Goal: Task Accomplishment & Management: Manage account settings

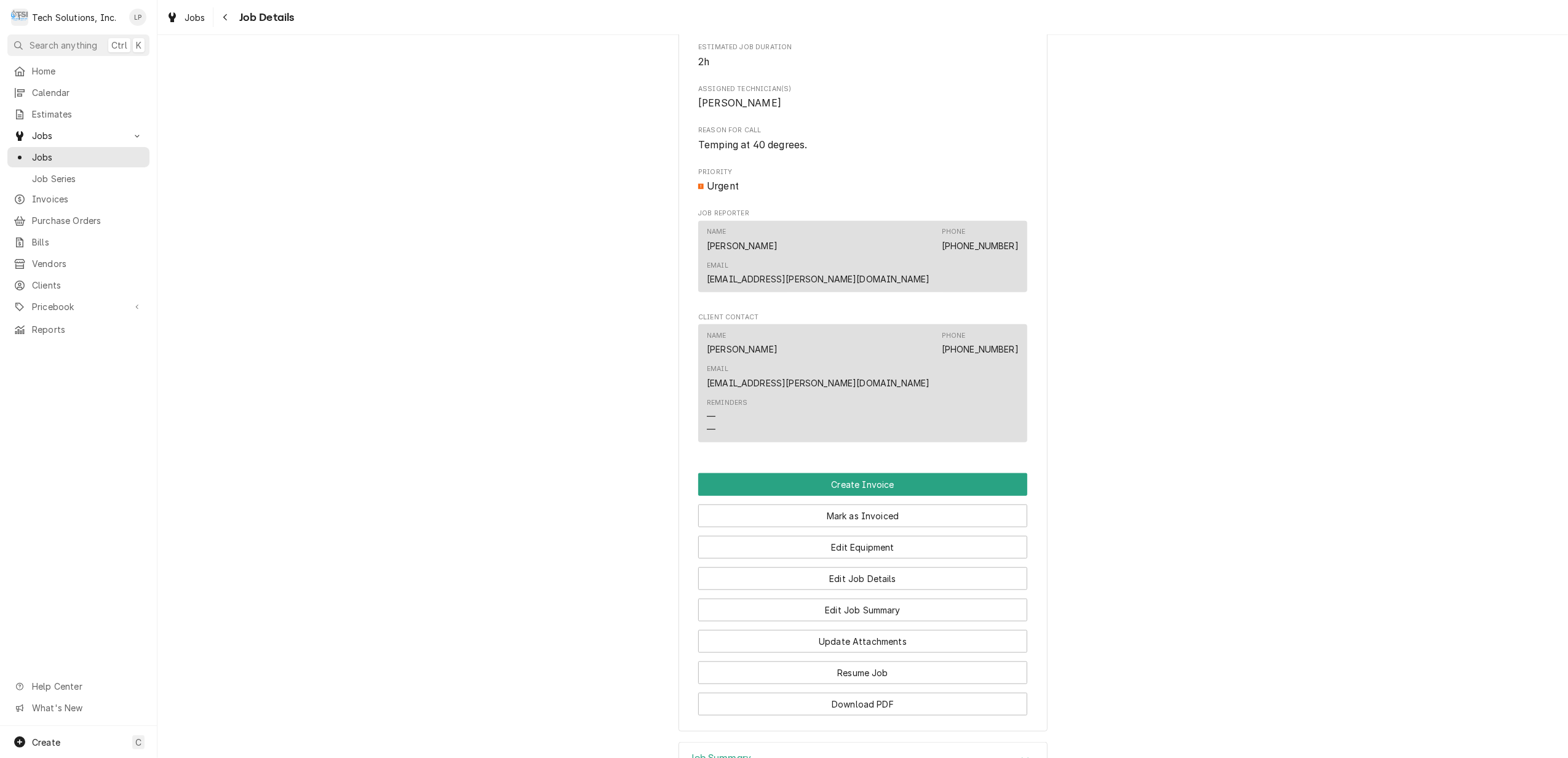
scroll to position [955, 0]
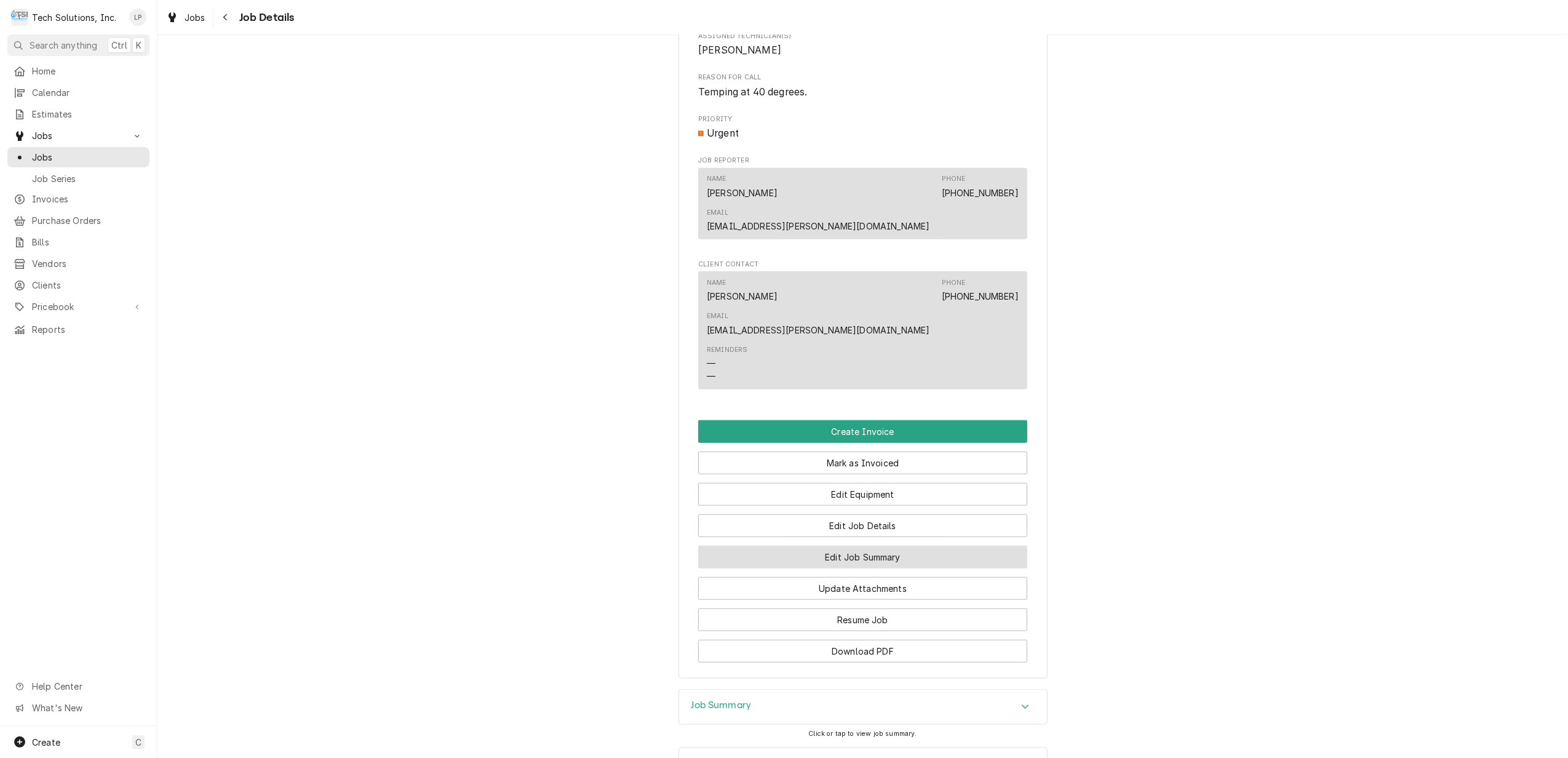
click at [891, 546] on button "Edit Job Summary" at bounding box center [863, 557] width 329 height 23
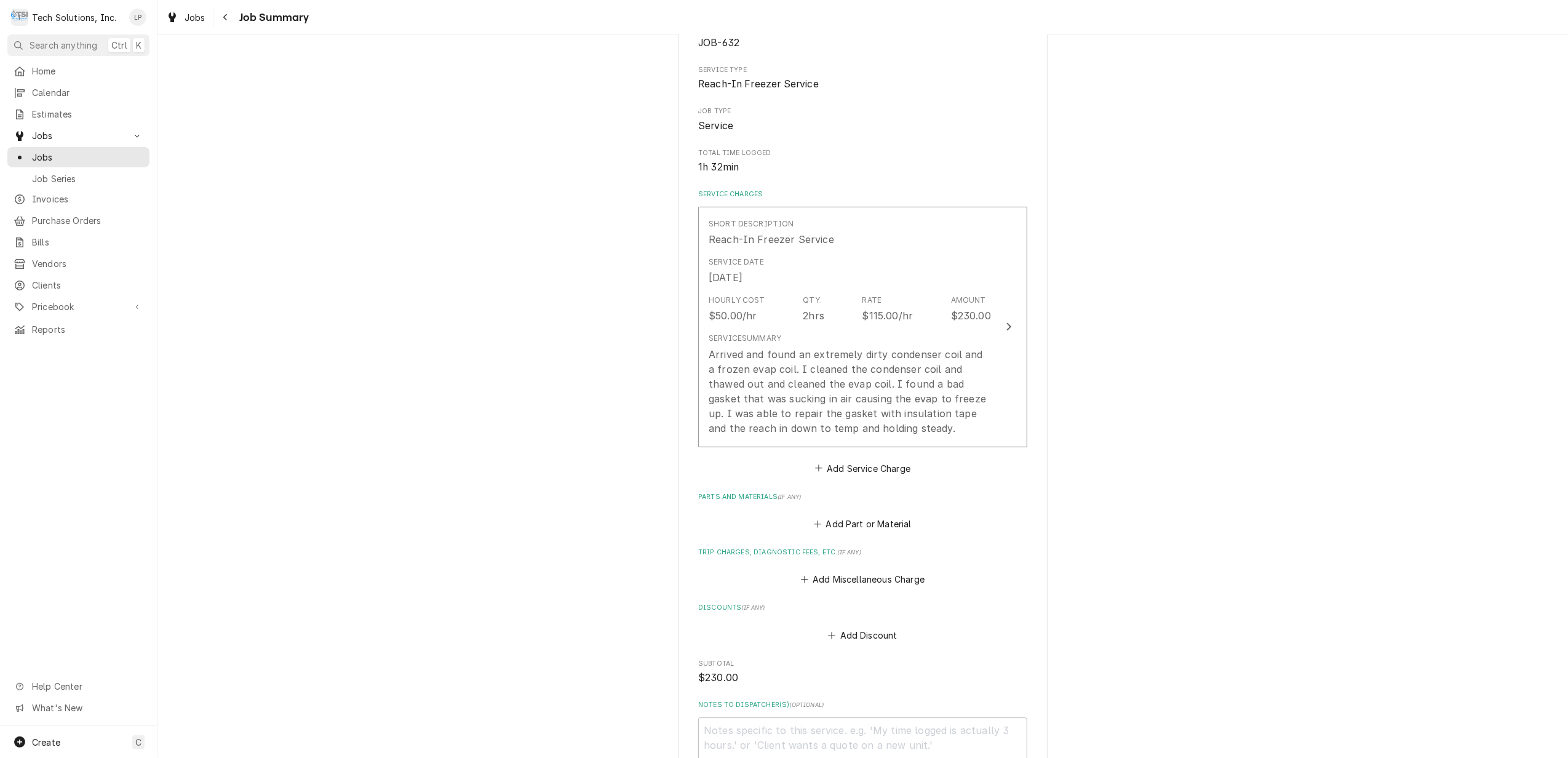
scroll to position [163, 0]
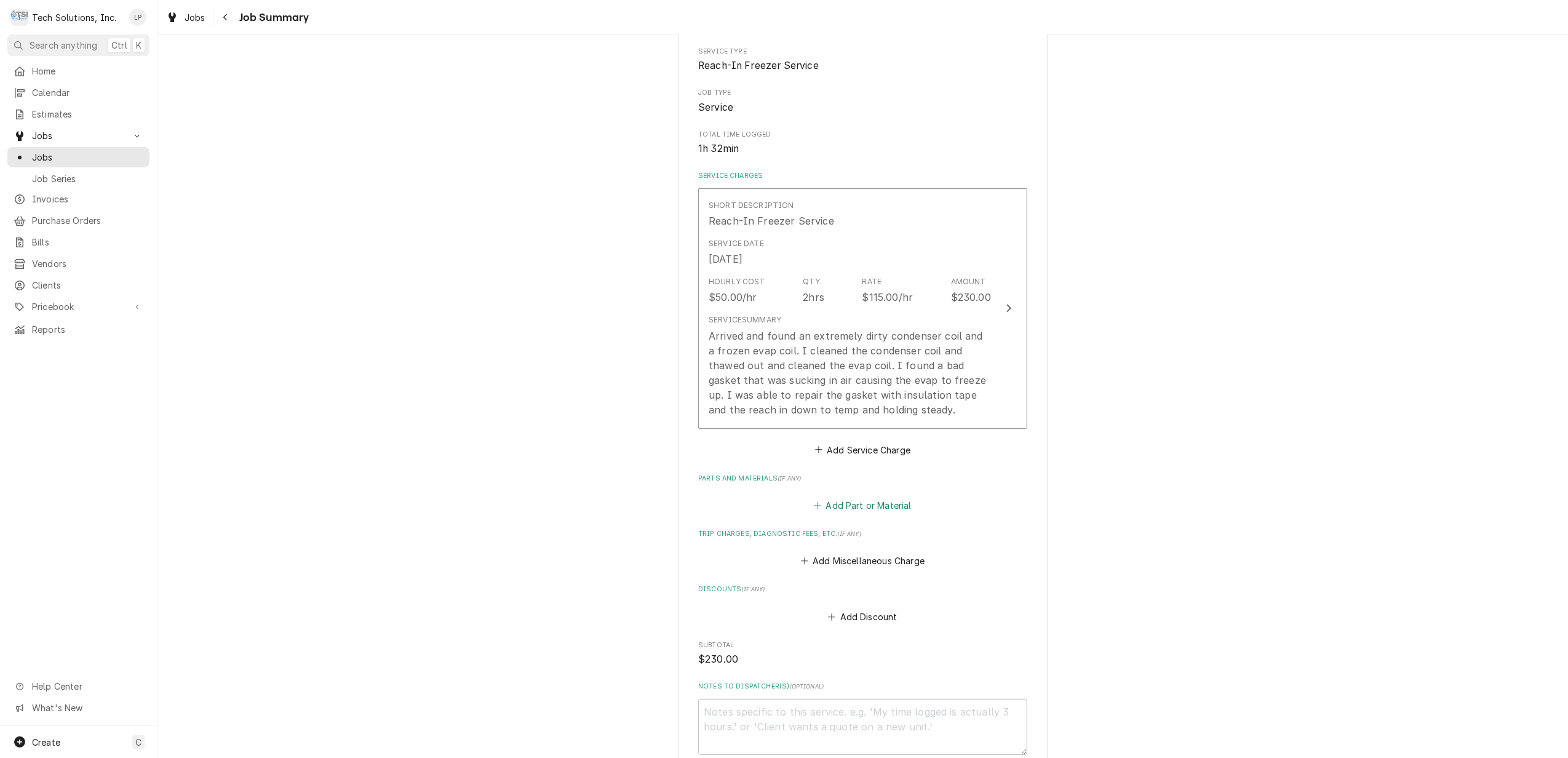
click at [855, 509] on button "Add Part or Material" at bounding box center [863, 505] width 101 height 17
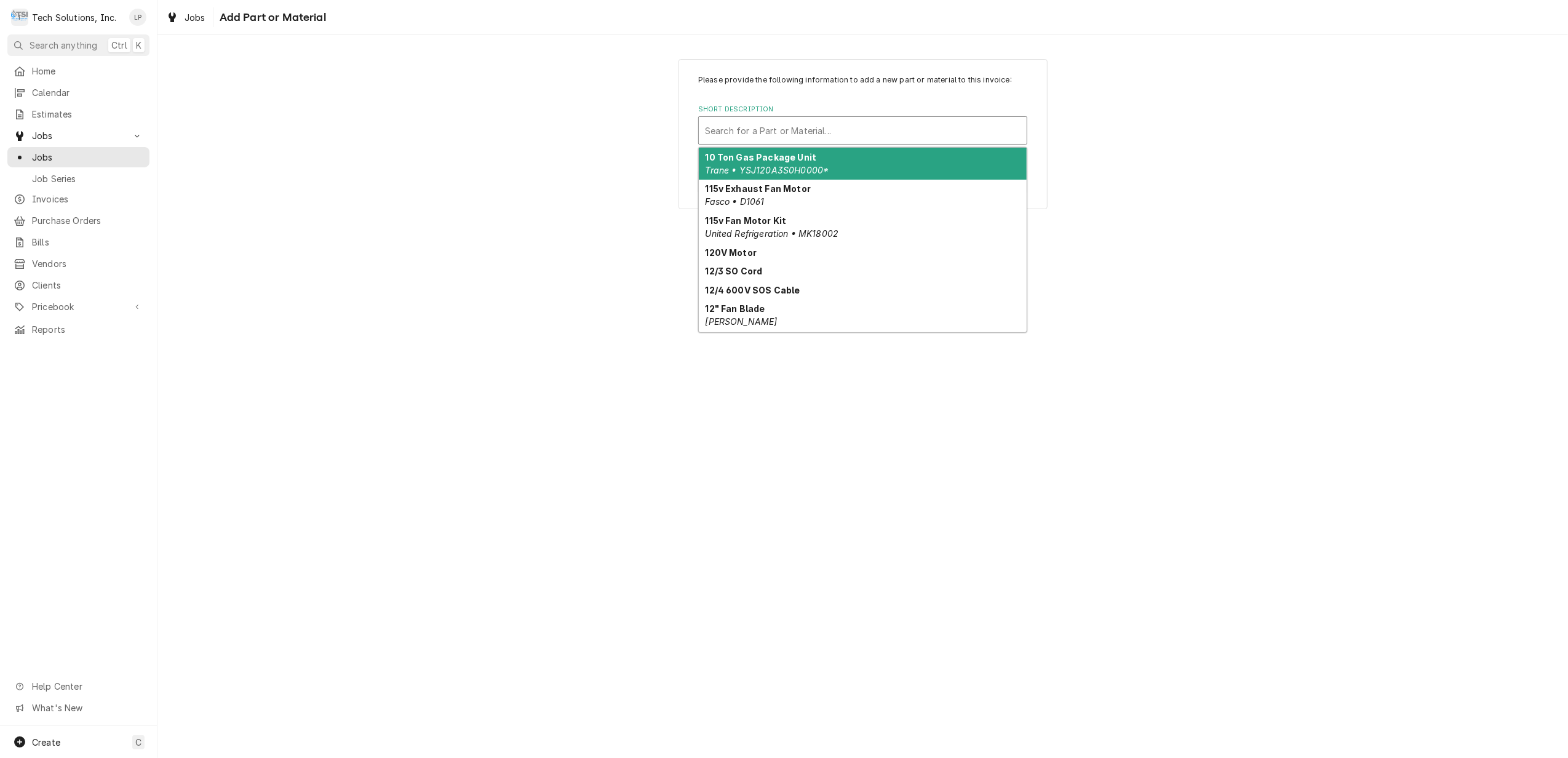
click at [774, 129] on div "Short Description" at bounding box center [863, 130] width 315 height 22
type input "C"
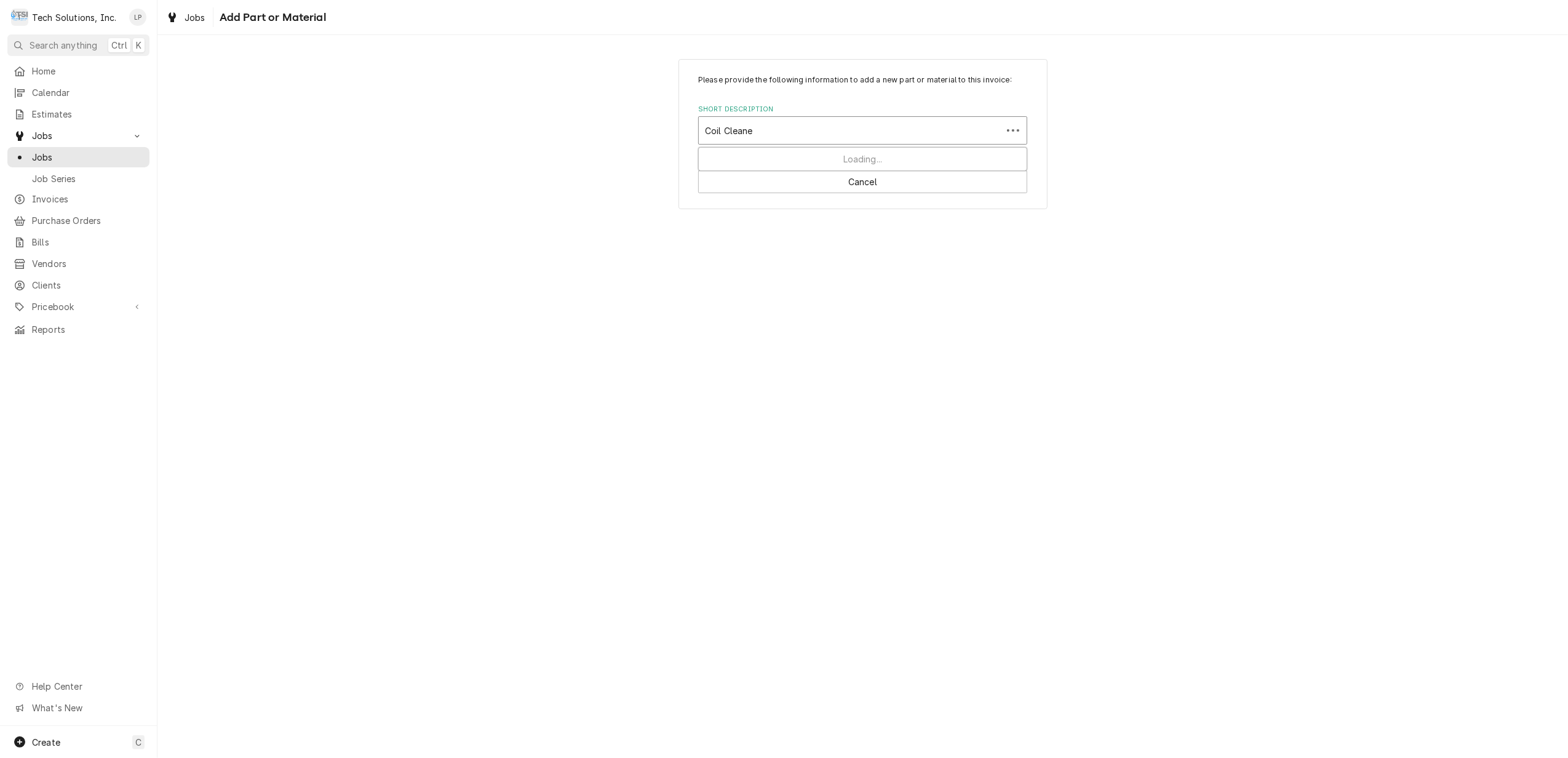
type input "Coil Cleaner"
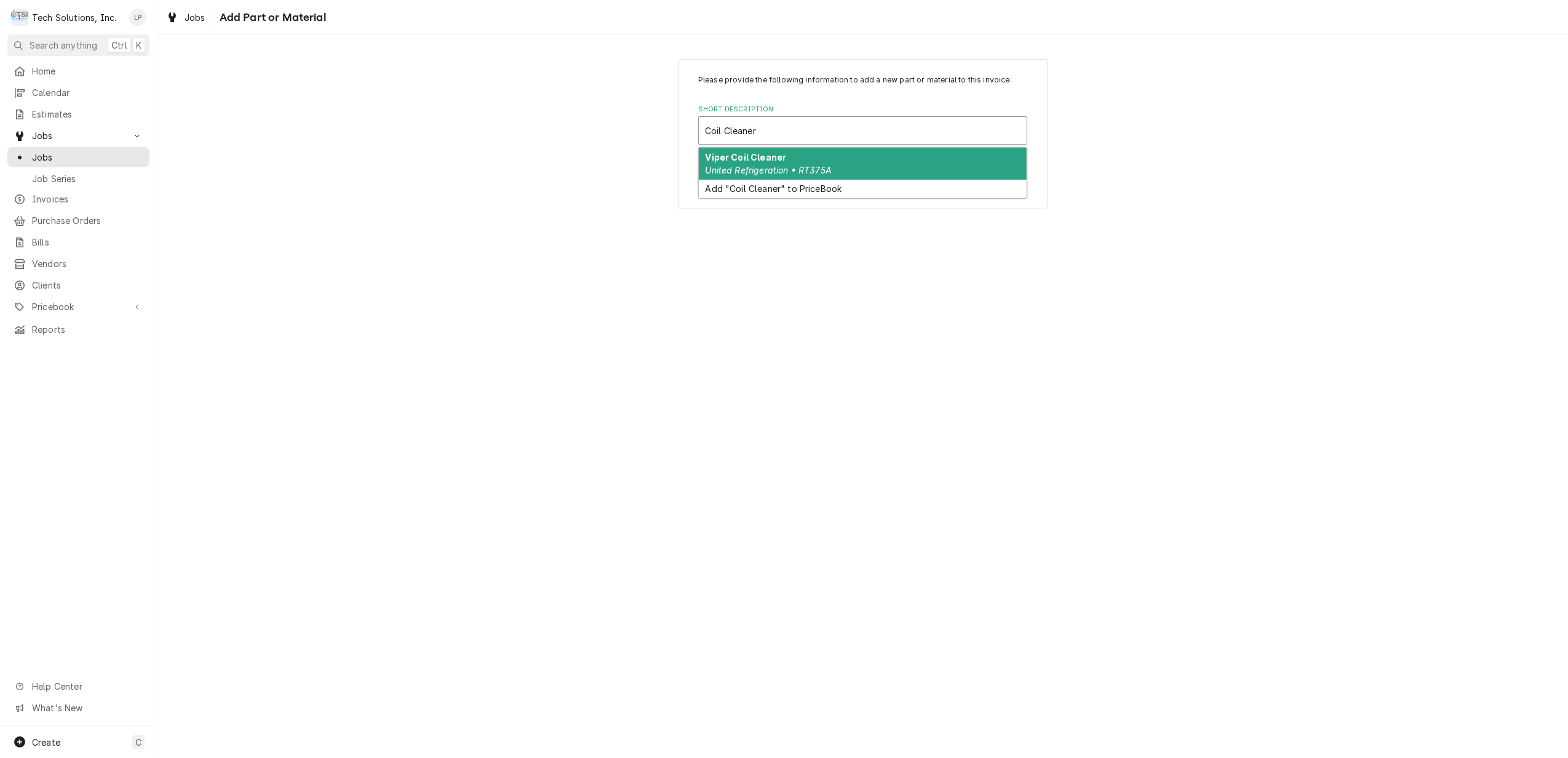
click at [748, 163] on div "Viper Coil Cleaner United Refrigeration • RT375A" at bounding box center [862, 163] width 328 height 32
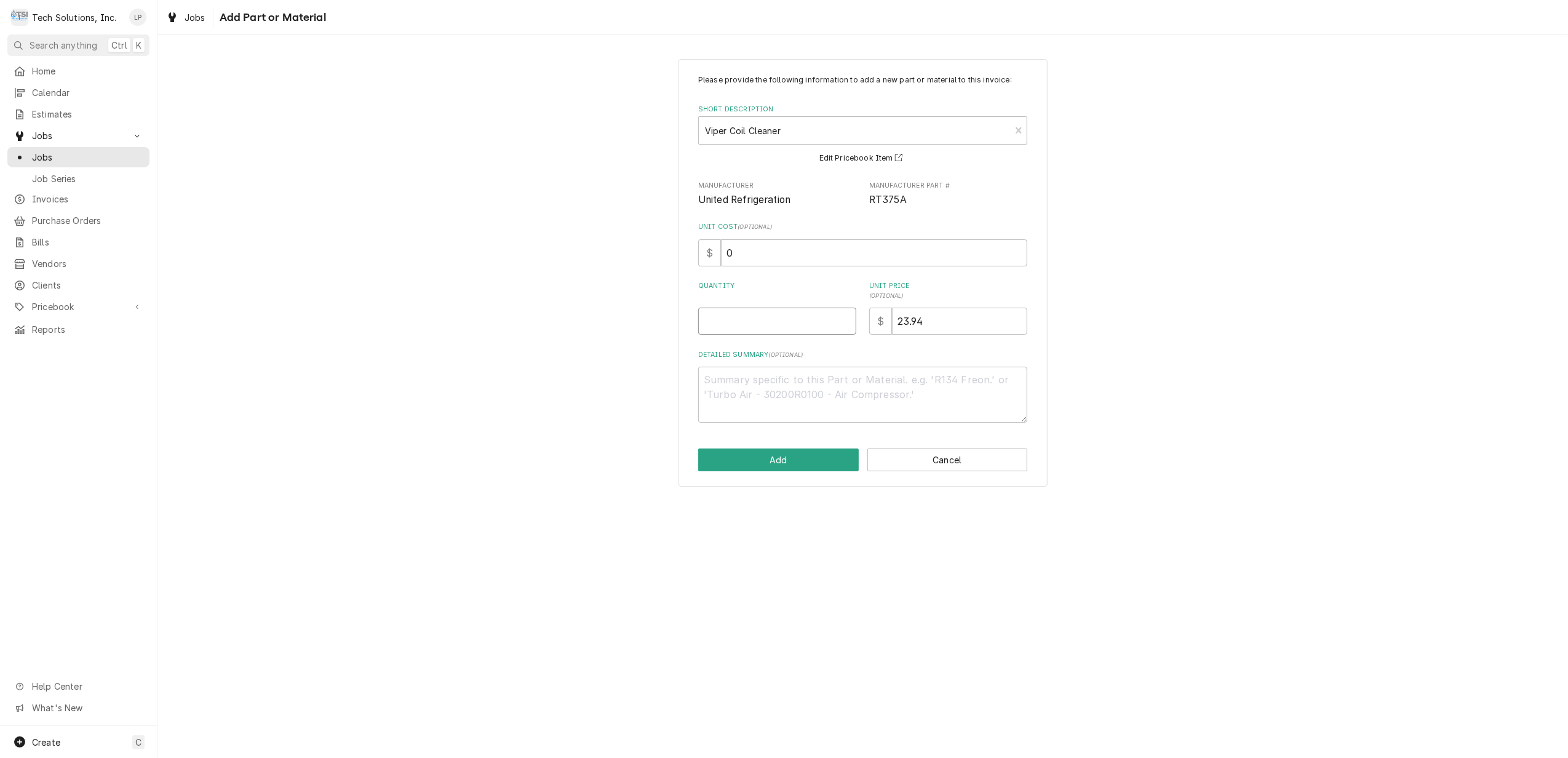
click at [790, 320] on input "Quantity" at bounding box center [777, 320] width 158 height 27
type textarea "x"
type input "1"
click at [960, 345] on div "Please provide the following information to add a new part or material to this …" at bounding box center [863, 248] width 329 height 348
click at [949, 459] on button "Cancel" at bounding box center [948, 460] width 161 height 23
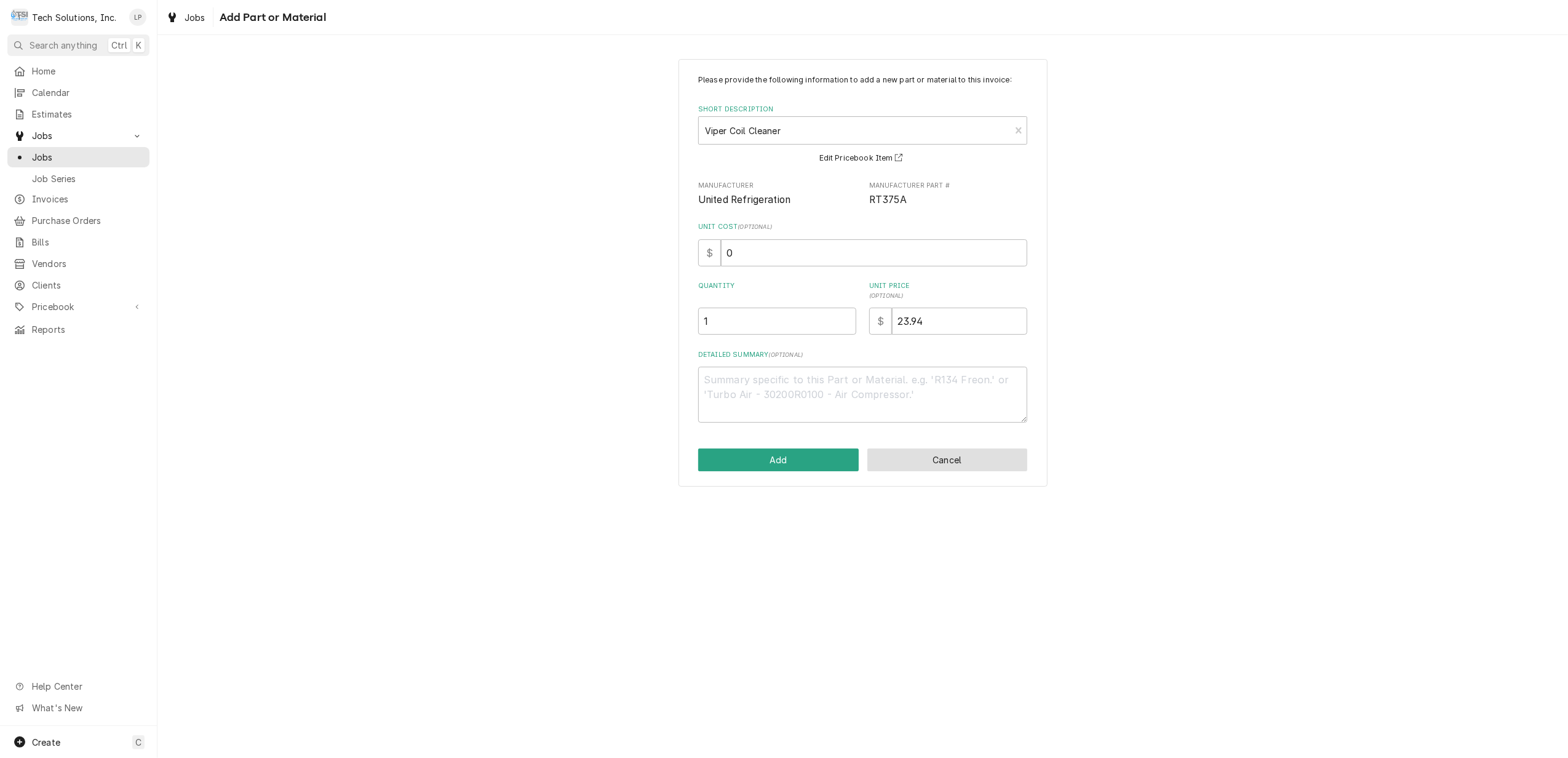
type textarea "x"
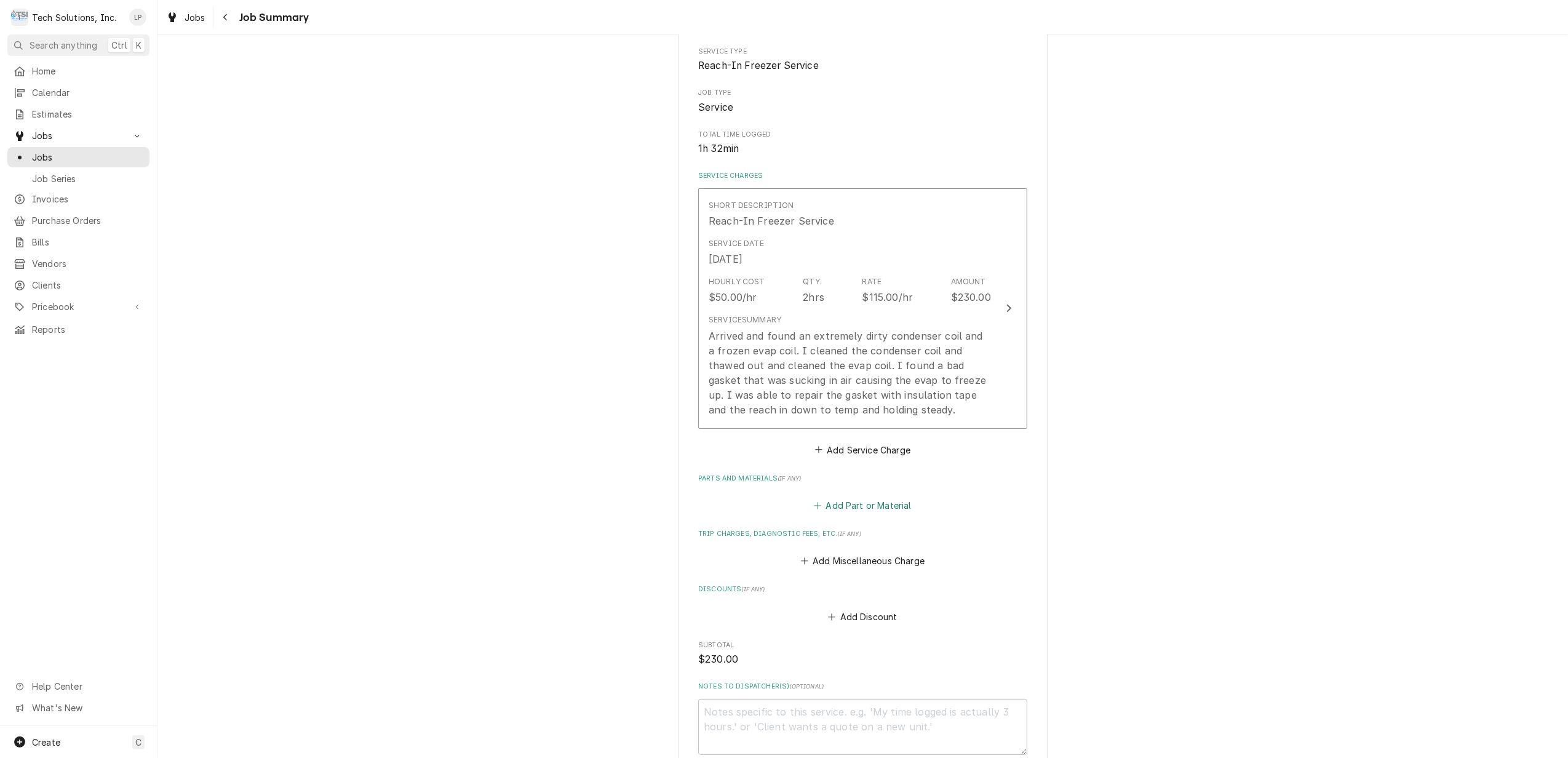
click at [853, 502] on button "Add Part or Material" at bounding box center [863, 505] width 101 height 17
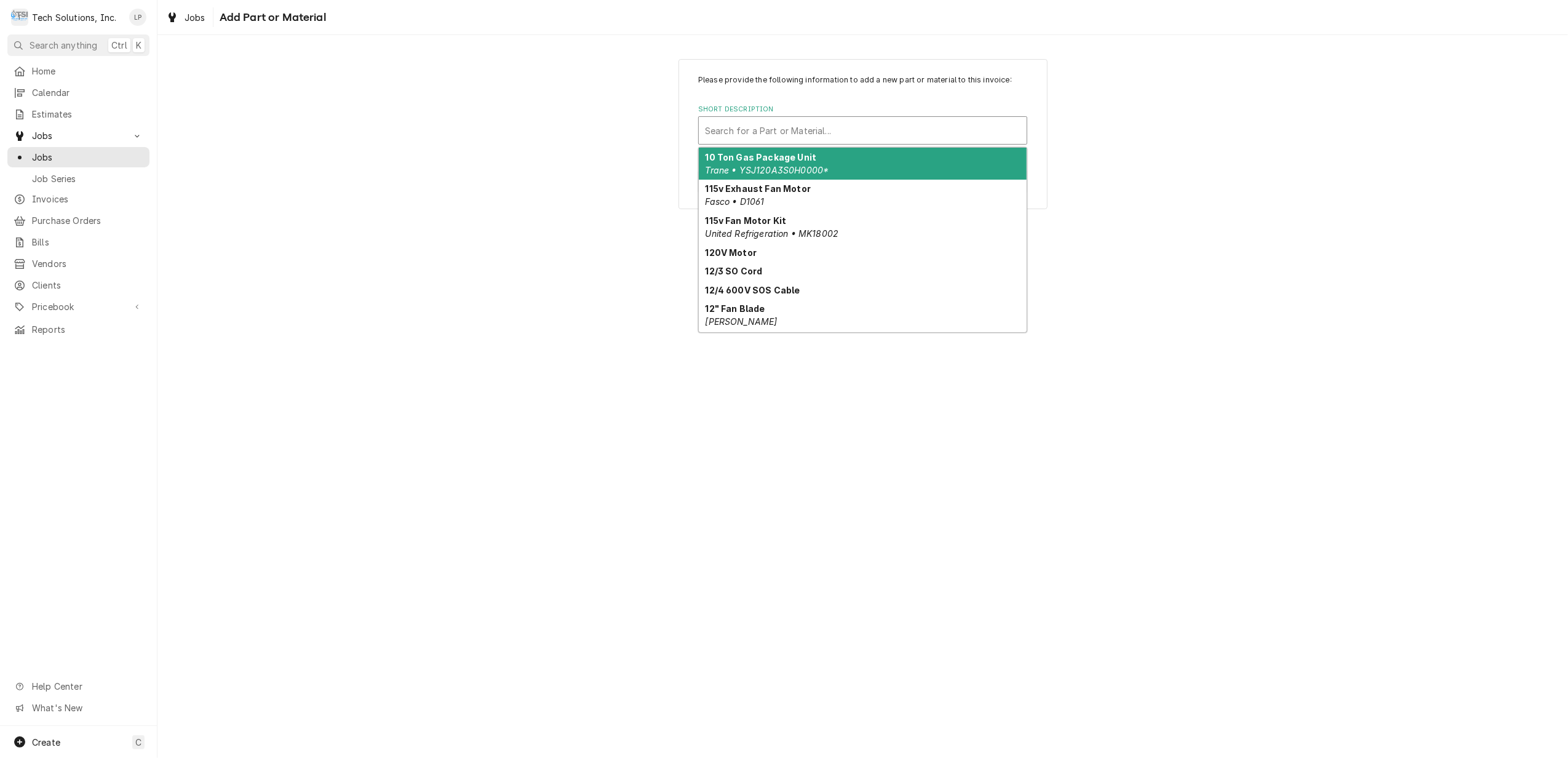
click at [748, 128] on div "Short Description" at bounding box center [863, 130] width 315 height 22
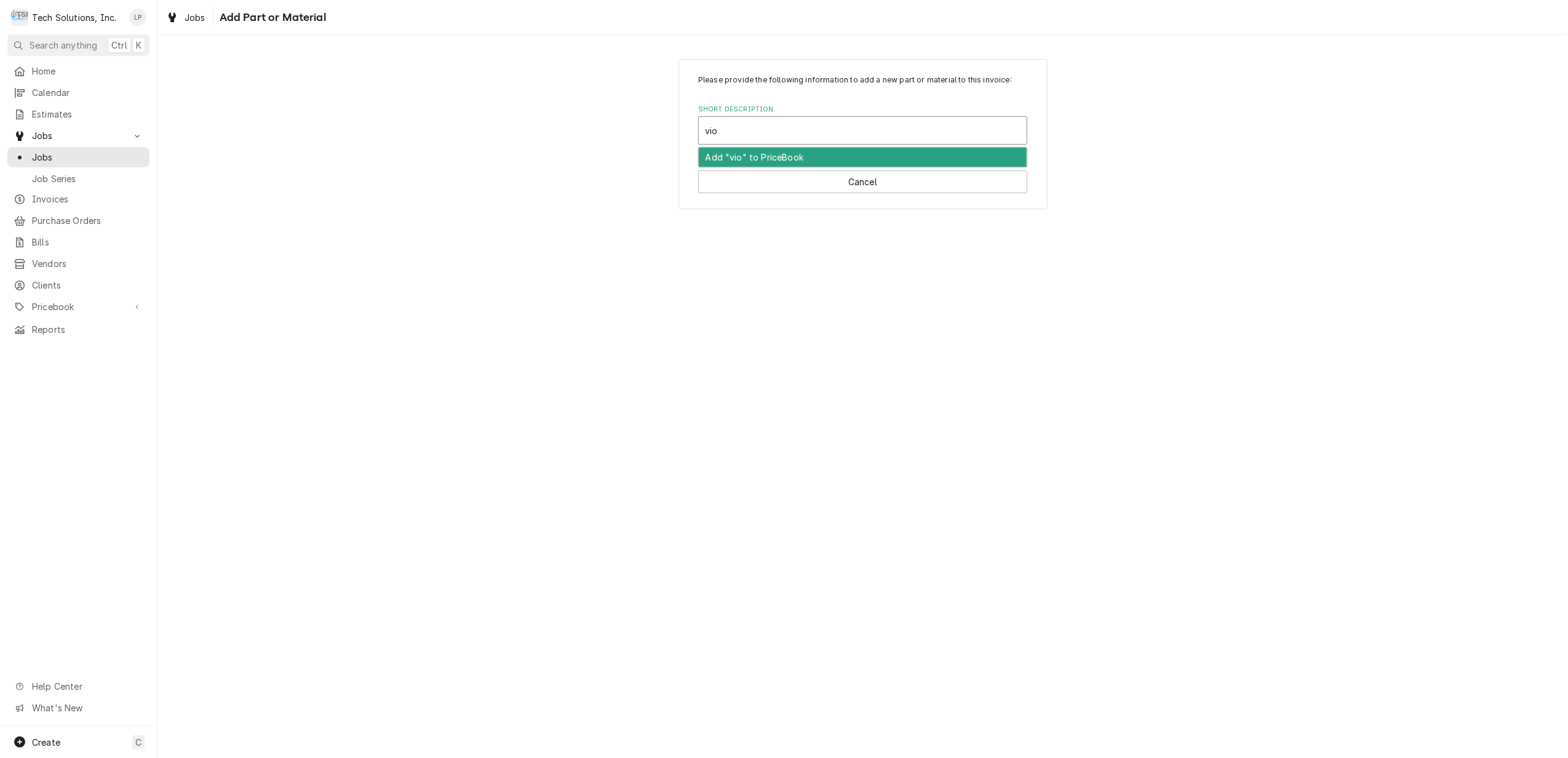
type input "vi"
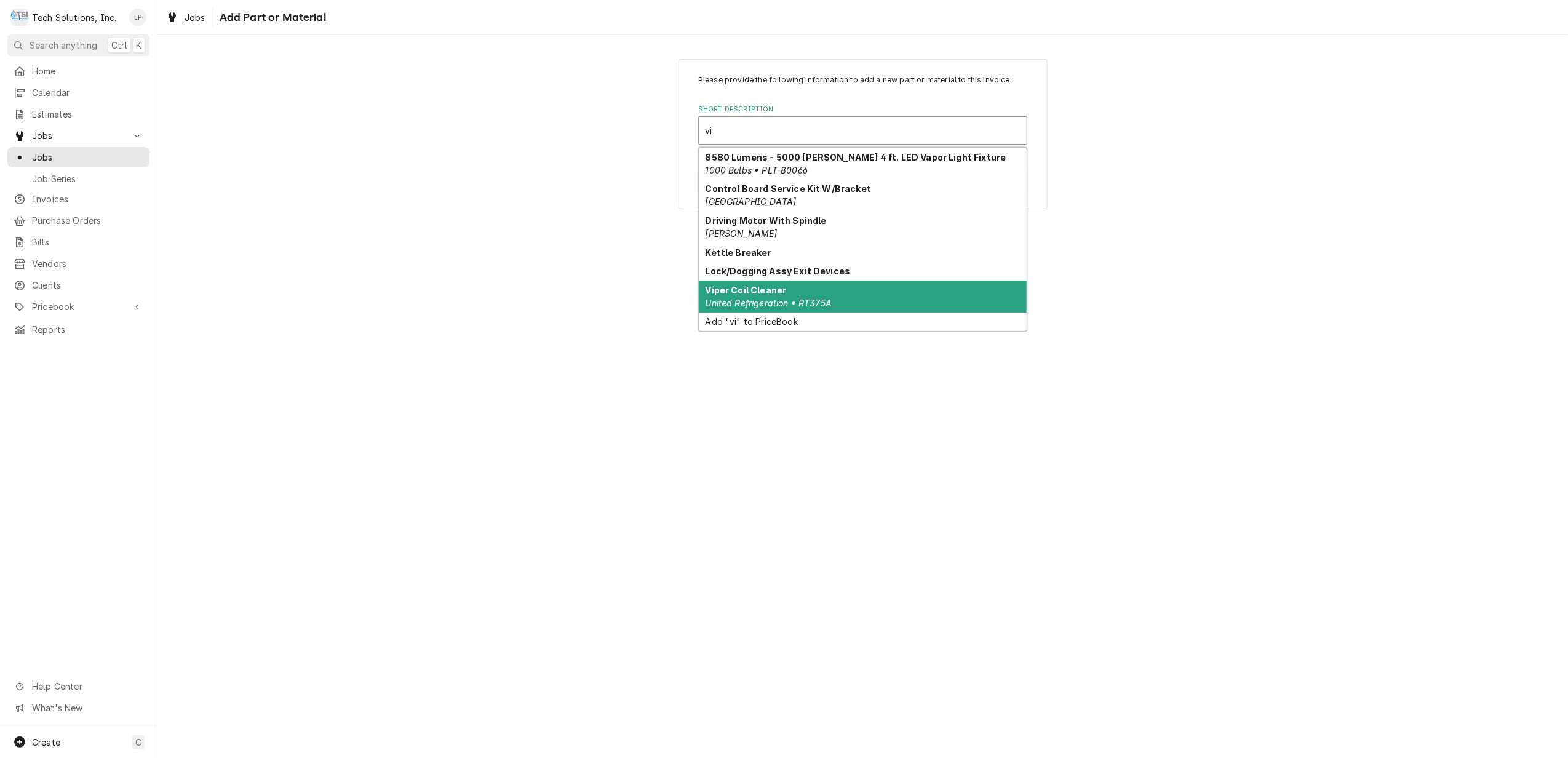
click at [742, 296] on div "Viper Coil Cleaner United Refrigeration • RT375A" at bounding box center [862, 296] width 328 height 32
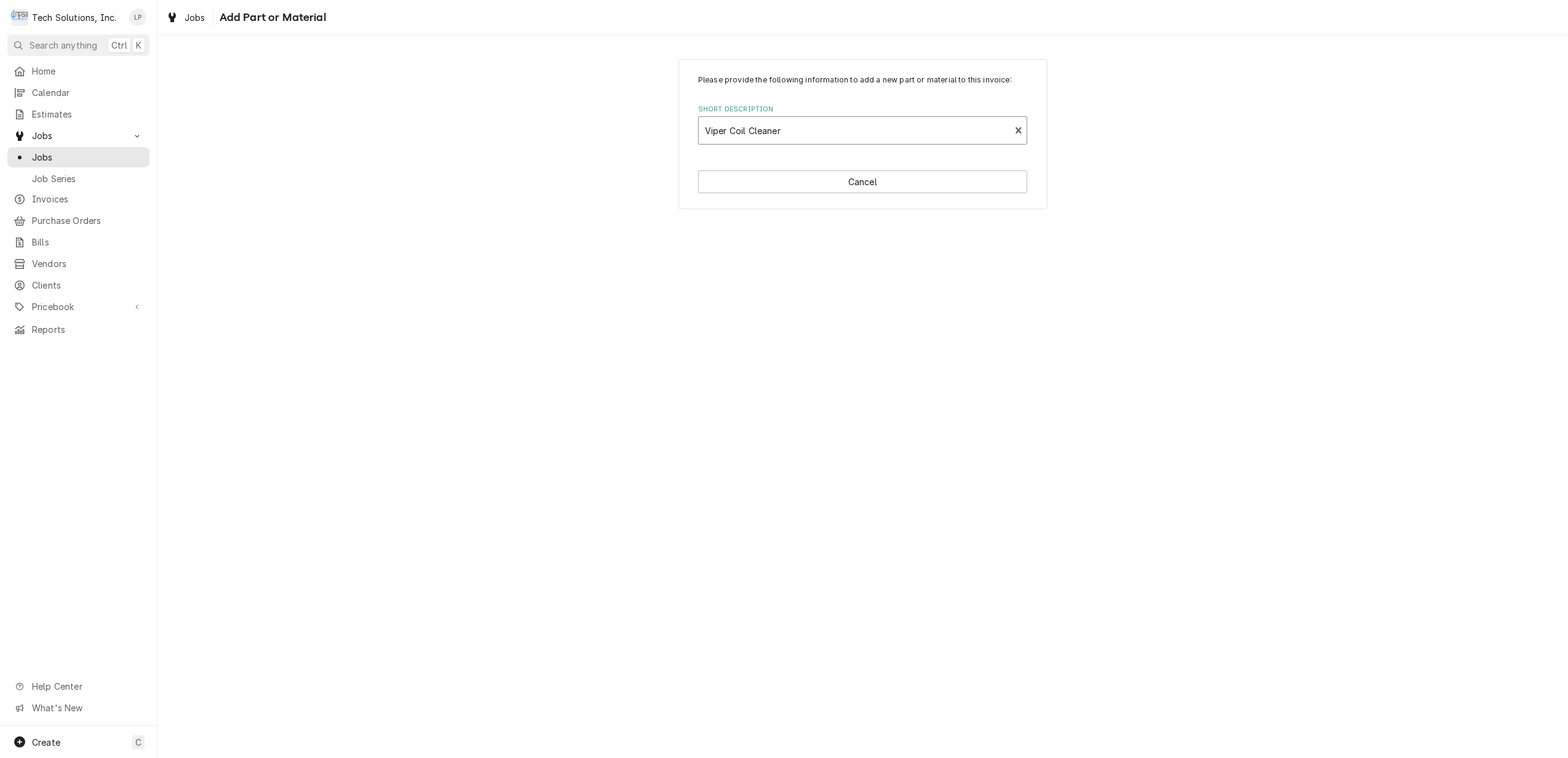
type textarea "x"
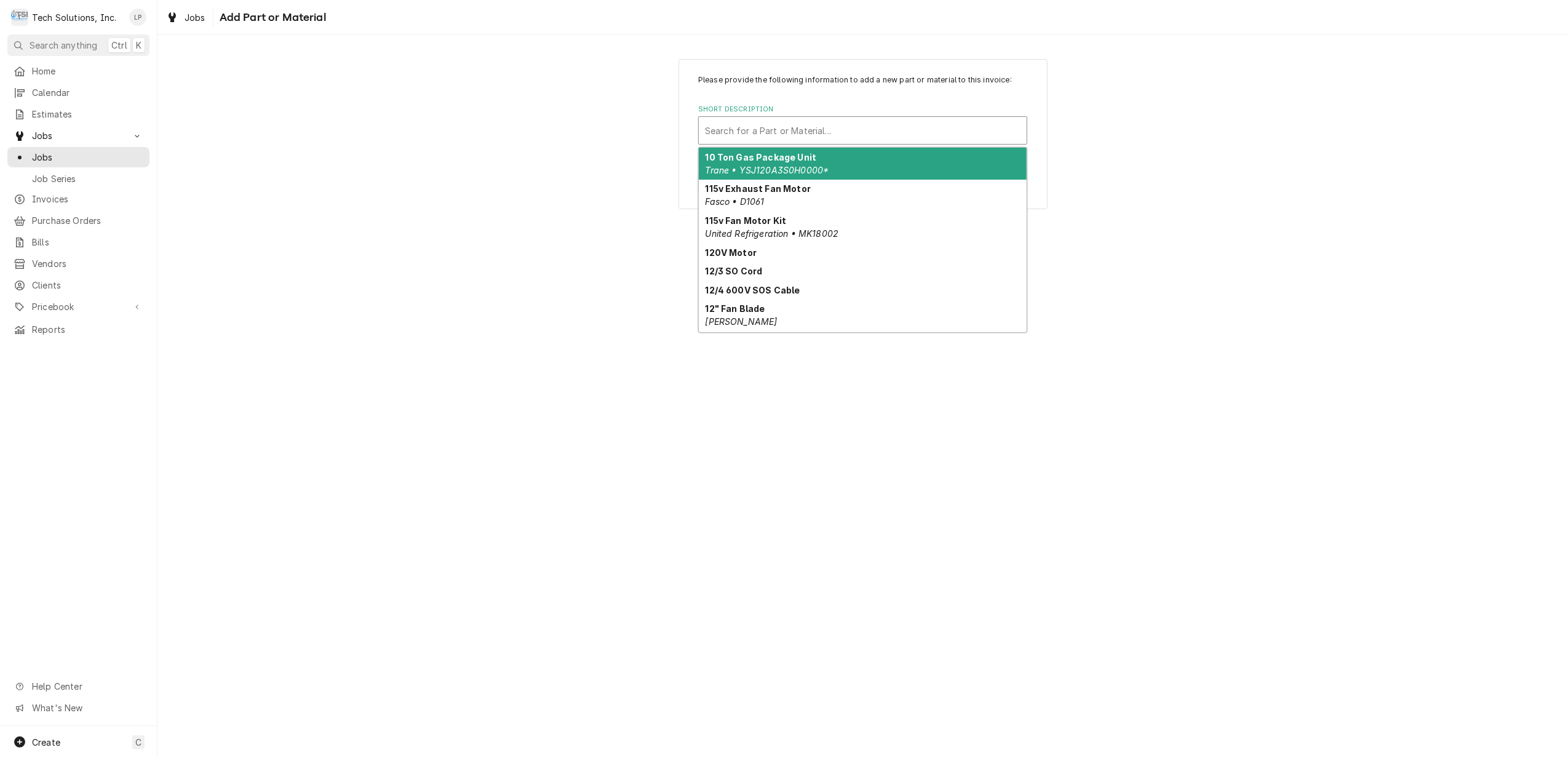
click at [961, 134] on div "Short Description" at bounding box center [863, 130] width 315 height 22
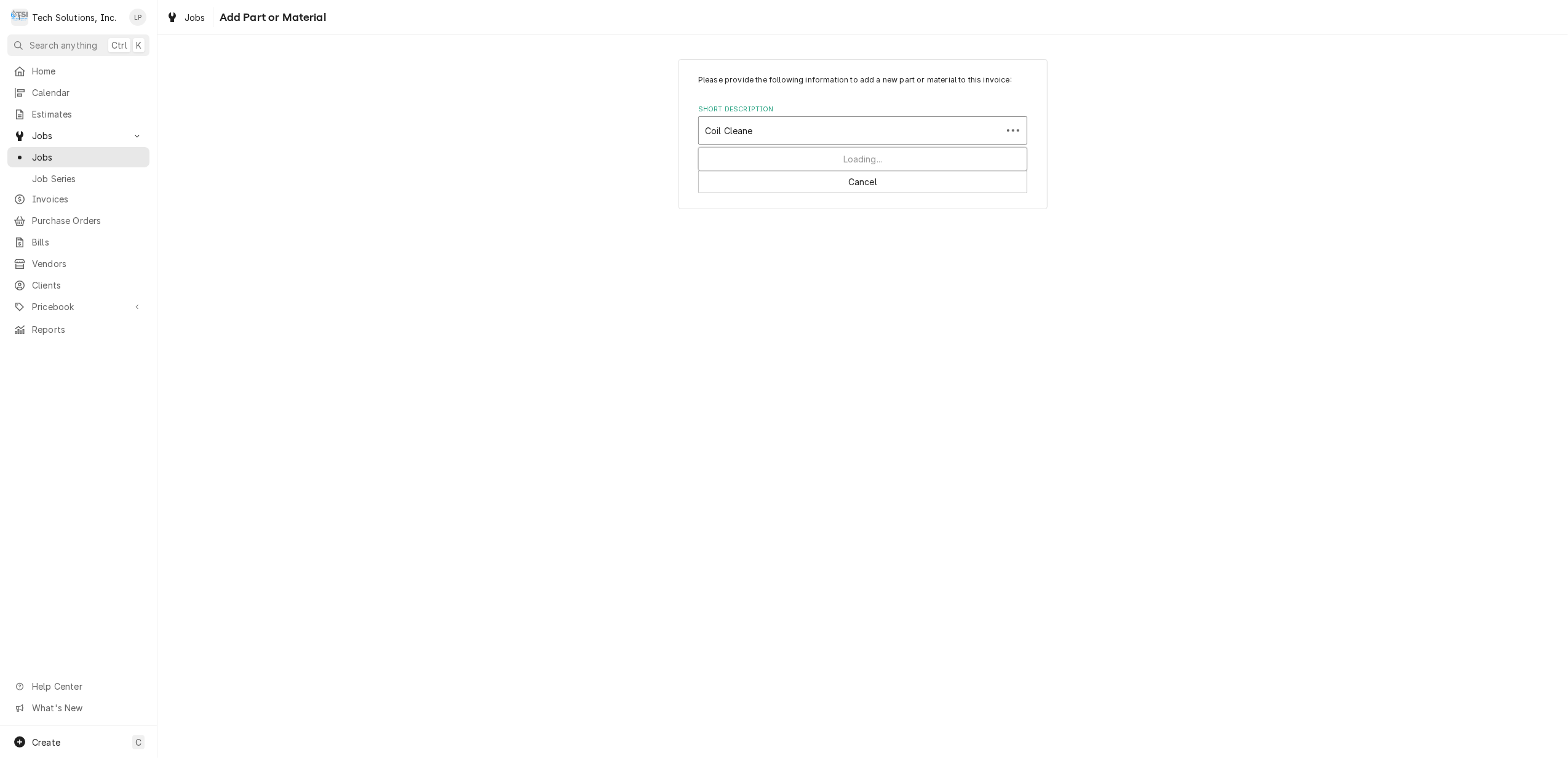
type input "Coil Cleaner"
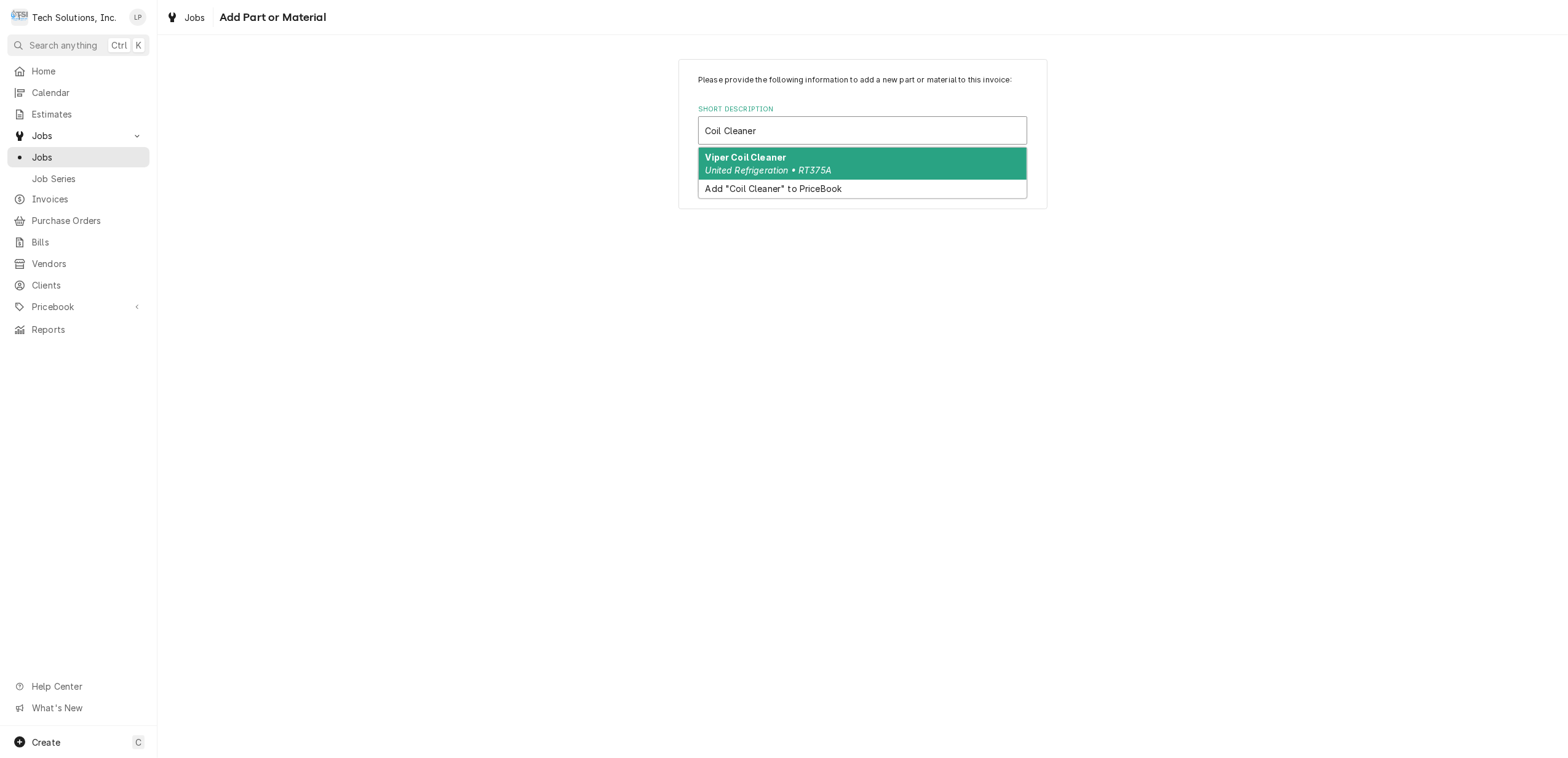
click at [780, 161] on strong "Viper Coil Cleaner" at bounding box center [746, 157] width 81 height 11
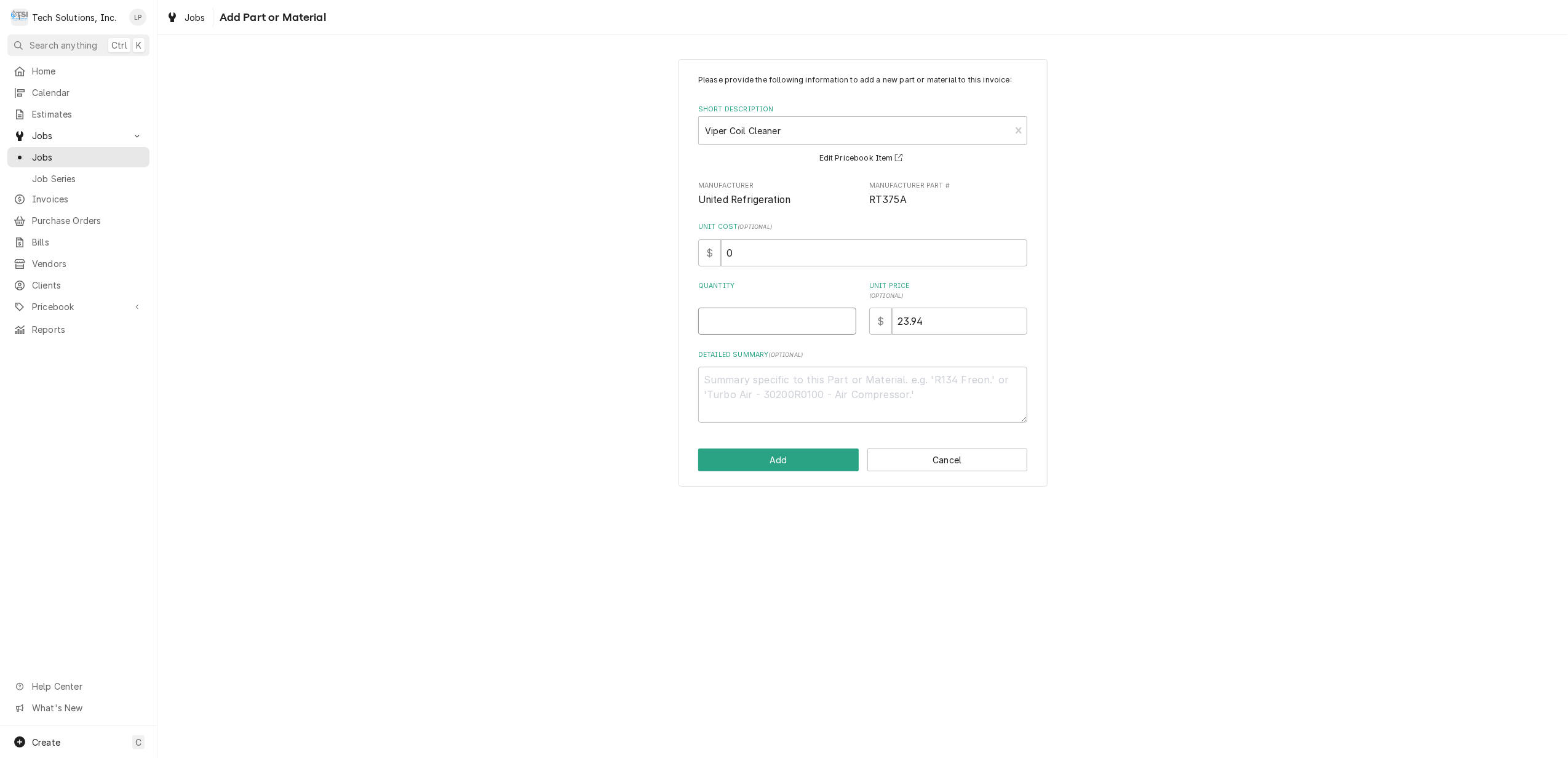
click at [726, 323] on input "Quantity" at bounding box center [777, 320] width 158 height 27
type textarea "x"
type input "1"
click at [833, 348] on div "Please provide the following information to add a new part or material to this …" at bounding box center [863, 248] width 329 height 348
drag, startPoint x: 869, startPoint y: 195, endPoint x: 905, endPoint y: 199, distance: 36.2
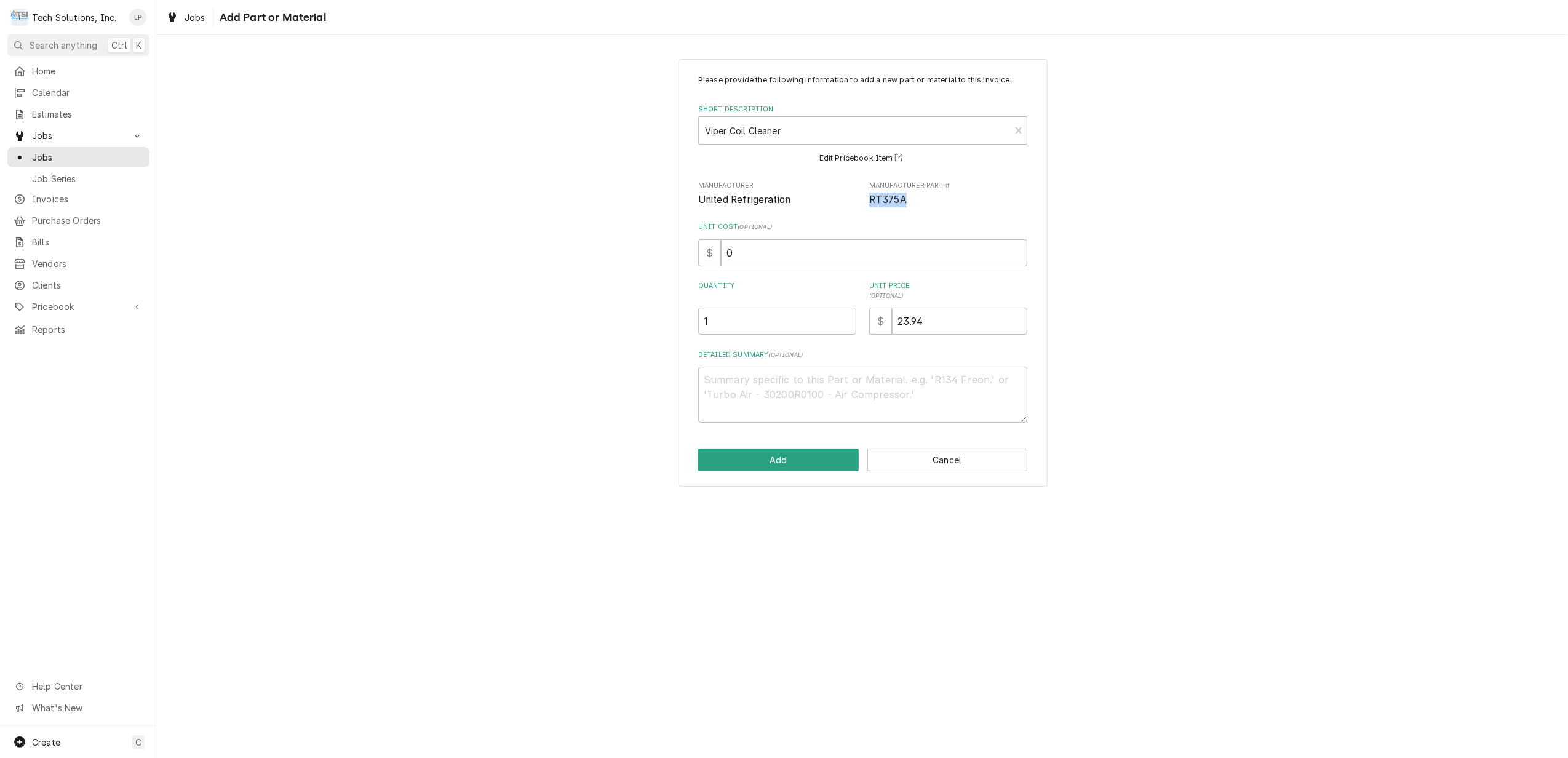
click at [905, 199] on span "RT375A" at bounding box center [888, 199] width 38 height 11
drag, startPoint x: 905, startPoint y: 199, endPoint x: 897, endPoint y: 199, distance: 8.0
copy span "RT375A"
click at [834, 456] on button "Add" at bounding box center [779, 460] width 161 height 23
type textarea "x"
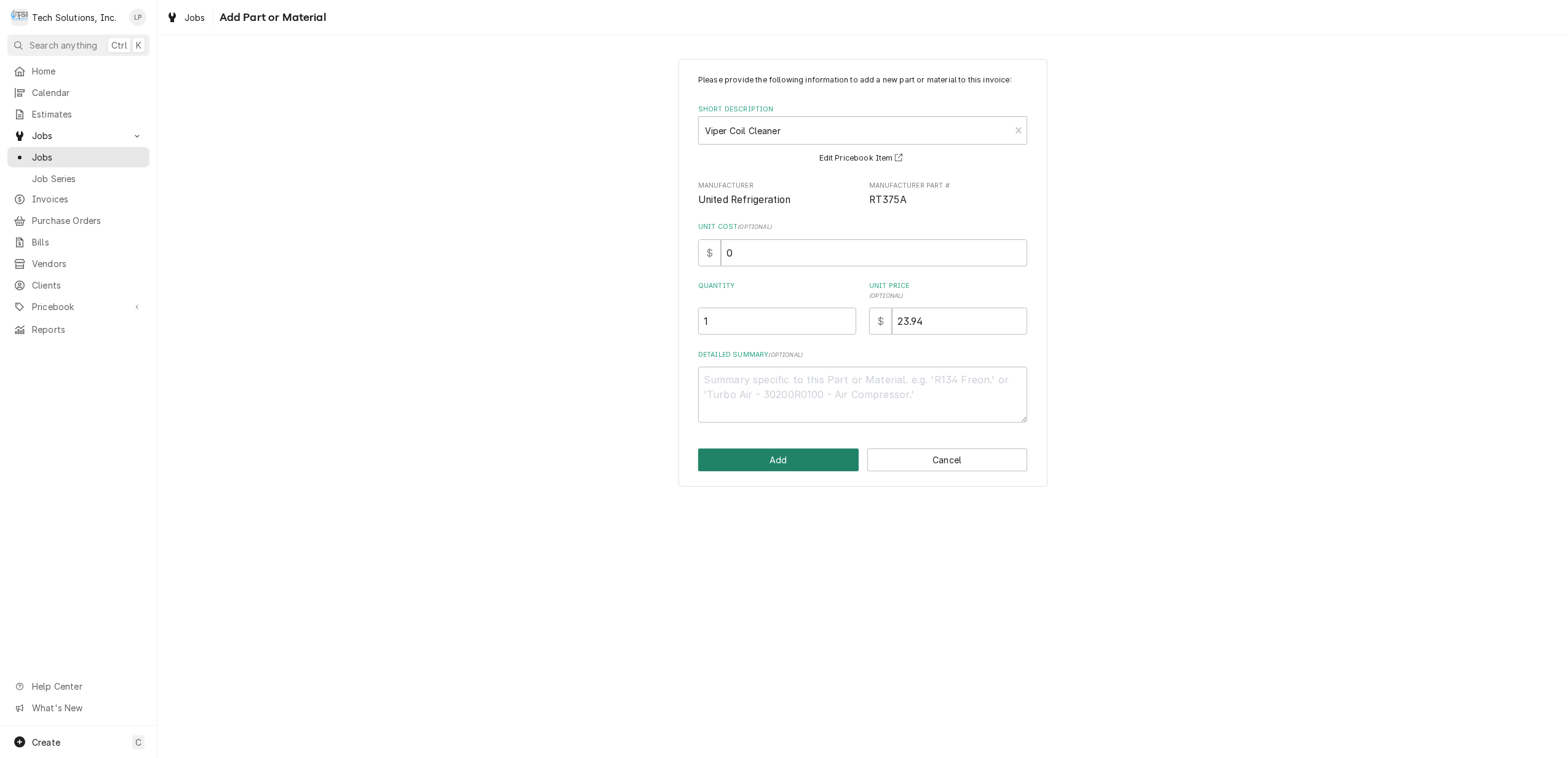
scroll to position [163, 0]
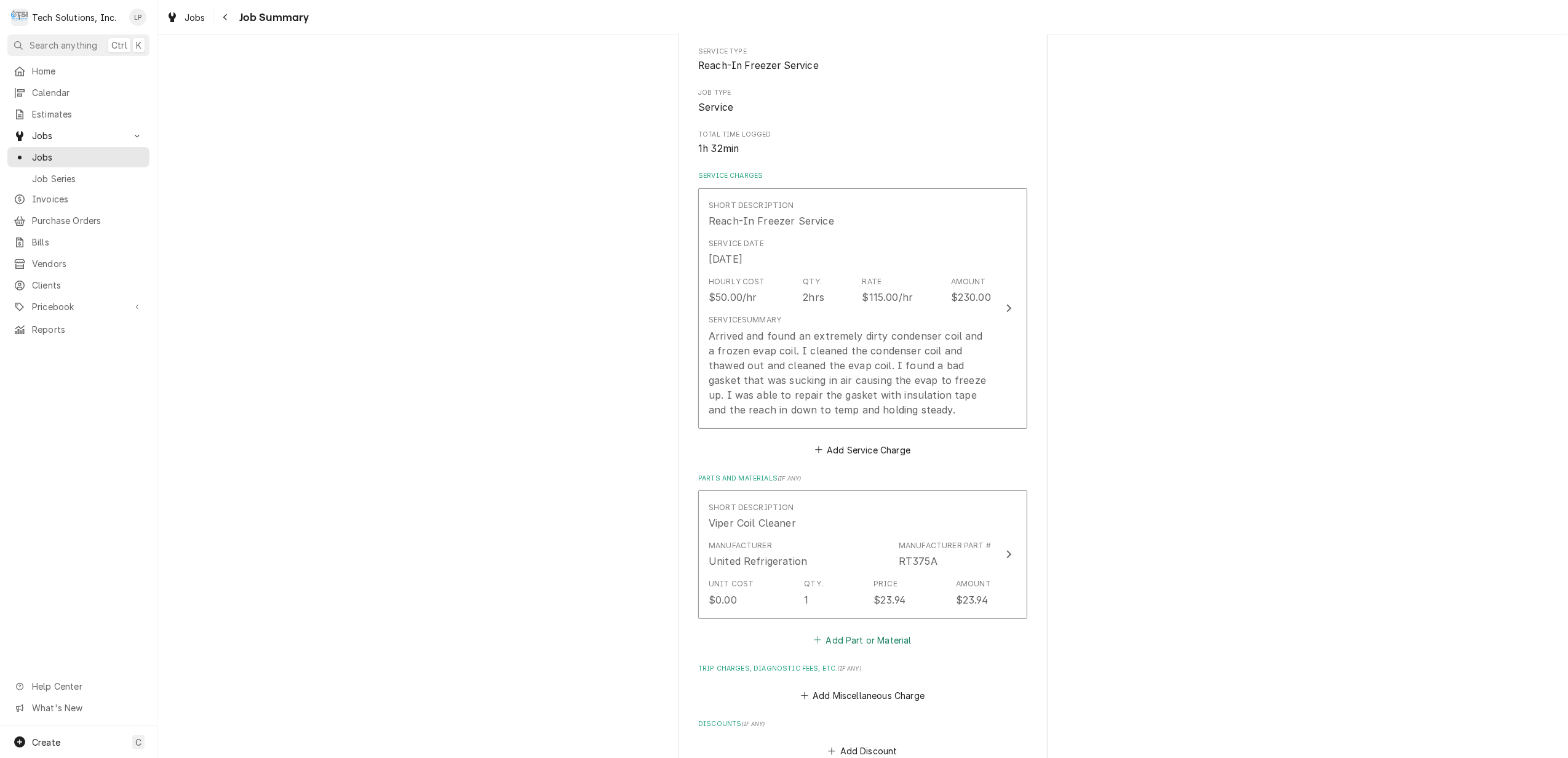
click at [872, 642] on button "Add Part or Material" at bounding box center [863, 639] width 101 height 17
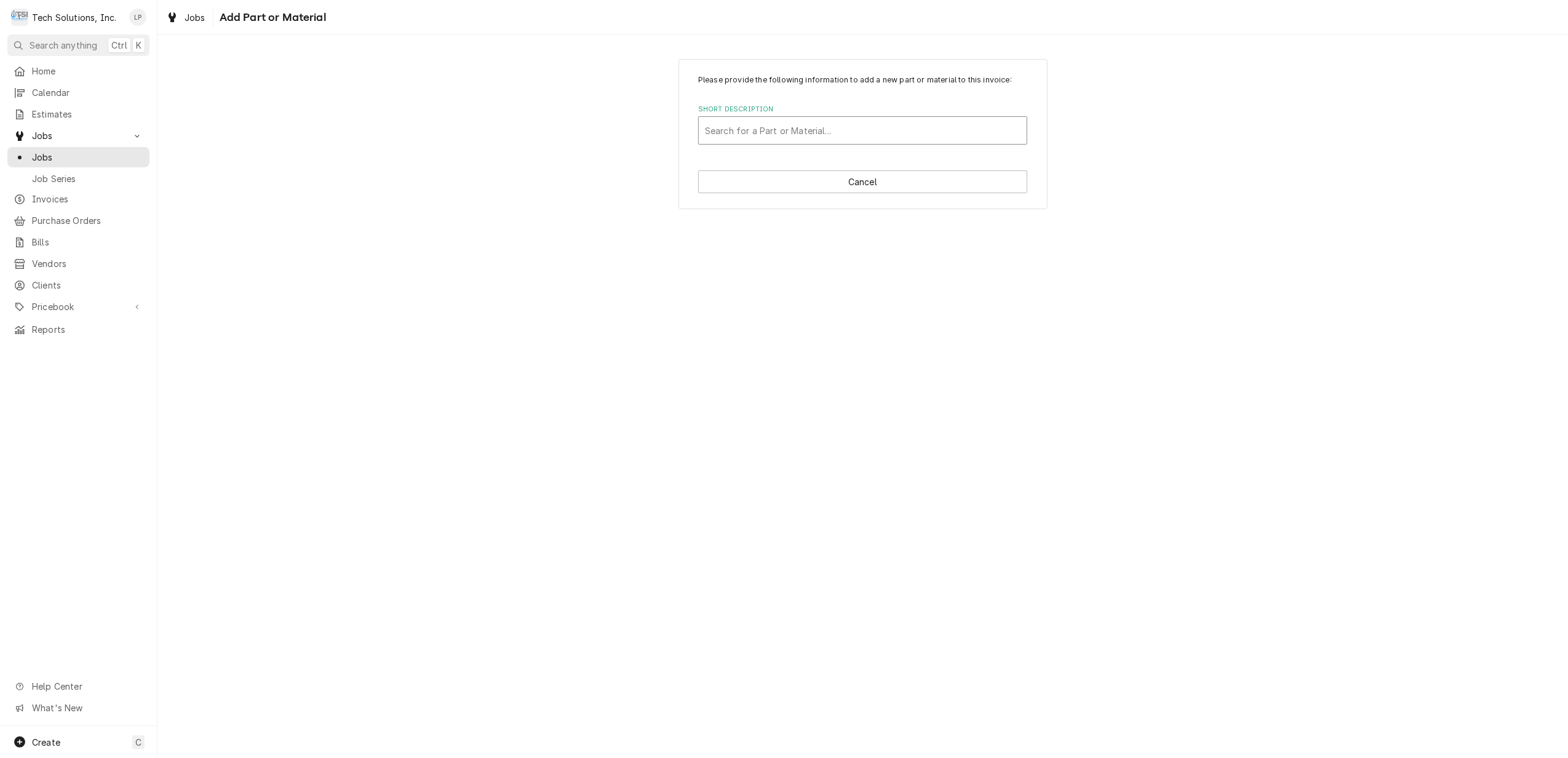
click at [771, 131] on div "Short Description" at bounding box center [863, 130] width 315 height 22
type input "Insulation Tape"
click at [766, 158] on div "Add "Insulation Tape" to PriceBook" at bounding box center [862, 157] width 328 height 19
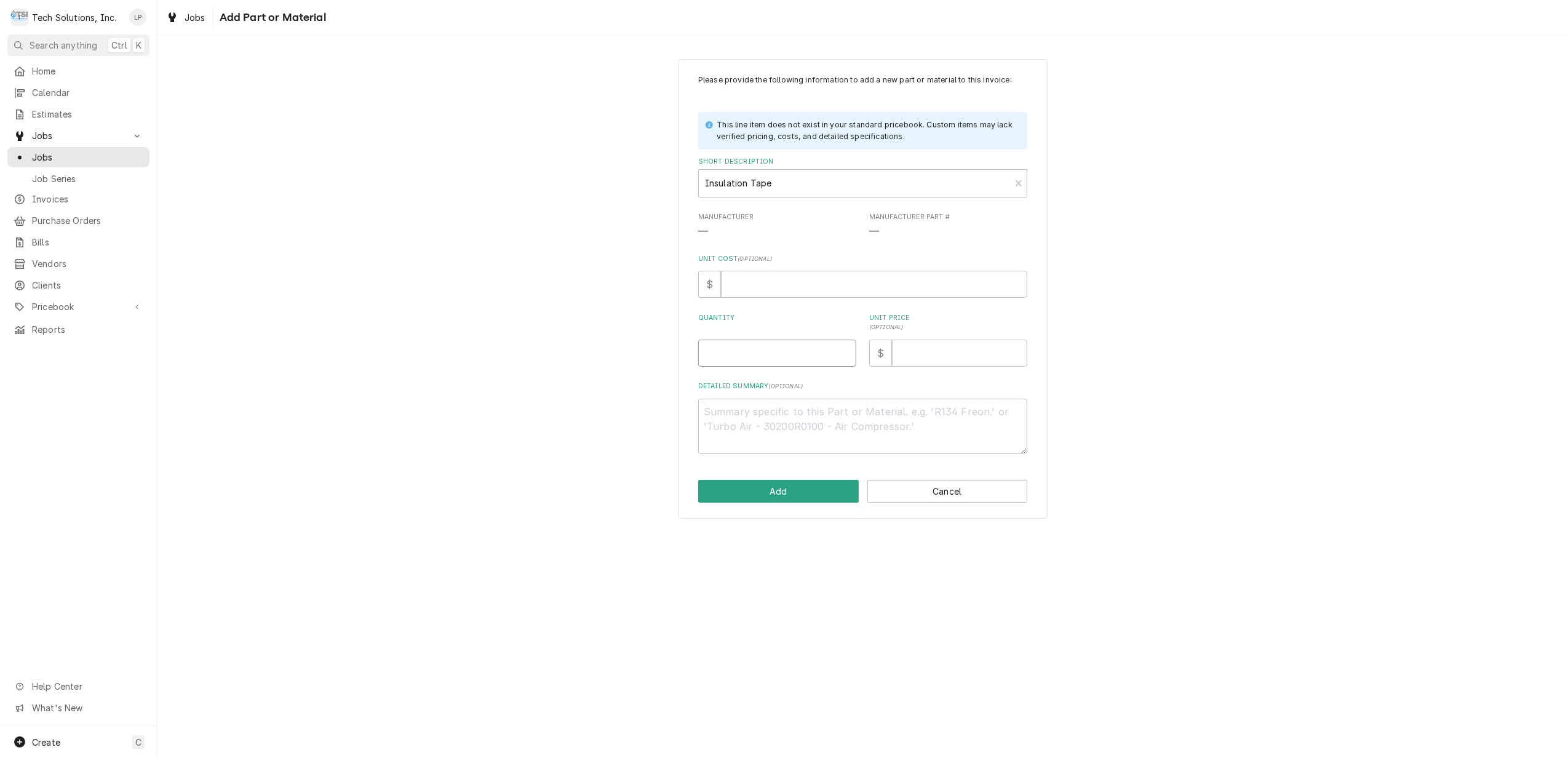
click at [828, 362] on input "Quantity" at bounding box center [777, 353] width 158 height 27
type textarea "x"
type input "1"
type textarea "x"
type input "1"
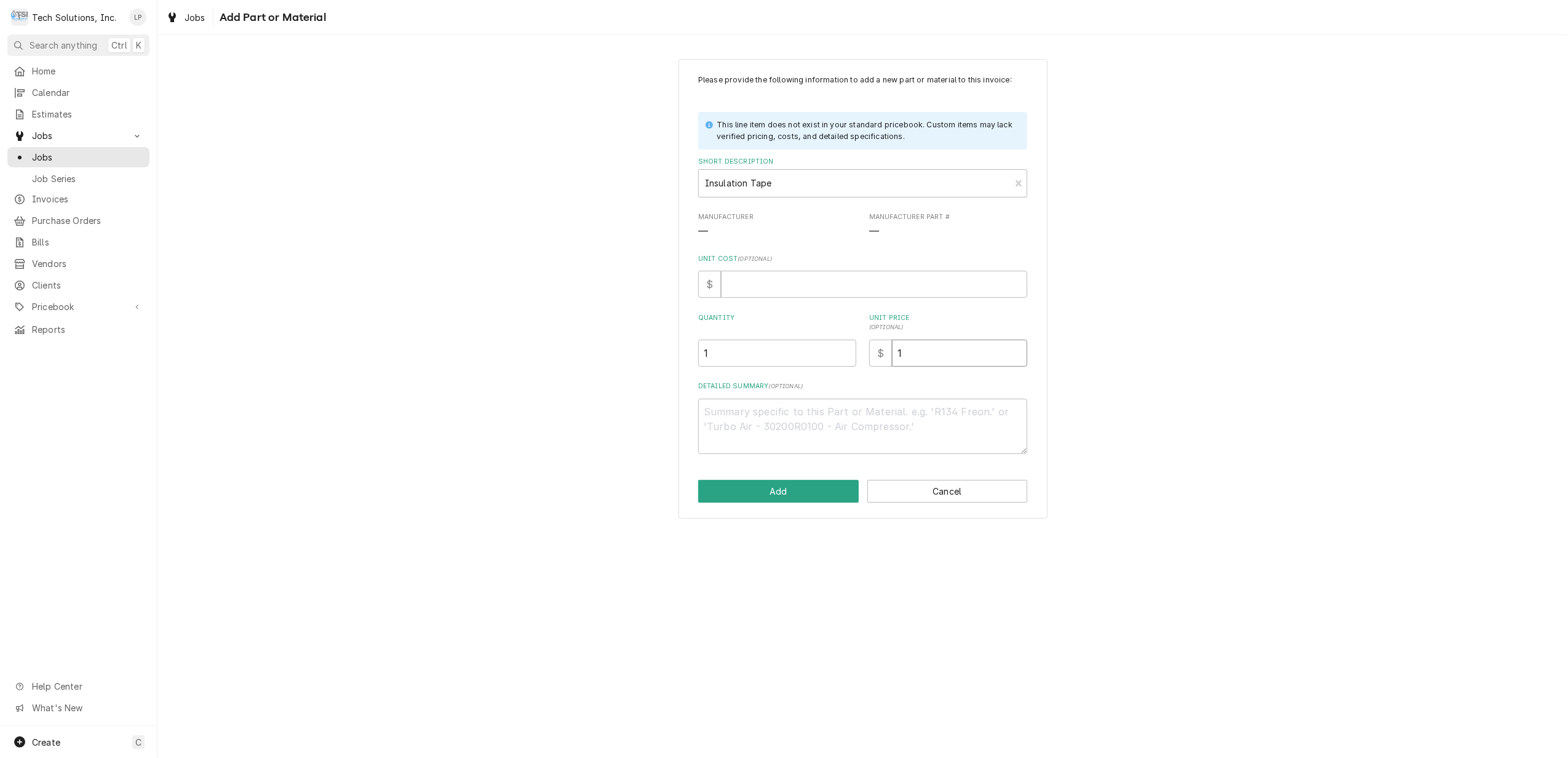
type textarea "x"
type input "15"
type textarea "x"
type input "15.9"
type textarea "x"
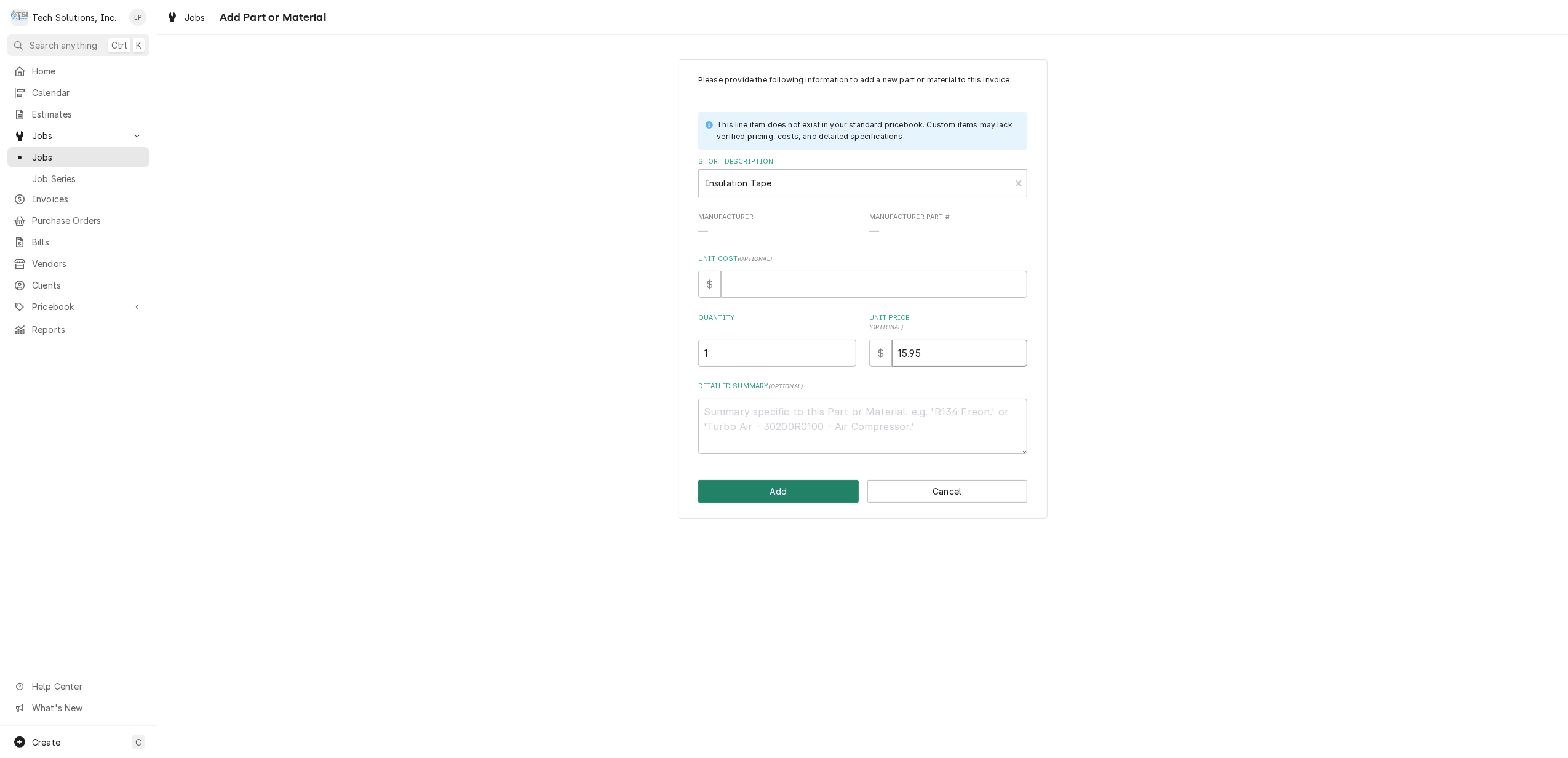
type input "15.95"
click at [808, 498] on button "Add" at bounding box center [779, 491] width 161 height 23
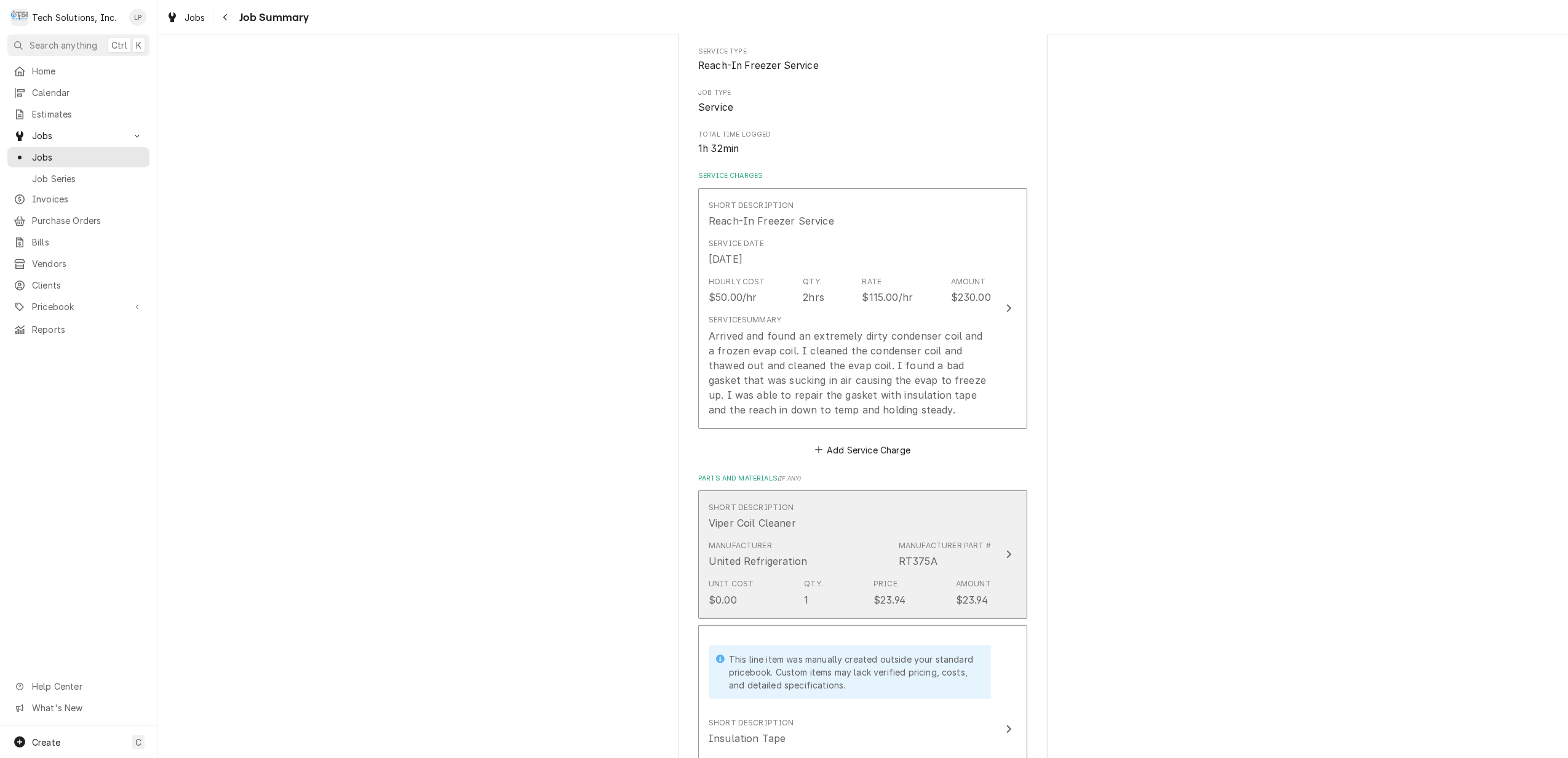
click at [1006, 556] on icon "Update Line Item" at bounding box center [1009, 554] width 7 height 10
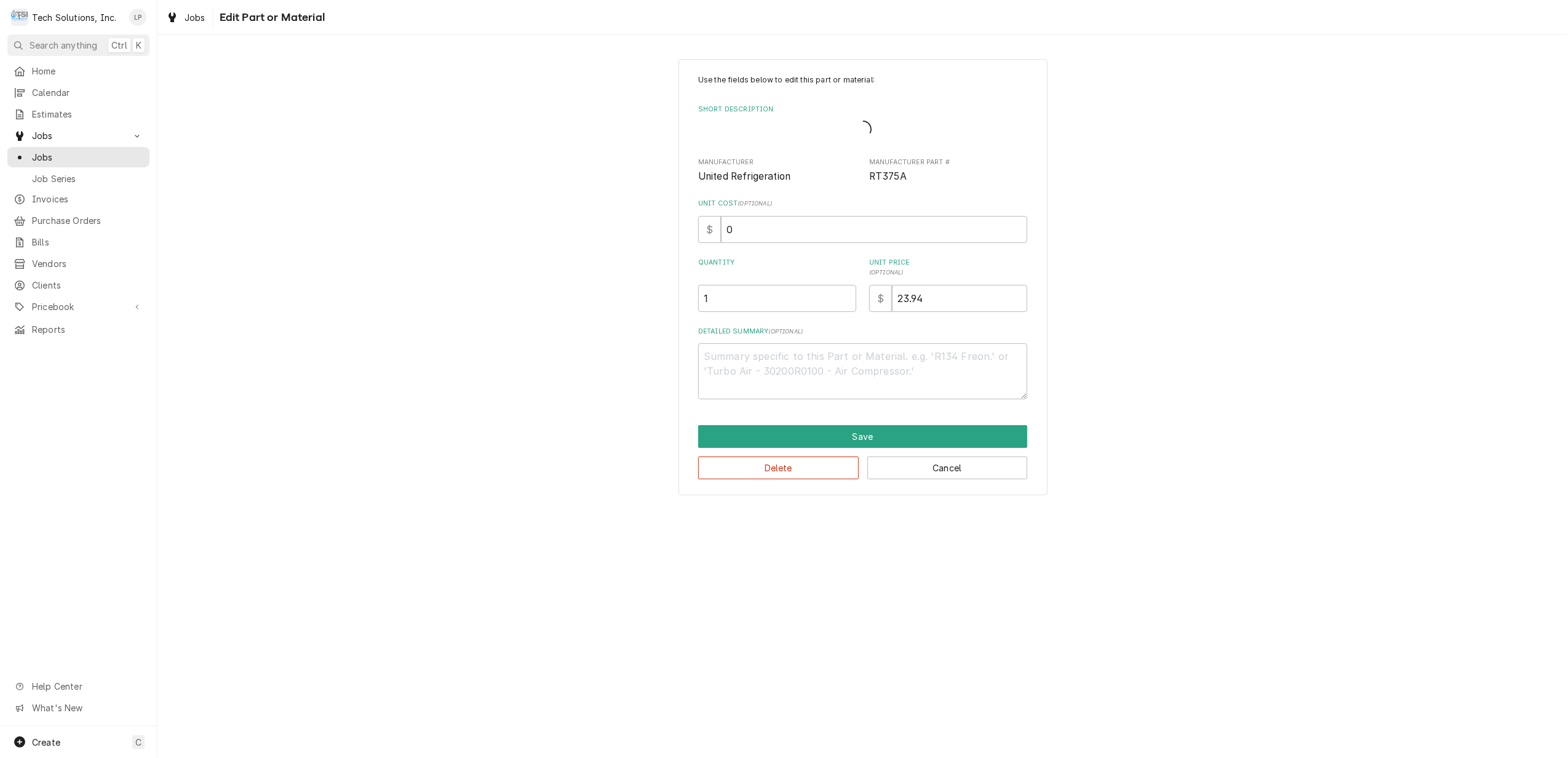
type textarea "x"
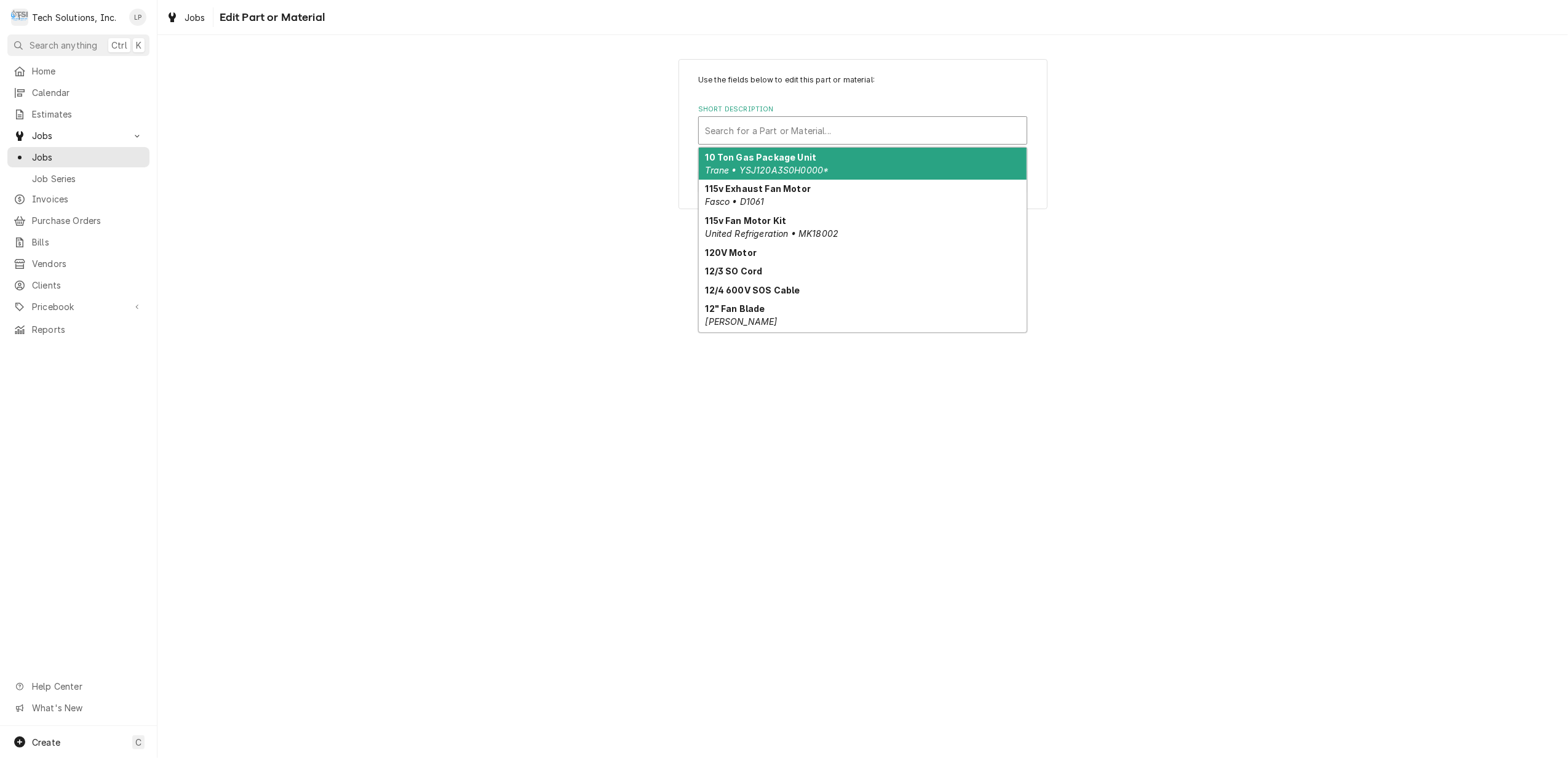
click at [931, 128] on div "Short Description" at bounding box center [863, 130] width 315 height 22
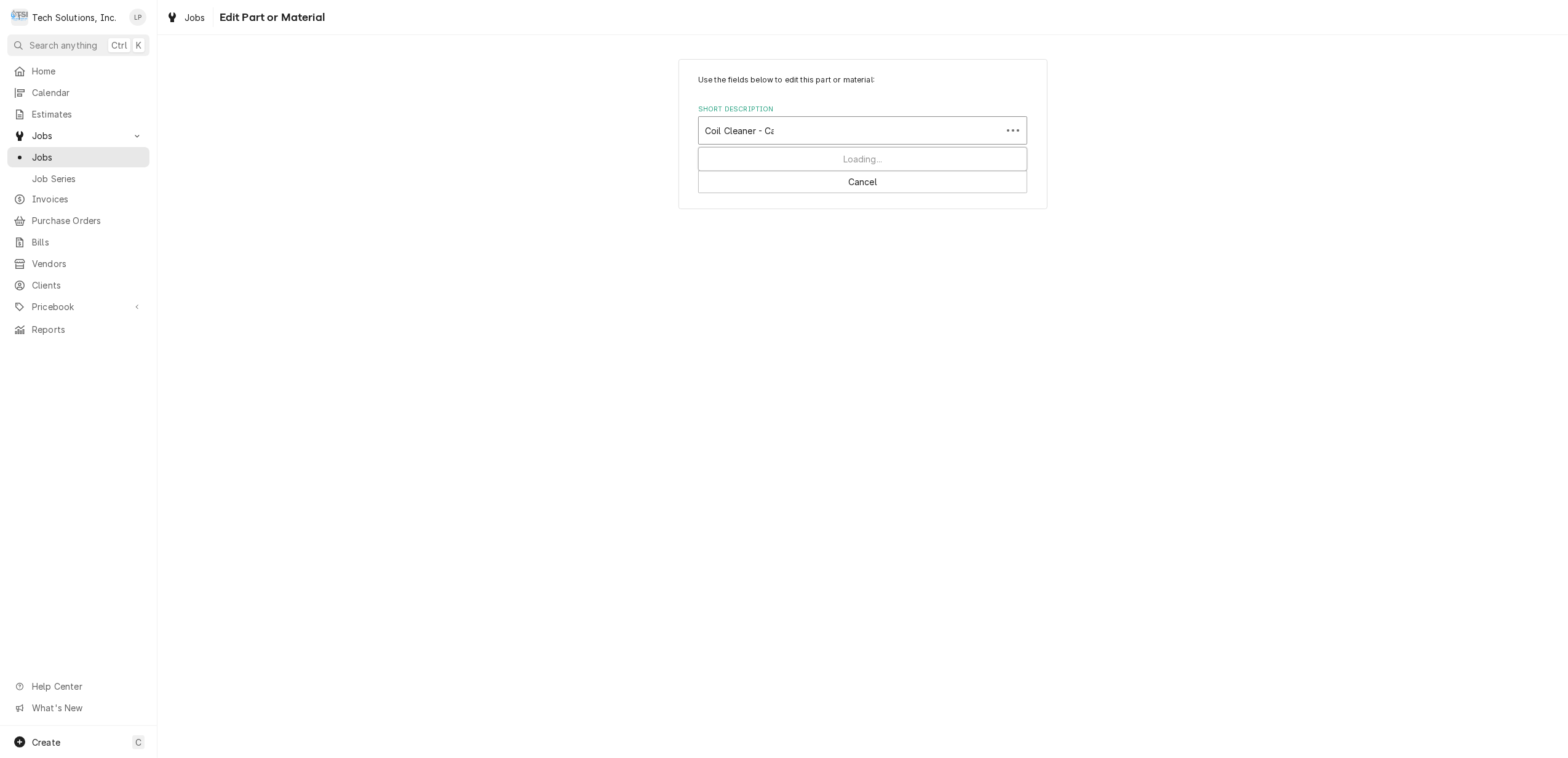
type input "Coil Cleaner - Can"
click at [905, 158] on div "Add "Coil Cleaner - Can" to PriceBook" at bounding box center [862, 157] width 328 height 19
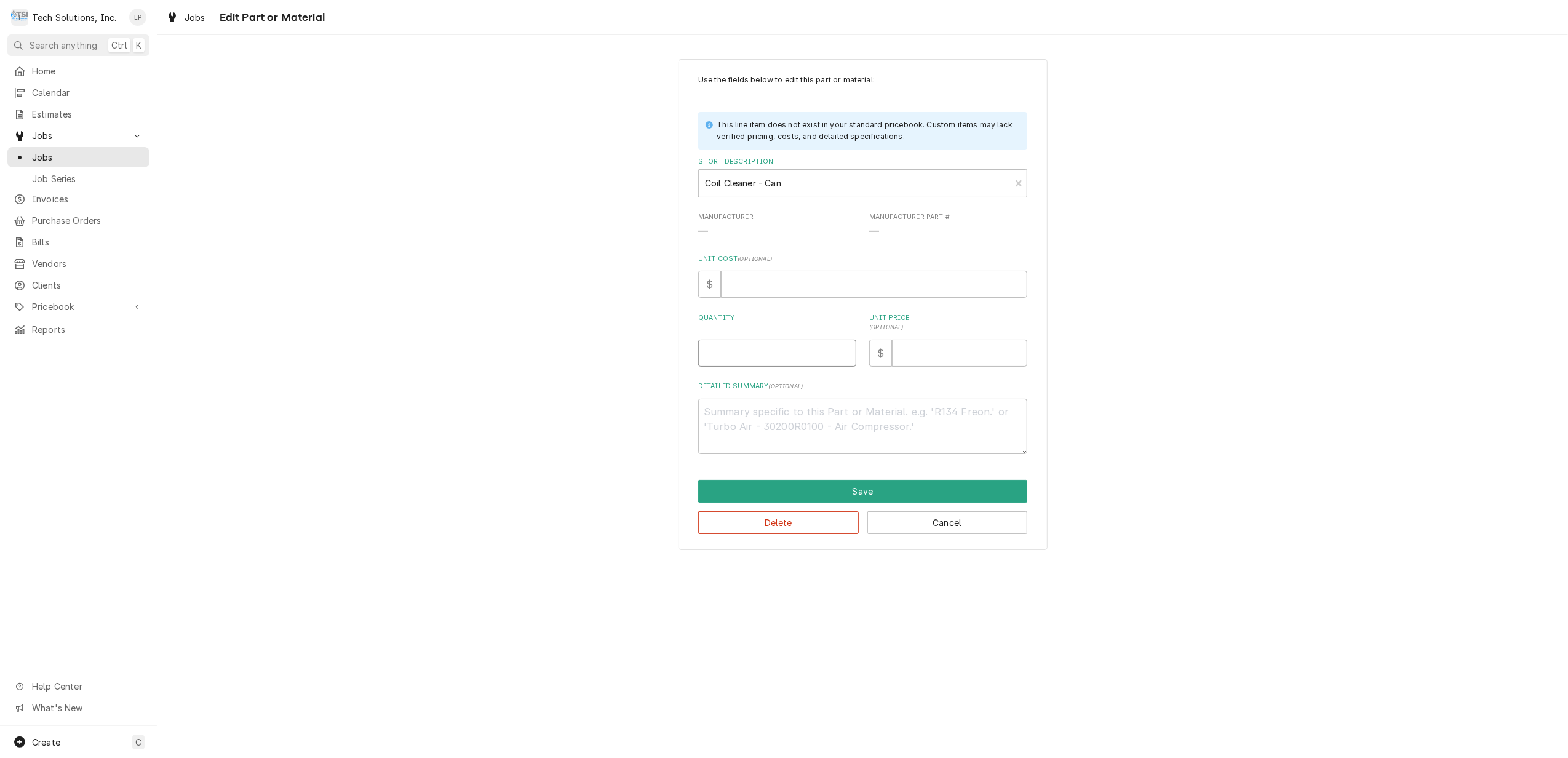
click at [746, 347] on input "Quantity" at bounding box center [777, 353] width 158 height 27
type textarea "x"
type input "1"
click at [955, 350] on input "Unit Price ( optional )" at bounding box center [960, 353] width 136 height 27
type textarea "x"
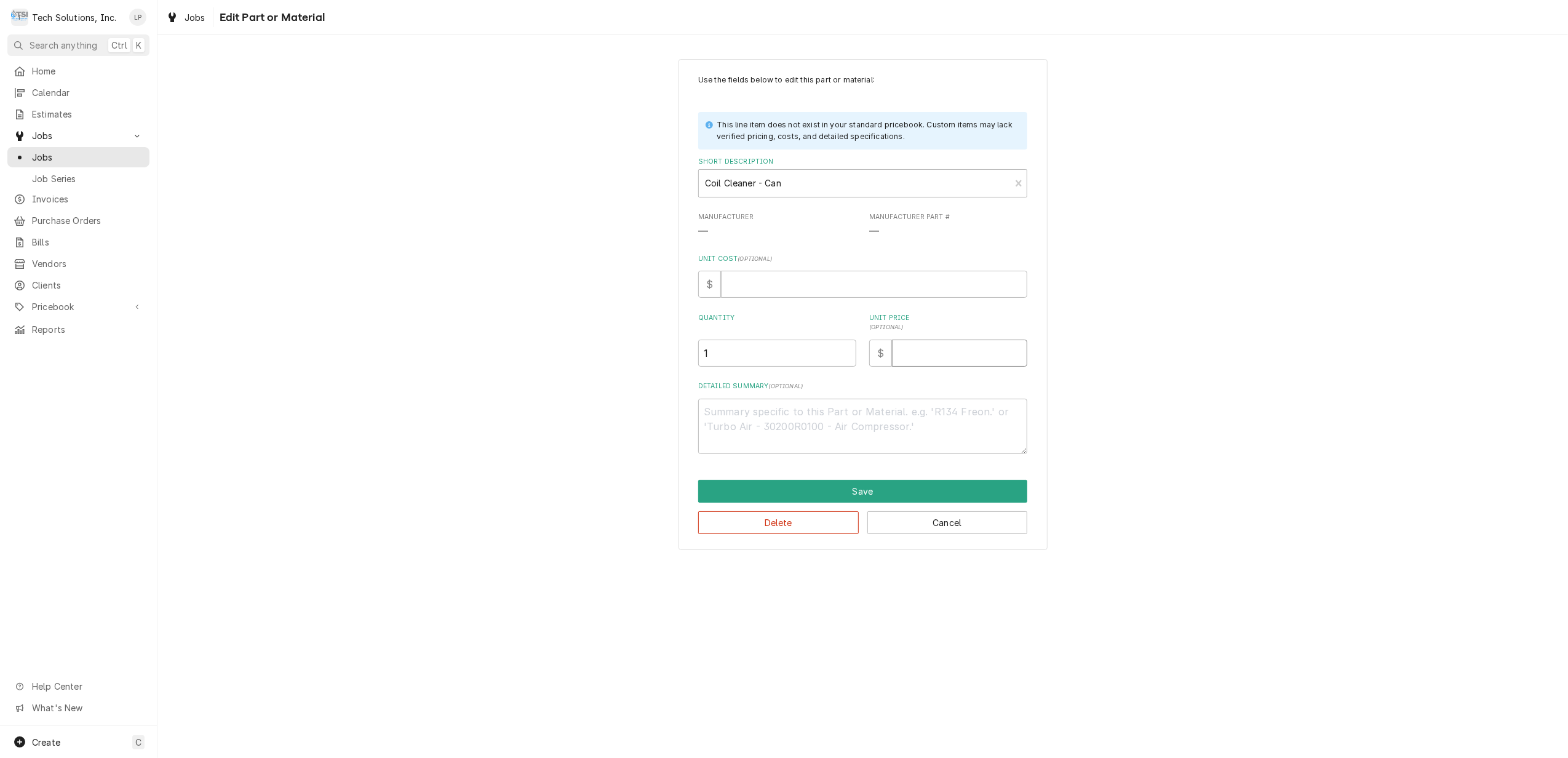
type input "2"
type textarea "x"
type input "23"
type textarea "x"
type input "23.9"
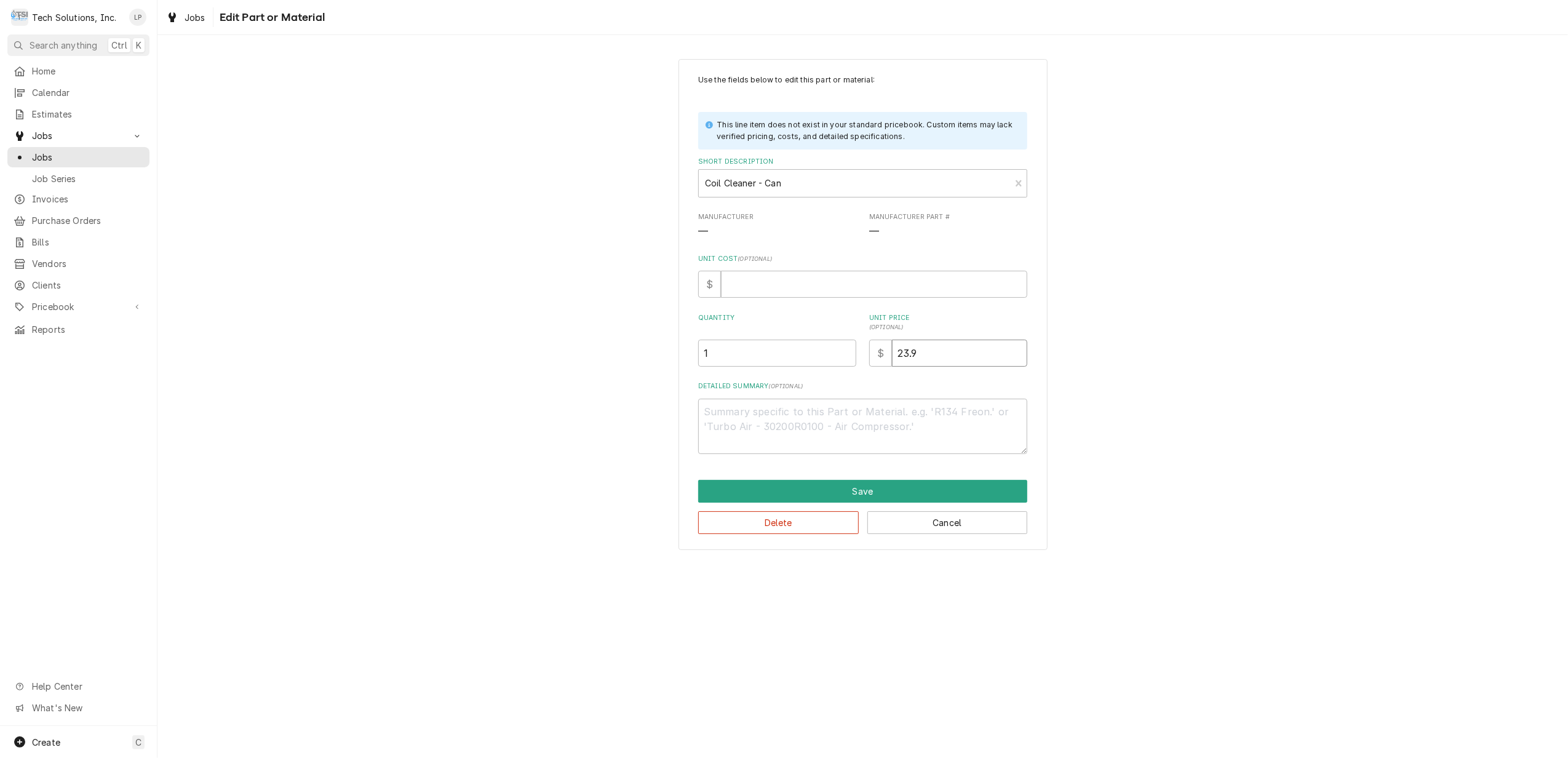
type textarea "x"
type input "23.95"
click at [840, 488] on button "Save" at bounding box center [863, 491] width 329 height 23
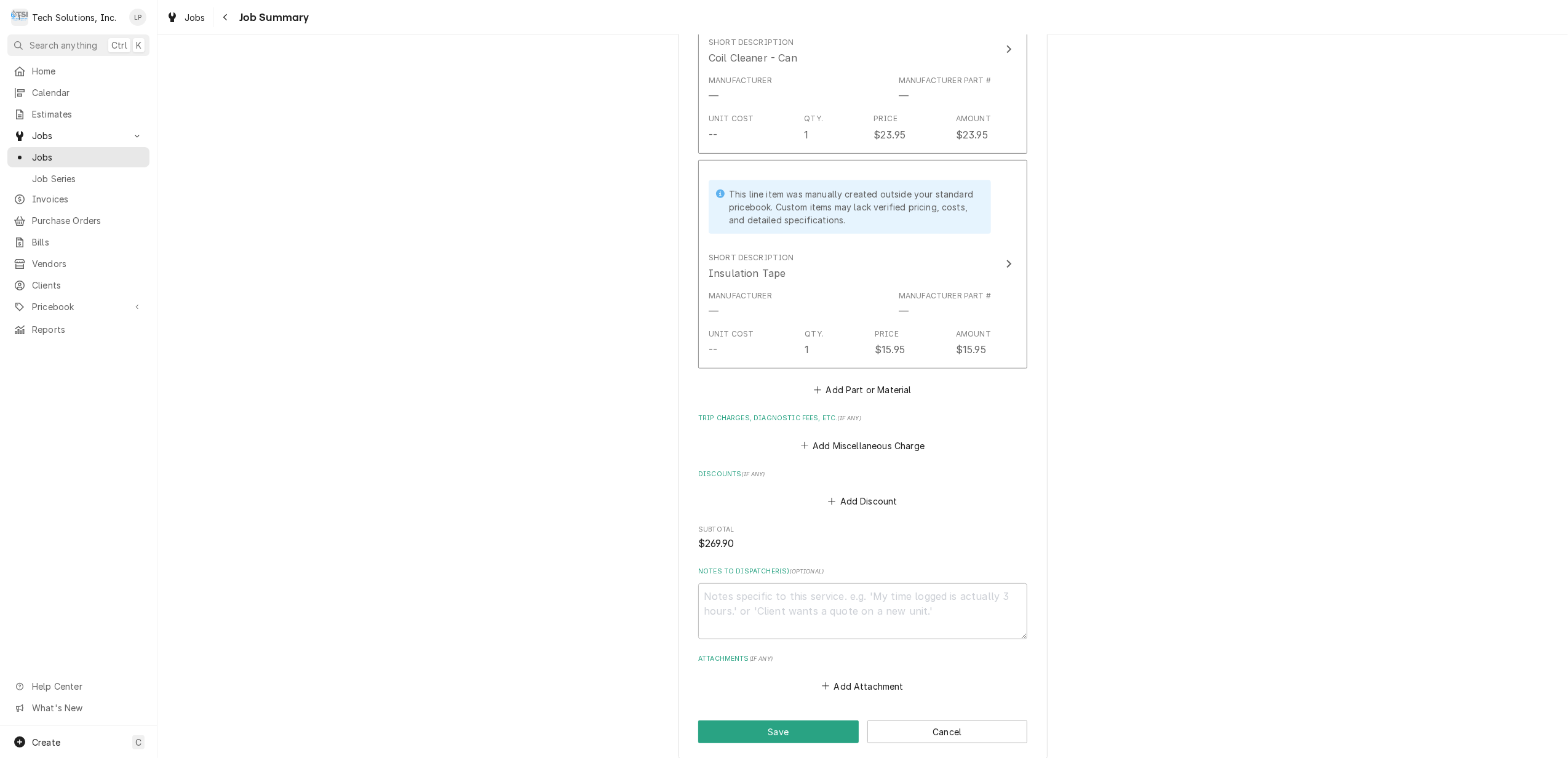
scroll to position [738, 0]
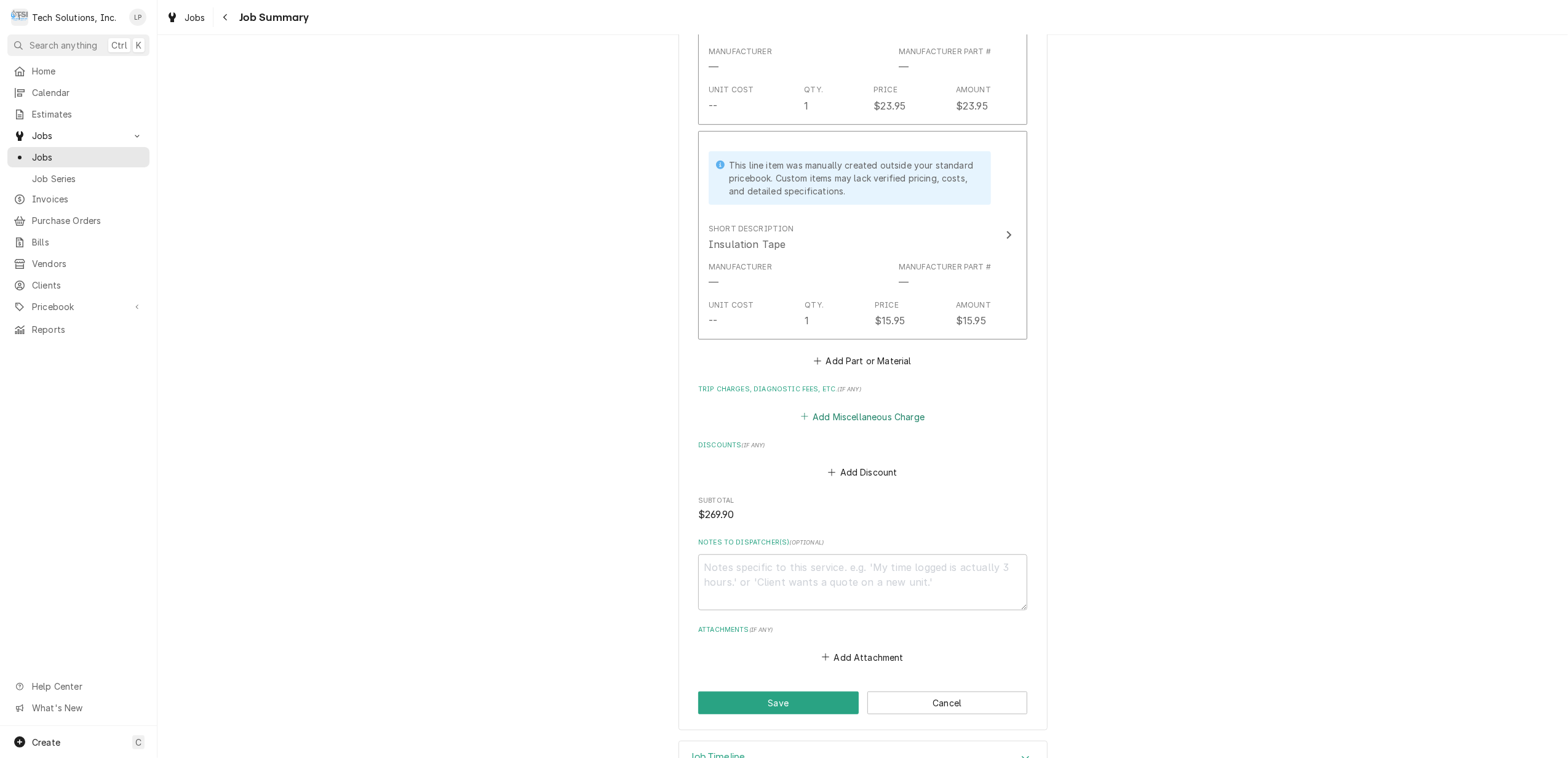
click at [910, 419] on button "Add Miscellaneous Charge" at bounding box center [862, 416] width 128 height 17
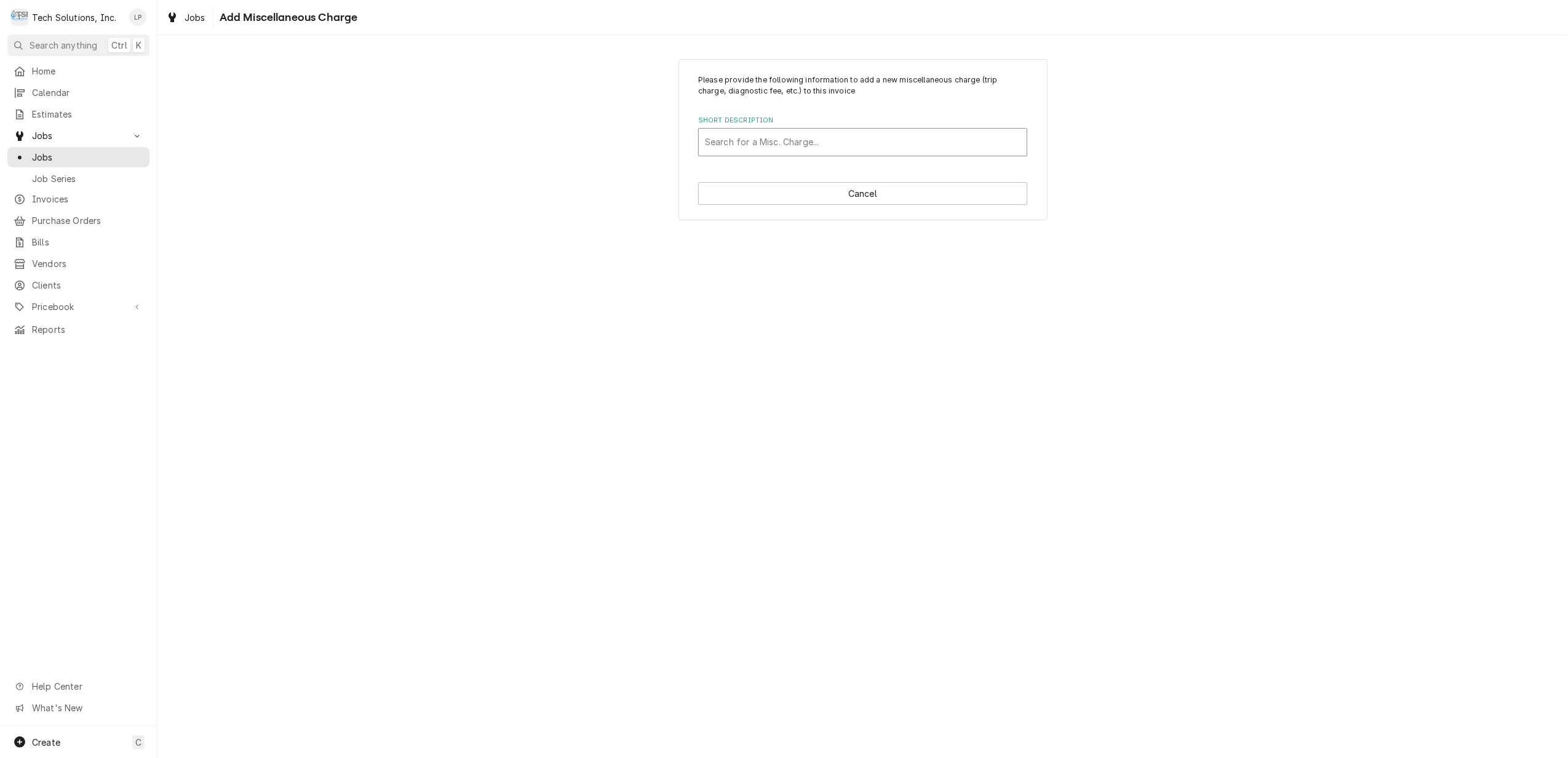
click at [813, 139] on div "Short Description" at bounding box center [863, 141] width 315 height 22
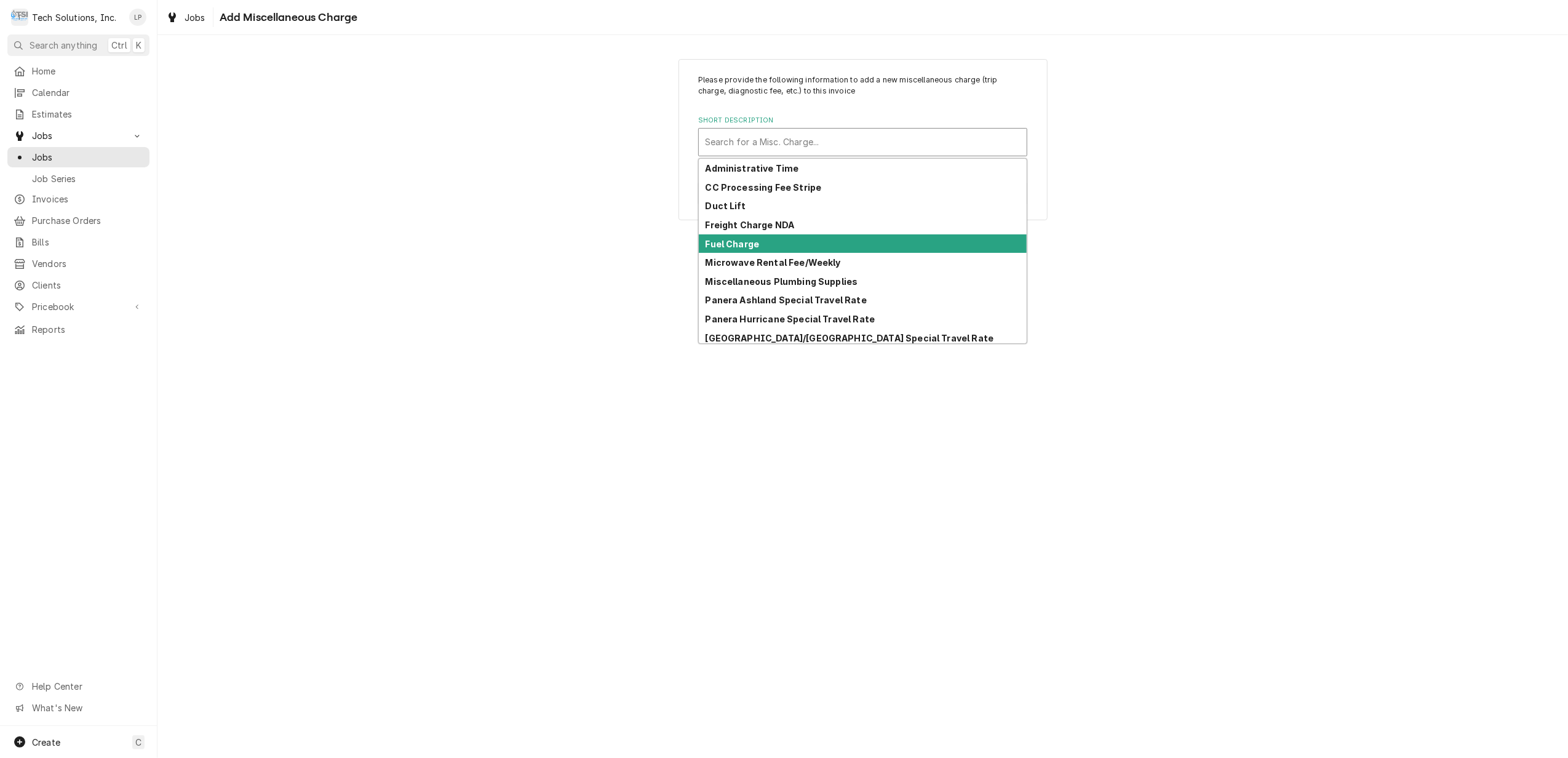
click at [778, 240] on div "Fuel Charge" at bounding box center [862, 243] width 328 height 19
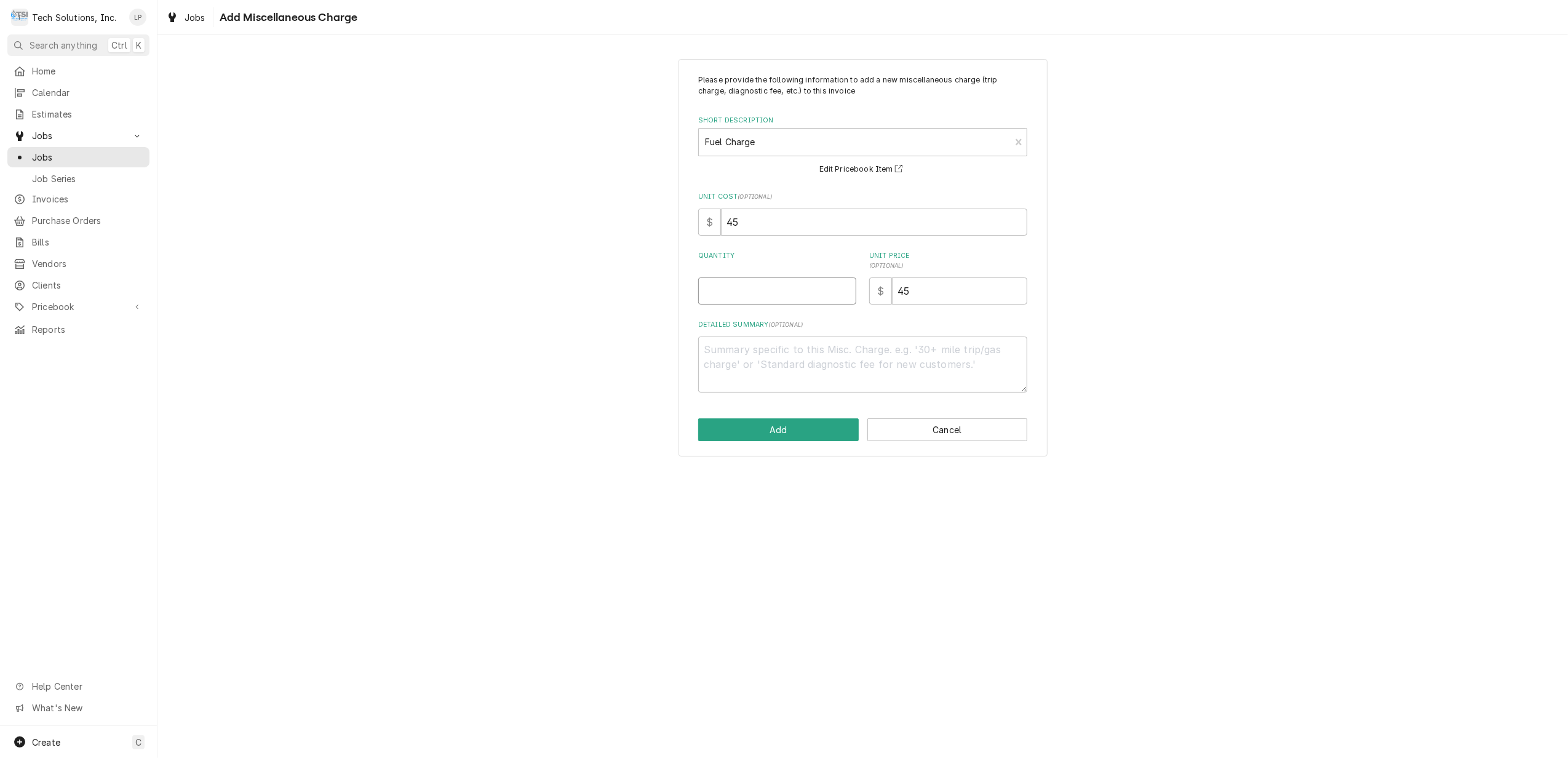
click at [807, 285] on input "Quantity" at bounding box center [777, 291] width 158 height 27
type textarea "x"
type input "1"
click at [838, 325] on label "Detailed Summary ( optional )" at bounding box center [863, 325] width 329 height 10
click at [838, 337] on textarea "Detailed Summary ( optional )" at bounding box center [863, 364] width 329 height 56
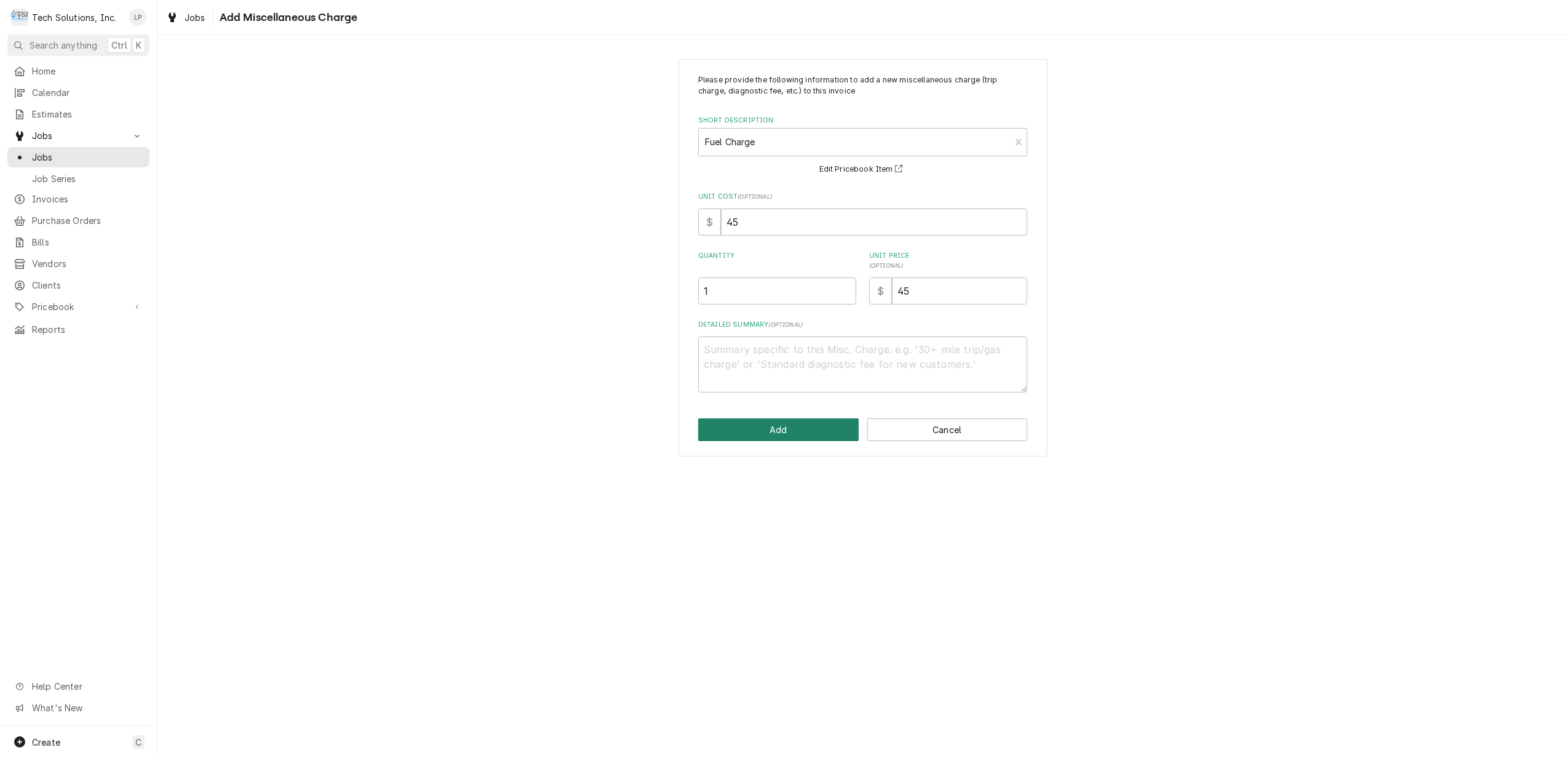
click at [815, 435] on button "Add" at bounding box center [779, 430] width 161 height 23
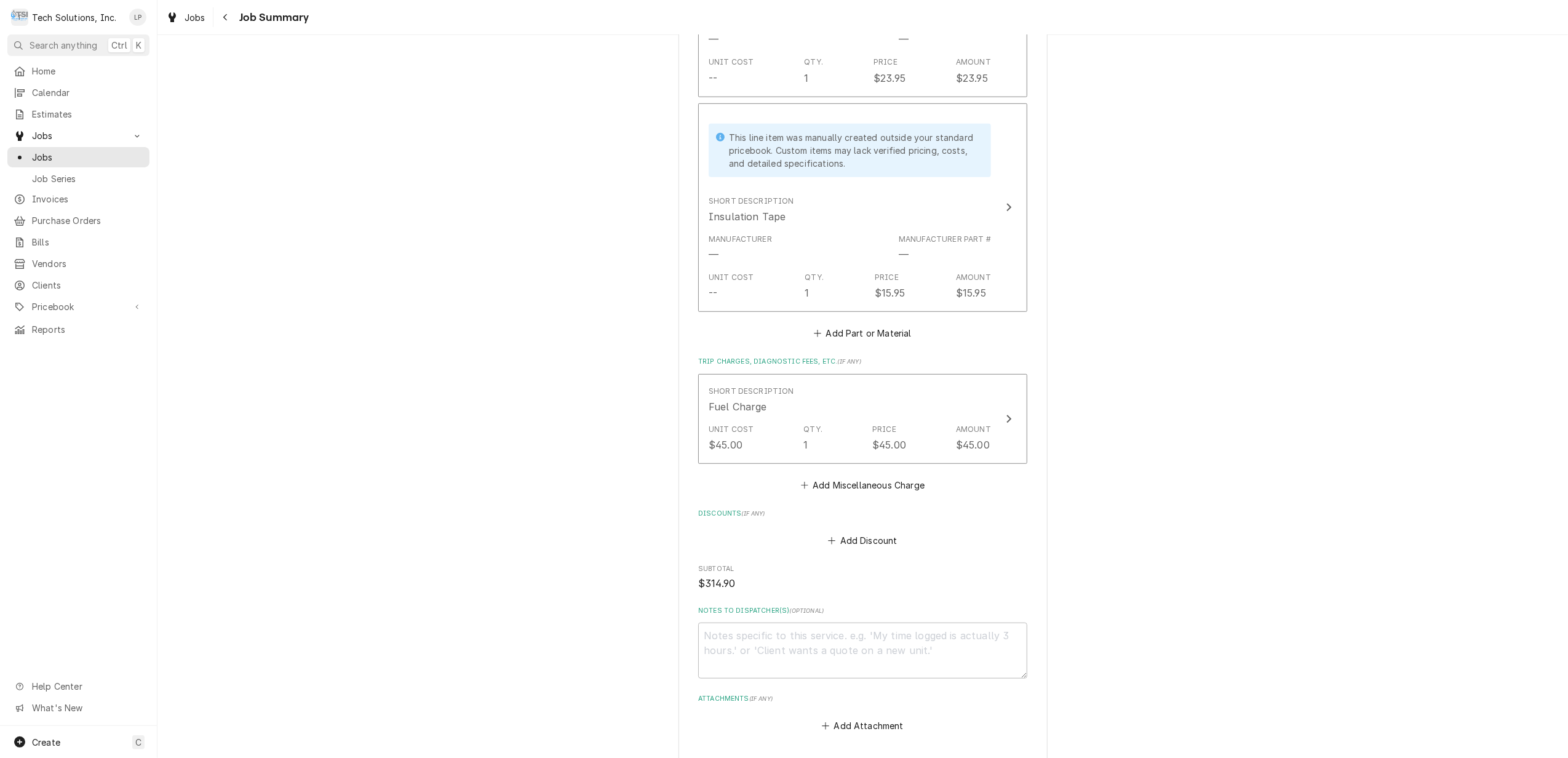
scroll to position [878, 0]
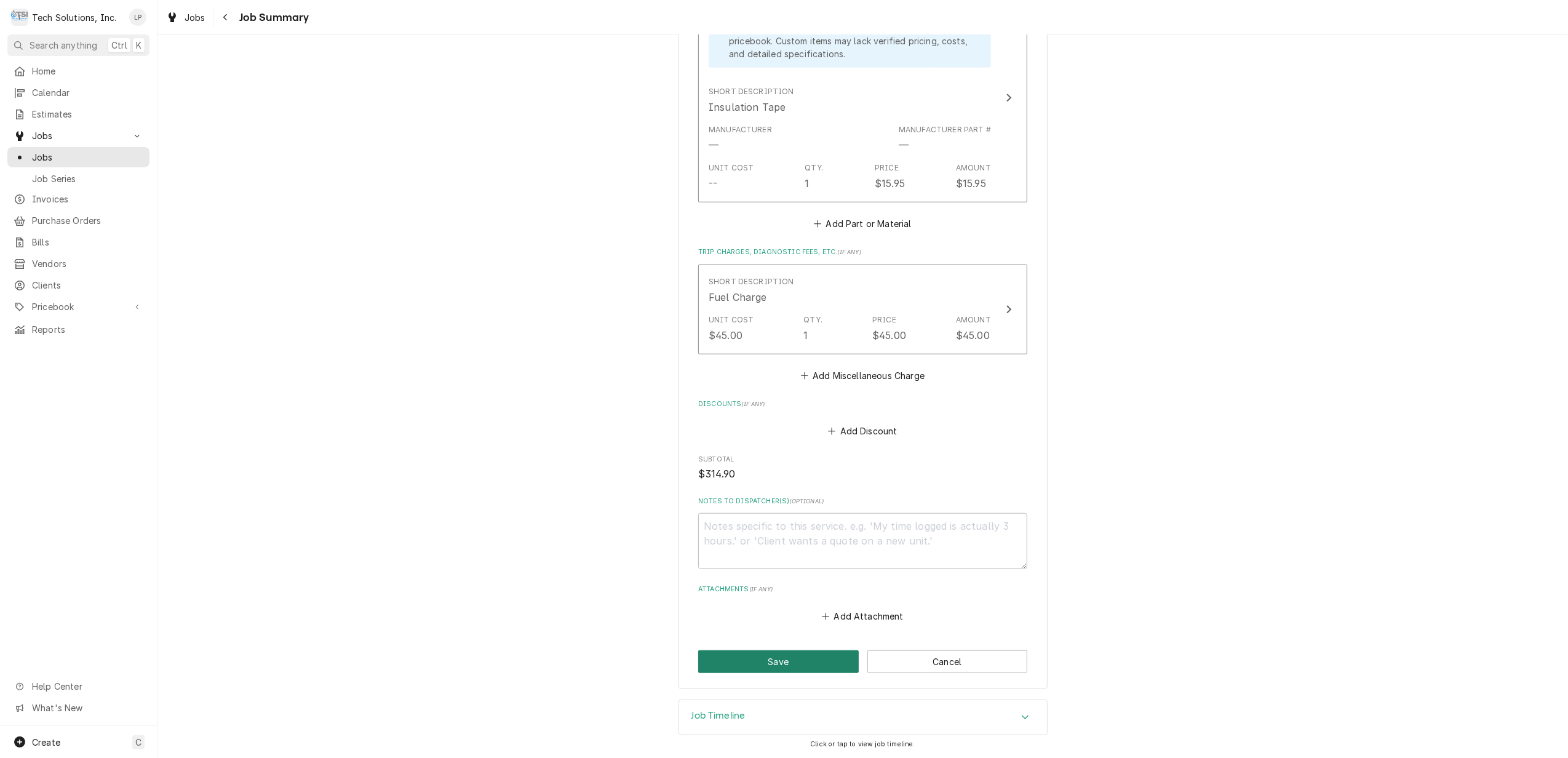
click at [744, 658] on button "Save" at bounding box center [779, 662] width 161 height 23
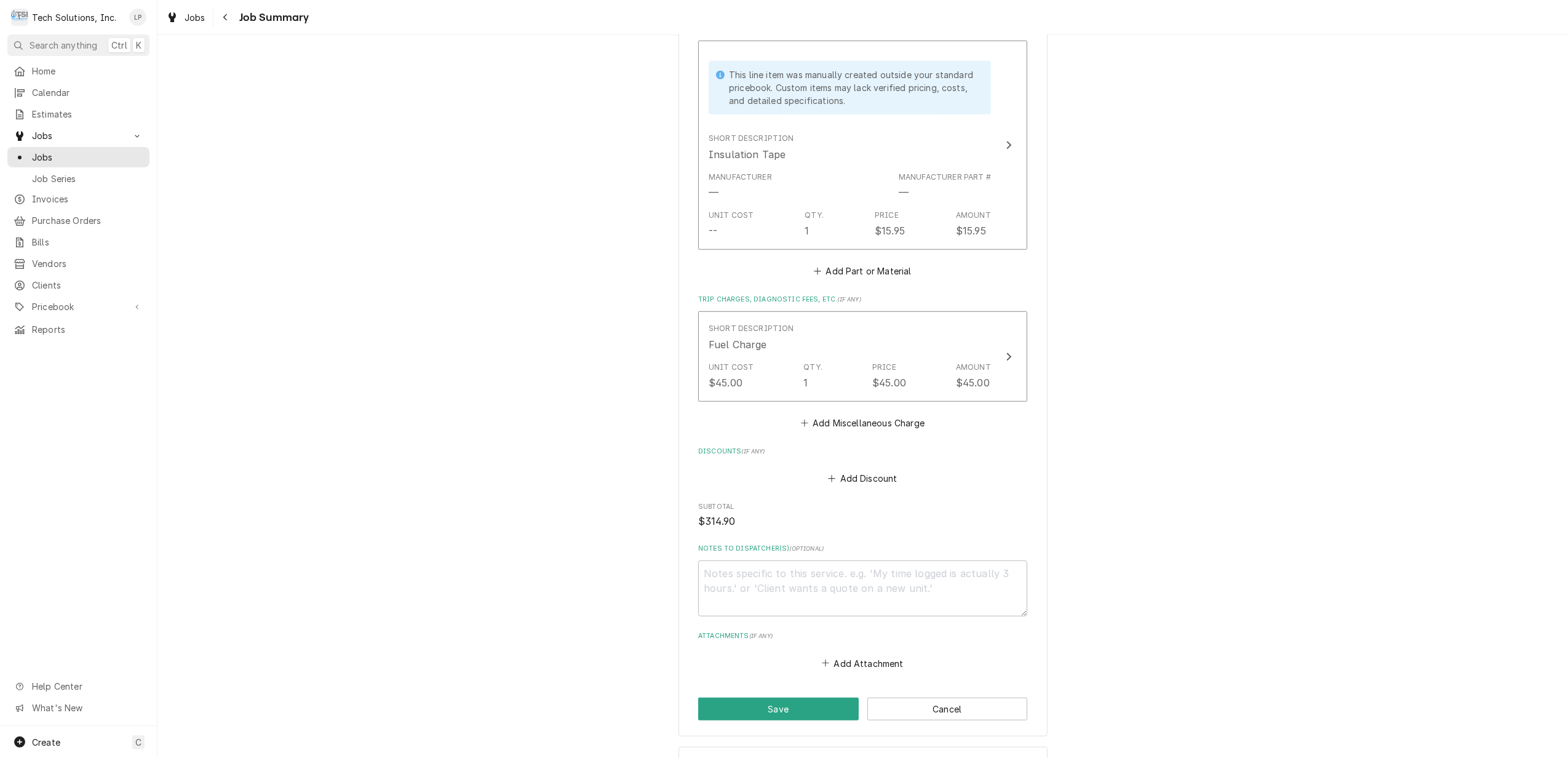
scroll to position [921, 0]
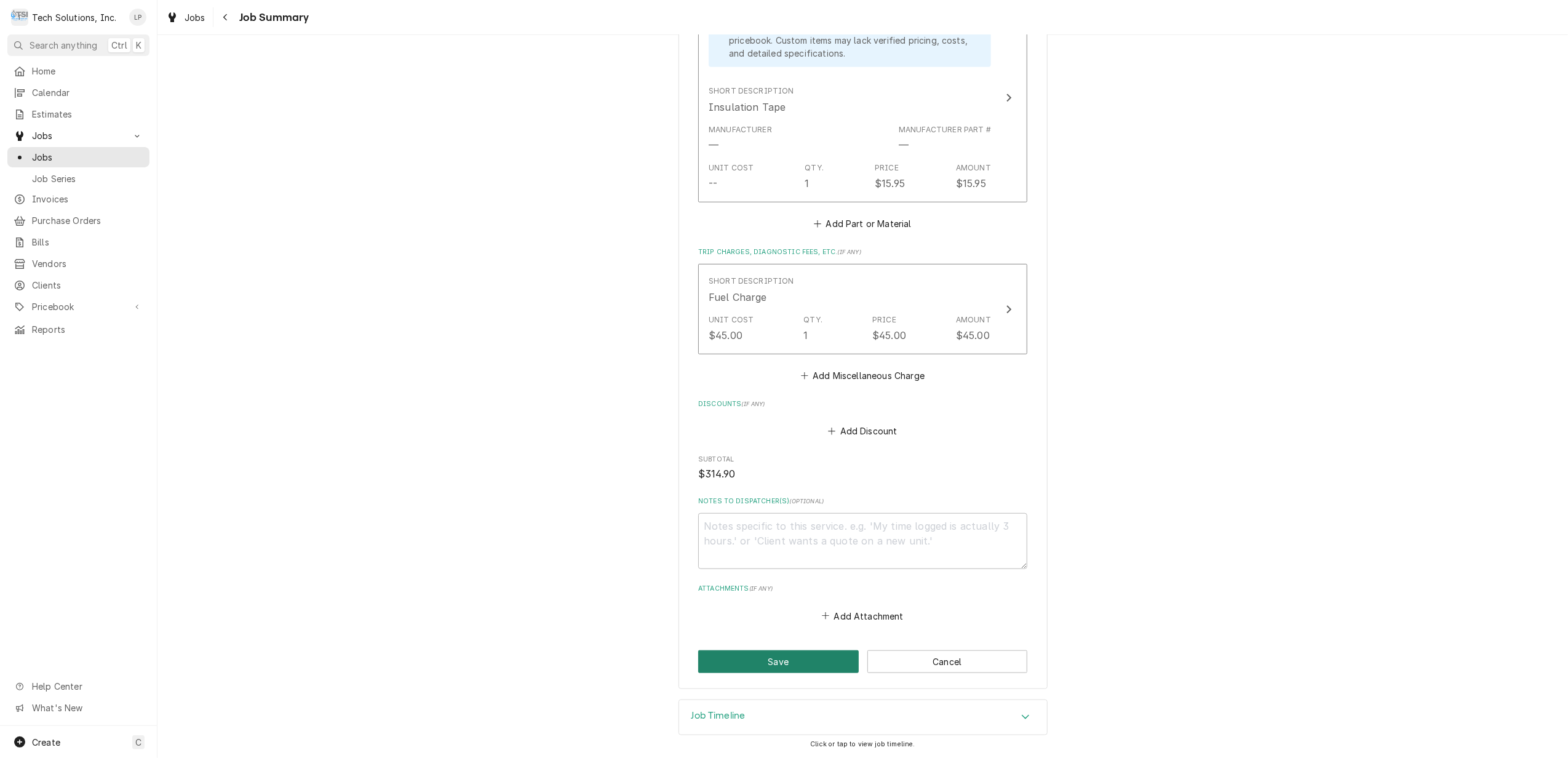
click at [773, 661] on button "Save" at bounding box center [779, 662] width 161 height 23
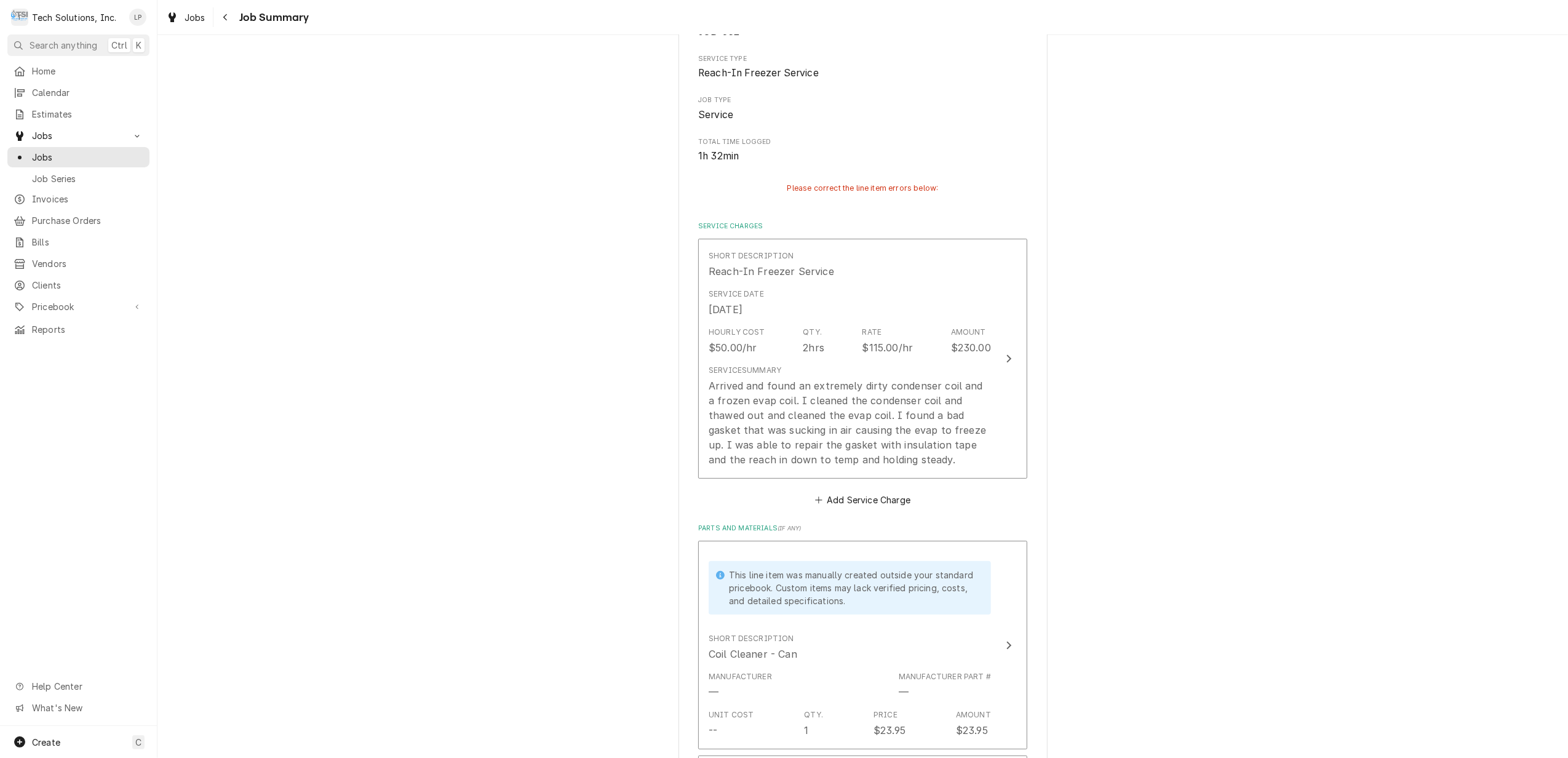
scroll to position [183, 0]
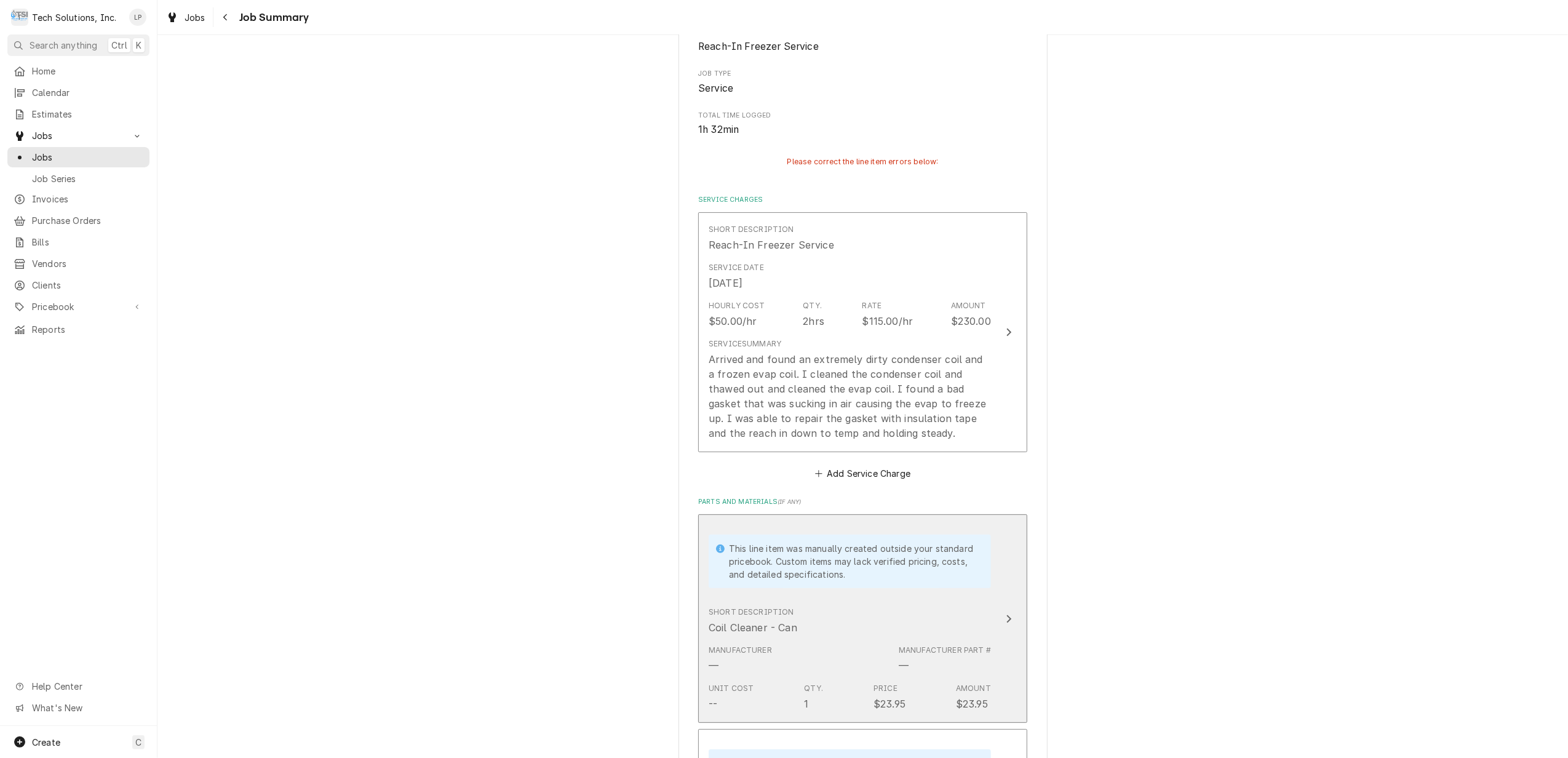
click at [1001, 620] on div "Update Line Item" at bounding box center [1009, 618] width 16 height 15
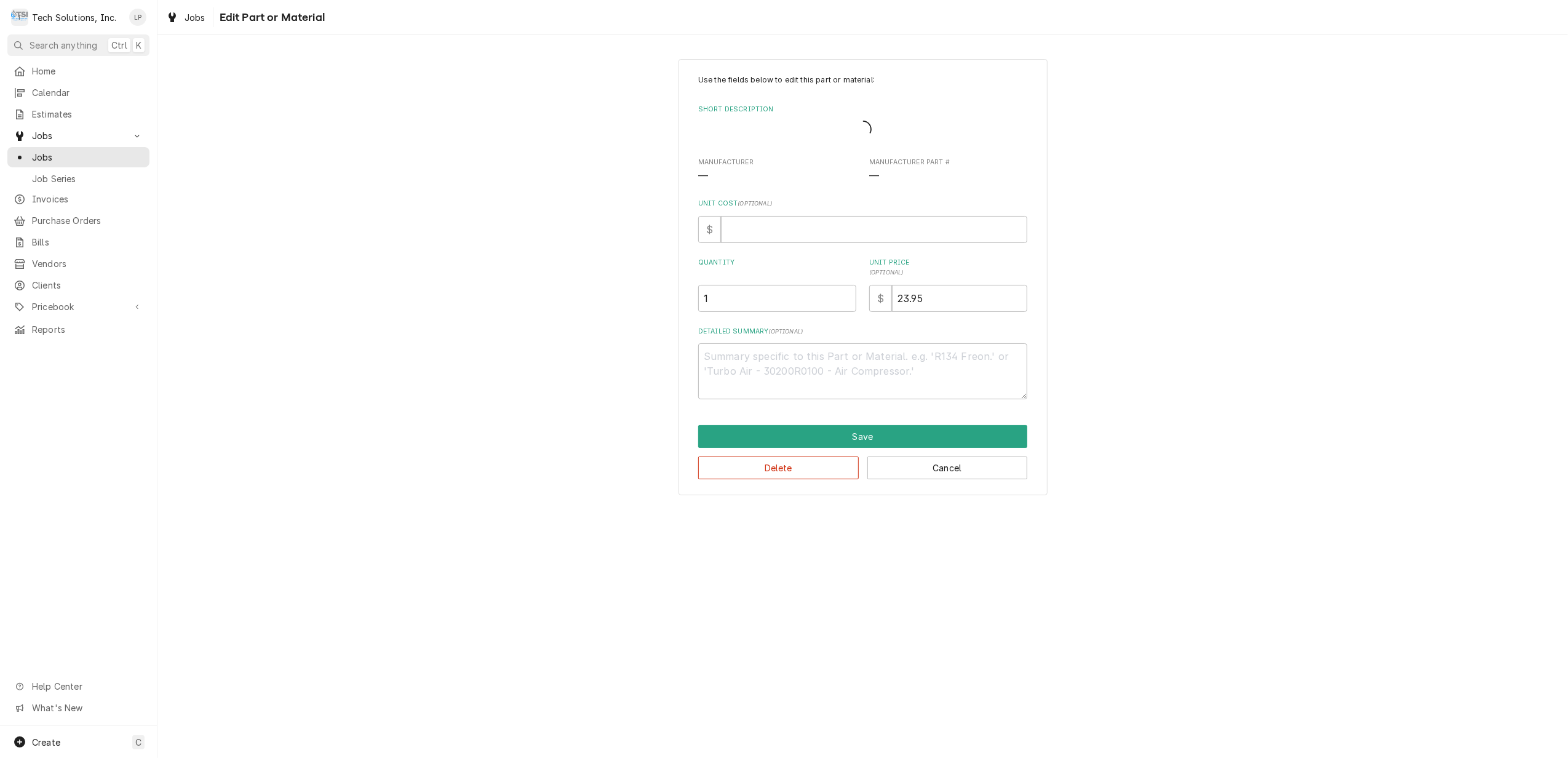
type textarea "x"
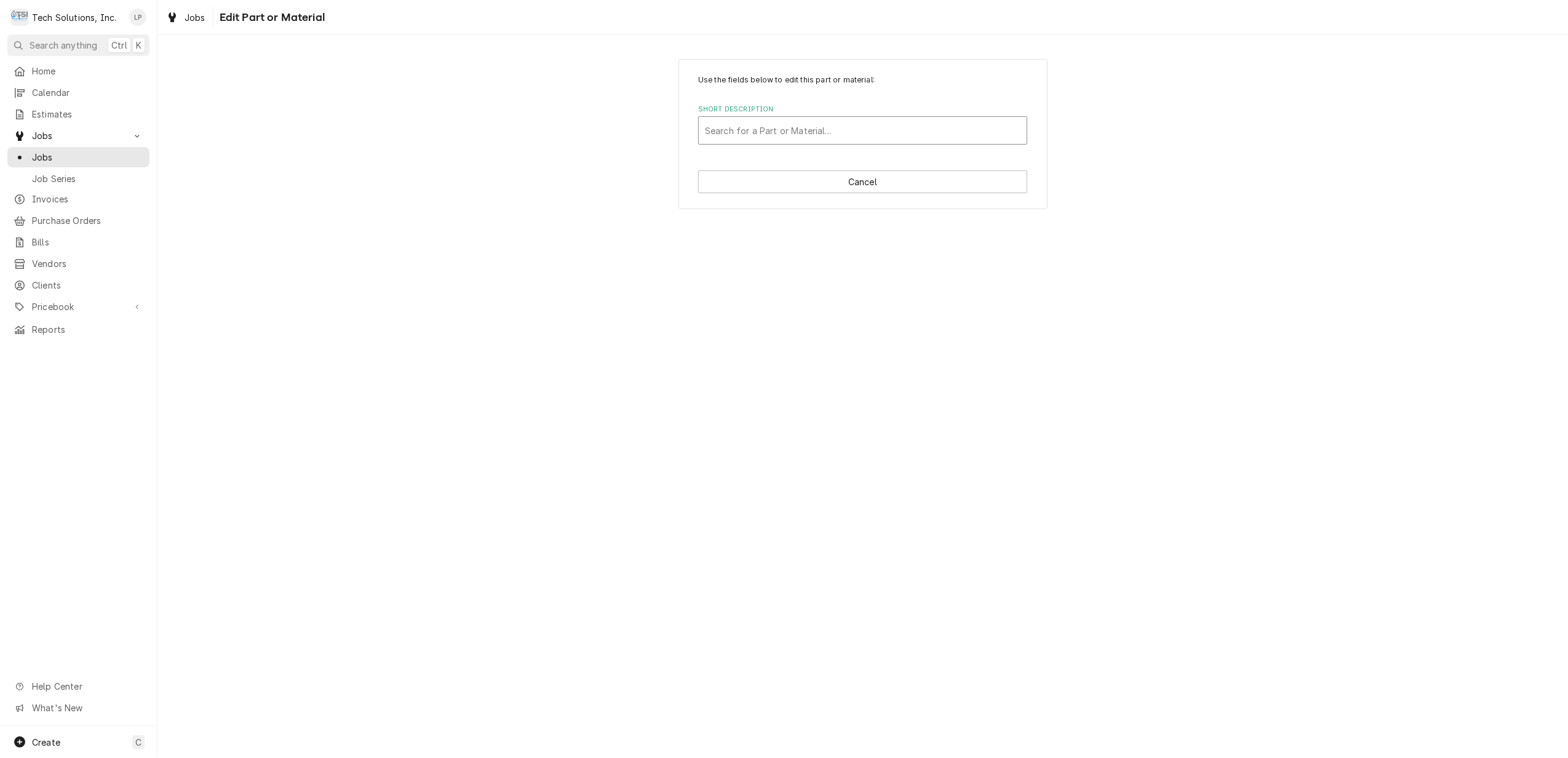
click at [901, 136] on div "Short Description" at bounding box center [863, 130] width 315 height 22
type input "vip"
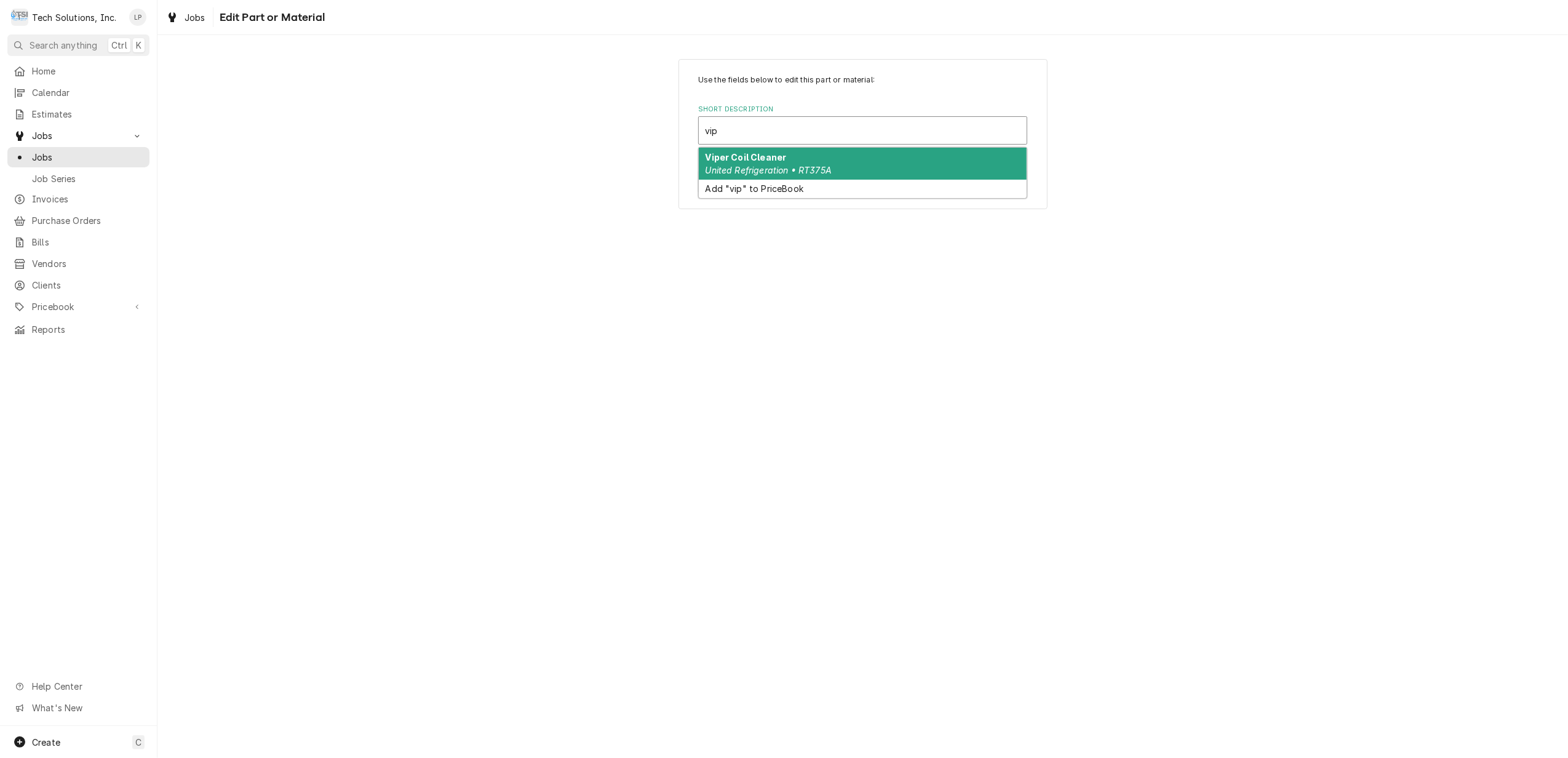
click at [878, 166] on div "Viper Coil Cleaner United Refrigeration • RT375A" at bounding box center [862, 163] width 328 height 32
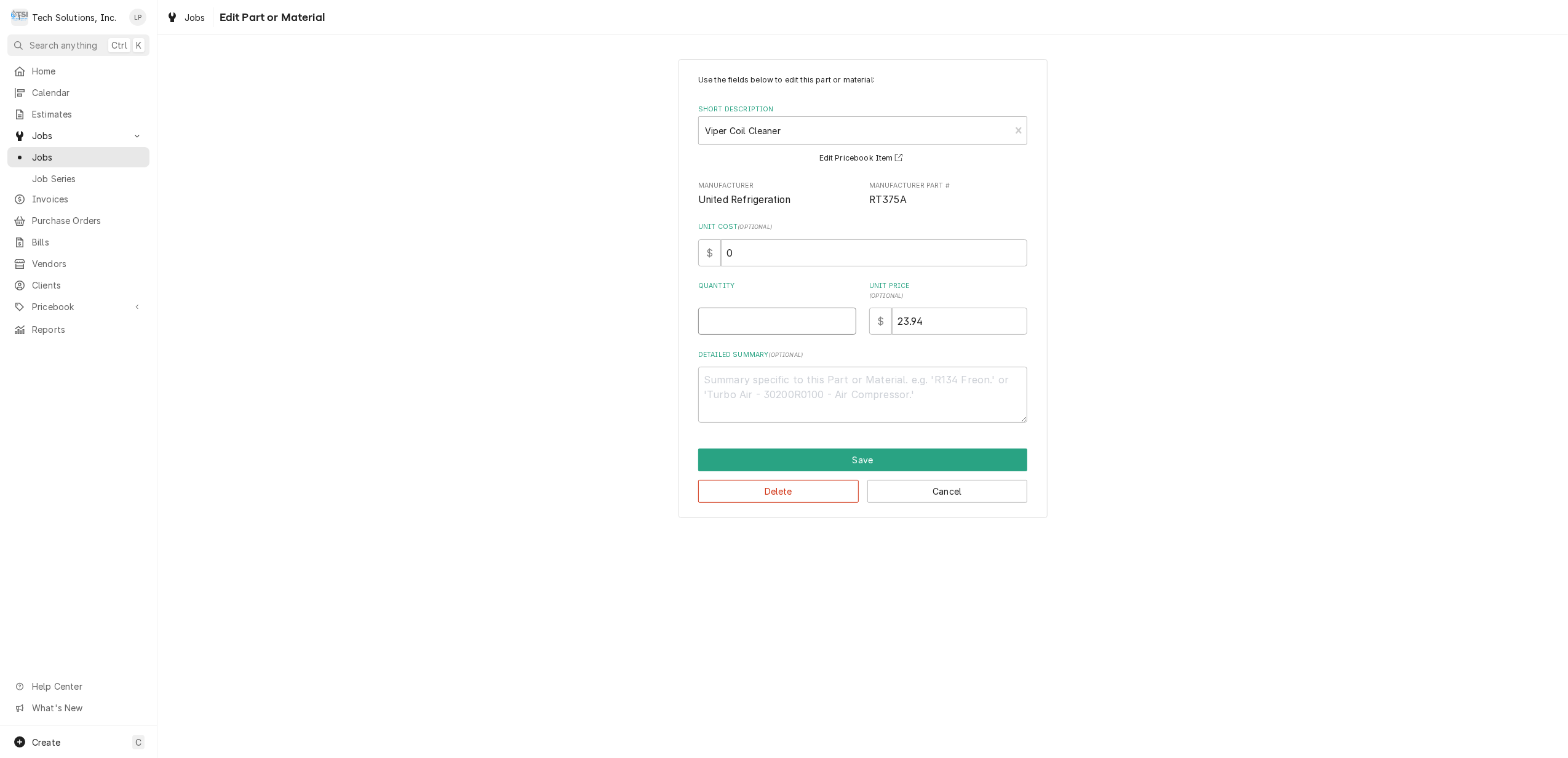
click at [805, 321] on input "Quantity" at bounding box center [777, 320] width 158 height 27
type textarea "x"
type input "1"
click at [854, 461] on button "Save" at bounding box center [863, 460] width 329 height 23
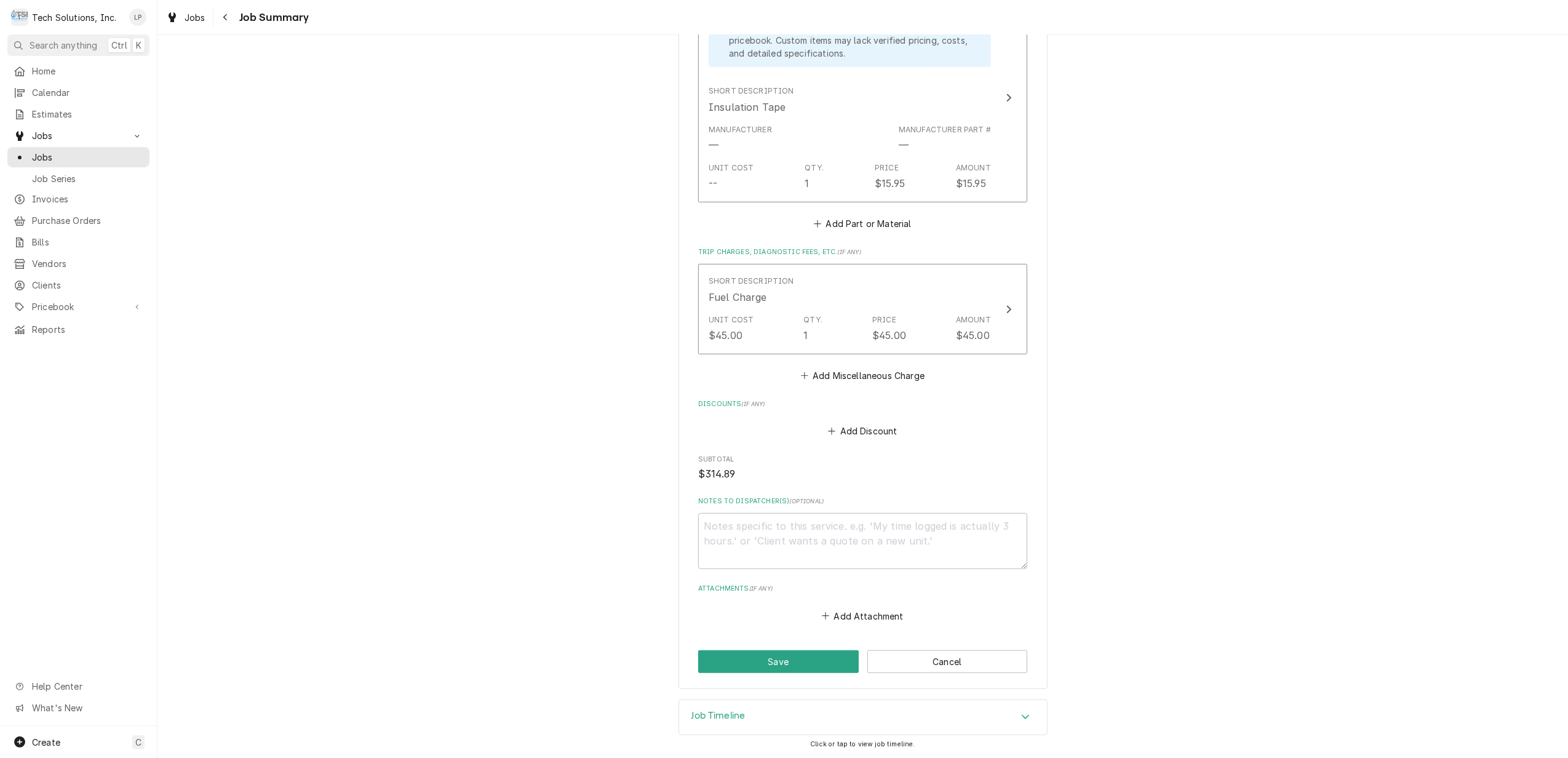
scroll to position [840, 0]
click at [763, 659] on button "Save" at bounding box center [779, 662] width 161 height 23
type textarea "x"
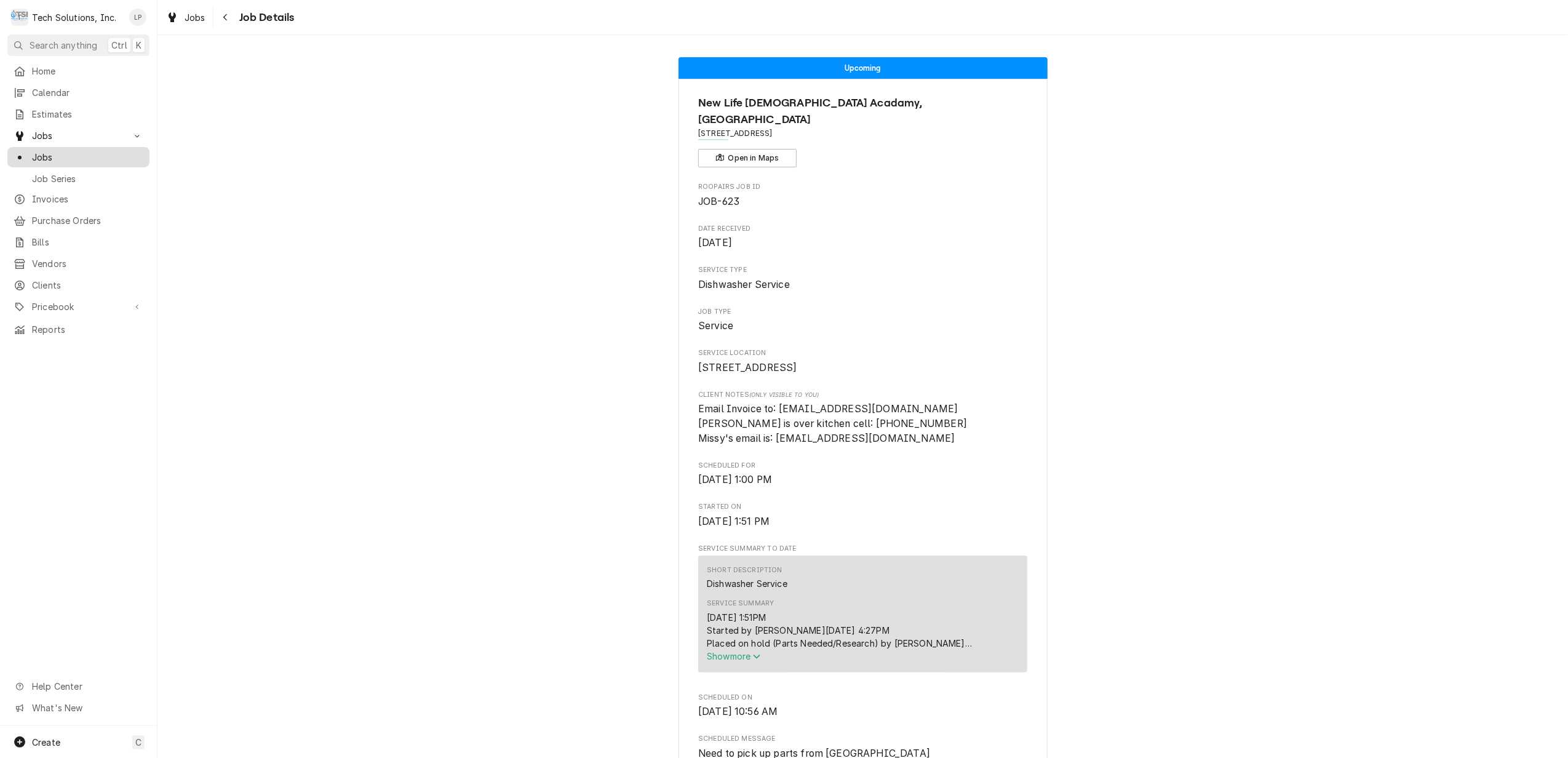
click at [52, 150] on span "Jobs" at bounding box center [87, 157] width 111 height 13
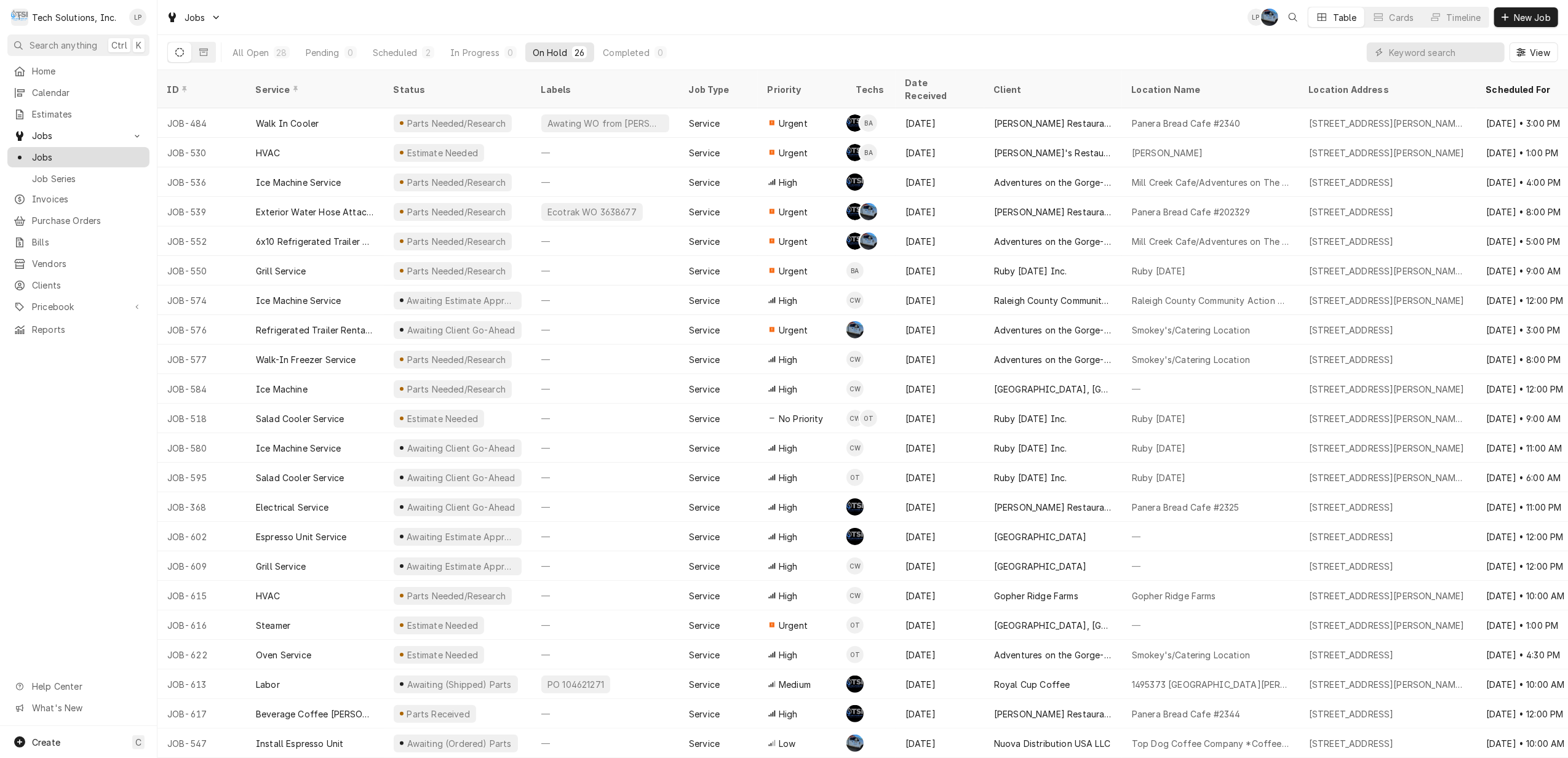
click at [45, 150] on span "Jobs" at bounding box center [87, 157] width 111 height 13
click at [208, 51] on icon "Dynamic Content Wrapper" at bounding box center [203, 51] width 9 height 7
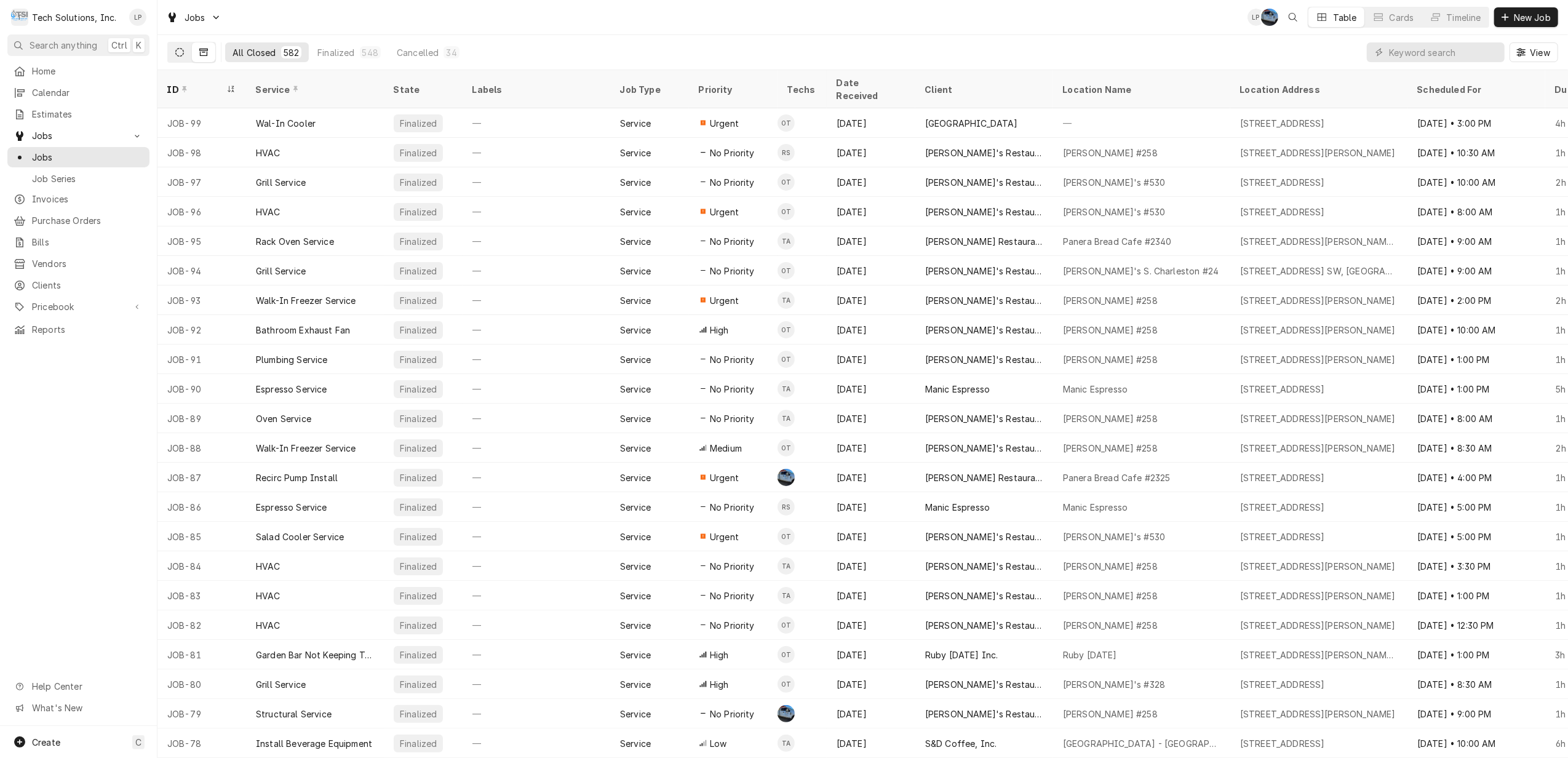
click at [176, 56] on icon "Dynamic Content Wrapper" at bounding box center [180, 52] width 9 height 9
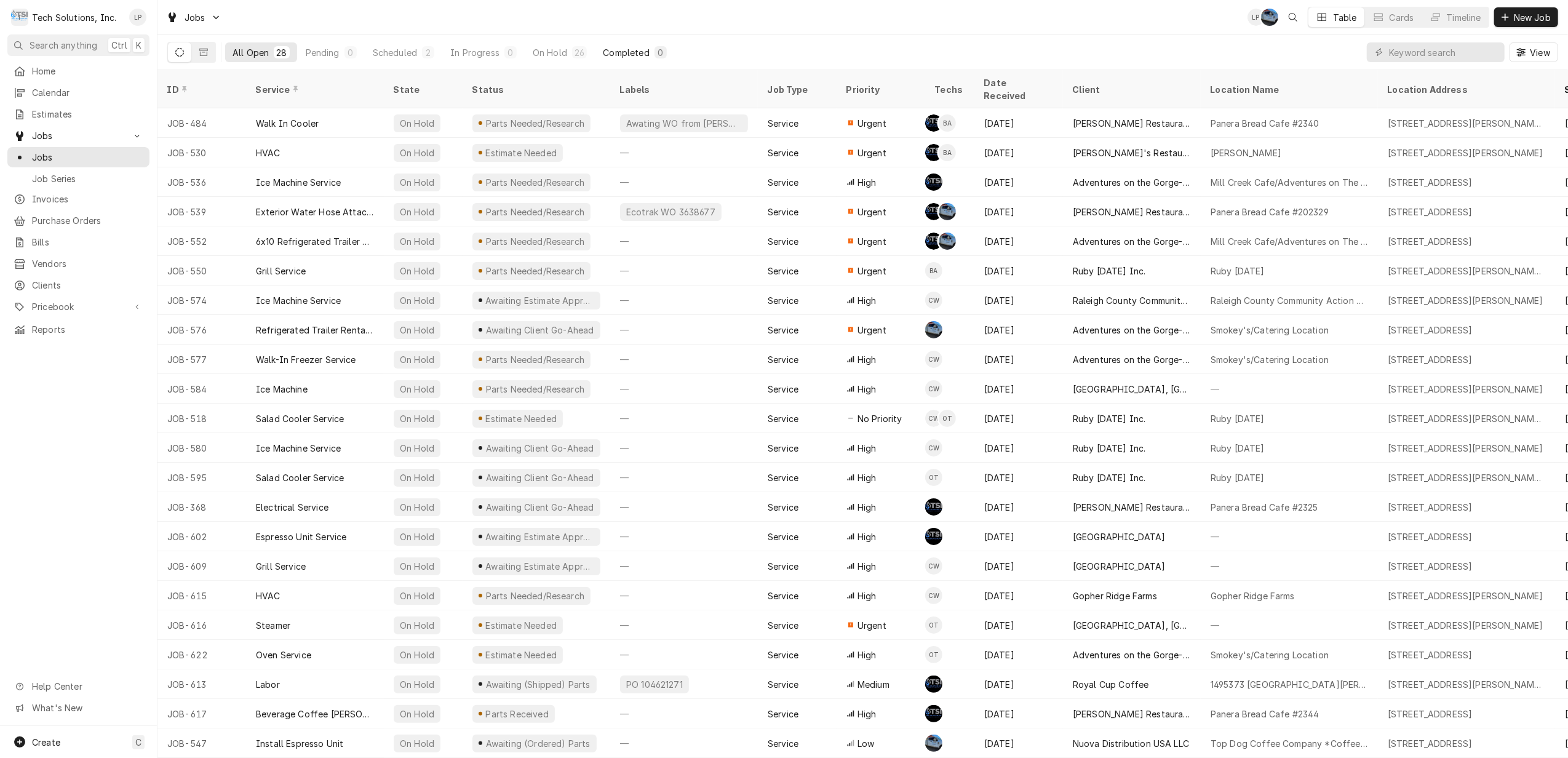
click at [628, 48] on div "Completed" at bounding box center [626, 52] width 46 height 13
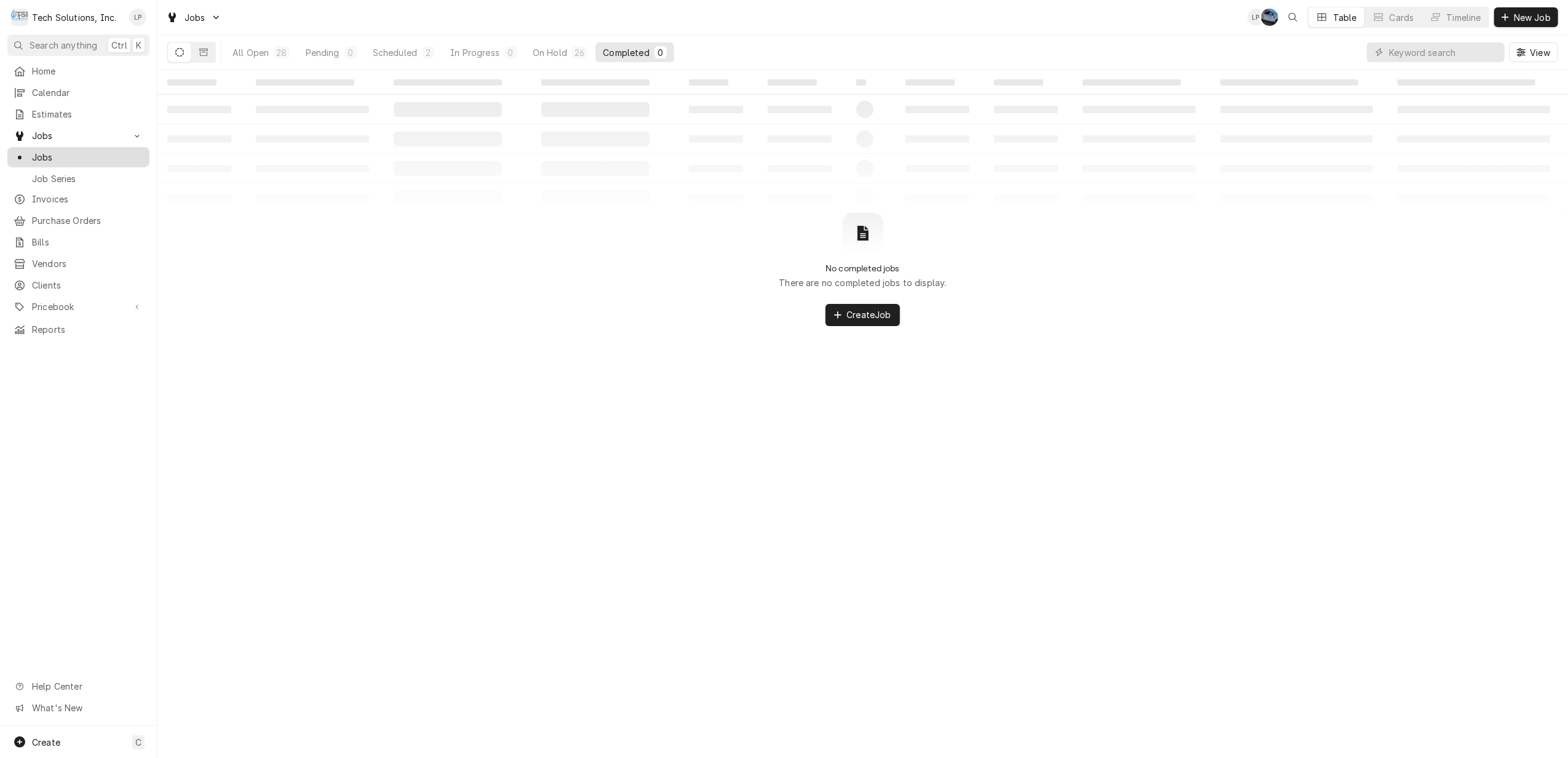
click at [51, 153] on span "Jobs" at bounding box center [87, 157] width 111 height 13
click at [177, 52] on icon "Dynamic Content Wrapper" at bounding box center [180, 52] width 9 height 9
click at [242, 49] on div "All Open" at bounding box center [251, 52] width 36 height 13
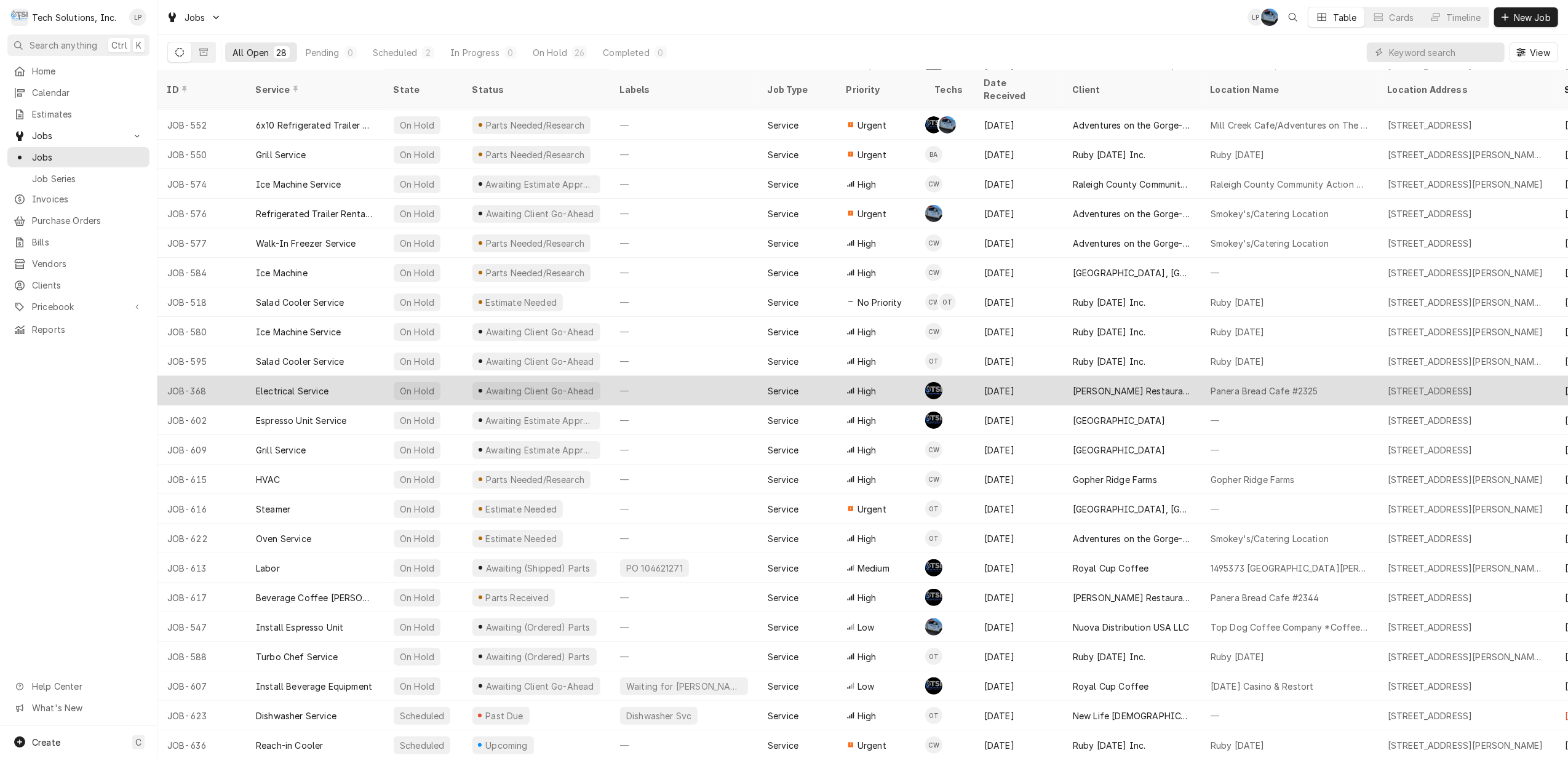
scroll to position [176, 0]
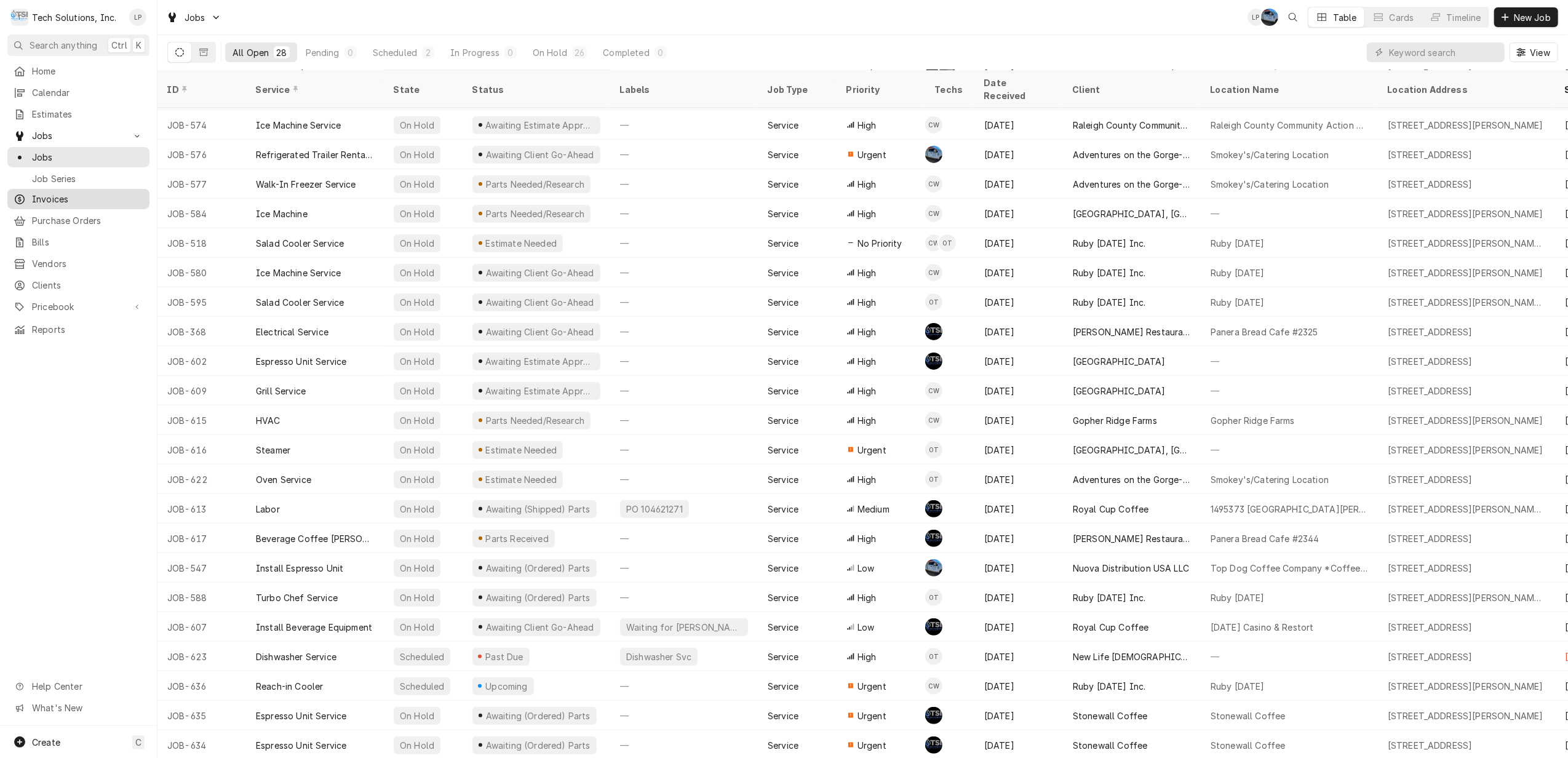
click at [54, 193] on span "Invoices" at bounding box center [87, 199] width 111 height 13
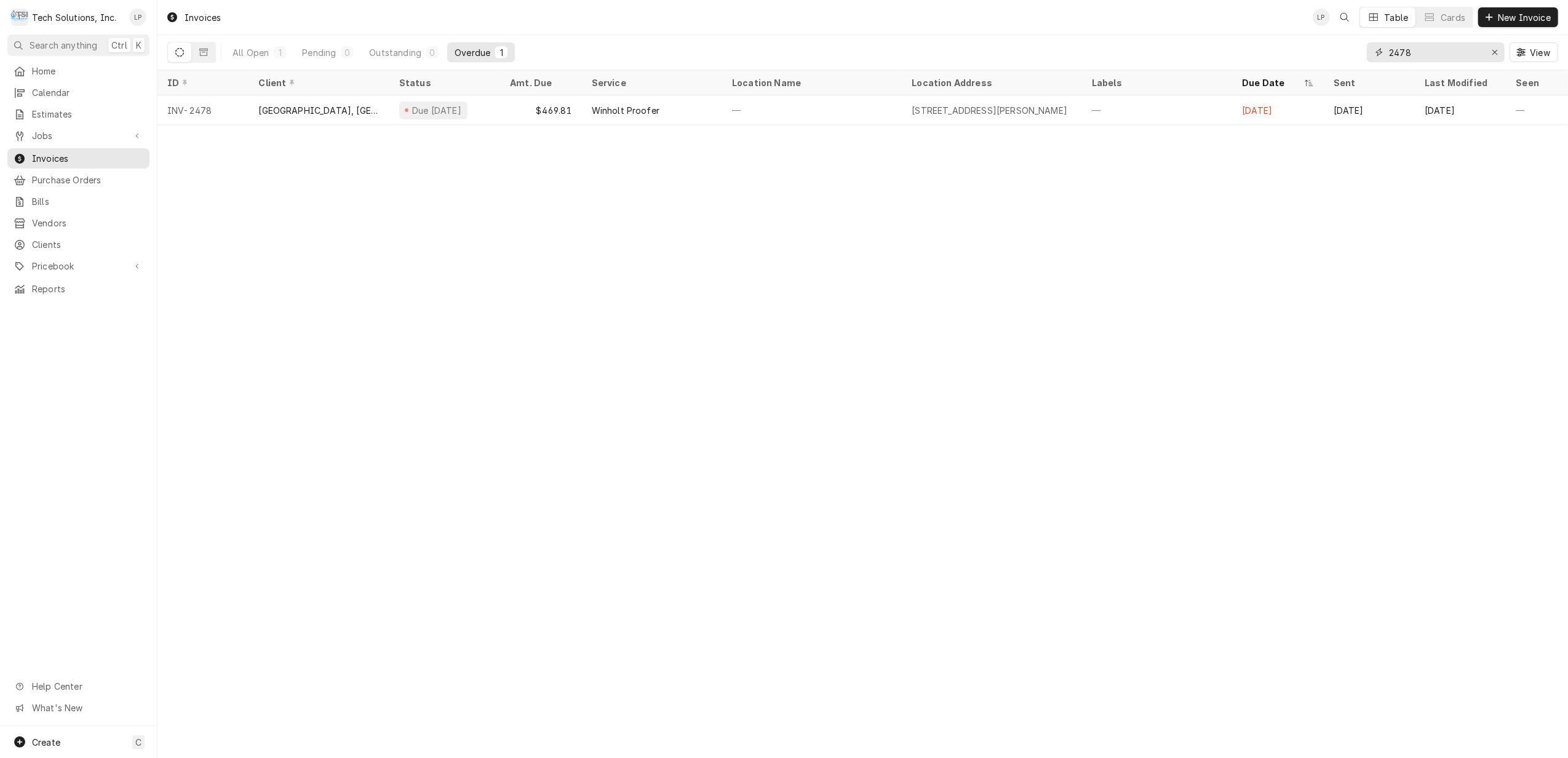
click at [1432, 56] on input "2478" at bounding box center [1435, 52] width 92 height 20
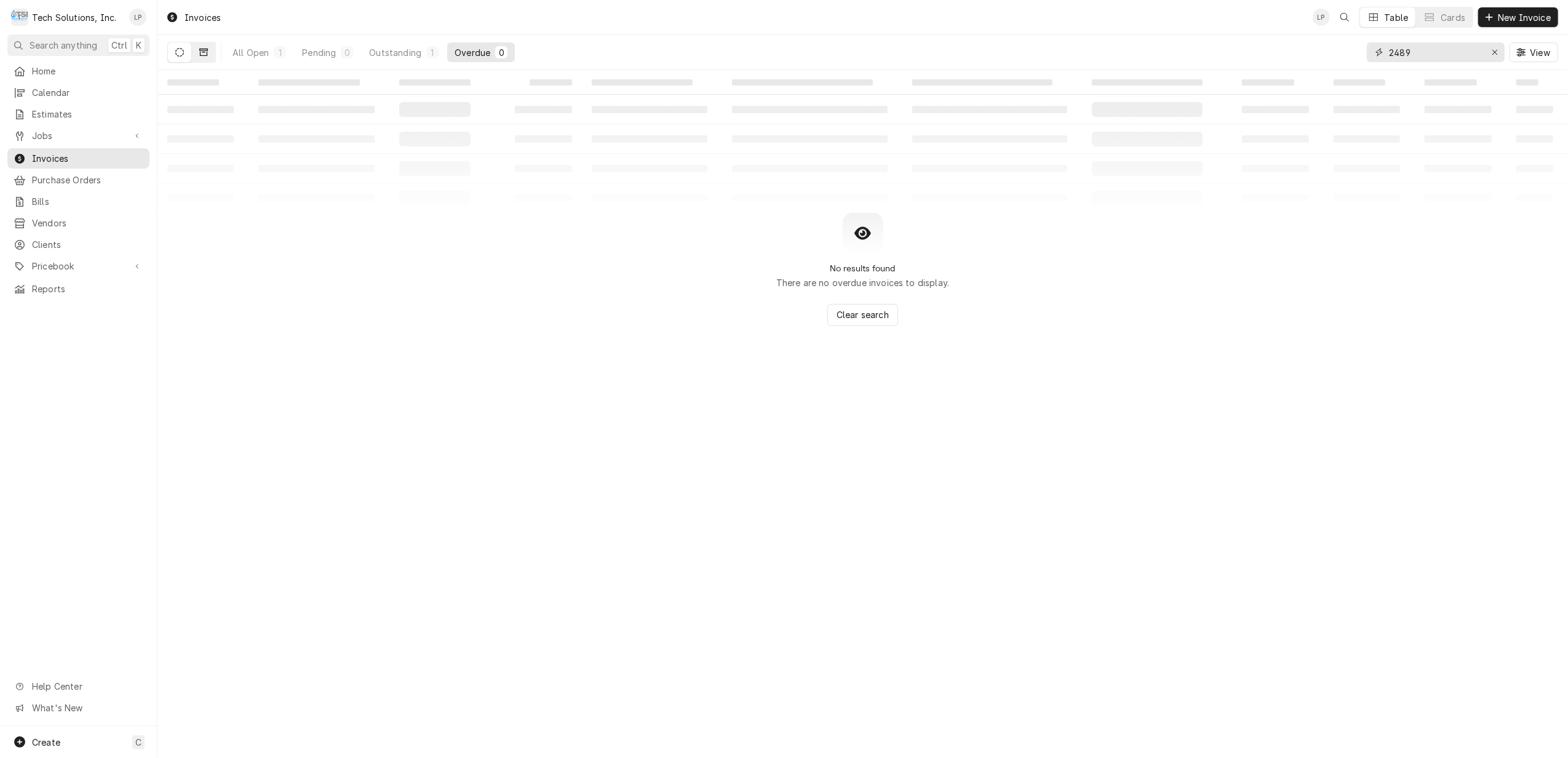
type input "2489"
click at [203, 53] on icon "Dynamic Content Wrapper" at bounding box center [203, 52] width 9 height 9
click at [178, 52] on icon "Dynamic Content Wrapper" at bounding box center [180, 52] width 9 height 9
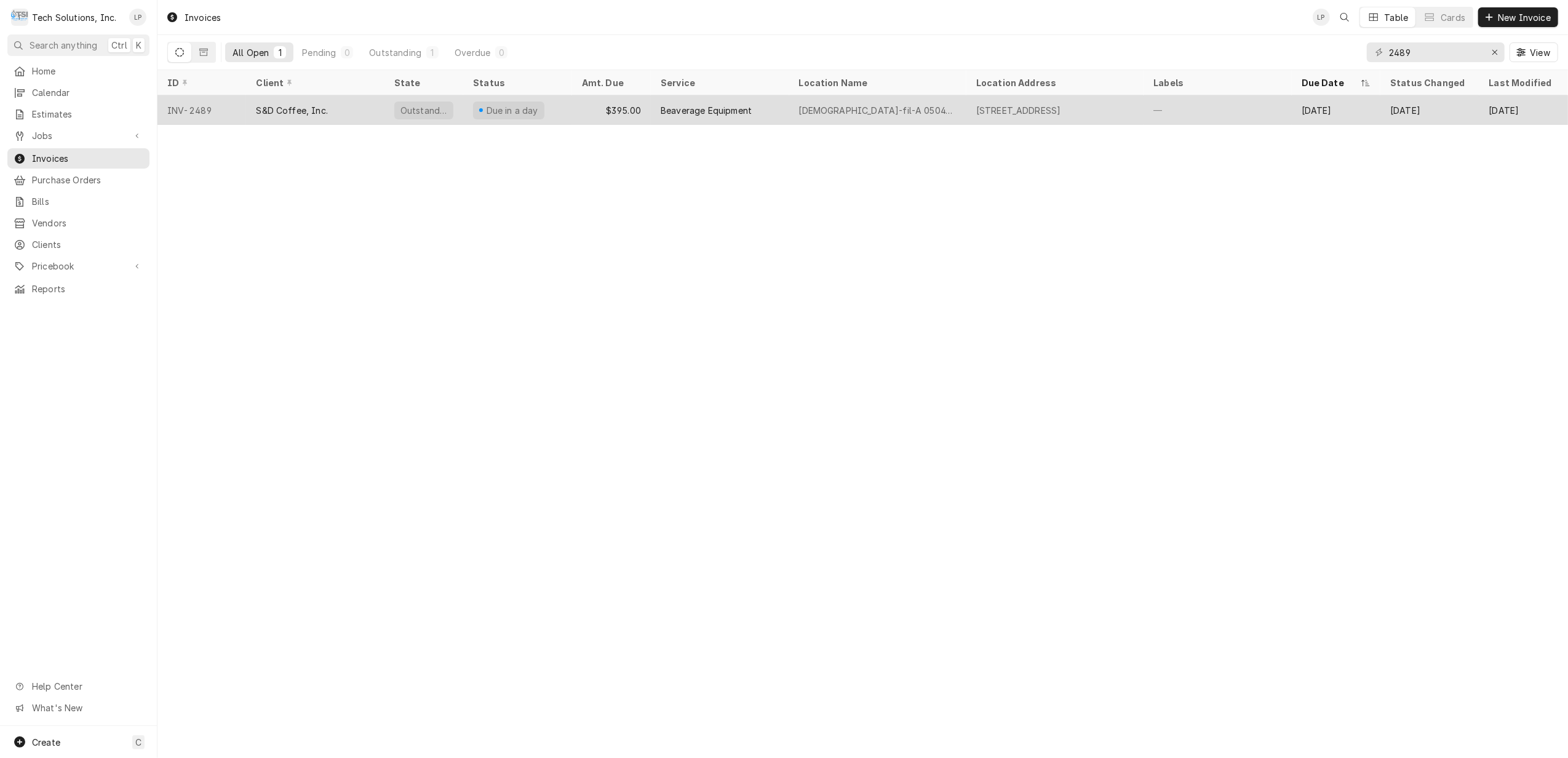
click at [678, 109] on div "Beaverage Equipment" at bounding box center [706, 110] width 91 height 13
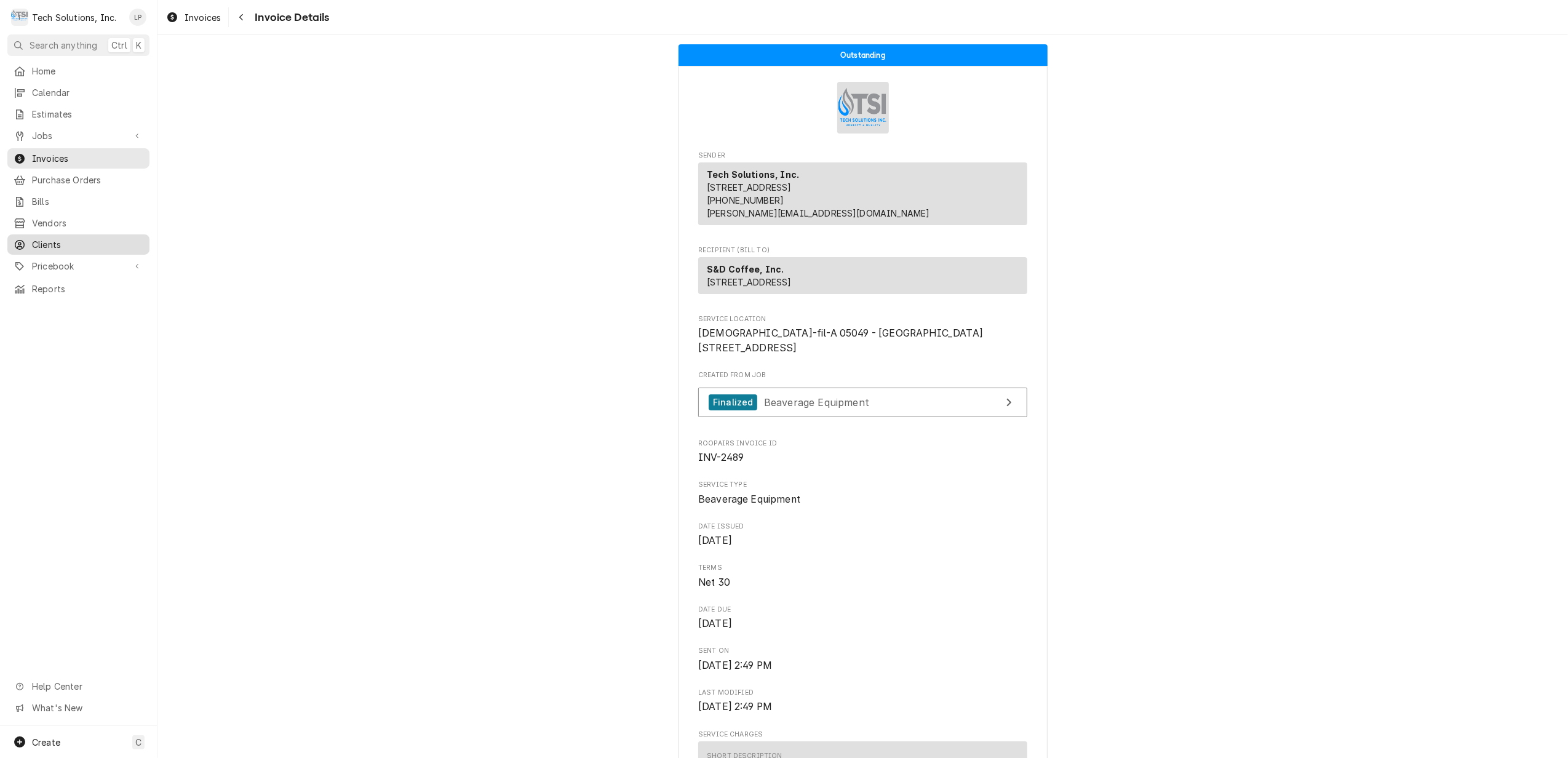
click at [46, 238] on span "Clients" at bounding box center [87, 244] width 111 height 13
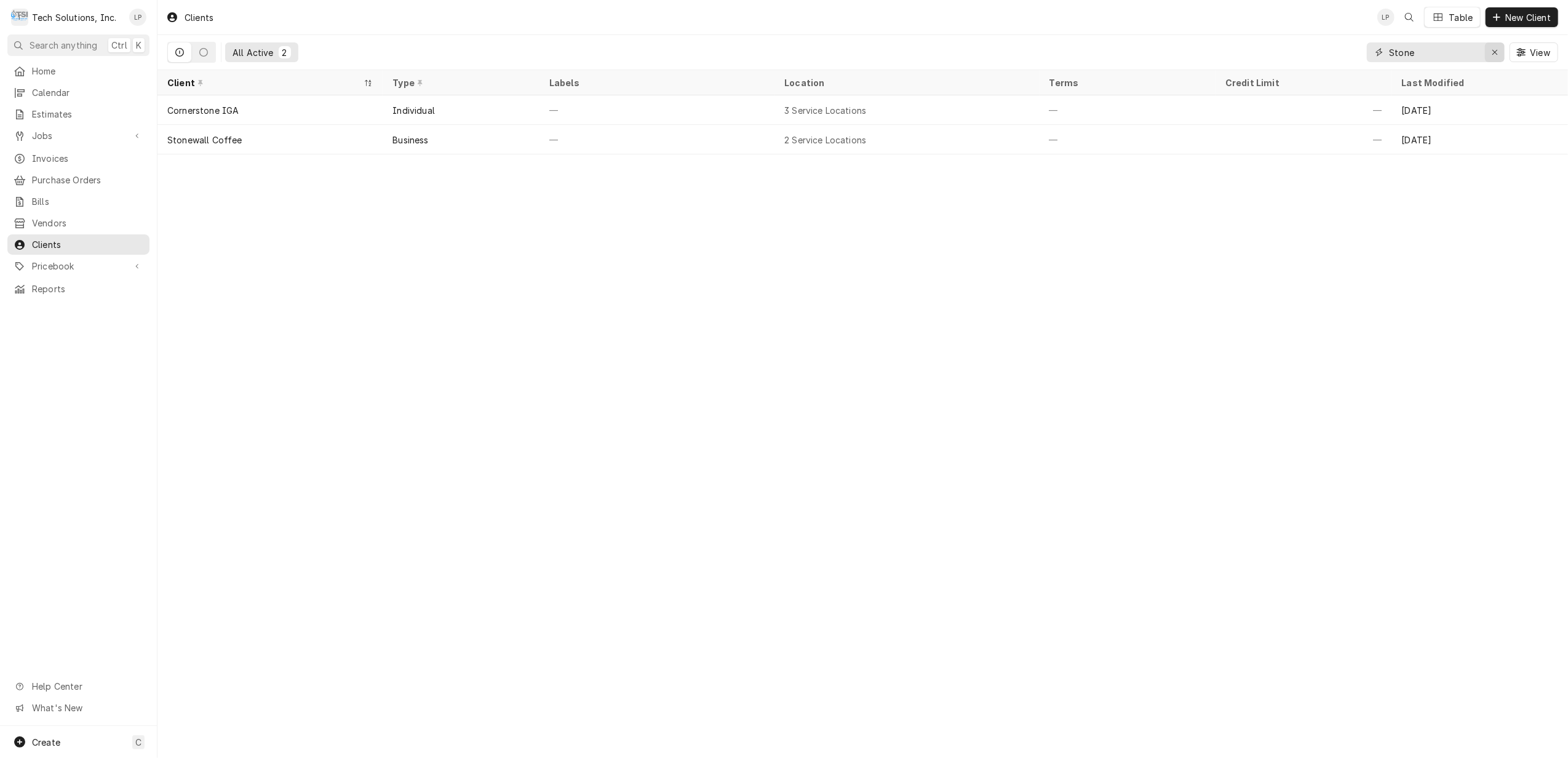
click at [1492, 53] on icon "Erase input" at bounding box center [1495, 52] width 7 height 9
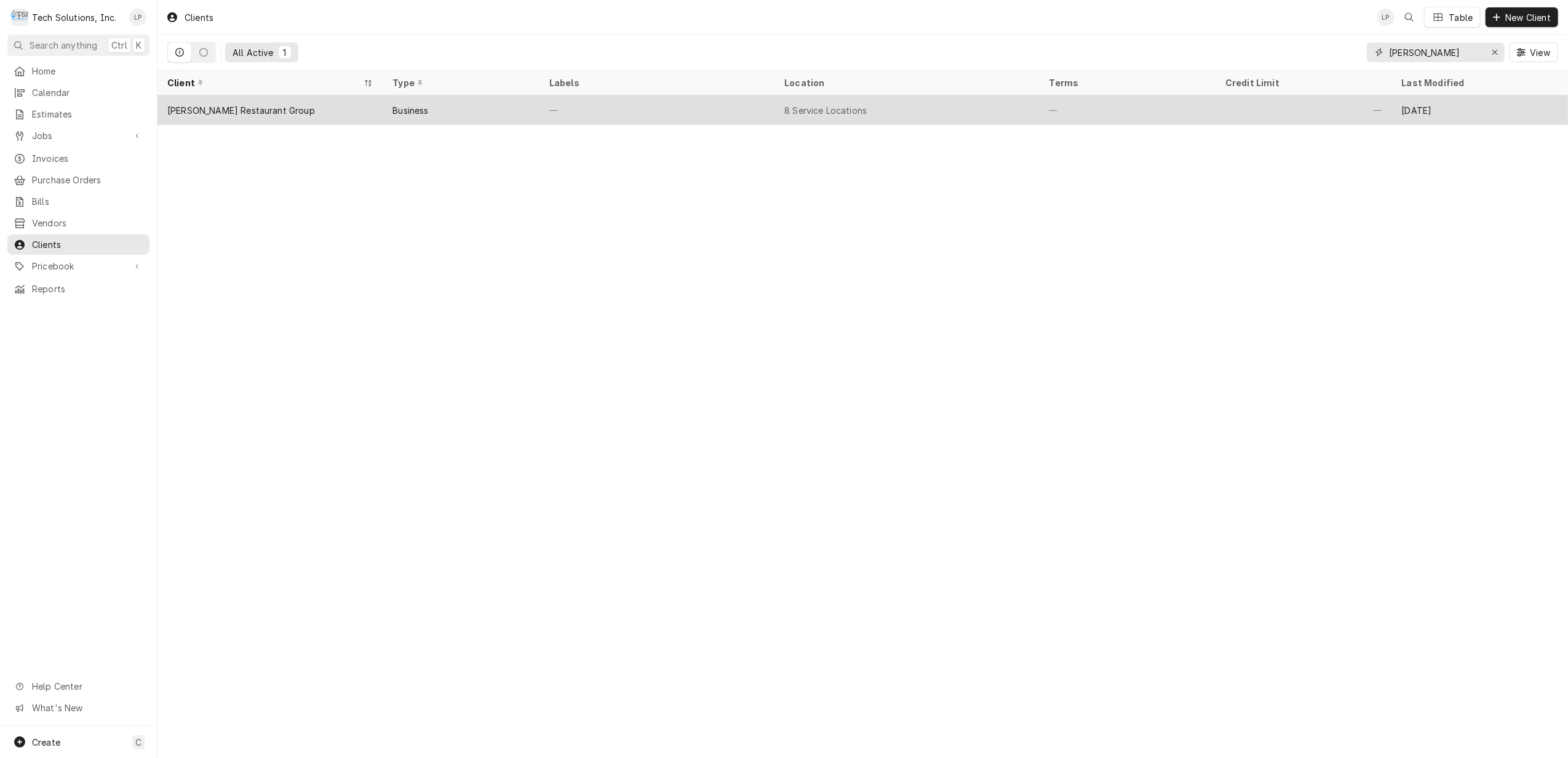
type input "[PERSON_NAME]"
click at [958, 111] on div "8 Service Locations" at bounding box center [907, 110] width 265 height 29
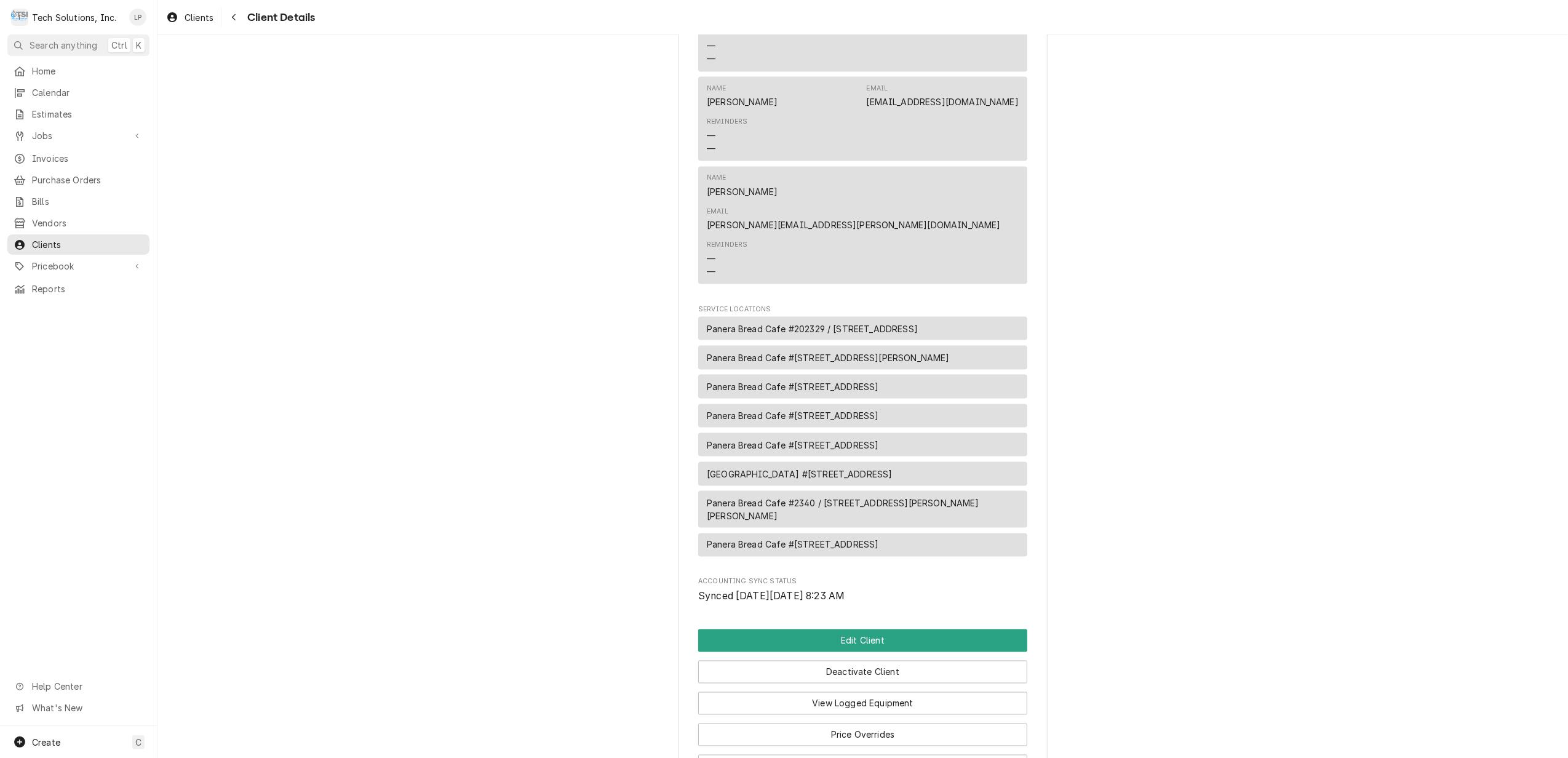
scroll to position [1848, 0]
click at [845, 628] on button "Edit Client" at bounding box center [863, 640] width 329 height 23
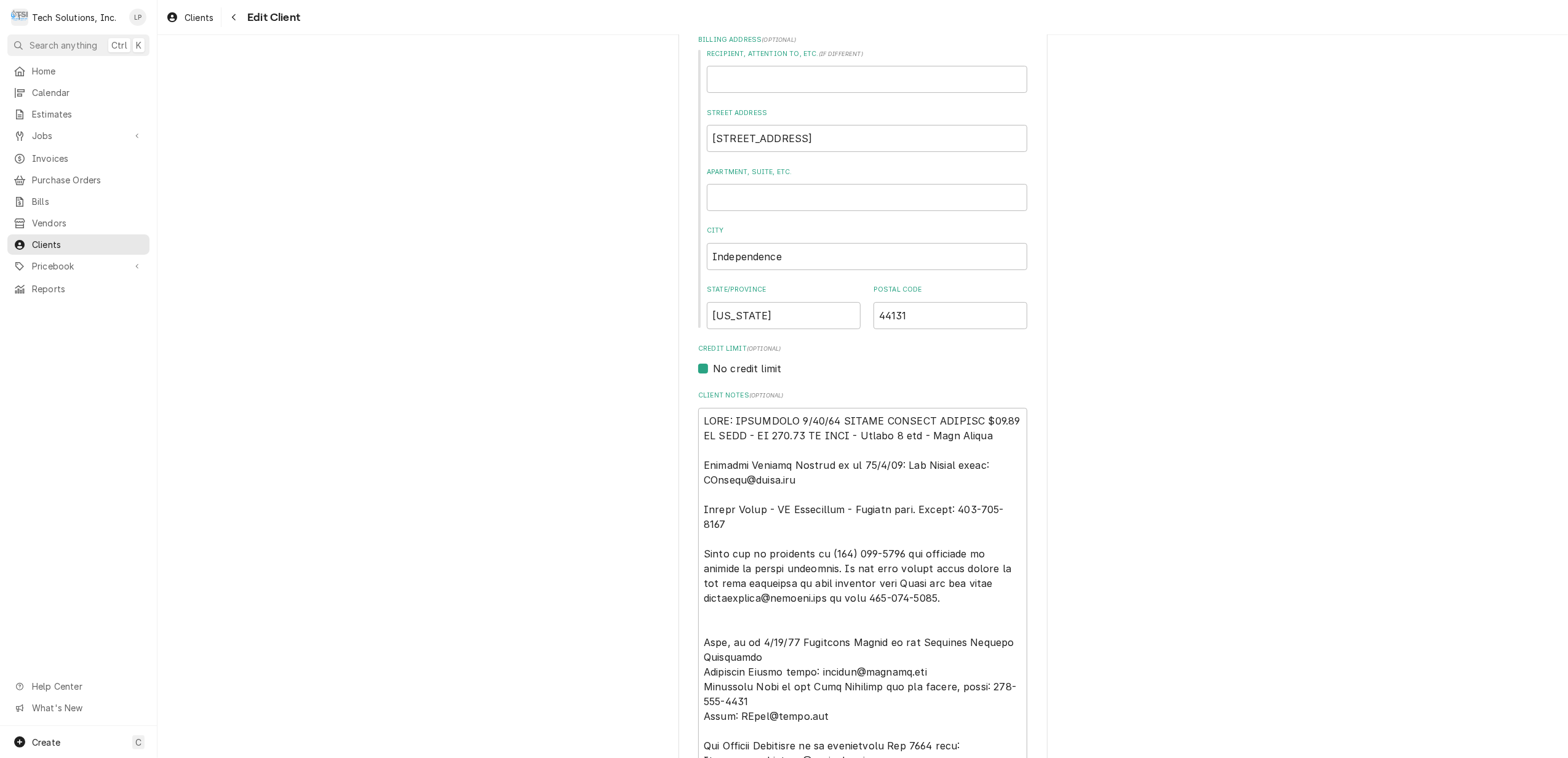
scroll to position [246, 0]
type textarea "x"
type textarea "NOTE: EFFECTIVE 8/18/25 PANERA SPECIAL PRICING $90.00 AN HOUR - OT 100.00 AN HO…"
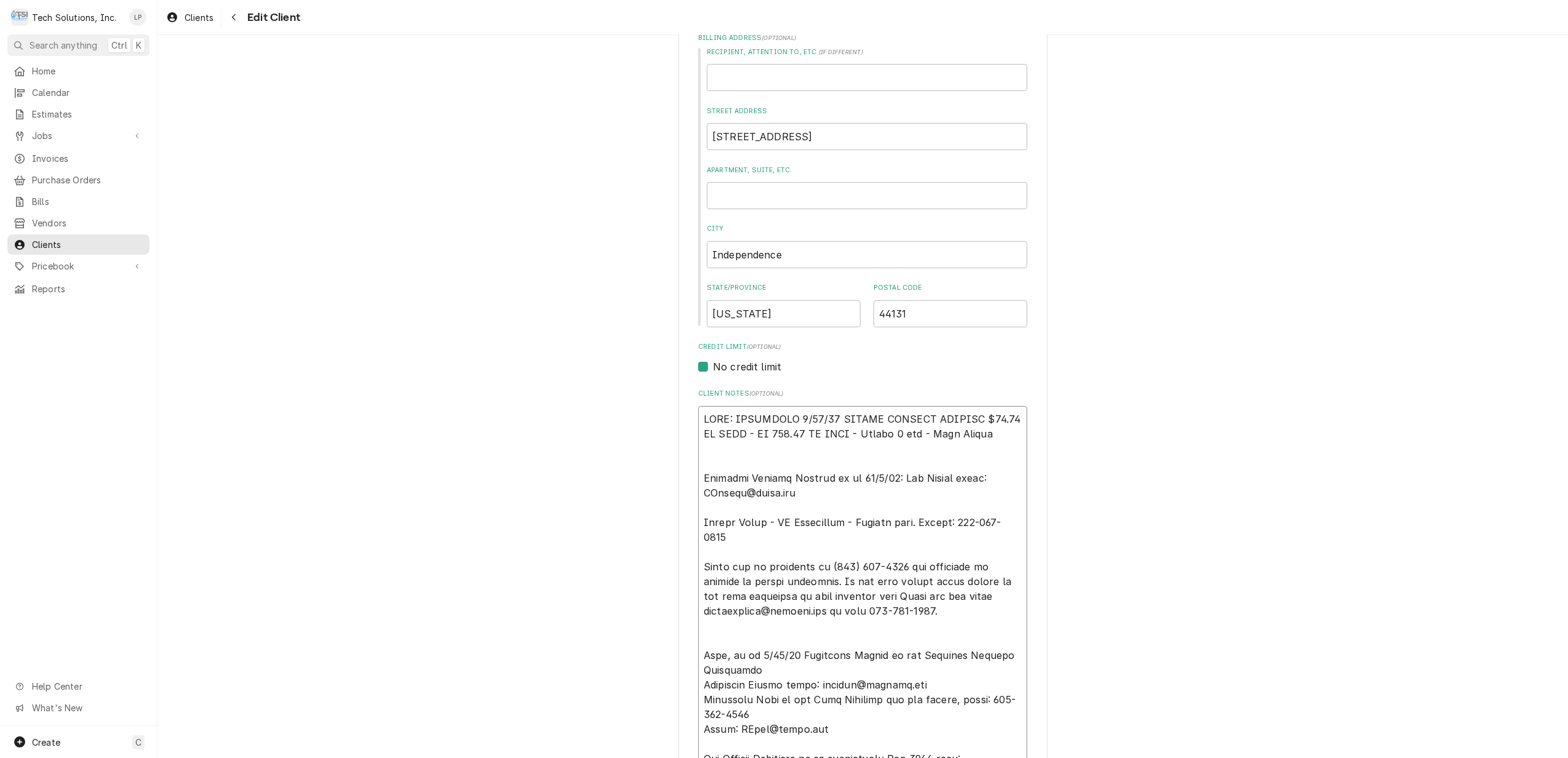
type textarea "x"
type textarea "NOTE: EFFECTIVE 8/18/25 PANERA SPECIAL PRICING $90.00 AN HOUR - OT 100.00 AN HO…"
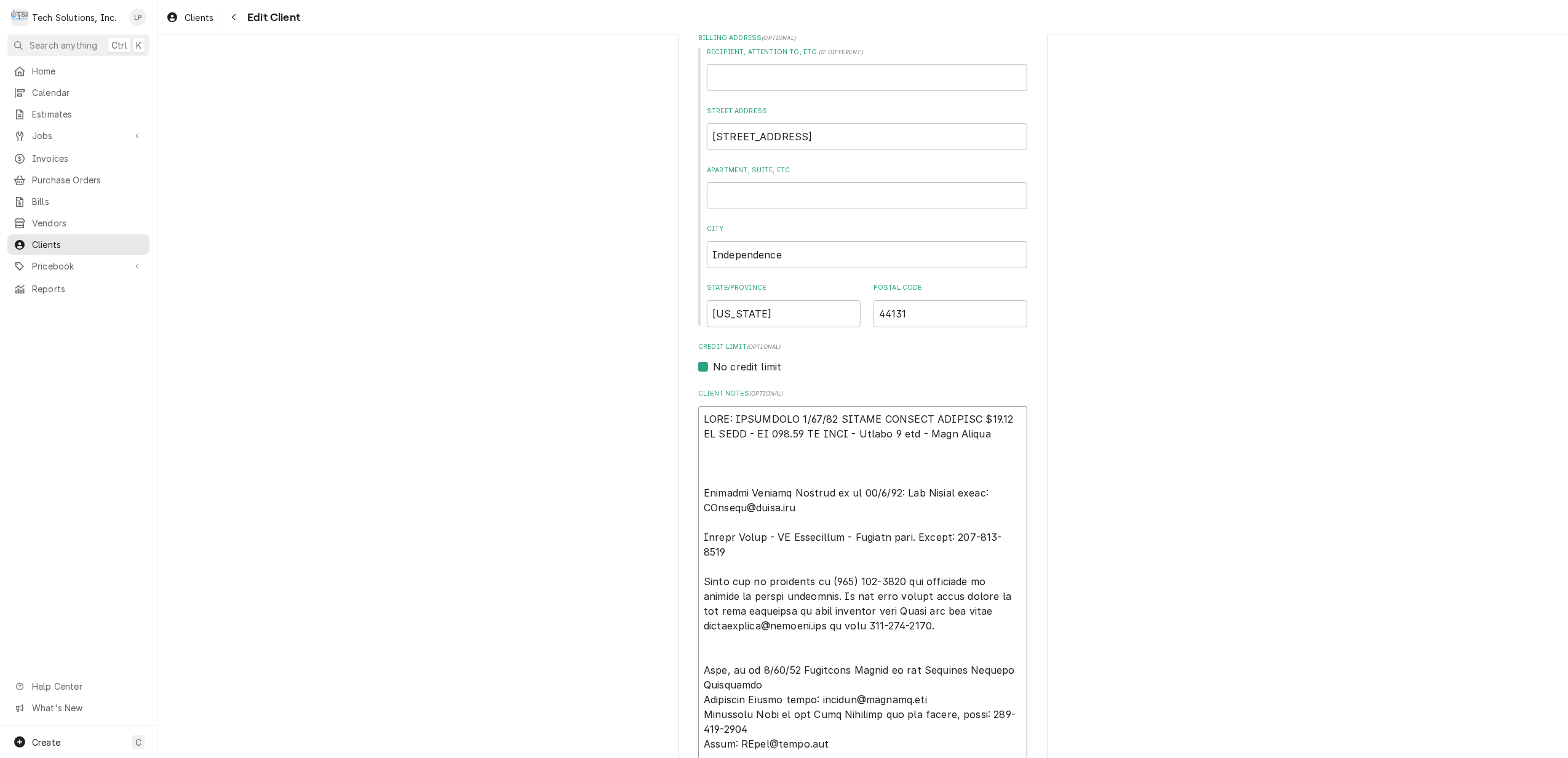
type textarea "x"
type textarea "NOTE: EFFECTIVE 8/18/25 PANERA SPECIAL PRICING $90.00 AN HOUR - OT 100.00 AN HO…"
type textarea "x"
type textarea "NOTE: EFFECTIVE 8/18/25 PANERA SPECIAL PRICING $90.00 AN HOUR - OT 100.00 AN HO…"
type textarea "x"
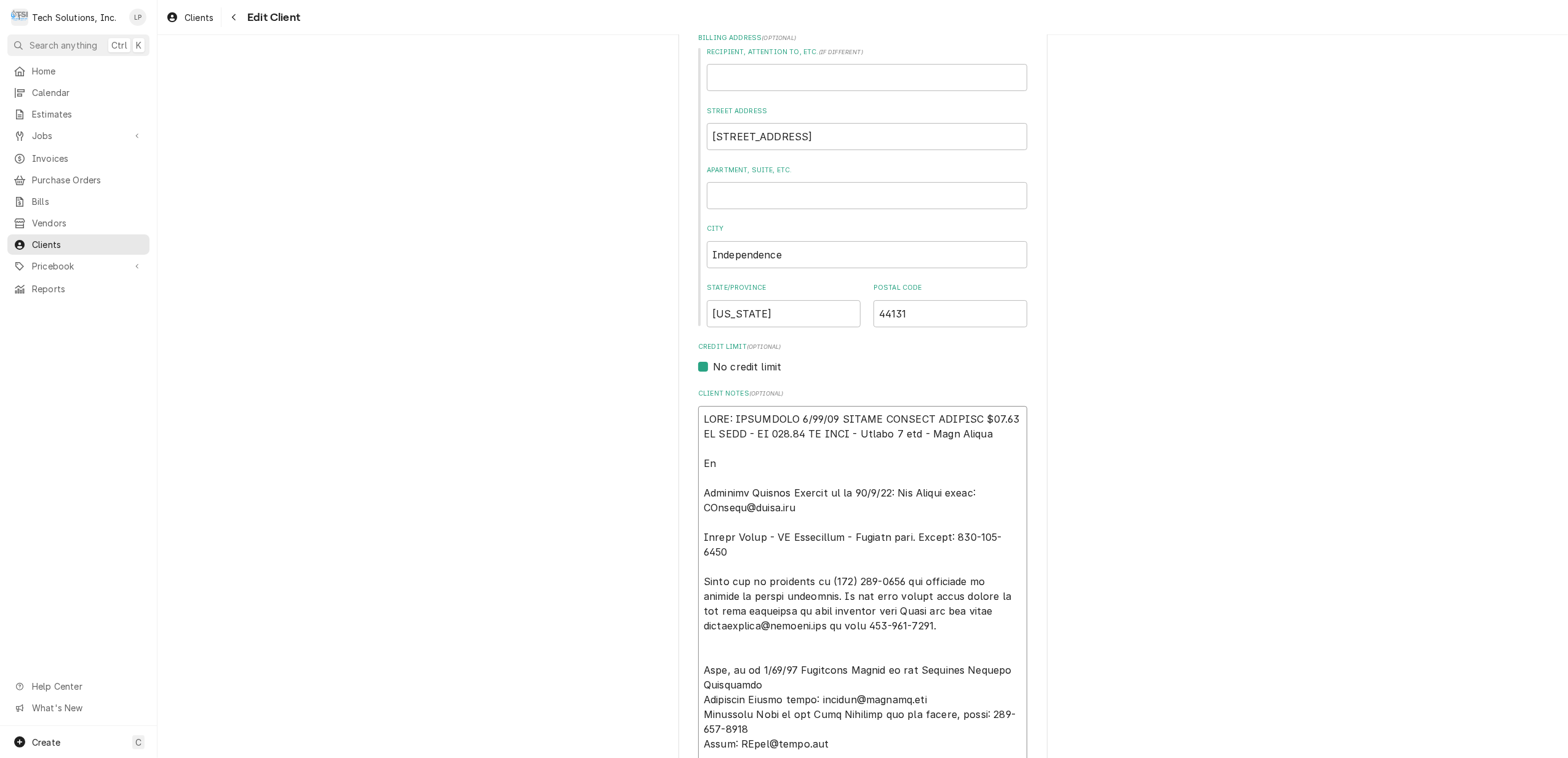
type textarea "NOTE: EFFECTIVE 8/18/25 PANERA SPECIAL PRICING $90.00 AN HOUR - OT 100.00 AN HO…"
type textarea "x"
type textarea "NOTE: EFFECTIVE 8/18/25 PANERA SPECIAL PRICING $90.00 AN HOUR - OT 100.00 AN HO…"
type textarea "x"
type textarea "NOTE: EFFECTIVE 8/18/25 PANERA SPECIAL PRICING $90.00 AN HOUR - OT 100.00 AN HO…"
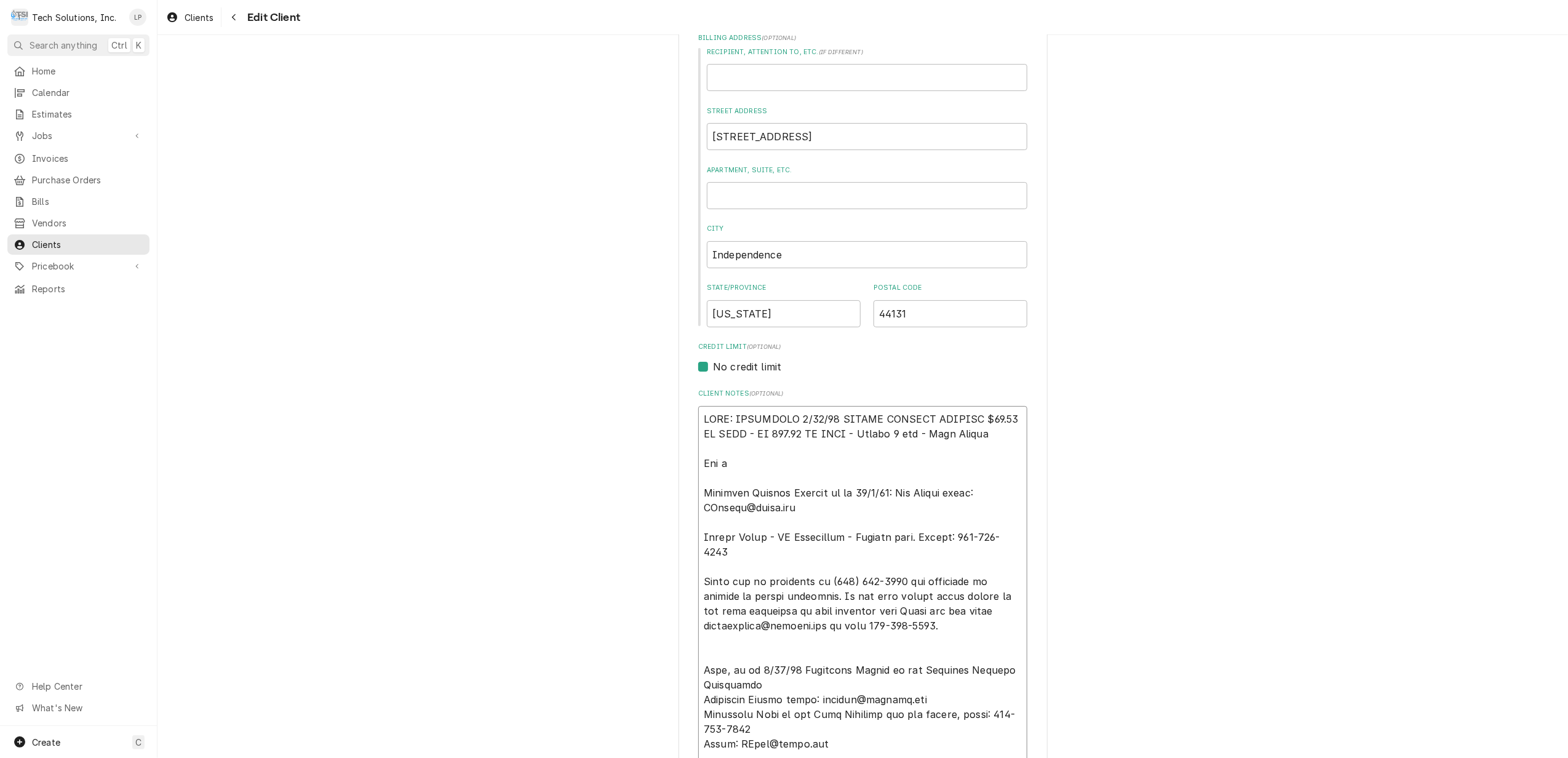
type textarea "x"
type textarea "NOTE: EFFECTIVE 8/18/25 PANERA SPECIAL PRICING $90.00 AN HOUR - OT 100.00 AN HO…"
type textarea "x"
type textarea "NOTE: EFFECTIVE 8/18/25 PANERA SPECIAL PRICING $90.00 AN HOUR - OT 100.00 AN HO…"
type textarea "x"
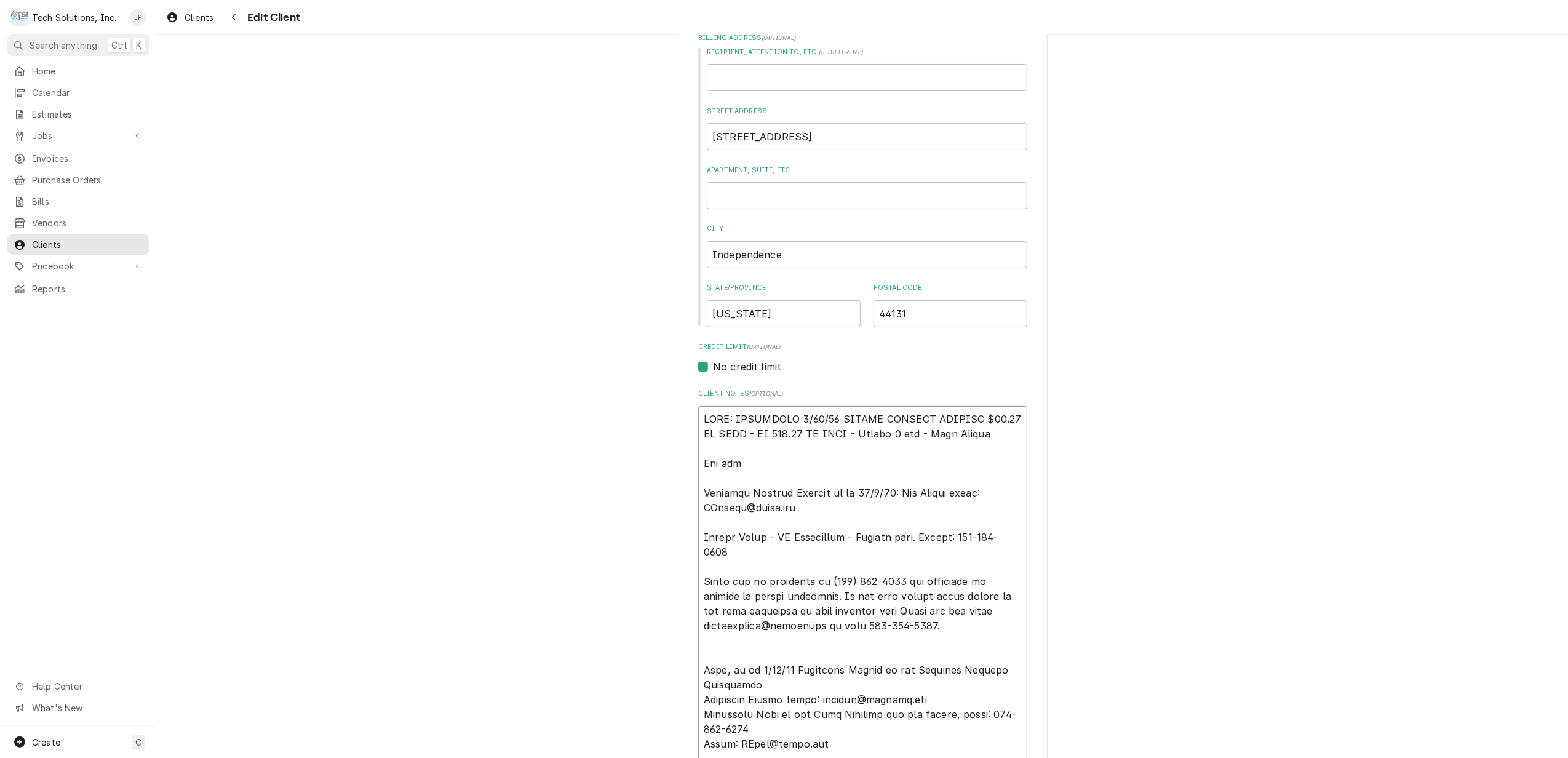
type textarea "NOTE: EFFECTIVE 8/18/25 PANERA SPECIAL PRICING $90.00 AN HOUR - OT 100.00 AN HO…"
type textarea "x"
type textarea "NOTE: EFFECTIVE 8/18/25 PANERA SPECIAL PRICING $90.00 AN HOUR - OT 100.00 AN HO…"
type textarea "x"
type textarea "NOTE: EFFECTIVE 8/18/25 PANERA SPECIAL PRICING $90.00 AN HOUR - OT 100.00 AN HO…"
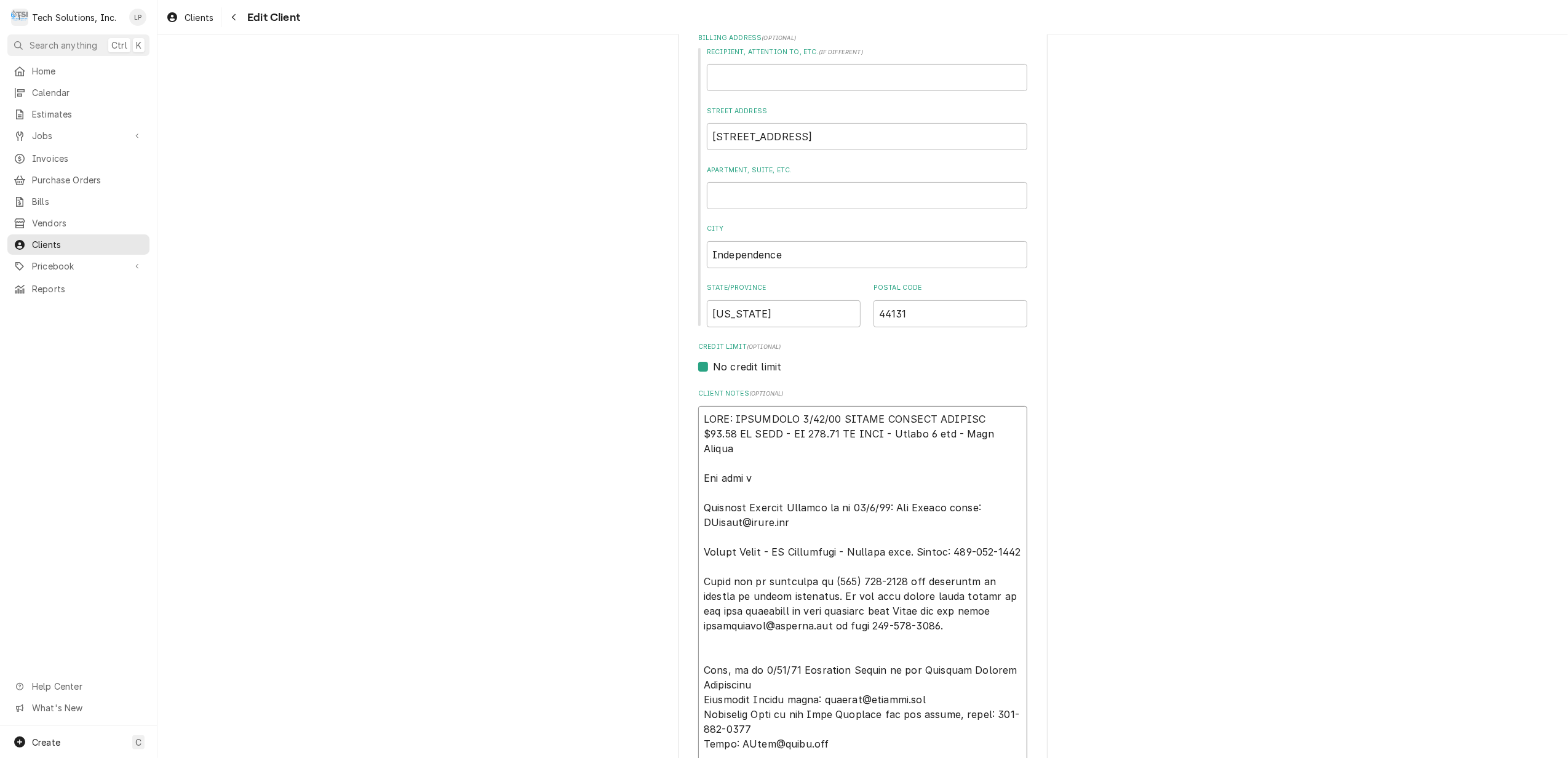
type textarea "x"
type textarea "NOTE: EFFECTIVE 8/18/25 PANERA SPECIAL PRICING $90.00 AN HOUR - OT 100.00 AN HO…"
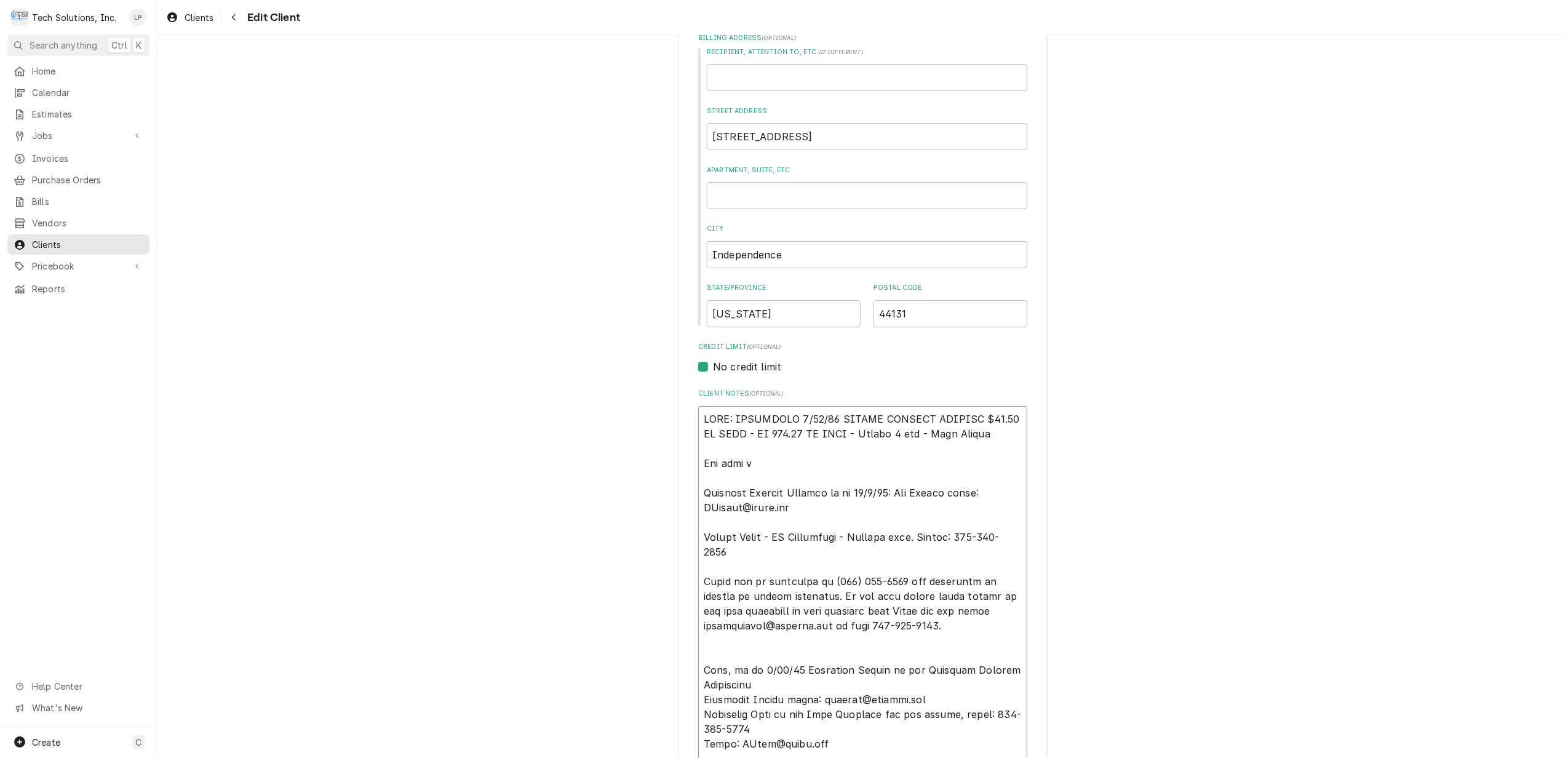
type textarea "x"
type textarea "NOTE: EFFECTIVE 8/18/25 PANERA SPECIAL PRICING $90.00 AN HOUR - OT 100.00 AN HO…"
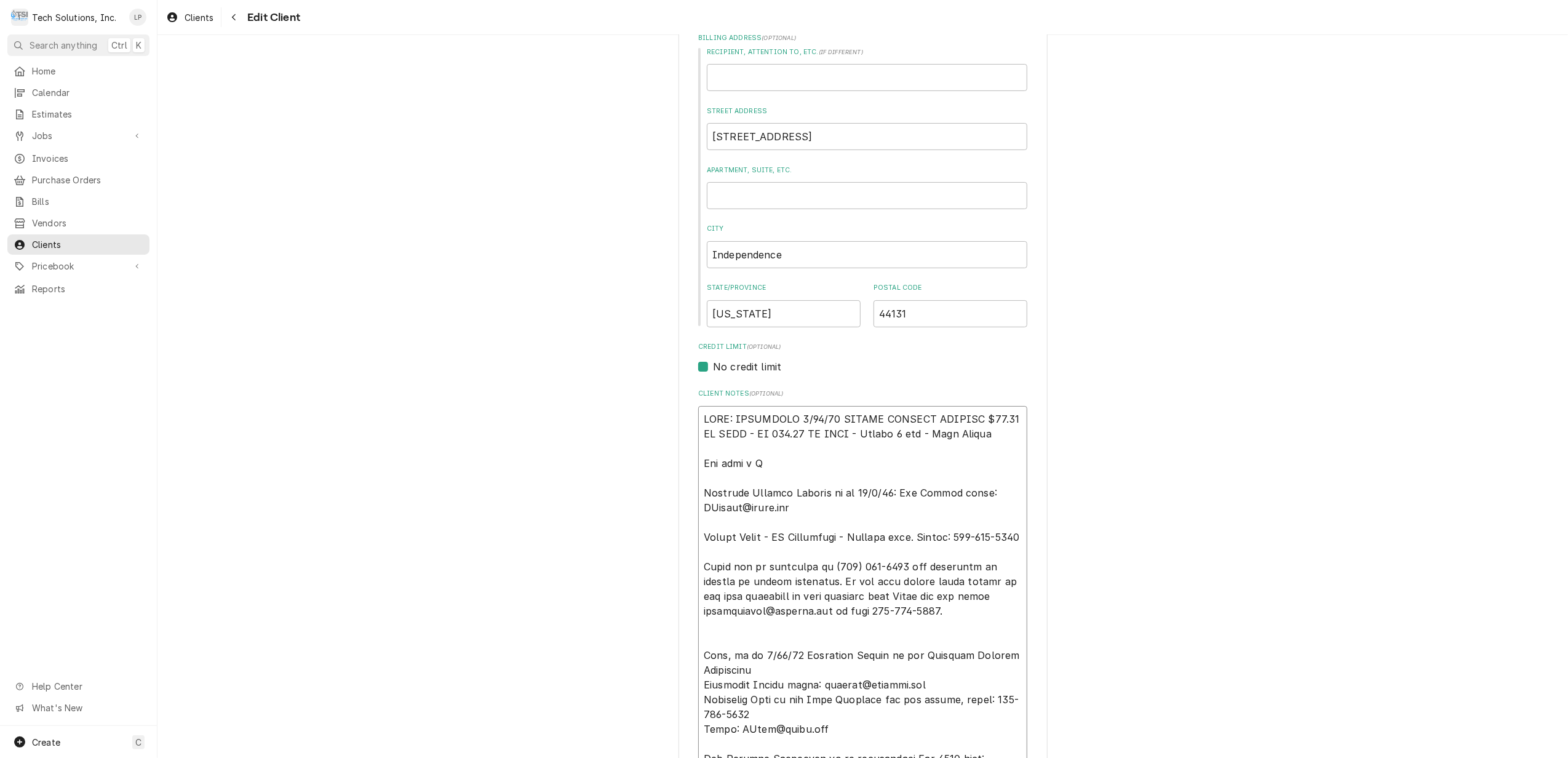
type textarea "x"
type textarea "NOTE: EFFECTIVE 8/18/25 PANERA SPECIAL PRICING $90.00 AN HOUR - OT 100.00 AN HO…"
type textarea "x"
type textarea "NOTE: EFFECTIVE 8/18/25 PANERA SPECIAL PRICING $90.00 AN HOUR - OT 100.00 AN HO…"
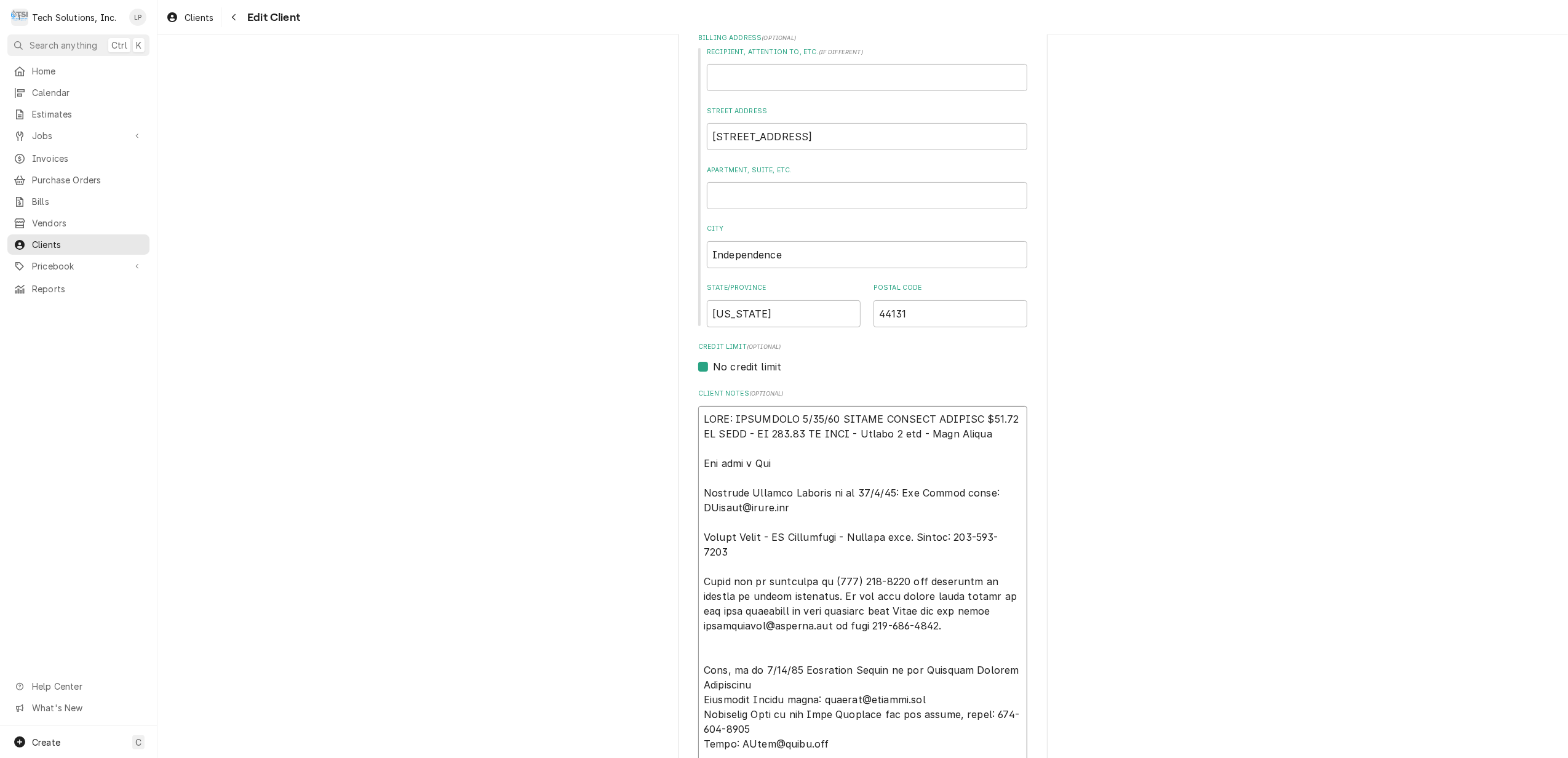
type textarea "x"
type textarea "NOTE: EFFECTIVE 8/18/25 PANERA SPECIAL PRICING $90.00 AN HOUR - OT 100.00 AN HO…"
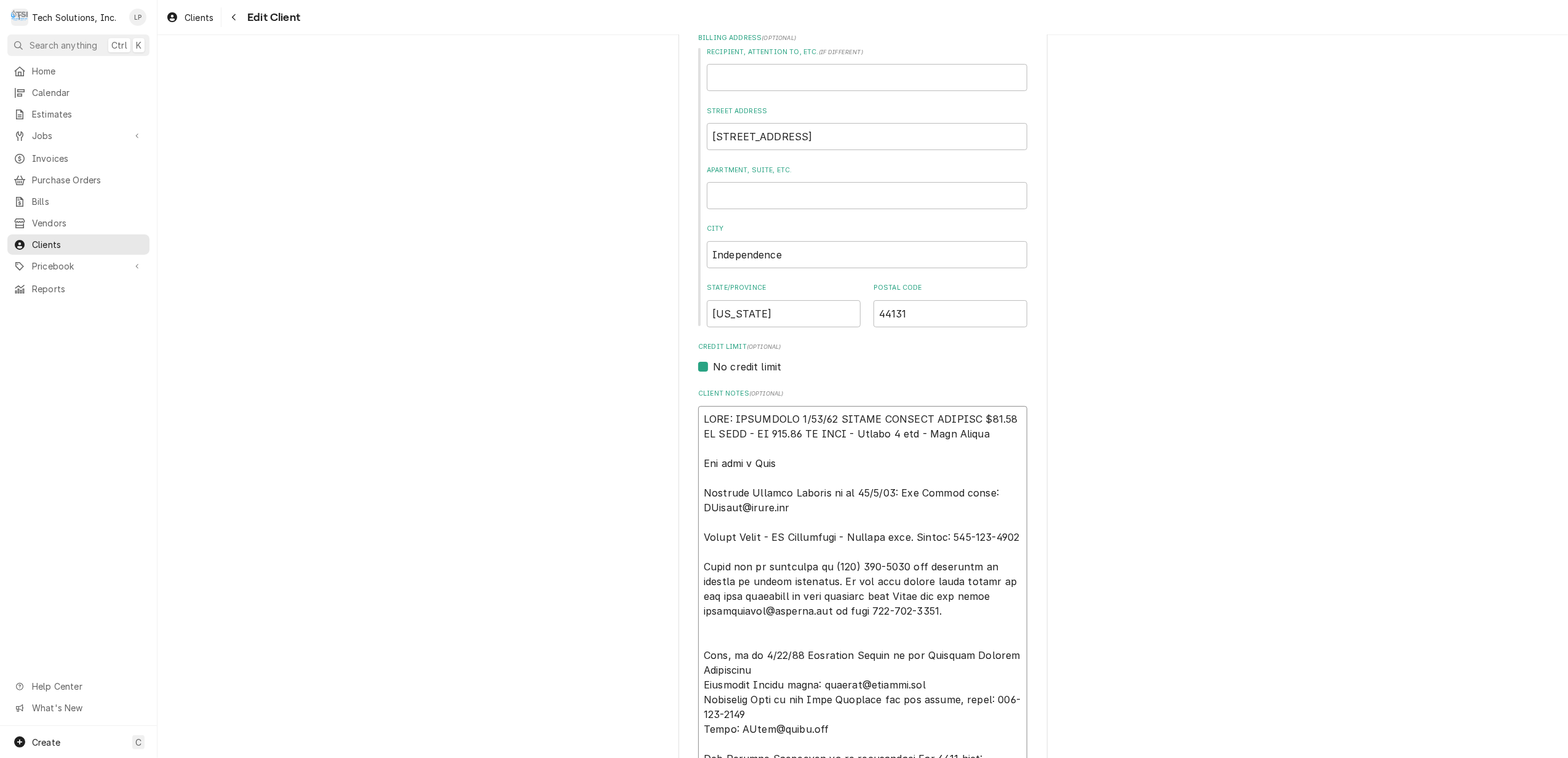
type textarea "x"
type textarea "NOTE: EFFECTIVE 8/18/25 PANERA SPECIAL PRICING $90.00 AN HOUR - OT 100.00 AN HO…"
type textarea "x"
type textarea "NOTE: EFFECTIVE 8/18/25 PANERA SPECIAL PRICING $90.00 AN HOUR - OT 100.00 AN HO…"
type textarea "x"
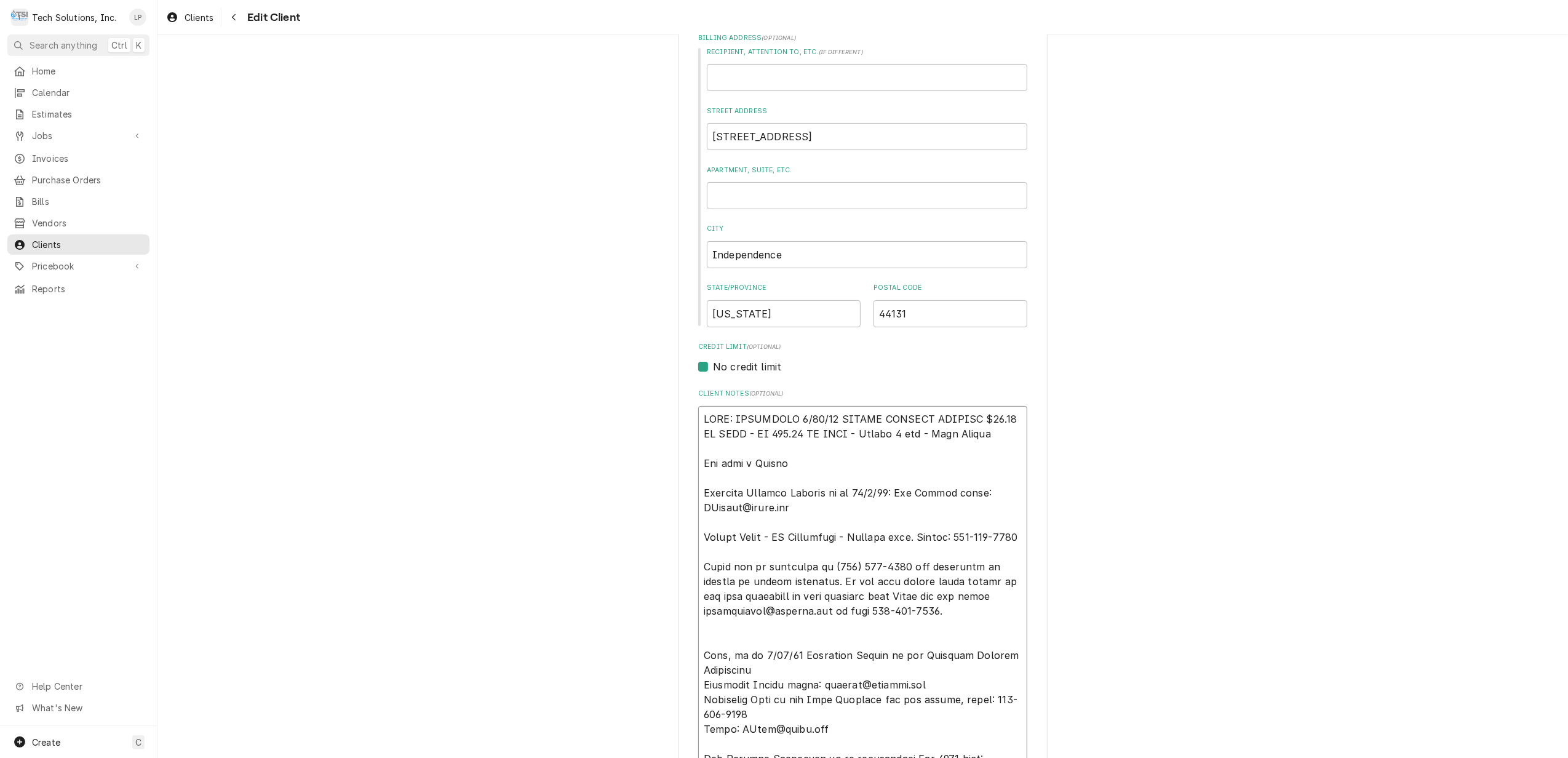
type textarea "NOTE: EFFECTIVE 8/18/25 PANERA SPECIAL PRICING $90.00 AN HOUR - OT 100.00 AN HO…"
type textarea "x"
type textarea "NOTE: EFFECTIVE 8/18/25 PANERA SPECIAL PRICING $90.00 AN HOUR - OT 100.00 AN HO…"
type textarea "x"
type textarea "NOTE: EFFECTIVE 8/18/25 PANERA SPECIAL PRICING $90.00 AN HOUR - OT 100.00 AN HO…"
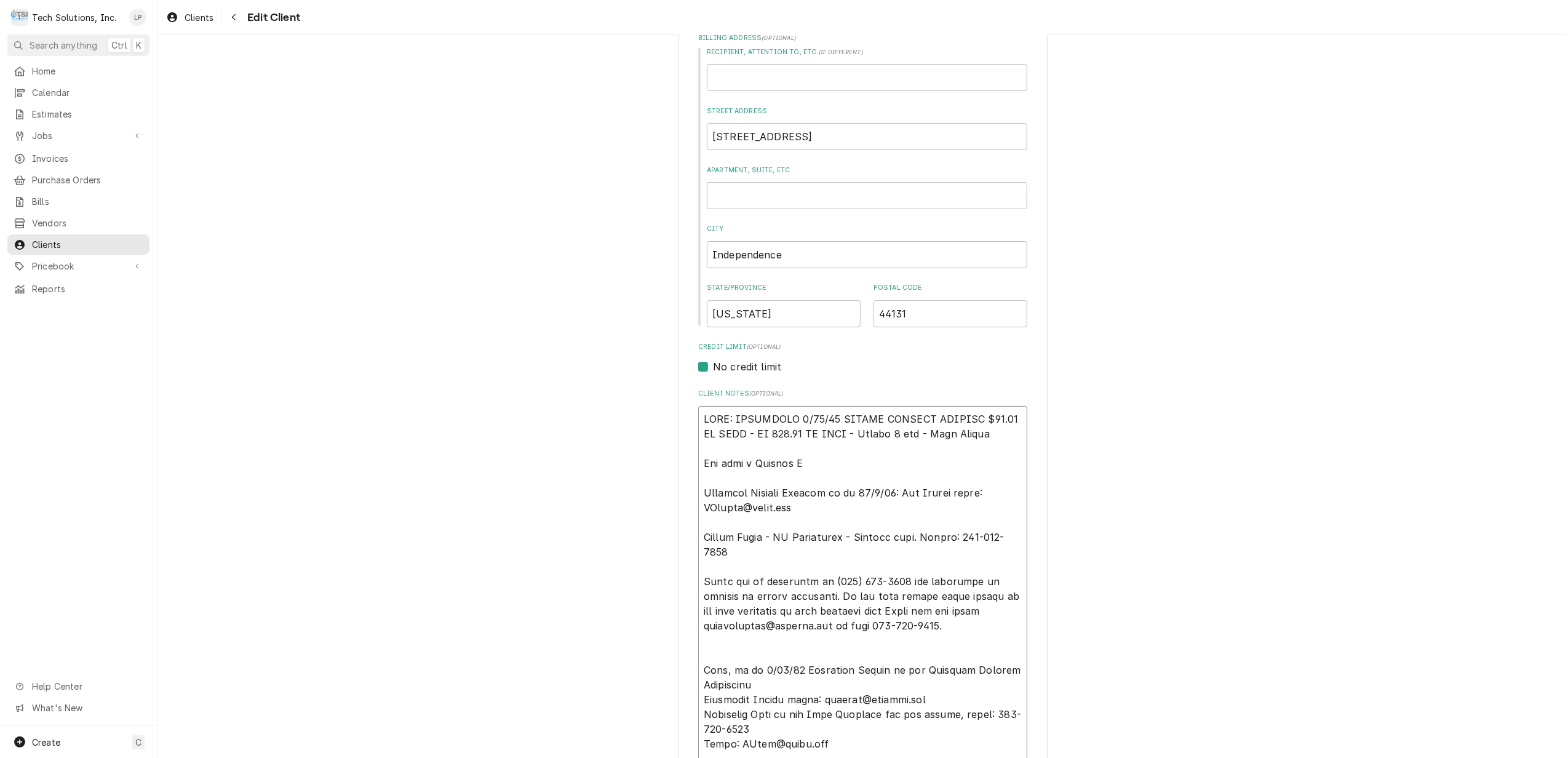
type textarea "x"
type textarea "NOTE: EFFECTIVE 8/18/25 PANERA SPECIAL PRICING $90.00 AN HOUR - OT 100.00 AN HO…"
type textarea "x"
type textarea "NOTE: EFFECTIVE 8/18/25 PANERA SPECIAL PRICING $90.00 AN HOUR - OT 100.00 AN HO…"
type textarea "x"
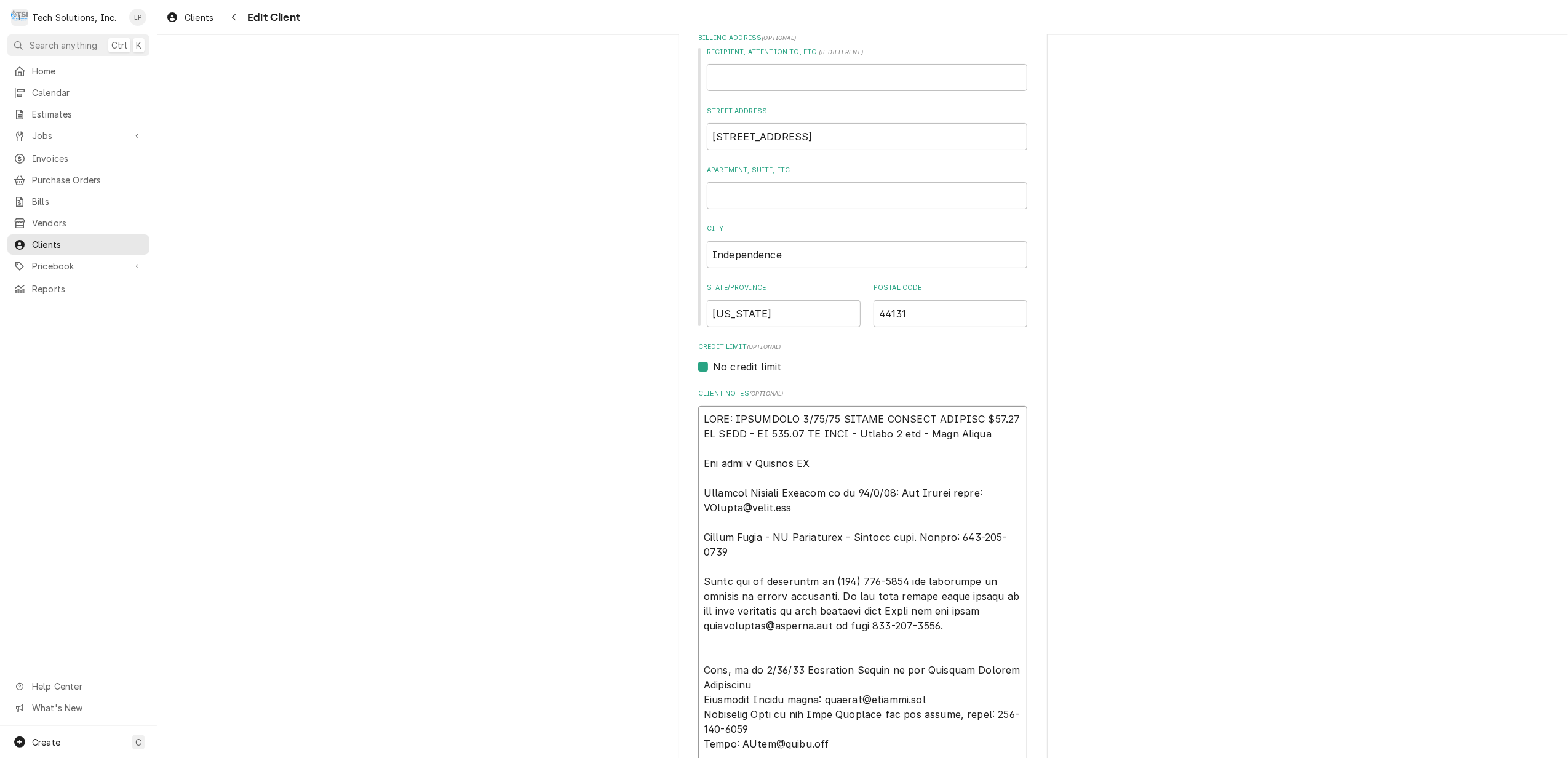
type textarea "NOTE: EFFECTIVE 8/18/25 PANERA SPECIAL PRICING $90.00 AN HOUR - OT 100.00 AN HO…"
type textarea "x"
type textarea "NOTE: EFFECTIVE 8/18/25 PANERA SPECIAL PRICING $90.00 AN HOUR - OT 100.00 AN HO…"
type textarea "x"
type textarea "NOTE: EFFECTIVE 8/18/25 PANERA SPECIAL PRICING $90.00 AN HOUR - OT 100.00 AN HO…"
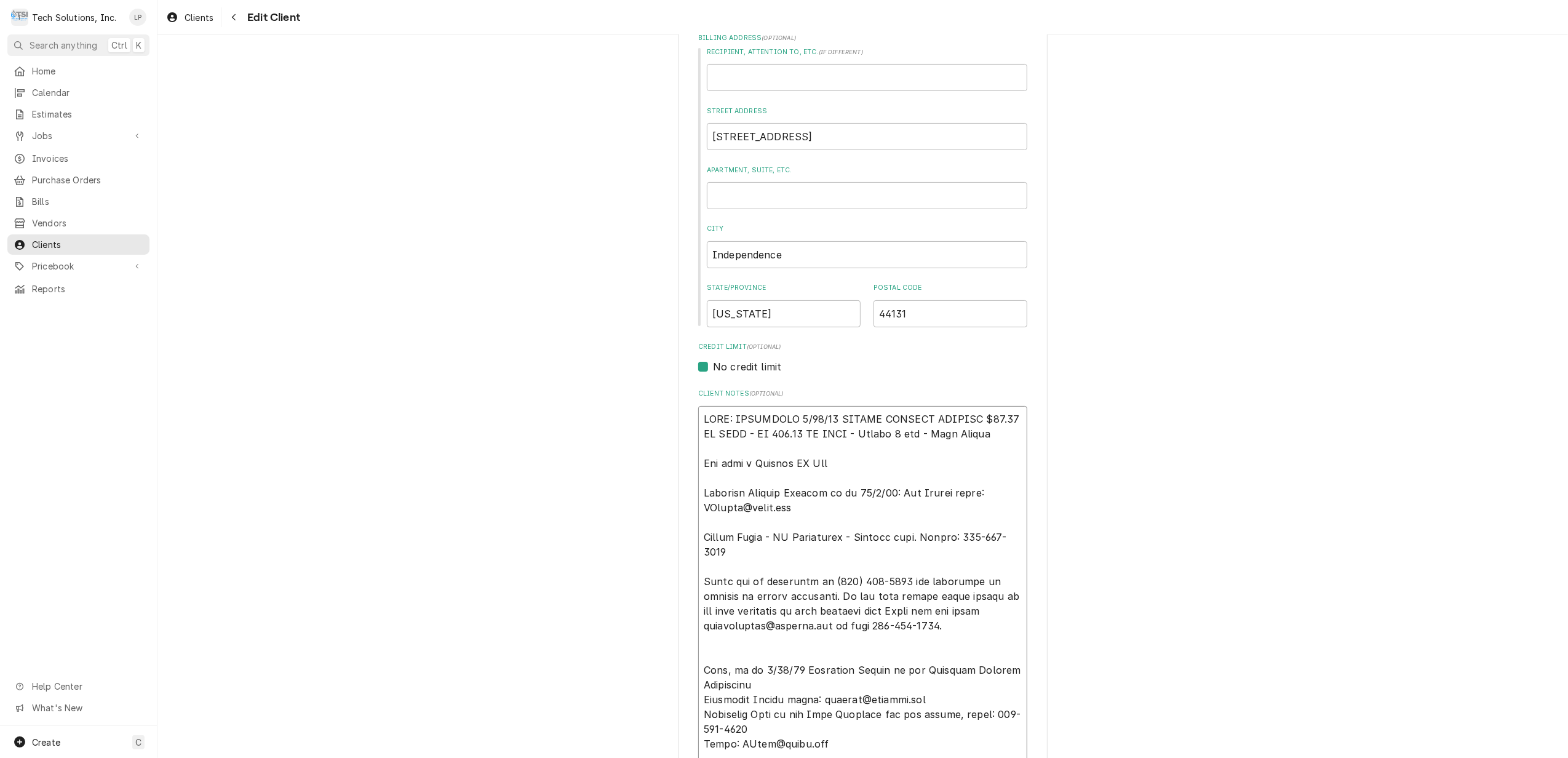
type textarea "x"
type textarea "NOTE: EFFECTIVE 8/18/25 PANERA SPECIAL PRICING $90.00 AN HOUR - OT 100.00 AN HO…"
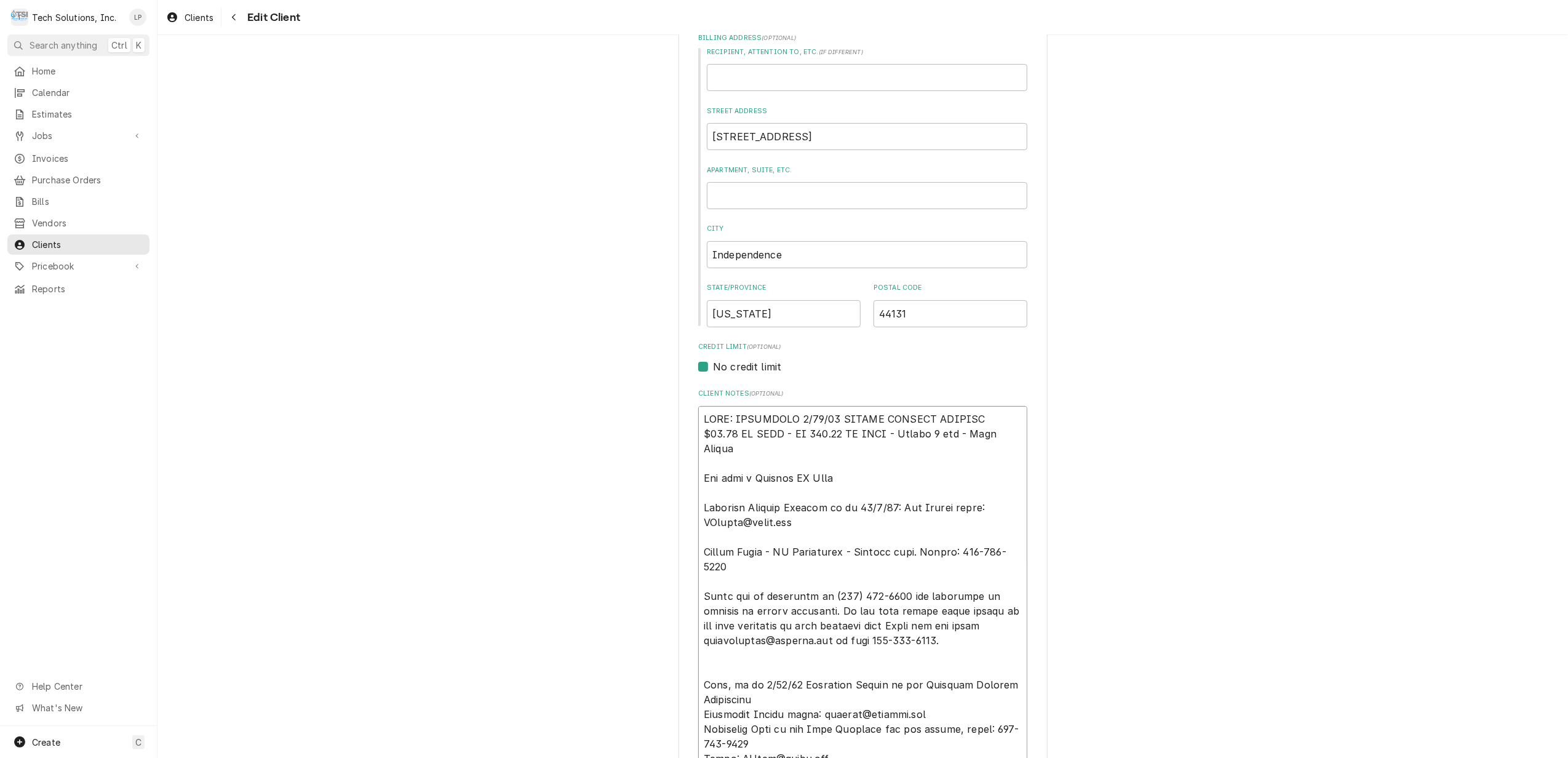
type textarea "x"
type textarea "NOTE: EFFECTIVE 8/18/25 PANERA SPECIAL PRICING $90.00 AN HOUR - OT 100.00 AN HO…"
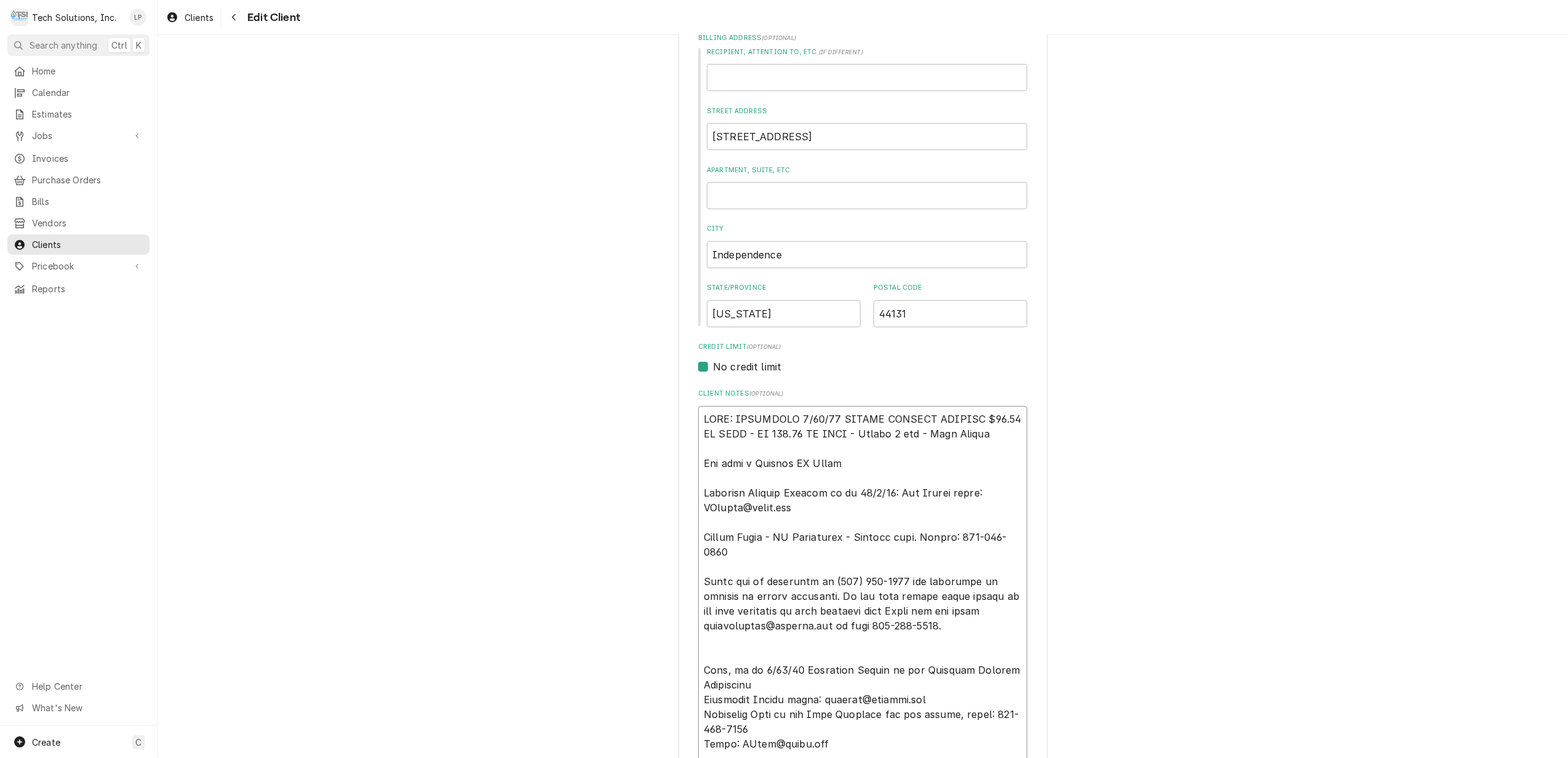
type textarea "x"
type textarea "NOTE: EFFECTIVE 8/18/25 PANERA SPECIAL PRICING $90.00 AN HOUR - OT 100.00 AN HO…"
type textarea "x"
type textarea "NOTE: EFFECTIVE 8/18/25 PANERA SPECIAL PRICING $90.00 AN HOUR - OT 100.00 AN HO…"
type textarea "x"
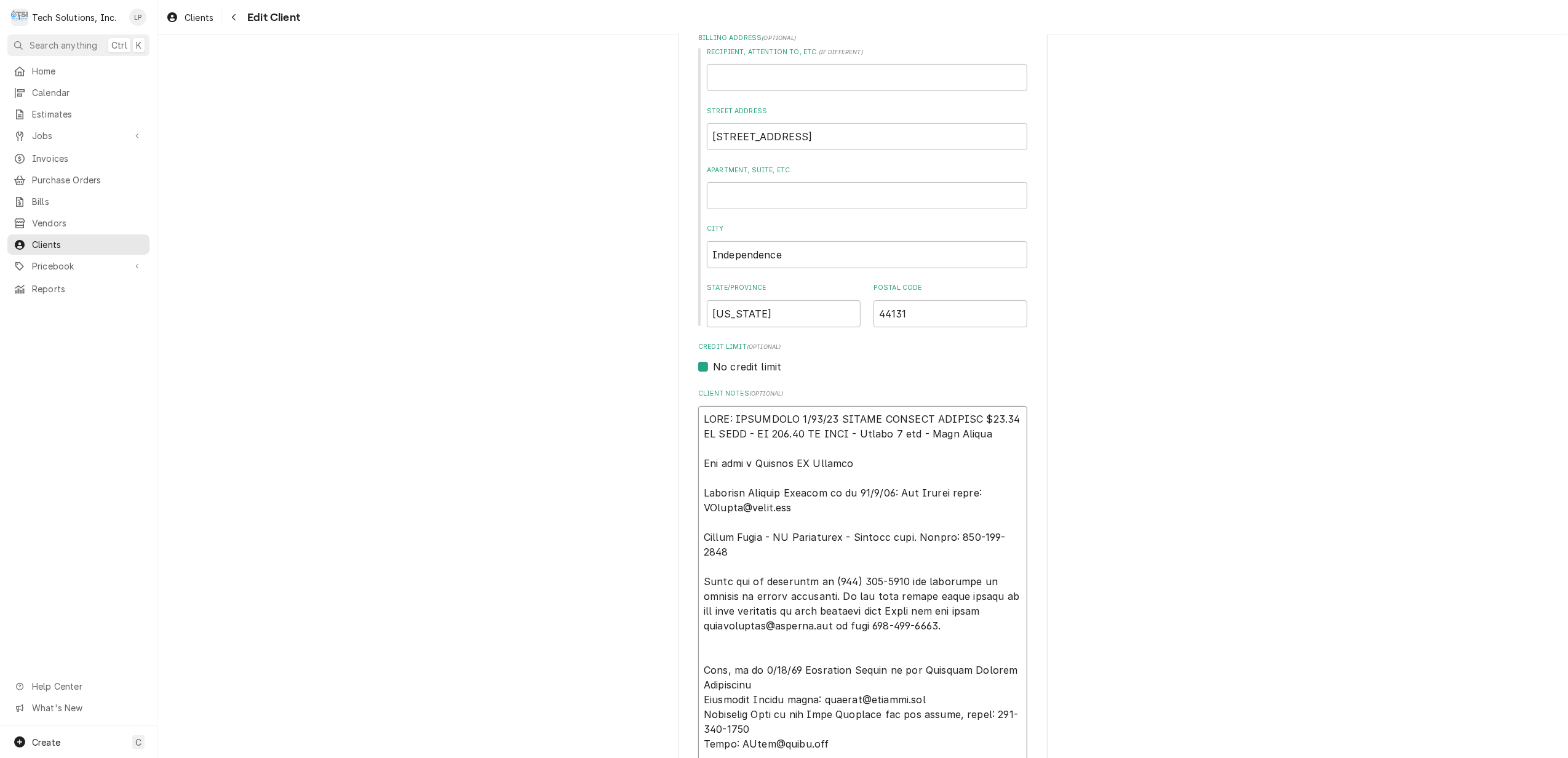
type textarea "NOTE: EFFECTIVE 8/18/25 PANERA SPECIAL PRICING $90.00 AN HOUR - OT 100.00 AN HO…"
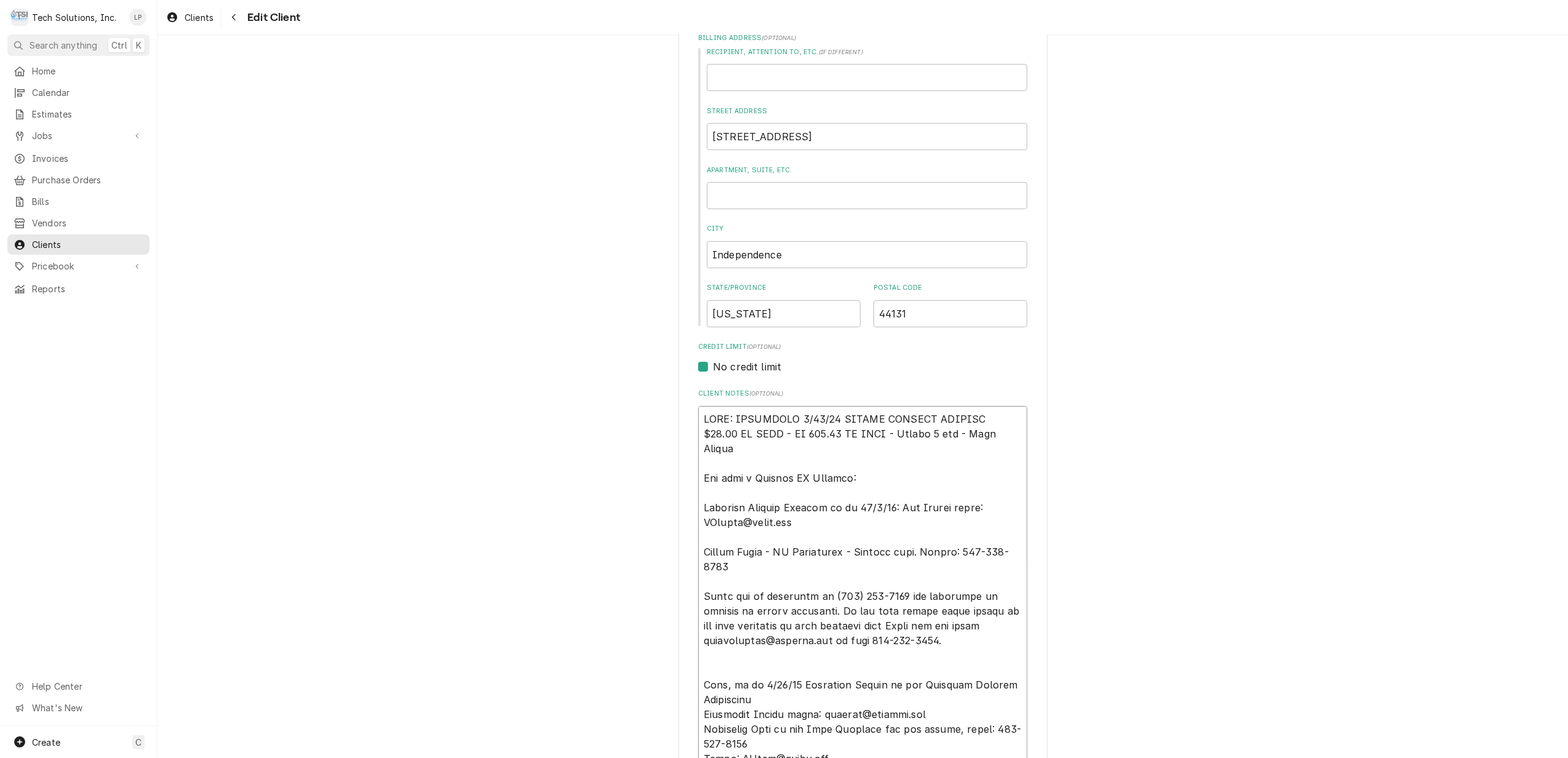
type textarea "x"
type textarea "NOTE: EFFECTIVE 8/18/25 PANERA SPECIAL PRICING $90.00 AN HOUR - OT 100.00 AN HO…"
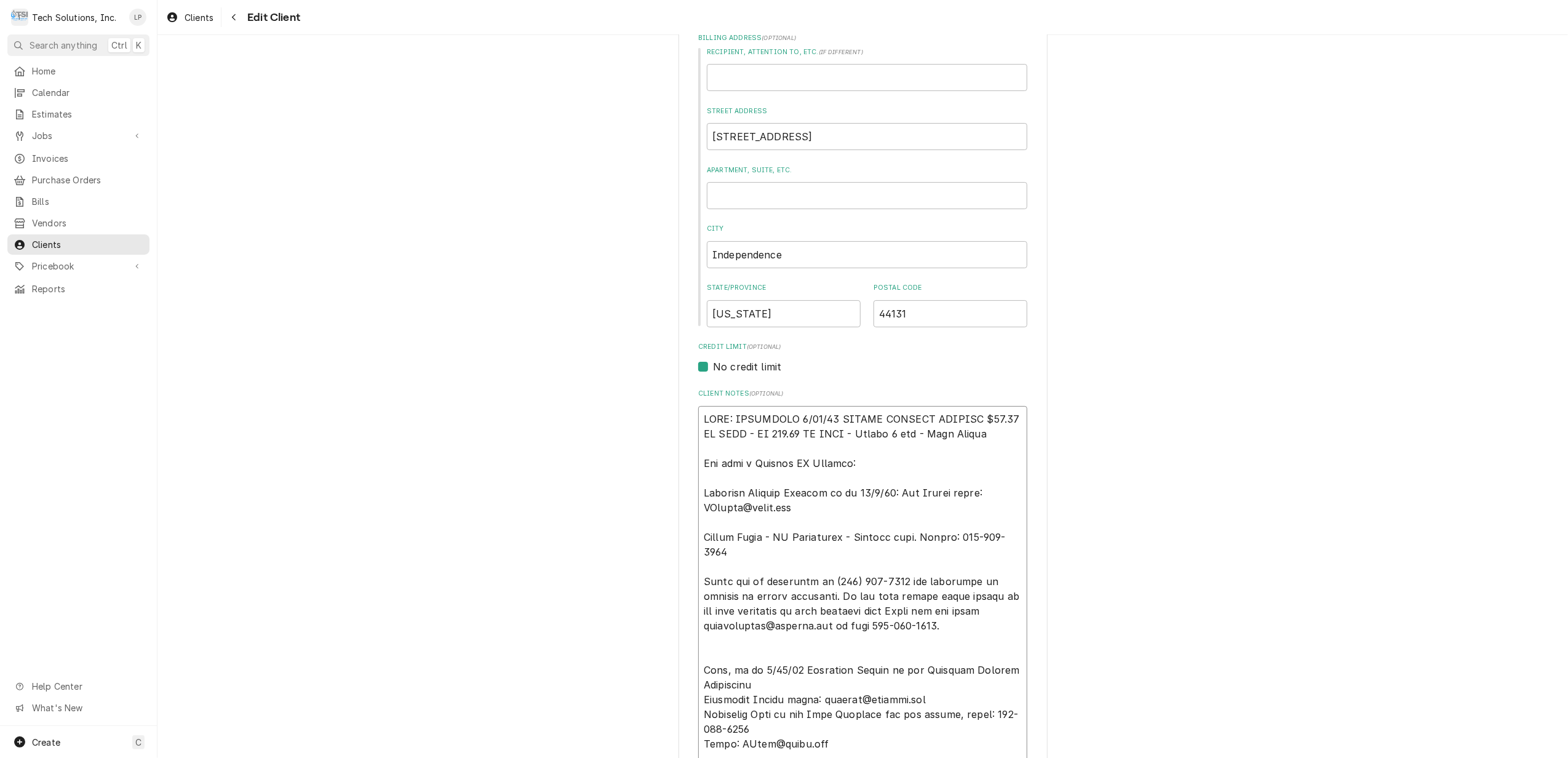
type textarea "x"
type textarea "NOTE: EFFECTIVE 8/18/25 PANERA SPECIAL PRICING $90.00 AN HOUR - OT 100.00 AN HO…"
type textarea "x"
type textarea "NOTE: EFFECTIVE 8/18/25 PANERA SPECIAL PRICING $90.00 AN HOUR - OT 100.00 AN HO…"
type textarea "x"
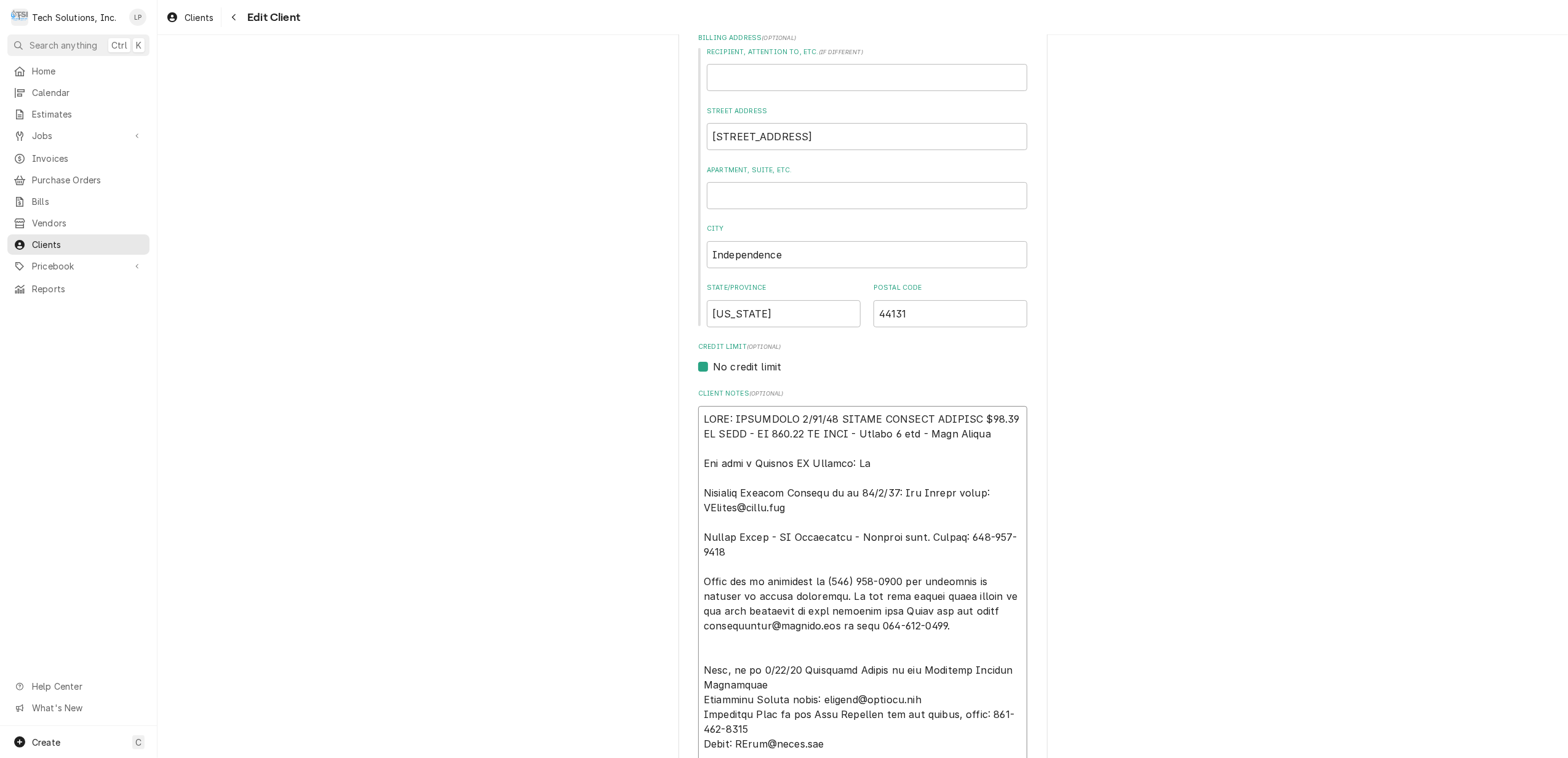
type textarea "NOTE: EFFECTIVE 8/18/25 PANERA SPECIAL PRICING $90.00 AN HOUR - OT 100.00 AN HO…"
type textarea "x"
type textarea "NOTE: EFFECTIVE 8/18/25 PANERA SPECIAL PRICING $90.00 AN HOUR - OT 100.00 AN HO…"
type textarea "x"
type textarea "NOTE: EFFECTIVE 8/18/25 PANERA SPECIAL PRICING $90.00 AN HOUR - OT 100.00 AN HO…"
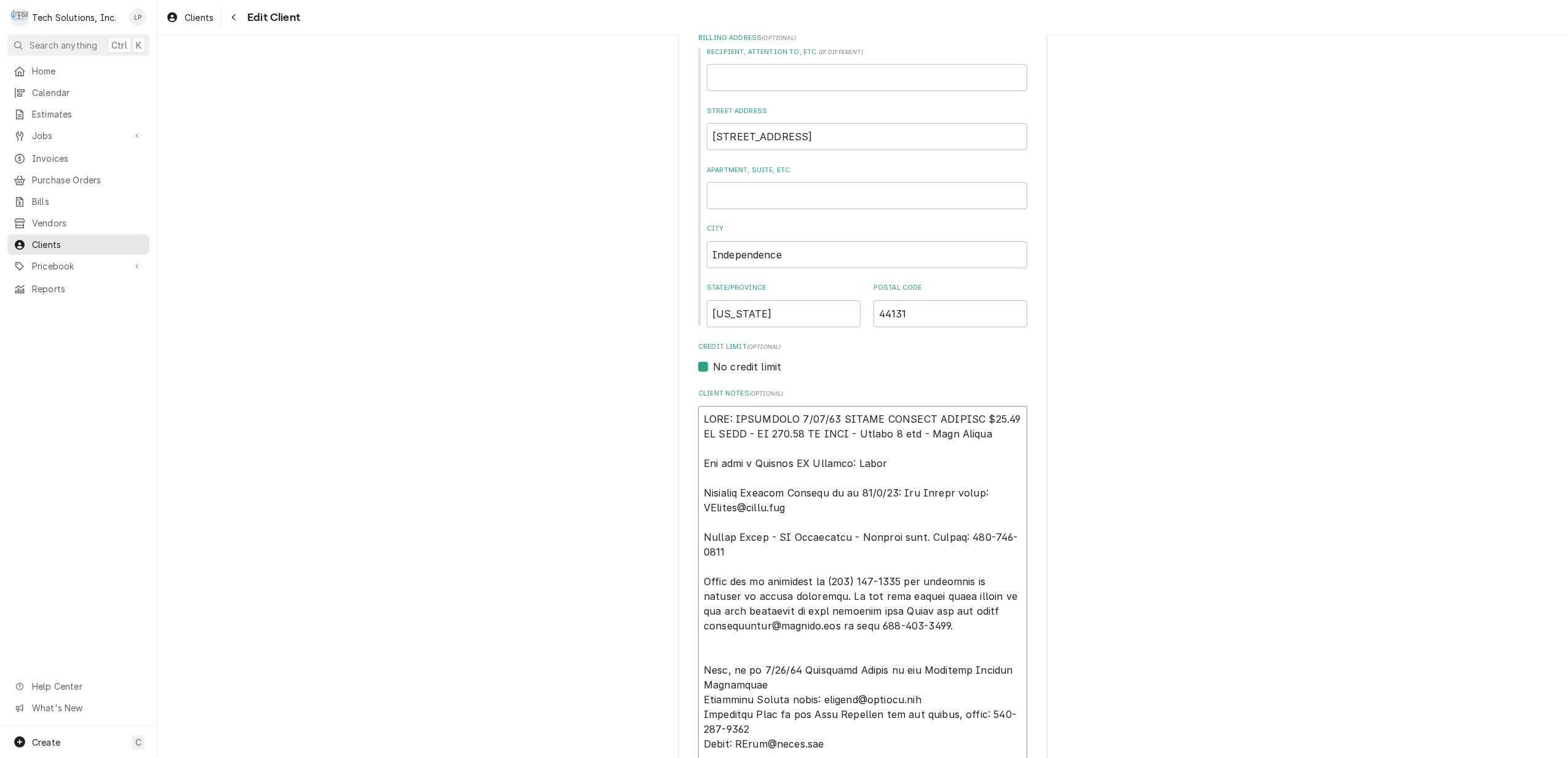
type textarea "x"
type textarea "NOTE: EFFECTIVE 8/18/25 PANERA SPECIAL PRICING $90.00 AN HOUR - OT 100.00 AN HO…"
type textarea "x"
type textarea "NOTE: EFFECTIVE 8/18/25 PANERA SPECIAL PRICING $90.00 AN HOUR - OT 100.00 AN HO…"
type textarea "x"
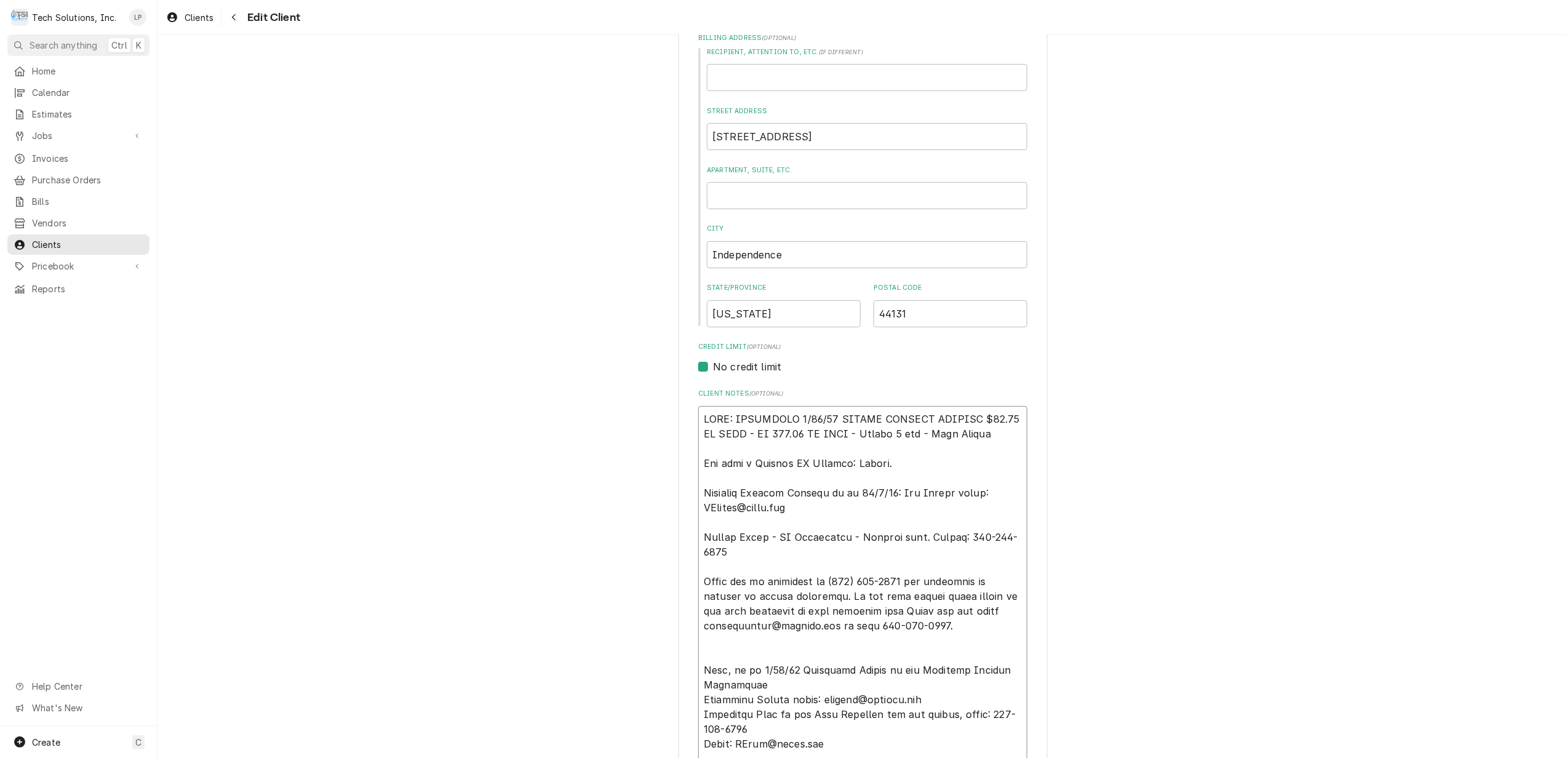
type textarea "NOTE: EFFECTIVE 8/18/25 PANERA SPECIAL PRICING $90.00 AN HOUR - OT 100.00 AN HO…"
type textarea "x"
type textarea "NOTE: EFFECTIVE 8/18/25 PANERA SPECIAL PRICING $90.00 AN HOUR - OT 100.00 AN HO…"
type textarea "x"
type textarea "NOTE: EFFECTIVE 8/18/25 PANERA SPECIAL PRICING $90.00 AN HOUR - OT 100.00 AN HO…"
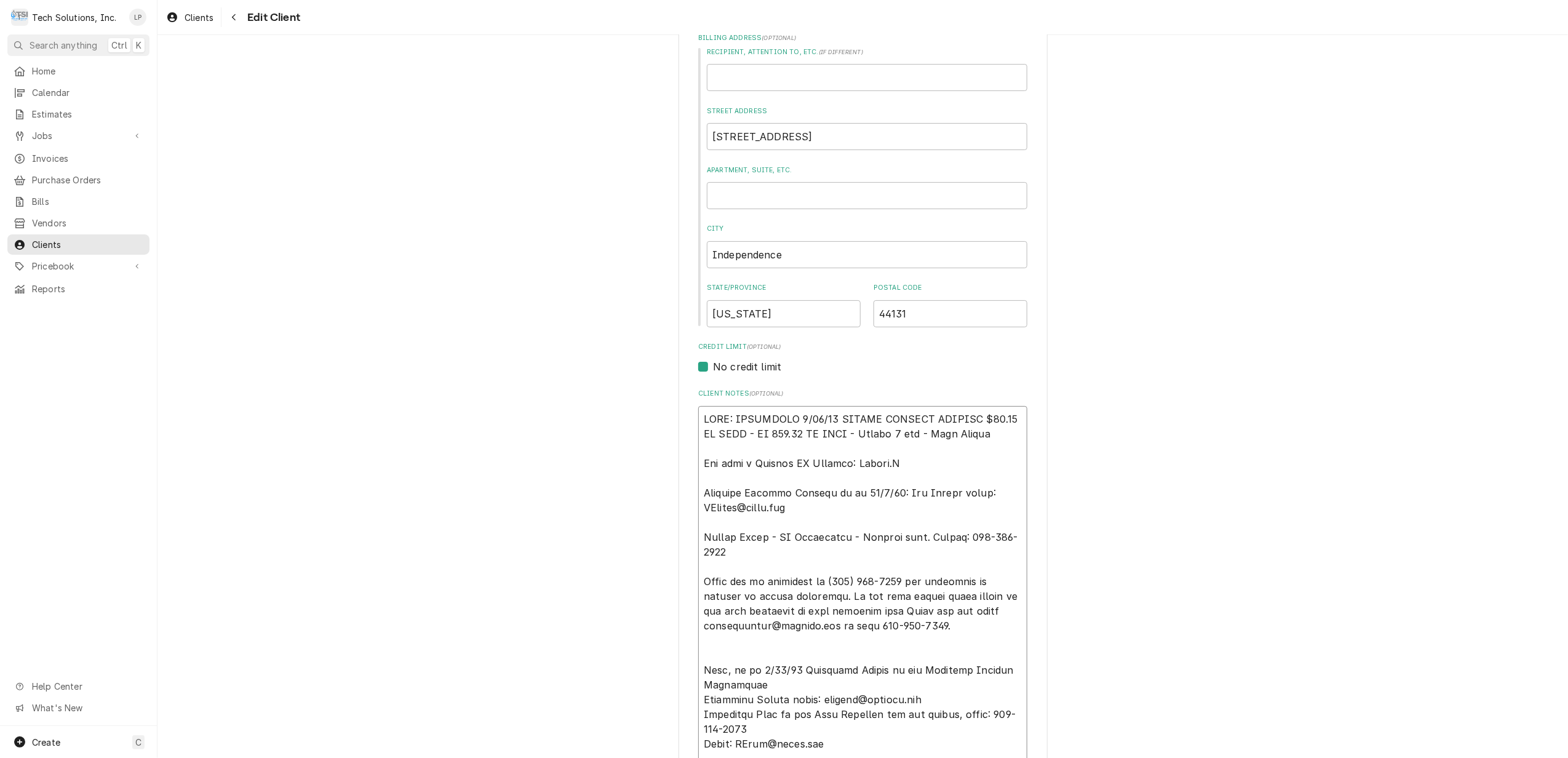
type textarea "x"
type textarea "NOTE: EFFECTIVE 8/18/25 PANERA SPECIAL PRICING $90.00 AN HOUR - OT 100.00 AN HO…"
type textarea "x"
type textarea "NOTE: EFFECTIVE 8/18/25 PANERA SPECIAL PRICING $90.00 AN HOUR - OT 100.00 AN HO…"
type textarea "x"
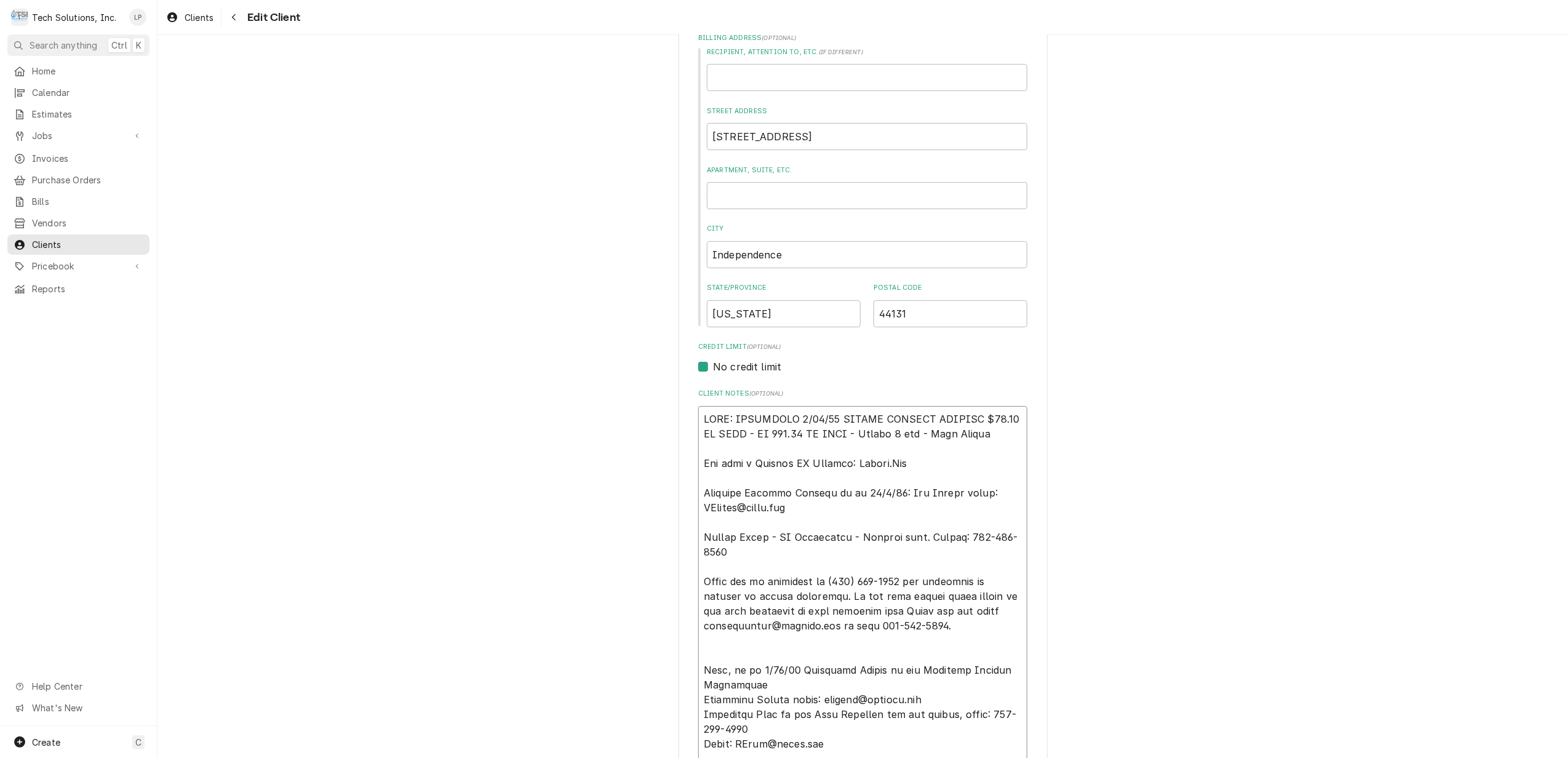
type textarea "NOTE: EFFECTIVE 8/18/25 PANERA SPECIAL PRICING $90.00 AN HOUR - OT 100.00 AN HO…"
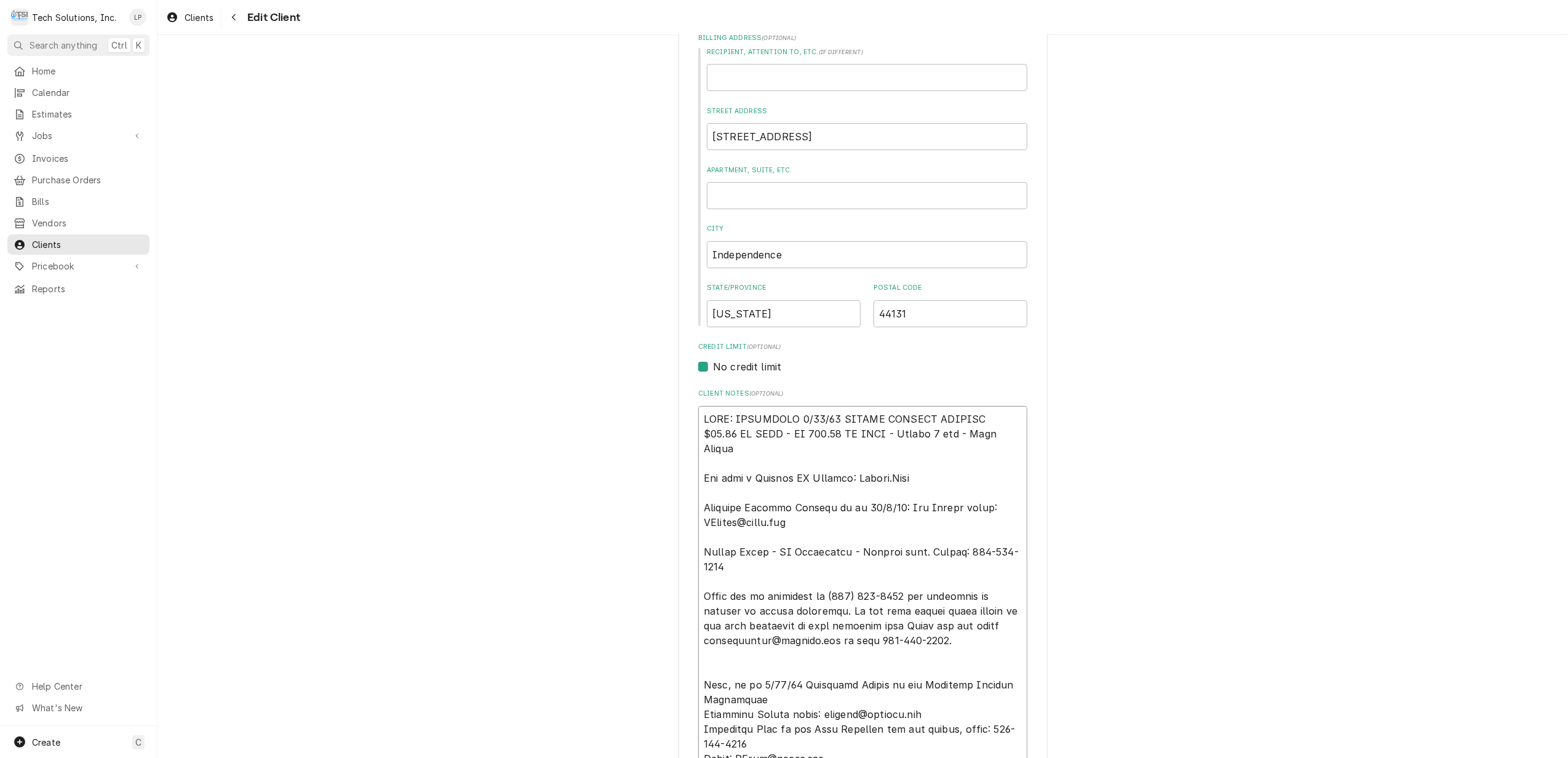
type textarea "x"
type textarea "NOTE: EFFECTIVE 8/18/25 PANERA SPECIAL PRICING $90.00 AN HOUR - OT 100.00 AN HO…"
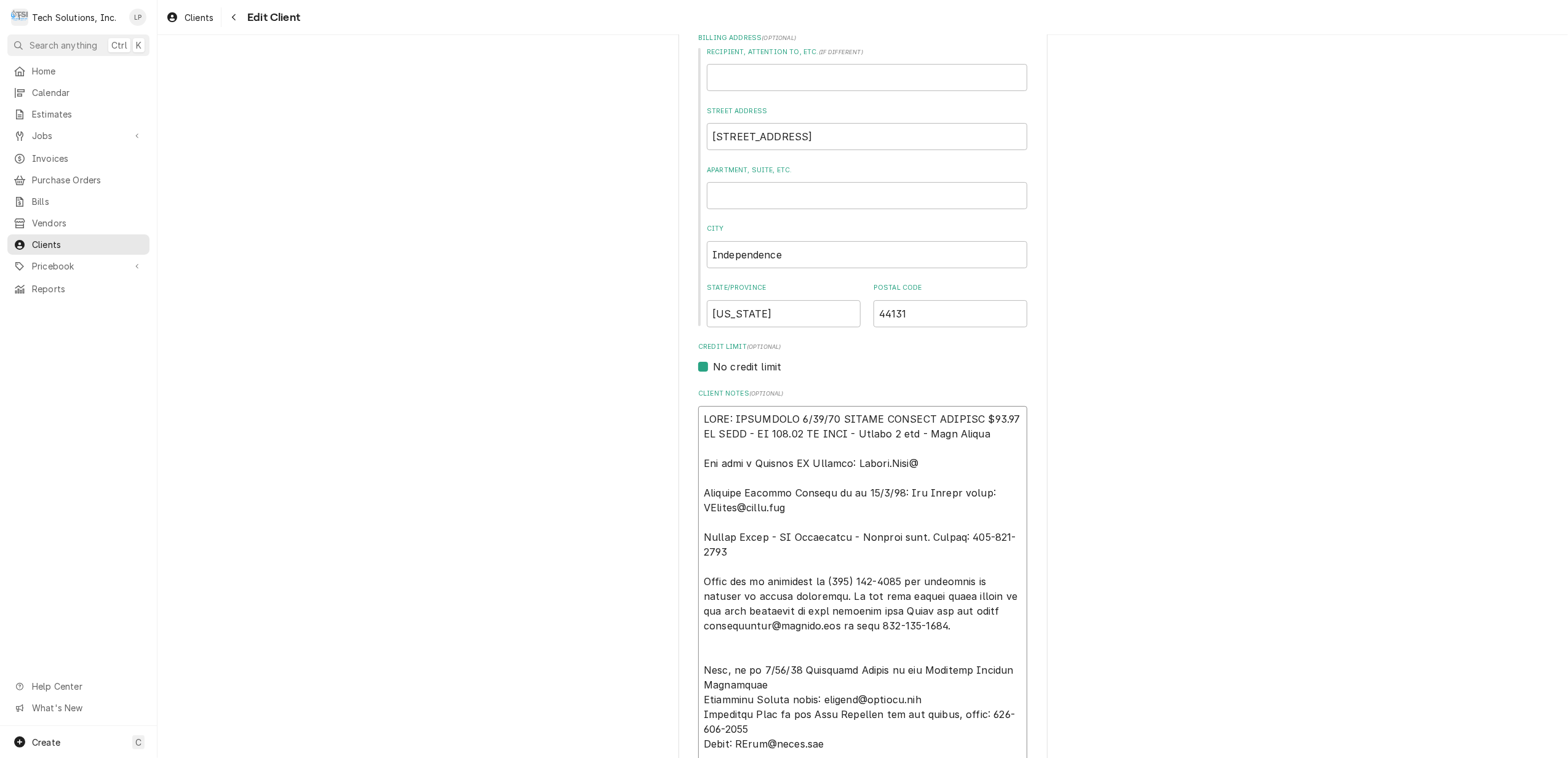
type textarea "x"
type textarea "NOTE: EFFECTIVE 8/18/25 PANERA SPECIAL PRICING $90.00 AN HOUR - OT 100.00 AN HO…"
type textarea "x"
type textarea "NOTE: EFFECTIVE 8/18/25 PANERA SPECIAL PRICING $90.00 AN HOUR - OT 100.00 AN HO…"
type textarea "x"
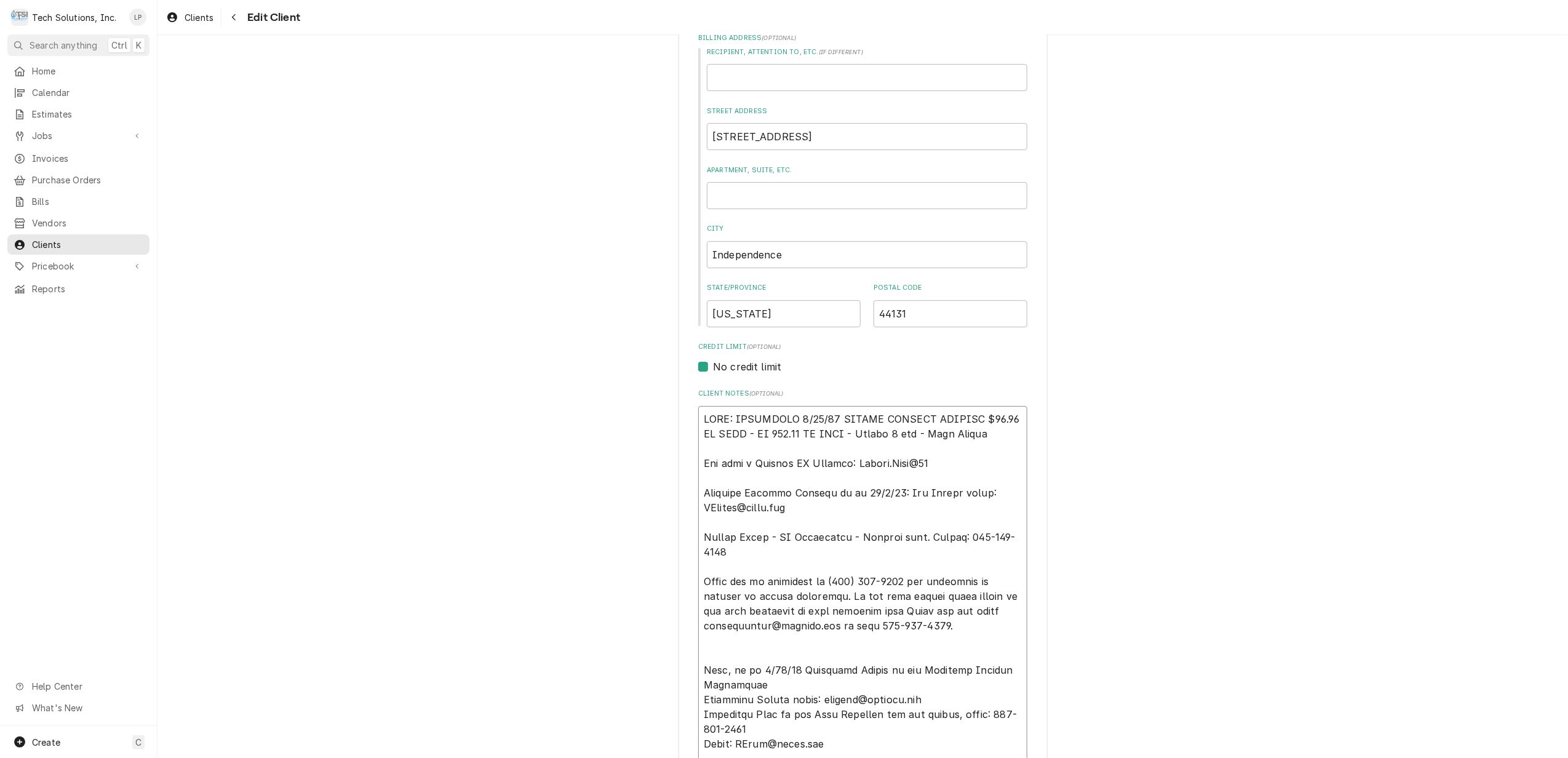
type textarea "NOTE: EFFECTIVE 8/18/25 PANERA SPECIAL PRICING $90.00 AN HOUR - OT 100.00 AN HO…"
type textarea "x"
type textarea "NOTE: EFFECTIVE 8/18/25 PANERA SPECIAL PRICING $90.00 AN HOUR - OT 100.00 AN HO…"
type textarea "x"
type textarea "NOTE: EFFECTIVE 8/18/25 PANERA SPECIAL PRICING $90.00 AN HOUR - OT 100.00 AN HO…"
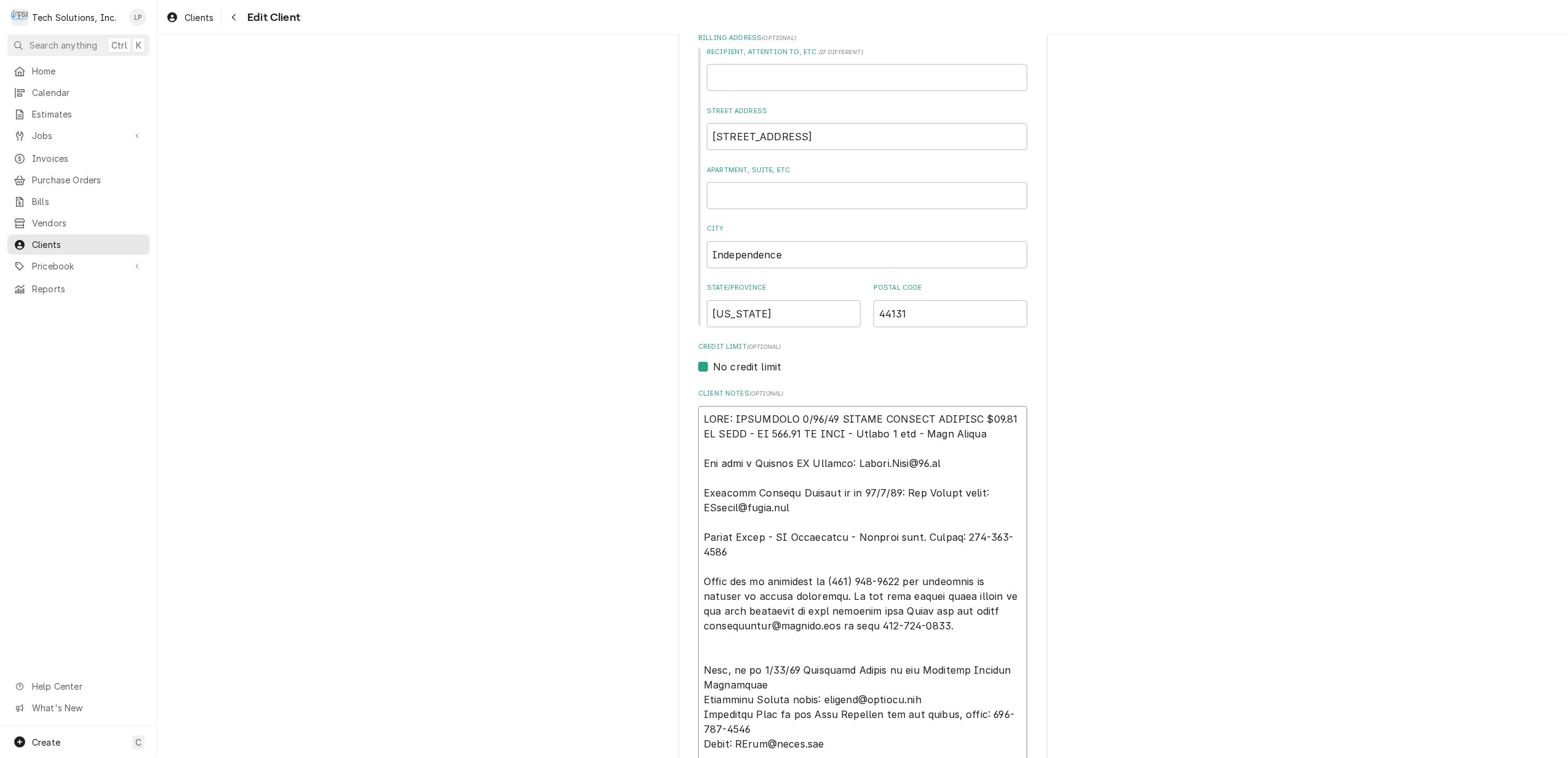
type textarea "x"
type textarea "NOTE: EFFECTIVE 8/18/25 PANERA SPECIAL PRICING $90.00 AN HOUR - OT 100.00 AN HO…"
type textarea "x"
type textarea "NOTE: EFFECTIVE 8/18/25 PANERA SPECIAL PRICING $90.00 AN HOUR - OT 100.00 AN HO…"
type textarea "x"
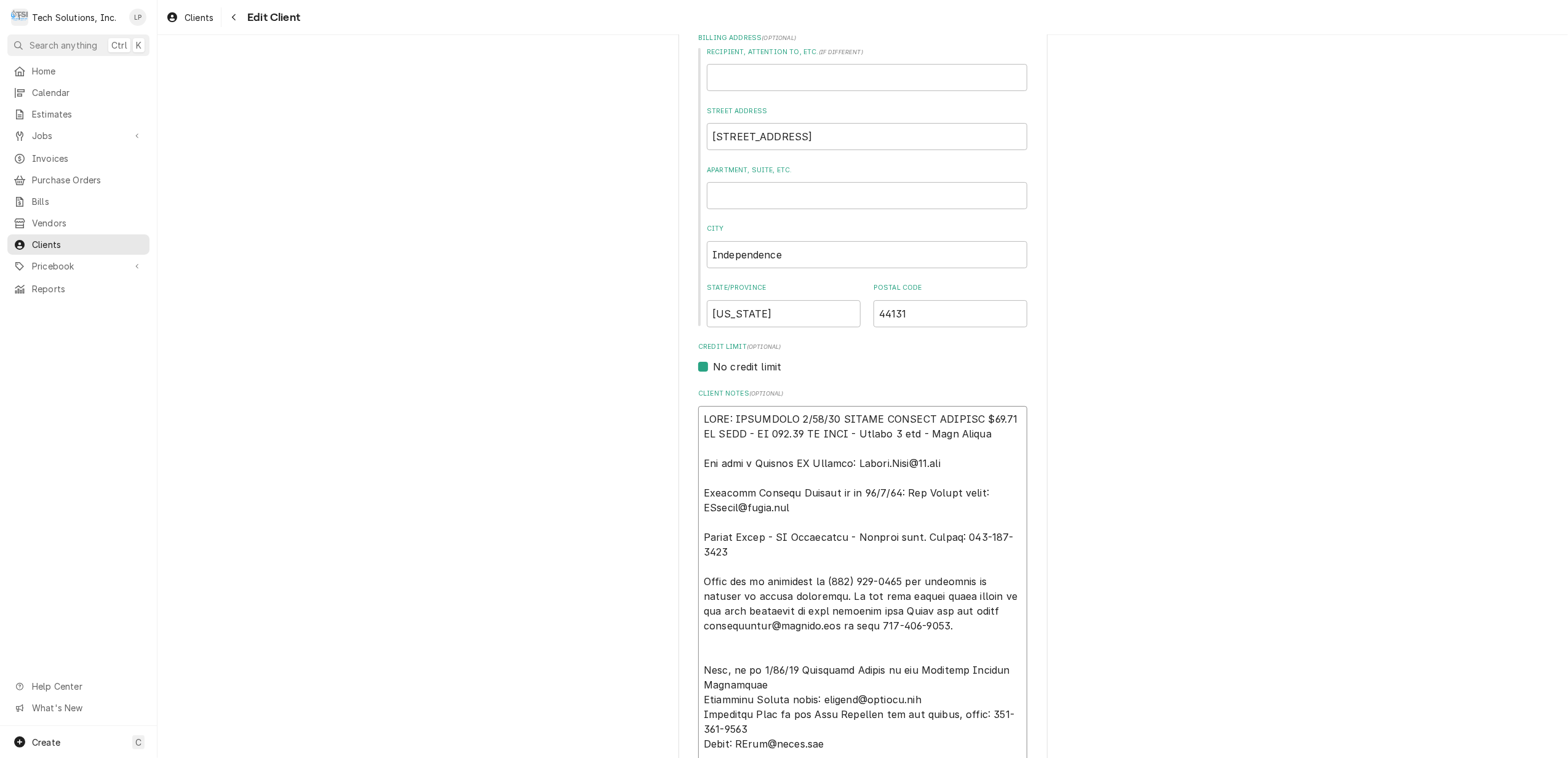
type textarea "NOTE: EFFECTIVE 8/18/25 PANERA SPECIAL PRICING $90.00 AN HOUR - OT 100.00 AN HO…"
type textarea "x"
type textarea "NOTE: EFFECTIVE 8/18/25 PANERA SPECIAL PRICING $90.00 AN HOUR - OT 100.00 AN HO…"
type textarea "x"
type textarea "NOTE: EFFECTIVE 8/18/25 PANERA SPECIAL PRICING $90.00 AN HOUR - OT 100.00 AN HO…"
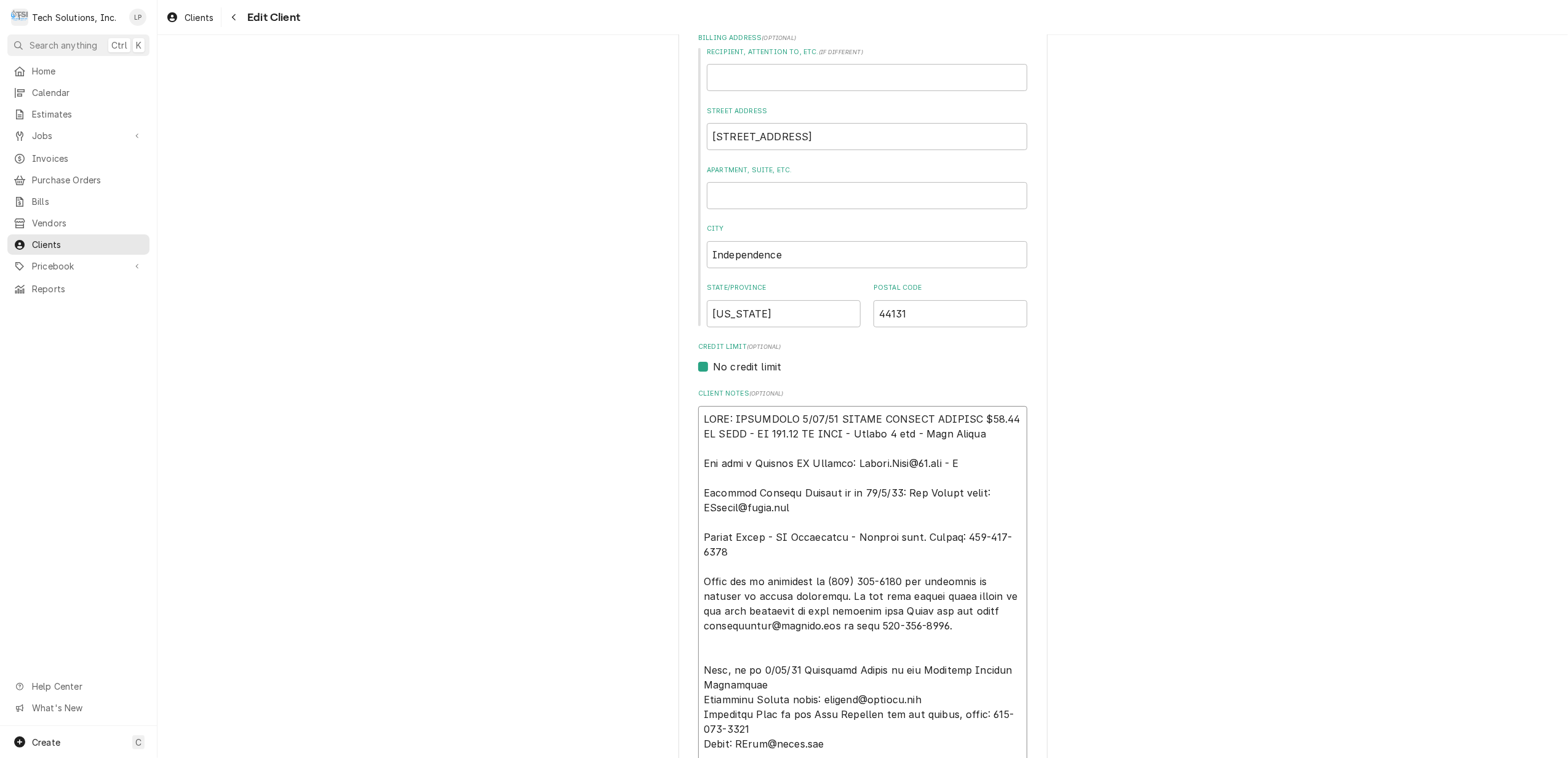
type textarea "x"
type textarea "NOTE: EFFECTIVE 8/18/25 PANERA SPECIAL PRICING $90.00 AN HOUR - OT 100.00 AN HO…"
type textarea "x"
type textarea "NOTE: EFFECTIVE 8/18/25 PANERA SPECIAL PRICING $90.00 AN HOUR - OT 100.00 AN HO…"
type textarea "x"
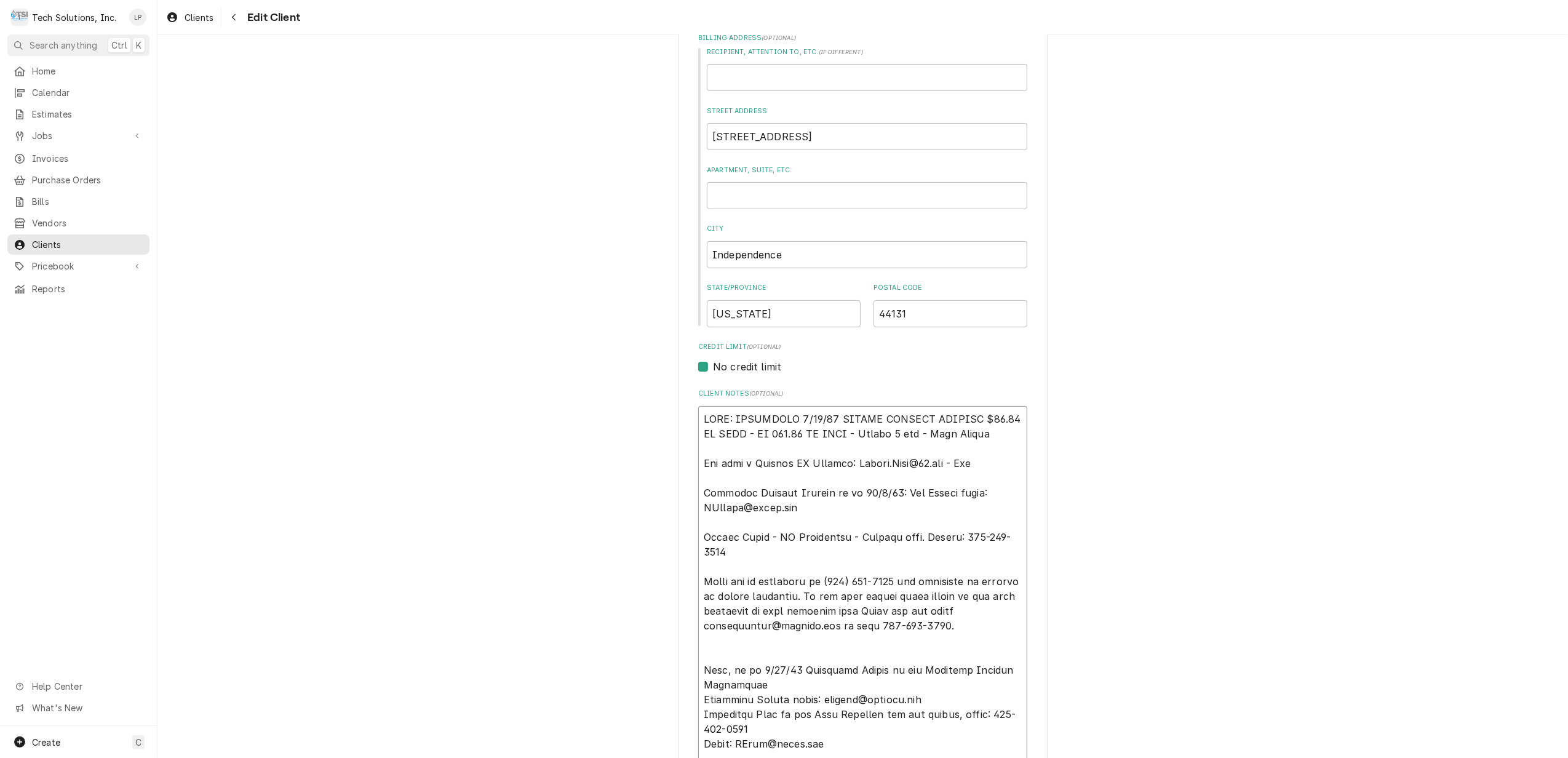
type textarea "NOTE: EFFECTIVE 8/18/25 PANERA SPECIAL PRICING $90.00 AN HOUR - OT 100.00 AN HO…"
type textarea "x"
type textarea "NOTE: EFFECTIVE 8/18/25 PANERA SPECIAL PRICING $90.00 AN HOUR - OT 100.00 AN HO…"
type textarea "x"
type textarea "NOTE: EFFECTIVE 8/18/25 PANERA SPECIAL PRICING $90.00 AN HOUR - OT 100.00 AN HO…"
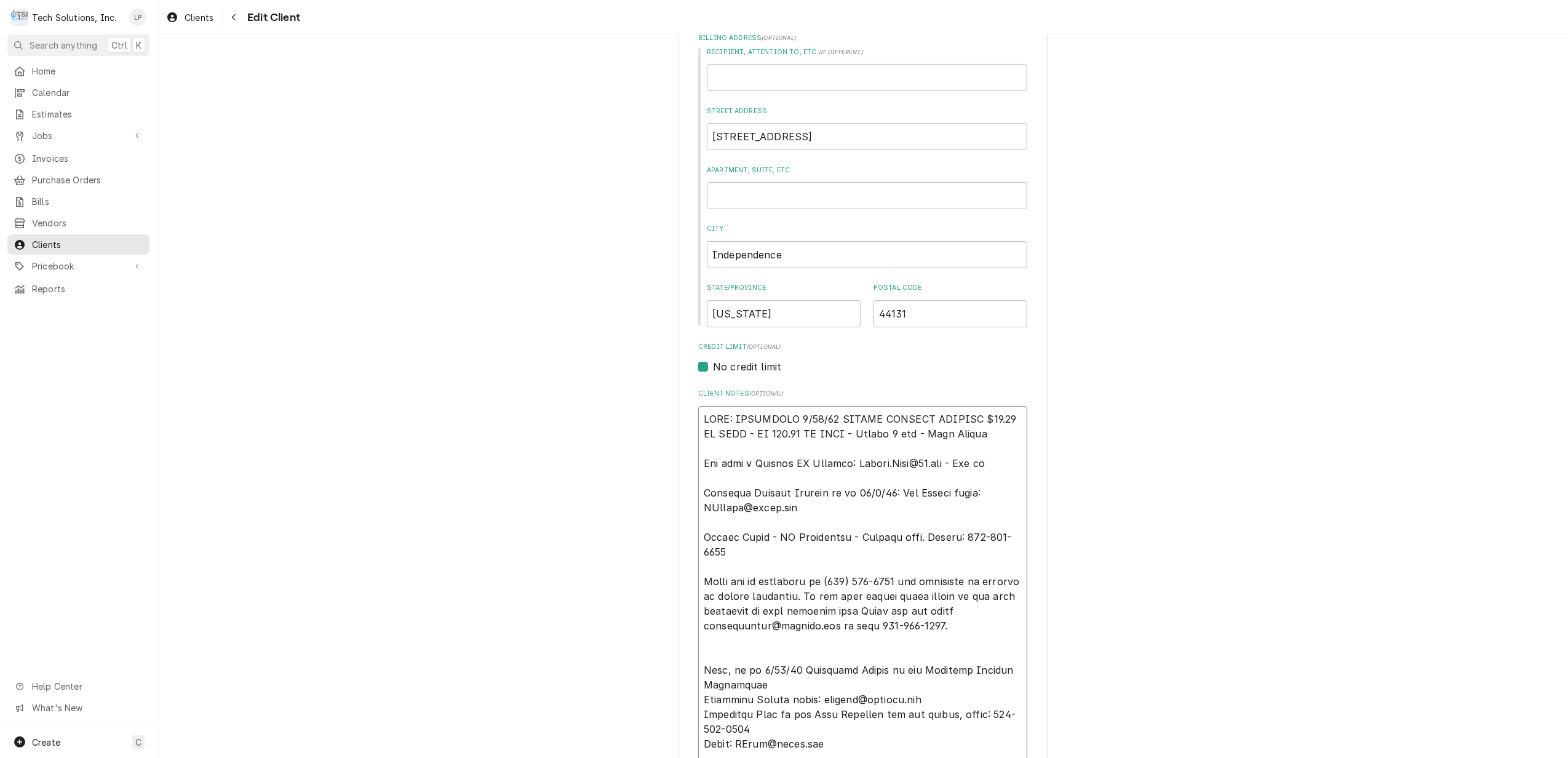
type textarea "x"
type textarea "NOTE: EFFECTIVE 8/18/25 PANERA SPECIAL PRICING $90.00 AN HOUR - OT 100.00 AN HO…"
type textarea "x"
type textarea "NOTE: EFFECTIVE 8/18/25 PANERA SPECIAL PRICING $90.00 AN HOUR - OT 100.00 AN HO…"
type textarea "x"
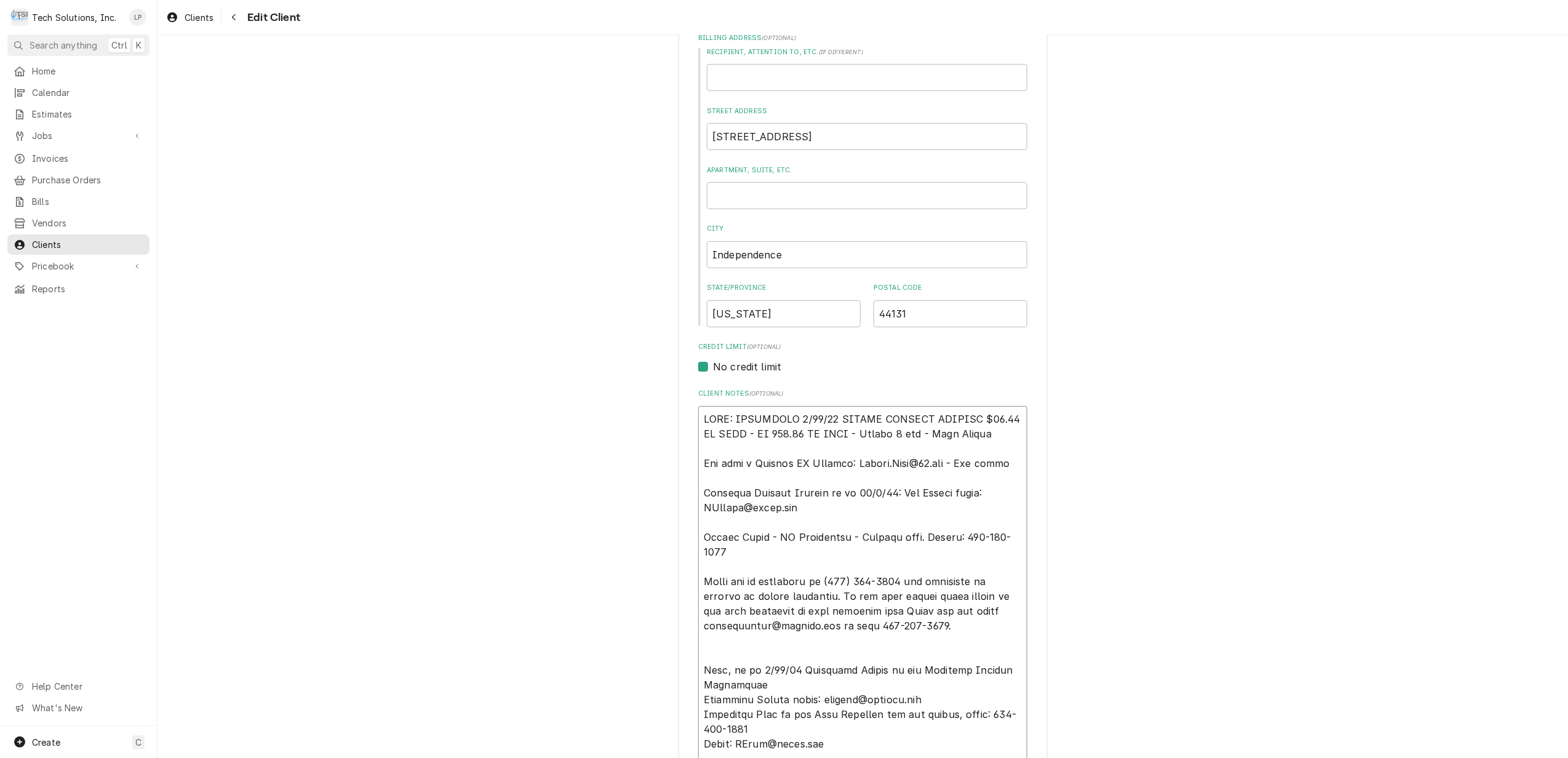
type textarea "NOTE: EFFECTIVE 8/18/25 PANERA SPECIAL PRICING $90.00 AN HOUR - OT 100.00 AN HO…"
type textarea "x"
type textarea "NOTE: EFFECTIVE 8/18/25 PANERA SPECIAL PRICING $90.00 AN HOUR - OT 100.00 AN HO…"
type textarea "x"
type textarea "NOTE: EFFECTIVE 8/18/25 PANERA SPECIAL PRICING $90.00 AN HOUR - OT 100.00 AN HO…"
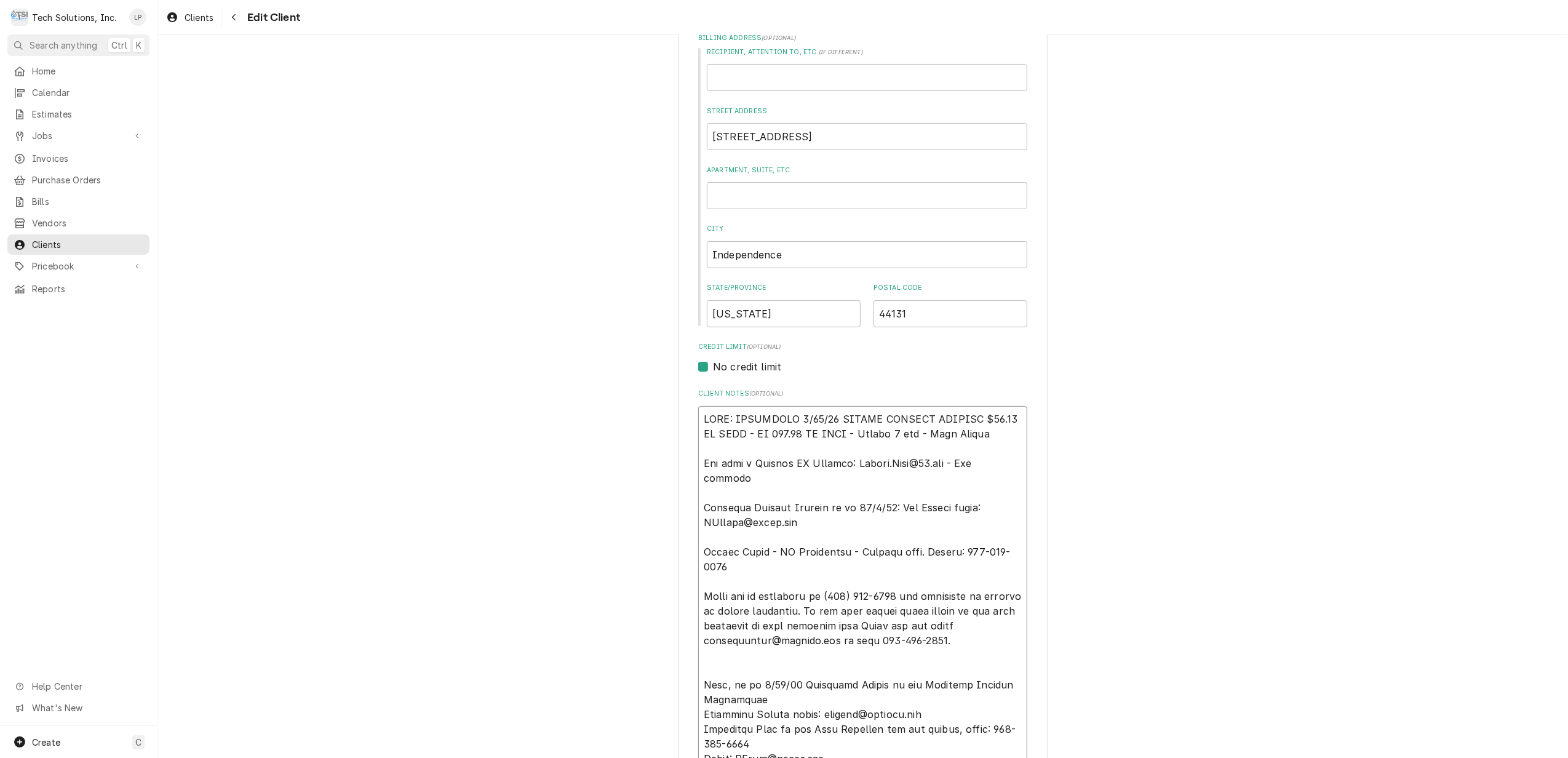
type textarea "x"
type textarea "NOTE: EFFECTIVE 8/18/25 PANERA SPECIAL PRICING $90.00 AN HOUR - OT 100.00 AN HO…"
type textarea "x"
type textarea "NOTE: EFFECTIVE 8/18/25 PANERA SPECIAL PRICING $90.00 AN HOUR - OT 100.00 AN HO…"
type textarea "x"
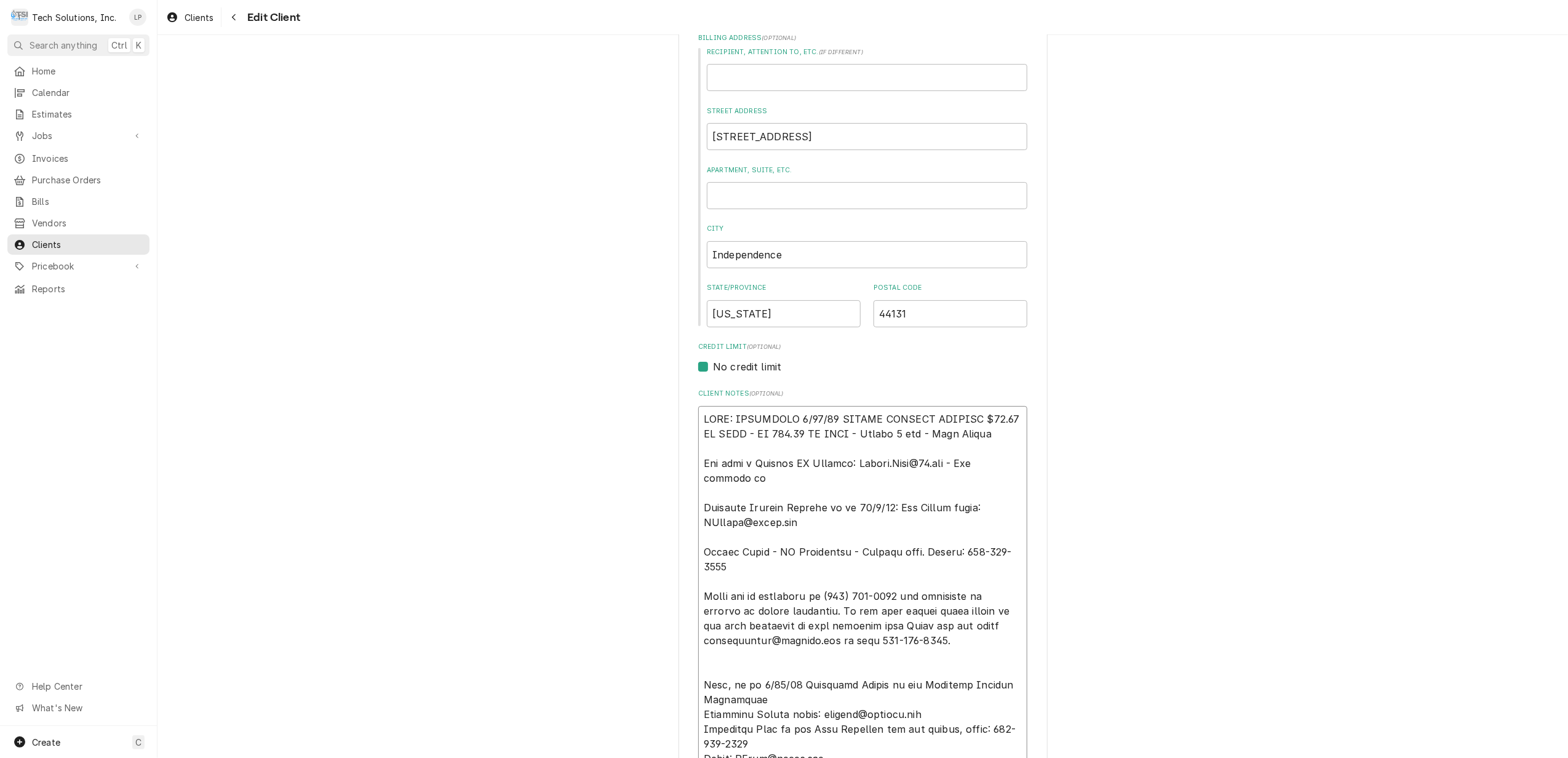
type textarea "NOTE: EFFECTIVE 8/18/25 PANERA SPECIAL PRICING $90.00 AN HOUR - OT 100.00 AN HO…"
type textarea "x"
type textarea "NOTE: EFFECTIVE 8/18/25 PANERA SPECIAL PRICING $90.00 AN HOUR - OT 100.00 AN HO…"
type textarea "x"
type textarea "NOTE: EFFECTIVE 8/18/25 PANERA SPECIAL PRICING $90.00 AN HOUR - OT 100.00 AN HO…"
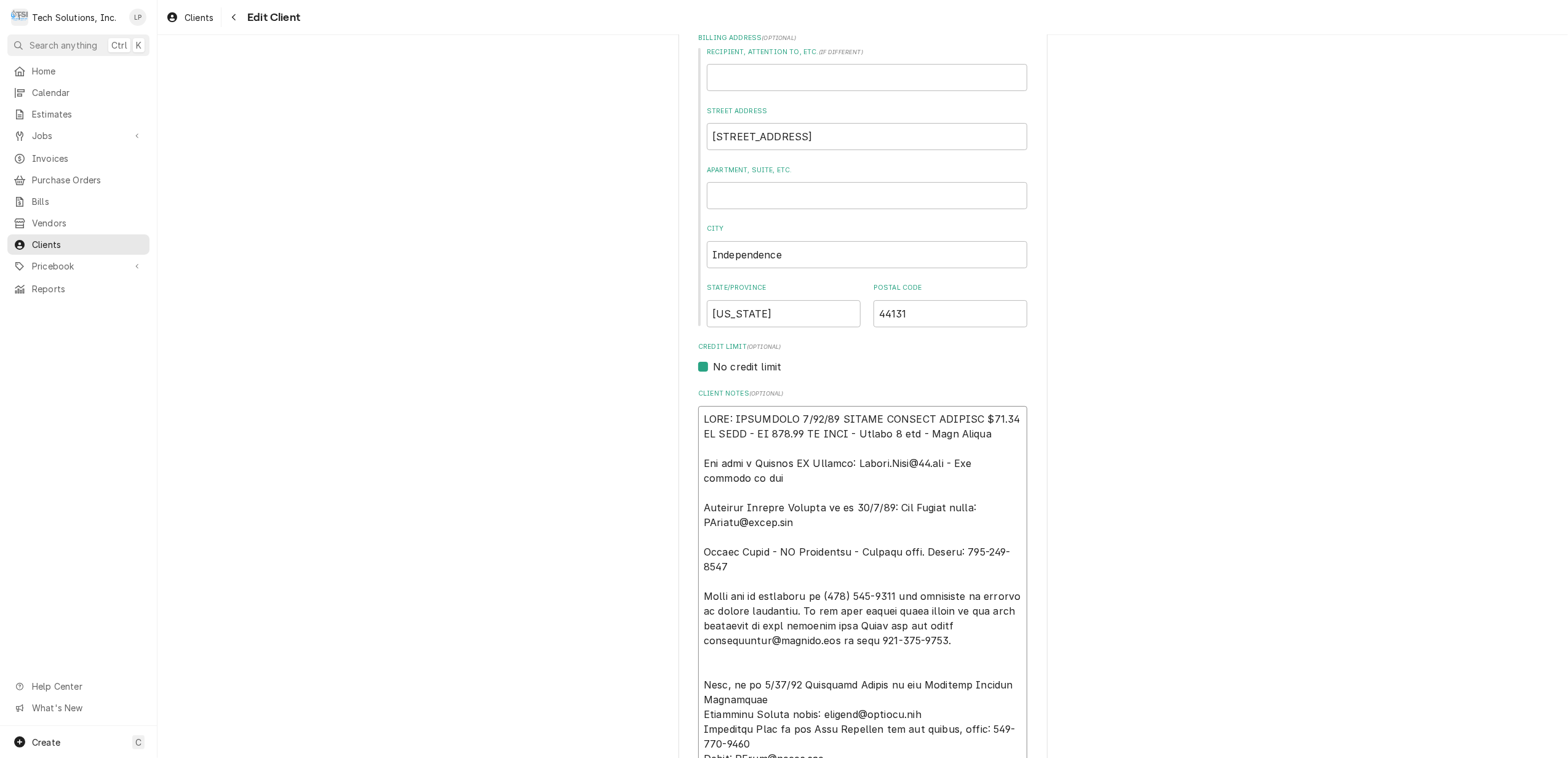
type textarea "x"
type textarea "NOTE: EFFECTIVE 8/18/25 PANERA SPECIAL PRICING $90.00 AN HOUR - OT 100.00 AN HO…"
type textarea "x"
type textarea "NOTE: EFFECTIVE 8/18/25 PANERA SPECIAL PRICING $90.00 AN HOUR - OT 100.00 AN HO…"
type textarea "x"
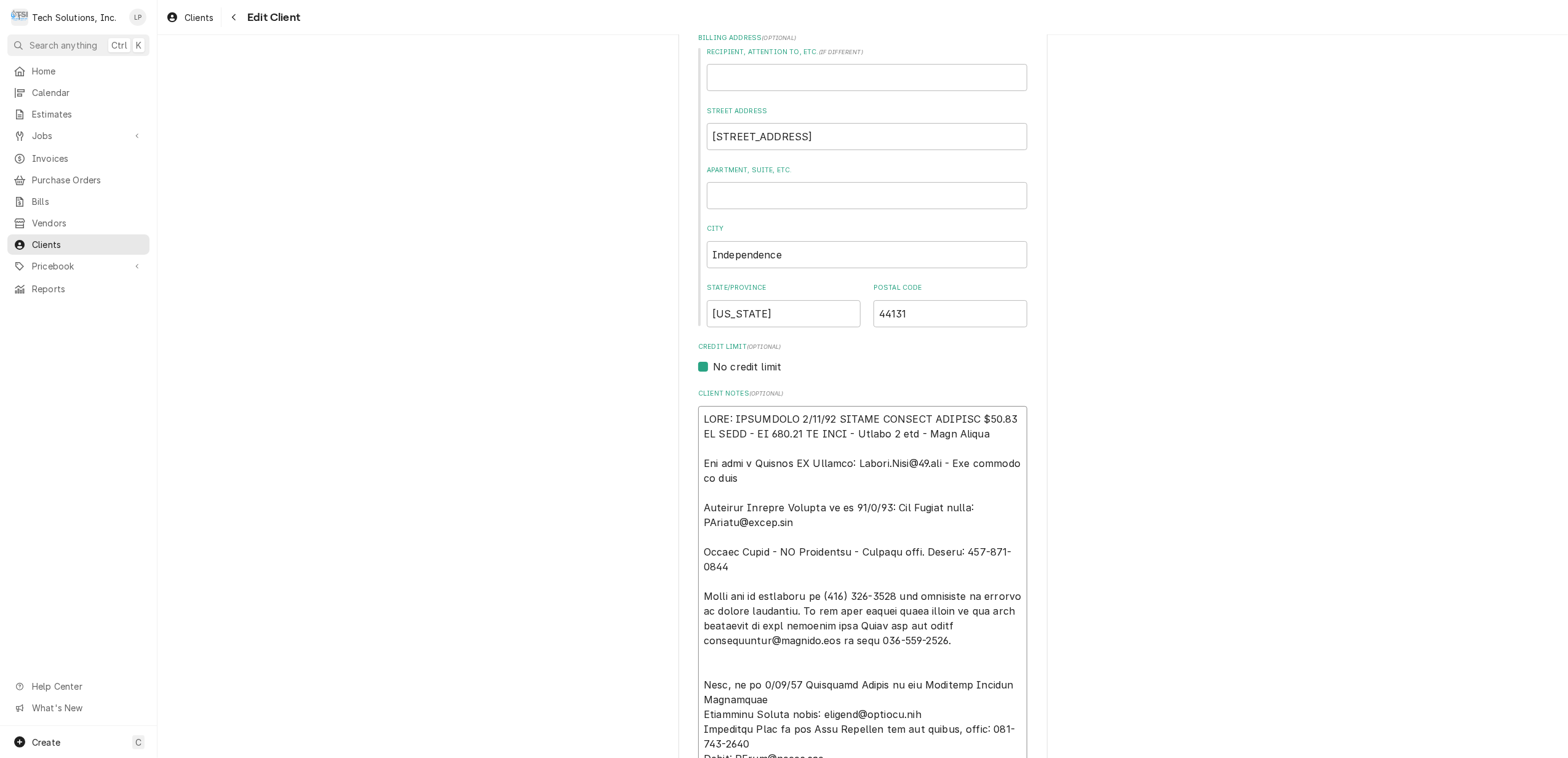
type textarea "NOTE: EFFECTIVE 8/18/25 PANERA SPECIAL PRICING $90.00 AN HOUR - OT 100.00 AN HO…"
type textarea "x"
type textarea "NOTE: EFFECTIVE 8/18/25 PANERA SPECIAL PRICING $90.00 AN HOUR - OT 100.00 AN HO…"
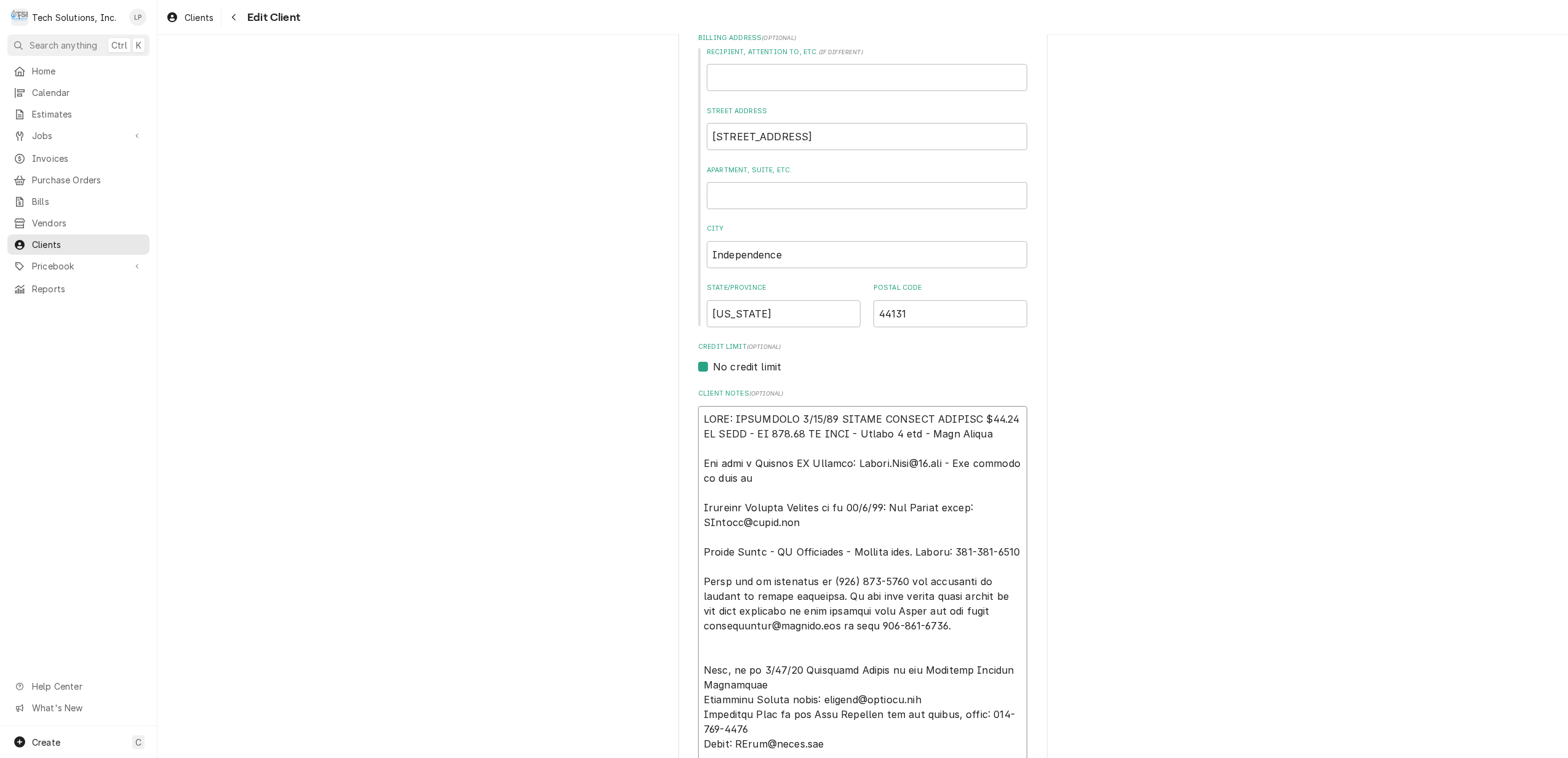
type textarea "x"
type textarea "NOTE: EFFECTIVE 8/18/25 PANERA SPECIAL PRICING $90.00 AN HOUR - OT 100.00 AN HO…"
type textarea "x"
type textarea "NOTE: EFFECTIVE 8/18/25 PANERA SPECIAL PRICING $90.00 AN HOUR - OT 100.00 AN HO…"
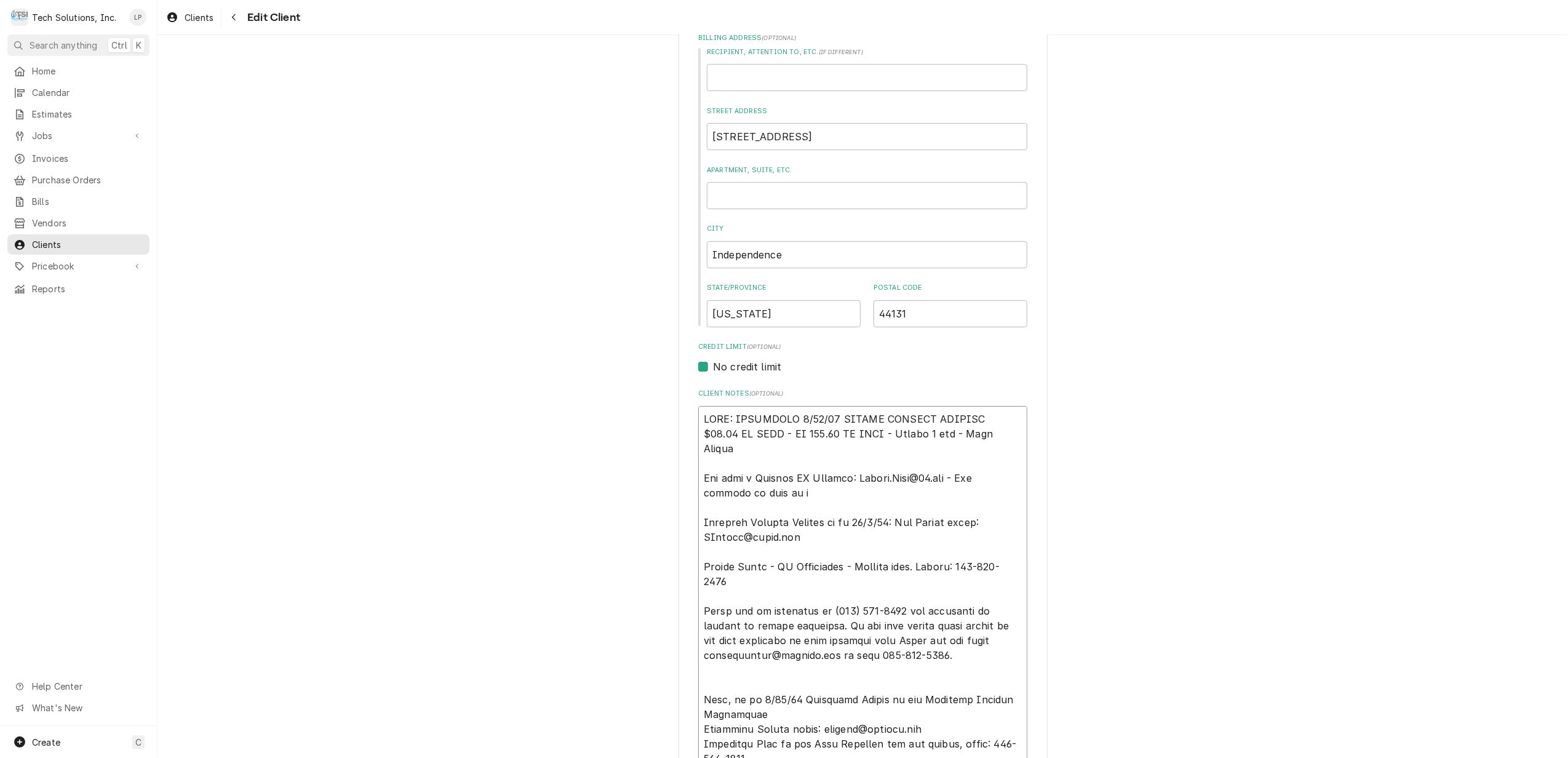
type textarea "x"
type textarea "NOTE: EFFECTIVE 8/18/25 PANERA SPECIAL PRICING $90.00 AN HOUR - OT 100.00 AN HO…"
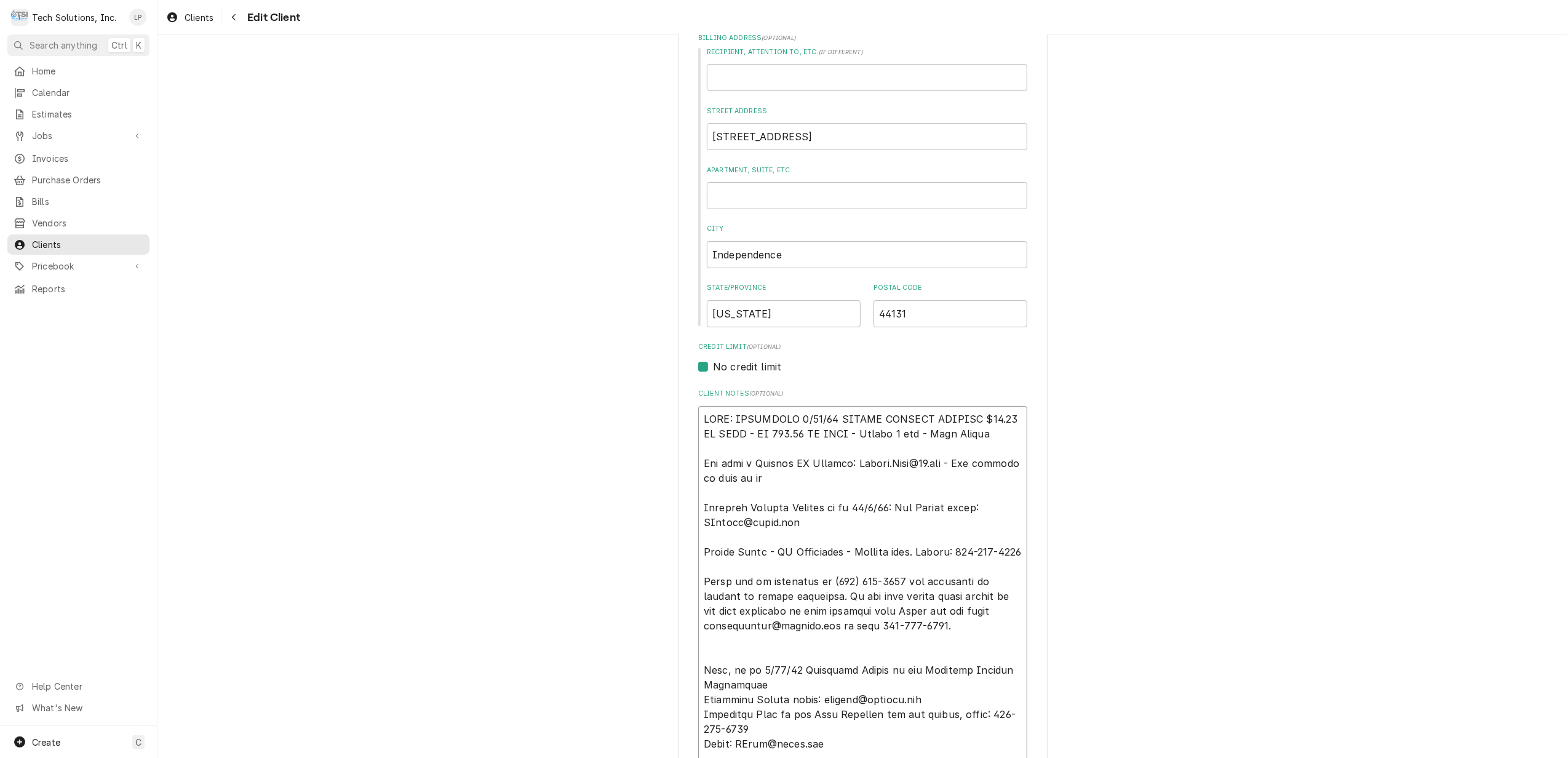
type textarea "x"
type textarea "NOTE: EFFECTIVE 8/18/25 PANERA SPECIAL PRICING $90.00 AN HOUR - OT 100.00 AN HO…"
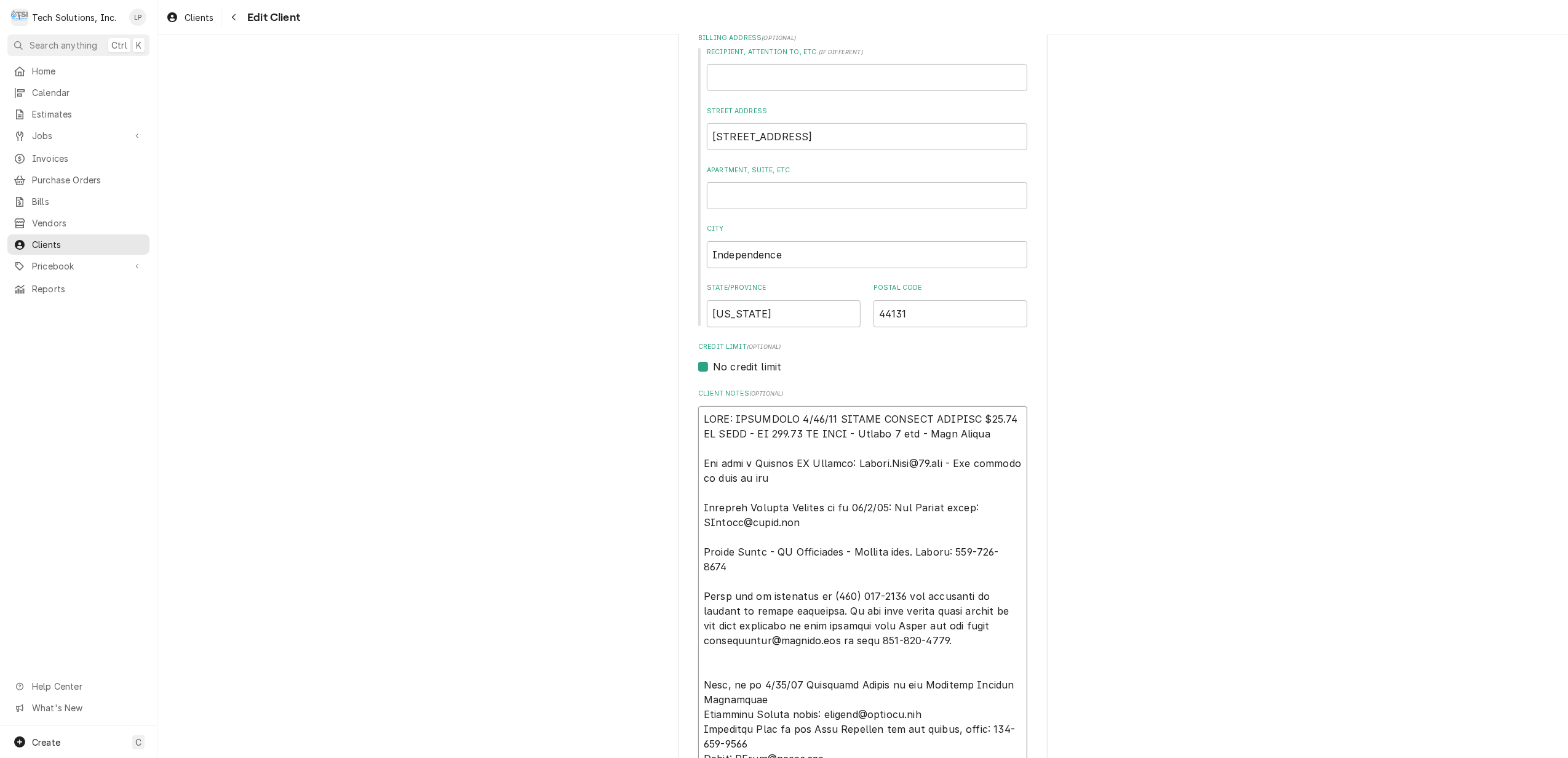
type textarea "x"
type textarea "NOTE: EFFECTIVE 8/18/25 PANERA SPECIAL PRICING $90.00 AN HOUR - OT 100.00 AN HO…"
type textarea "x"
type textarea "NOTE: EFFECTIVE 8/18/25 PANERA SPECIAL PRICING $90.00 AN HOUR - OT 100.00 AN HO…"
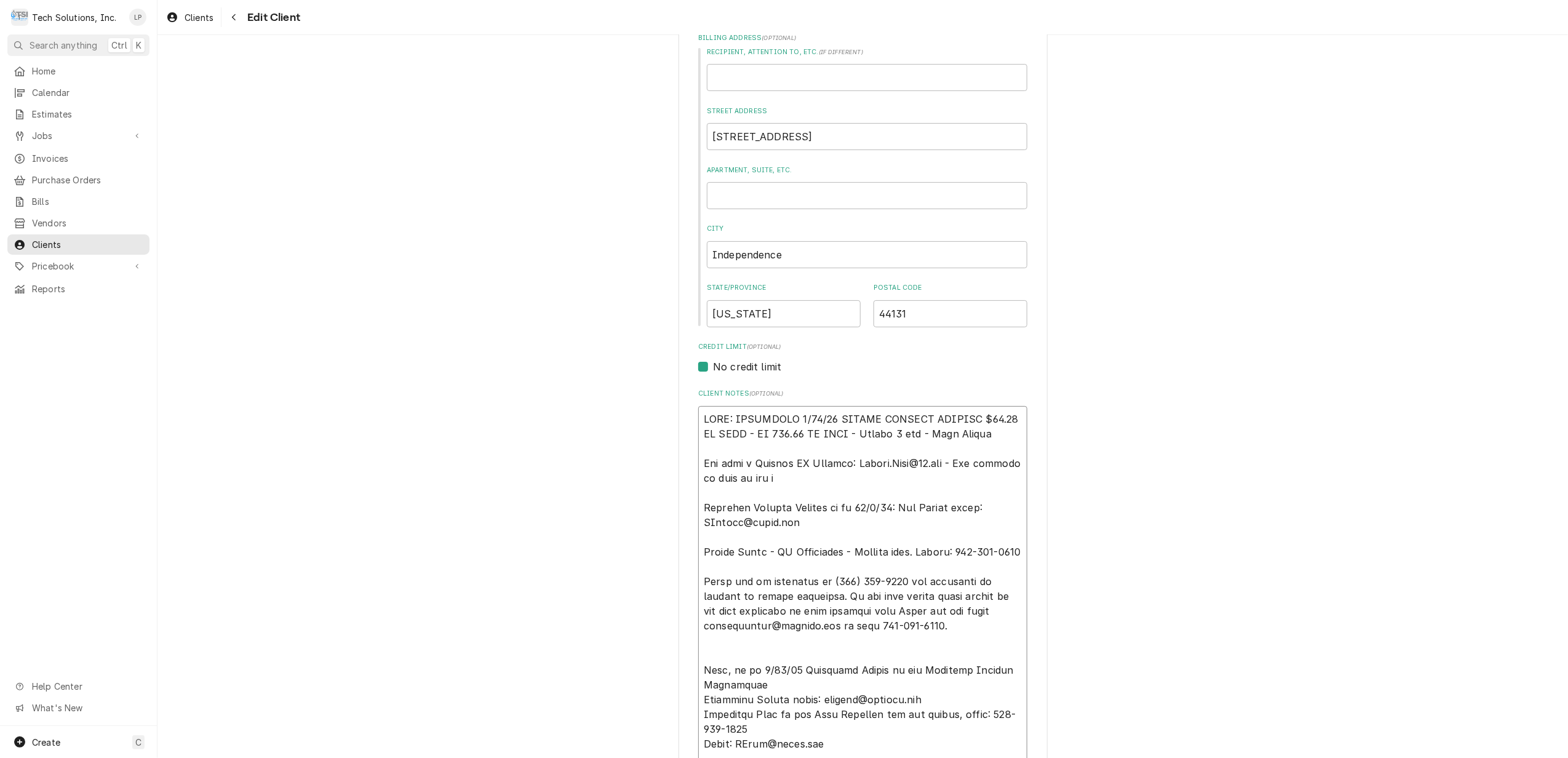
type textarea "x"
type textarea "NOTE: EFFECTIVE 8/18/25 PANERA SPECIAL PRICING $90.00 AN HOUR - OT 100.00 AN HO…"
type textarea "x"
type textarea "NOTE: EFFECTIVE 8/18/25 PANERA SPECIAL PRICING $90.00 AN HOUR - OT 100.00 AN HO…"
type textarea "x"
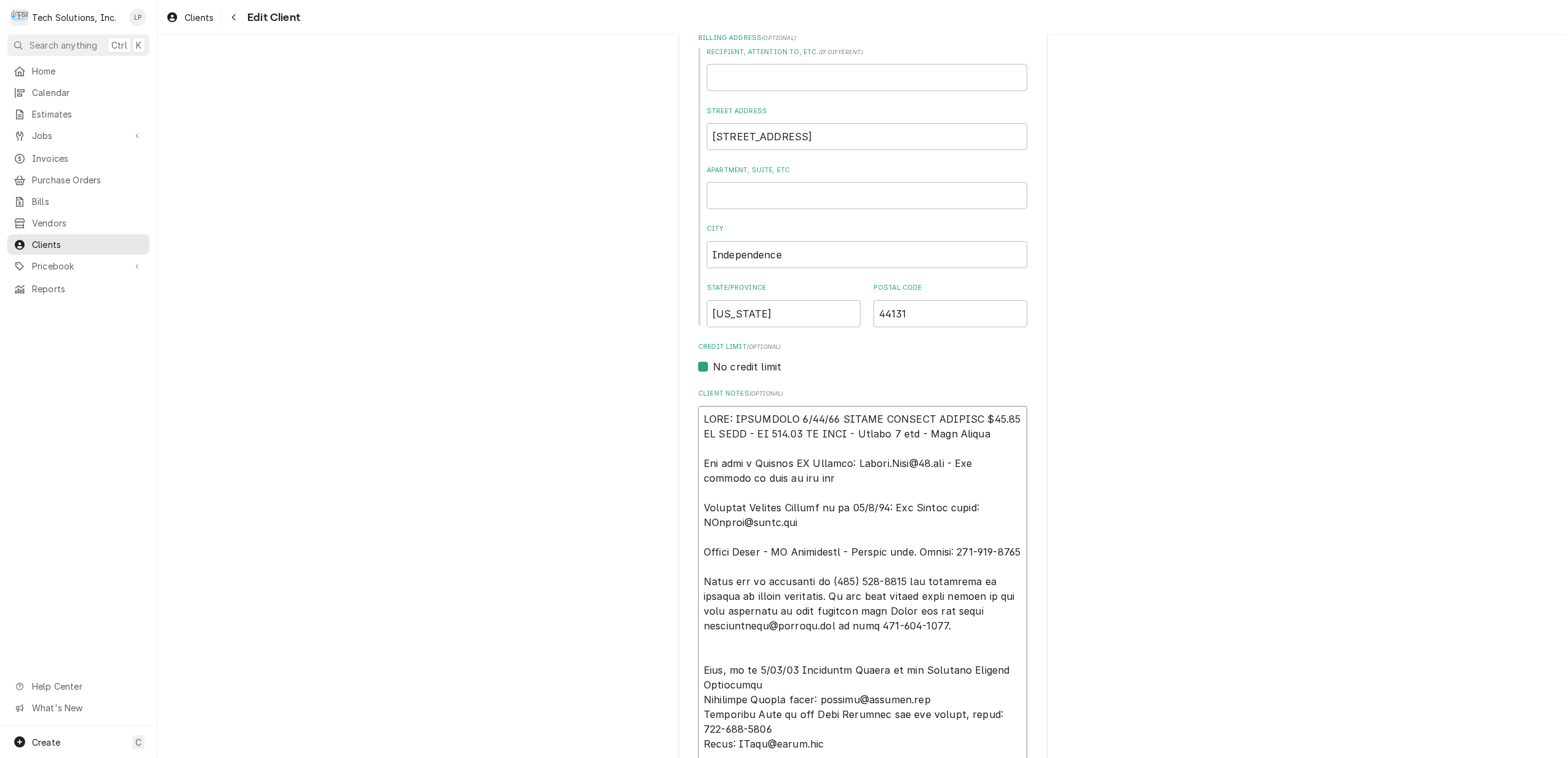
type textarea "NOTE: EFFECTIVE 8/18/25 PANERA SPECIAL PRICING $90.00 AN HOUR - OT 100.00 AN HO…"
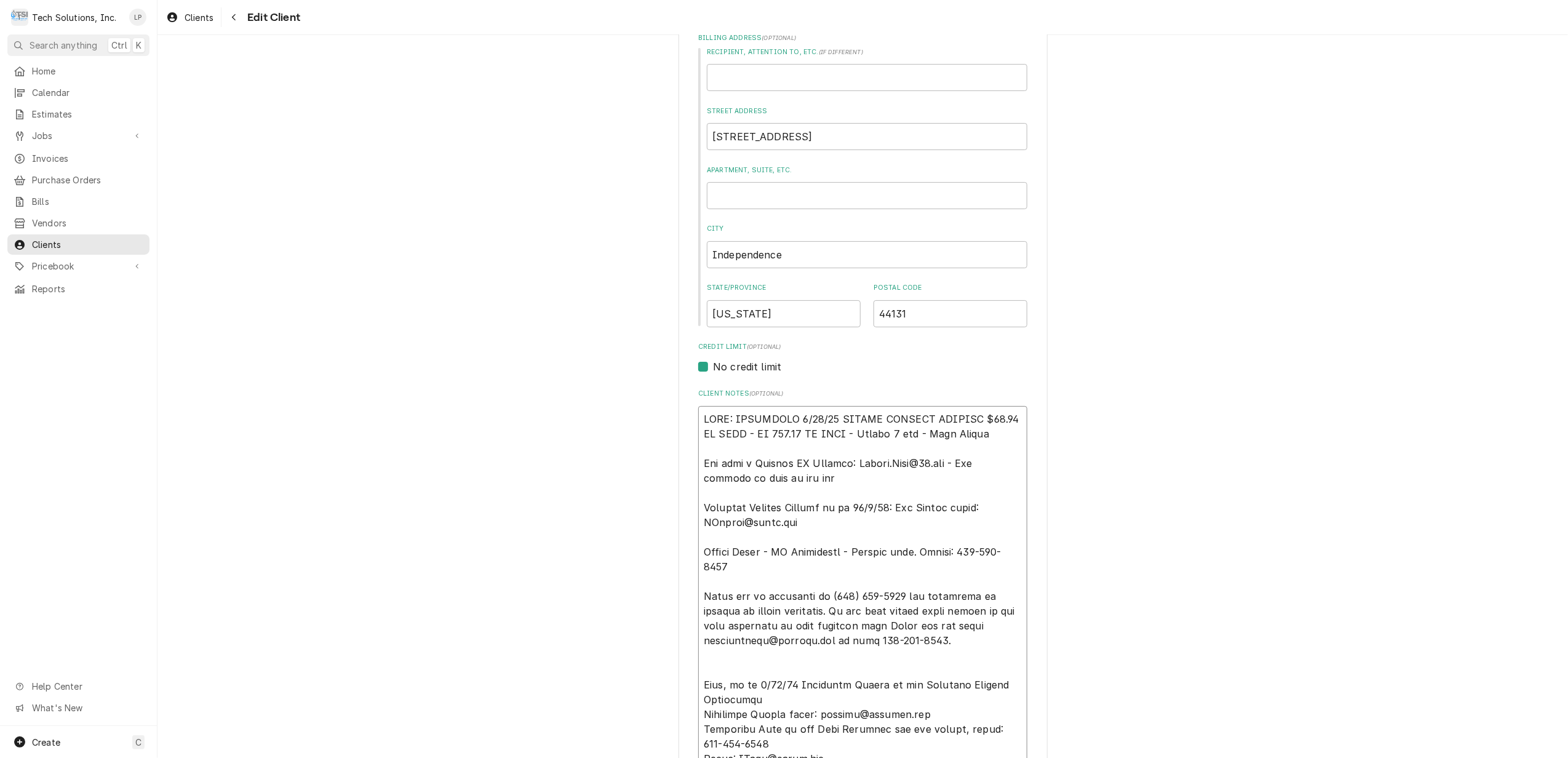
type textarea "x"
type textarea "NOTE: EFFECTIVE 8/18/25 PANERA SPECIAL PRICING $90.00 AN HOUR - OT 100.00 AN HO…"
type textarea "x"
type textarea "NOTE: EFFECTIVE 8/18/25 PANERA SPECIAL PRICING $90.00 AN HOUR - OT 100.00 AN HO…"
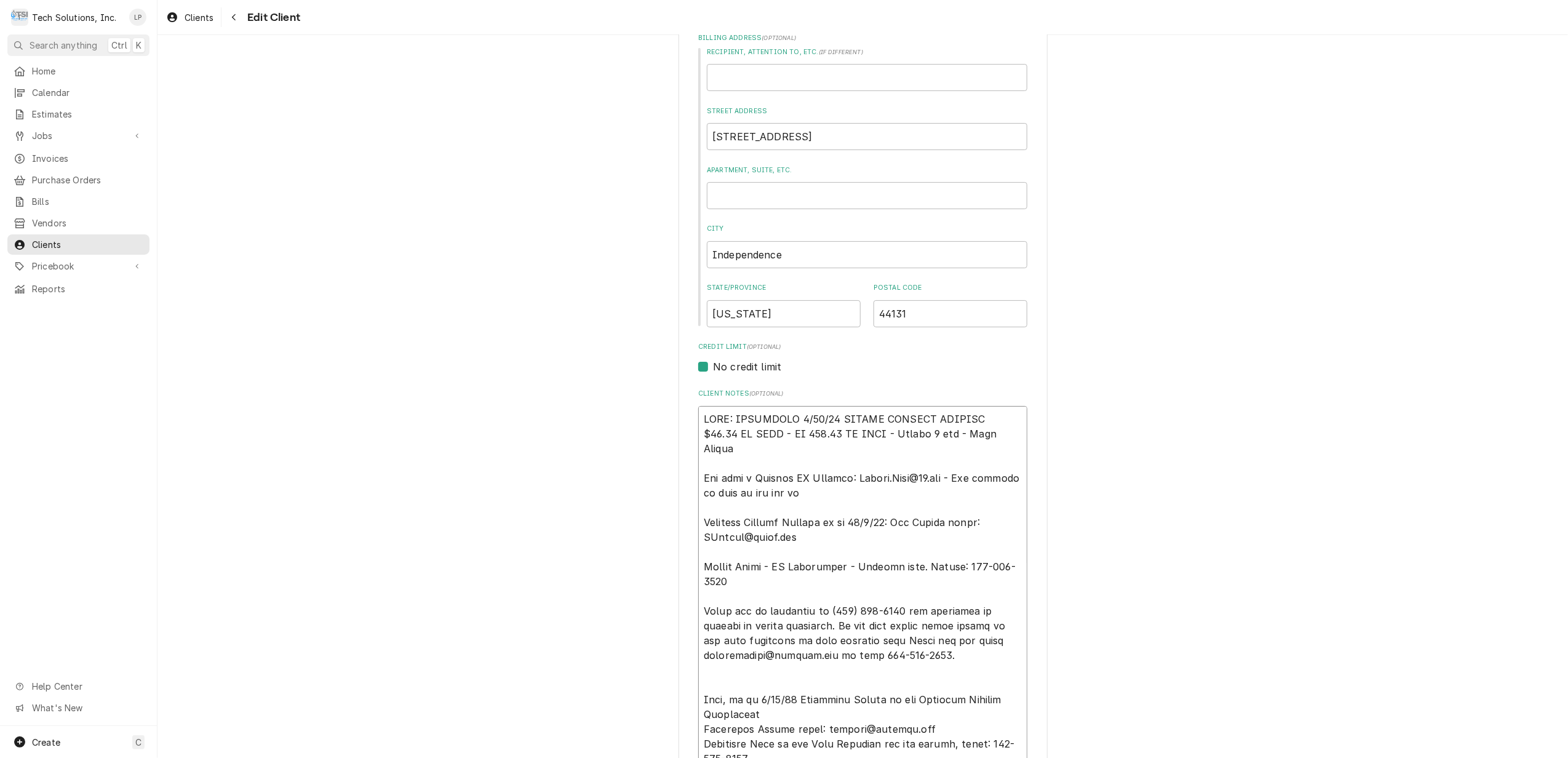
type textarea "x"
type textarea "NOTE: EFFECTIVE 8/18/25 PANERA SPECIAL PRICING $90.00 AN HOUR - OT 100.00 AN HO…"
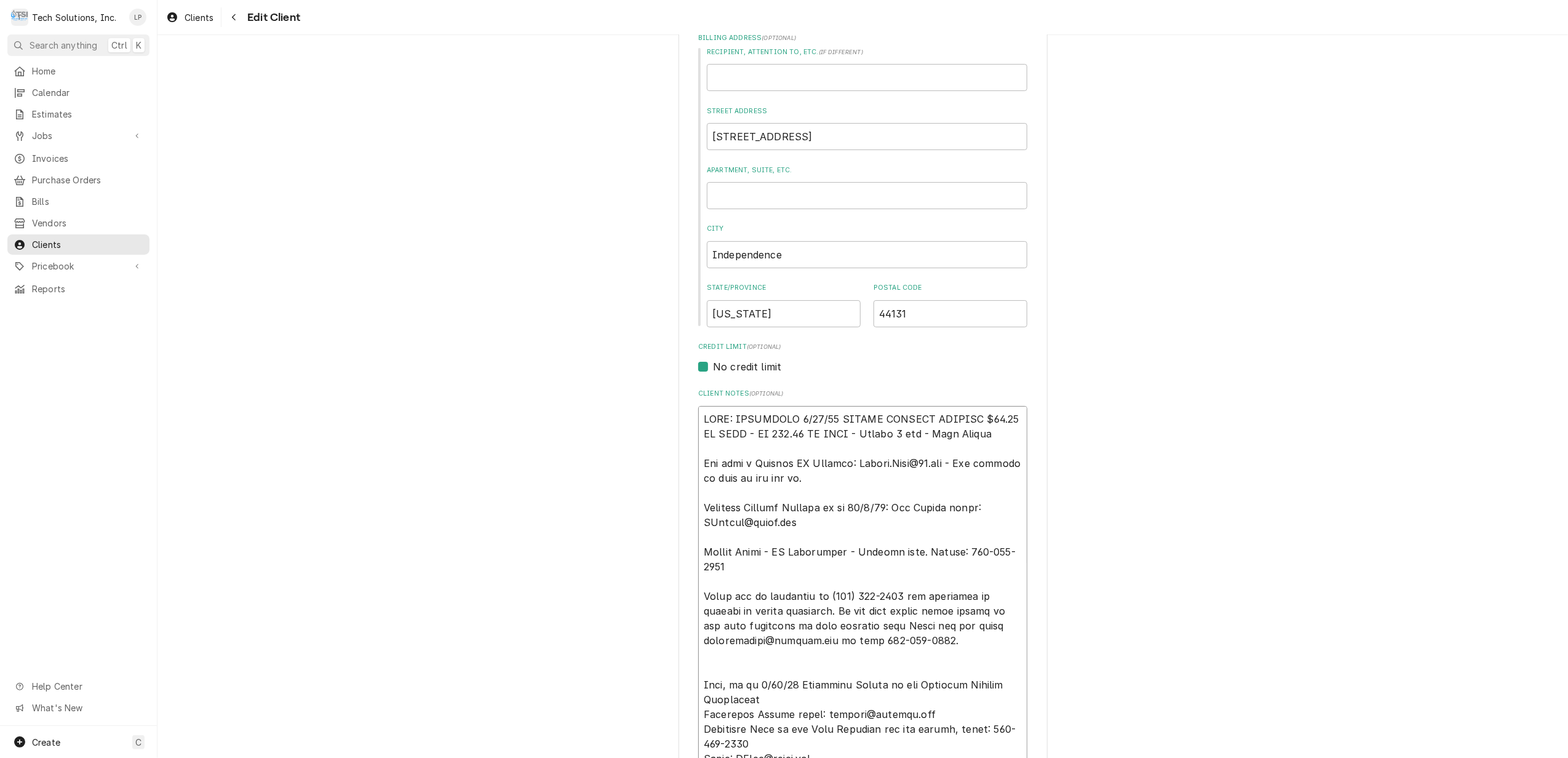
type textarea "x"
type textarea "NOTE: EFFECTIVE 8/18/25 PANERA SPECIAL PRICING $90.00 AN HOUR - OT 100.00 AN HO…"
type textarea "x"
type textarea "NOTE: EFFECTIVE 8/18/25 PANERA SPECIAL PRICING $90.00 AN HOUR - OT 100.00 AN HO…"
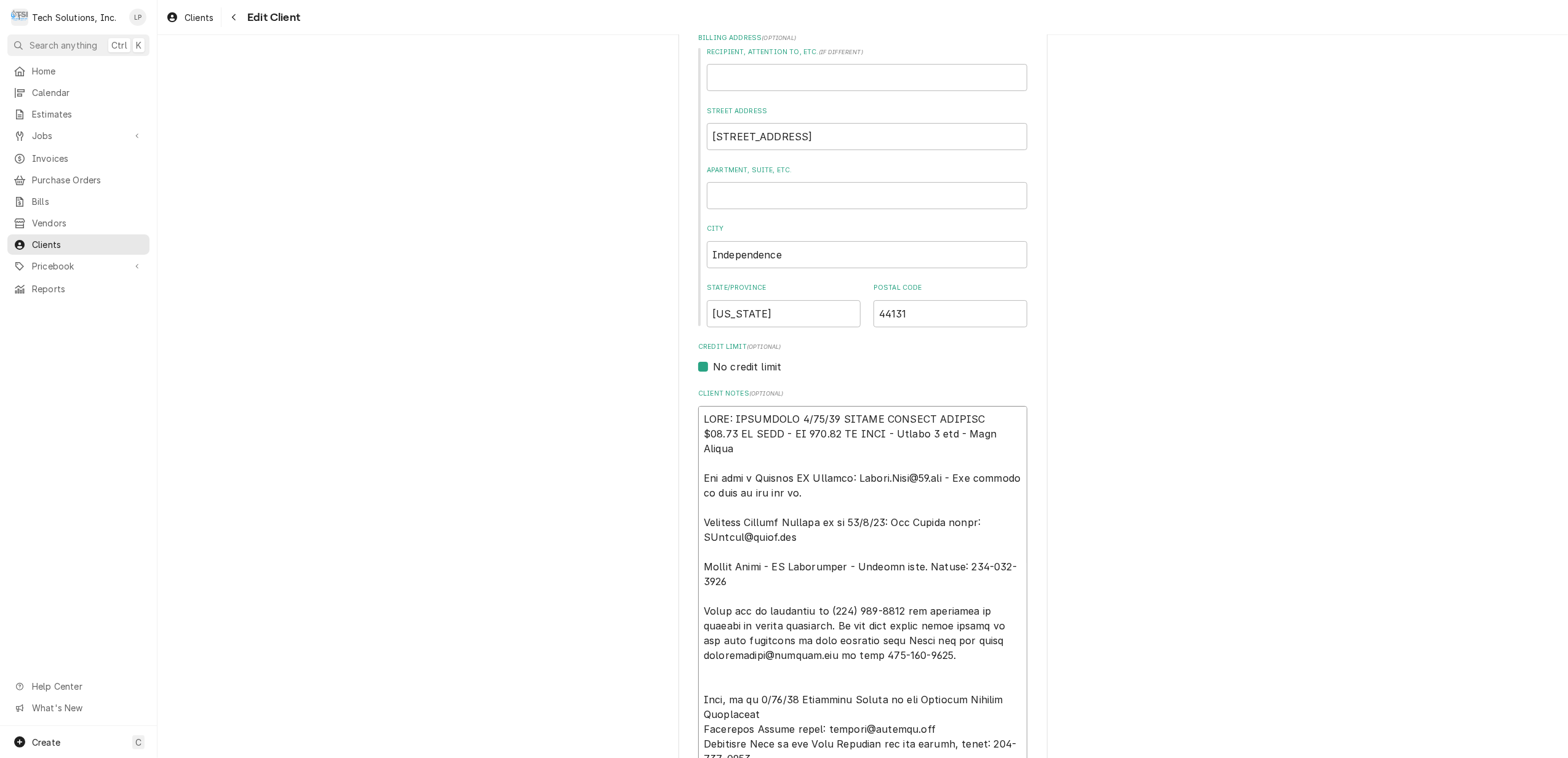
type textarea "x"
type textarea "NOTE: EFFECTIVE 8/18/25 PANERA SPECIAL PRICING $90.00 AN HOUR - OT 100.00 AN HO…"
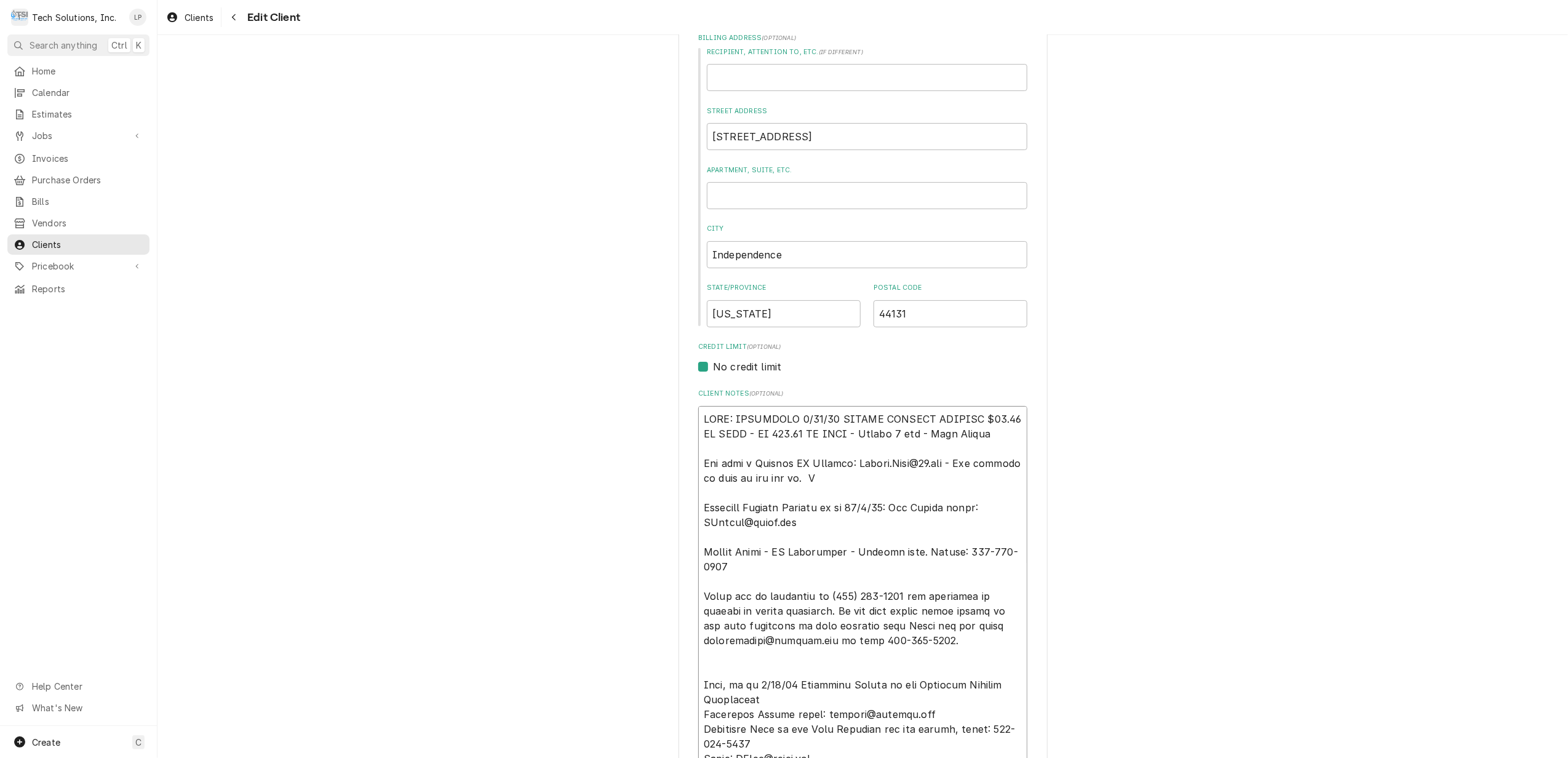
type textarea "x"
type textarea "NOTE: EFFECTIVE 8/18/25 PANERA SPECIAL PRICING $90.00 AN HOUR - OT 100.00 AN HO…"
type textarea "x"
type textarea "NOTE: EFFECTIVE 8/18/25 PANERA SPECIAL PRICING $90.00 AN HOUR - OT 100.00 AN HO…"
type textarea "x"
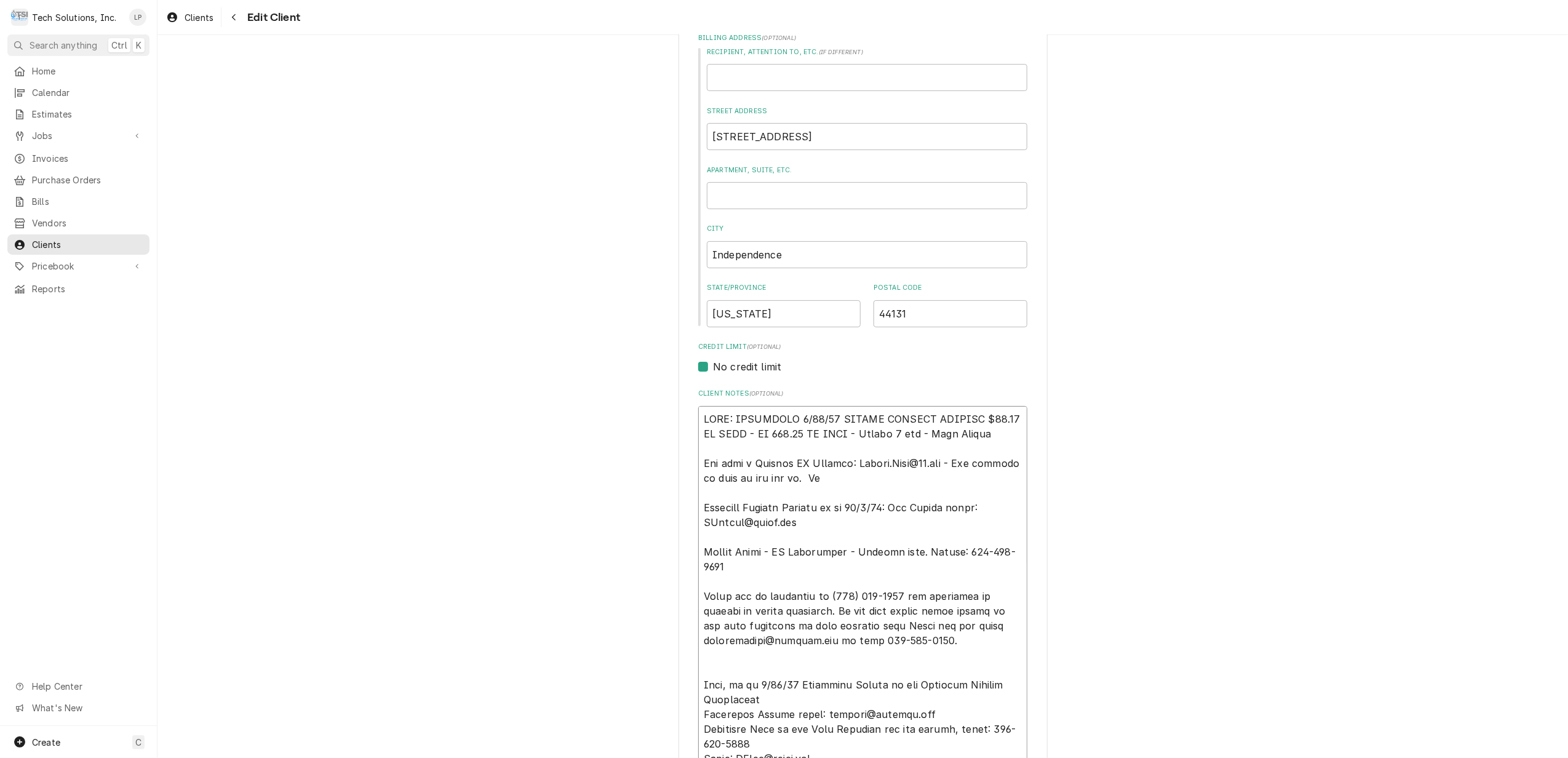
type textarea "NOTE: EFFECTIVE 8/18/25 PANERA SPECIAL PRICING $90.00 AN HOUR - OT 100.00 AN HO…"
type textarea "x"
type textarea "NOTE: EFFECTIVE 8/18/25 PANERA SPECIAL PRICING $90.00 AN HOUR - OT 100.00 AN HO…"
type textarea "x"
type textarea "NOTE: EFFECTIVE 8/18/25 PANERA SPECIAL PRICING $90.00 AN HOUR - OT 100.00 AN HO…"
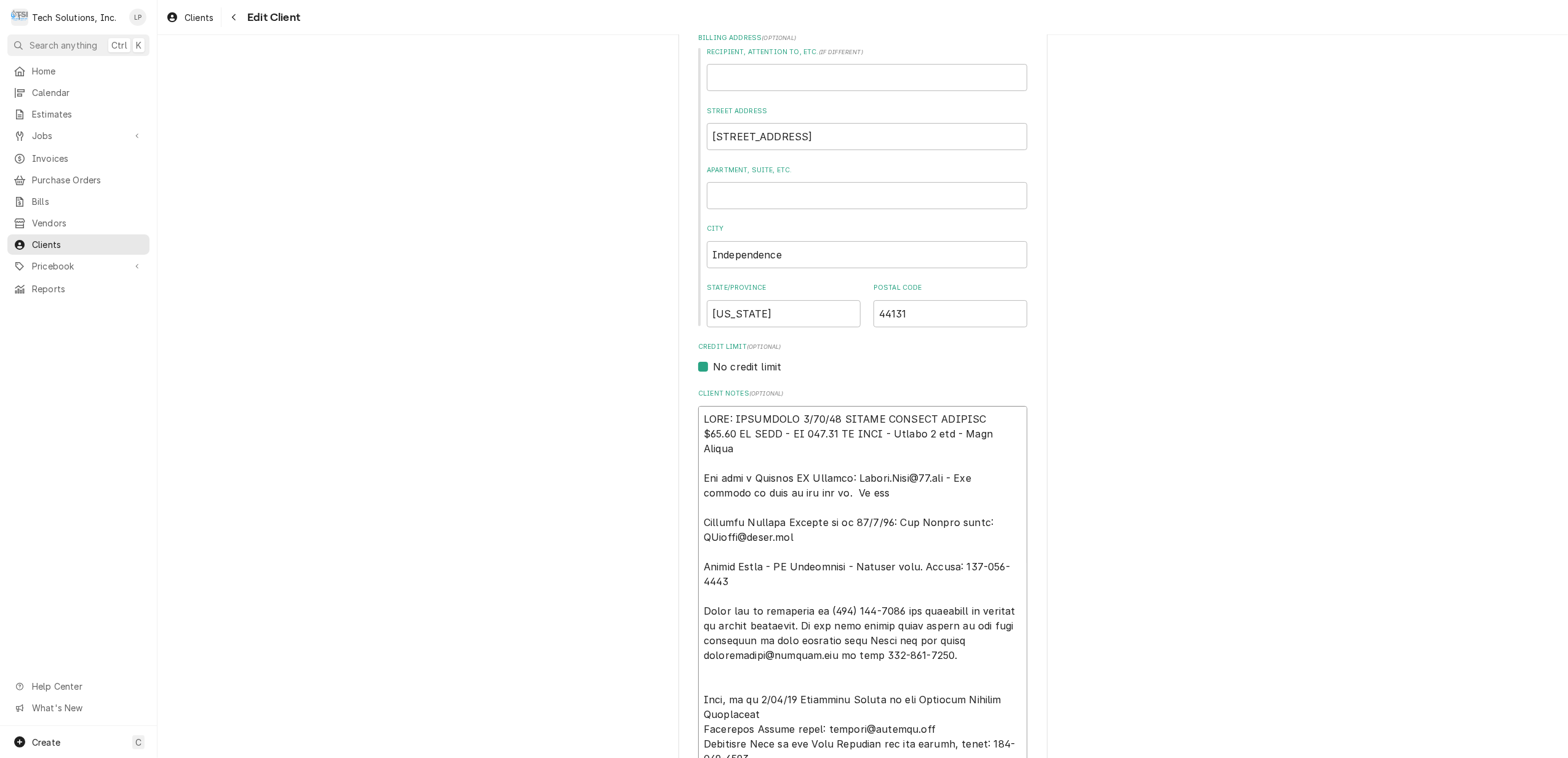
type textarea "x"
type textarea "NOTE: EFFECTIVE 8/18/25 PANERA SPECIAL PRICING $90.00 AN HOUR - OT 100.00 AN HO…"
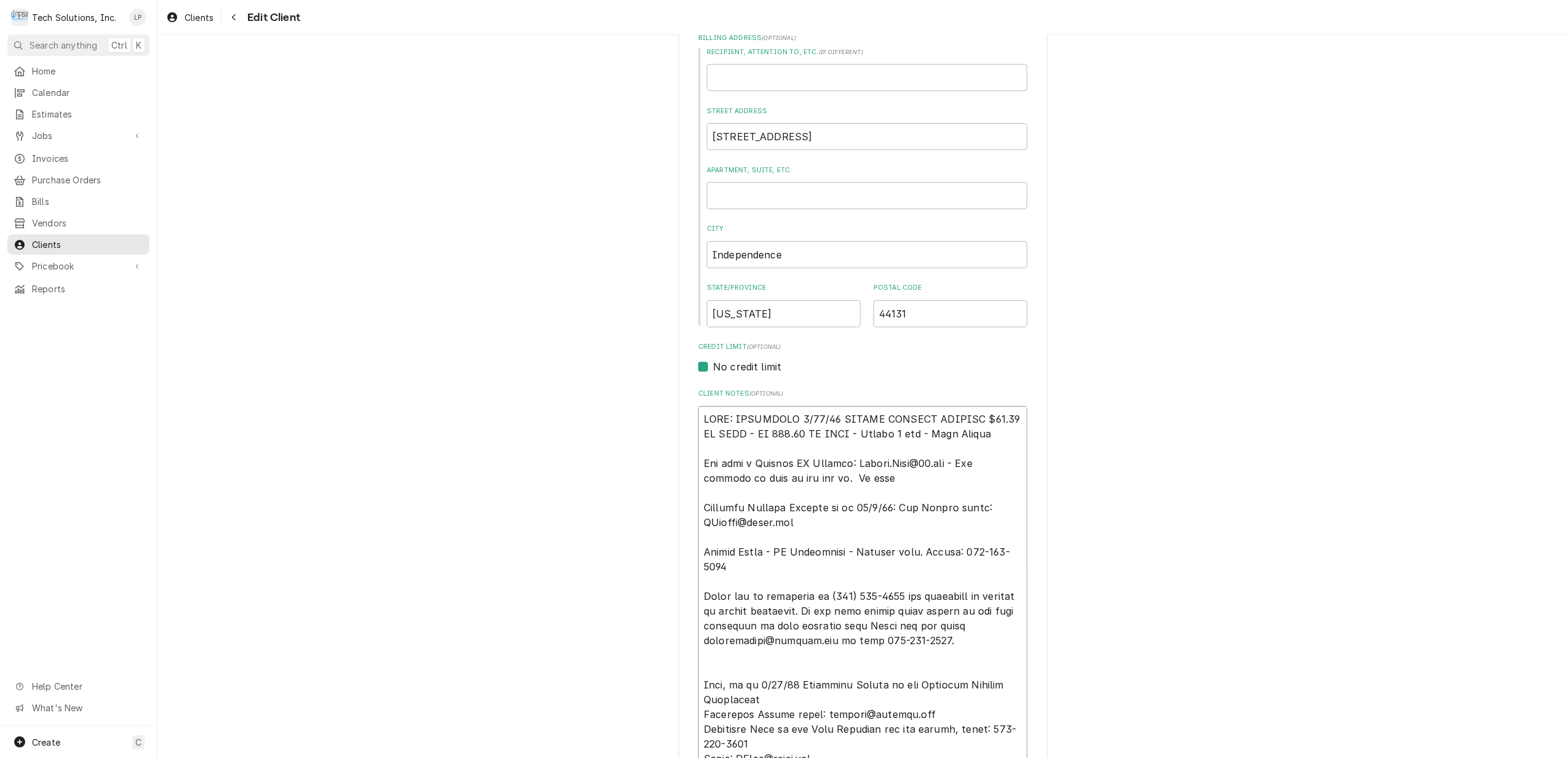
type textarea "x"
type textarea "NOTE: EFFECTIVE 8/18/25 PANERA SPECIAL PRICING $90.00 AN HOUR - OT 100.00 AN HO…"
type textarea "x"
type textarea "NOTE: EFFECTIVE 8/18/25 PANERA SPECIAL PRICING $90.00 AN HOUR - OT 100.00 AN HO…"
type textarea "x"
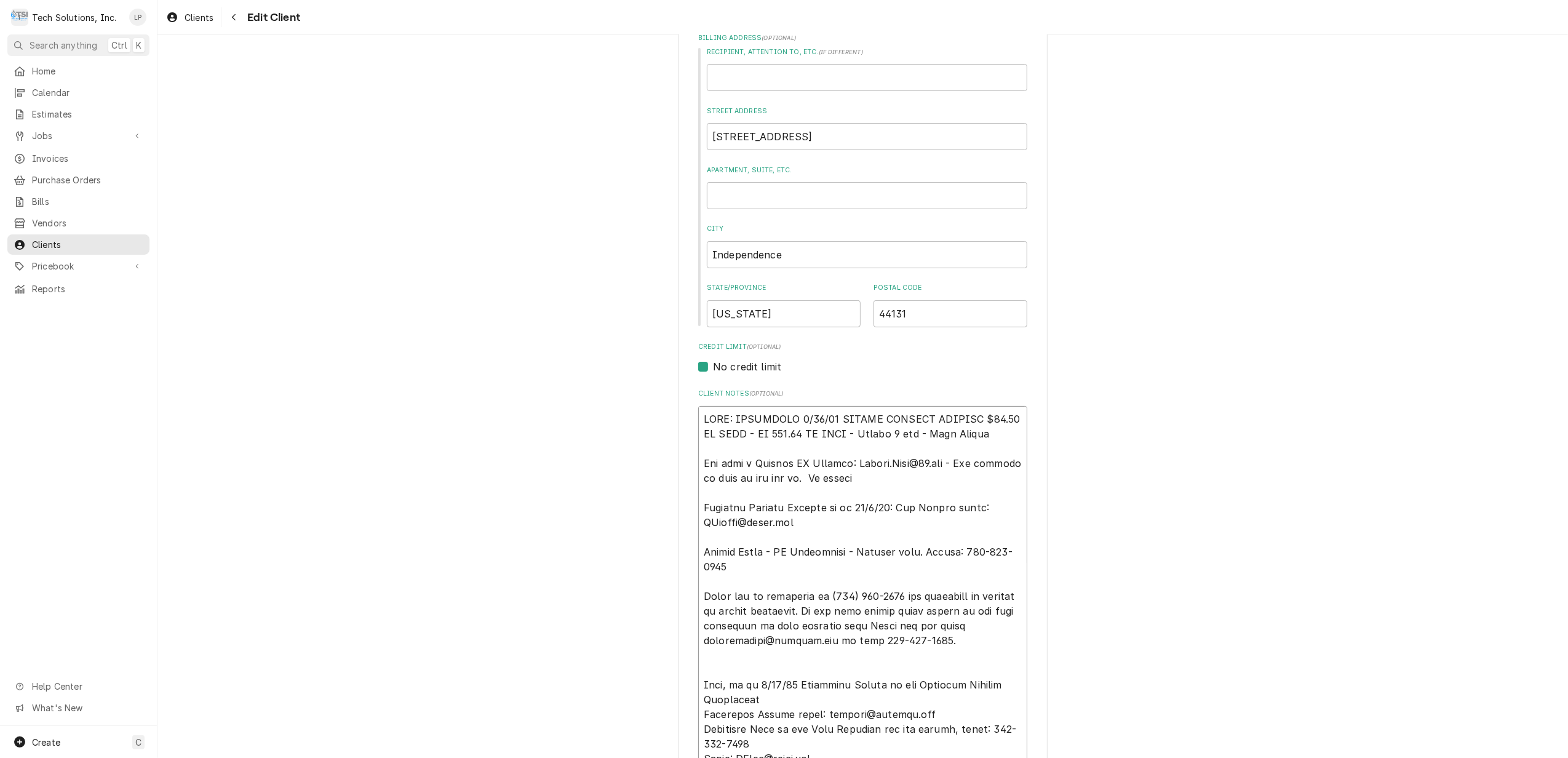
type textarea "NOTE: EFFECTIVE 8/18/25 PANERA SPECIAL PRICING $90.00 AN HOUR - OT 100.00 AN HO…"
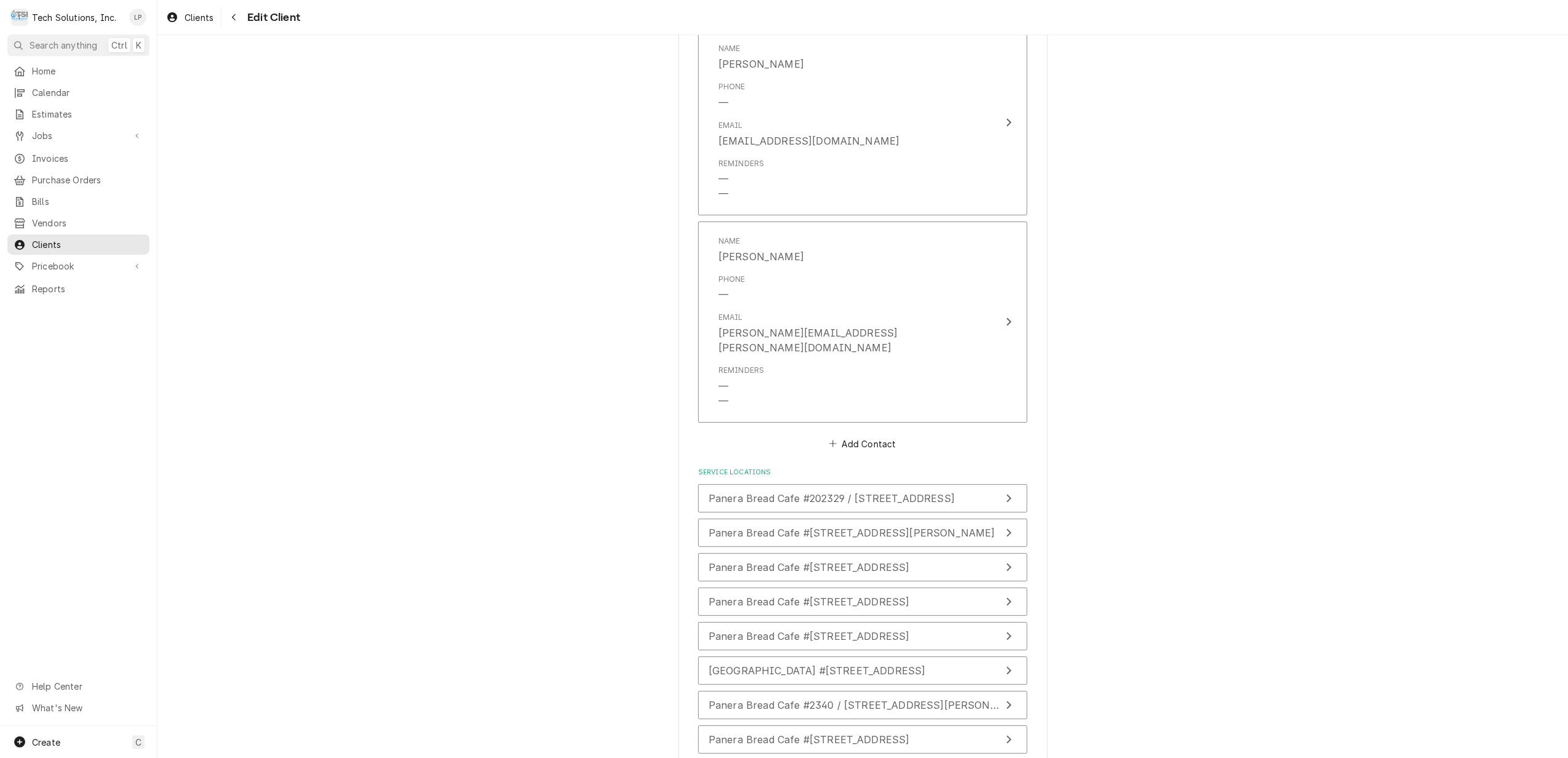
scroll to position [3167, 0]
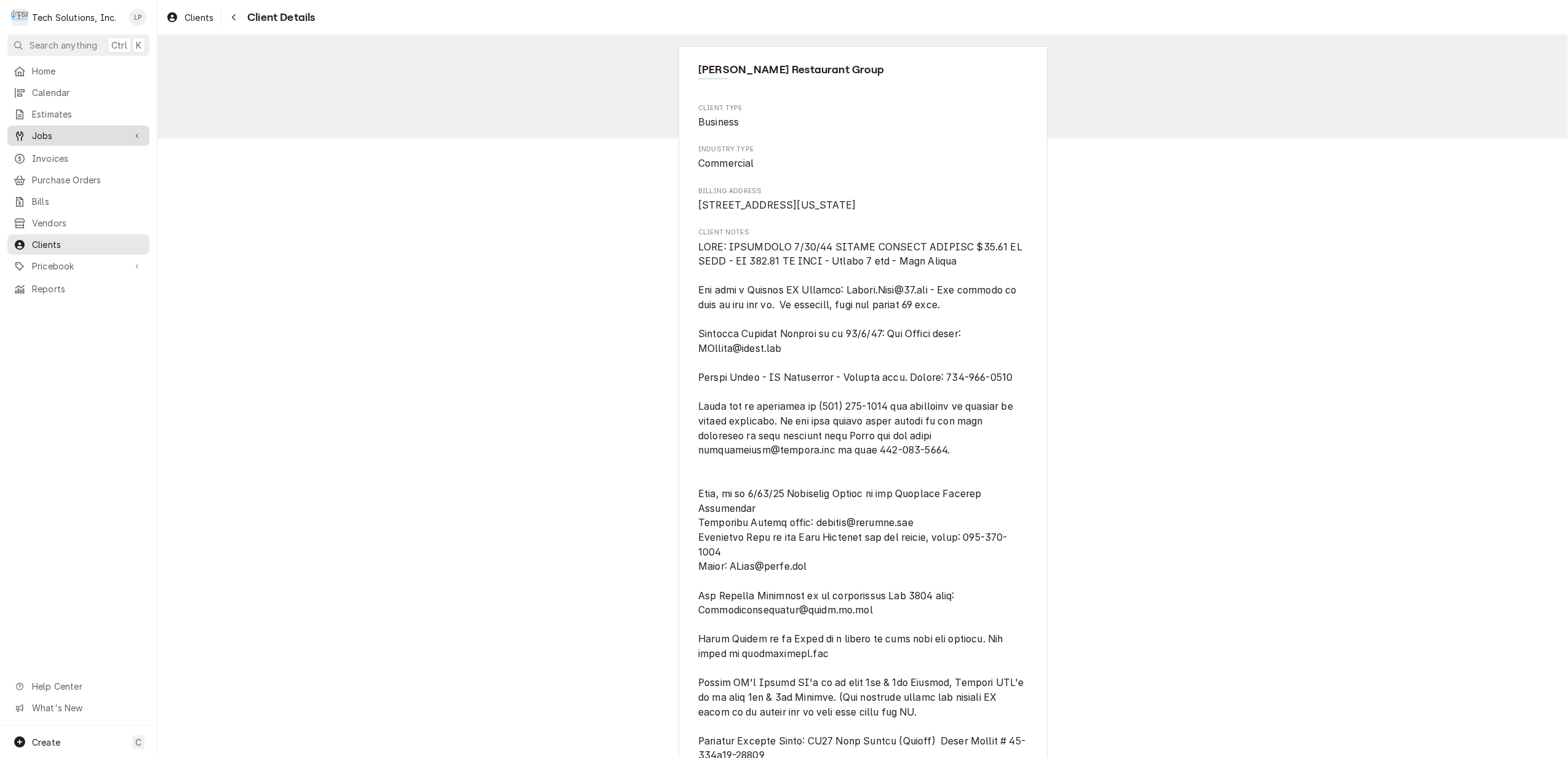
click at [37, 129] on span "Jobs" at bounding box center [78, 136] width 93 height 13
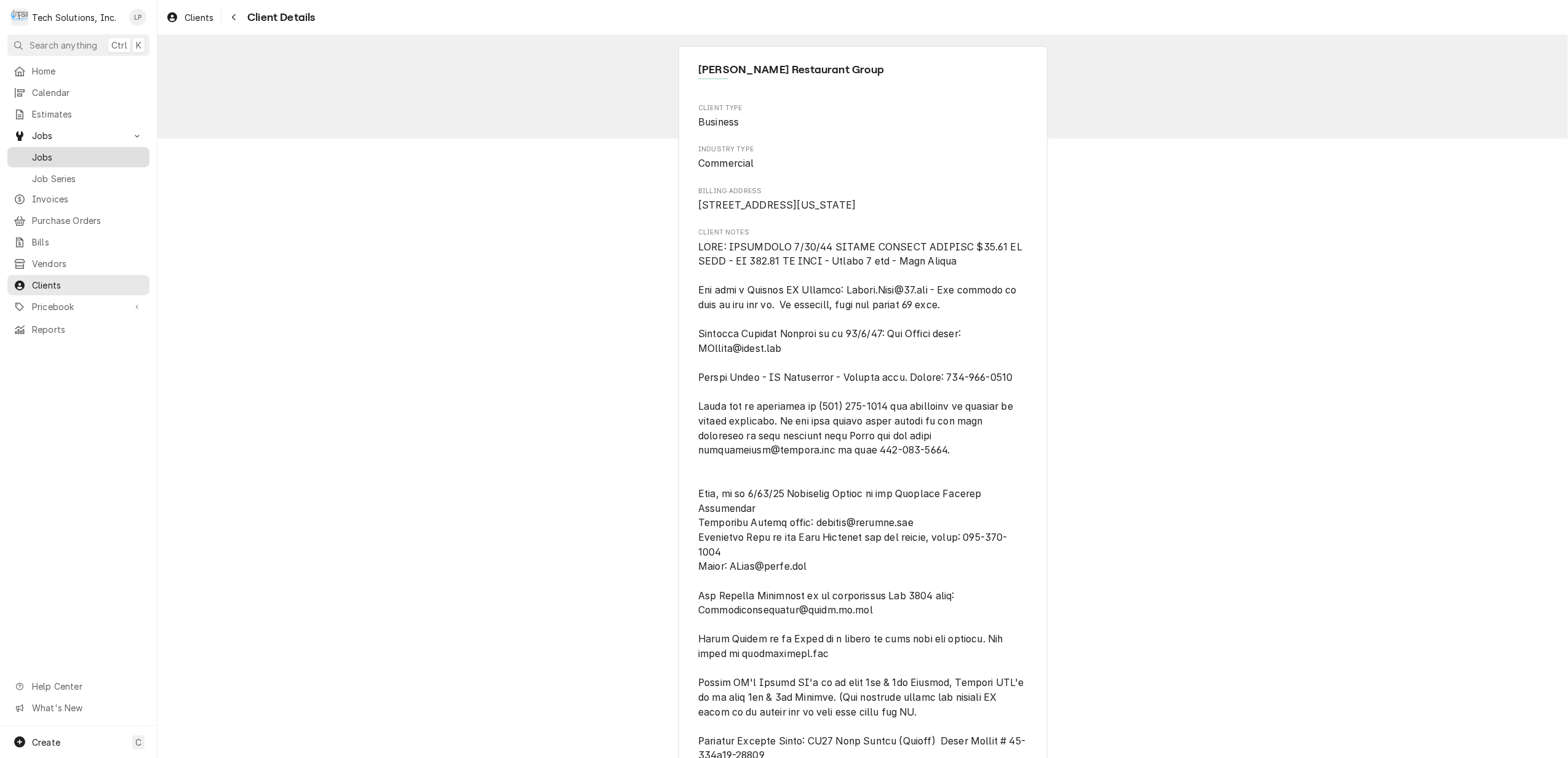
click at [41, 150] on span "Jobs" at bounding box center [87, 157] width 111 height 13
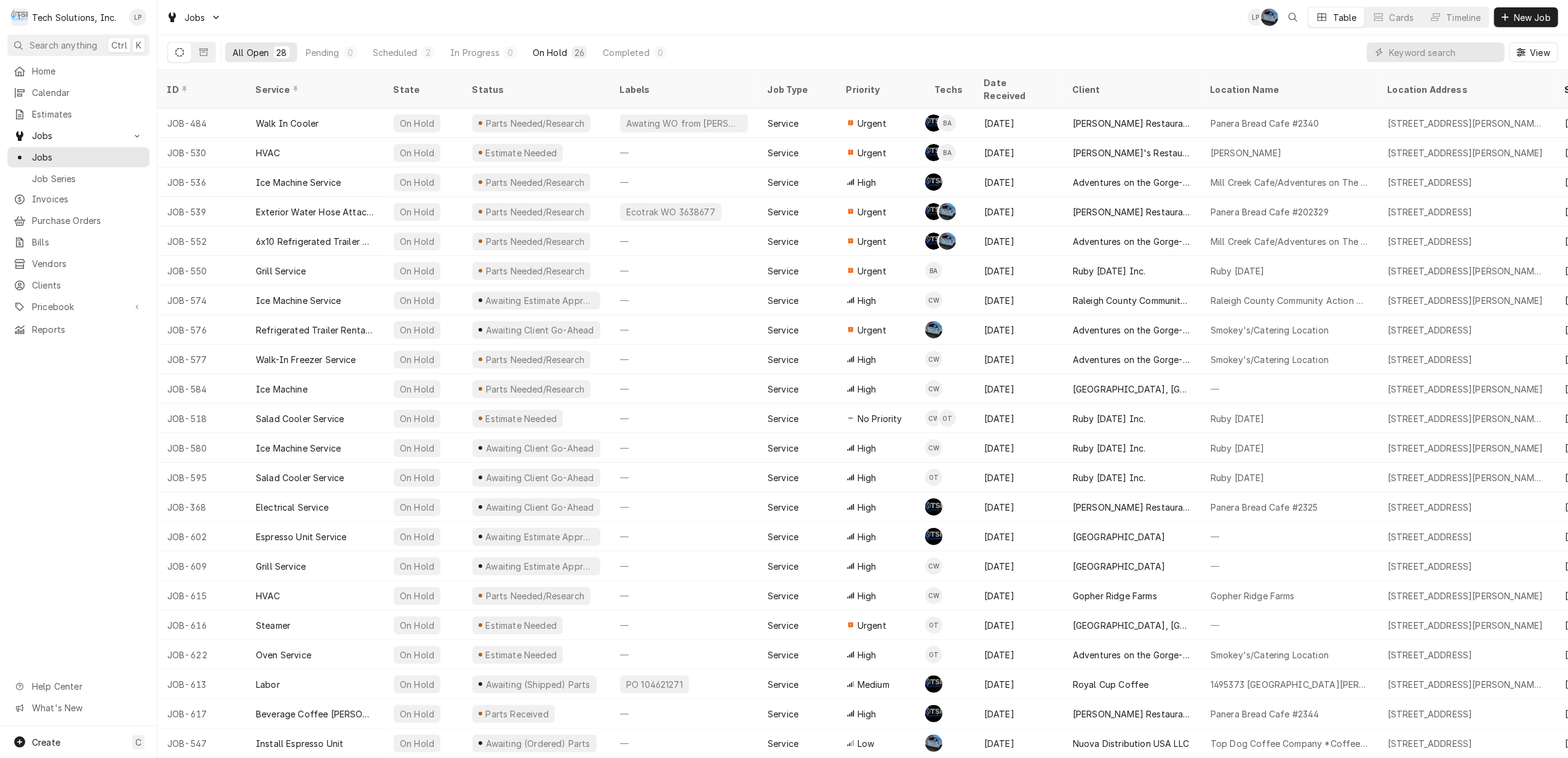
click at [552, 55] on div "On Hold" at bounding box center [550, 52] width 34 height 13
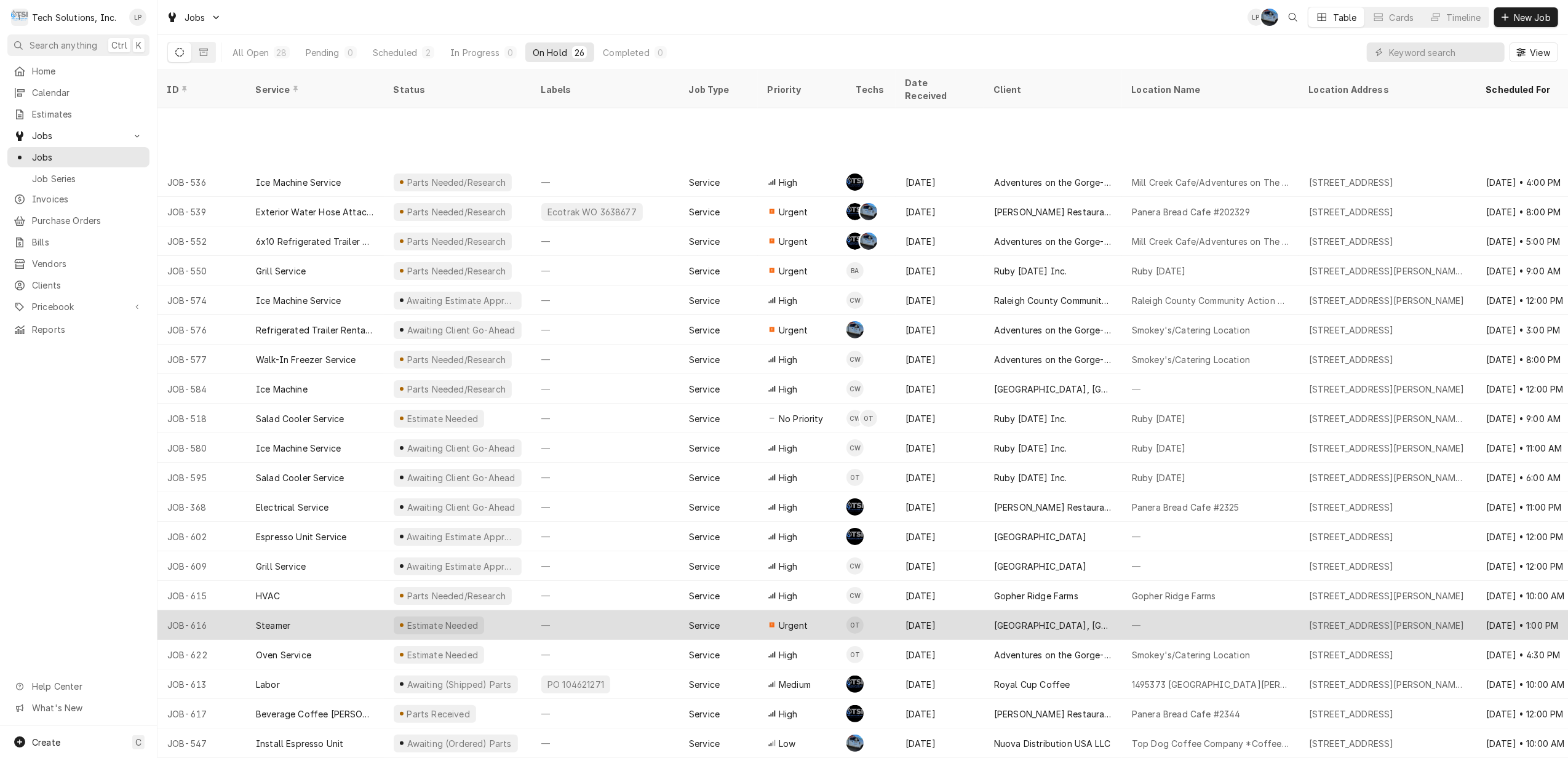
scroll to position [116, 0]
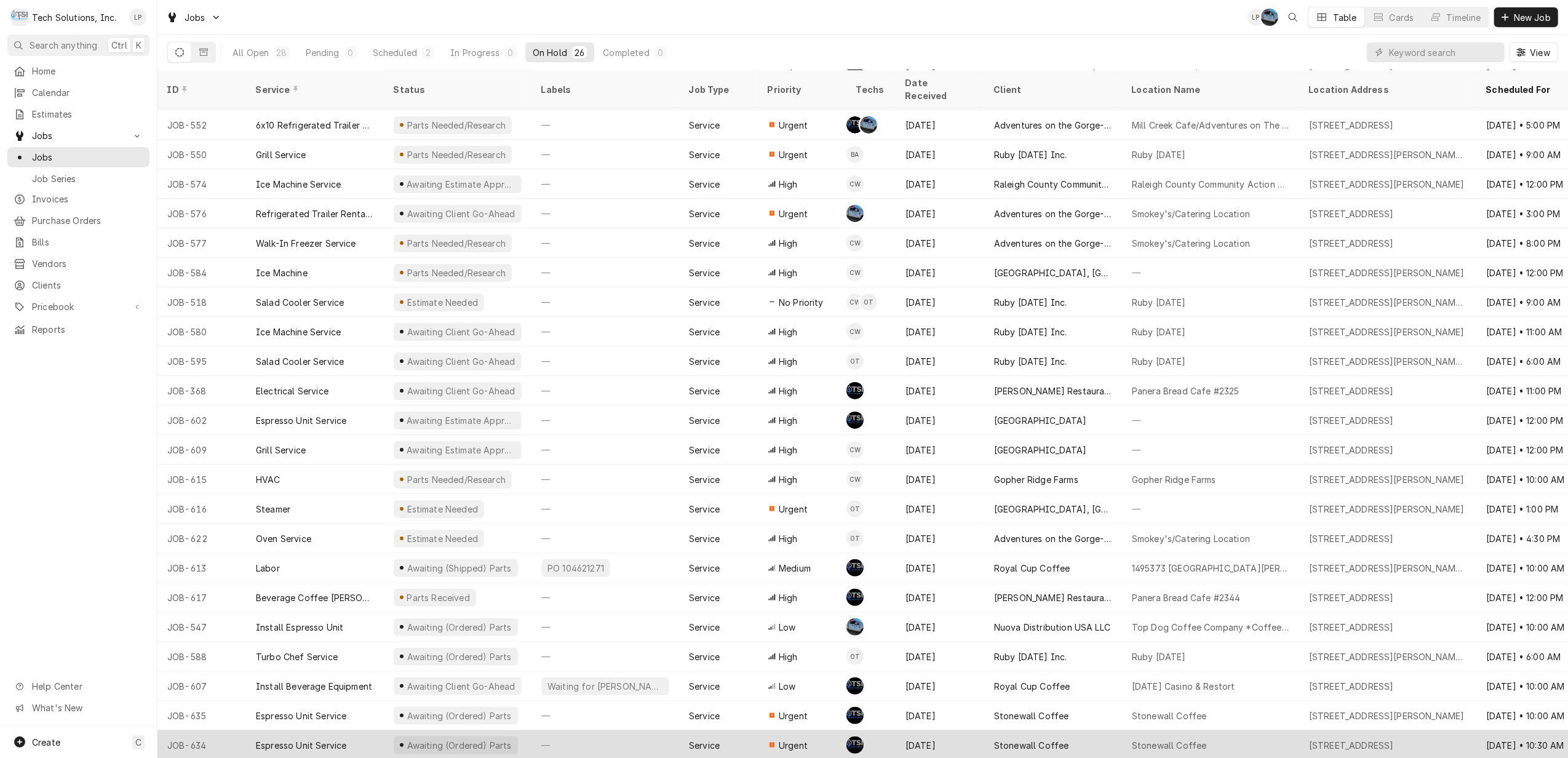
click at [647, 730] on div "—" at bounding box center [605, 745] width 148 height 29
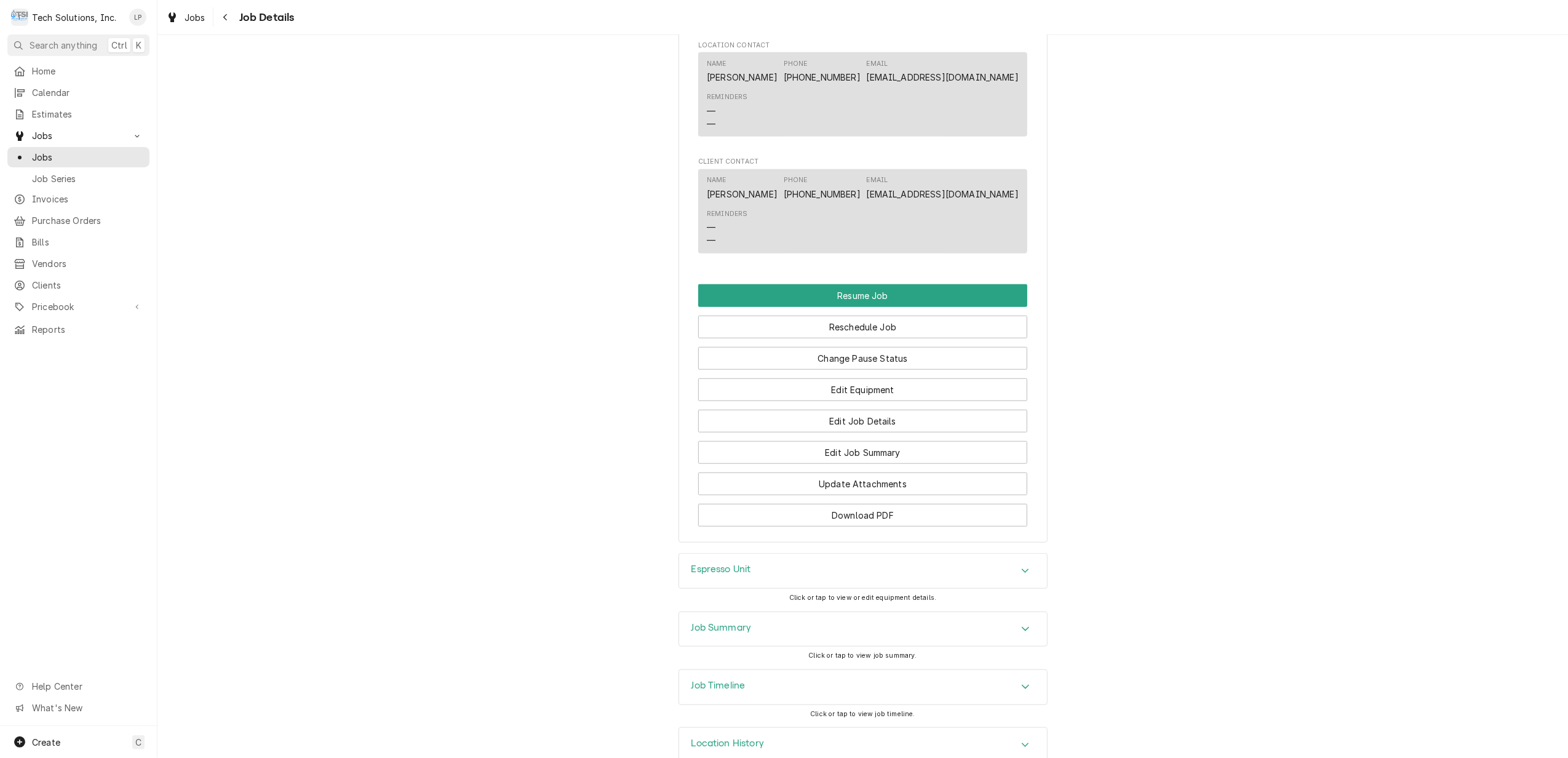
scroll to position [984, 0]
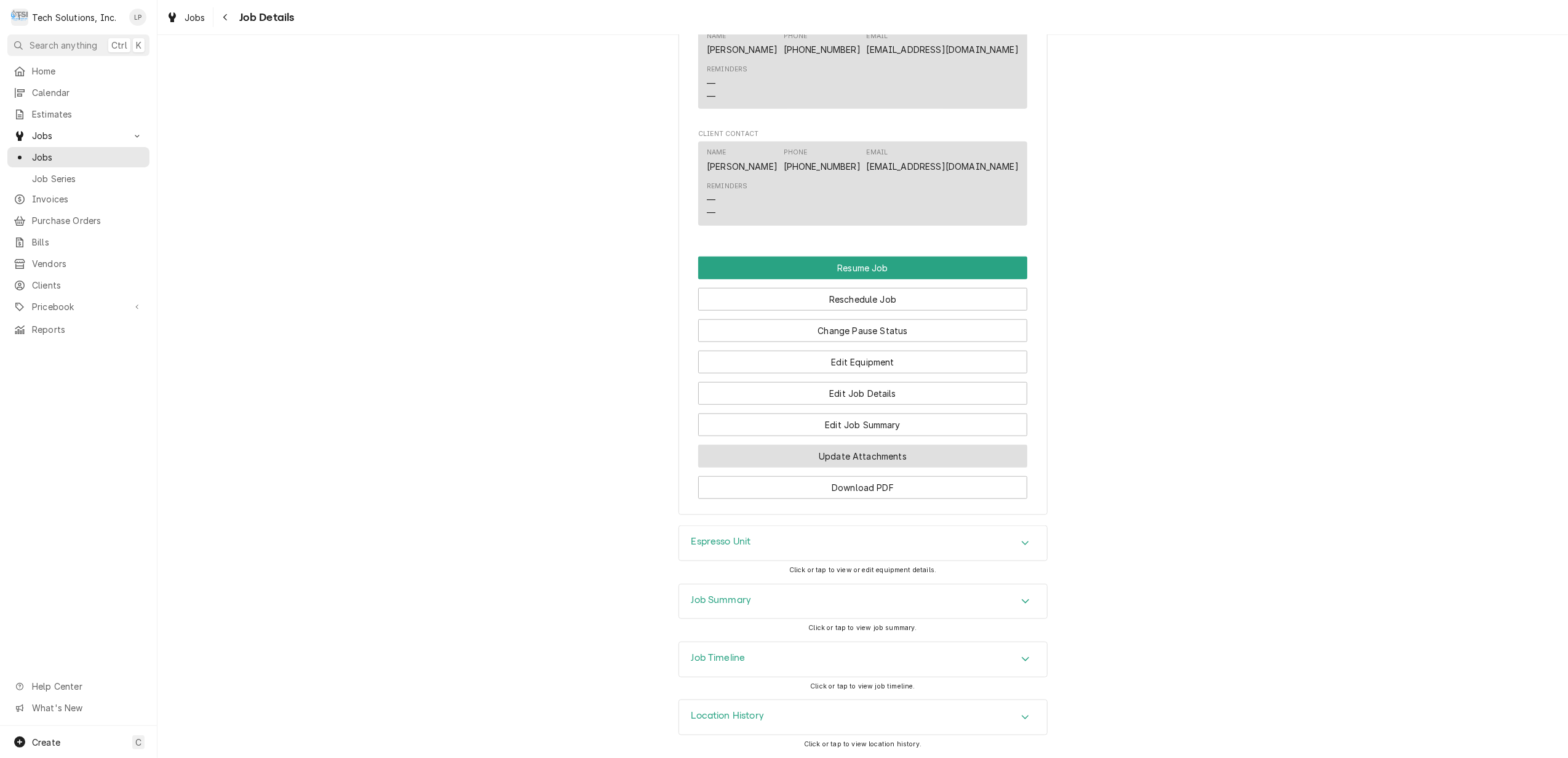
click at [894, 467] on button "Update Attachments" at bounding box center [863, 456] width 329 height 23
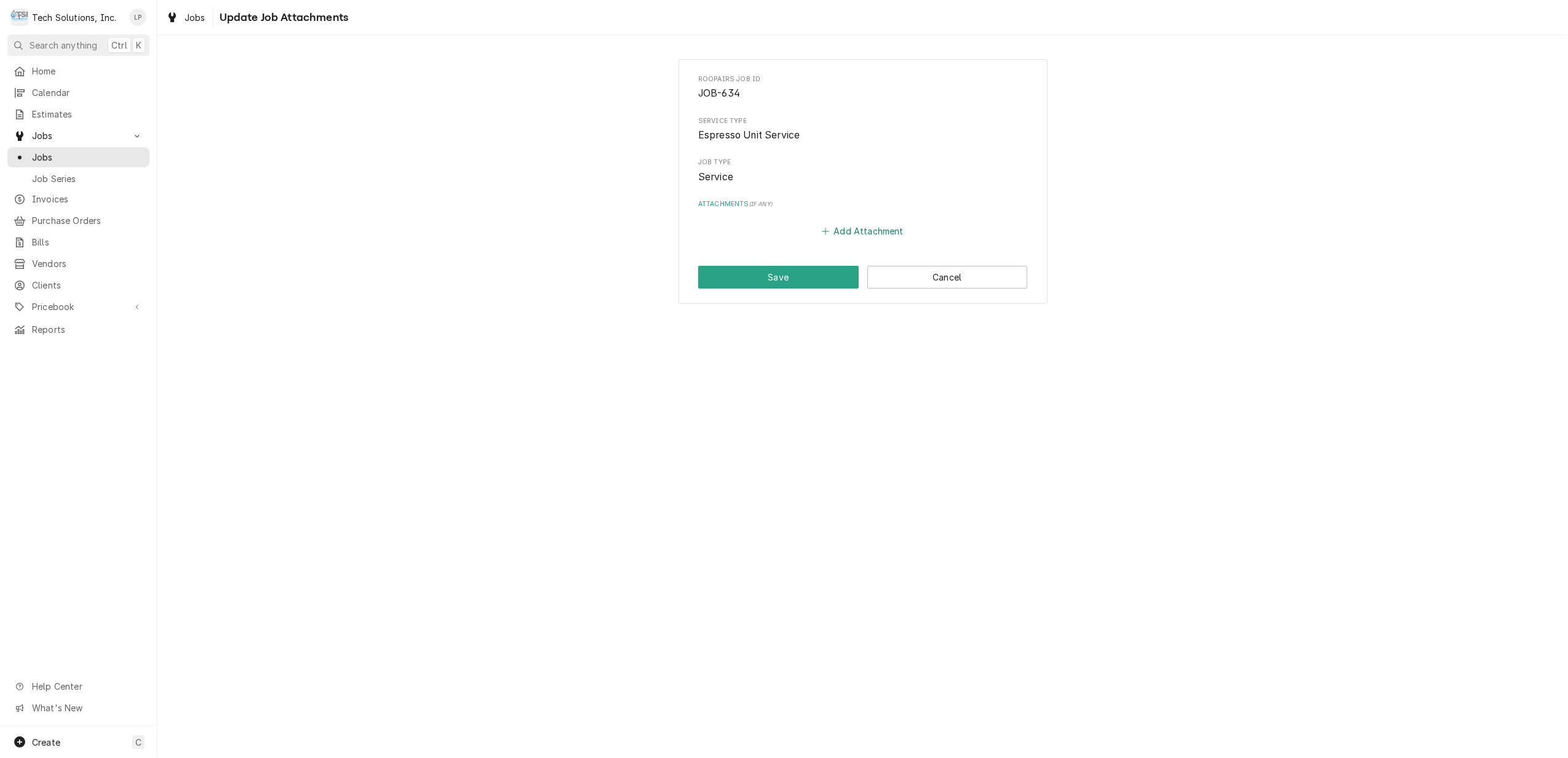
click at [869, 238] on button "Add Attachment" at bounding box center [863, 231] width 86 height 17
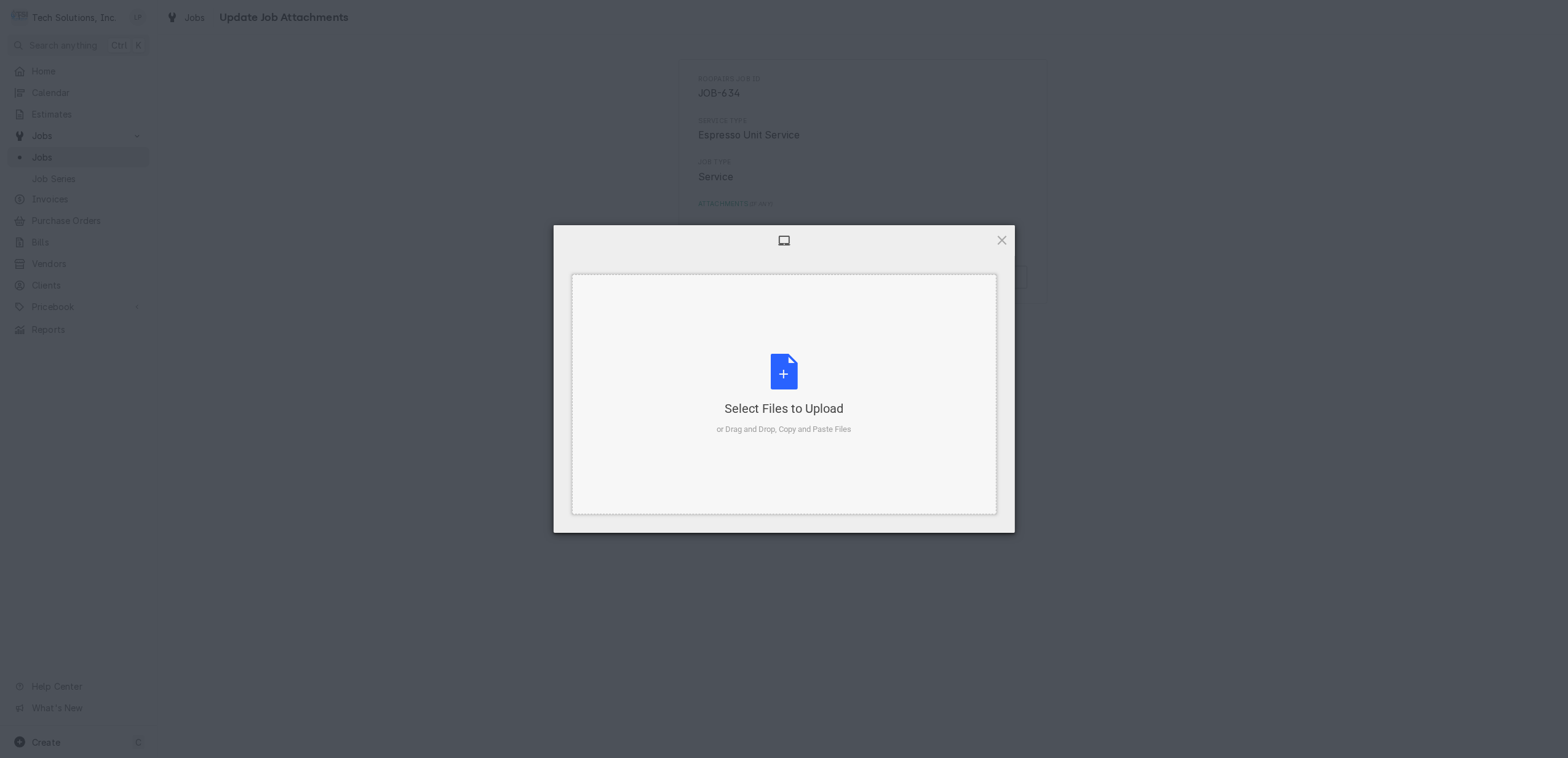
click at [784, 375] on div "Select Files to Upload or Drag and Drop, Copy and Paste Files" at bounding box center [784, 395] width 135 height 82
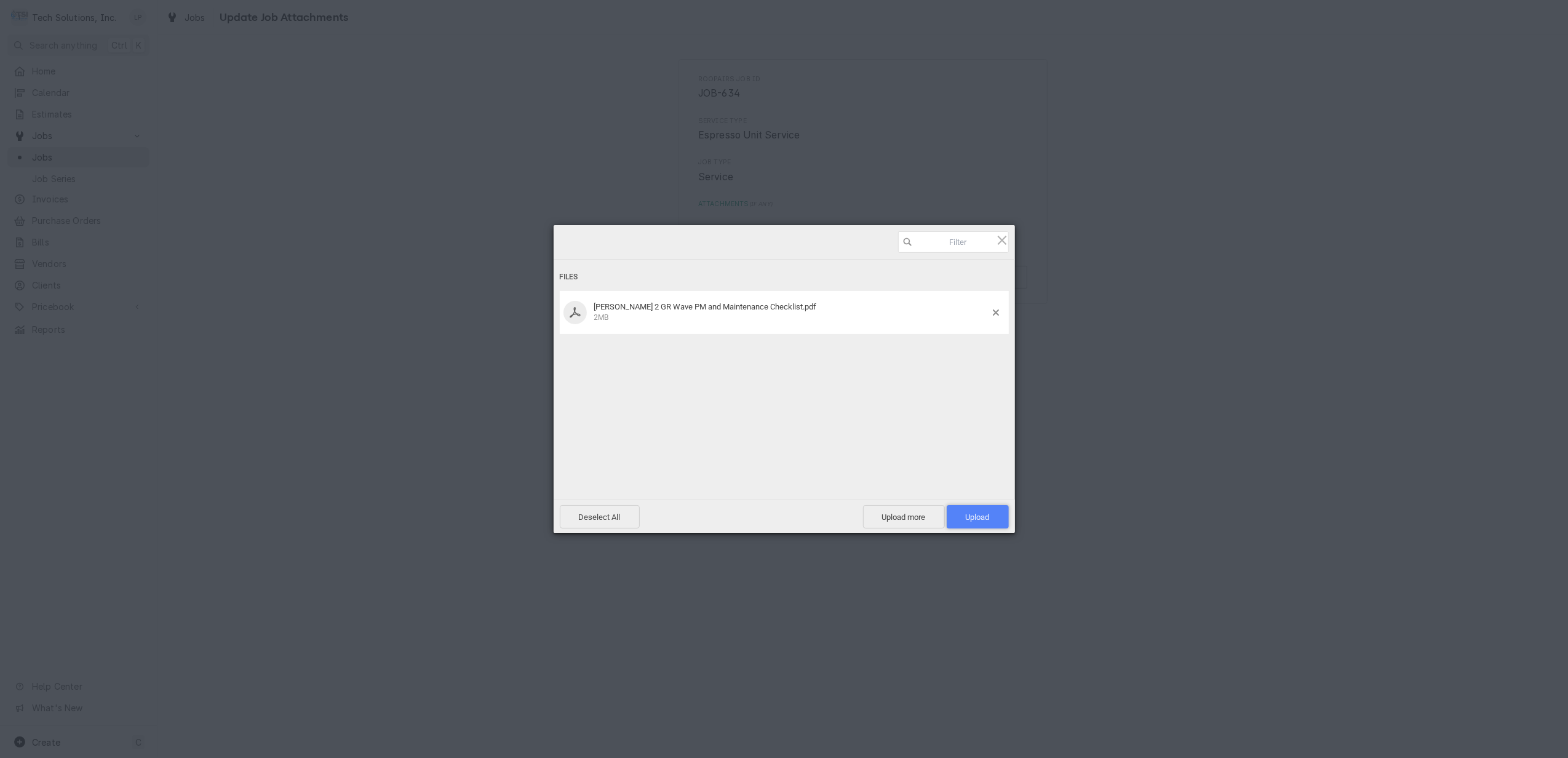
click at [970, 519] on span "Upload 1" at bounding box center [977, 516] width 24 height 9
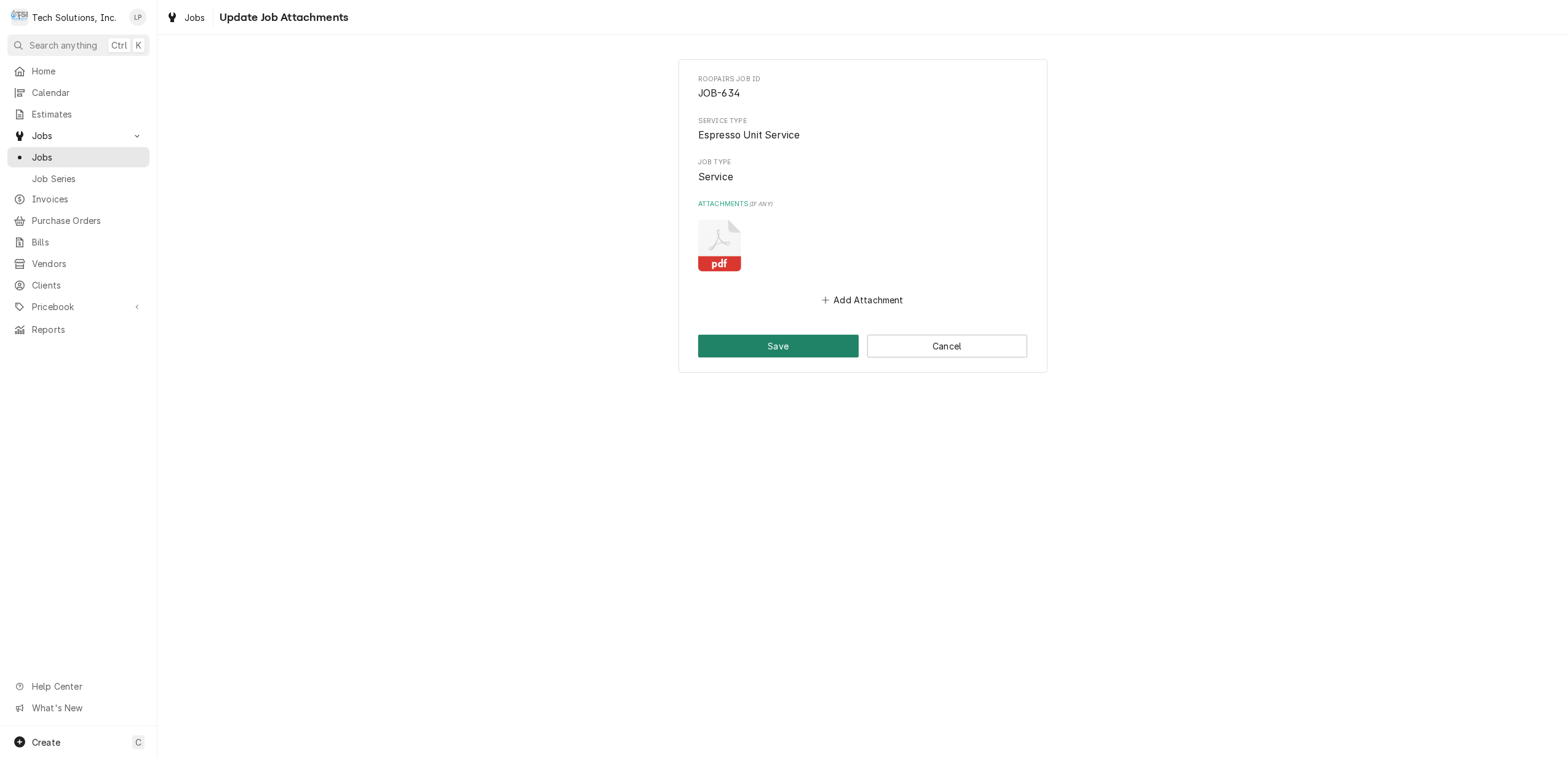
click at [797, 347] on button "Save" at bounding box center [779, 346] width 161 height 23
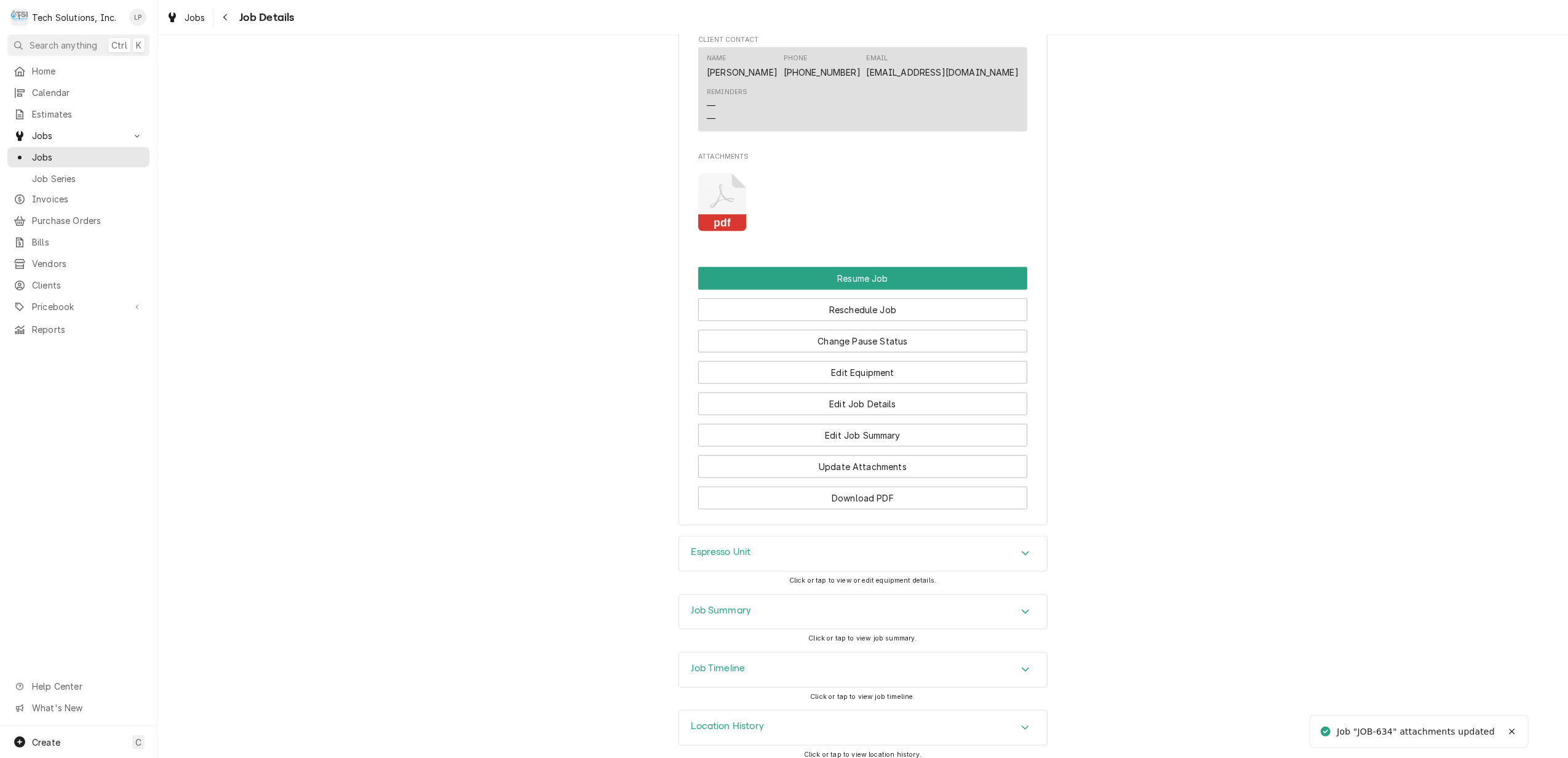
scroll to position [1099, 0]
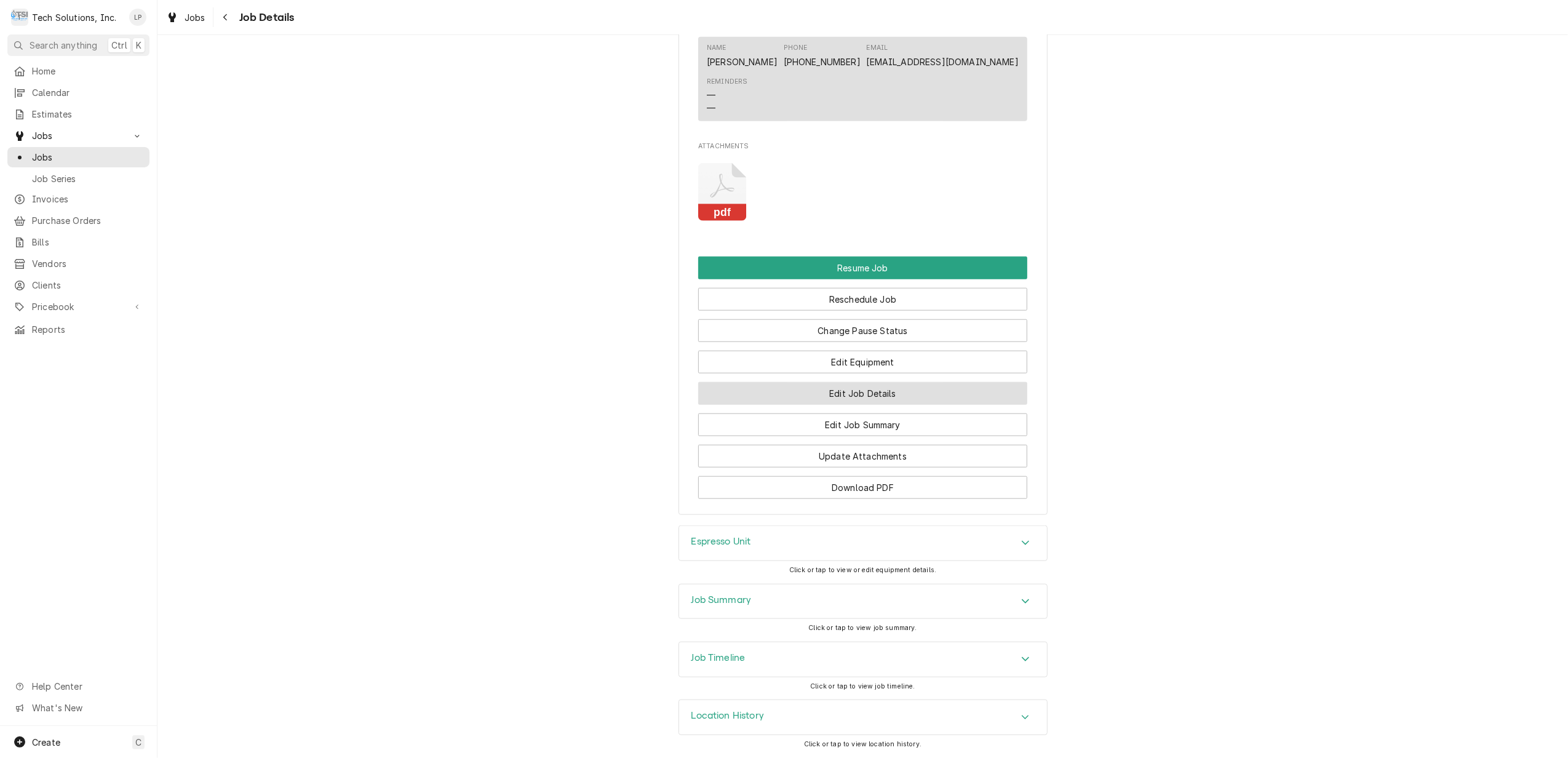
click at [886, 394] on button "Edit Job Details" at bounding box center [863, 394] width 329 height 23
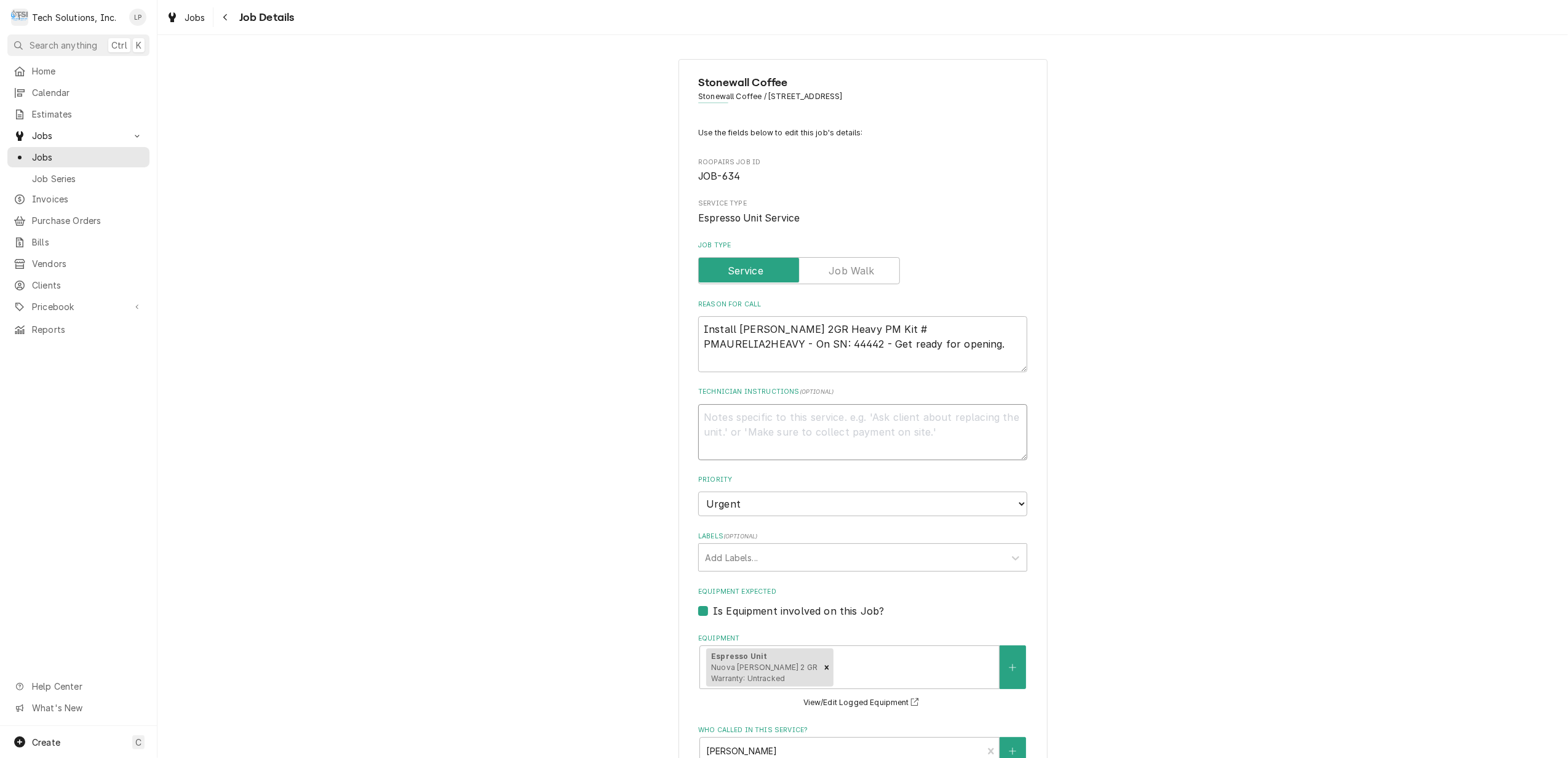
click at [820, 418] on textarea "Technician Instructions ( optional )" at bounding box center [863, 432] width 329 height 56
type textarea "x"
type textarea "P"
type textarea "x"
type textarea "Pl"
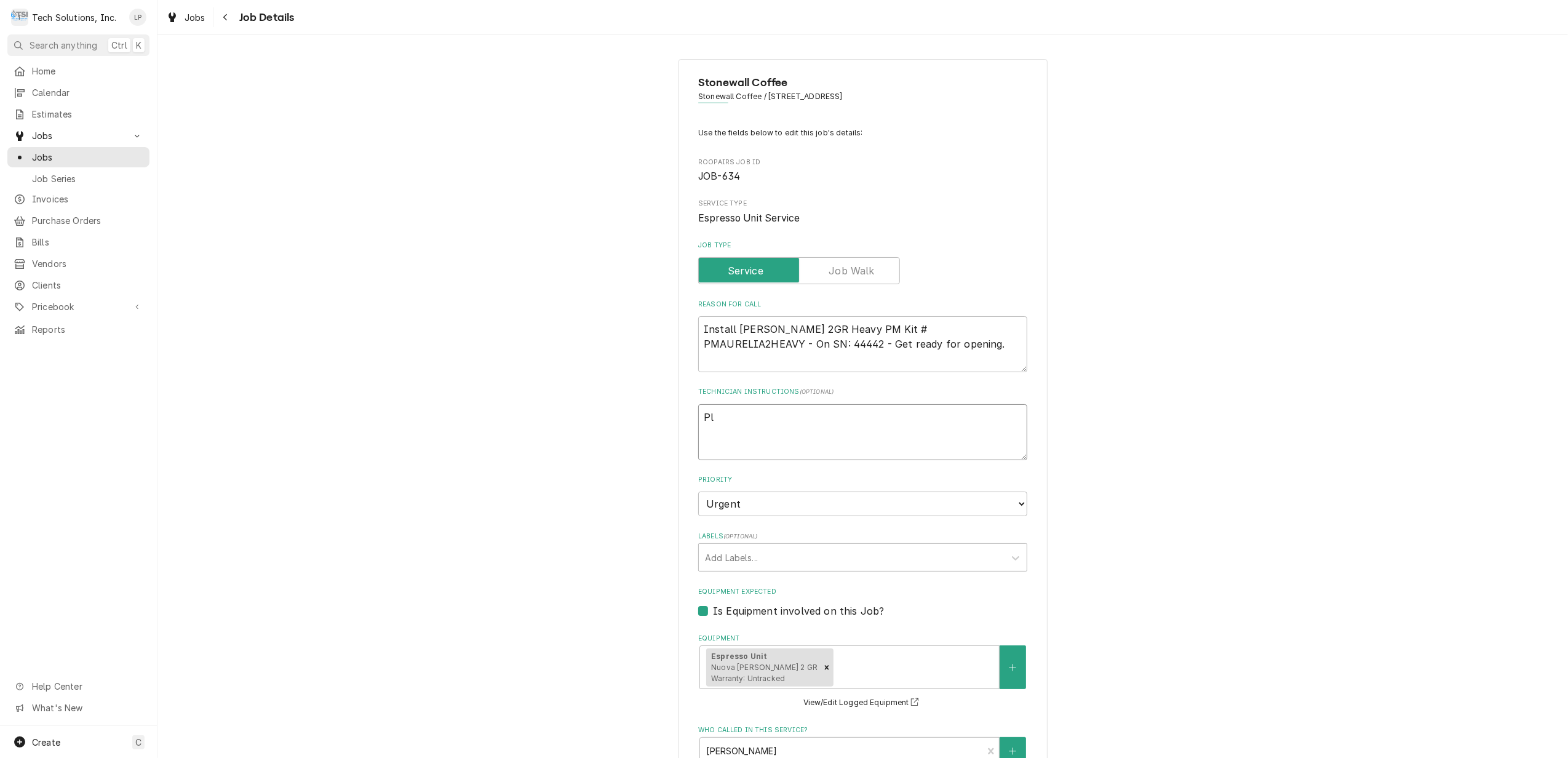
type textarea "x"
type textarea "Ple"
type textarea "x"
type textarea "Plea"
type textarea "x"
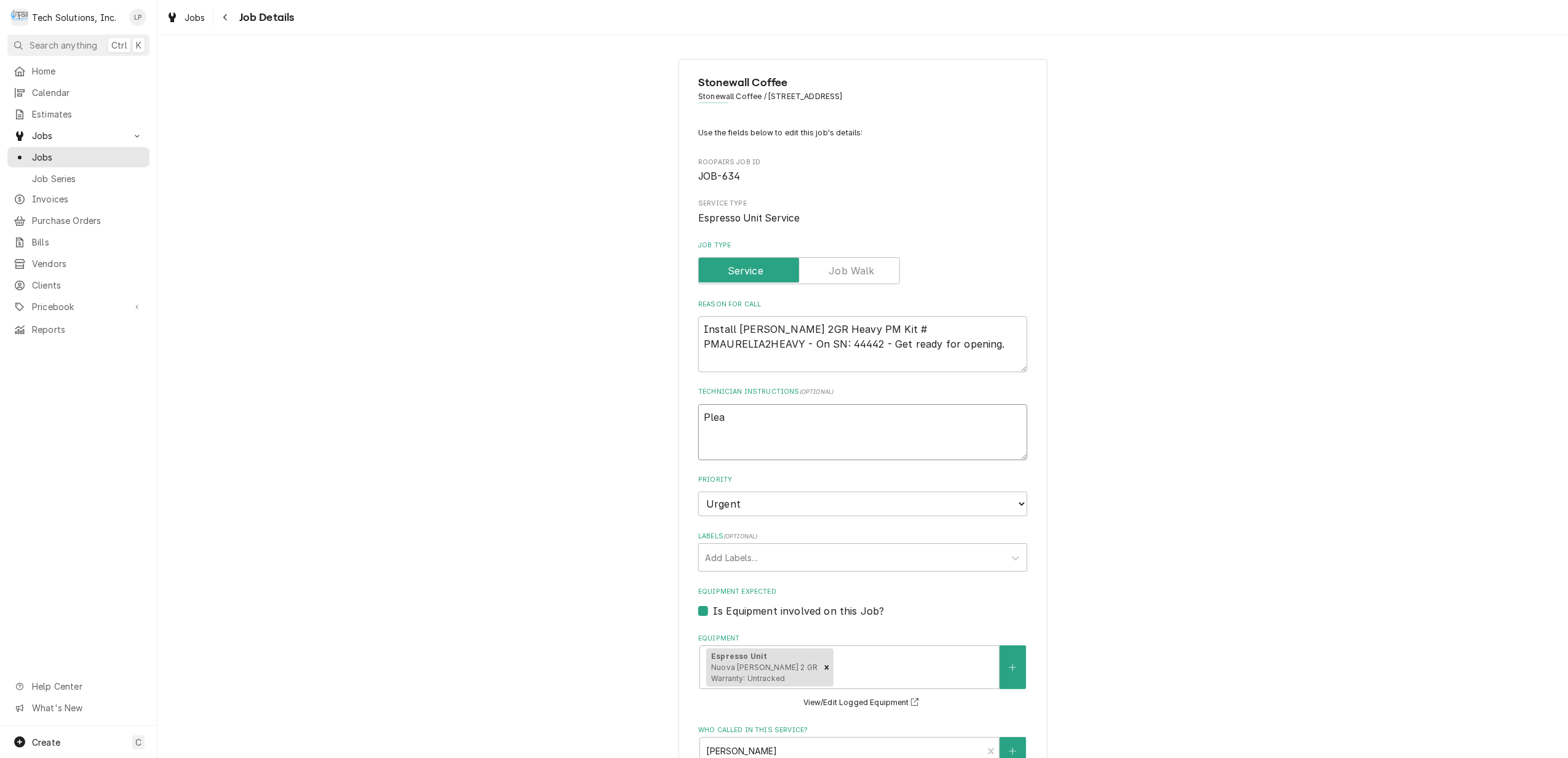
type textarea "Pleas"
type textarea "x"
type textarea "Please"
type textarea "x"
type textarea "Please"
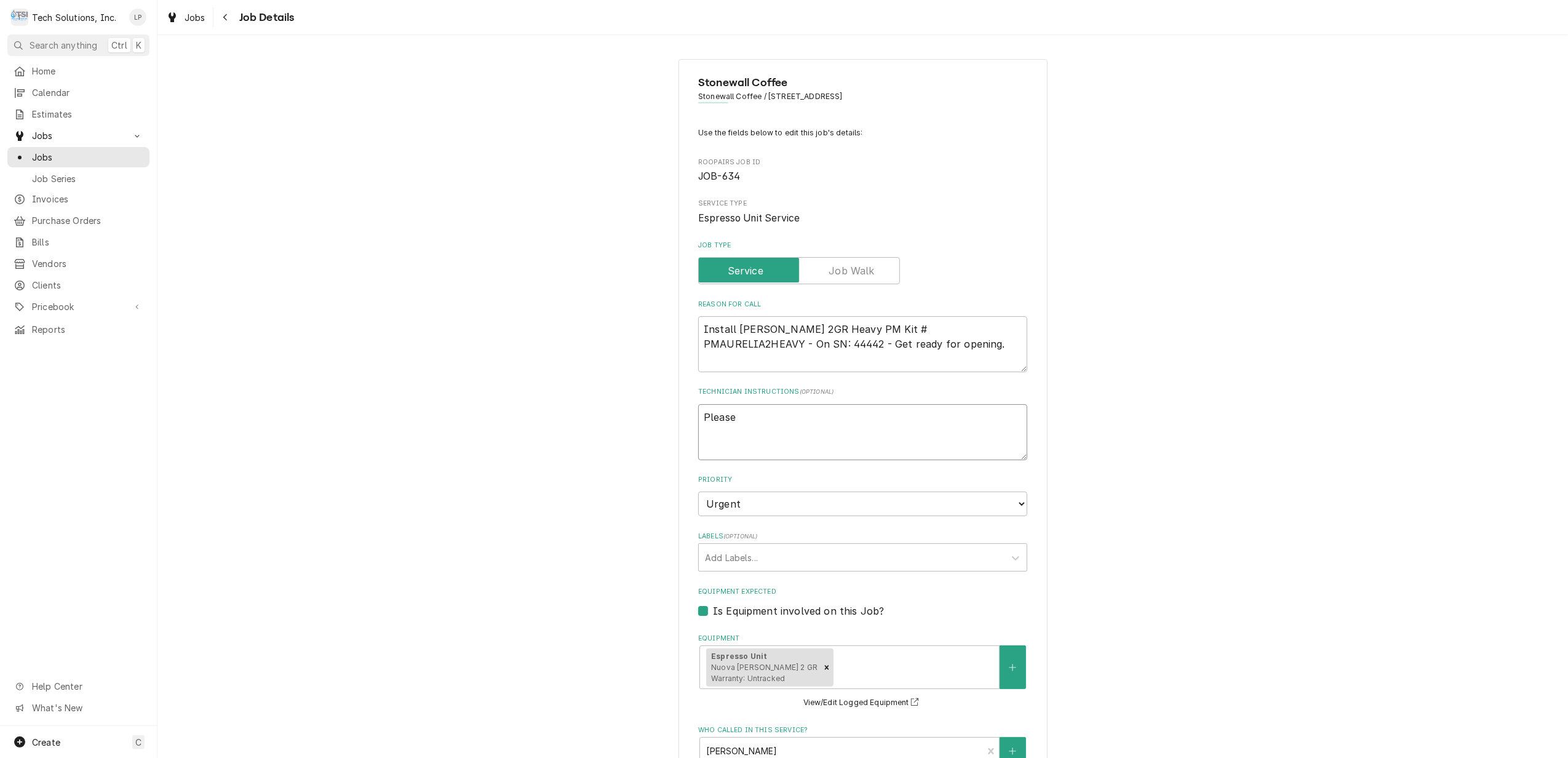
type textarea "x"
type textarea "Please s"
type textarea "x"
type textarea "Please se"
type textarea "x"
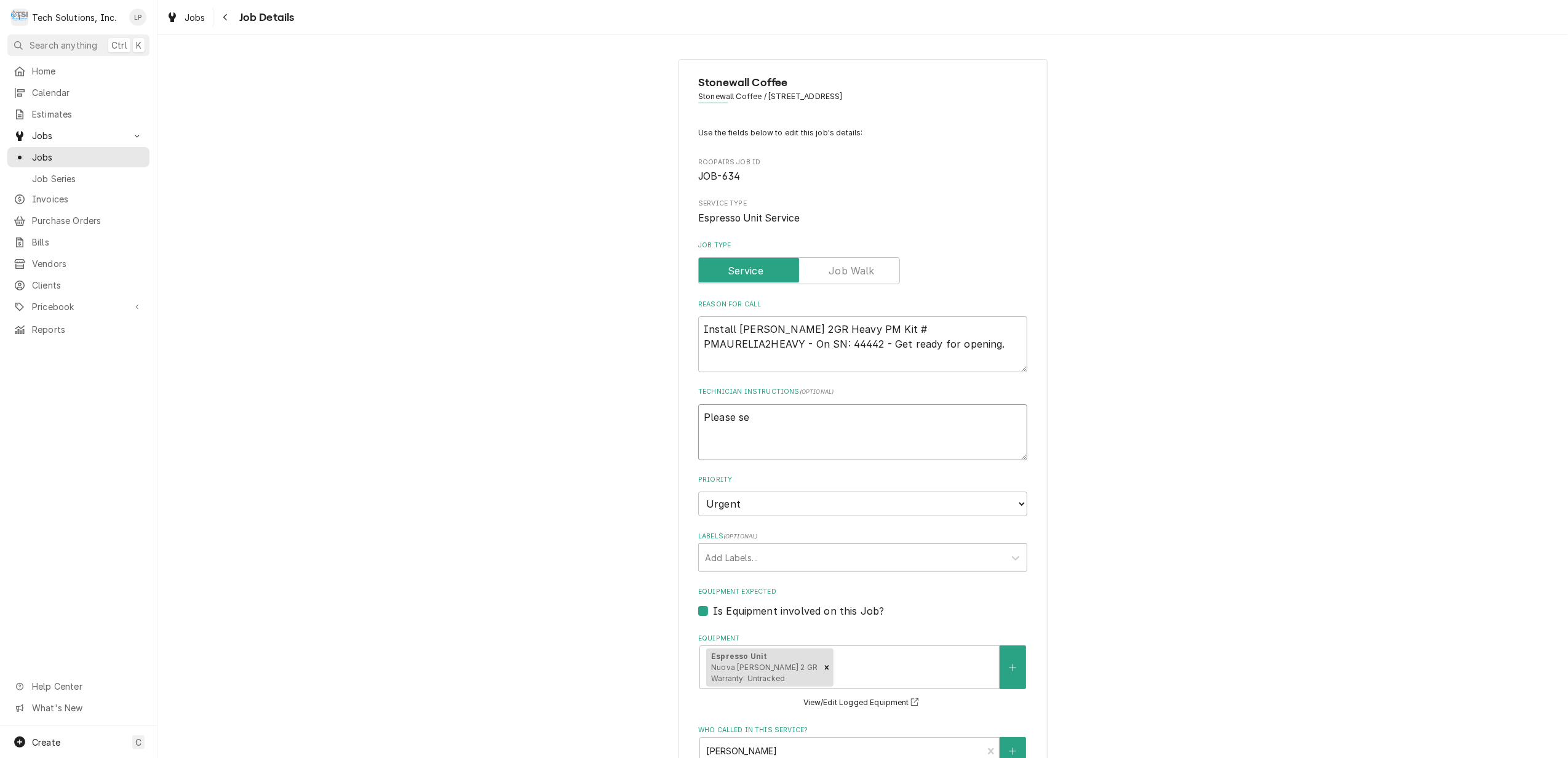
type textarea "Please see"
type textarea "x"
type textarea "Please see"
type textarea "x"
type textarea "Please see a"
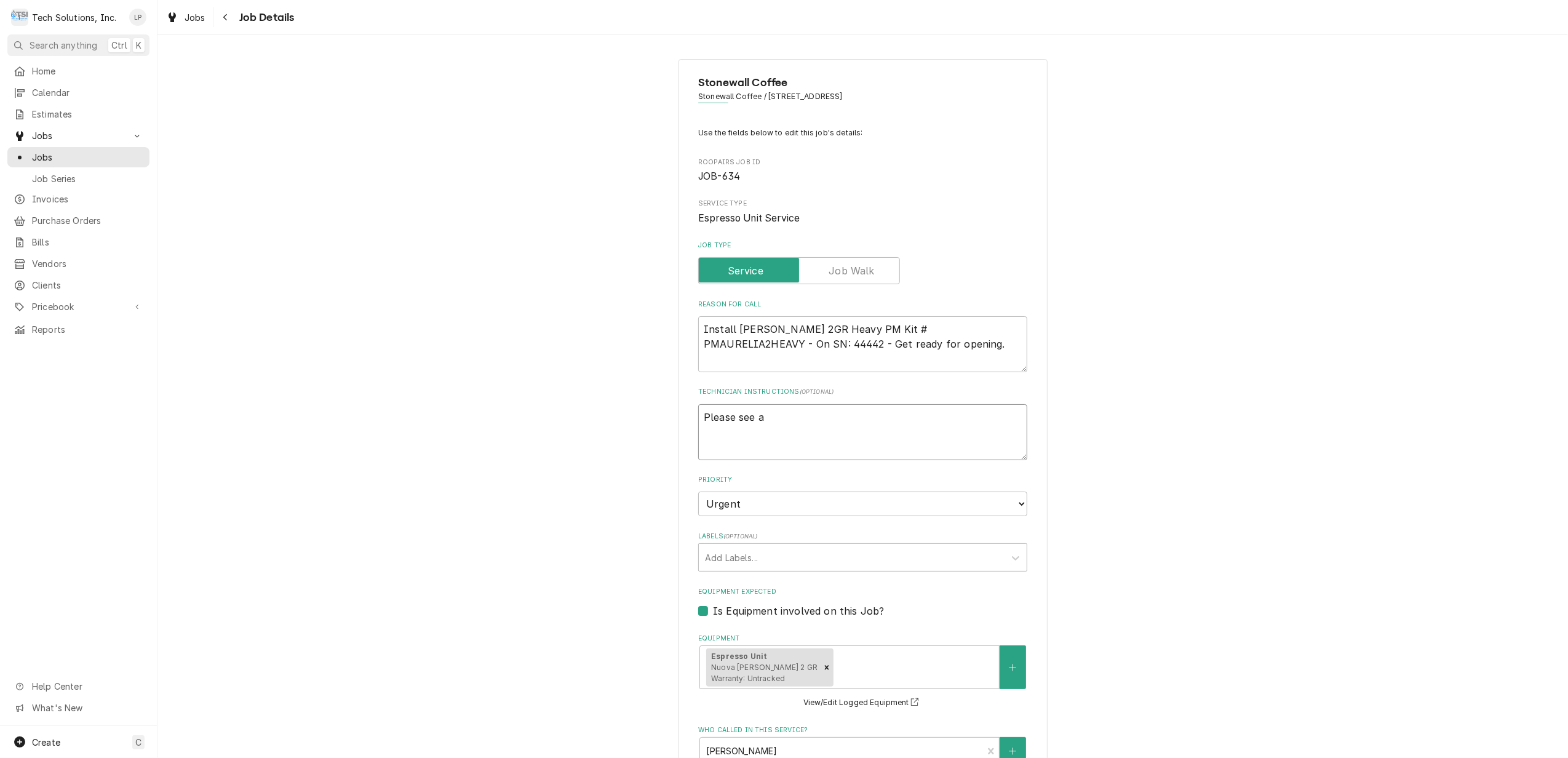
type textarea "x"
type textarea "Please see at"
type textarea "x"
type textarea "Please see atta"
type textarea "x"
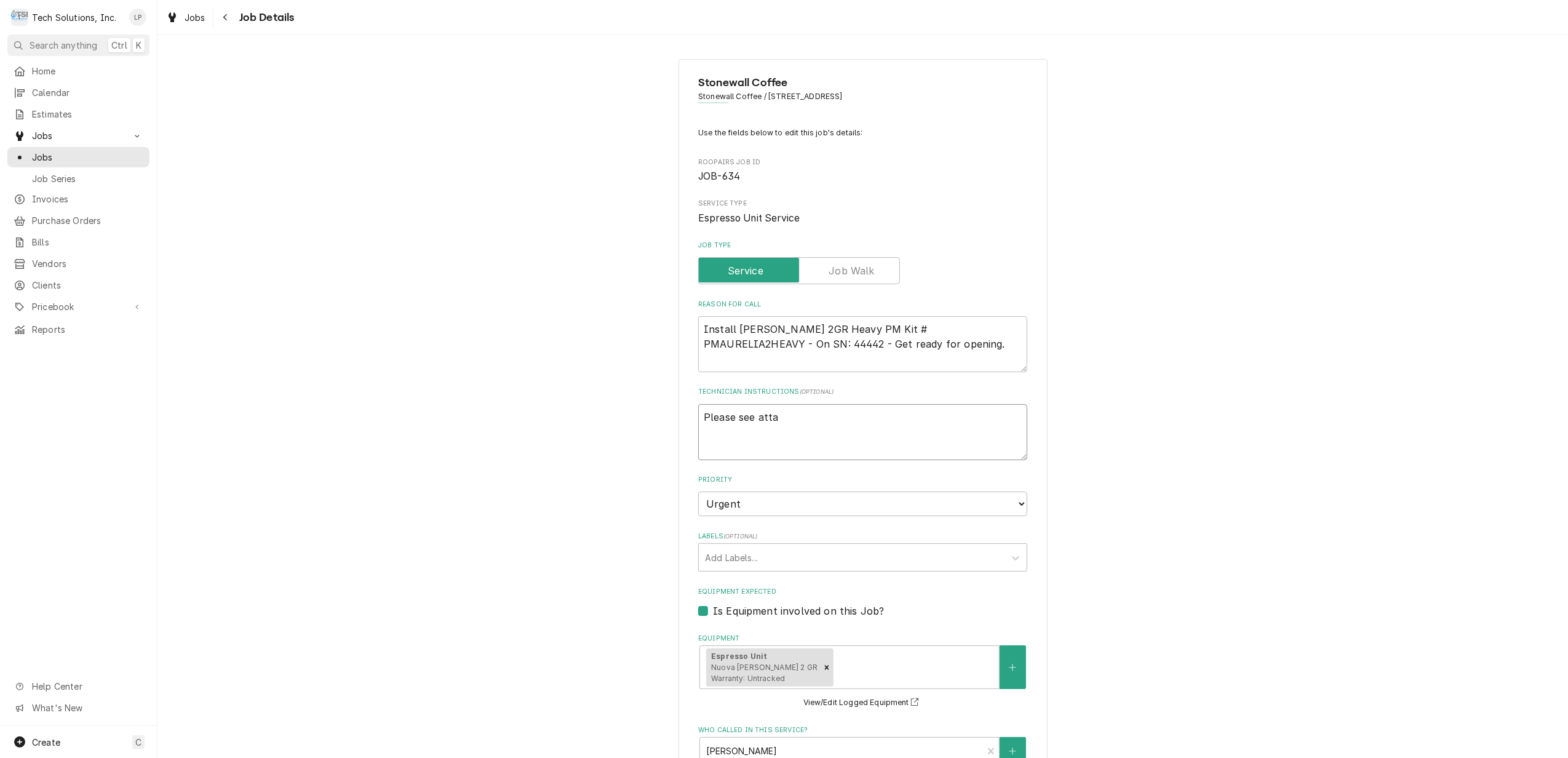
type textarea "Please see attac"
type textarea "x"
type textarea "Please see attach"
type textarea "x"
type textarea "Please see attache"
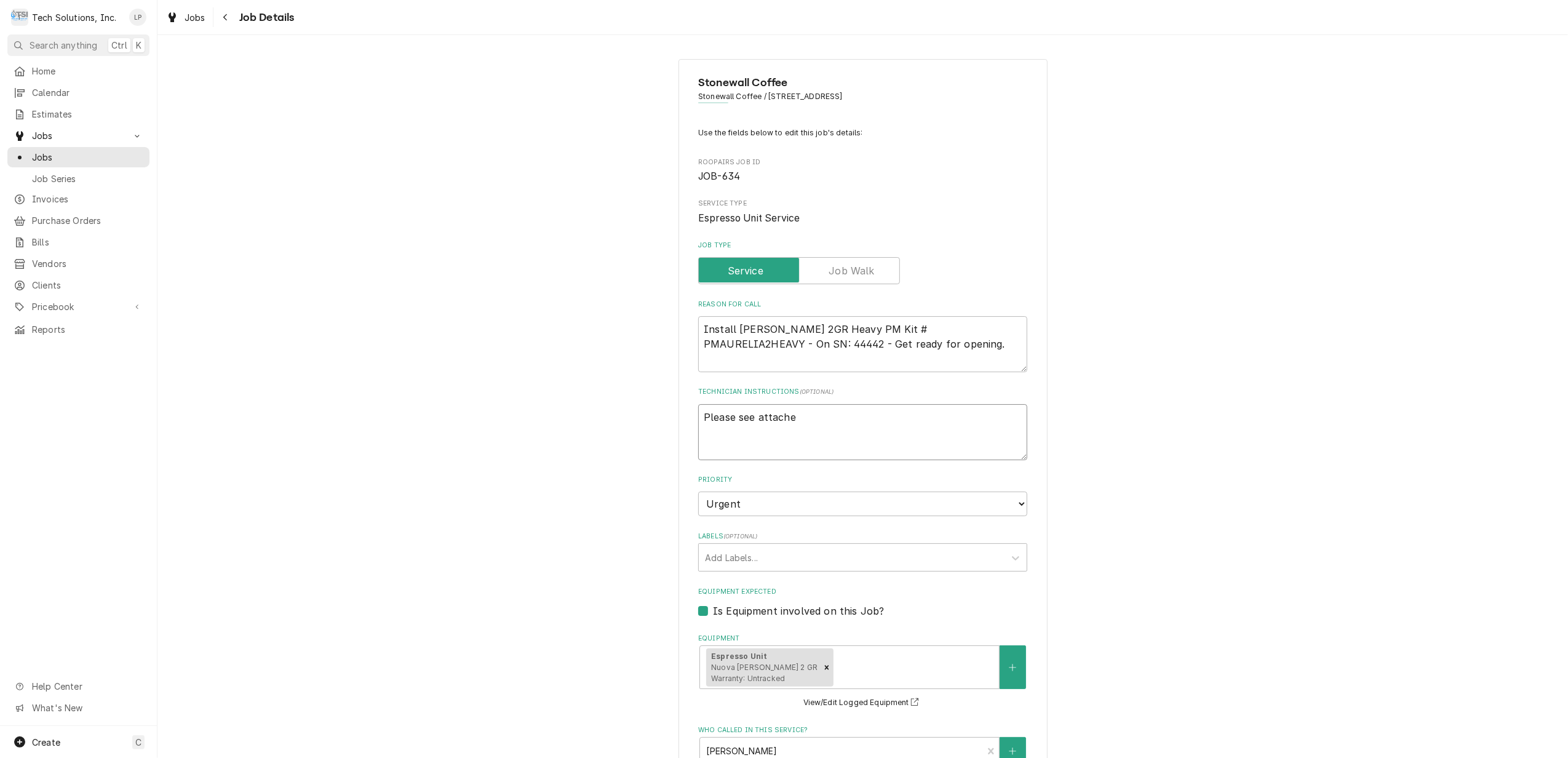
type textarea "x"
type textarea "Please see attached"
type textarea "x"
type textarea "Please see attached"
type textarea "x"
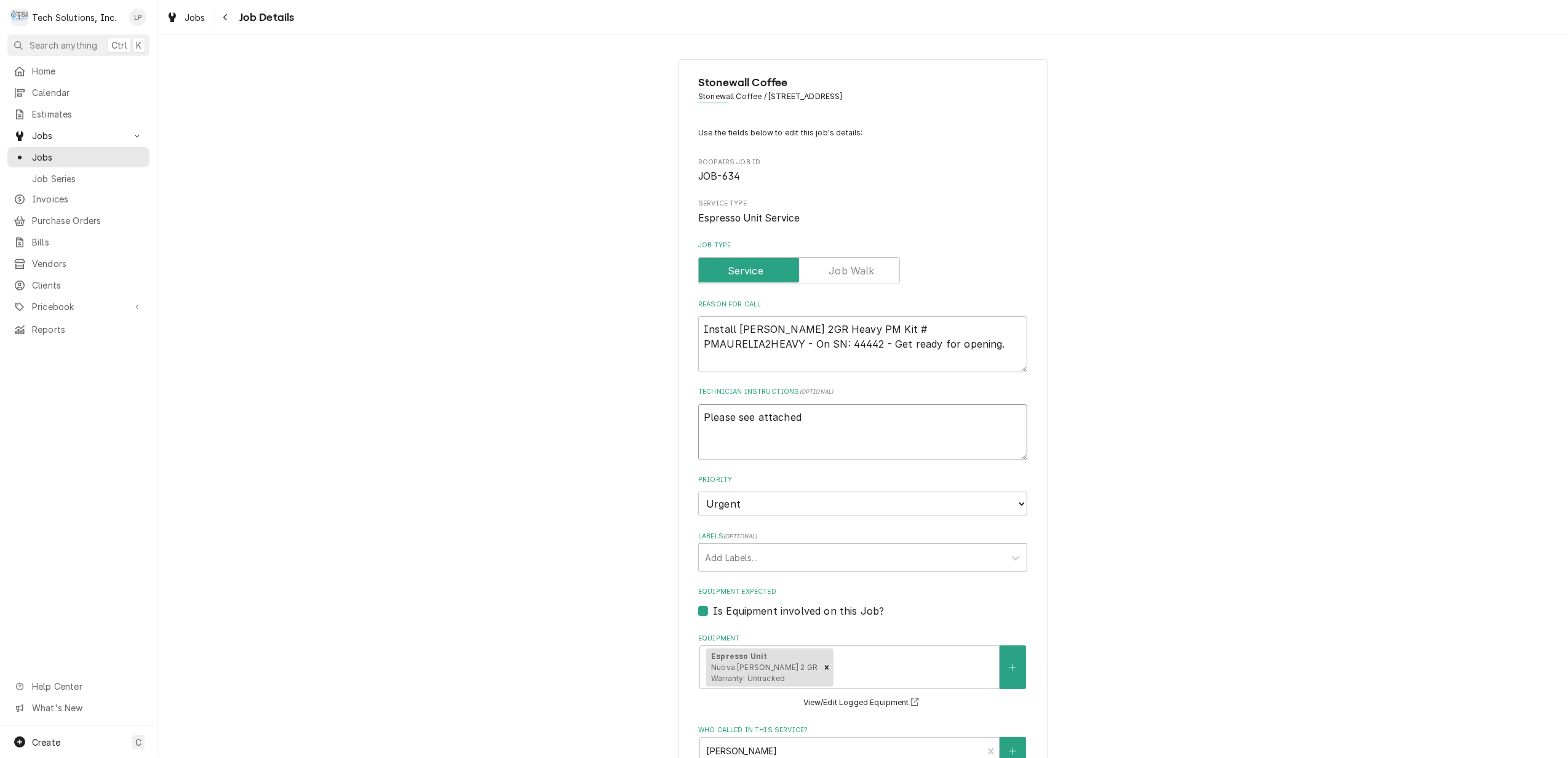
type textarea "Please see attached P"
type textarea "x"
type textarea "Please see attached PM"
type textarea "x"
type textarea "Please see attached PM"
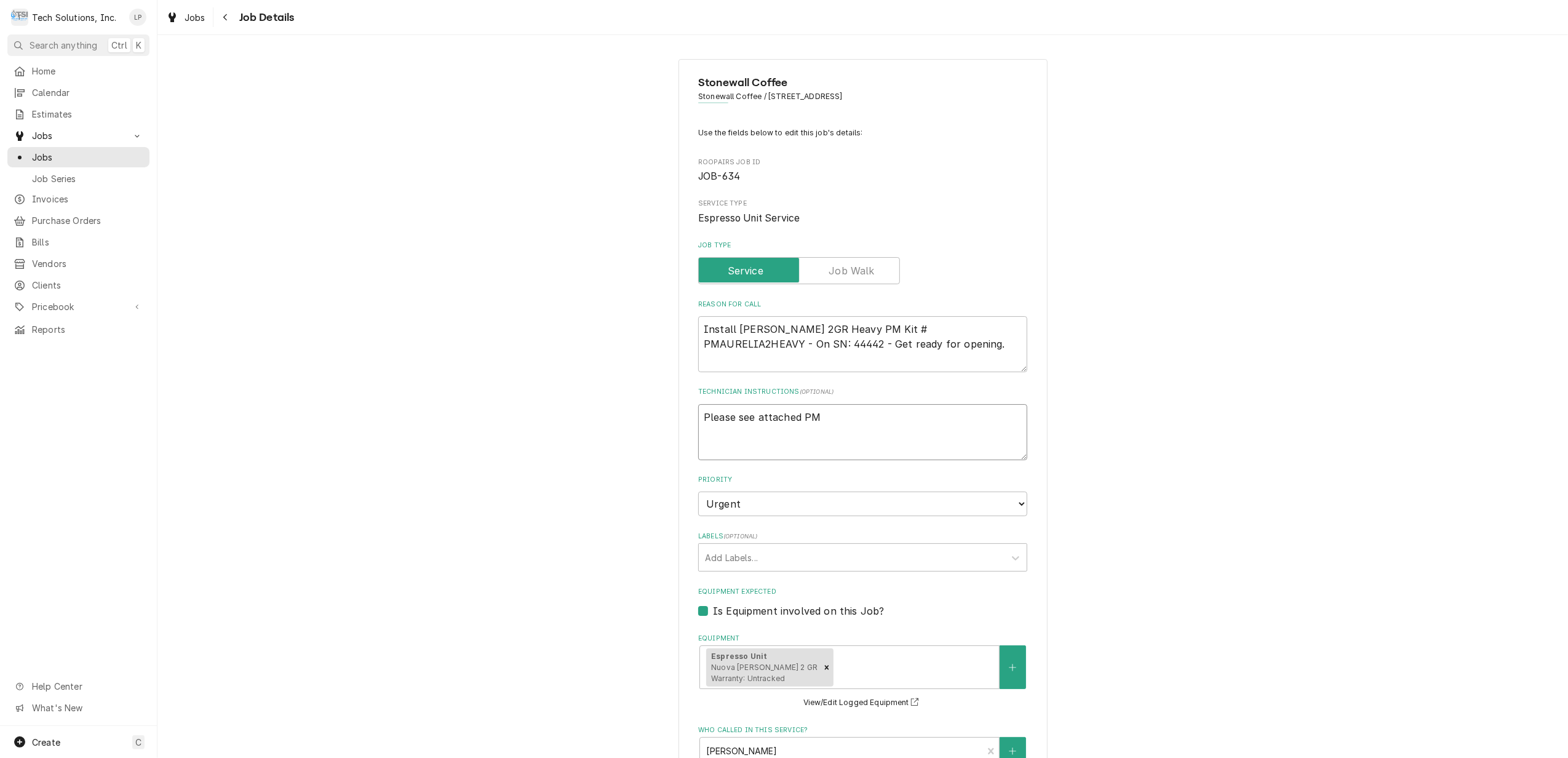
type textarea "x"
type textarea "Please see attached PM c"
type textarea "x"
type textarea "Please see attached PM ch"
type textarea "x"
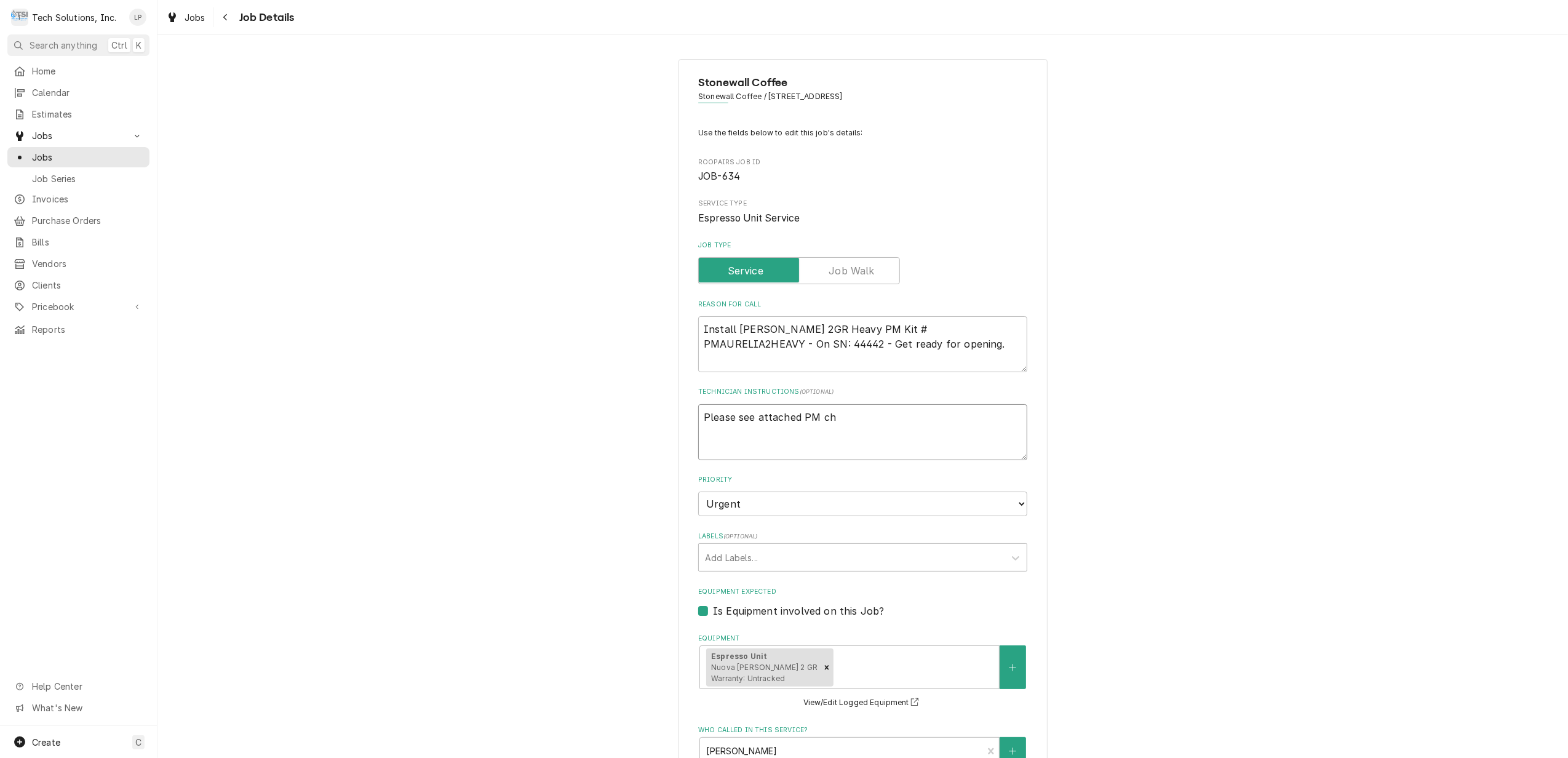
type textarea "Please see attached PM che"
type textarea "x"
type textarea "Please see attached PM chec"
type textarea "x"
type textarea "Please see attached PM check"
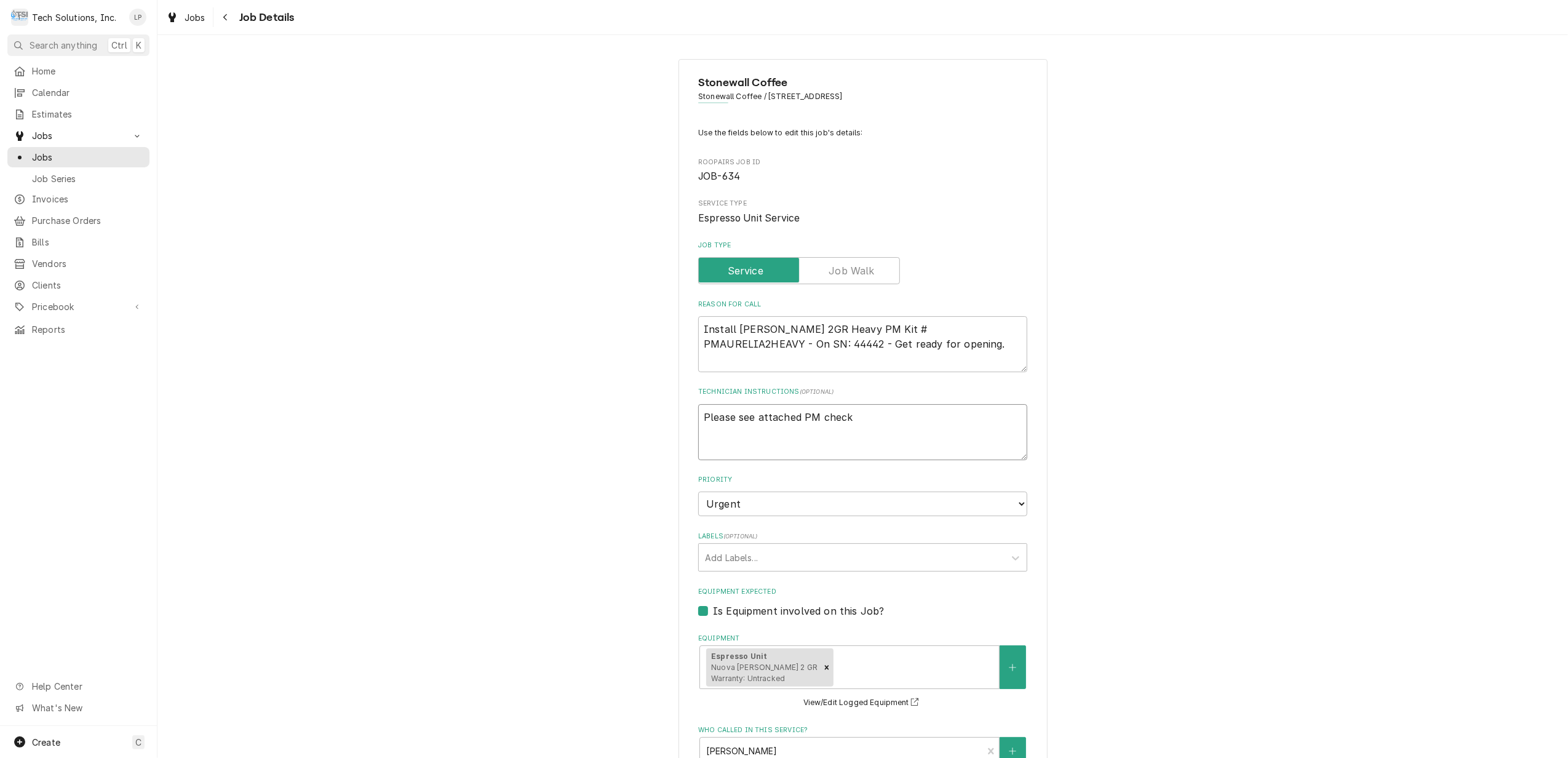
type textarea "x"
type textarea "Please see attached PM check"
type textarea "x"
type textarea "Please see attached PM check l"
type textarea "x"
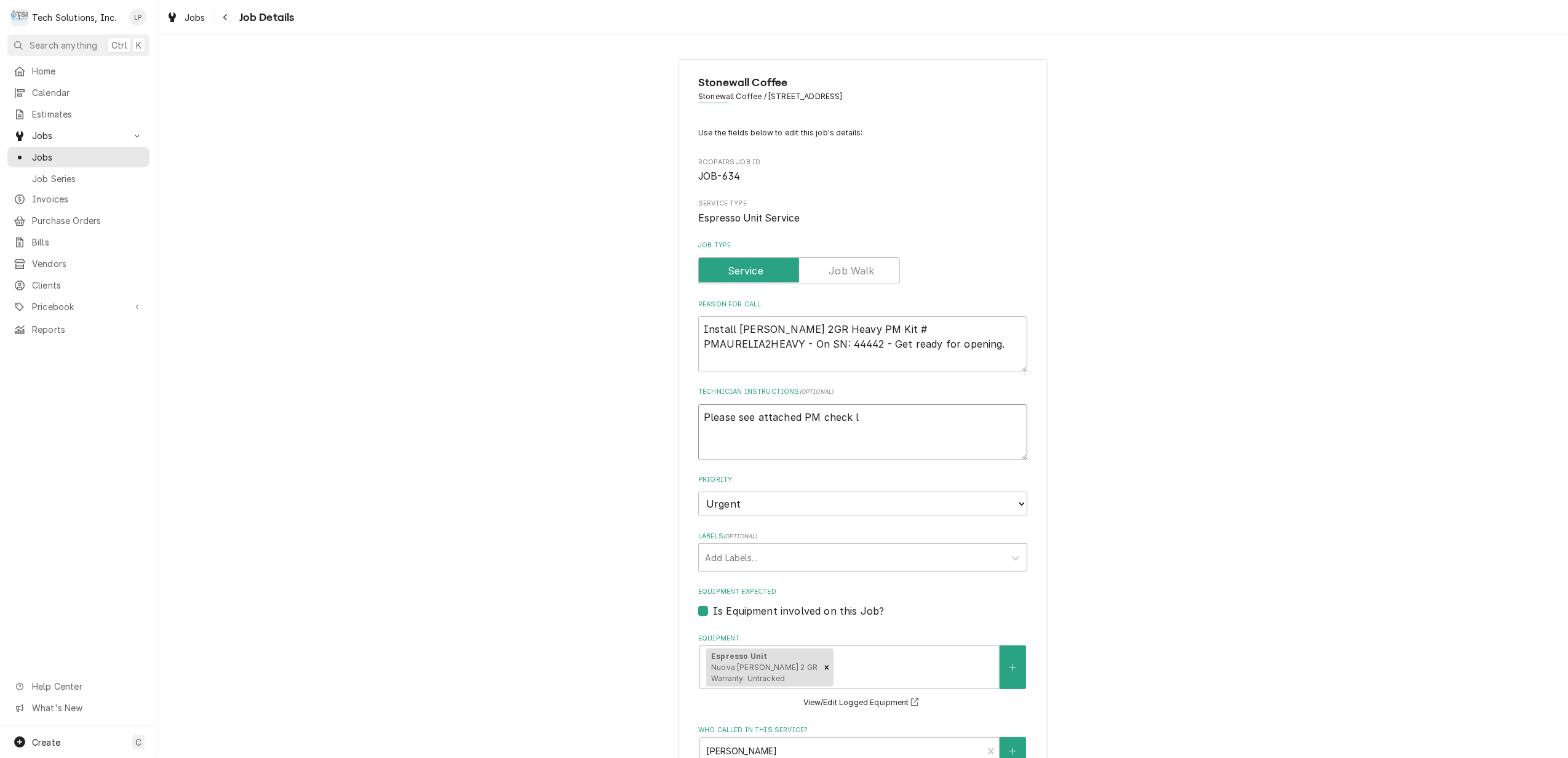
type textarea "Please see attached PM check li"
type textarea "x"
type textarea "Please see attached PM check lis"
type textarea "x"
type textarea "Please see attached PM check list"
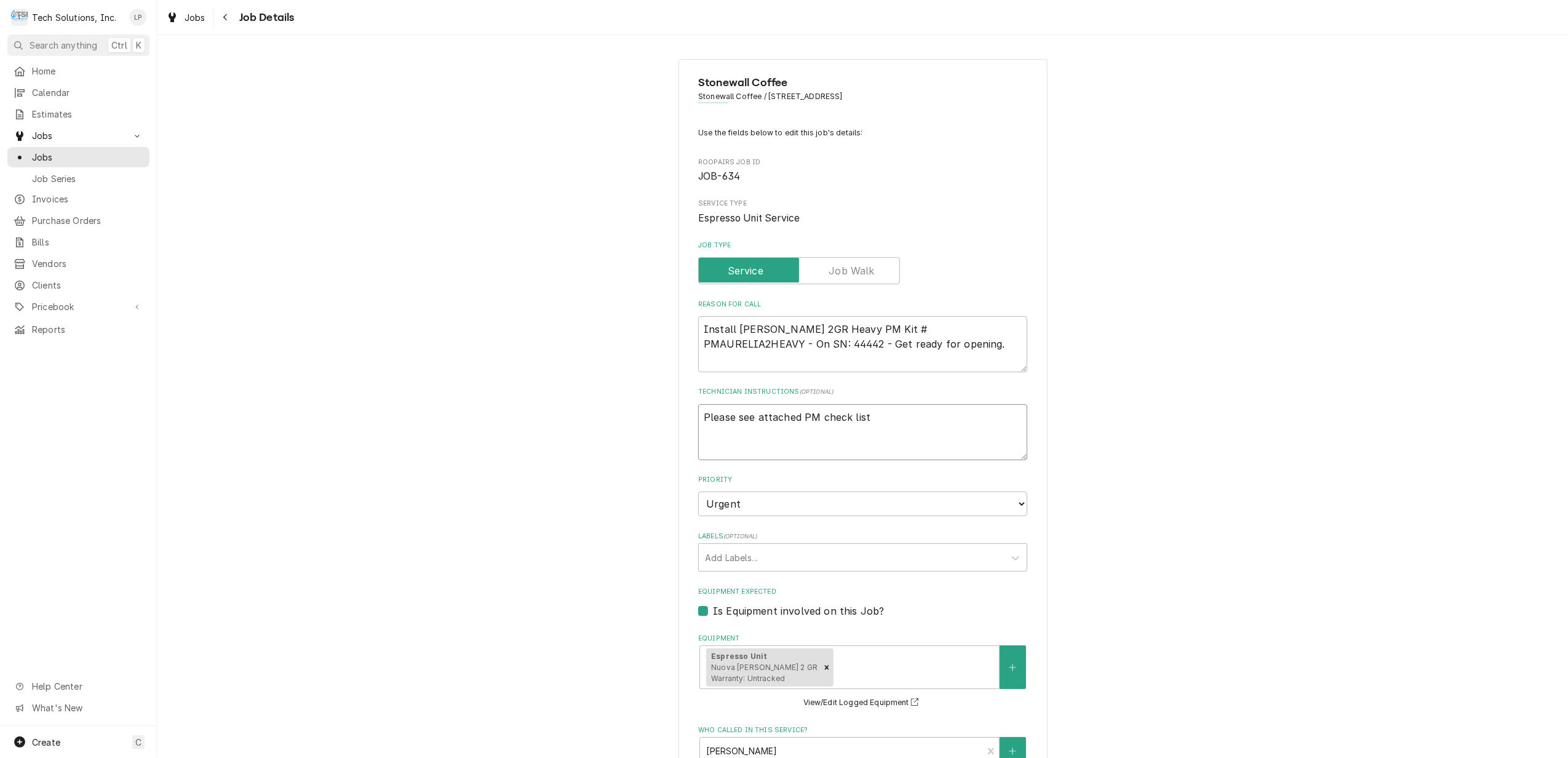
type textarea "x"
type textarea "Please see attached PM check list"
type textarea "x"
type textarea "Please see attached PM check list -"
type textarea "x"
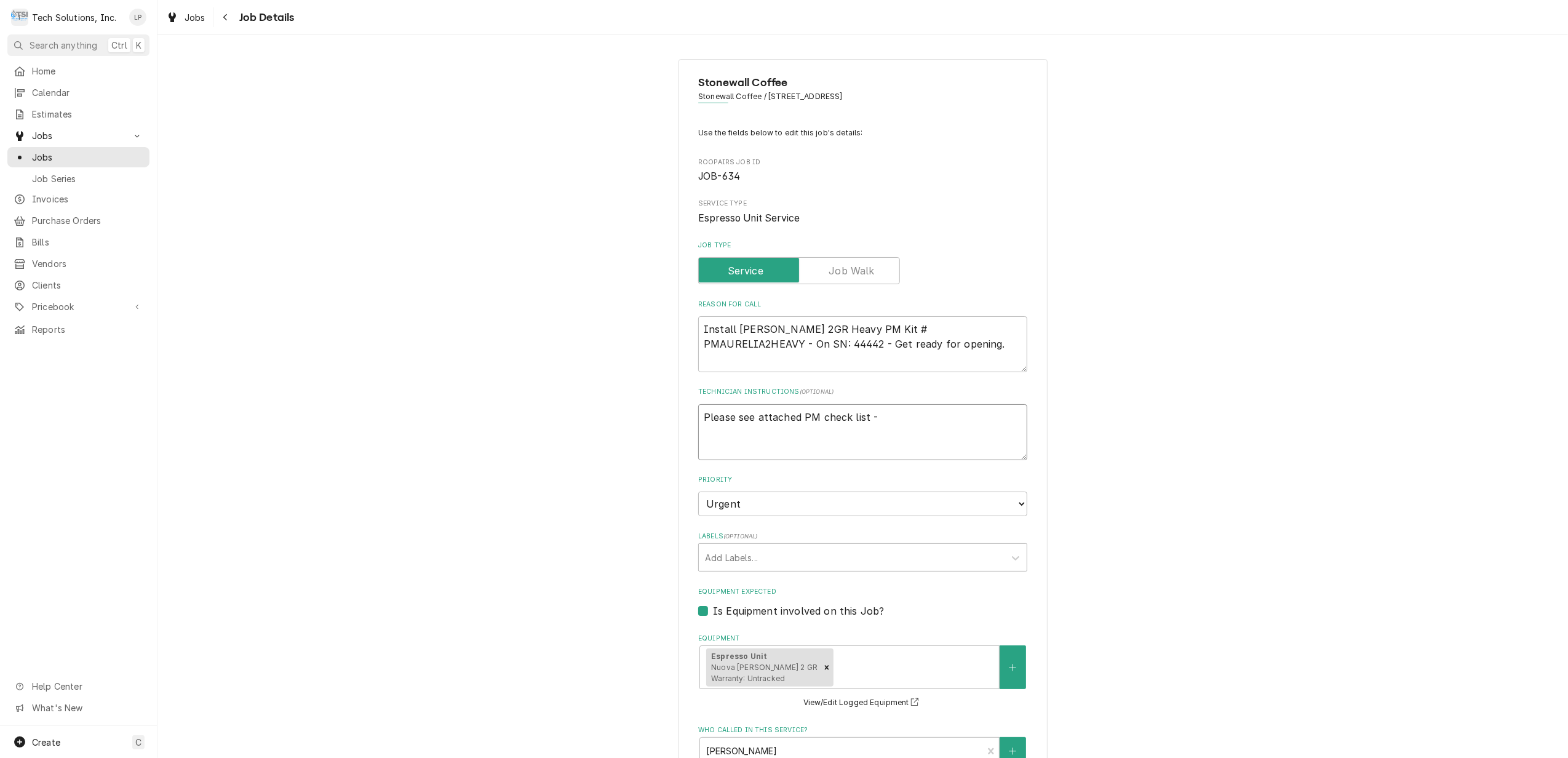
type textarea "Please see attached PM check list -"
type textarea "x"
type textarea "Please see attached PM check list - I"
type textarea "x"
type textarea "Please see attached PM check list - Ig"
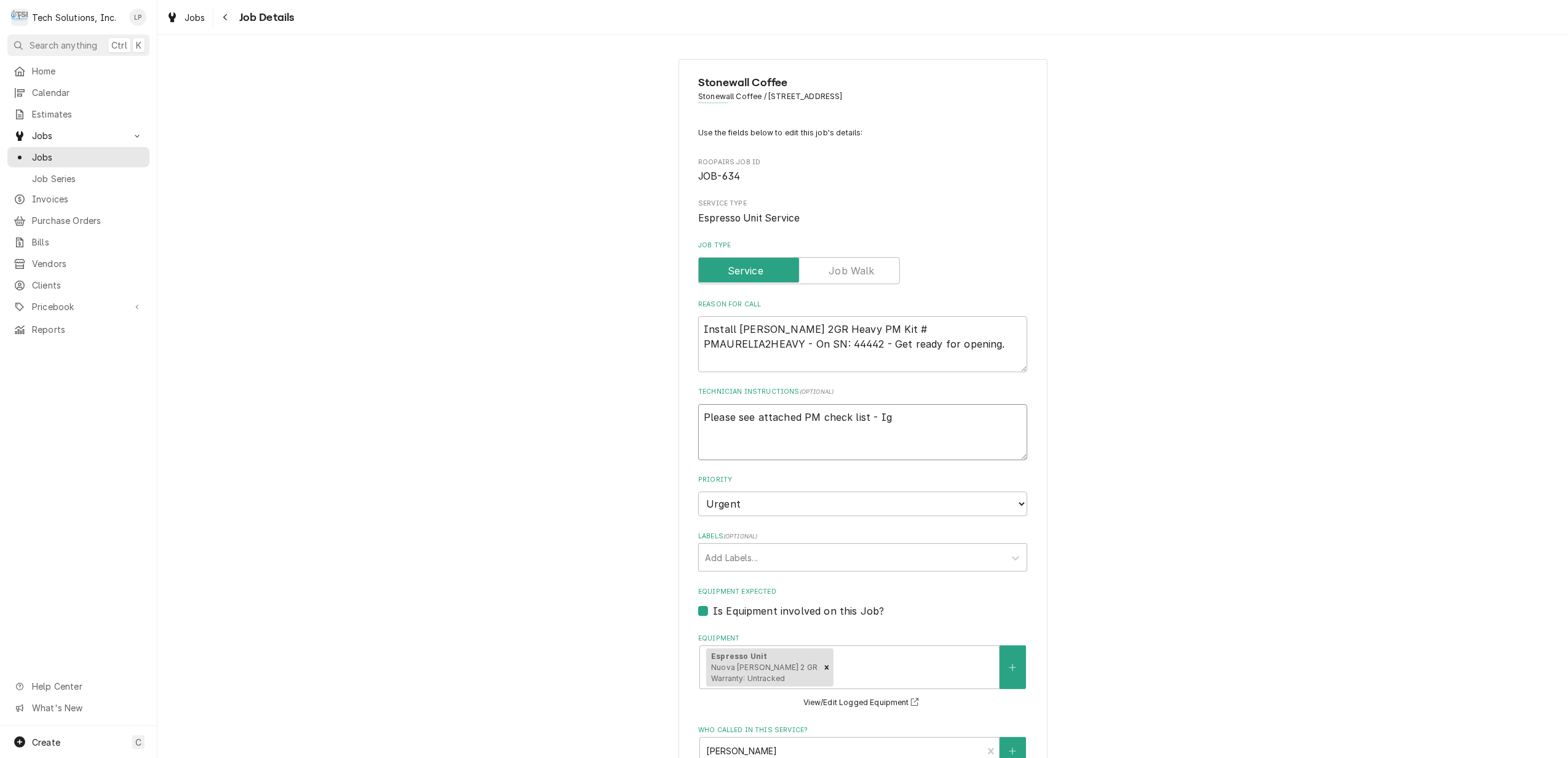
type textarea "x"
type textarea "Please see attached PM check list - Ign"
type textarea "x"
type textarea "Please see attached PM check list - Igno"
type textarea "x"
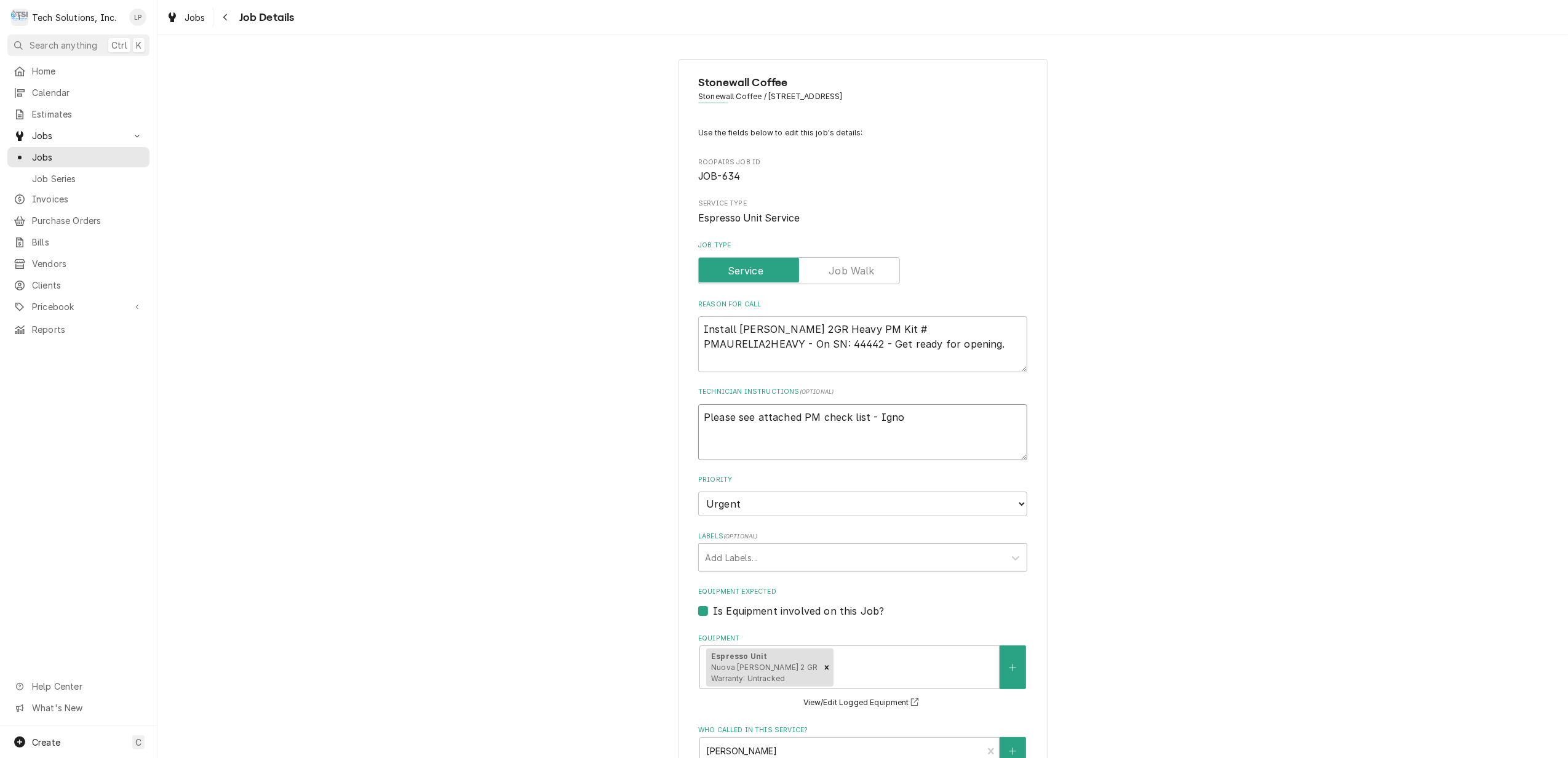
type textarea "Please see attached PM check list - Ignor"
type textarea "x"
type textarea "Please see attached PM check list - Ignore"
type textarea "x"
type textarea "Please see attached PM check list - Ignore"
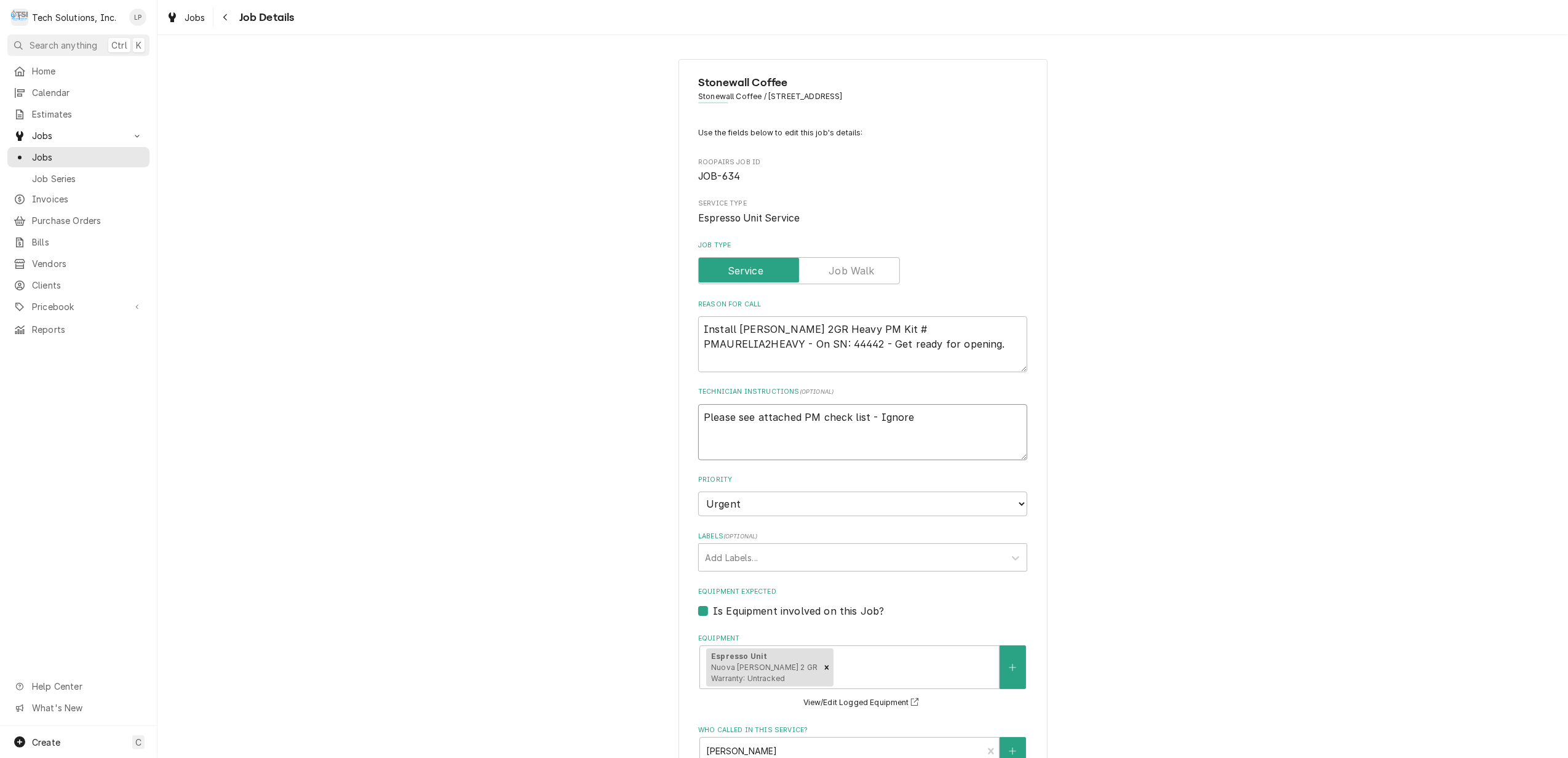
type textarea "x"
type textarea "Please see attached PM check list - Ignore"
type textarea "x"
type textarea "Please see attached PM check list - Ignor"
type textarea "x"
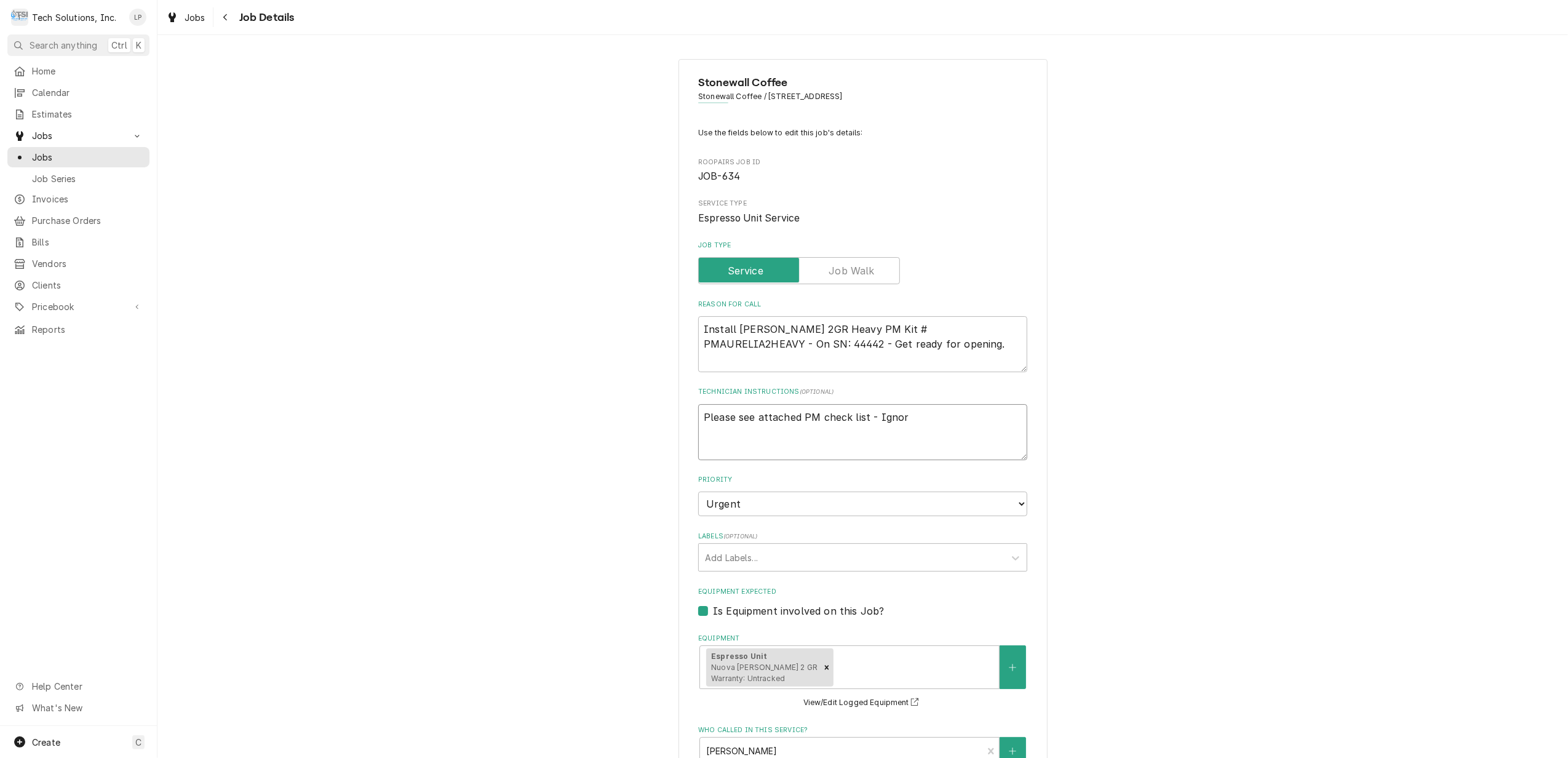
type textarea "Please see attached PM check list - Igno"
type textarea "x"
type textarea "Please see attached PM check list - Ign"
type textarea "x"
type textarea "Please see attached PM check list - Ig"
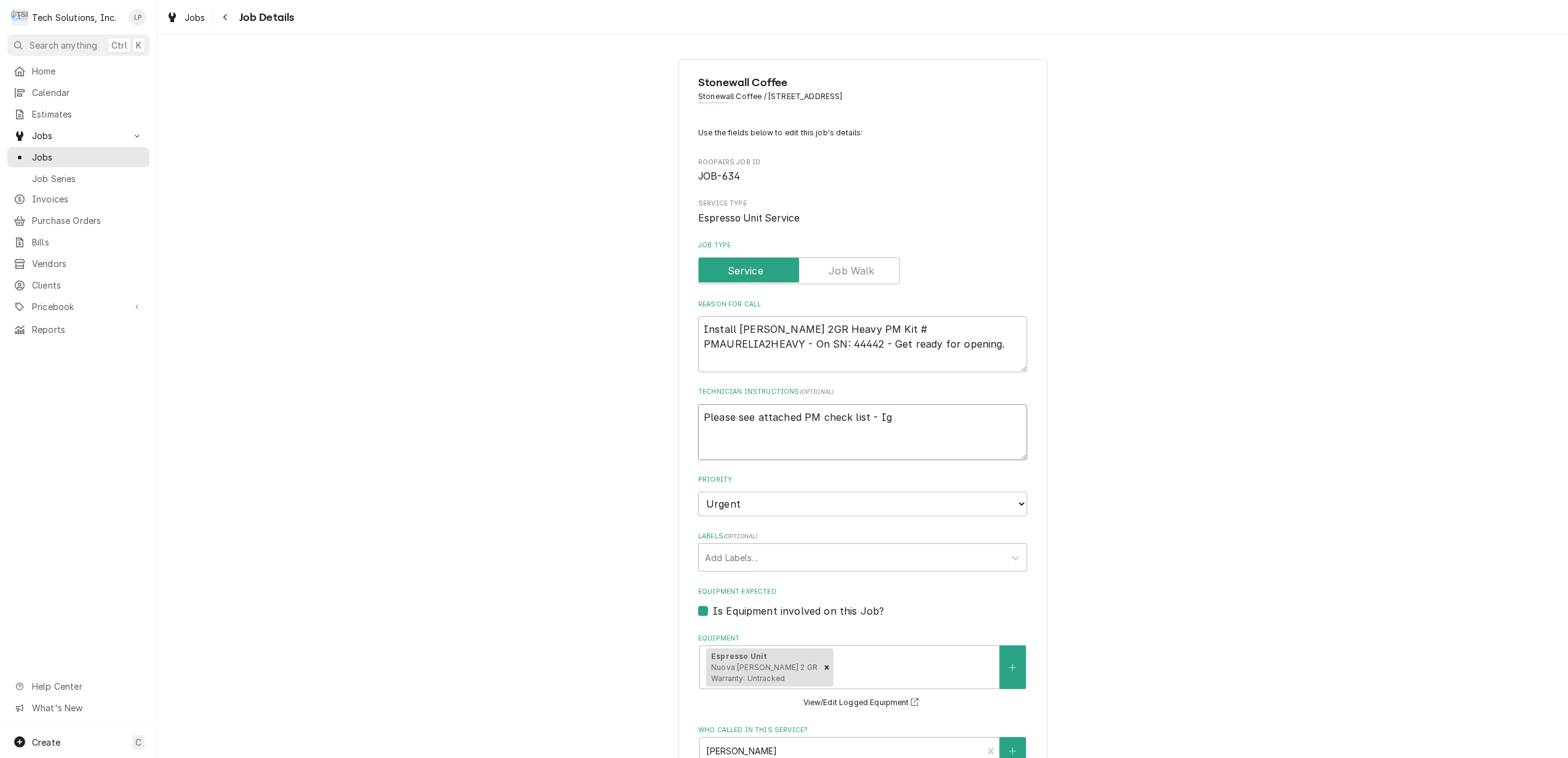
type textarea "x"
type textarea "Please see attached PM check list - I"
type textarea "x"
type textarea "Please see attached PM check list -"
type textarea "x"
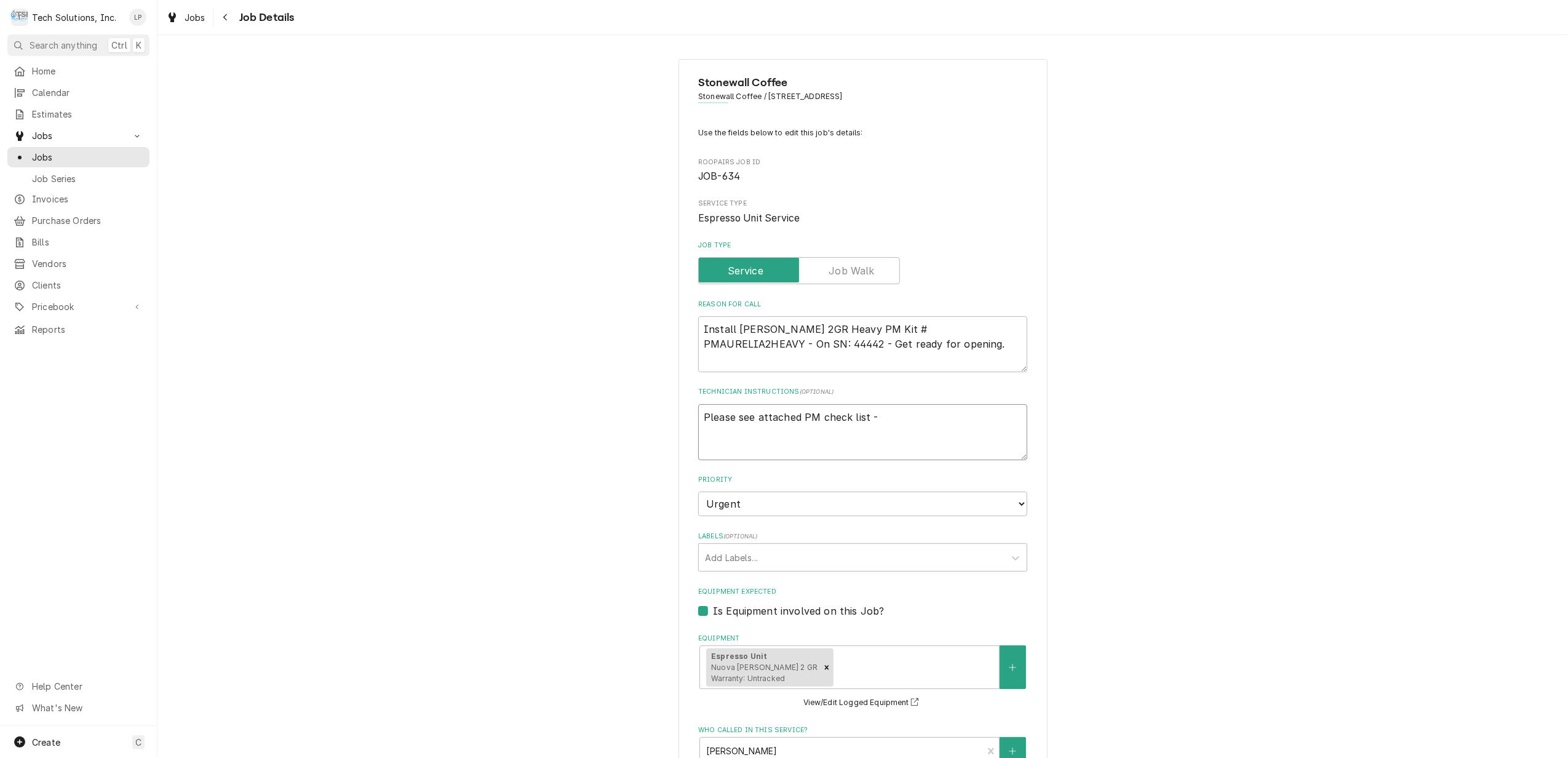
type textarea "Please see attached PM check list -"
type textarea "x"
type textarea "Please see attached PM check list"
type textarea "x"
type textarea "Please see attached PM check list f"
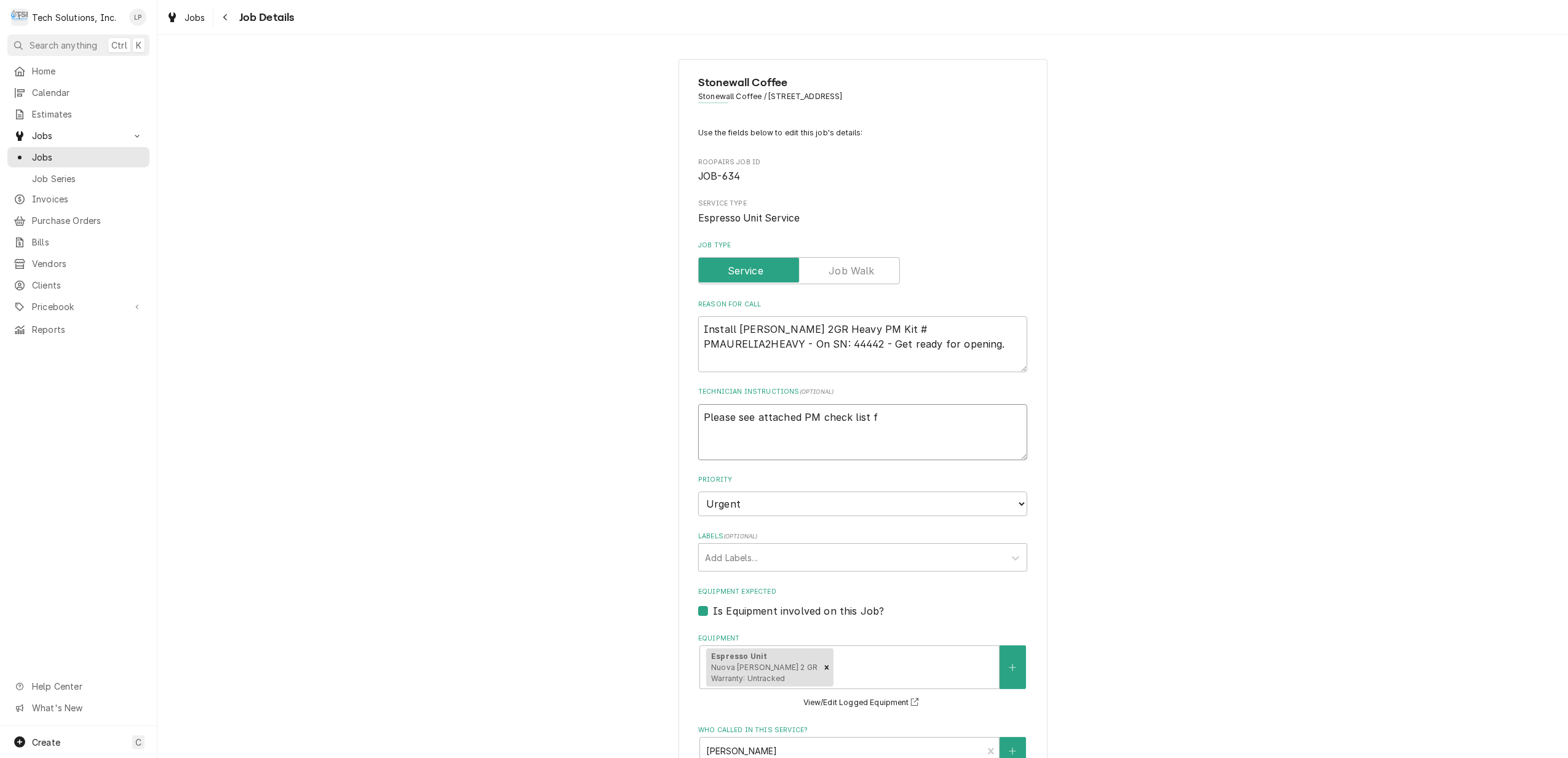
type textarea "x"
type textarea "Please see attached PM check list fo"
type textarea "x"
type textarea "Please see attached PM check list for"
type textarea "x"
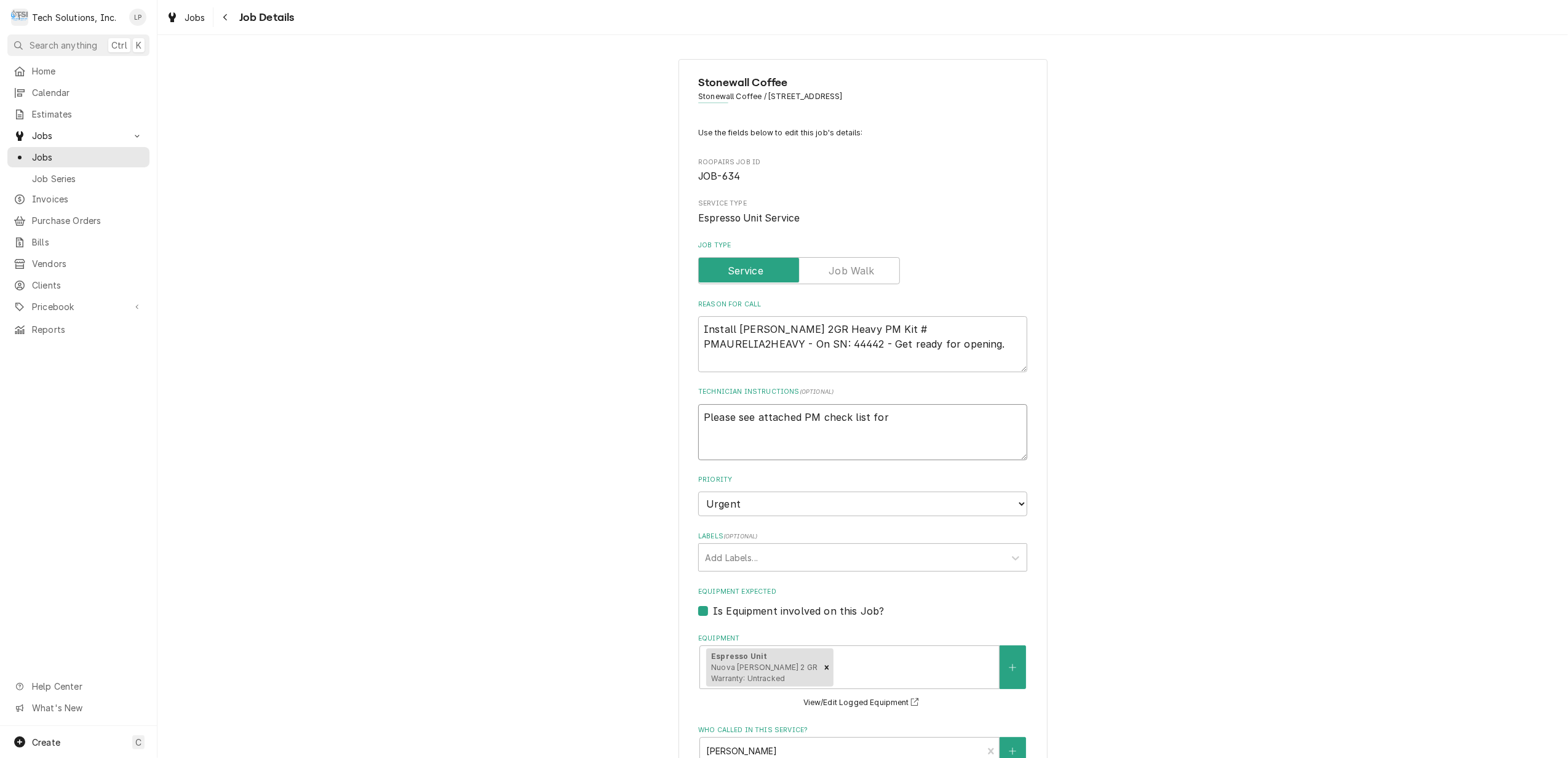
type textarea "Please see attached PM check list for a"
type textarea "x"
type textarea "Please see attached PM check list for al"
type textarea "x"
type textarea "Please see attached PM check list for all"
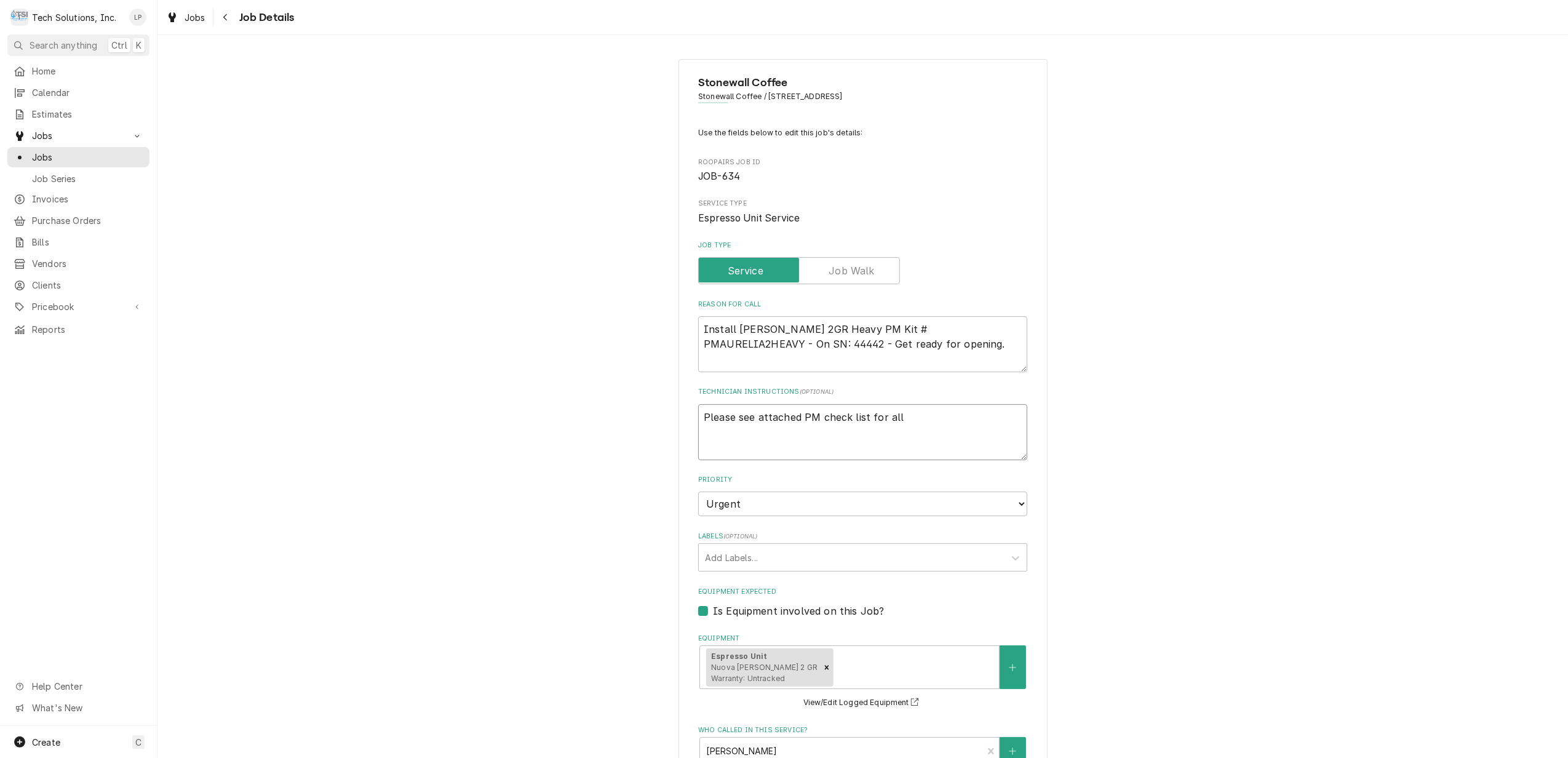
type textarea "x"
type textarea "Please see attached PM check list for all"
type textarea "x"
type textarea "Please see attached PM check list for all A"
type textarea "x"
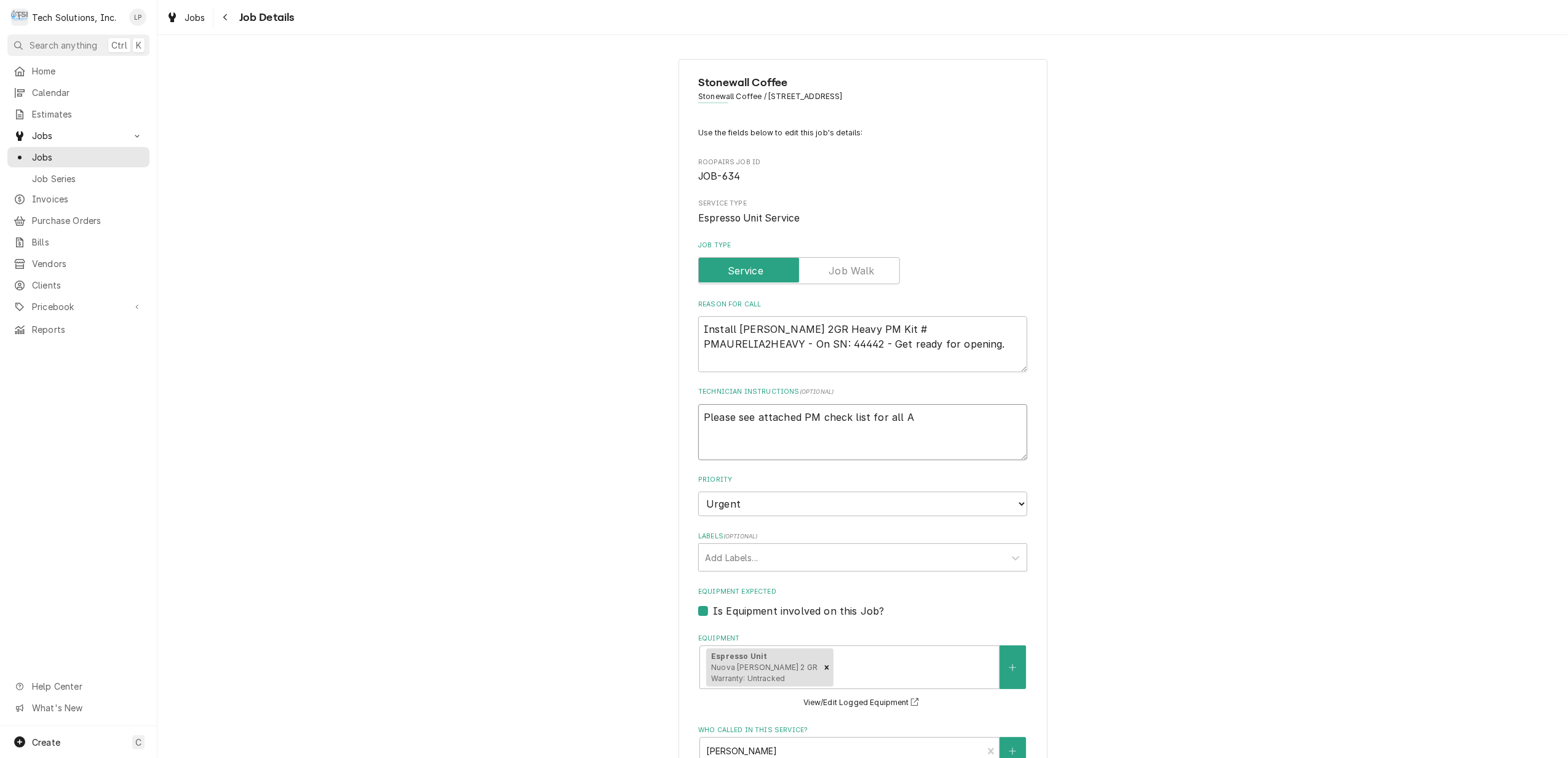
type textarea "Please see attached PM check list for all Au"
type textarea "x"
type textarea "Please see attached PM check list for all Aur"
type textarea "x"
type textarea "Please see attached PM check list for all Aure"
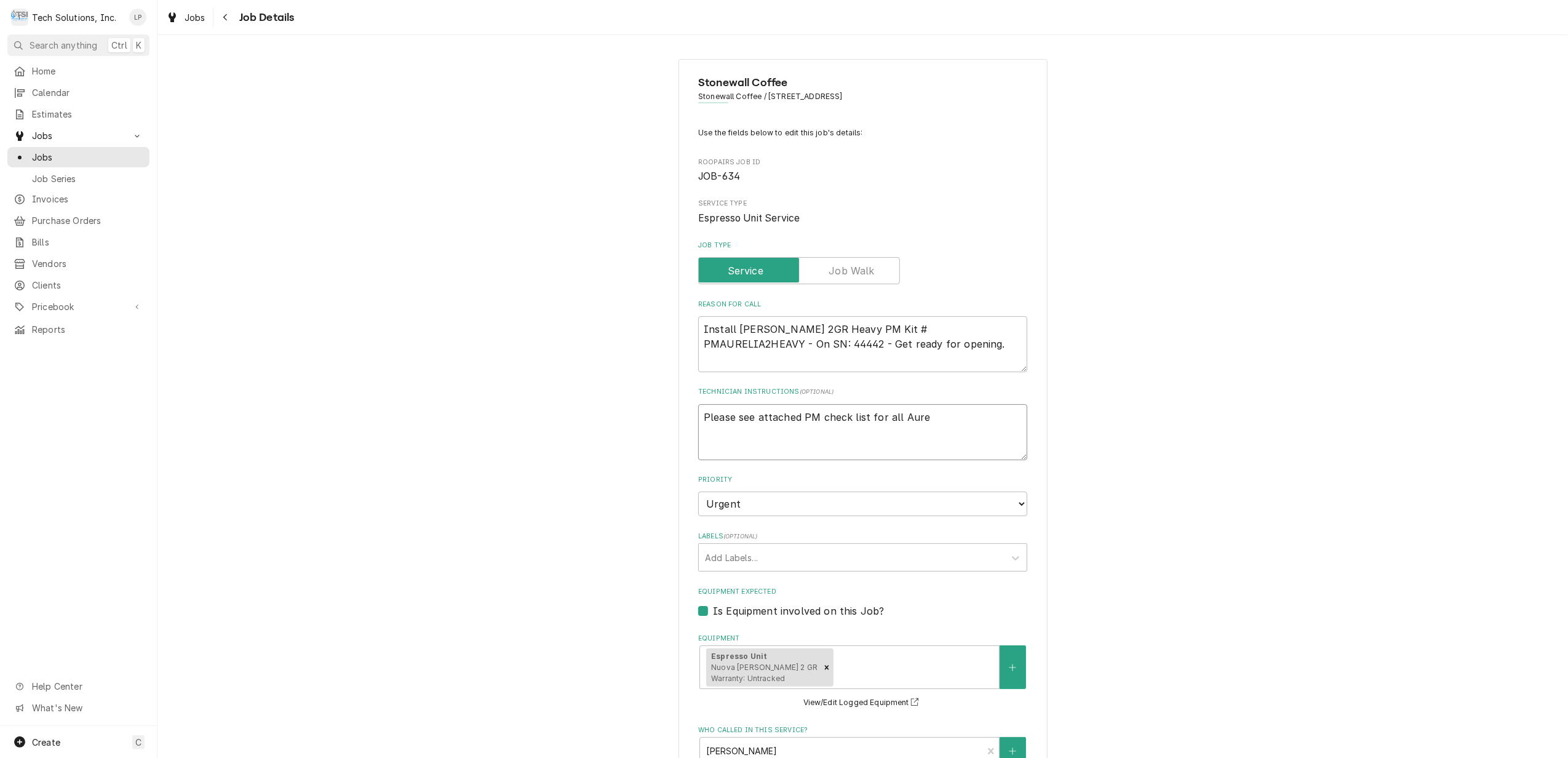
type textarea "x"
type textarea "Please see attached PM check list for all Aurel"
type textarea "x"
type textarea "Please see attached PM check list for all Aureli"
type textarea "x"
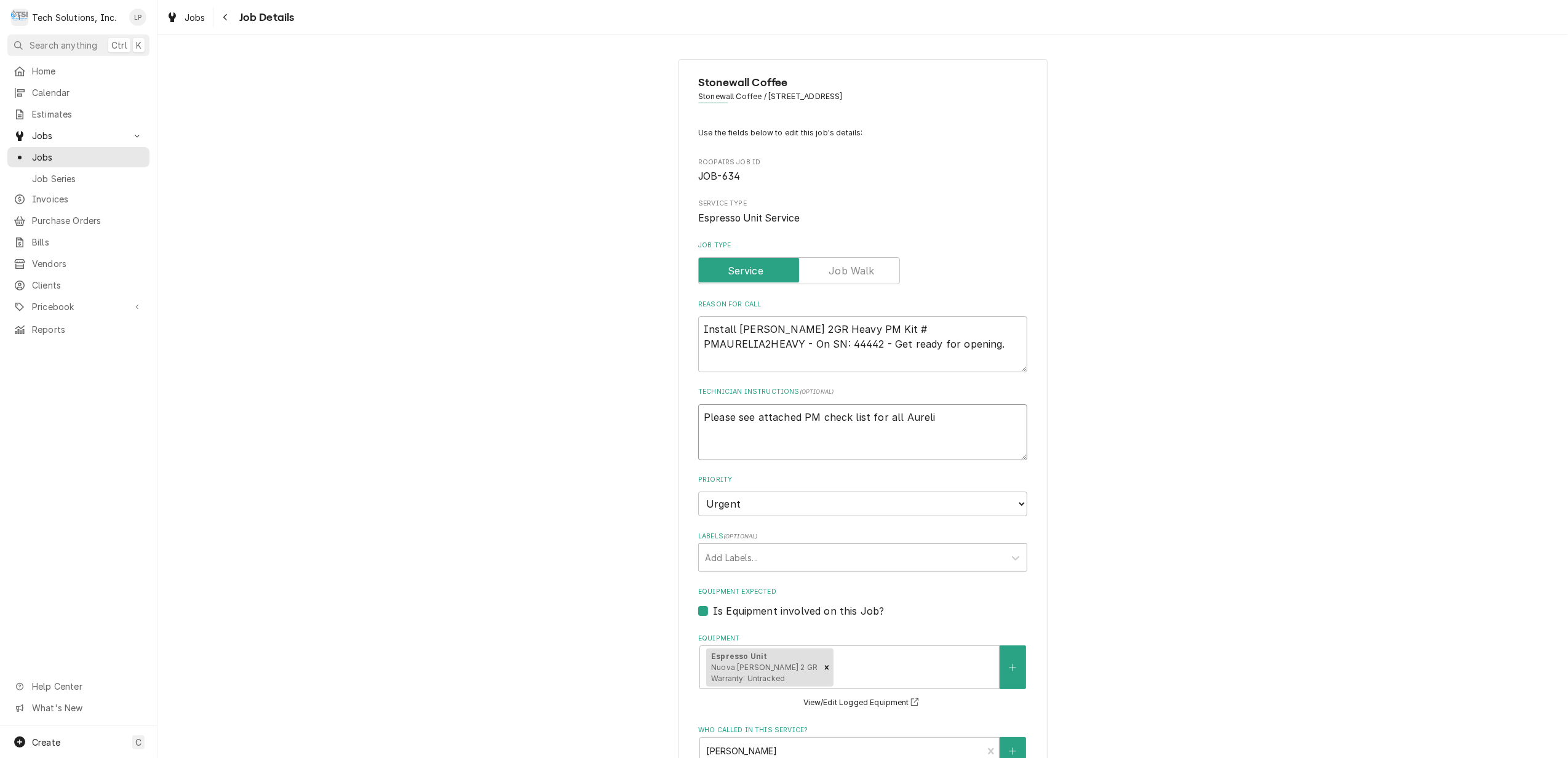
type textarea "Please see attached PM check list for all Aurelia"
type textarea "x"
type textarea "Please see attached PM check list for all Aurelias"
type textarea "x"
type textarea "Please see attached PM check list for all Aurelias"
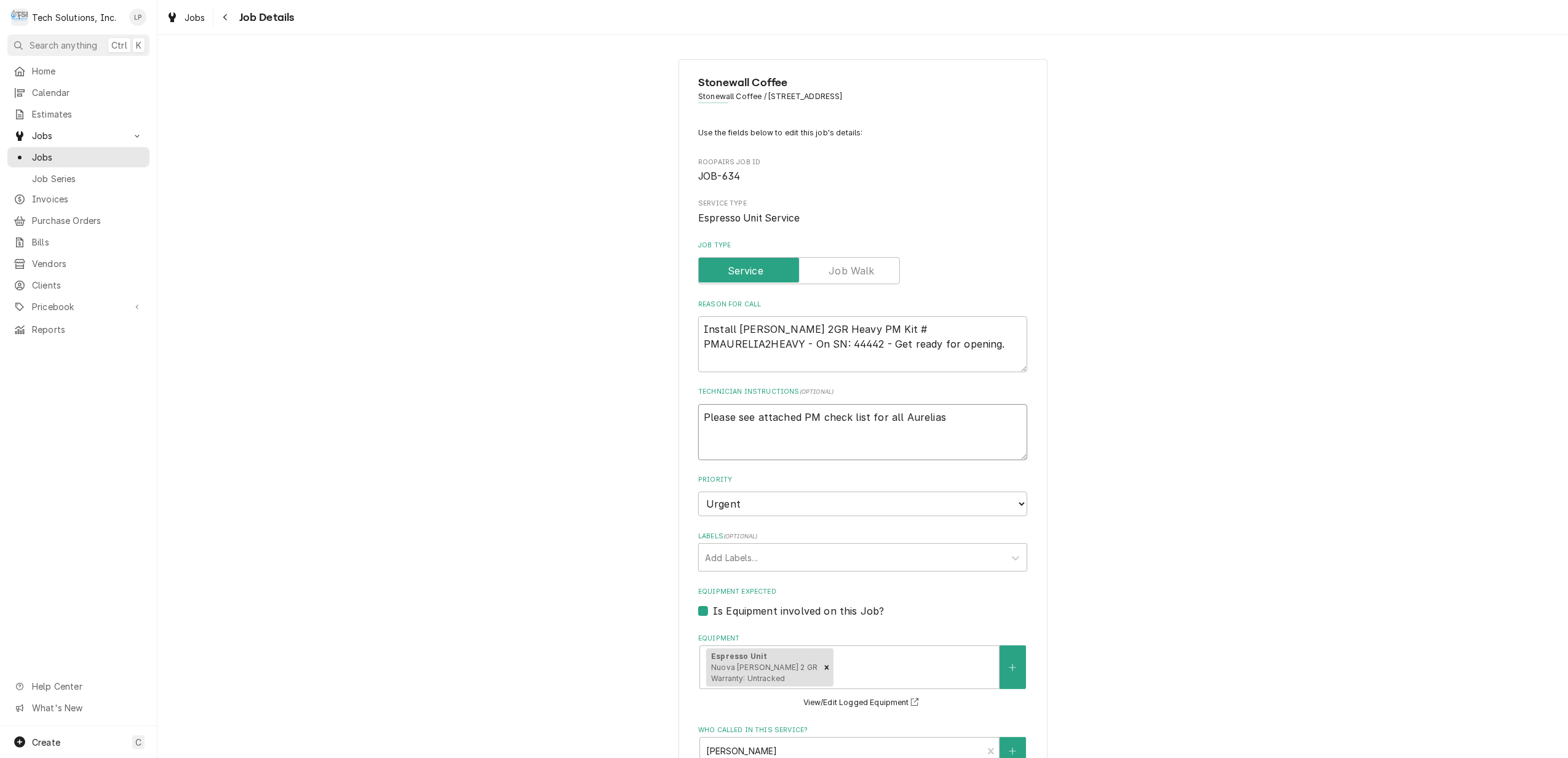
type textarea "x"
type textarea "Please see attached PM check list for all Aurelias -"
type textarea "x"
type textarea "Please see attached PM check list for all Aurelias -"
type textarea "x"
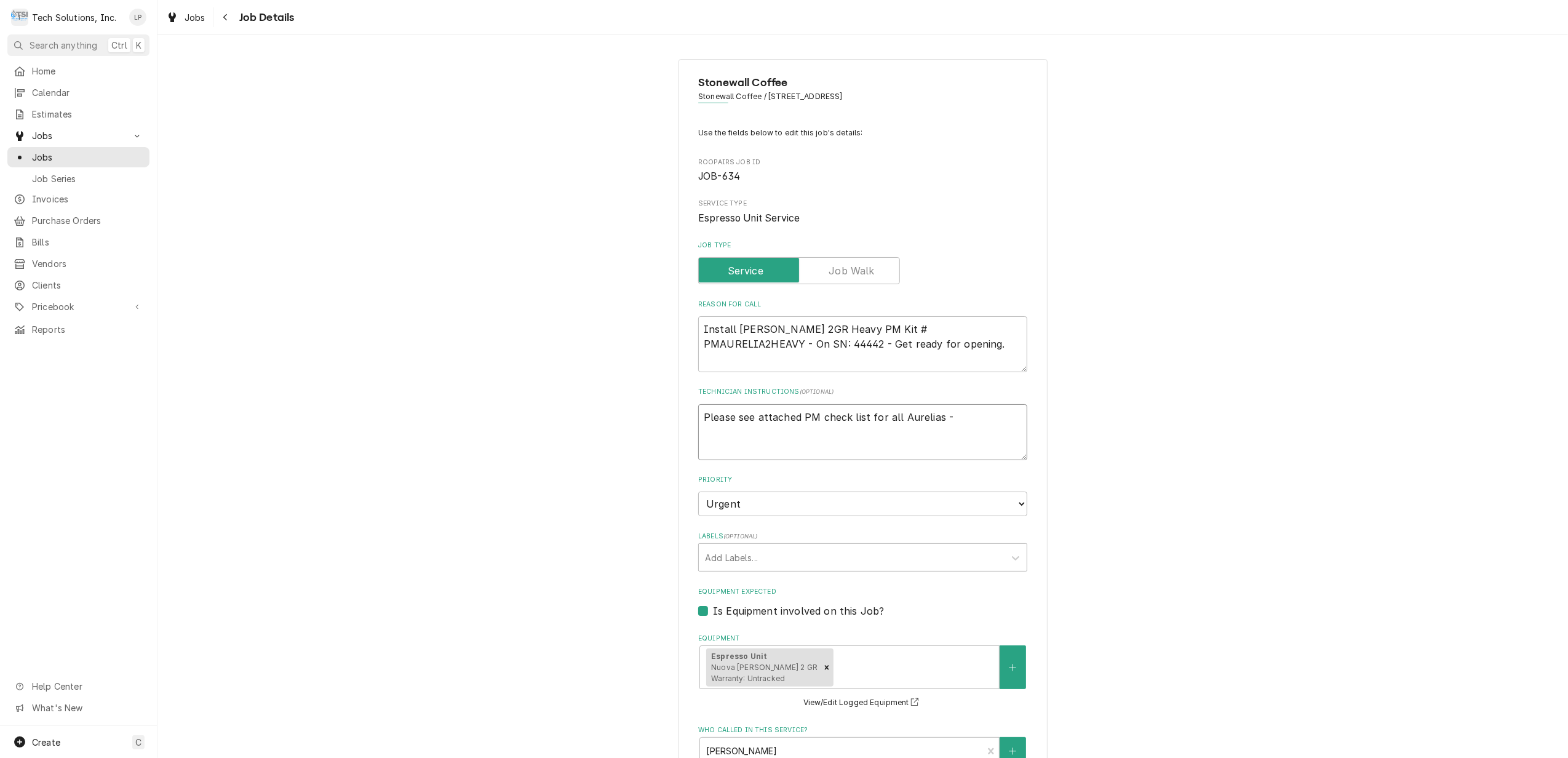
type textarea "Please see attached PM check list for all Aurelias - I"
type textarea "x"
type textarea "Please see attached PM check list for all Aurelias - Ig"
type textarea "x"
type textarea "Please see attached PM check list for all Aurelias - Ign"
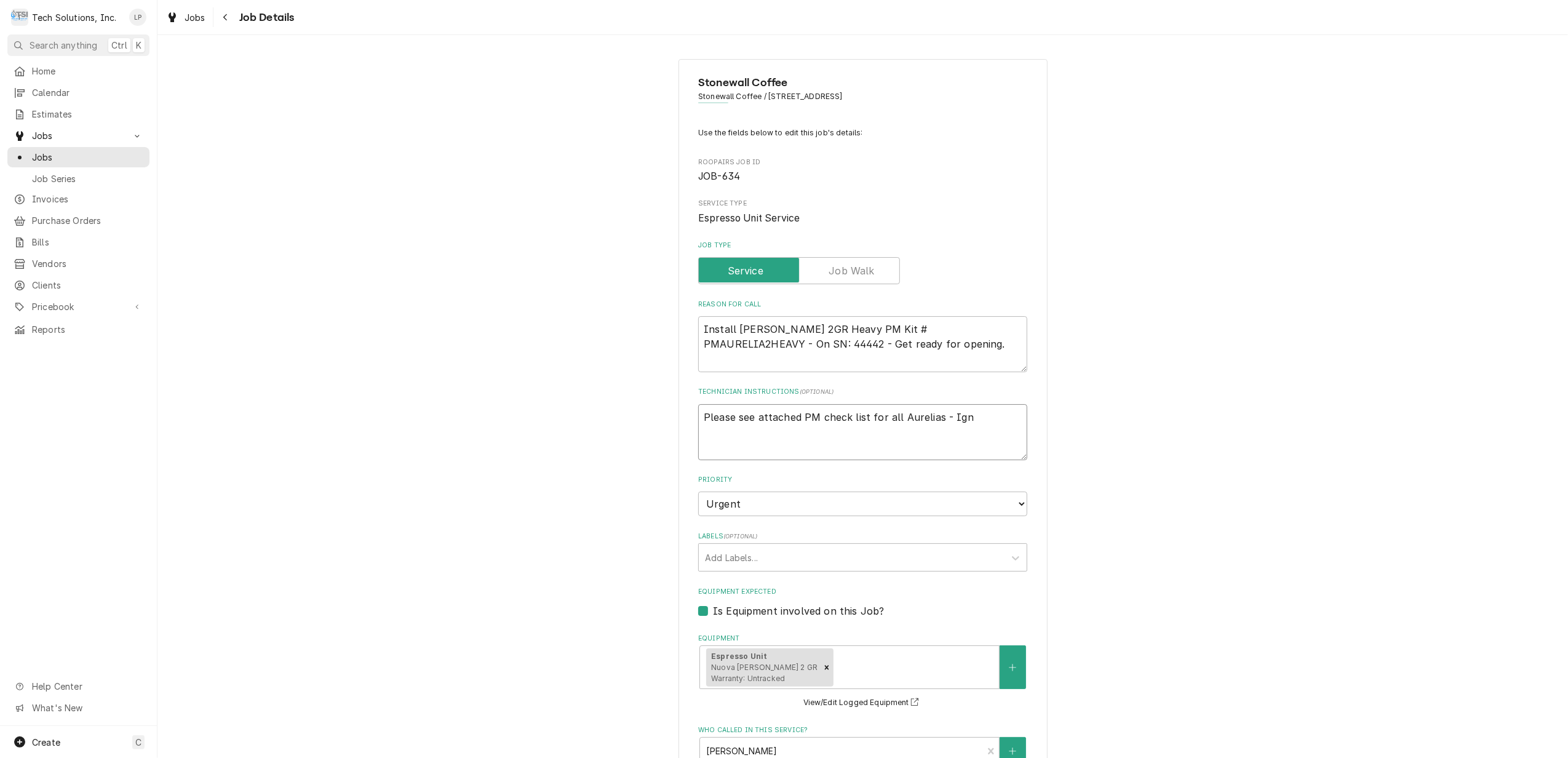
type textarea "x"
type textarea "Please see attached PM check list for all Aurelias - Igno"
type textarea "x"
type textarea "Please see attached PM check list for all Aurelias - Ignor"
type textarea "x"
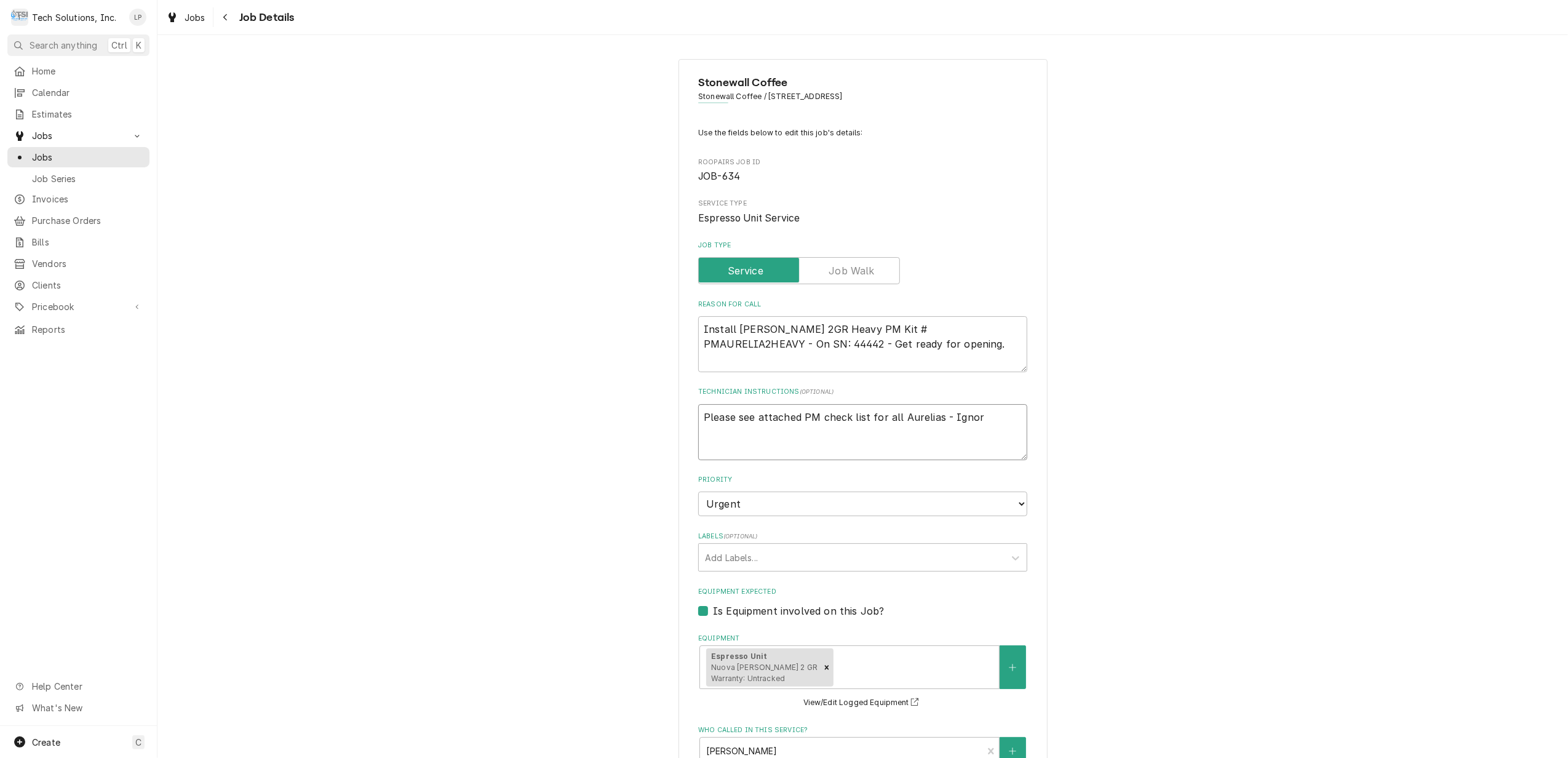
type textarea "Please see attached PM check list for all Aurelias - Ignore"
type textarea "x"
type textarea "Please see attached PM check list for all Aurelias - Ignore"
type textarea "x"
type textarea "Please see attached PM check list for all Aurelias - Ignore t"
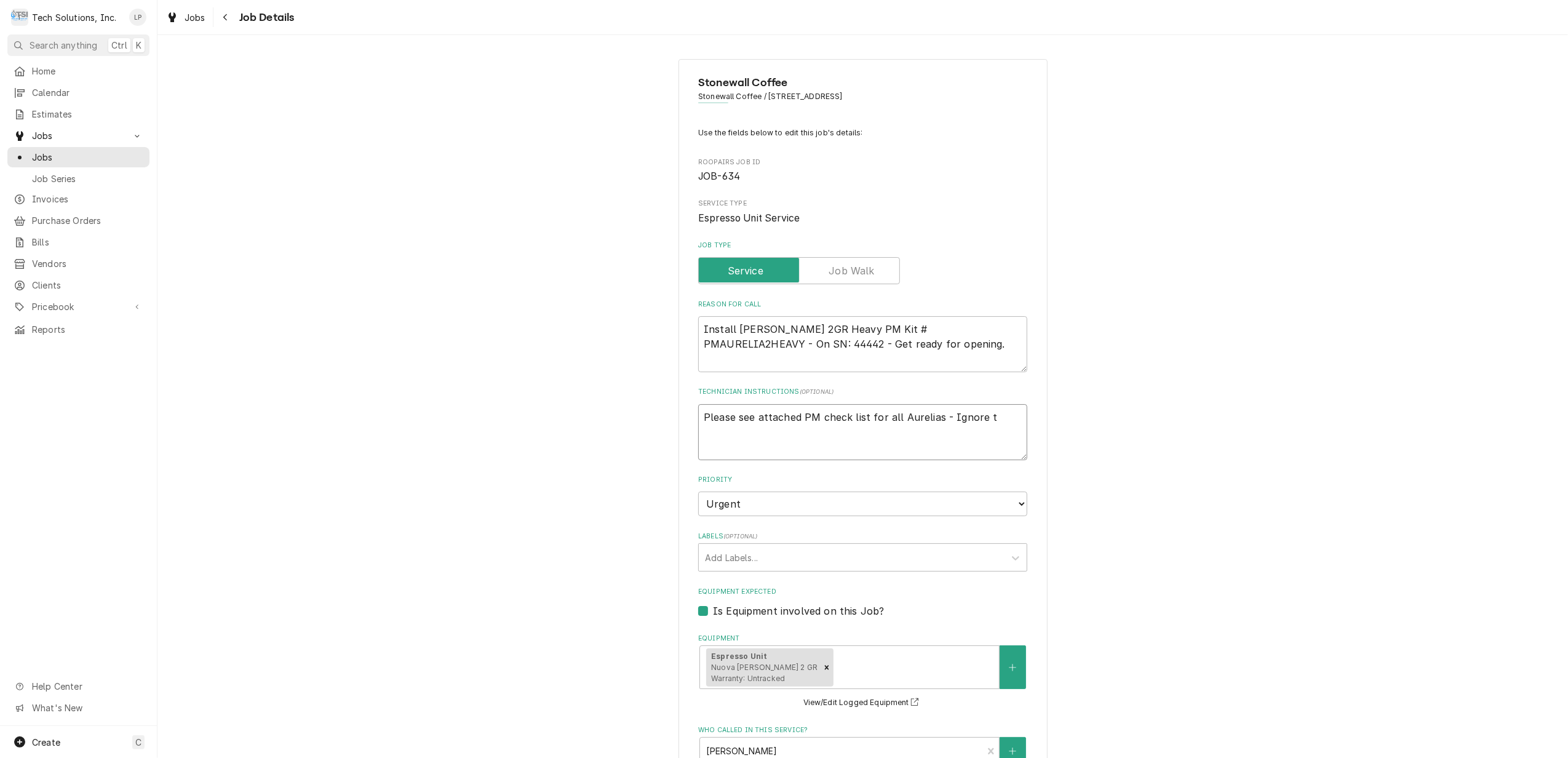
type textarea "x"
type textarea "Please see attached PM check list for all Aurelias - Ignore the"
type textarea "x"
type textarea "Please see attached PM check list for all Aurelias - Ignore the"
type textarea "x"
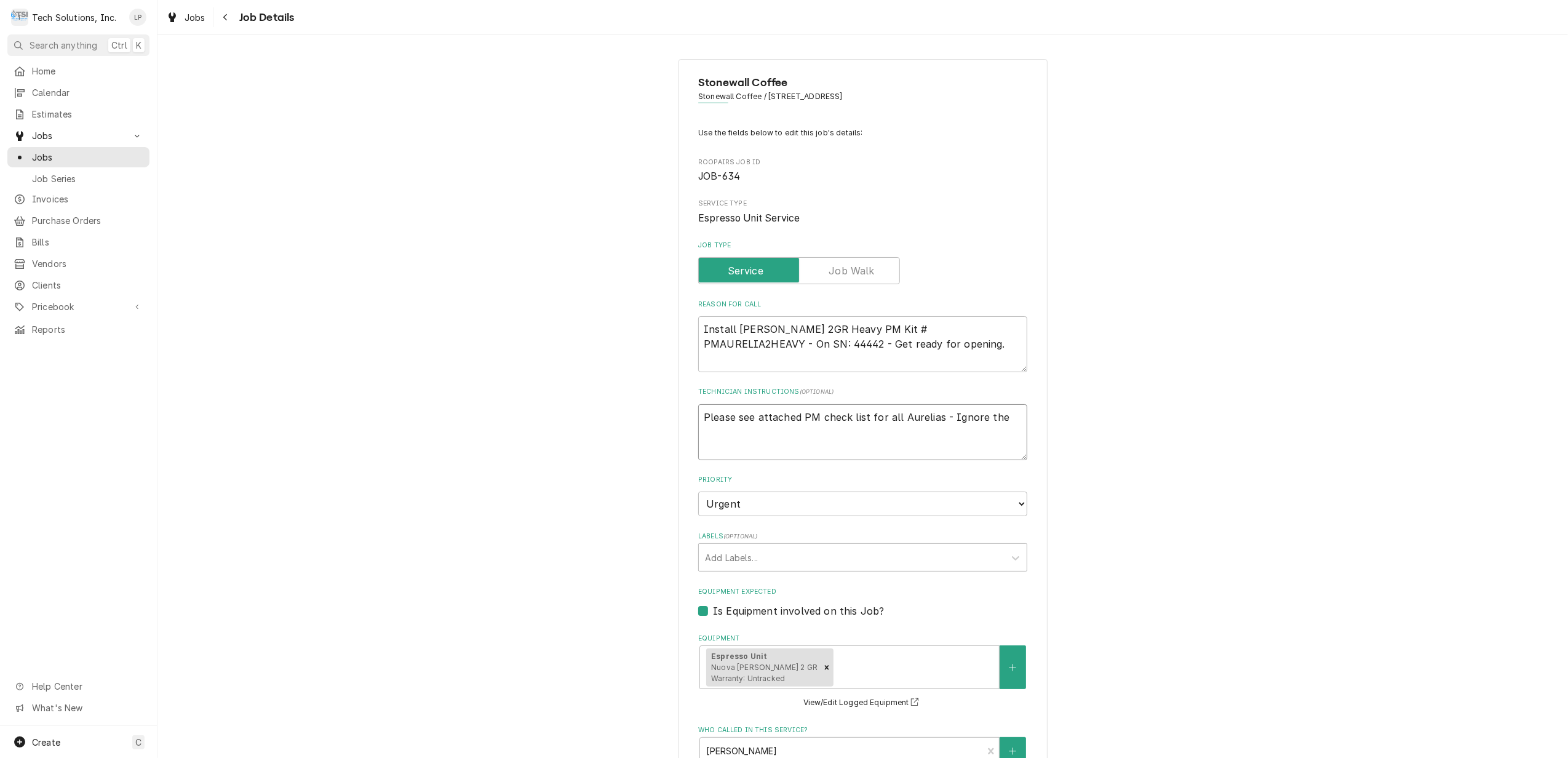
type textarea "Please see attached PM check list for all Aurelias - Ignore the o"
type textarea "x"
type textarea "Please see attached PM check list for all Aurelias - Ignore the"
type textarea "x"
type textarea "Please see attached PM check list for all Aurelias - Ignore the o"
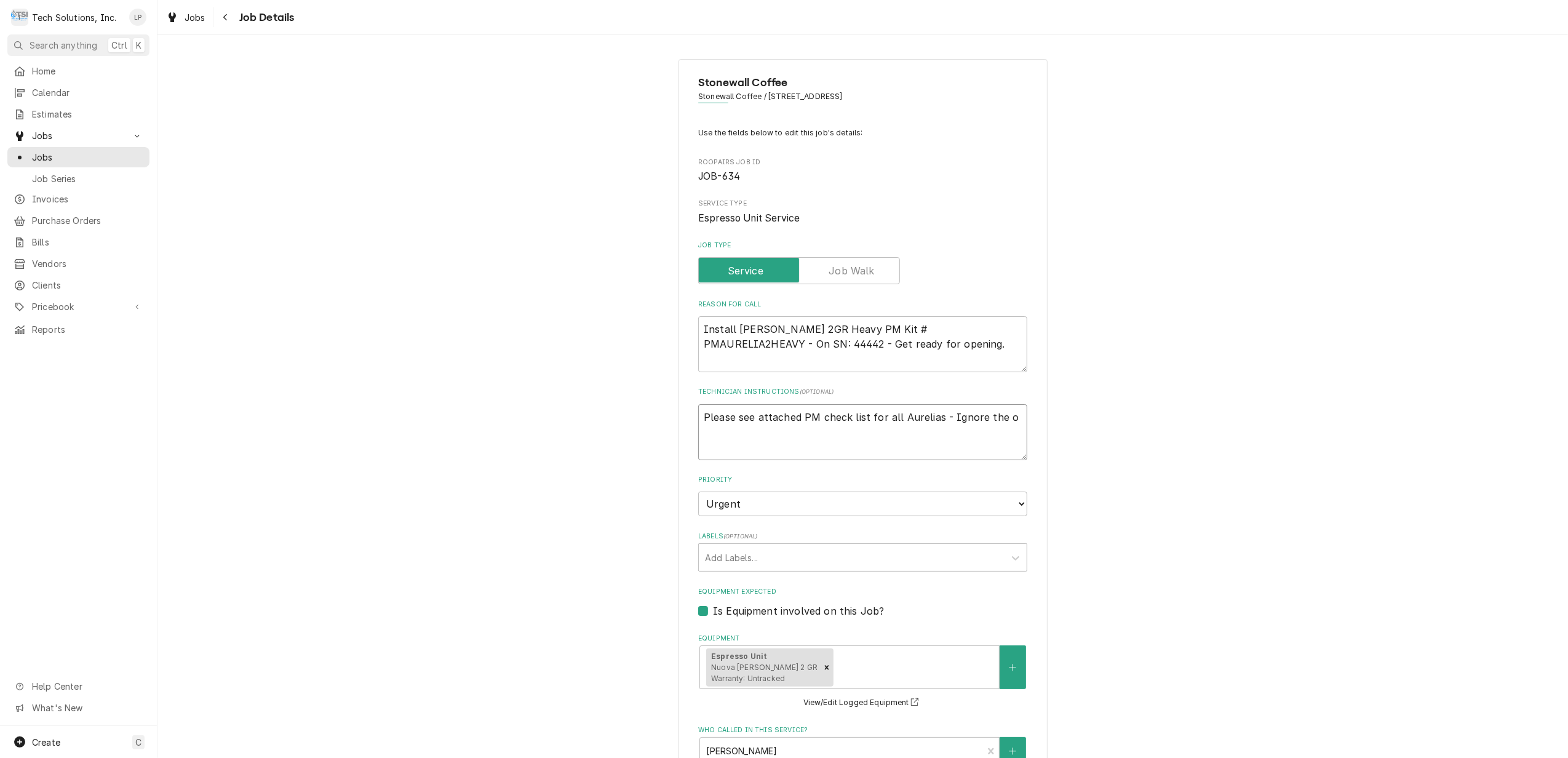
type textarea "x"
type textarea "Please see attached PM check list for all Aurelias - Ignore the on"
type textarea "x"
type textarea "Please see attached PM check list for all Aurelias - Ignore the one"
type textarea "x"
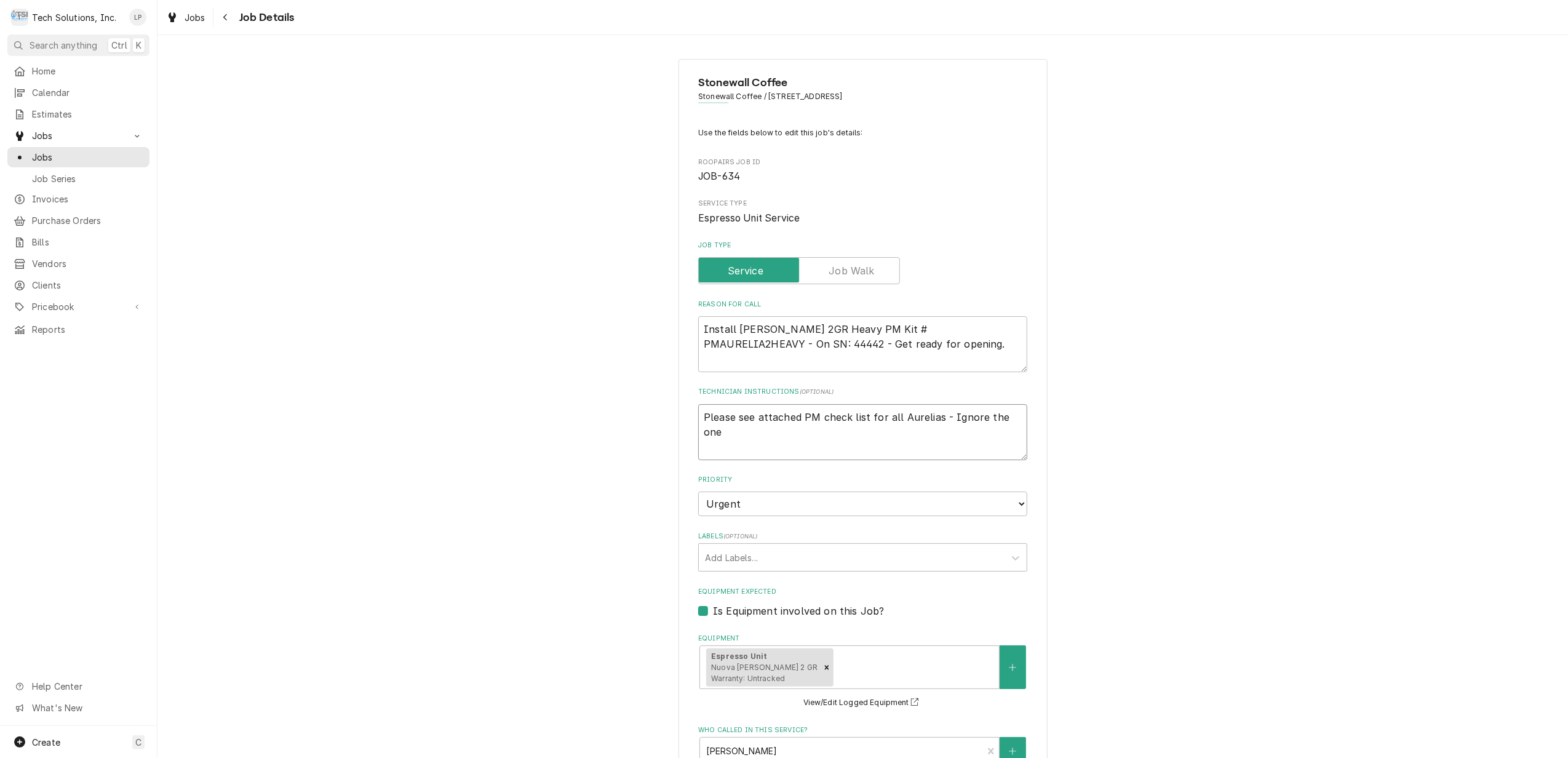
type textarea "Please see attached PM check list for all Aurelias - Ignore the ones"
type textarea "x"
type textarea "Please see attached PM check list for all Aurelias - Ignore the ones"
type textarea "x"
type textarea "Please see attached PM check list for all Aurelias - Ignore the ones t"
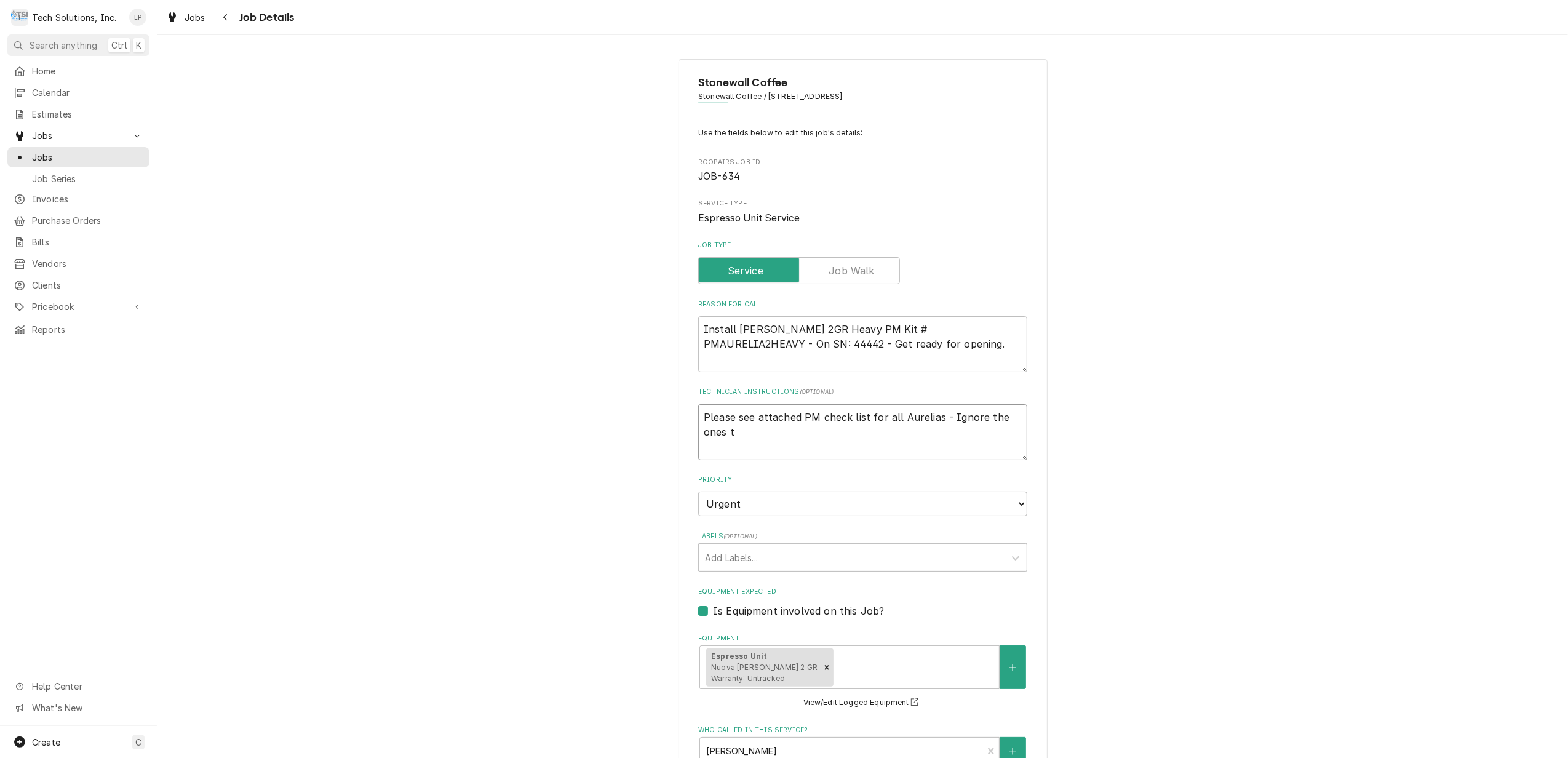
type textarea "x"
type textarea "Please see attached PM check list for all Aurelias - Ignore the ones th"
type textarea "x"
type textarea "Please see attached PM check list for all Aurelias - Ignore the ones tha"
type textarea "x"
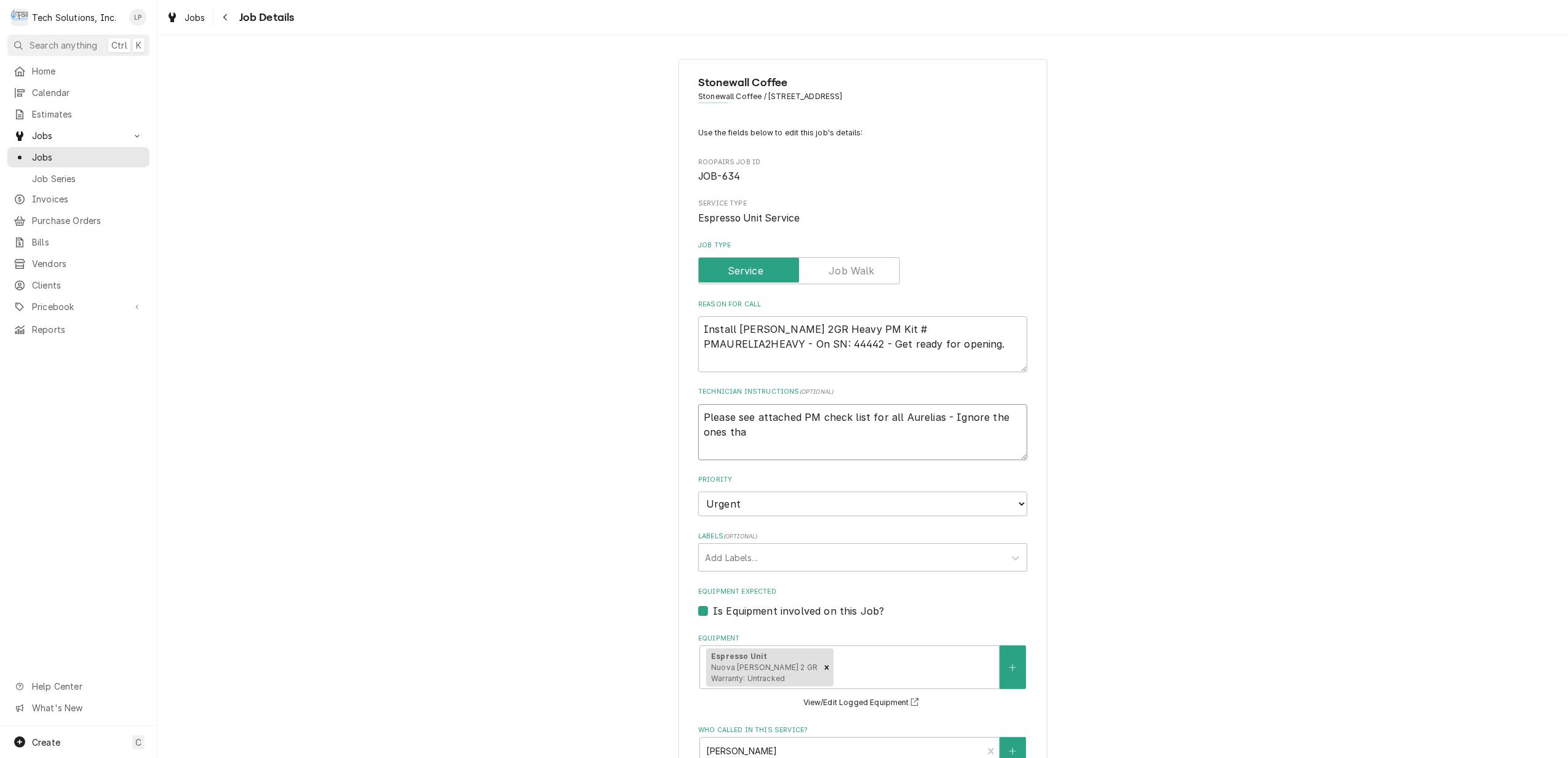
type textarea "Please see attached PM check list for all Aurelias - Ignore the ones that"
type textarea "x"
type textarea "Please see attached PM check list for all Aurelias - Ignore the ones that"
type textarea "x"
type textarea "Please see attached PM check list for all Aurelias - Ignore the ones that a"
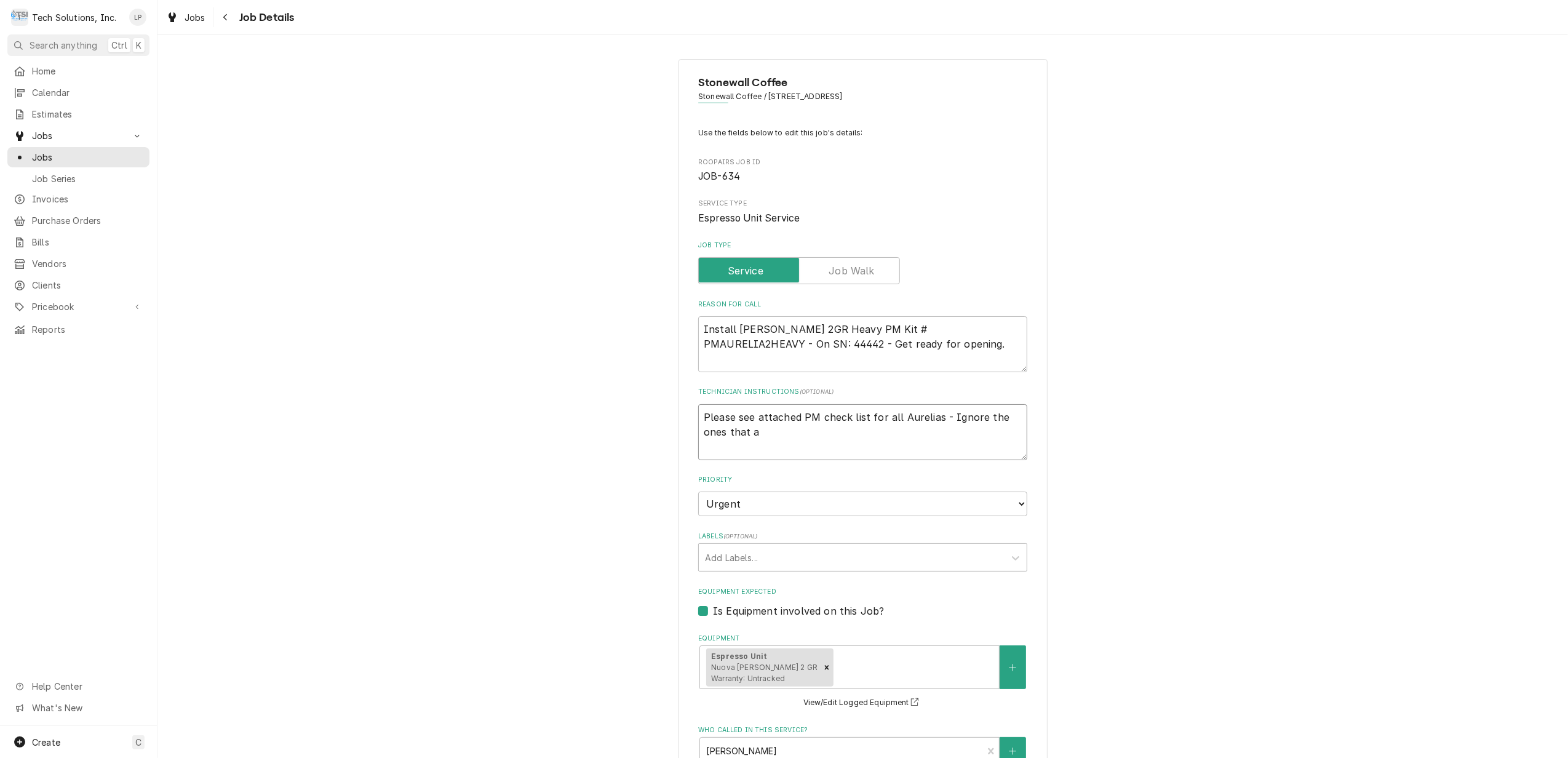
type textarea "x"
type textarea "Please see attached PM check list for all Aurelias - Ignore the ones that ar"
type textarea "x"
type textarea "Please see attached PM check list for all Aurelias - Ignore the ones that are"
type textarea "x"
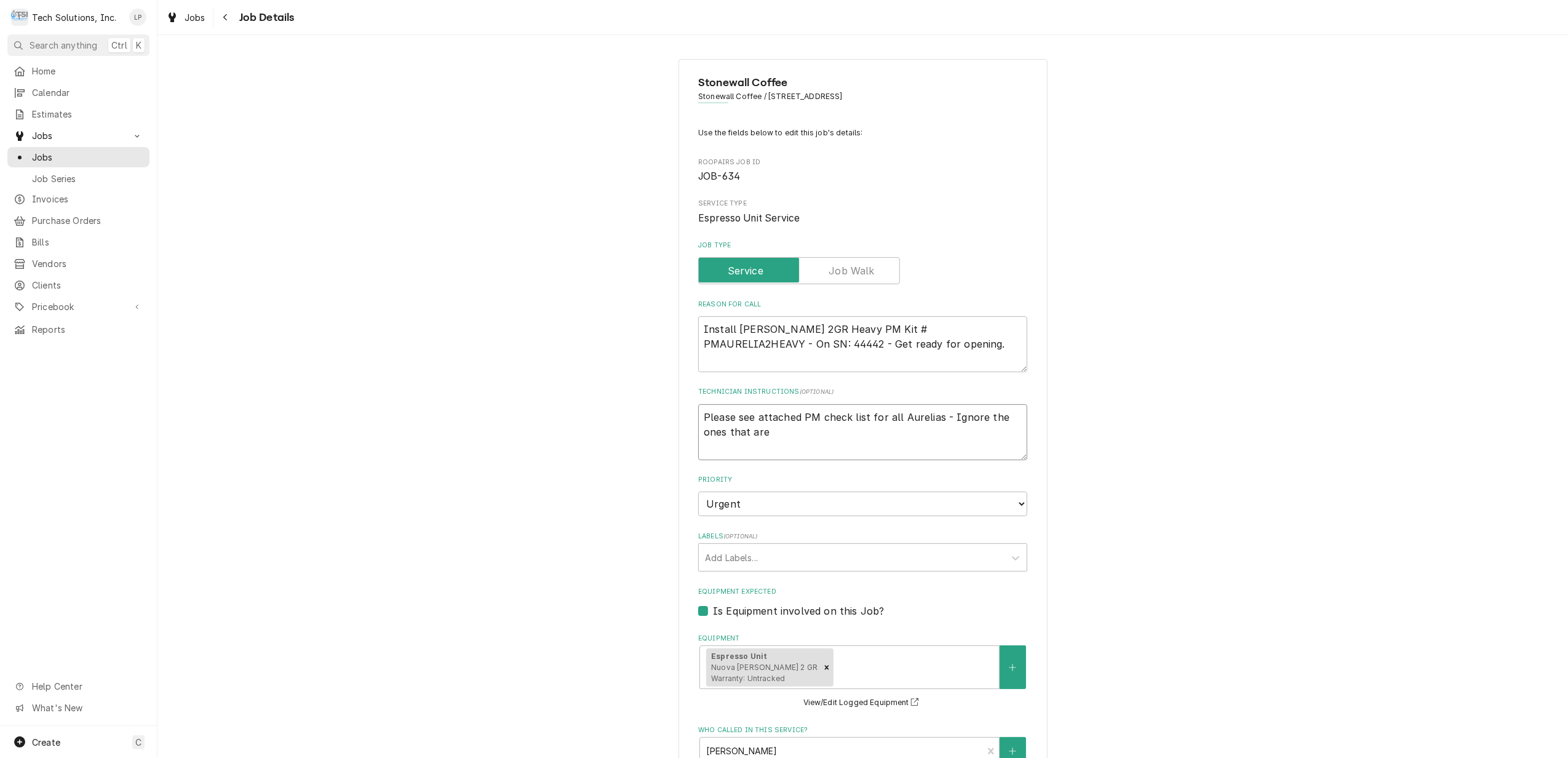
type textarea "Please see attached PM check list for all Aurelias - Ignore the ones that are"
type textarea "x"
type textarea "Please see attached PM check list for all Aurelias - Ignore the ones that are n"
type textarea "x"
type textarea "Please see attached PM check list for all Aurelias - Ignore the ones that are no"
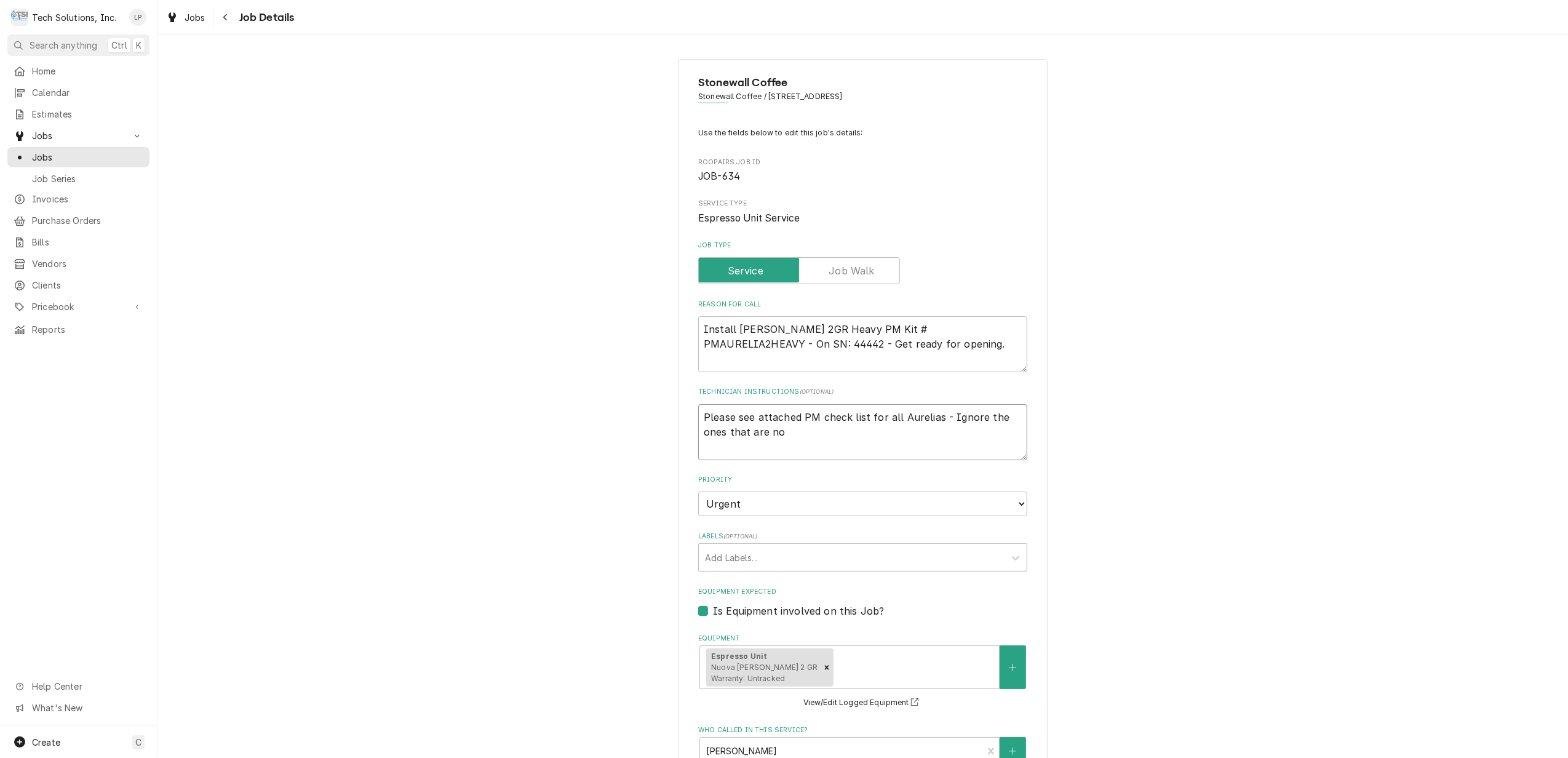
type textarea "x"
type textarea "Please see attached PM check list for all Aurelias - Ignore the ones that are n…"
type textarea "x"
type textarea "Please see attached PM check list for all Aurelias - Ignore the ones that are n…"
type textarea "x"
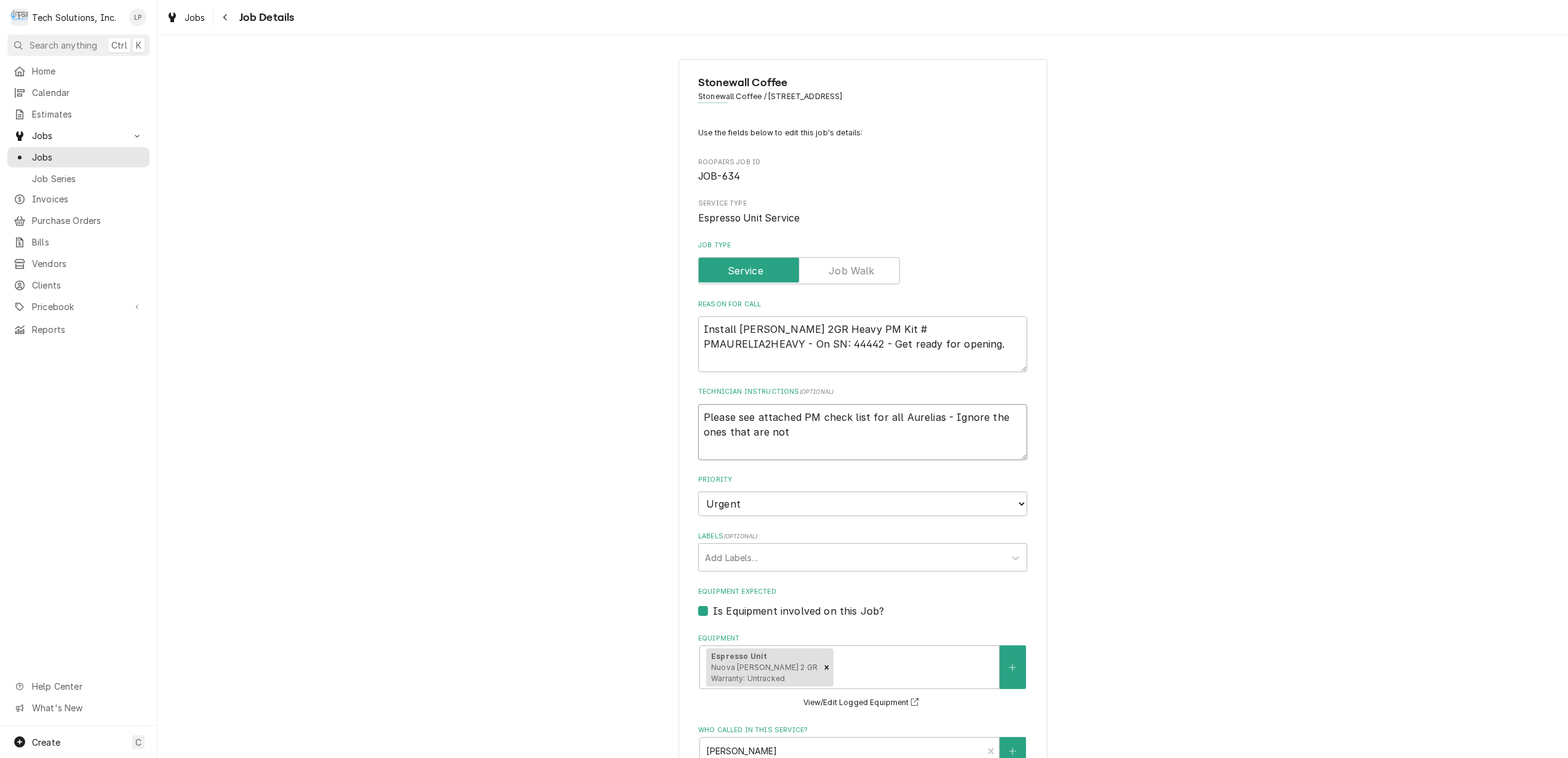
type textarea "Please see attached PM check list for all Aurelias - Ignore the ones that are n…"
click at [878, 419] on textarea "Please see attached PM check list for all Aurelias - Ignore the ones that you d…" at bounding box center [863, 432] width 329 height 56
click at [999, 421] on textarea "Please see attached PM check list for the 2 Group - all Aurelias - Ignore the o…" at bounding box center [863, 432] width 329 height 56
click at [925, 431] on textarea "Please see attached PM check list for the 2 Group - all Aurelias checklist - Ig…" at bounding box center [863, 432] width 329 height 56
click at [955, 596] on div "Equipment Expected Is Equipment involved on this Job?" at bounding box center [863, 602] width 329 height 31
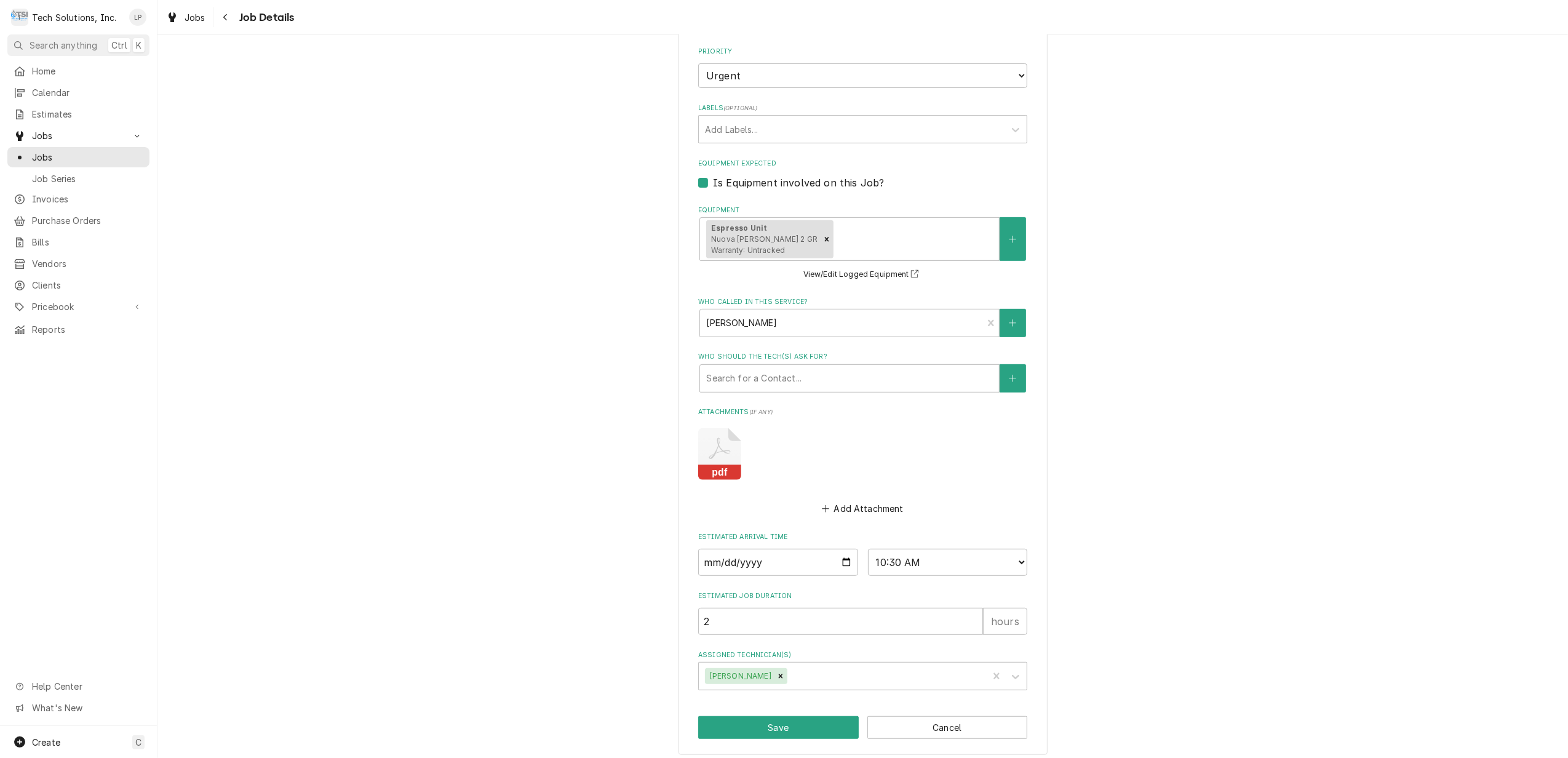
scroll to position [438, 0]
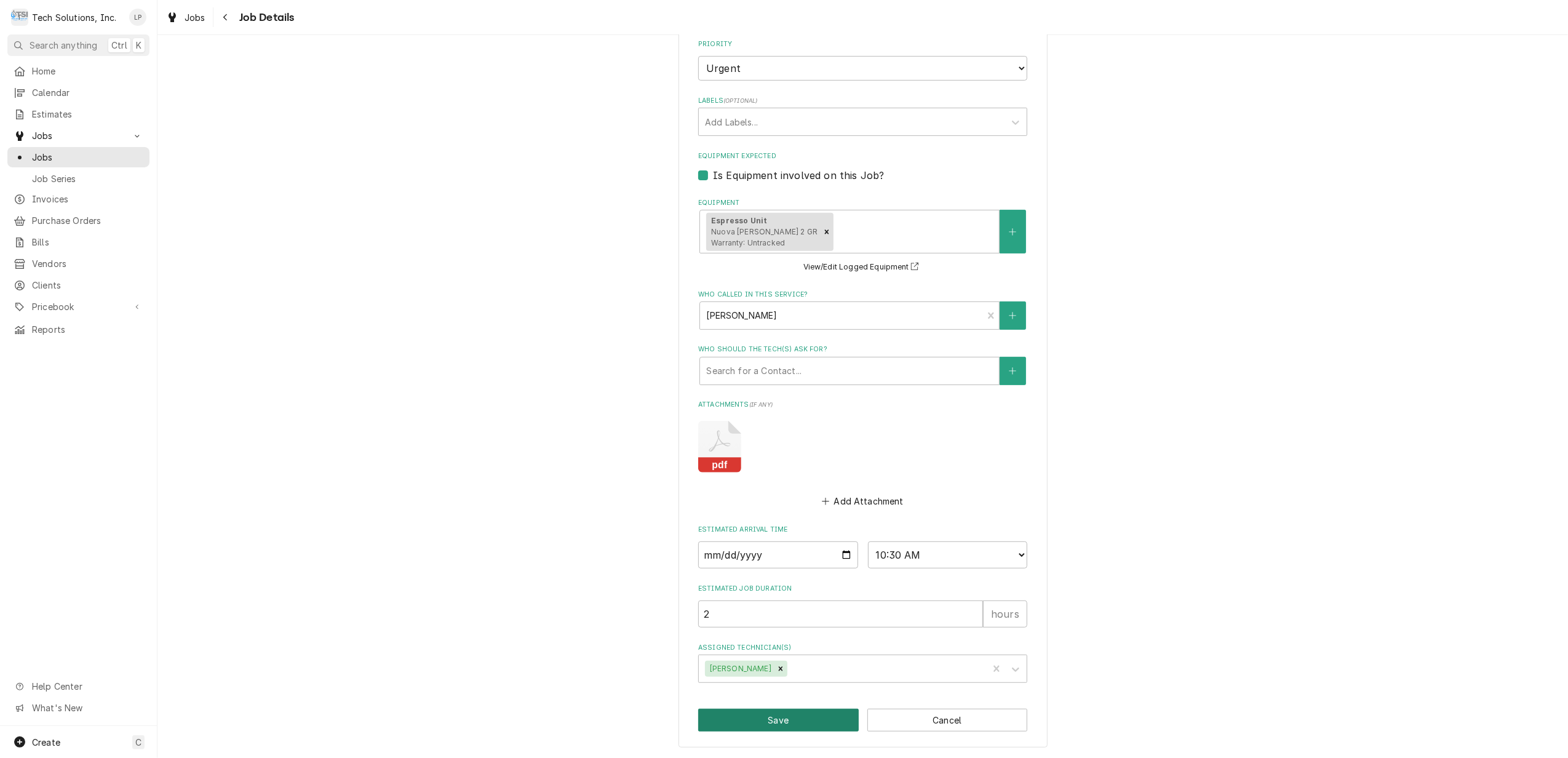
click at [775, 716] on button "Save" at bounding box center [779, 720] width 161 height 23
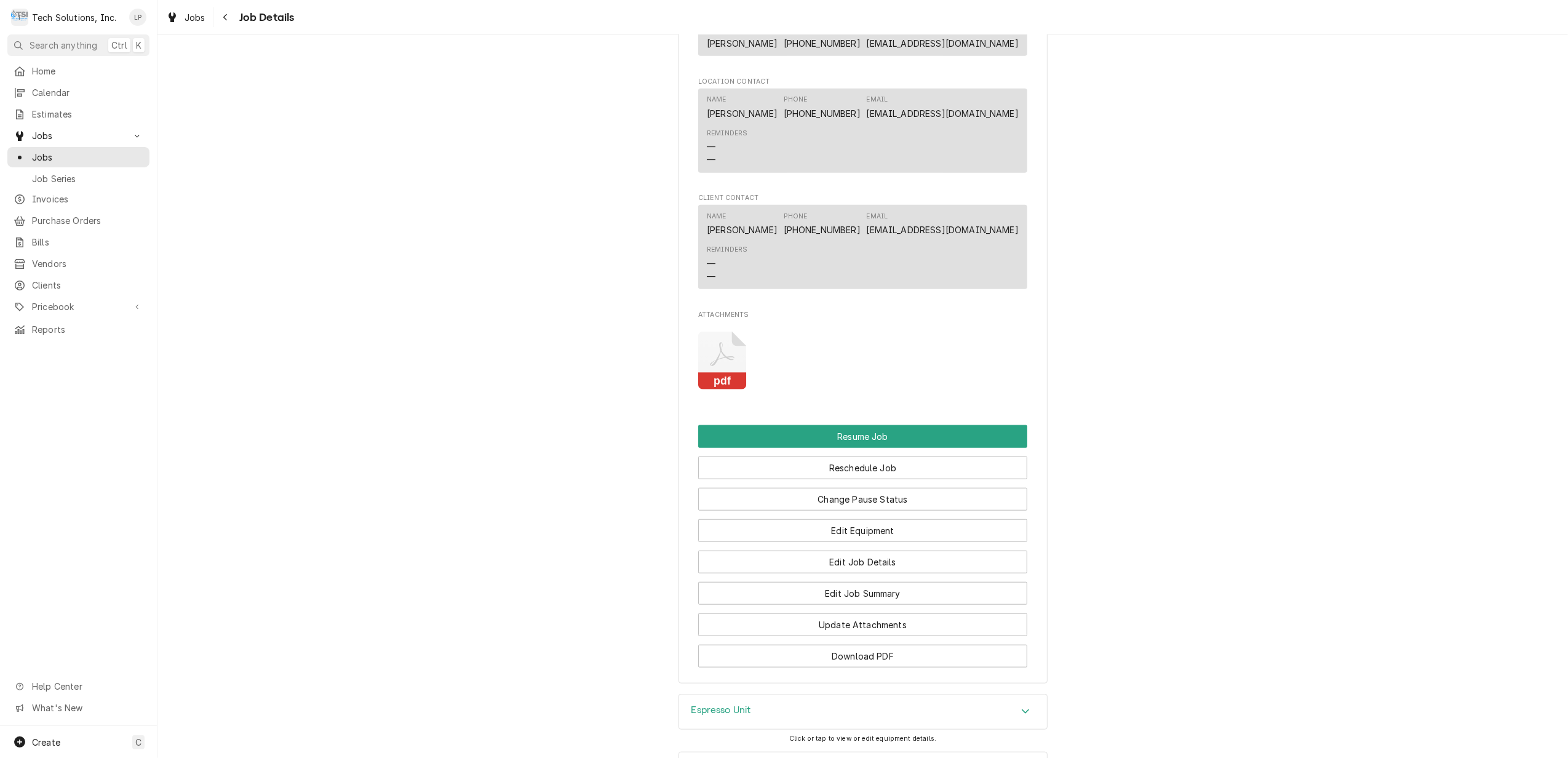
scroll to position [984, 0]
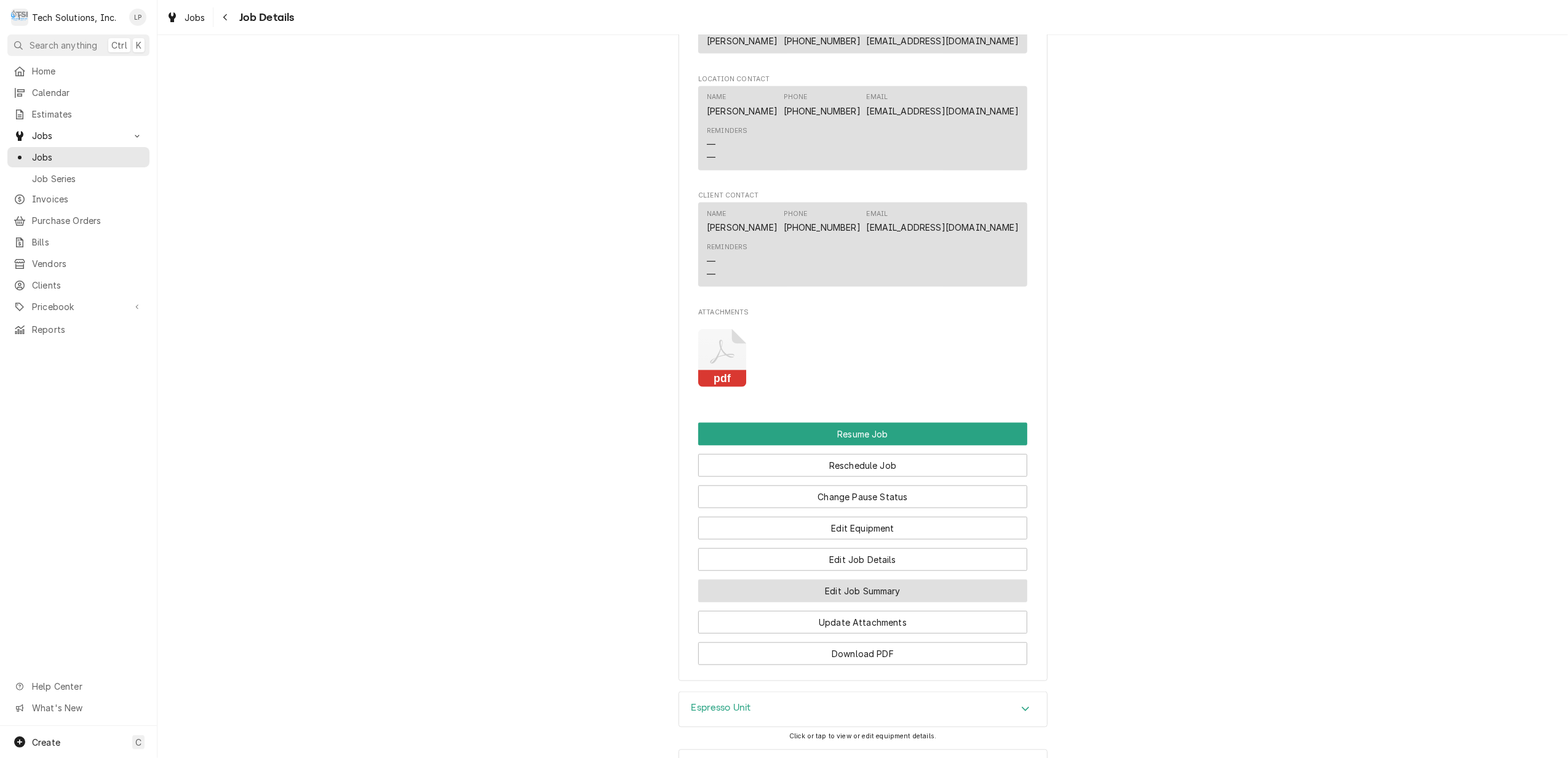
click at [884, 602] on button "Edit Job Summary" at bounding box center [863, 591] width 329 height 23
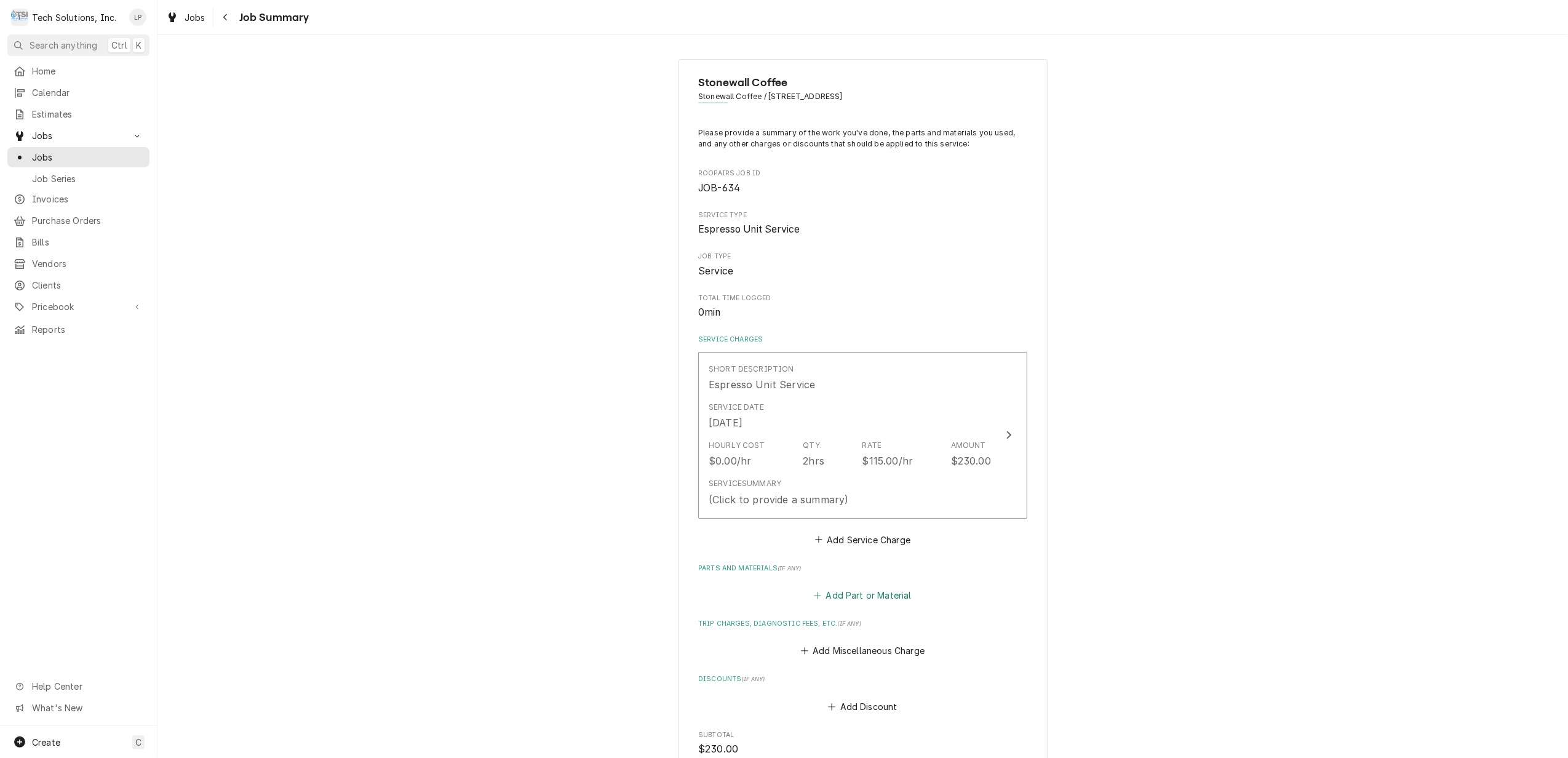
click at [857, 594] on button "Add Part or Material" at bounding box center [863, 595] width 101 height 17
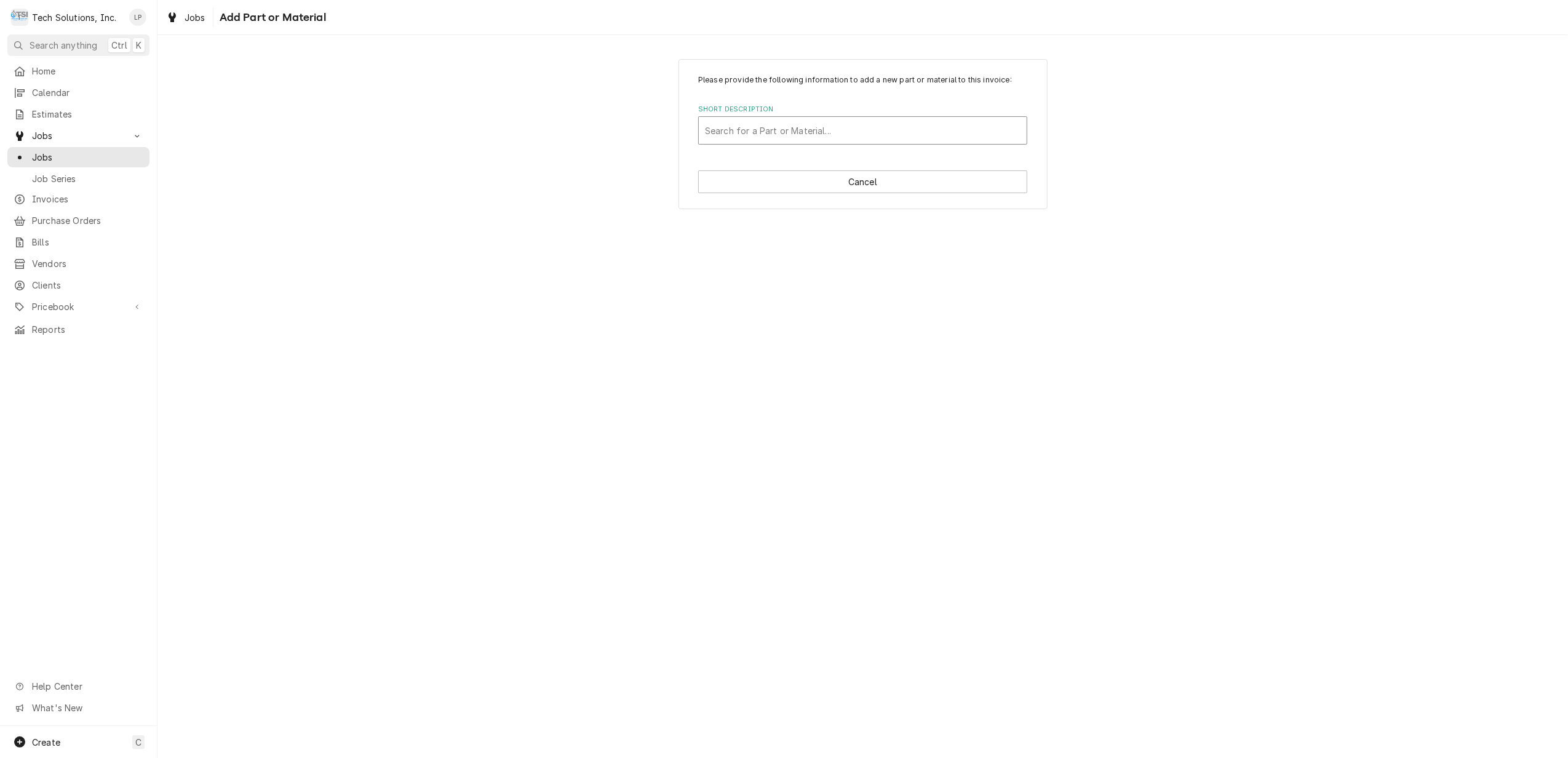
click at [820, 128] on div "Short Description" at bounding box center [863, 130] width 315 height 22
type input "Aurelia 2GR Heavy PM Kit"
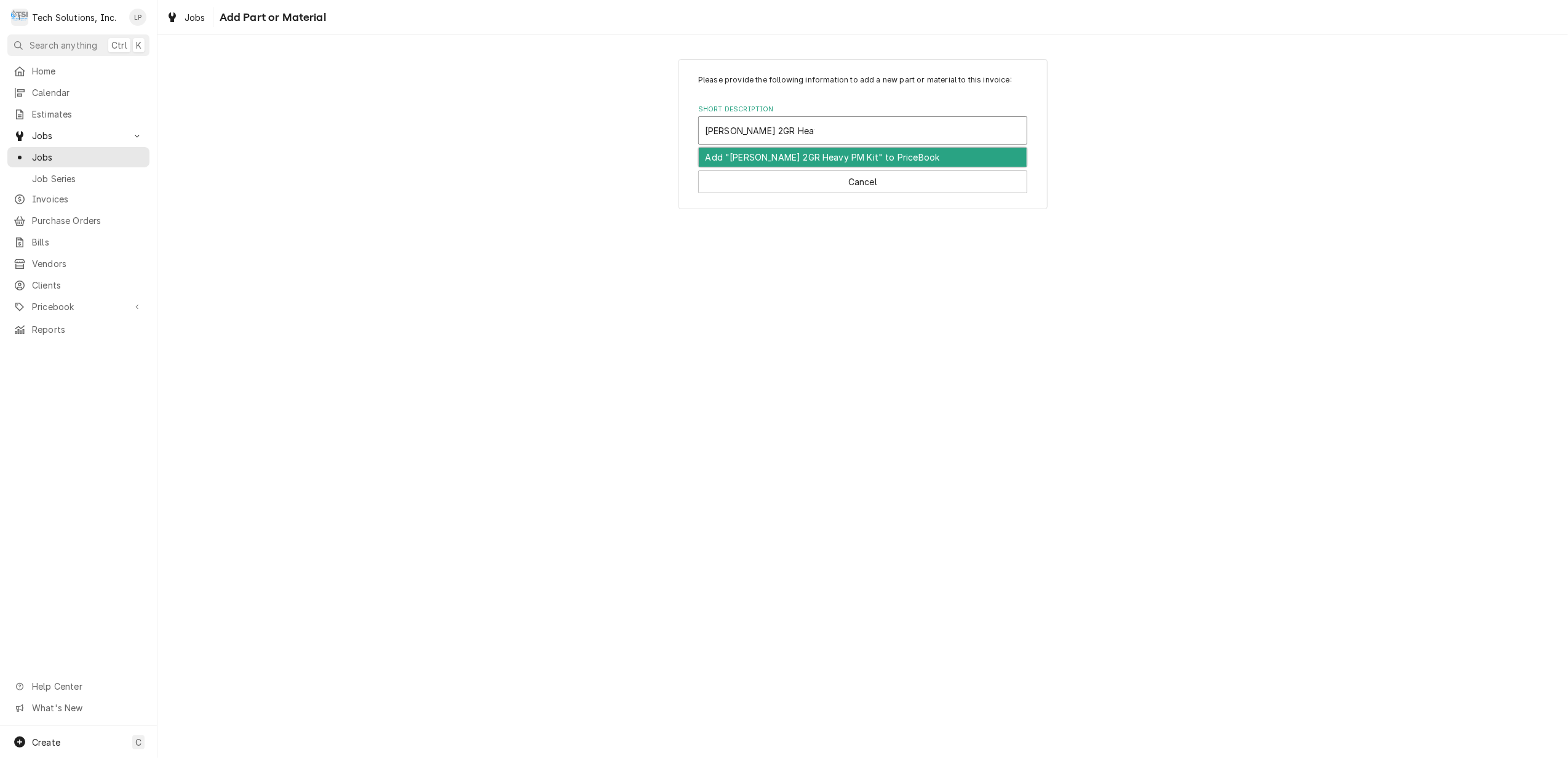
click at [820, 155] on div "Add "Aurelia 2GR Heavy PM Kit" to PriceBook" at bounding box center [862, 157] width 328 height 19
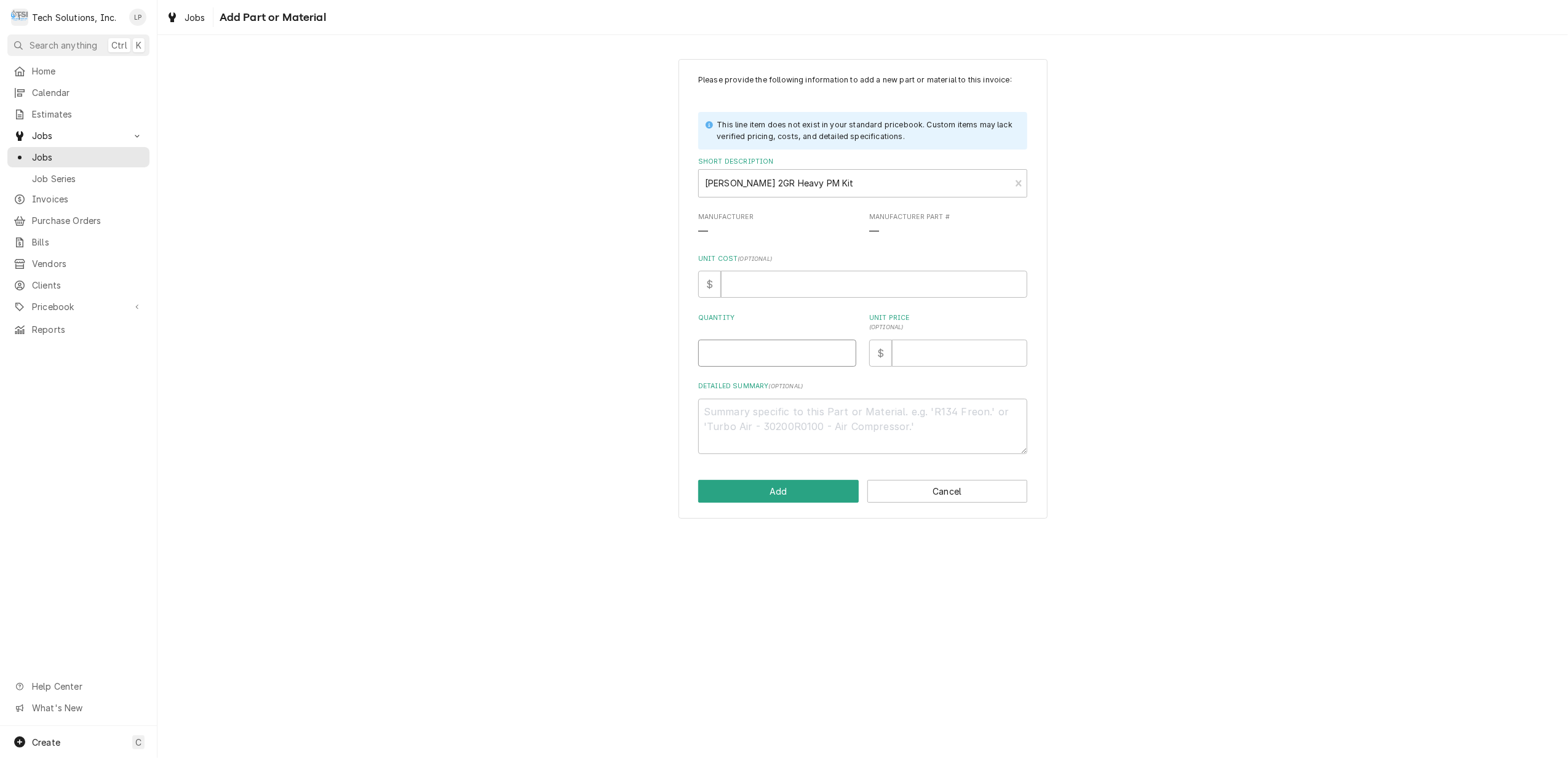
click at [820, 360] on input "Quantity" at bounding box center [777, 353] width 158 height 27
type textarea "x"
type input "1"
type textarea "x"
type input "3"
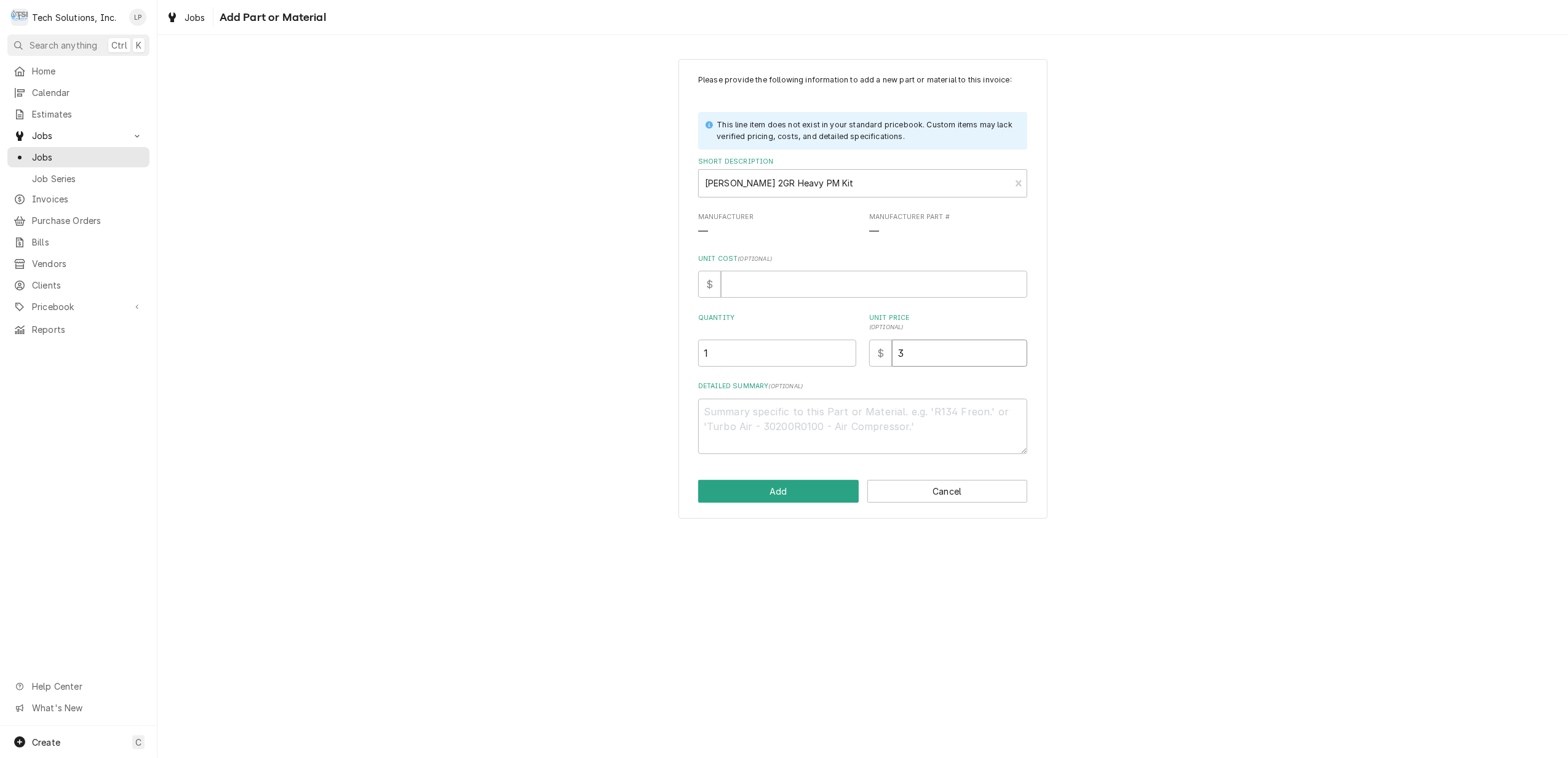
type textarea "x"
type input "33"
type textarea "x"
type input "334"
type textarea "x"
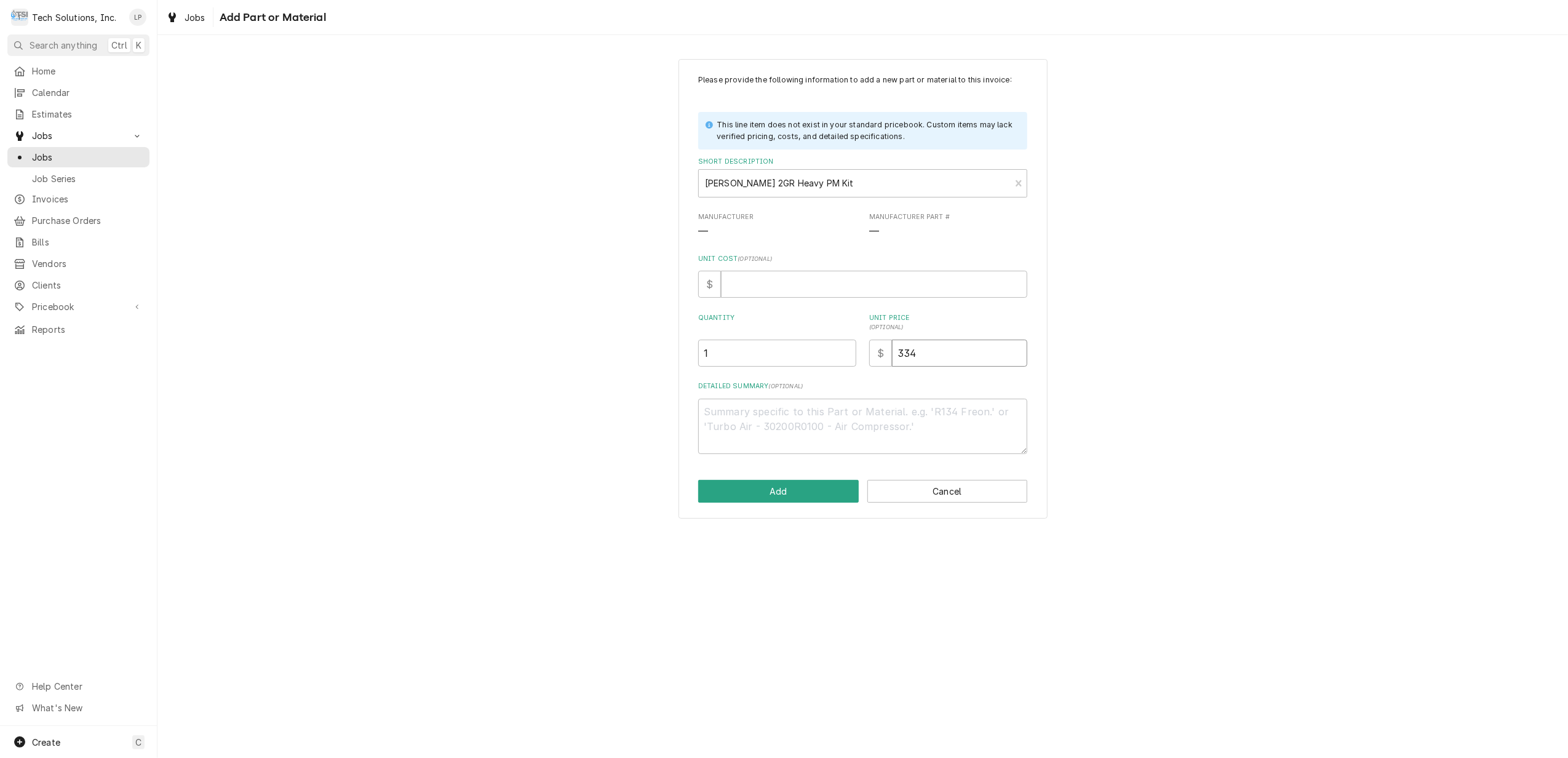
type input "334.7"
type textarea "x"
type input "334.78"
click at [801, 280] on input "Unit Cost ( optional )" at bounding box center [873, 283] width 306 height 27
type textarea "x"
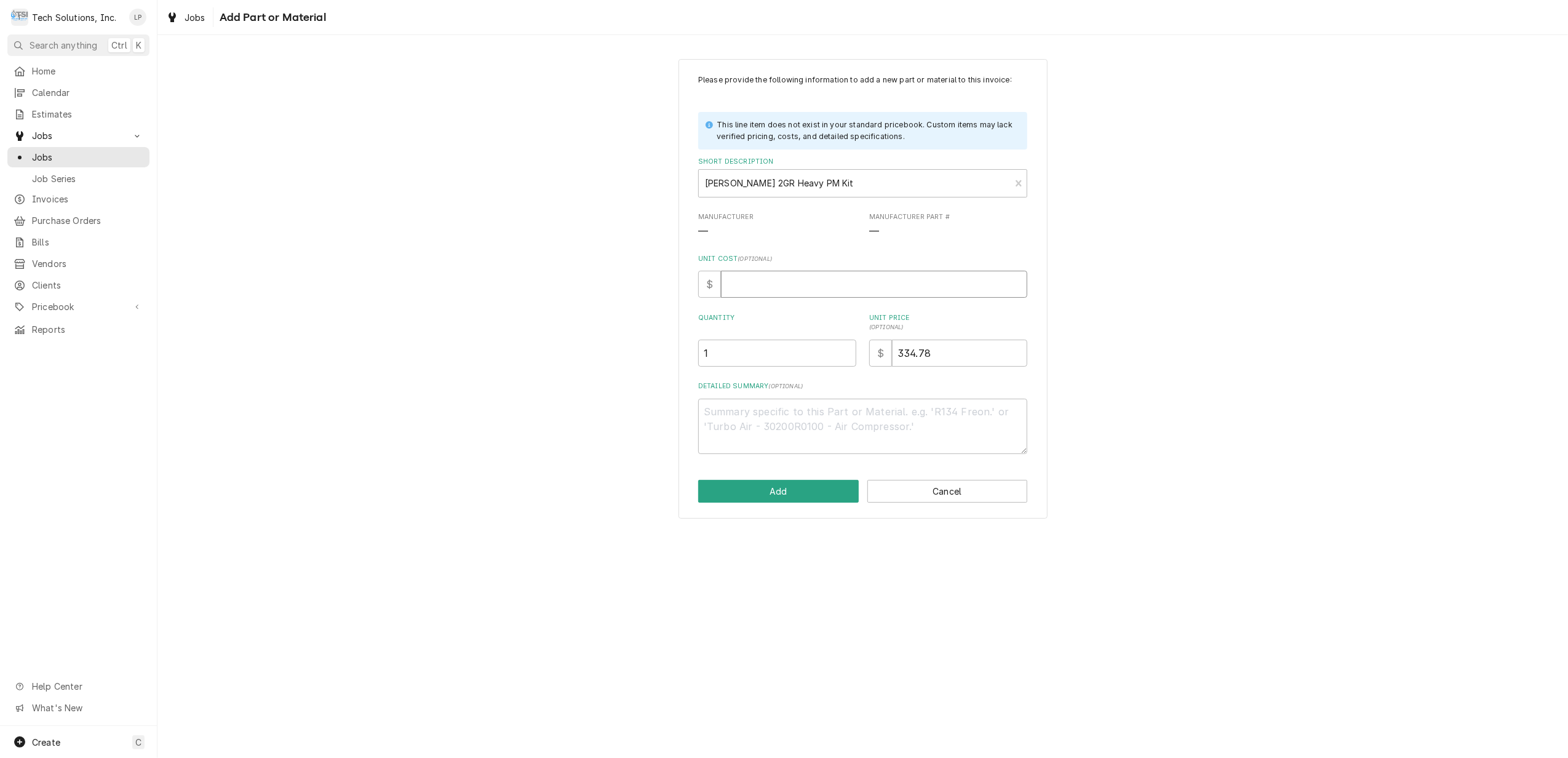
type input "1"
type textarea "x"
type input "16"
type textarea "x"
type input "167"
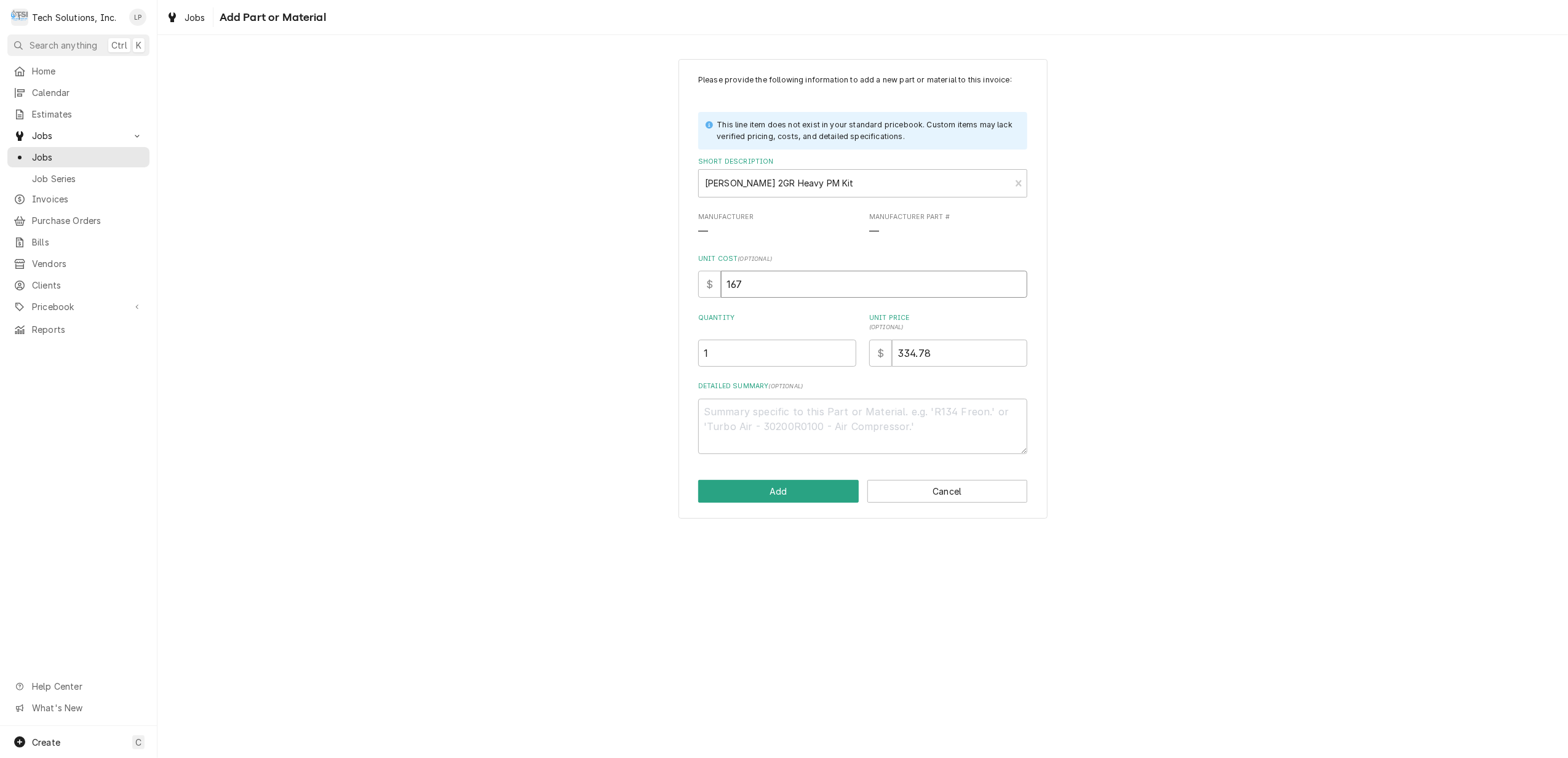
type textarea "x"
type input "167.3"
type textarea "x"
type input "167.39"
click at [834, 382] on label "Detailed Summary ( optional )" at bounding box center [863, 386] width 329 height 10
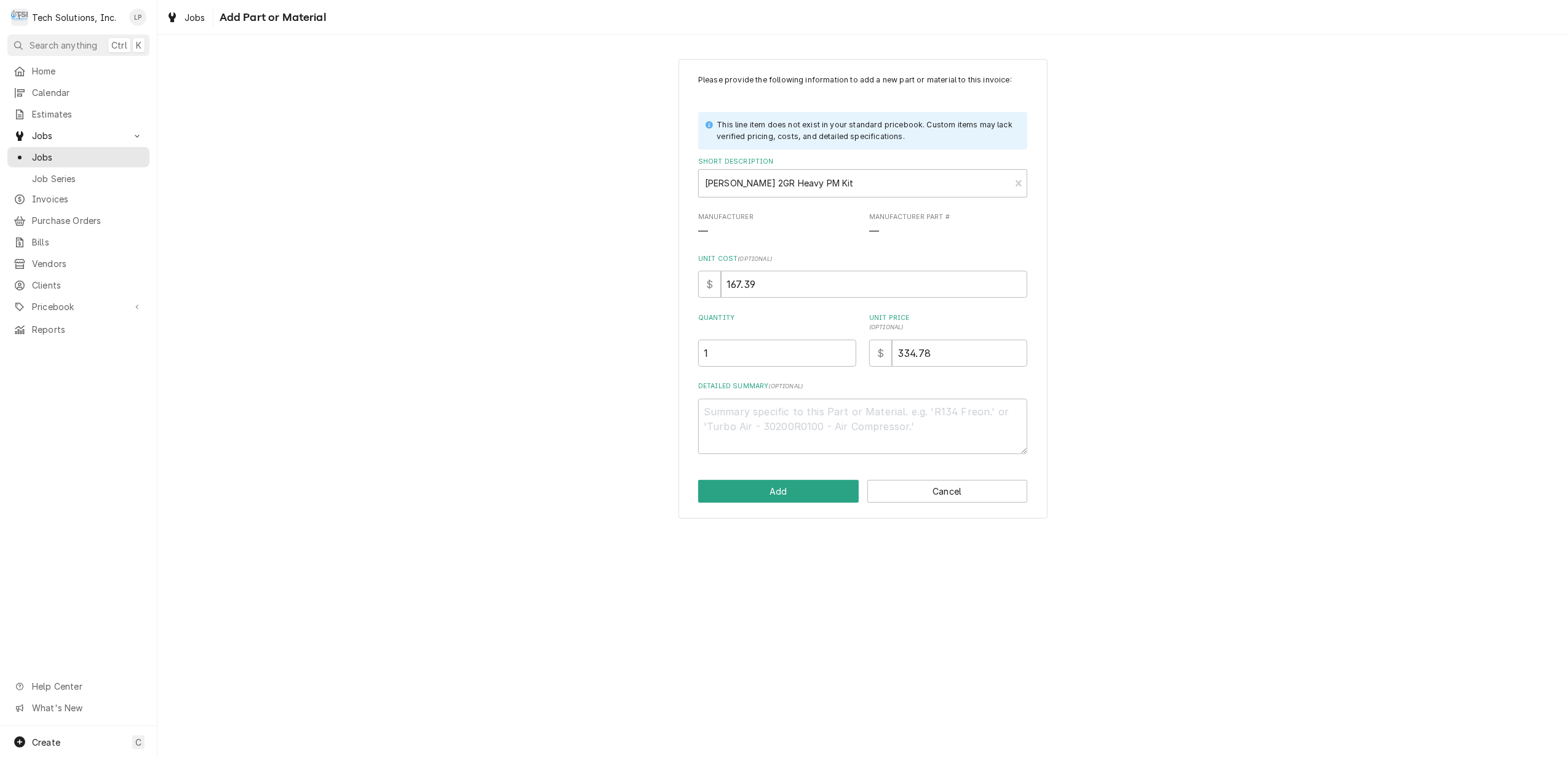
click at [834, 399] on textarea "Detailed Summary ( optional )" at bounding box center [863, 426] width 329 height 56
click at [707, 183] on input "Short Description" at bounding box center [706, 183] width 2 height 20
type input "S"
click at [773, 493] on button "Add" at bounding box center [779, 491] width 161 height 23
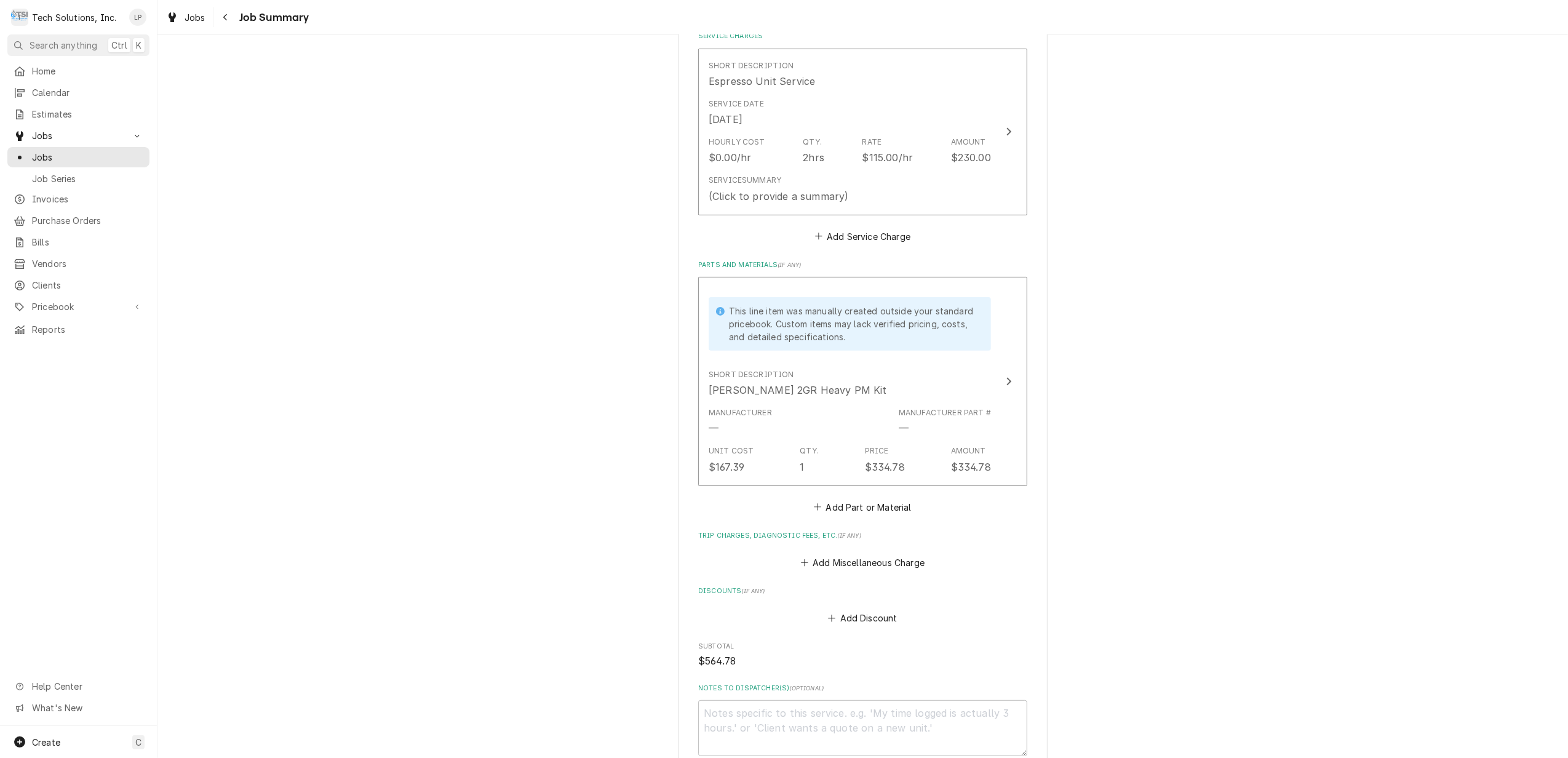
scroll to position [328, 0]
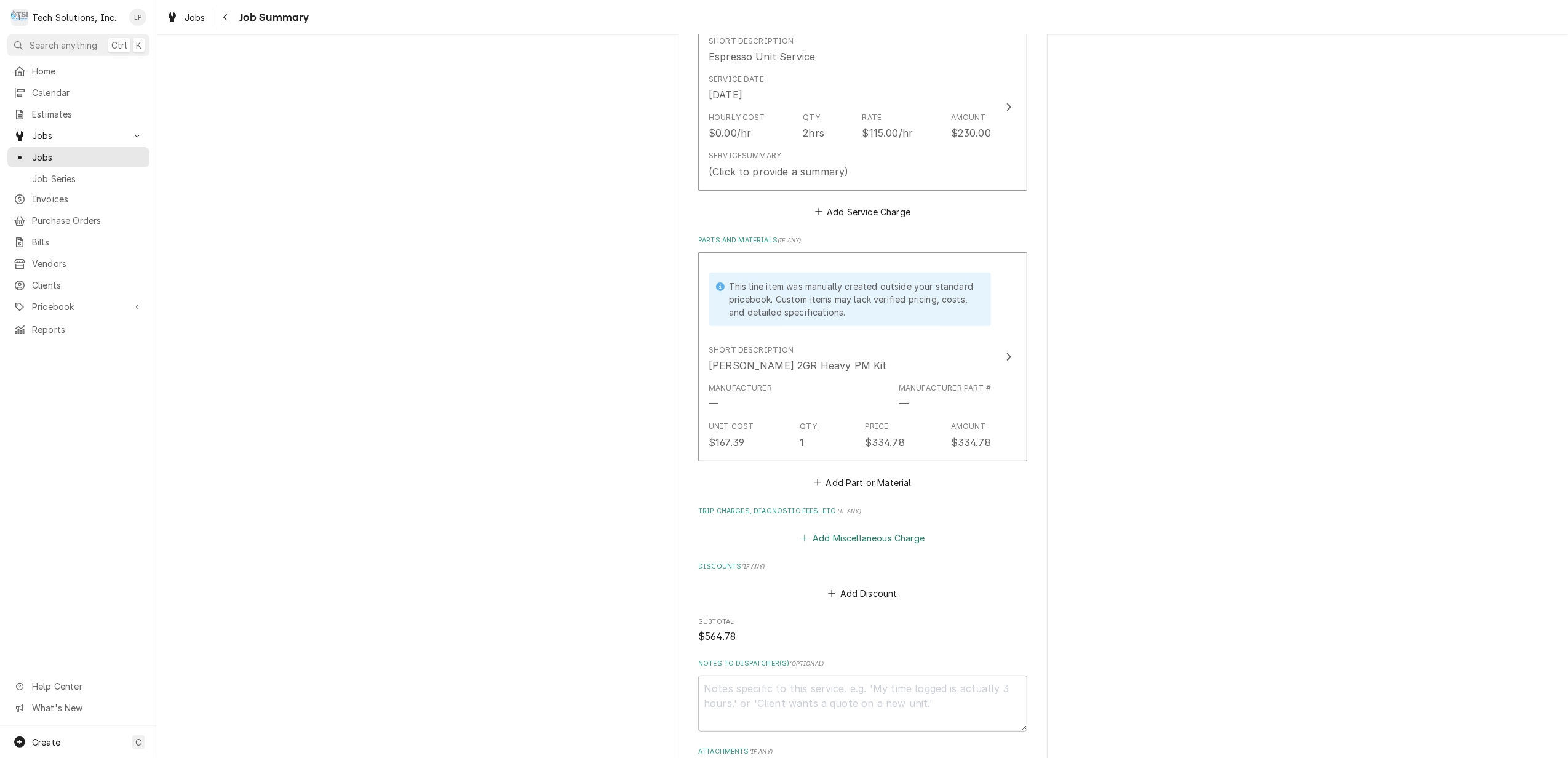
click at [847, 537] on button "Add Miscellaneous Charge" at bounding box center [862, 537] width 128 height 17
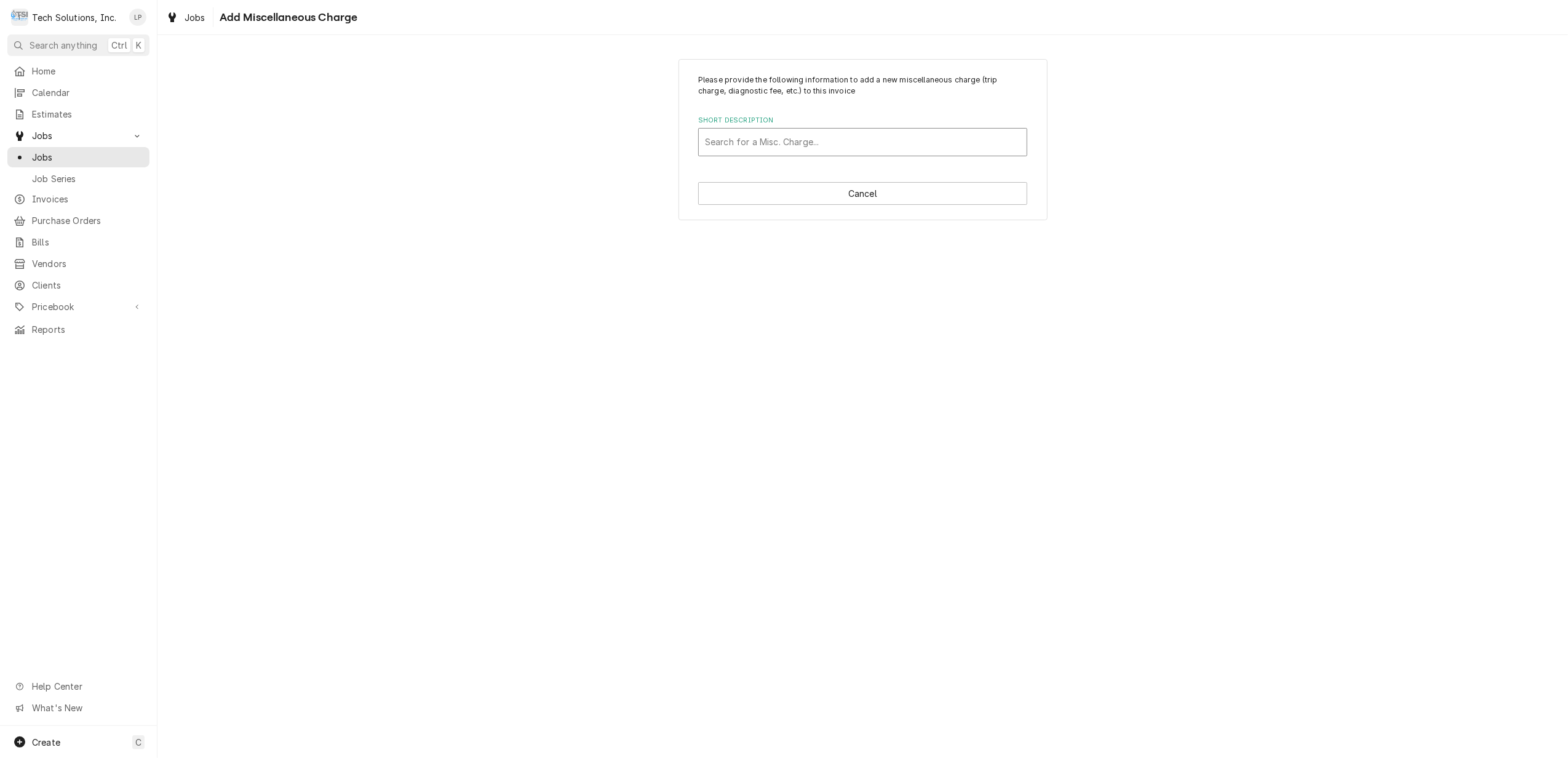
click at [721, 138] on div "Short Description" at bounding box center [863, 141] width 315 height 22
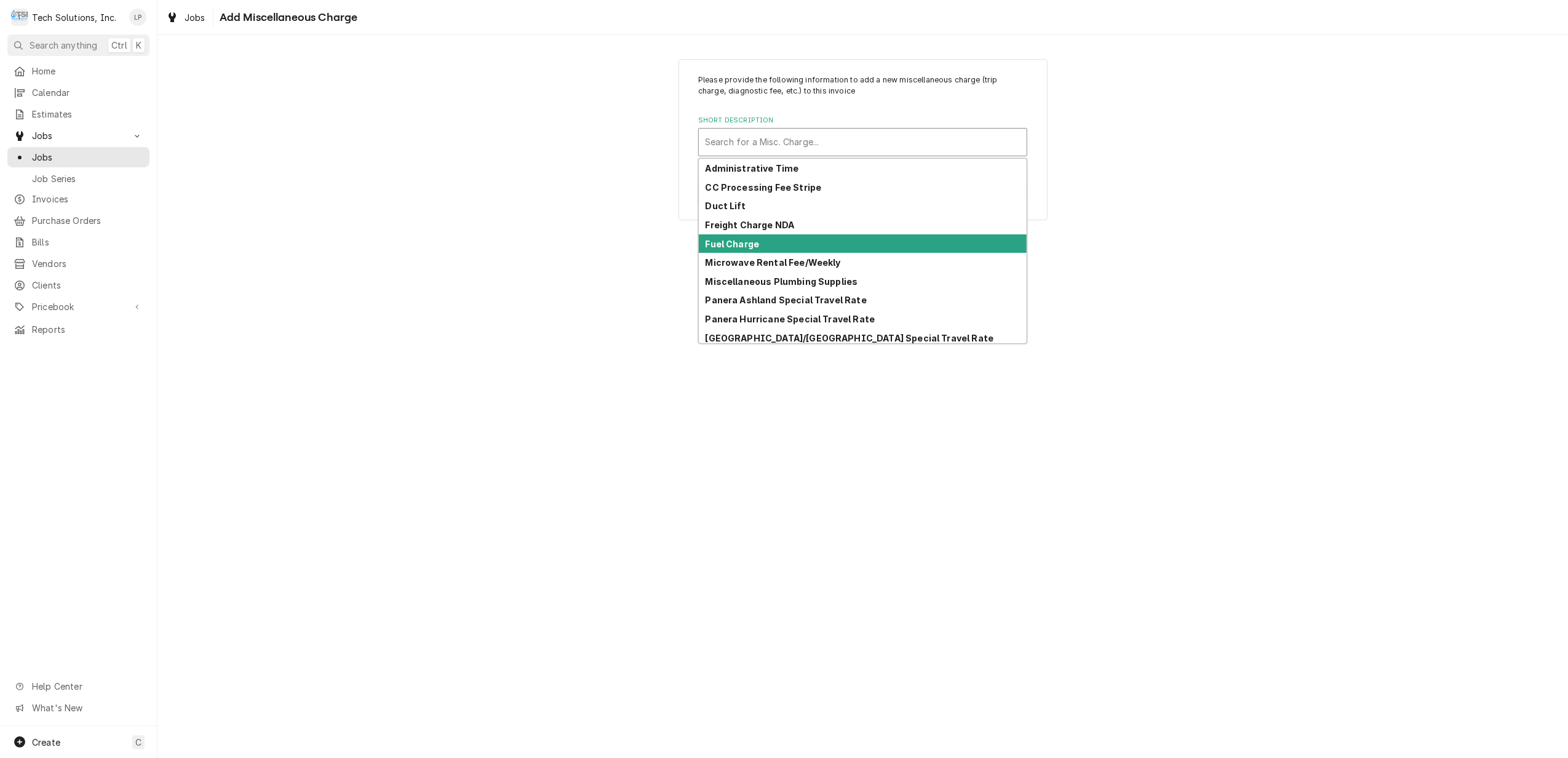
click at [735, 244] on strong "Fuel Charge" at bounding box center [733, 243] width 54 height 11
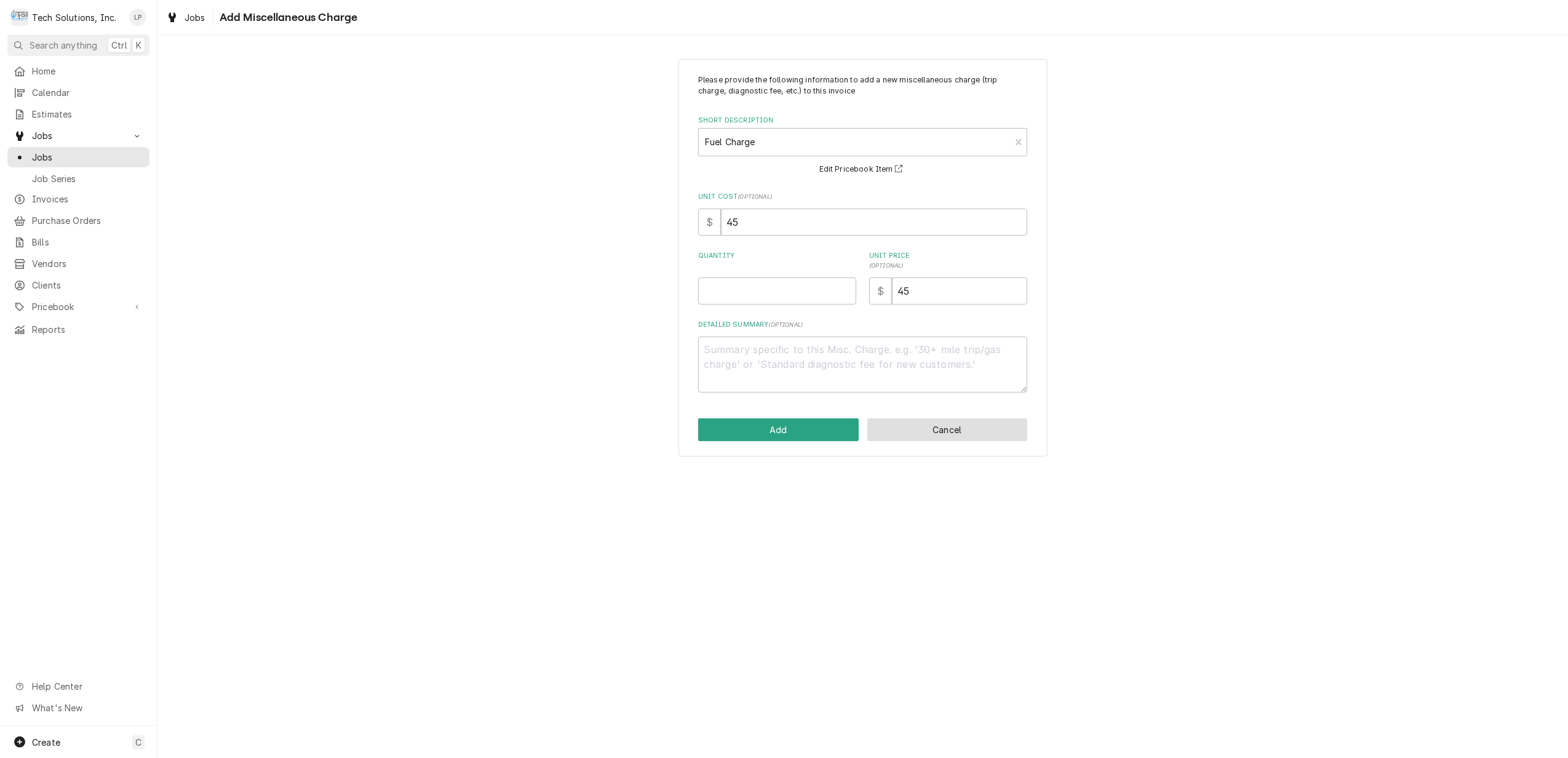
click at [973, 431] on button "Cancel" at bounding box center [948, 430] width 161 height 23
type textarea "x"
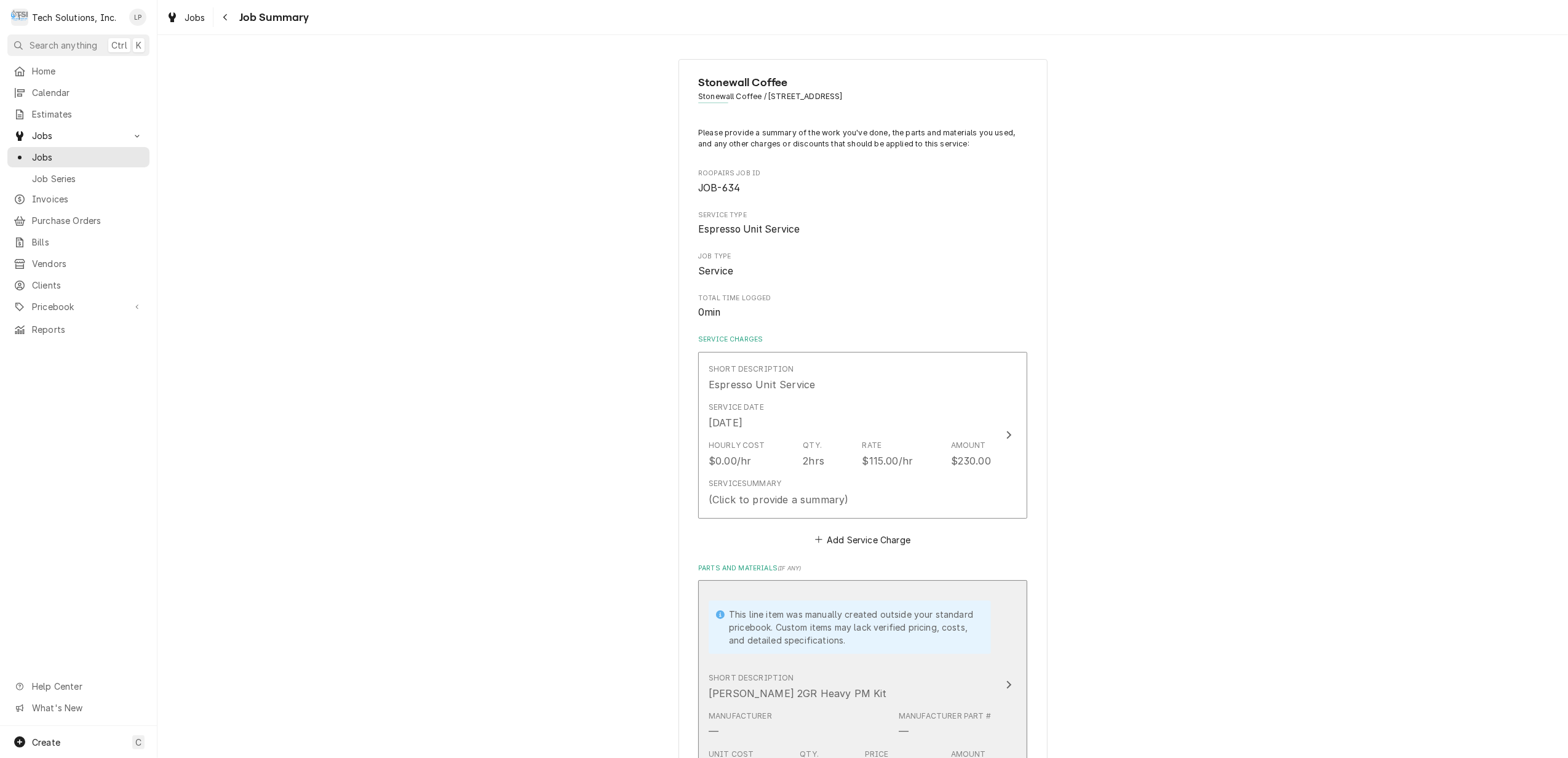
scroll to position [328, 0]
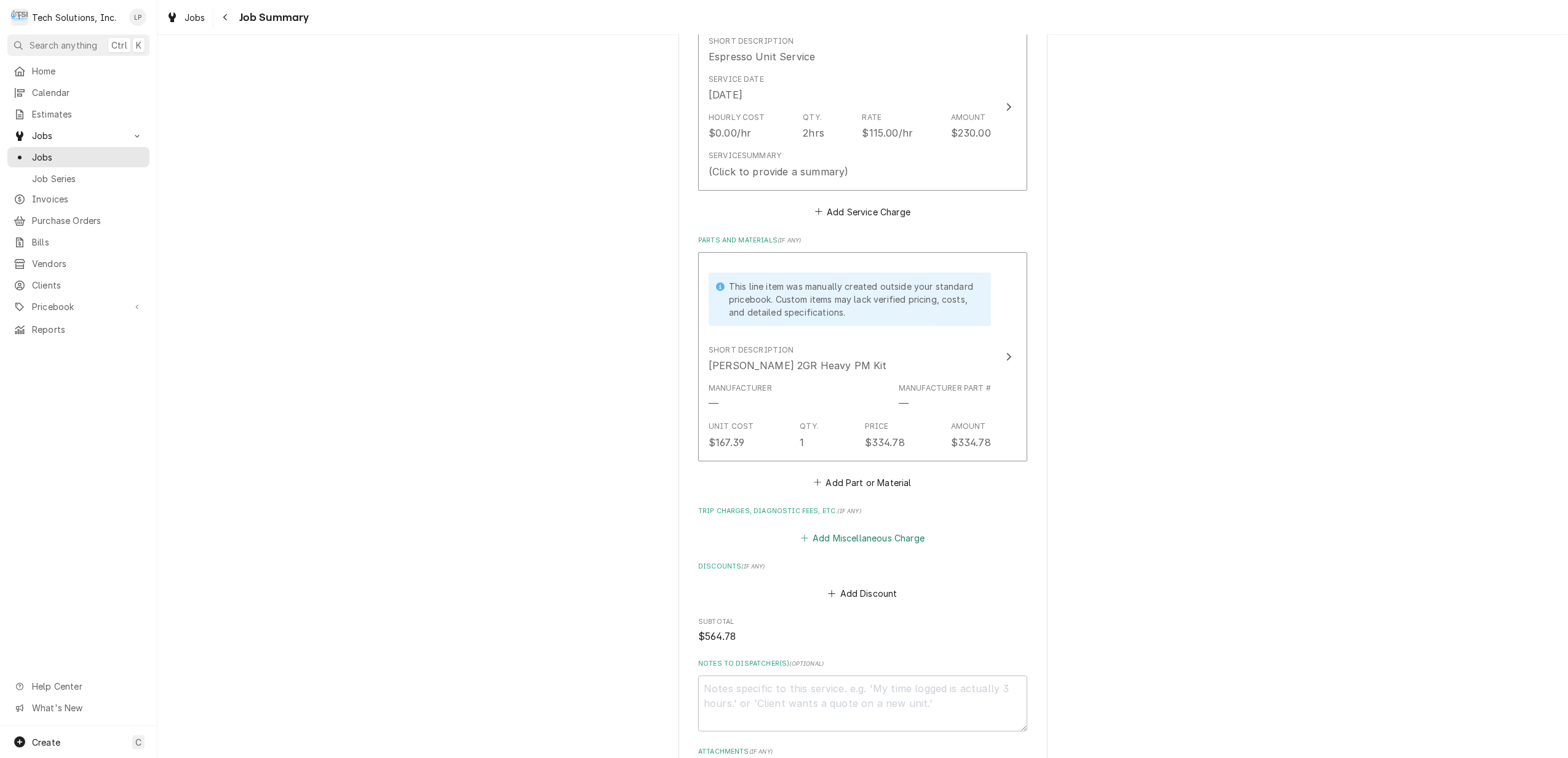
click at [866, 542] on button "Add Miscellaneous Charge" at bounding box center [862, 537] width 128 height 17
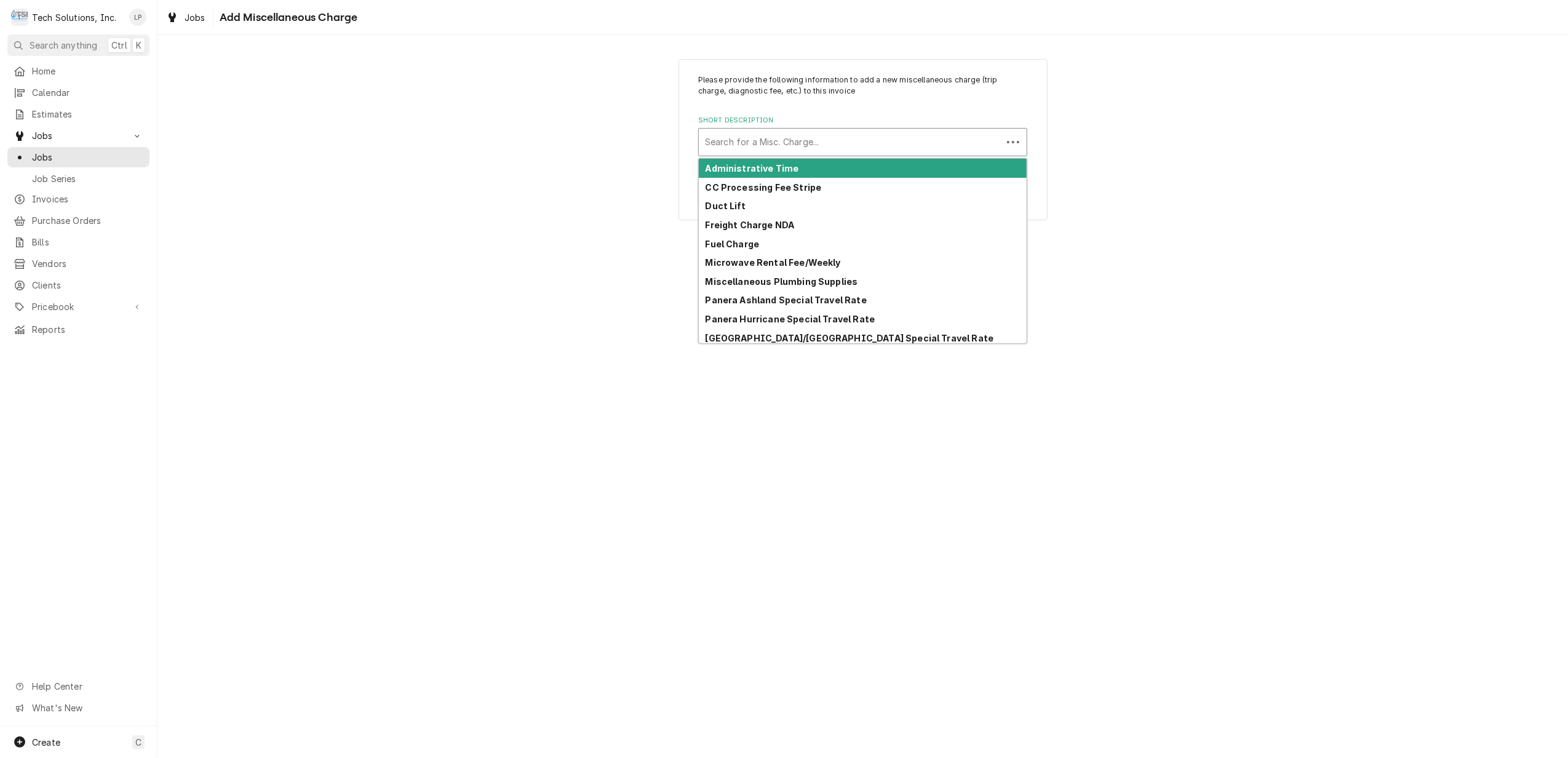
click at [741, 145] on div "Short Description" at bounding box center [851, 141] width 291 height 22
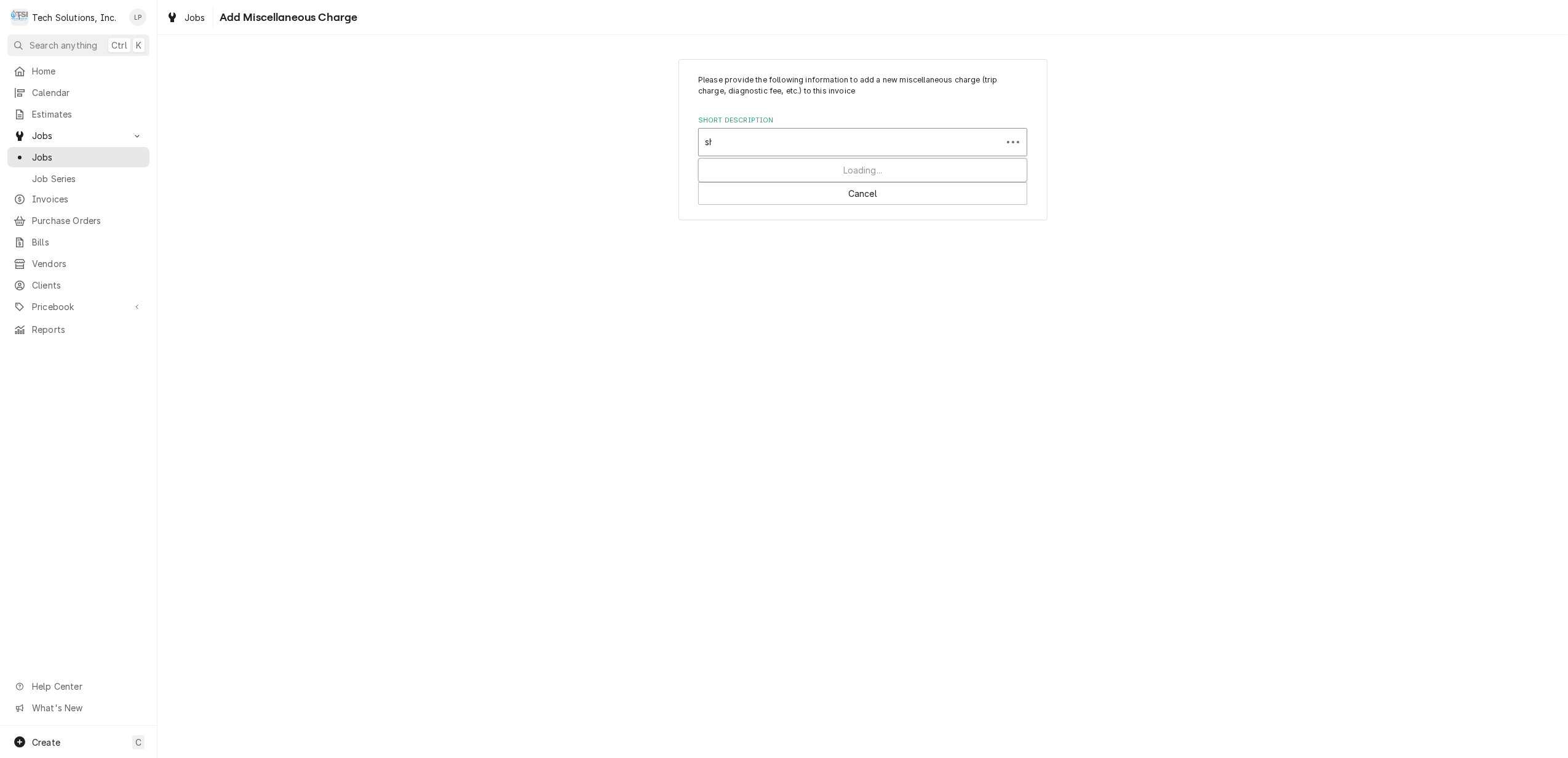
type input "shi"
click at [737, 166] on strong "Shipping" at bounding box center [726, 168] width 39 height 11
click at [786, 288] on input "Quantity" at bounding box center [777, 291] width 158 height 27
type textarea "x"
type input "1"
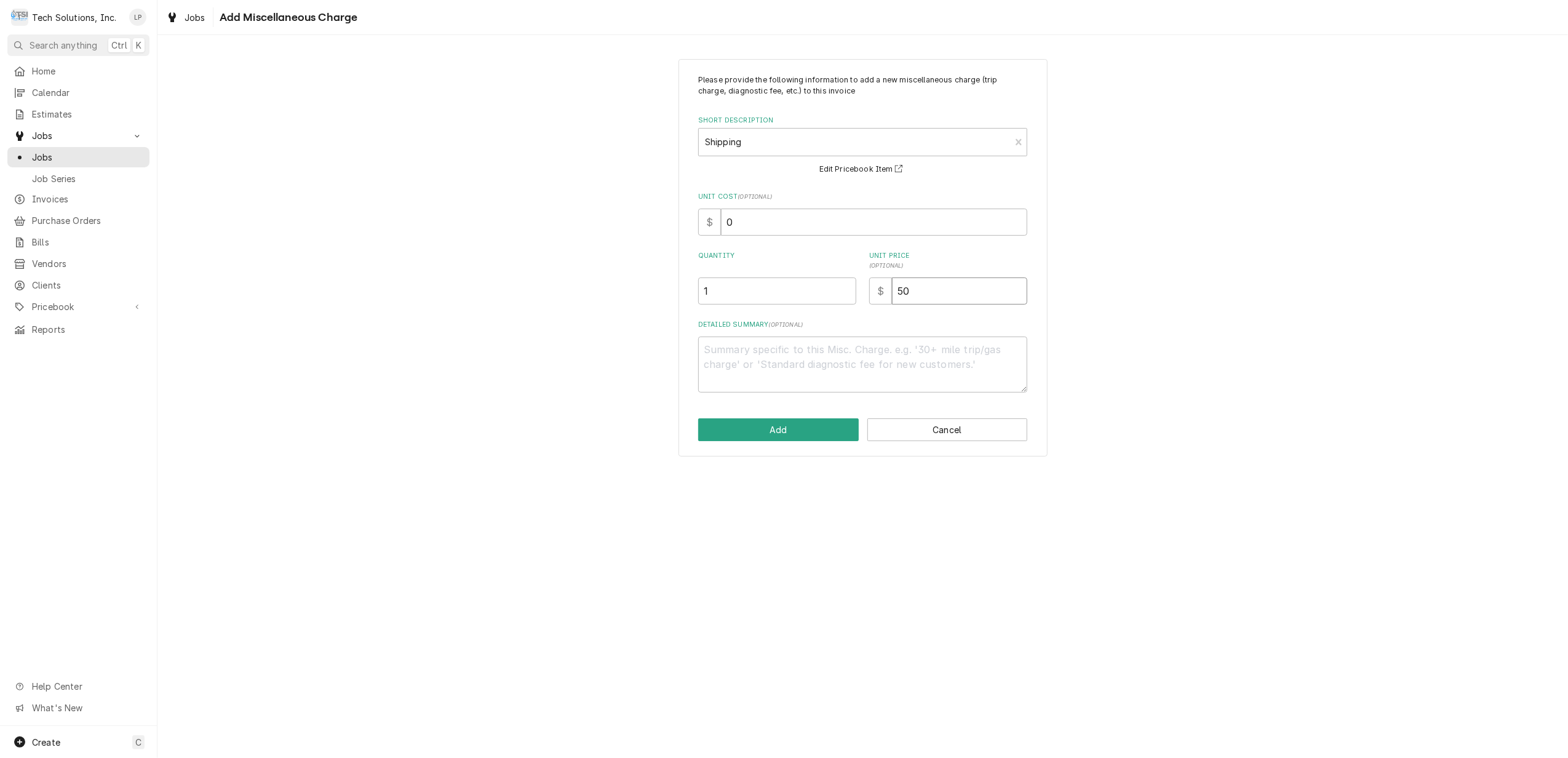
type textarea "x"
type input "3"
type textarea "x"
type input "34"
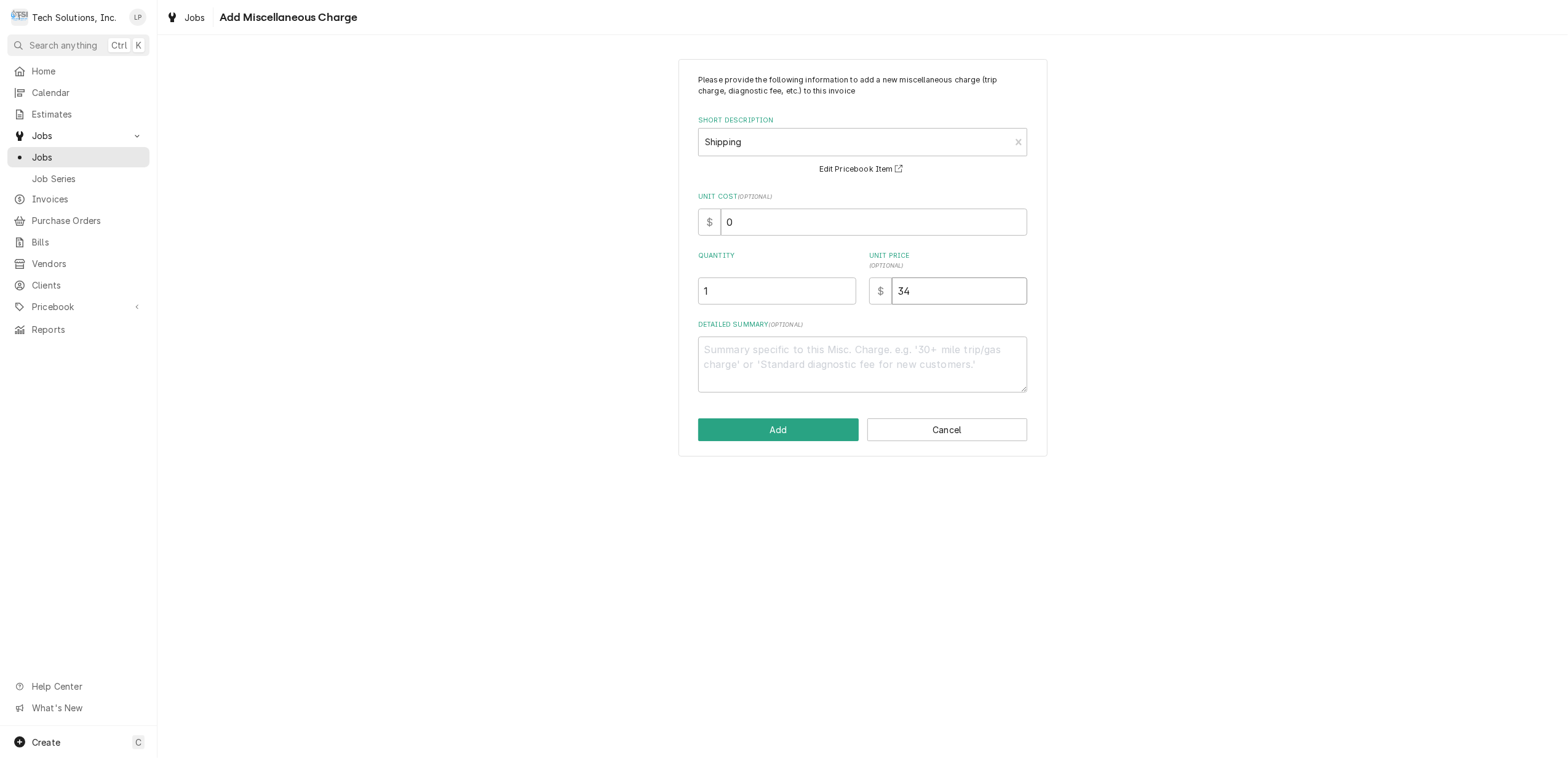
type textarea "x"
type input "34.1"
type textarea "x"
type input "34.19"
click at [847, 408] on div "Please provide the following information to add a new miscellaneous charge (tri…" at bounding box center [863, 257] width 369 height 398
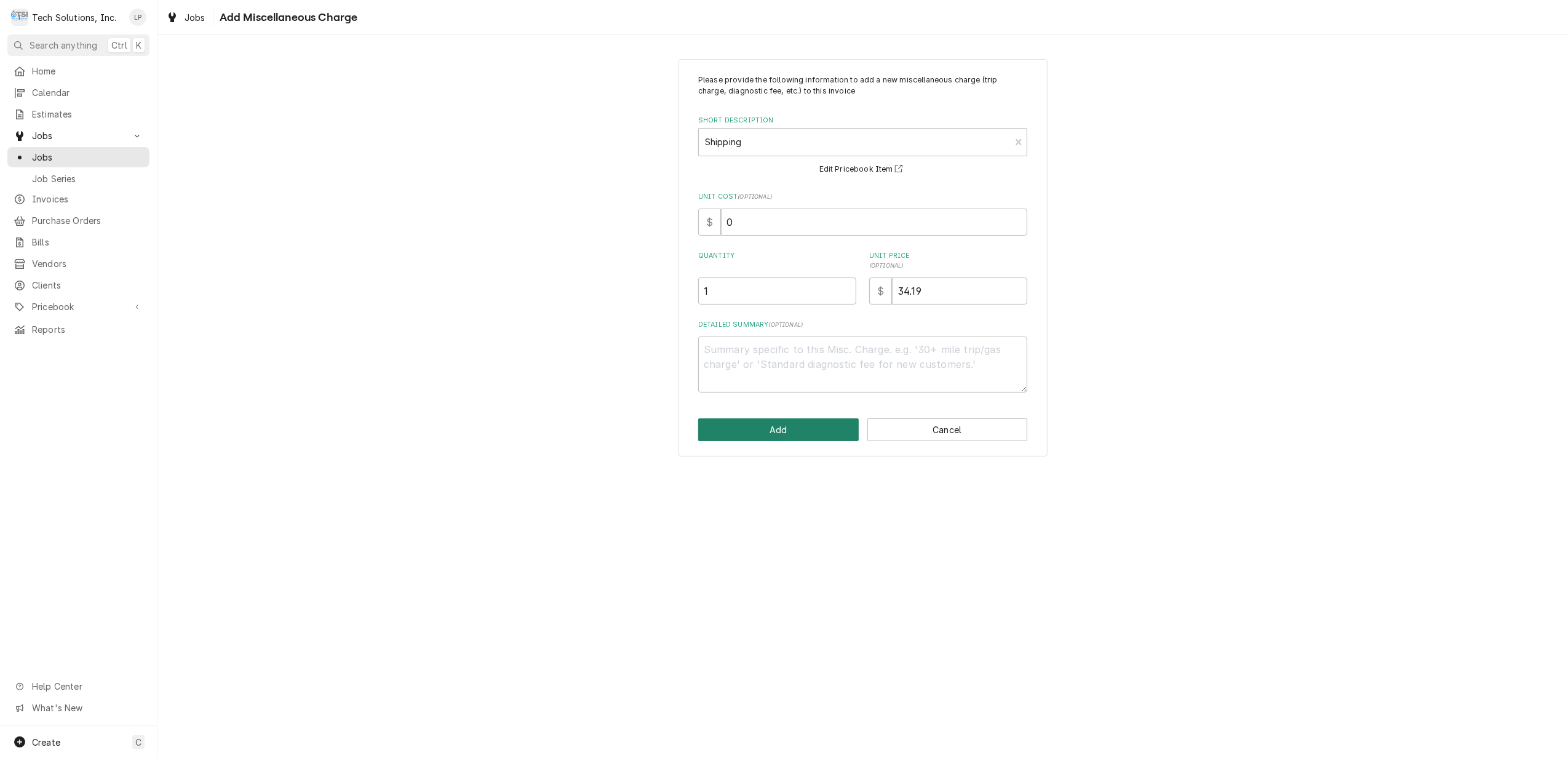
click at [808, 432] on button "Add" at bounding box center [779, 430] width 161 height 23
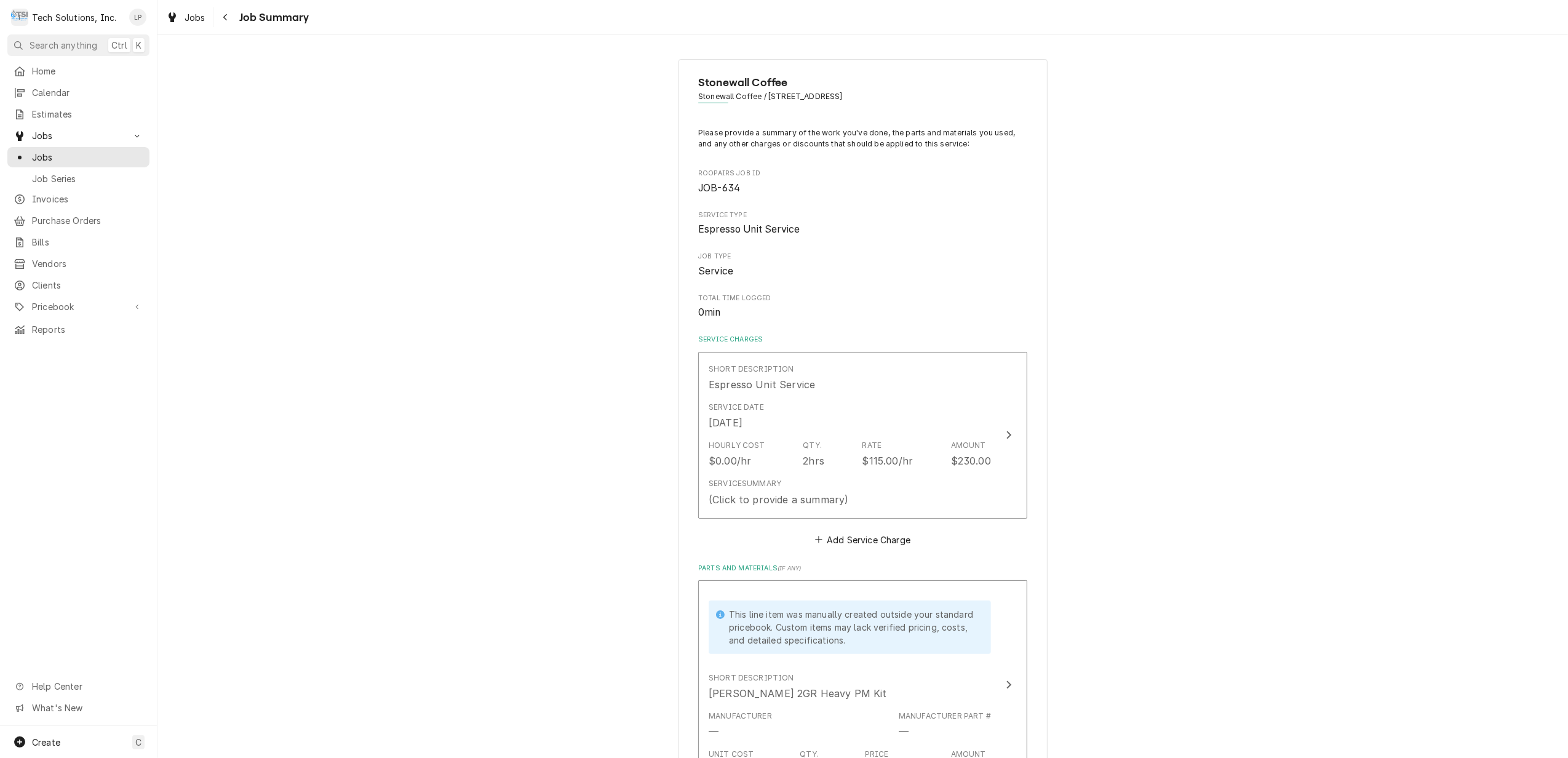
scroll to position [328, 0]
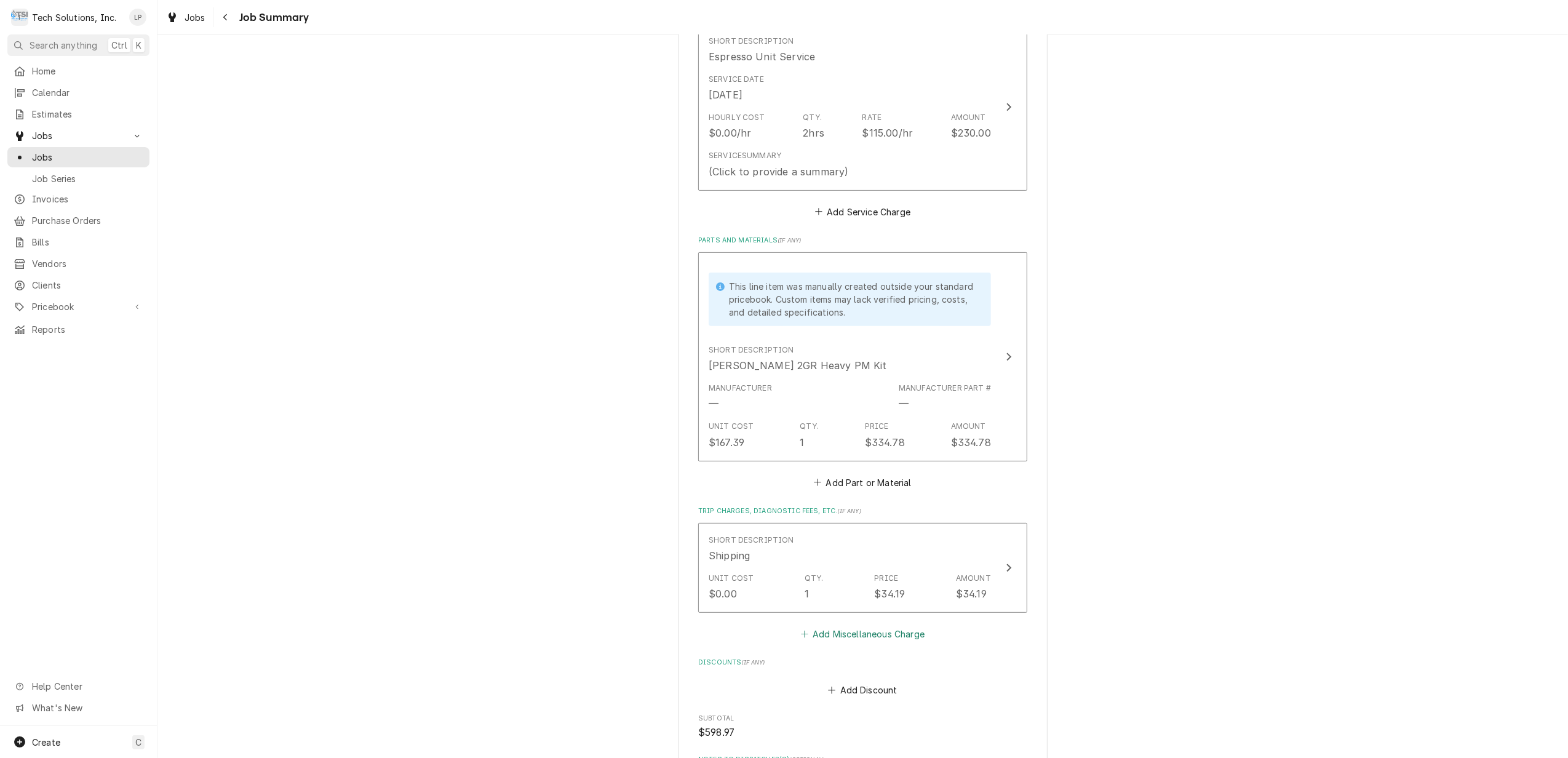
click at [878, 635] on button "Add Miscellaneous Charge" at bounding box center [862, 634] width 128 height 17
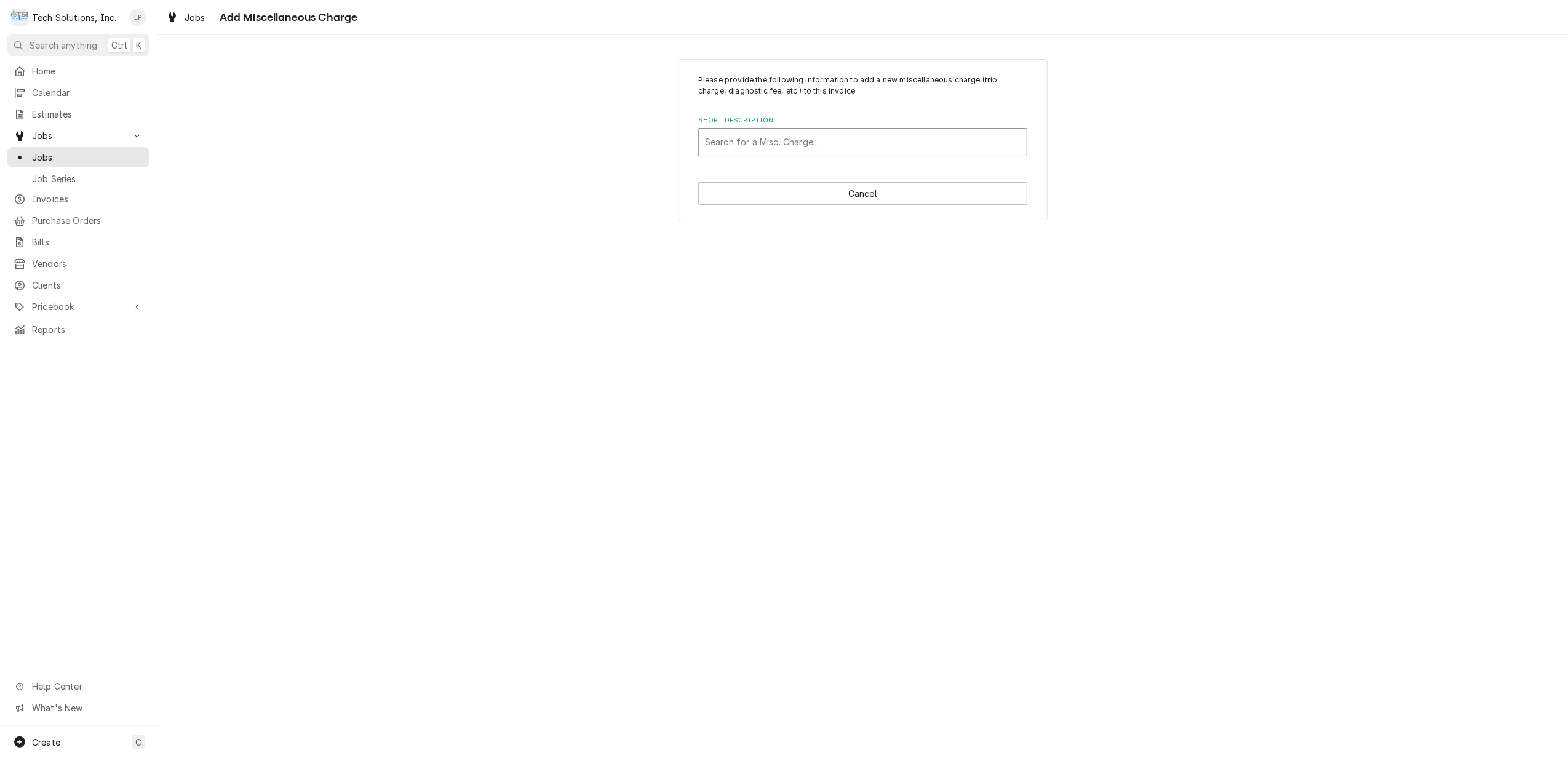
click at [771, 143] on div "Short Description" at bounding box center [863, 141] width 315 height 22
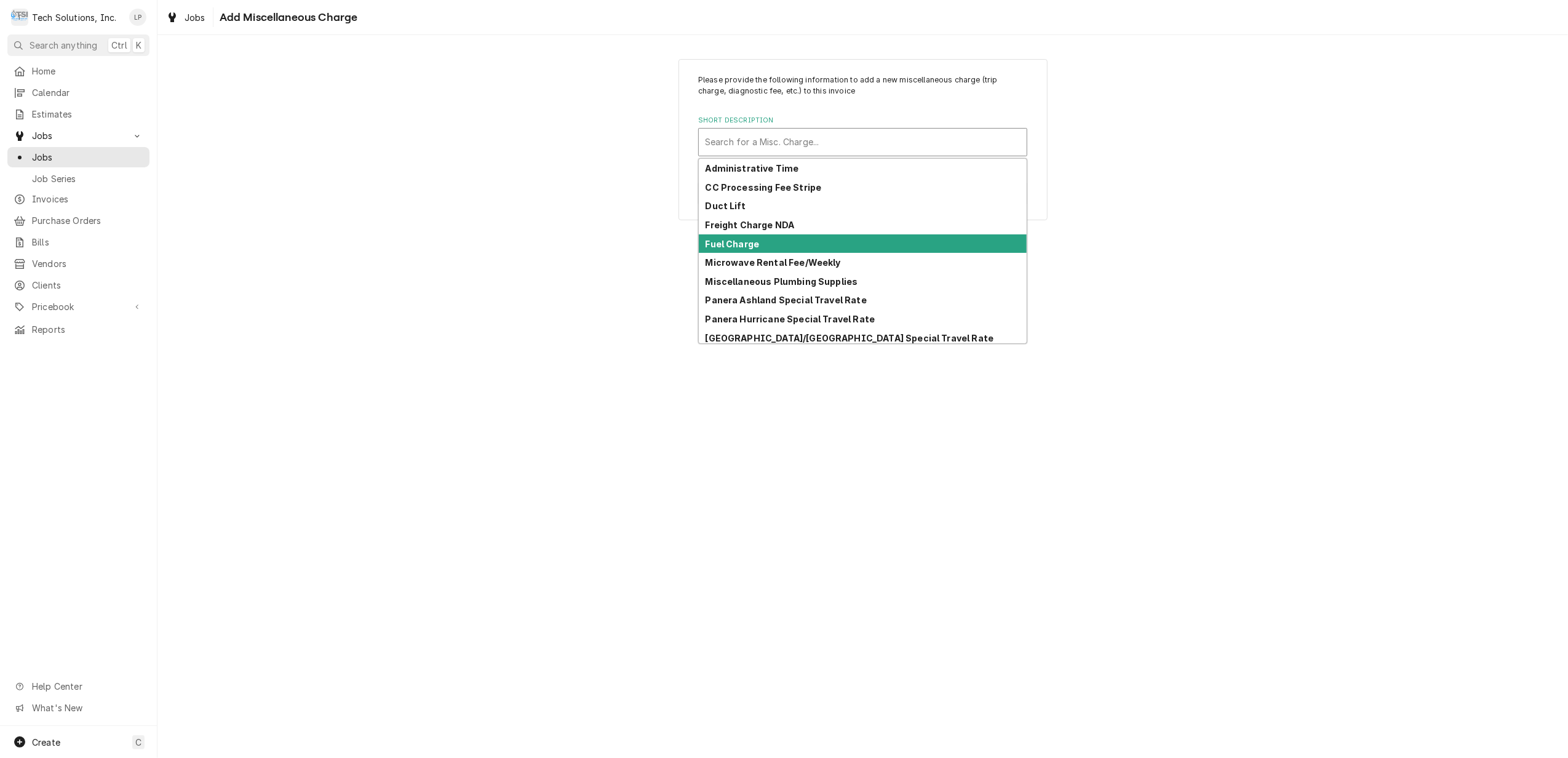
click at [778, 243] on div "Fuel Charge" at bounding box center [862, 243] width 328 height 19
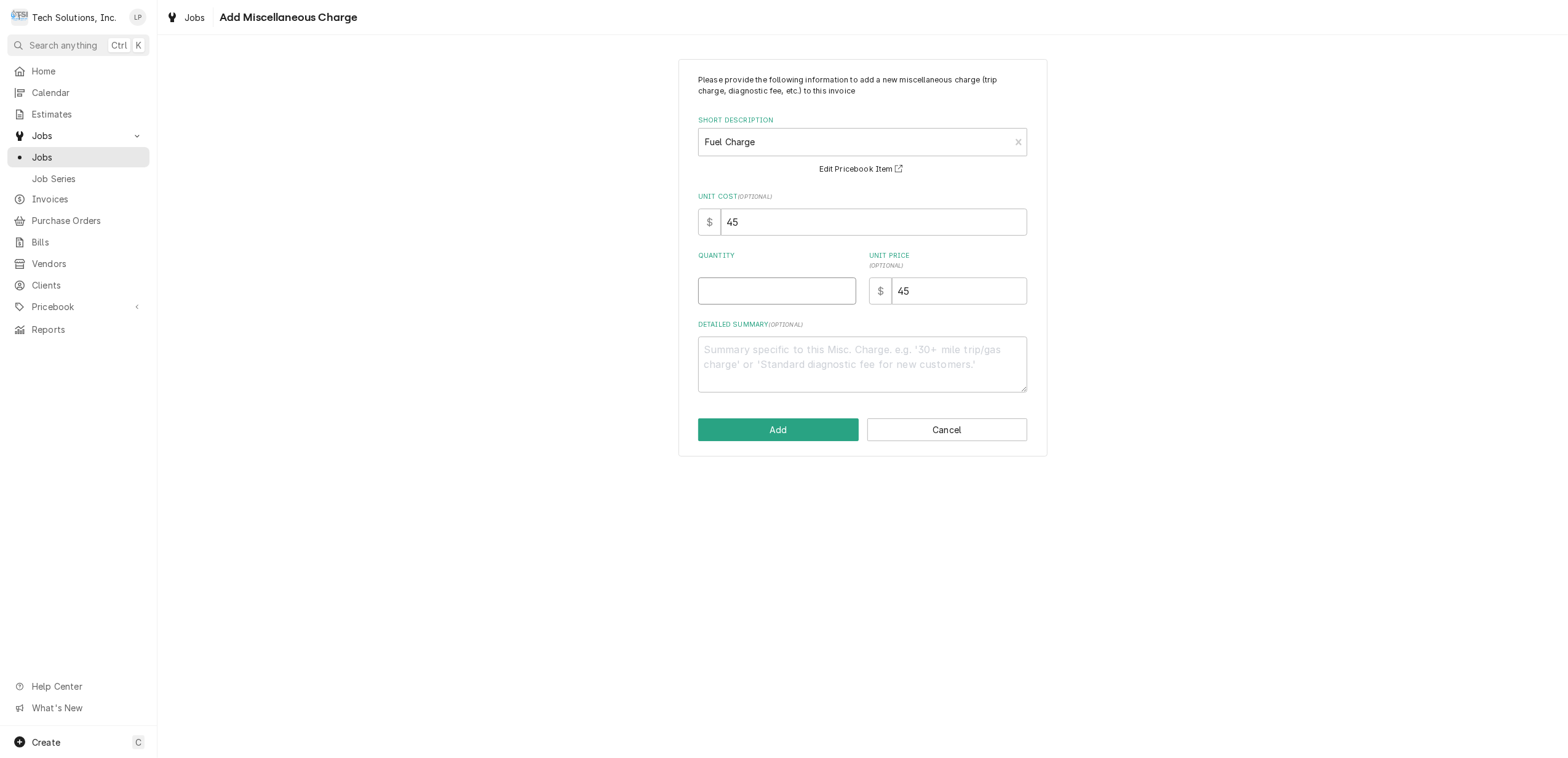
click at [785, 289] on input "Quantity" at bounding box center [777, 291] width 158 height 27
type textarea "x"
type input "1"
click at [803, 432] on button "Add" at bounding box center [779, 430] width 161 height 23
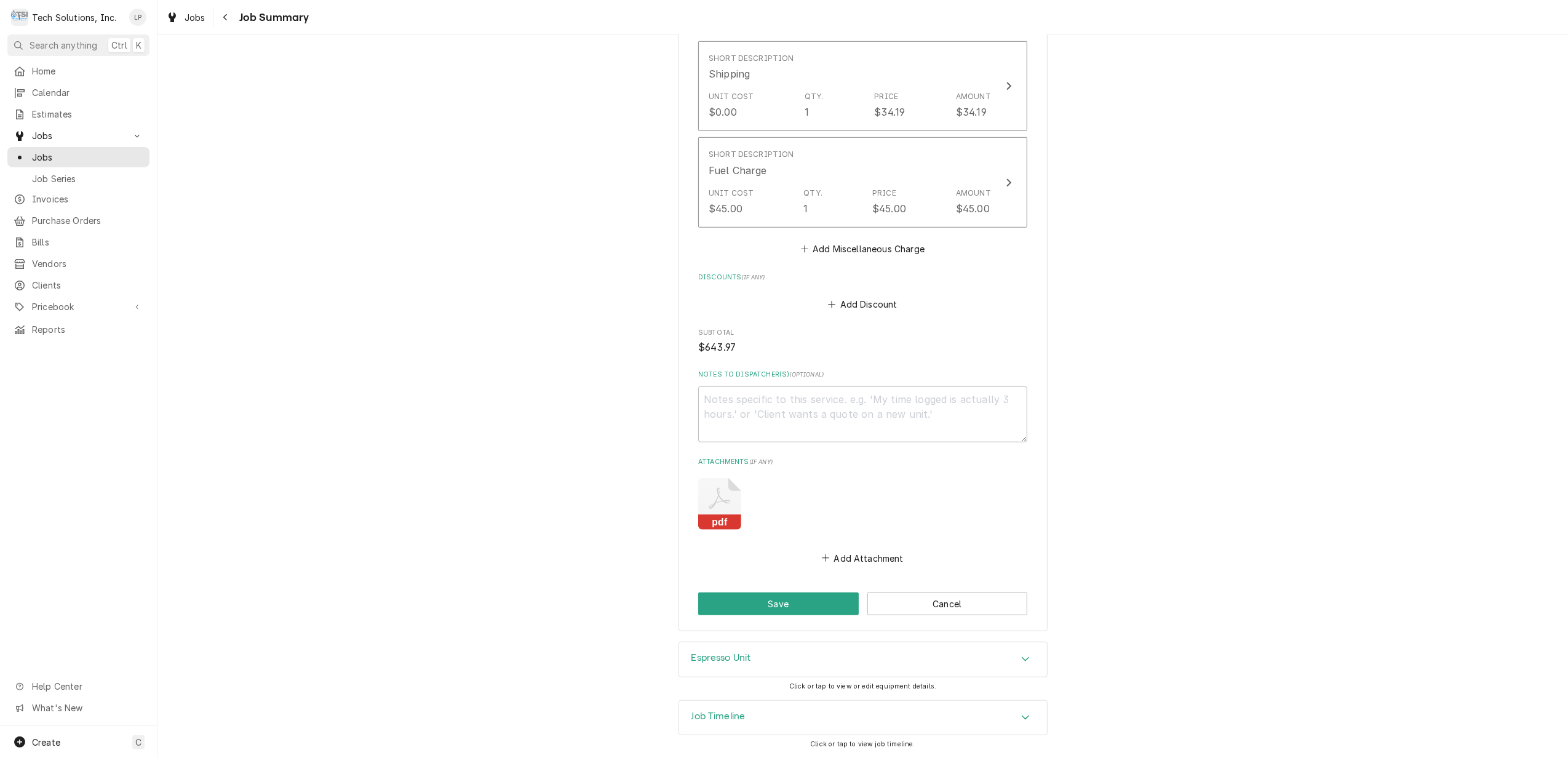
scroll to position [813, 0]
click at [812, 599] on button "Save" at bounding box center [779, 604] width 161 height 23
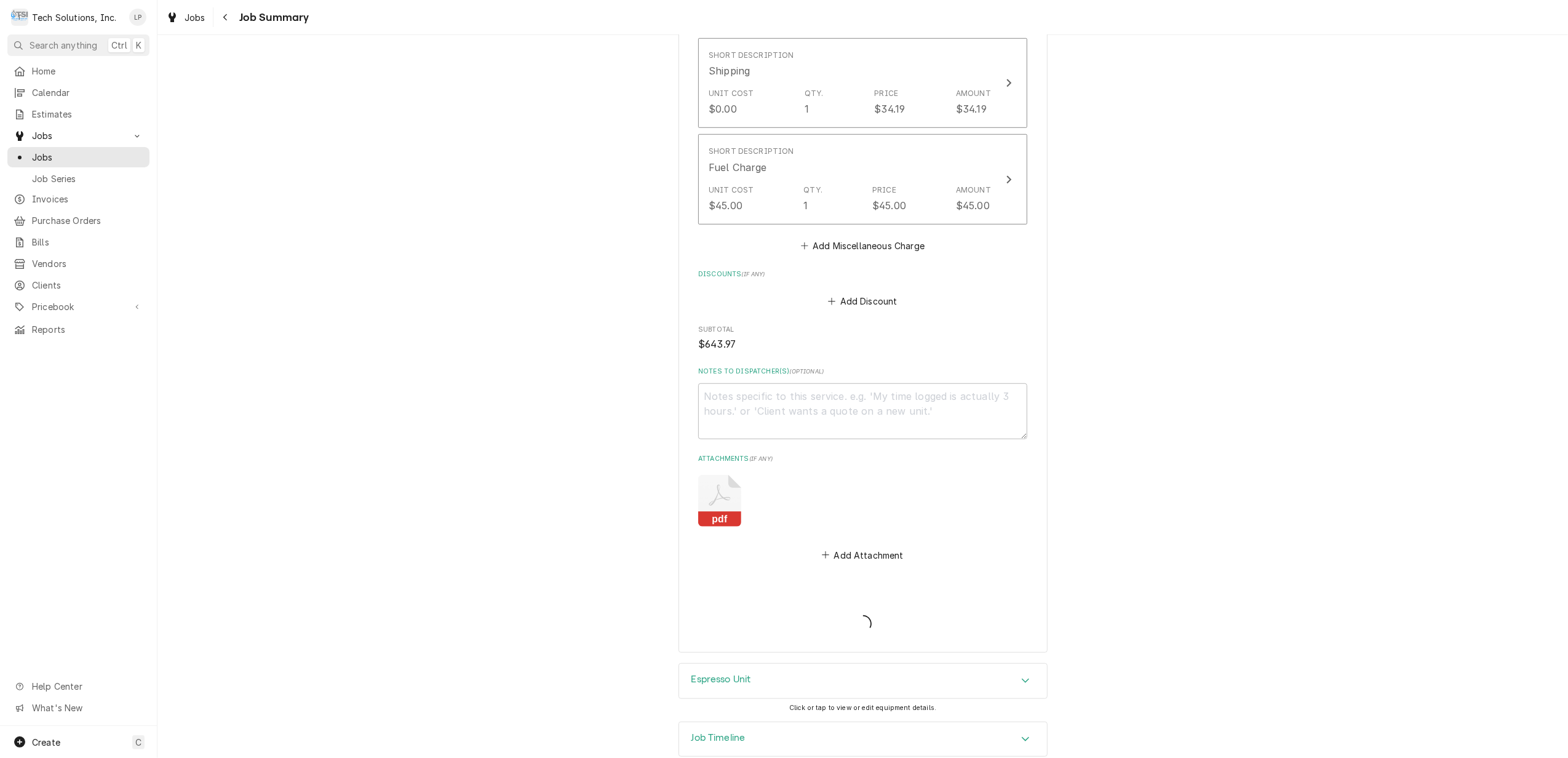
type textarea "x"
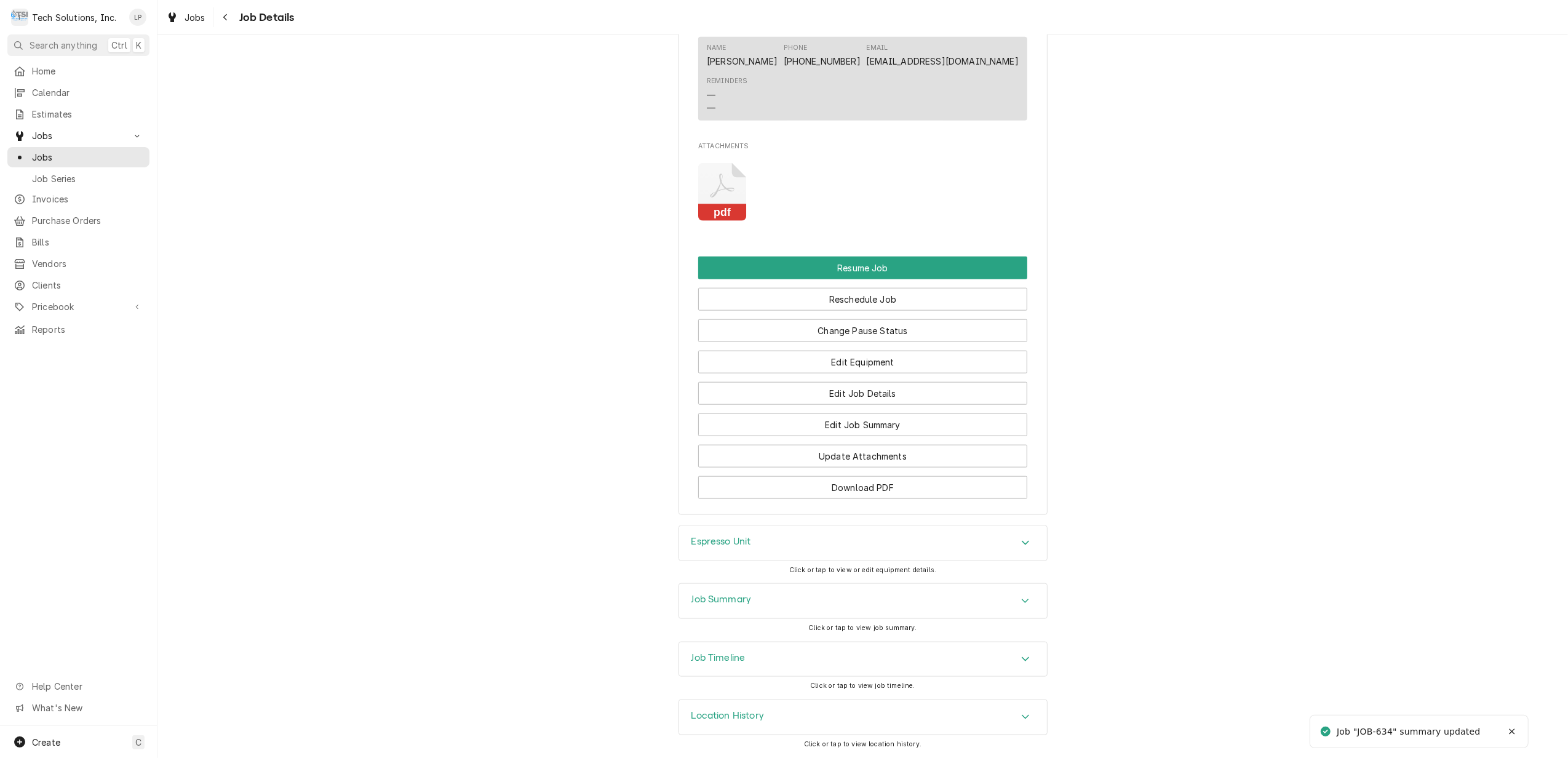
scroll to position [1267, 0]
click at [860, 391] on button "Edit Job Details" at bounding box center [863, 394] width 329 height 23
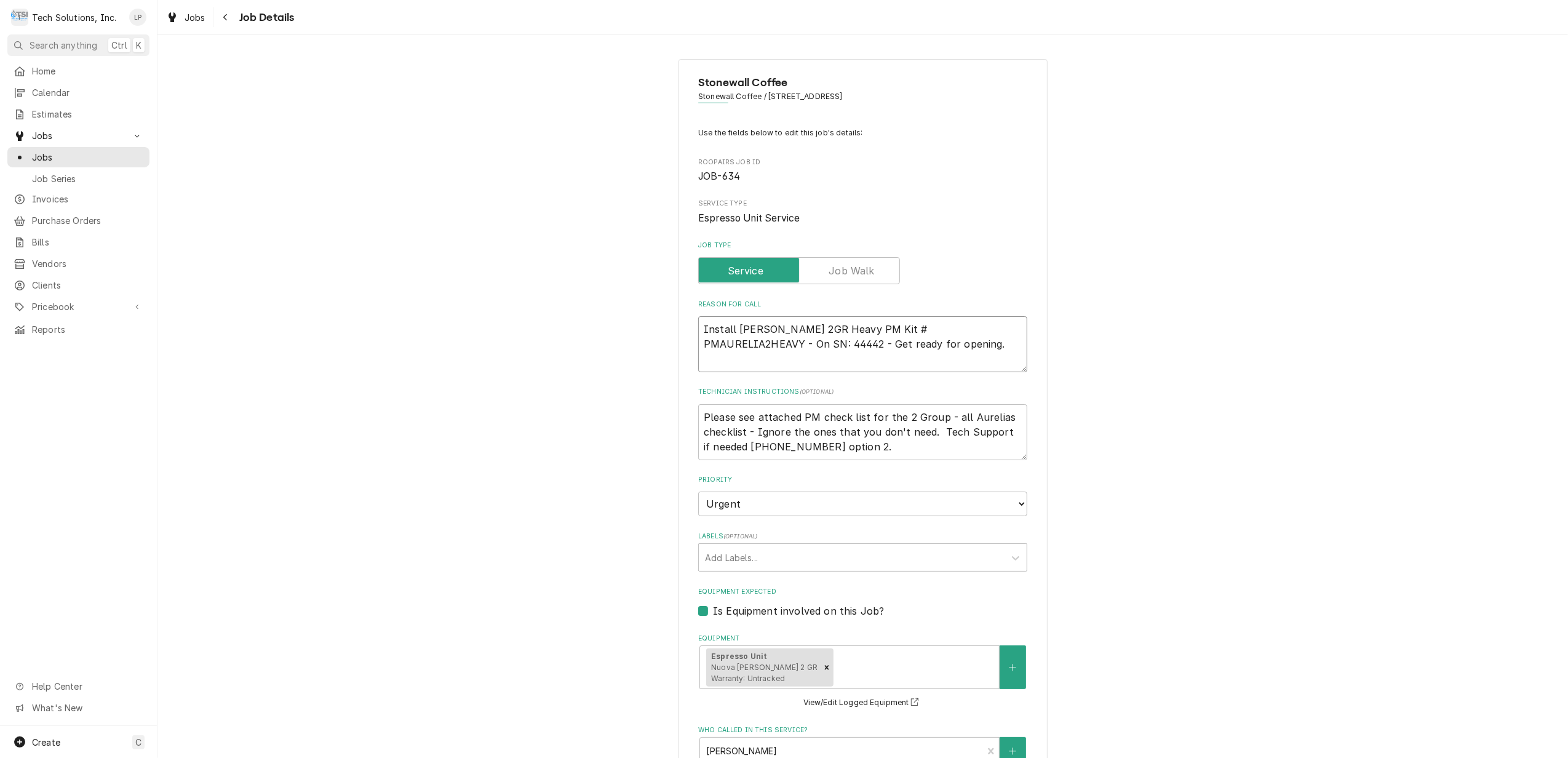
click at [900, 347] on textarea "Install [PERSON_NAME] 2GR Heavy PM Kit # PMAURELIA2HEAVY - On SN: 44442 - Get r…" at bounding box center [863, 344] width 329 height 56
type textarea "x"
type textarea "Install Aurelia 2GR Heavy PM Kit # PMAURELIA2HEAVY - On SN: 44442 - Get ready f…"
type textarea "x"
type textarea "Install Aurelia 2GR Heavy PM Kit # PMAURELIA2HEAVY - On SN: 44442 - Get ready f…"
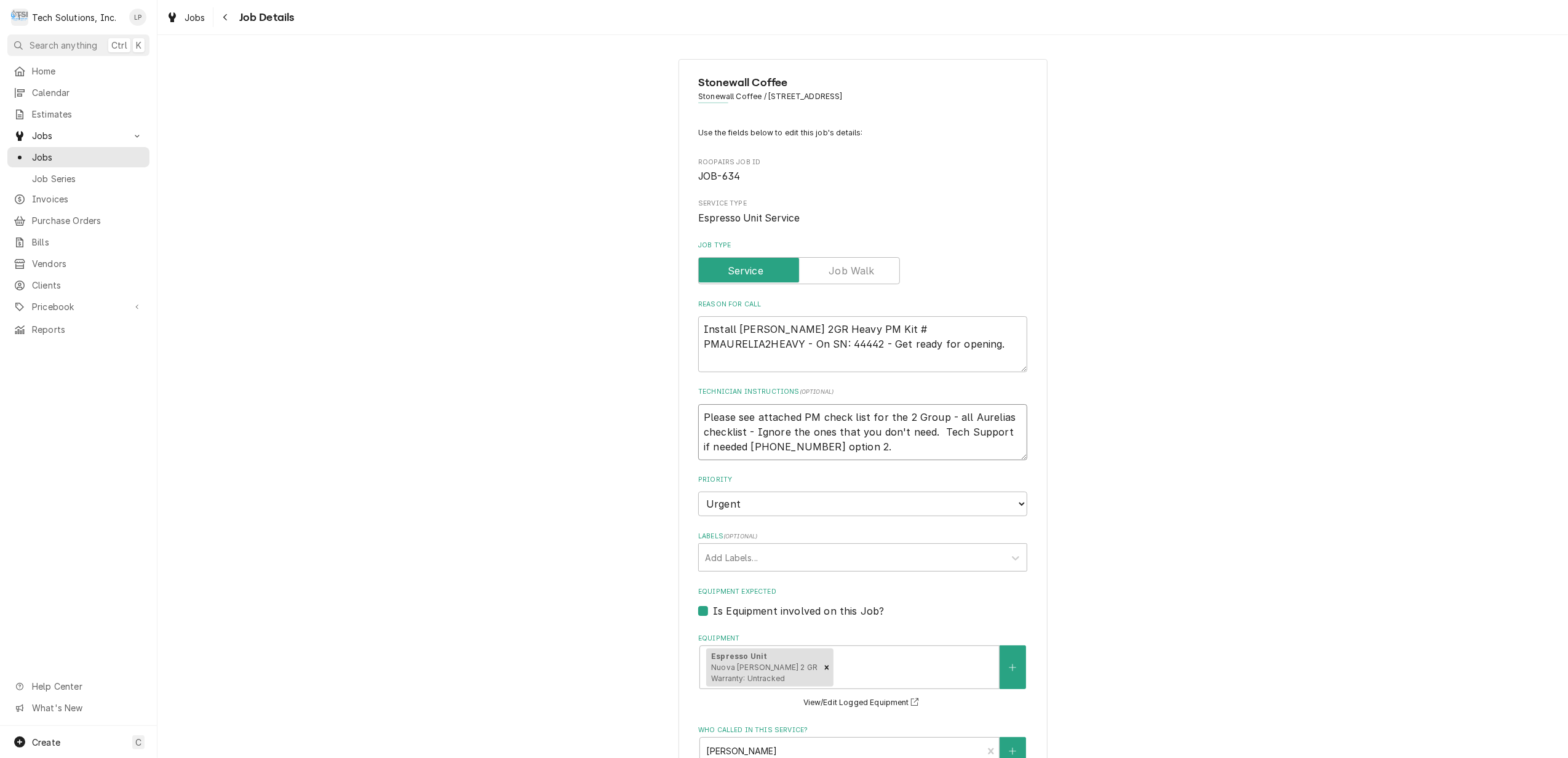
click at [699, 419] on textarea "Please see attached PM check list for the 2 Group - all Aurelias checklist - Ig…" at bounding box center [863, 432] width 329 height 56
type textarea "x"
type textarea "TPlease see attached PM check list for the 2 Group - all Aurelias checklist - I…"
type textarea "x"
type textarea "TaPlease see attached PM check list for the 2 Group - all Aurelias checklist - …"
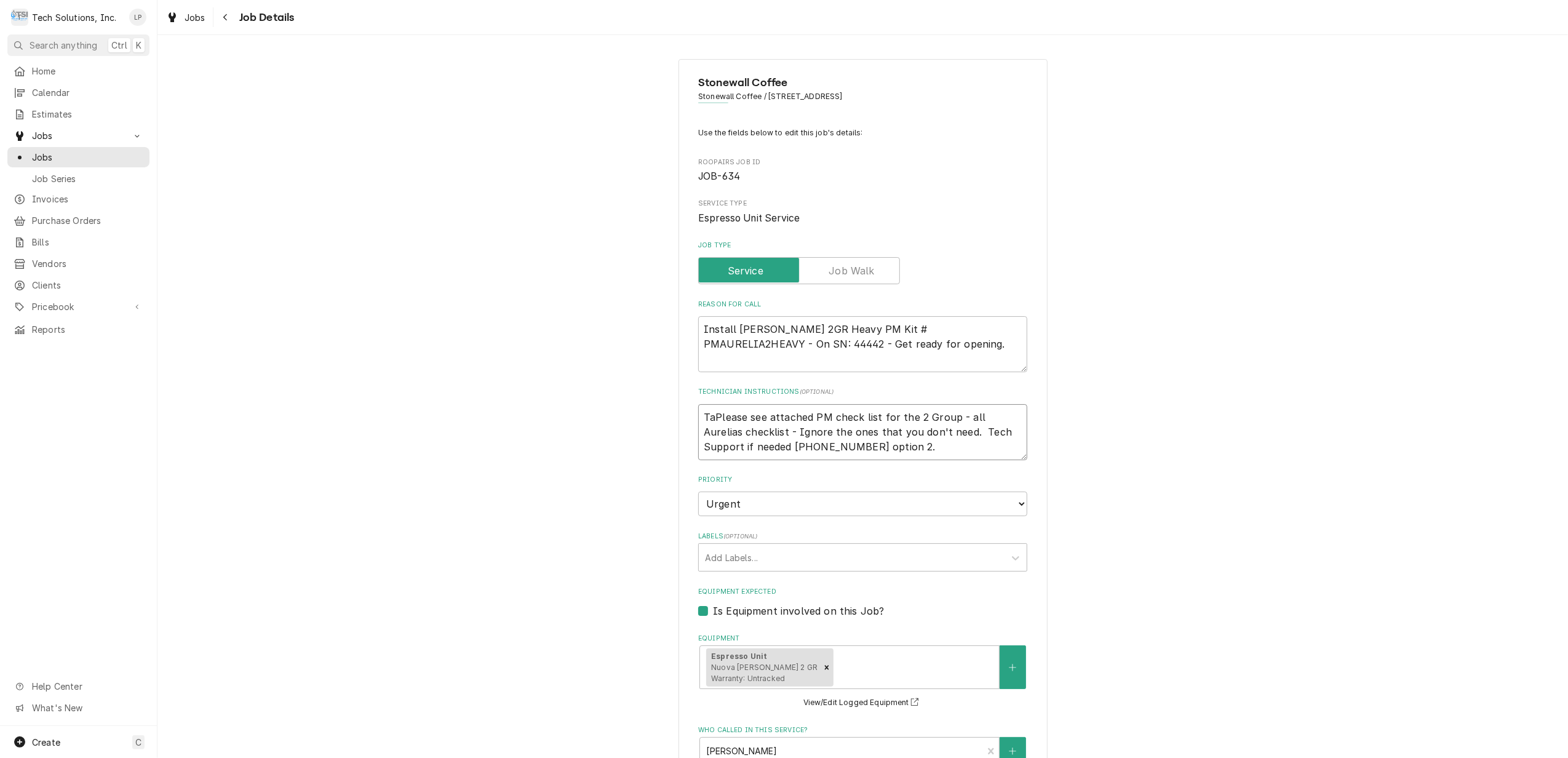
type textarea "x"
type textarea "TakPlease see attached PM check list for the 2 Group - all Aurelias checklist -…"
type textarea "x"
type textarea "TakePlease see attached PM check list for the 2 Group - all Aurelias checklist …"
type textarea "x"
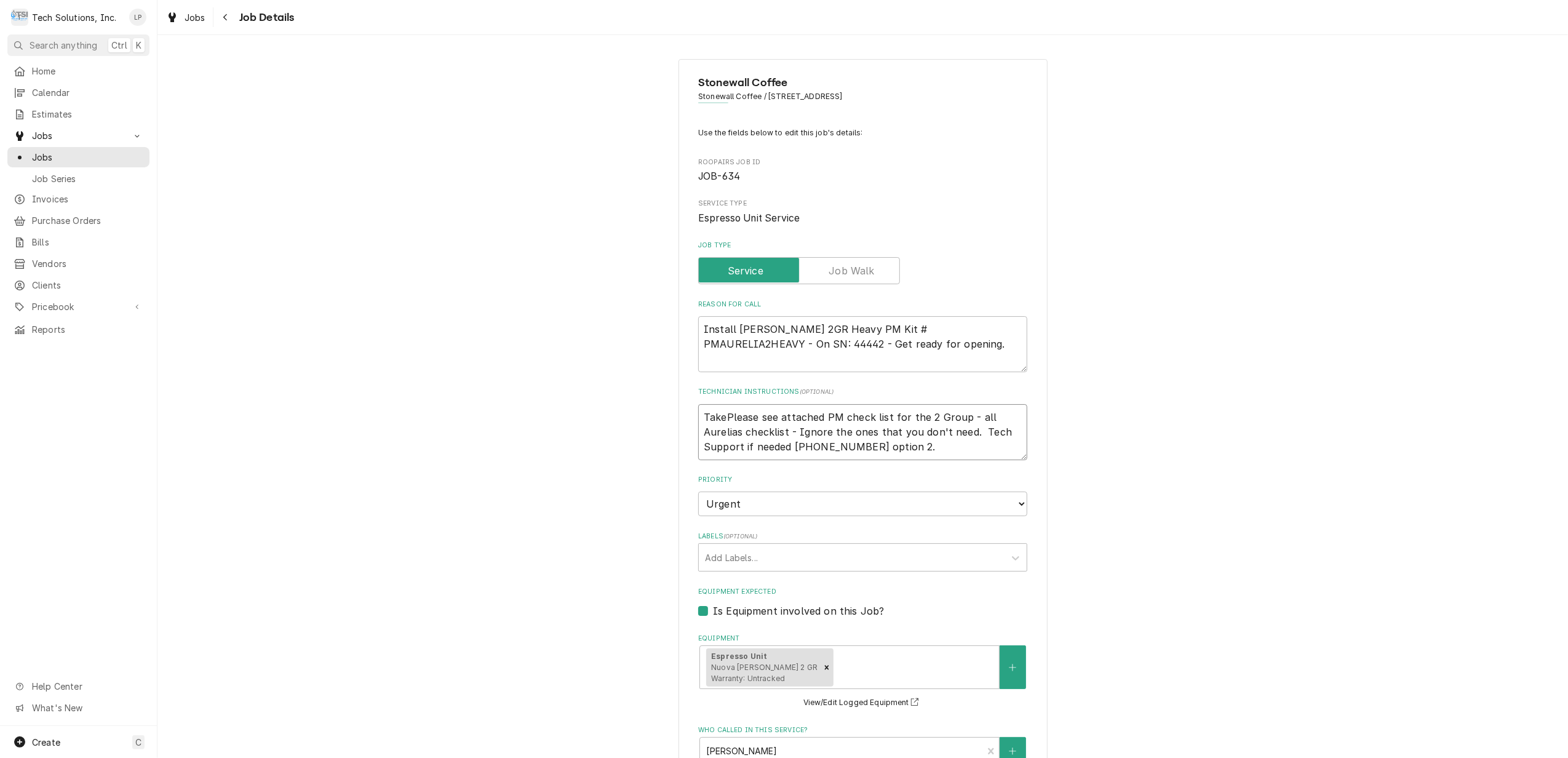
type textarea "Take Please see attached PM check list for the 2 Group - all Aurelias checklist…"
type textarea "x"
type textarea "Take WPlease see attached PM check list for the 2 Group - all Aurelias checklis…"
type textarea "x"
type textarea "Take WaPlease see attached PM check list for the 2 Group - all Aurelias checkli…"
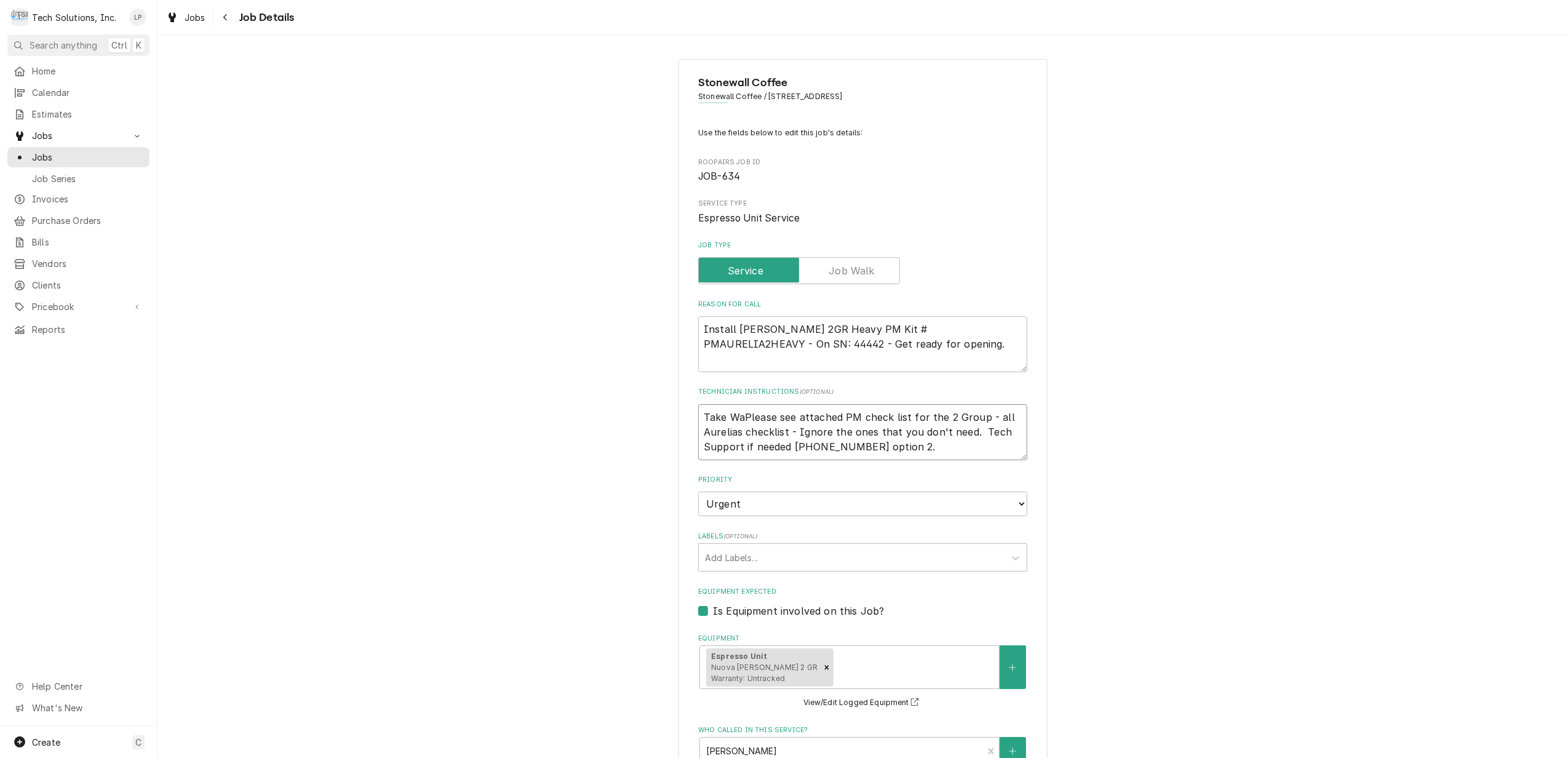
type textarea "x"
type textarea "Take WatPlease see attached PM check list for the 2 Group - all Aurelias checkl…"
type textarea "x"
type textarea "Take WatePlease see attached PM check list for the 2 Group - all Aurelias check…"
type textarea "x"
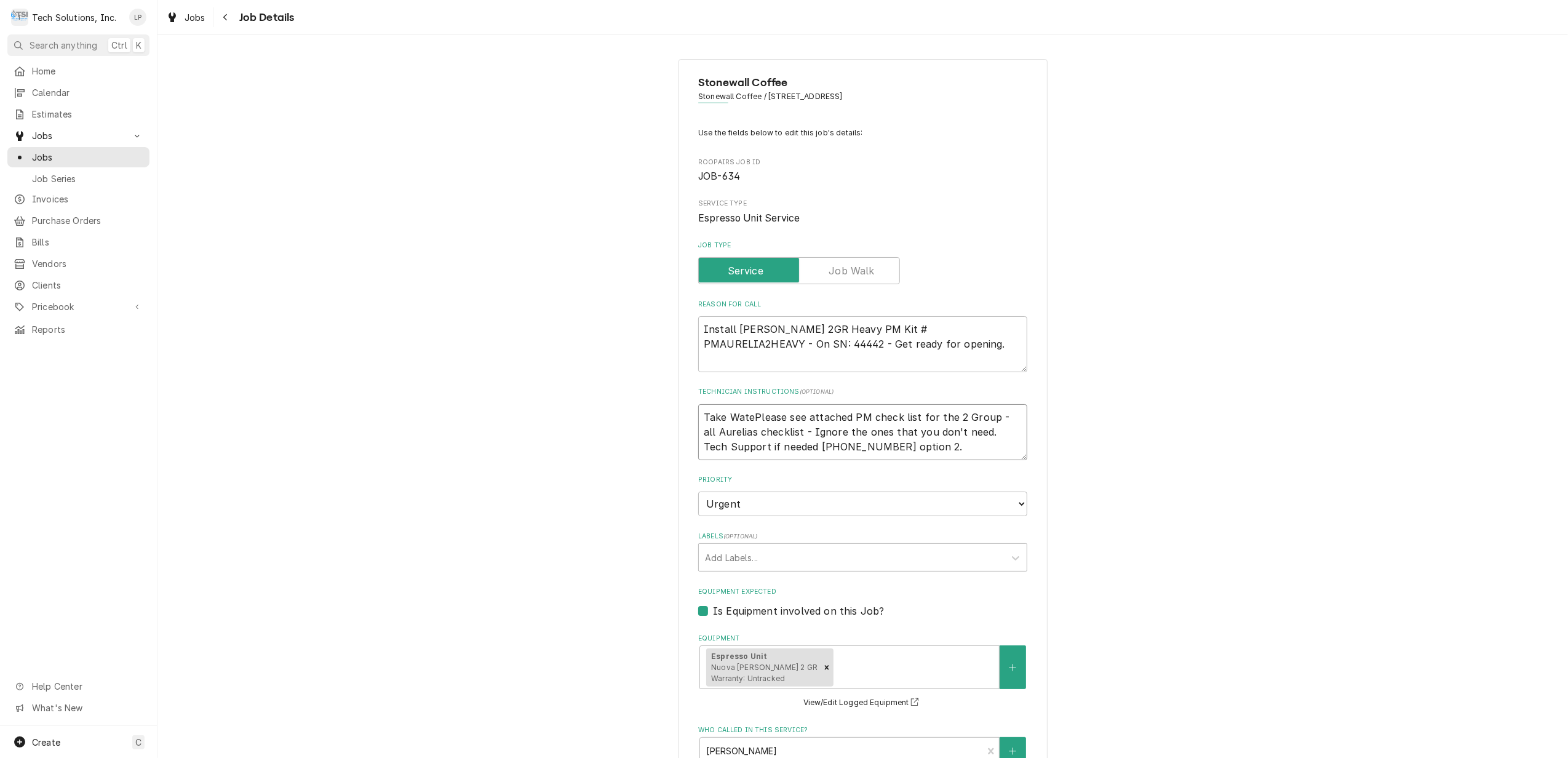
type textarea "Take WaterPlease see attached PM check list for the 2 Group - all Aurelias chec…"
type textarea "x"
type textarea "Take Water Please see attached PM check list for the 2 Group - all Aurelias che…"
type textarea "x"
type textarea "Take Water HPlease see attached PM check list for the 2 Group - all Aurelias ch…"
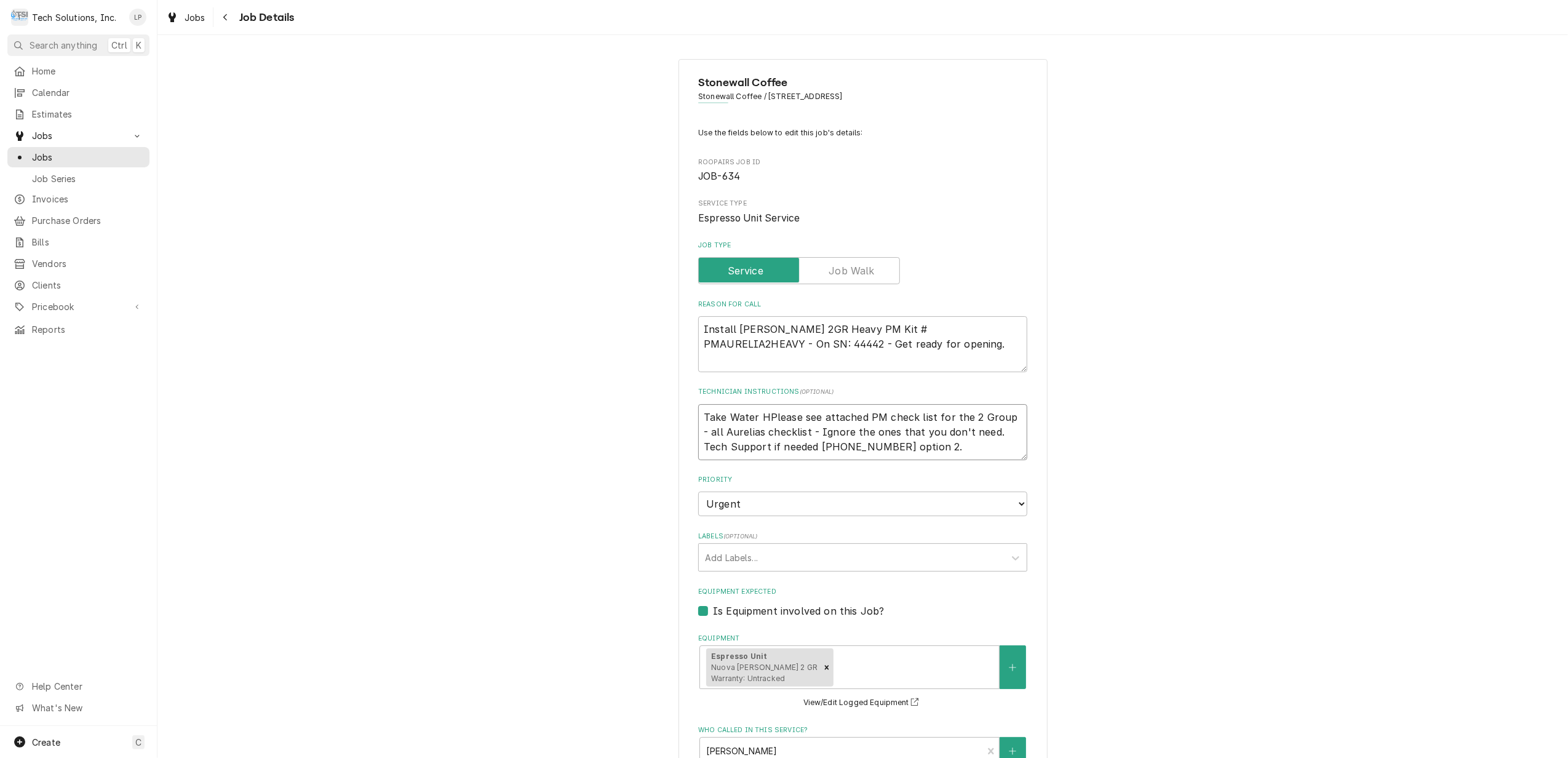
type textarea "x"
type textarea "Take Water HaPlease see attached PM check list for the 2 Group - all Aurelias c…"
type textarea "x"
type textarea "Take Water HarPlease see attached PM check list for the 2 Group - all Aurelias …"
type textarea "x"
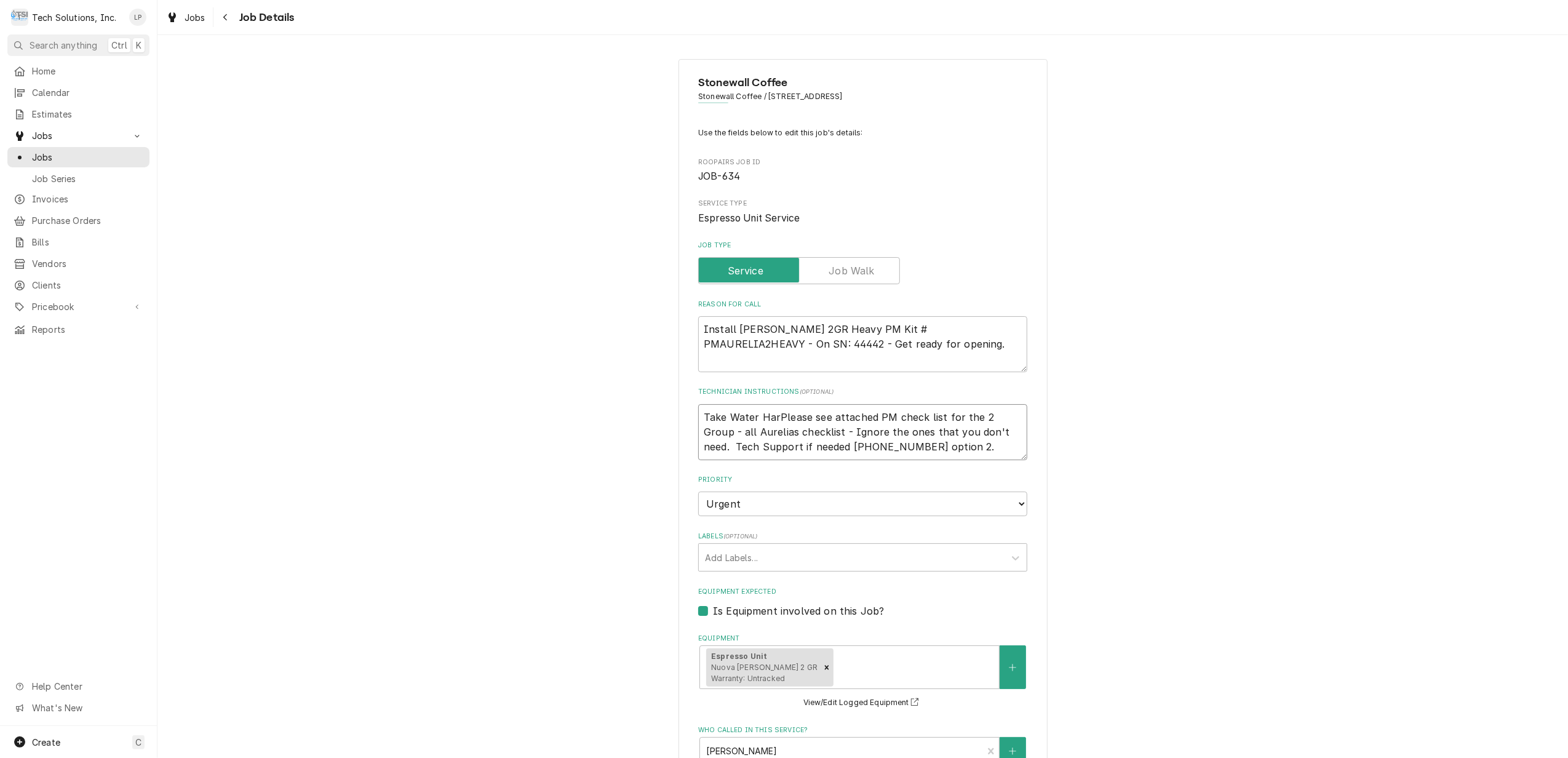
type textarea "Take Water HardPlease see attached PM check list for the 2 Group - all Aurelias…"
type textarea "x"
type textarea "Take Water HardnPlease see attached PM check list for the 2 Group - all Aurelia…"
type textarea "x"
type textarea "Take Water HardnePlease see attached PM check list for the 2 Group - all Aureli…"
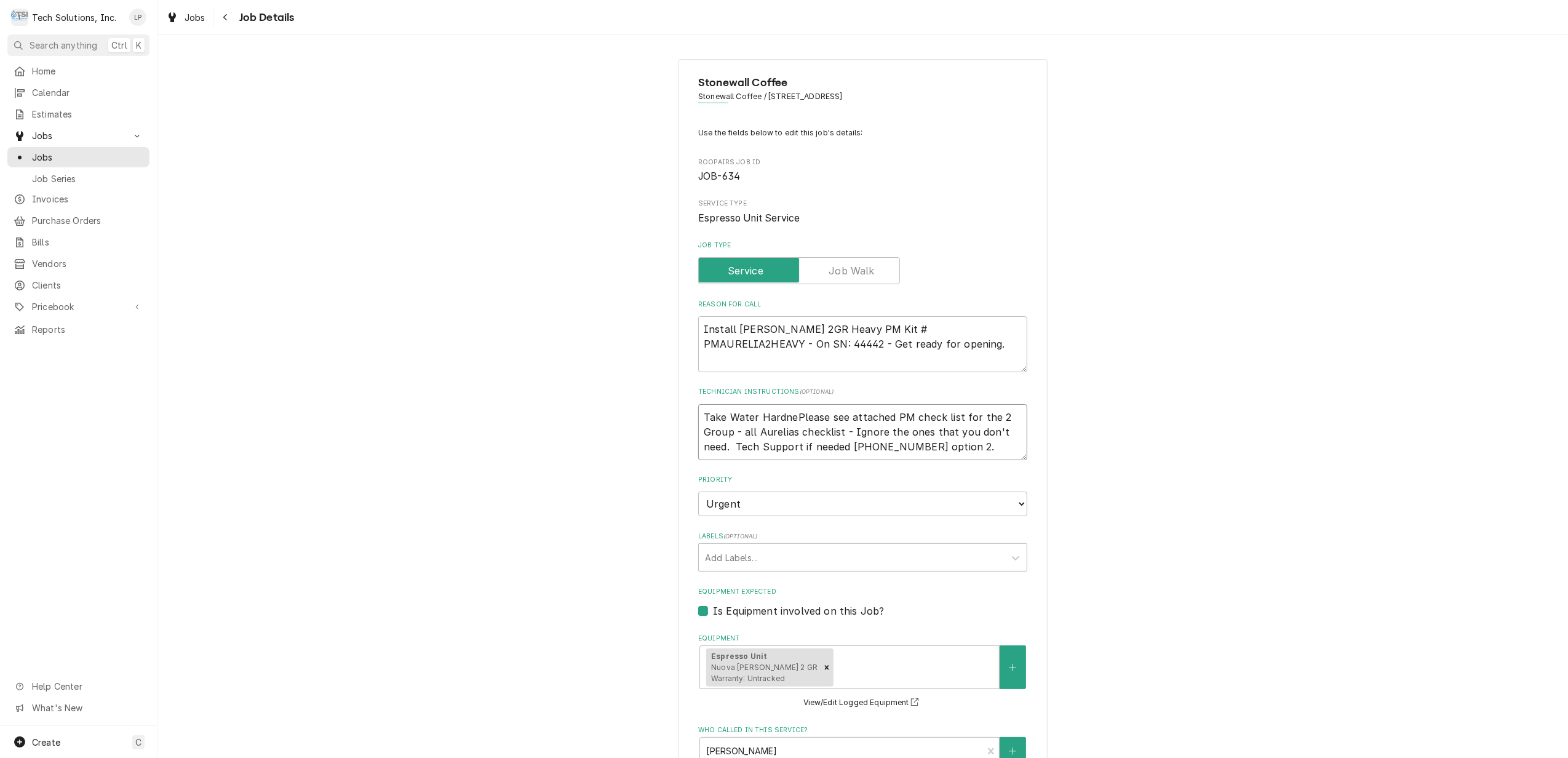
type textarea "x"
type textarea "Take Water HardnesPlease see attached PM check list for the 2 Group - all Aurel…"
type textarea "x"
type textarea "Take Water HardnessPlease see attached PM check list for the 2 Group - all Aure…"
type textarea "x"
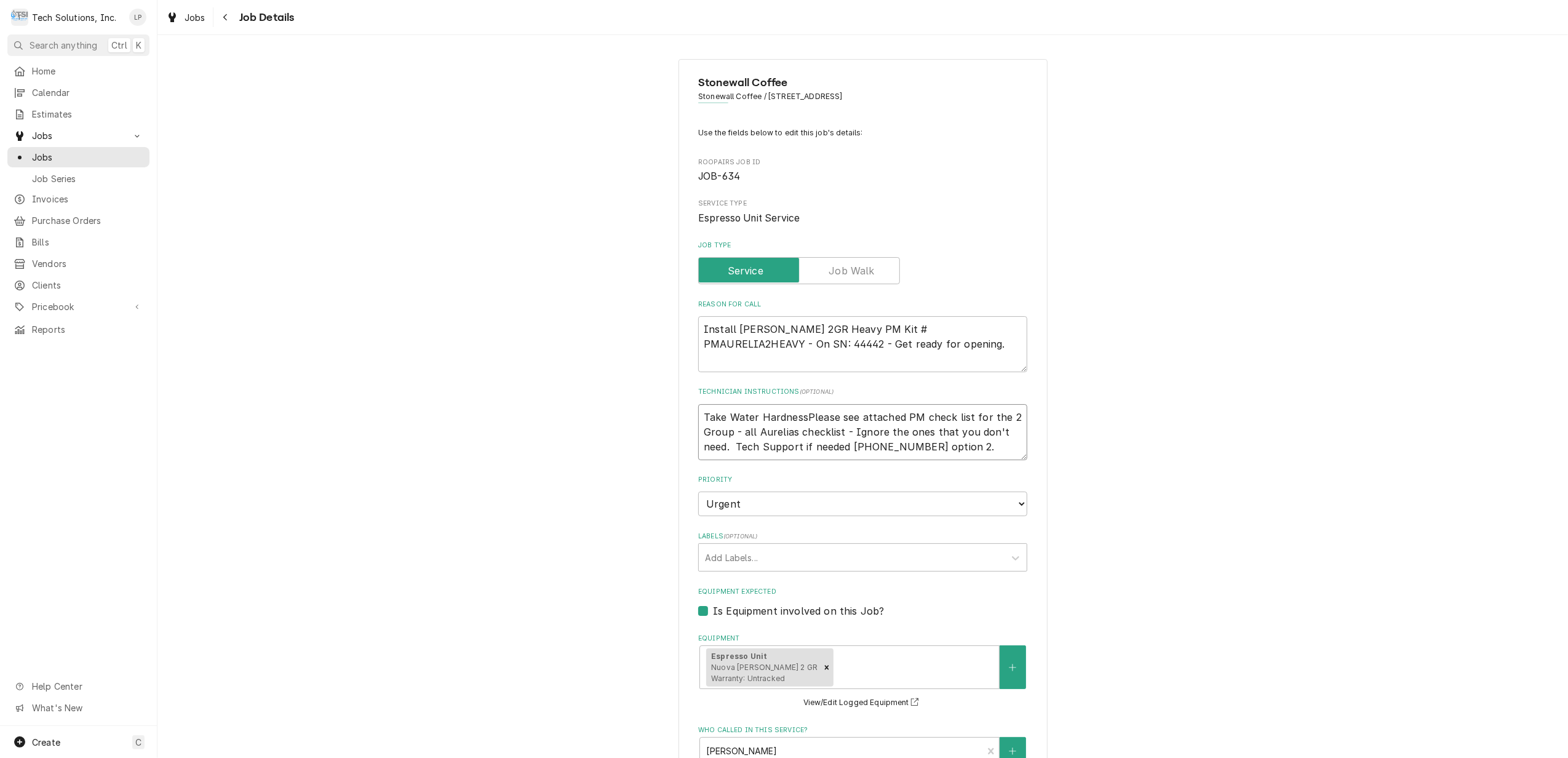
type textarea "Take Water Hardness Please see attached PM check list for the 2 Group - all Aur…"
type textarea "x"
type textarea "Take Water Hardness TPlease see attached PM check list for the 2 Group - all Au…"
type textarea "x"
type textarea "Take Water Hardness TePlease see attached PM check list for the 2 Group - all A…"
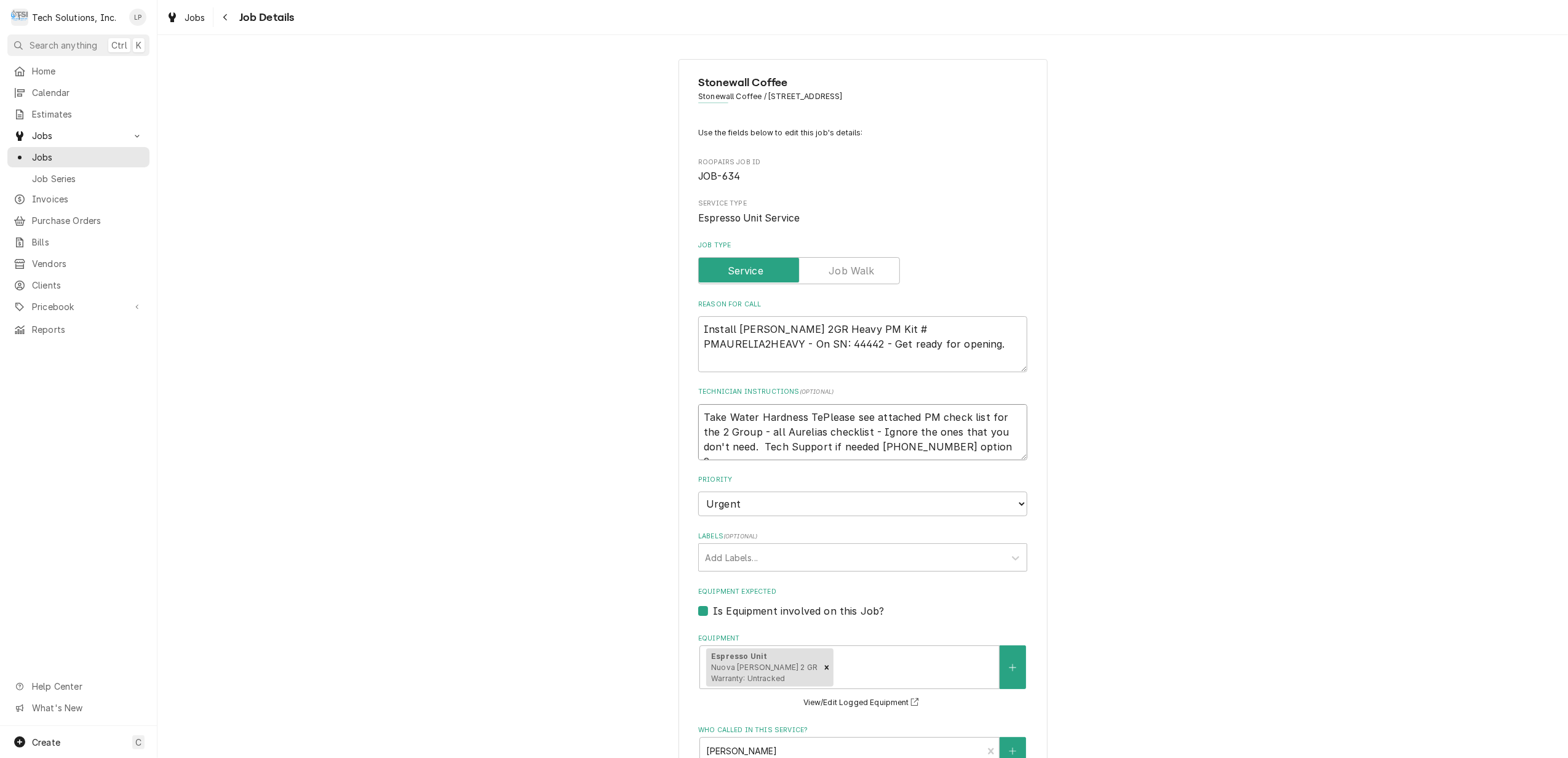
type textarea "x"
type textarea "Take Water Hardness TesPlease see attached PM check list for the 2 Group - all …"
type textarea "x"
type textarea "Take Water Hardness TestPlease see attached PM check list for the 2 Group - all…"
type textarea "x"
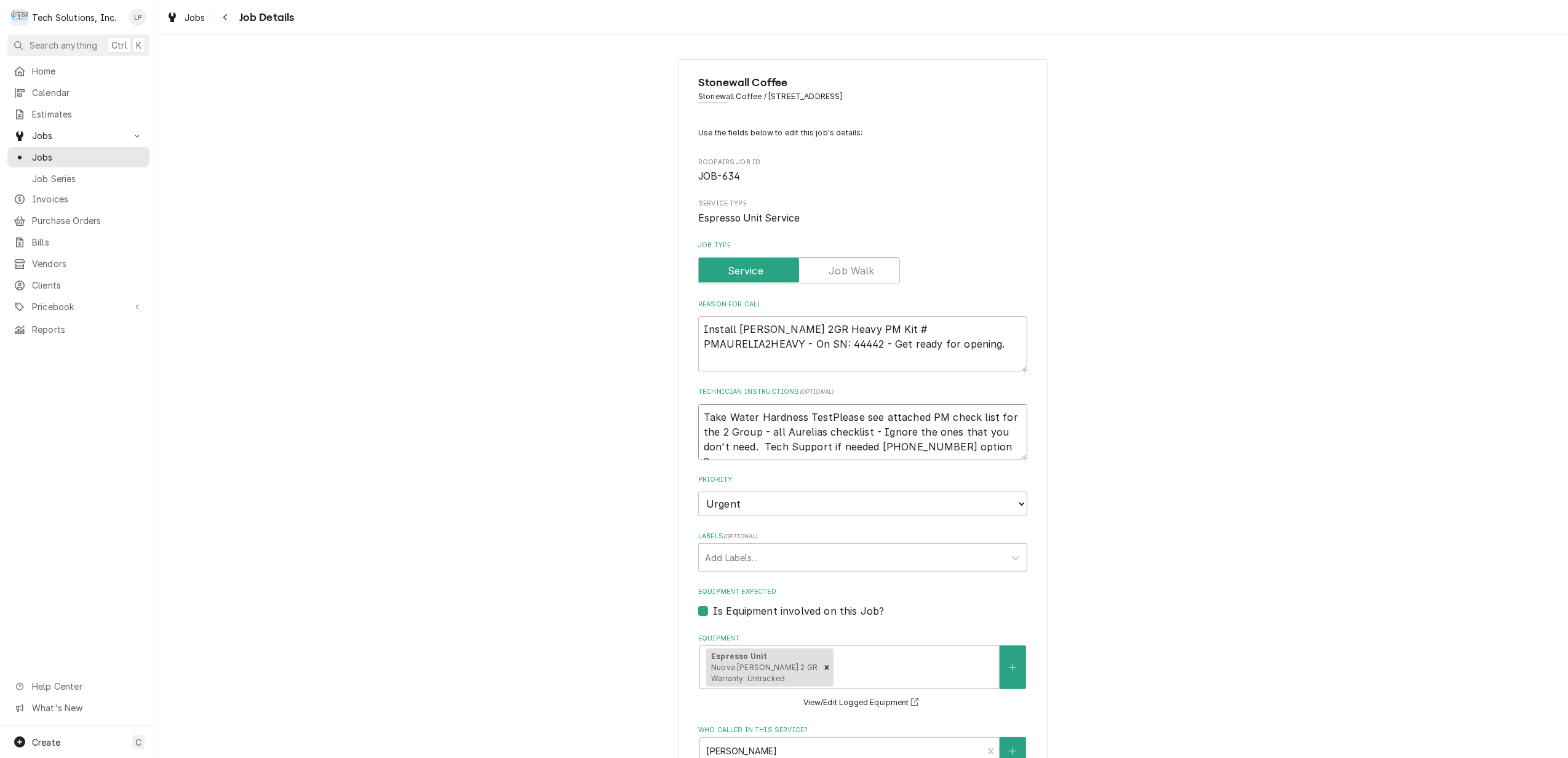
type textarea "Take Water Hardness Test Please see attached PM check list for the 2 Group - al…"
type textarea "x"
type textarea "Take Water Hardness Test SPlease see attached PM check list for the 2 Group - a…"
type textarea "x"
type textarea "Take Water Hardness Test StPlease see attached PM check list for the 2 Group - …"
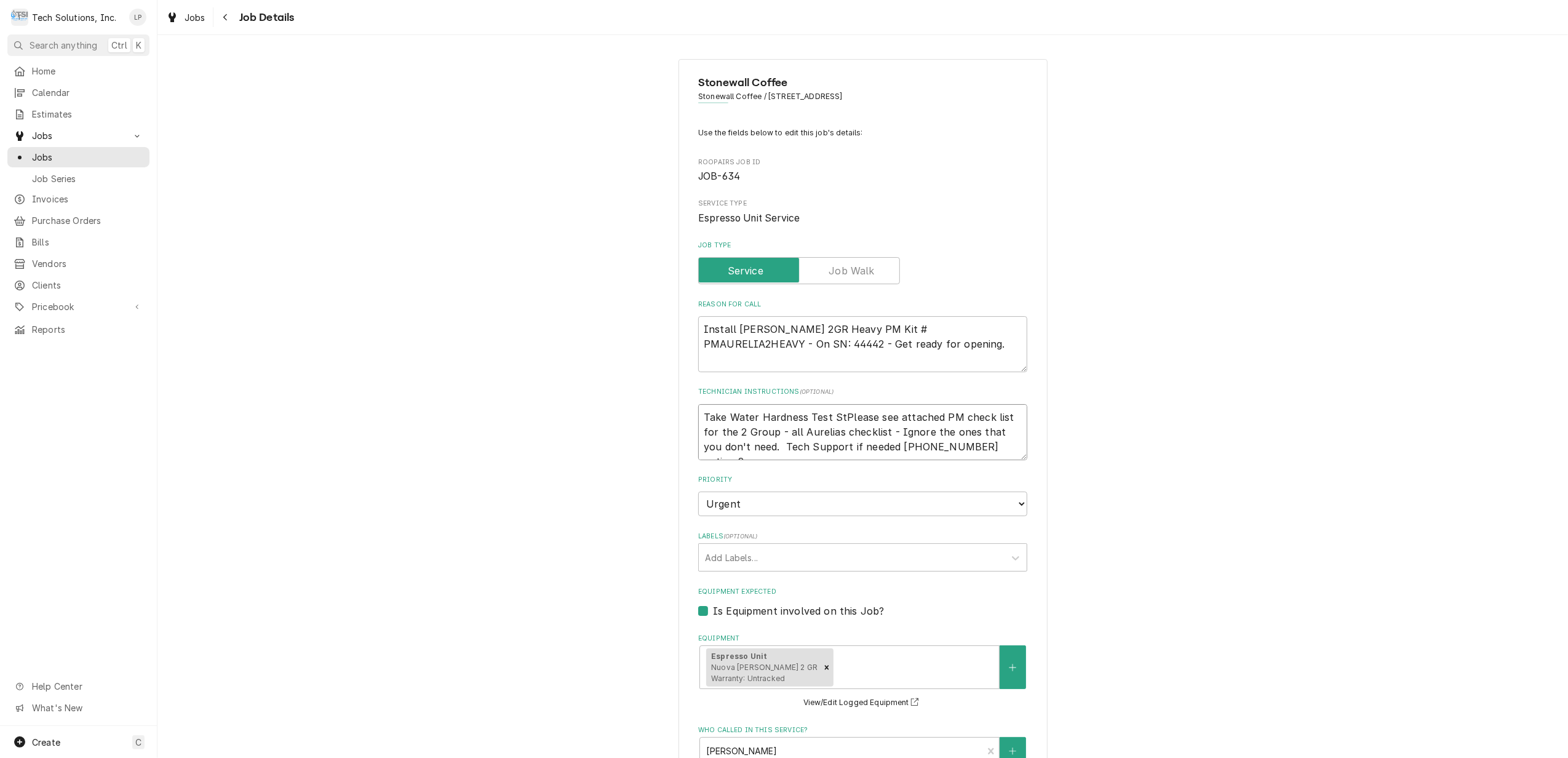
type textarea "x"
type textarea "Take Water Hardness Test StrPlease see attached PM check list for the 2 Group -…"
type textarea "x"
type textarea "Take Water Hardness Test StriPlease see attached PM check list for the 2 Group …"
type textarea "x"
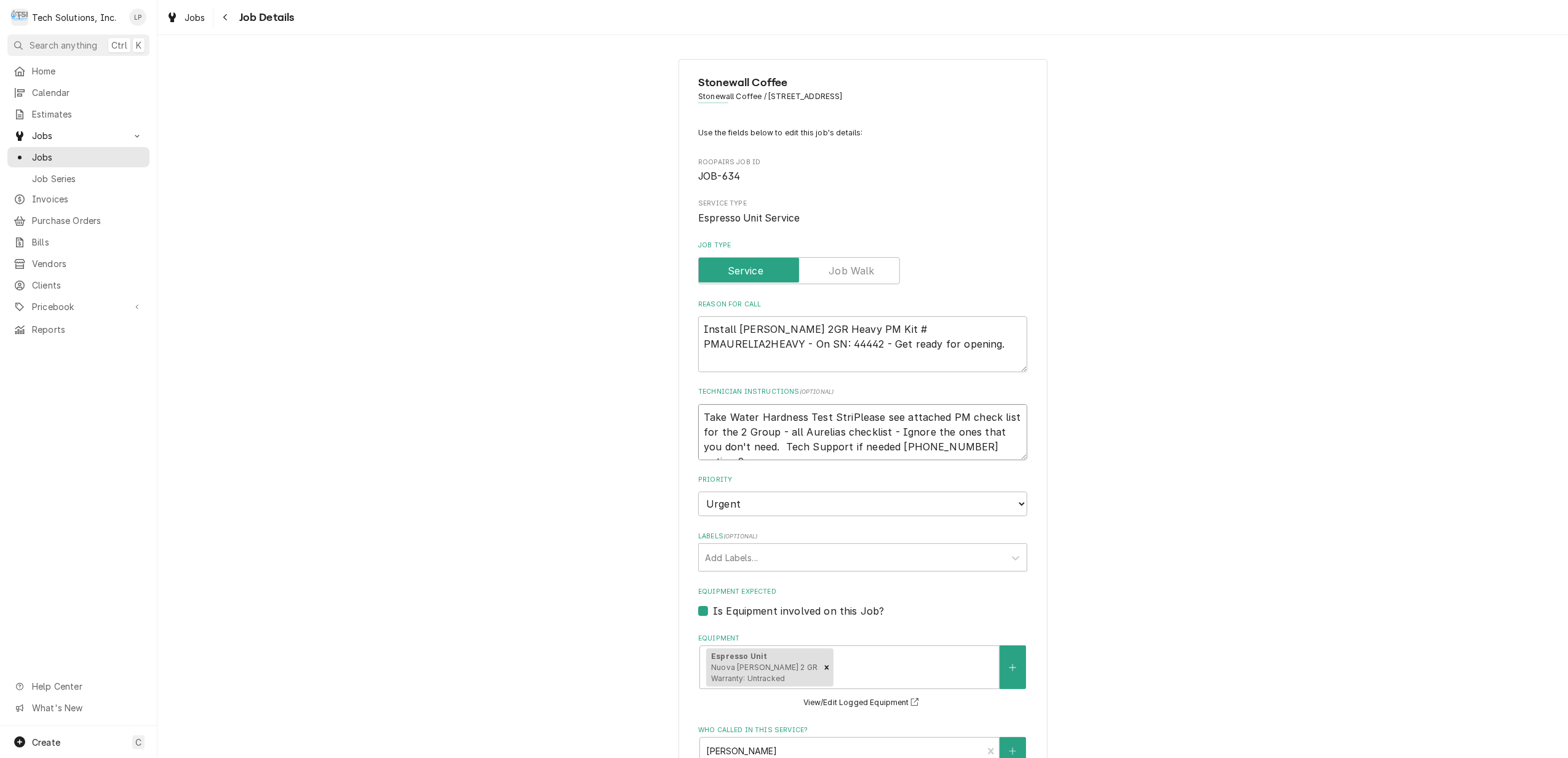
type textarea "Take Water Hardness Test StripPlease see attached PM check list for the 2 Group…"
type textarea "x"
type textarea "Take Water Hardness Test StripsPlease see attached PM check list for the 2 Grou…"
type textarea "x"
type textarea "Take Water Hardness Test Strips Please see attached PM check list for the 2 Gro…"
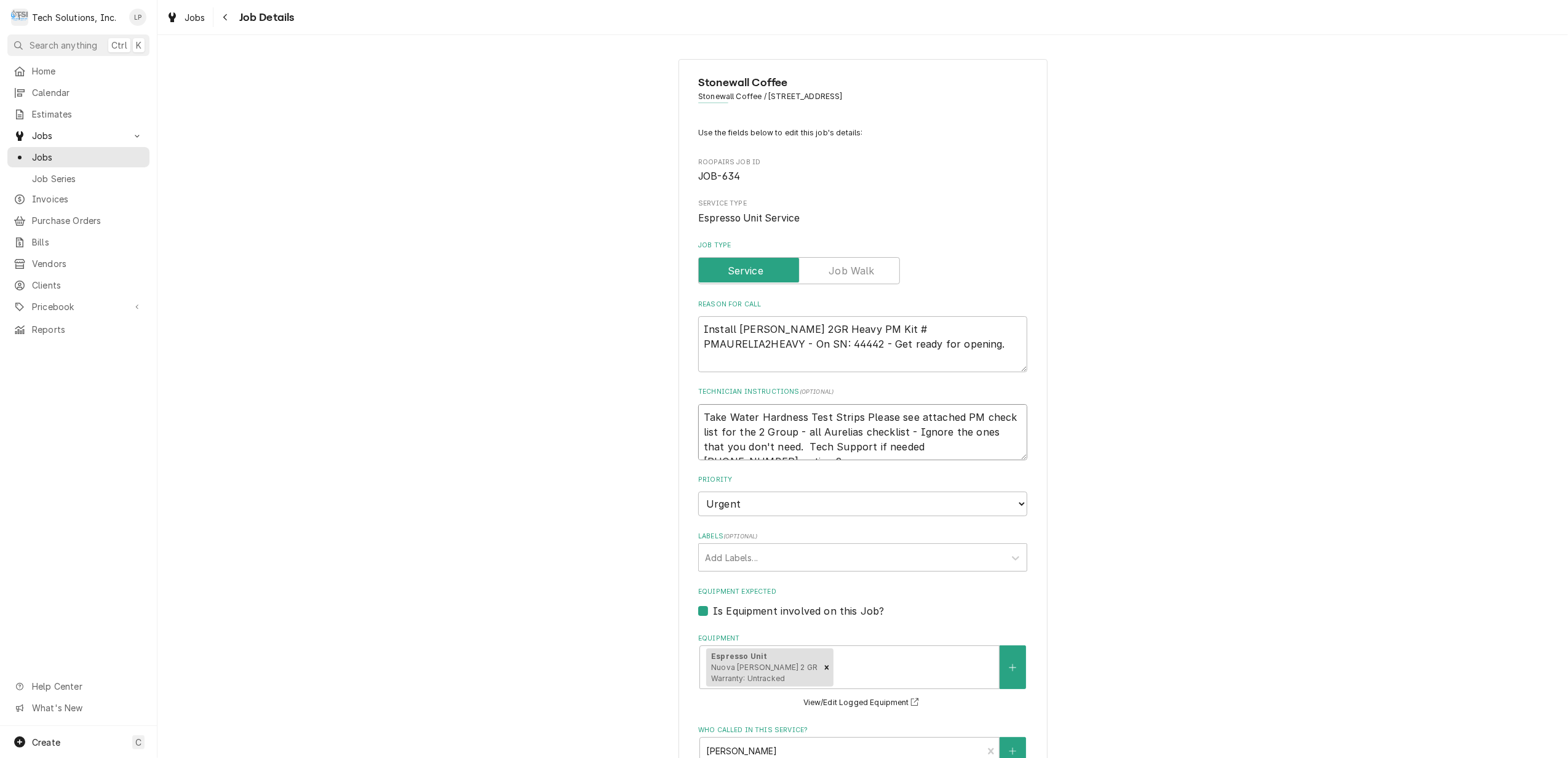
type textarea "x"
type textarea "Take Water Hardness Test Strips wPlease see attached PM check list for the 2 Gr…"
type textarea "x"
type textarea "Take Water Hardness Test Strips wiPlease see attached PM check list for the 2 G…"
type textarea "x"
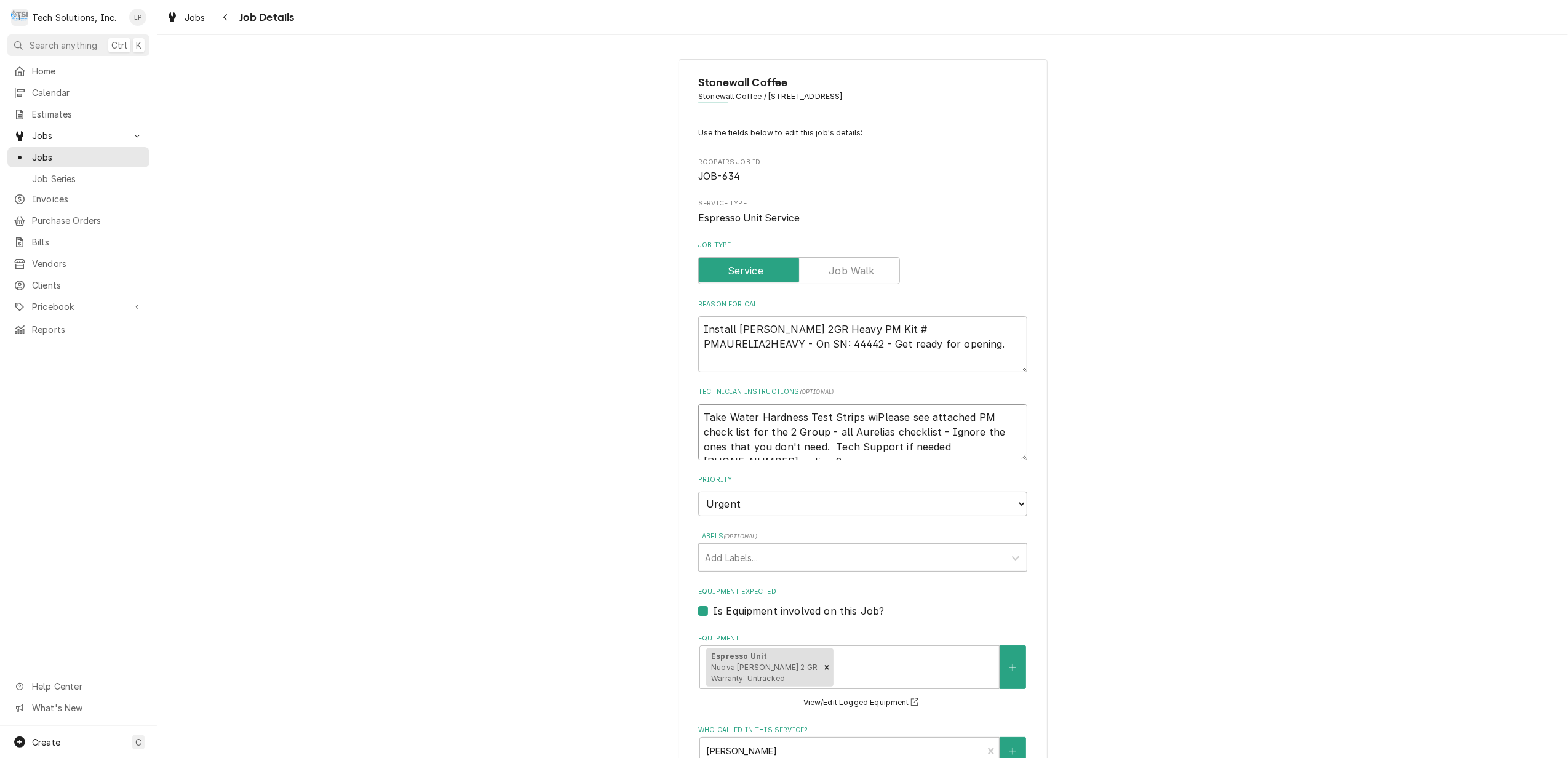
type textarea "Take Water Hardness Test Strips witPlease see attached PM check list for the 2 …"
type textarea "x"
type textarea "Take Water Hardness Test Strips withPlease see attached PM check list for the 2…"
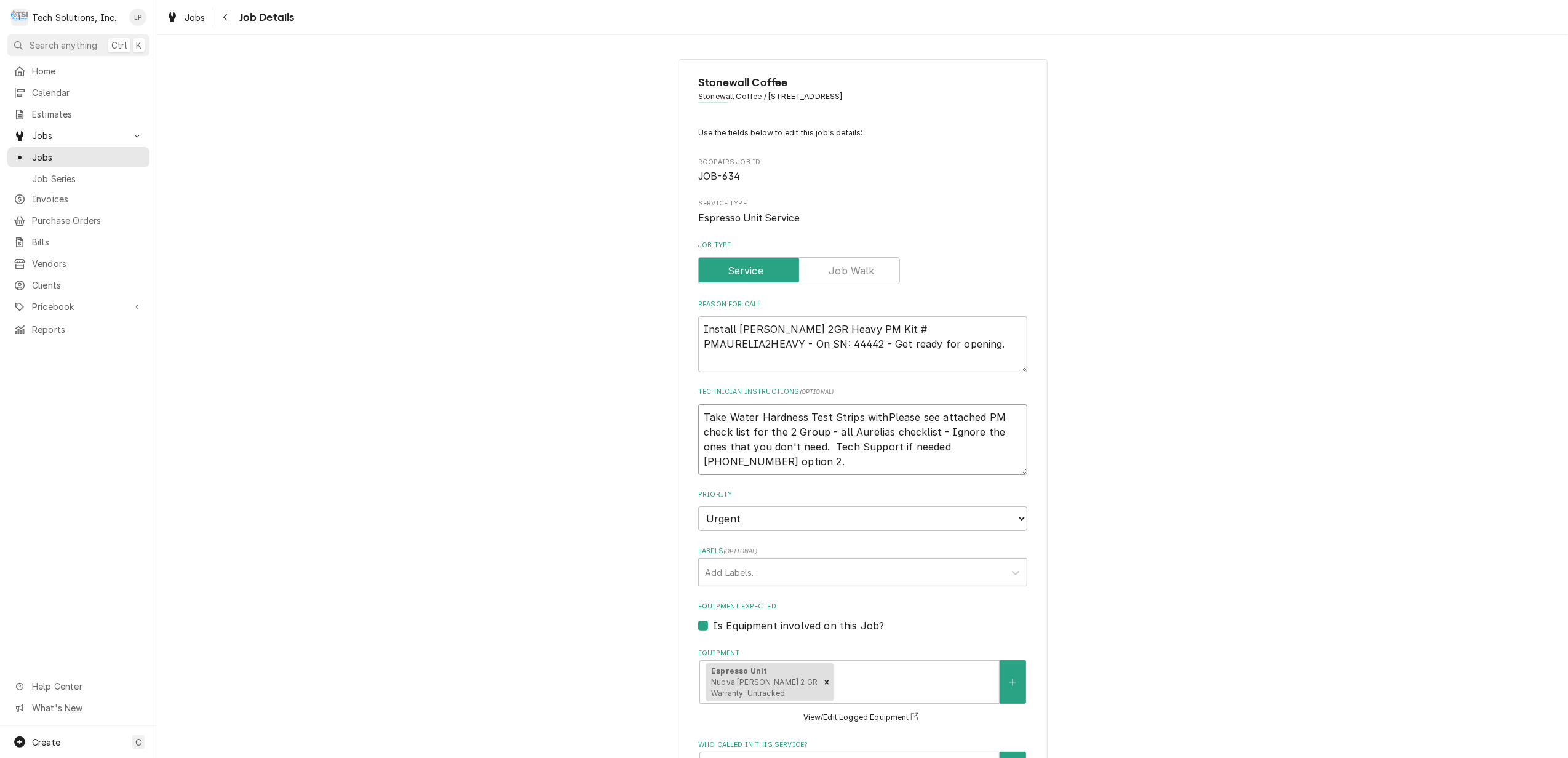
type textarea "x"
type textarea "Take Water Hardness Test Strips with Please see attached PM check list for the …"
type textarea "x"
type textarea "Take Water Hardness Test Strips with yPlease see attached PM check list for the…"
type textarea "x"
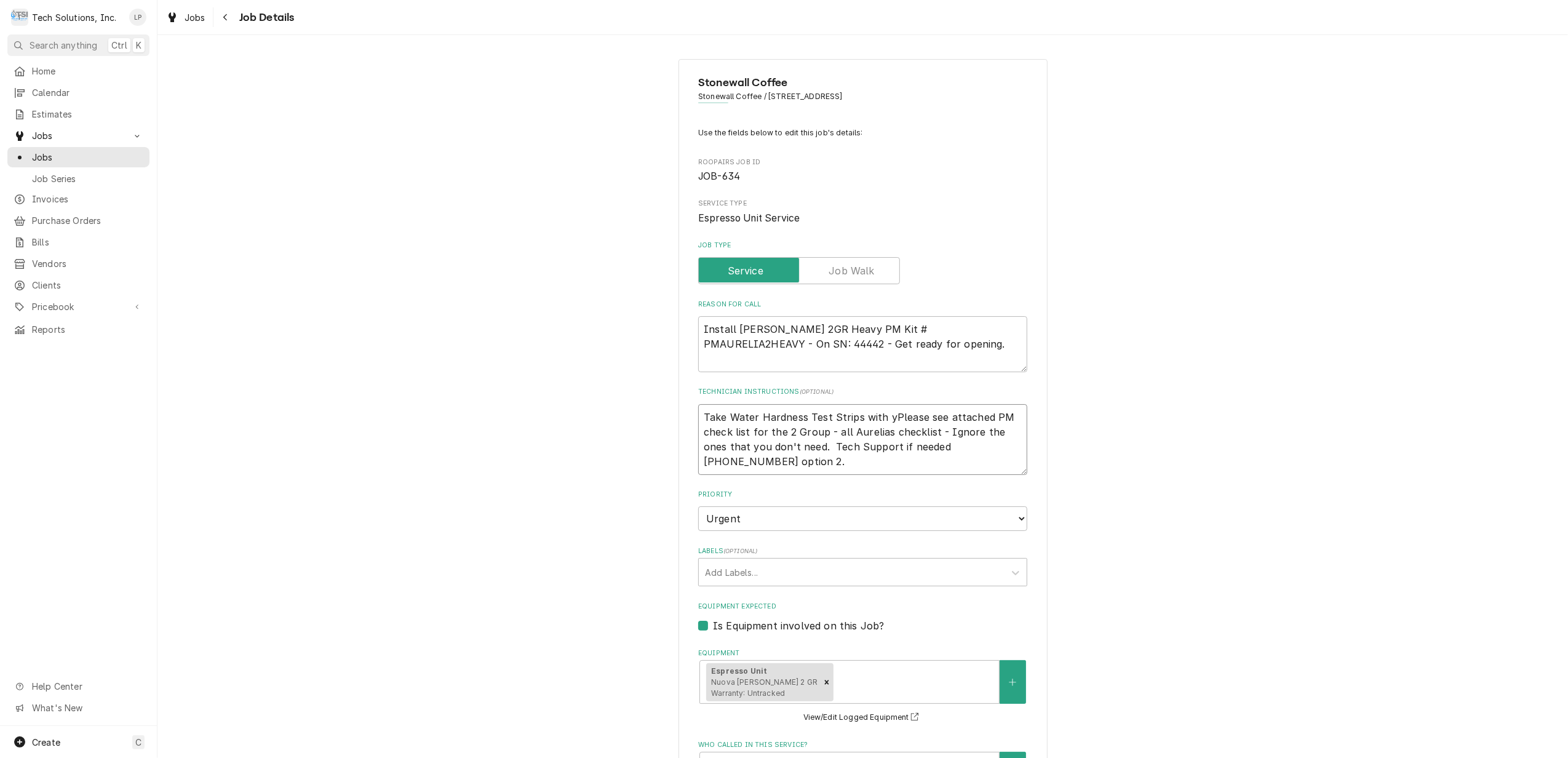
type textarea "Take Water Hardness Test Strips with yoPlease see attached PM check list for th…"
type textarea "x"
type textarea "Take Water Hardness Test Strips with youPlease see attached PM check list for t…"
type textarea "x"
type textarea "Take Water Hardness Test Strips with you.Please see attached PM check list for …"
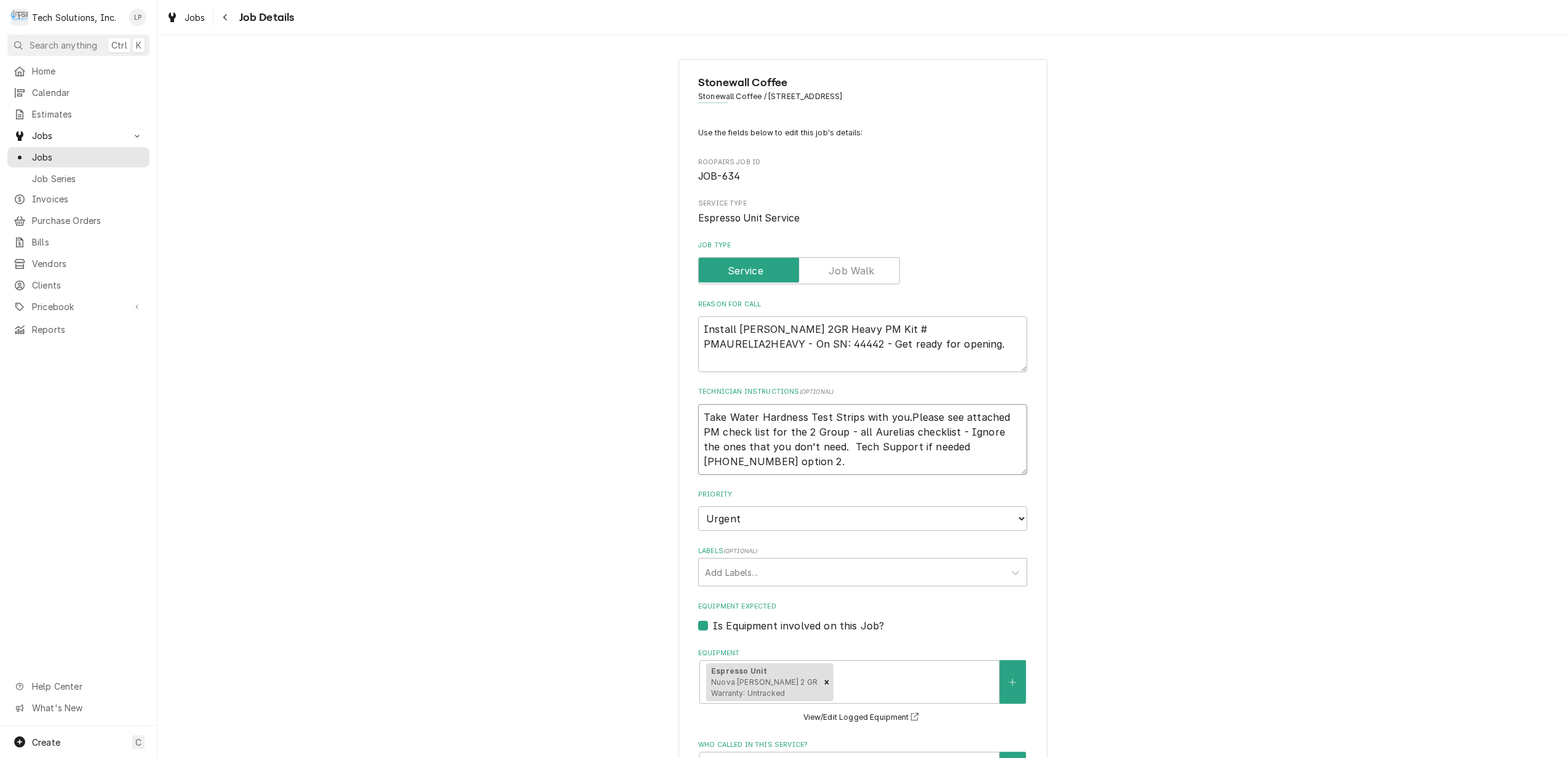
type textarea "x"
type textarea "Take Water Hardness Test Strips with you. Please see attached PM check list for…"
type textarea "x"
type textarea "Take Water Hardness Test Strips with you. Please see attached PM check list for…"
type textarea "x"
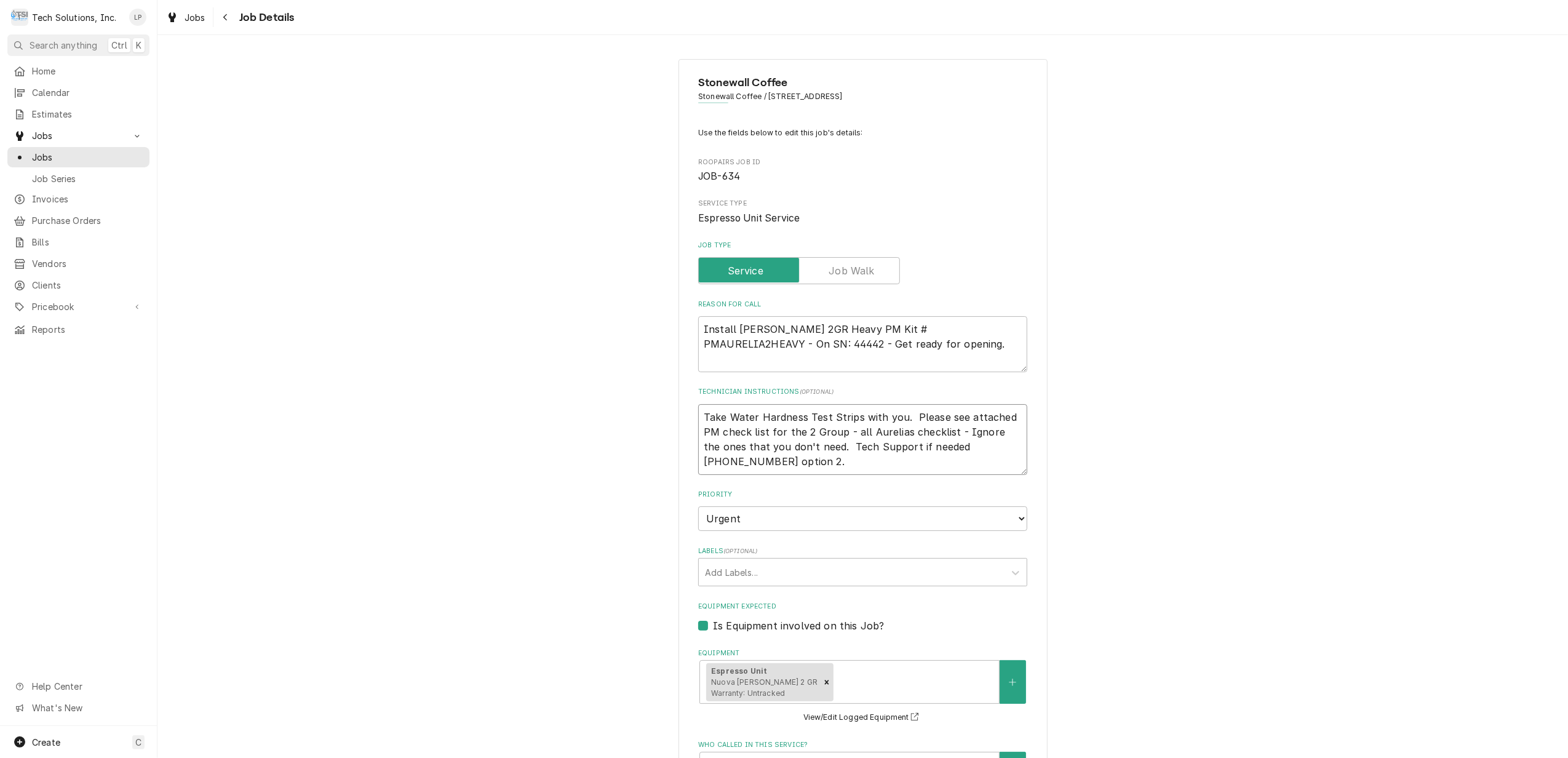
type textarea "Take Water Hardness Test Strips with you. Please see attached PM check list for…"
type textarea "x"
type textarea "Take Water Hardness Test Strips with you. TPlease see attached PM check list fo…"
type textarea "x"
type textarea "Take Water Hardness Test Strips with you. TePlease see attached PM check list f…"
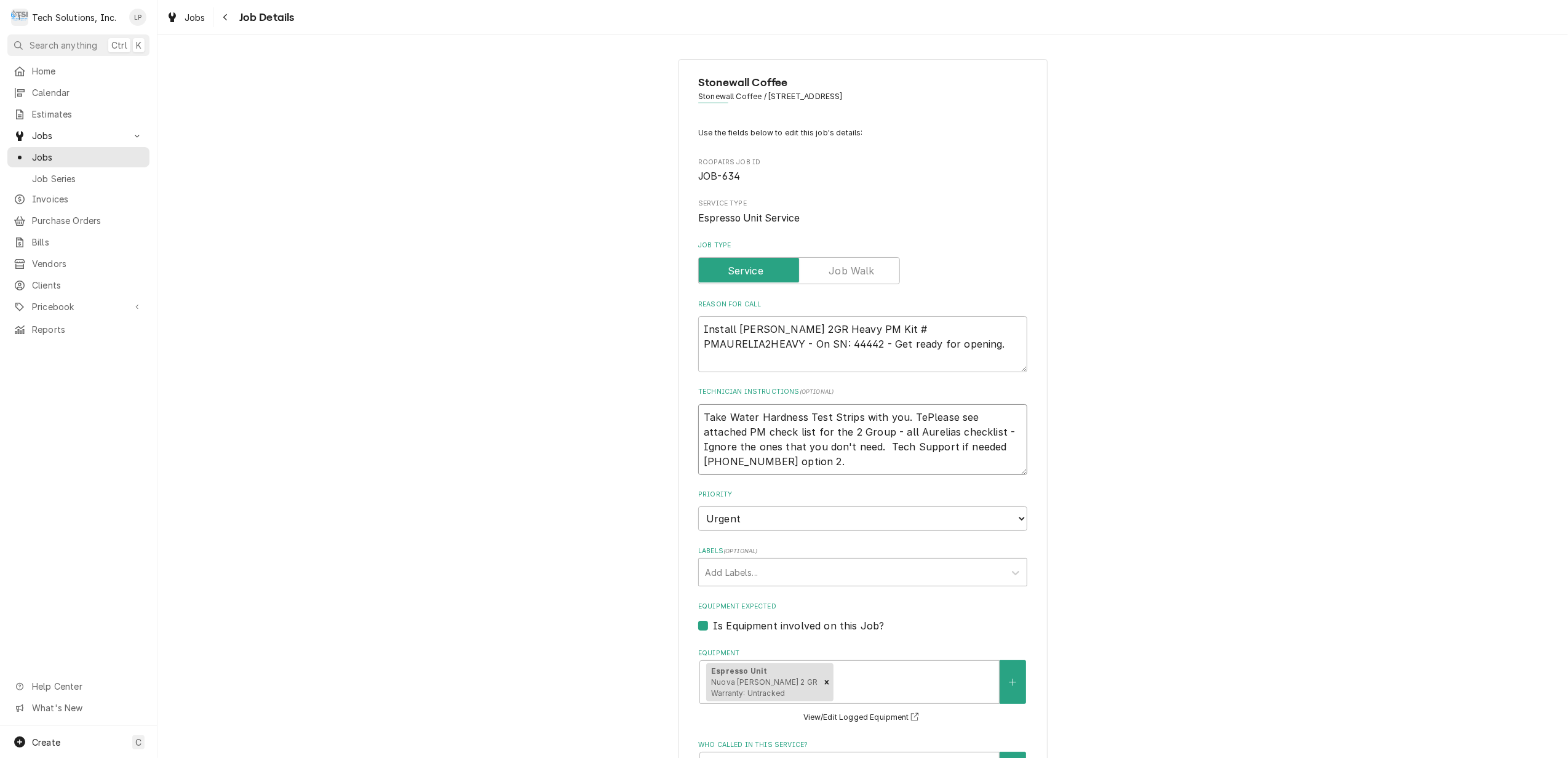
type textarea "x"
type textarea "Take Water Hardness Test Strips with you. TesPlease see attached PM check list …"
type textarea "x"
type textarea "Take Water Hardness Test Strips with you. TestPlease see attached PM check list…"
type textarea "x"
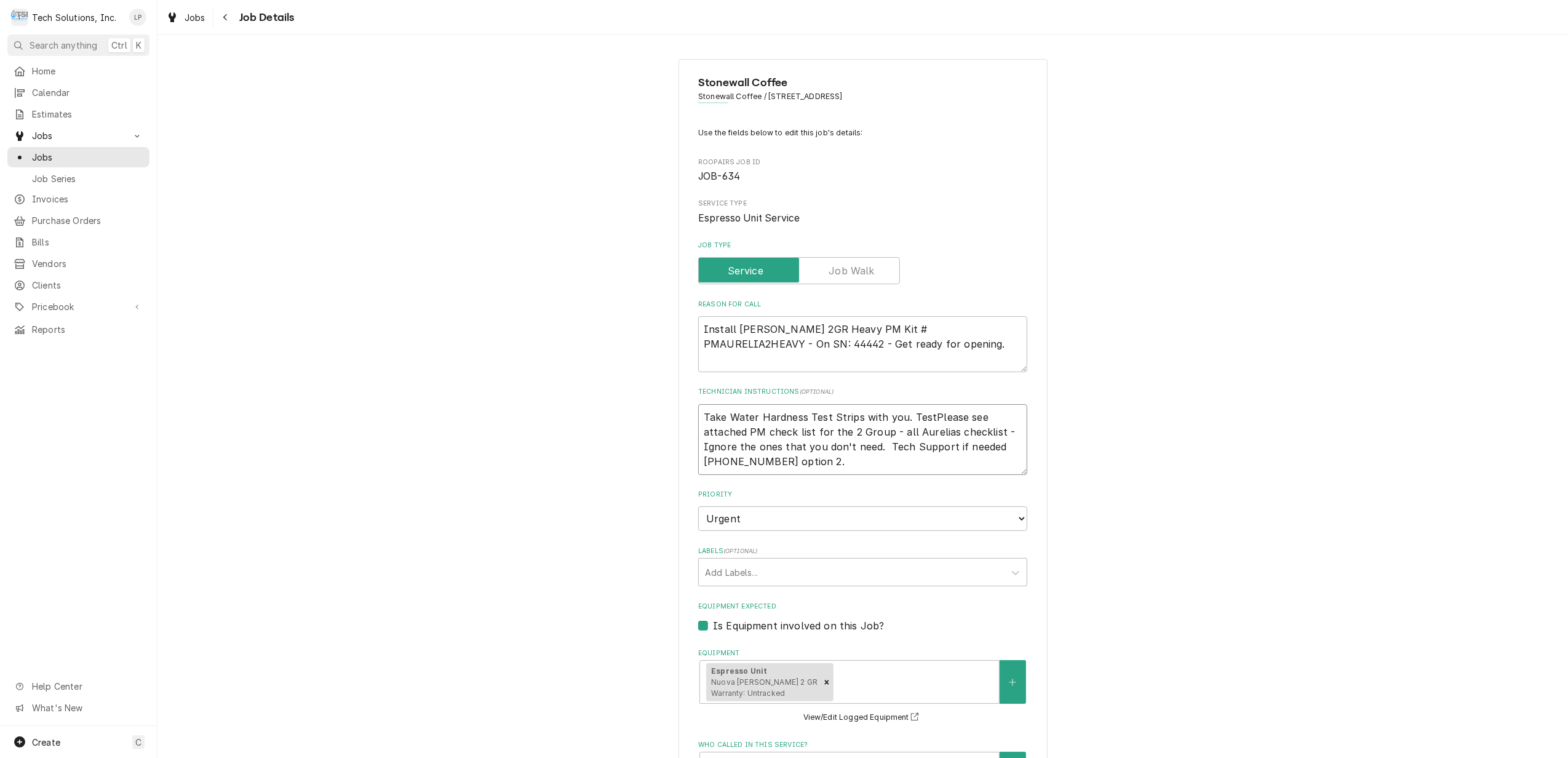
type textarea "Take Water Hardness Test Strips with you. Test Please see attached PM check lis…"
type textarea "x"
type textarea "Take Water Hardness Test Strips with you. Test rPlease see attached PM check li…"
type textarea "x"
type textarea "Take Water Hardness Test Strips with you. Test rePlease see attached PM check l…"
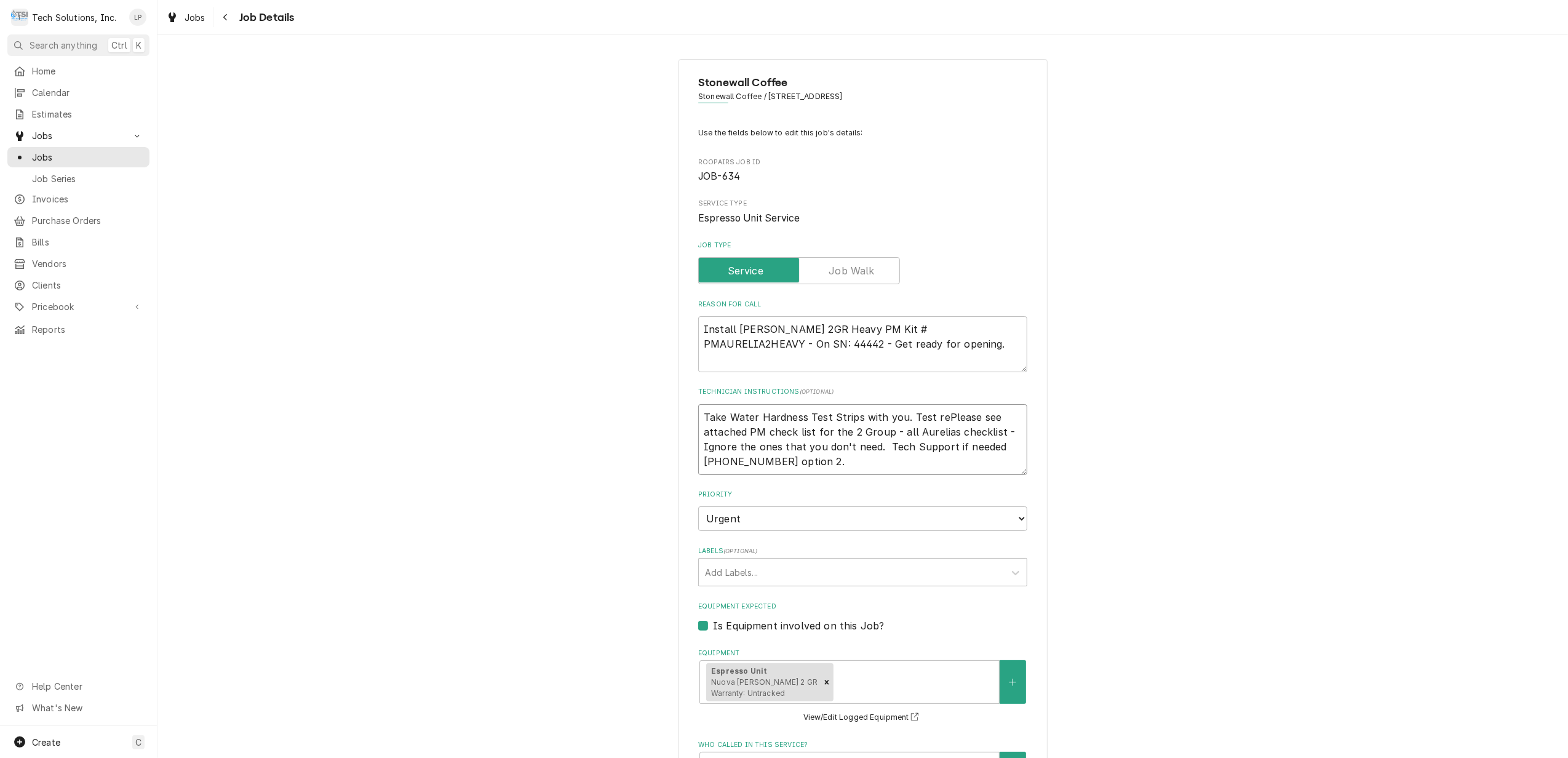
type textarea "x"
type textarea "Take Water Hardness Test Strips with you. Test reaPlease see attached PM check …"
type textarea "x"
type textarea "Take Water Hardness Test Strips with you. Test readPlease see attached PM check…"
type textarea "x"
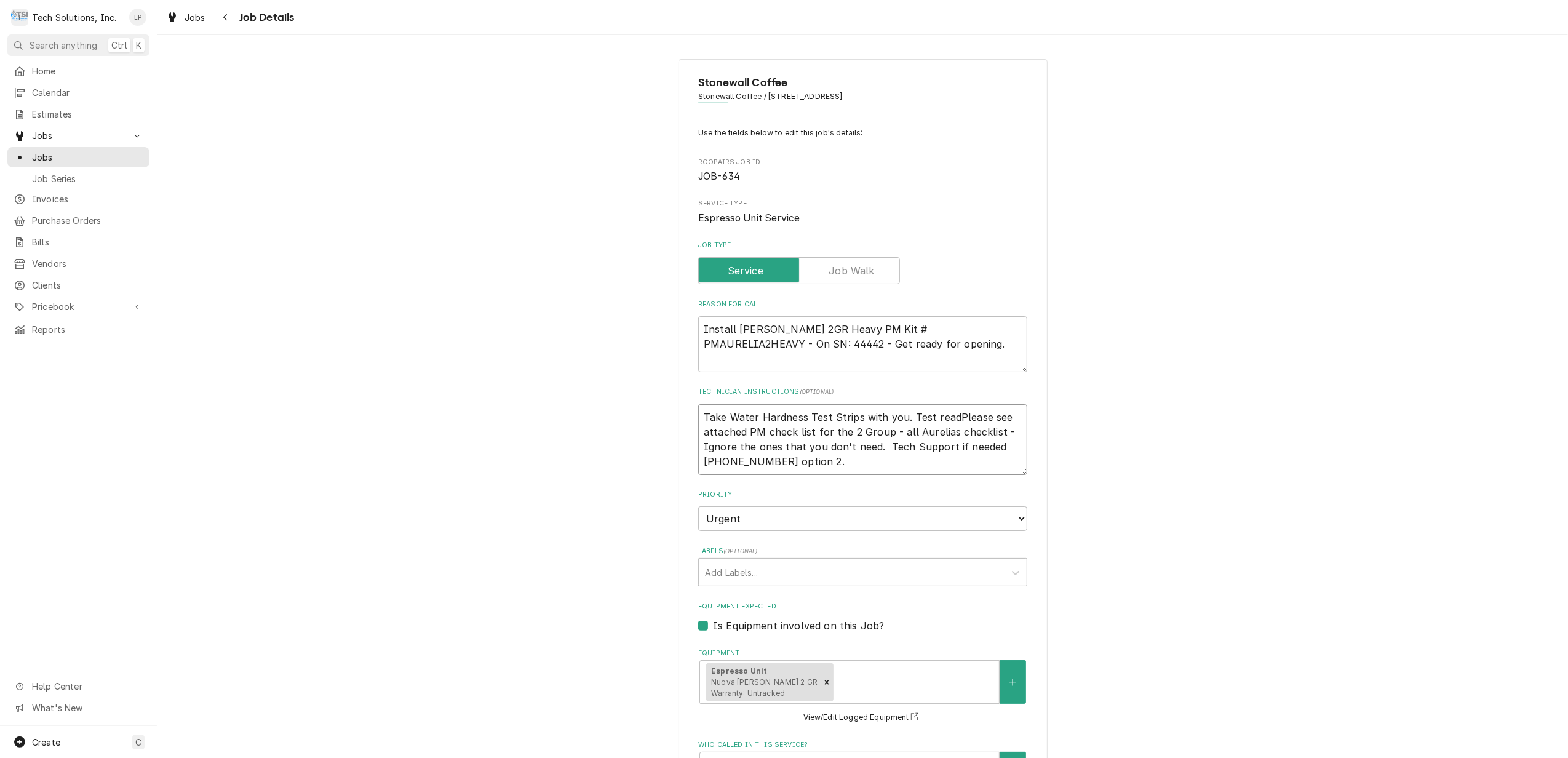
type textarea "Take Water Hardness Test Strips with you. Test readyPlease see attached PM chec…"
type textarea "x"
type textarea "Take Water Hardness Test Strips with you. Test readyiPlease see attached PM che…"
type textarea "x"
type textarea "Take Water Hardness Test Strips with you. Test readyinPlease see attached PM ch…"
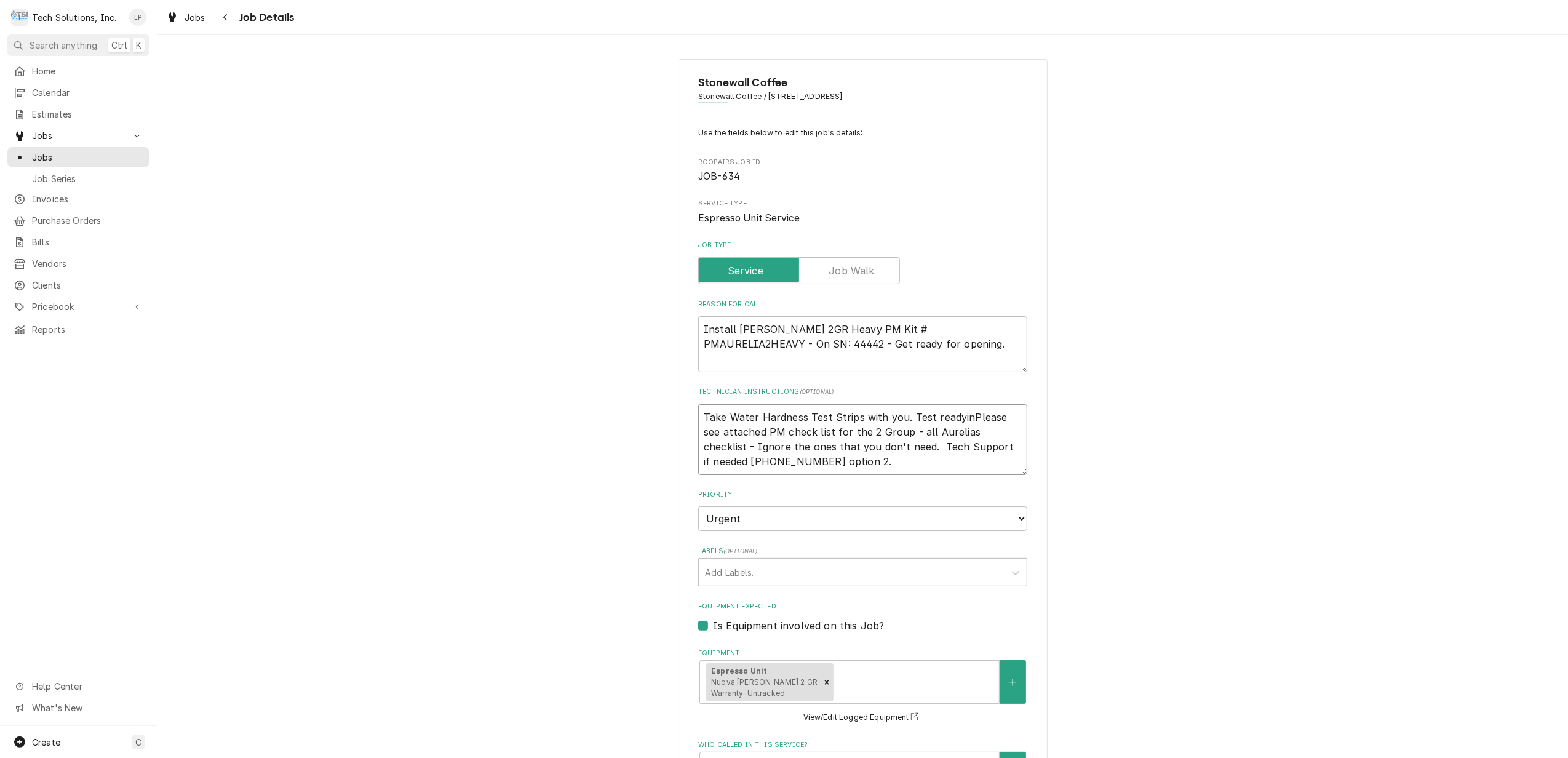
type textarea "x"
type textarea "Take Water Hardness Test Strips with you. Test readyingPlease see attached PM c…"
type textarea "x"
type textarea "Take Water Hardness Test Strips with you. Test readyingsPlease see attached PM …"
type textarea "x"
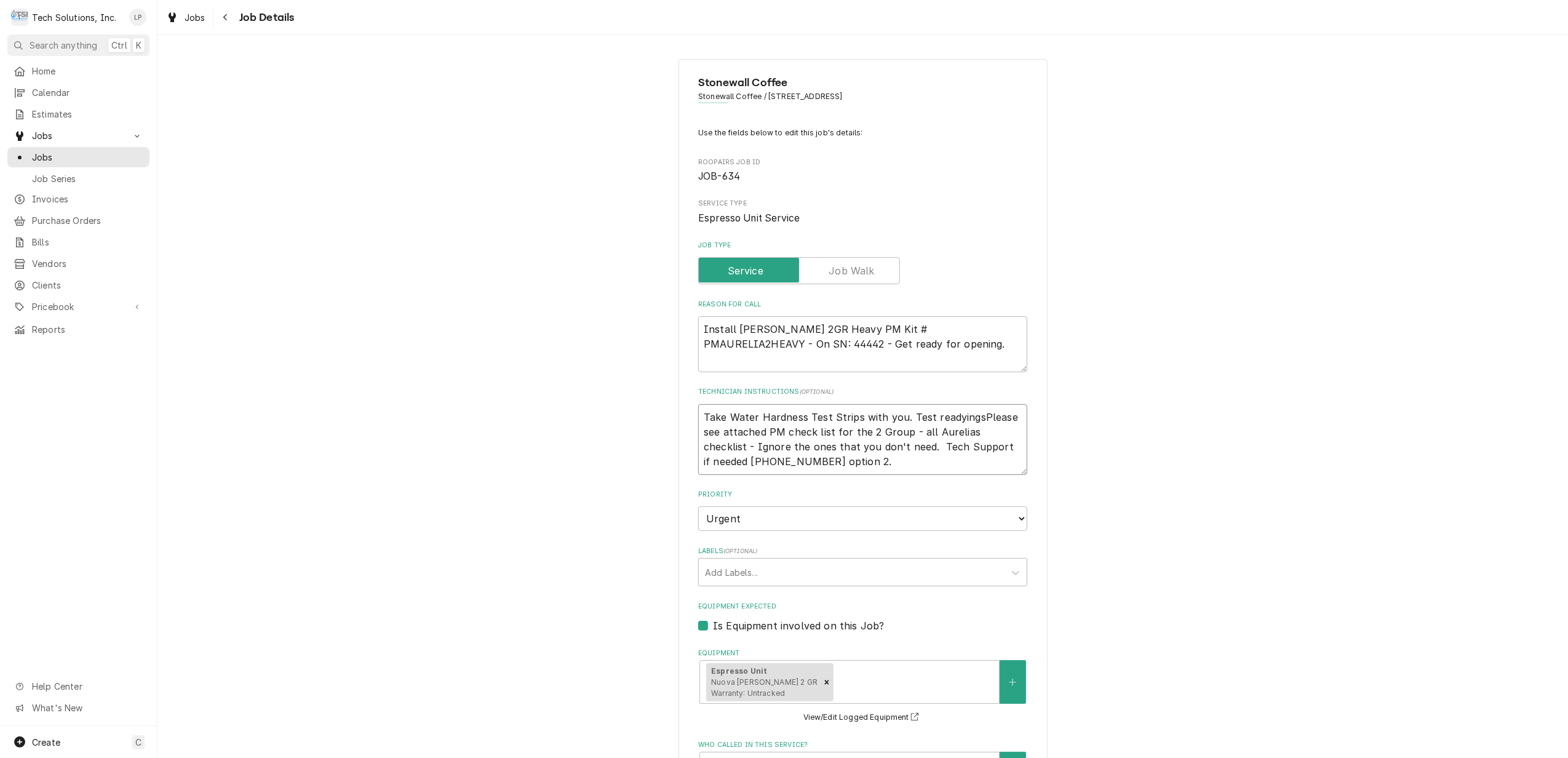
type textarea "Take Water Hardness Test Strips with you. Test readyings Please see attached PM…"
type textarea "x"
type textarea "Take Water Hardness Test Strips with you. Test readyings aPlease see attached P…"
type textarea "x"
type textarea "Take Water Hardness Test Strips with you. Test readyings acPlease see attached …"
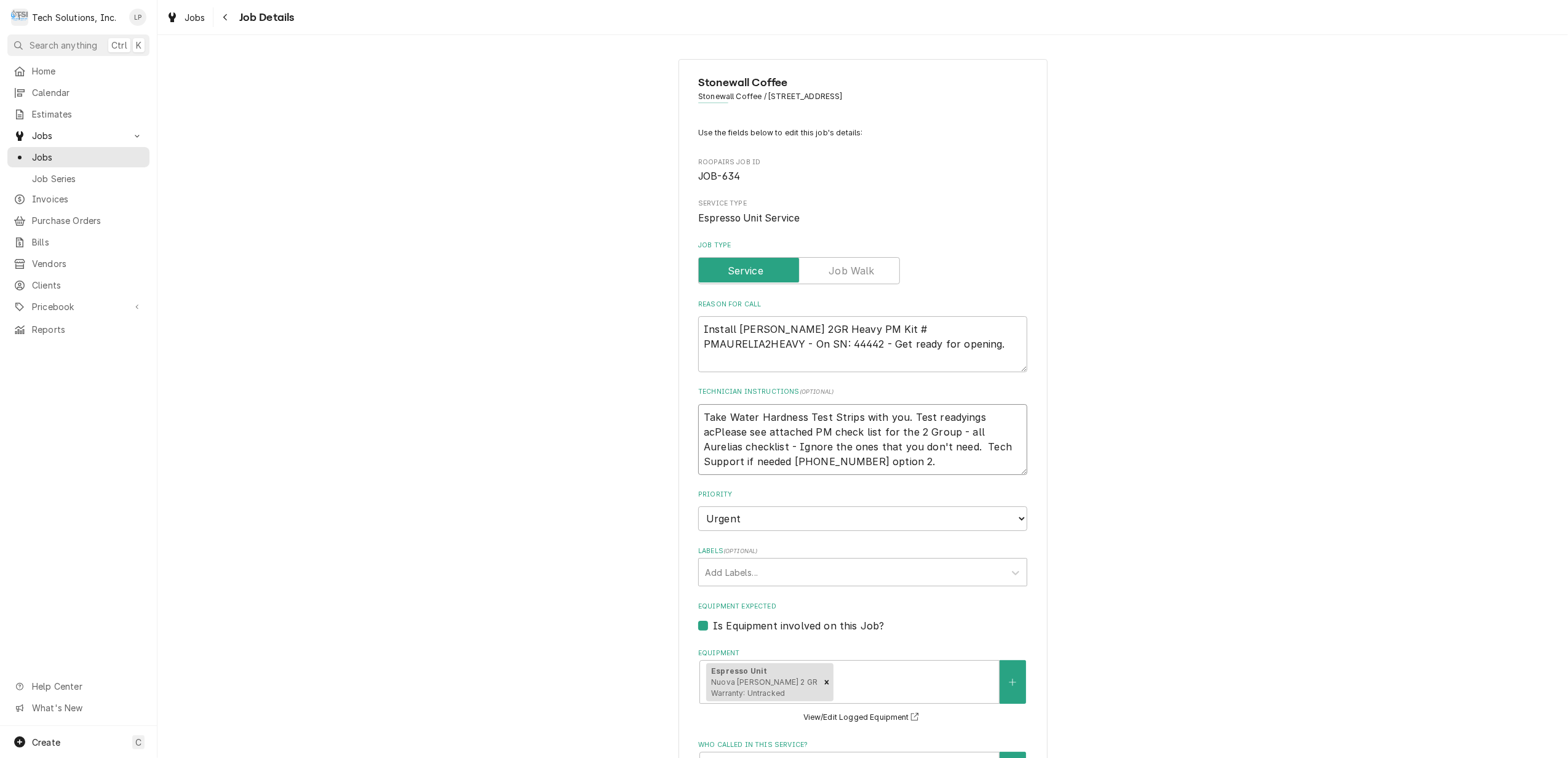
type textarea "x"
type textarea "Take Water Hardness Test Strips with you. Test readyings accPlease see attached…"
type textarea "x"
type textarea "Take Water Hardness Test Strips with you. Test readyings accoPlease see attache…"
type textarea "x"
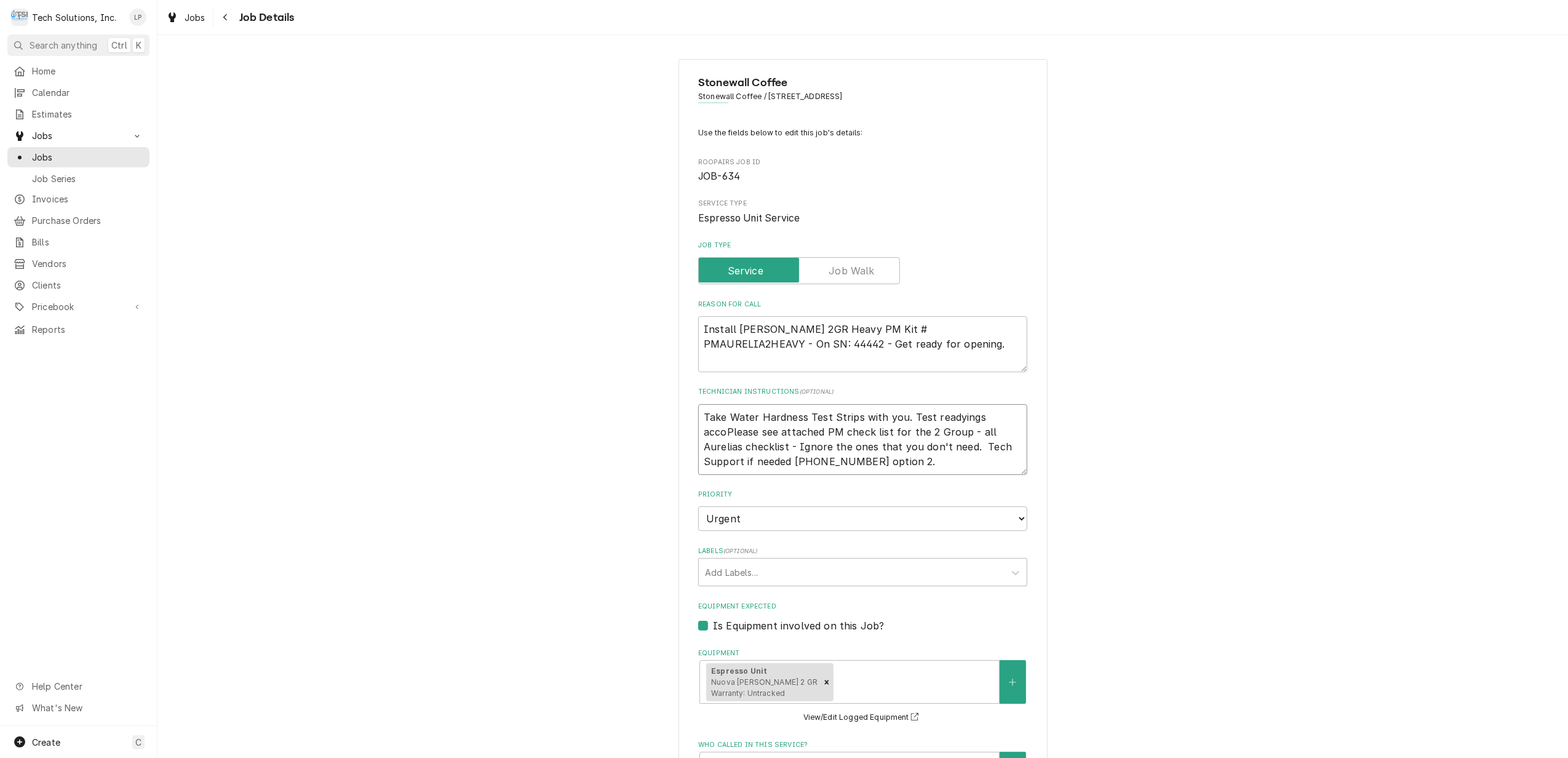
type textarea "Take Water Hardness Test Strips with you. Test readyings accorPlease see attach…"
type textarea "x"
type textarea "Take Water Hardness Test Strips with you. Test readyings accordPlease see attac…"
type textarea "x"
type textarea "Take Water Hardness Test Strips with you. Test readyings accordiPlease see atta…"
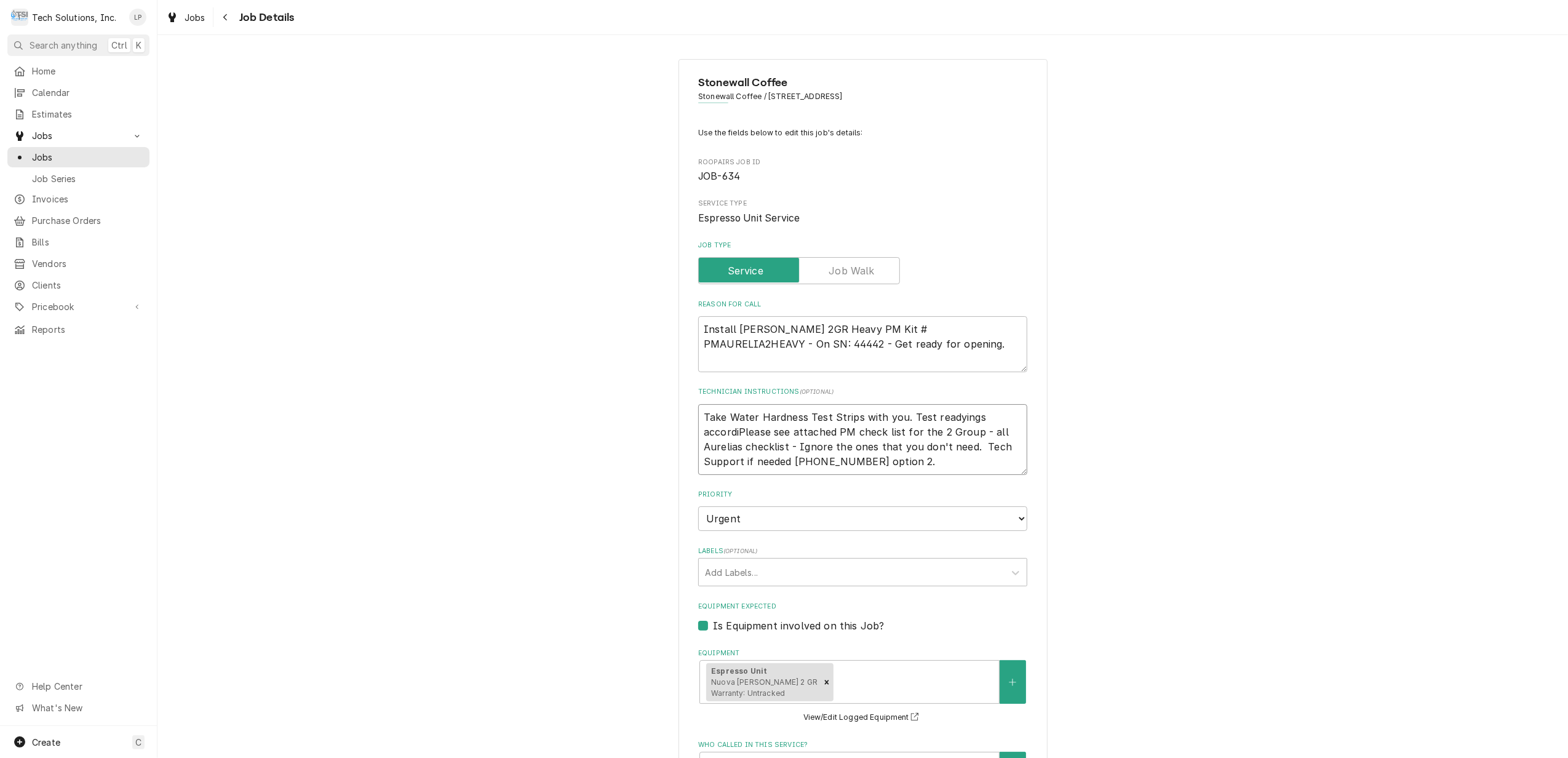
type textarea "x"
type textarea "Take Water Hardness Test Strips with you. Test readyings accordinPlease see att…"
type textarea "x"
type textarea "Take Water Hardness Test Strips with you. Test readyings accordingPlease see at…"
type textarea "x"
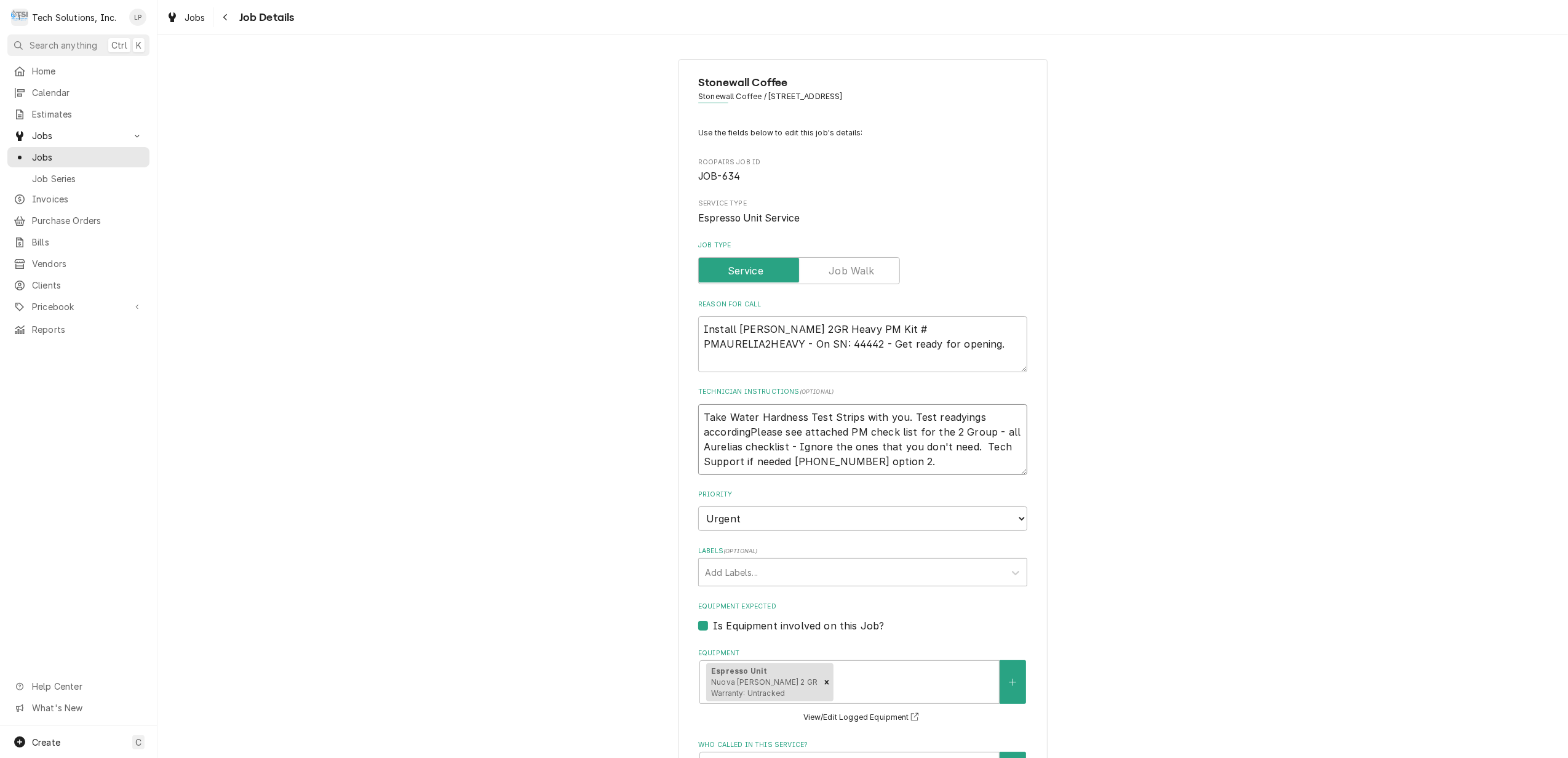
type textarea "Take Water Hardness Test Strips with you. Test readyings according Please see a…"
type textarea "x"
type textarea "Take Water Hardness Test Strips with you. Test readyings according tPlease see …"
type textarea "x"
type textarea "Take Water Hardness Test Strips with you. Test readyings according toPlease see…"
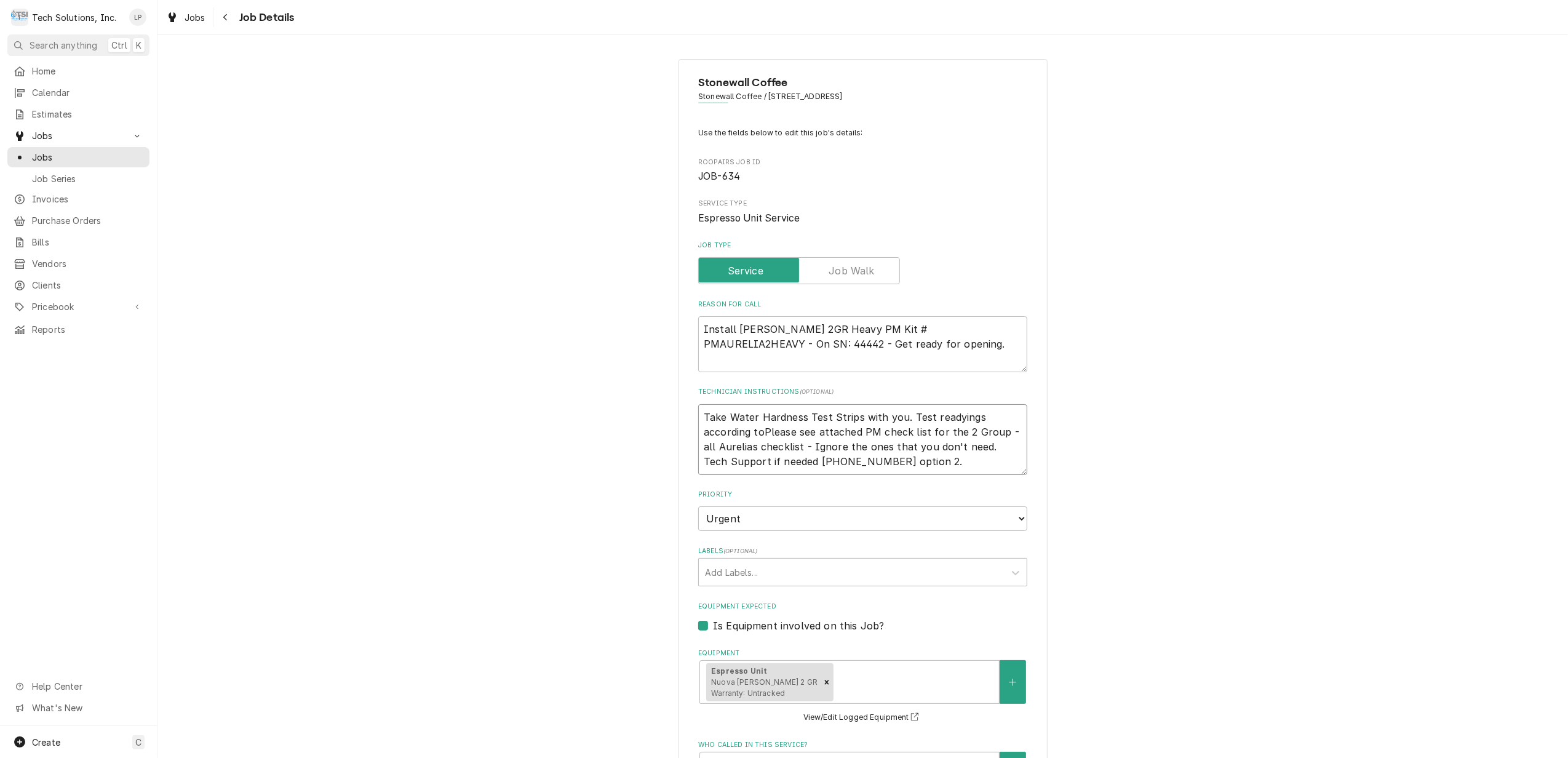
type textarea "x"
type textarea "Take Water Hardness Test Strips with you. Test readyings according to Please se…"
type textarea "x"
type textarea "Take Water Hardness Test Strips with you. Test readings according to Please see…"
click at [992, 417] on textarea "Take Water Hardness Test Strips with you. Test readings according to Please see…" at bounding box center [863, 439] width 329 height 71
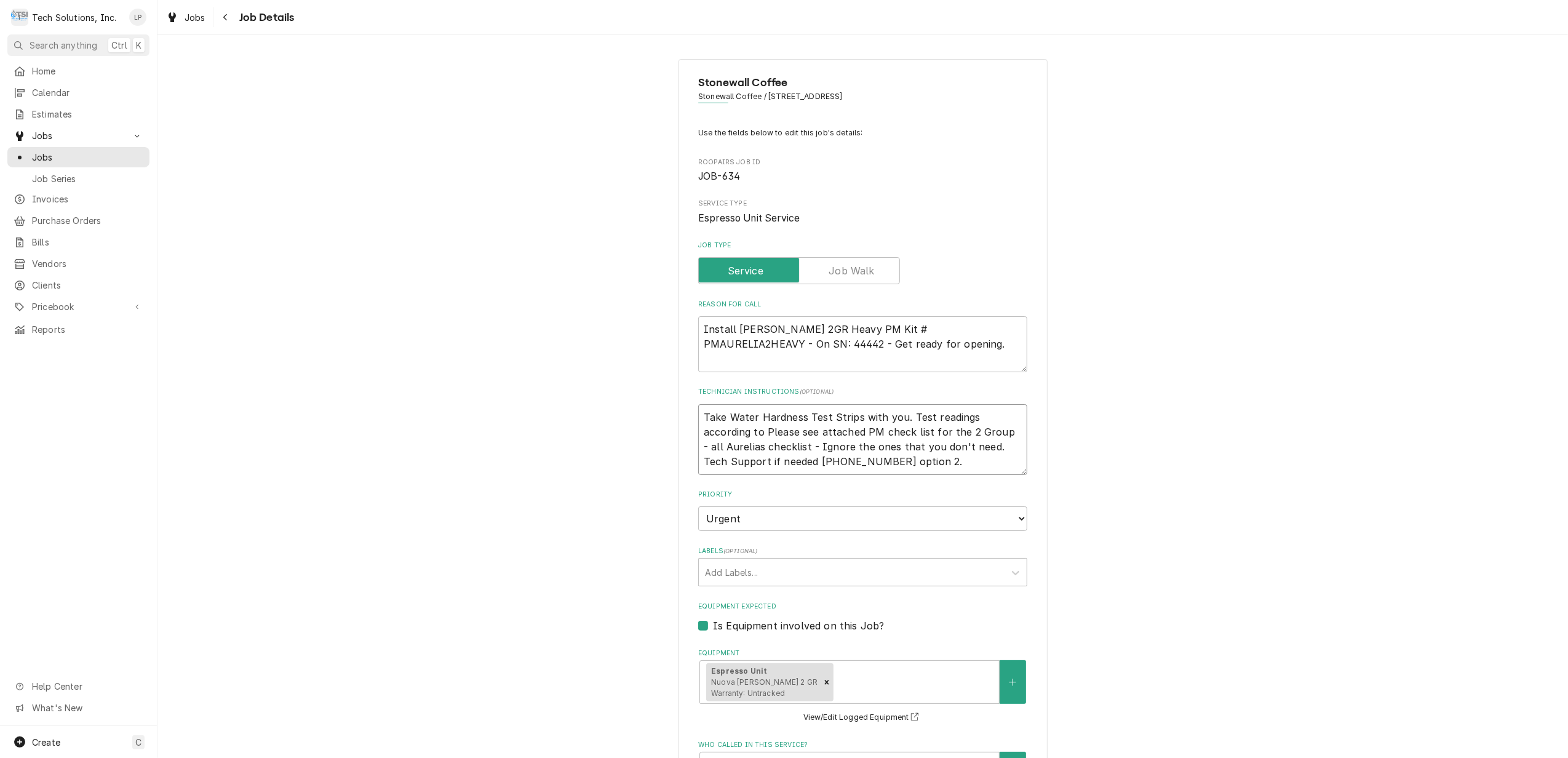
click at [759, 433] on textarea "Take Water Hardness Test Strips with you. Test readings according to Please see…" at bounding box center [863, 439] width 329 height 71
type textarea "x"
type textarea "Take Water Hardness Test Strips with you. Test readings according to PPlease se…"
type textarea "x"
type textarea "Take Water Hardness Test Strips with you. Test readings according to PMPlease s…"
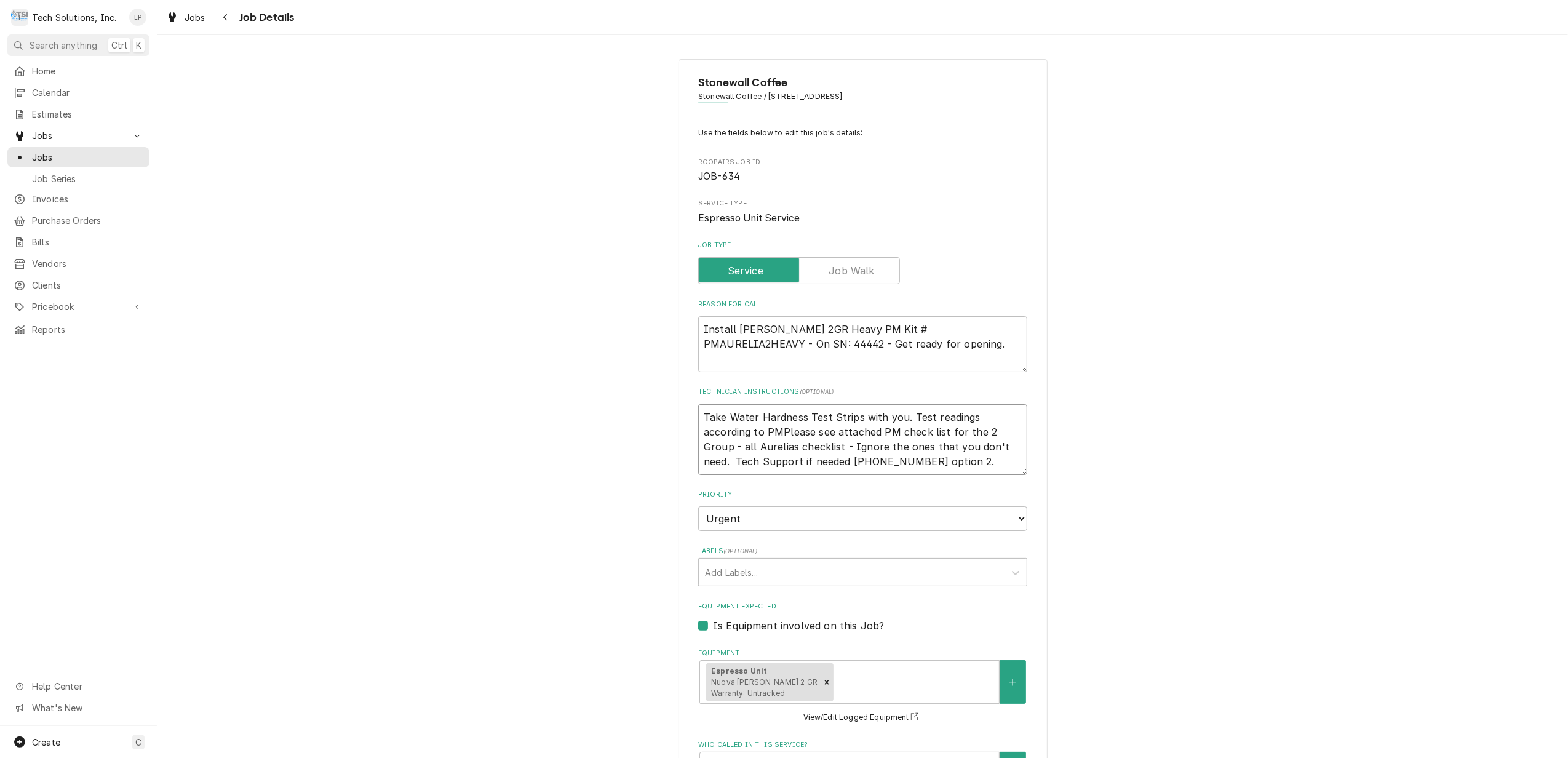
type textarea "x"
type textarea "Take Water Hardness Test Strips with you. Test readings according to PPlease se…"
type textarea "x"
type textarea "Take Water Hardness Test Strips with you. Test readings according to Please see…"
type textarea "x"
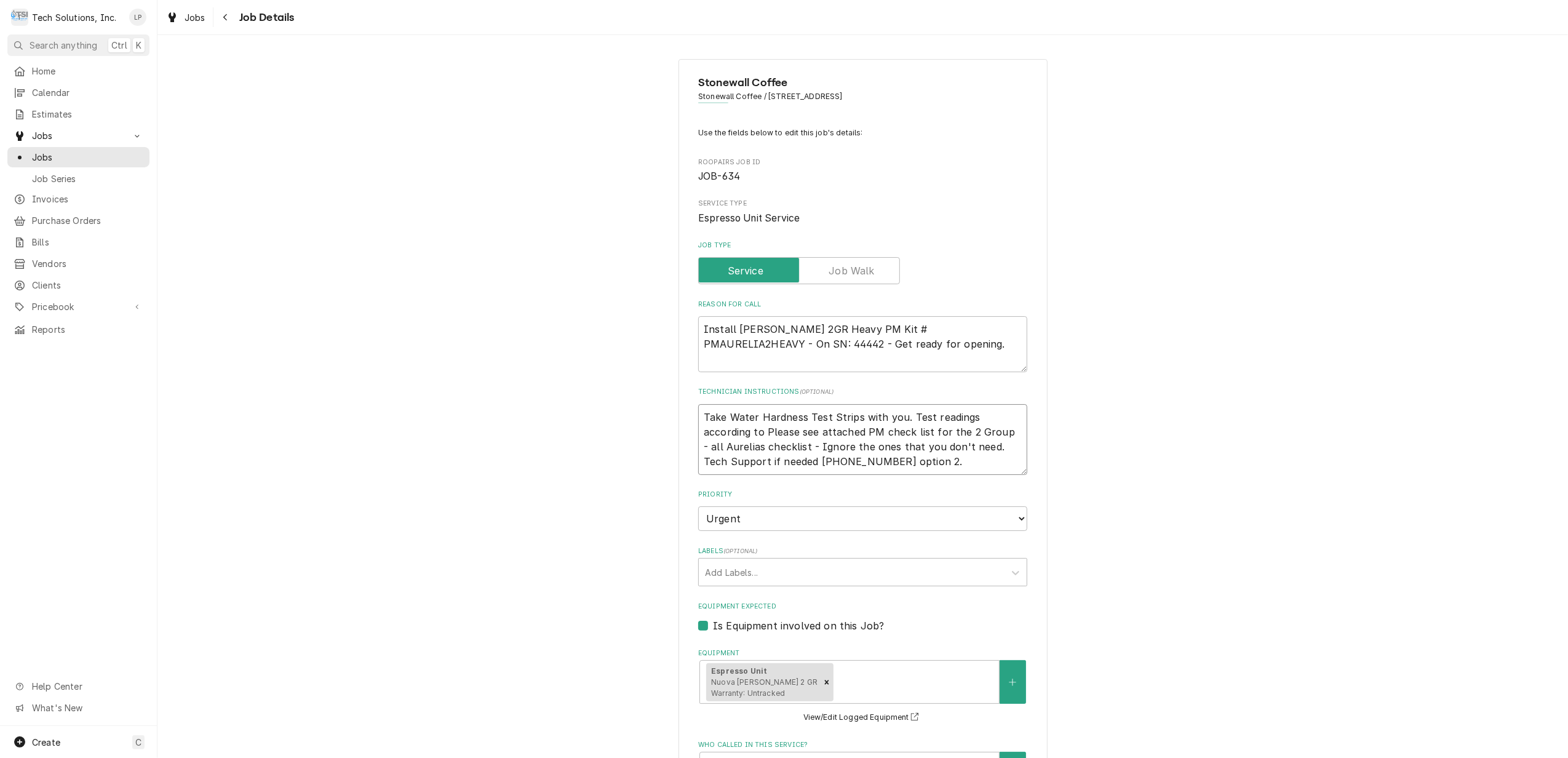
type textarea "Take Water Hardness Test Strips with you. Test readings according to aPlease se…"
type textarea "x"
type textarea "Take Water Hardness Test Strips with you. Test readings according to atPlease s…"
type textarea "x"
type textarea "Take Water Hardness Test Strips with you. Test readings according to attPlease …"
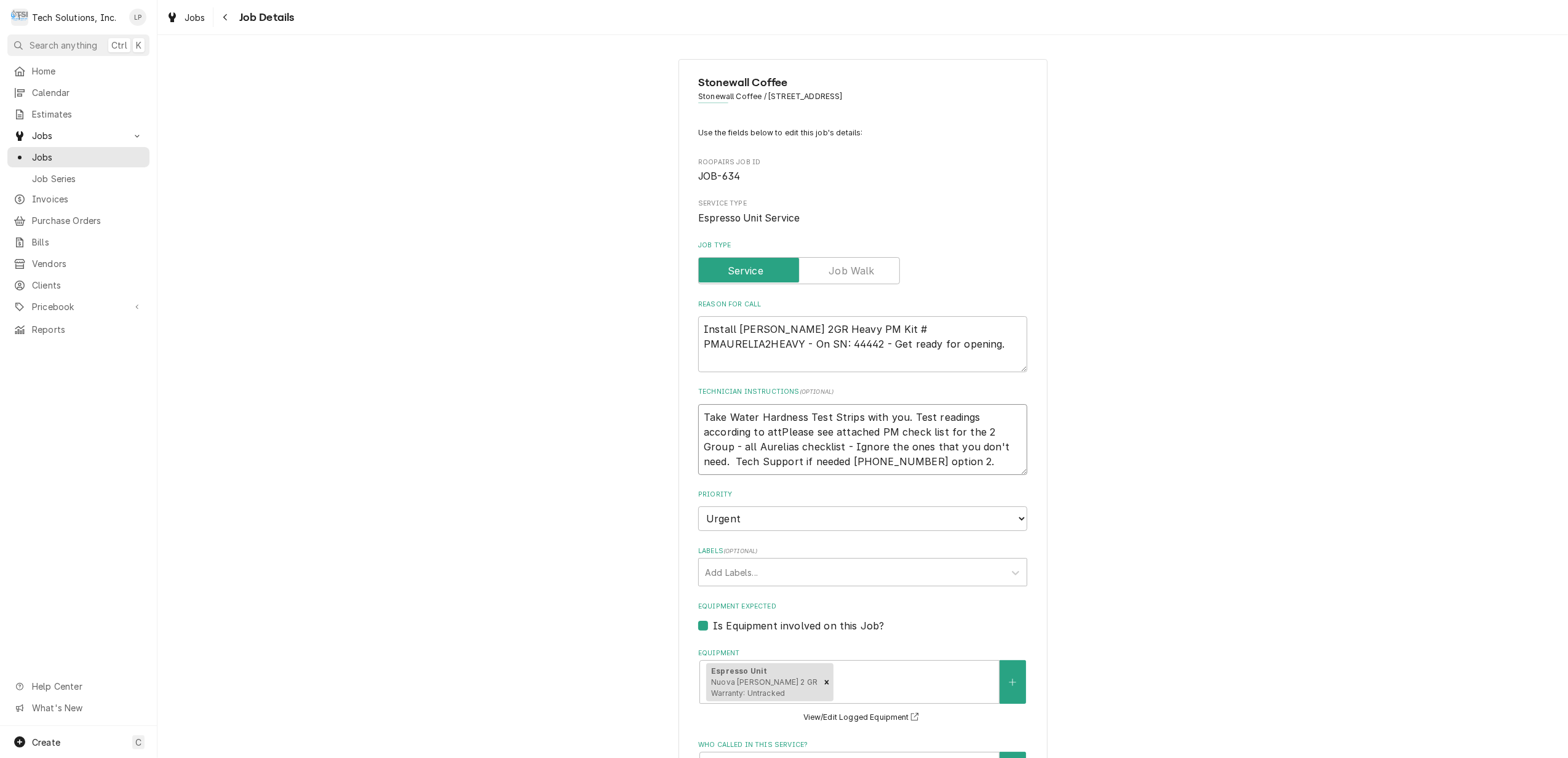
type textarea "x"
type textarea "Take Water Hardness Test Strips with you. Test readings according to attaPlease…"
type textarea "x"
type textarea "Take Water Hardness Test Strips with you. Test readings according to attacPleas…"
type textarea "x"
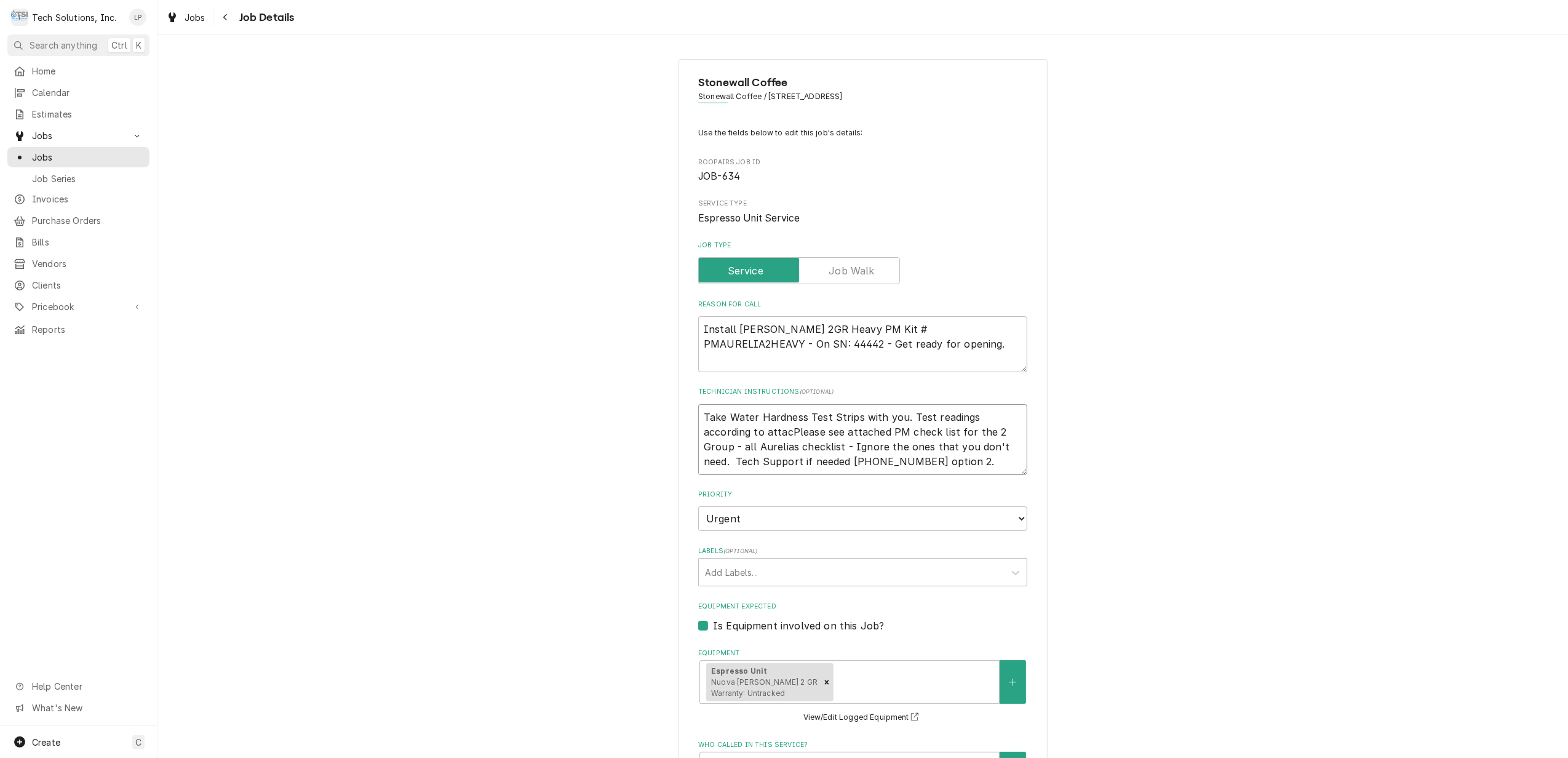
type textarea "Take Water Hardness Test Strips with you. Test readings according to attachPlea…"
type textarea "x"
type textarea "Take Water Hardness Test Strips with you. Test readings according to attachePle…"
type textarea "x"
type textarea "Take Water Hardness Test Strips with you. Test readings according to attachedPl…"
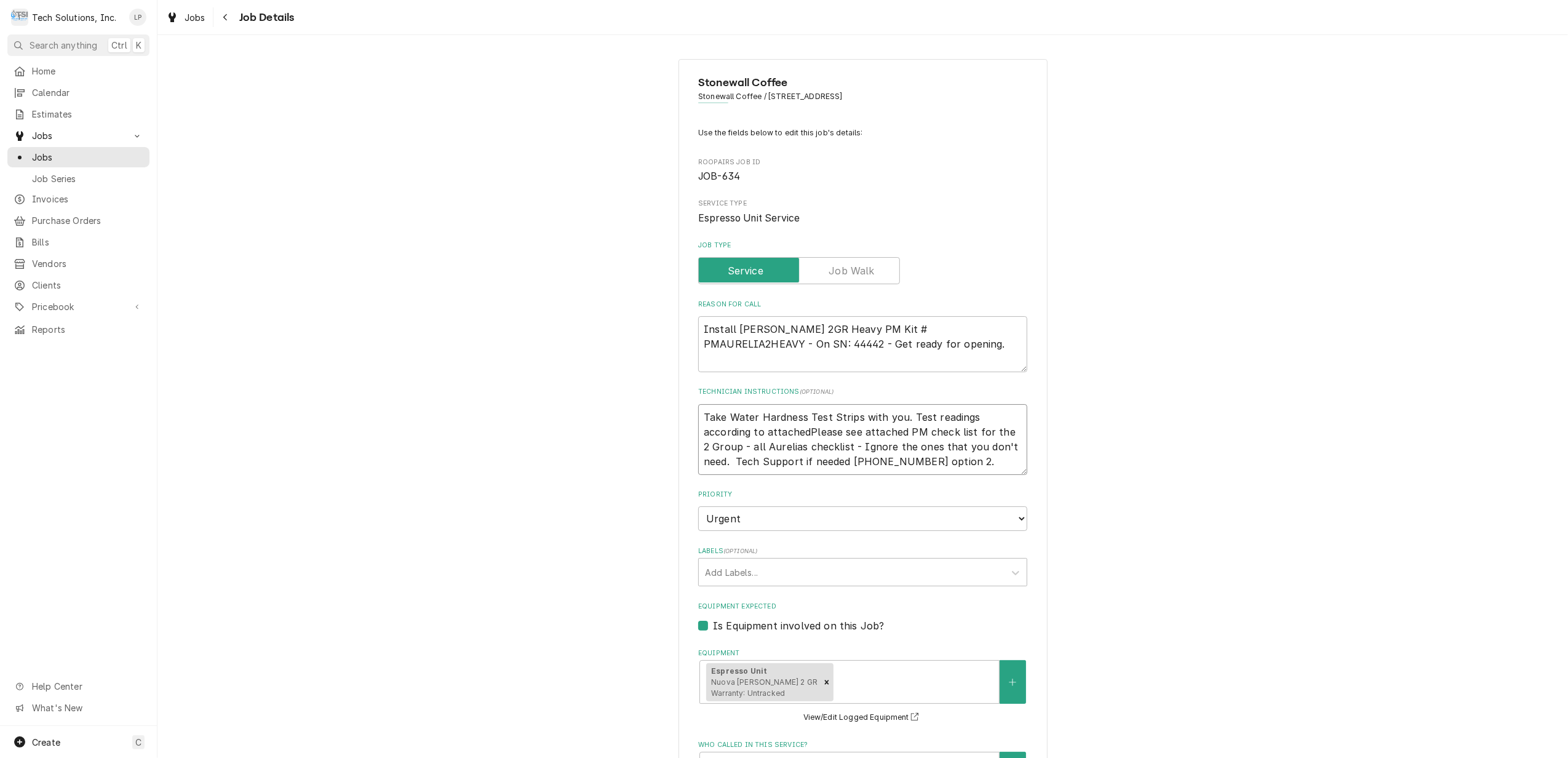
type textarea "x"
type textarea "Take Water Hardness Test Strips with you. Test readings according to attached P…"
type textarea "x"
type textarea "Take Water Hardness Test Strips with you. Test readings according to attached P…"
type textarea "x"
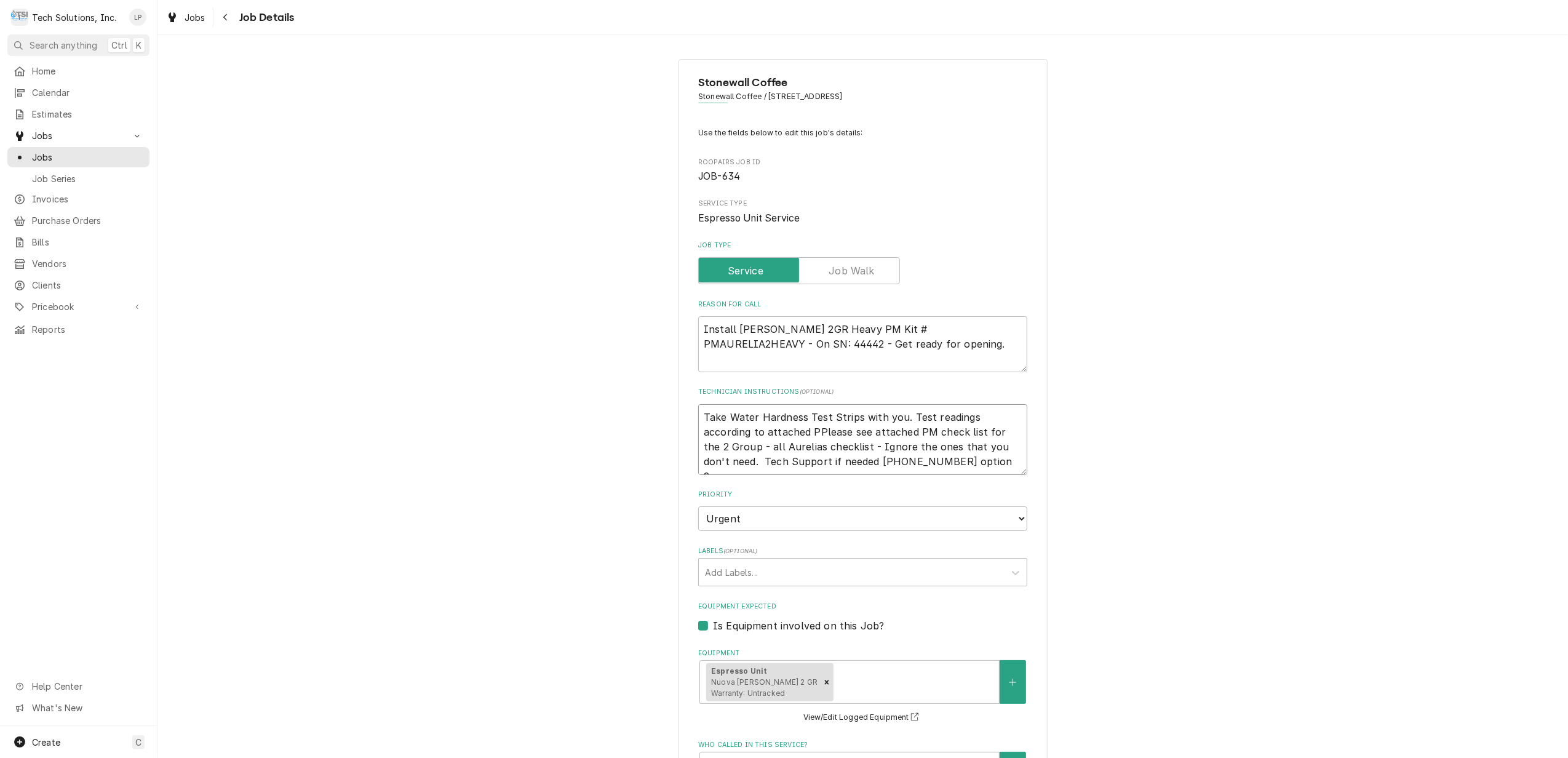
type textarea "Take Water Hardness Test Strips with you. Test readings according to attached P…"
type textarea "x"
type textarea "Take Water Hardness Test Strips with you. Test readings according to attached P…"
type textarea "x"
type textarea "Take Water Hardness Test Strips with you. Test readings according to attached P…"
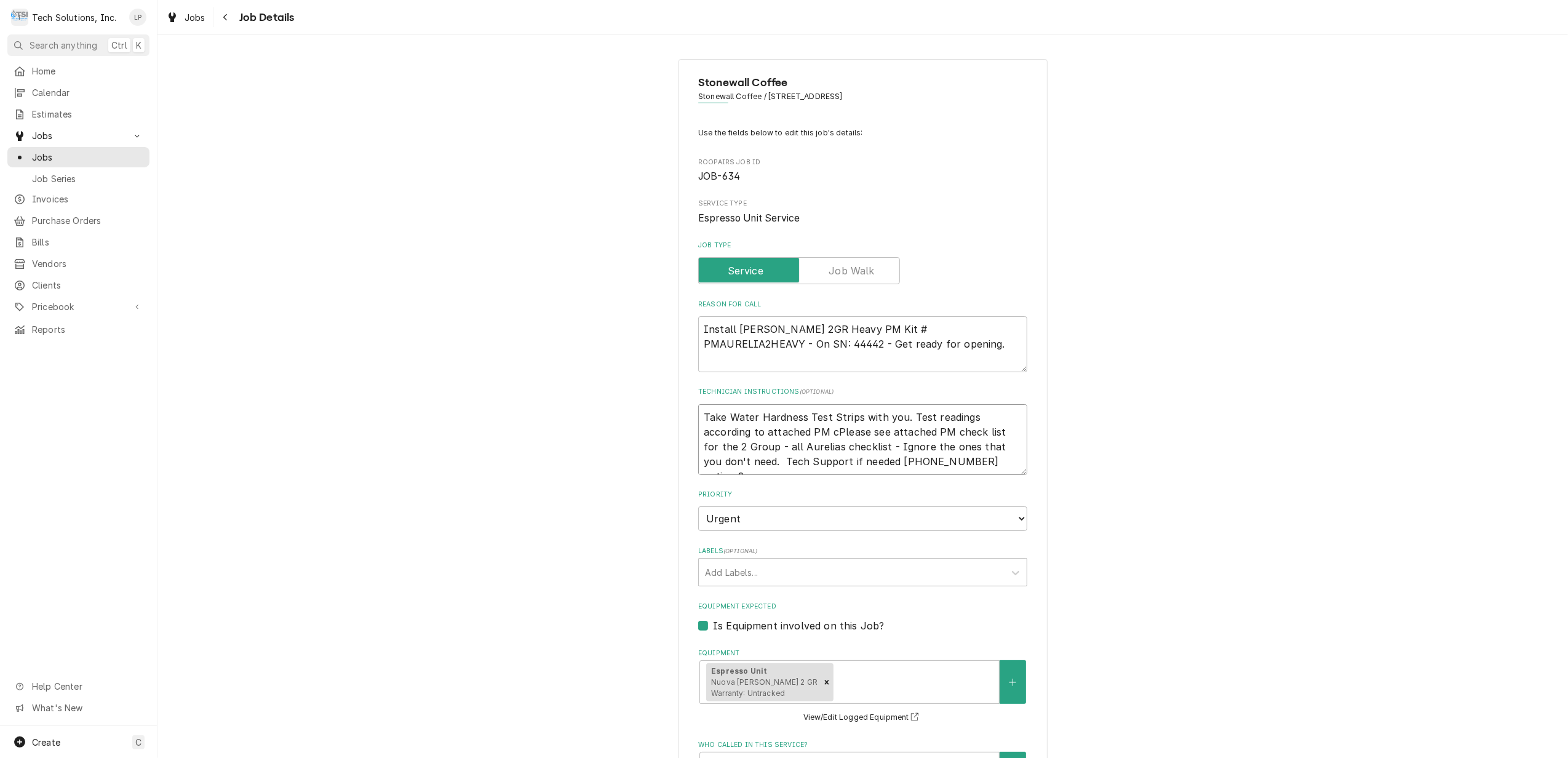
type textarea "x"
type textarea "Take Water Hardness Test Strips with you. Test readings according to attached P…"
type textarea "x"
type textarea "Take Water Hardness Test Strips with you. Test readings according to attached P…"
type textarea "x"
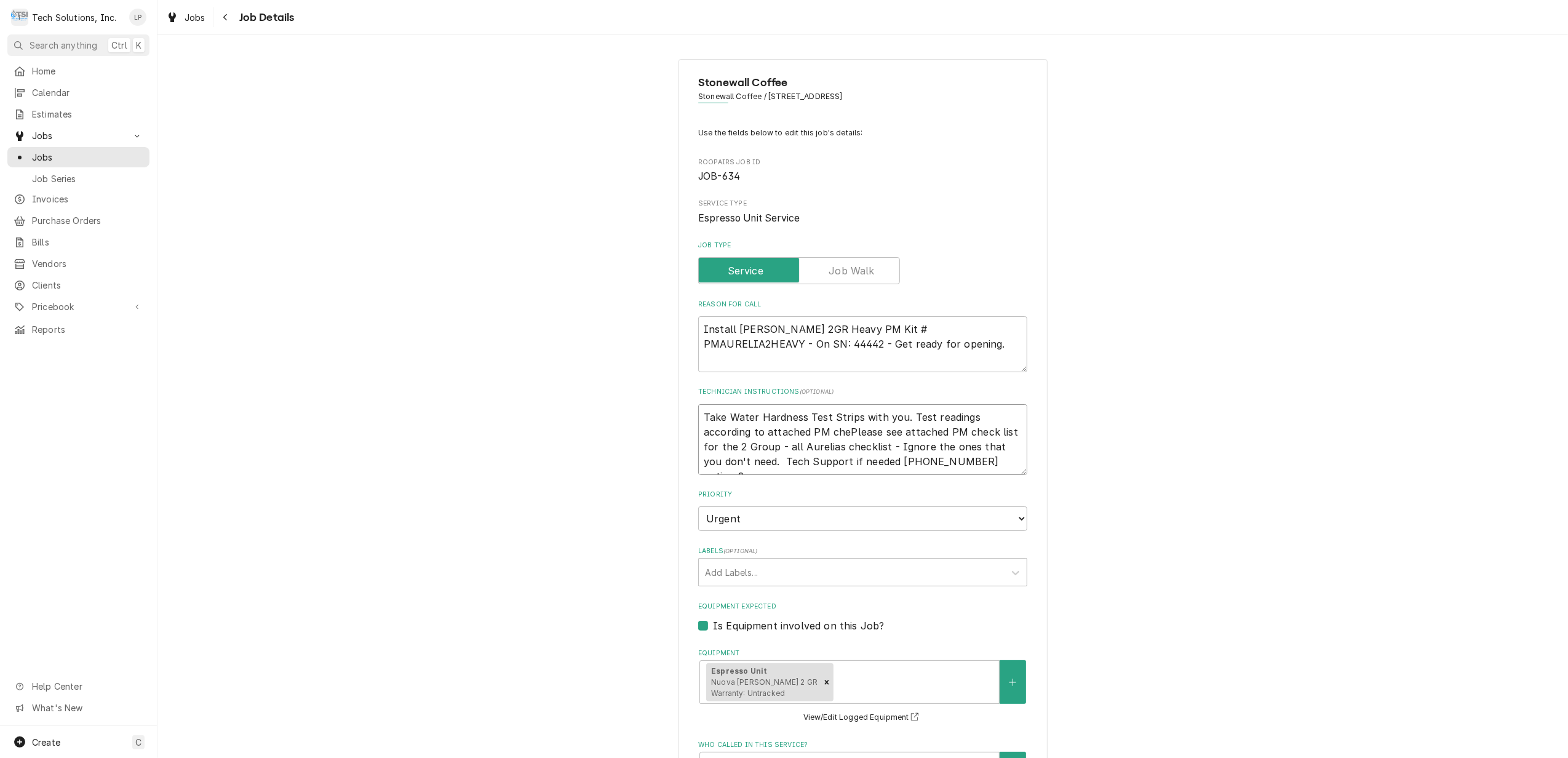
type textarea "Take Water Hardness Test Strips with you. Test readings according to attached P…"
type textarea "x"
type textarea "Take Water Hardness Test Strips with you. Test readings according to attached P…"
type textarea "x"
type textarea "Take Water Hardness Test Strips with you. Test readings according to attached P…"
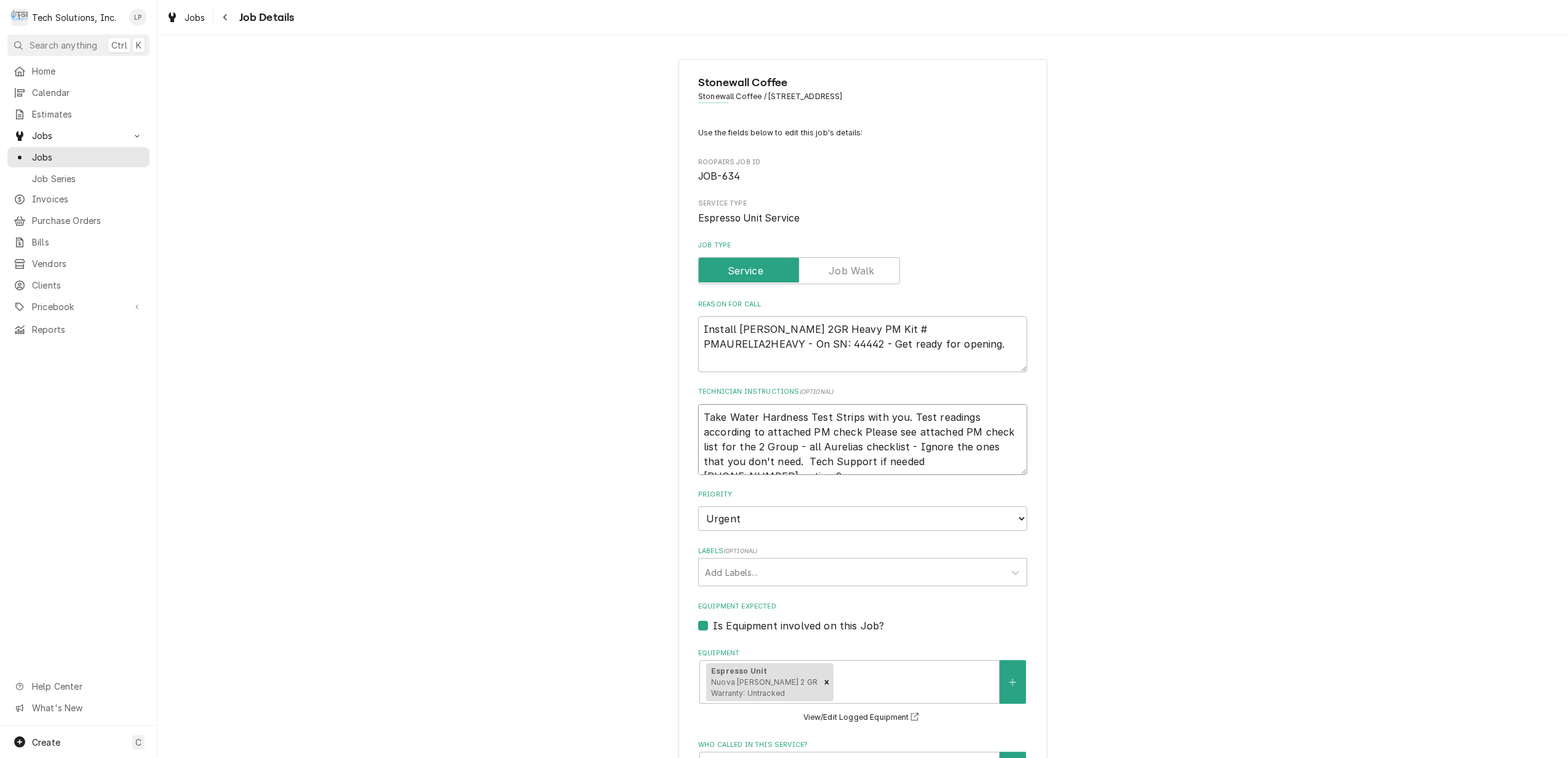
type textarea "x"
type textarea "Take Water Hardness Test Strips with you. Test readings according to attached P…"
type textarea "x"
type textarea "Take Water Hardness Test Strips with you. Test readings according to attached P…"
type textarea "x"
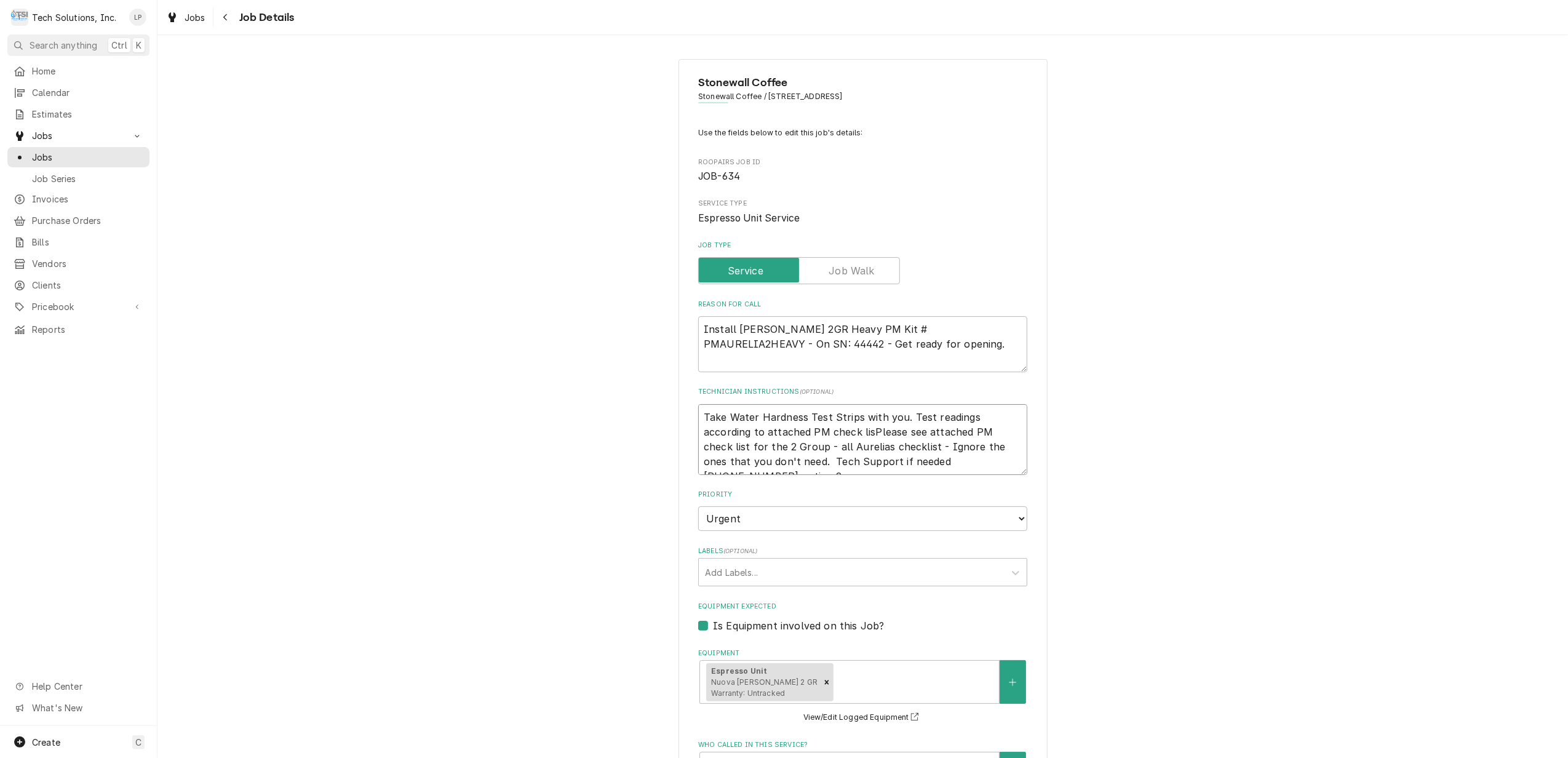
type textarea "Take Water Hardness Test Strips with you. Test readings according to attached P…"
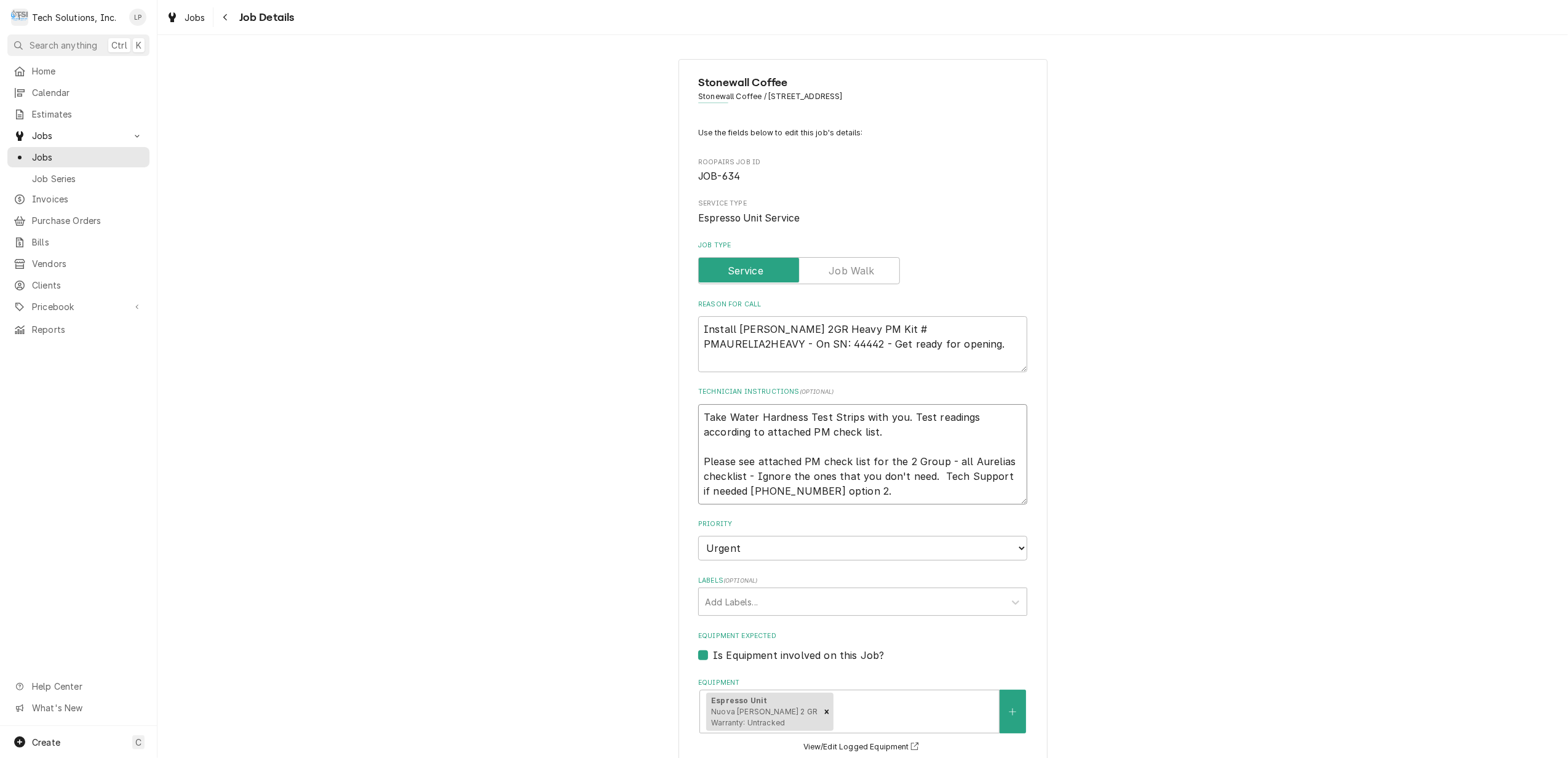
click at [926, 439] on textarea "Take Water Hardness Test Strips with you. Test readings according to attached P…" at bounding box center [863, 454] width 329 height 100
drag, startPoint x: 698, startPoint y: 461, endPoint x: 851, endPoint y: 489, distance: 155.5
click at [851, 489] on textarea "Take Water Hardness Test Strips with you. Test readings according to attached P…" at bounding box center [863, 454] width 329 height 100
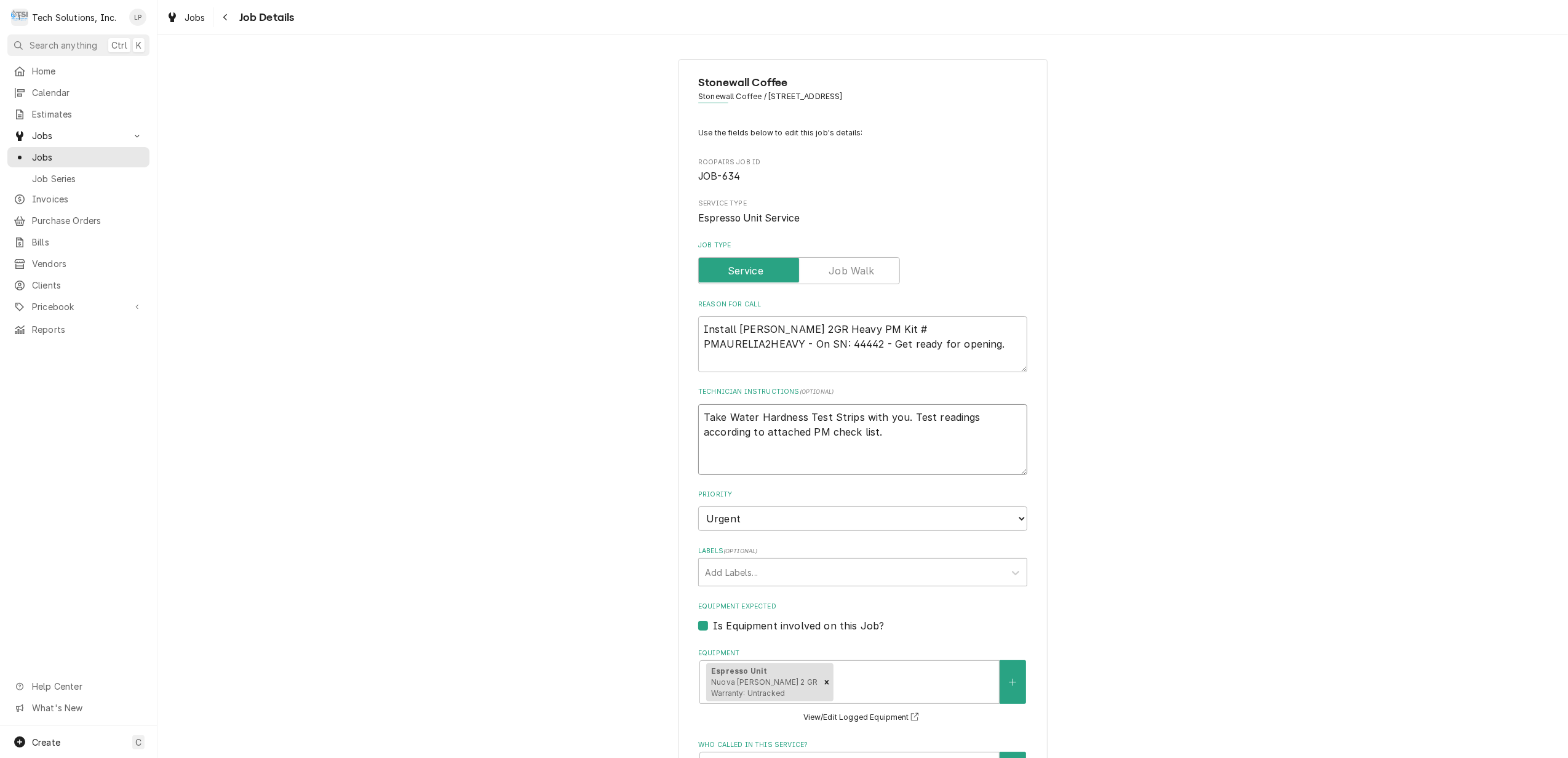
click at [699, 414] on textarea "Take Water Hardness Test Strips with you. Test readings according to attached P…" at bounding box center [863, 439] width 329 height 71
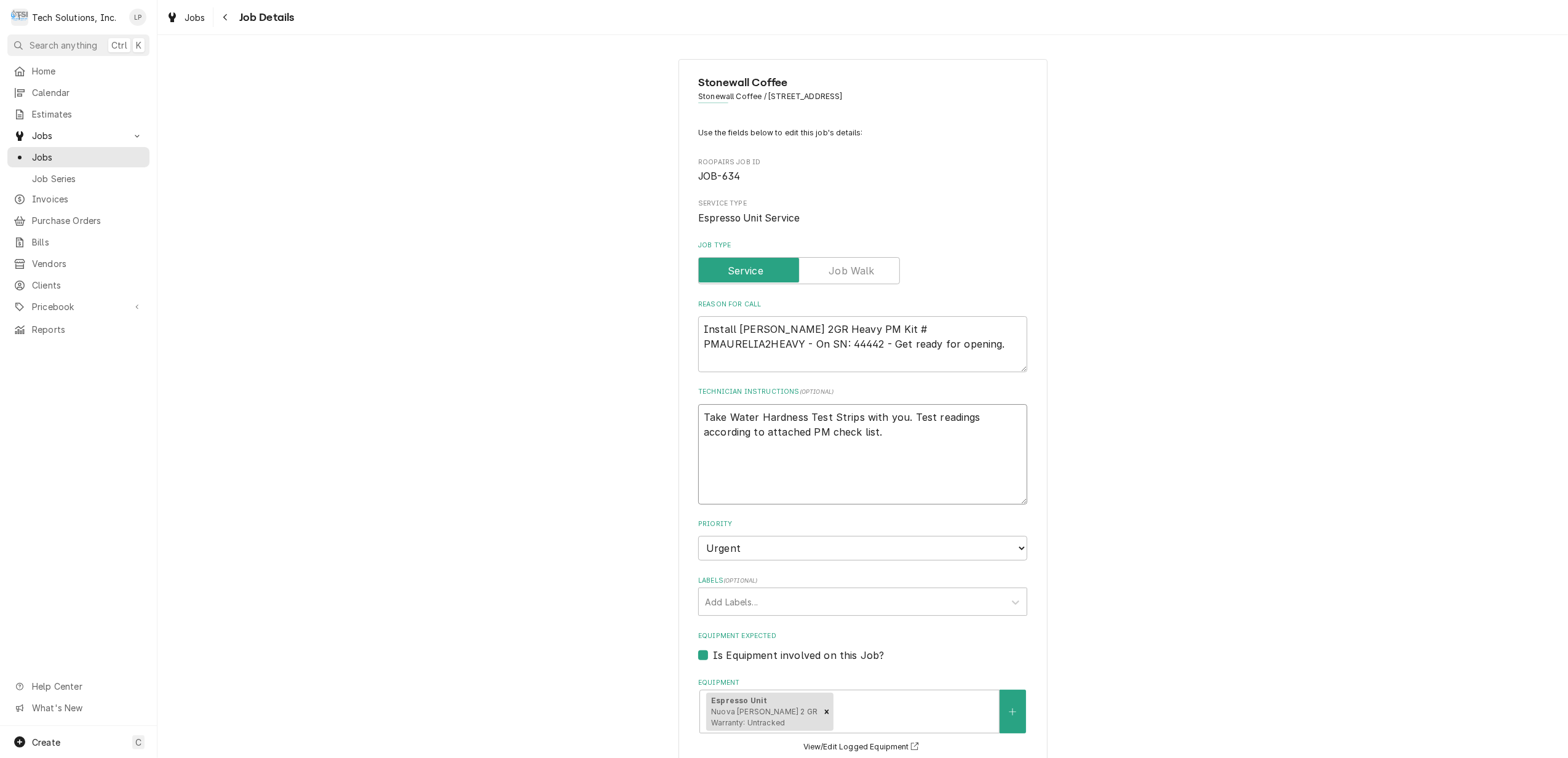
click at [699, 416] on textarea "Take Water Hardness Test Strips with you. Test readings according to attached P…" at bounding box center [863, 454] width 329 height 100
paste textarea "Please see attached PM check list for the 2 Group - all Aurelias checklist - Ig…"
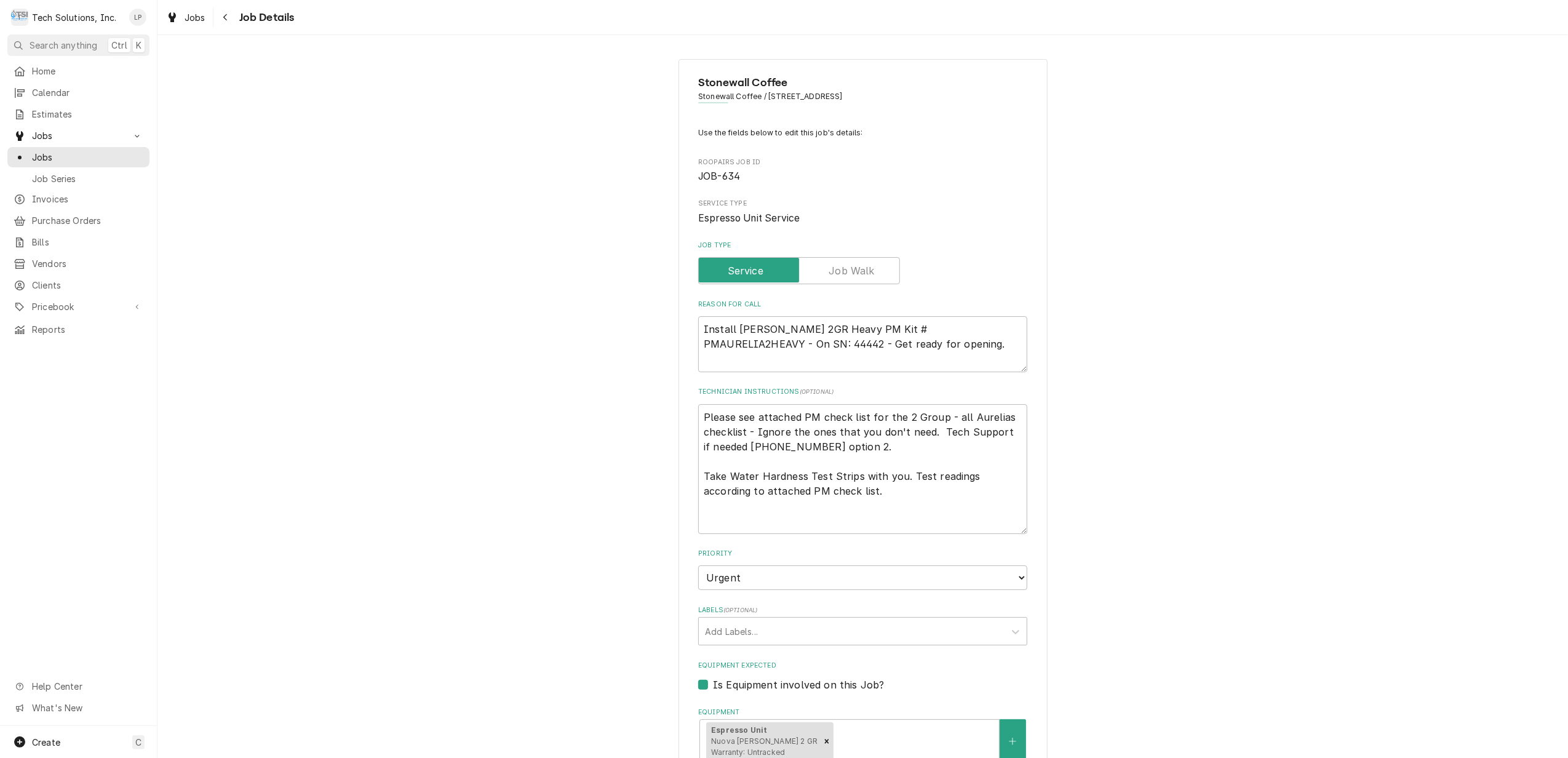
click at [1223, 546] on div "Stonewall Coffee Stonewall Coffee / 218 Court St, Clarksburg, WV 26301 Use the …" at bounding box center [863, 658] width 1410 height 1219
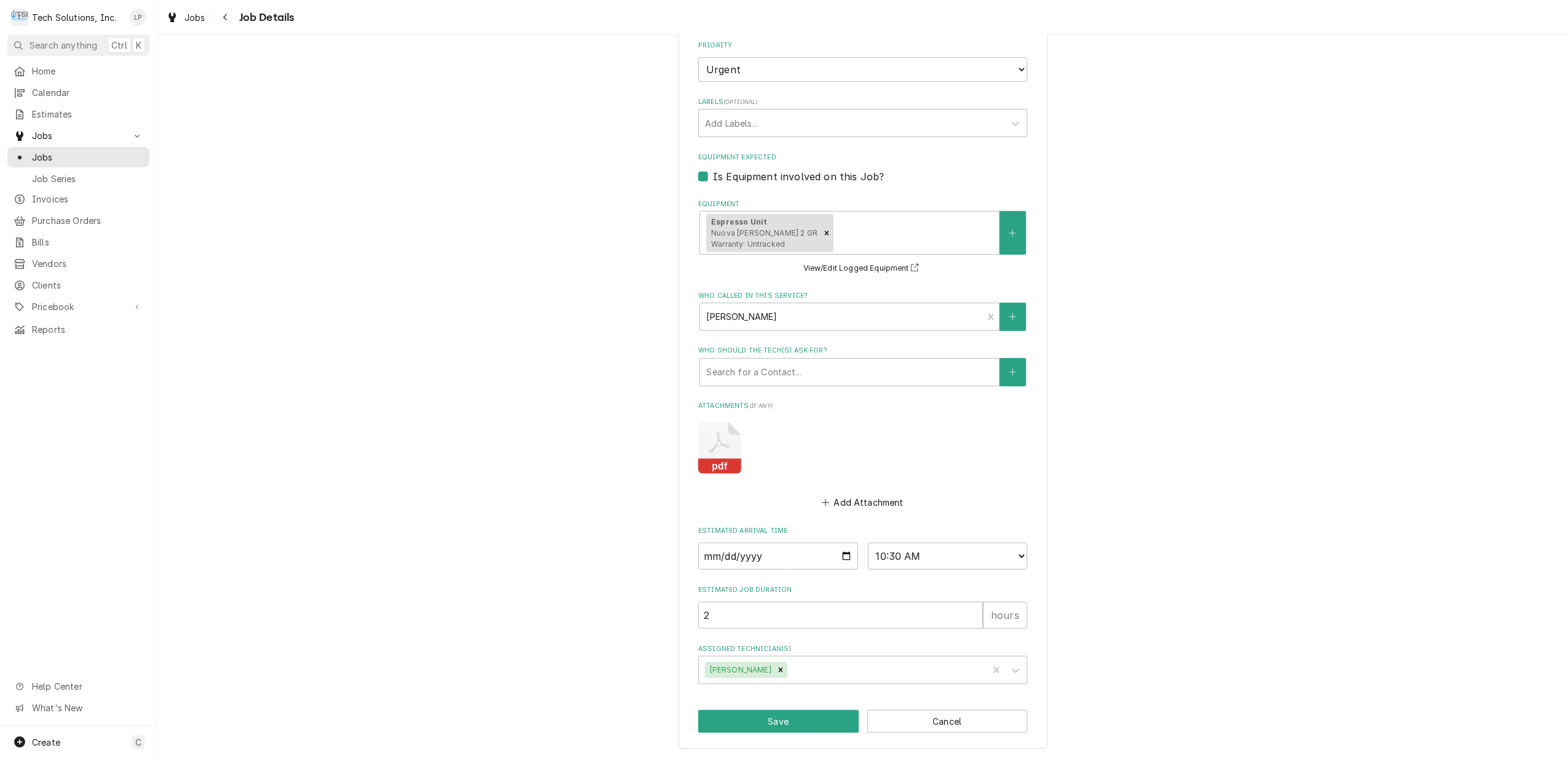
scroll to position [511, 0]
click at [796, 725] on button "Save" at bounding box center [779, 720] width 161 height 23
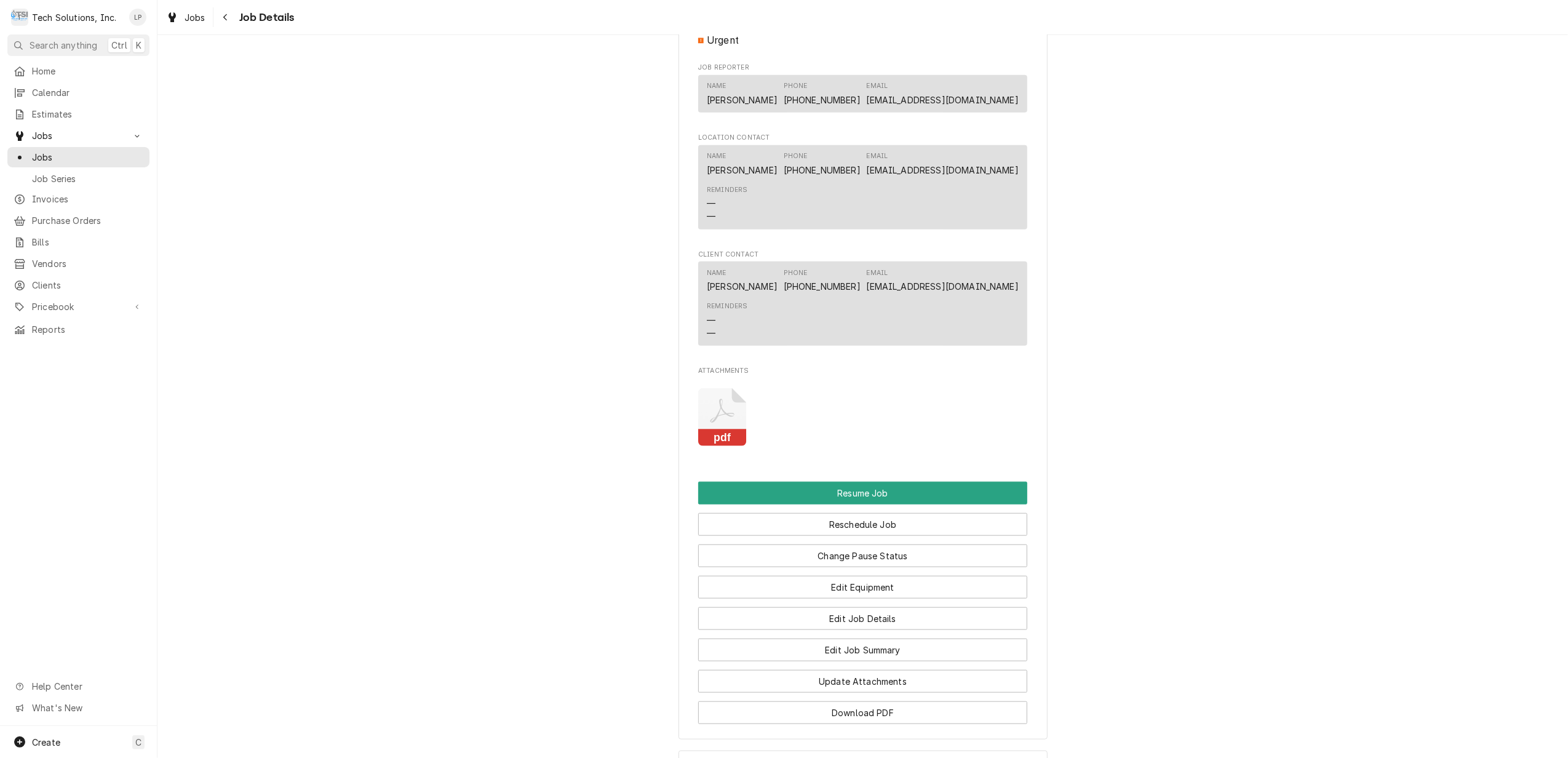
scroll to position [1148, 0]
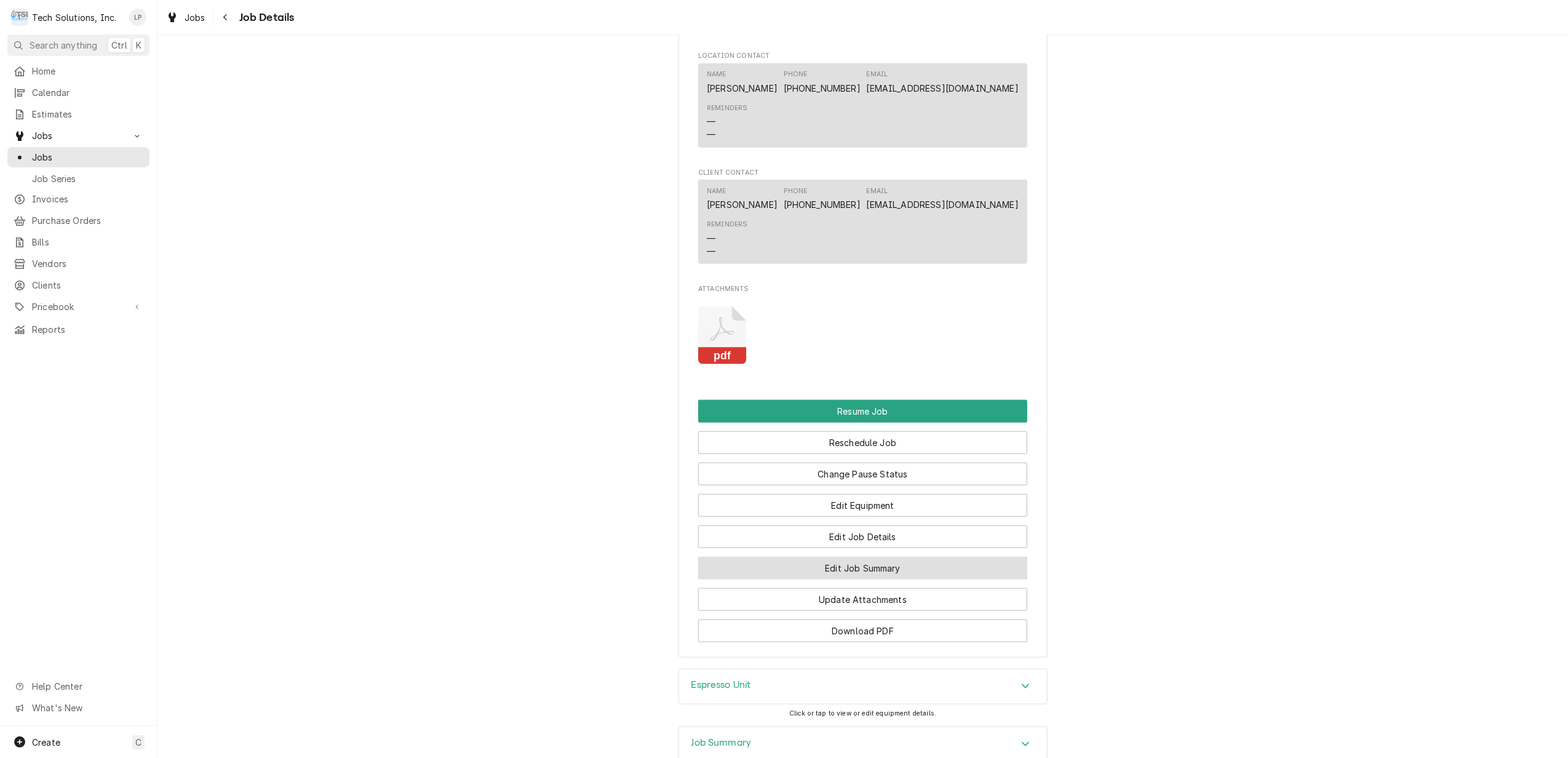
click at [863, 579] on button "Edit Job Summary" at bounding box center [863, 568] width 329 height 23
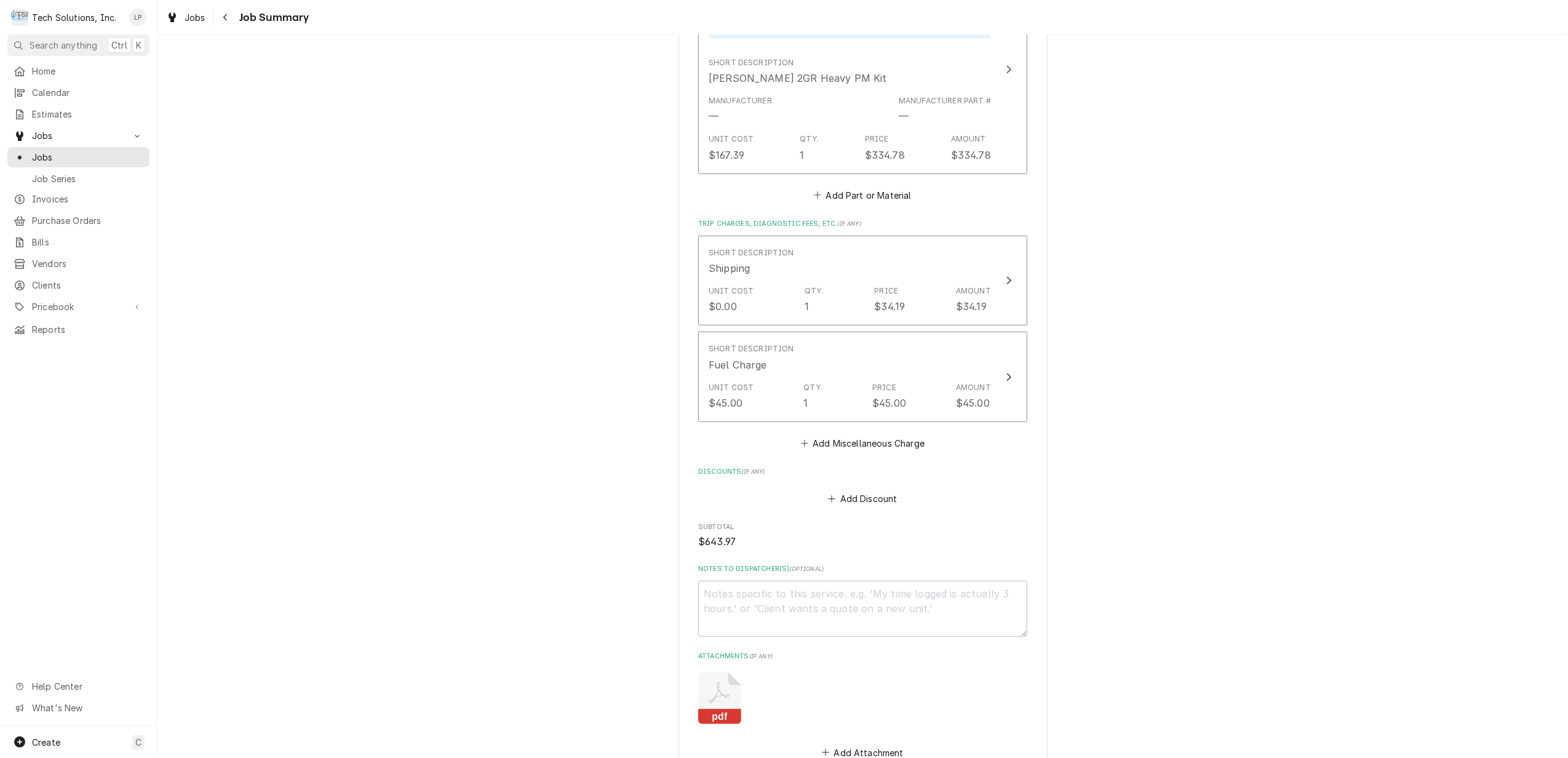
scroll to position [656, 0]
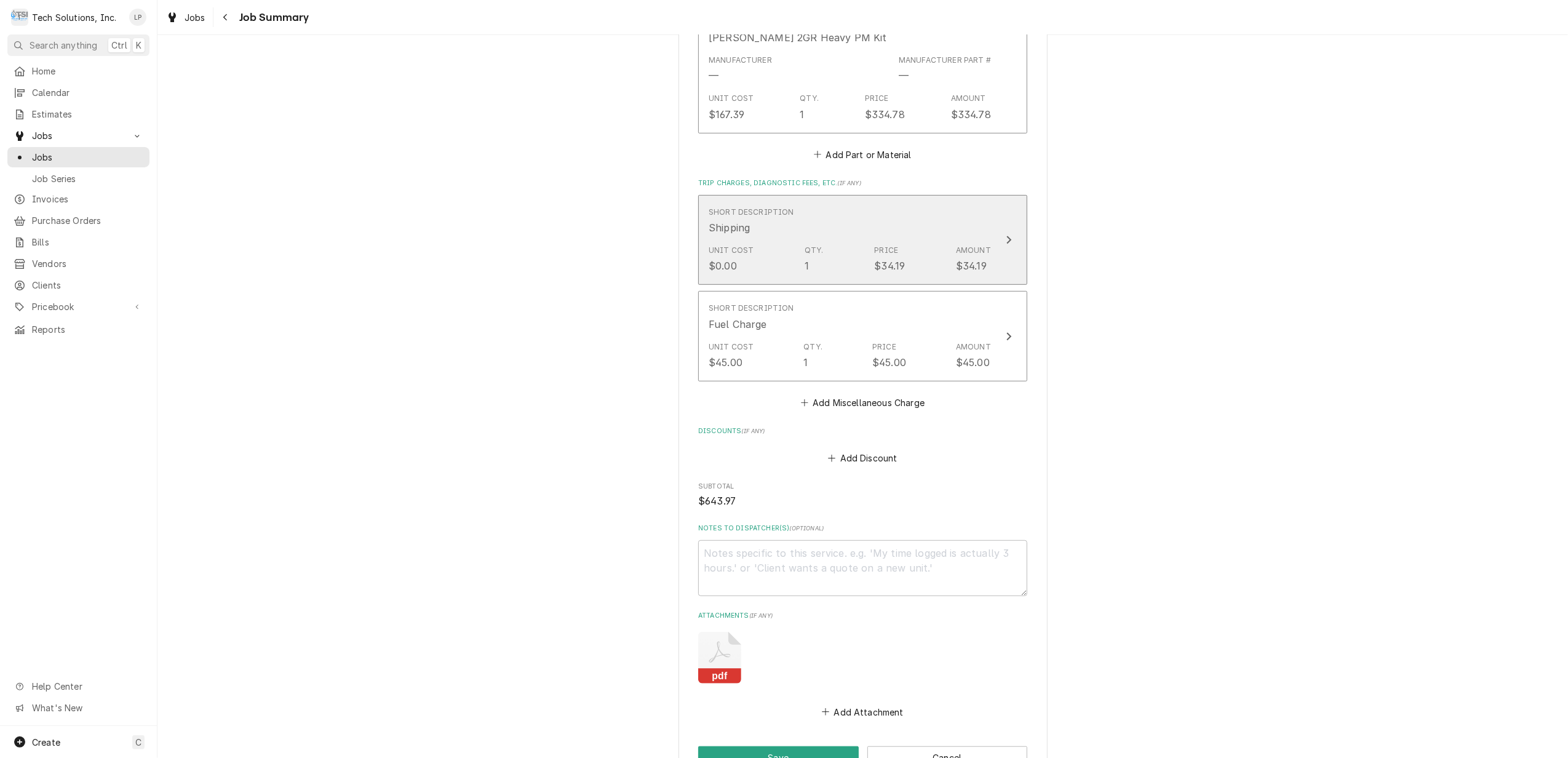
click at [1001, 242] on div "Update Line Item" at bounding box center [1009, 240] width 16 height 15
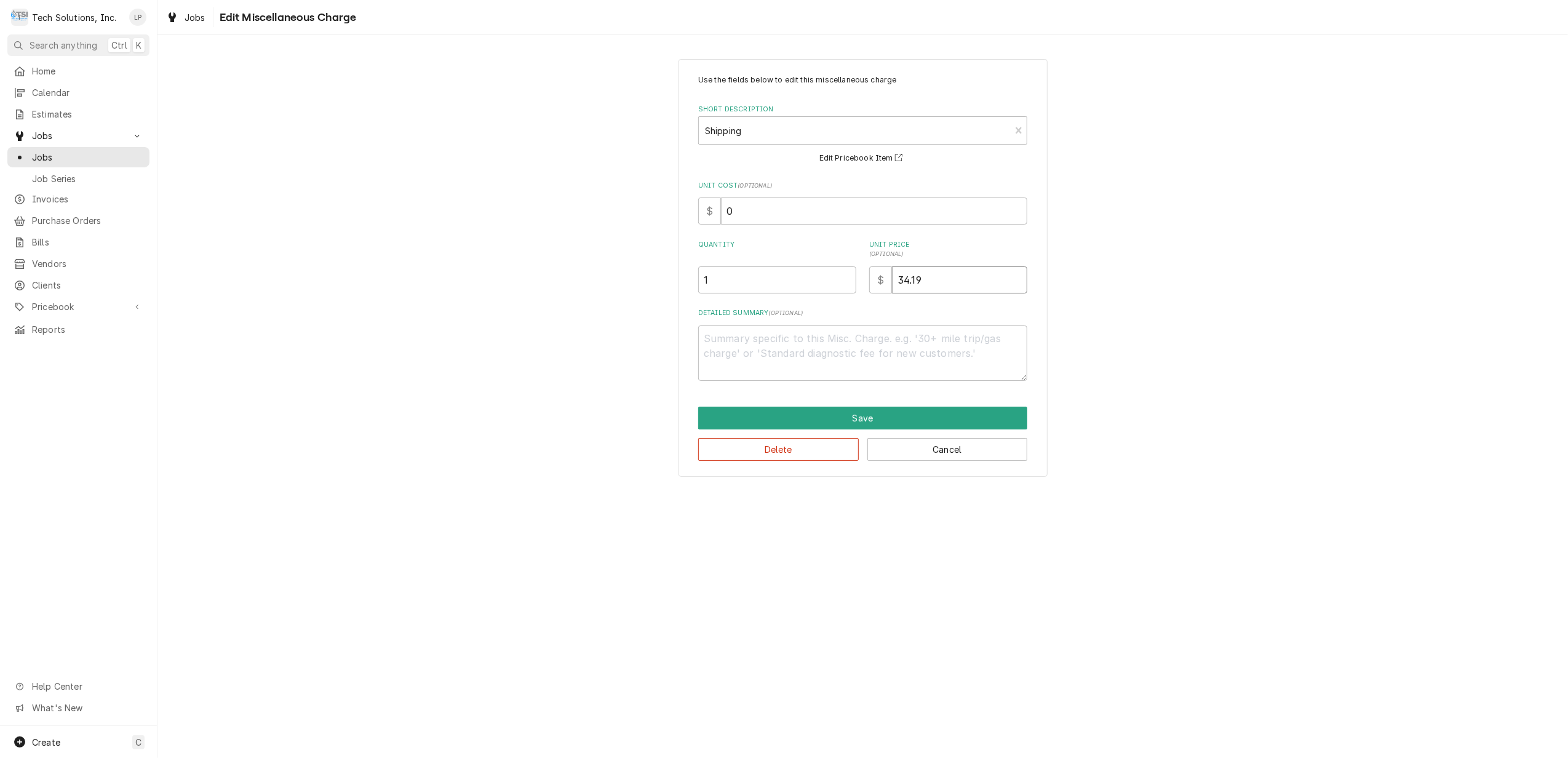
click at [927, 281] on input "34.19" at bounding box center [960, 279] width 136 height 27
type textarea "x"
type input "34.1"
type textarea "x"
type input "34"
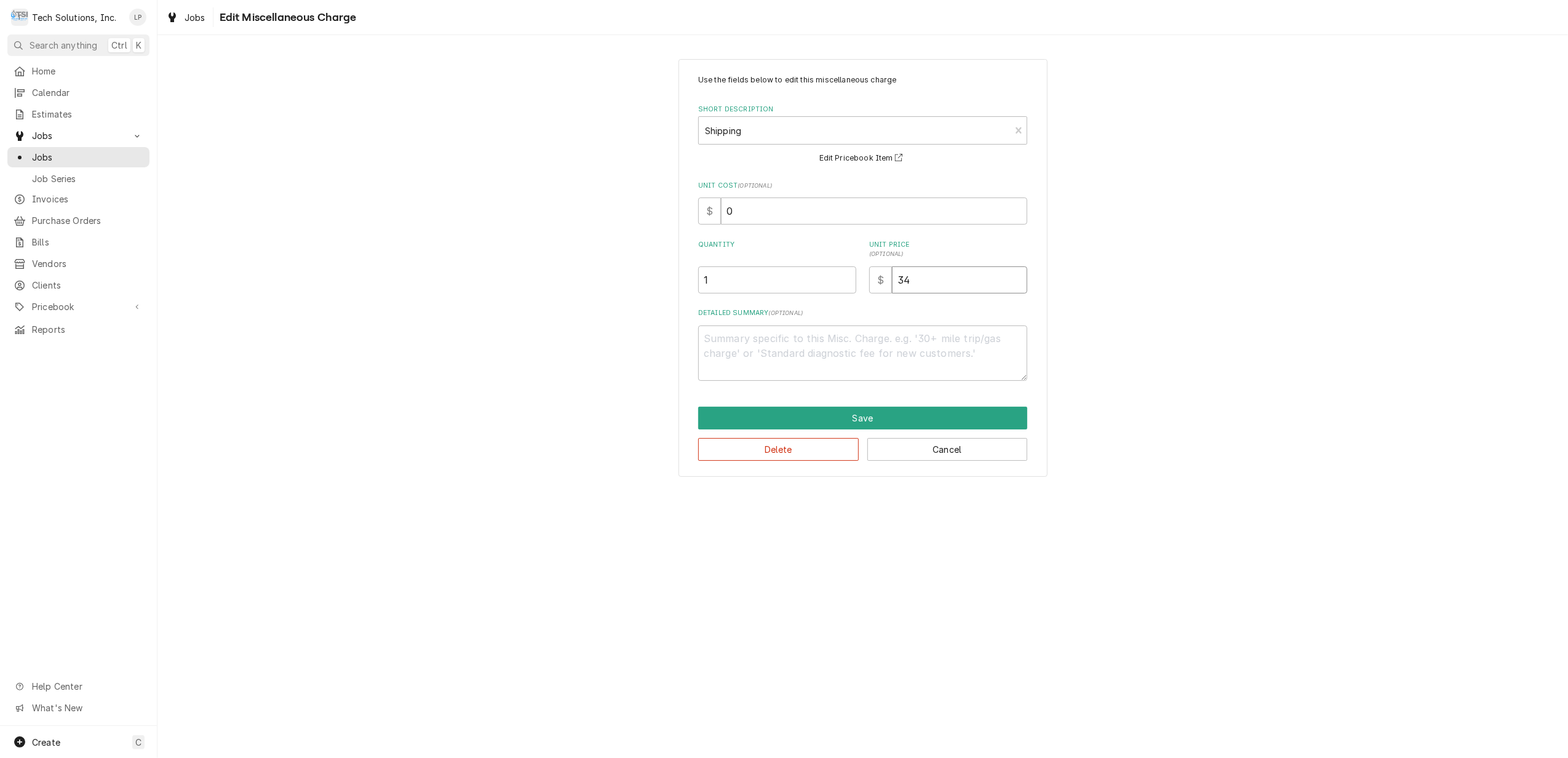
type textarea "x"
type input "3"
type textarea "x"
type input "6"
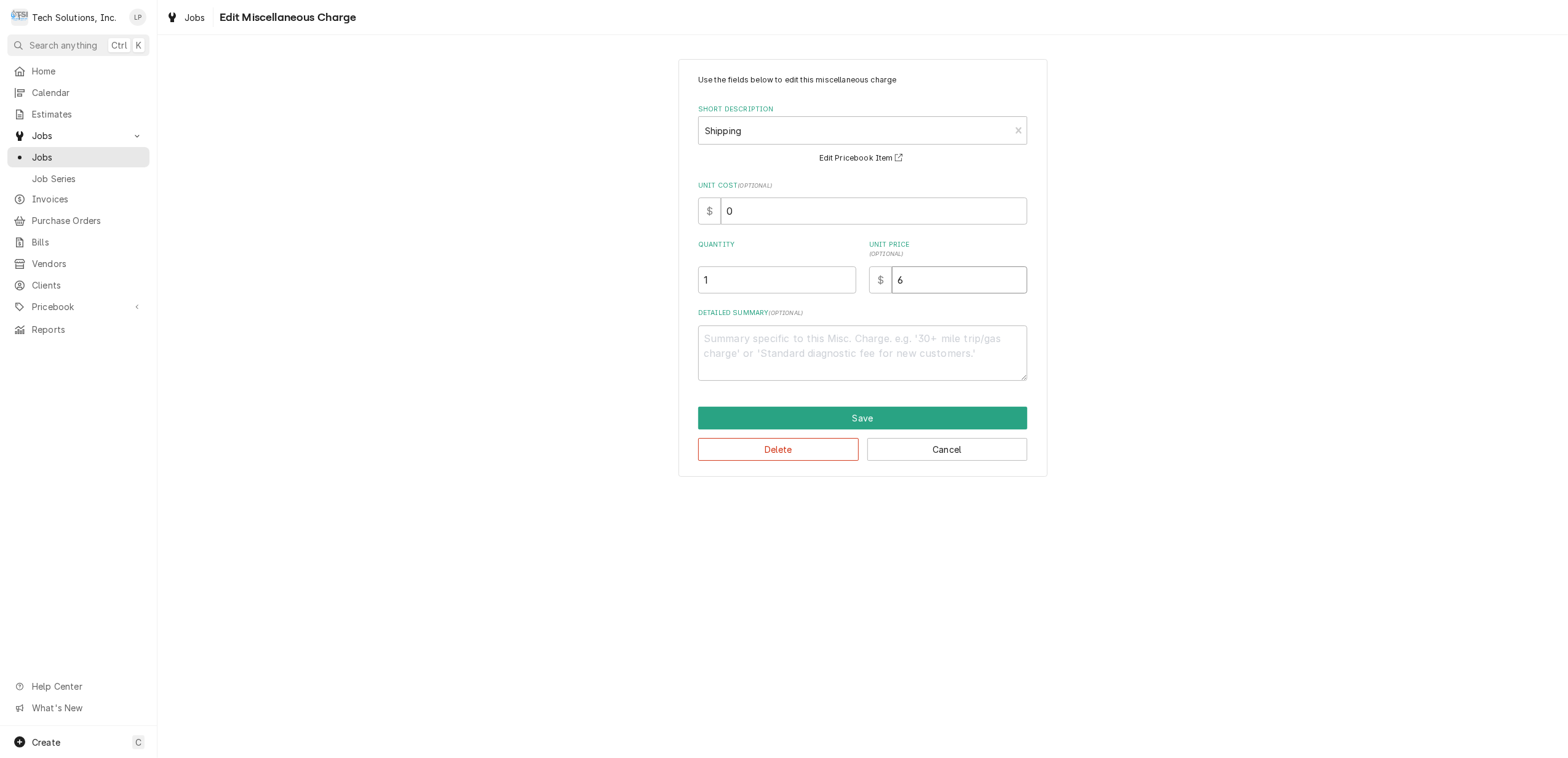
type textarea "x"
type input "68"
type textarea "x"
type input "68.3"
type textarea "x"
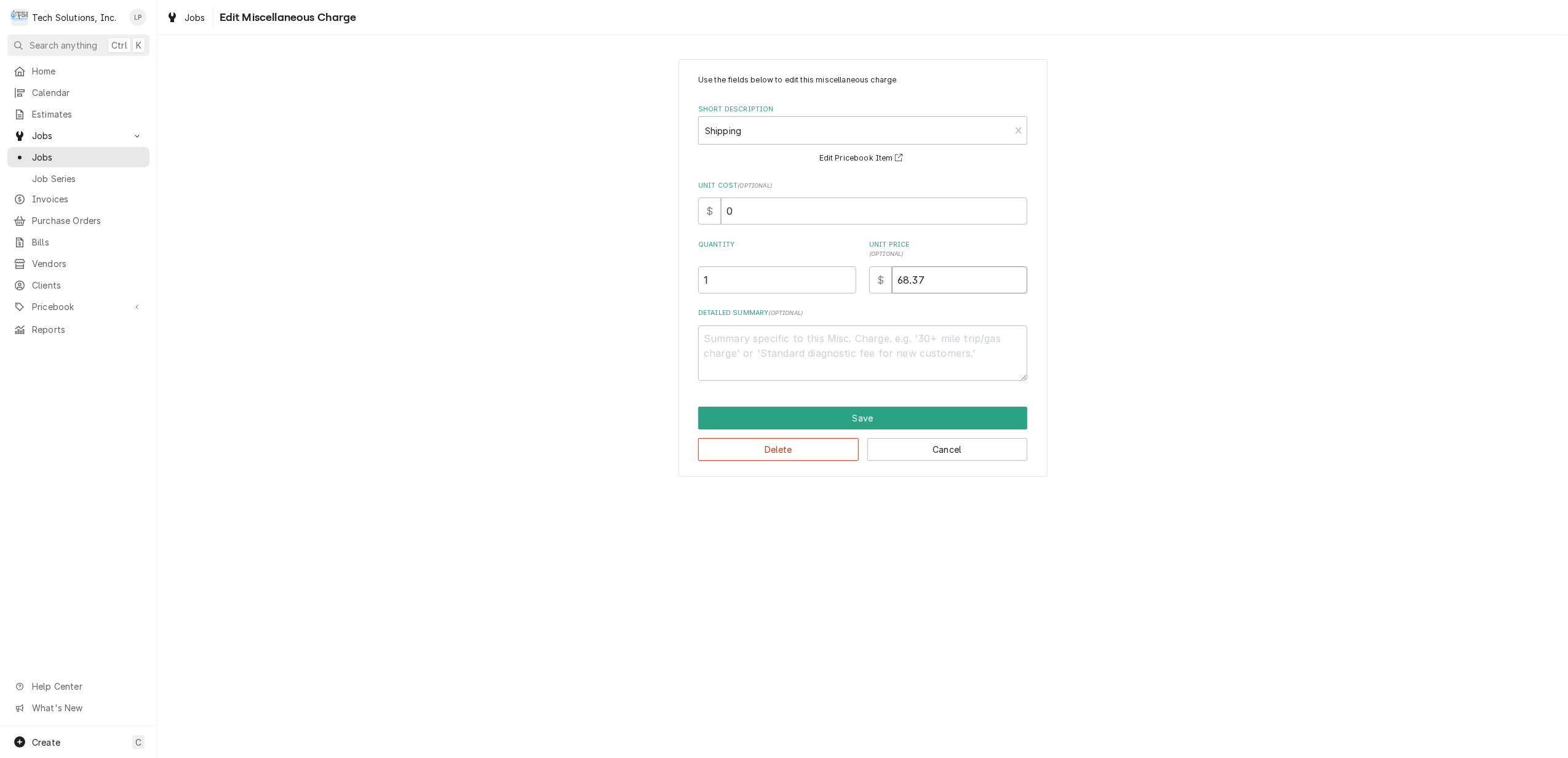
type input "68.37"
click at [930, 300] on div "Use the fields below to edit this miscellaneous charge Short Description Shippi…" at bounding box center [863, 227] width 329 height 306
click at [785, 350] on textarea "Detailed Summary ( optional )" at bounding box center [863, 353] width 329 height 56
type textarea "x"
type textarea "2"
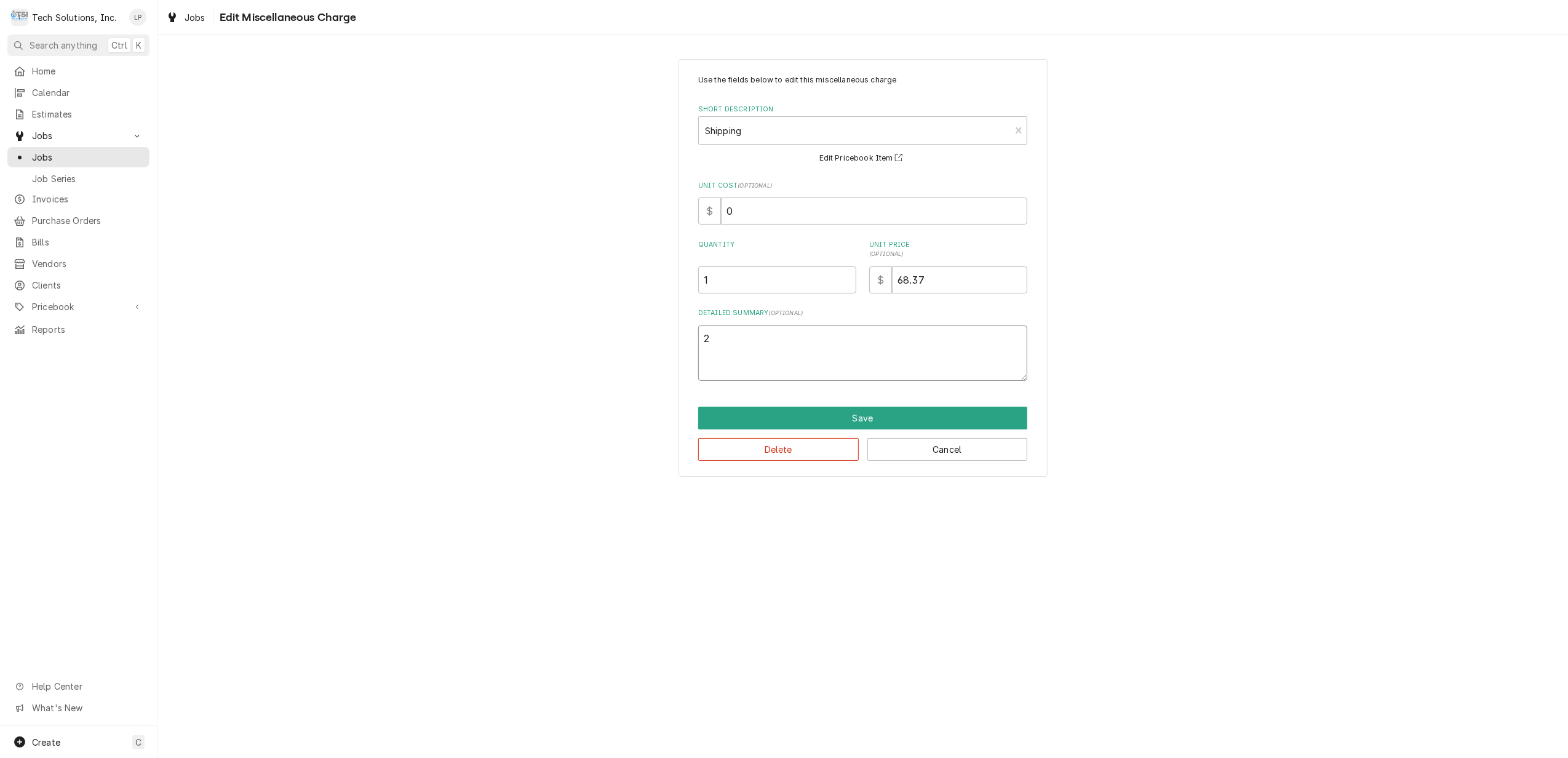
type textarea "x"
type textarea "2n"
type textarea "x"
type textarea "2nd"
type textarea "x"
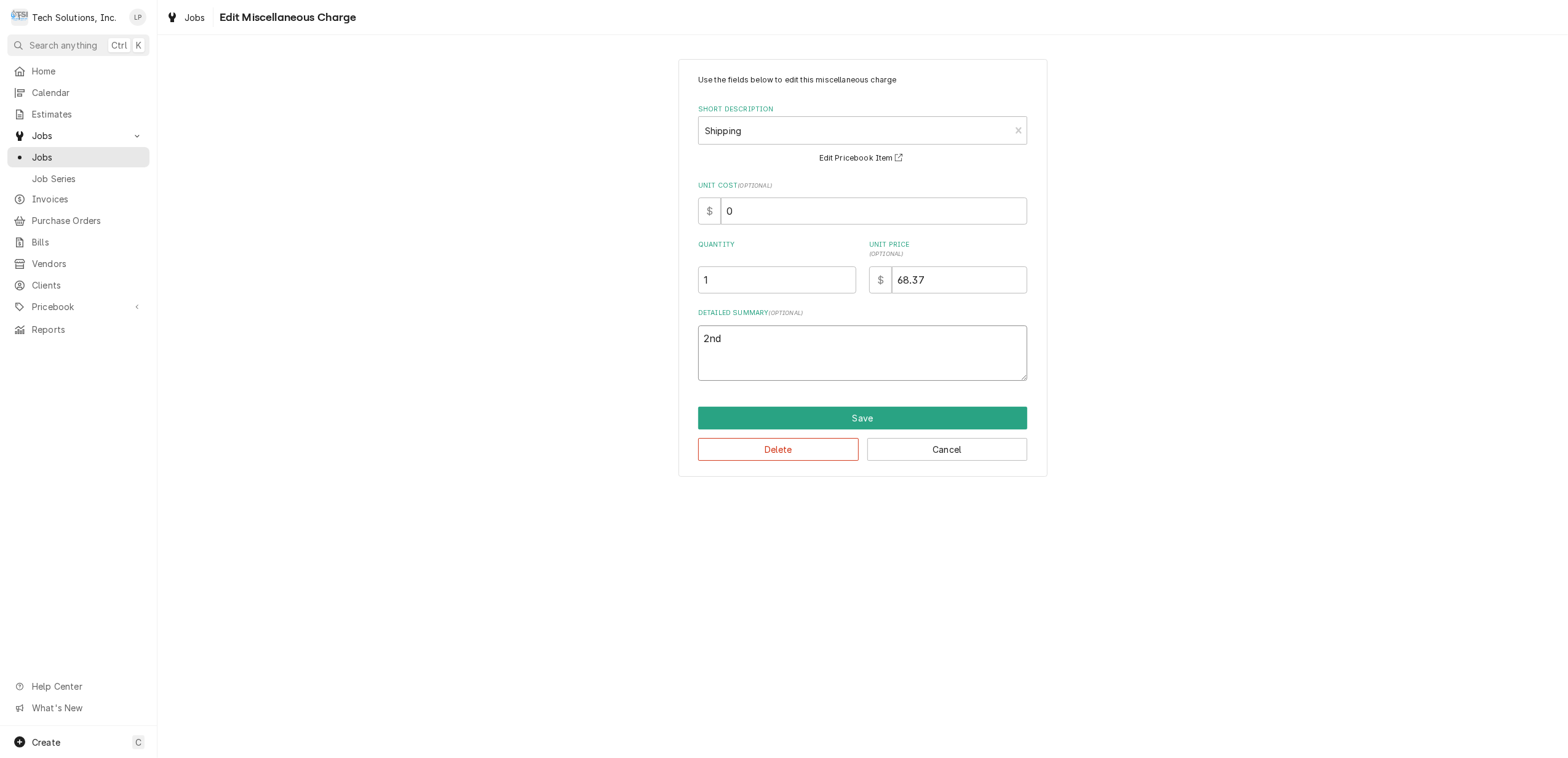
type textarea "2nd"
type textarea "x"
type textarea "2nd D"
type textarea "x"
type textarea "2nd DA"
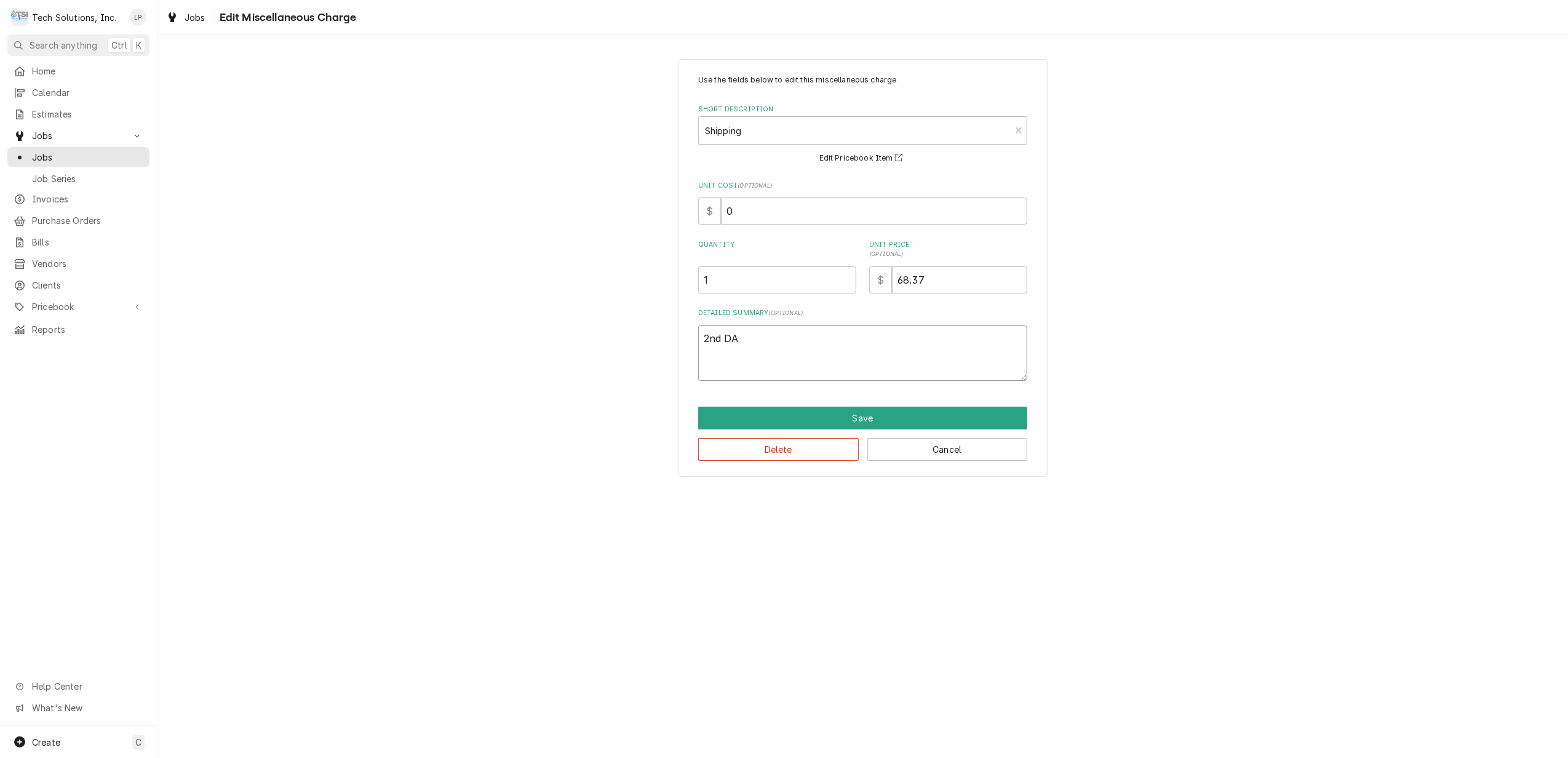
type textarea "x"
type textarea "2nd DAy"
type textarea "x"
type textarea "2nd DA"
type textarea "x"
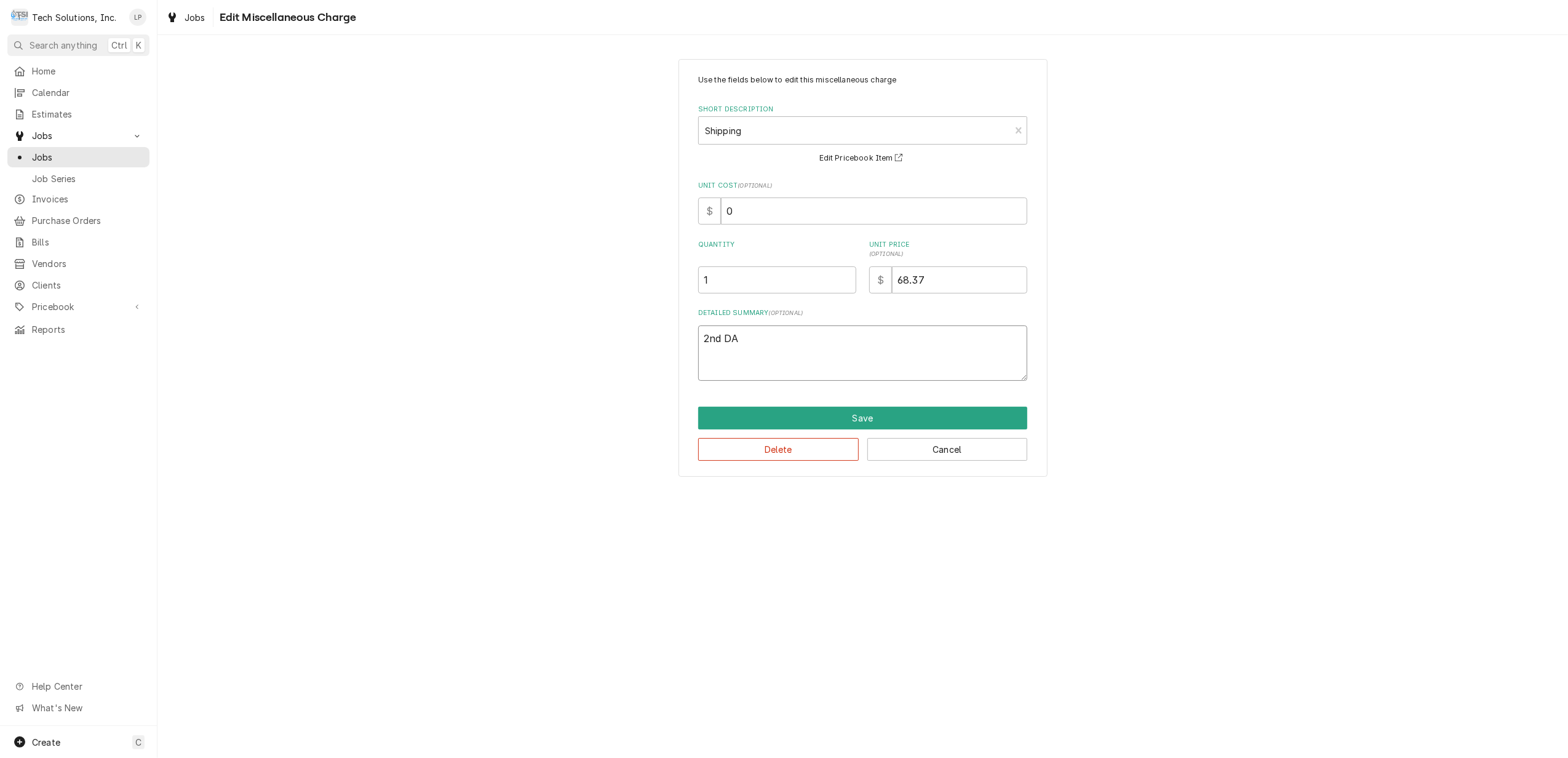
type textarea "2nd D"
type textarea "x"
type textarea "2nd Da"
type textarea "x"
type textarea "2nd Day"
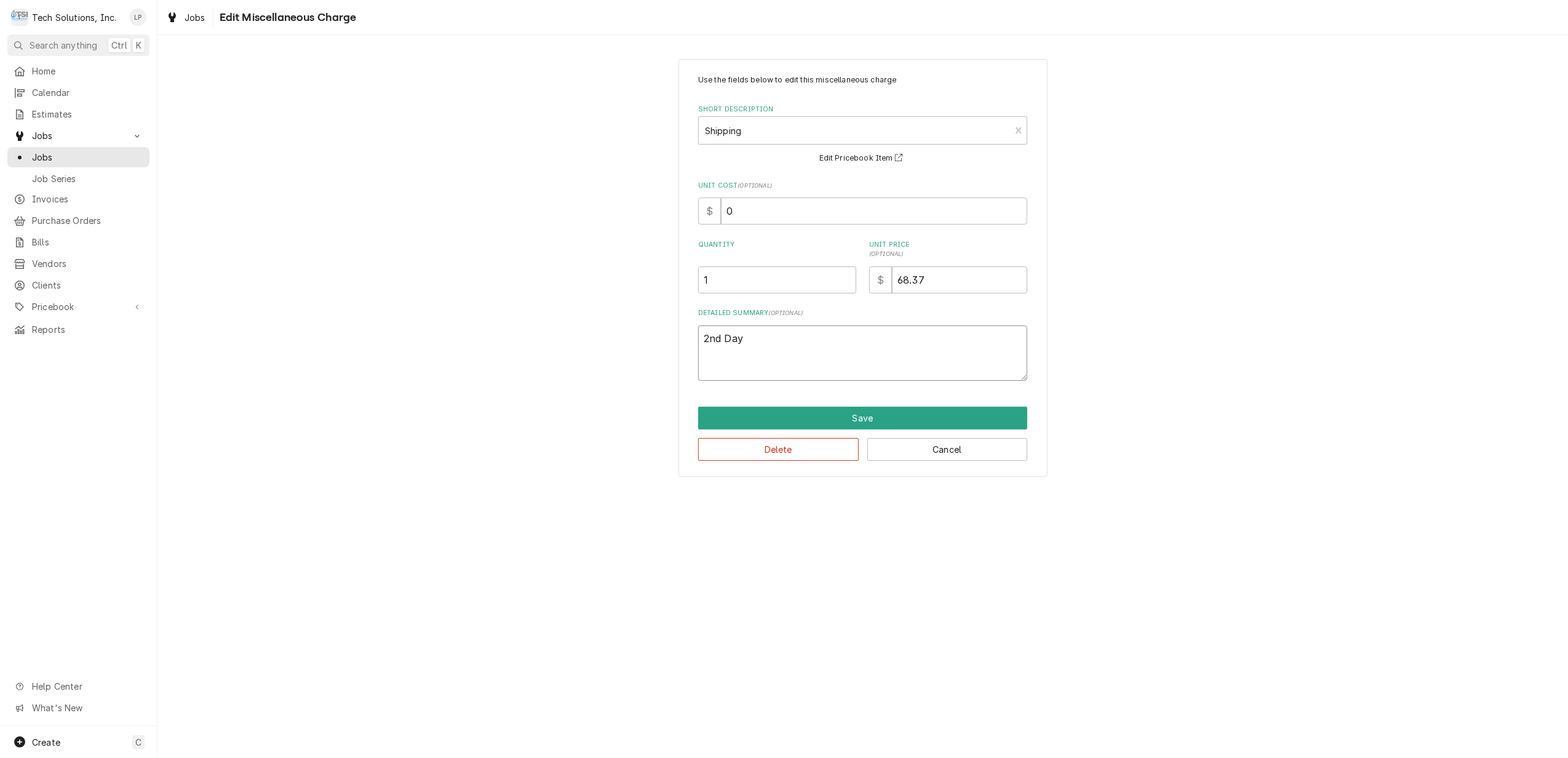
type textarea "x"
type textarea "2nd Day."
type textarea "x"
type textarea "2nd Day."
type textarea "x"
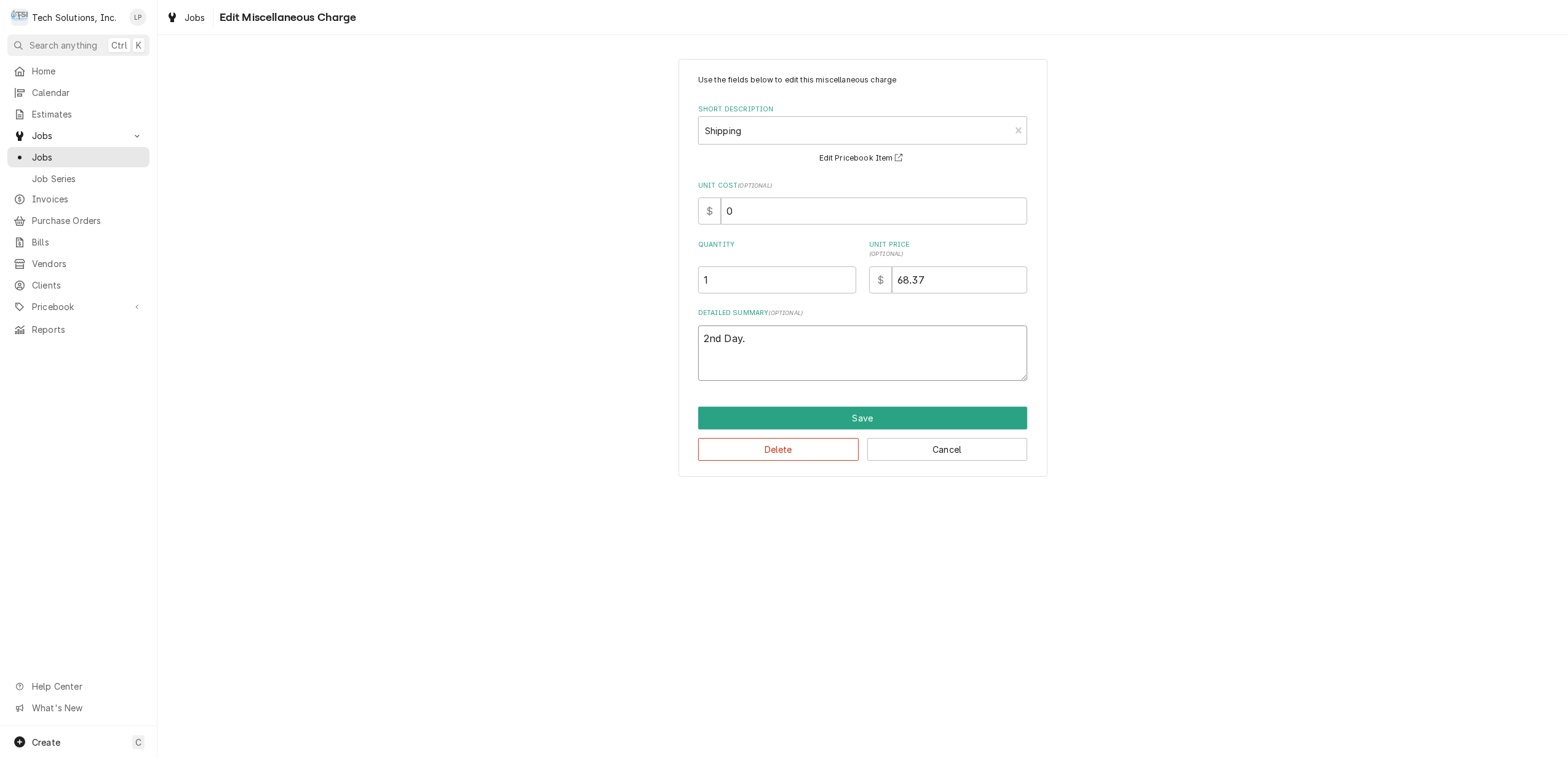
type textarea "2nd Day."
type textarea "x"
type textarea "2nd Day. O"
type textarea "x"
type textarea "2nd Day. On"
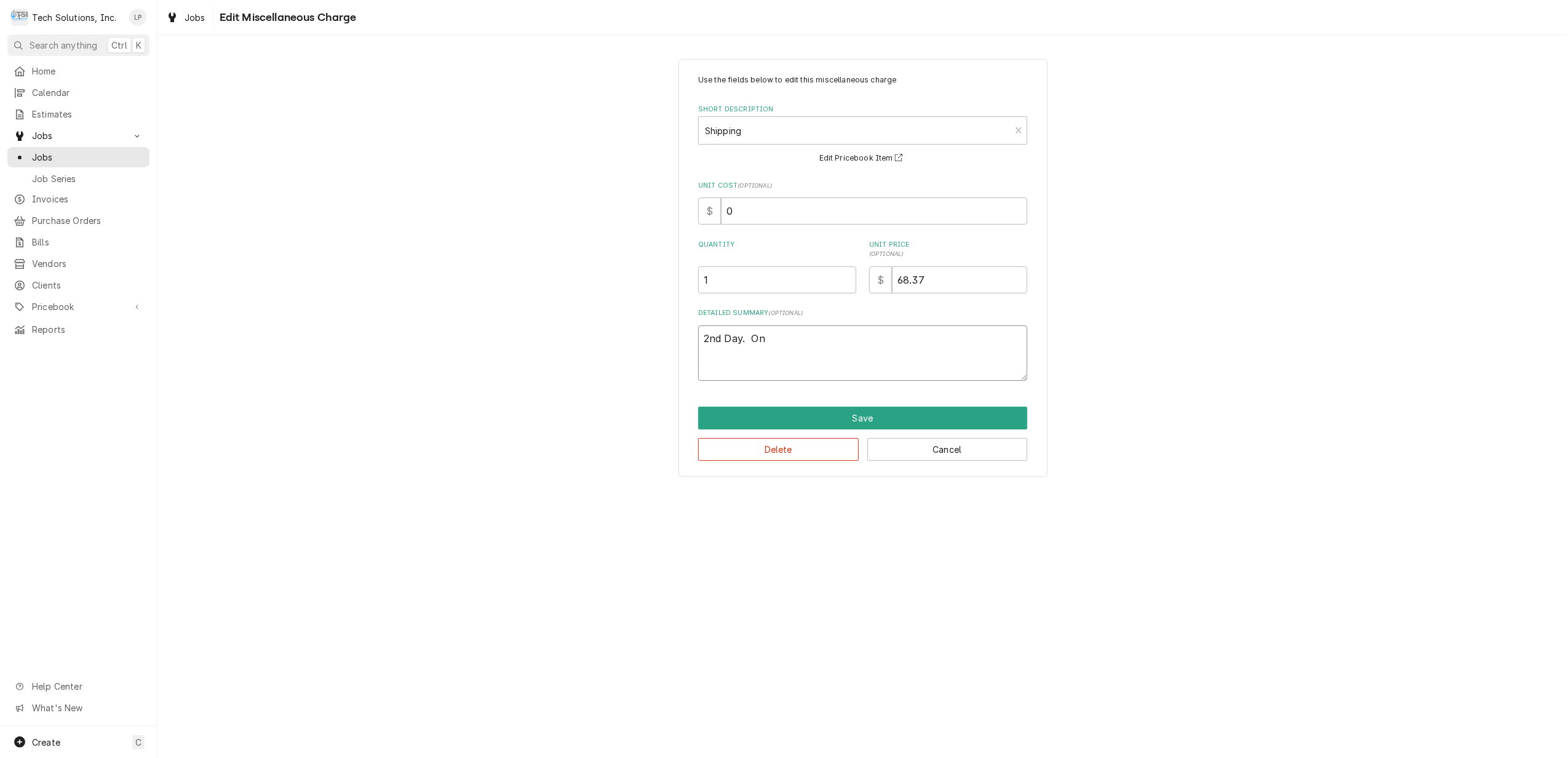
type textarea "x"
type textarea "2nd Day. Onl"
type textarea "x"
type textarea "2nd Day. Only"
type textarea "x"
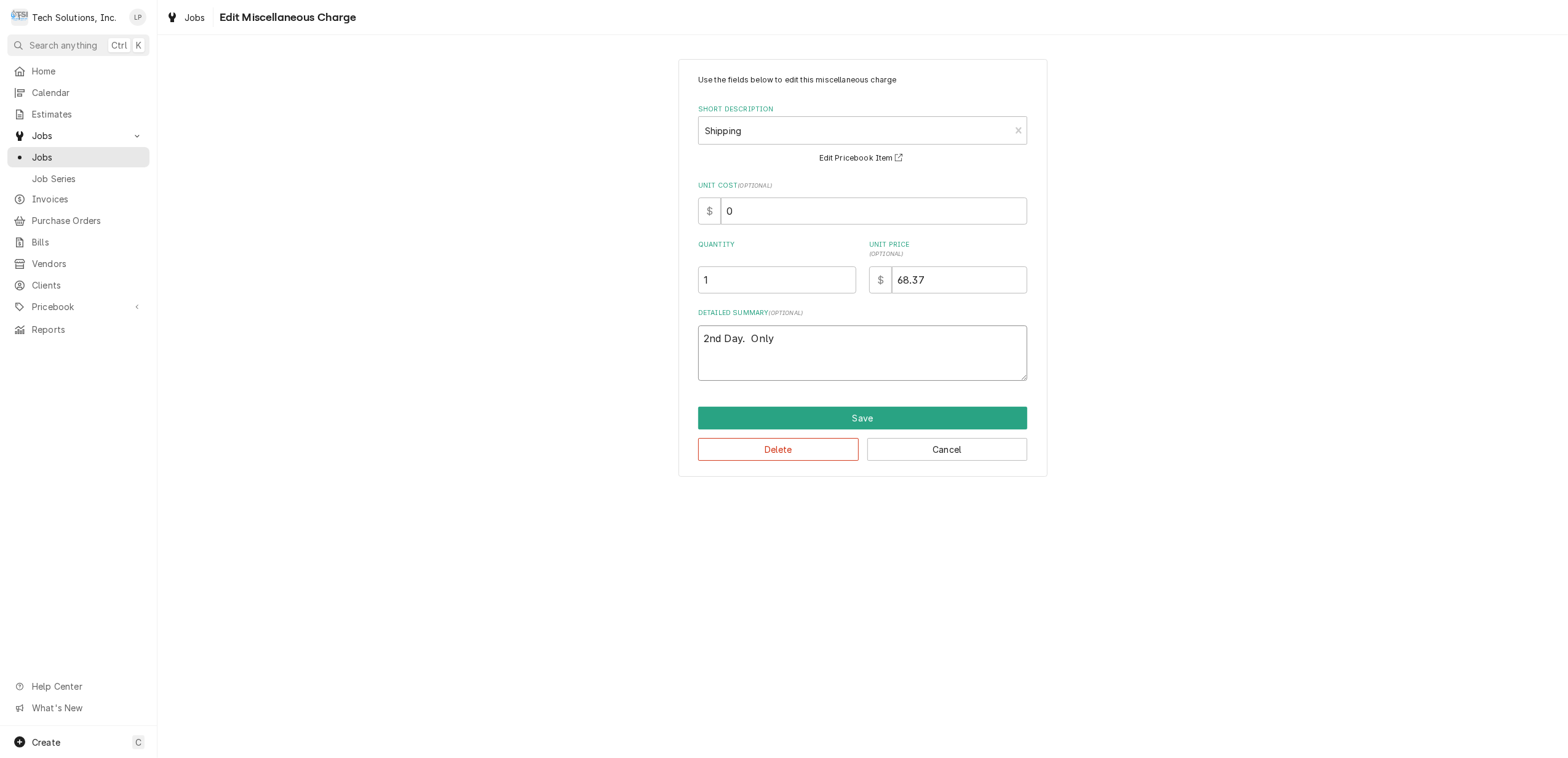
type textarea "2nd Day. Only"
type textarea "x"
type textarea "2nd Day. Only c"
type textarea "x"
type textarea "2nd Day. Only ch"
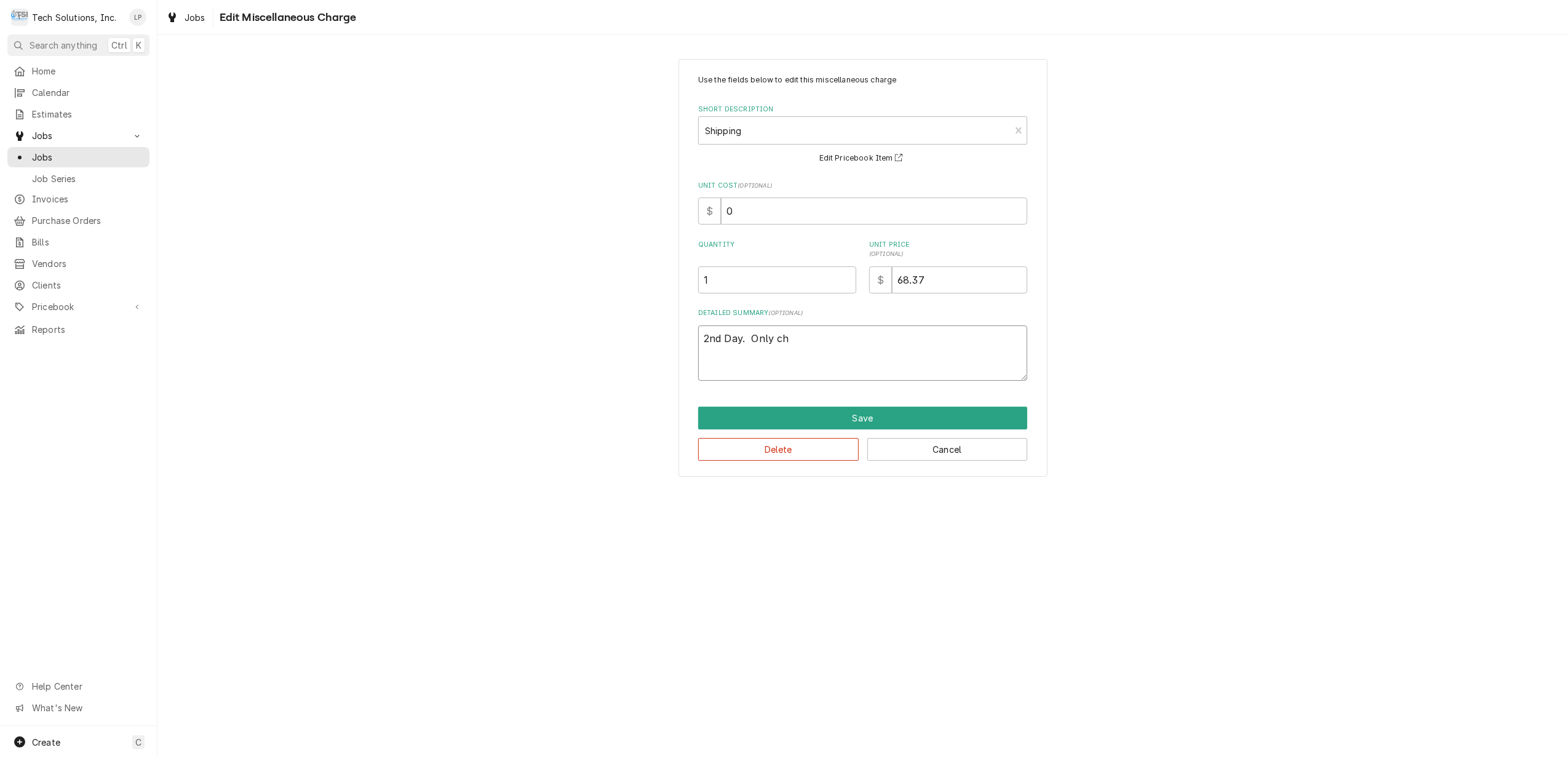
type textarea "x"
type textarea "2nd Day. Only cha"
type textarea "x"
type textarea "2nd Day. Only char"
type textarea "x"
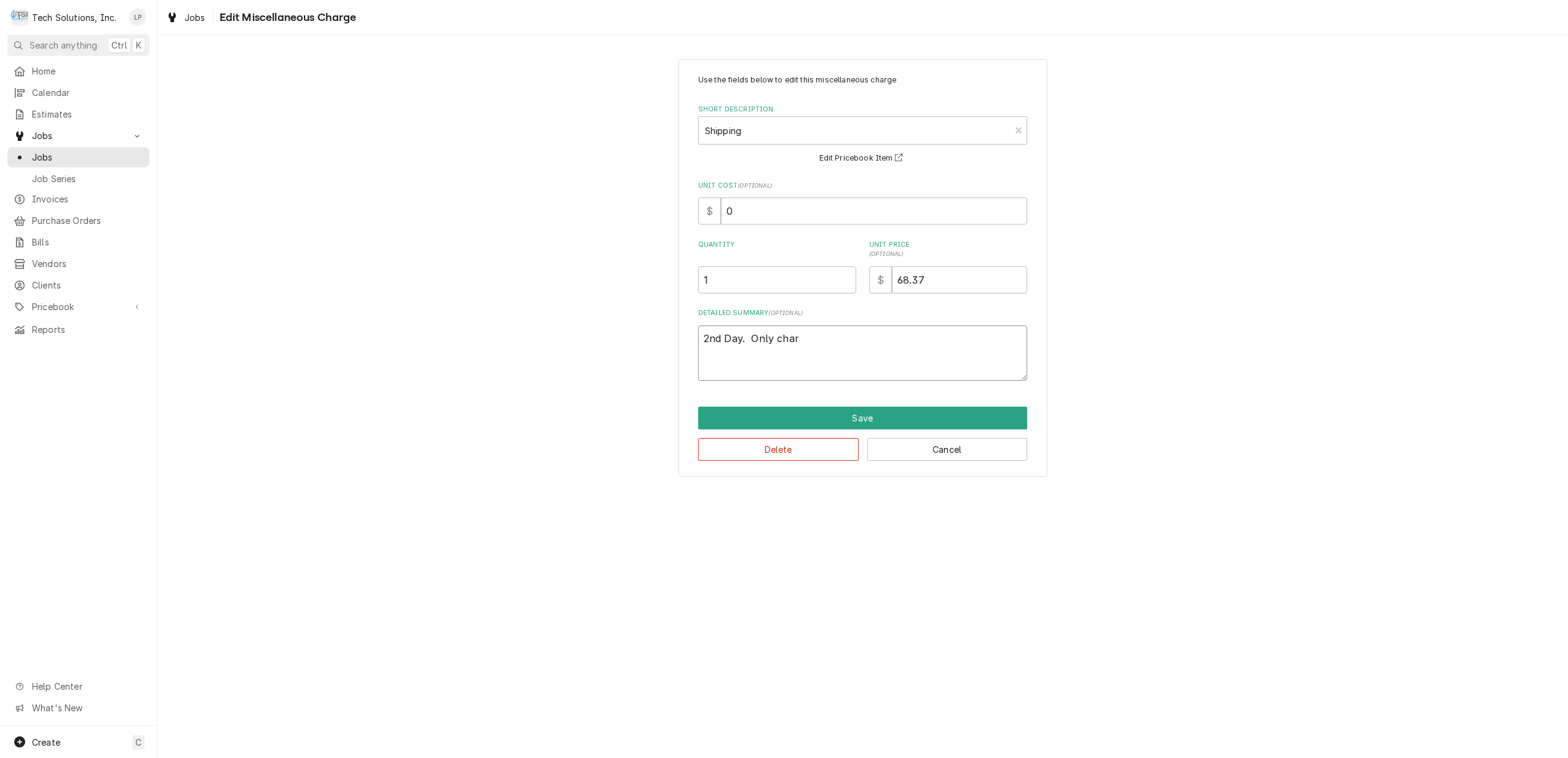
type textarea "2nd Day. Only charg"
type textarea "x"
type textarea "2nd Day. Only charge"
type textarea "x"
type textarea "2nd Day. Only charged"
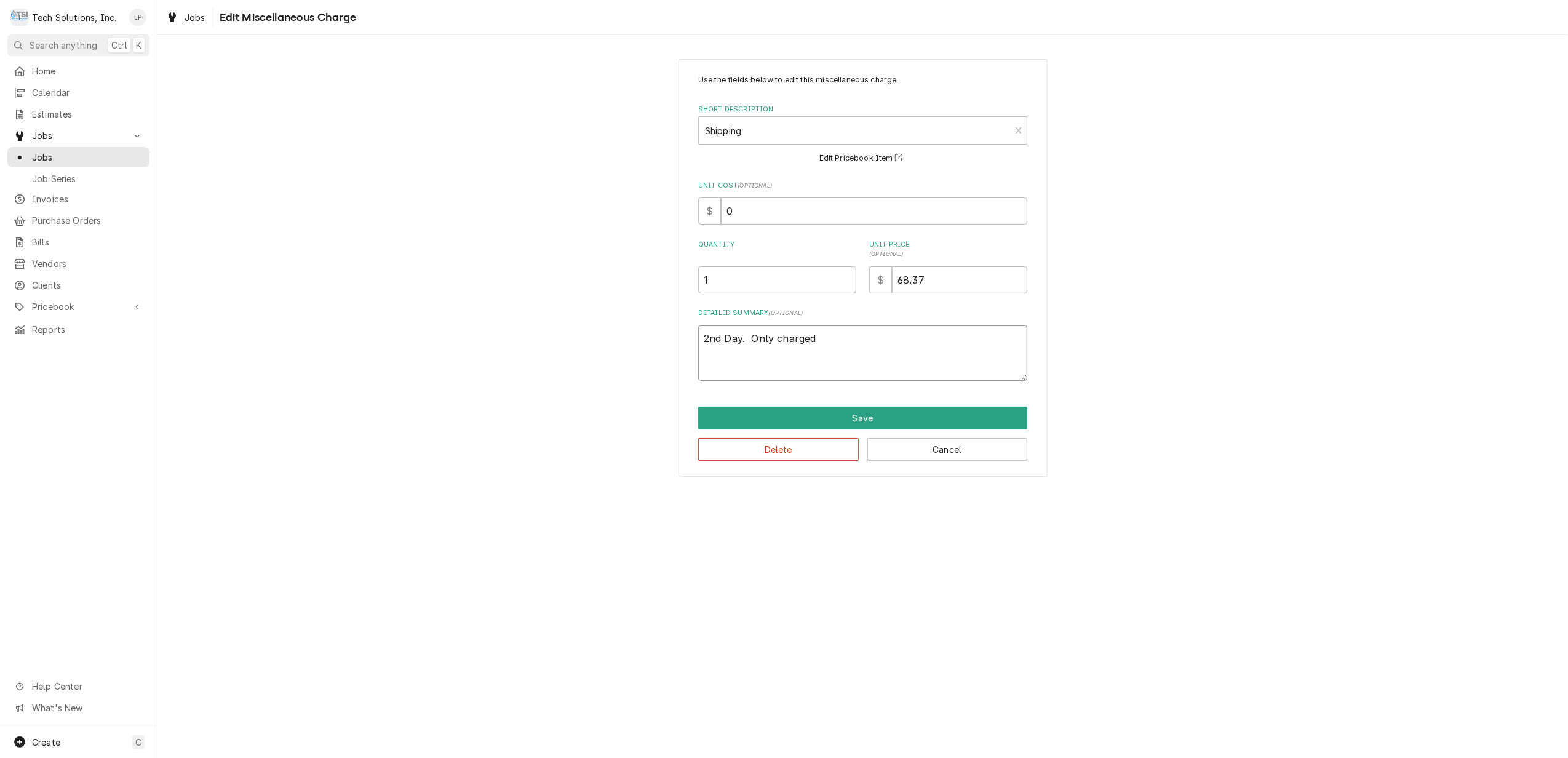
type textarea "x"
type textarea "2nd Day. Only charged"
type textarea "x"
type textarea "2nd Day. Only charged s"
type textarea "x"
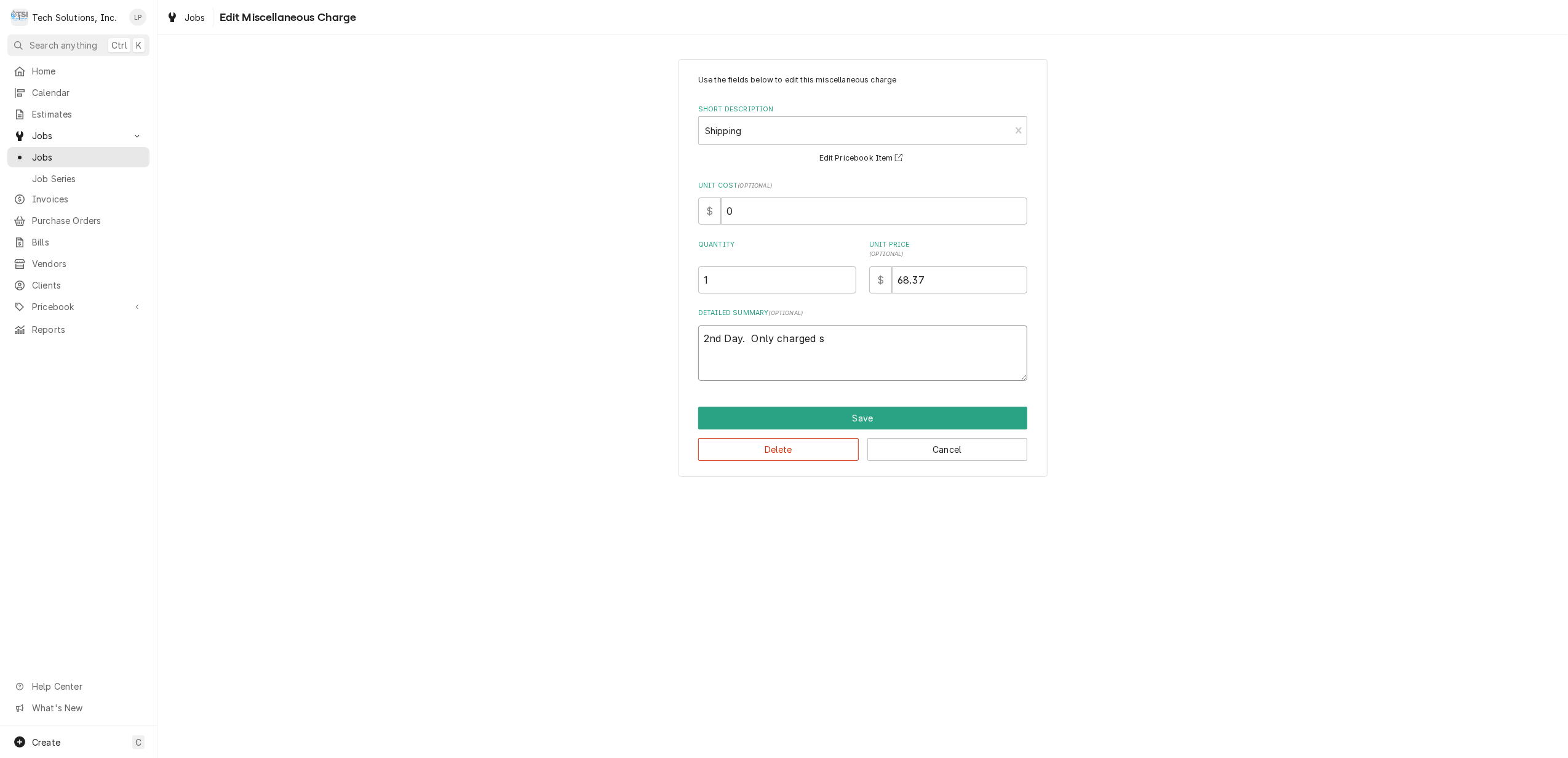
type textarea "2nd Day. Only charged sh"
type textarea "x"
type textarea "2nd Day. Only charged shi"
type textarea "x"
type textarea "2nd Day. Only charged ship"
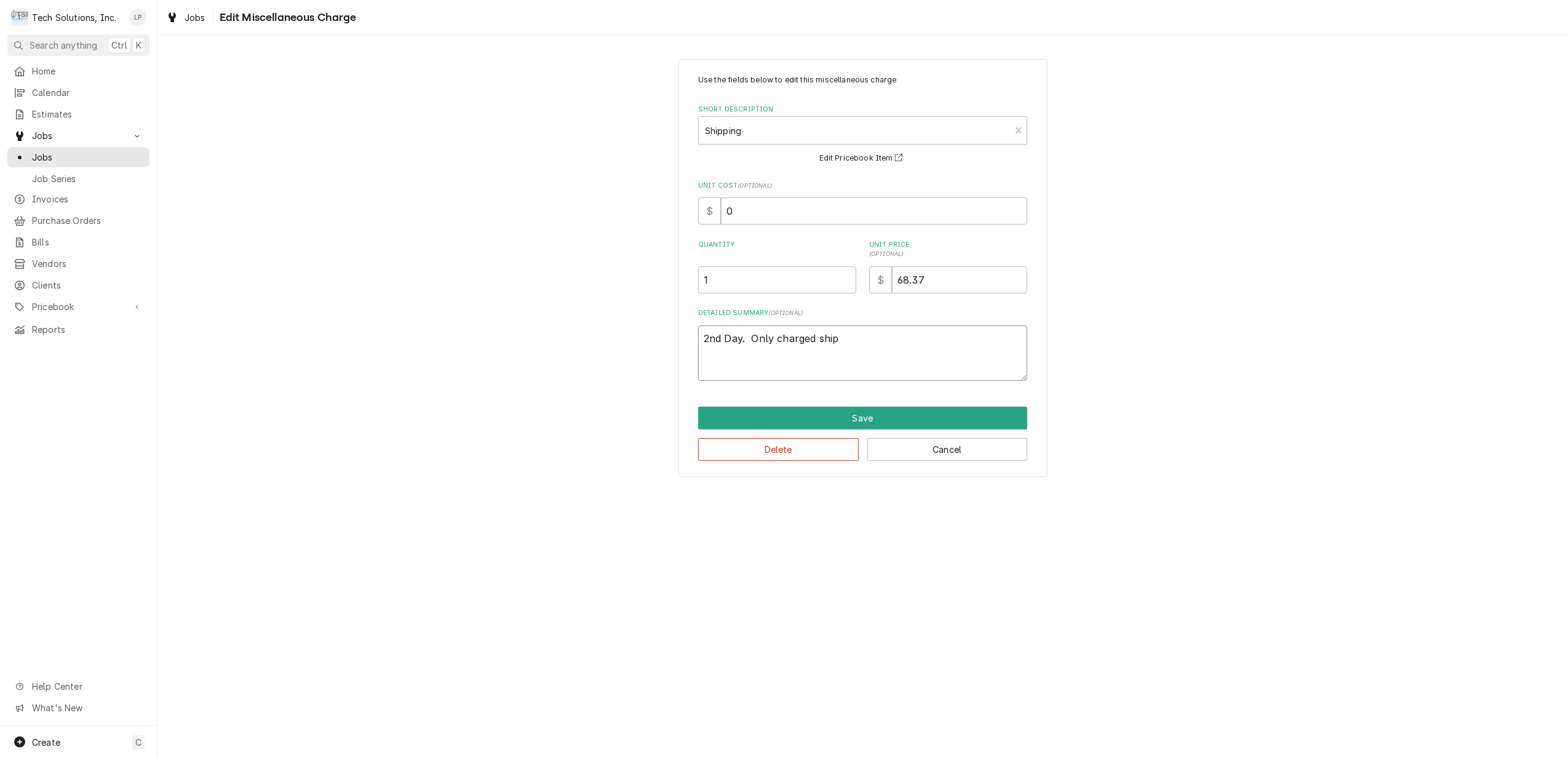
type textarea "x"
type textarea "2nd Day. Only charged shipp"
type textarea "x"
type textarea "2nd Day. Only charged shippi"
type textarea "x"
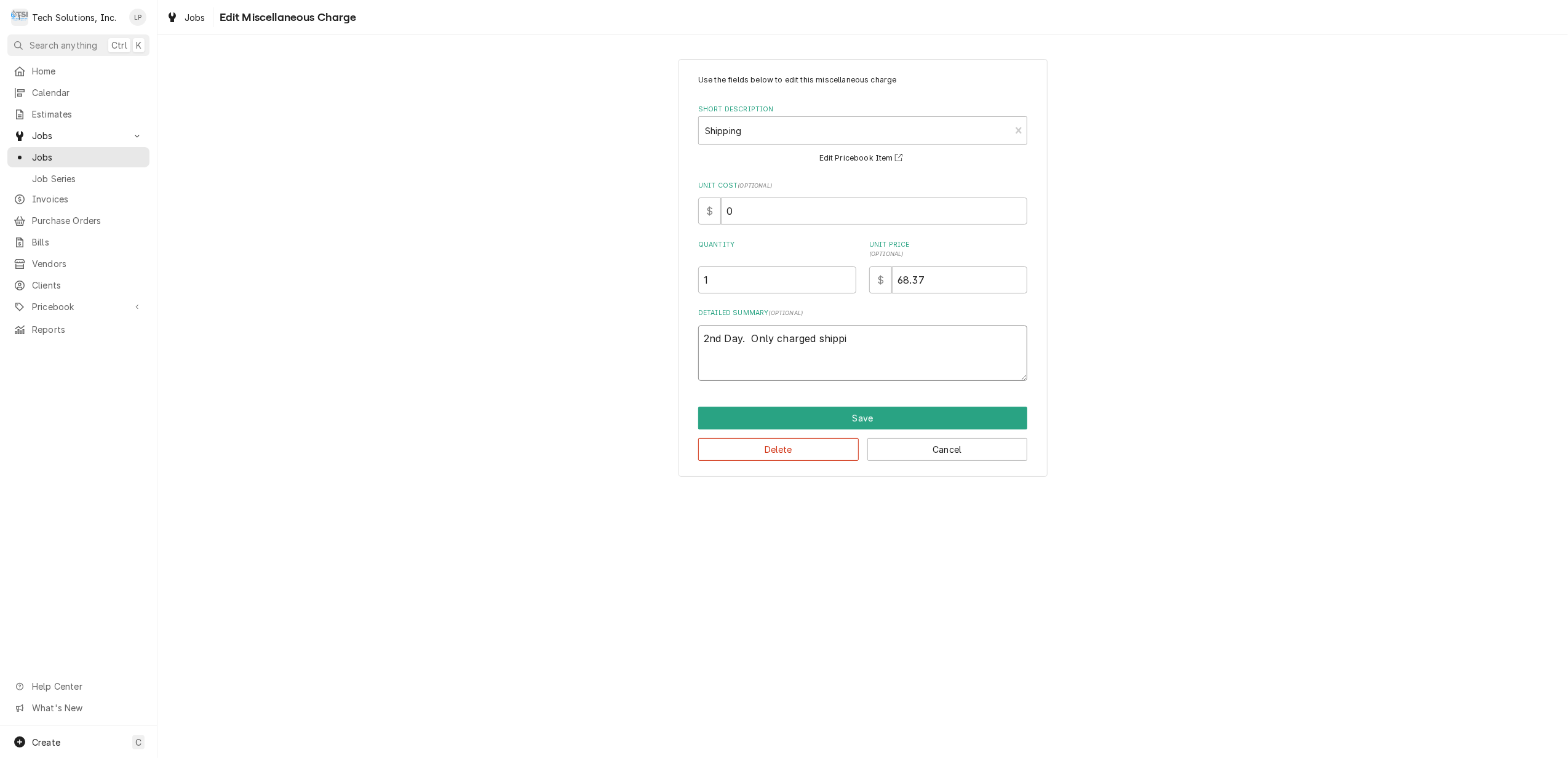
type textarea "2nd Day. Only charged shippin"
type textarea "x"
type textarea "2nd Day. Only charged shipping"
type textarea "x"
type textarea "2nd Day. Only charged shipping"
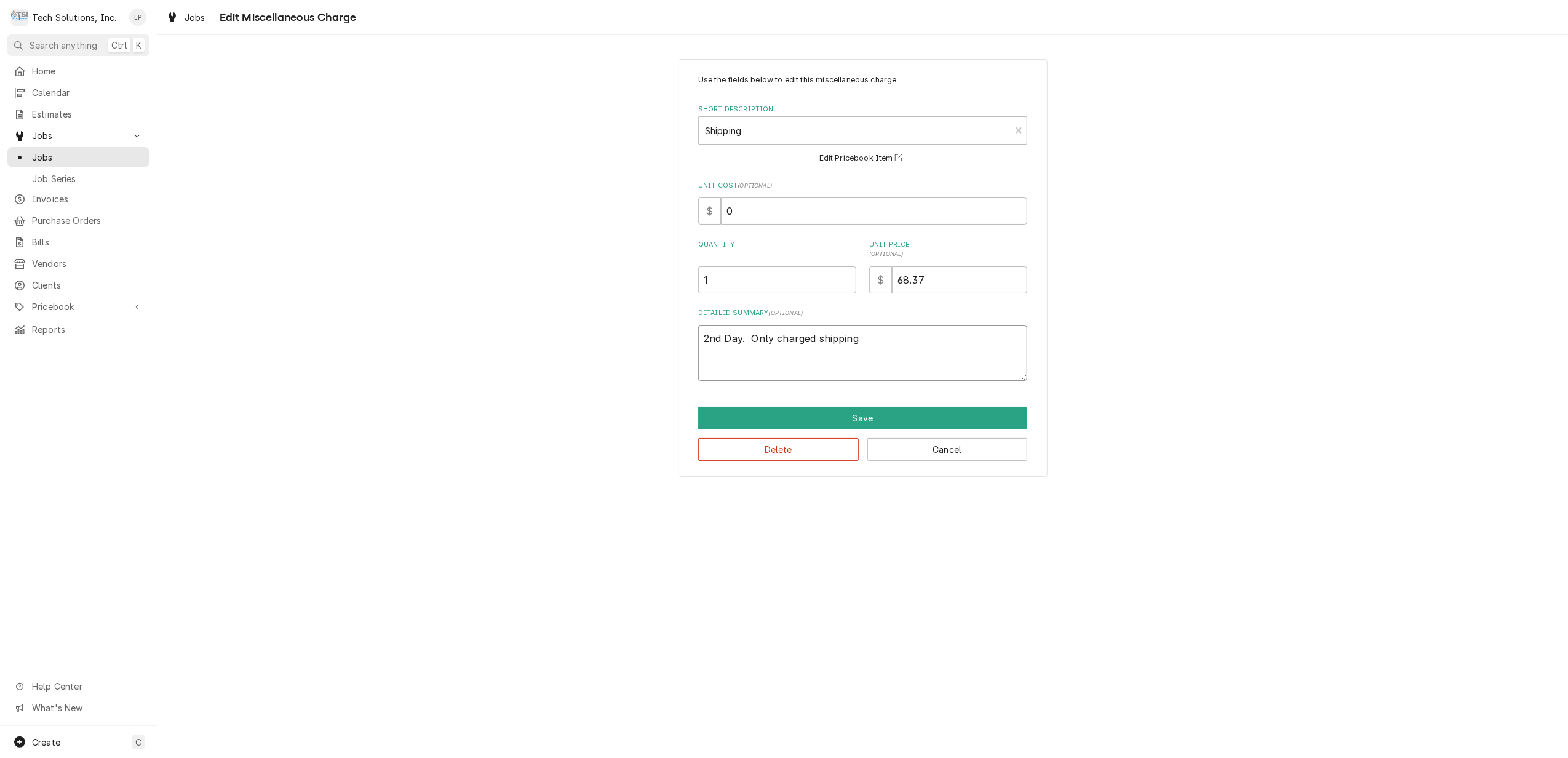
type textarea "x"
type textarea "2nd Day. Only charged shipping t"
type textarea "x"
type textarea "2nd Day. Only charged shipping to"
type textarea "x"
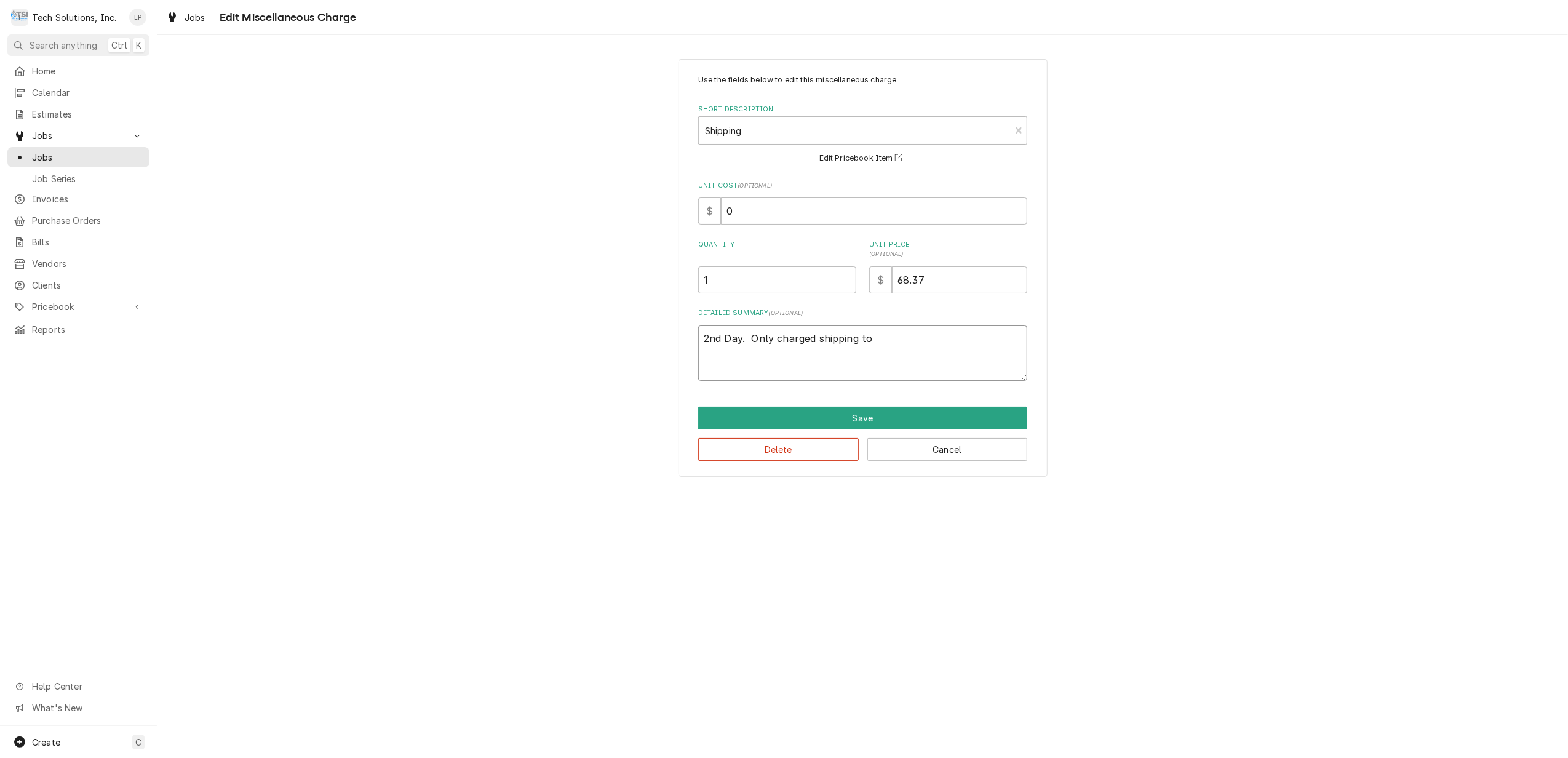
type textarea "2nd Day. Only charged shipping to"
type textarea "x"
type textarea "2nd Day. Only charged shipping to o"
type textarea "x"
type textarea "2nd Day. Only charged shipping to on"
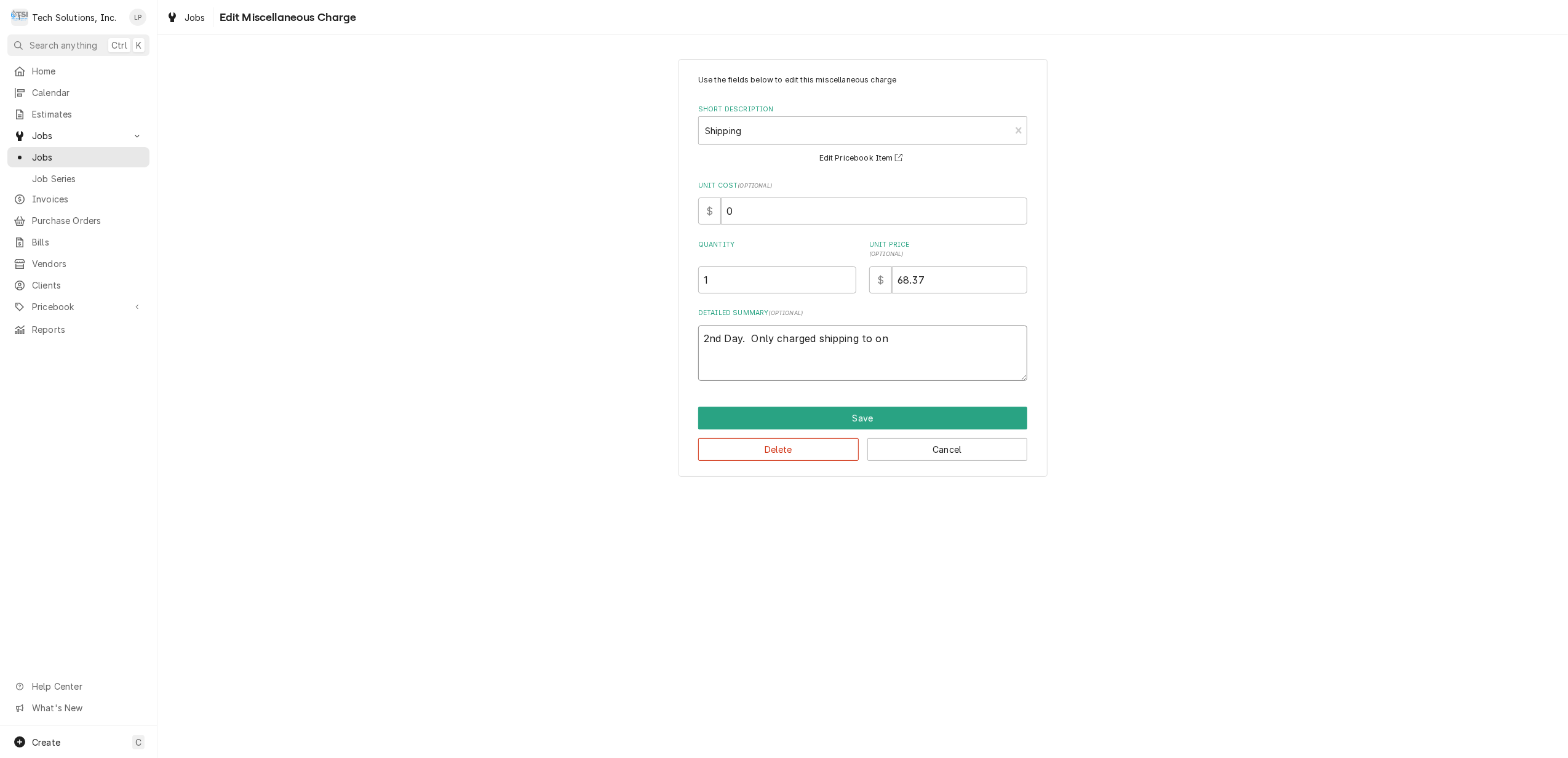
type textarea "x"
type textarea "2nd Day. Only charged shipping to one"
type textarea "x"
type textarea "2nd Day. Only charged shipping to one"
type textarea "x"
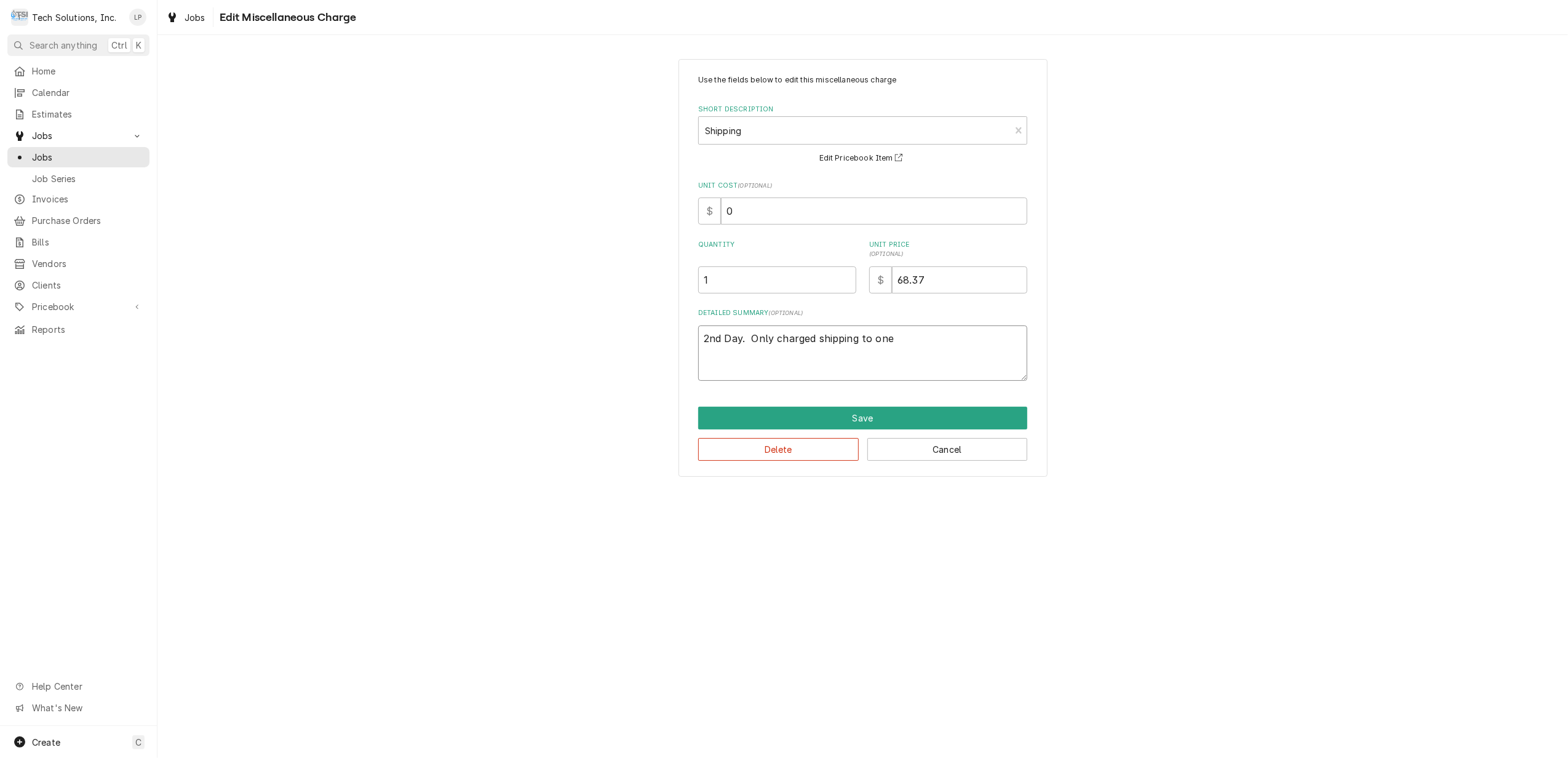
type textarea "2nd Day. Only charged shipping to one l"
type textarea "x"
type textarea "2nd Day. Only charged shipping to one lo"
type textarea "x"
type textarea "2nd Day. Only charged shipping to one loc"
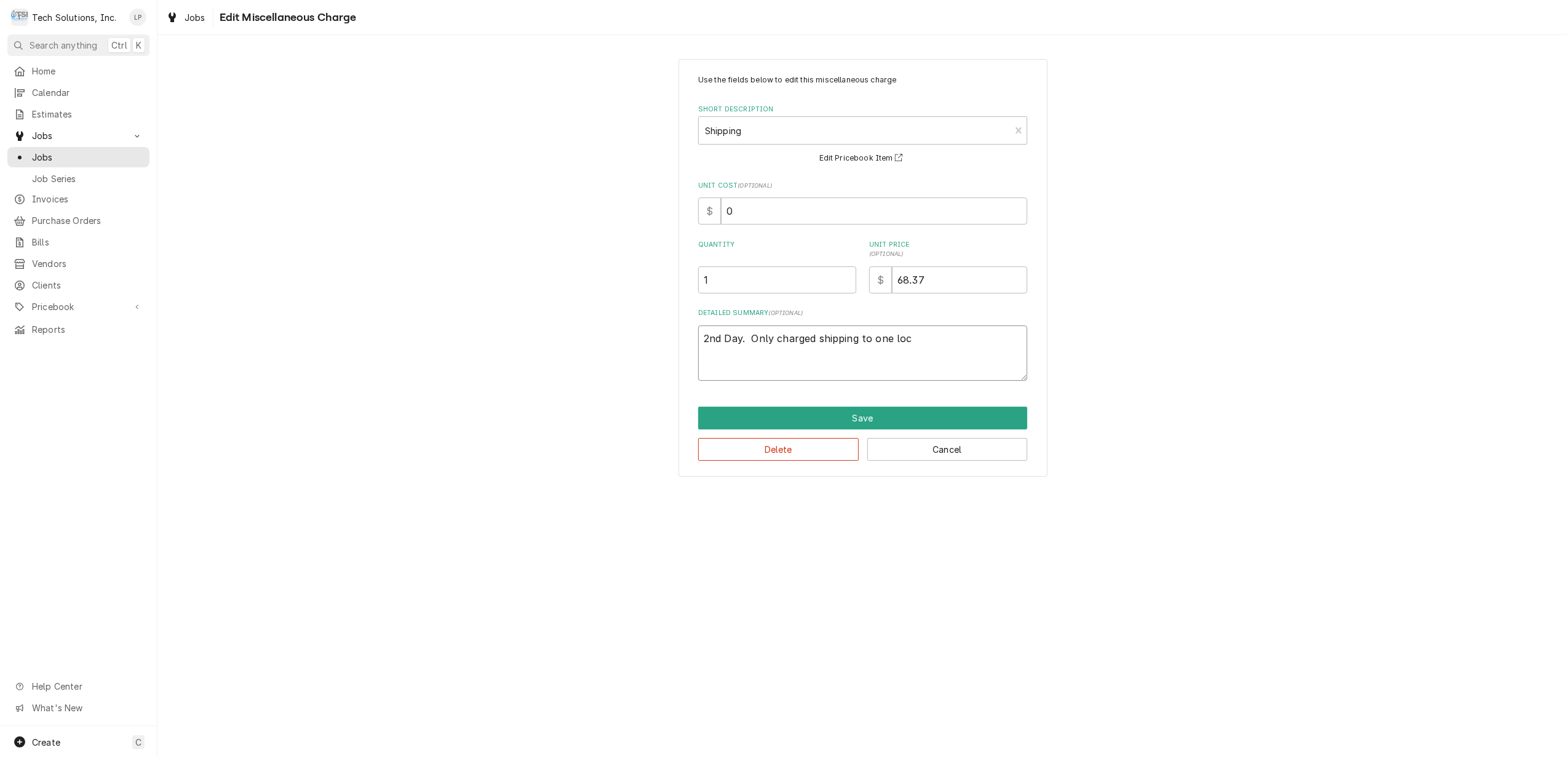
type textarea "x"
type textarea "2nd Day. Only charged shipping to one loca"
type textarea "x"
type textarea "2nd Day. Only charged shipping to one locat"
type textarea "x"
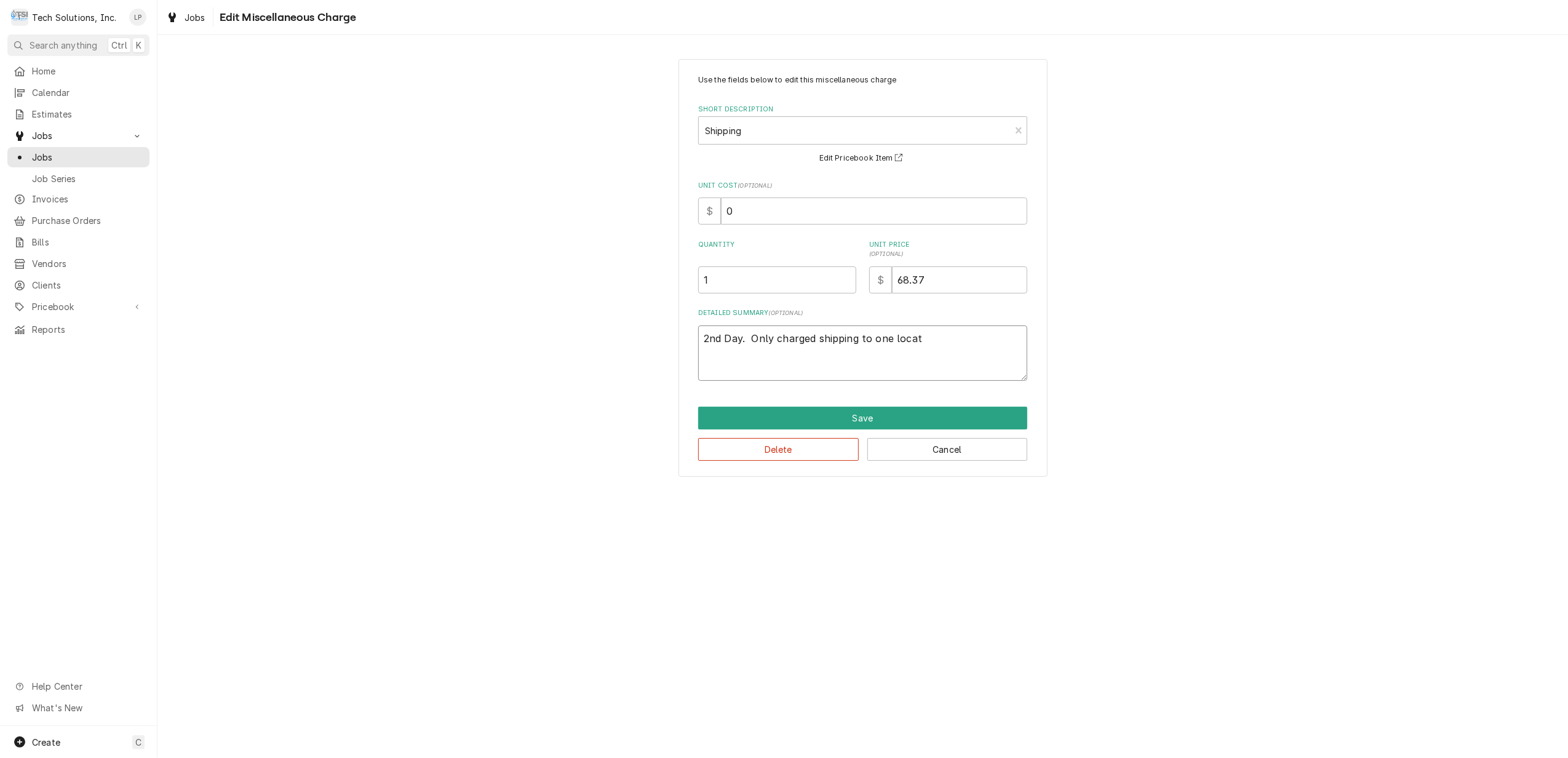
type textarea "2nd Day. Only charged shipping to one locati"
type textarea "x"
type textarea "2nd Day. Only charged shipping to one locatio"
type textarea "x"
type textarea "2nd Day. Only charged shipping to one location"
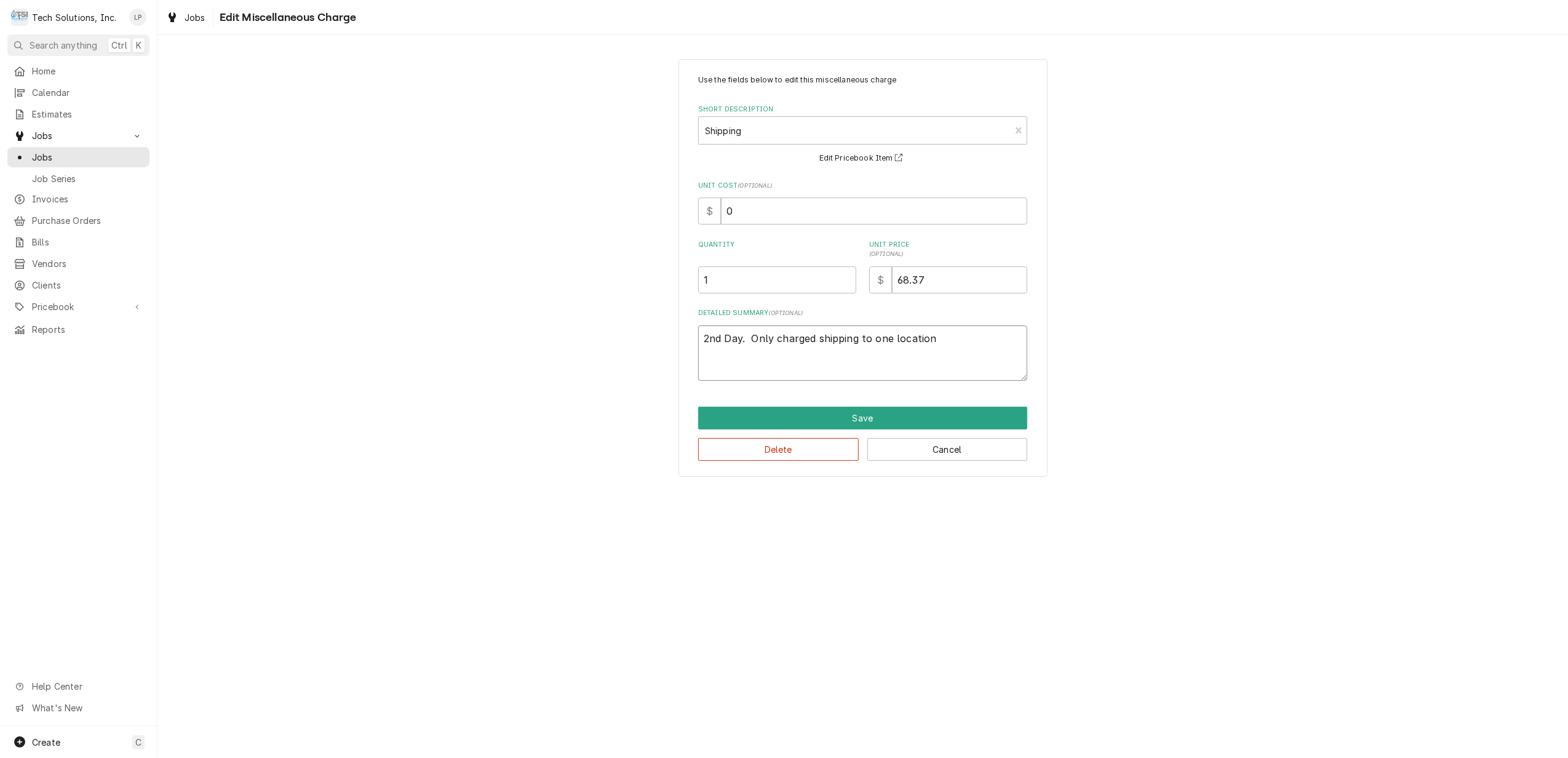
type textarea "x"
type textarea "2nd Day. Only charged shipping to one location"
type textarea "x"
type textarea "2nd Day. Only charged shipping to one location i"
type textarea "x"
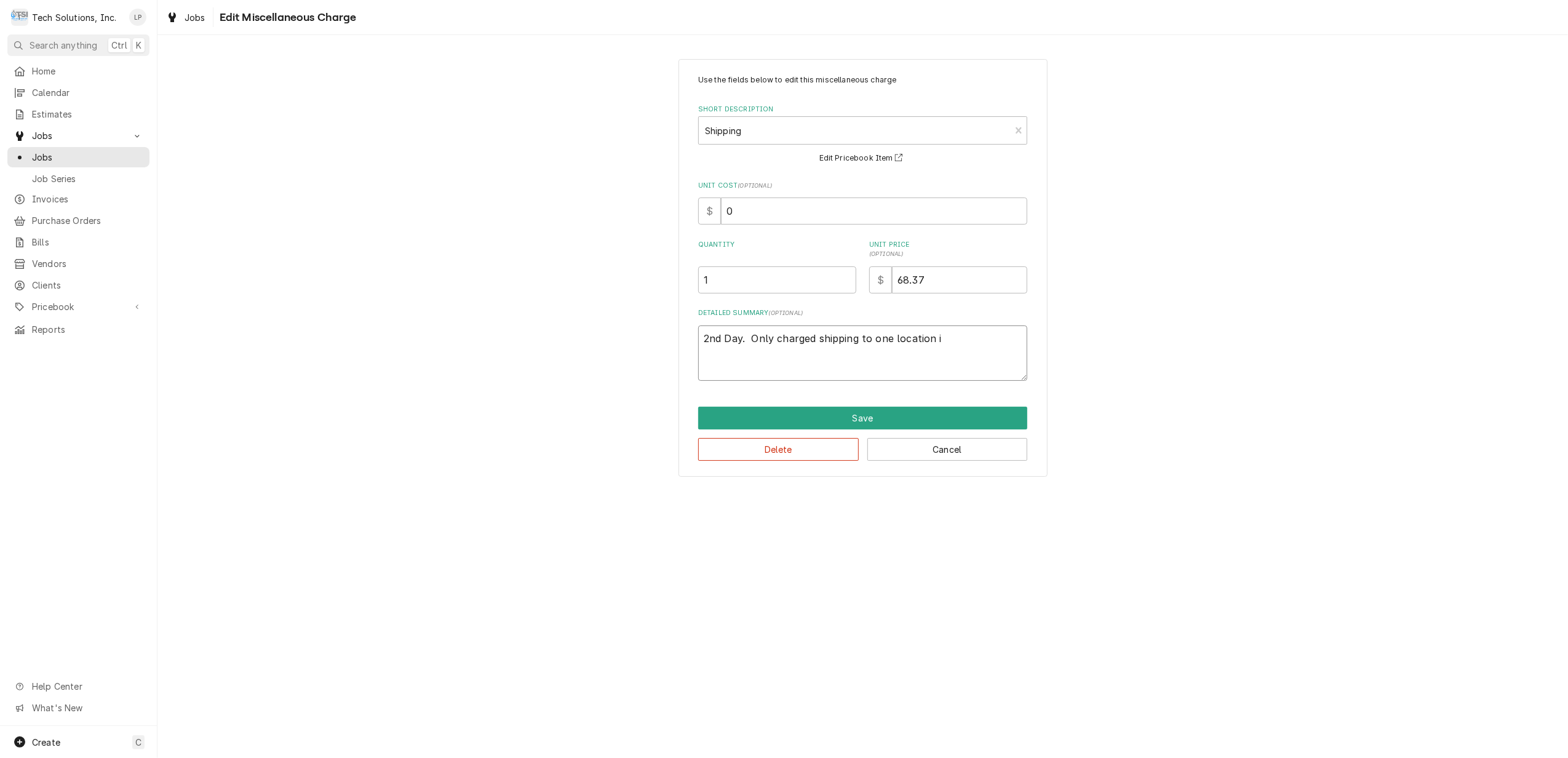
type textarea "2nd Day. Only charged shipping to one location in"
type textarea "x"
type textarea "2nd Day. Only charged shipping to one location inv"
type textarea "x"
type textarea "2nd Day. Only charged shipping to one location invo"
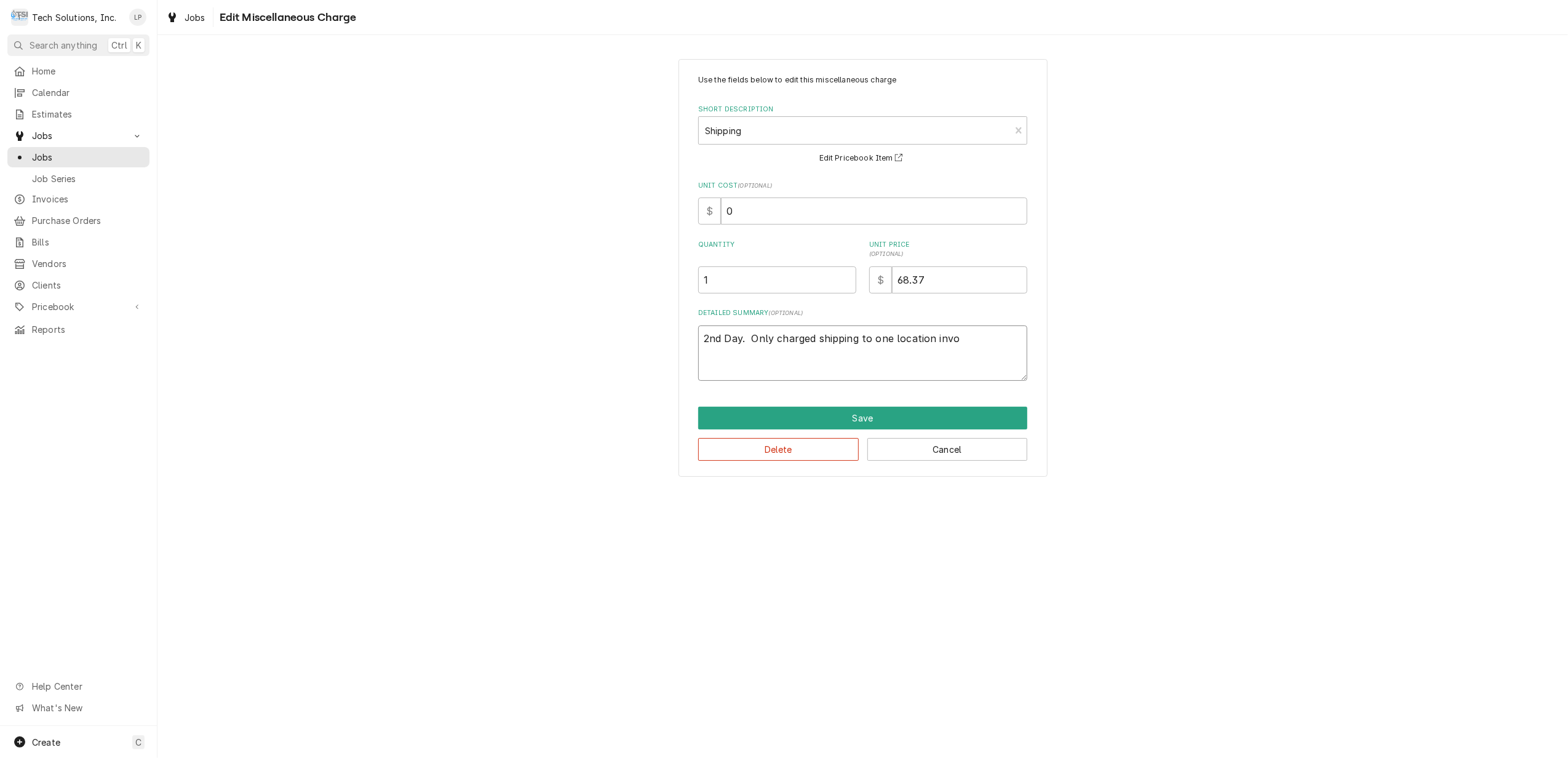
type textarea "x"
type textarea "2nd Day. Only charged shipping to one location invoi"
type textarea "x"
type textarea "2nd Day. Only charged shipping to one location invoic"
type textarea "x"
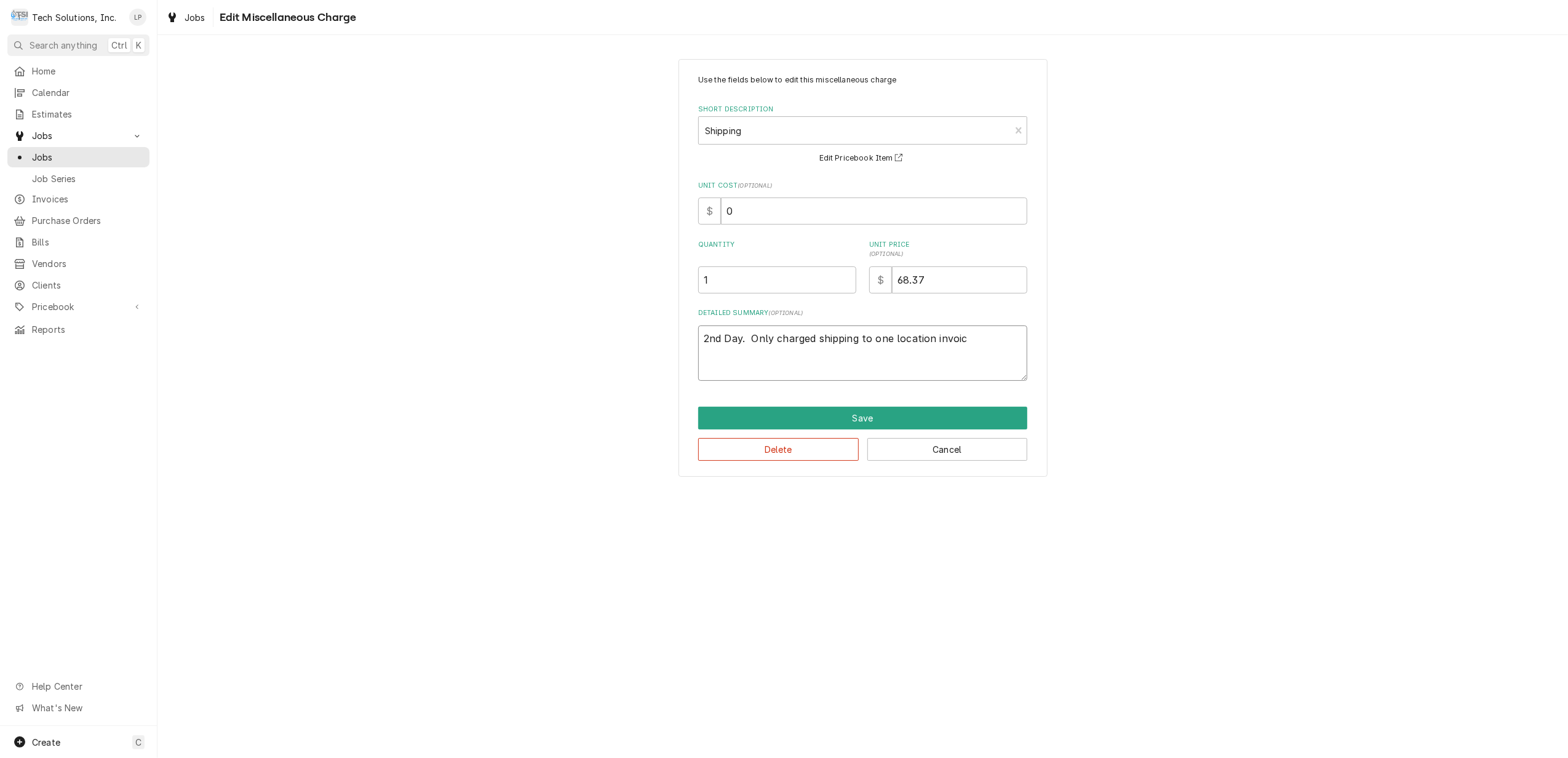
type textarea "2nd Day. Only charged shipping to one location invoice"
type textarea "x"
type textarea "2nd Day. Only charged shipping to one location invoice."
type textarea "x"
type textarea "2nd Day. Only charged shipping to one location invoice"
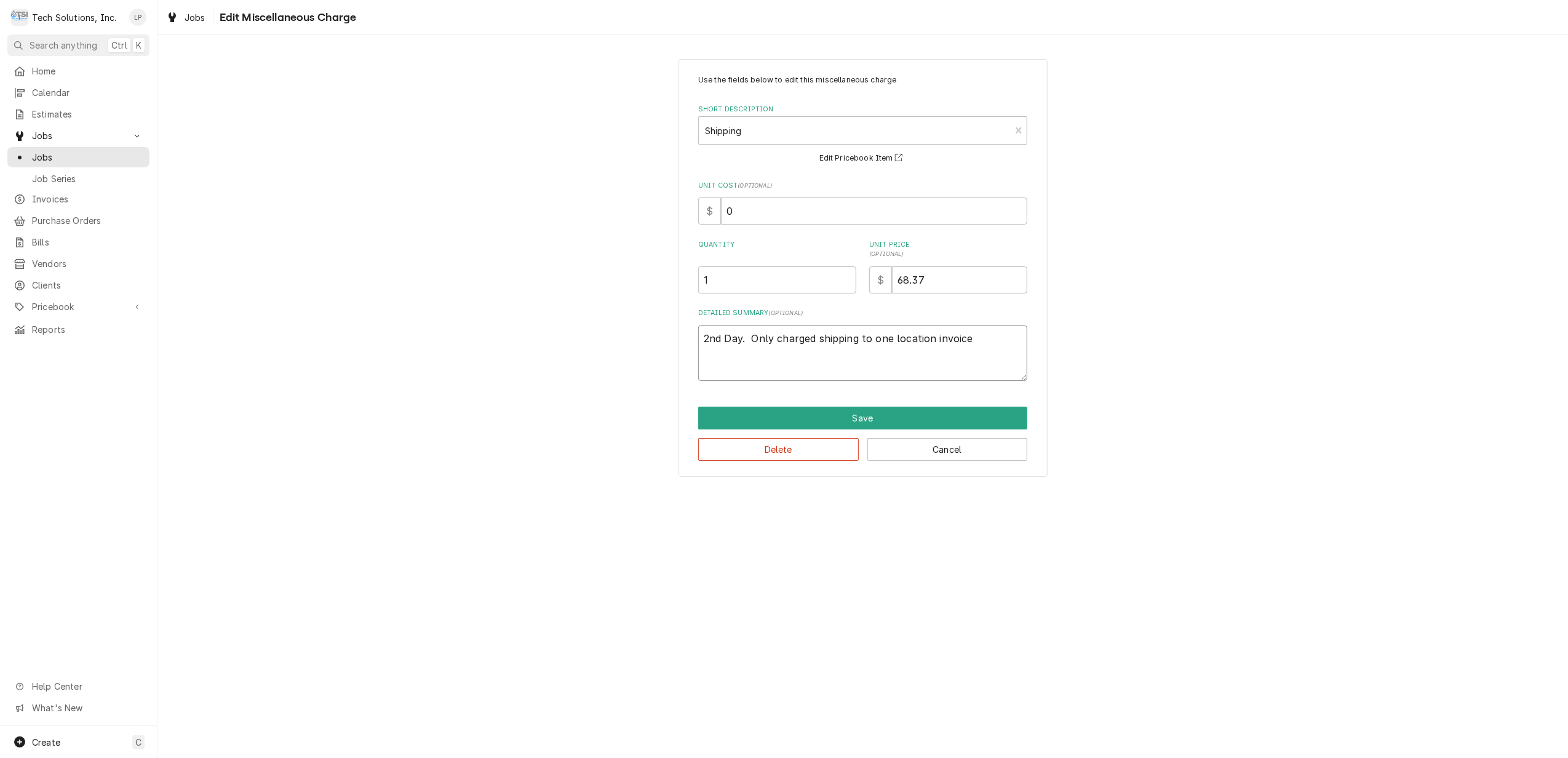
type textarea "x"
type textarea "2nd Day. Only charged shipping to one location invoice"
type textarea "x"
type textarea "2nd Day. Only charged shipping to one location invoice o"
type textarea "x"
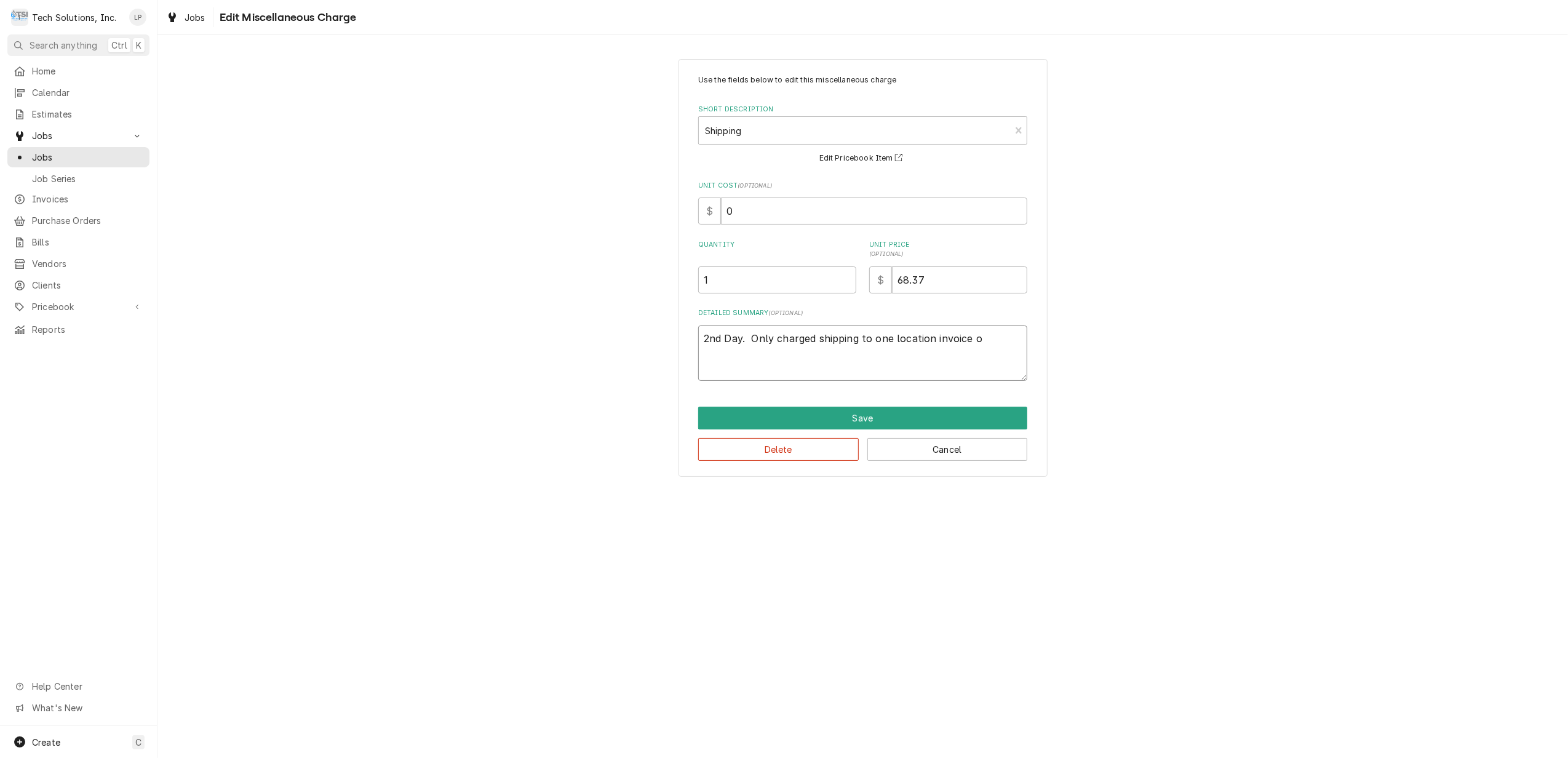
type textarea "2nd Day. Only charged shipping to one location invoice on"
type textarea "x"
type textarea "2nd Day. Only charged shipping to one location invoice o"
type textarea "x"
type textarea "2nd Day. Only charged shipping to one location invoice"
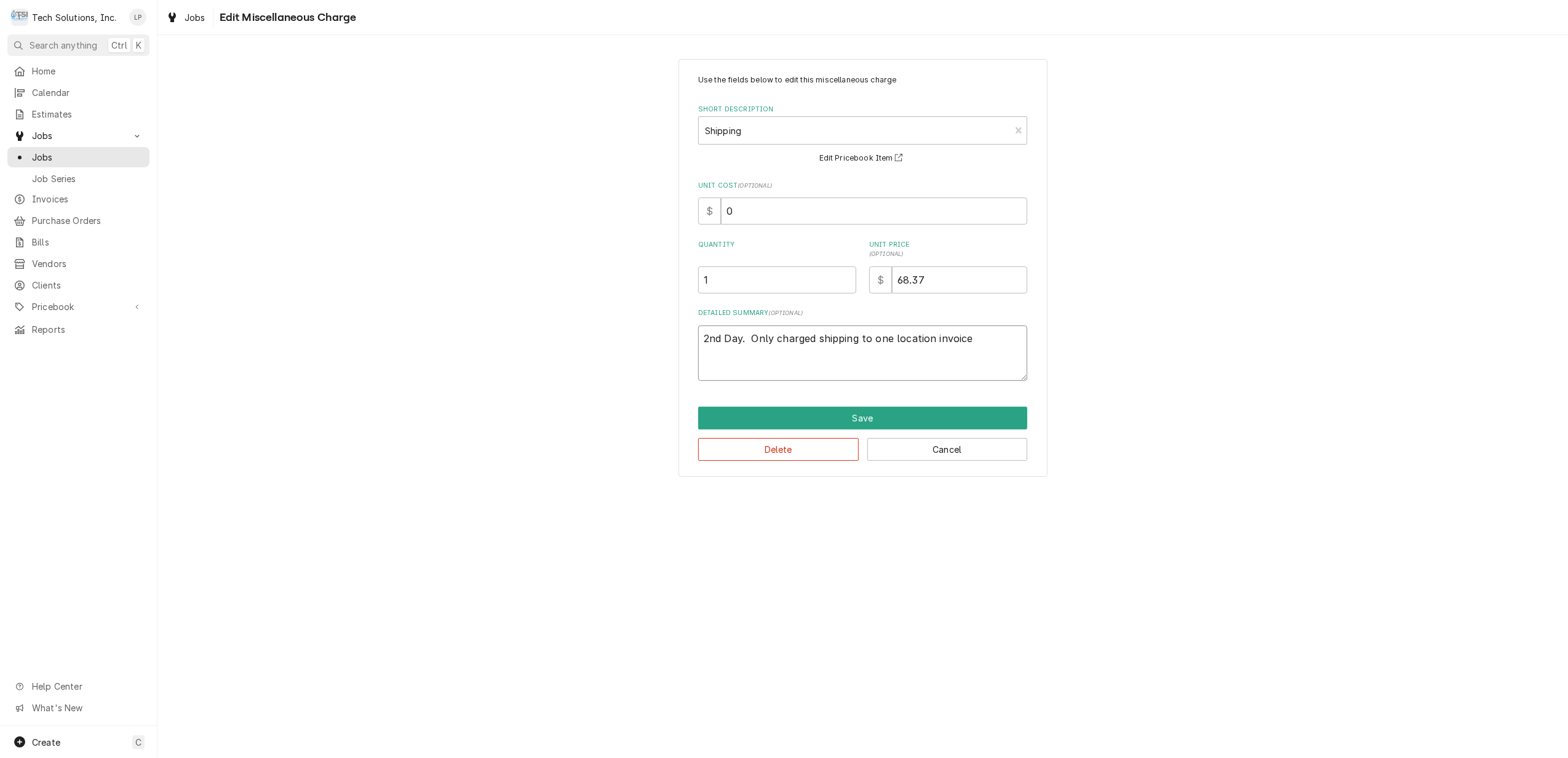
type textarea "x"
type textarea "2nd Day. Only charged shipping to one location invoice"
type textarea "x"
type textarea "2nd Day. Only charged shipping to one location invoic"
type textarea "x"
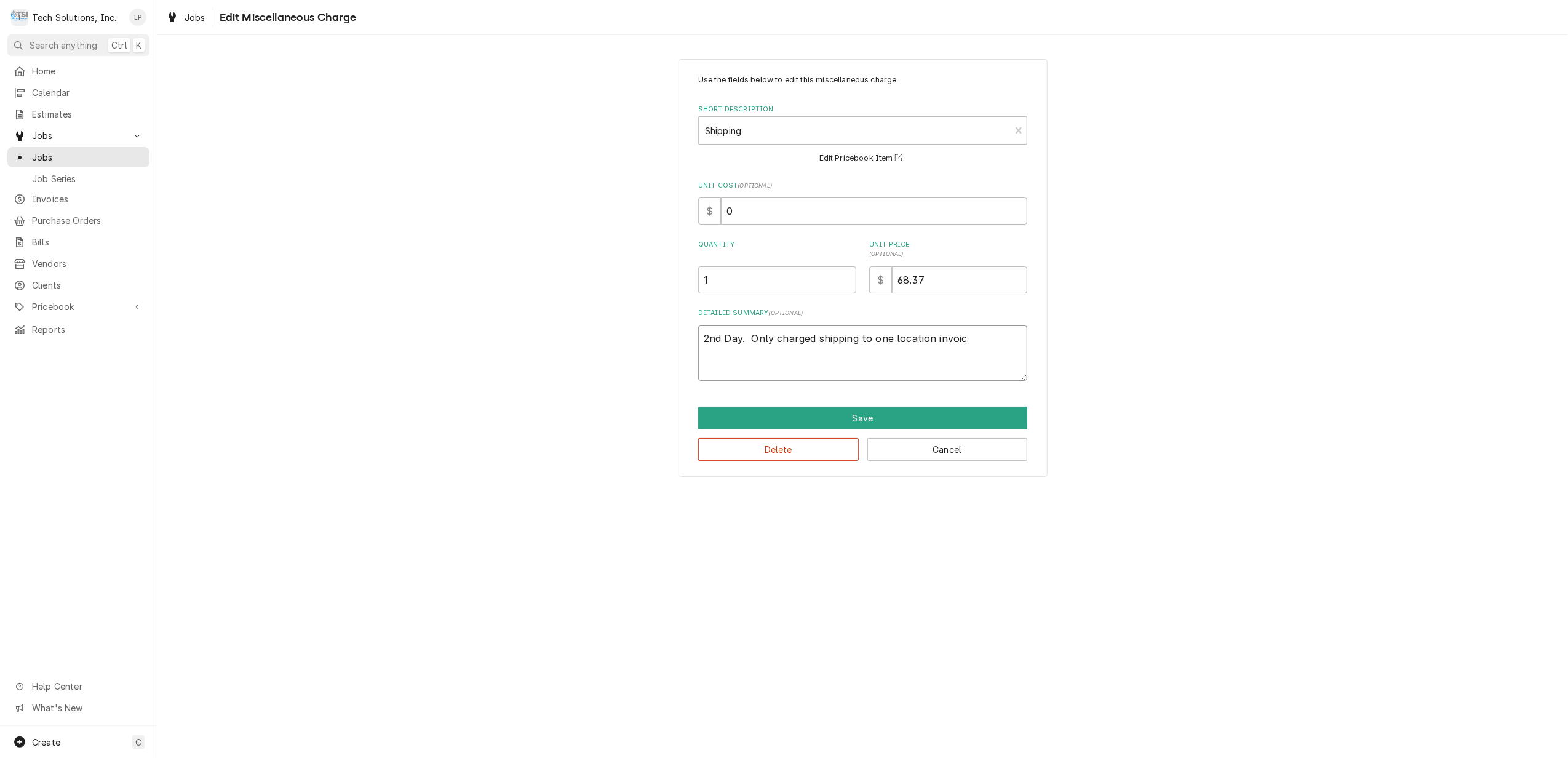
type textarea "2nd Day. Only charged shipping to one location invoice"
type textarea "x"
type textarea "2nd Day. Only charged shipping to one location invoice."
type textarea "x"
type textarea "2nd Day. Only charged shipping to one location invoice"
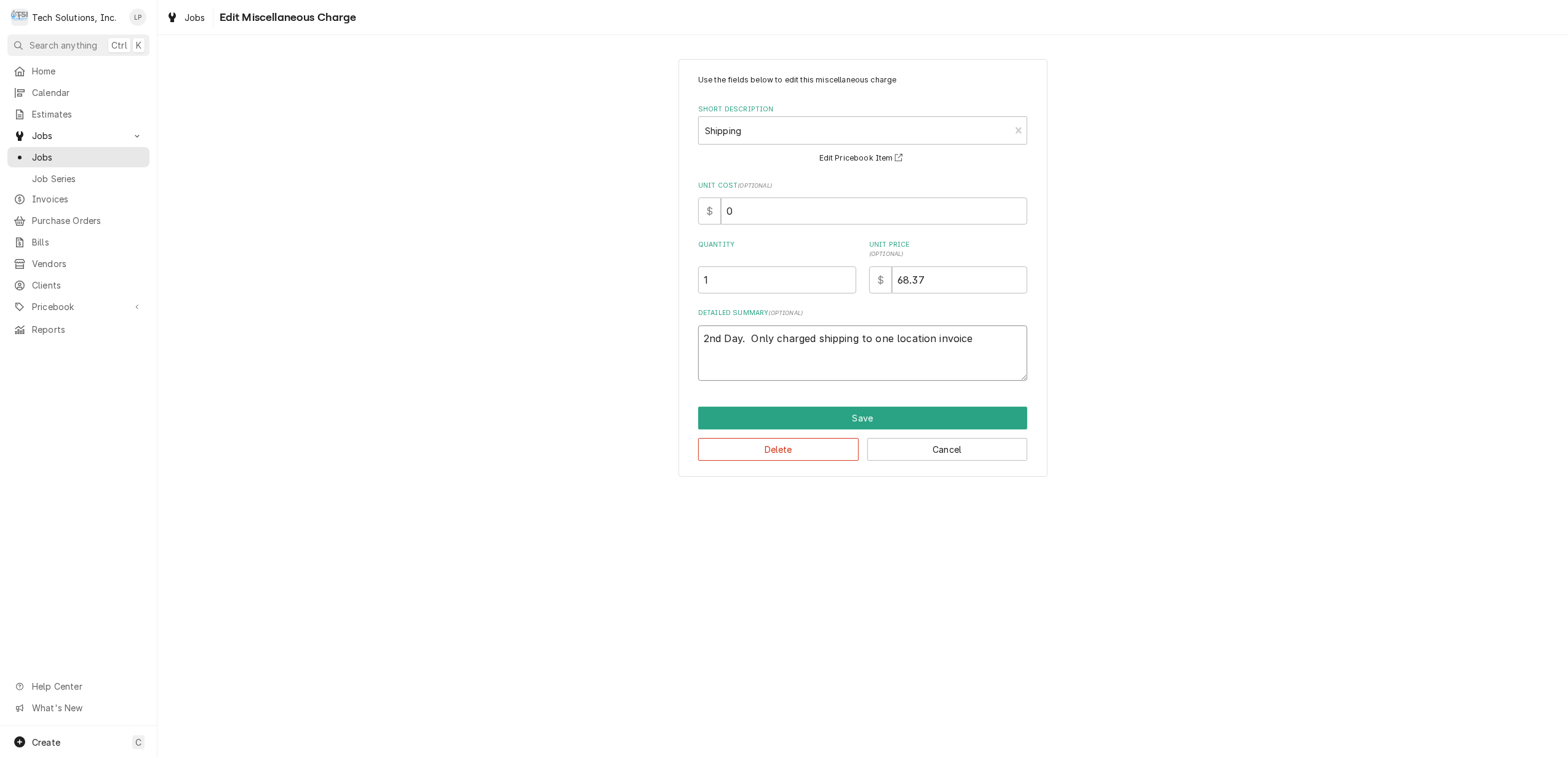
type textarea "x"
type textarea "2nd Day. Only charged shipping to one location invoic"
type textarea "x"
type textarea "2nd Day. Only charged shipping to one location invoi"
type textarea "x"
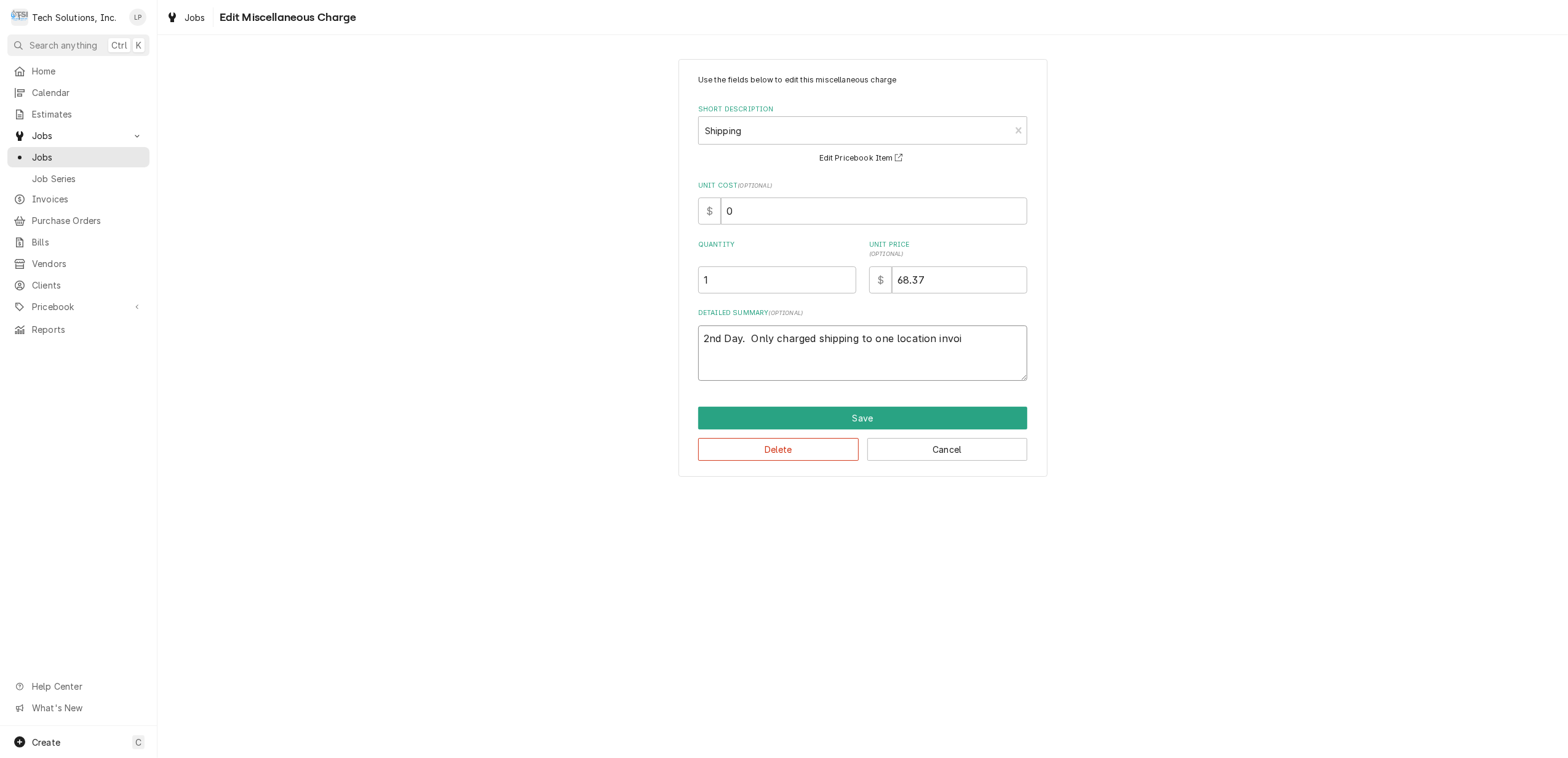
type textarea "2nd Day. Only charged shipping to one location invo"
type textarea "x"
type textarea "2nd Day. Only charged shipping to one location inv"
type textarea "x"
type textarea "2nd Day. Only charged shipping to one location in"
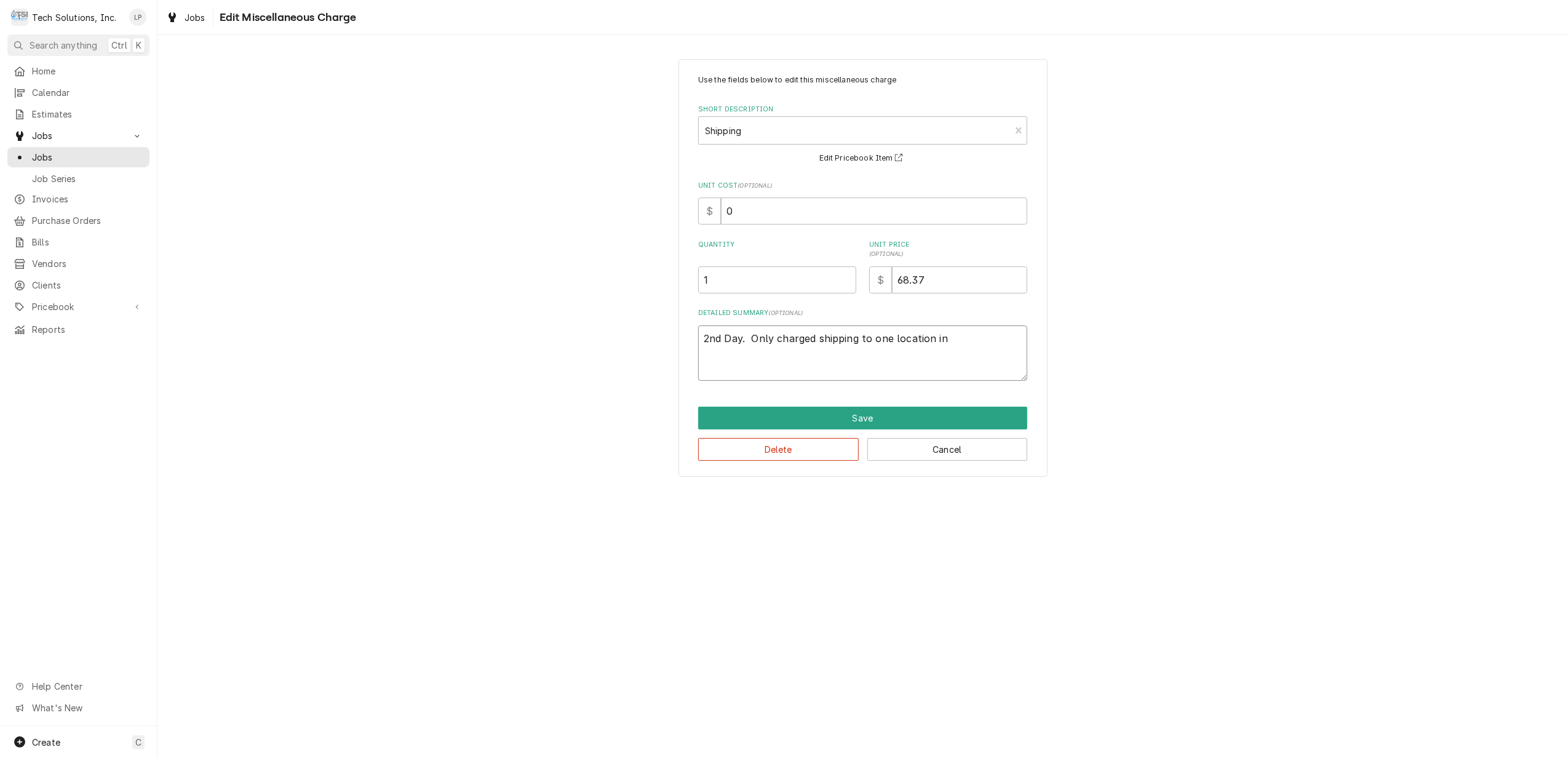
type textarea "x"
type textarea "2nd Day. Only charged shipping to one location i"
type textarea "x"
type textarea "2nd Day. Only charged shipping to one location"
type textarea "x"
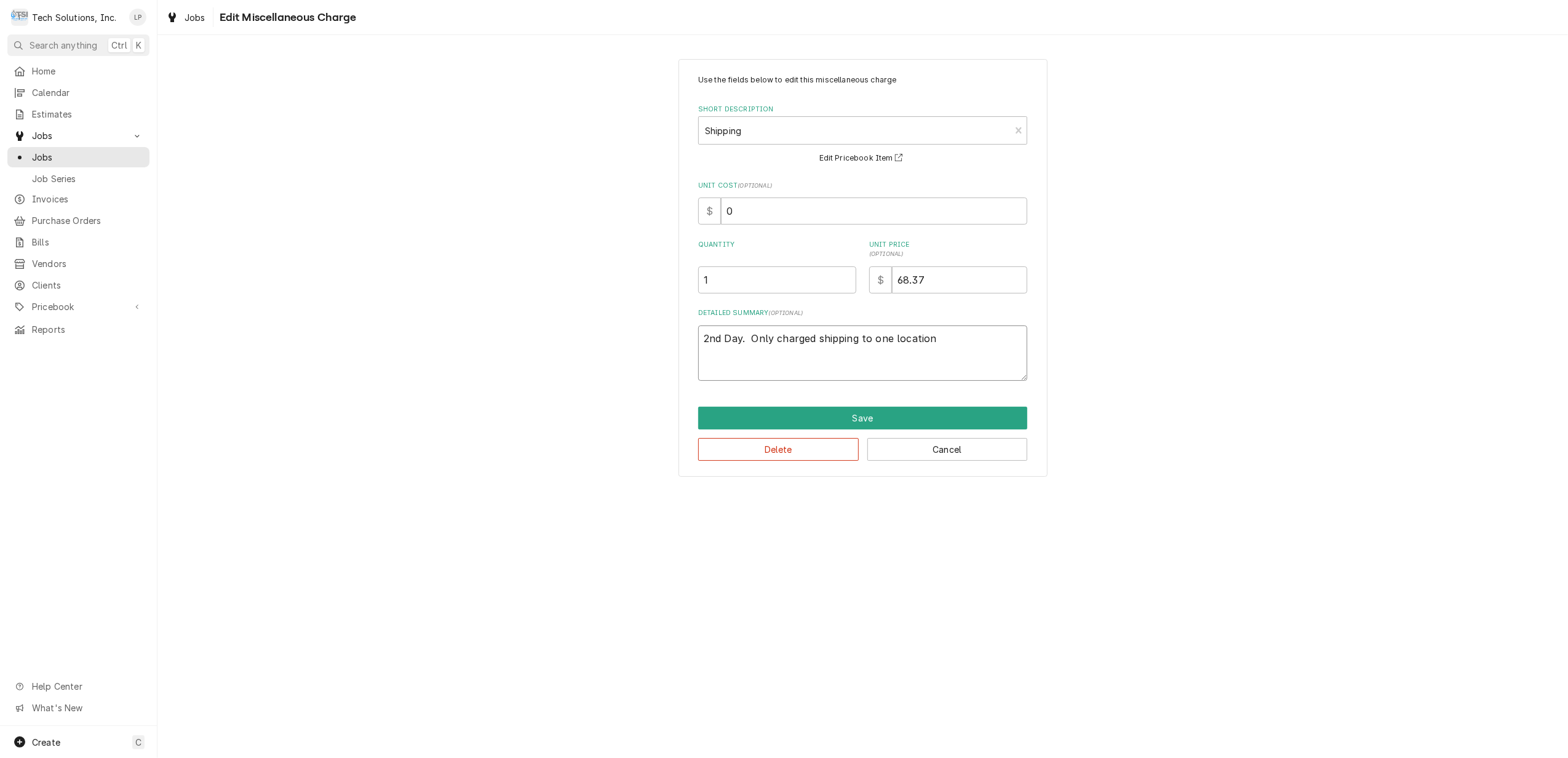
type textarea "2nd Day. Only charged shipping to one location"
type textarea "x"
type textarea "2nd Day. Only charged shipping to one locatio"
type textarea "x"
type textarea "2nd Day. Only charged shipping to one locati"
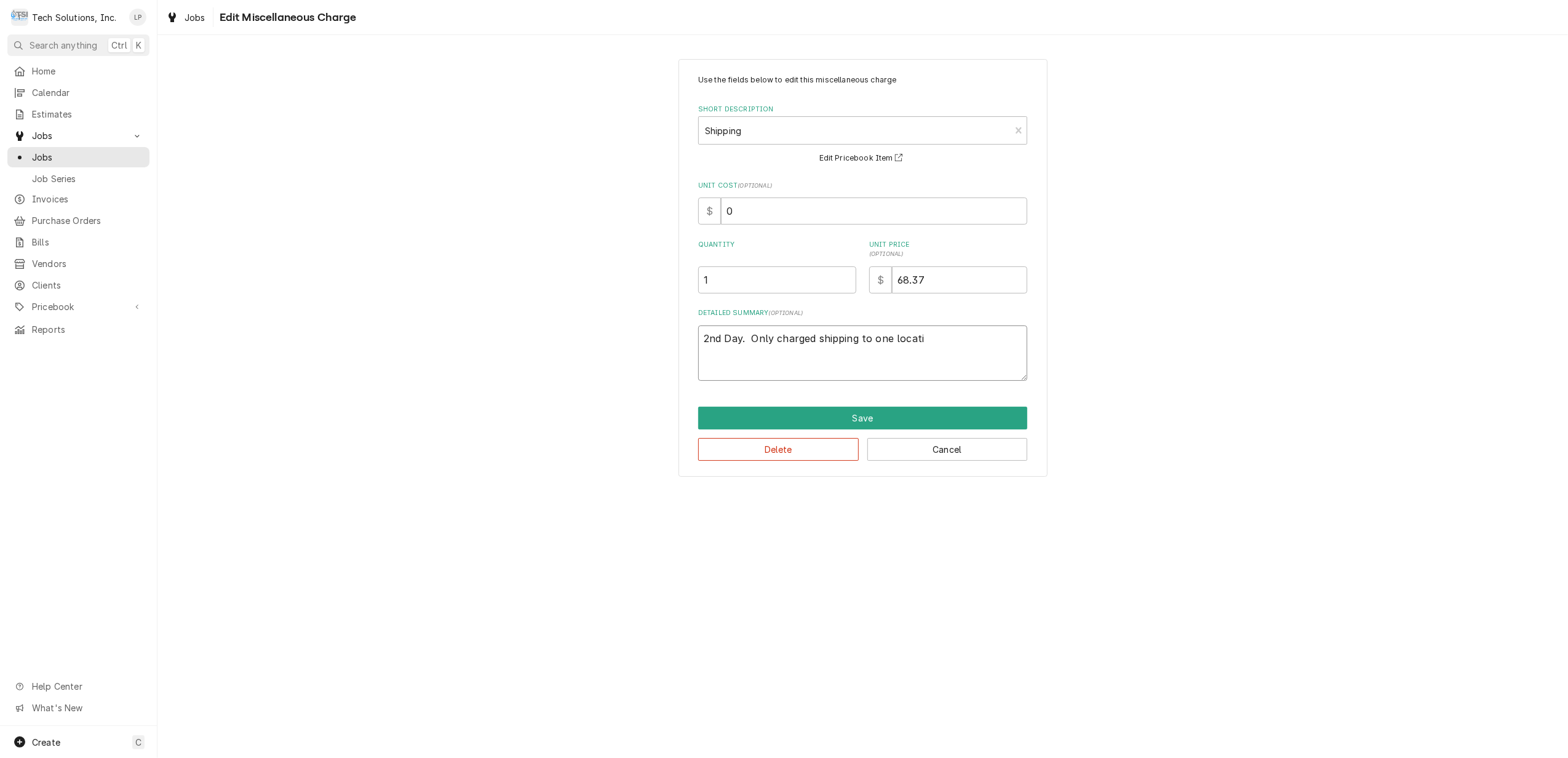
type textarea "x"
type textarea "2nd Day. Only charged shipping to one locat"
type textarea "x"
type textarea "2nd Day. Only charged shipping to one loca"
type textarea "x"
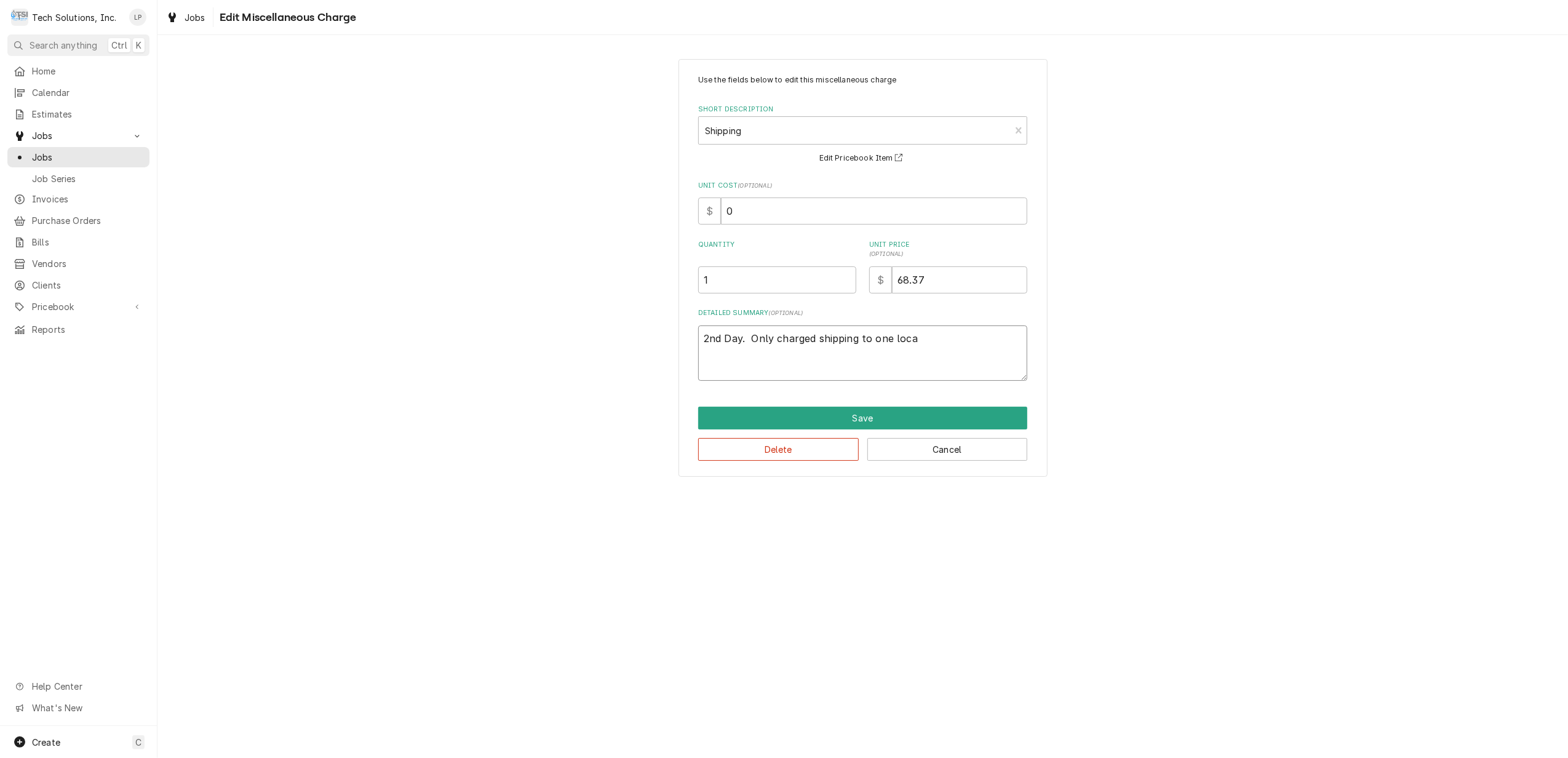
type textarea "2nd Day. Only charged shipping to one loc"
type textarea "x"
type textarea "2nd Day. Only charged shipping to one lo"
type textarea "x"
type textarea "2nd Day. Only charged shipping to one l"
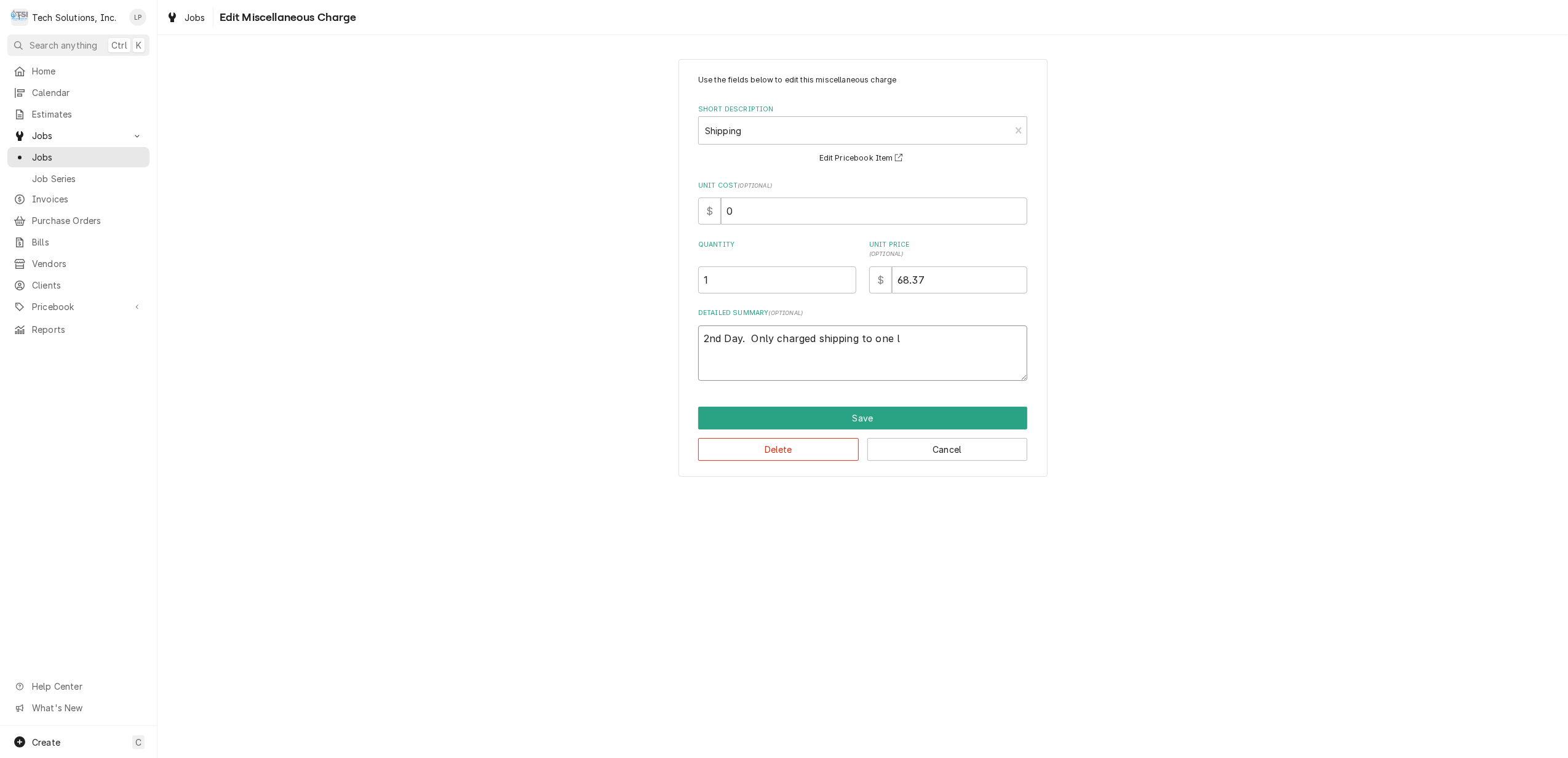
type textarea "x"
type textarea "2nd Day. Only charged shipping to one"
type textarea "x"
type textarea "2nd Day. Only charged shipping to one"
type textarea "x"
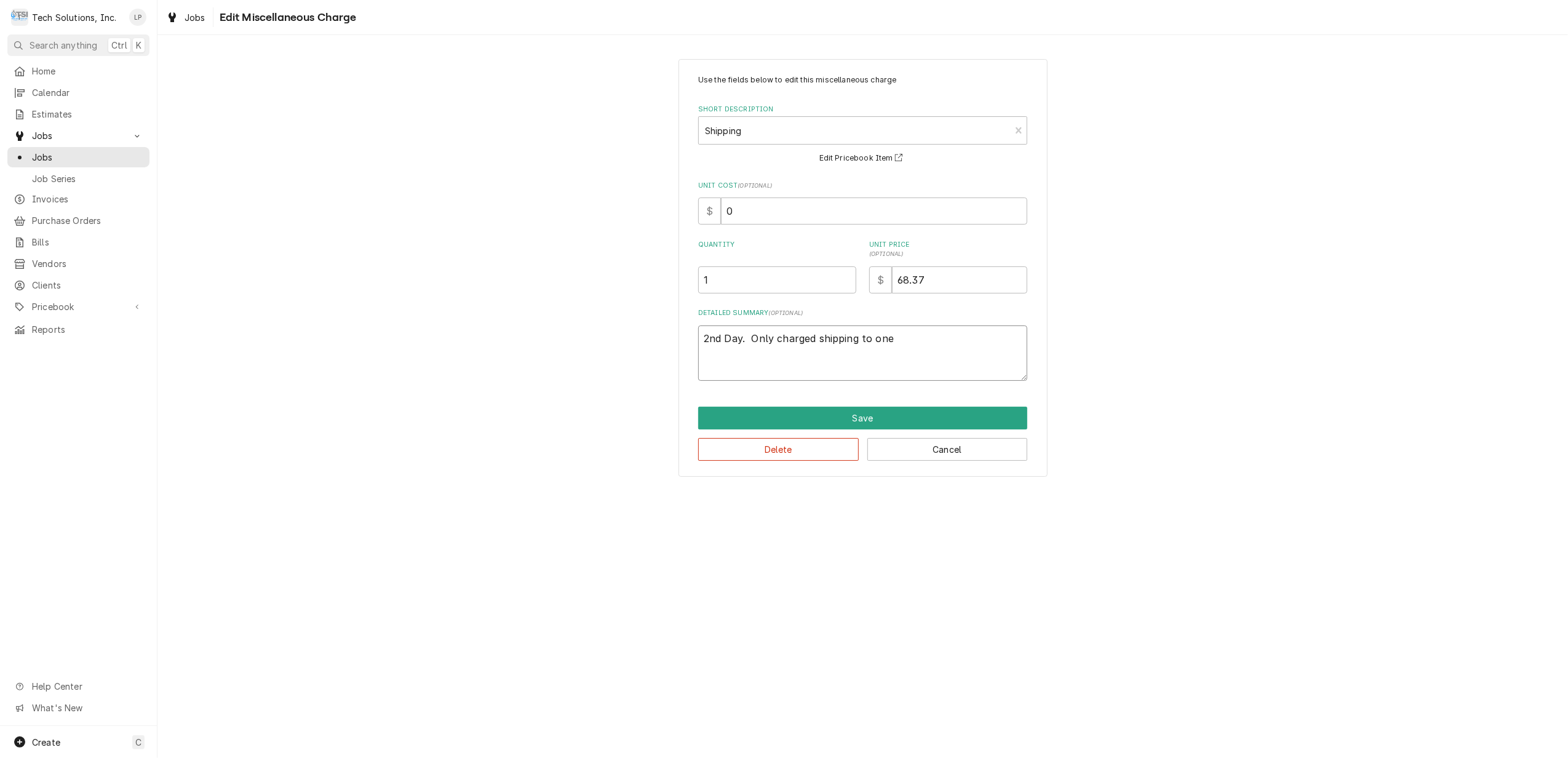
type textarea "2nd Day. Only charged shipping to on"
type textarea "x"
type textarea "2nd Day. Only charged shipping to o"
type textarea "x"
type textarea "2nd Day. Only charged shipping to"
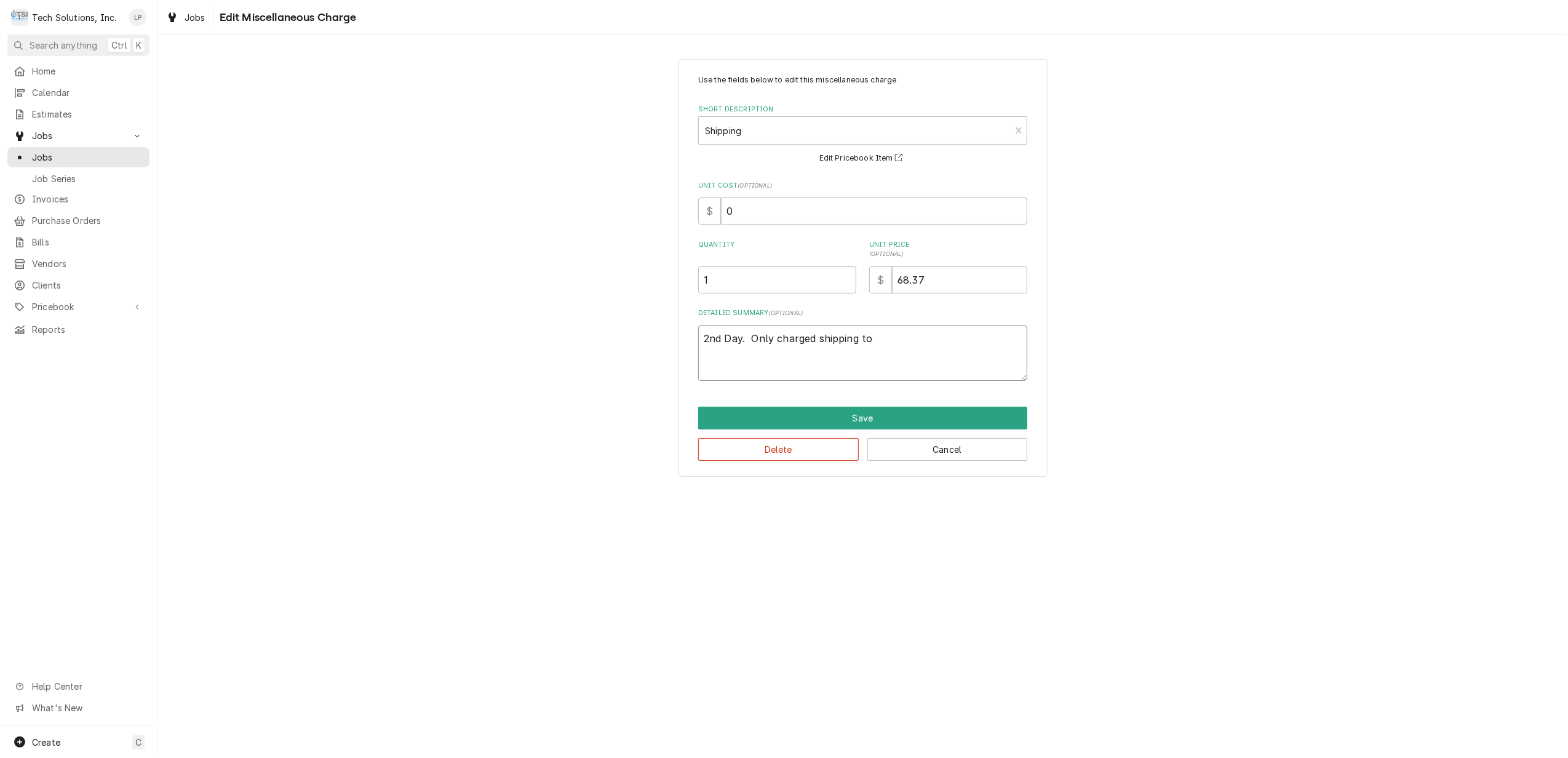
type textarea "x"
type textarea "2nd Day. Only charged shipping to"
click at [853, 421] on button "Save" at bounding box center [863, 418] width 329 height 23
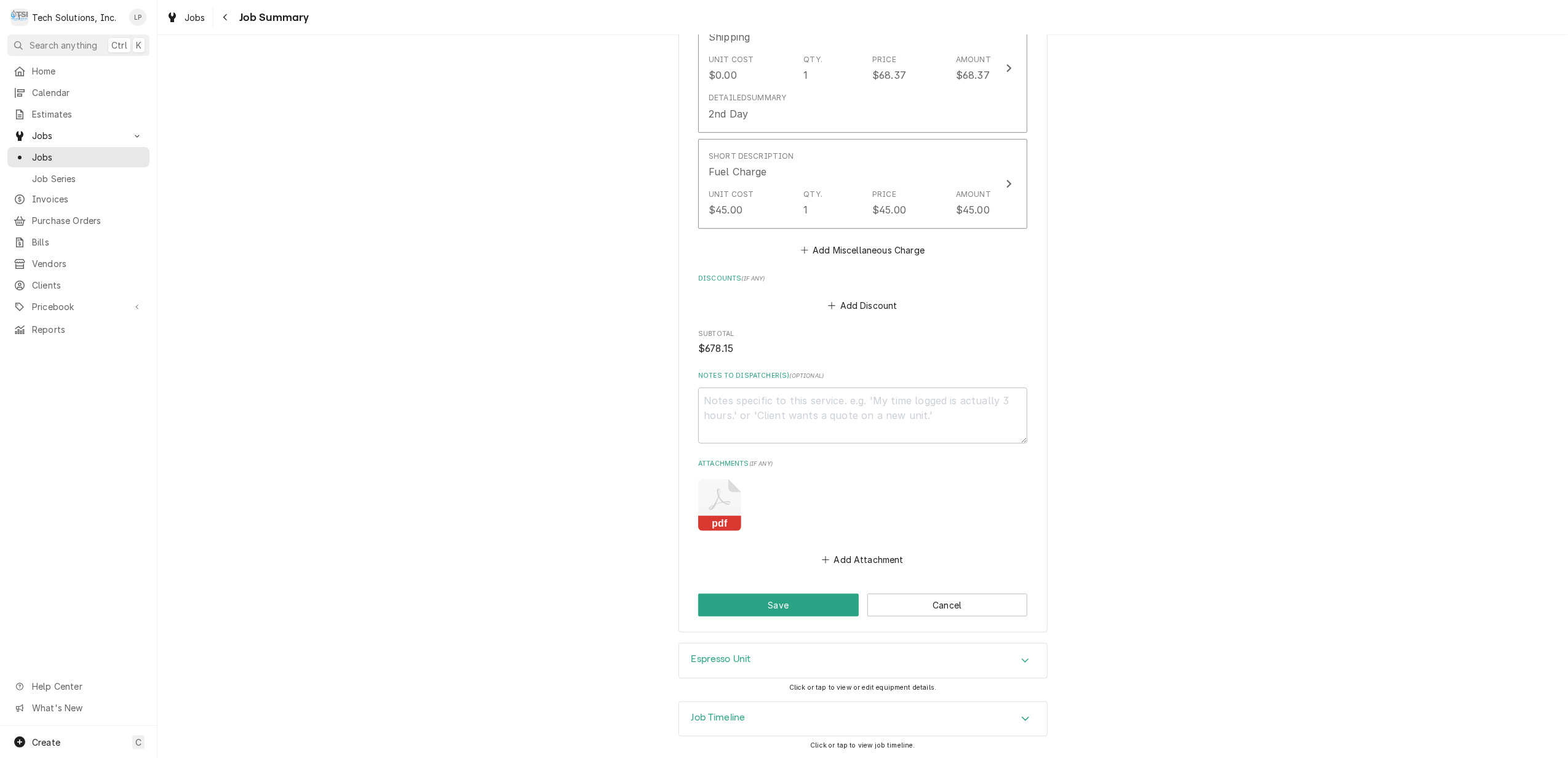
scroll to position [851, 0]
click at [779, 603] on button "Save" at bounding box center [779, 604] width 161 height 23
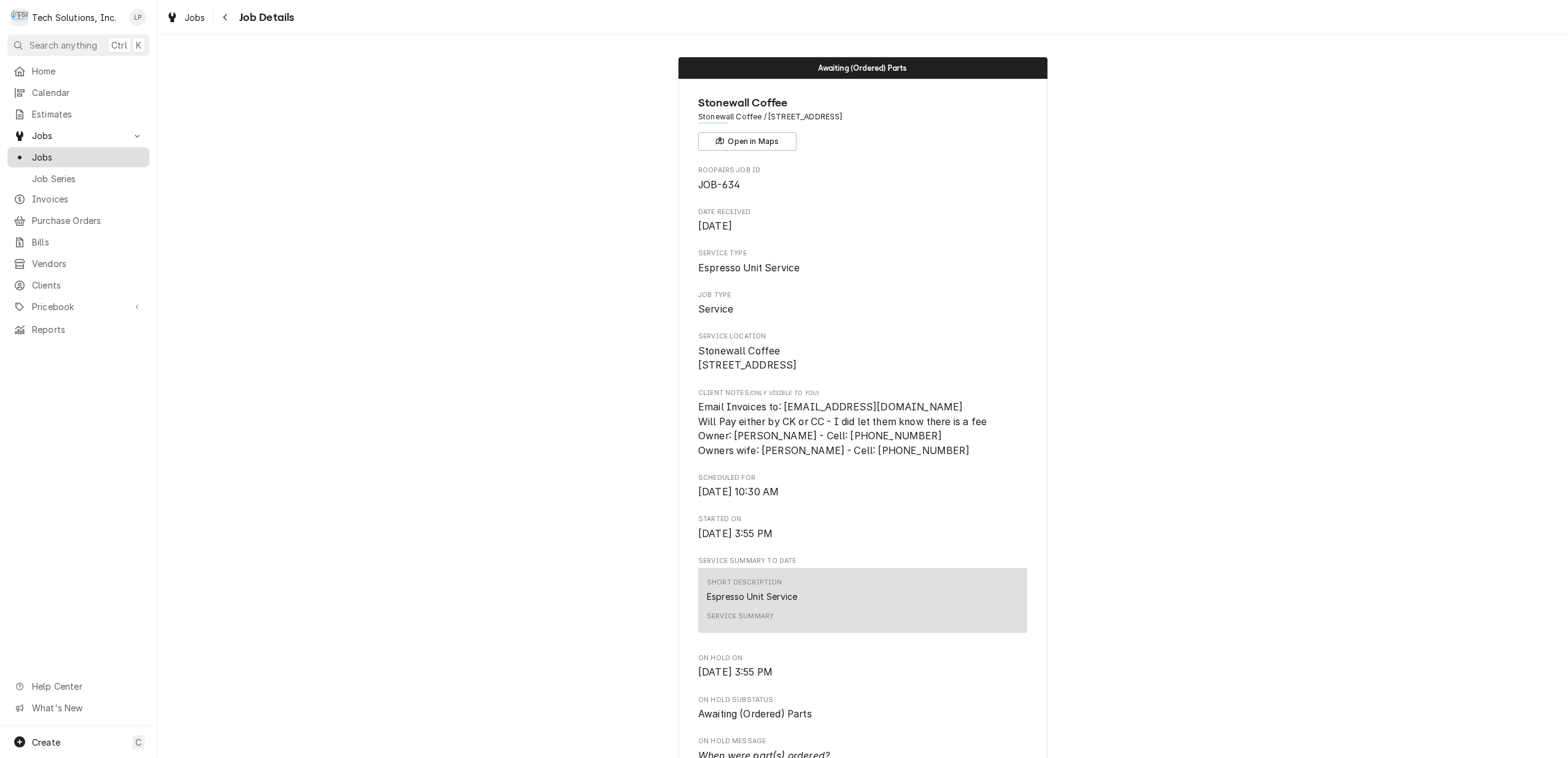
click at [37, 153] on span "Jobs" at bounding box center [87, 157] width 111 height 13
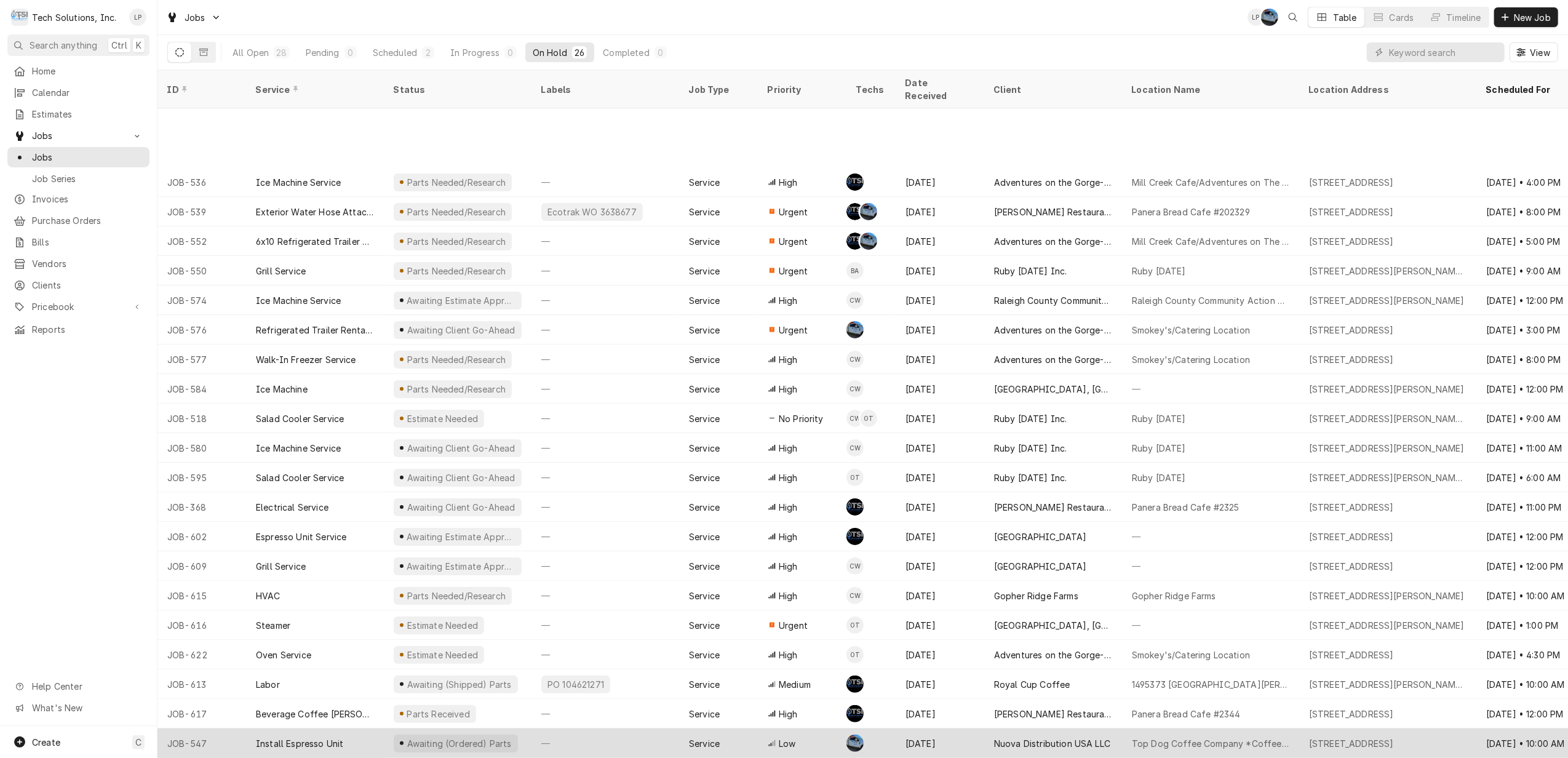
scroll to position [116, 0]
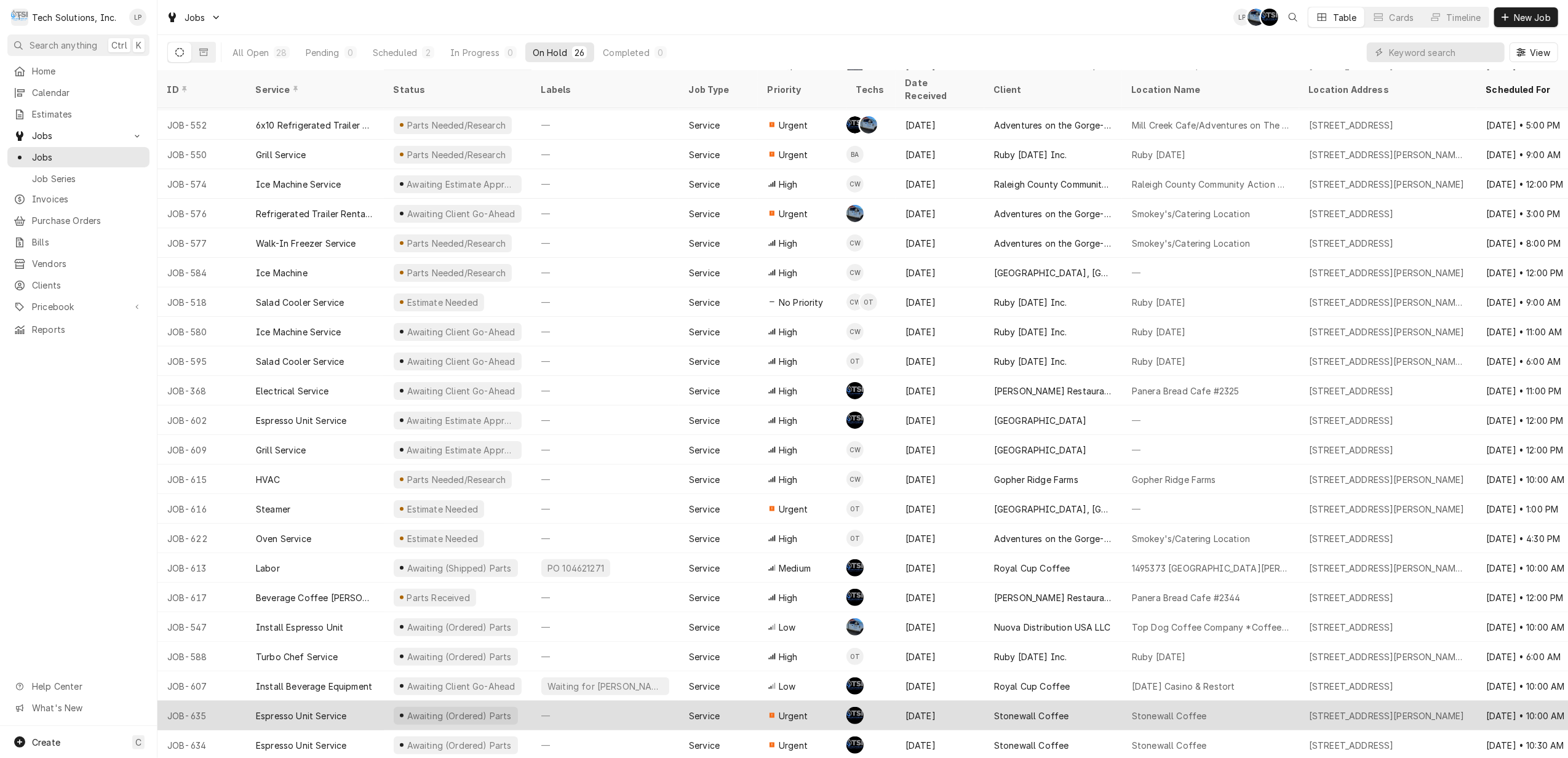
click at [650, 701] on div "—" at bounding box center [605, 716] width 148 height 29
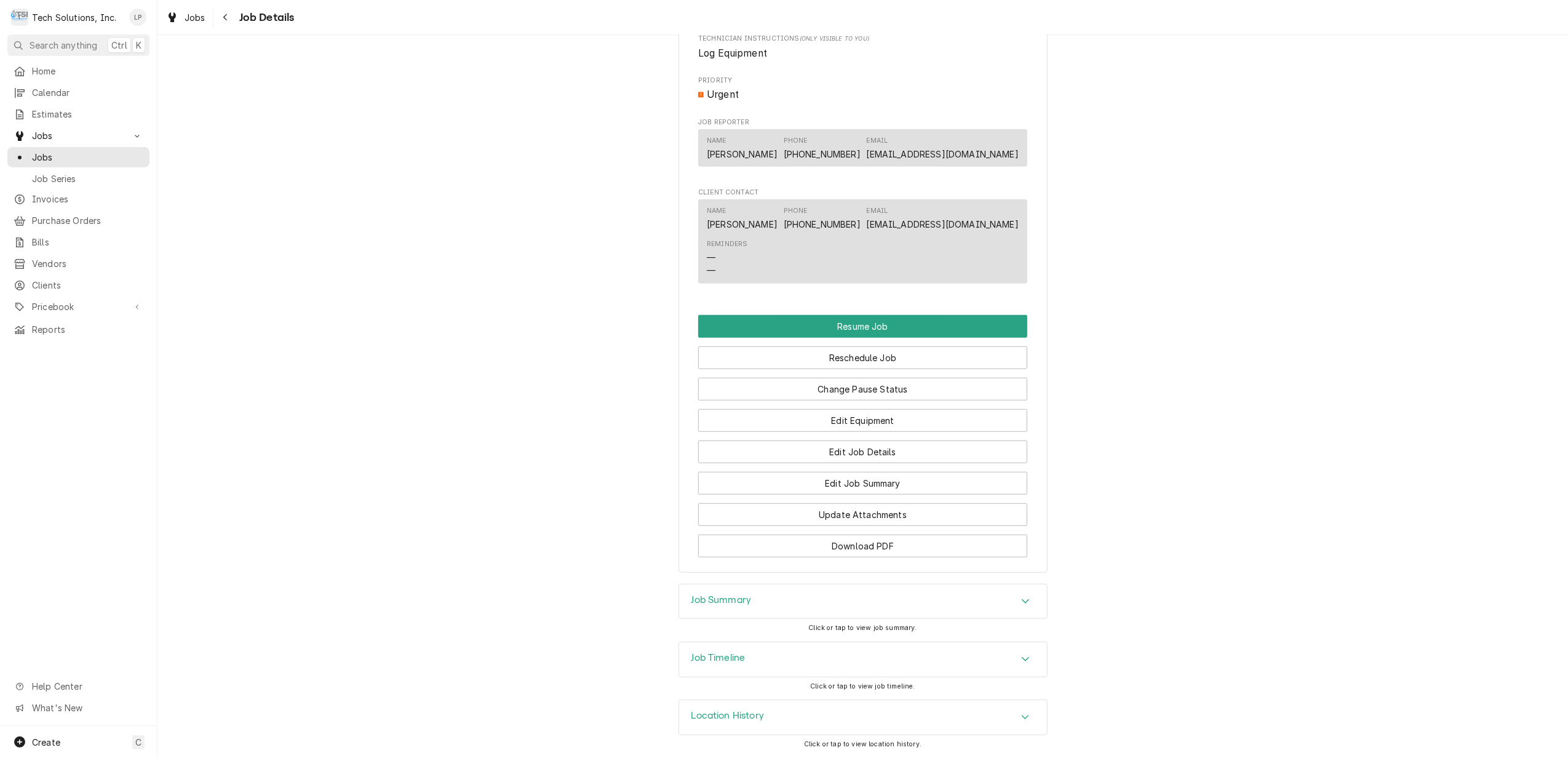
scroll to position [847, 0]
click at [937, 445] on button "Edit Job Details" at bounding box center [863, 452] width 329 height 23
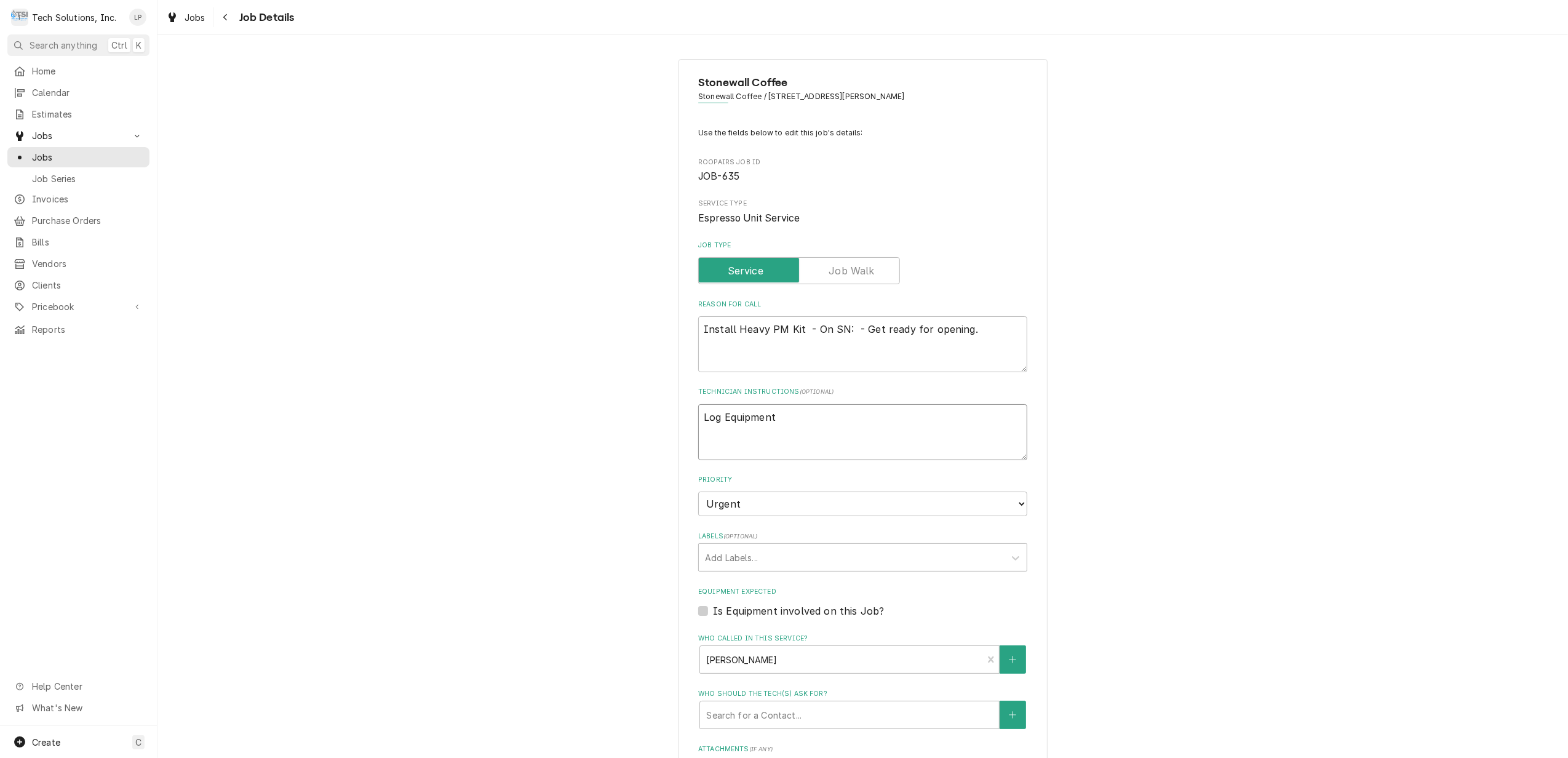
click at [833, 419] on textarea "Log Equipment" at bounding box center [863, 432] width 329 height 56
type textarea "x"
type textarea "Log Equipment"
type textarea "x"
type textarea "Log Equipment -"
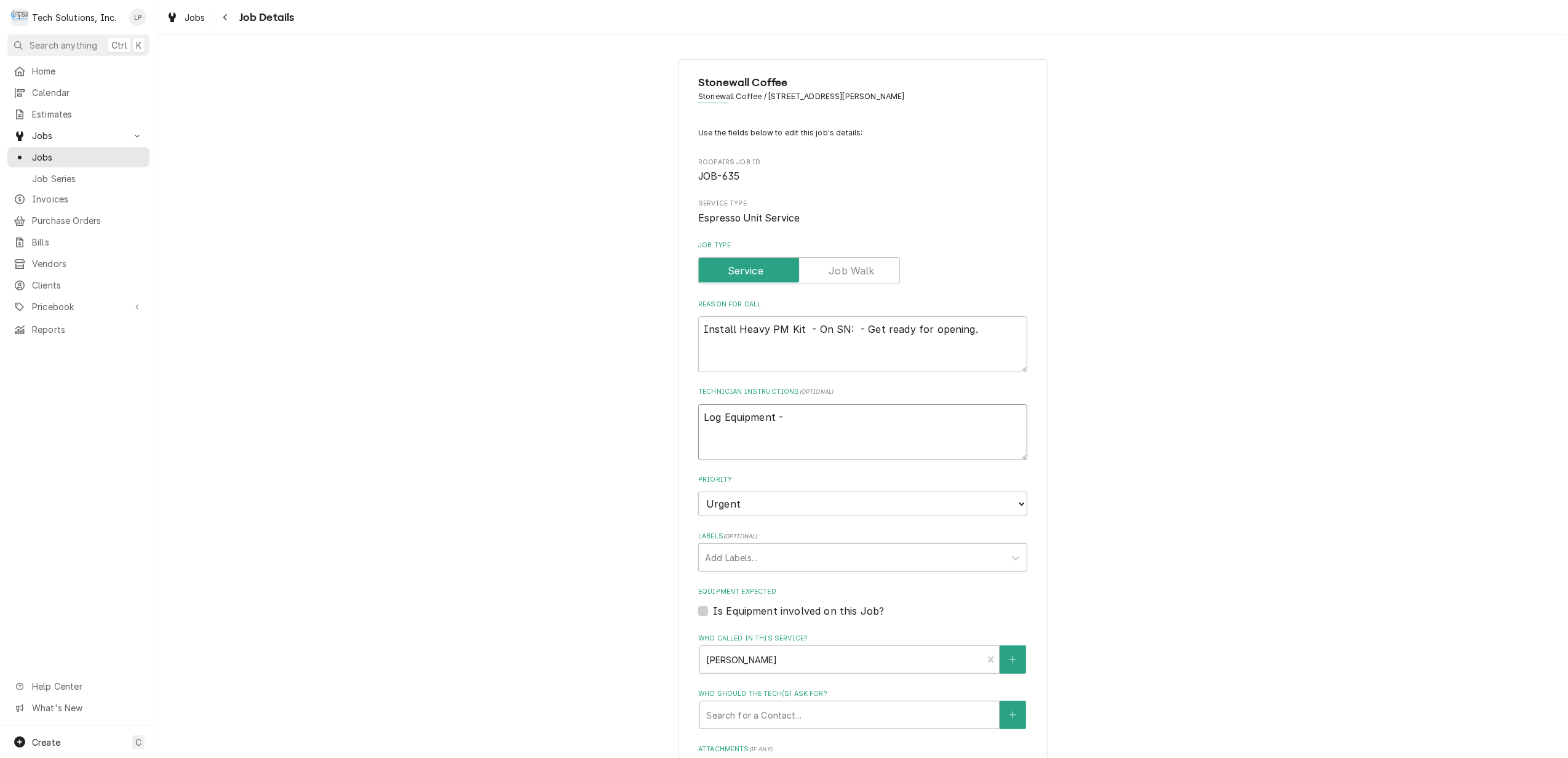
type textarea "x"
type textarea "Log Equipment -"
paste textarea "Please see attached PM check list for the 2 Group - all Aurelias checklist - Ig…"
type textarea "x"
type textarea "Log Equipment - Please see attached PM check list for the 2 Group - all Aurelia…"
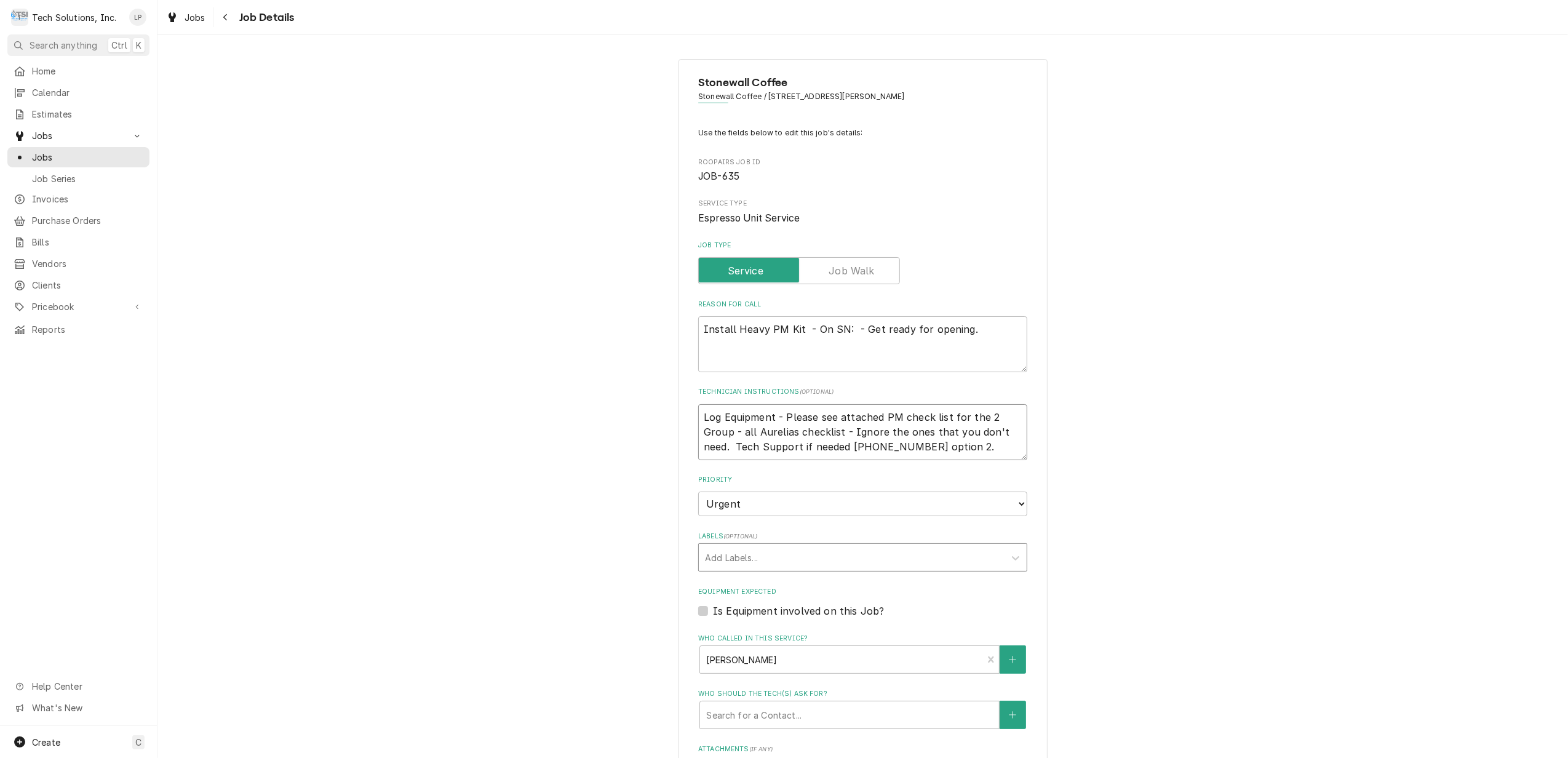
type textarea "x"
type textarea "Log Equipment - Please see attached PM check list for the 2 Group - all Aurelia…"
type textarea "x"
type textarea "Log Equipment - Please see attached PM check list for the 2 Group - all Aurelia…"
type textarea "x"
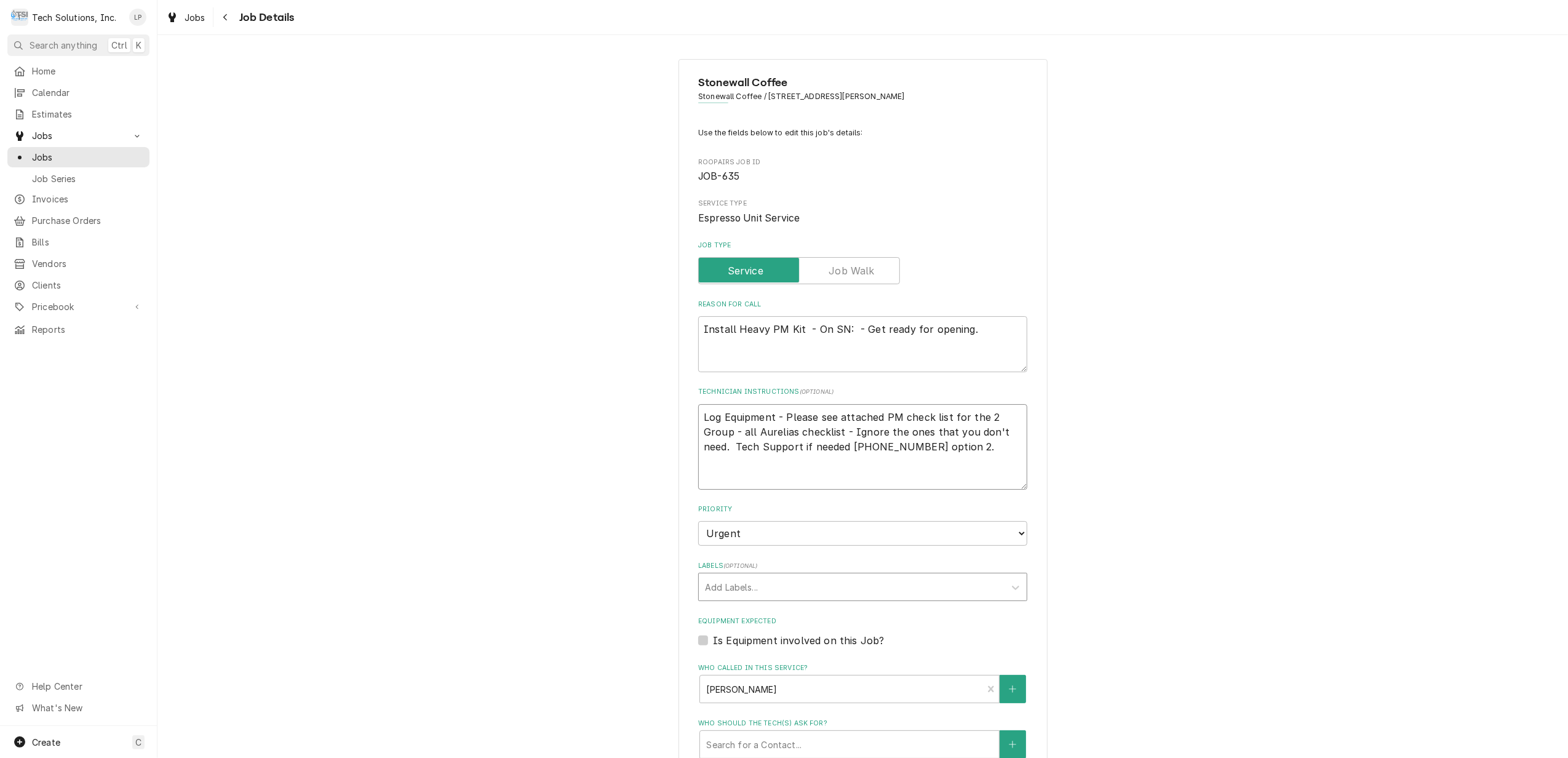
type textarea "Log Equipment - Please see attached PM check list for the 2 Group - all Aurelia…"
type textarea "x"
type textarea "Log Equipment - Please see attached PM check list for the 2 Group - all Aurelia…"
type textarea "x"
type textarea "Log Equipment - Please see attached PM check list for the 2 Group - all Aurelia…"
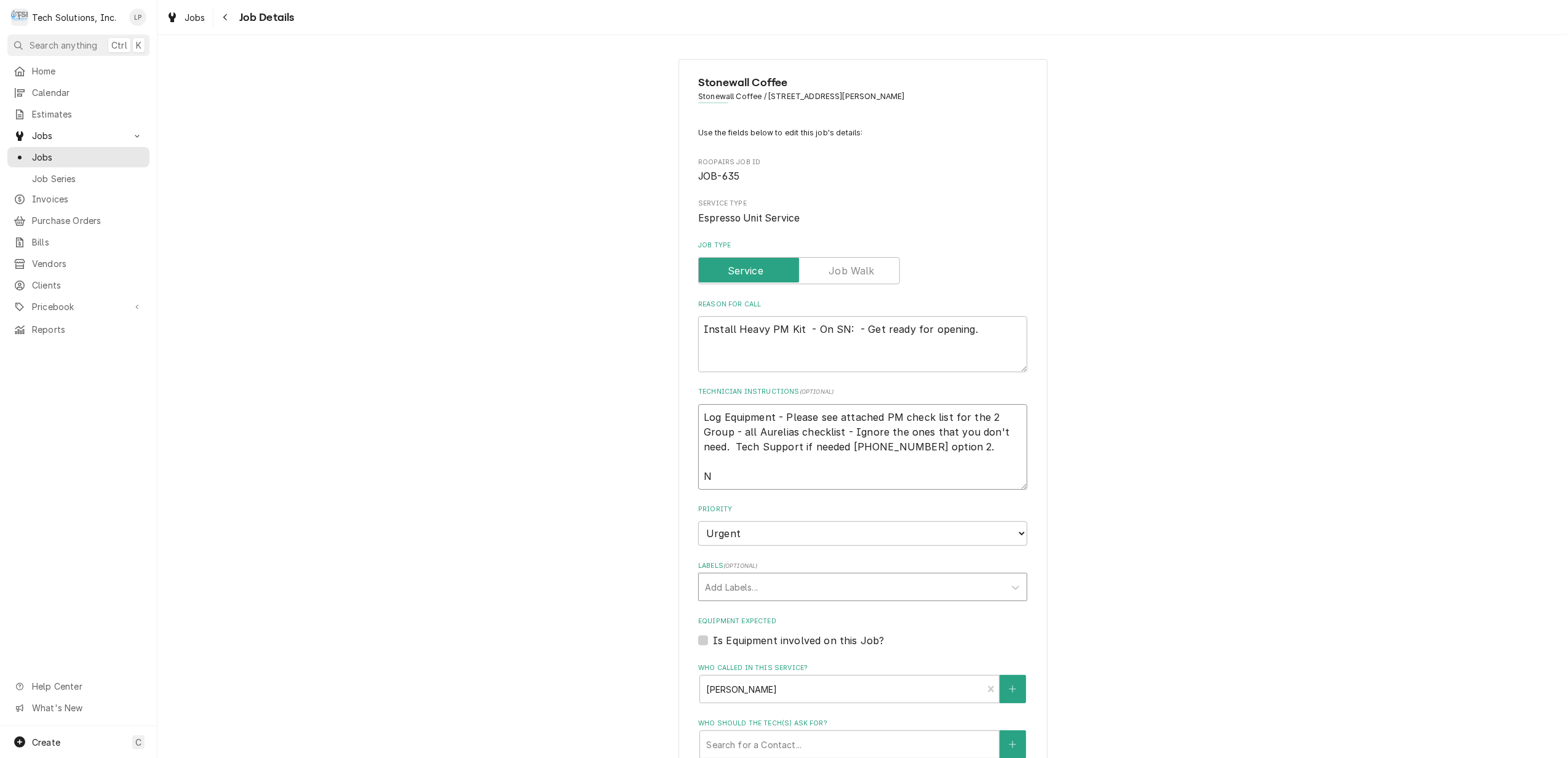
type textarea "x"
type textarea "Log Equipment - Please see attached PM check list for the 2 Group - all Aurelia…"
type textarea "x"
type textarea "Log Equipment - Please see attached PM check list for the 2 Group - all Aurelia…"
type textarea "x"
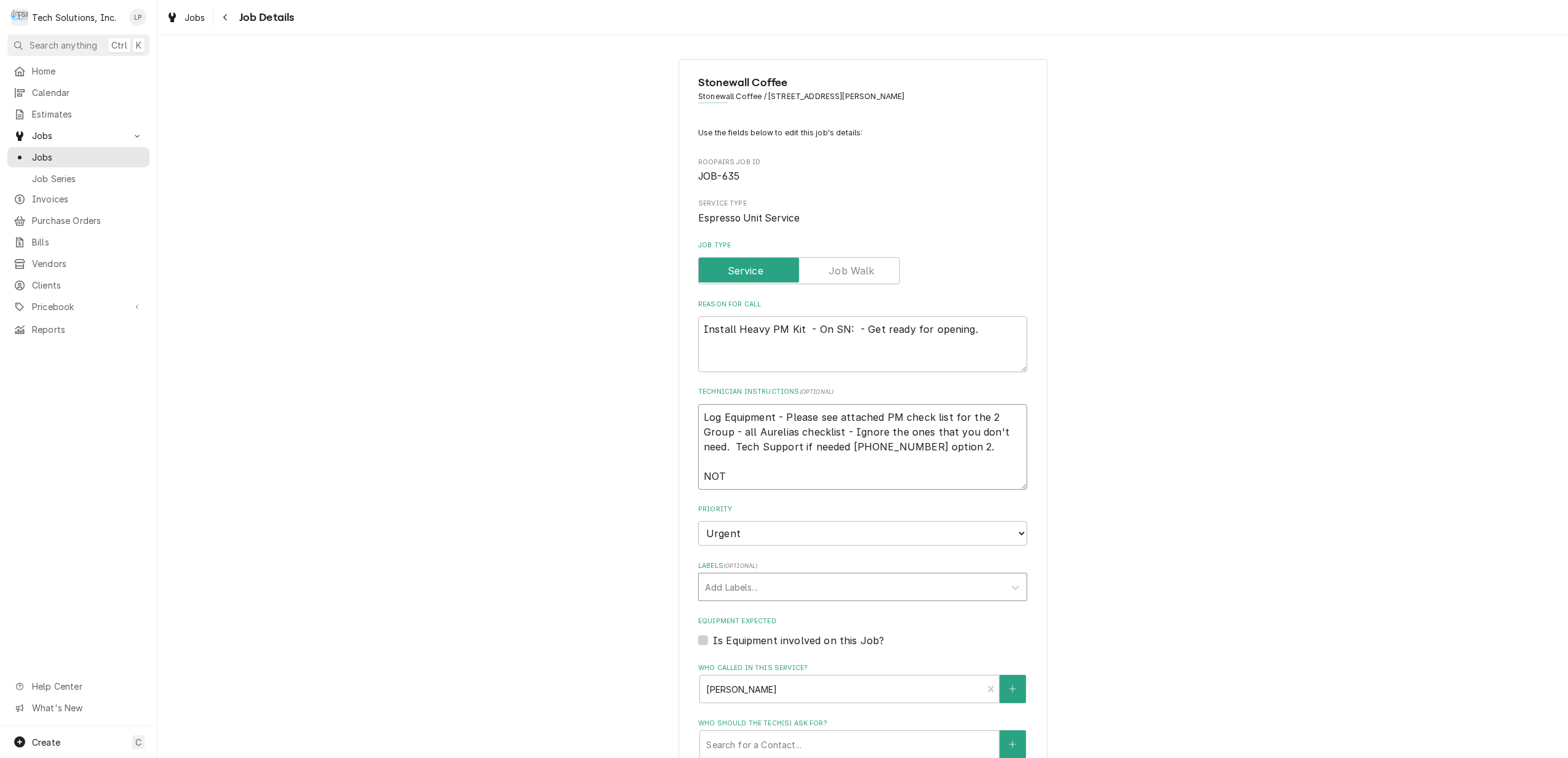
type textarea "Log Equipment - Please see attached PM check list for the 2 Group - all Aurelia…"
type textarea "x"
type textarea "Log Equipment - Please see attached PM check list for the 2 Group - all Aurelia…"
type textarea "x"
type textarea "Log Equipment - Please see attached PM check list for the 2 Group - all Aurelia…"
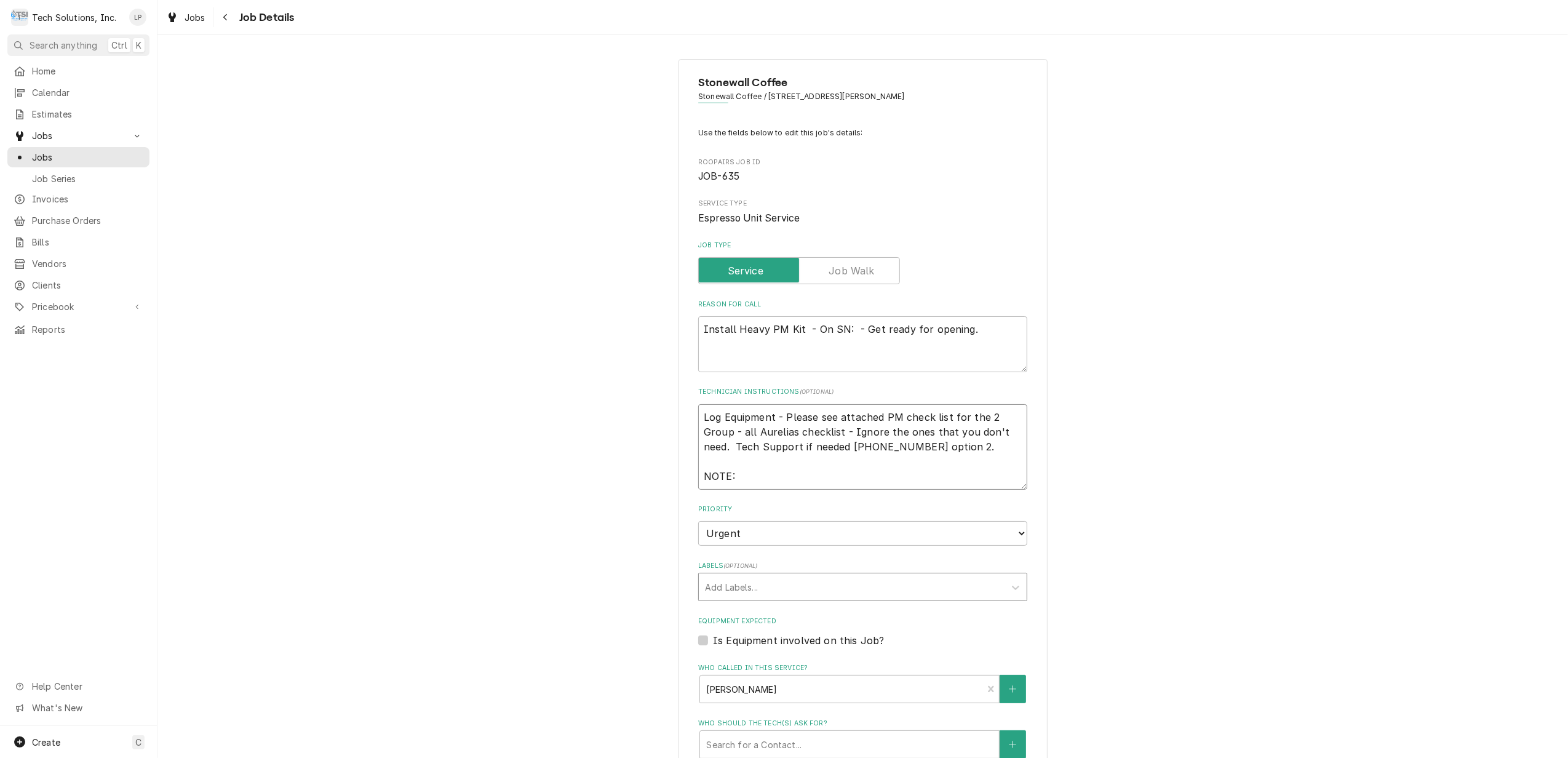
type textarea "x"
type textarea "Log Equipment - Please see attached PM check list for the 2 Group - all Aurelia…"
type textarea "x"
type textarea "Log Equipment - Please see attached PM check list for the 2 Group - all Aurelia…"
type textarea "x"
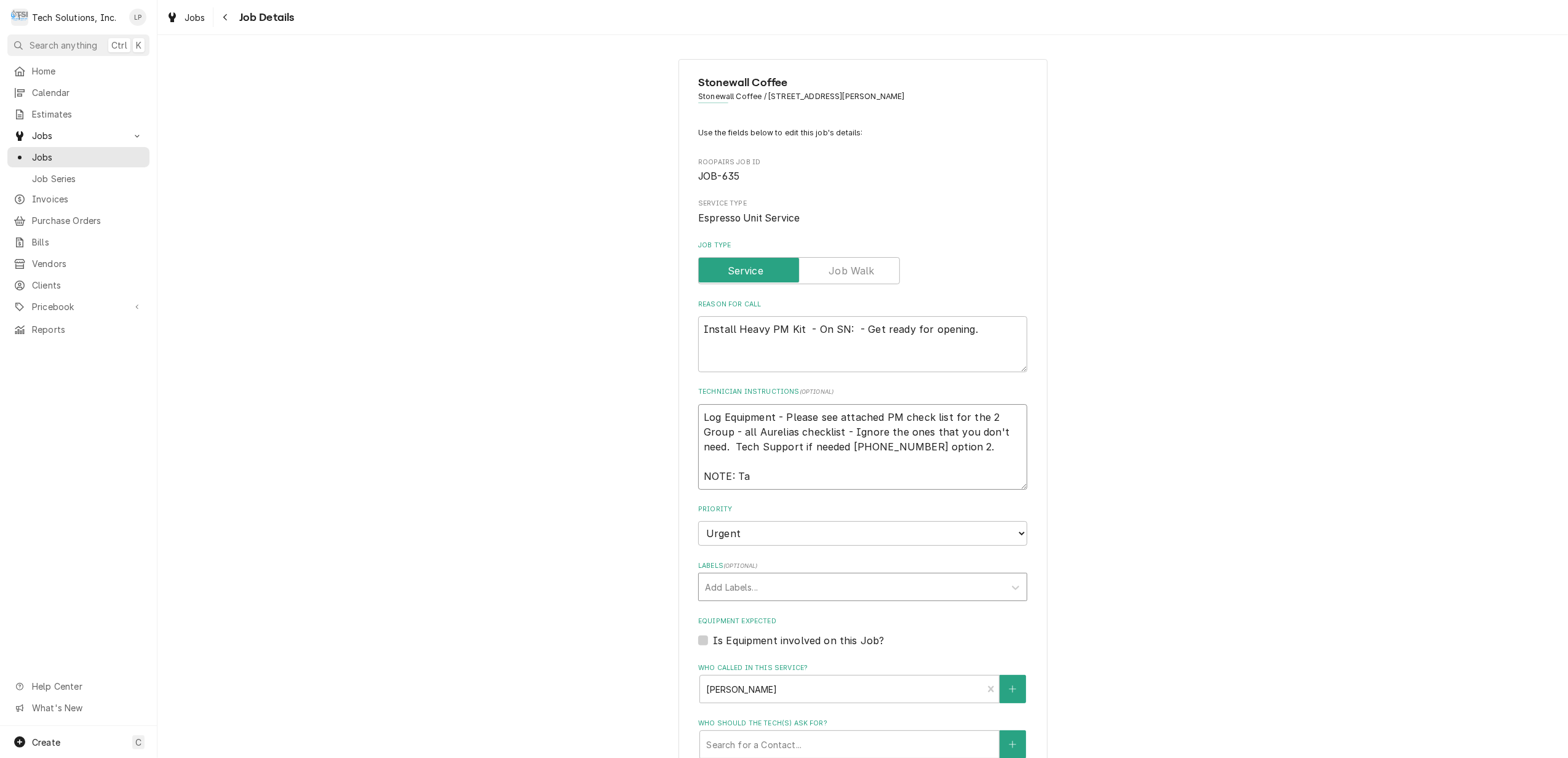
type textarea "Log Equipment - Please see attached PM check list for the 2 Group - all Aurelia…"
type textarea "x"
type textarea "Log Equipment - Please see attached PM check list for the 2 Group - all Aurelia…"
type textarea "x"
type textarea "Log Equipment - Please see attached PM check list for the 2 Group - all Aurelia…"
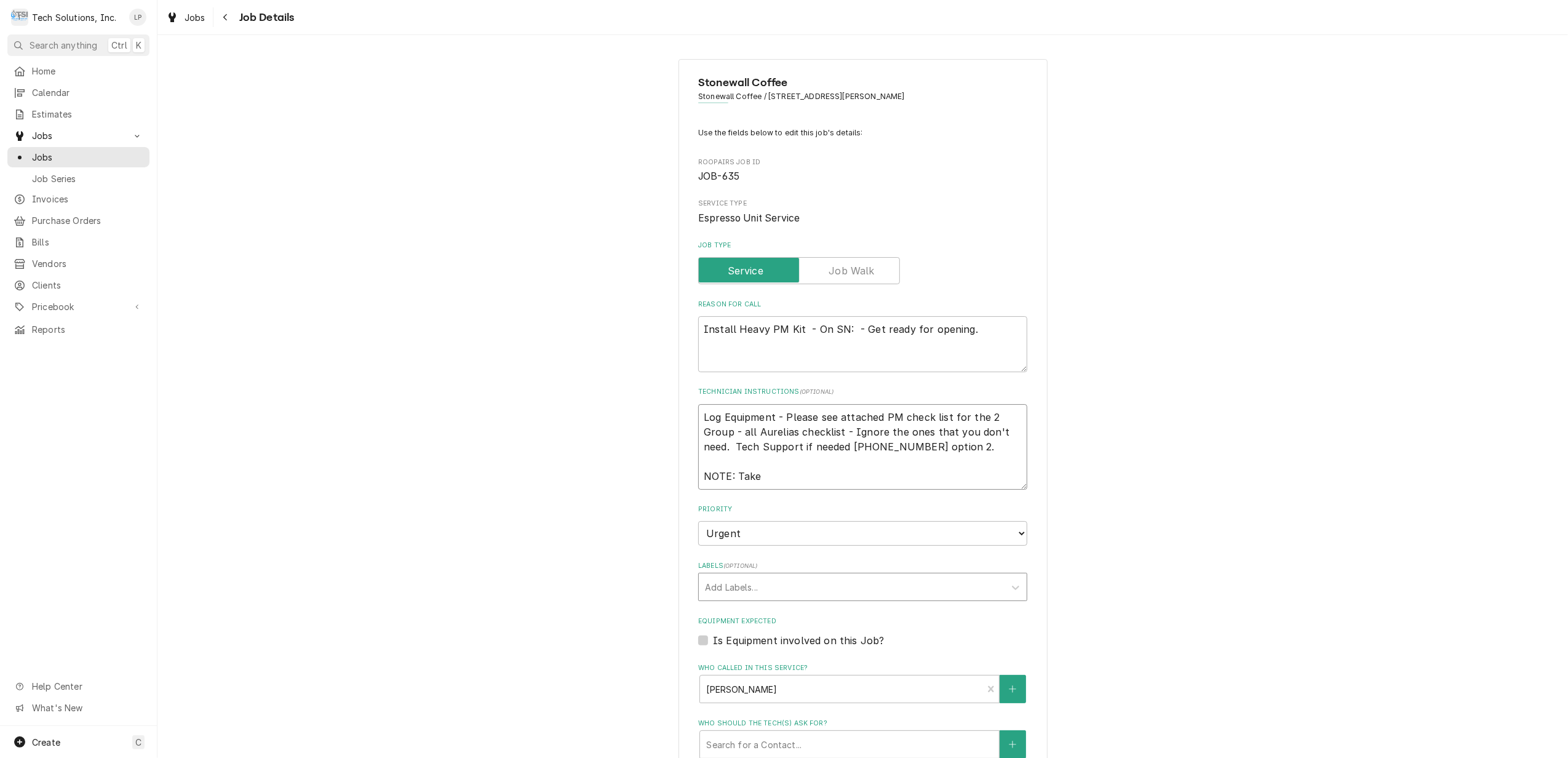
type textarea "x"
type textarea "Log Equipment - Please see attached PM check list for the 2 Group - all Aurelia…"
type textarea "x"
type textarea "Log Equipment - Please see attached PM check list for the 2 Group - all Aurelia…"
type textarea "x"
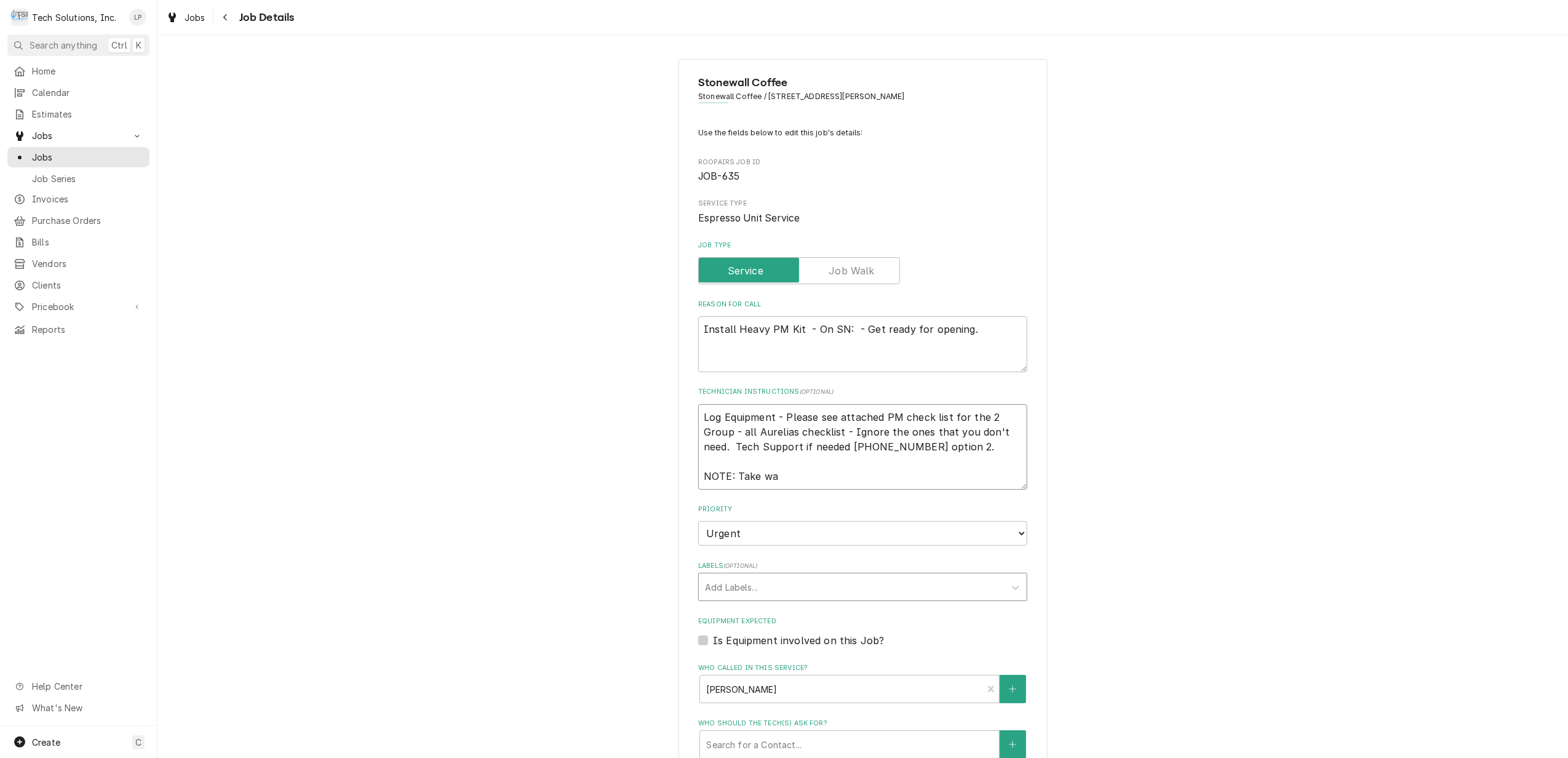
type textarea "Log Equipment - Please see attached PM check list for the 2 Group - all Aurelia…"
type textarea "x"
type textarea "Log Equipment - Please see attached PM check list for the 2 Group - all Aurelia…"
type textarea "x"
type textarea "Log Equipment - Please see attached PM check list for the 2 Group - all Aurelia…"
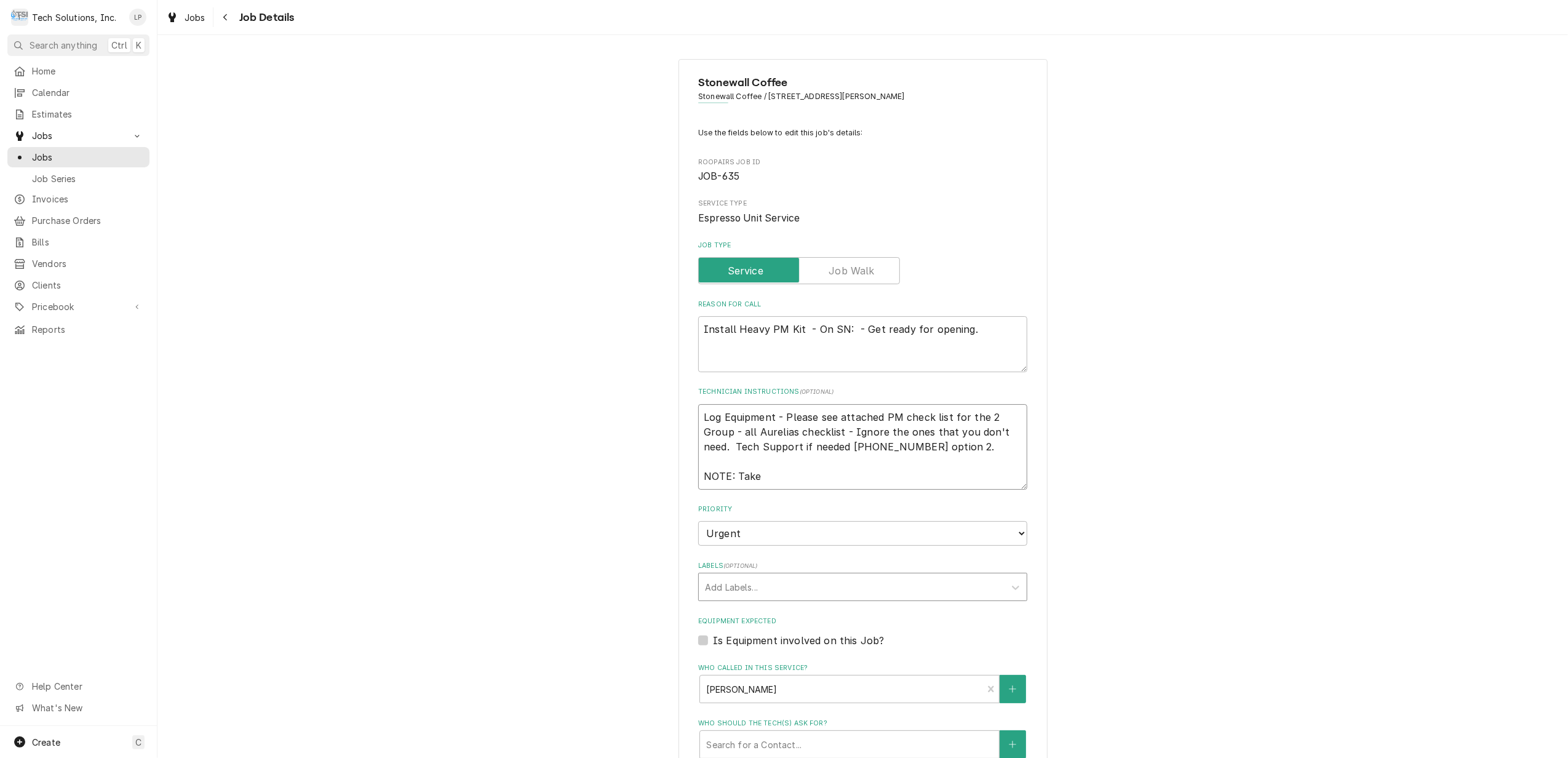
type textarea "x"
type textarea "Log Equipment - Please see attached PM check list for the 2 Group - all Aurelia…"
type textarea "x"
type textarea "Log Equipment - Please see attached PM check list for the 2 Group - all Aurelia…"
type textarea "x"
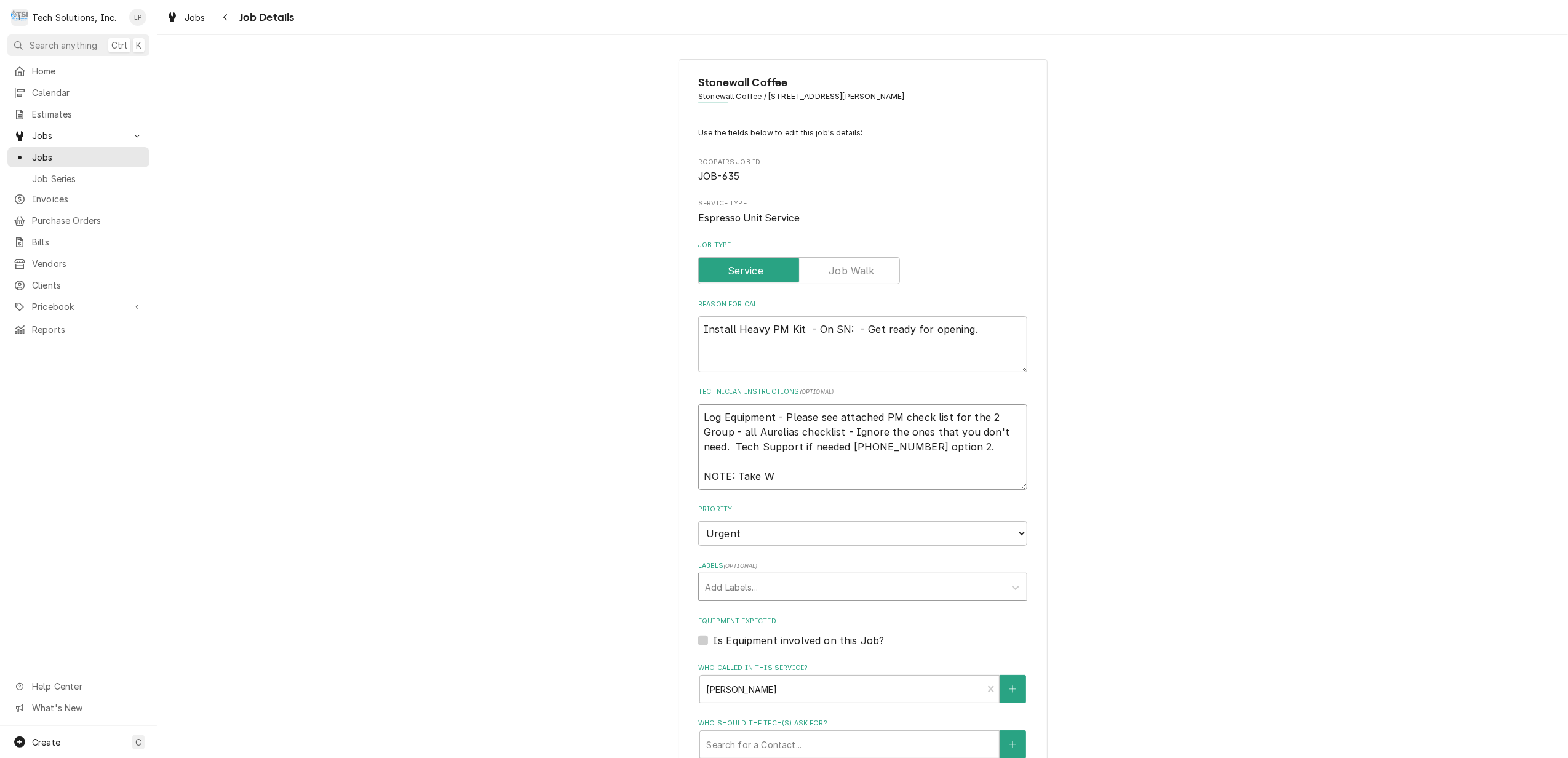
type textarea "Log Equipment - Please see attached PM check list for the 2 Group - all Aurelia…"
type textarea "x"
type textarea "Log Equipment - Please see attached PM check list for the 2 Group - all Aurelia…"
type textarea "x"
type textarea "Log Equipment - Please see attached PM check list for the 2 Group - all Aurelia…"
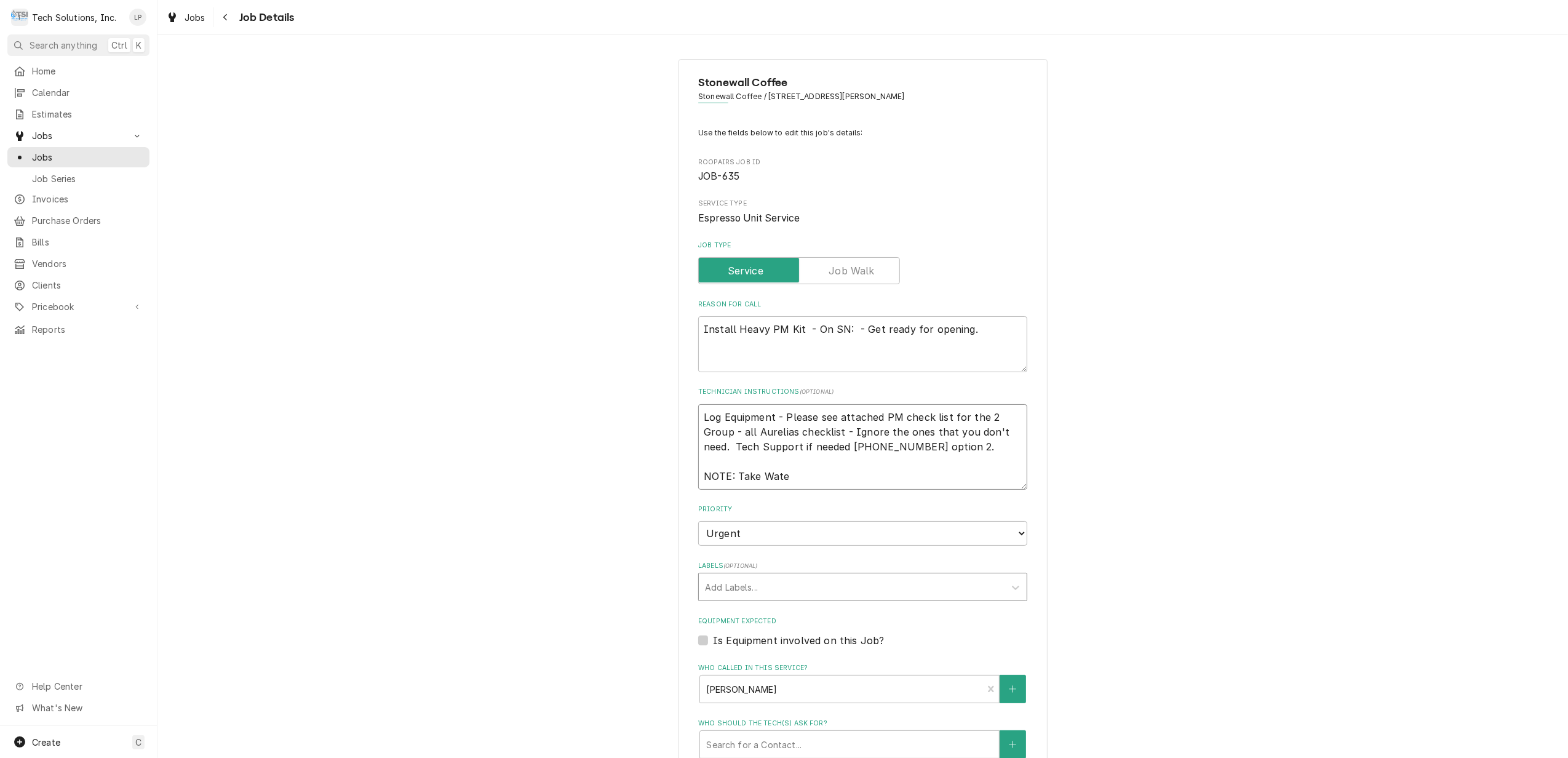
type textarea "x"
type textarea "Log Equipment - Please see attached PM check list for the 2 Group - all Aurelia…"
type textarea "x"
type textarea "Log Equipment - Please see attached PM check list for the 2 Group - all Aurelia…"
type textarea "x"
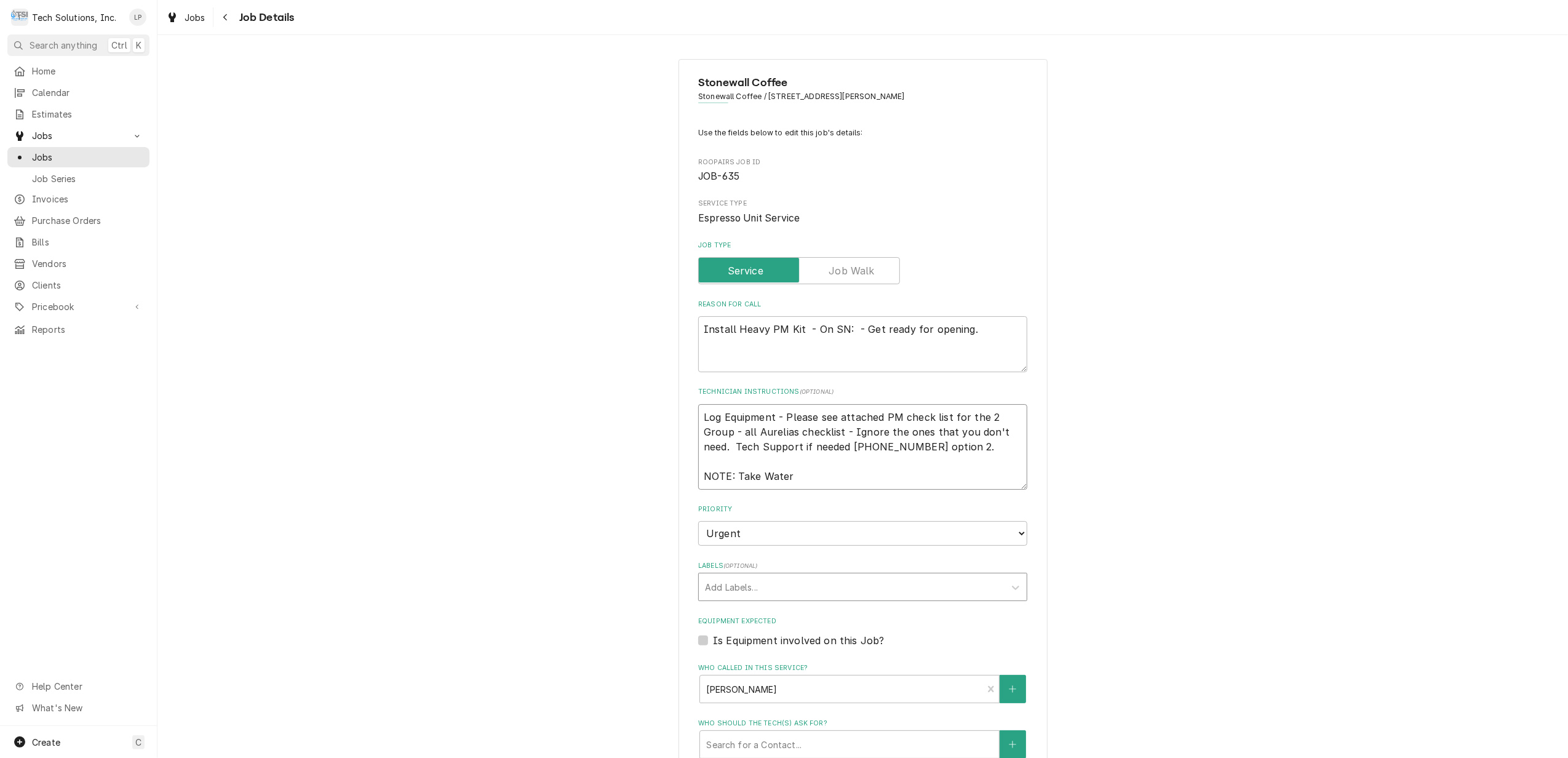
type textarea "Log Equipment - Please see attached PM check list for the 2 Group - all Aurelia…"
type textarea "x"
type textarea "Log Equipment - Please see attached PM check list for the 2 Group - all Aurelia…"
type textarea "x"
type textarea "Log Equipment - Please see attached PM check list for the 2 Group - all Aurelia…"
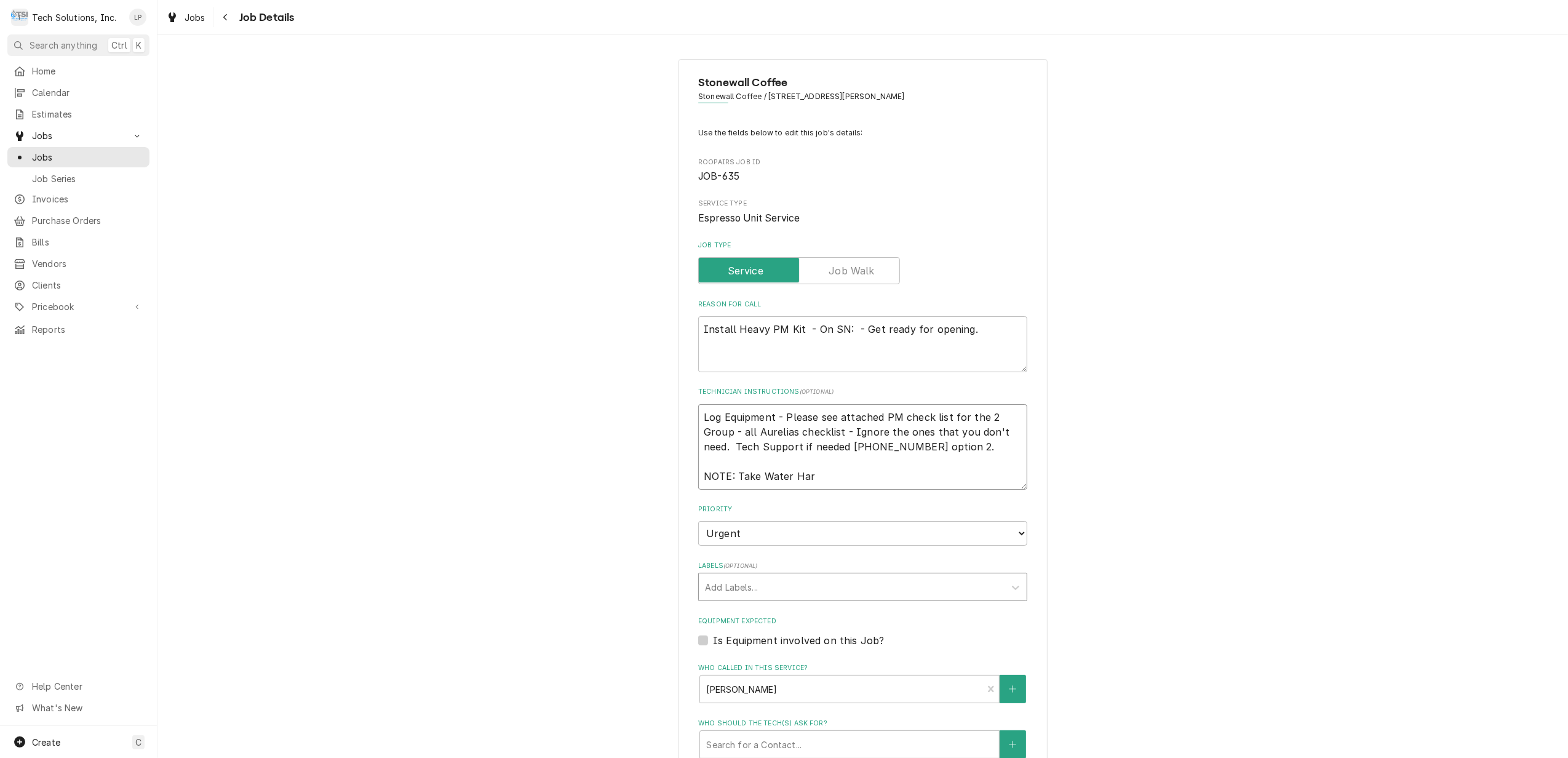
type textarea "x"
type textarea "Log Equipment - Please see attached PM check list for the 2 Group - all Aurelia…"
type textarea "x"
type textarea "Log Equipment - Please see attached PM check list for the 2 Group - all Aurelia…"
type textarea "x"
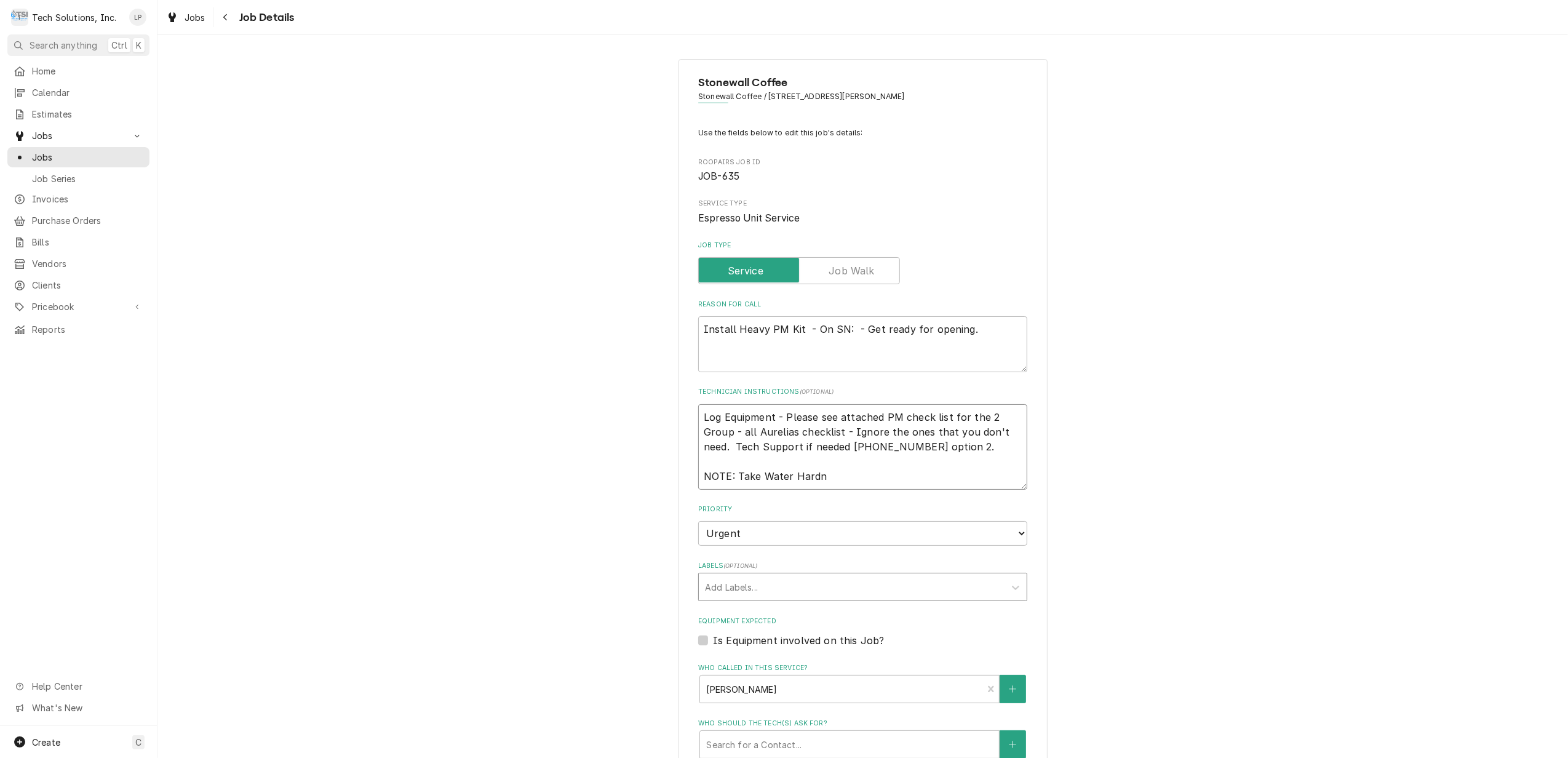
type textarea "Log Equipment - Please see attached PM check list for the 2 Group - all Aurelia…"
type textarea "x"
type textarea "Log Equipment - Please see attached PM check list for the 2 Group - all Aurelia…"
type textarea "x"
type textarea "Log Equipment - Please see attached PM check list for the 2 Group - all Aurelia…"
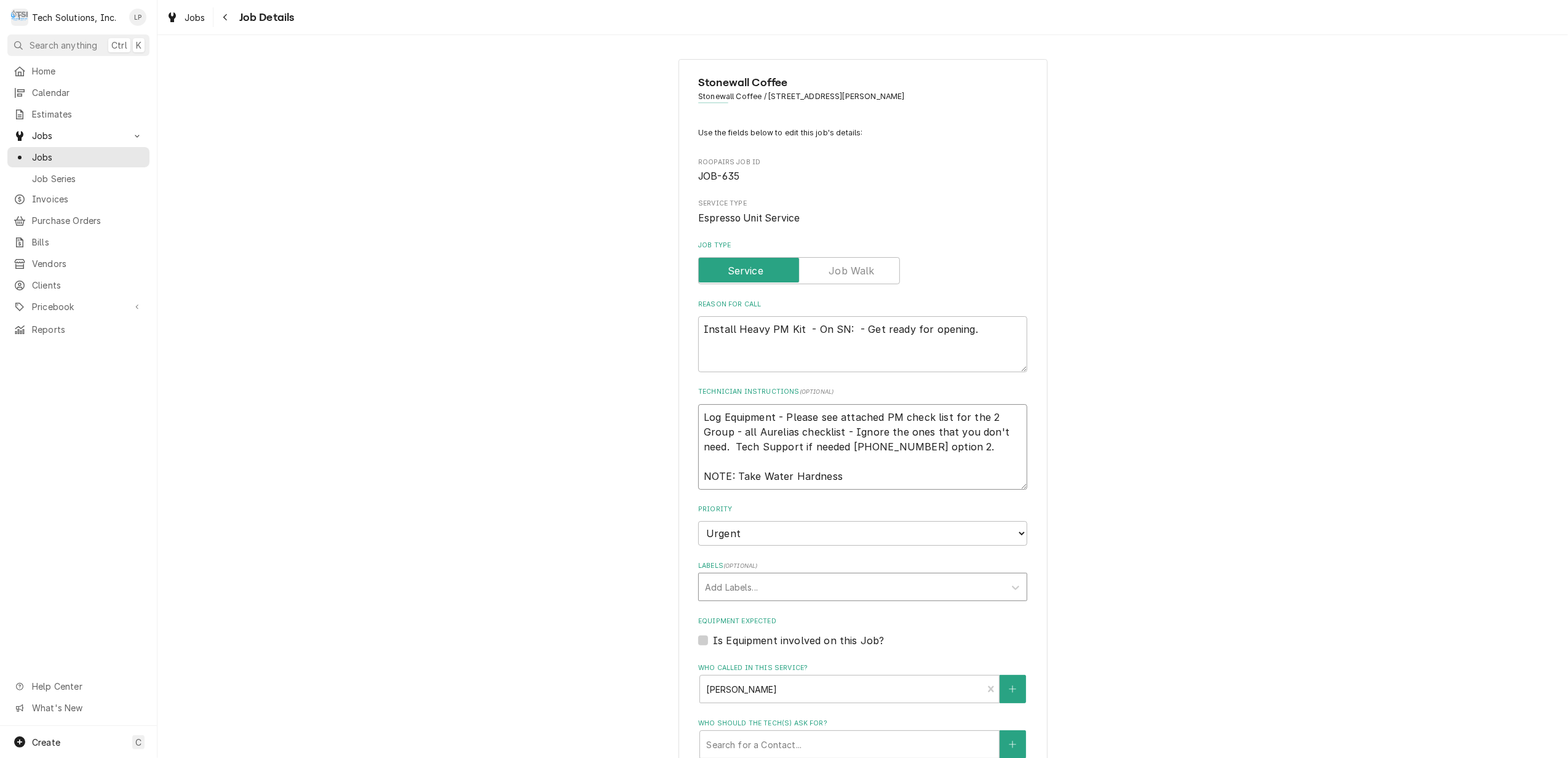
type textarea "x"
type textarea "Log Equipment - Please see attached PM check list for the 2 Group - all Aurelia…"
type textarea "x"
type textarea "Log Equipment - Please see attached PM check list for the 2 Group - all Aurelia…"
type textarea "x"
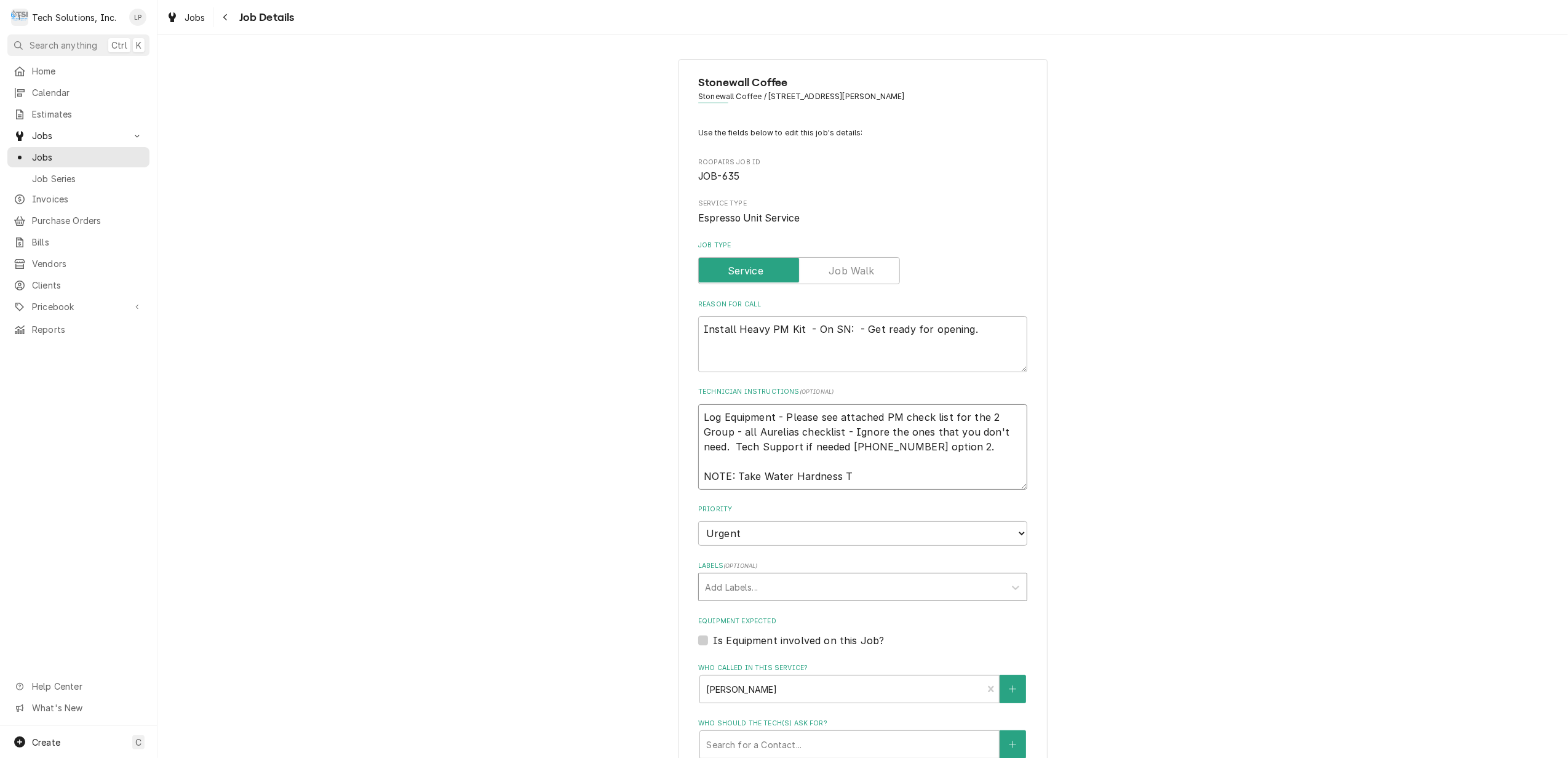
type textarea "Log Equipment - Please see attached PM check list for the 2 Group - all Aurelia…"
type textarea "x"
type textarea "Log Equipment - Please see attached PM check list for the 2 Group - all Aurelia…"
type textarea "x"
type textarea "Log Equipment - Please see attached PM check list for the 2 Group - all Aurelia…"
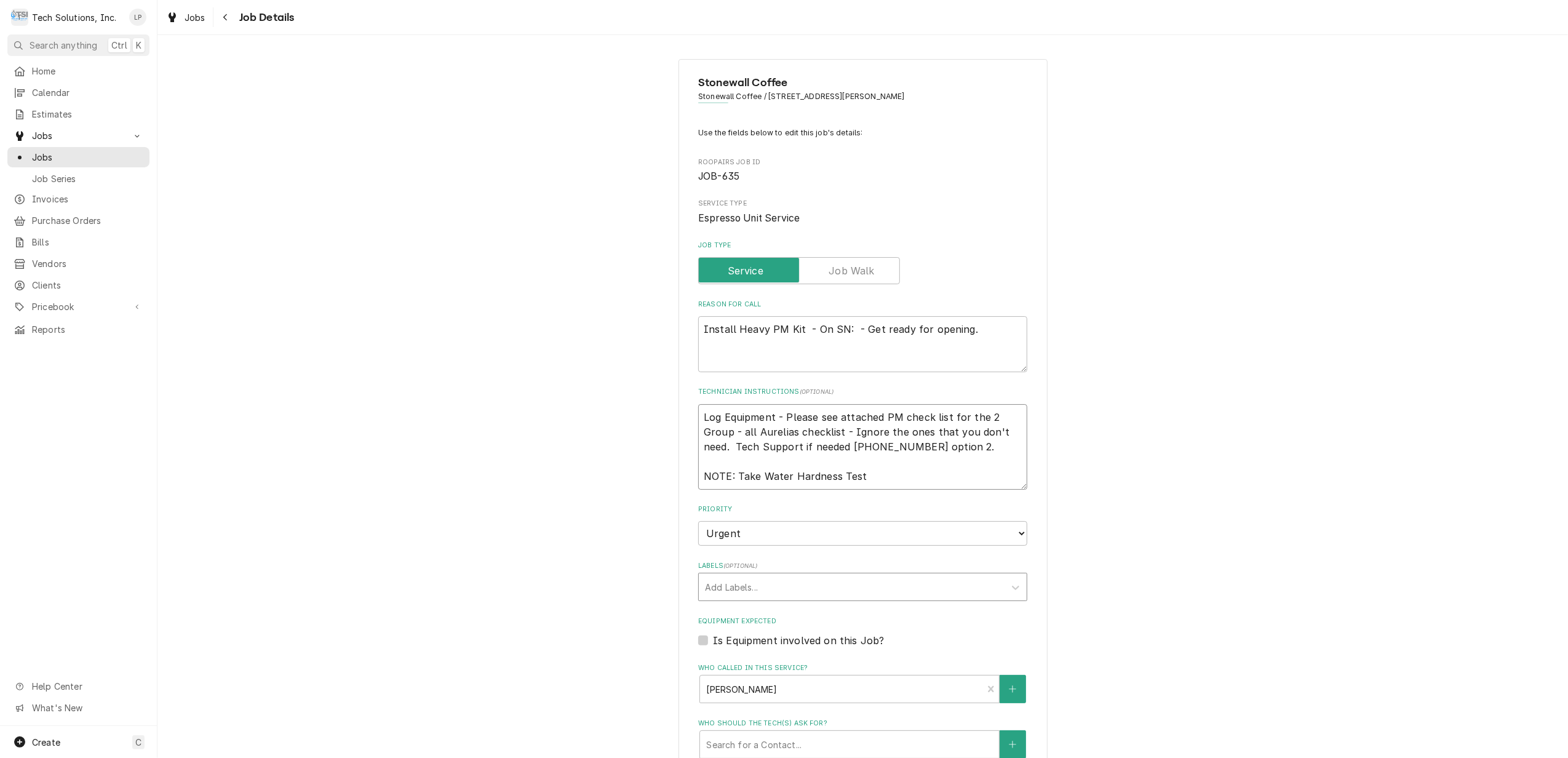
type textarea "x"
type textarea "Log Equipment - Please see attached PM check list for the 2 Group - all Aurelia…"
type textarea "x"
type textarea "Log Equipment - Please see attached PM check list for the 2 Group - all Aurelia…"
type textarea "x"
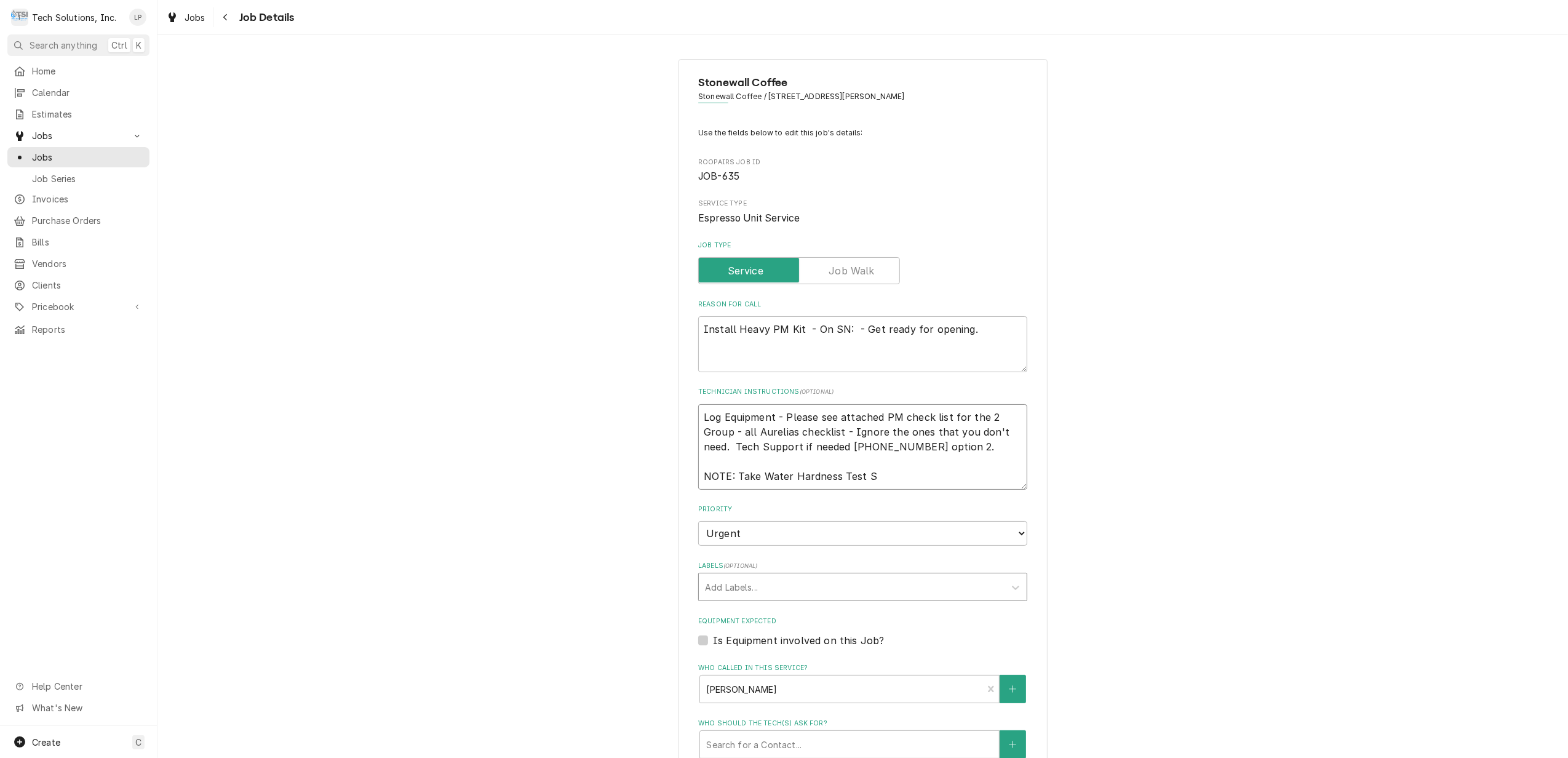
type textarea "Log Equipment - Please see attached PM check list for the 2 Group - all Aurelia…"
type textarea "x"
type textarea "Log Equipment - Please see attached PM check list for the 2 Group - all Aurelia…"
type textarea "x"
type textarea "Log Equipment - Please see attached PM check list for the 2 Group - all Aurelia…"
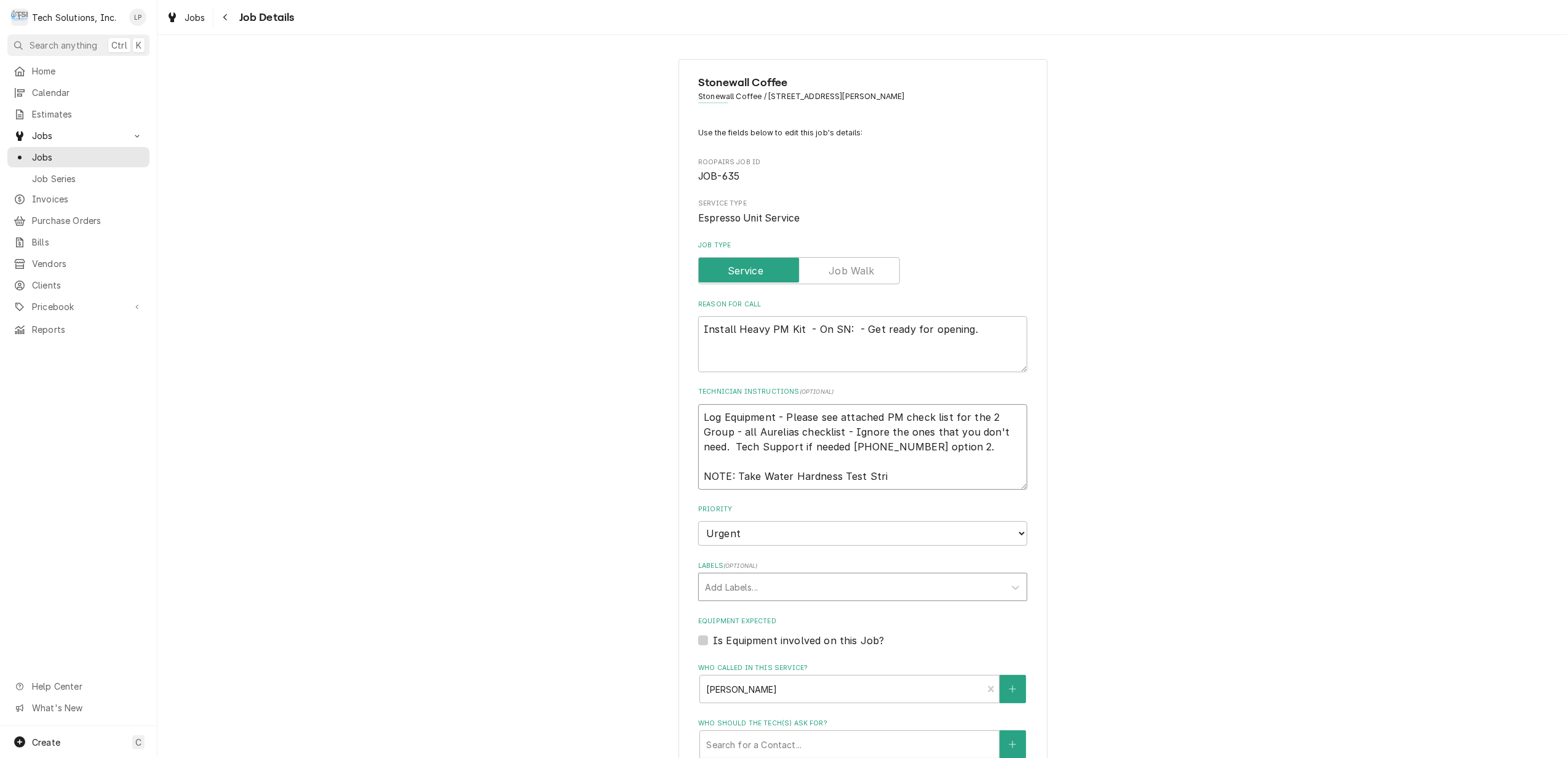
type textarea "x"
type textarea "Log Equipment - Please see attached PM check list for the 2 Group - all Aurelia…"
type textarea "x"
type textarea "Log Equipment - Please see attached PM check list for the 2 Group - all Aurelia…"
type textarea "x"
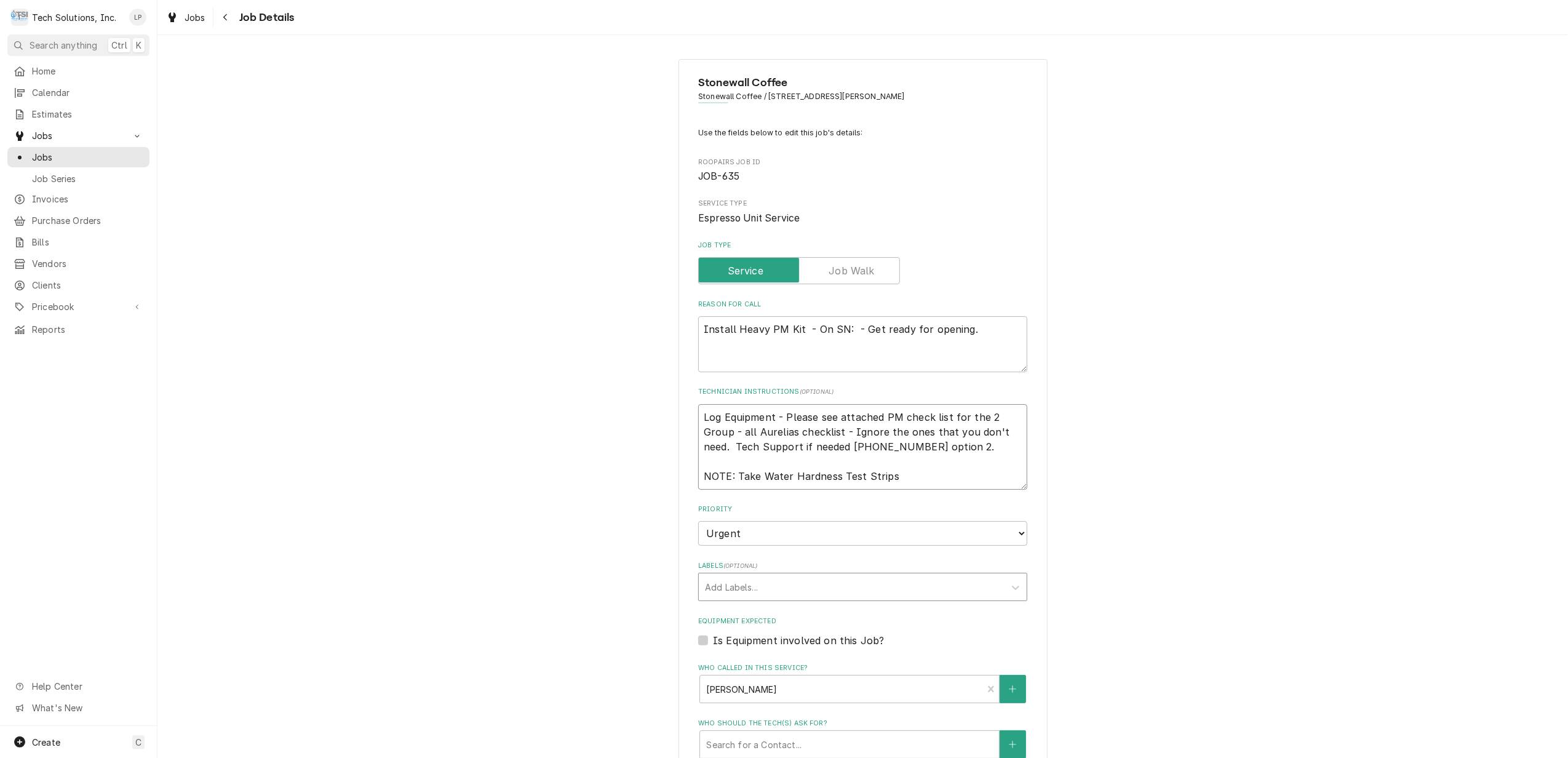
type textarea "Log Equipment - Please see attached PM check list for the 2 Group - all Aurelia…"
type textarea "x"
type textarea "Log Equipment - Please see attached PM check list for the 2 Group - all Aurelia…"
type textarea "x"
type textarea "Log Equipment - Please see attached PM check list for the 2 Group - all Aurelia…"
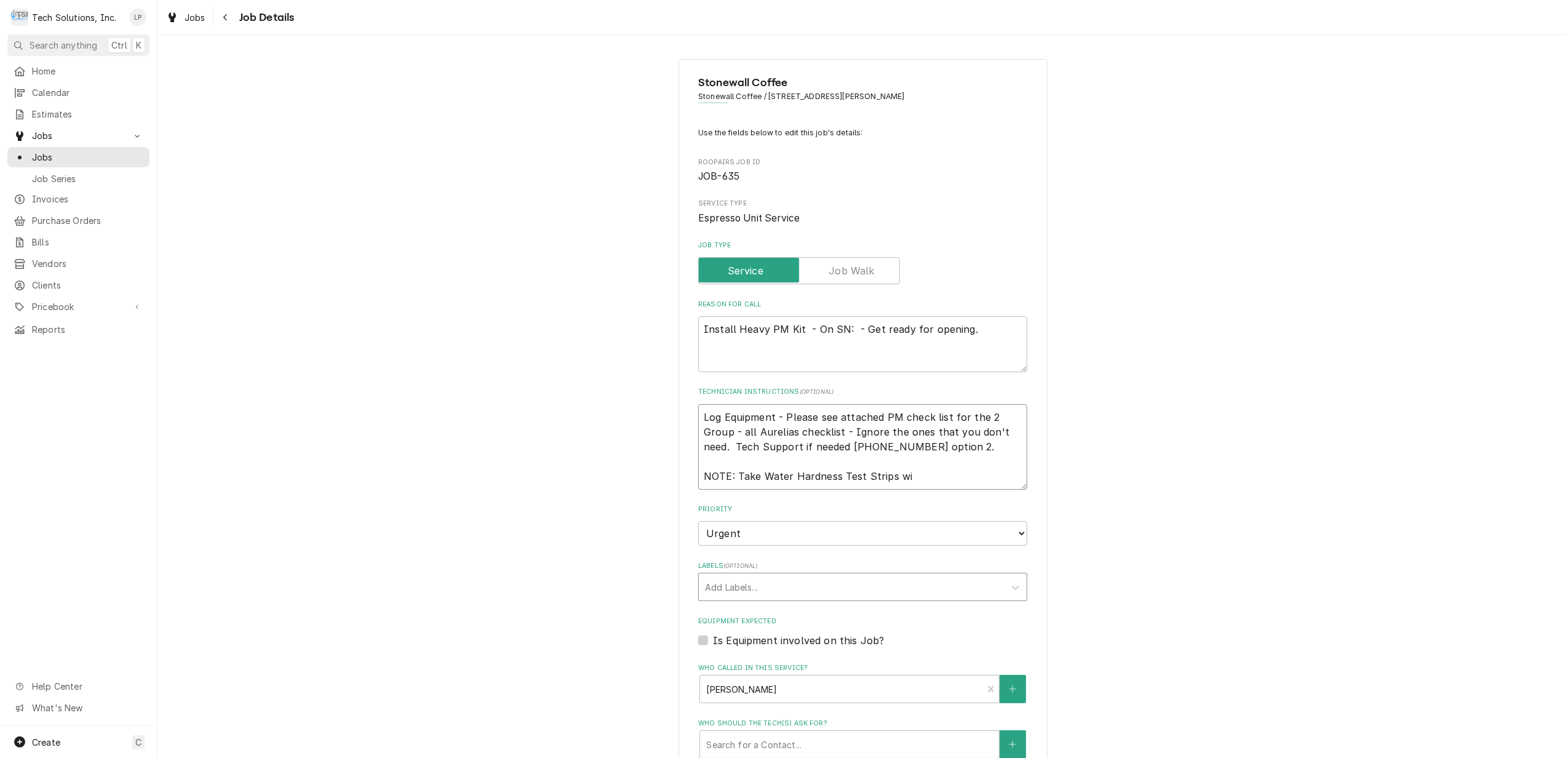
type textarea "x"
type textarea "Log Equipment - Please see attached PM check list for the 2 Group - all Aurelia…"
type textarea "x"
type textarea "Log Equipment - Please see attached PM check list for the 2 Group - all Aurelia…"
type textarea "x"
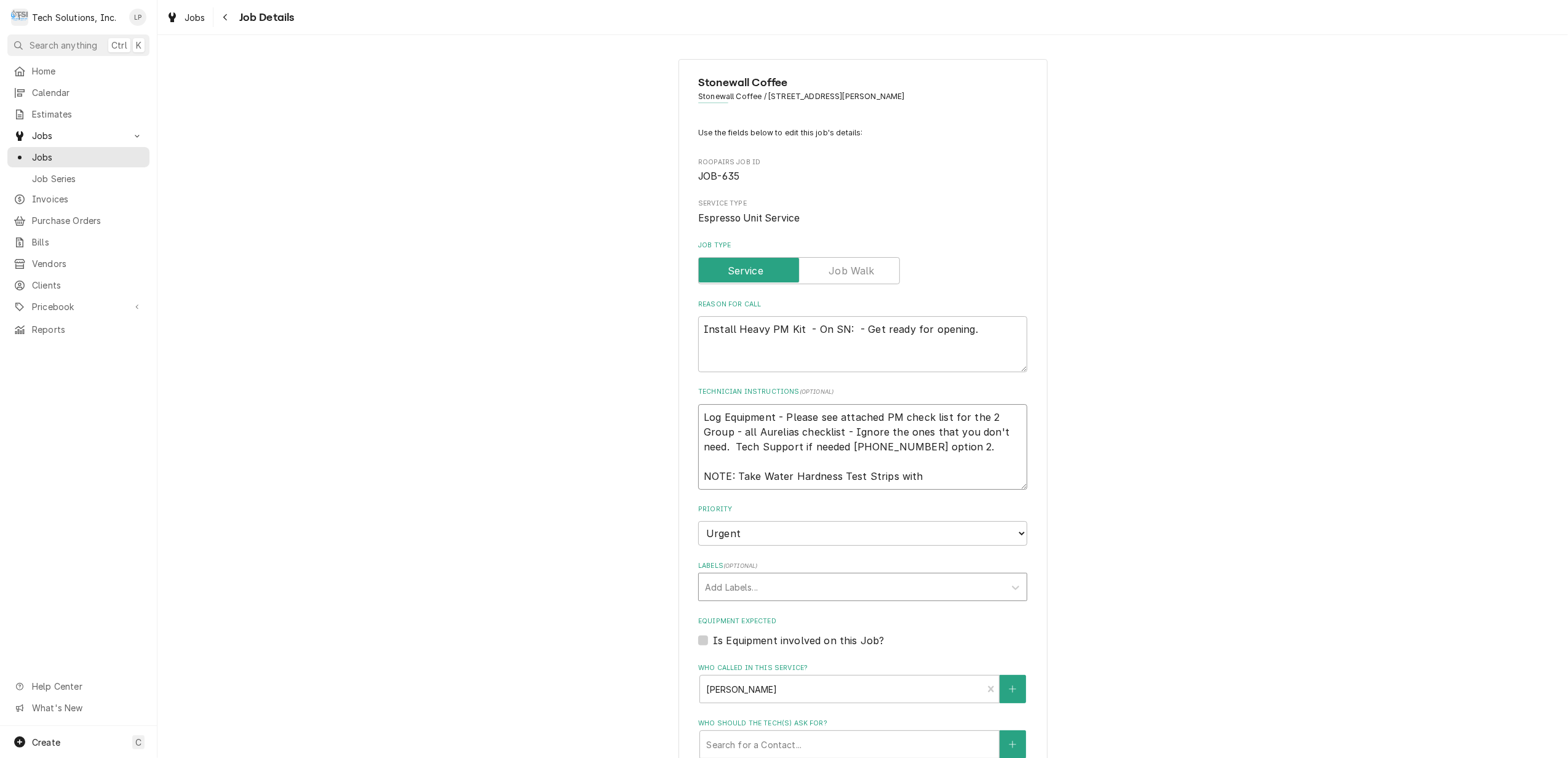
type textarea "Log Equipment - Please see attached PM check list for the 2 Group - all Aurelia…"
type textarea "x"
type textarea "Log Equipment - Please see attached PM check list for the 2 Group - all Aurelia…"
type textarea "x"
type textarea "Log Equipment - Please see attached PM check list for the 2 Group - all Aurelia…"
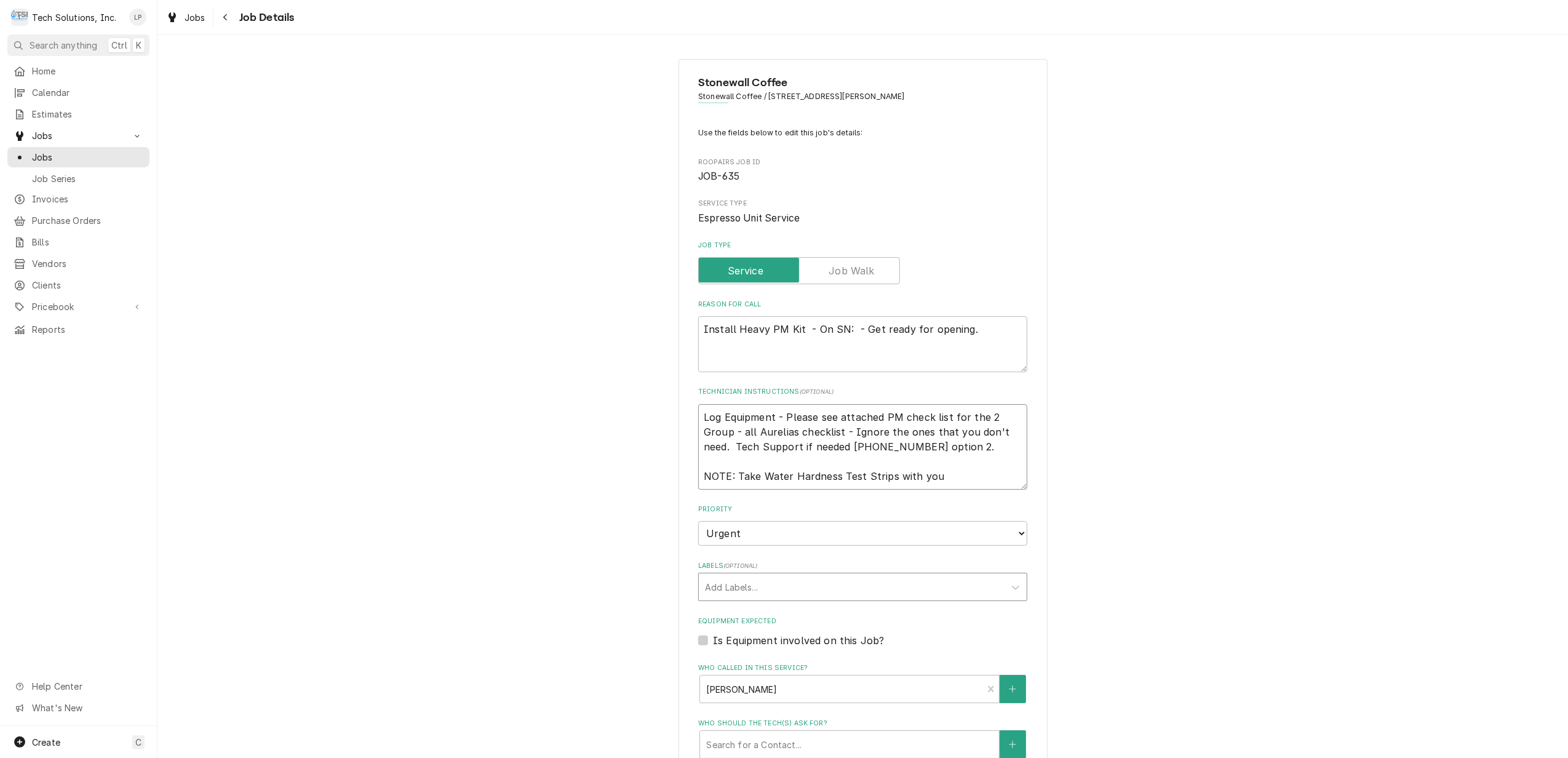
type textarea "x"
type textarea "Log Equipment - Please see attached PM check list for the 2 Group - all Aurelia…"
type textarea "x"
type textarea "Log Equipment - Please see attached PM check list for the 2 Group - all Aurelia…"
type textarea "x"
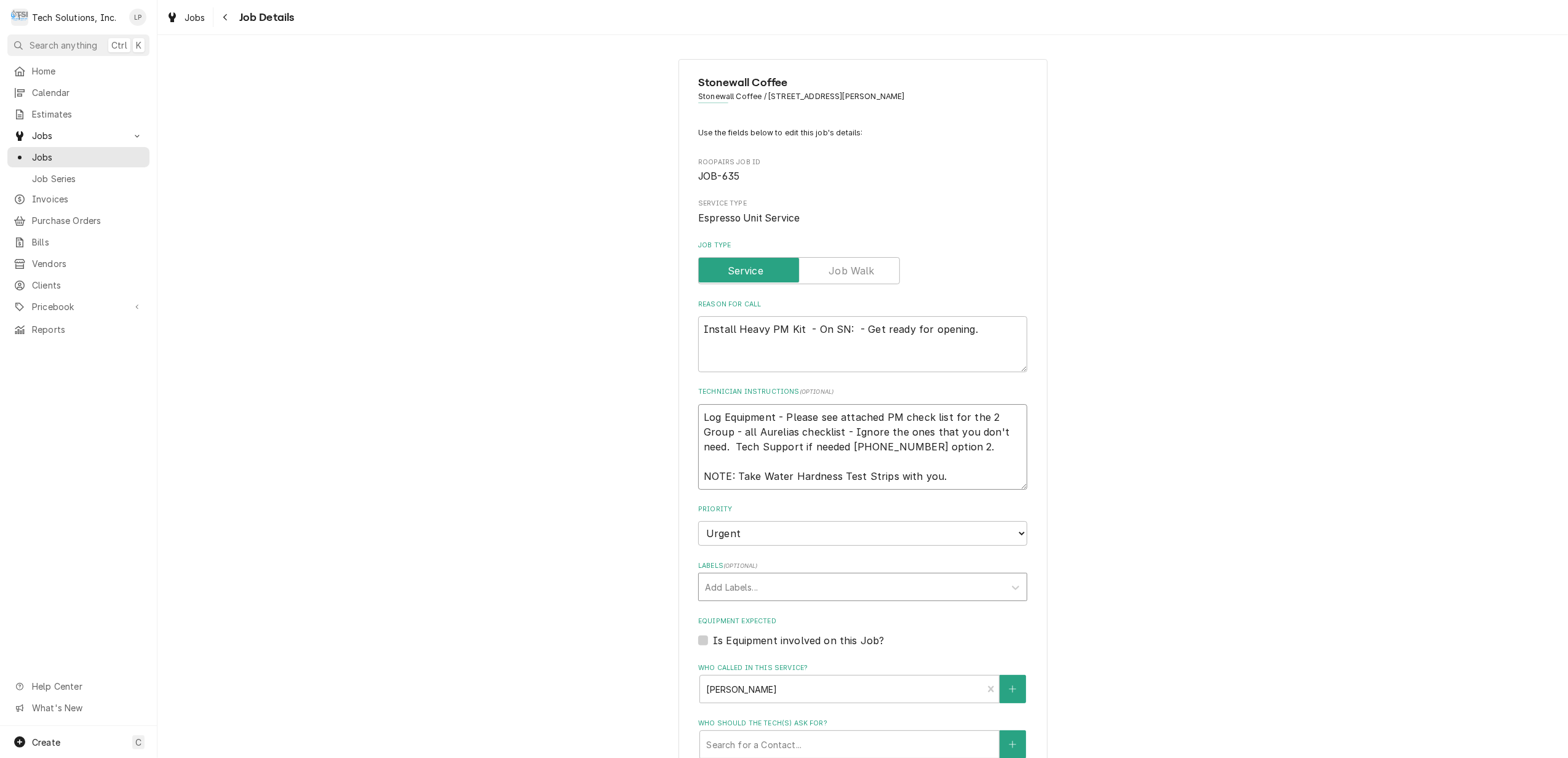
type textarea "Log Equipment - Please see attached PM check list for the 2 Group - all Aurelia…"
type textarea "x"
type textarea "Log Equipment - Please see attached PM check list for the 2 Group - all Aurelia…"
type textarea "x"
type textarea "Log Equipment - Please see attached PM check list for the 2 Group - all Aurelia…"
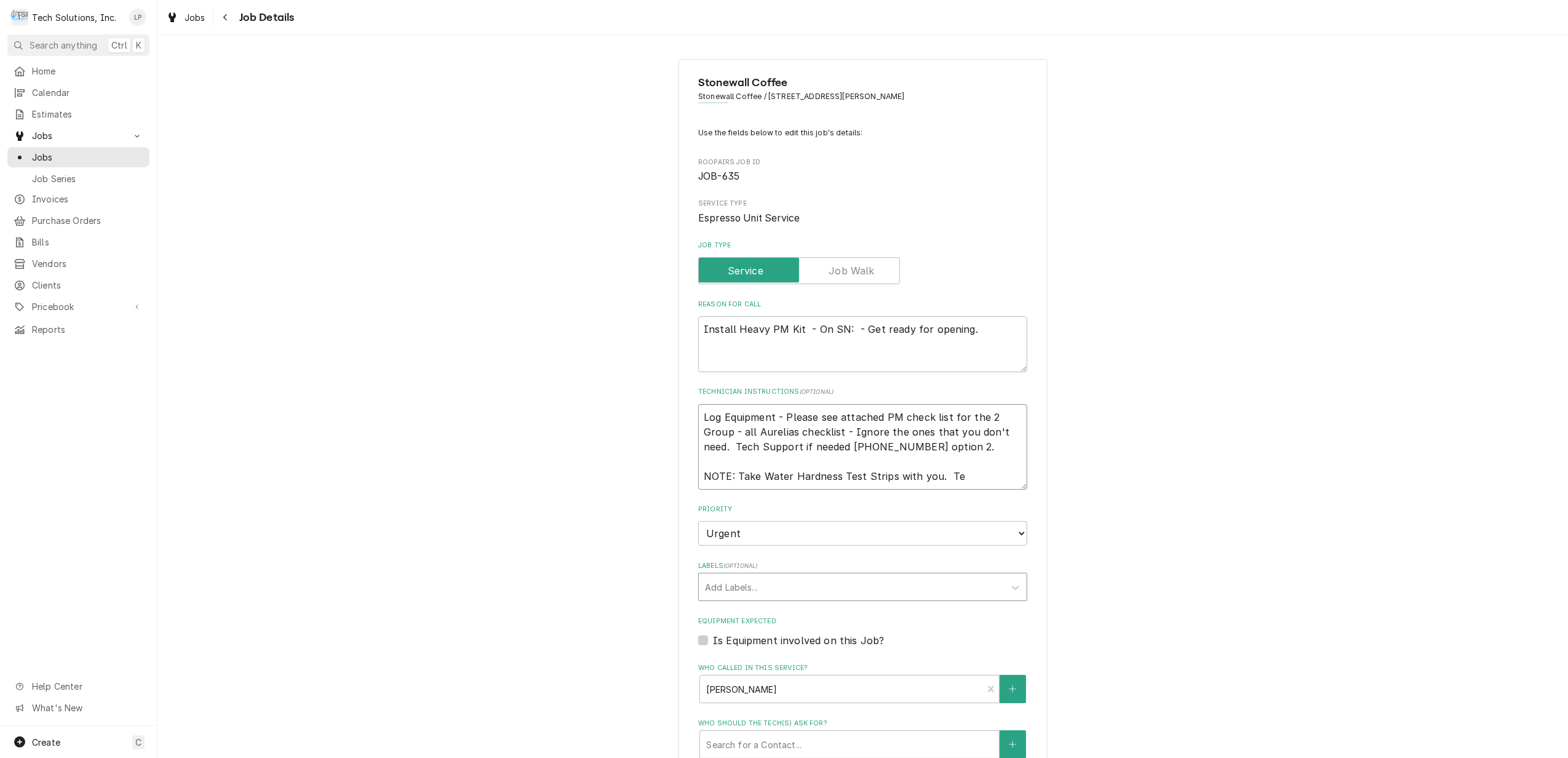
type textarea "x"
type textarea "Log Equipment - Please see attached PM check list for the 2 Group - all Aurelia…"
type textarea "x"
type textarea "Log Equipment - Please see attached PM check list for the 2 Group - all Aurelia…"
type textarea "x"
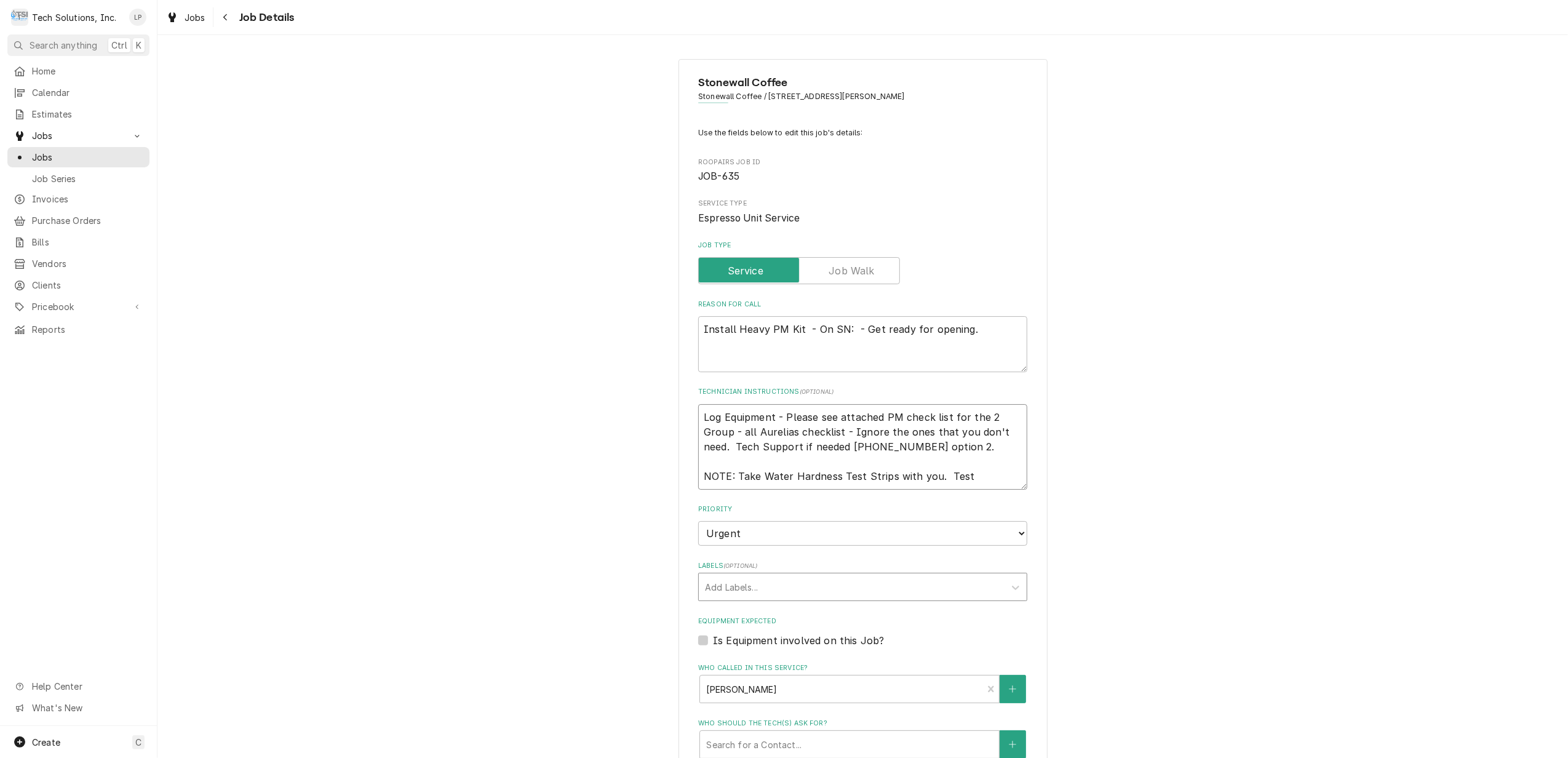
type textarea "Log Equipment - Please see attached PM check list for the 2 Group - all Aurelia…"
type textarea "x"
type textarea "Log Equipment - Please see attached PM check list for the 2 Group - all Aurelia…"
type textarea "x"
type textarea "Log Equipment - Please see attached PM check list for the 2 Group - all Aurelia…"
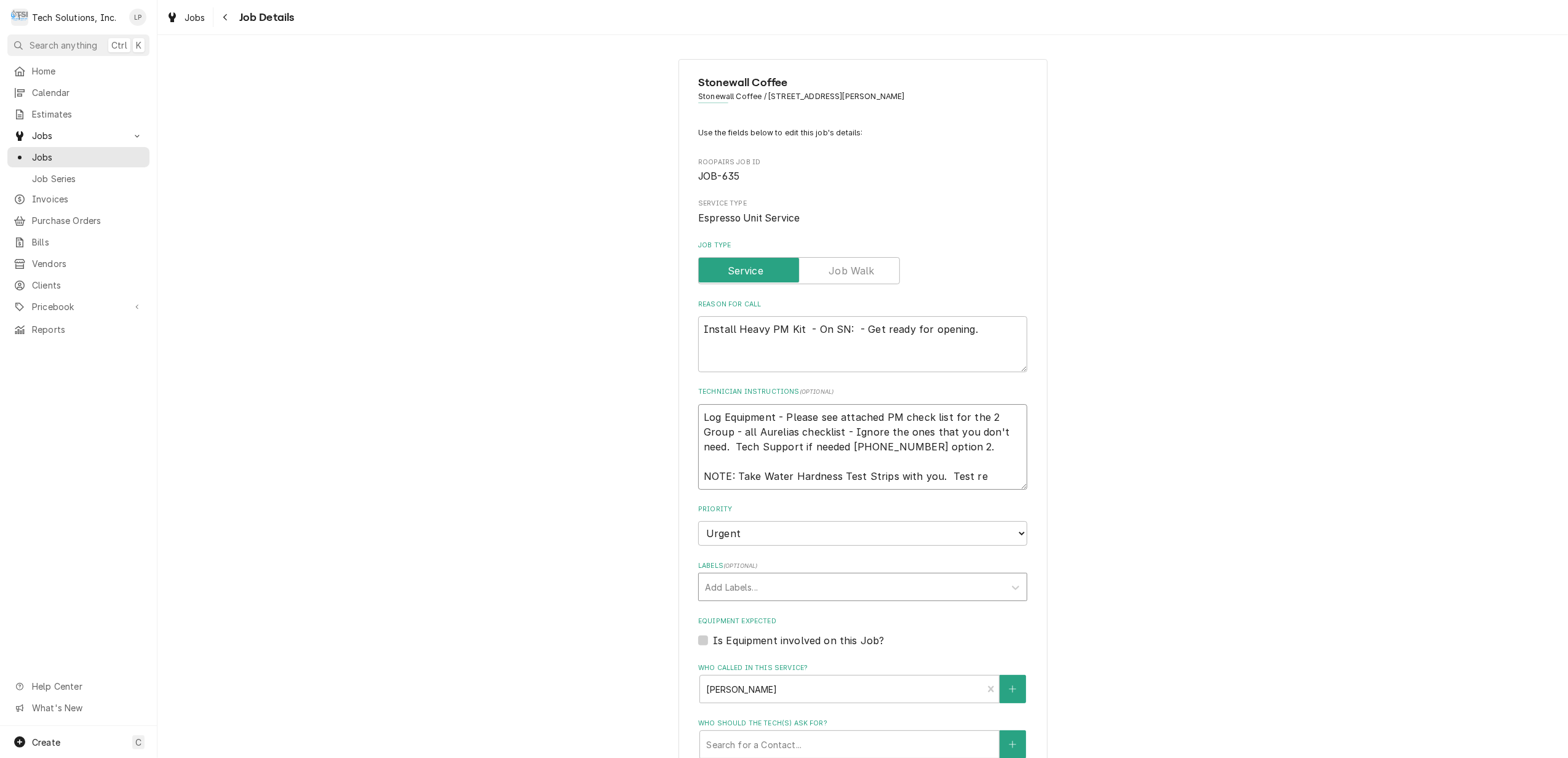
type textarea "x"
type textarea "Log Equipment - Please see attached PM check list for the 2 Group - all Aurelia…"
type textarea "x"
type textarea "Log Equipment - Please see attached PM check list for the 2 Group - all Aurelia…"
type textarea "x"
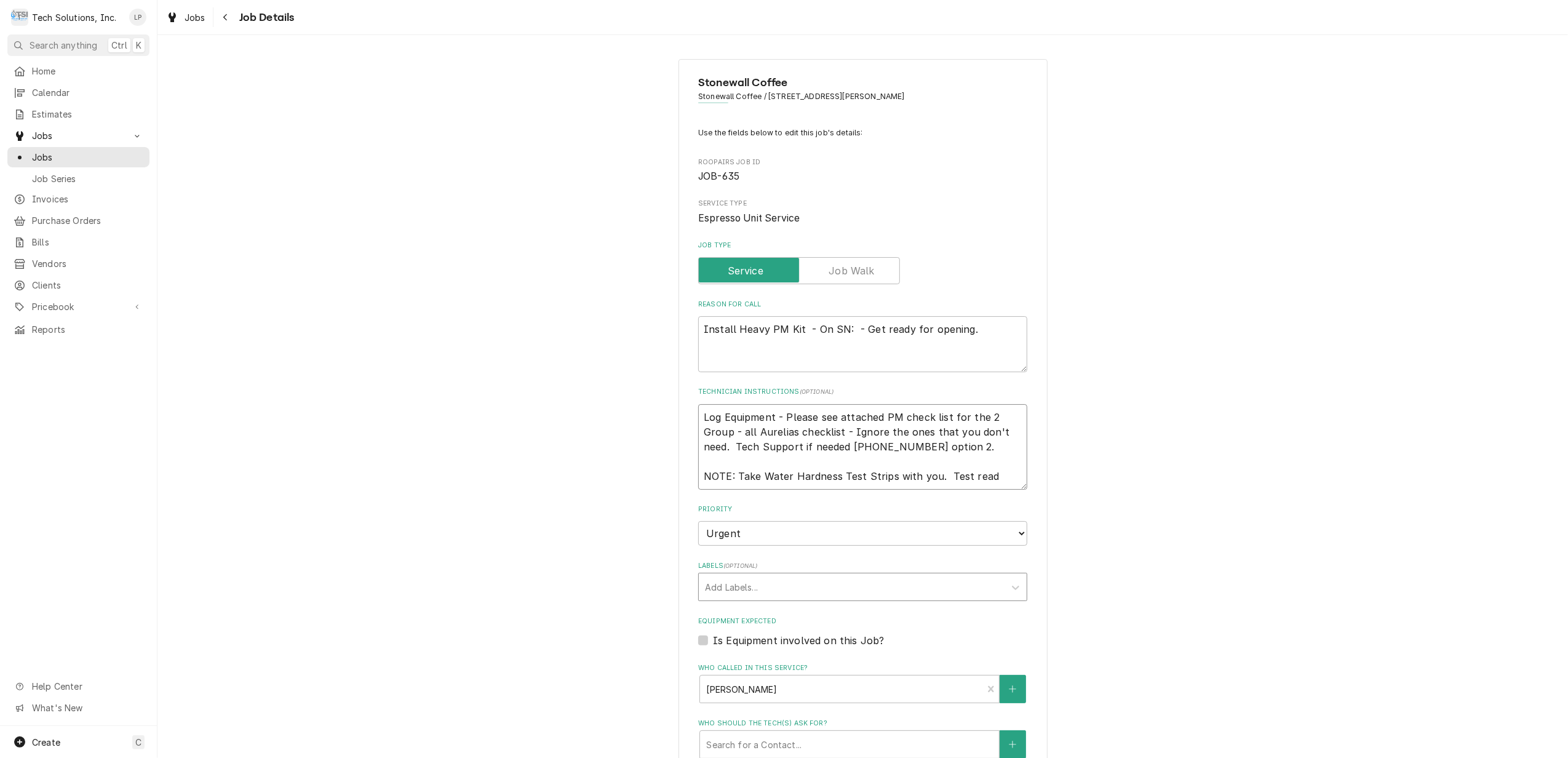
type textarea "Log Equipment - Please see attached PM check list for the 2 Group - all Aurelia…"
type textarea "x"
type textarea "Log Equipment - Please see attached PM check list for the 2 Group - all Aurelia…"
type textarea "x"
type textarea "Log Equipment - Please see attached PM check list for the 2 Group - all Aurelia…"
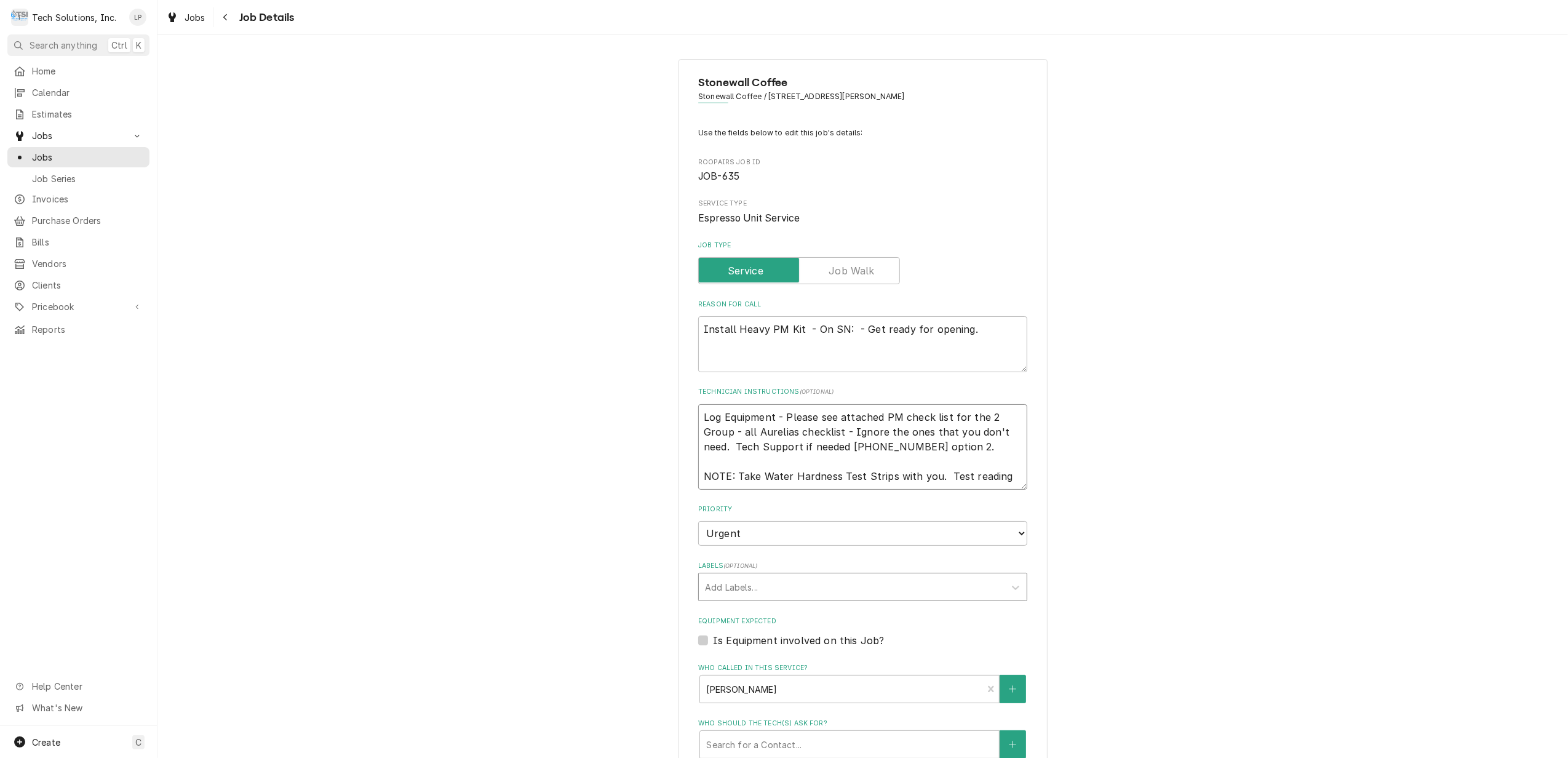
type textarea "x"
type textarea "Log Equipment - Please see attached PM check list for the 2 Group - all Aurelia…"
type textarea "x"
type textarea "Log Equipment - Please see attached PM check list for the 2 Group - all Aurelia…"
type textarea "x"
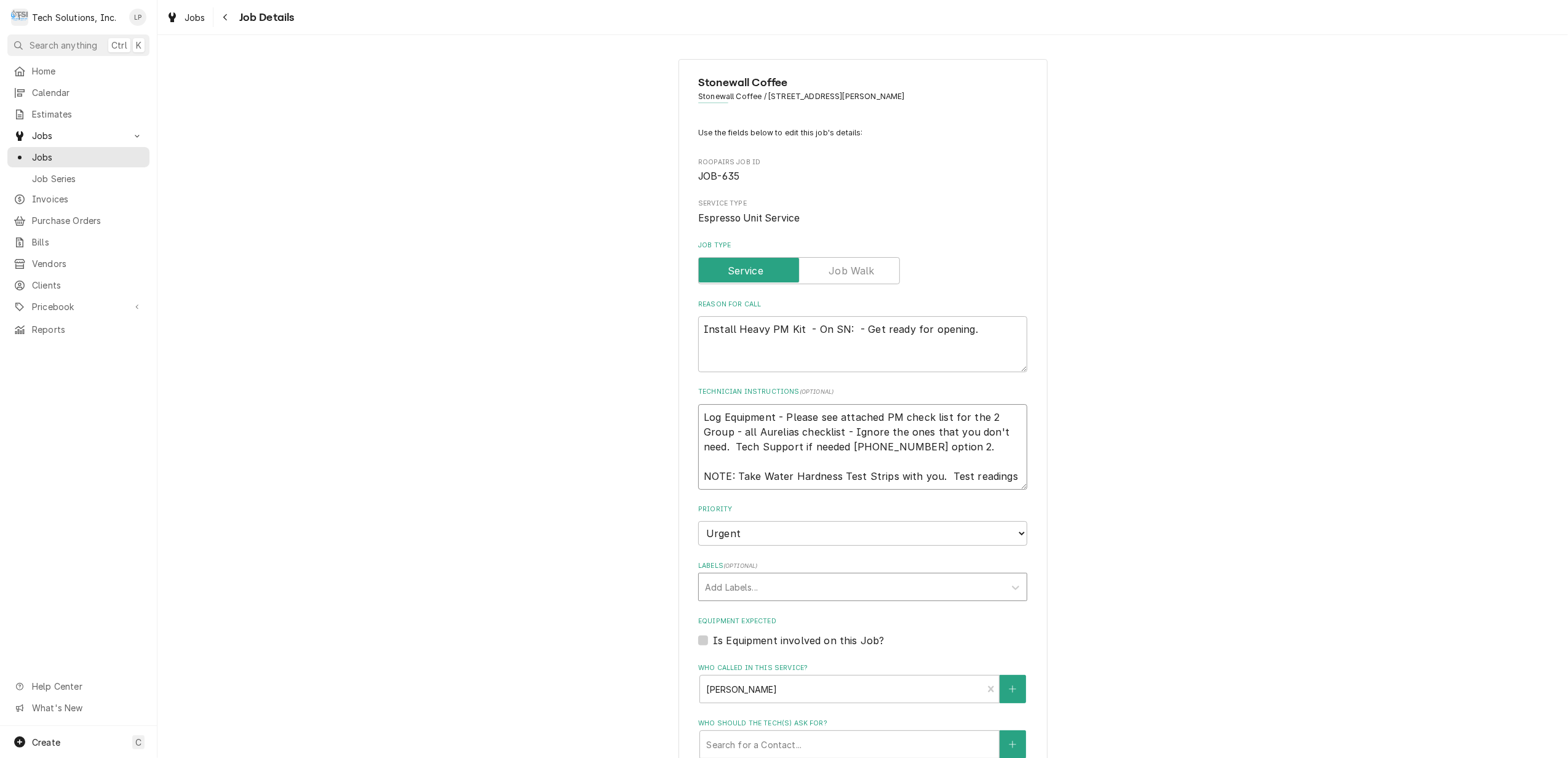
type textarea "Log Equipment - Please see attached PM check list for the 2 Group - all Aurelia…"
type textarea "x"
type textarea "Log Equipment - Please see attached PM check list for the 2 Group - all Aurelia…"
type textarea "x"
type textarea "Log Equipment - Please see attached PM check list for the 2 Group - all Aurelia…"
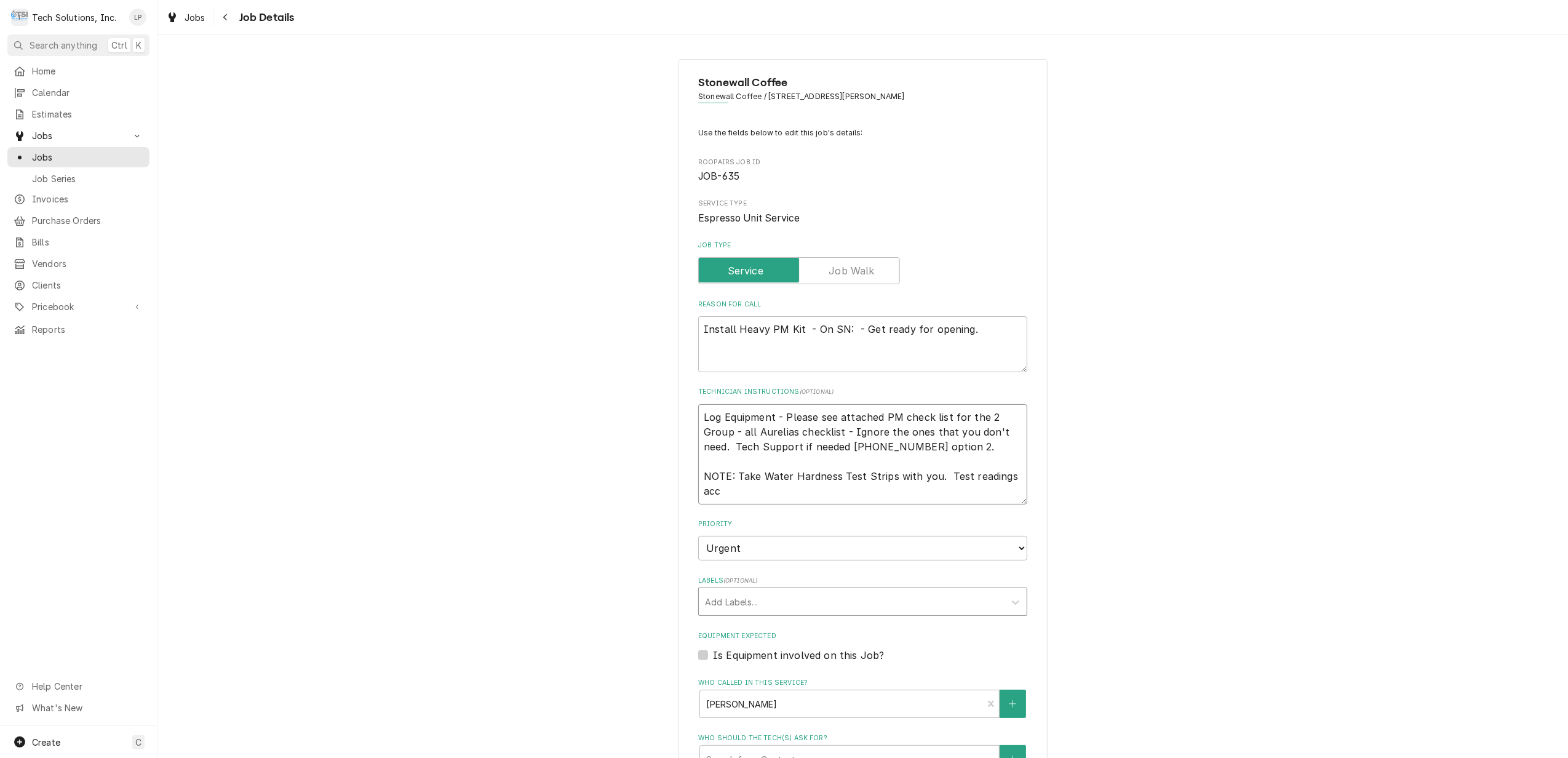
type textarea "x"
type textarea "Log Equipment - Please see attached PM check list for the 2 Group - all Aurelia…"
type textarea "x"
type textarea "Log Equipment - Please see attached PM check list for the 2 Group - all Aurelia…"
type textarea "x"
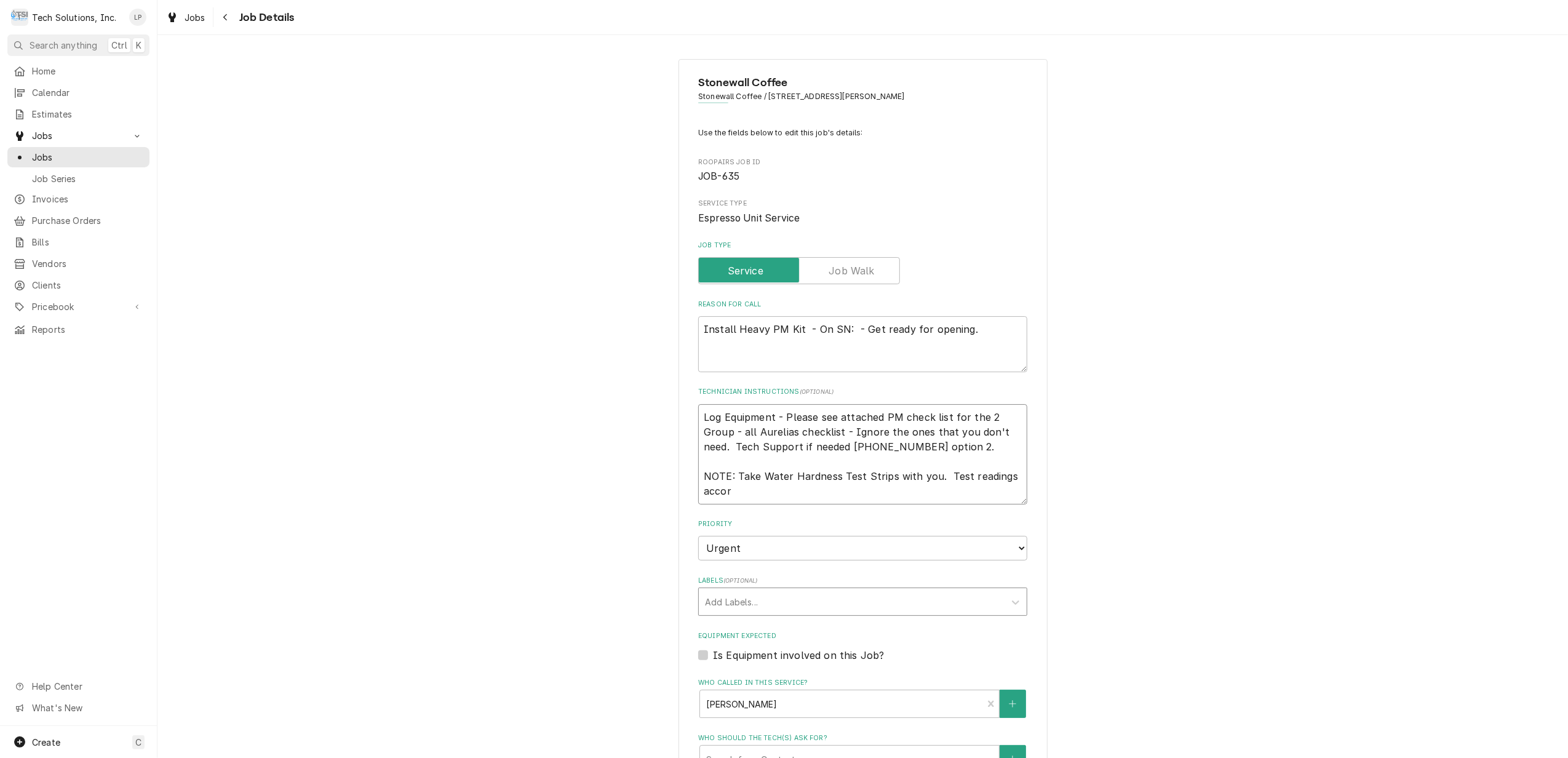
type textarea "Log Equipment - Please see attached PM check list for the 2 Group - all Aurelia…"
type textarea "x"
type textarea "Log Equipment - Please see attached PM check list for the 2 Group - all Aurelia…"
type textarea "x"
type textarea "Log Equipment - Please see attached PM check list for the 2 Group - all Aurelia…"
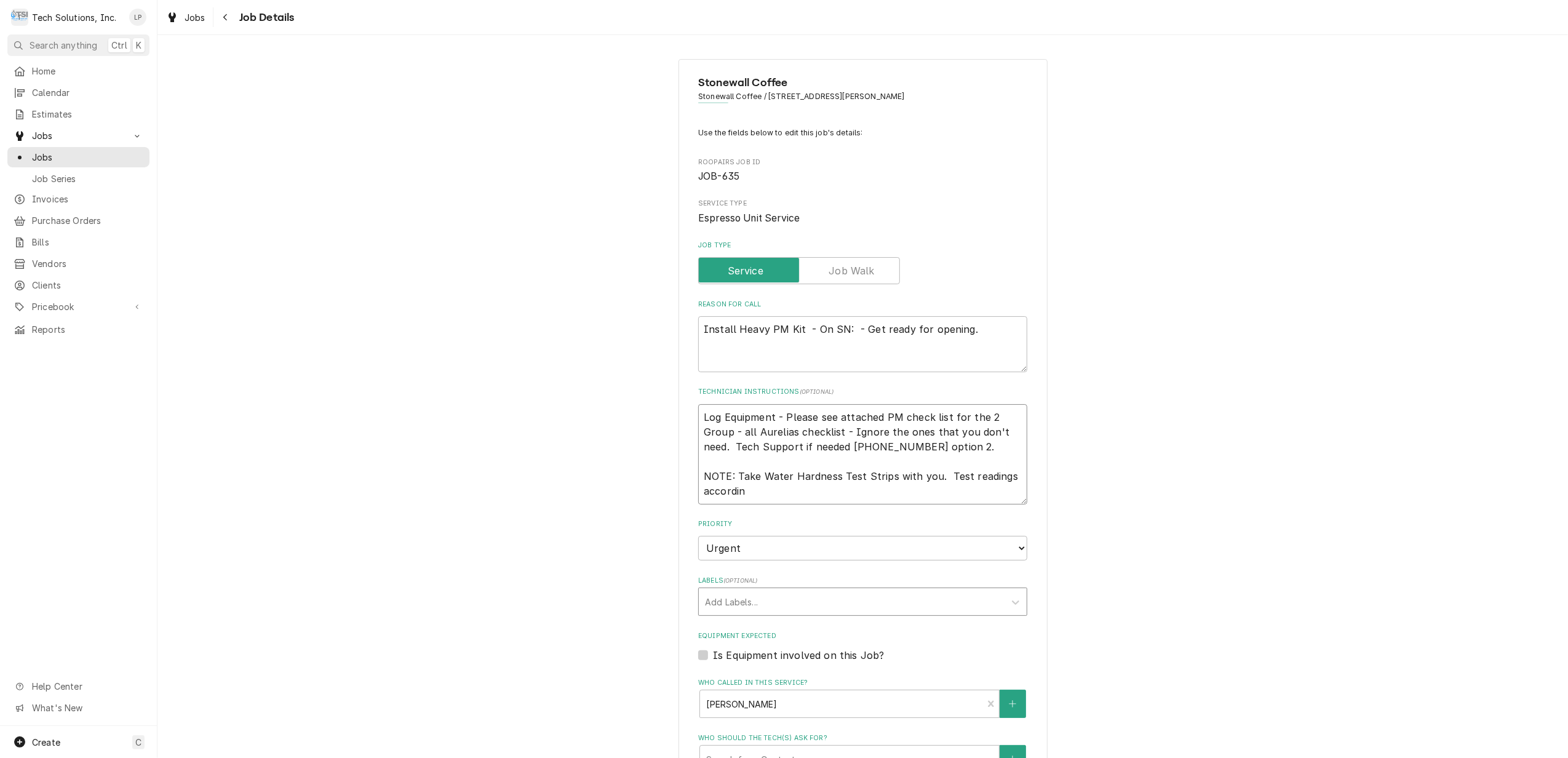
type textarea "x"
type textarea "Log Equipment - Please see attached PM check list for the 2 Group - all Aurelia…"
type textarea "x"
type textarea "Log Equipment - Please see attached PM check list for the 2 Group - all Aurelia…"
type textarea "x"
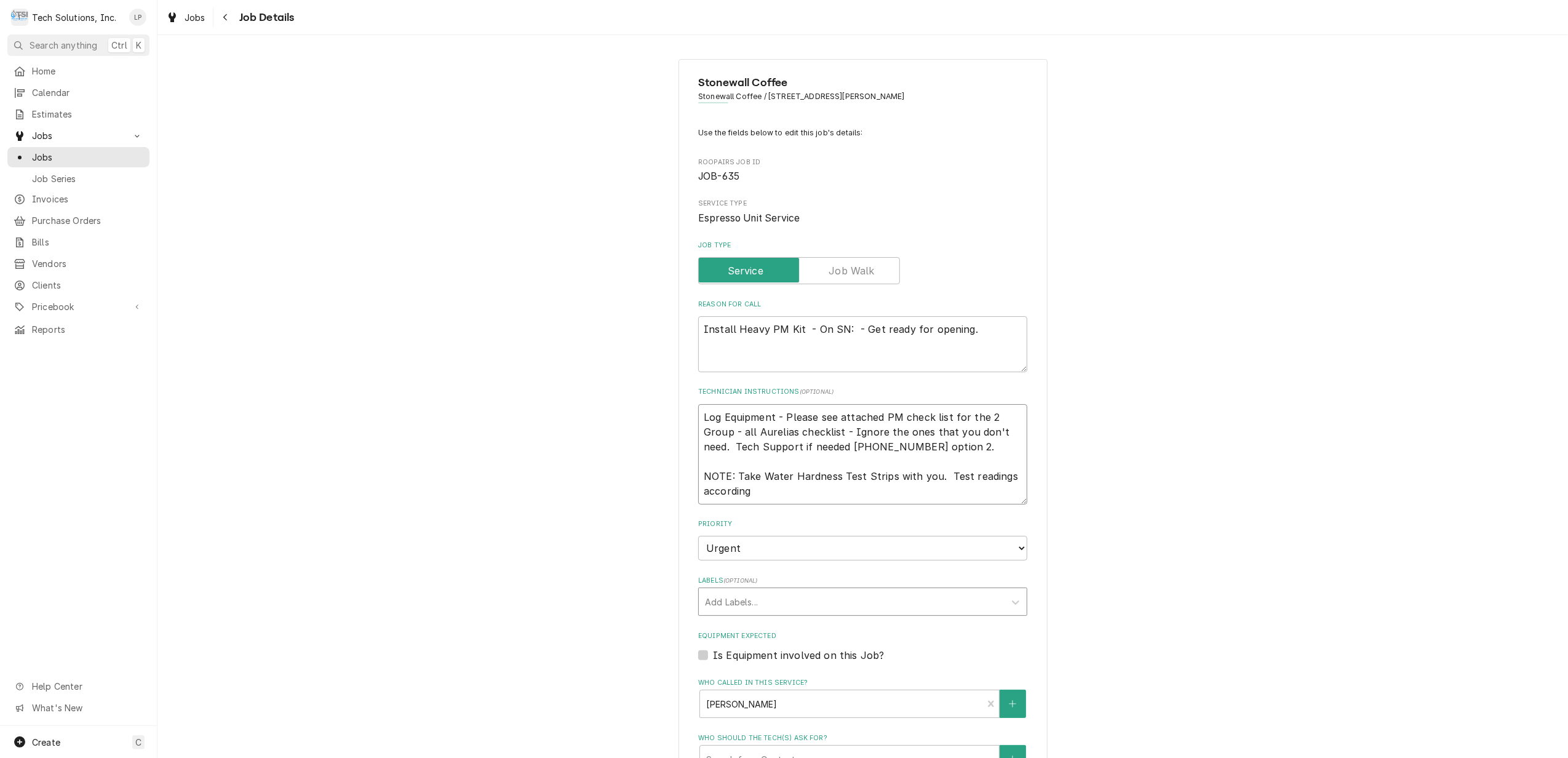
type textarea "Log Equipment - Please see attached PM check list for the 2 Group - all Aurelia…"
type textarea "x"
type textarea "Log Equipment - Please see attached PM check list for the 2 Group - all Aurelia…"
type textarea "x"
type textarea "Log Equipment - Please see attached PM check list for the 2 Group - all Aurelia…"
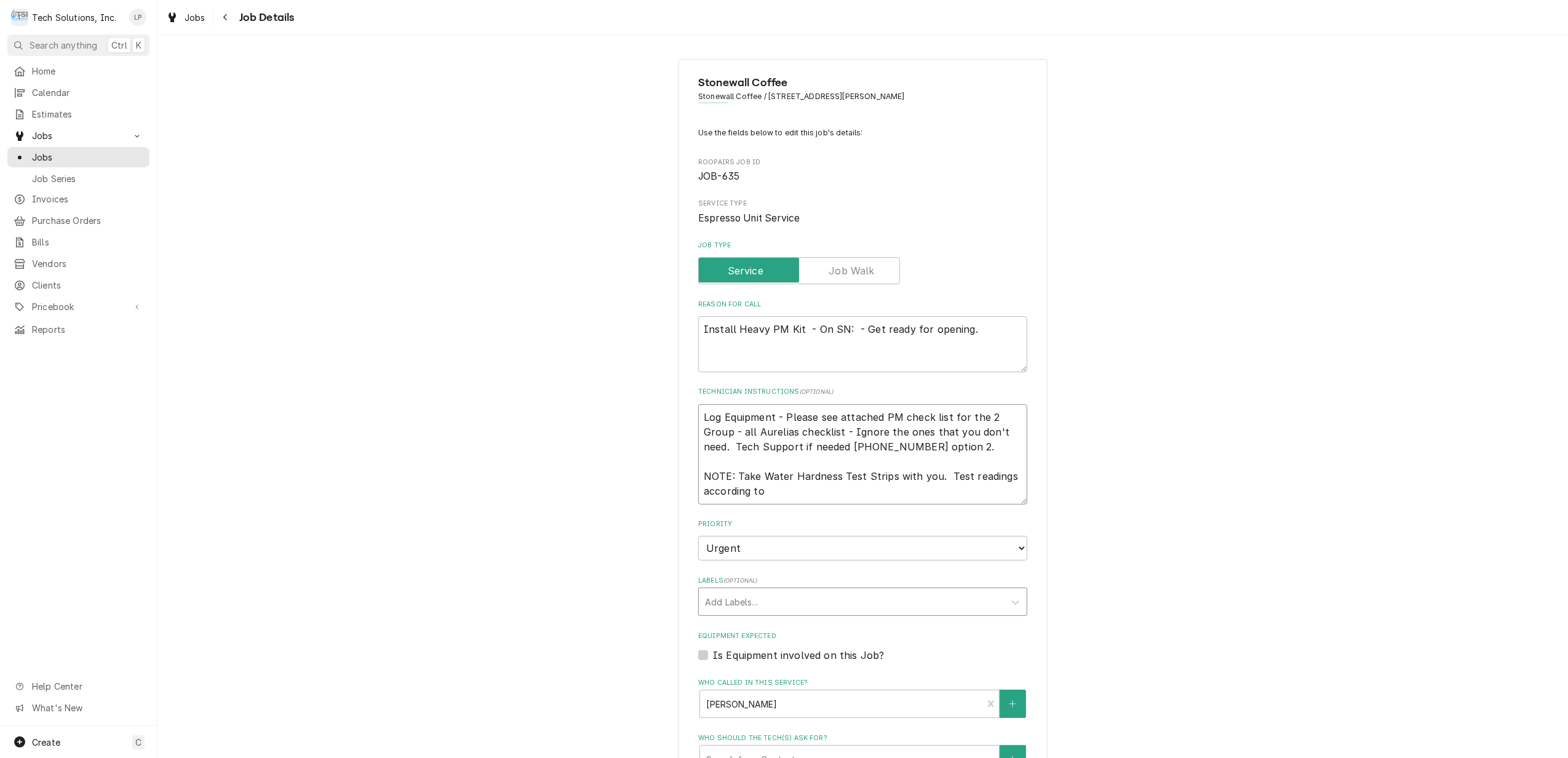
type textarea "x"
type textarea "Log Equipment - Please see attached PM check list for the 2 Group - all Aurelia…"
type textarea "x"
type textarea "Log Equipment - Please see attached PM check list for the 2 Group - all Aurelia…"
type textarea "x"
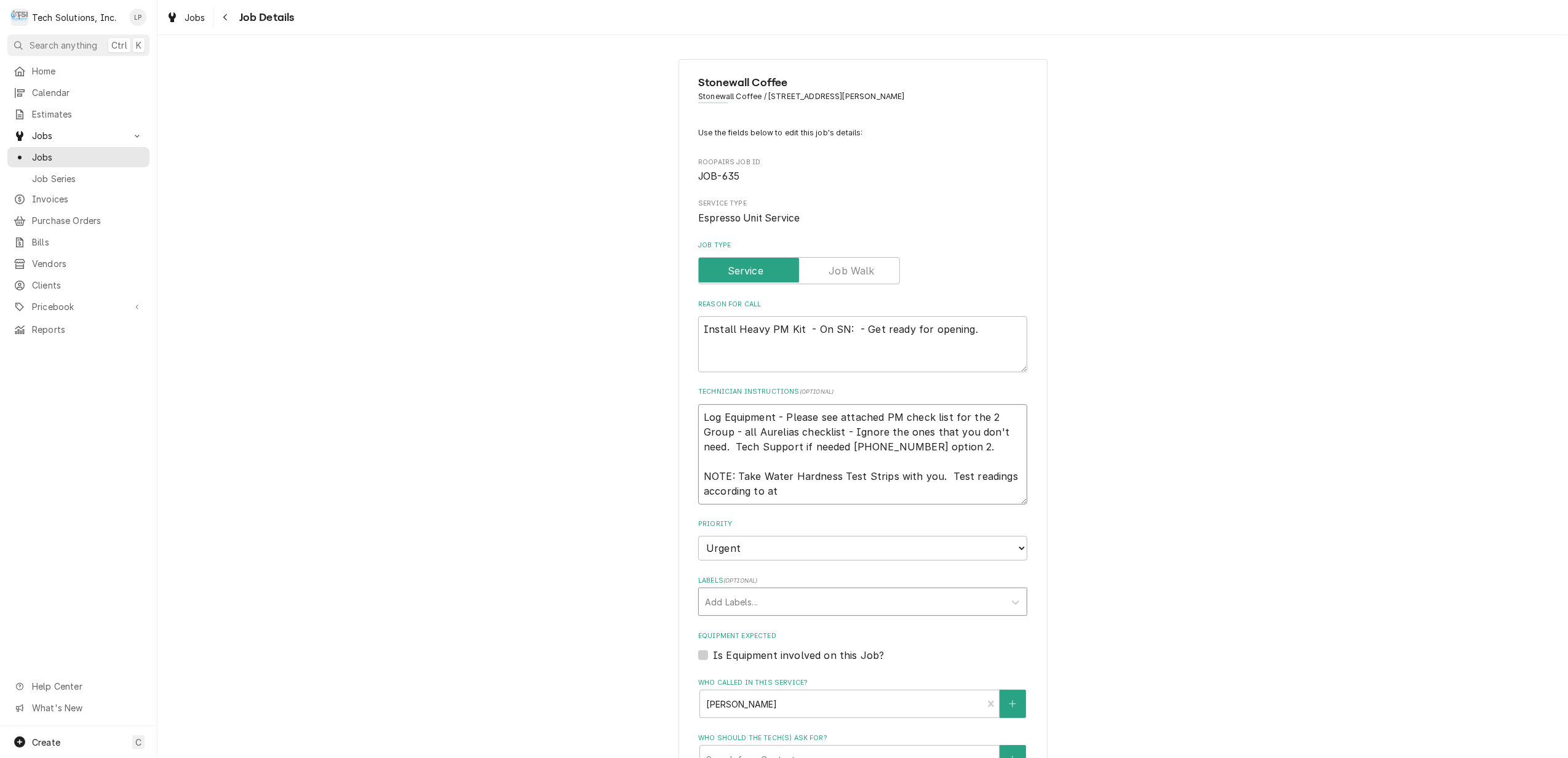
type textarea "Log Equipment - Please see attached PM check list for the 2 Group - all Aurelia…"
type textarea "x"
type textarea "Log Equipment - Please see attached PM check list for the 2 Group - all Aurelia…"
type textarea "x"
type textarea "Log Equipment - Please see attached PM check list for the 2 Group - all Aurelia…"
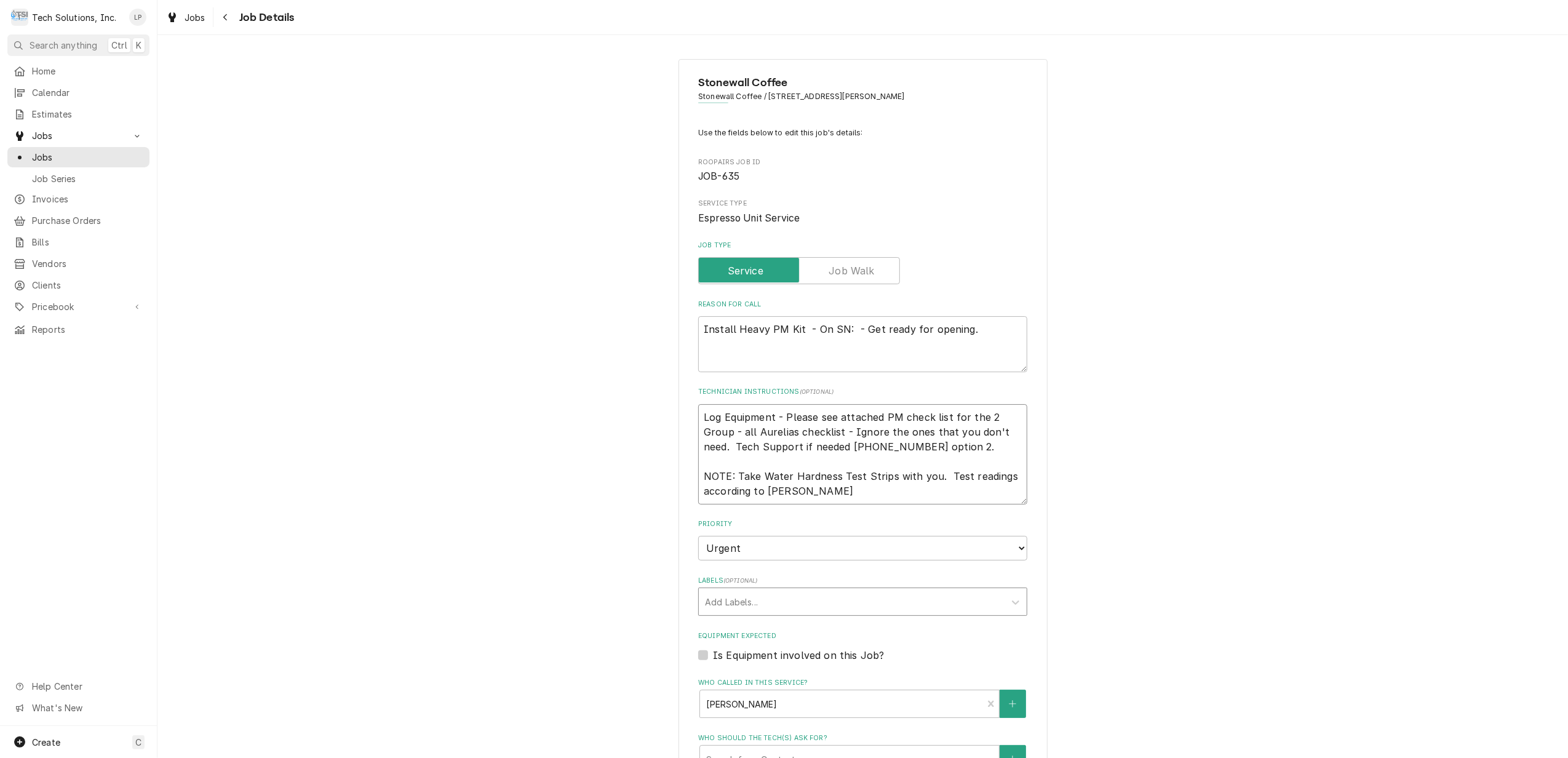
type textarea "x"
type textarea "Log Equipment - Please see attached PM check list for the 2 Group - all Aurelia…"
type textarea "x"
type textarea "Log Equipment - Please see attached PM check list for the 2 Group - all Aurelia…"
type textarea "x"
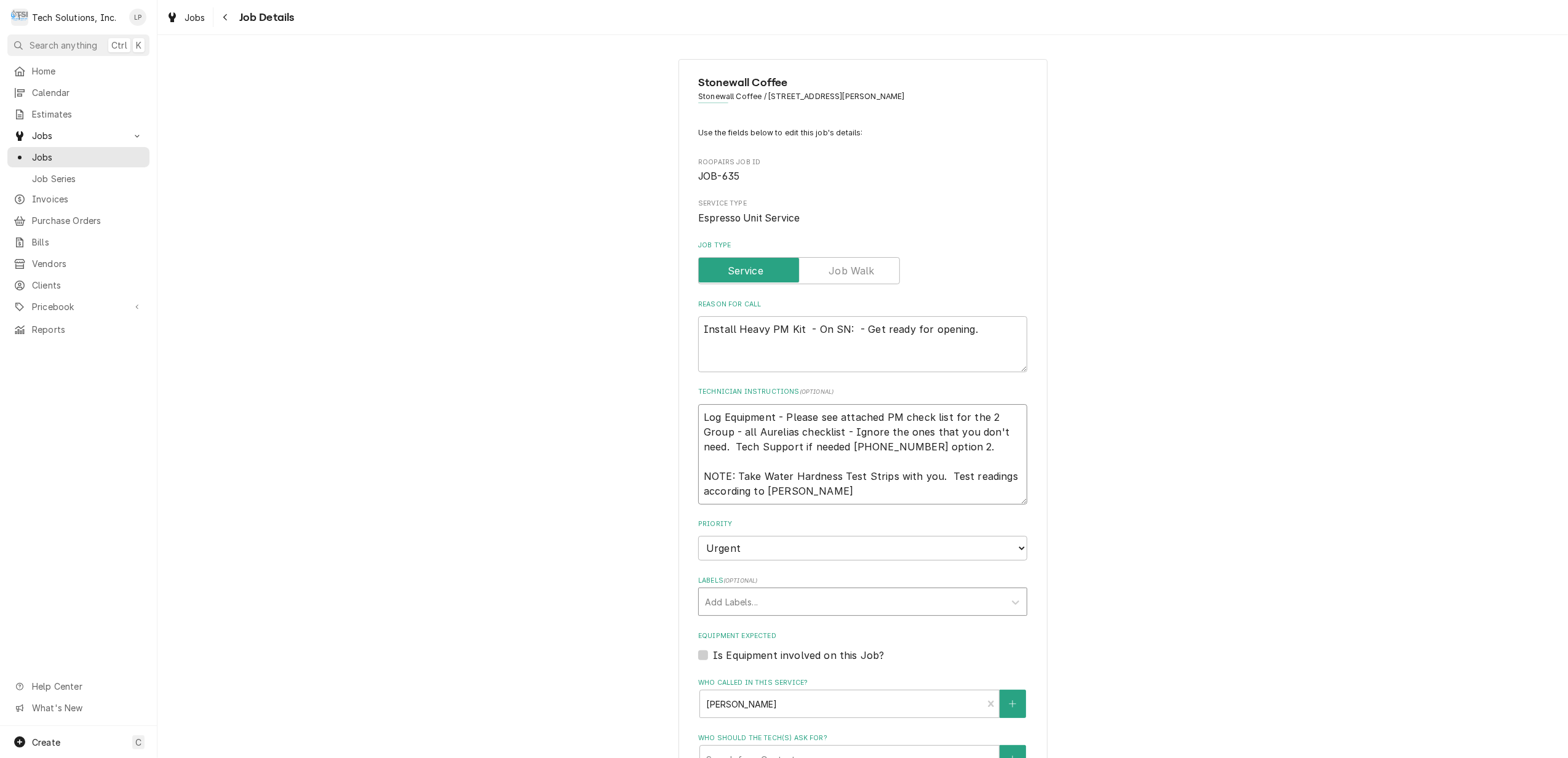
type textarea "Log Equipment - Please see attached PM check list for the 2 Group - all Aurelia…"
type textarea "x"
type textarea "Log Equipment - Please see attached PM check list for the 2 Group - all Aurelia…"
type textarea "x"
type textarea "Log Equipment - Please see attached PM check list for the 2 Group - all Aurelia…"
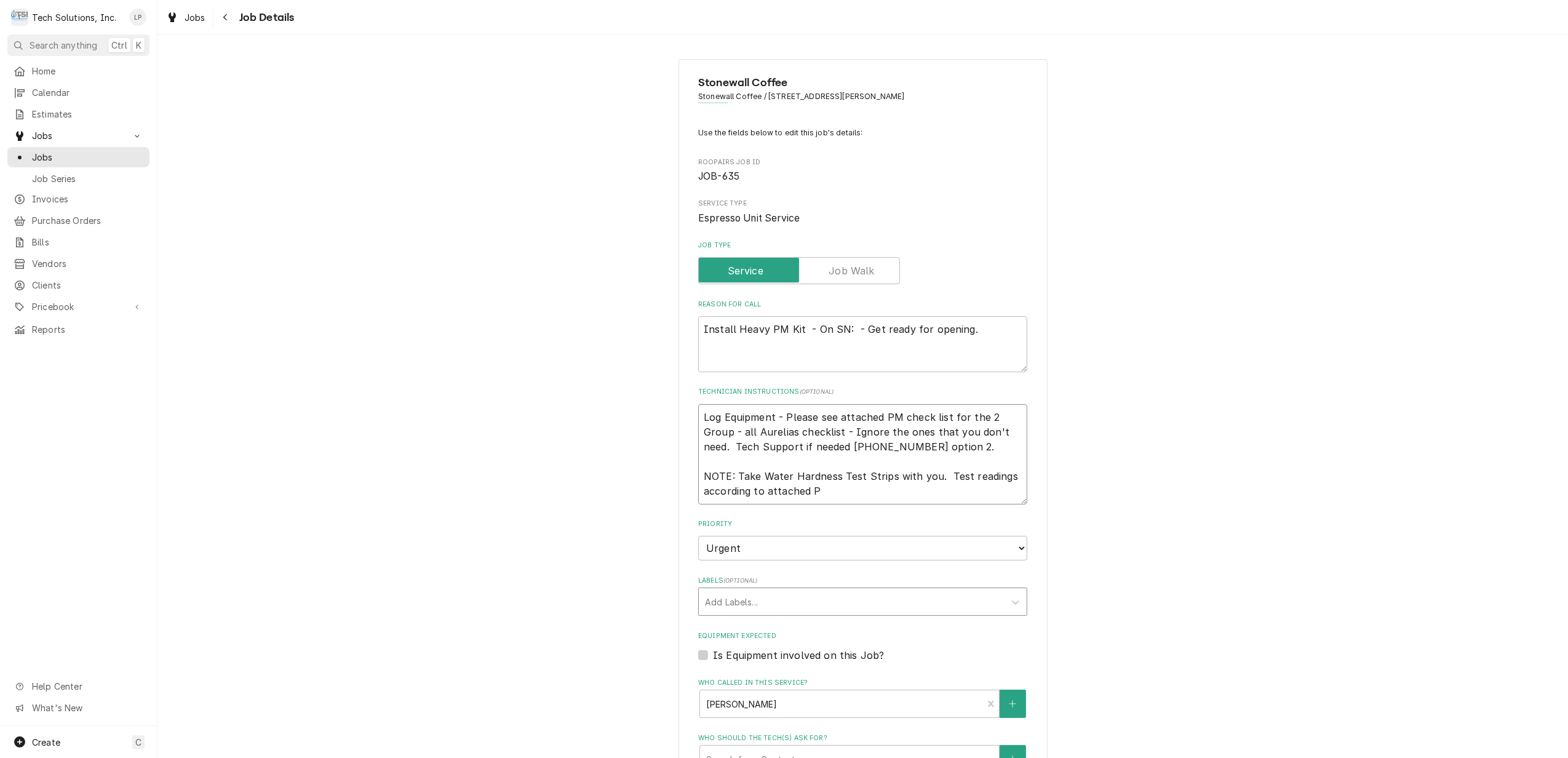
type textarea "x"
type textarea "Log Equipment - Please see attached PM check list for the 2 Group - all Aurelia…"
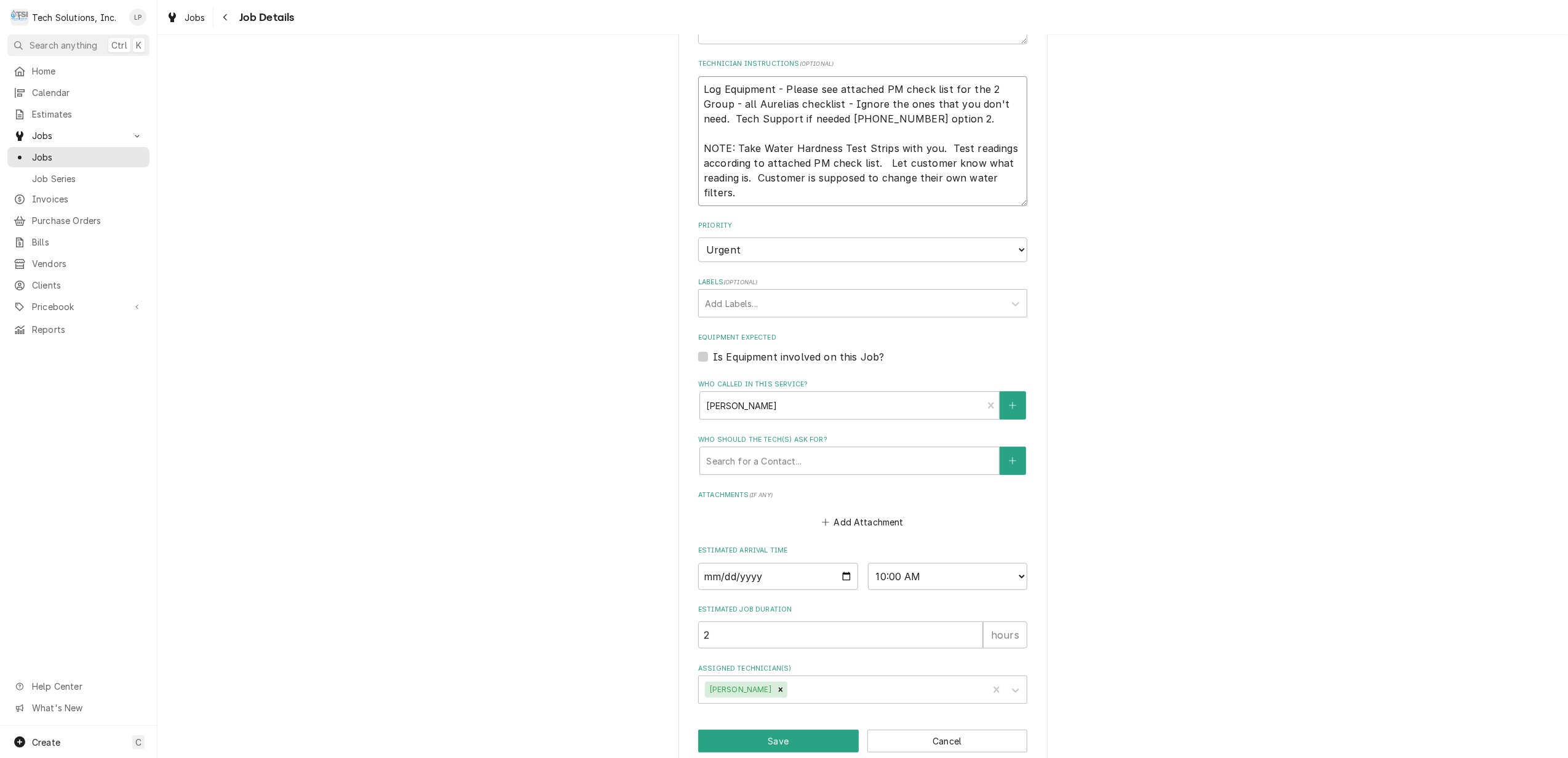
scroll to position [350, 0]
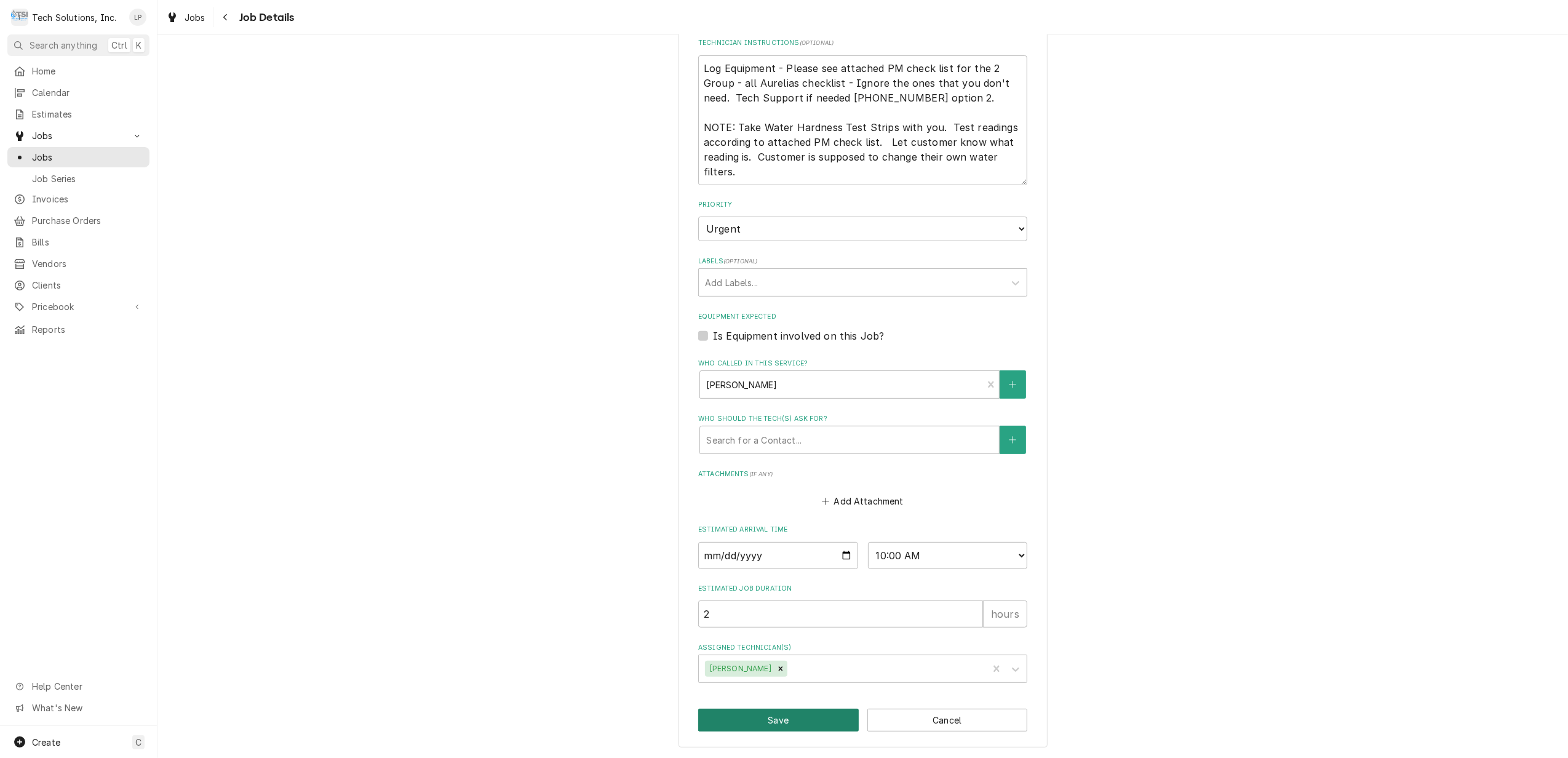
click at [797, 720] on button "Save" at bounding box center [779, 720] width 161 height 23
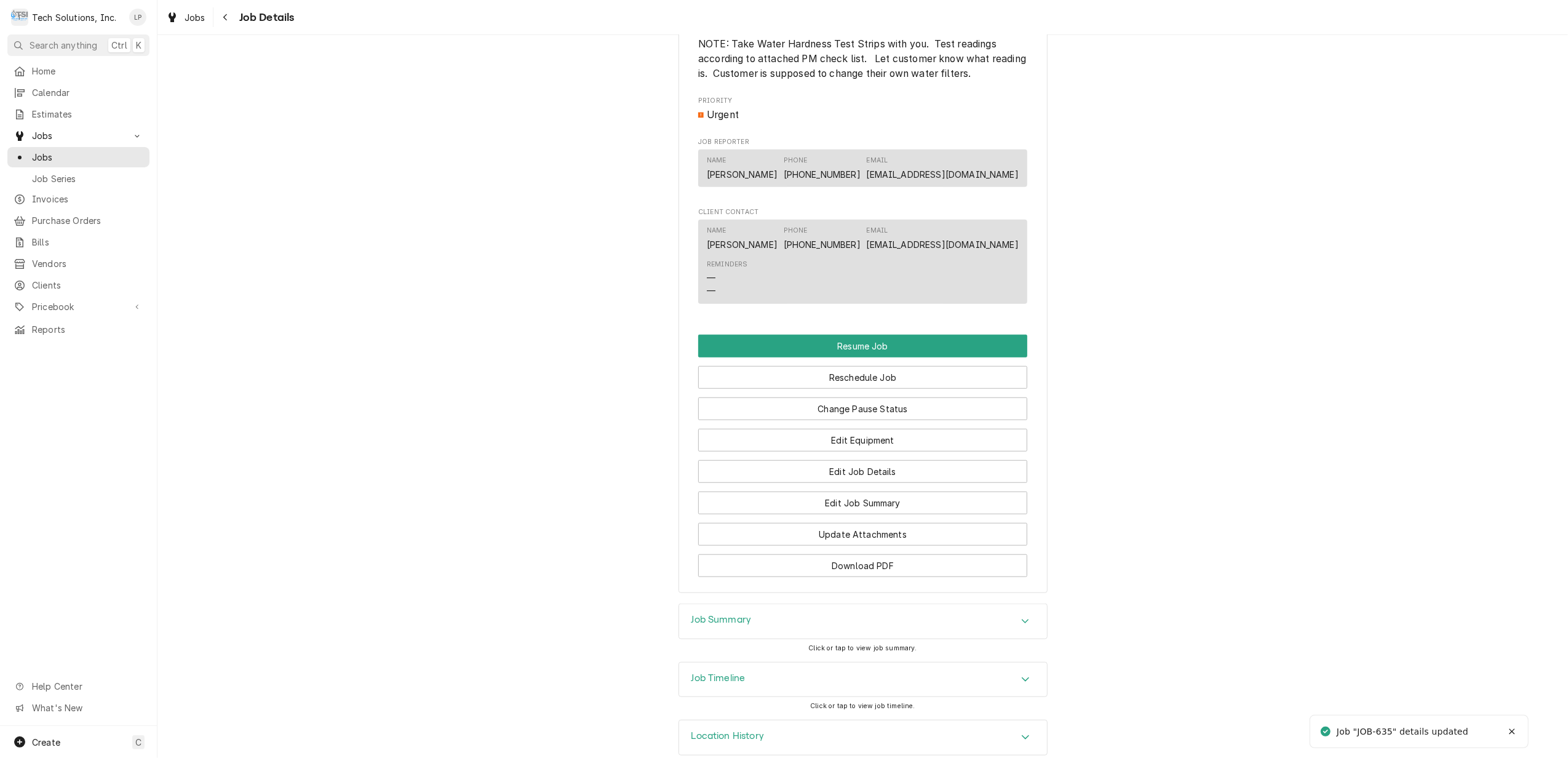
scroll to position [934, 0]
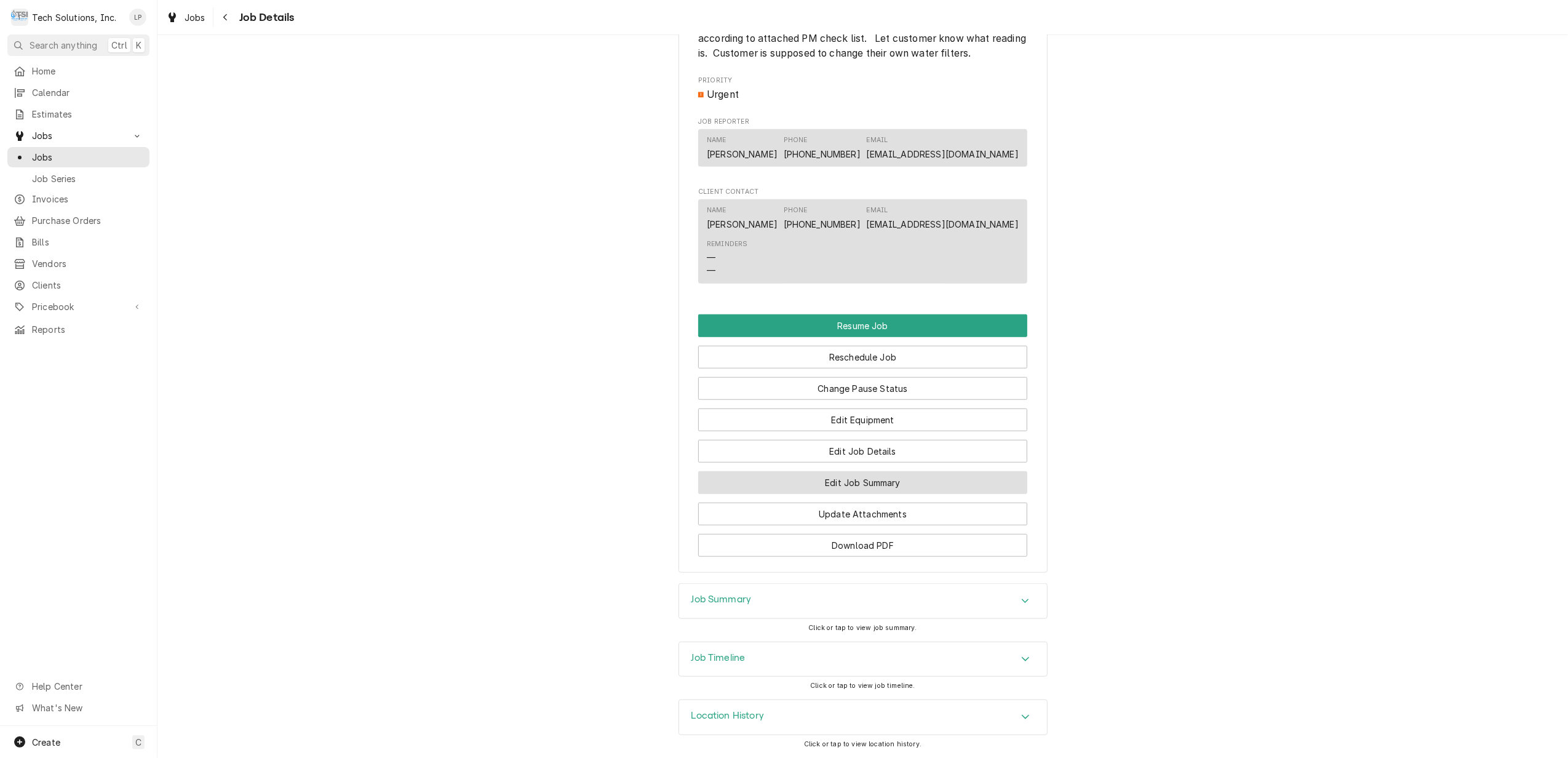
click at [917, 475] on button "Edit Job Summary" at bounding box center [863, 483] width 329 height 23
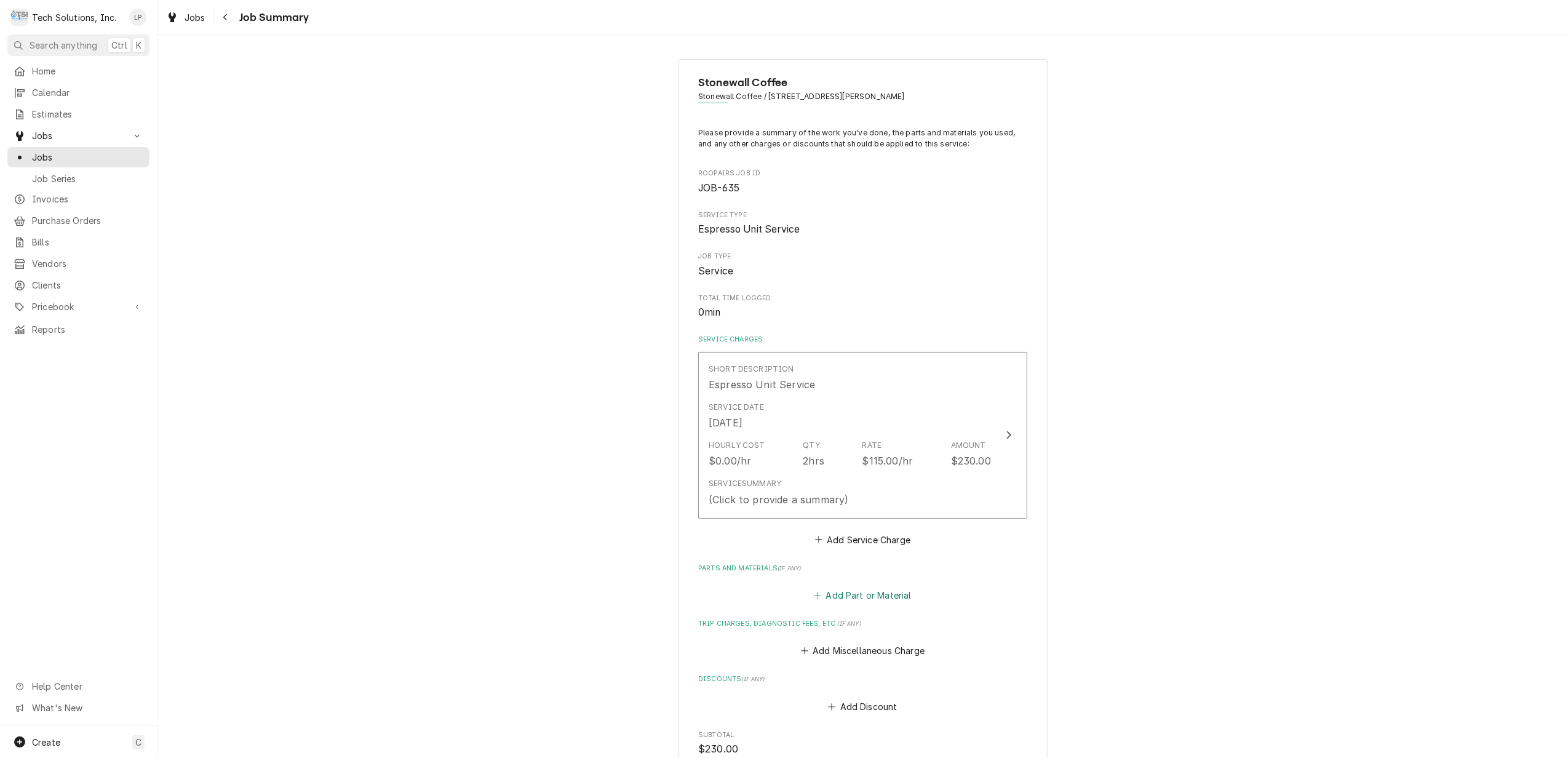
click at [855, 598] on button "Add Part or Material" at bounding box center [863, 595] width 101 height 17
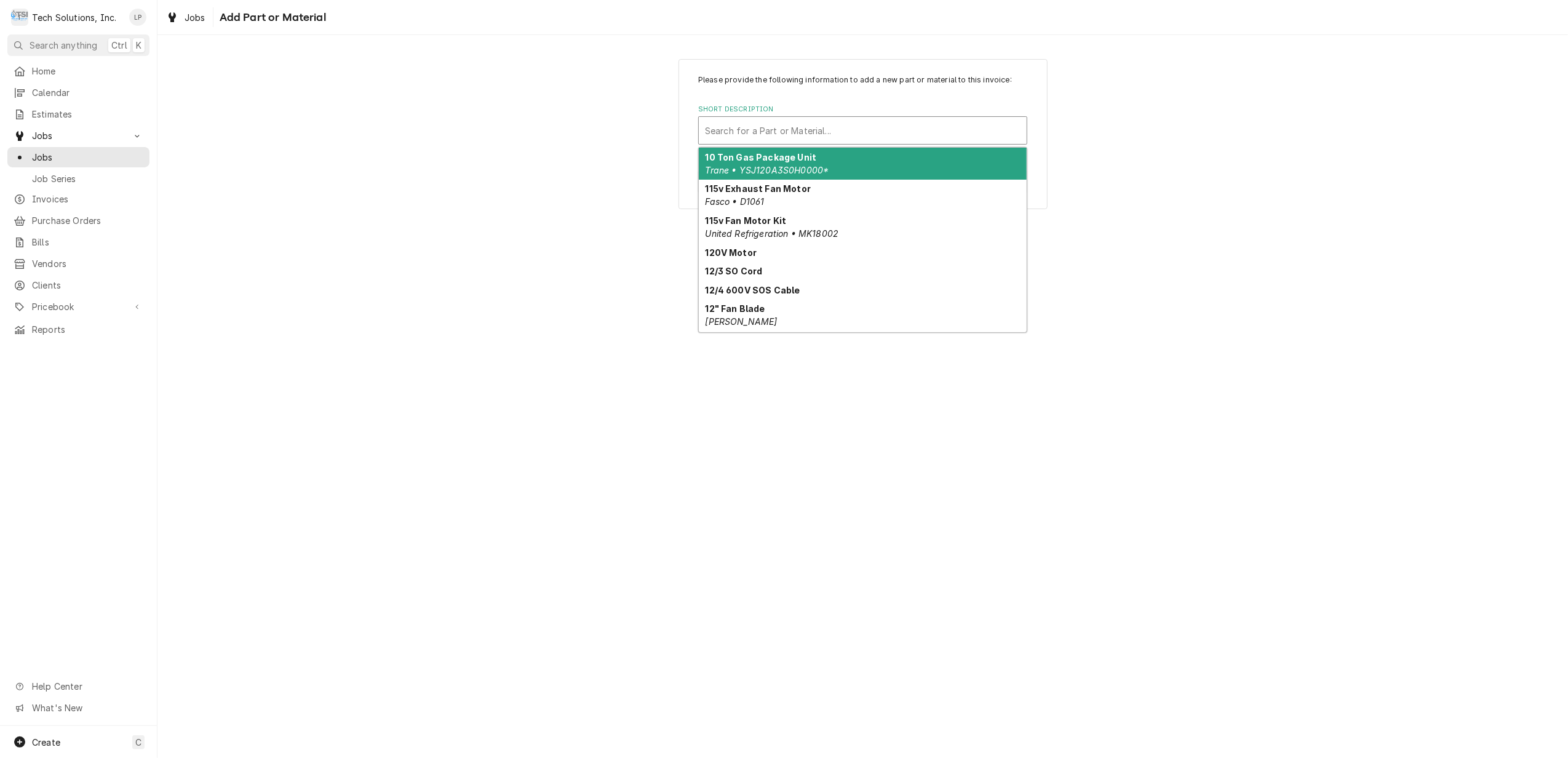
click at [808, 136] on div "Short Description" at bounding box center [863, 130] width 315 height 22
type input "aur"
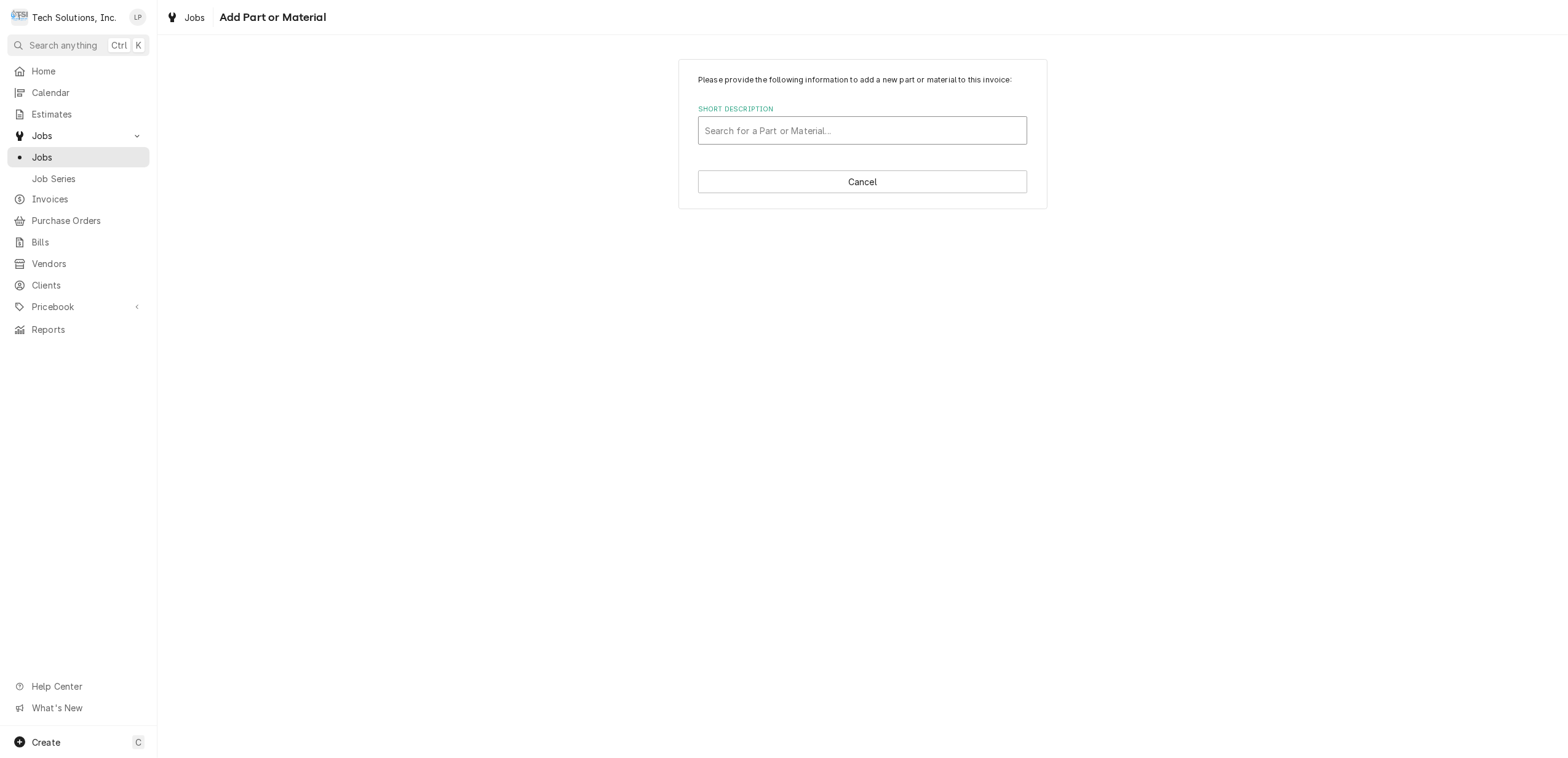
click at [752, 129] on div "Short Description" at bounding box center [863, 130] width 315 height 22
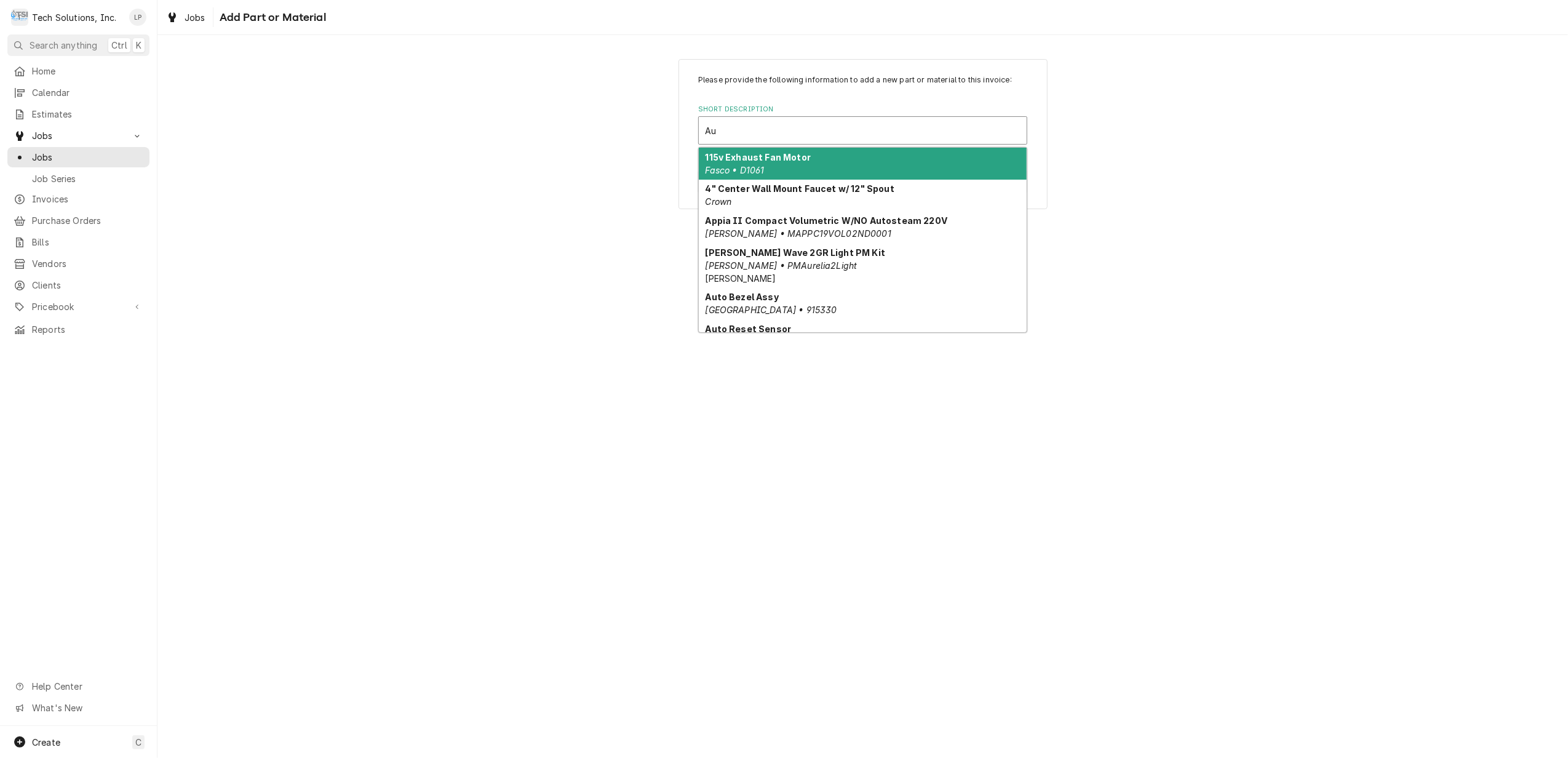
type input "A"
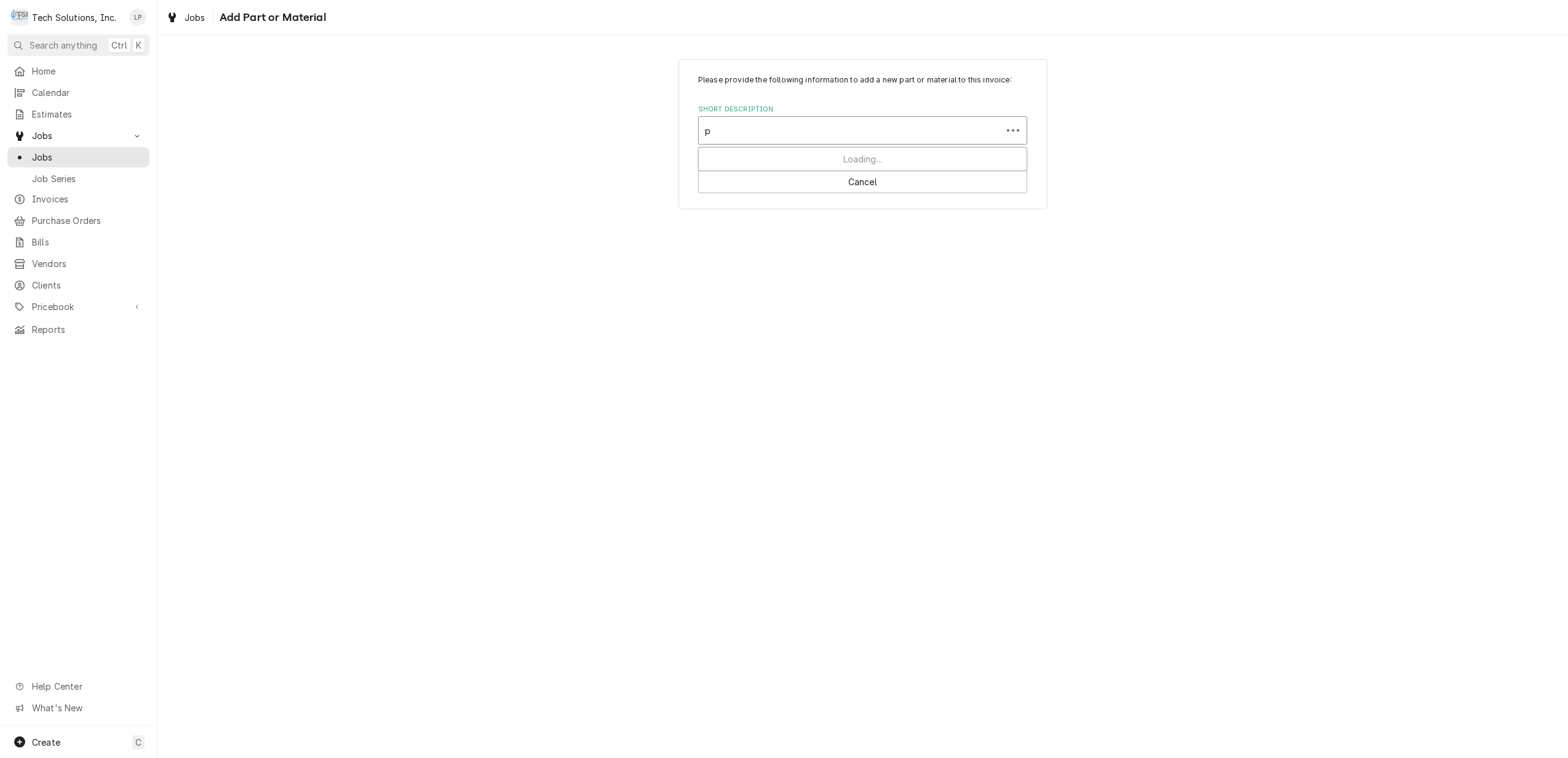
type input "pm"
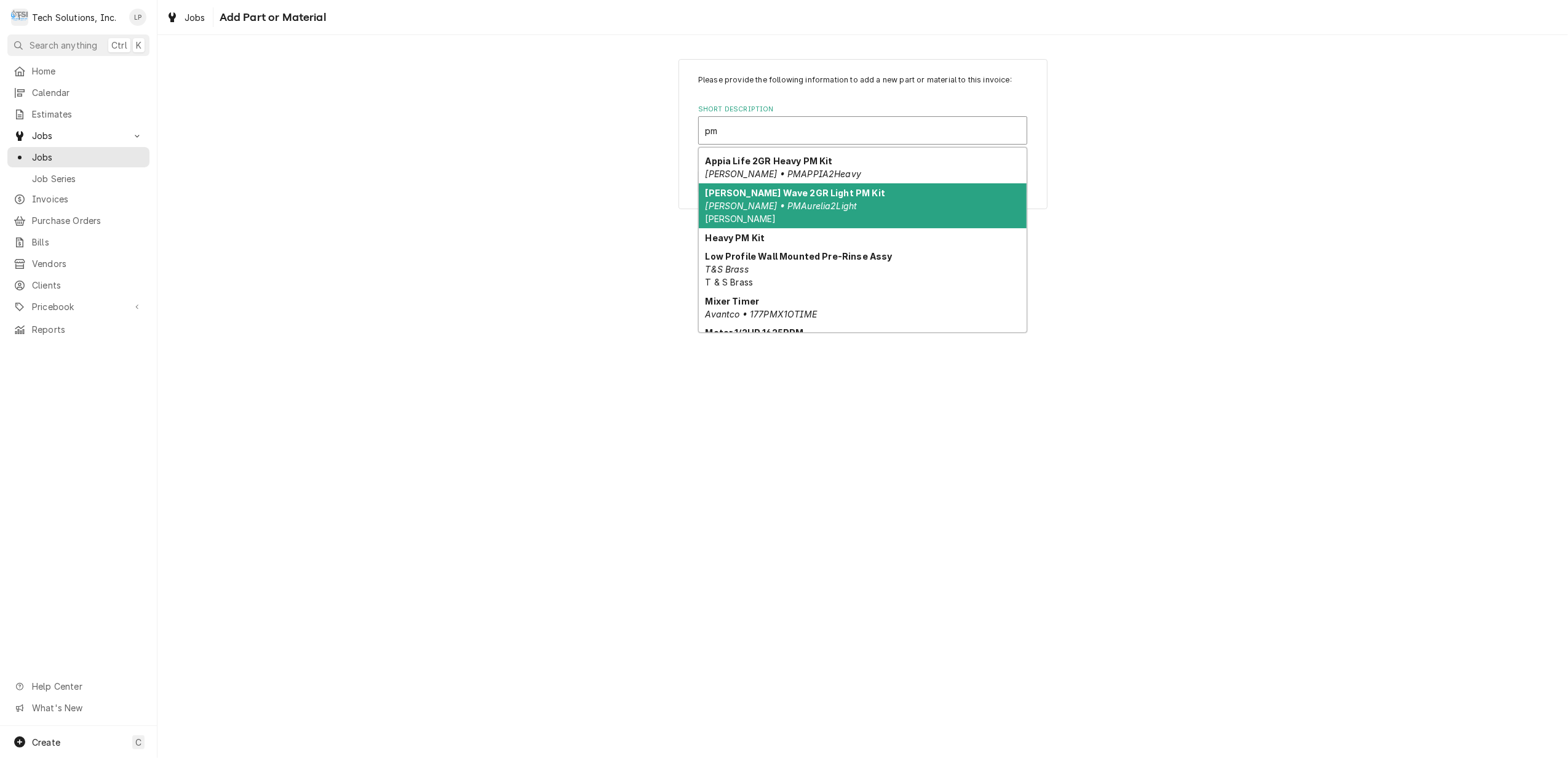
scroll to position [11, 0]
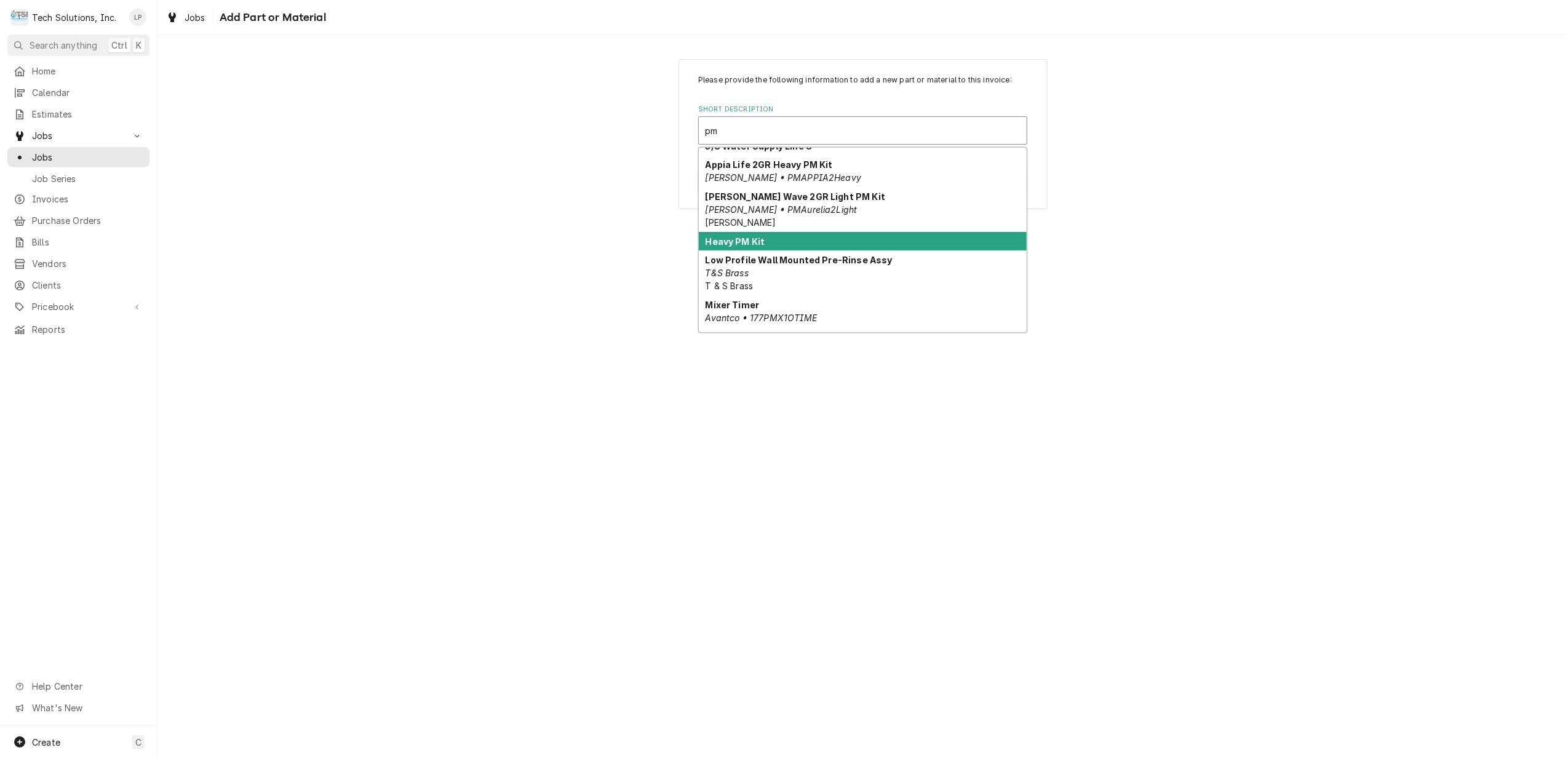
click at [803, 234] on div "Heavy PM Kit" at bounding box center [862, 241] width 328 height 19
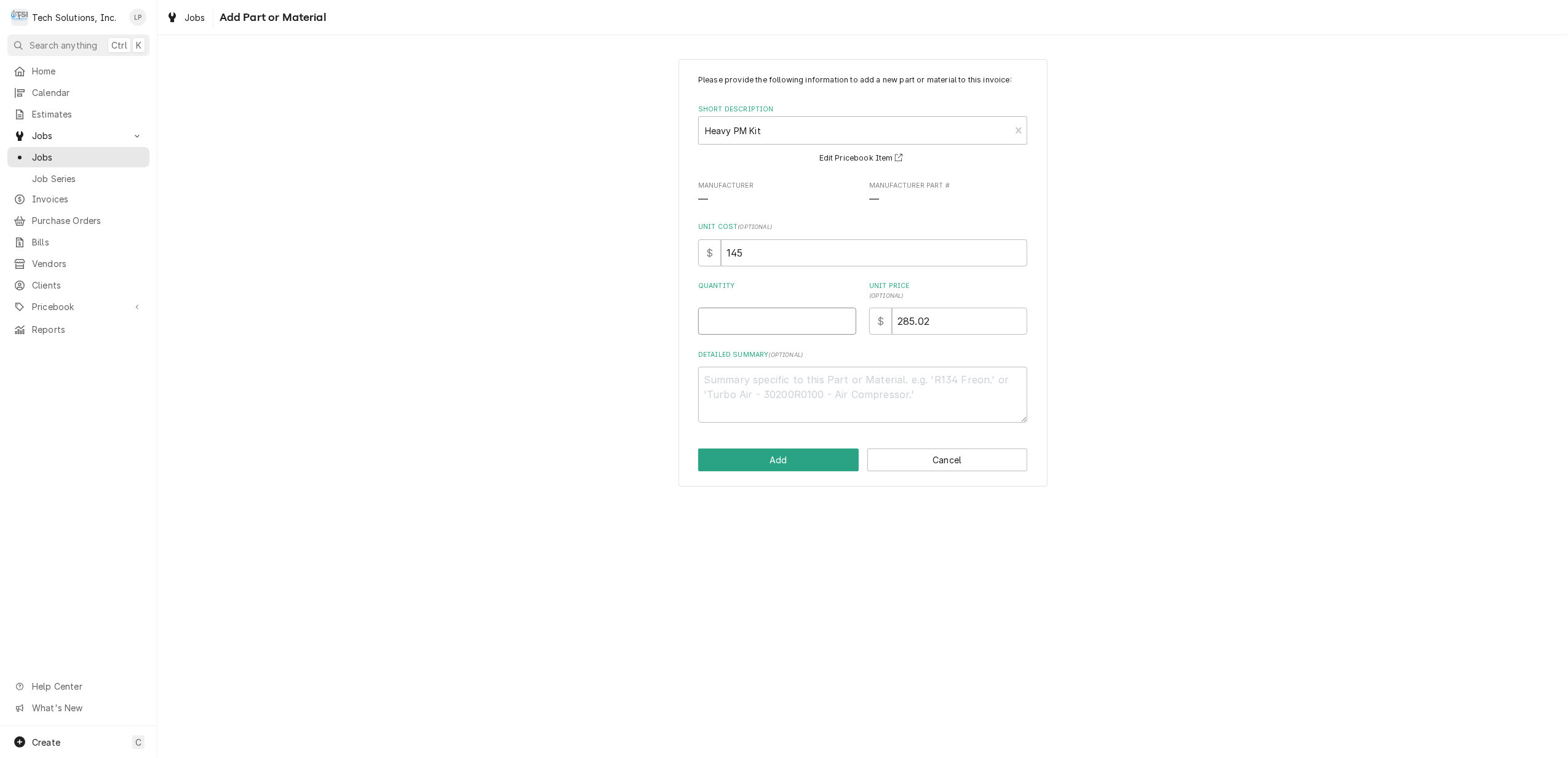
click at [790, 314] on input "Quantity" at bounding box center [777, 320] width 158 height 27
type textarea "x"
type input "1"
click at [1144, 300] on div "Please provide the following information to add a new part or material to this …" at bounding box center [863, 273] width 1410 height 449
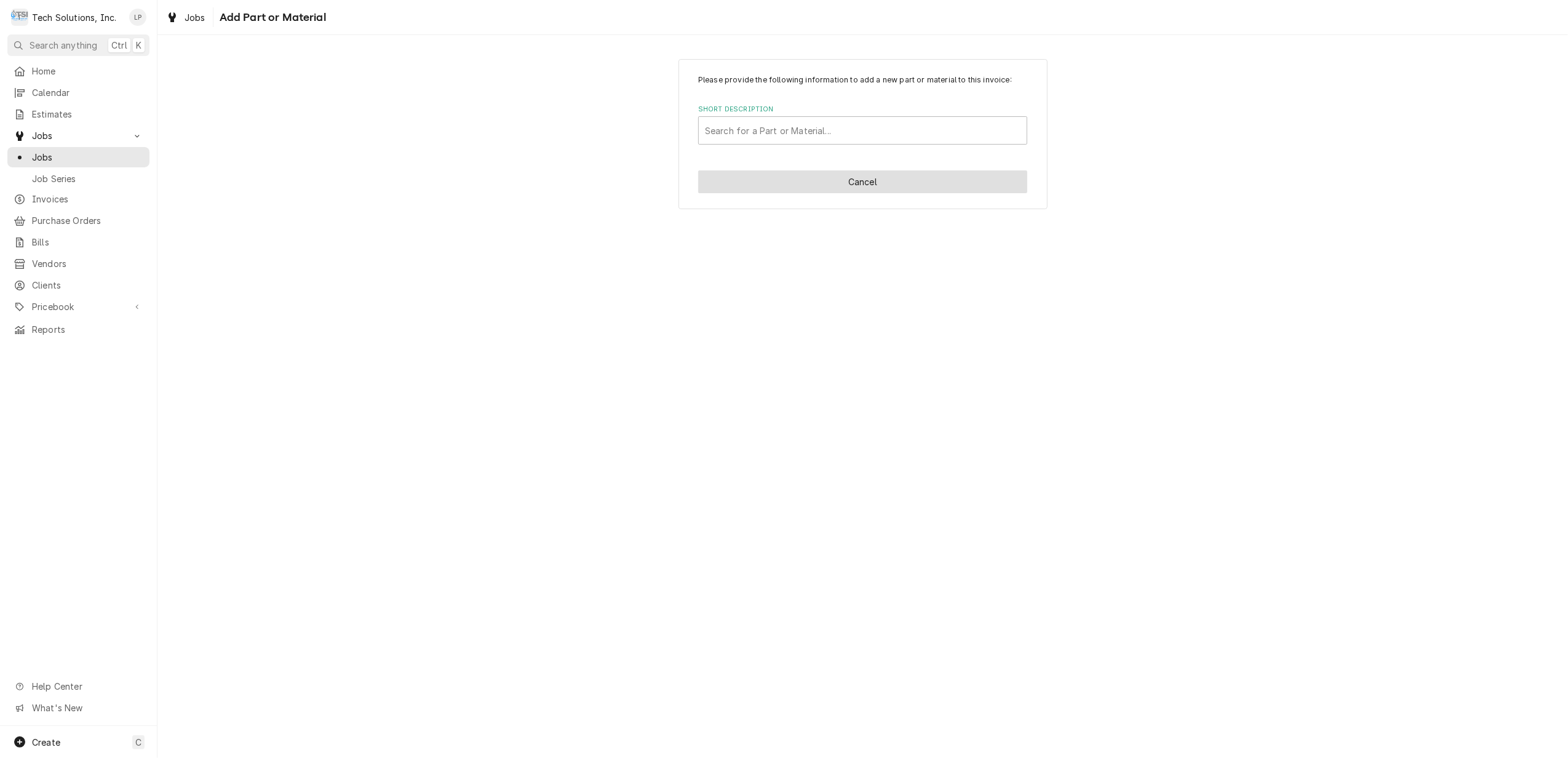
click at [858, 183] on button "Cancel" at bounding box center [863, 182] width 329 height 23
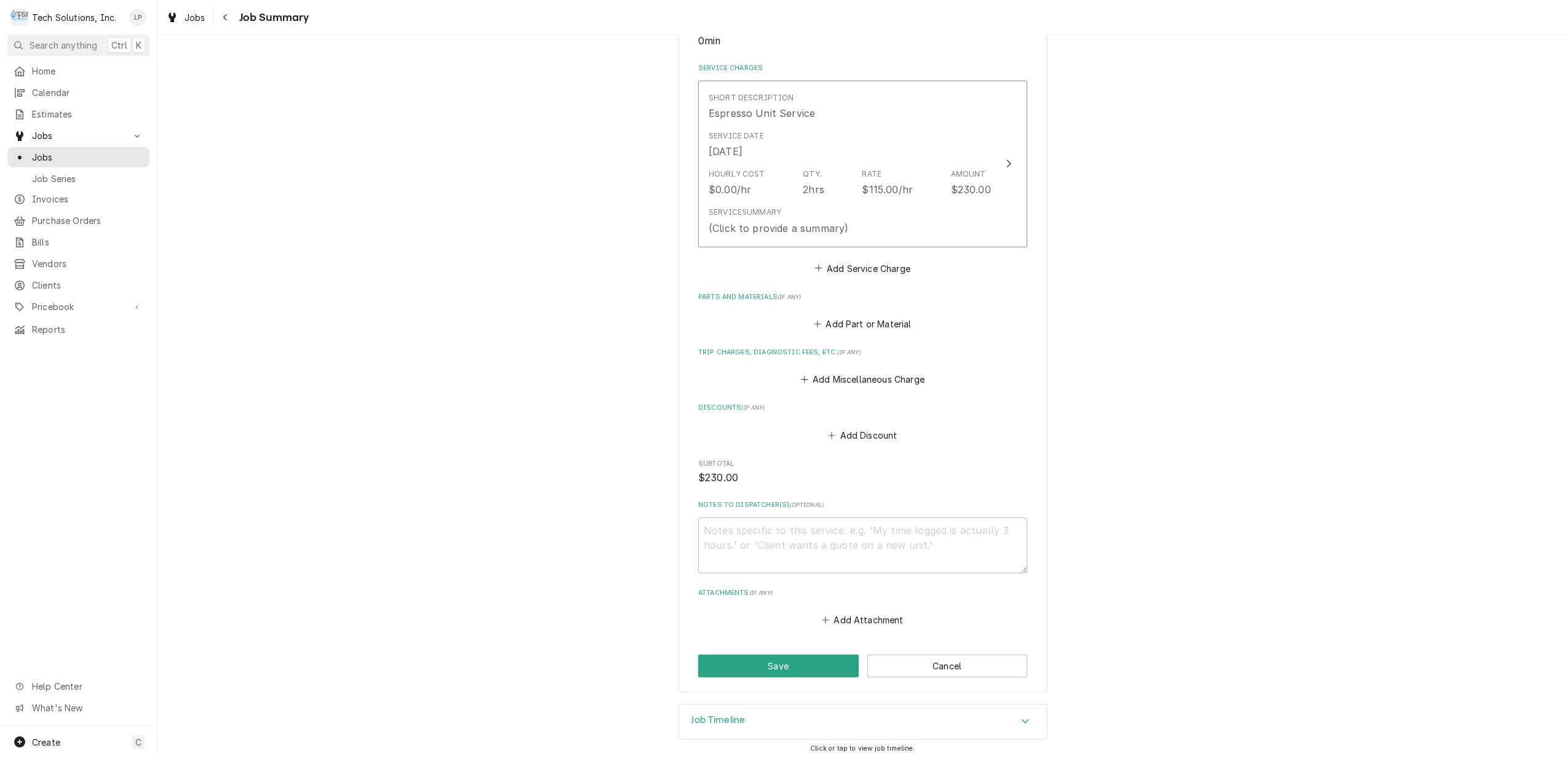
scroll to position [277, 0]
click at [786, 660] on button "Save" at bounding box center [779, 662] width 161 height 23
type textarea "x"
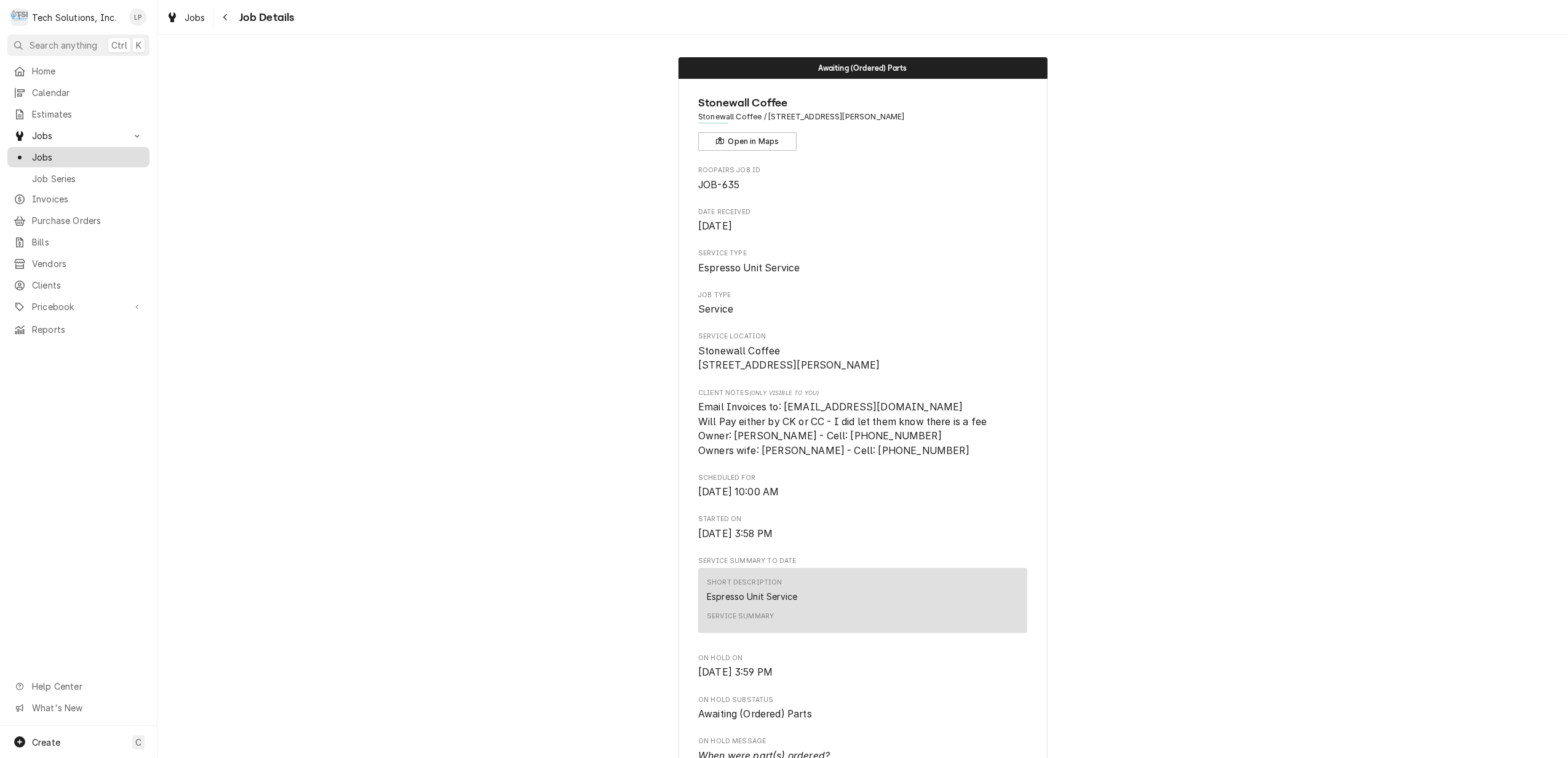
click at [33, 150] on span "Jobs" at bounding box center [87, 157] width 111 height 13
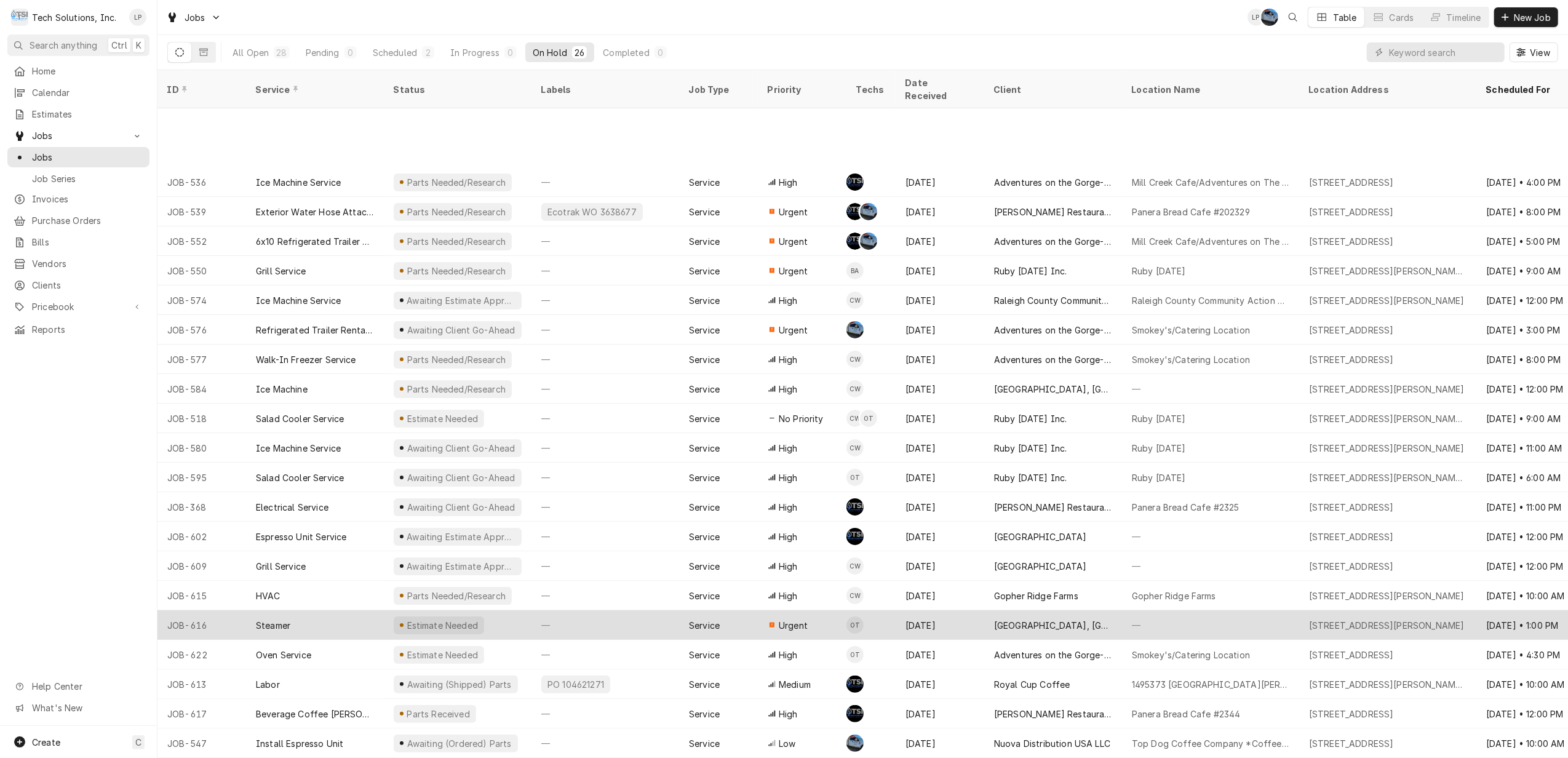
scroll to position [116, 0]
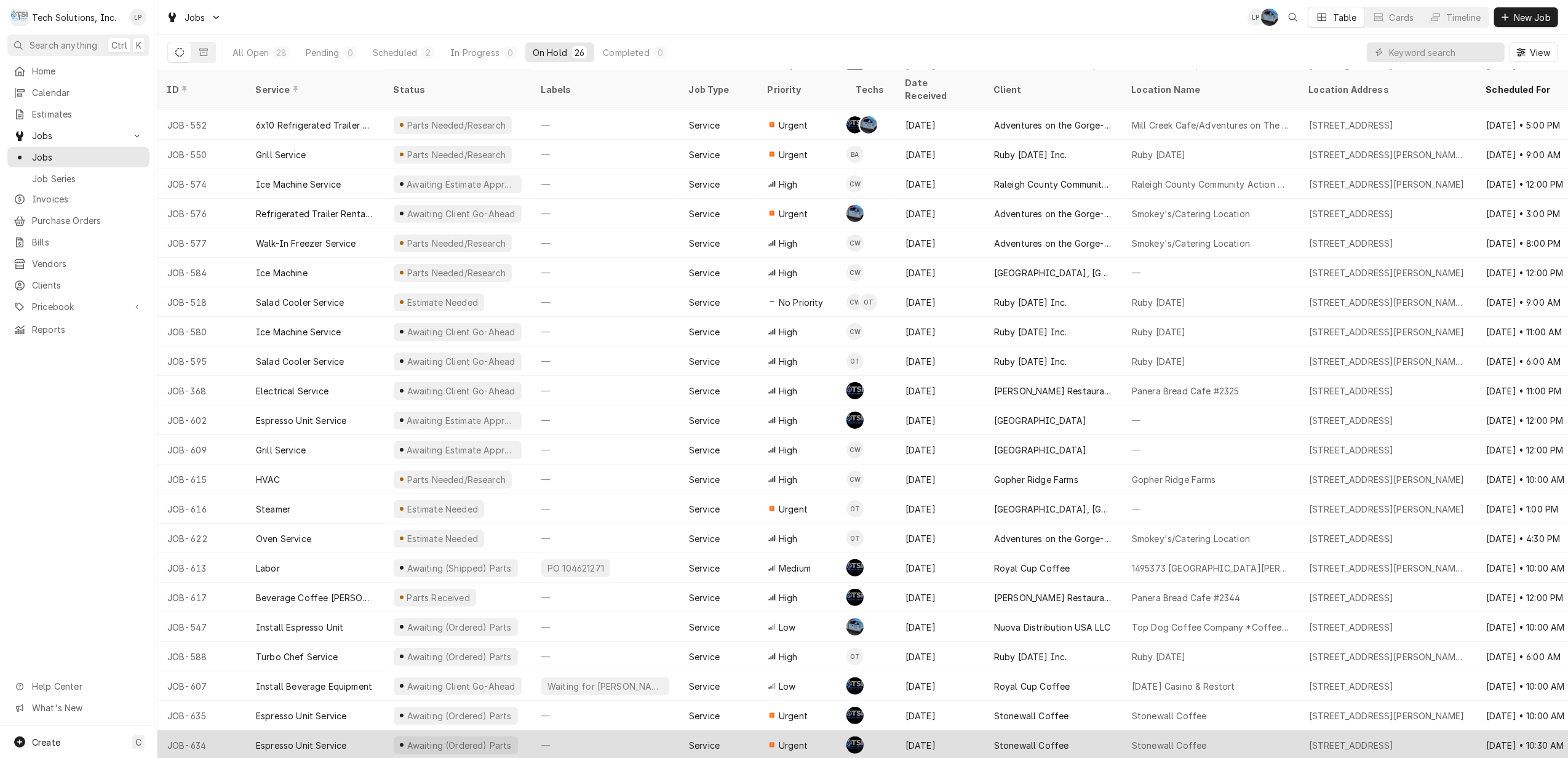
click at [900, 730] on div "[DATE]" at bounding box center [940, 745] width 88 height 29
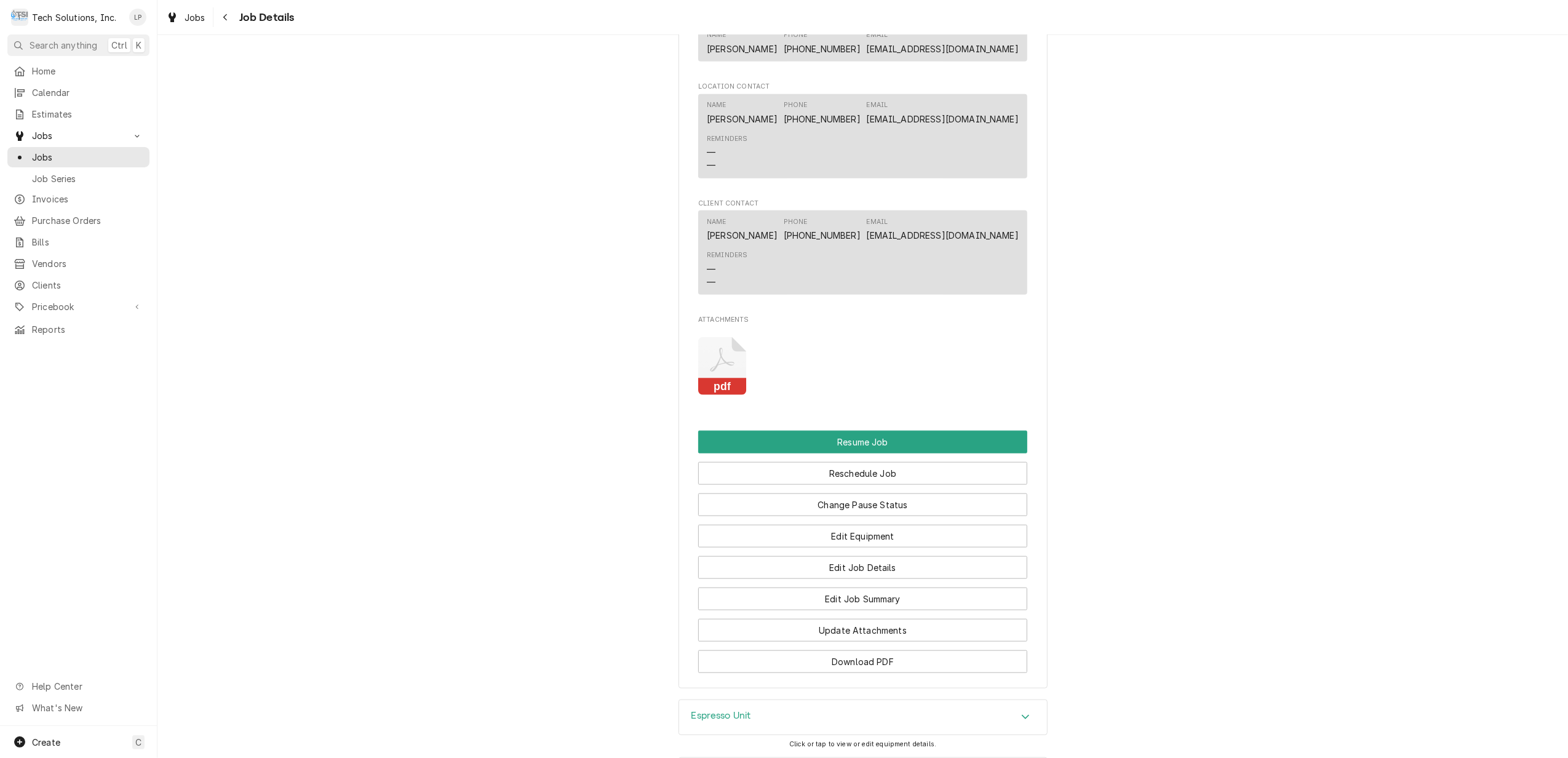
scroll to position [1311, 0]
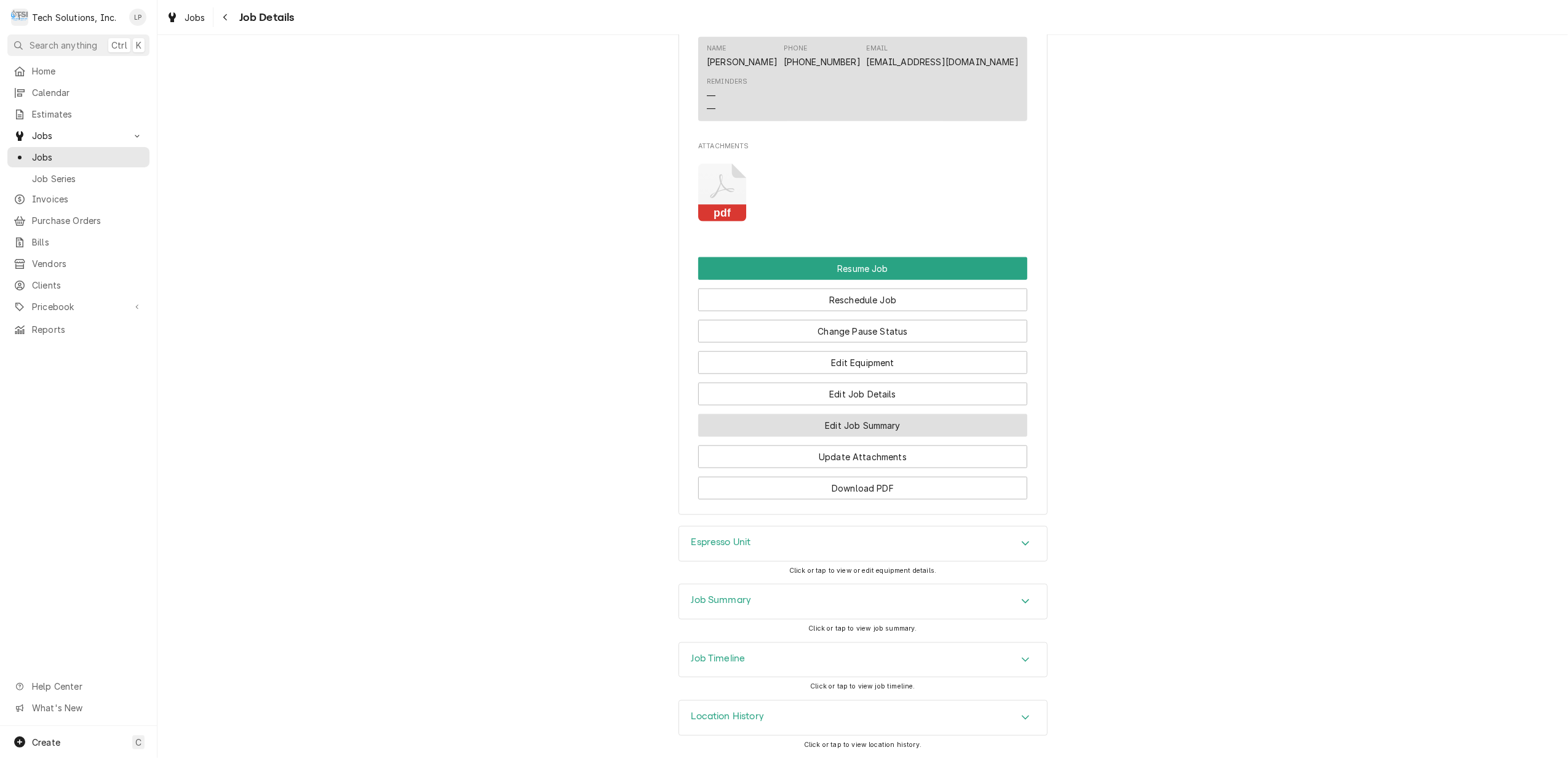
click at [855, 421] on button "Edit Job Summary" at bounding box center [863, 426] width 329 height 23
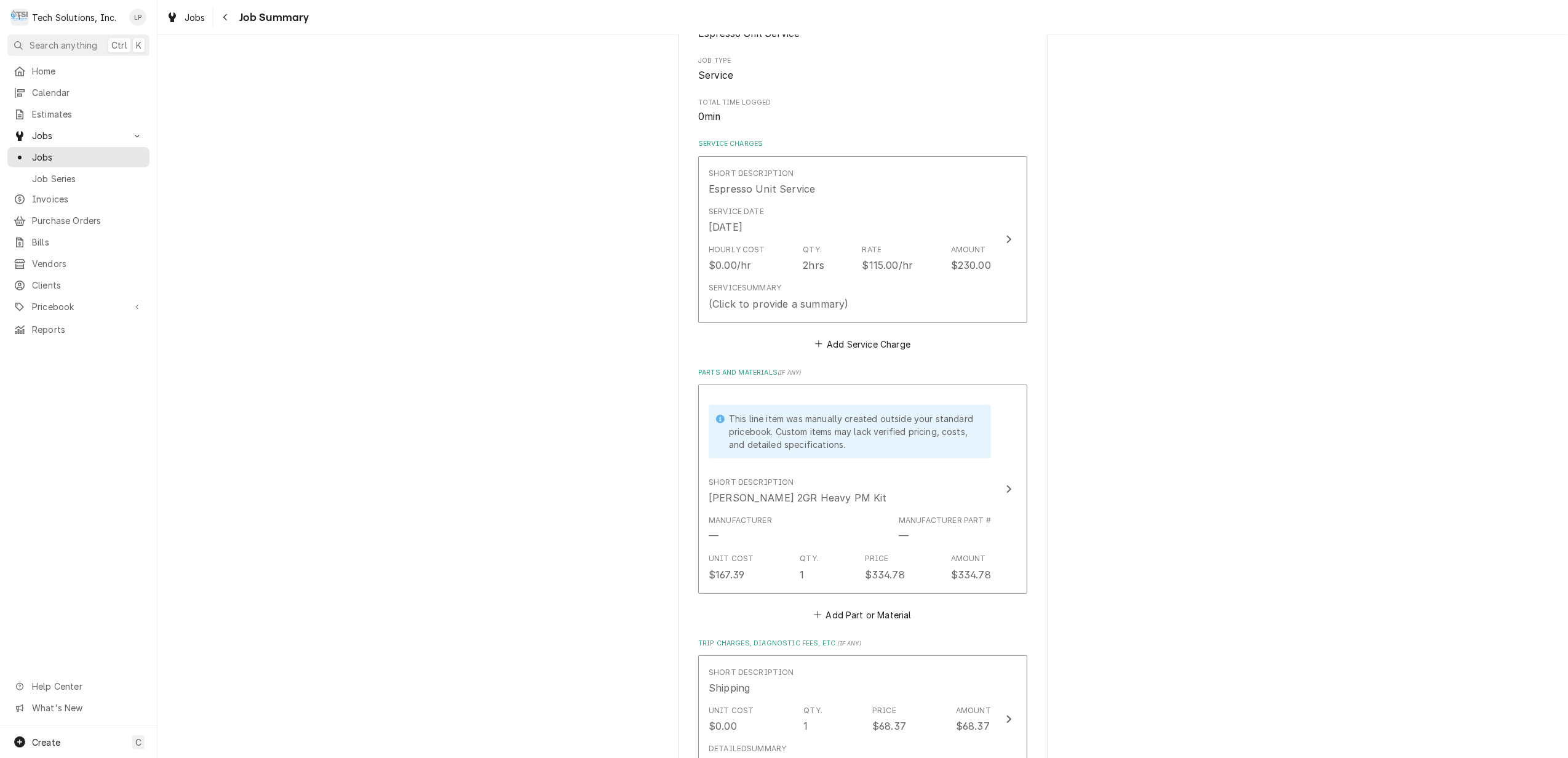
scroll to position [246, 0]
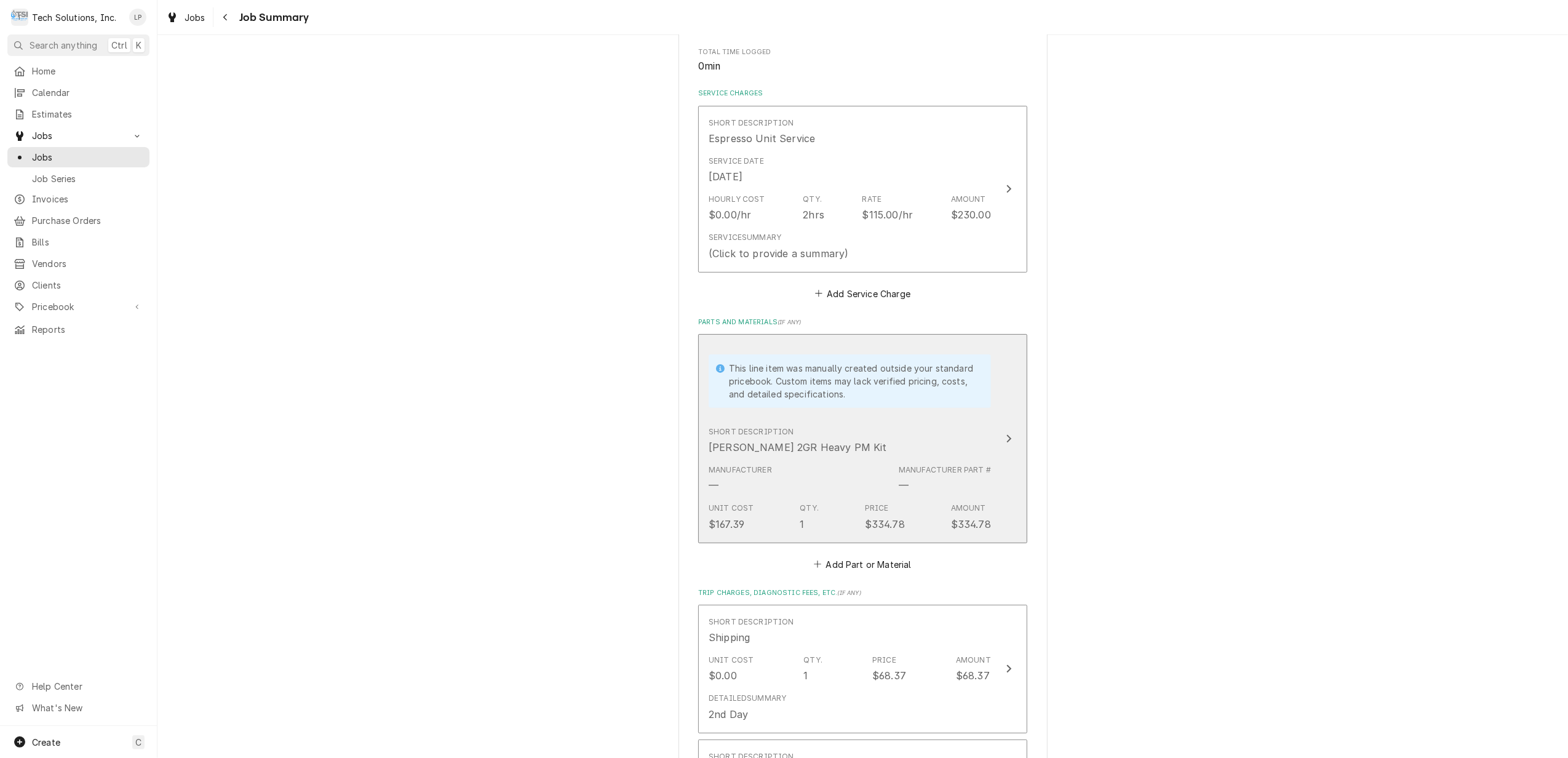
drag, startPoint x: 697, startPoint y: 448, endPoint x: 791, endPoint y: 445, distance: 94.0
click at [791, 445] on button "This line item was manually created outside your standard pricebook. Custom ite…" at bounding box center [863, 439] width 329 height 209
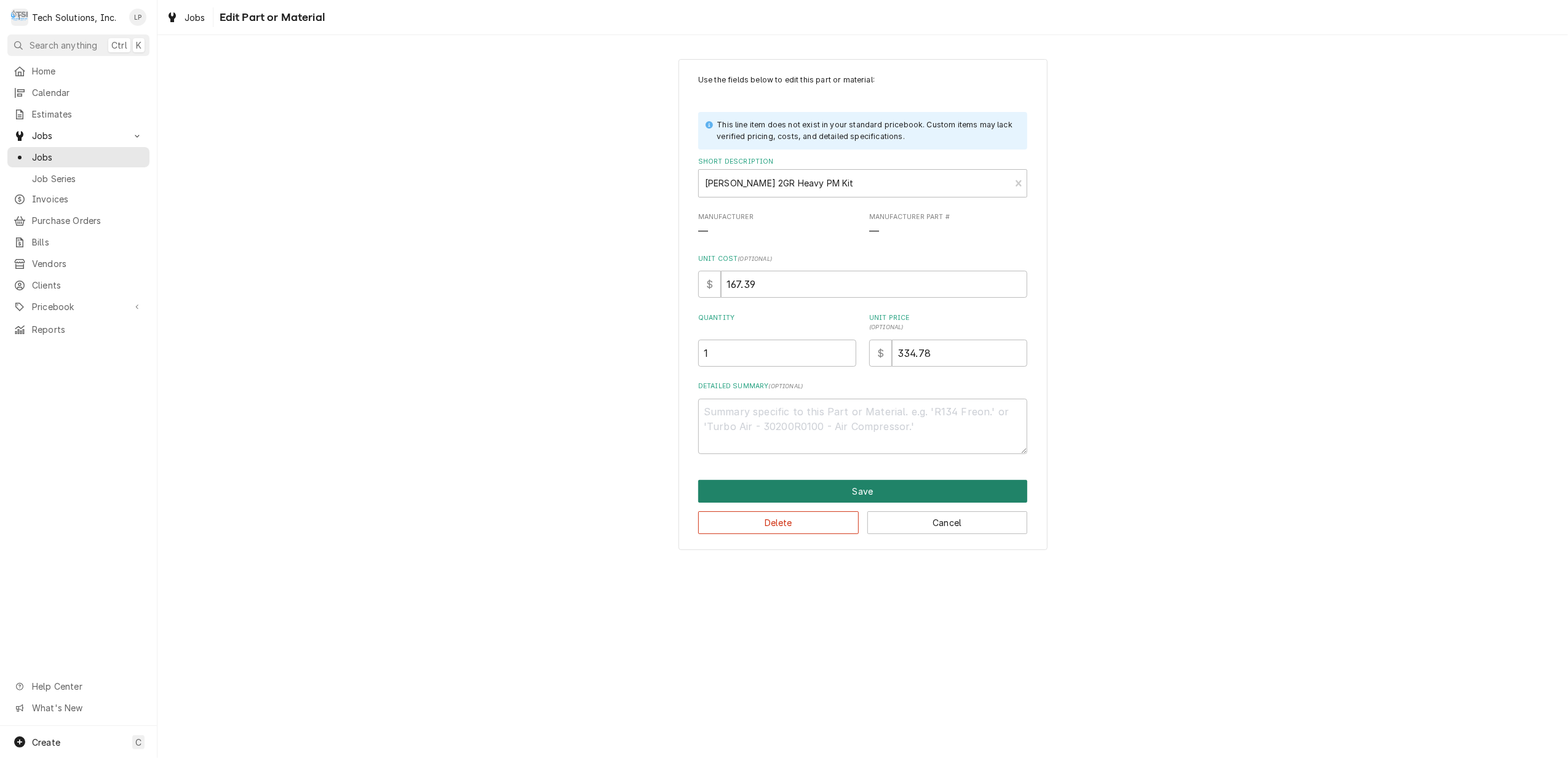
click at [842, 498] on button "Save" at bounding box center [863, 491] width 329 height 23
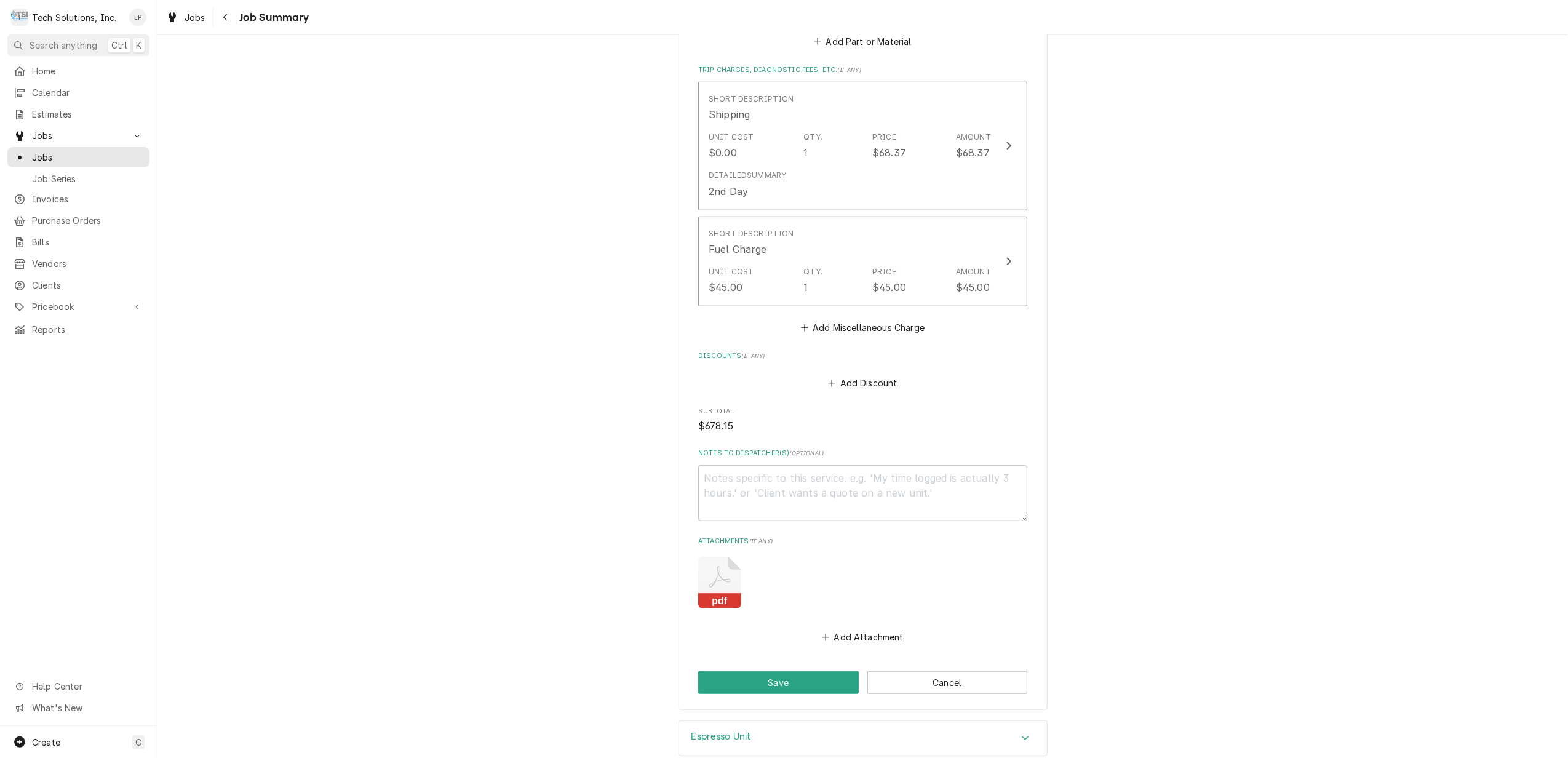
scroll to position [851, 0]
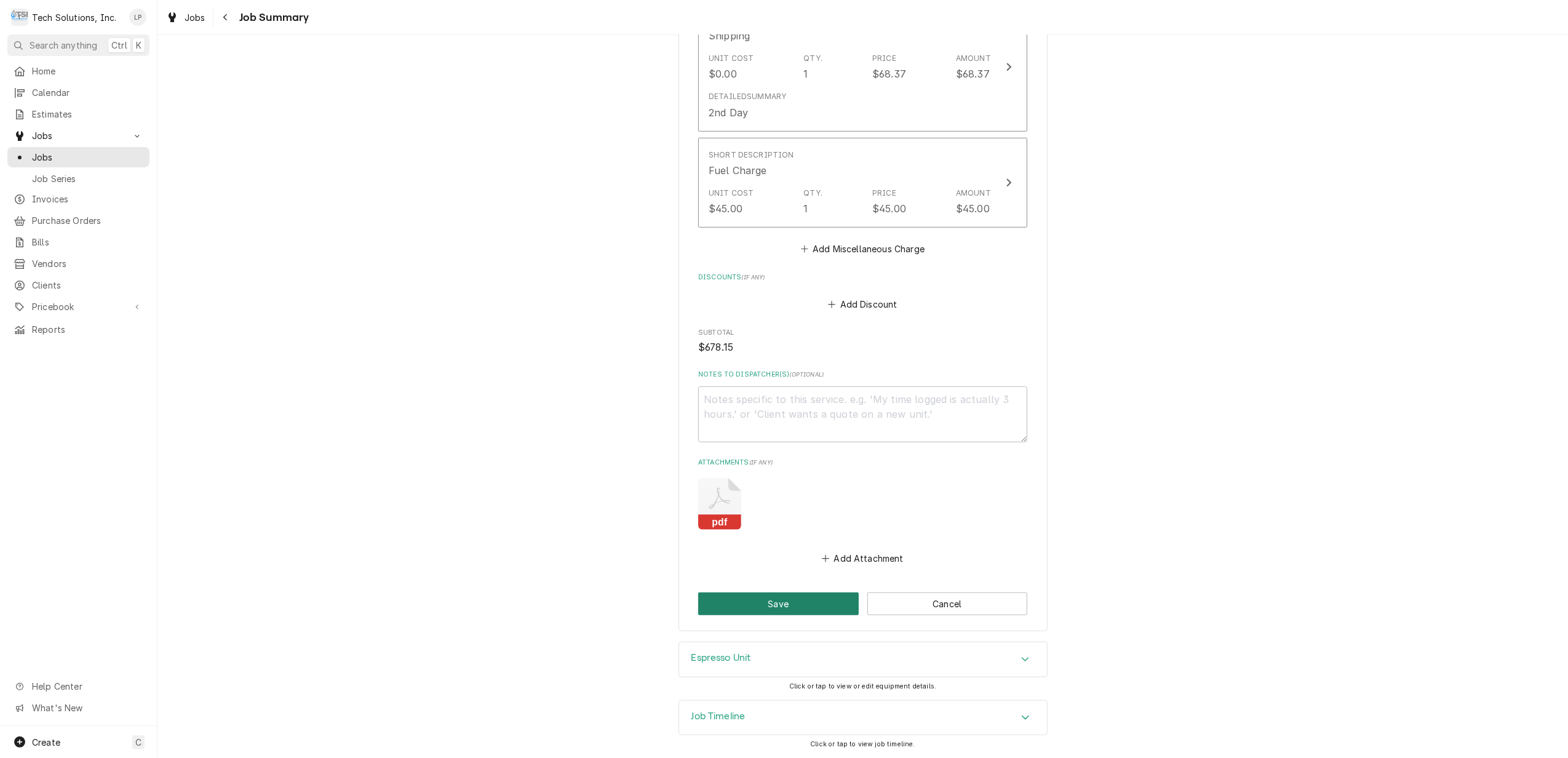
click at [754, 601] on button "Save" at bounding box center [779, 604] width 161 height 23
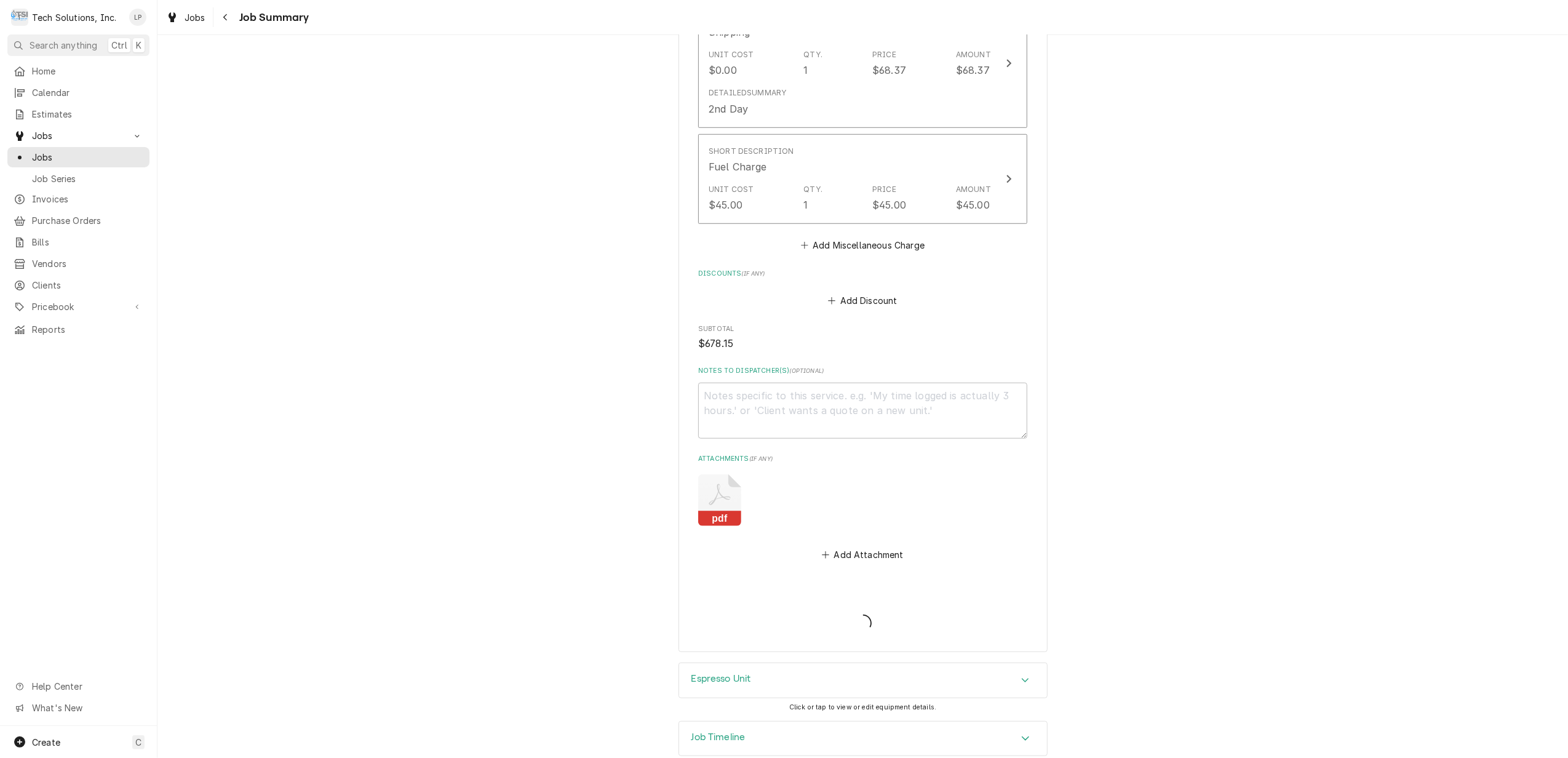
type textarea "x"
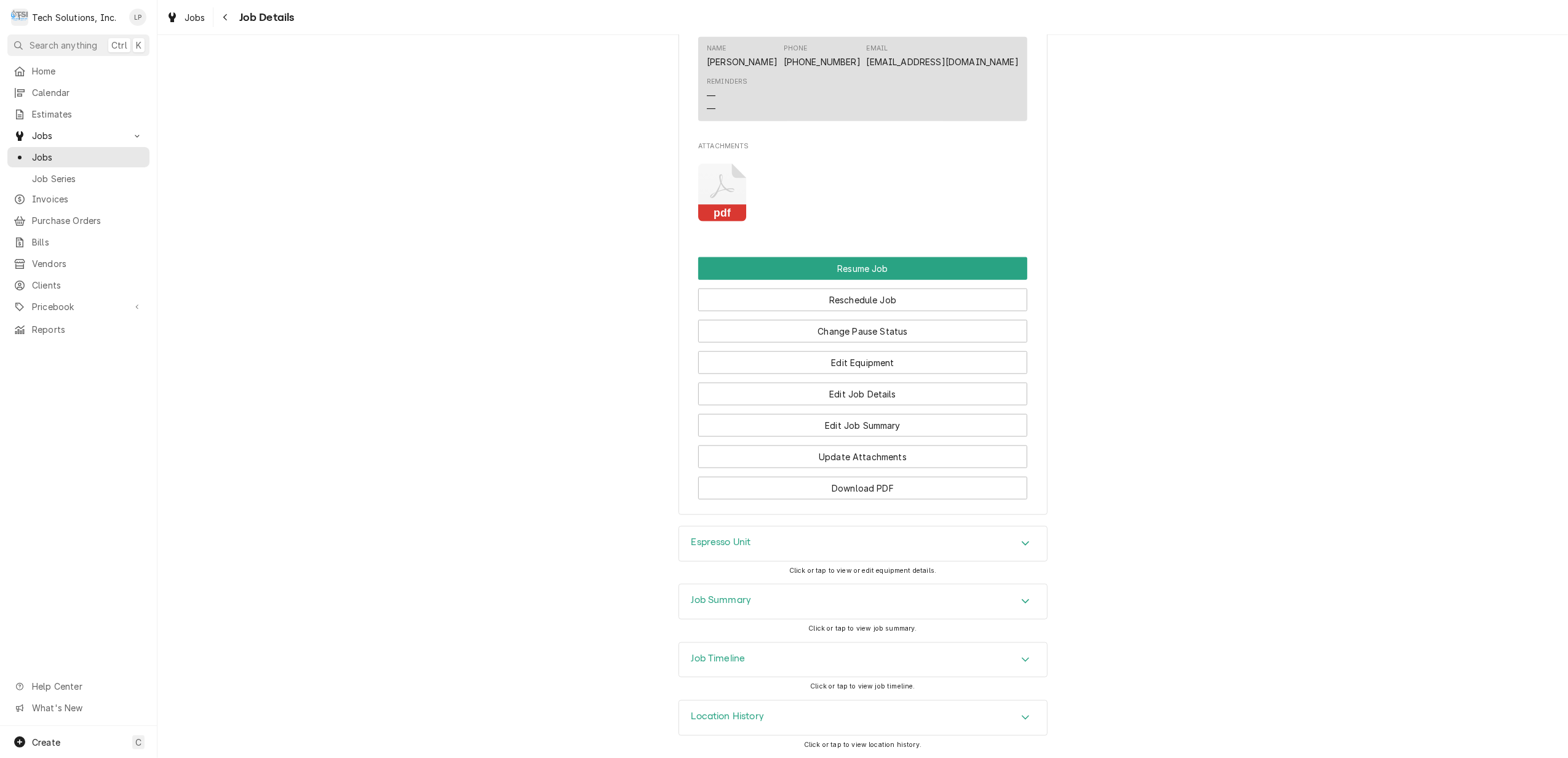
scroll to position [1311, 0]
click at [34, 153] on span "Jobs" at bounding box center [87, 157] width 111 height 13
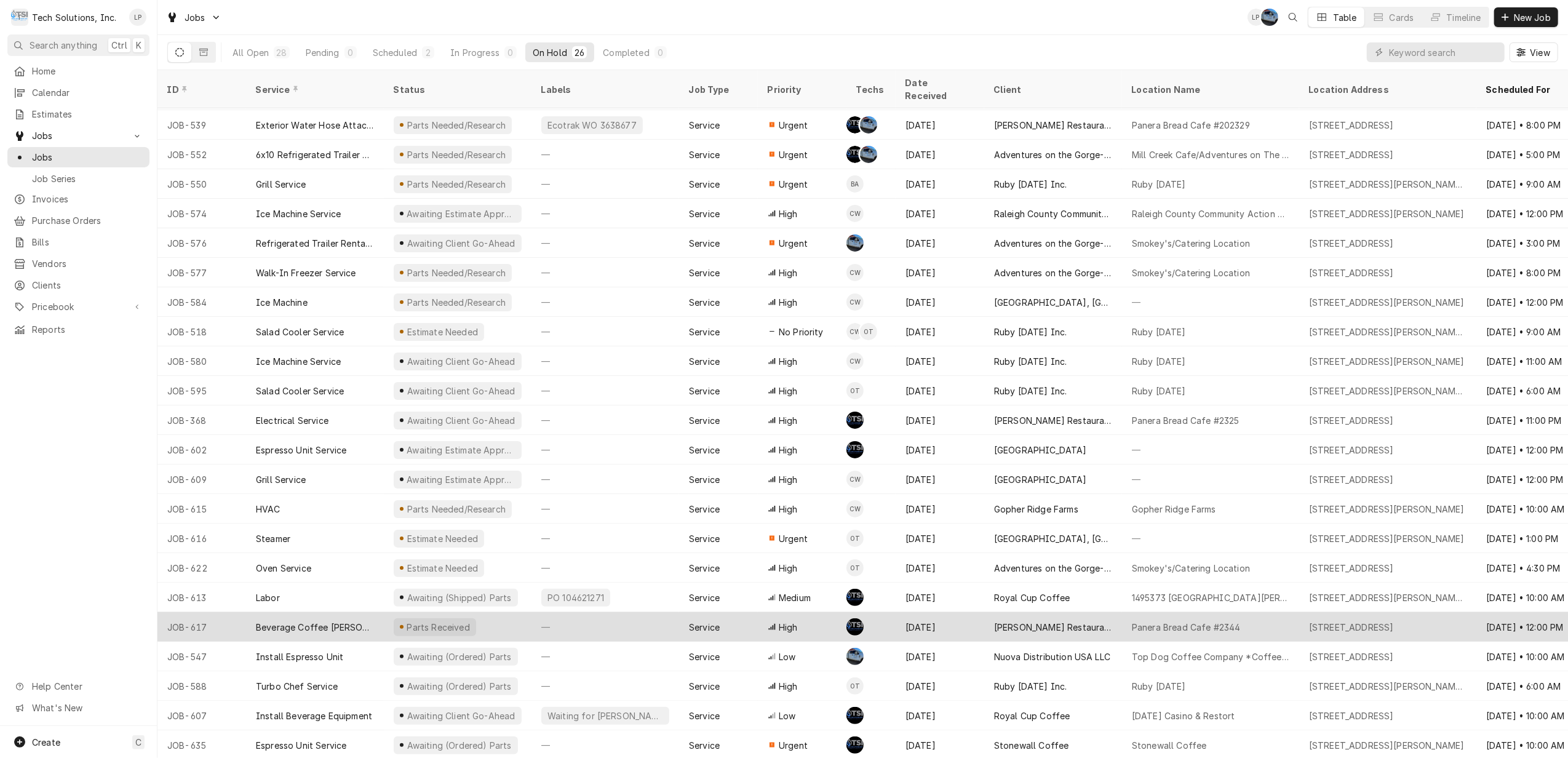
scroll to position [116, 0]
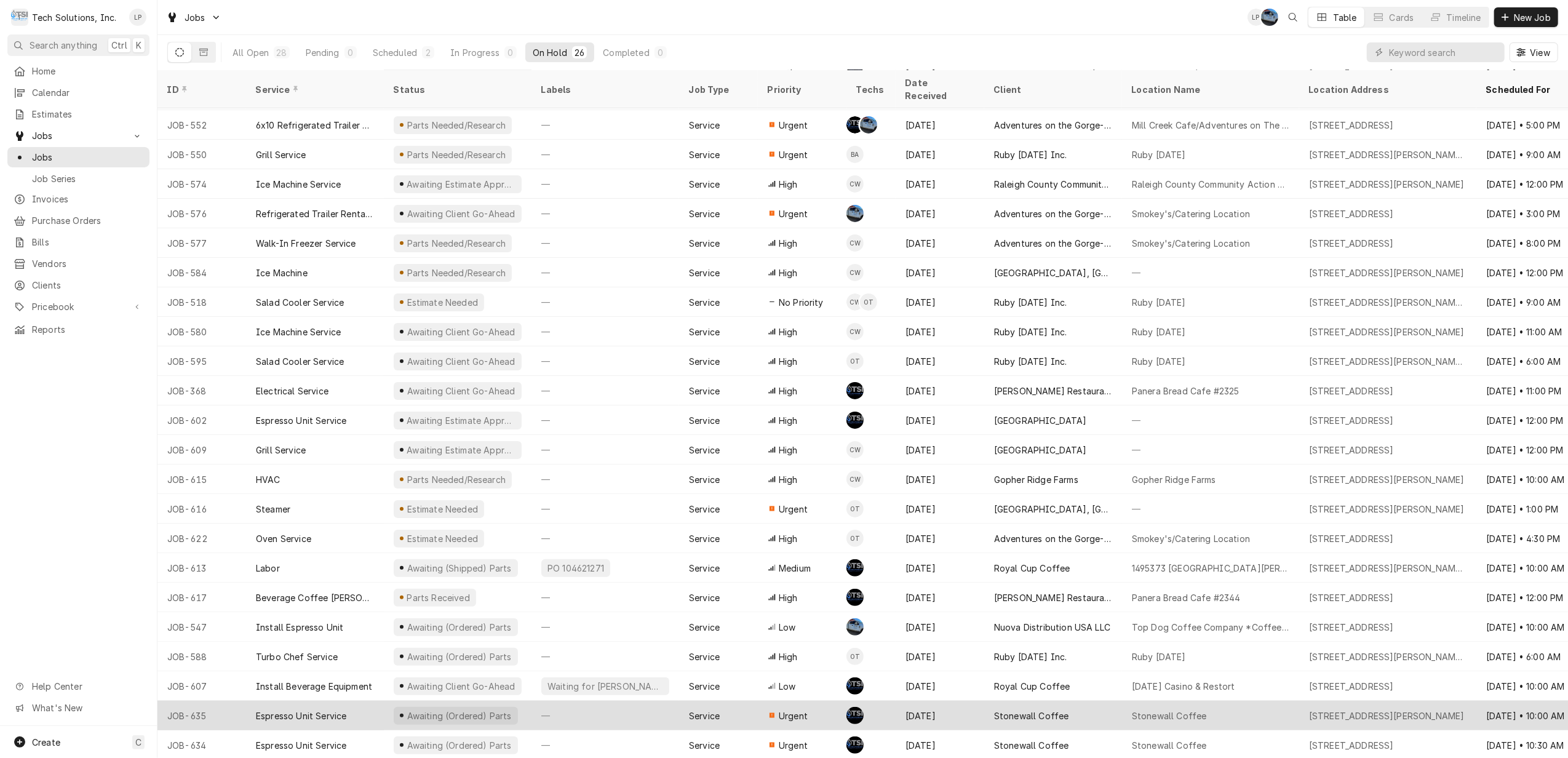
click at [956, 701] on div "[DATE]" at bounding box center [940, 716] width 88 height 29
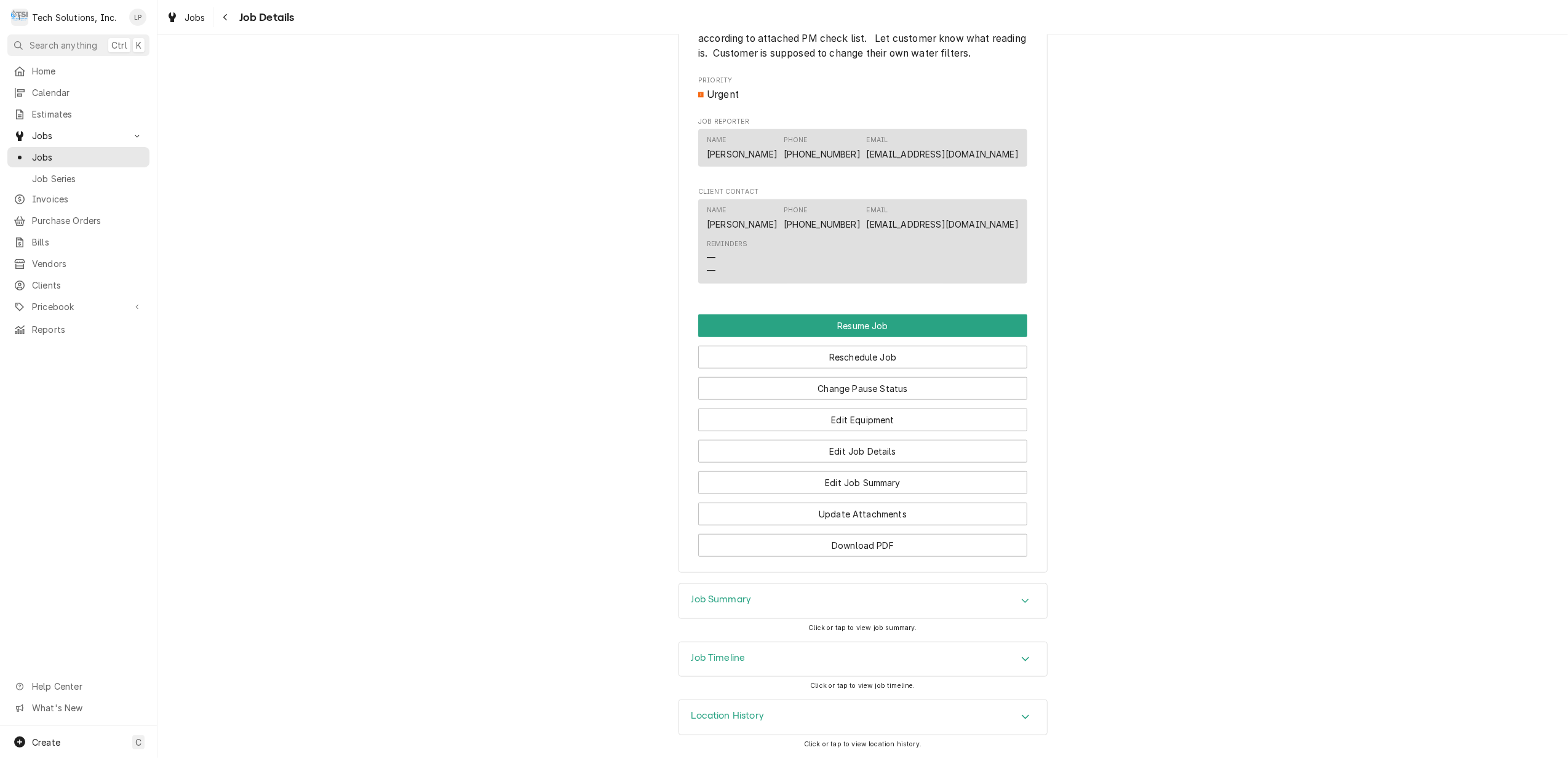
scroll to position [1032, 0]
click at [875, 477] on button "Edit Job Summary" at bounding box center [863, 483] width 329 height 23
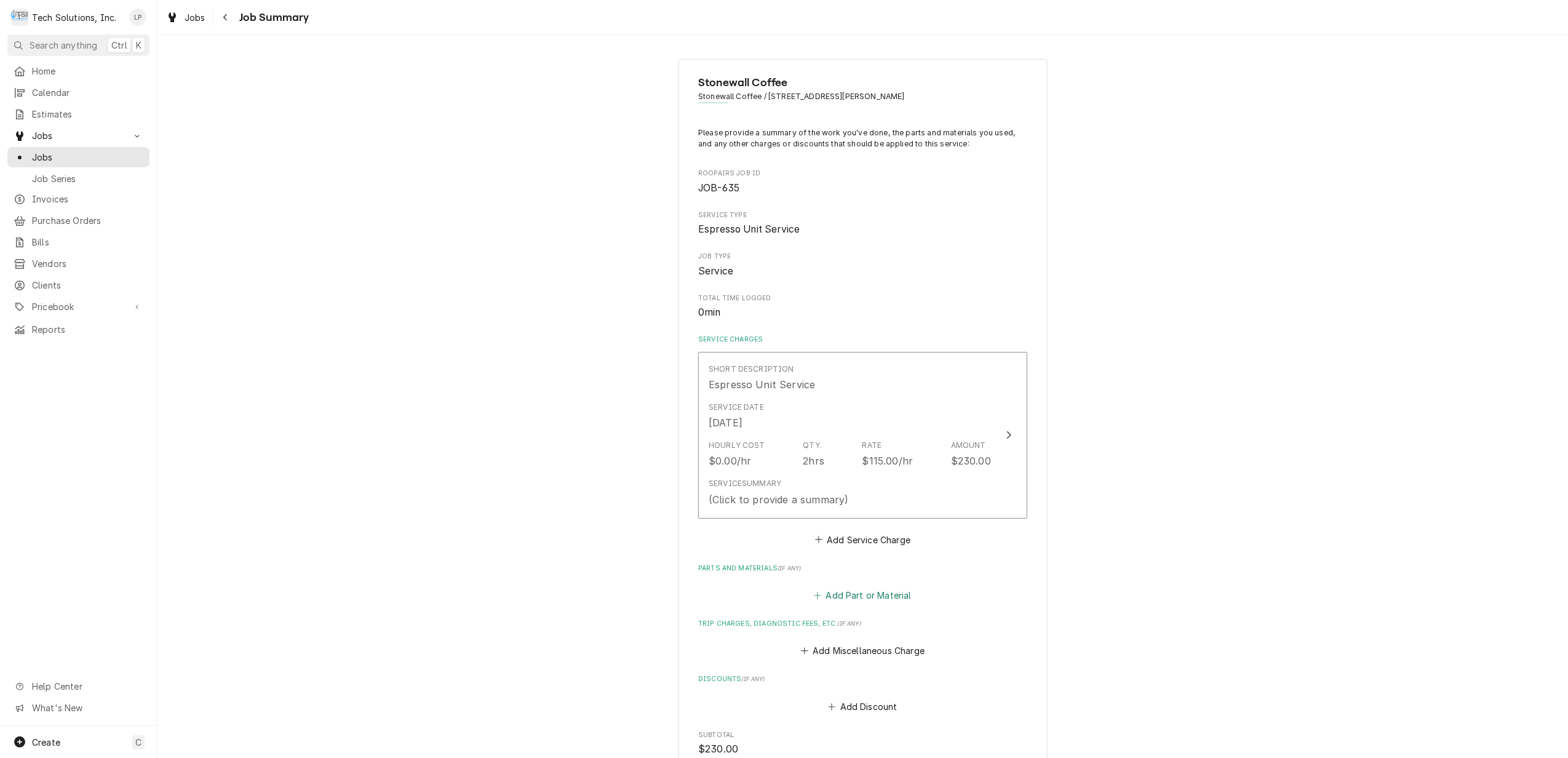
click at [864, 596] on button "Add Part or Material" at bounding box center [863, 595] width 101 height 17
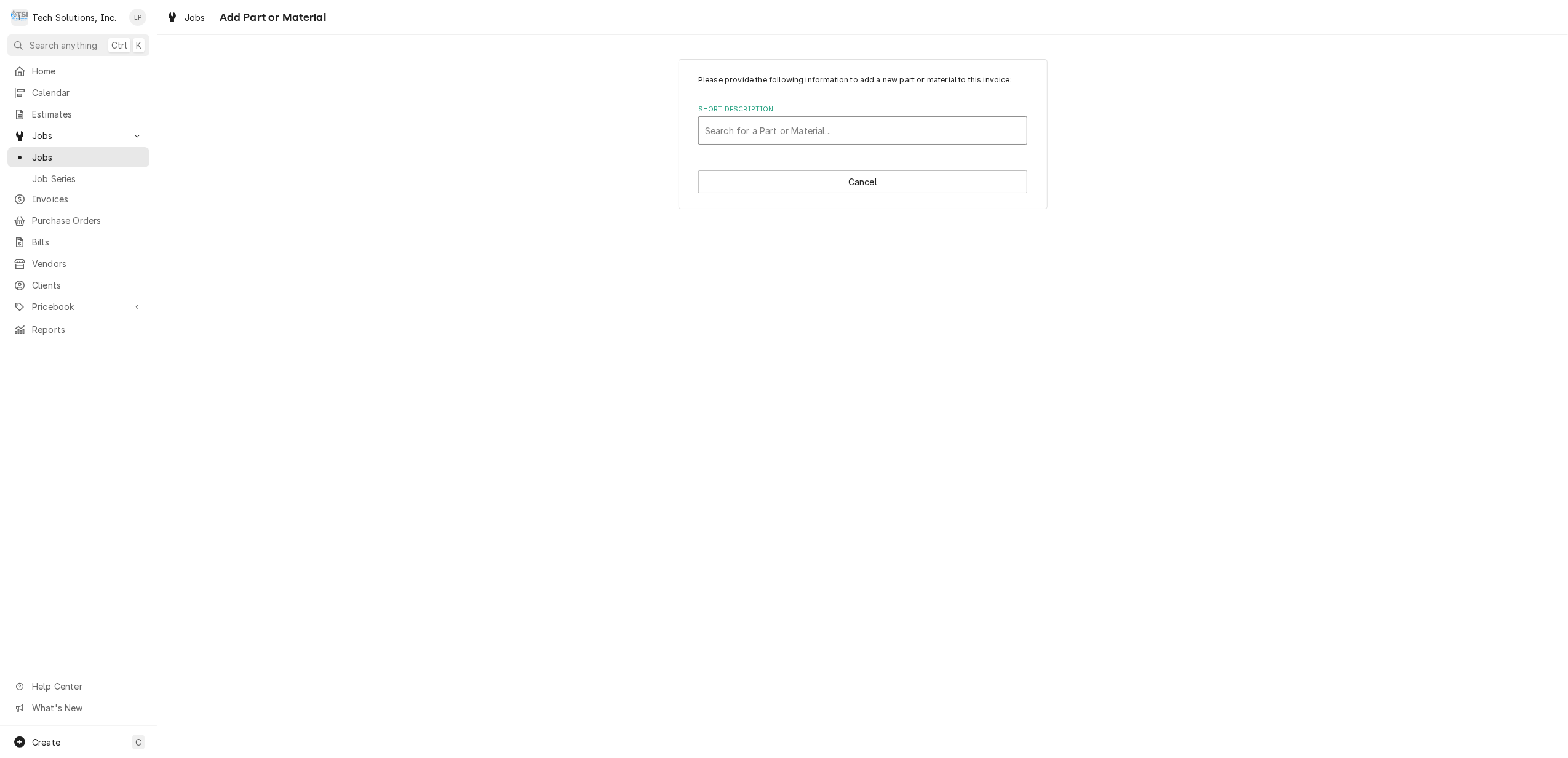
click at [818, 126] on div "Short Description" at bounding box center [863, 130] width 315 height 22
type input "a"
type input "[PERSON_NAME] 2GR Heavy PM Kit"
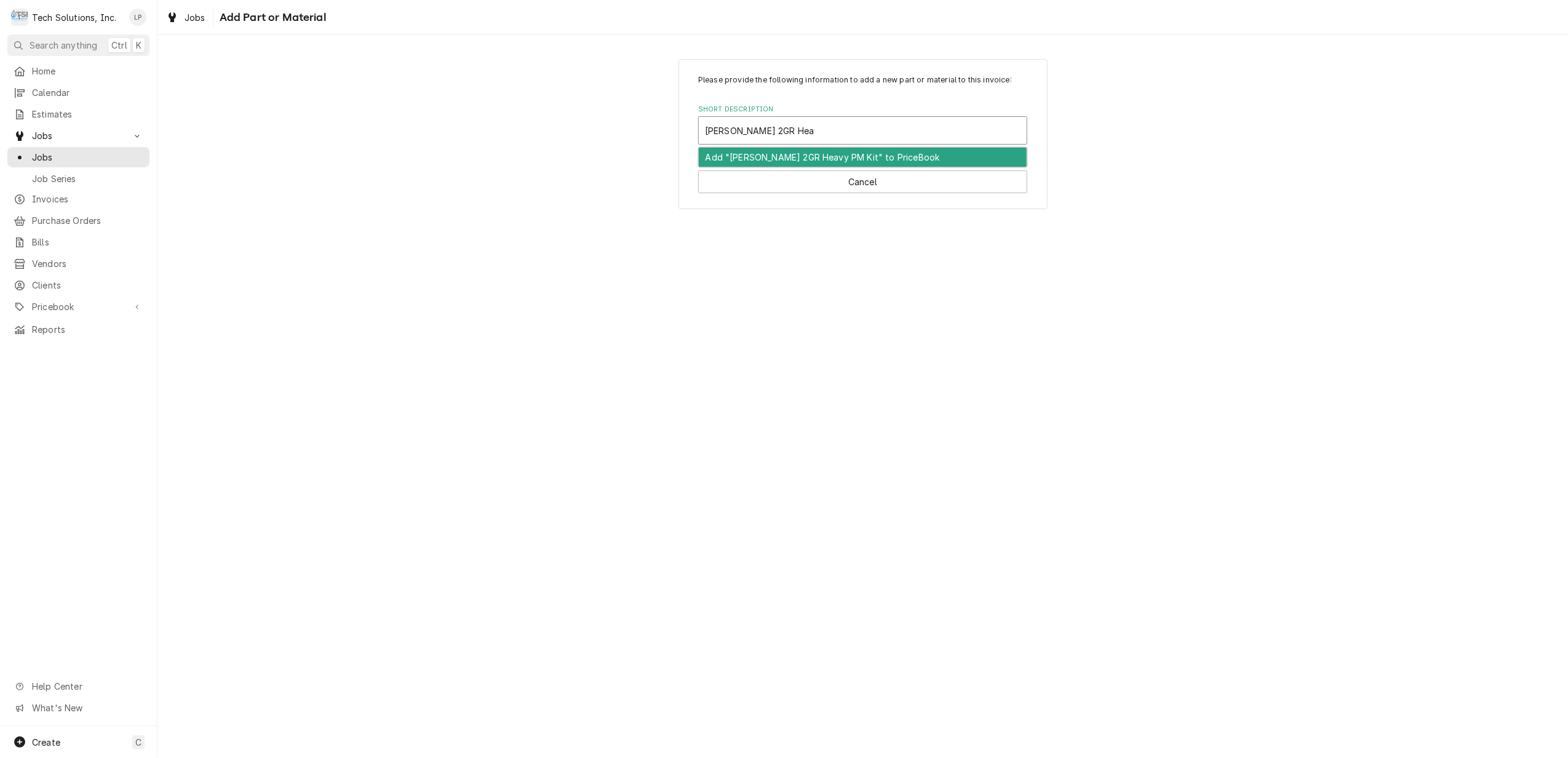
click at [815, 158] on div "Add "[PERSON_NAME] 2GR Heavy PM Kit" to PriceBook" at bounding box center [862, 157] width 328 height 19
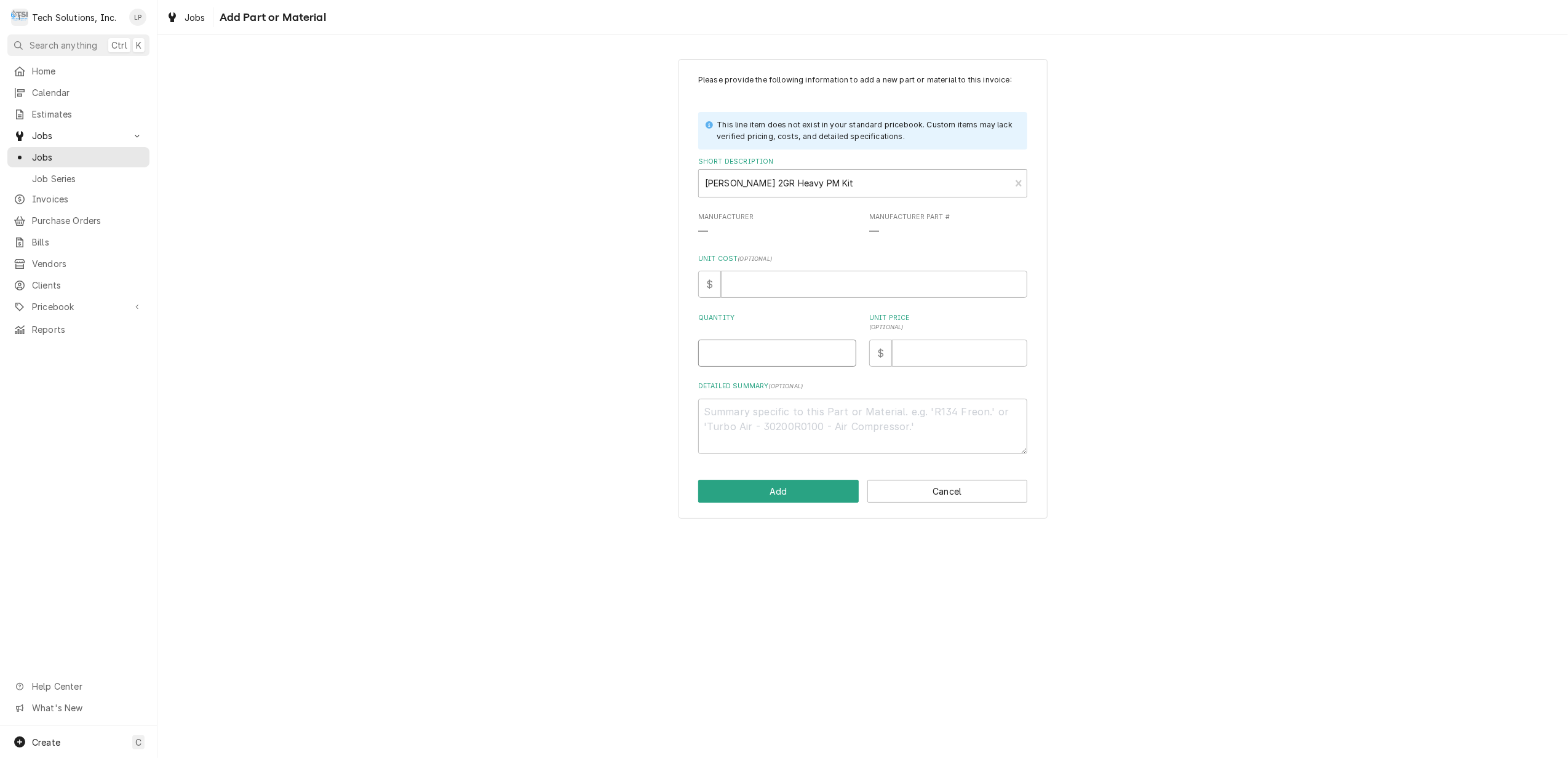
click at [788, 362] on input "Quantity" at bounding box center [777, 353] width 158 height 27
type textarea "x"
type input "1"
click at [925, 358] on input "Unit Price ( optional )" at bounding box center [960, 353] width 136 height 27
type textarea "x"
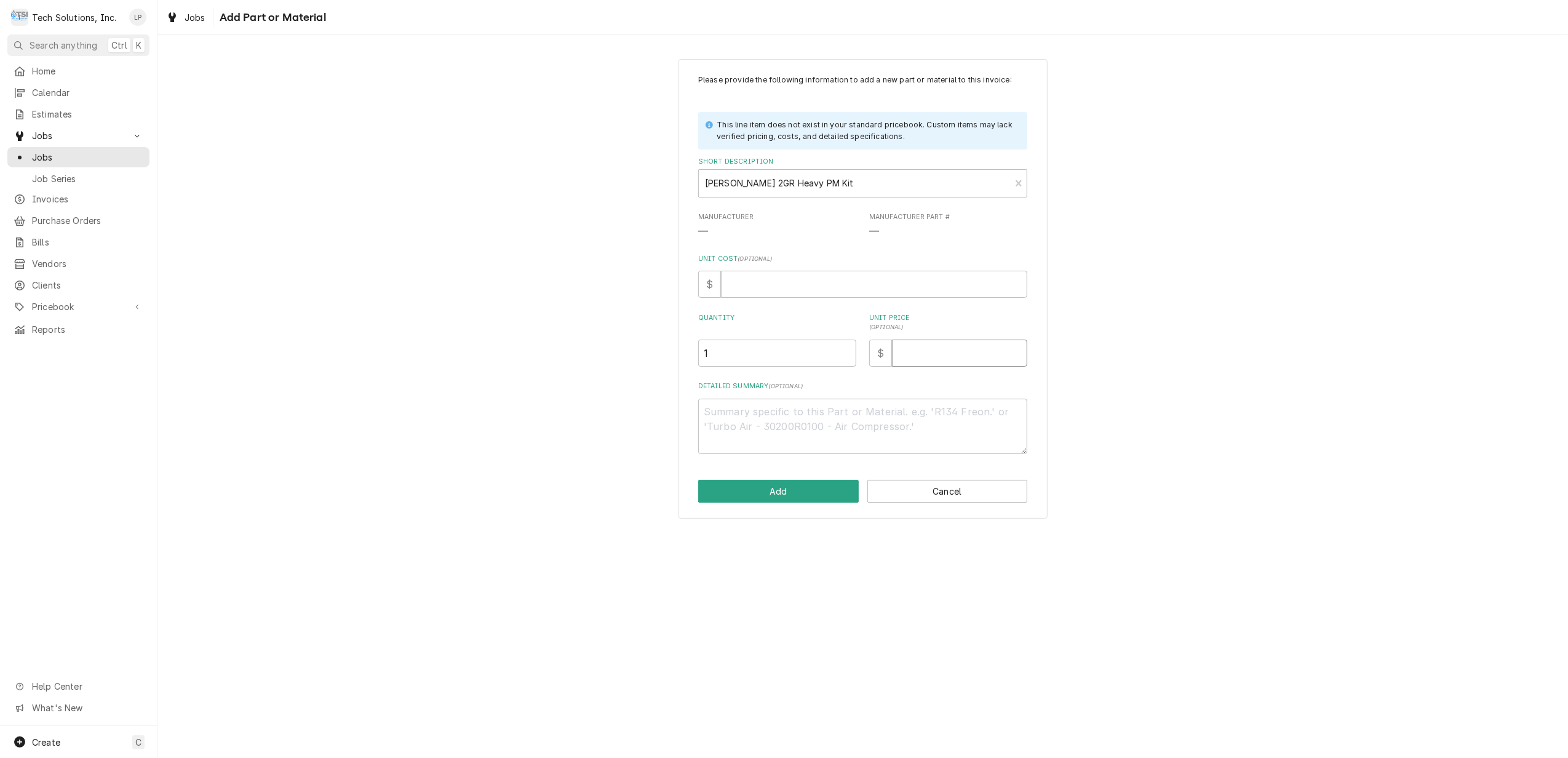
type input "3"
type textarea "x"
type input "33"
type textarea "x"
type input "334"
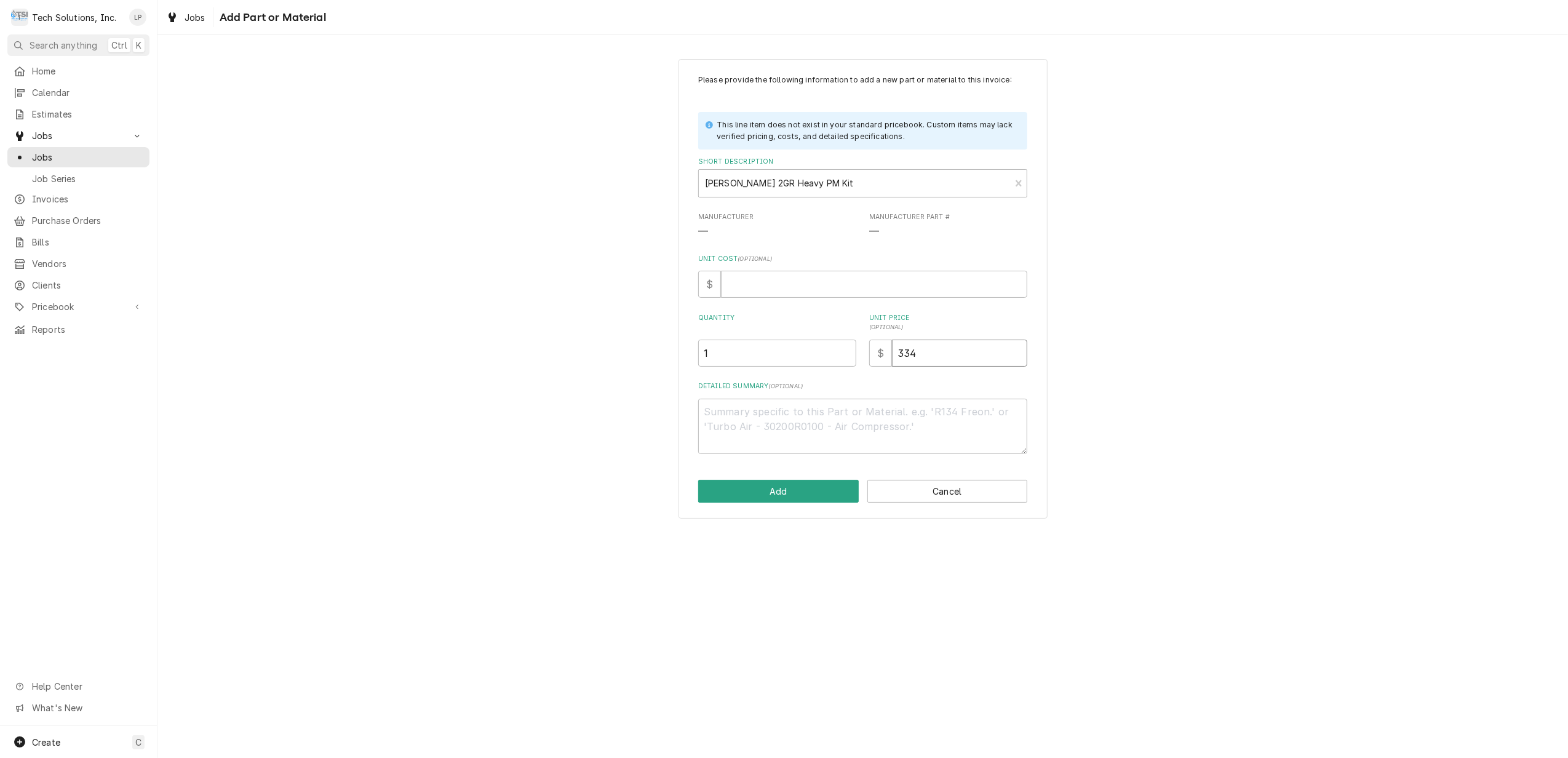
type textarea "x"
type input "334.7"
type textarea "x"
type input "334.78"
click at [1161, 417] on div "Please provide the following information to add a new part or material to this …" at bounding box center [863, 288] width 1410 height 481
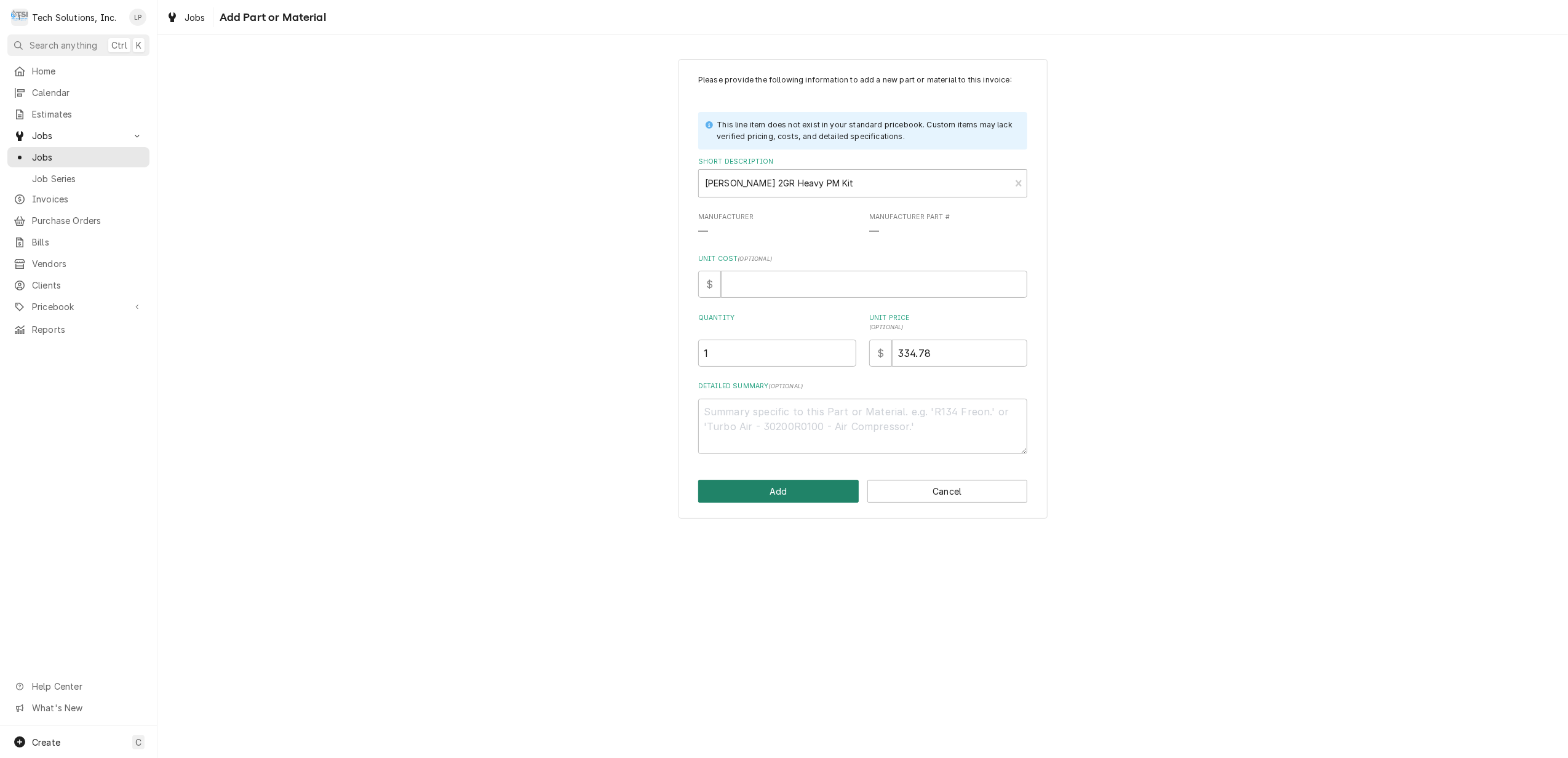
click at [793, 492] on button "Add" at bounding box center [779, 491] width 161 height 23
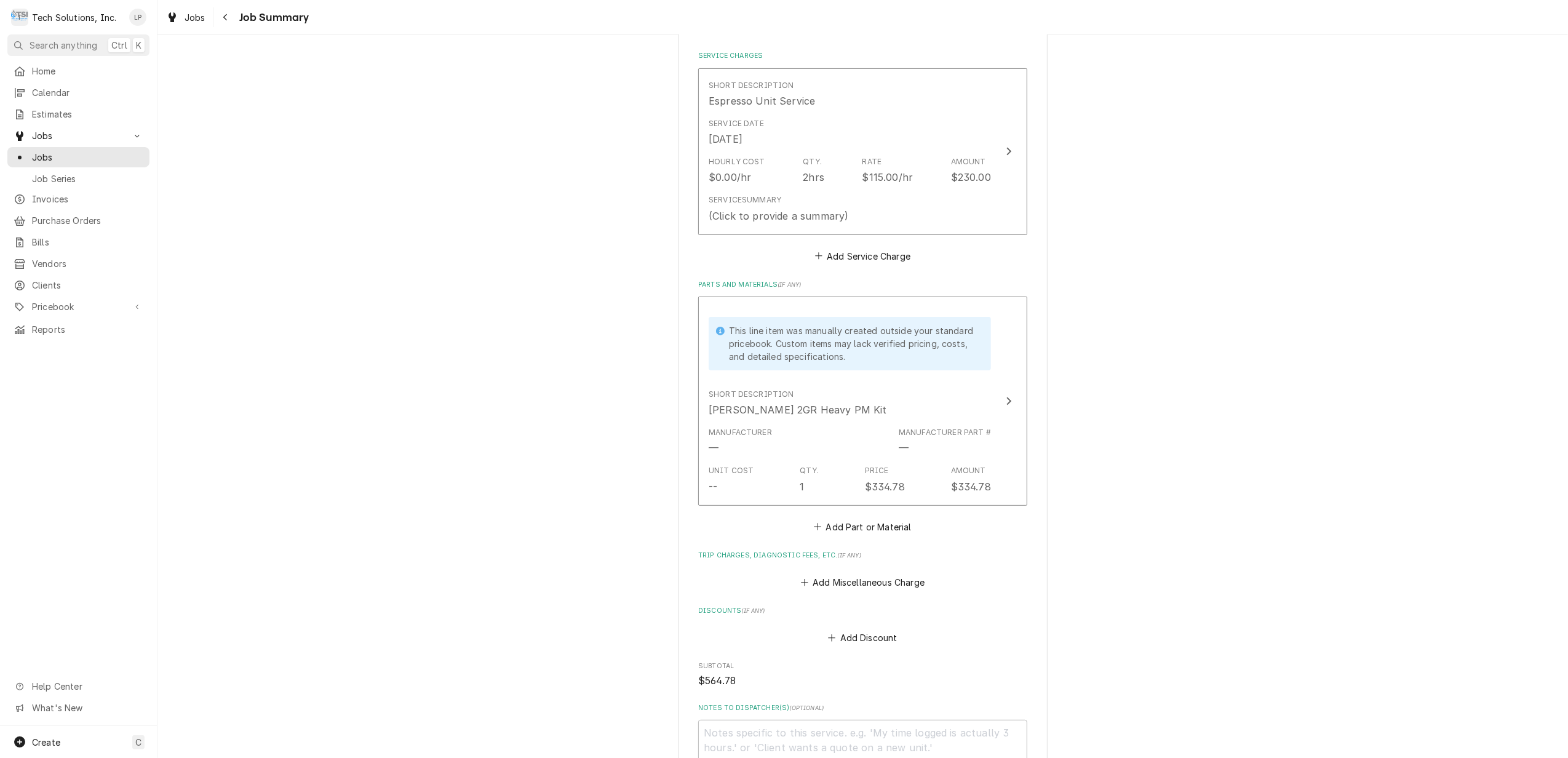
scroll to position [328, 0]
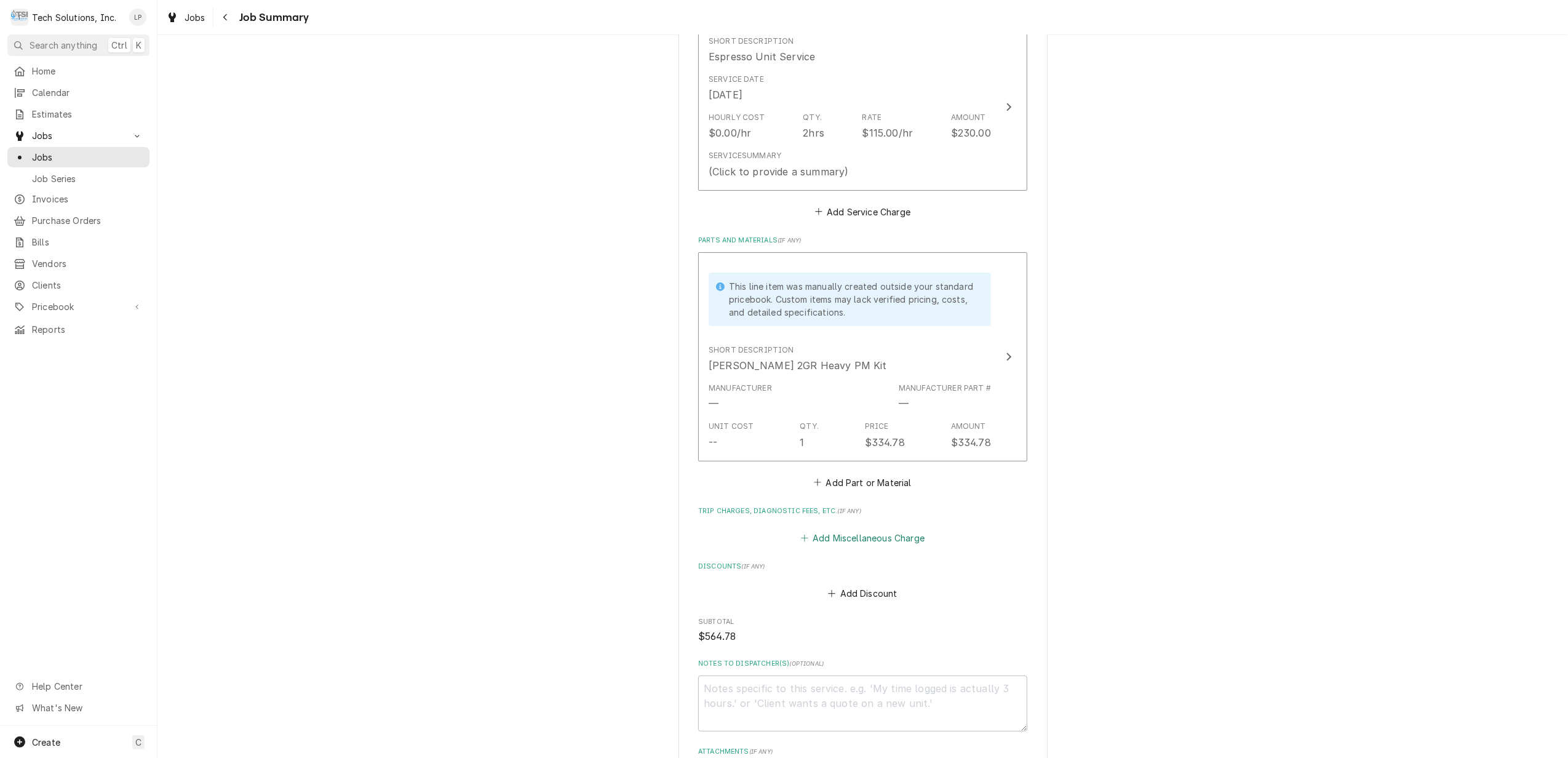
click at [871, 542] on button "Add Miscellaneous Charge" at bounding box center [862, 537] width 128 height 17
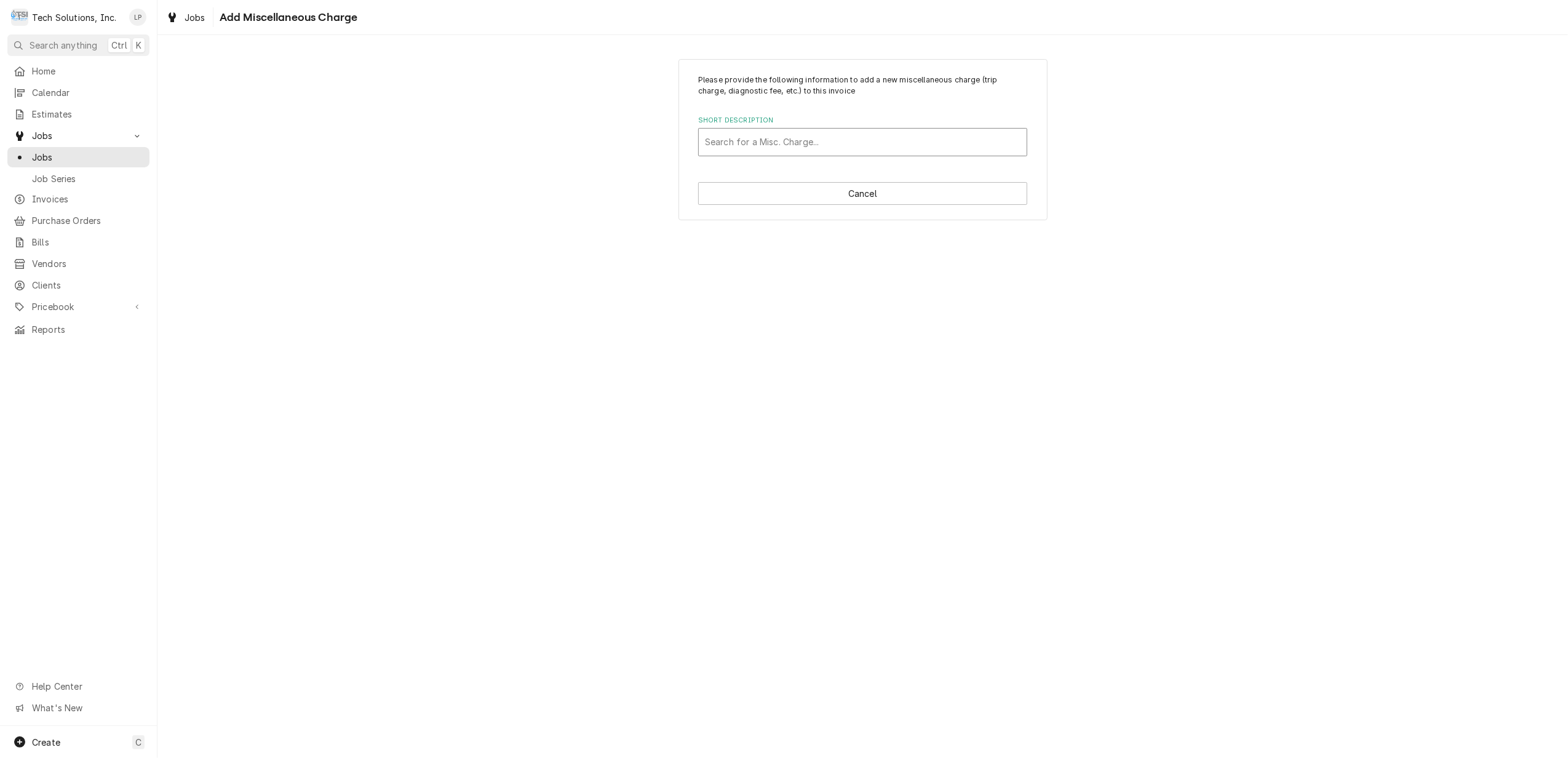
click at [768, 143] on div "Short Description" at bounding box center [863, 141] width 315 height 22
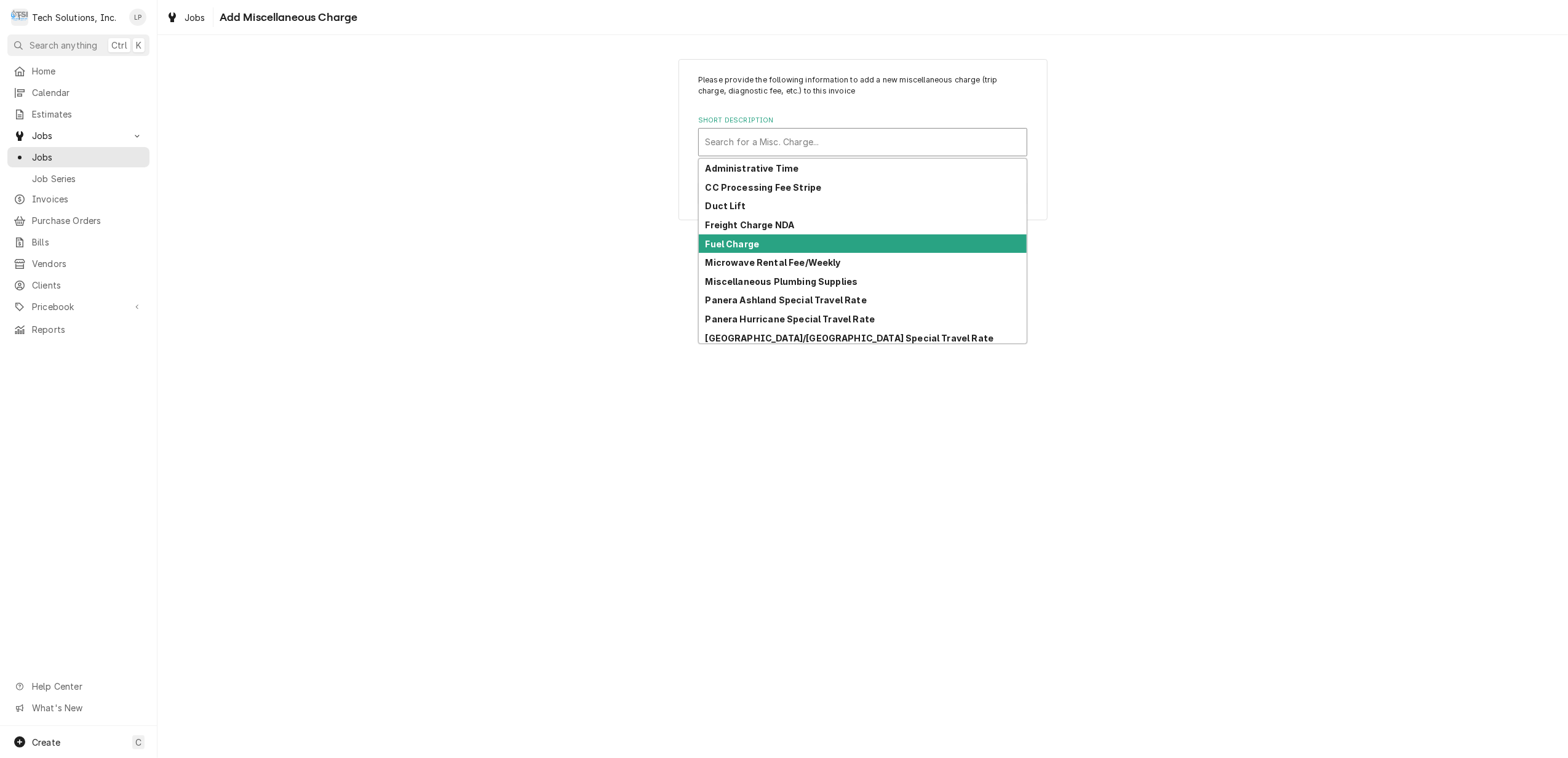
click at [763, 245] on div "Fuel Charge" at bounding box center [862, 243] width 328 height 19
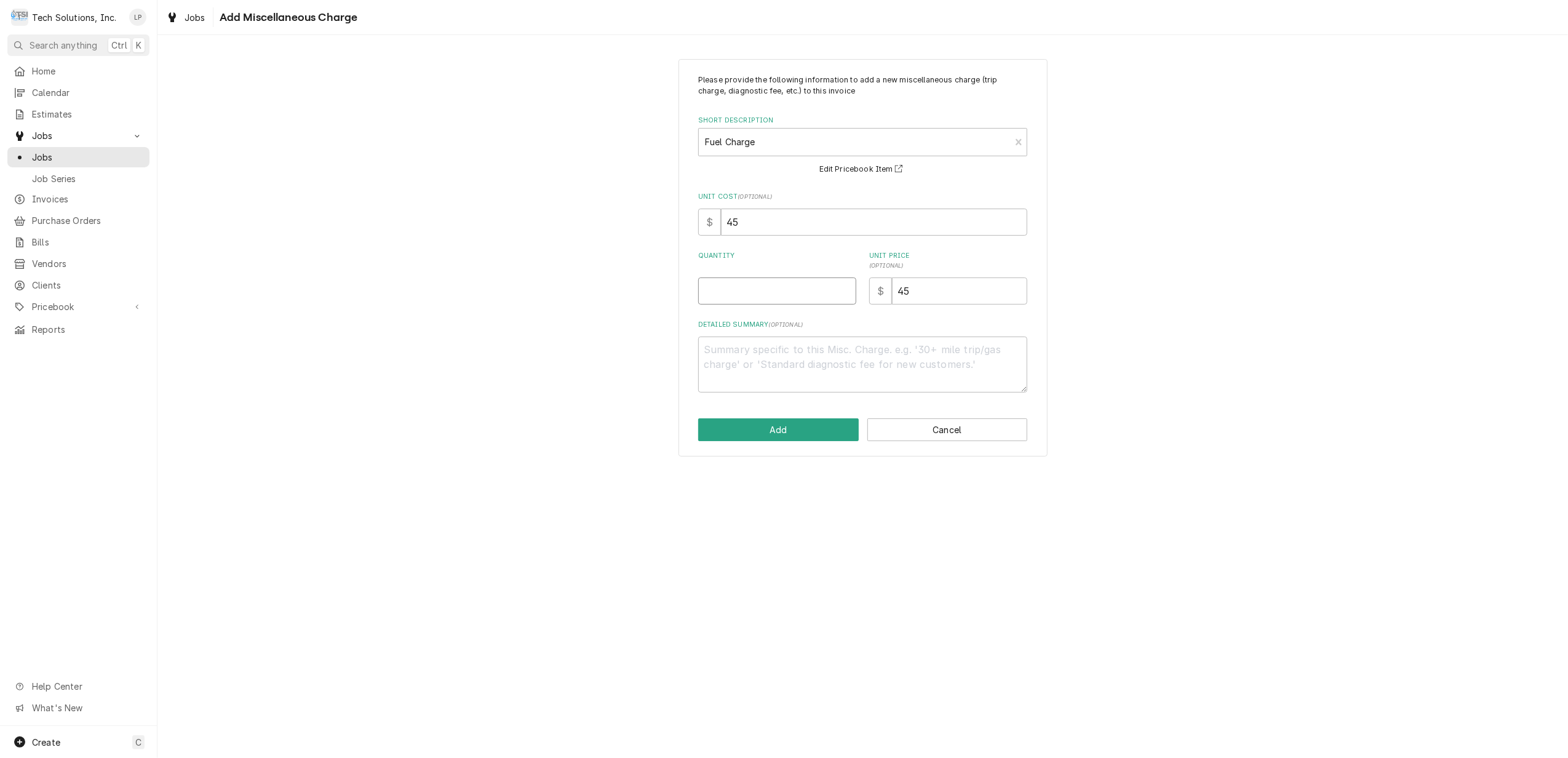
click at [790, 283] on input "Quantity" at bounding box center [777, 291] width 158 height 27
type textarea "x"
type input "1"
click at [793, 427] on button "Add" at bounding box center [779, 430] width 161 height 23
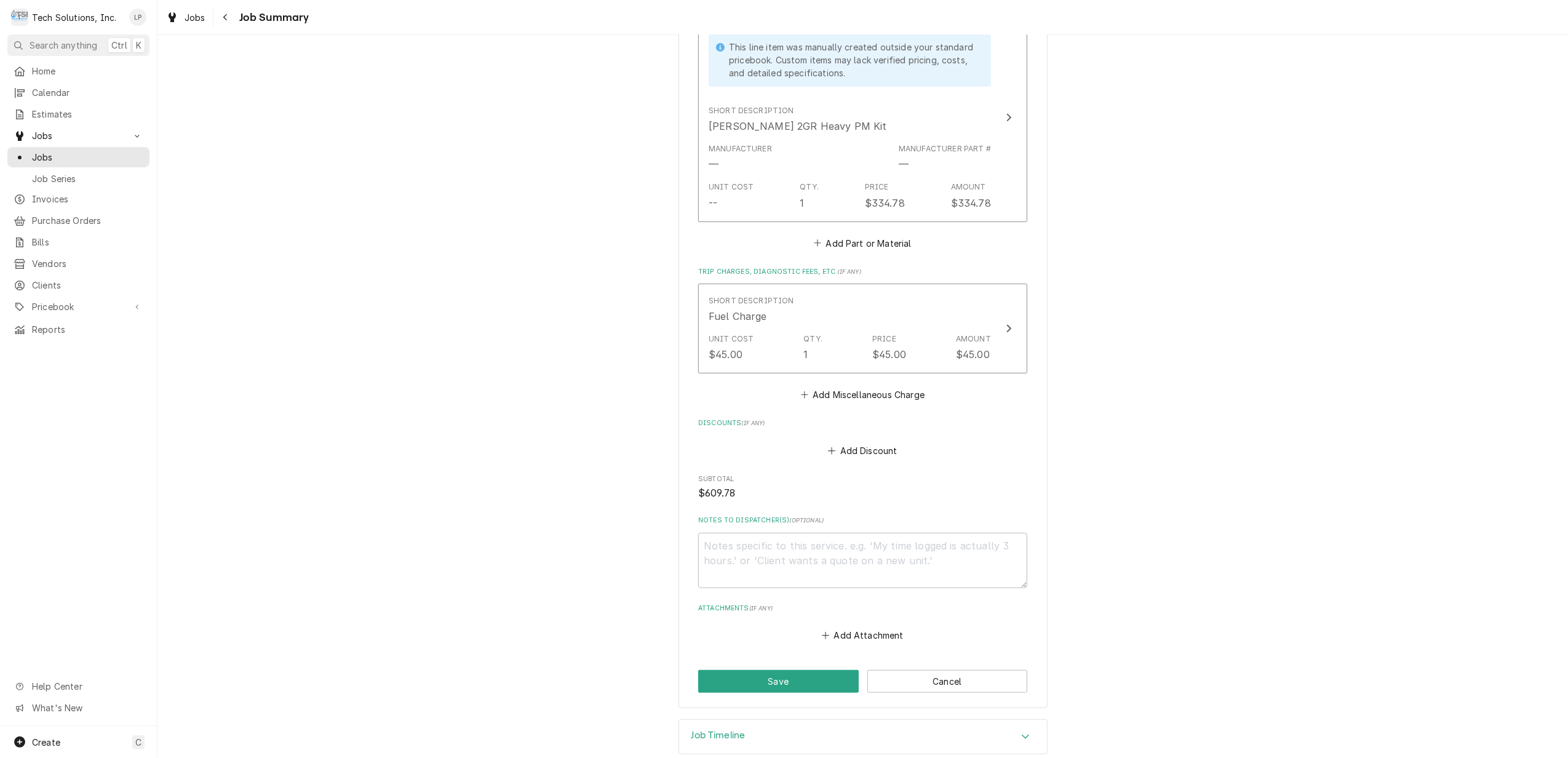
scroll to position [589, 0]
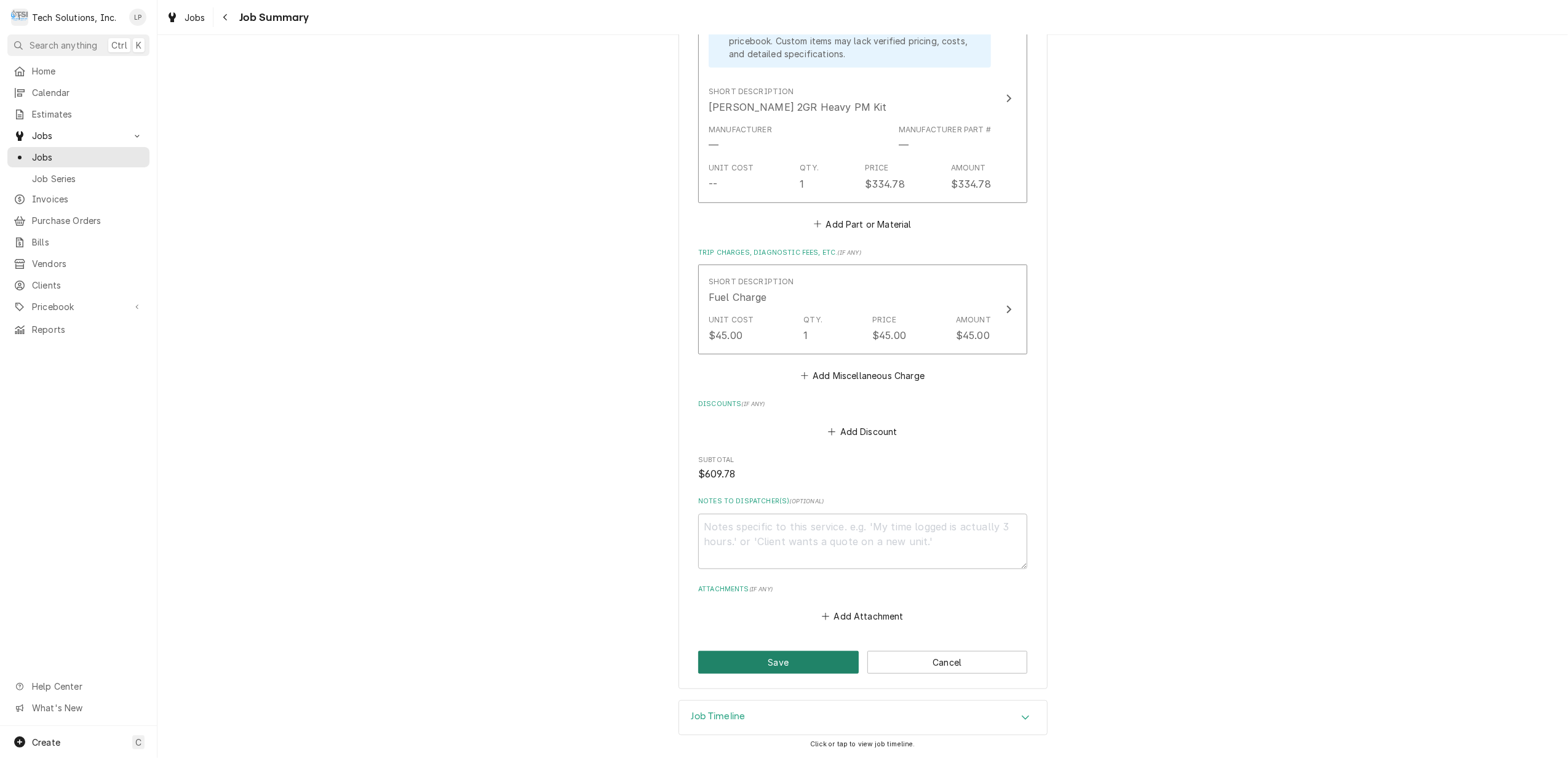
click at [785, 655] on button "Save" at bounding box center [779, 662] width 161 height 23
type textarea "x"
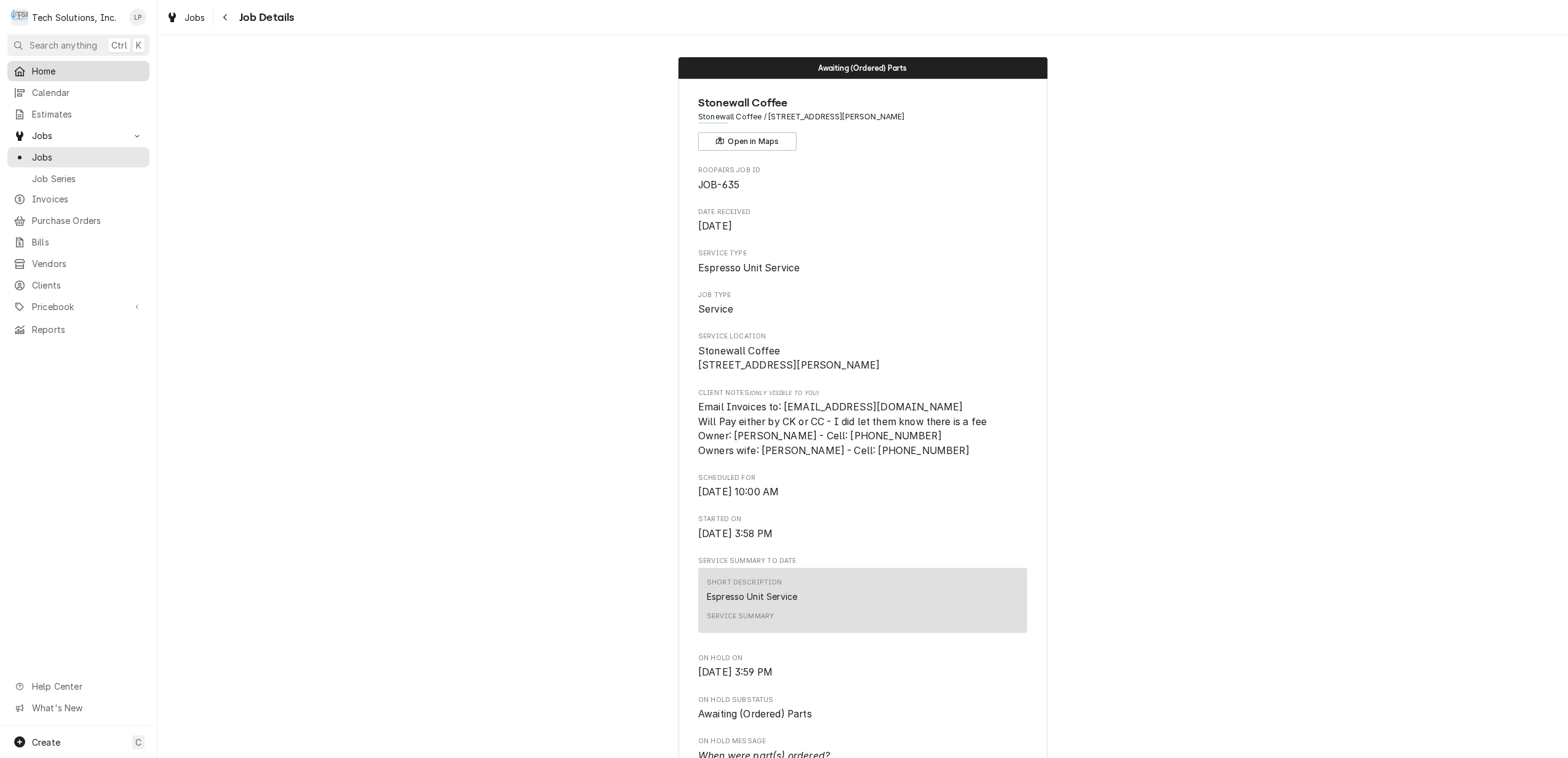
click at [50, 69] on span "Home" at bounding box center [87, 71] width 111 height 13
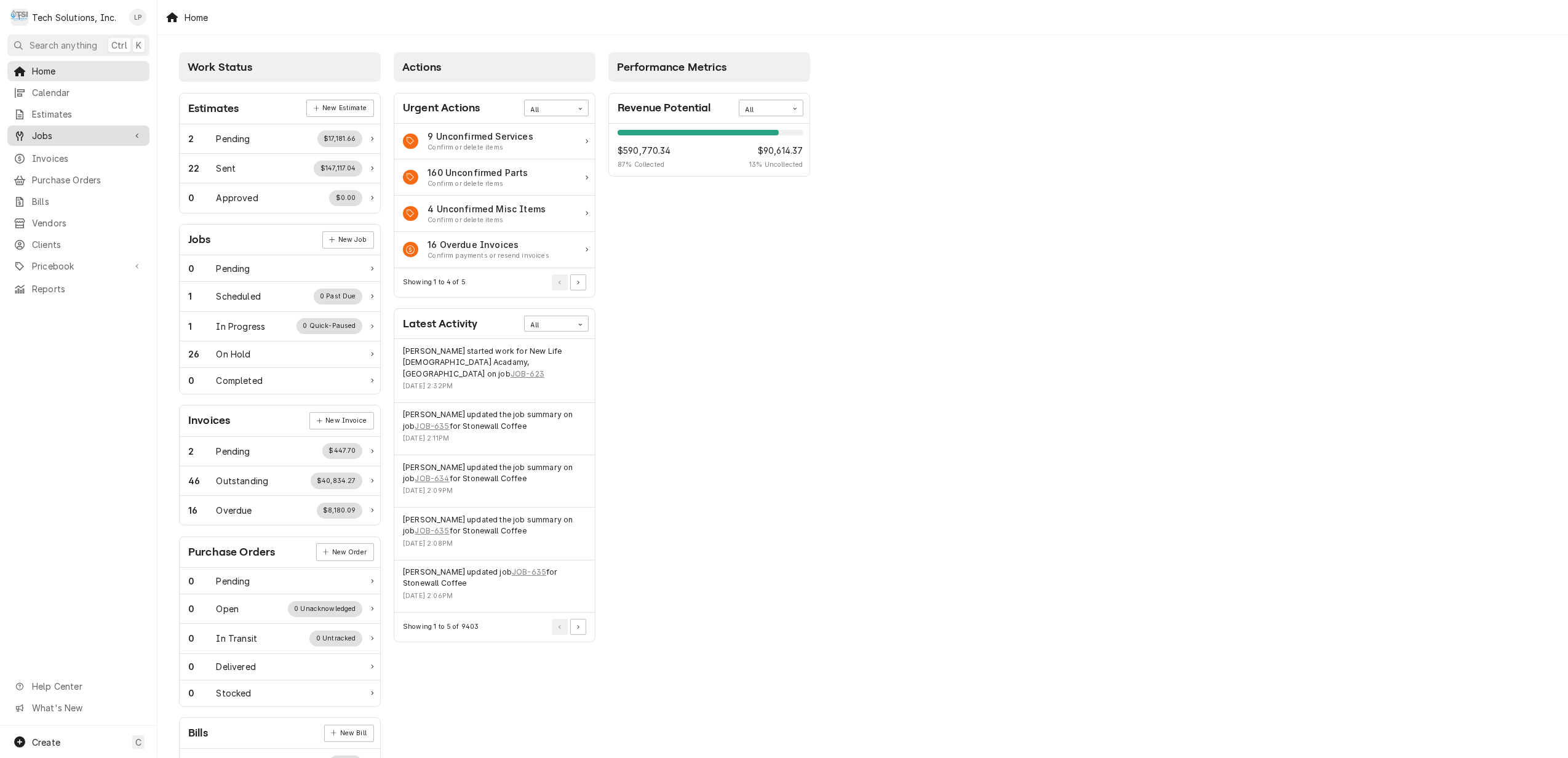
click at [47, 129] on span "Jobs" at bounding box center [78, 136] width 93 height 13
click at [48, 151] on span "Jobs" at bounding box center [87, 157] width 111 height 13
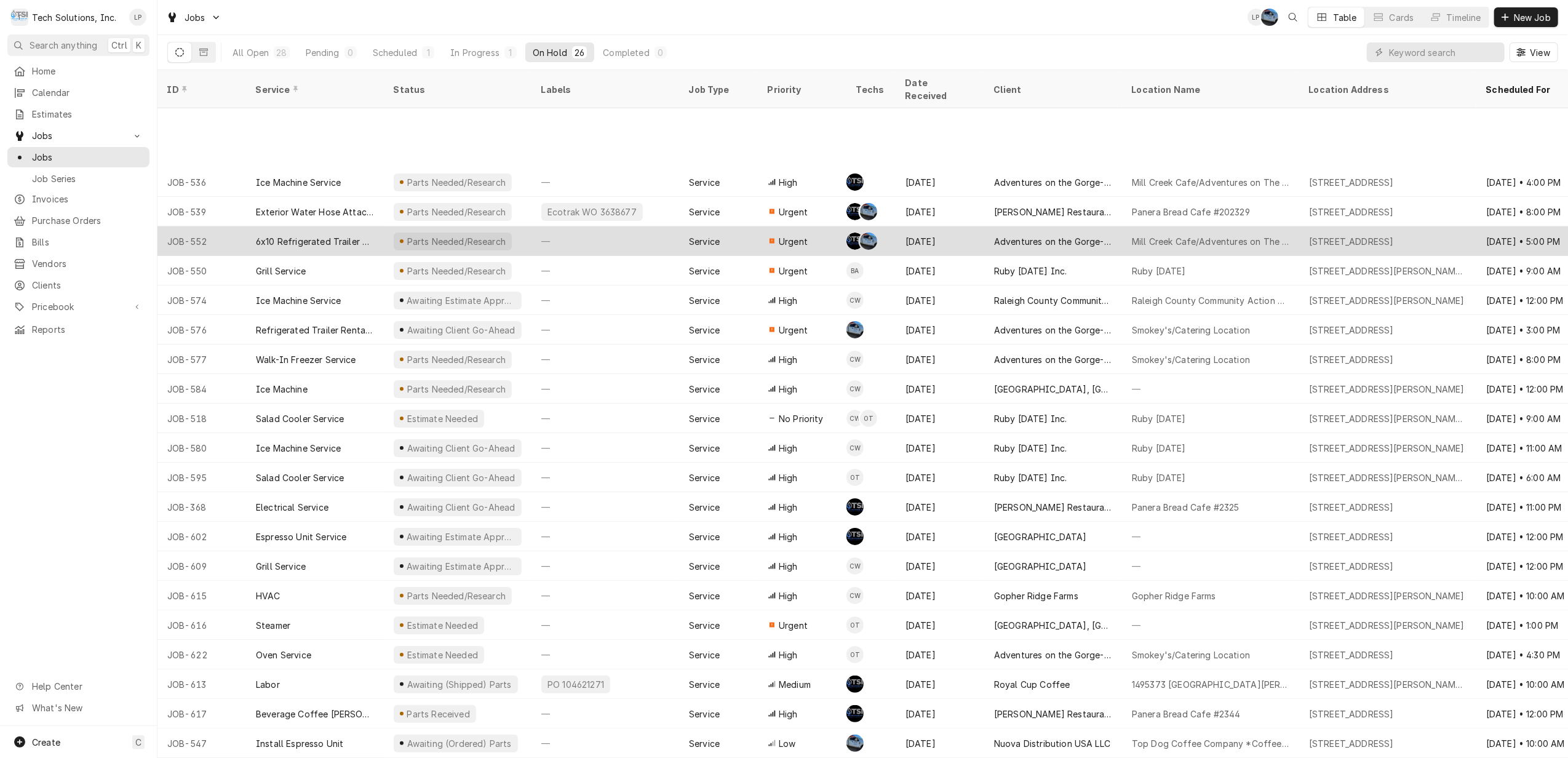
scroll to position [116, 0]
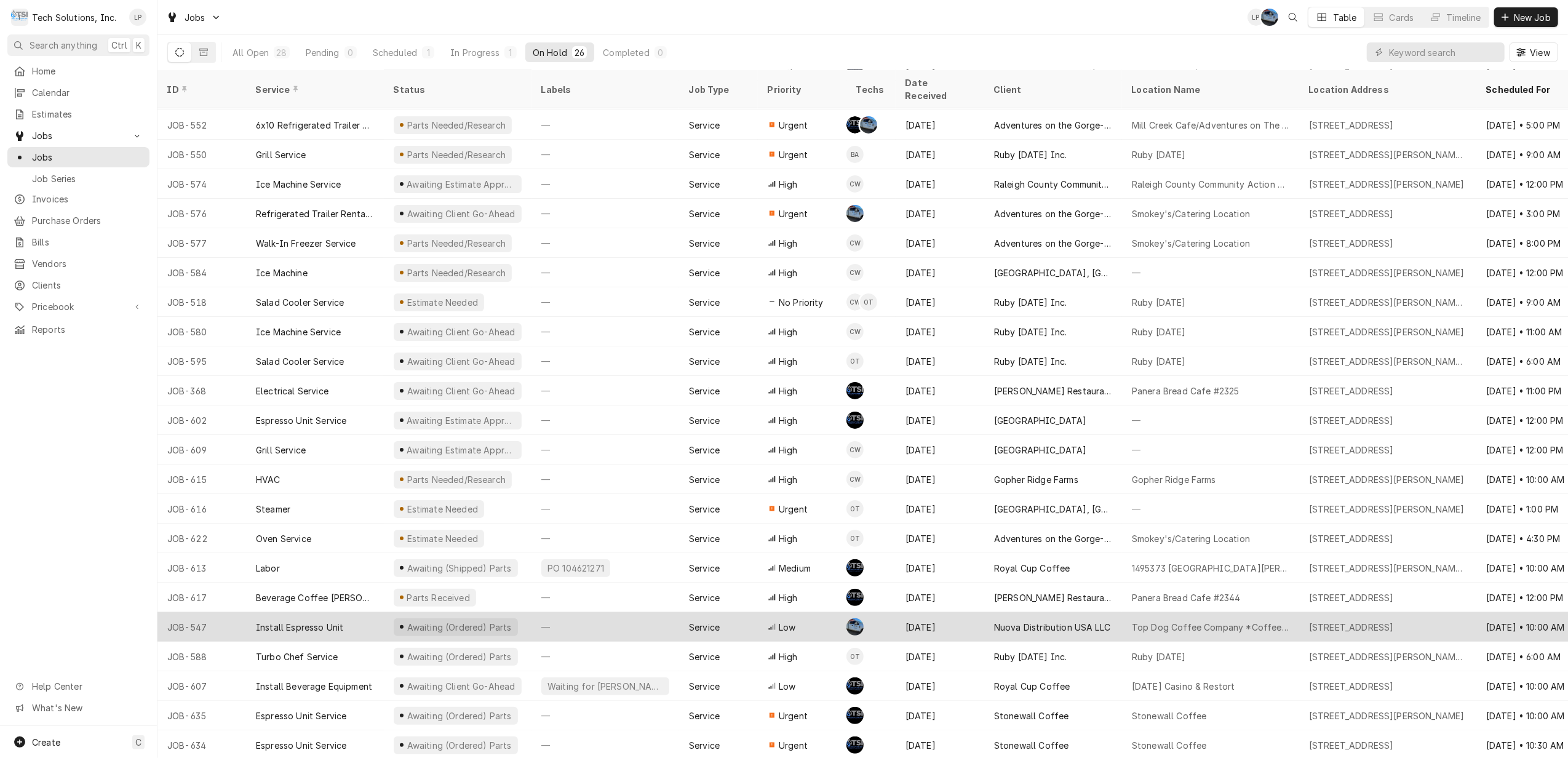
click at [479, 621] on div "Awaiting (Ordered) Parts" at bounding box center [458, 627] width 107 height 13
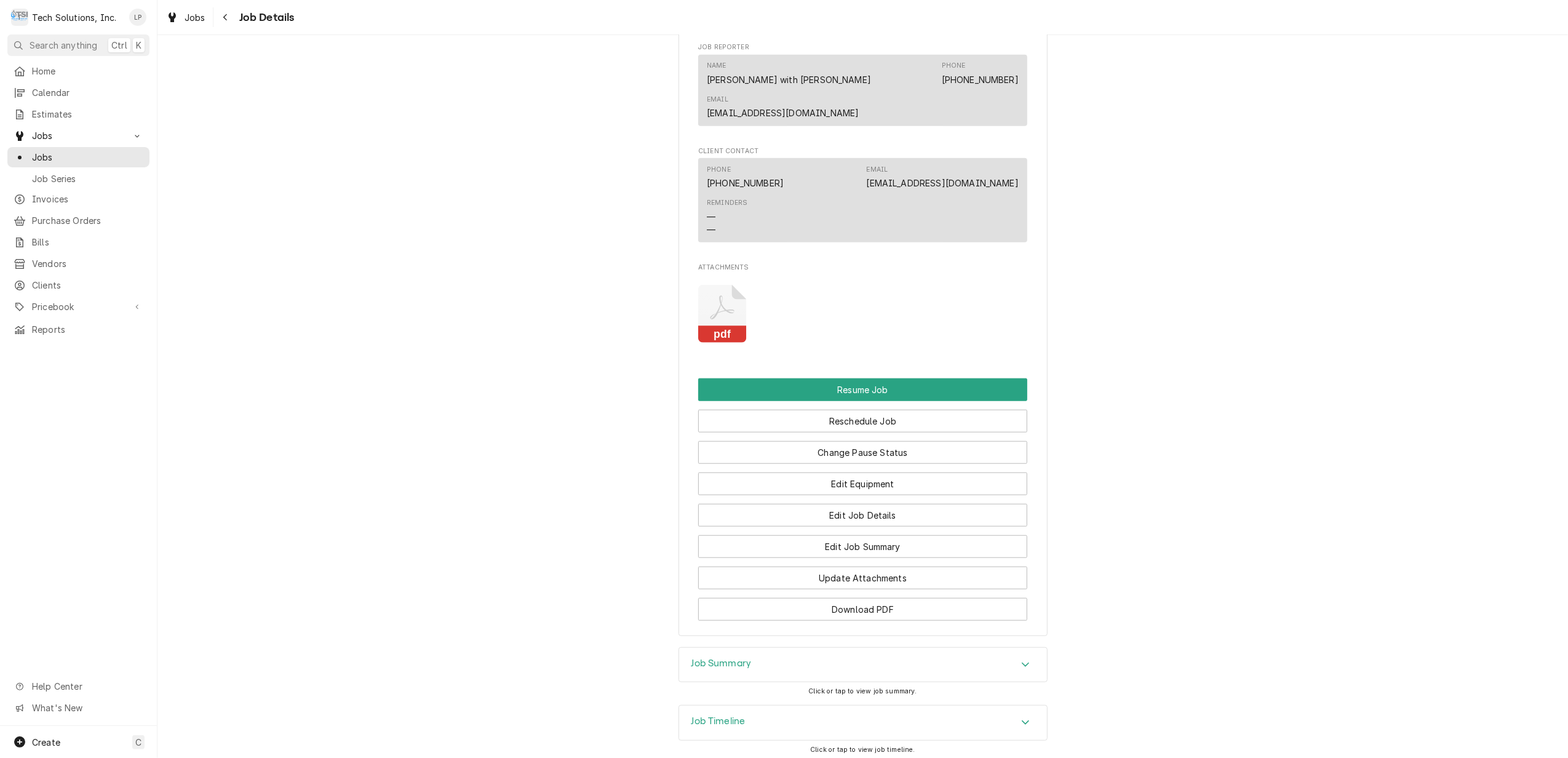
scroll to position [1039, 0]
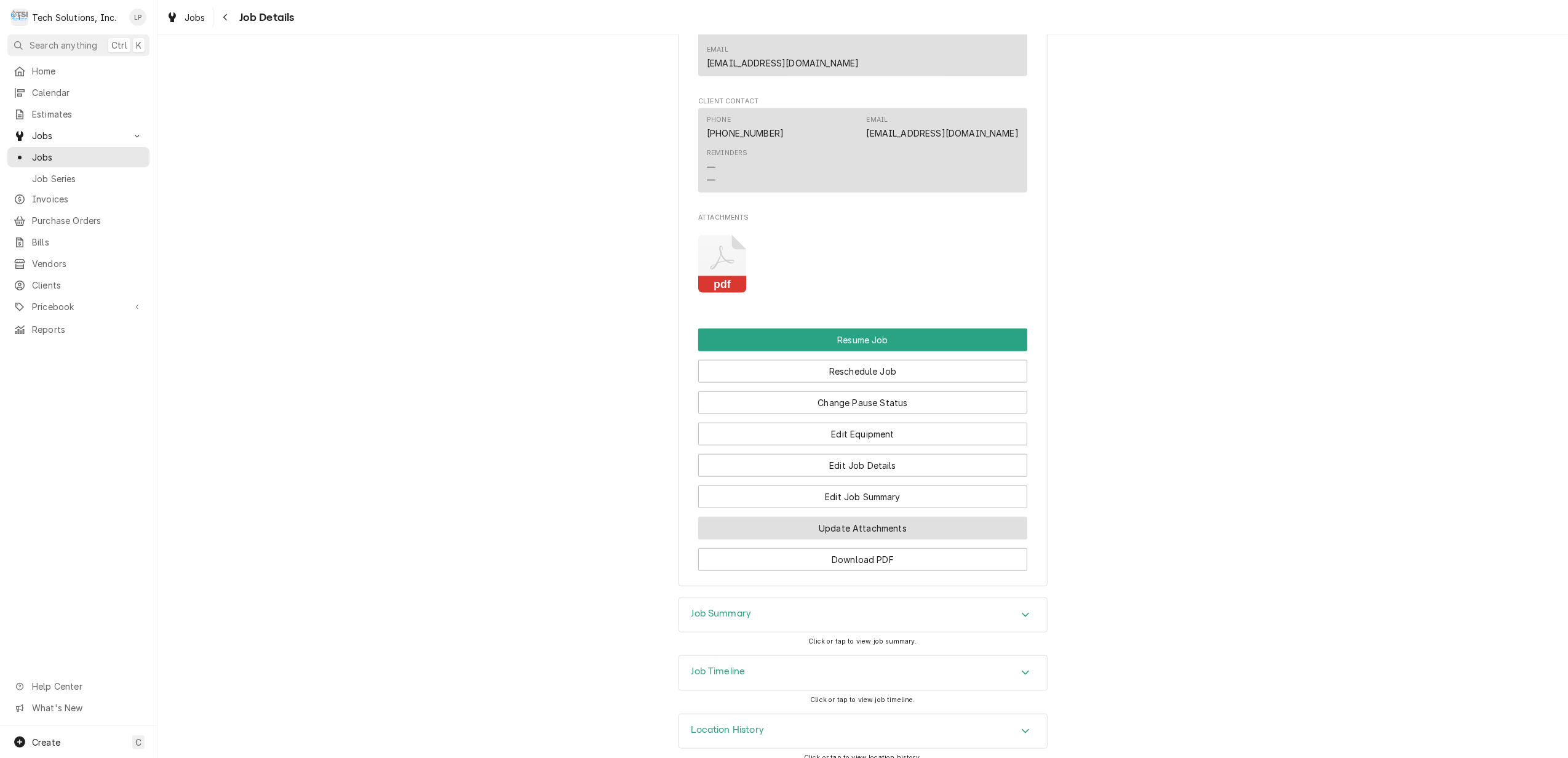
click at [912, 516] on button "Update Attachments" at bounding box center [863, 528] width 329 height 23
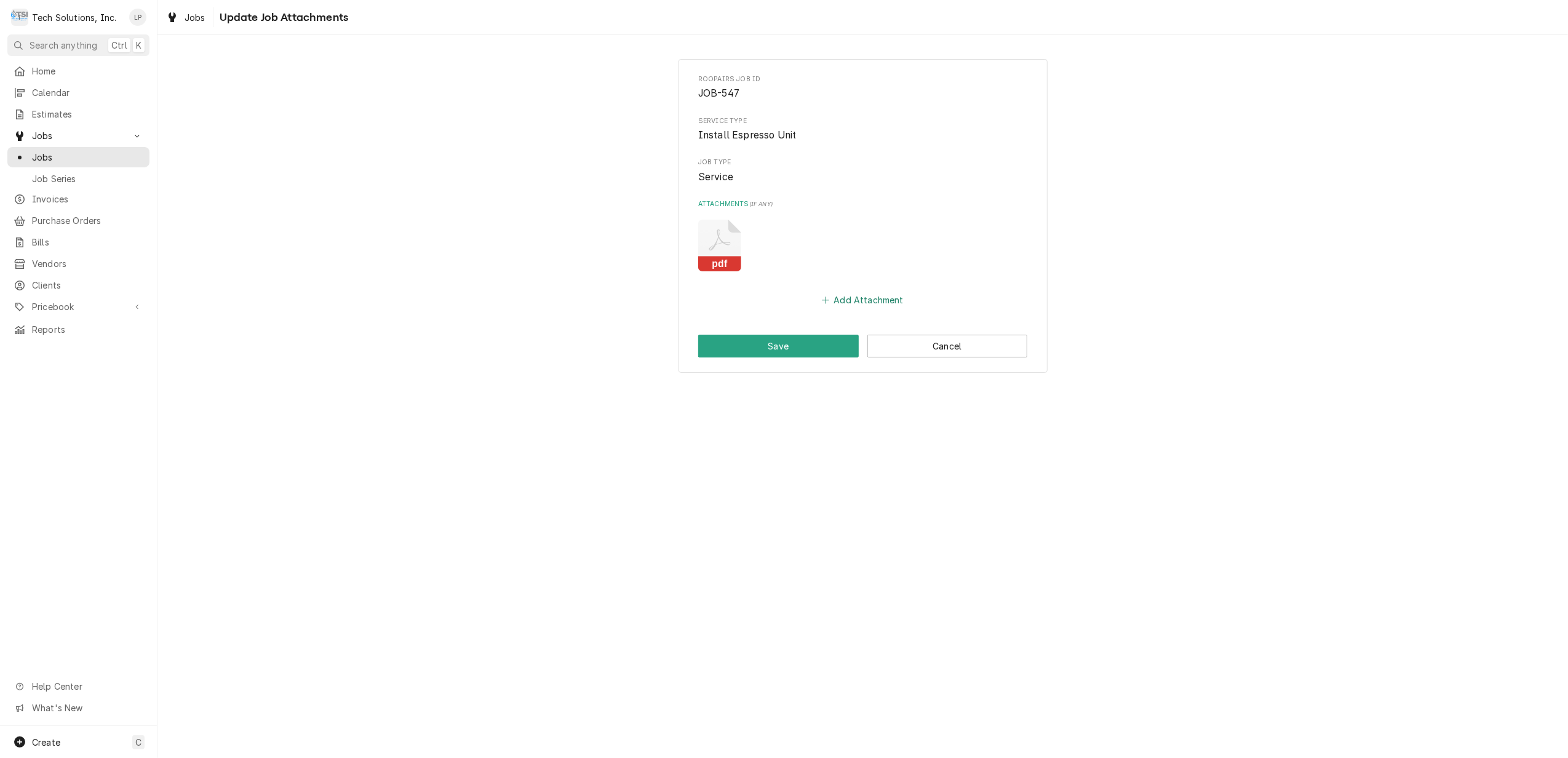
click at [864, 296] on button "Add Attachment" at bounding box center [863, 300] width 86 height 17
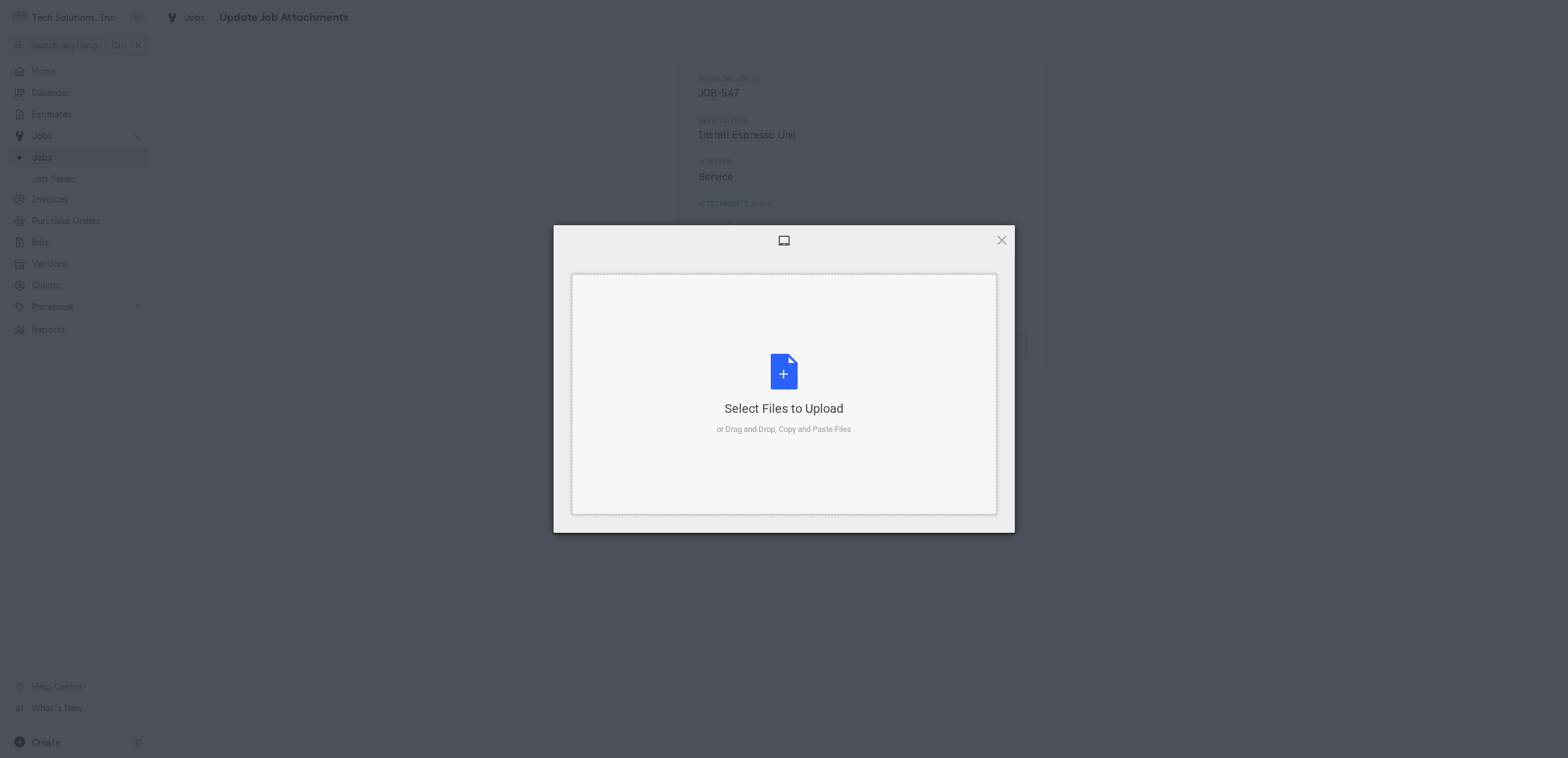
click at [788, 379] on div "Select Files to Upload or Drag and Drop, Copy and Paste Files" at bounding box center [784, 395] width 135 height 82
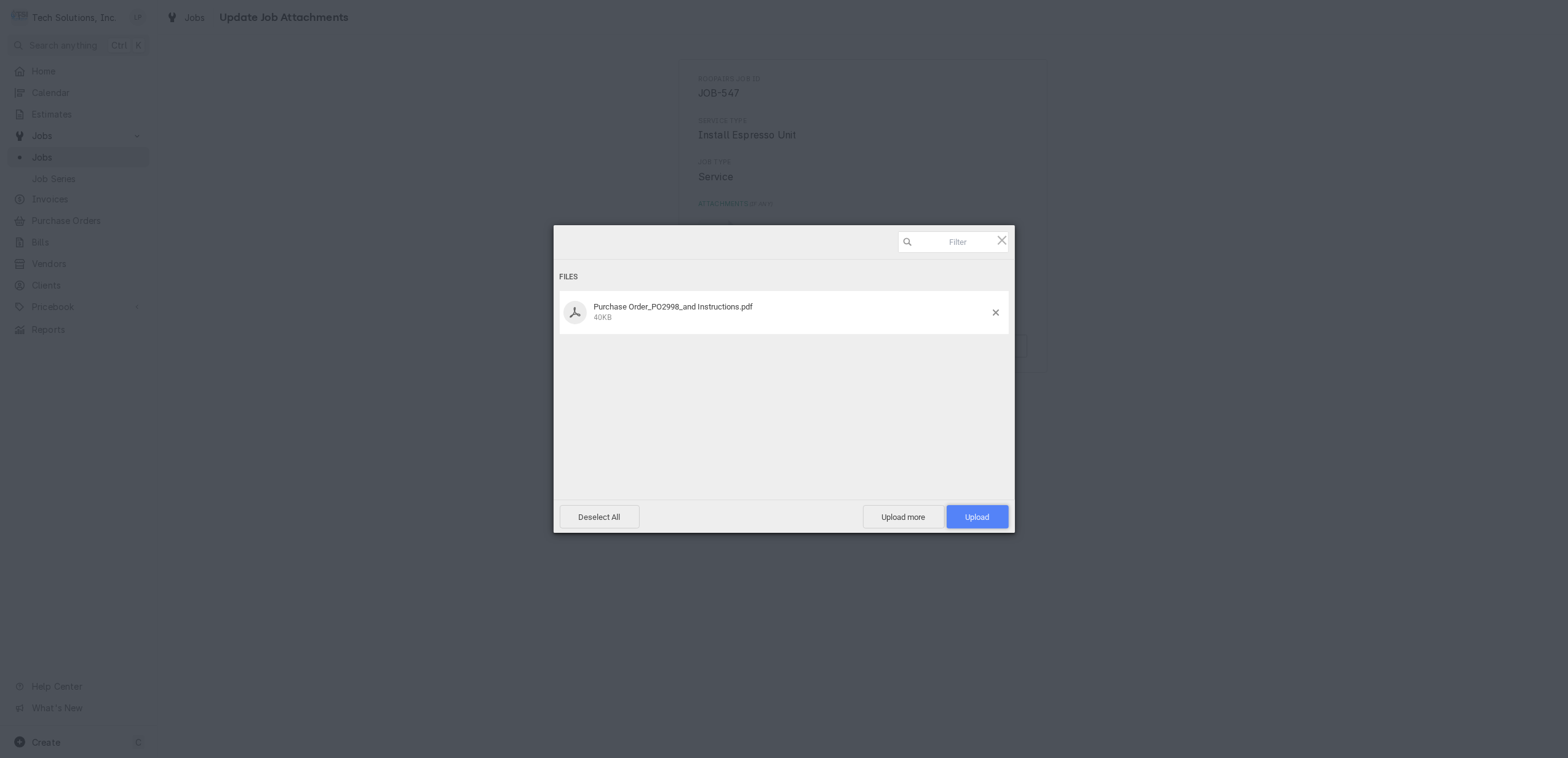
click at [982, 519] on span "Upload 1" at bounding box center [977, 516] width 24 height 9
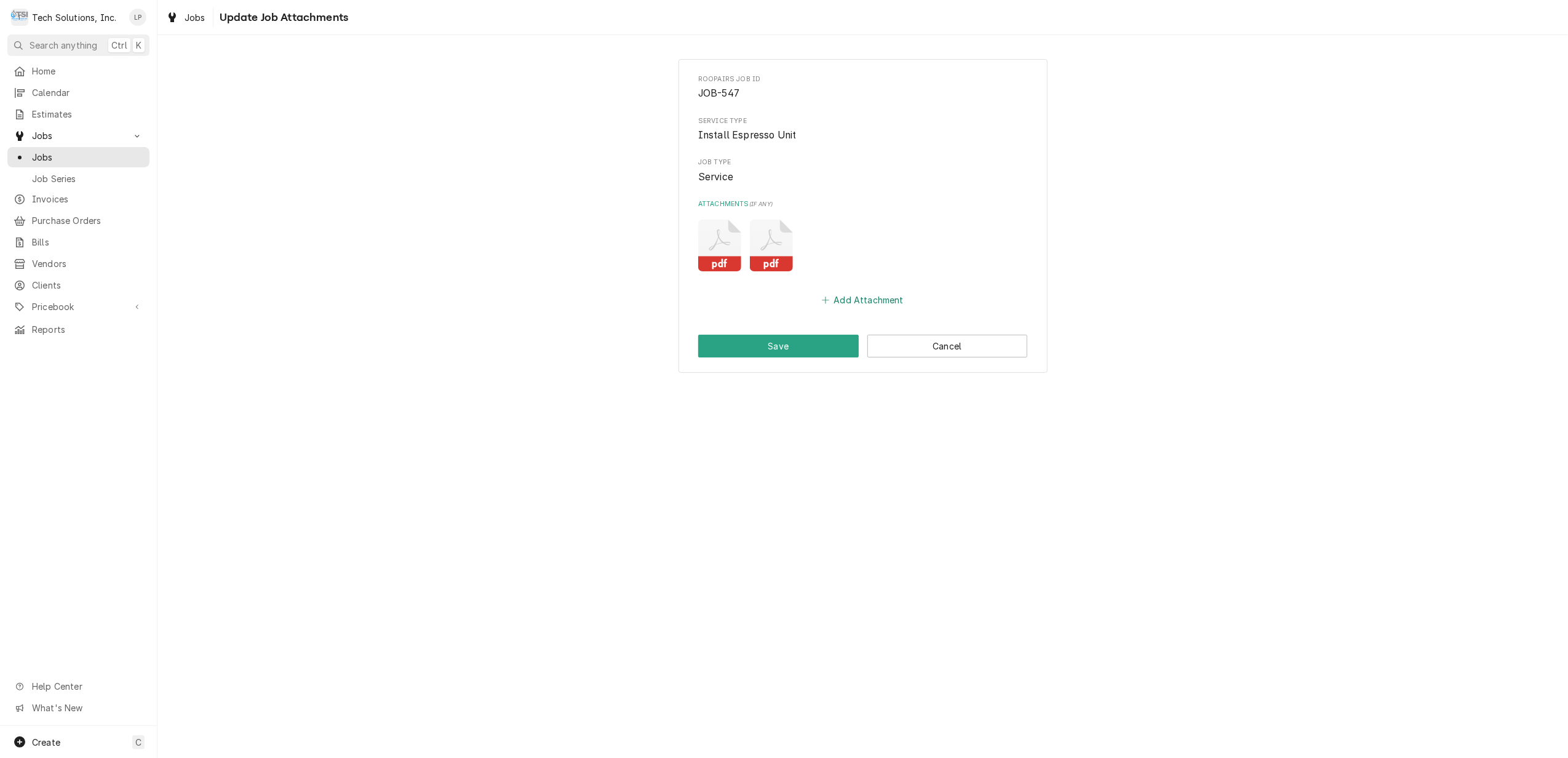
click at [860, 292] on div "Add Attachment" at bounding box center [863, 297] width 329 height 24
click at [859, 300] on button "Add Attachment" at bounding box center [863, 300] width 86 height 17
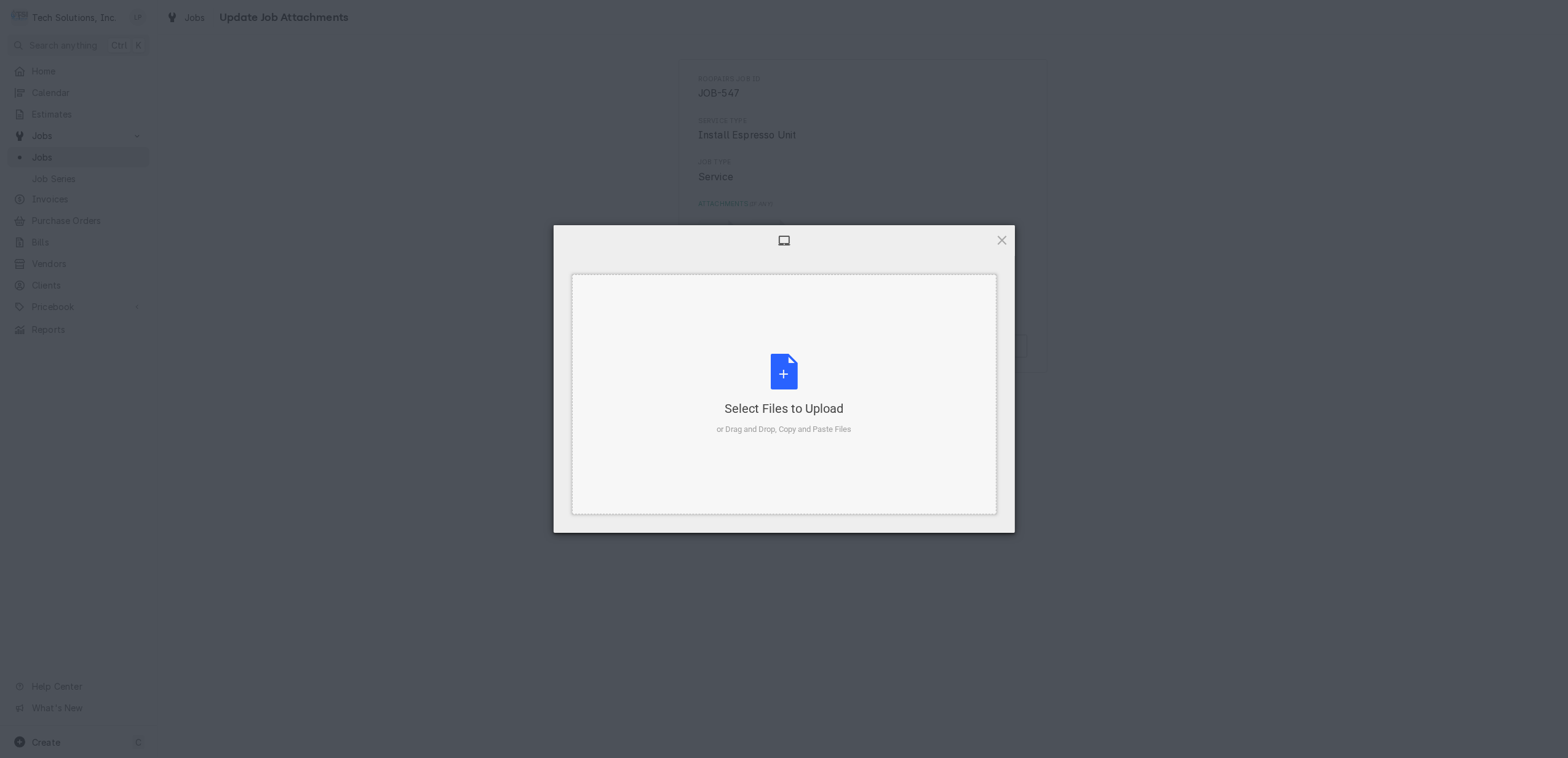
click at [780, 364] on div "Select Files to Upload or Drag and Drop, Copy and Paste Files" at bounding box center [784, 395] width 135 height 82
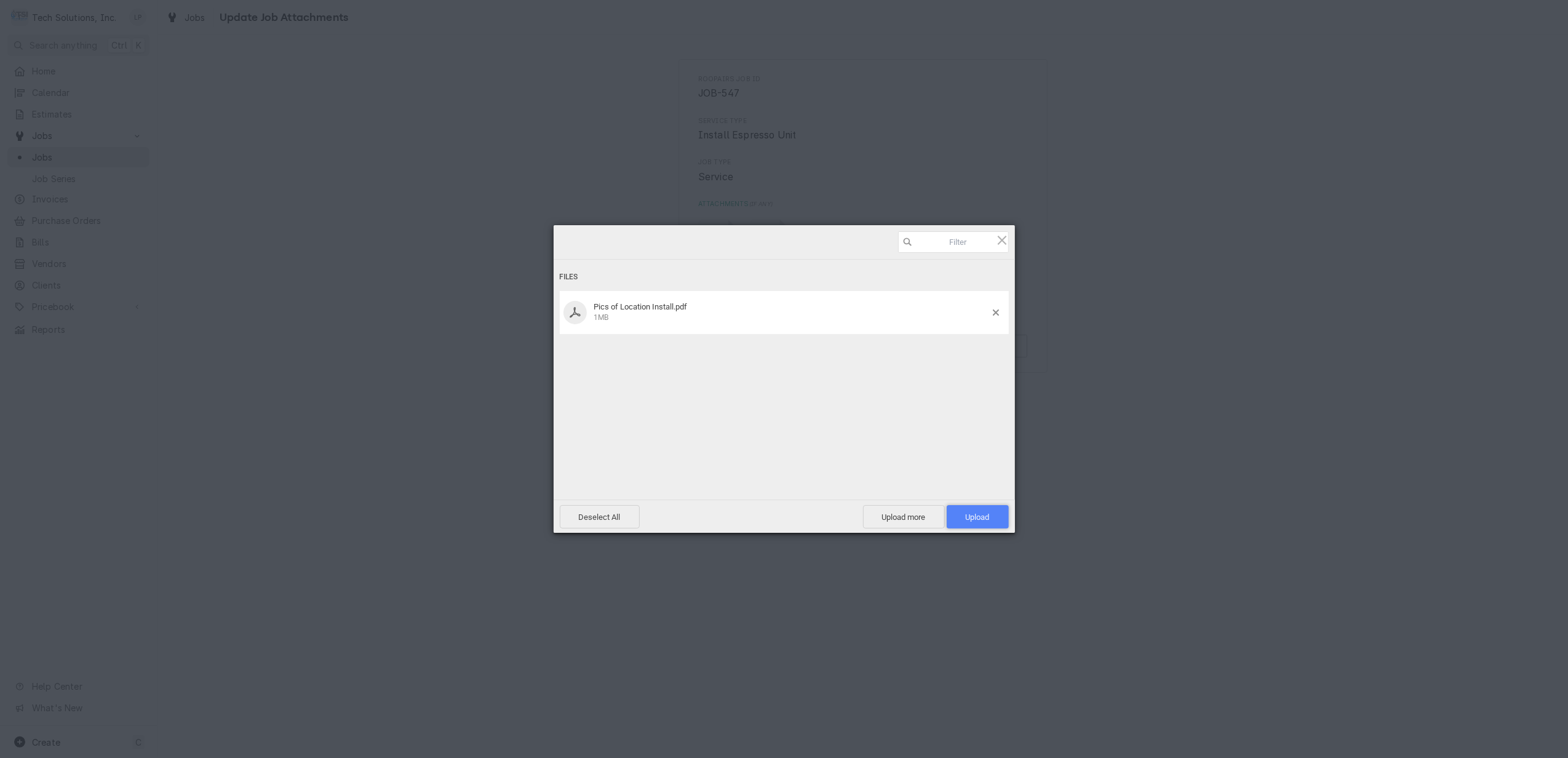
click at [968, 519] on span "Upload 1" at bounding box center [977, 516] width 24 height 9
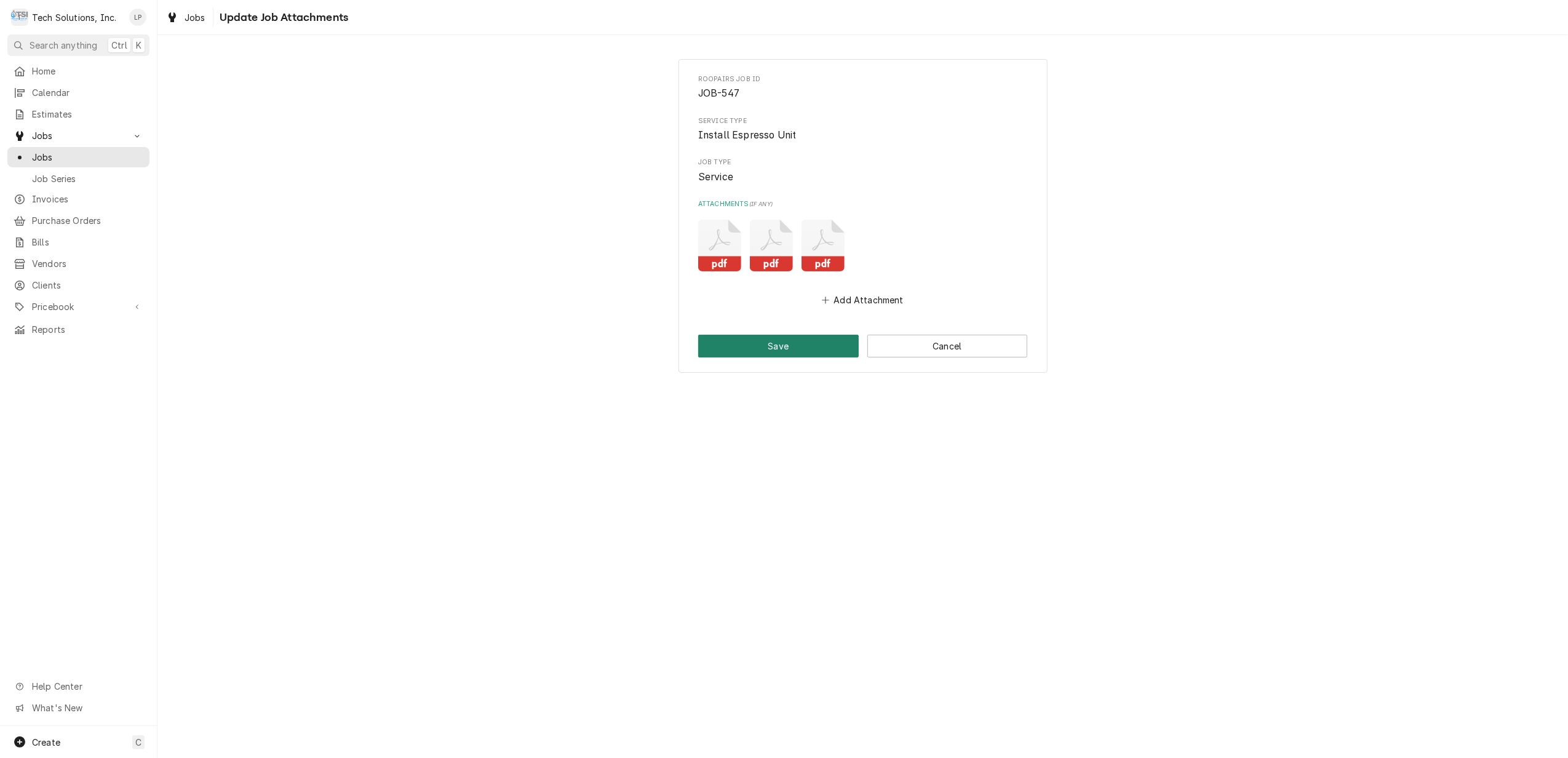
click at [803, 346] on button "Save" at bounding box center [779, 346] width 161 height 23
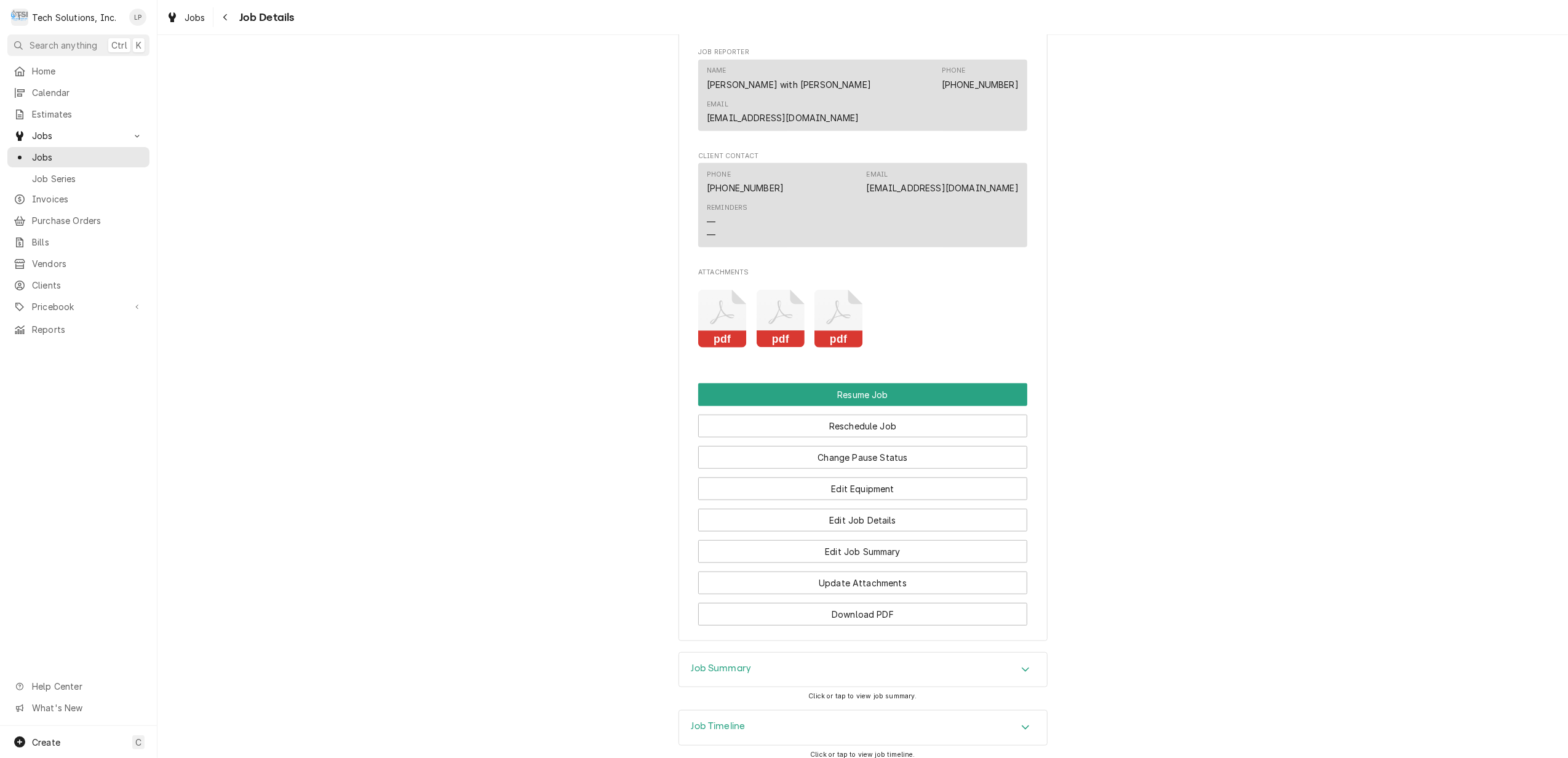
scroll to position [1039, 0]
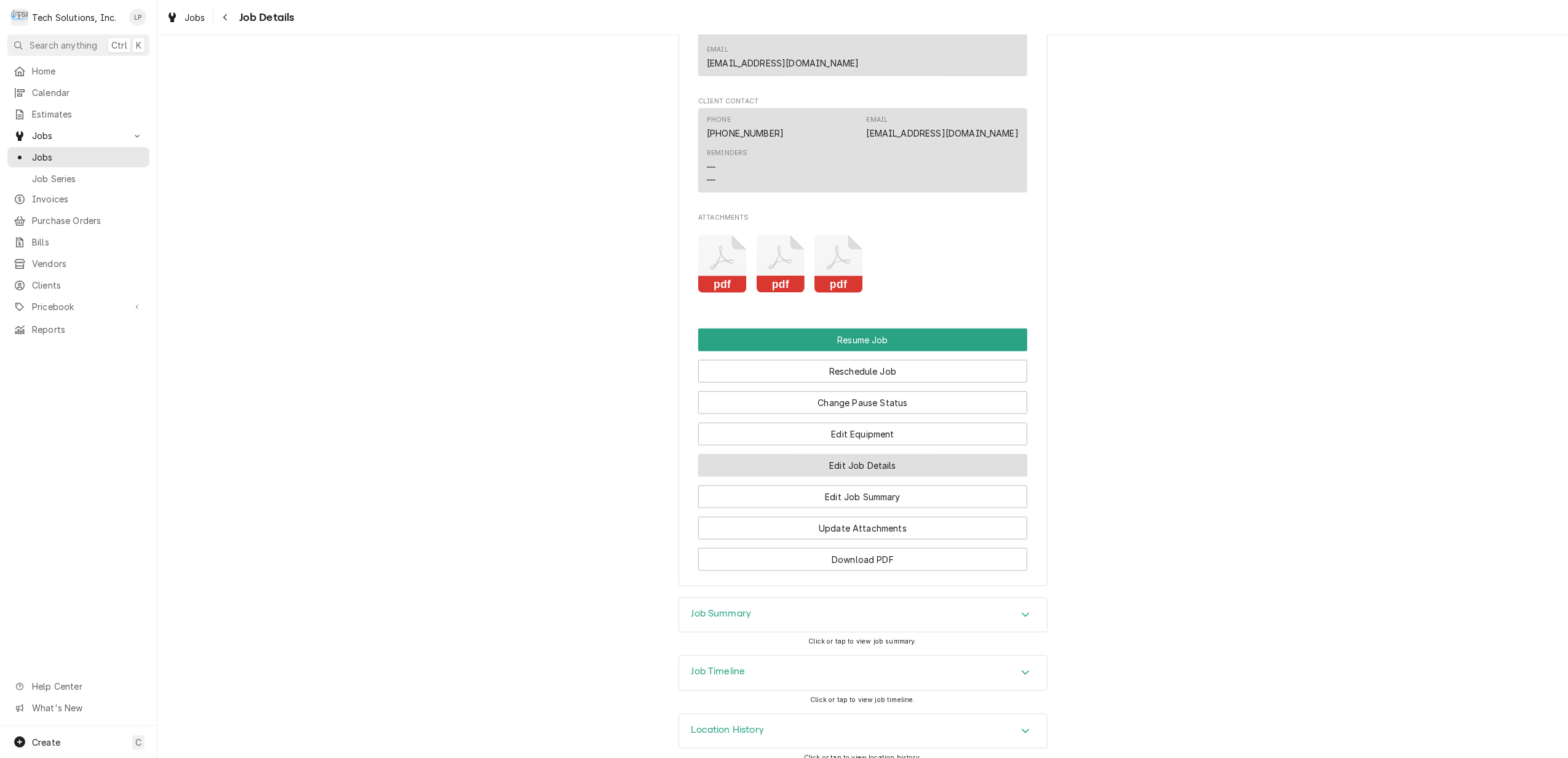
click at [887, 454] on button "Edit Job Details" at bounding box center [863, 466] width 329 height 23
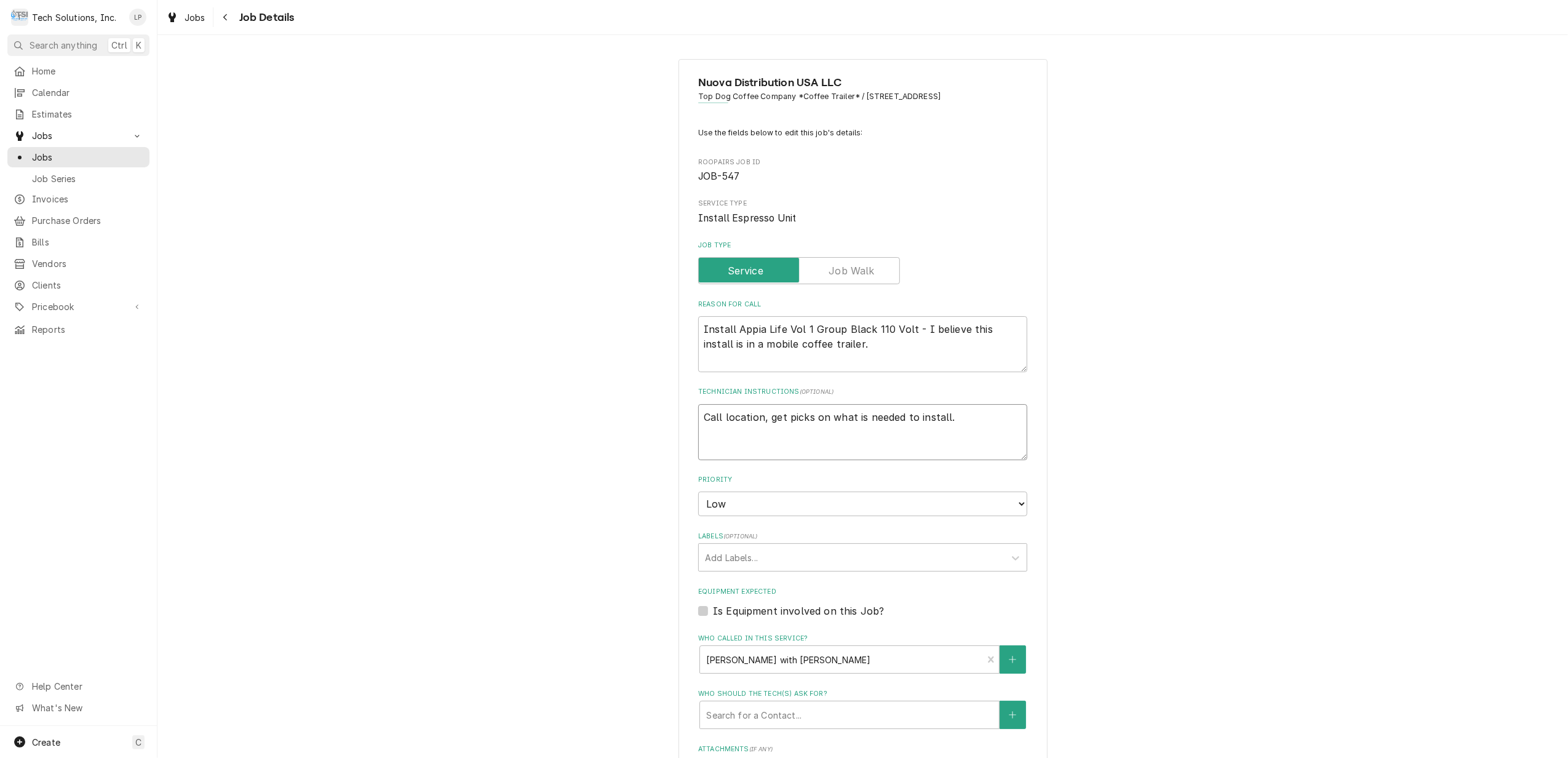
click at [955, 421] on textarea "Call location, get picks on what is needed to install." at bounding box center [863, 432] width 329 height 56
type textarea "x"
type textarea "Call location, get picks on what is needed to instal"
type textarea "x"
type textarea "Call location, get picks on what is needed to insta"
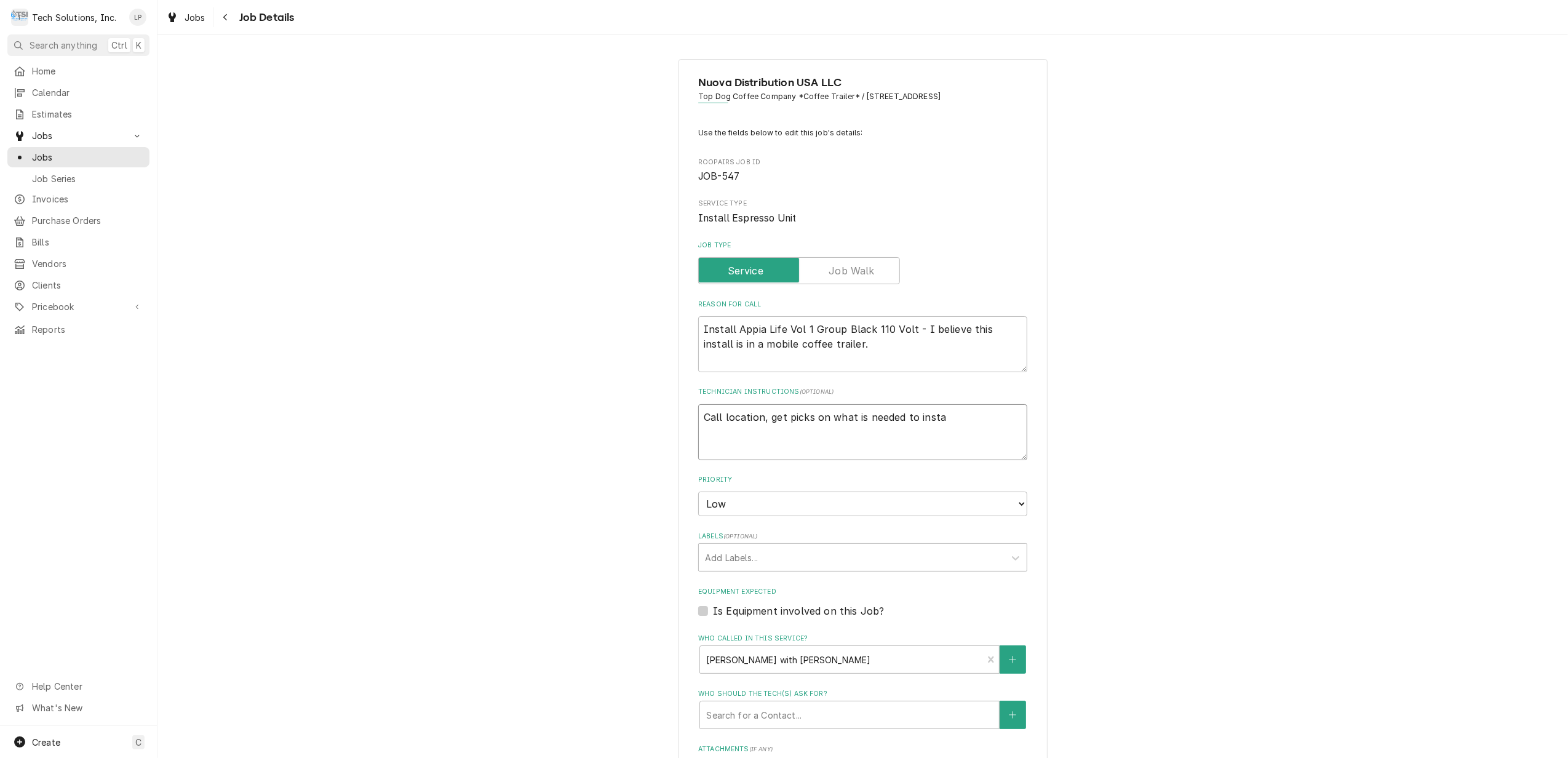
type textarea "x"
type textarea "Call location, get picks on what is needed to inst"
type textarea "x"
type textarea "Call location, get picks on what is needed to ins"
type textarea "x"
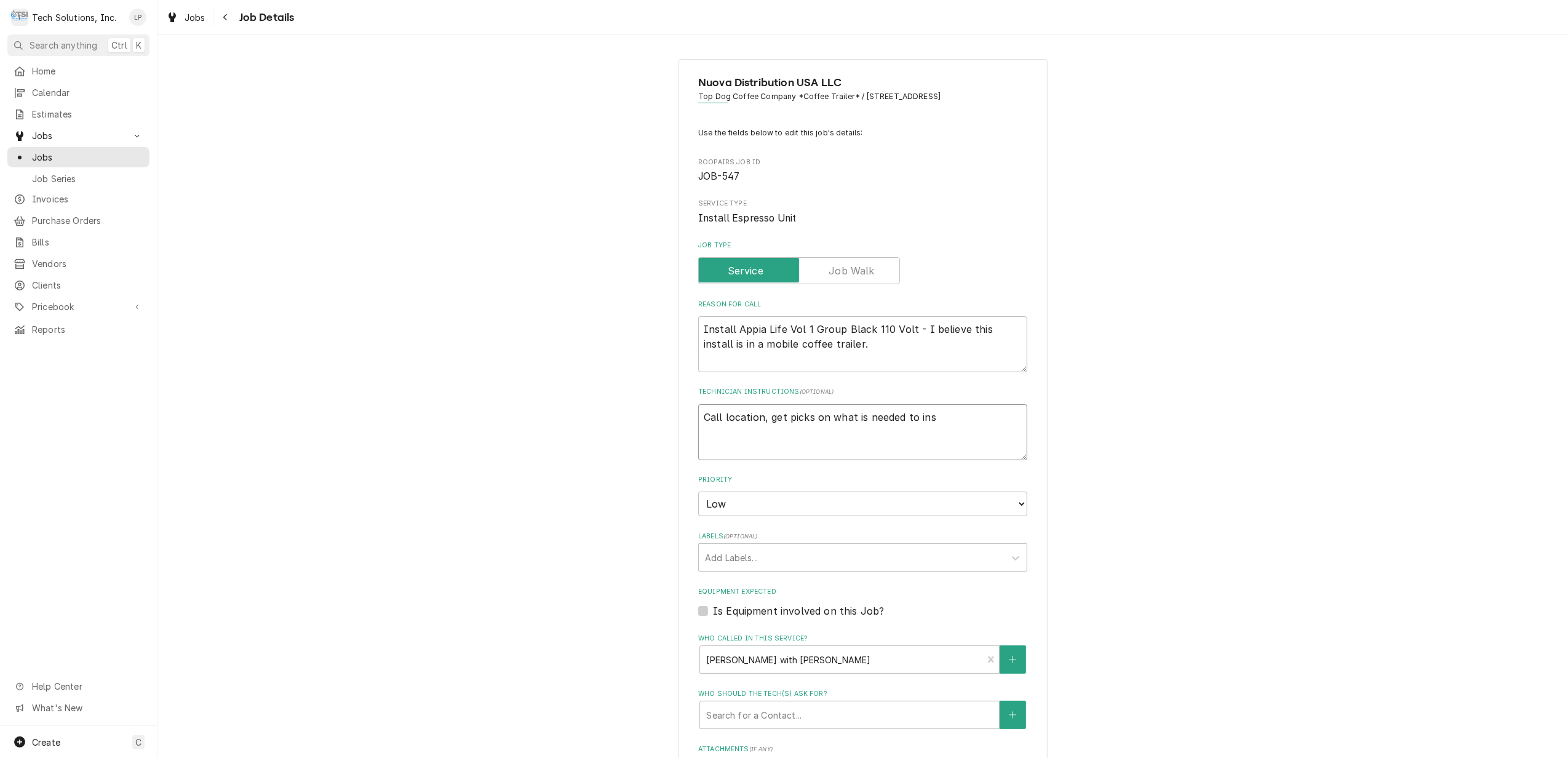
type textarea "Call location, get picks on what is needed to in"
type textarea "x"
type textarea "Call location, get picks on what is needed to i"
type textarea "x"
type textarea "Call location, get picks on what is needed to"
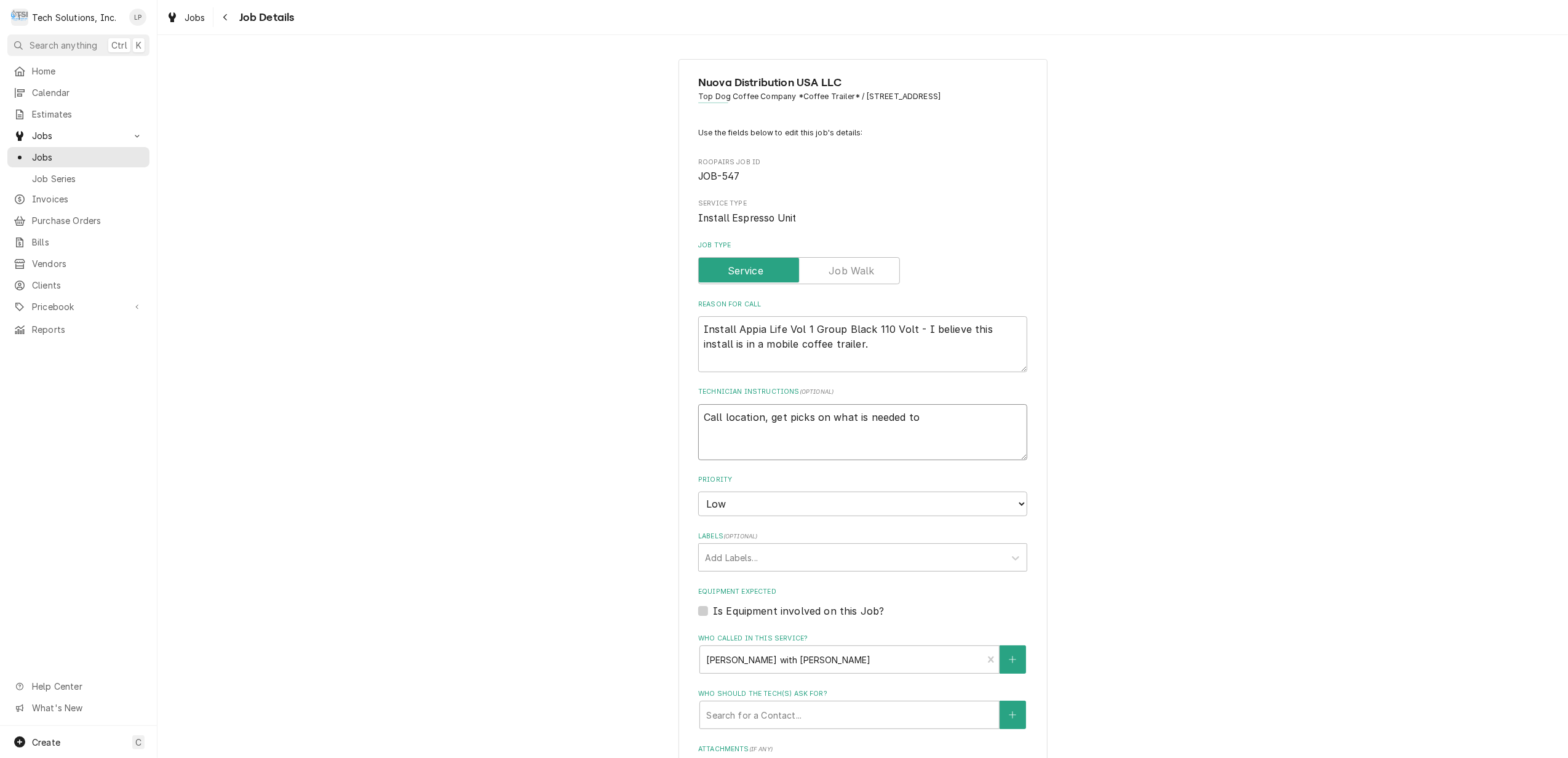
type textarea "x"
type textarea "Call location, get picks on what is needed to"
type textarea "x"
type textarea "Call location, get picks on what is needed t"
type textarea "x"
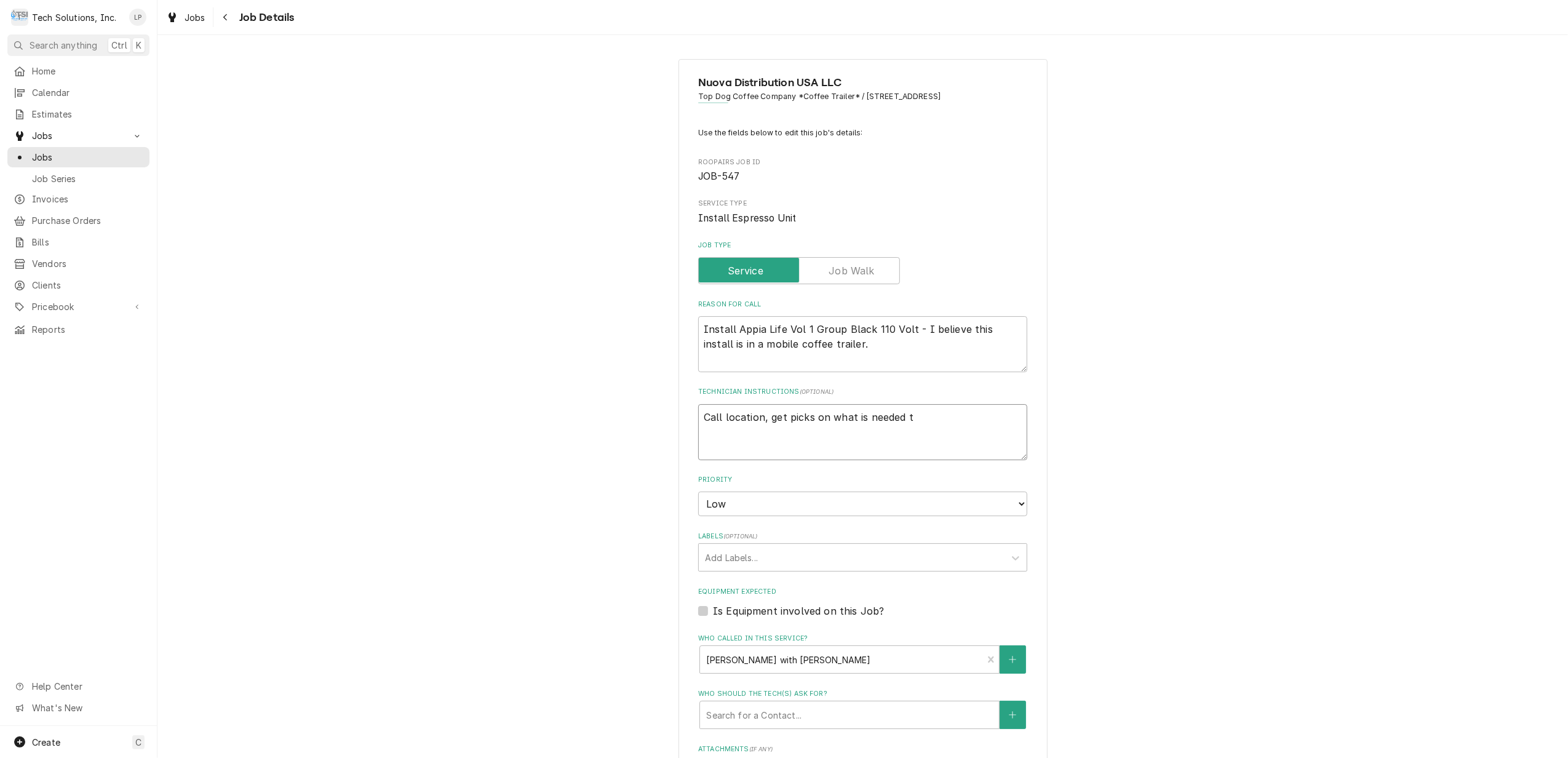
type textarea "Call location, get picks on what is needed"
type textarea "x"
type textarea "Call location, get picks on what is needed"
type textarea "x"
type textarea "Call location, get picks on what is neede"
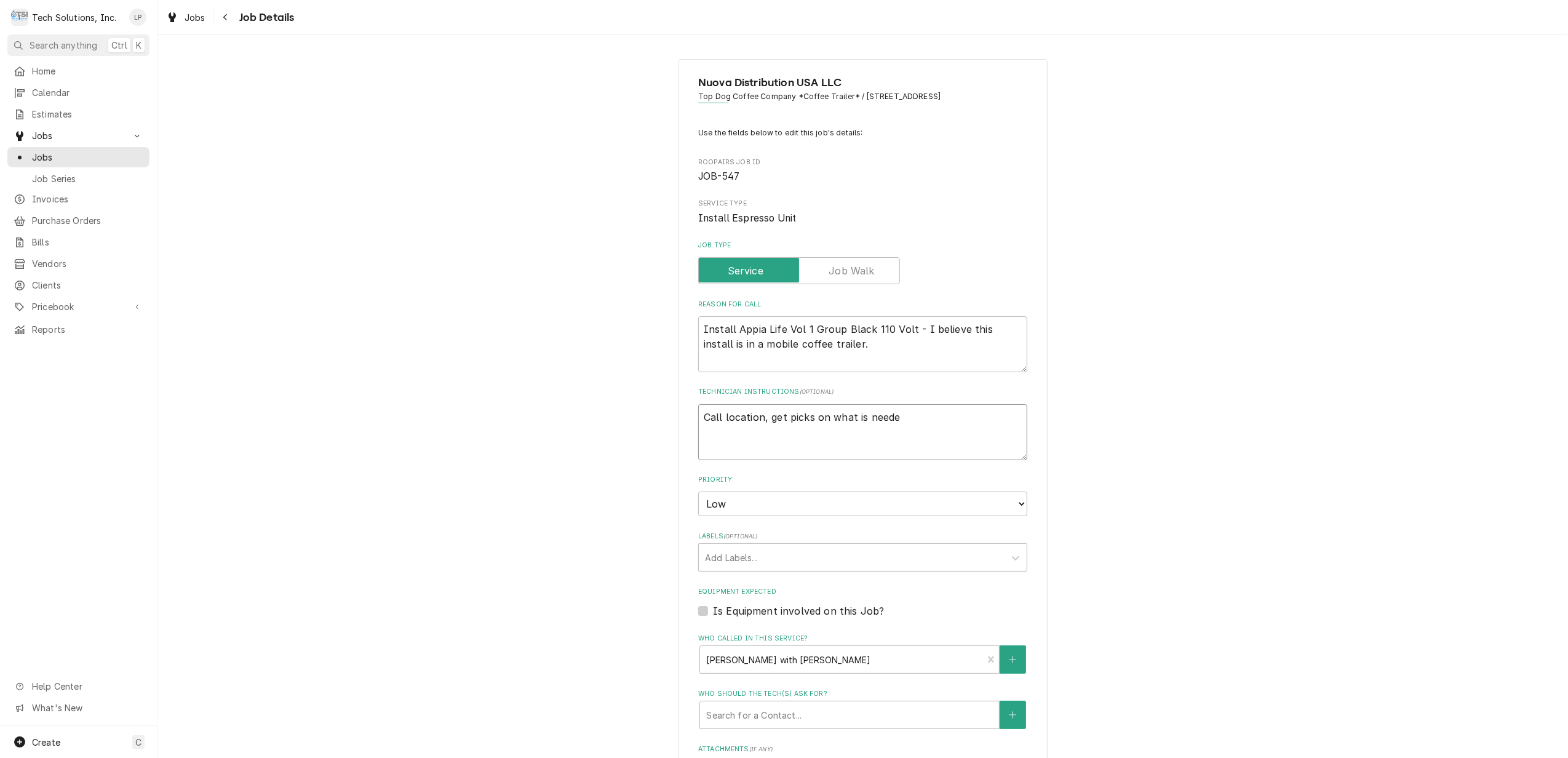
type textarea "x"
type textarea "Call location, get picks on what is need"
type textarea "x"
type textarea "Call location, get picks on what is nee"
type textarea "x"
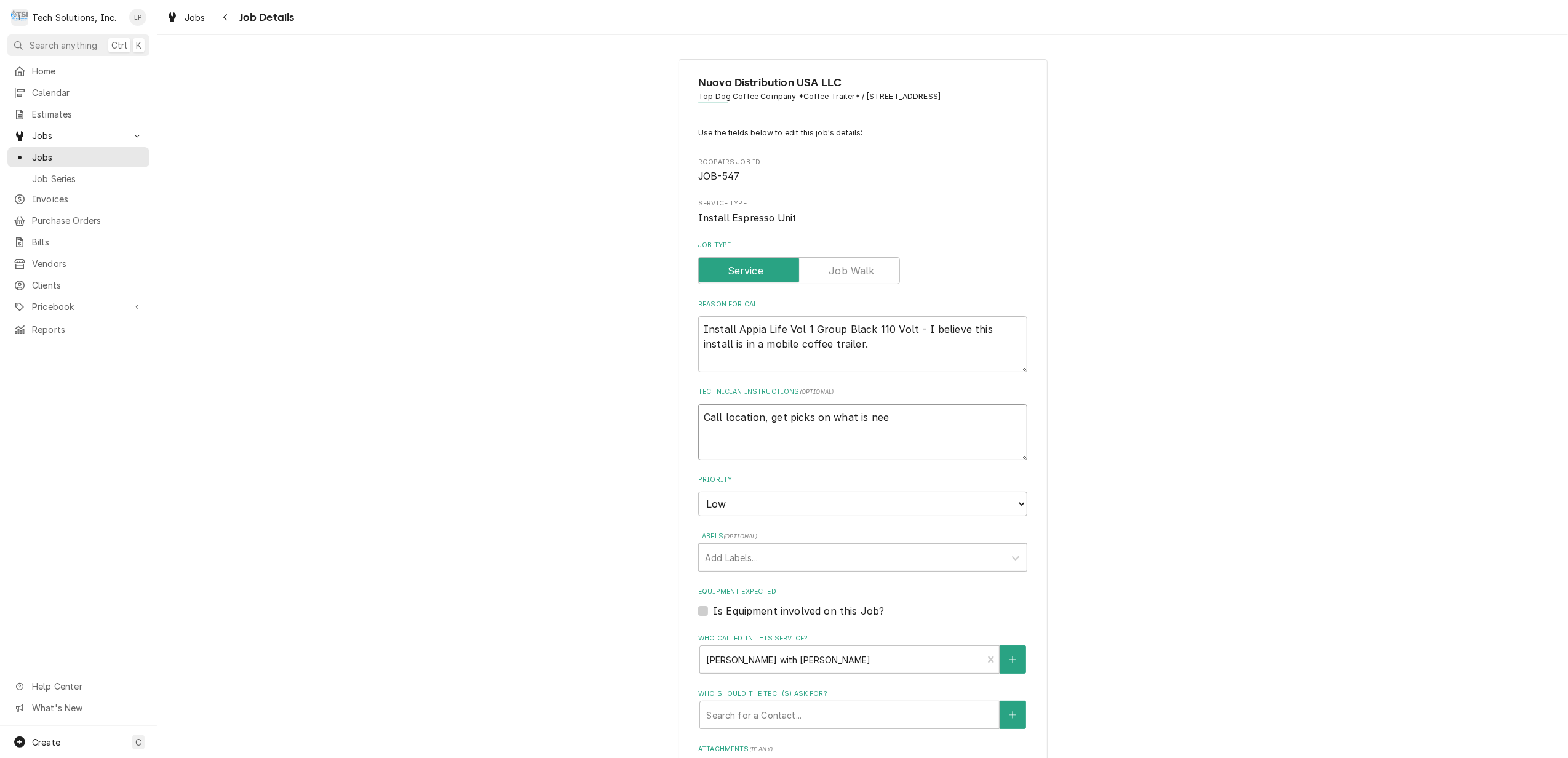
type textarea "Call location, get picks on what is ne"
type textarea "x"
type textarea "Call location, get picks on what is n"
type textarea "x"
type textarea "Call location, get picks on what is"
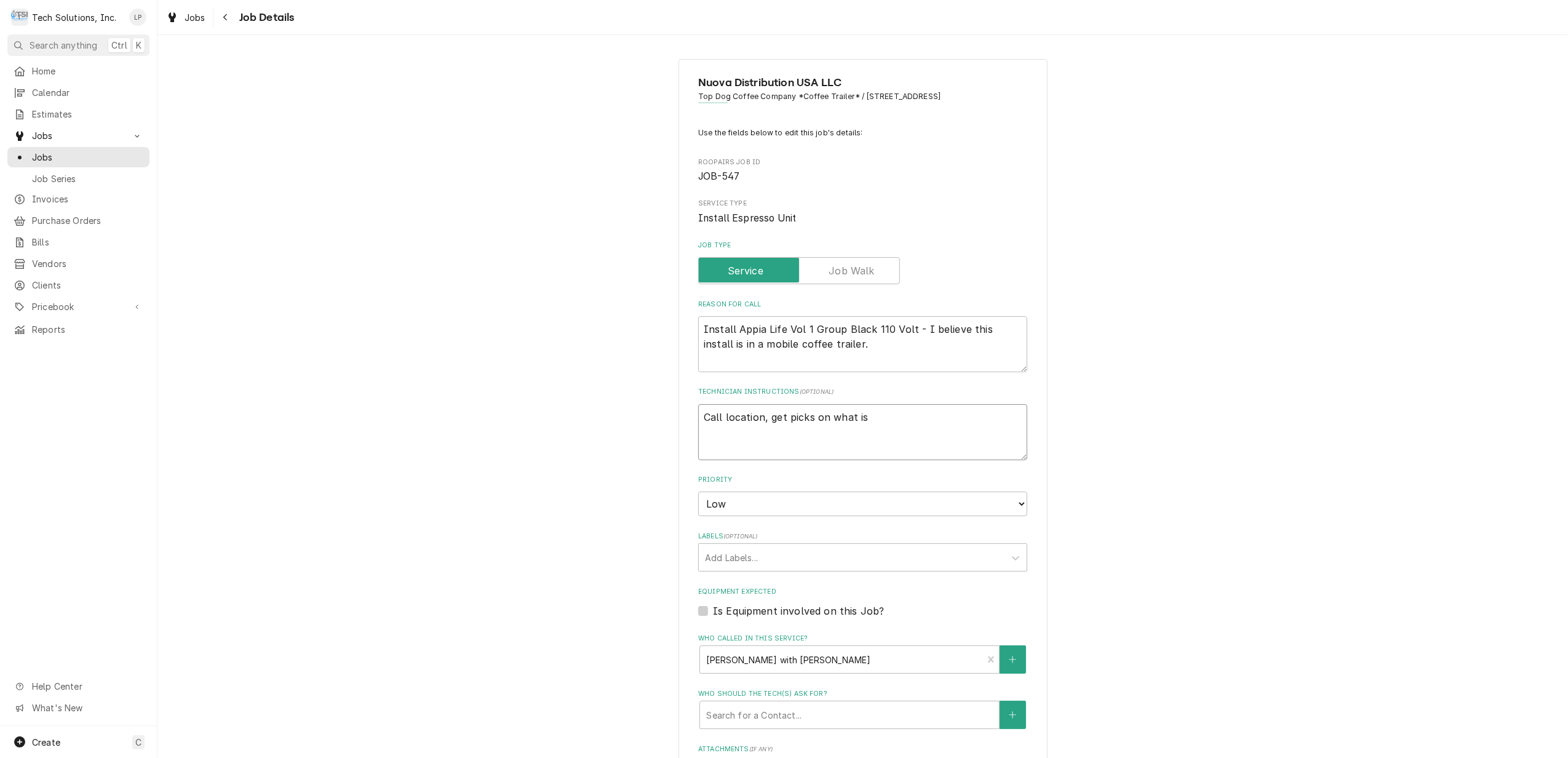
type textarea "x"
type textarea "Call location, get picks on what is"
type textarea "x"
type textarea "Call location, get picks on what i"
type textarea "x"
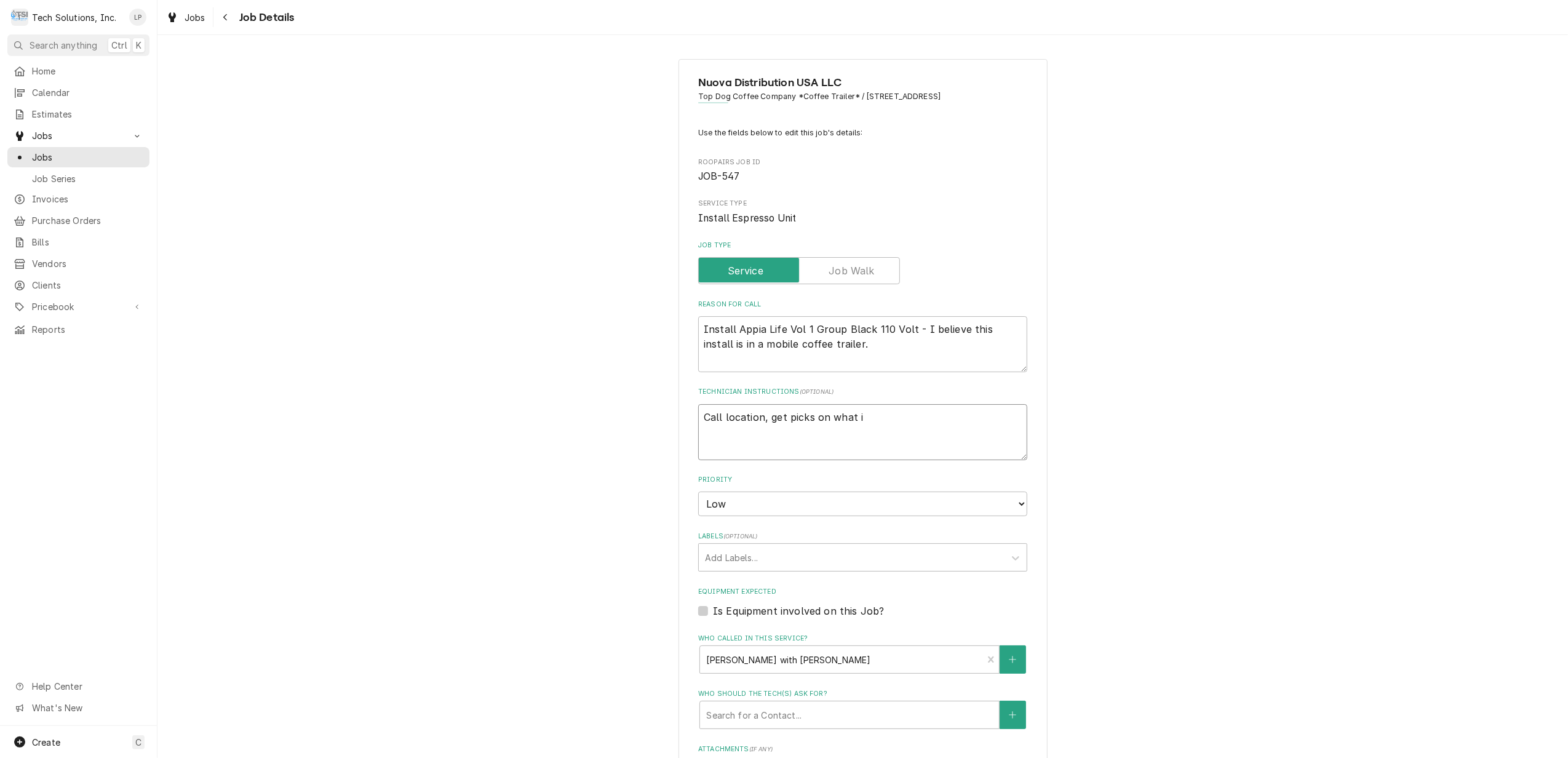
type textarea "Call location, get picks on what"
type textarea "x"
type textarea "Call location, get picks on what"
type textarea "x"
type textarea "Call location, get picks on wha"
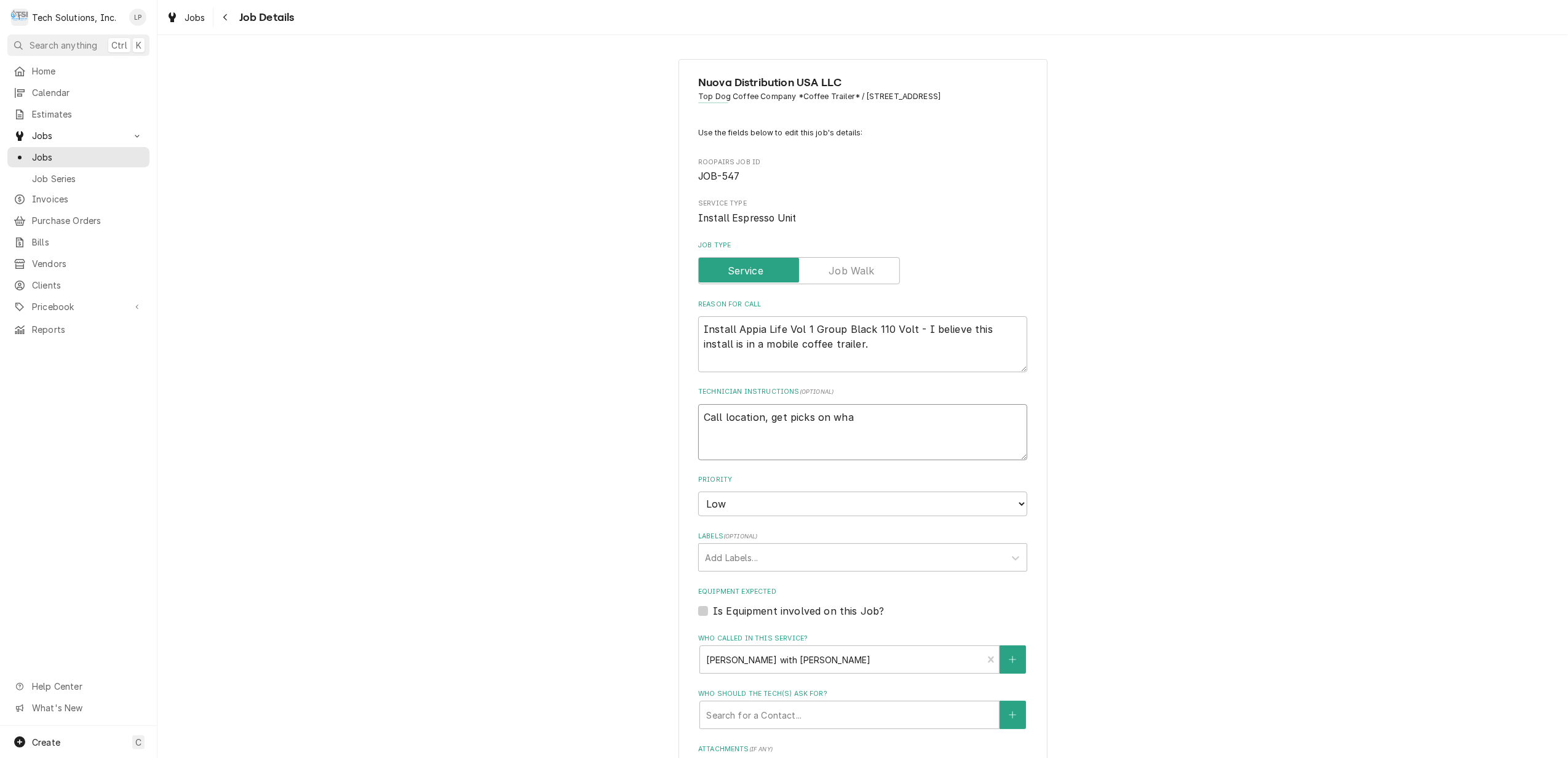
type textarea "x"
type textarea "Call location, get picks on wh"
type textarea "x"
type textarea "Call location, get picks on w"
type textarea "x"
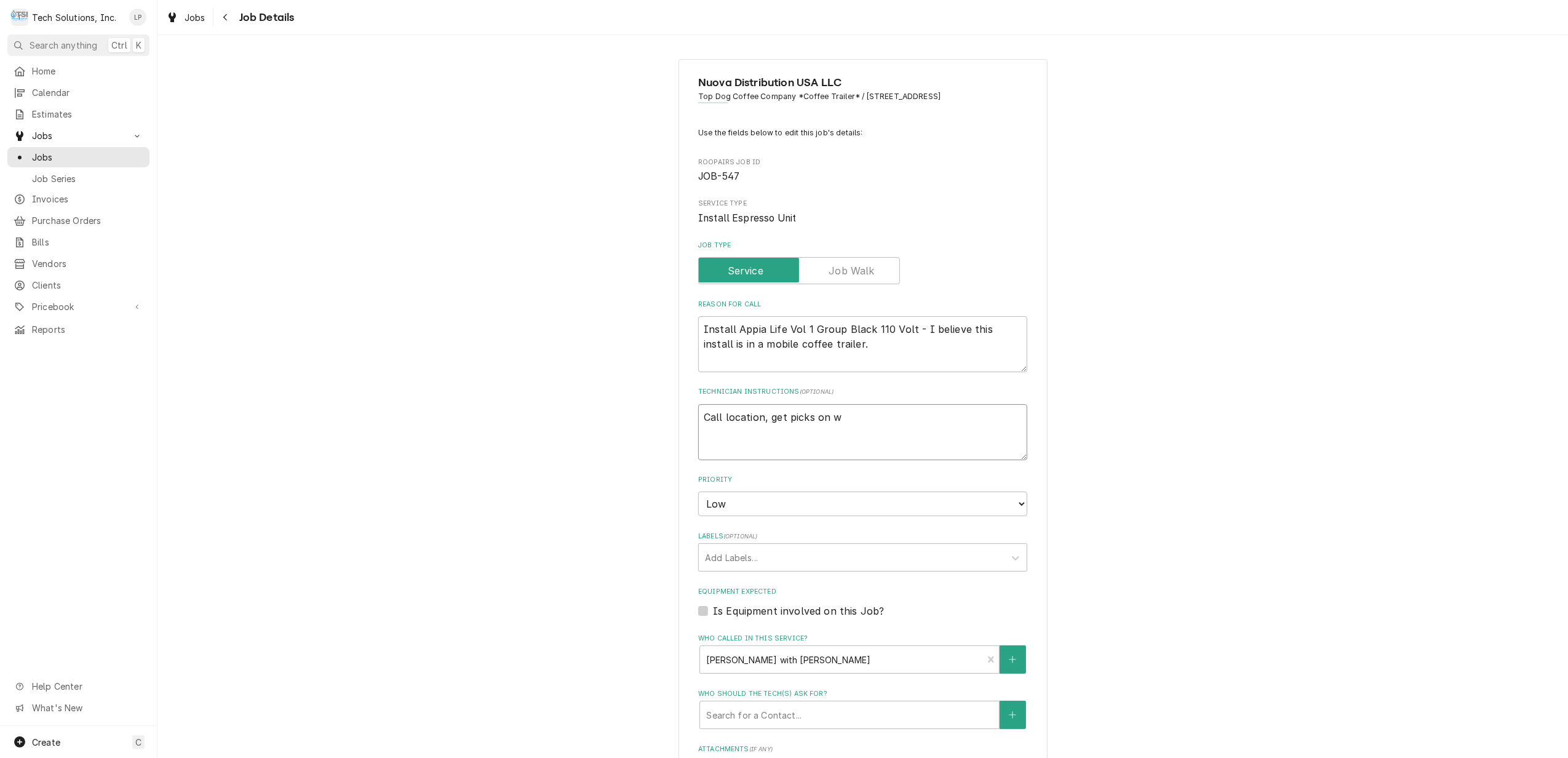
type textarea "Call location, get picks on"
type textarea "x"
type textarea "Call location, get picks on"
type textarea "x"
type textarea "Call location, get picks o"
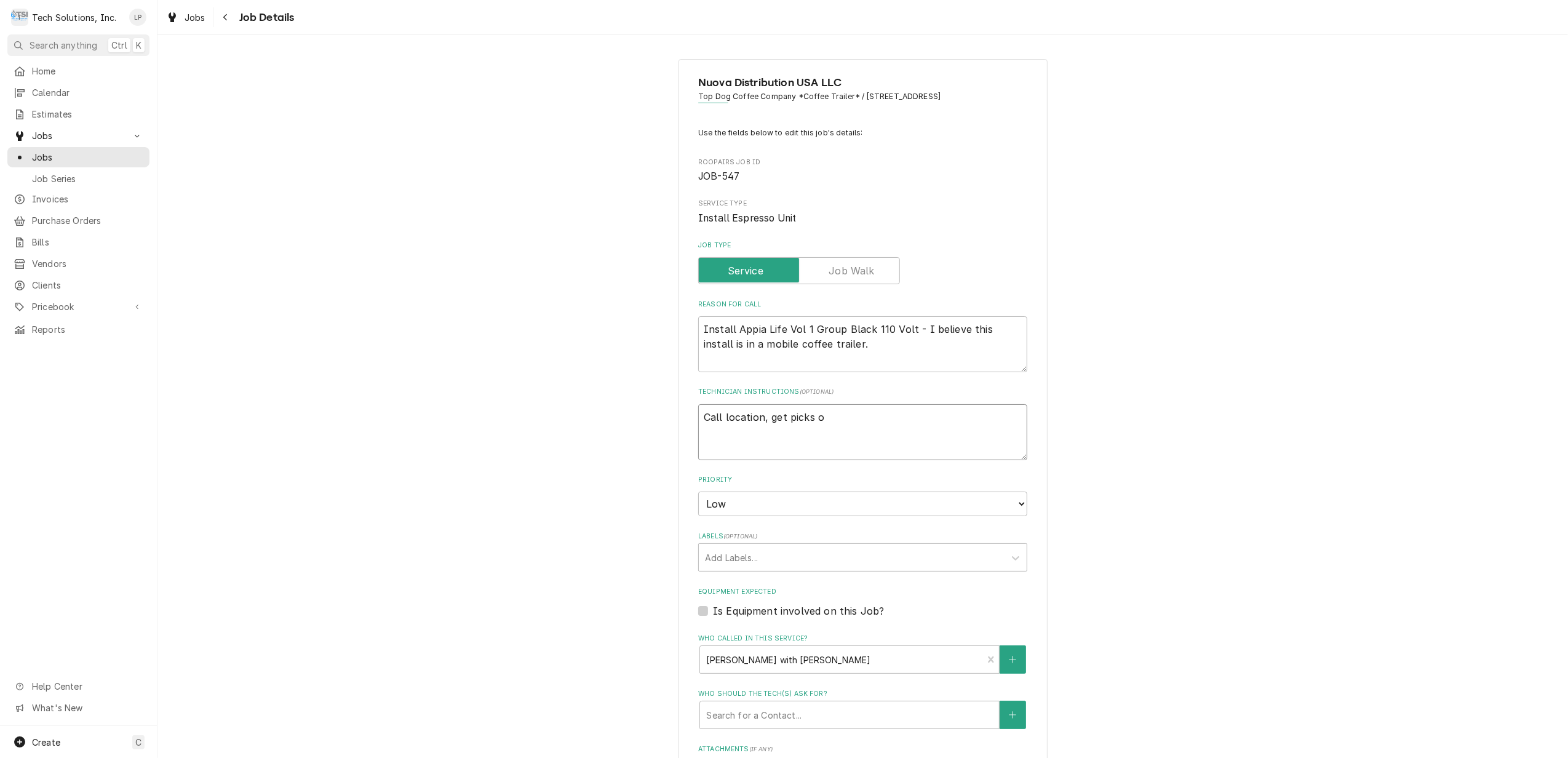
type textarea "x"
type textarea "Call location, get picks"
type textarea "x"
type textarea "Call location, get picks"
type textarea "x"
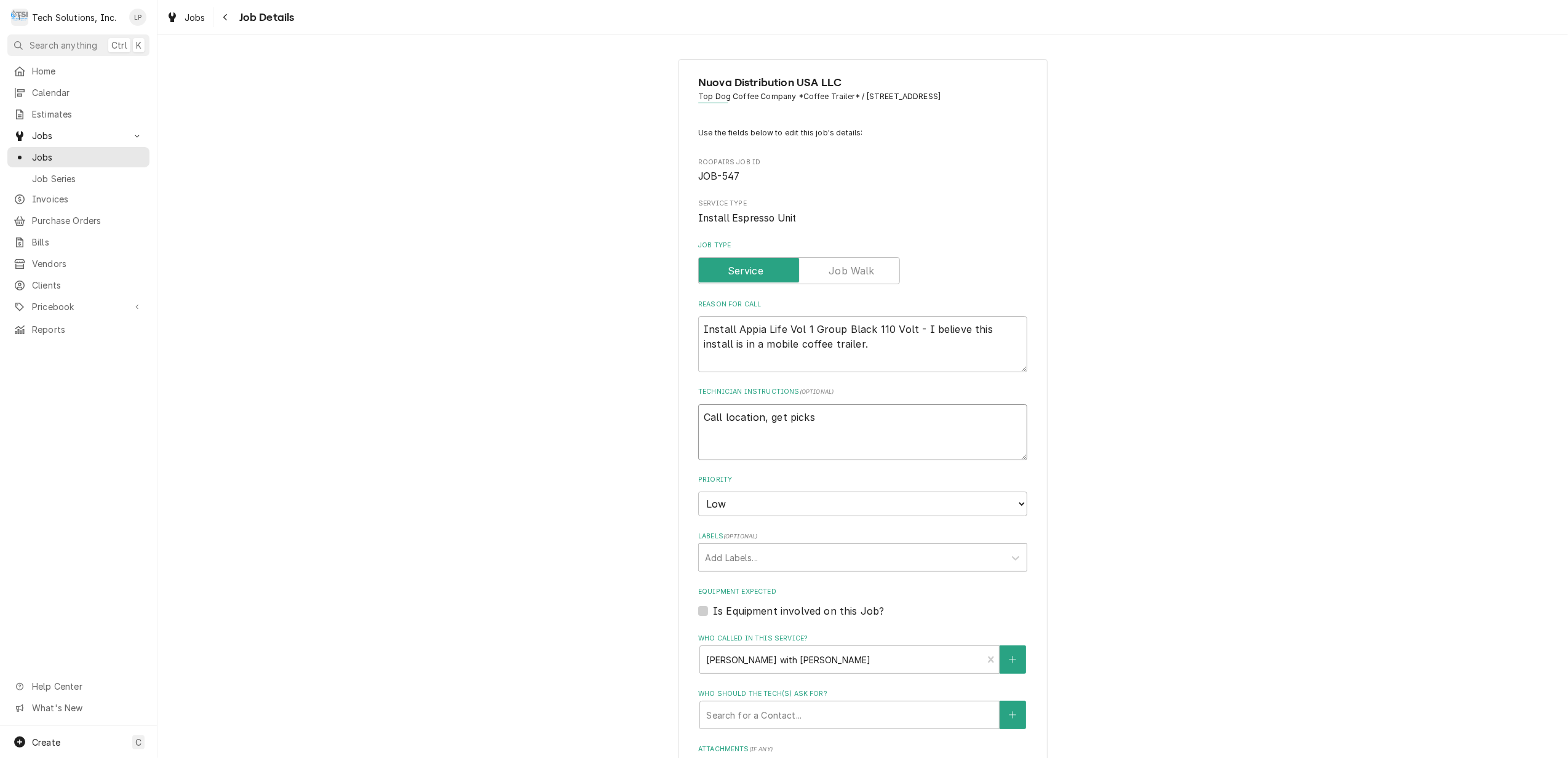
type textarea "Call location, get pick"
type textarea "x"
type textarea "Call location, get pic"
type textarea "x"
type textarea "Call location, get pi"
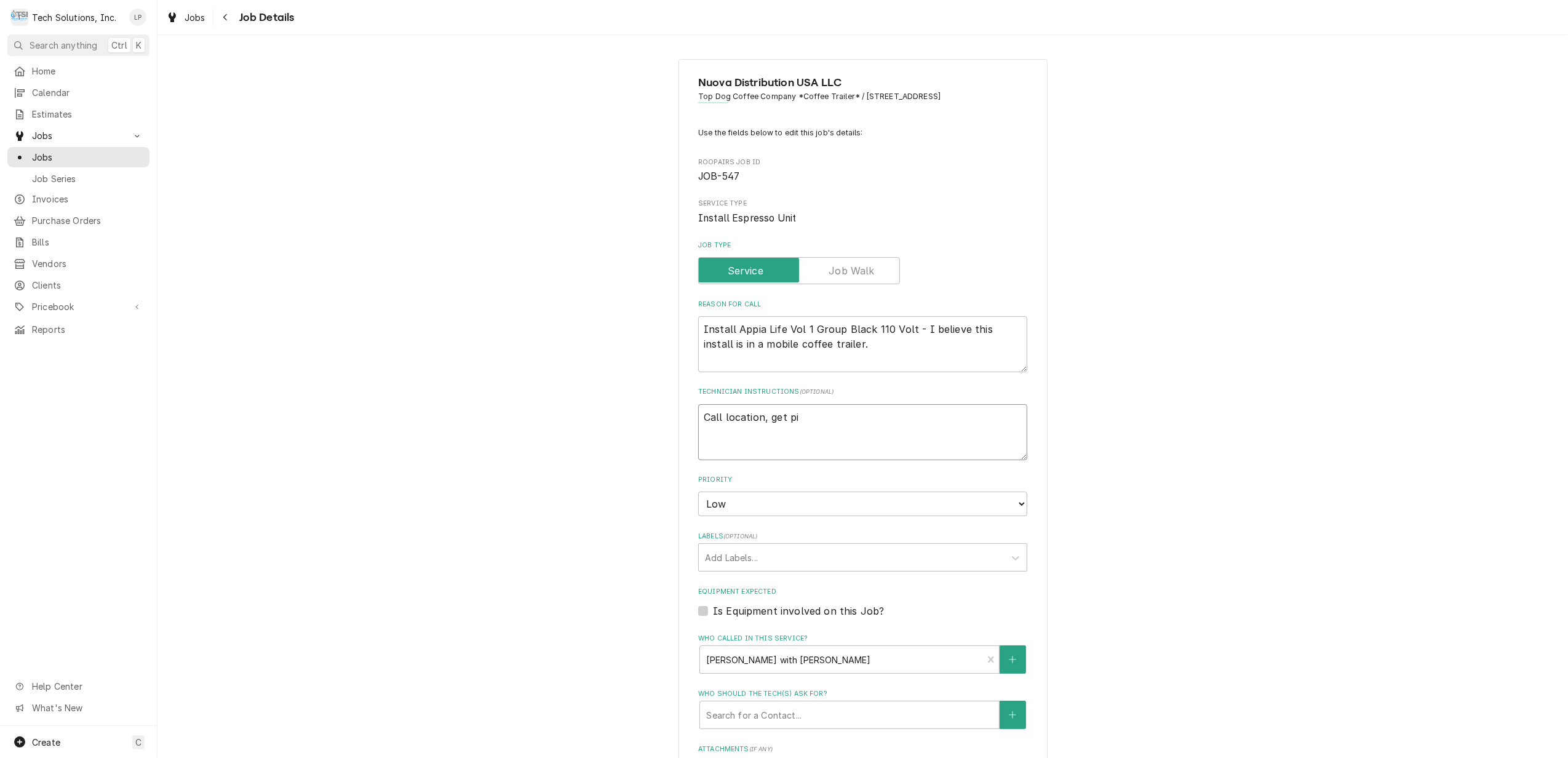
type textarea "x"
type textarea "Call location, get p"
type textarea "x"
type textarea "Call location, get"
type textarea "x"
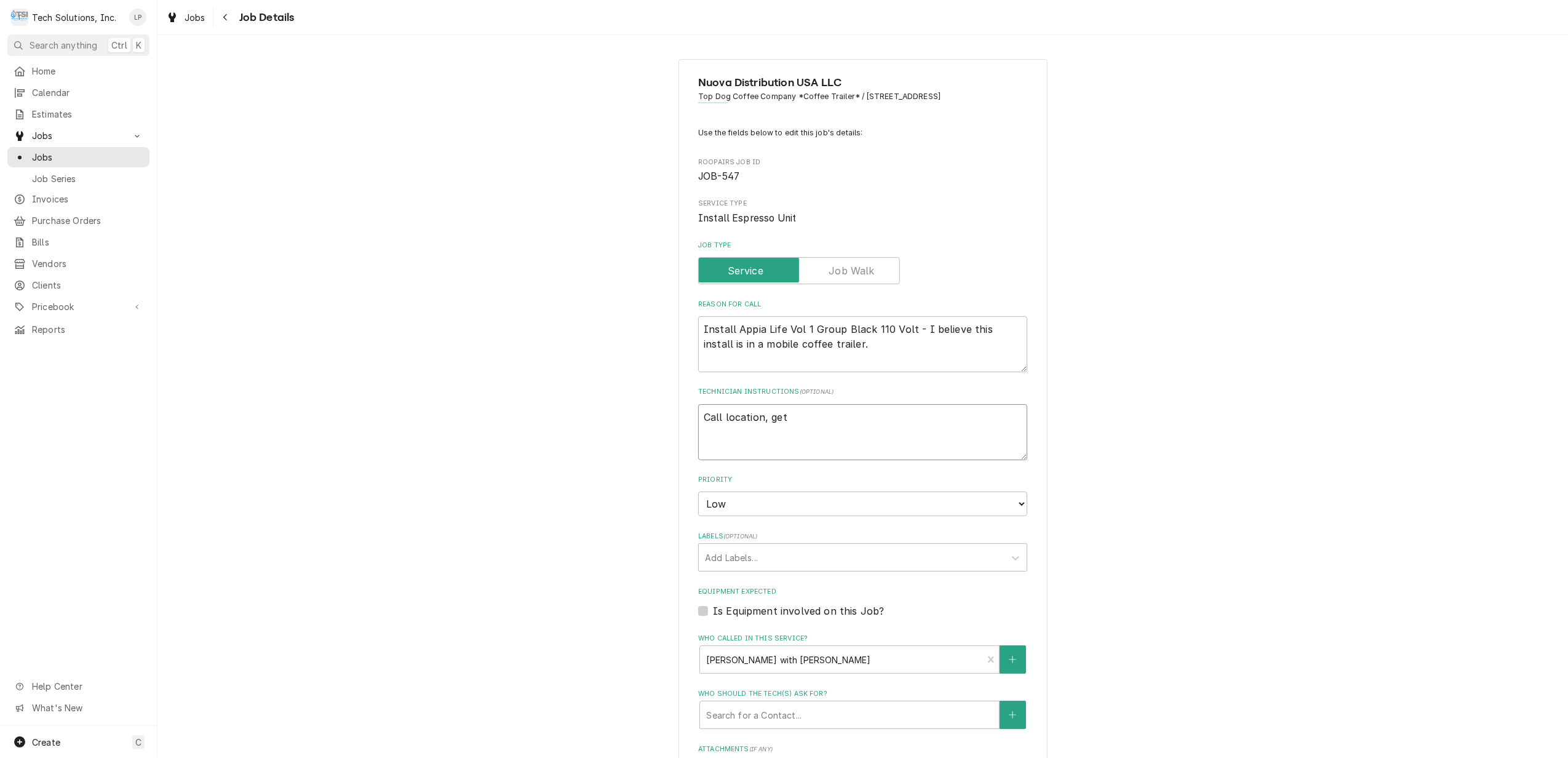
type textarea "Call location, get"
type textarea "x"
type textarea "Call location, ge"
type textarea "x"
type textarea "Call location, g"
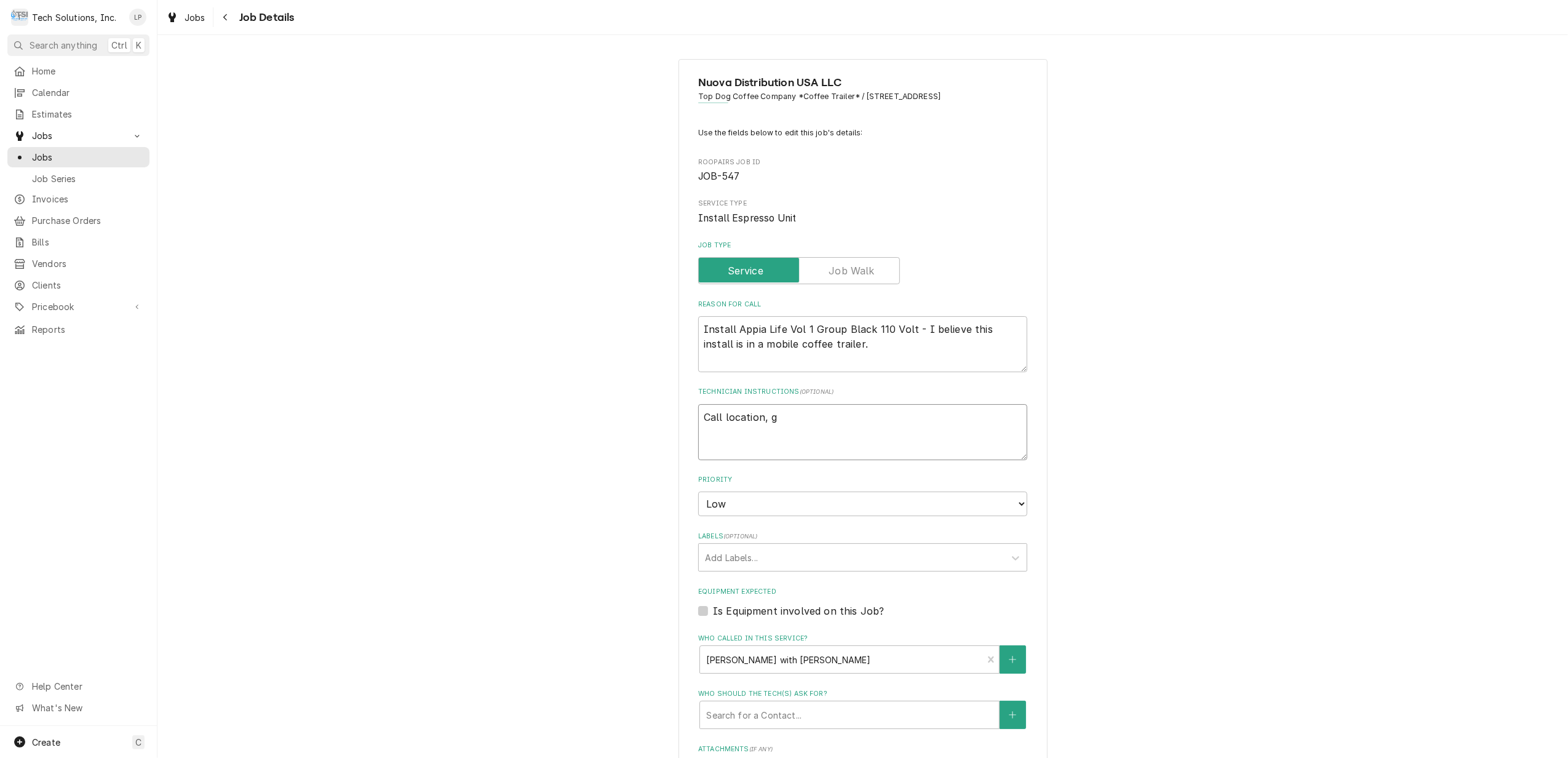
type textarea "x"
type textarea "Call location,"
type textarea "x"
type textarea "Call location,"
type textarea "x"
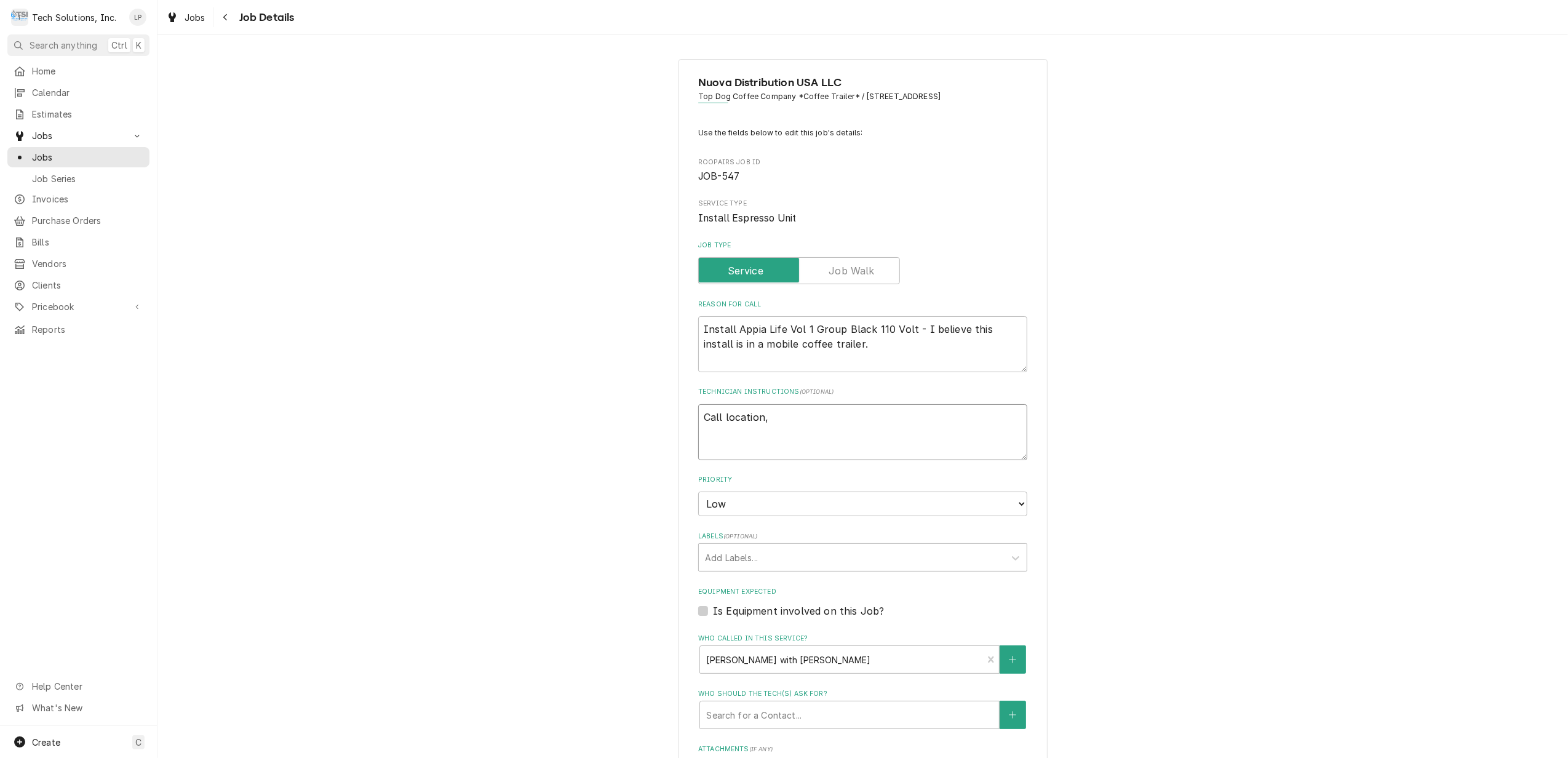
type textarea "Call location"
type textarea "x"
type textarea "Call locatio"
type textarea "x"
type textarea "Call locati"
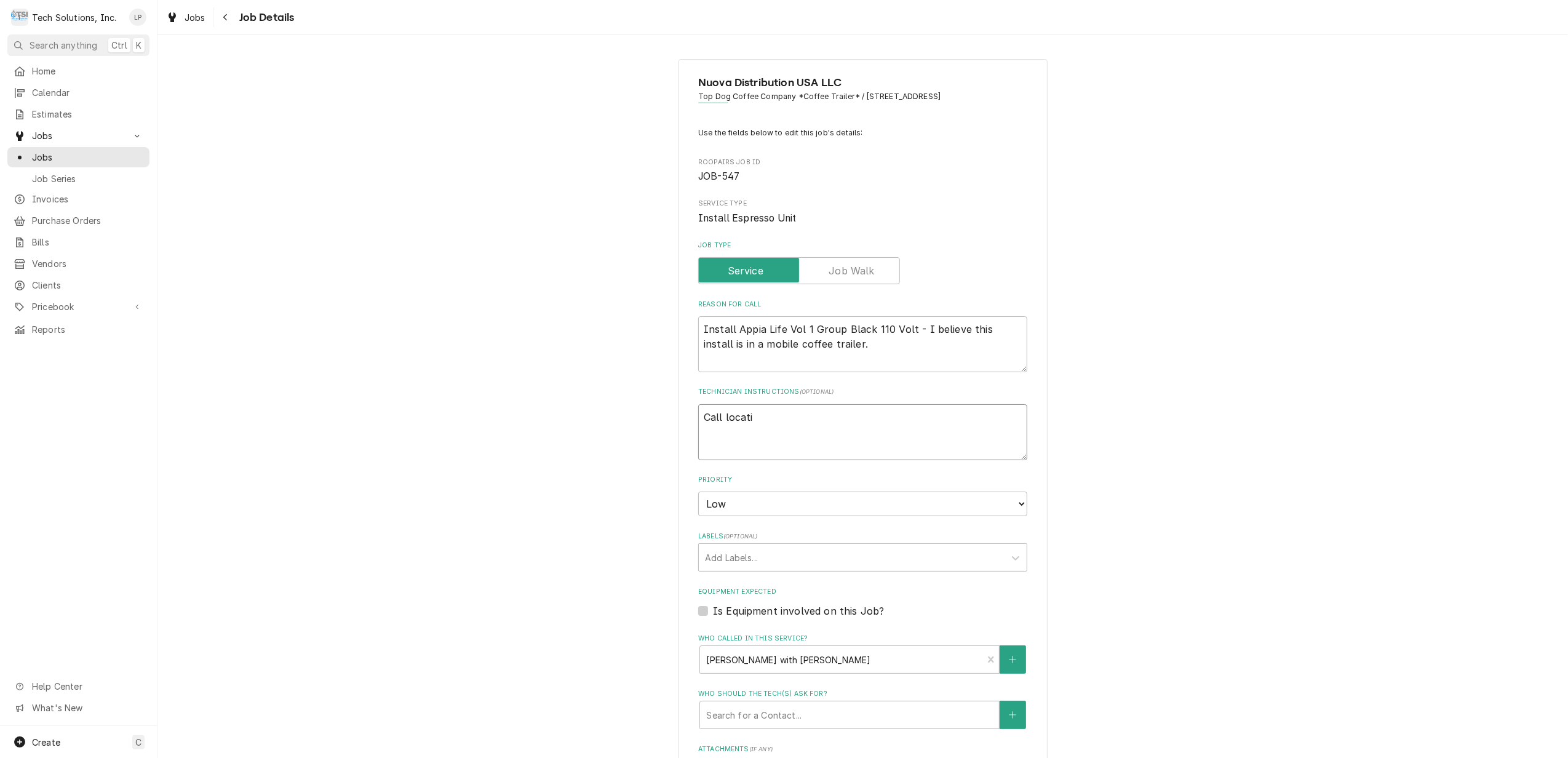
type textarea "x"
type textarea "Call locat"
type textarea "x"
type textarea "Call loca"
type textarea "x"
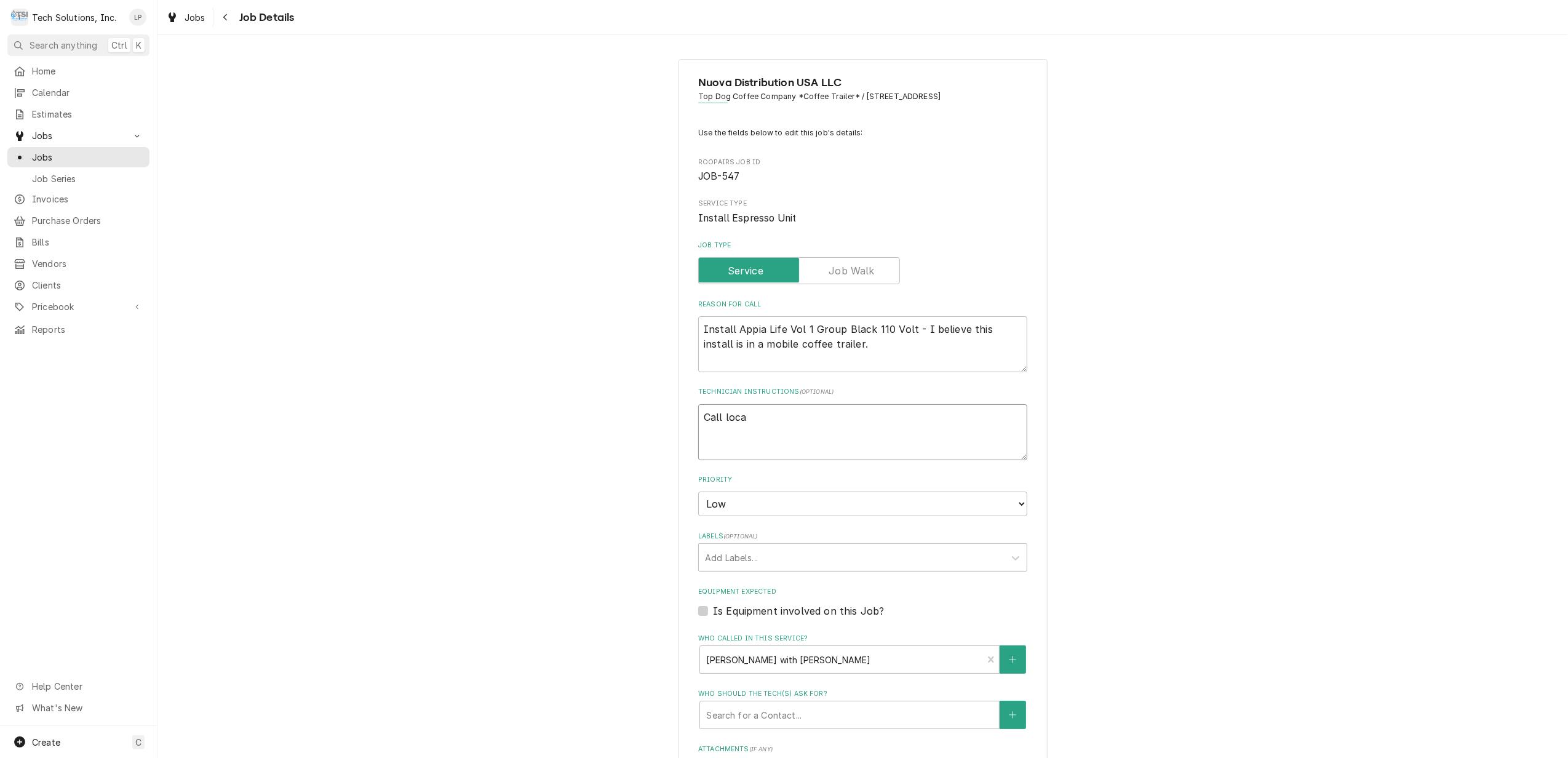
type textarea "Call loc"
type textarea "x"
type textarea "Call l"
type textarea "x"
type textarea "Call"
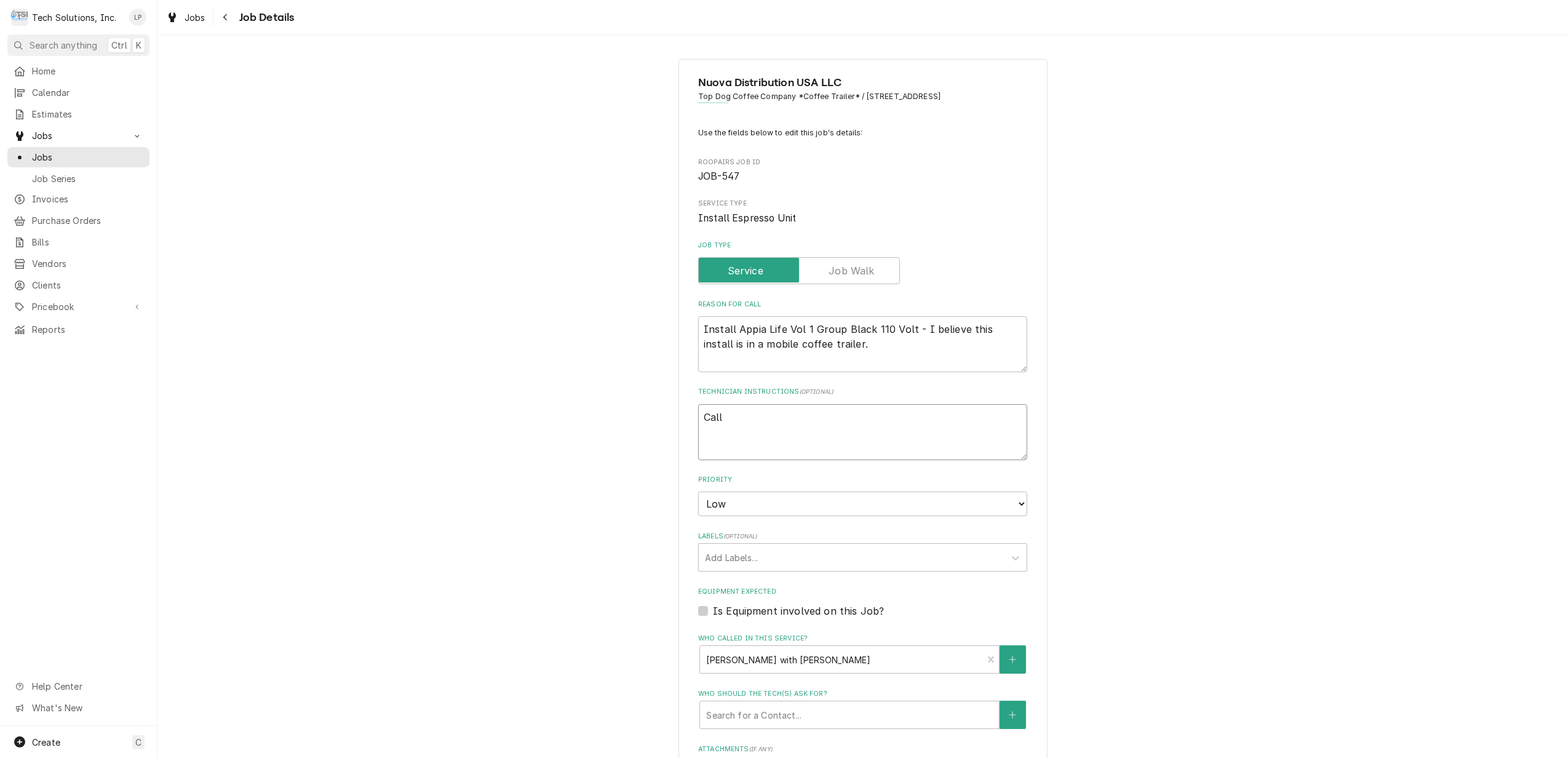
type textarea "x"
type textarea "Call"
type textarea "x"
type textarea "Cal"
type textarea "x"
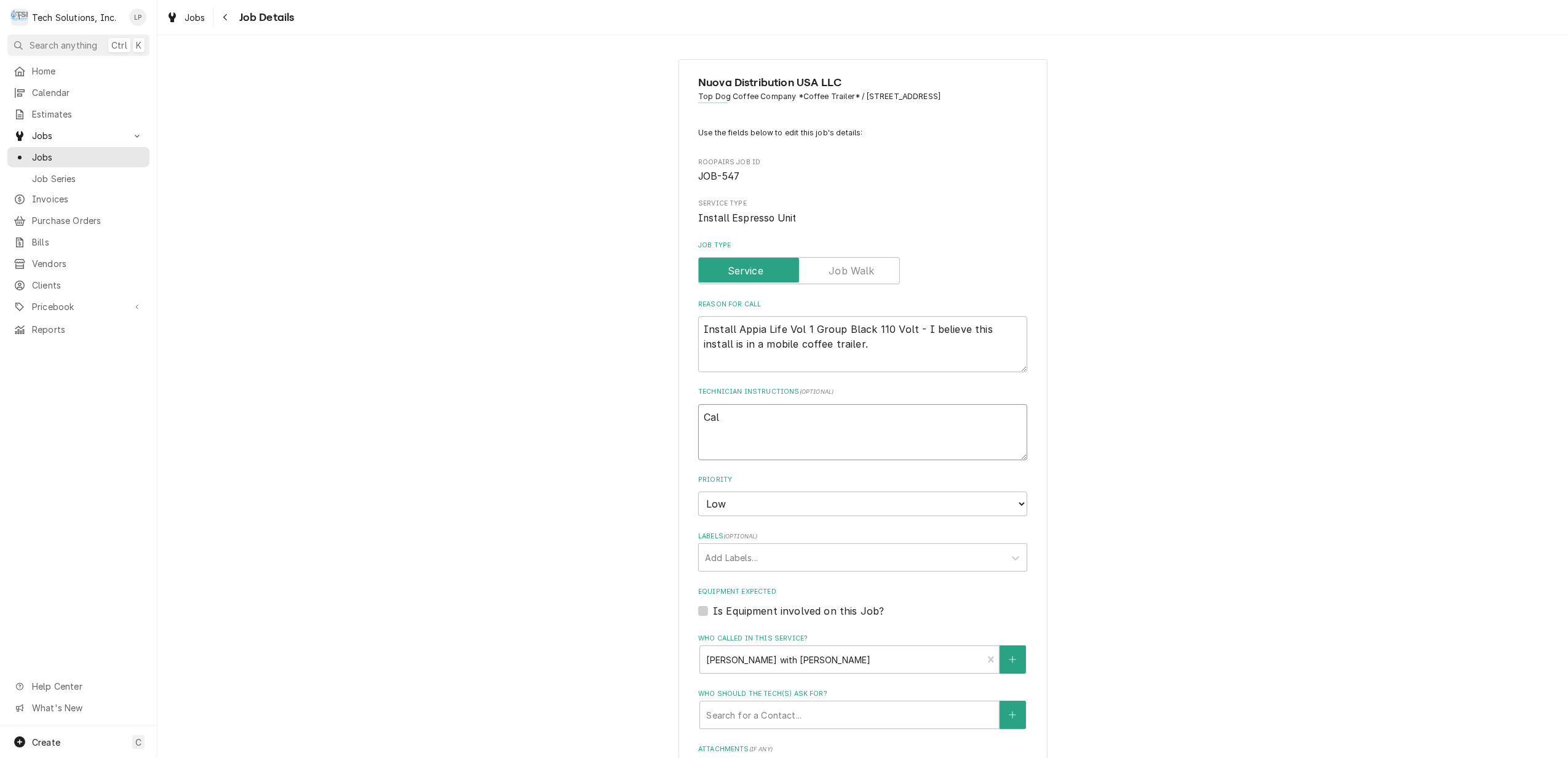
type textarea "Ca"
type textarea "x"
type textarea "C"
type textarea "x"
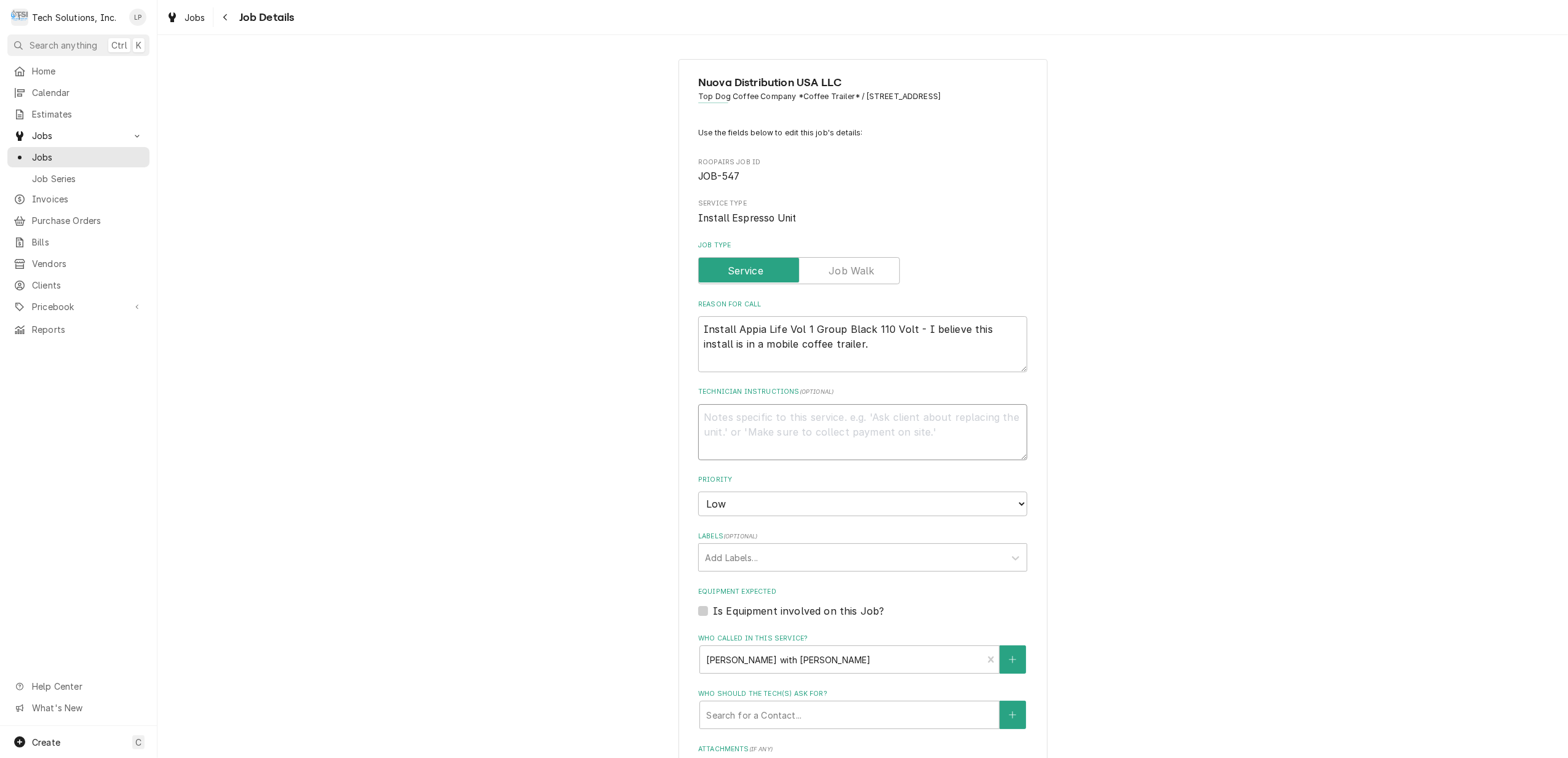
type textarea "N"
type textarea "x"
type textarea "NO"
type textarea "x"
type textarea "NOT"
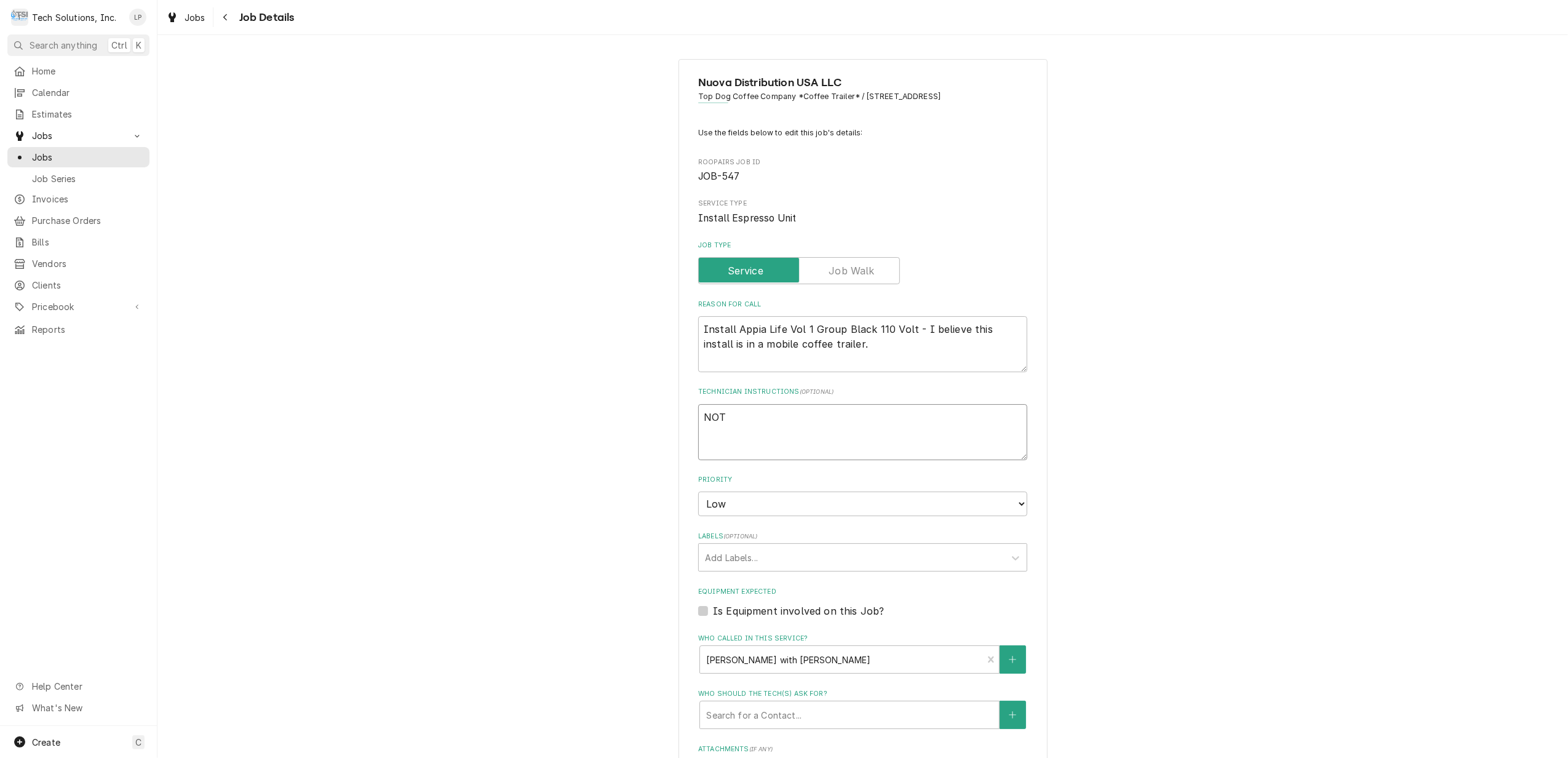
type textarea "x"
type textarea "NOTE"
type textarea "x"
type textarea "NOTE:"
type textarea "x"
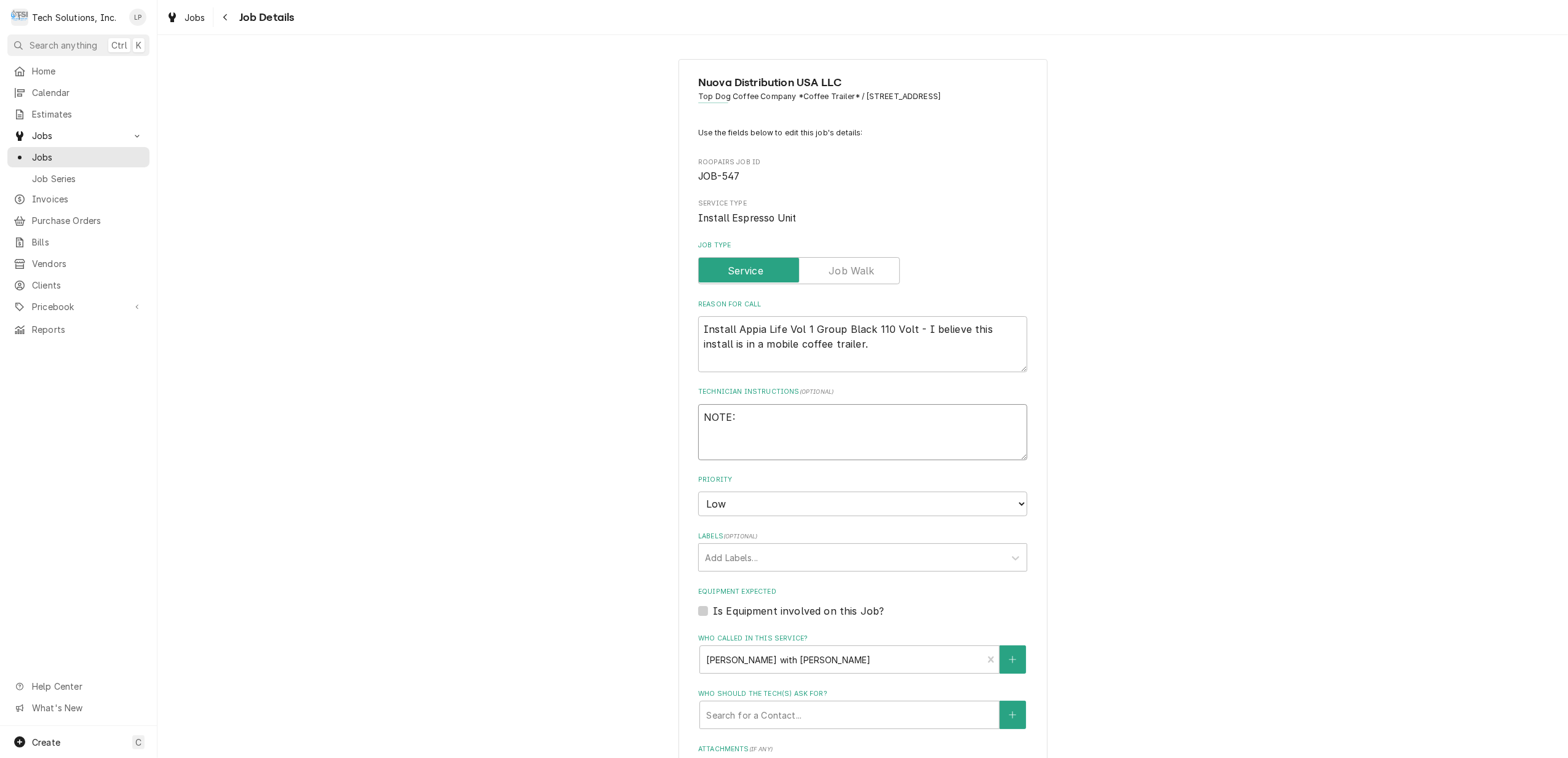
type textarea "NOTE:"
type textarea "x"
type textarea "NOTE: L"
type textarea "x"
type textarea "NOTE: LO"
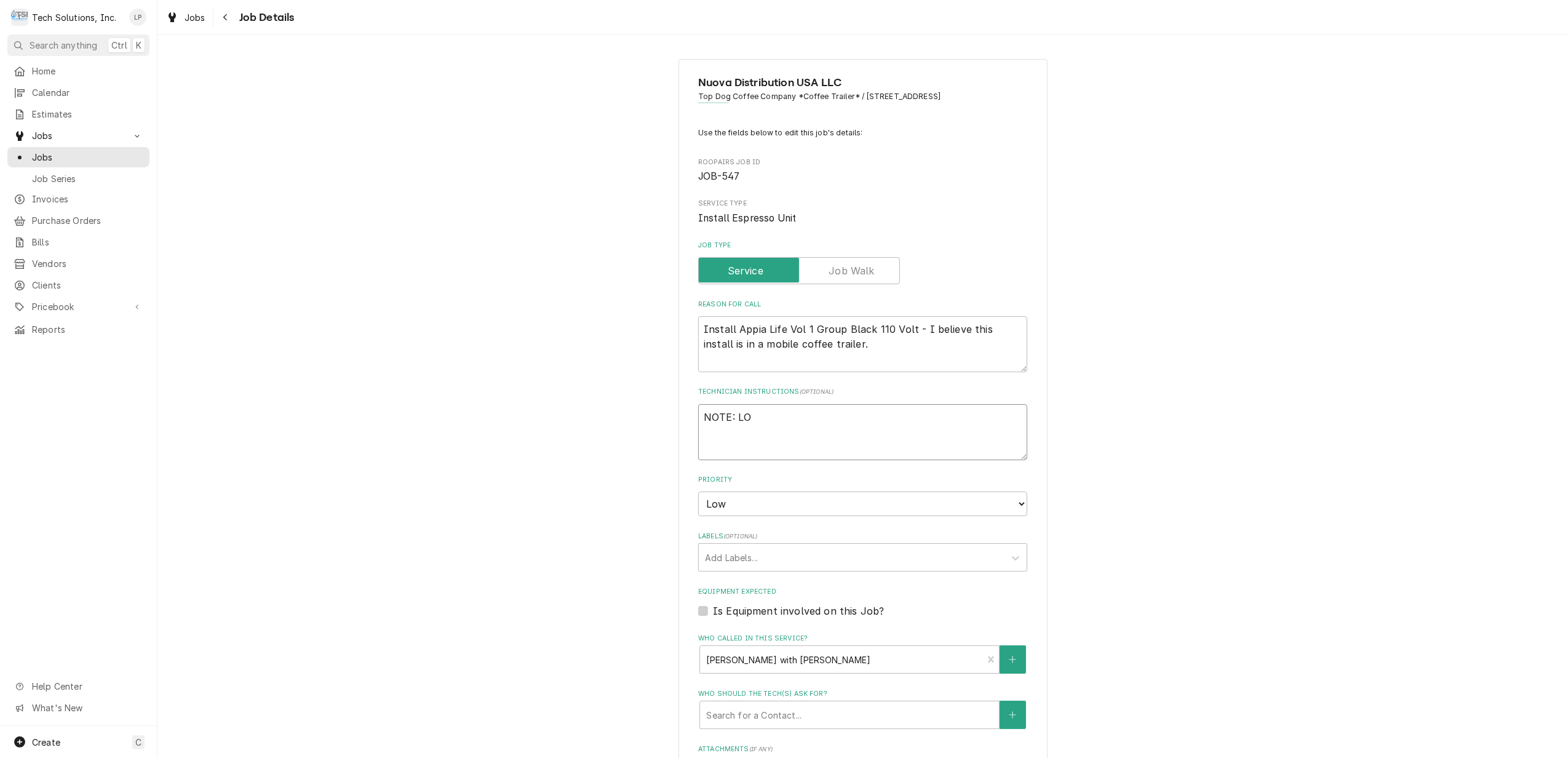
type textarea "x"
type textarea "NOTE: LOO"
type textarea "x"
type textarea "NOTE: LOOK"
type textarea "x"
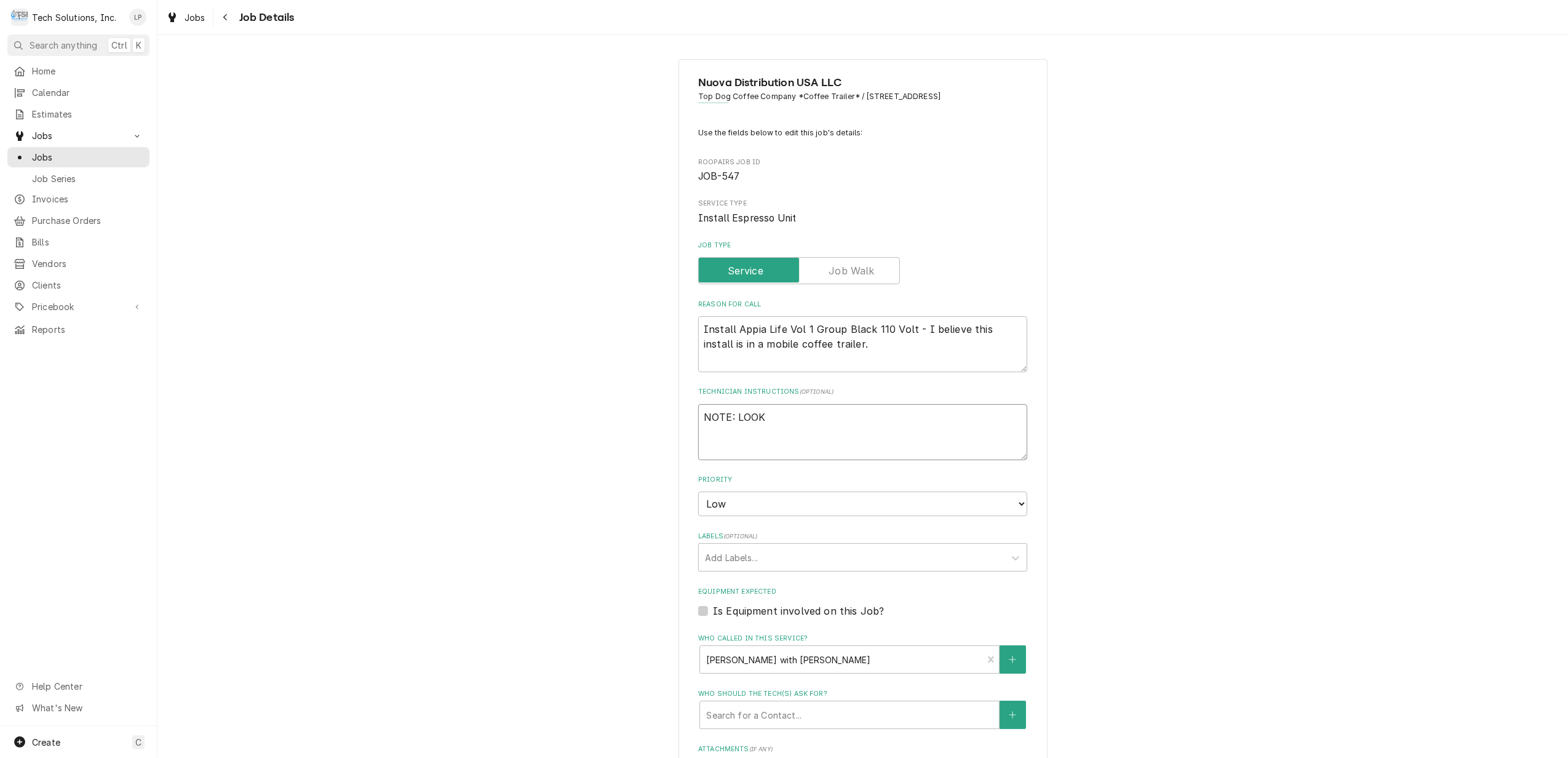
type textarea "NOTE: LOOK"
type textarea "x"
type textarea "NOTE: LOOK"
type textarea "x"
type textarea "NOTE: LOO"
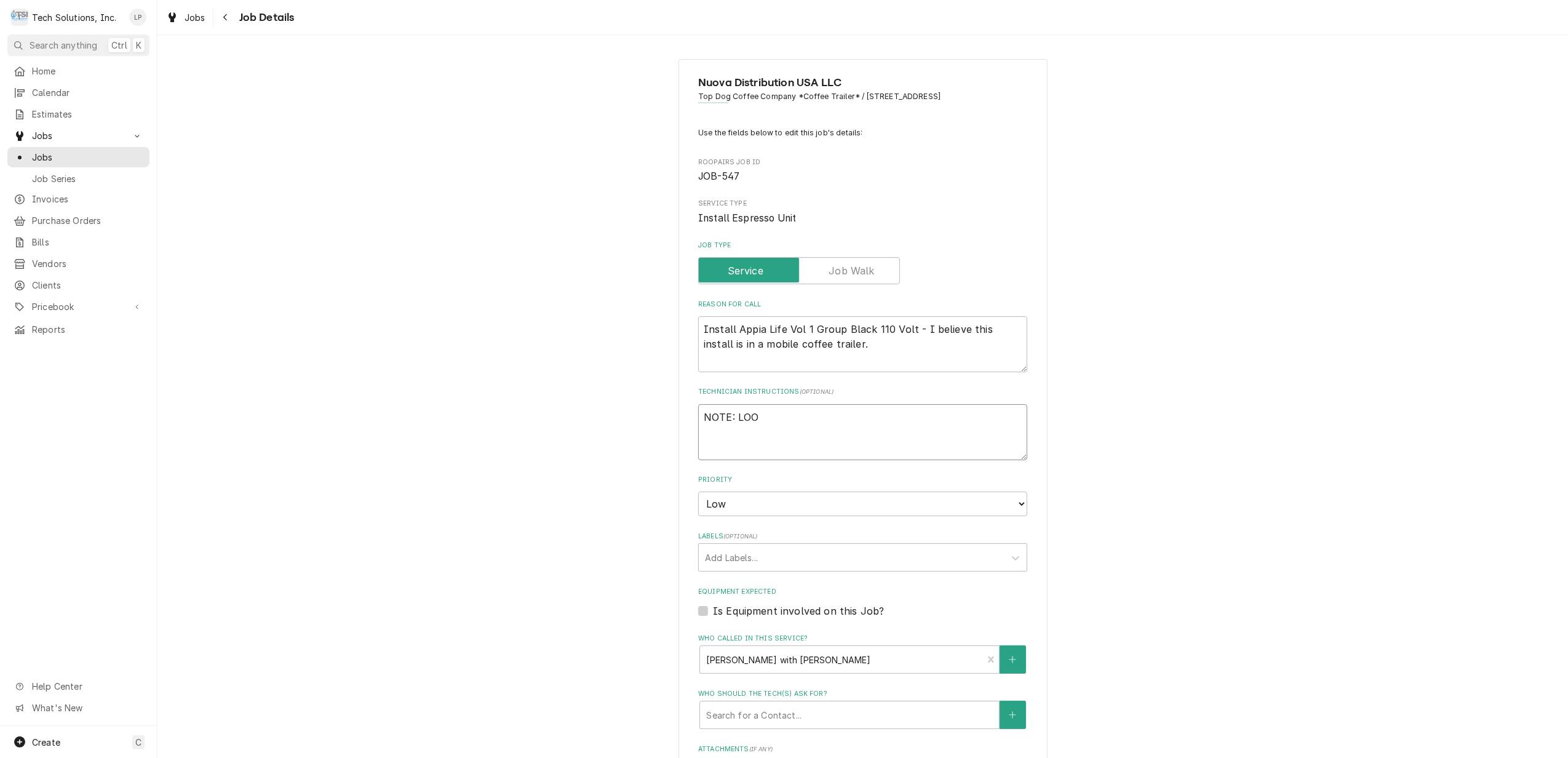
type textarea "x"
type textarea "NOTE: LO"
type textarea "x"
type textarea "NOTE: L"
type textarea "x"
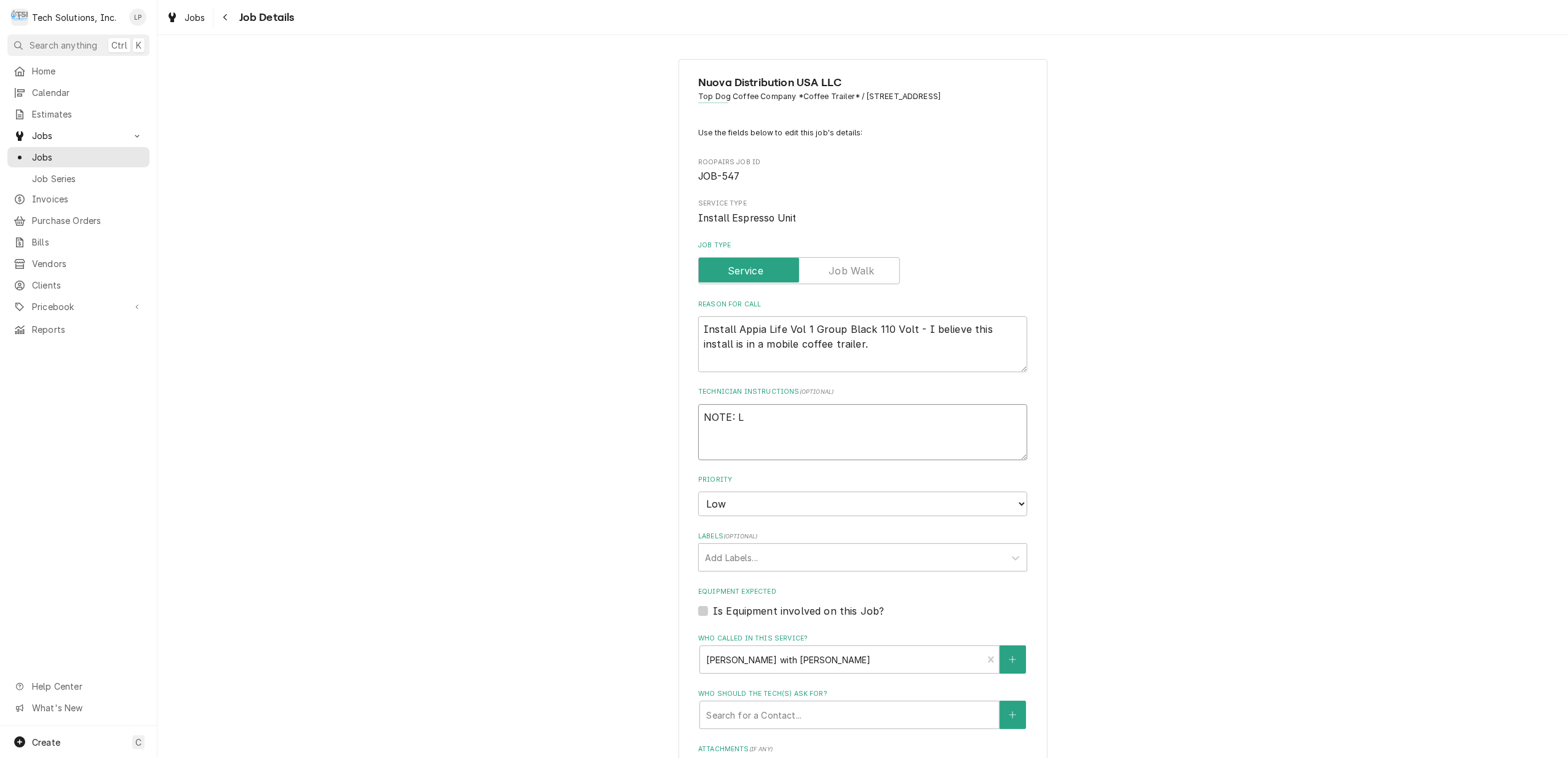
type textarea "NOTE: Lo"
type textarea "x"
type textarea "NOTE: Loo"
type textarea "x"
type textarea "NOTE: Look"
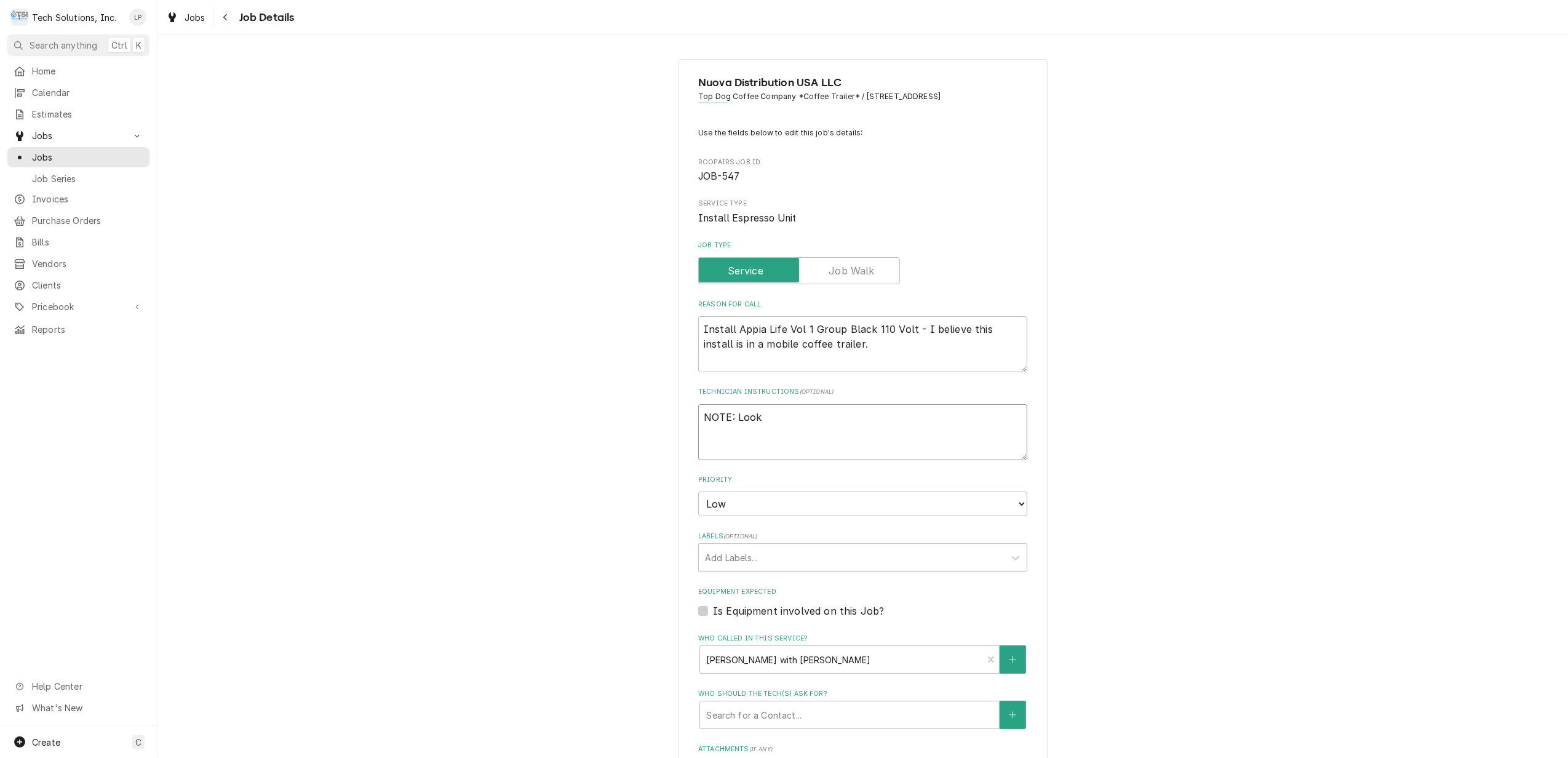
type textarea "x"
type textarea "NOTE: Look"
type textarea "x"
type textarea "NOTE: Look a"
type textarea "x"
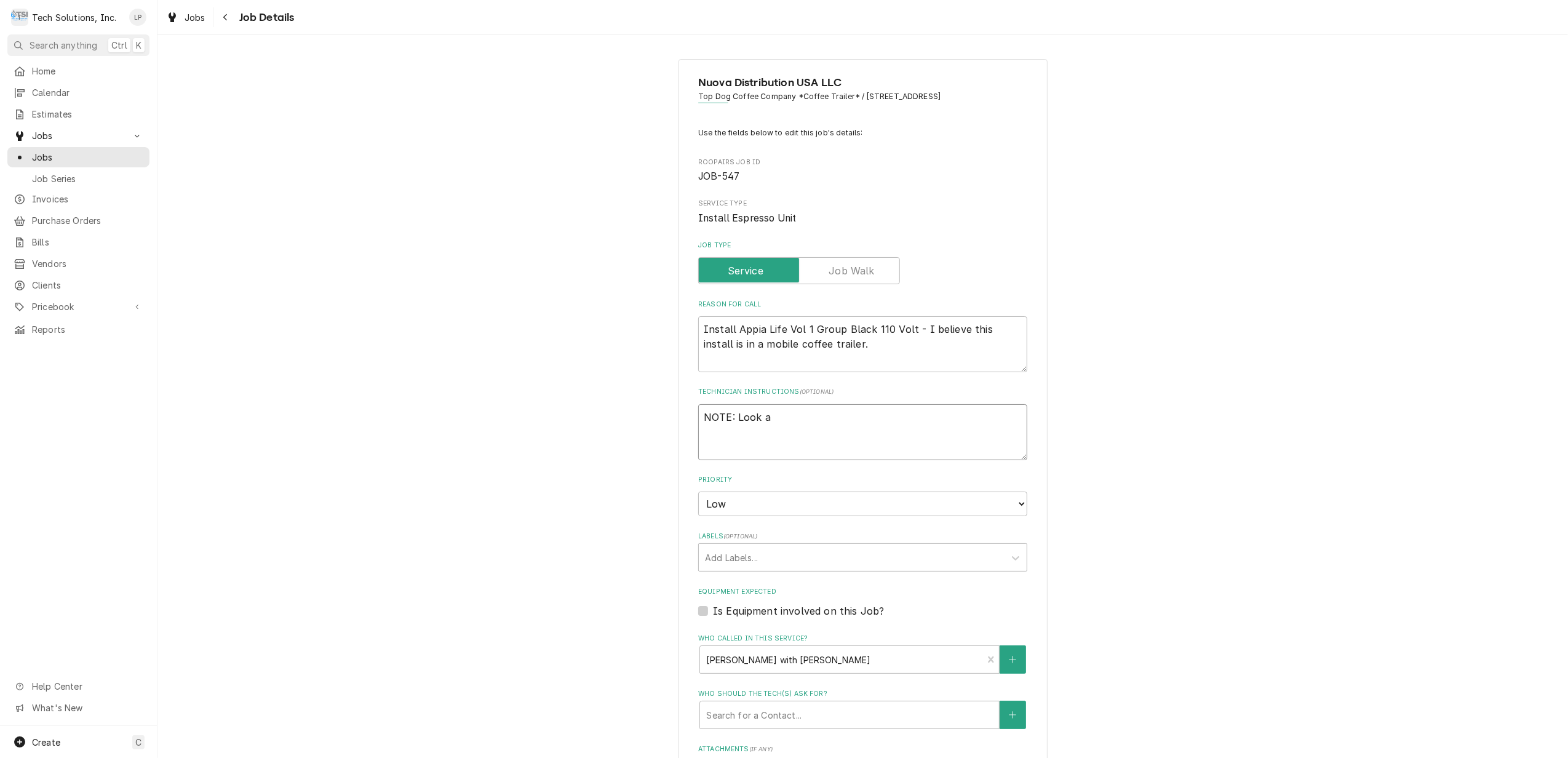
type textarea "NOTE: Look at"
type textarea "x"
type textarea "NOTE: Look at"
type textarea "x"
type textarea "NOTE: Look at P"
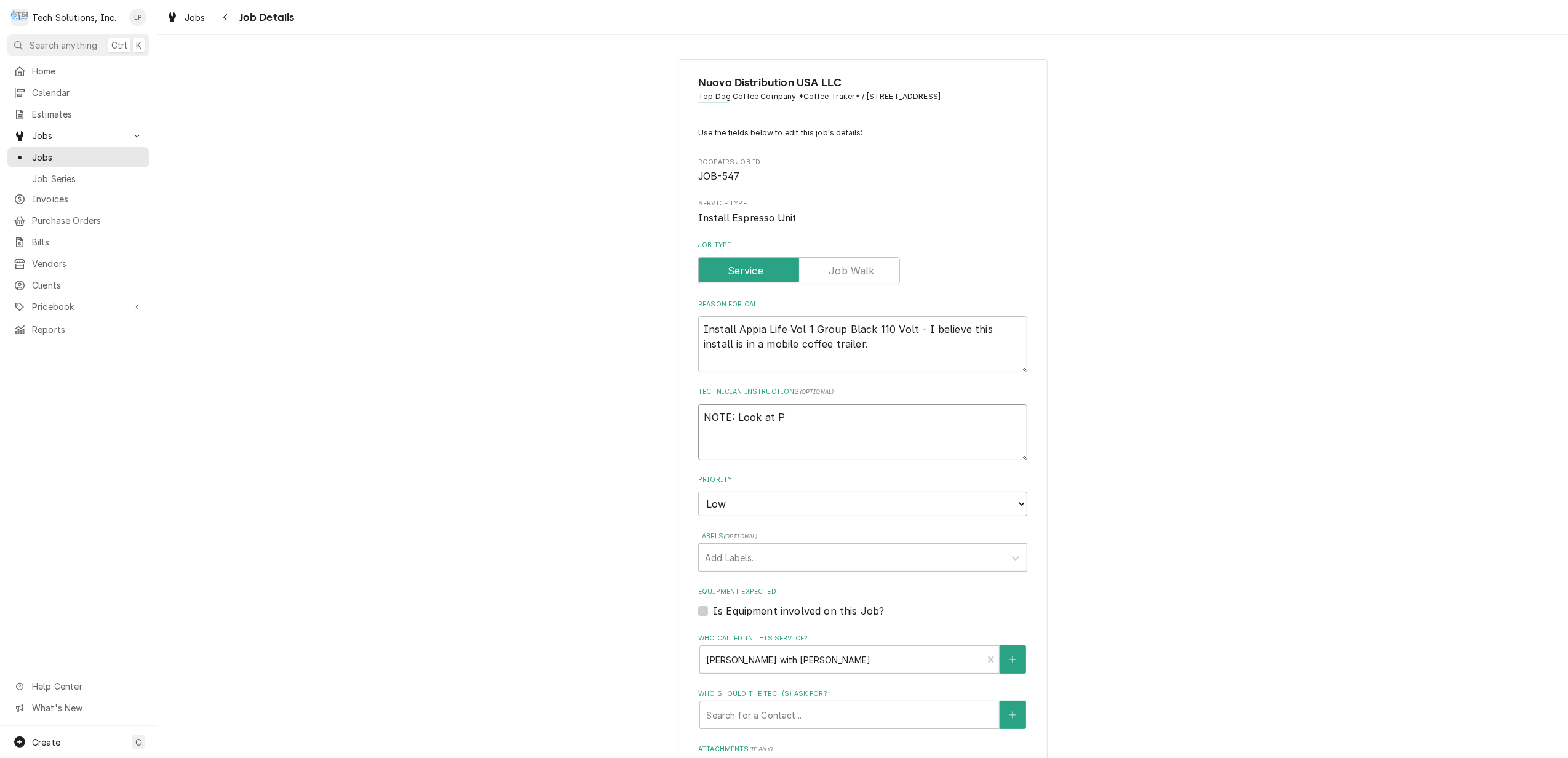
type textarea "x"
type textarea "NOTE: Look at Pi"
type textarea "x"
type textarea "NOTE: Look at Pic"
type textarea "x"
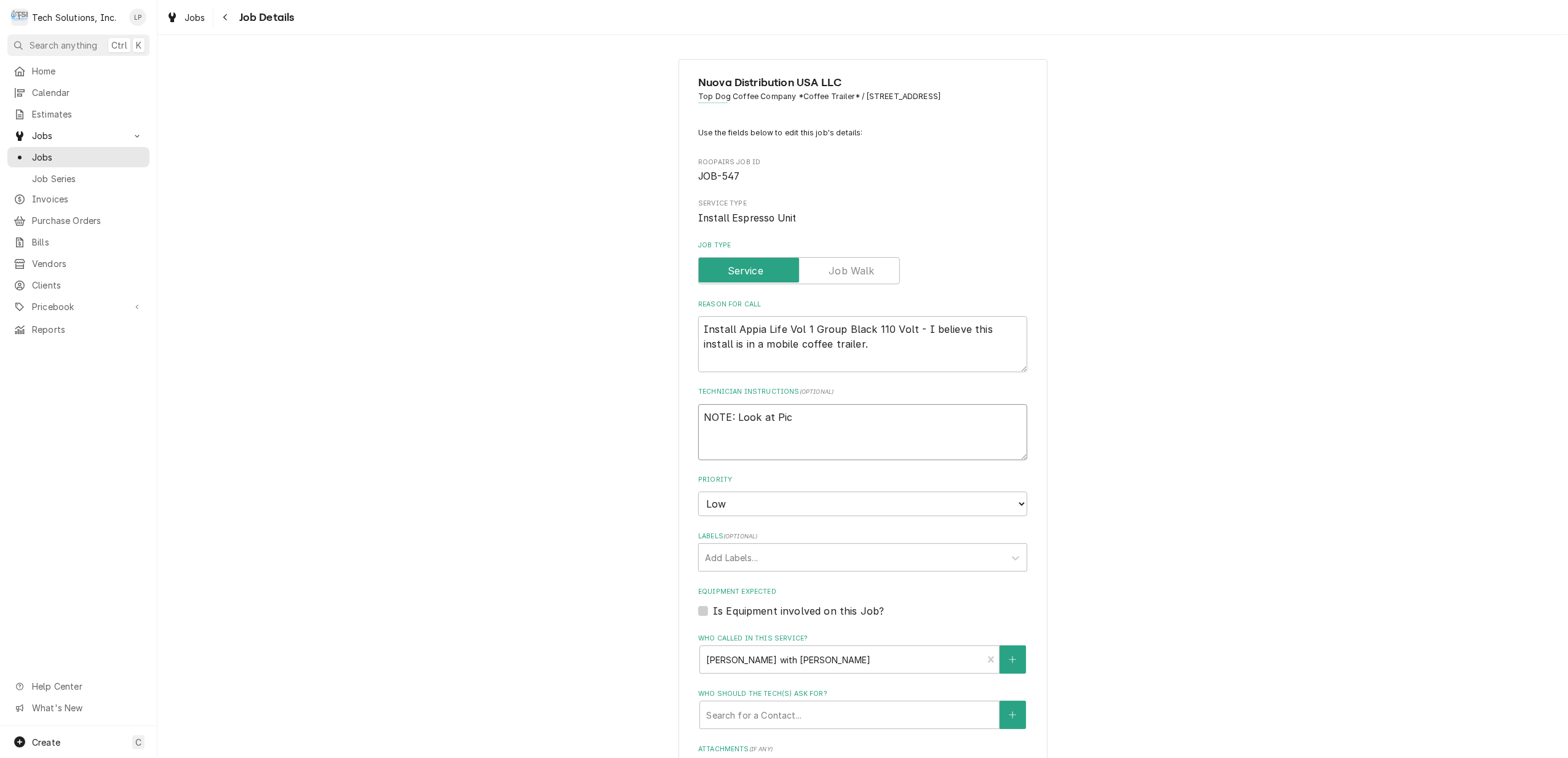
type textarea "NOTE: Look at Pics"
type textarea "x"
type textarea "NOTE: Look at Pics"
type textarea "x"
type textarea "NOTE: Look at Pics o"
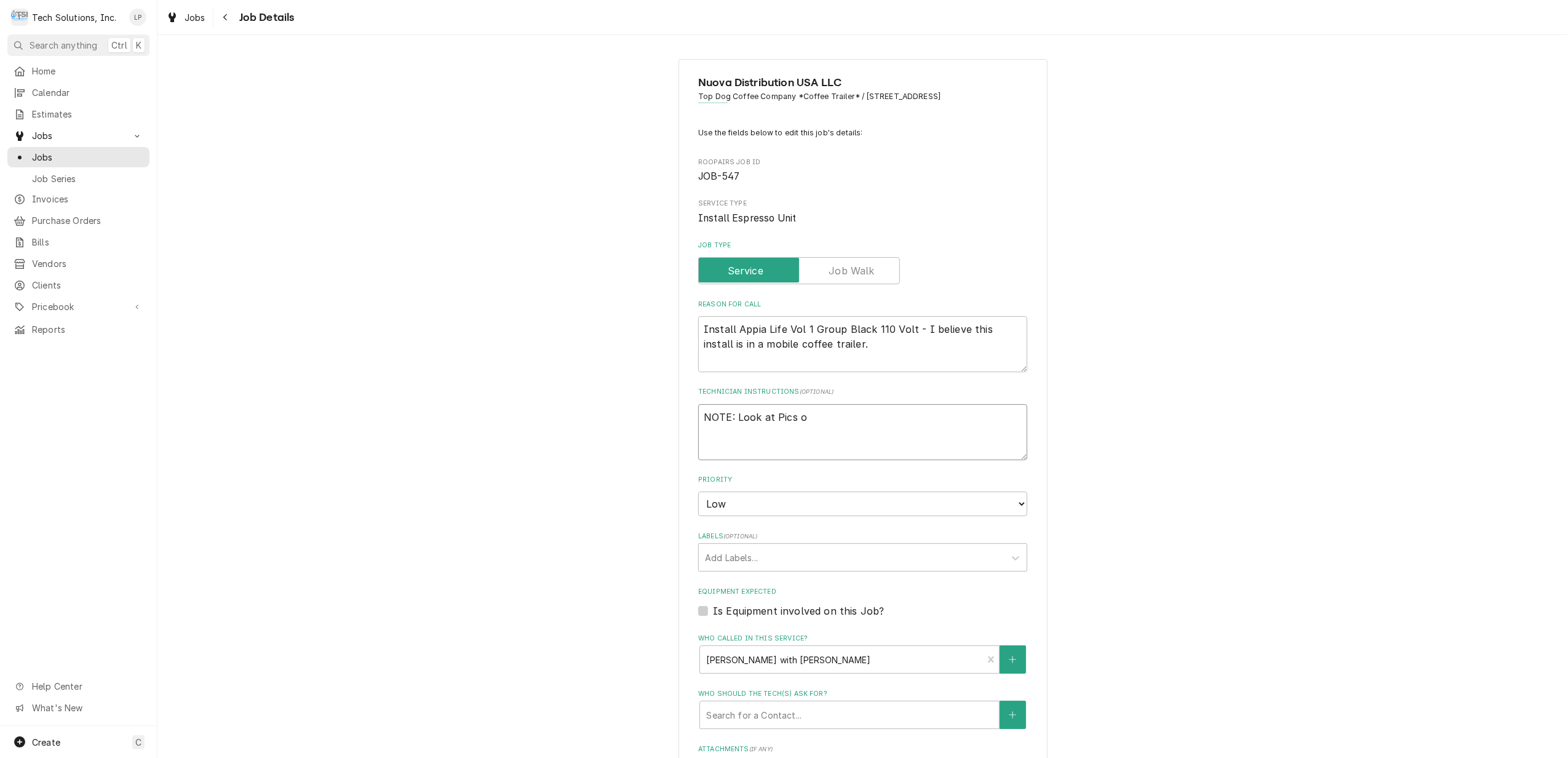
type textarea "x"
type textarea "NOTE: Look at Pics of"
type textarea "x"
type textarea "NOTE: Look at Pics o"
type textarea "x"
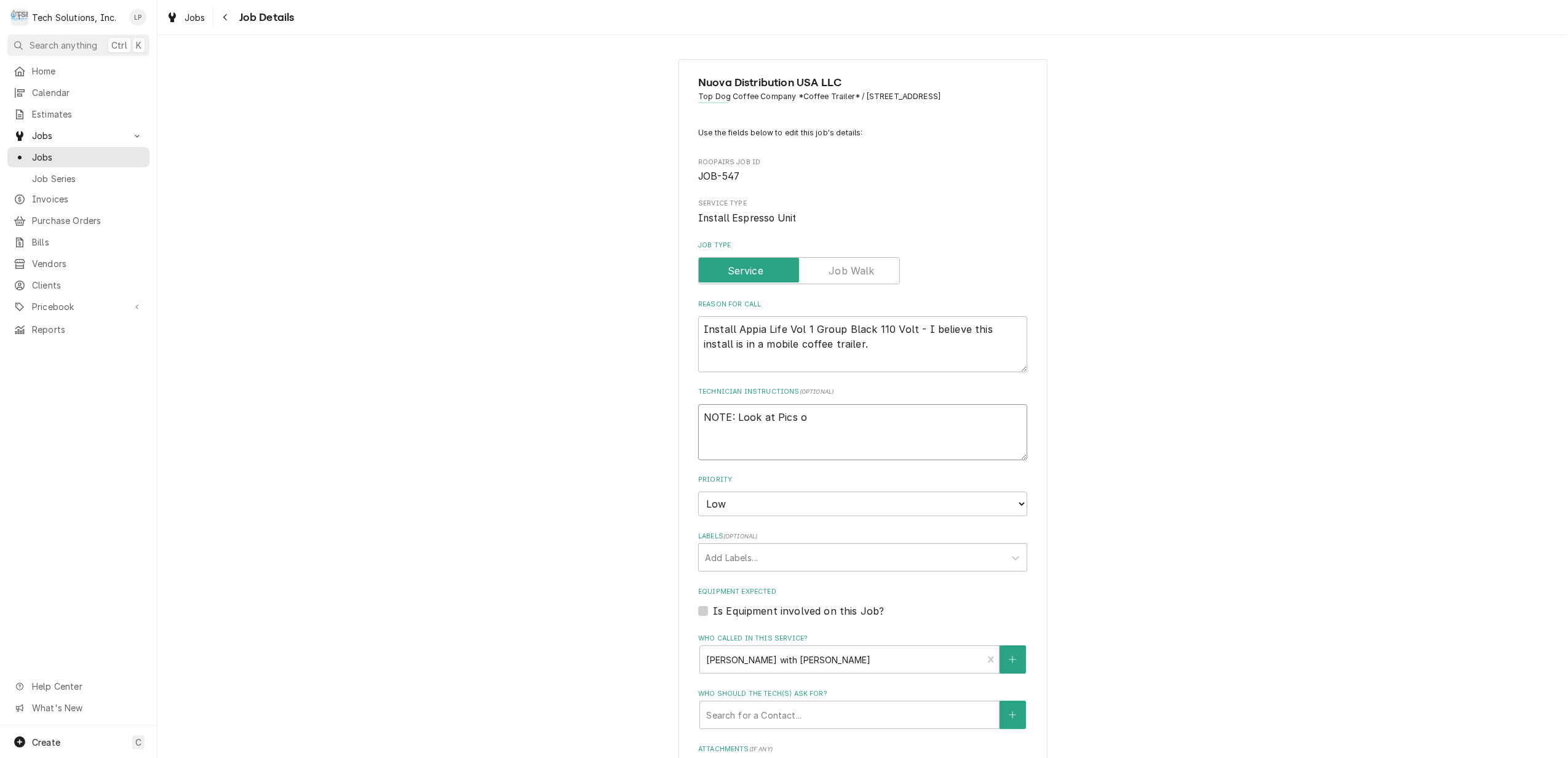
type textarea "NOTE: Look at Pics"
type textarea "x"
type textarea "NOTE: Look at Pics"
type textarea "x"
type textarea "NOTE: Look at Pic"
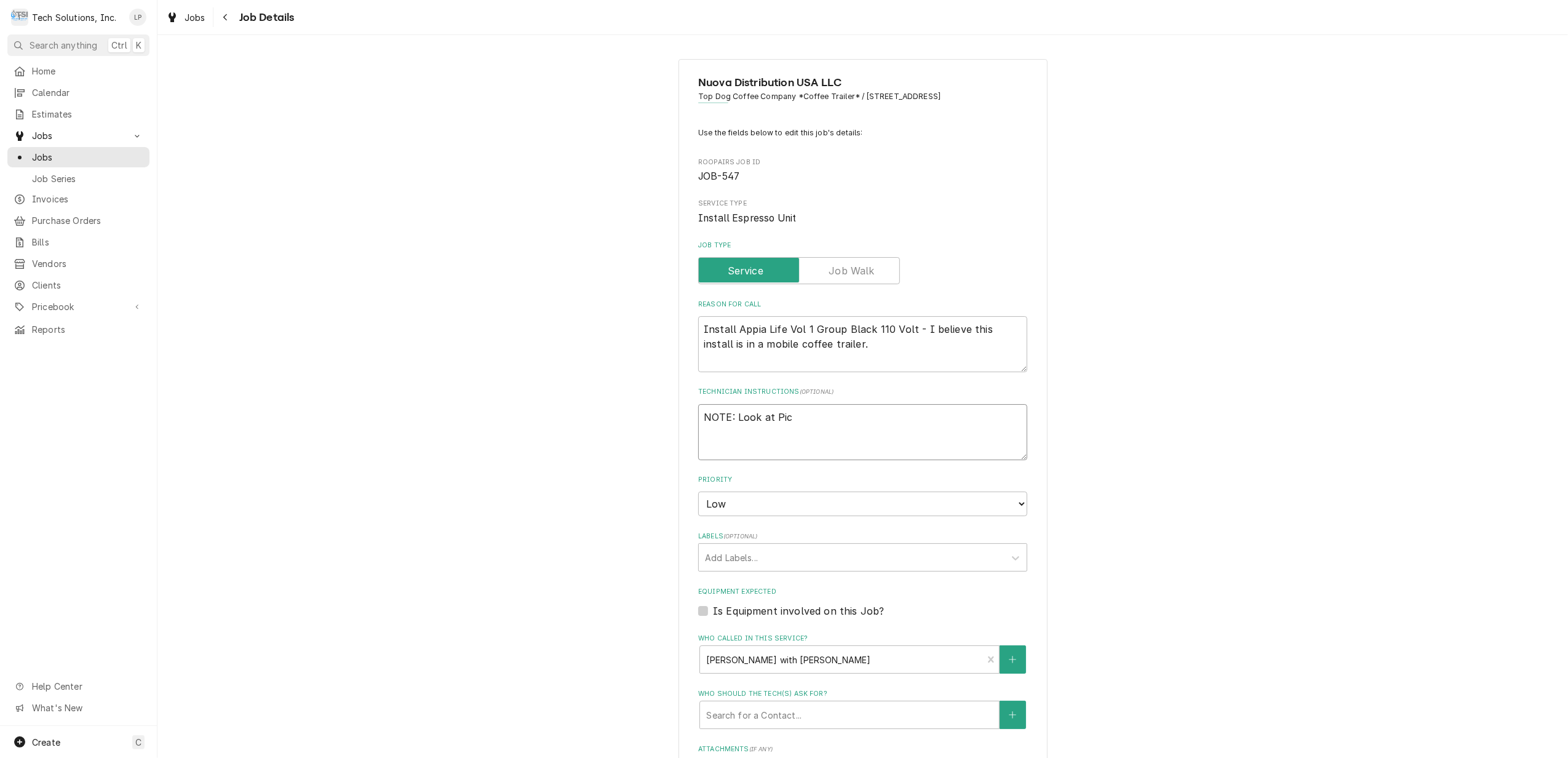
type textarea "x"
type textarea "NOTE: Look at Pi"
type textarea "x"
type textarea "NOTE: Look at P"
type textarea "x"
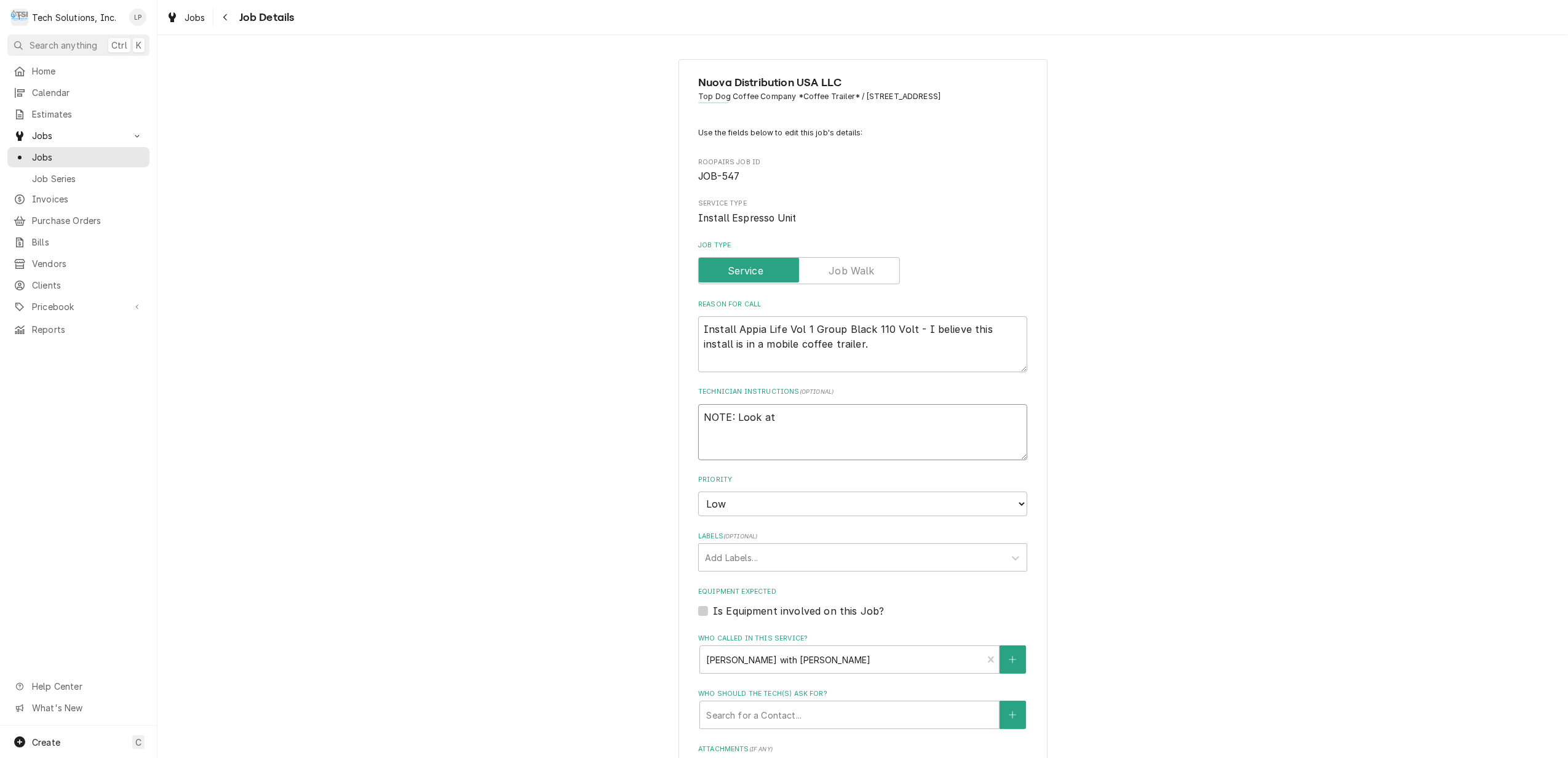
type textarea "NOTE: Look at"
type textarea "x"
type textarea "NOTE: Look at"
type textarea "x"
type textarea "NOTE: Look at a"
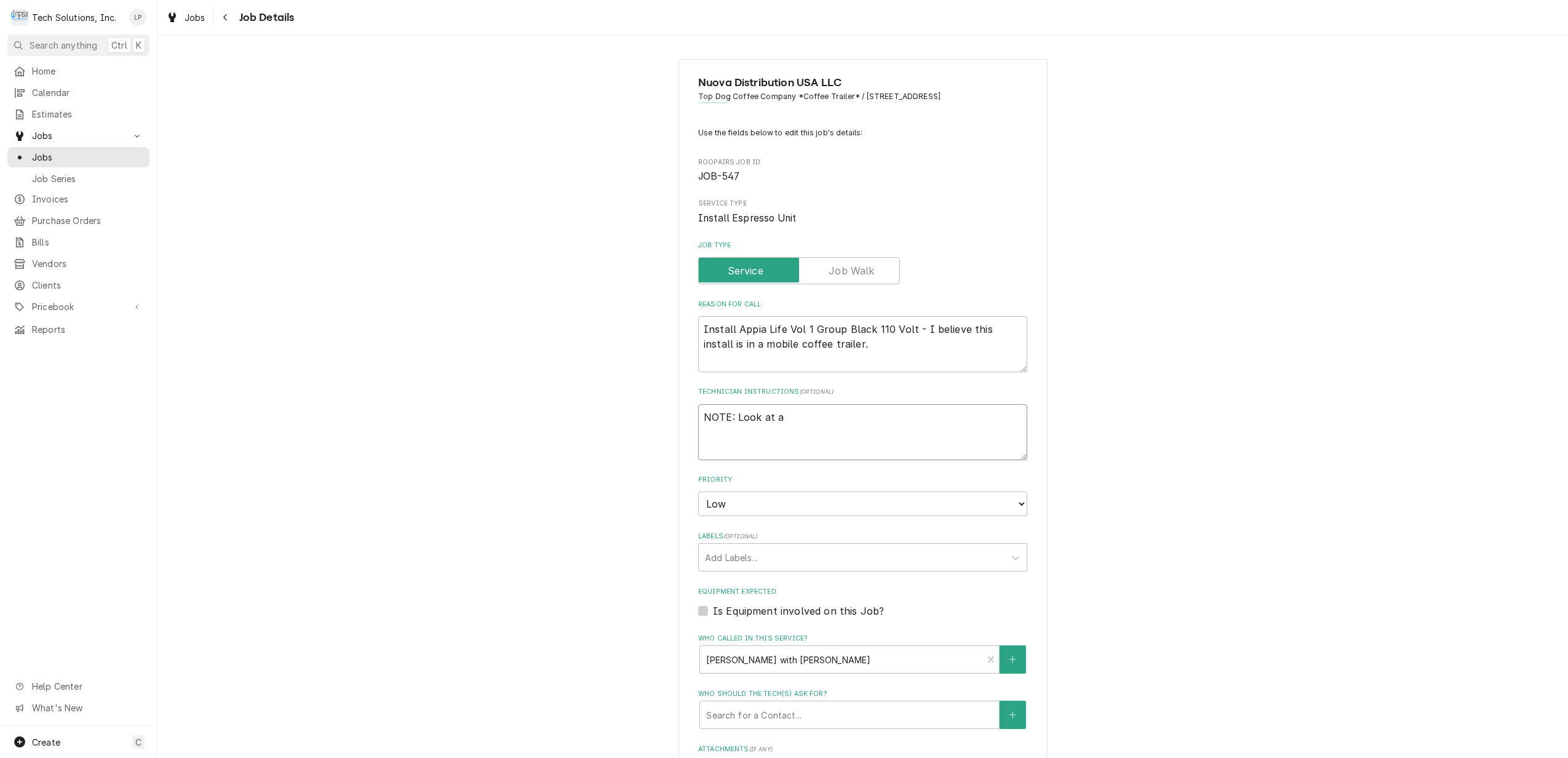
type textarea "x"
type textarea "NOTE: Look at at"
type textarea "x"
type textarea "NOTE: Look at att"
type textarea "x"
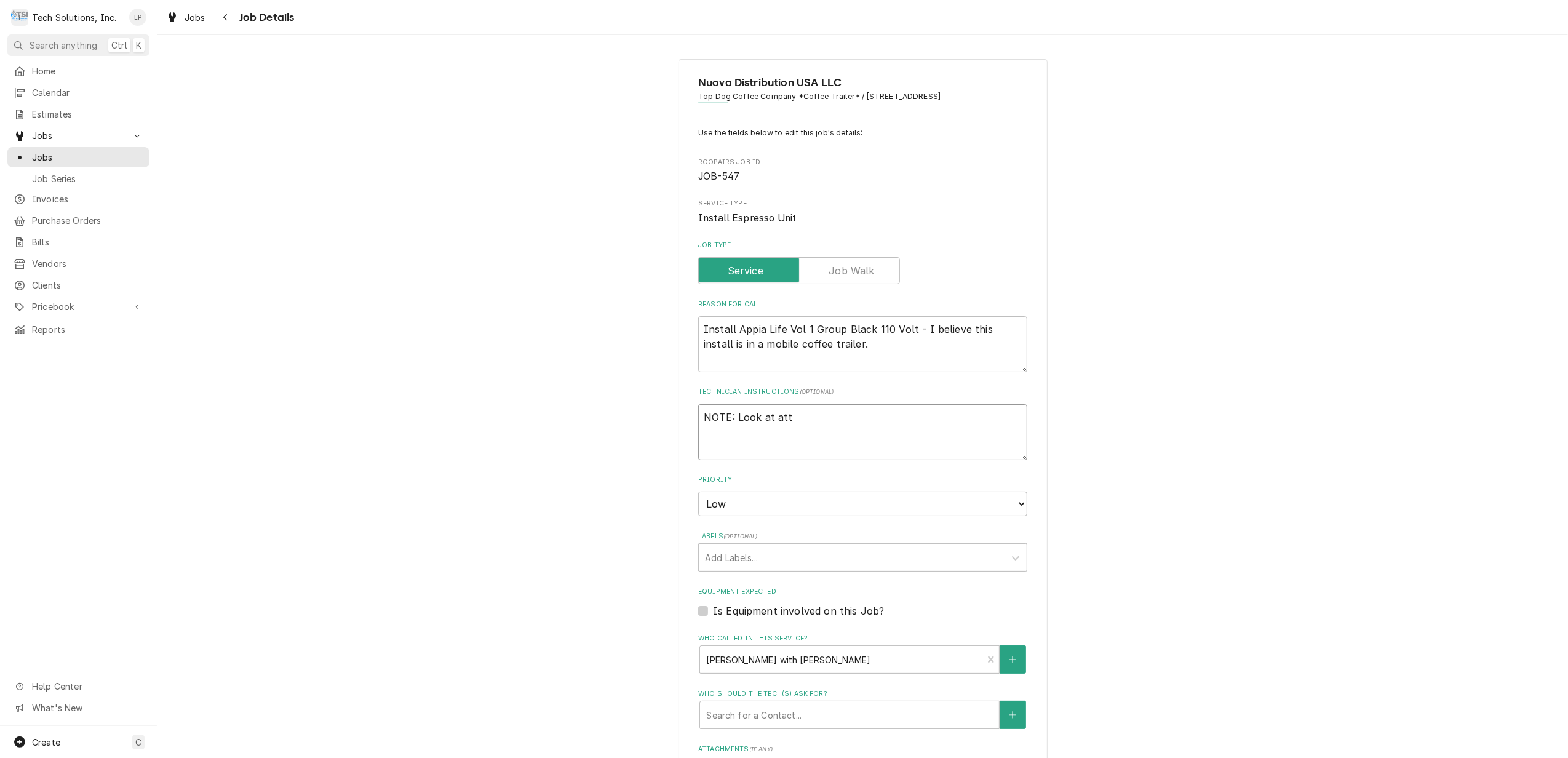
type textarea "NOTE: Look at atta"
type textarea "x"
type textarea "NOTE: Look at attac"
type textarea "x"
type textarea "NOTE: Look at attach"
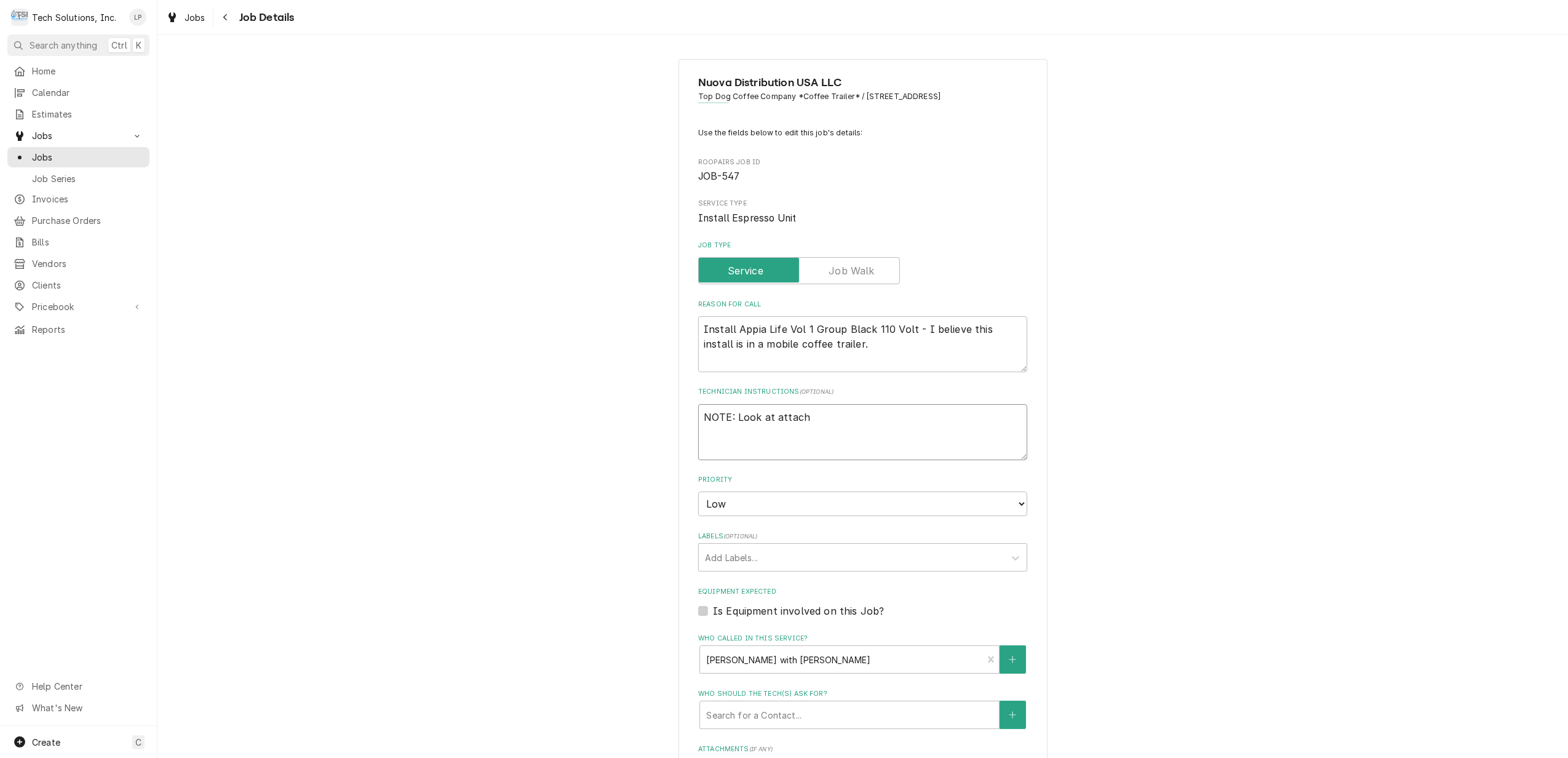
type textarea "x"
type textarea "NOTE: Look at attache"
type textarea "x"
type textarea "NOTE: Look at attached"
type textarea "x"
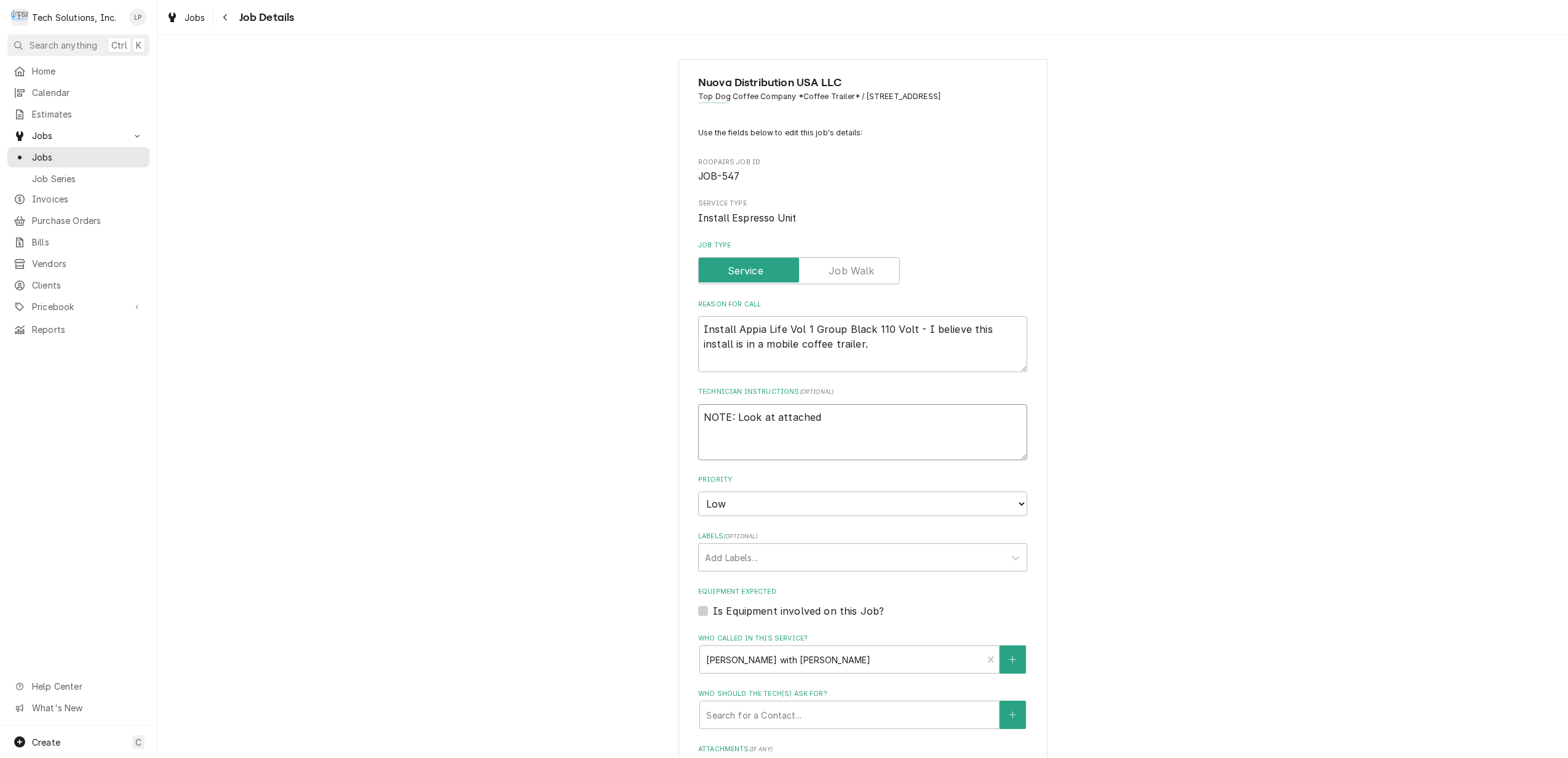
type textarea "NOTE: Look at attached"
type textarea "x"
type textarea "NOTE: Look at attached p"
type textarea "x"
type textarea "NOTE: Look at attached pi"
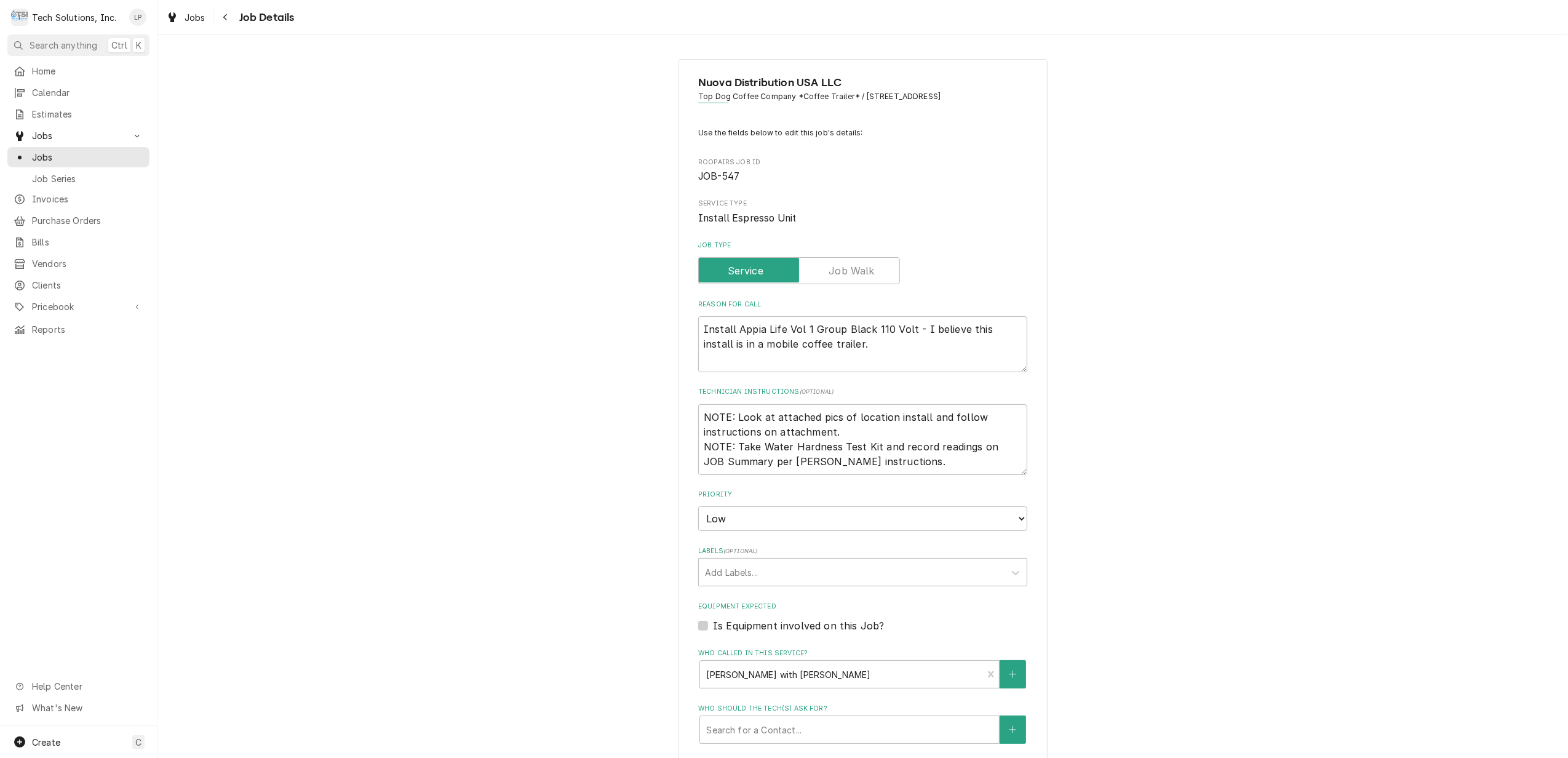
click at [1024, 488] on div "Nuova Distribution USA LLC Top Dog Coffee Company *Coffee Trailer* / [STREET_AD…" at bounding box center [863, 582] width 369 height 1046
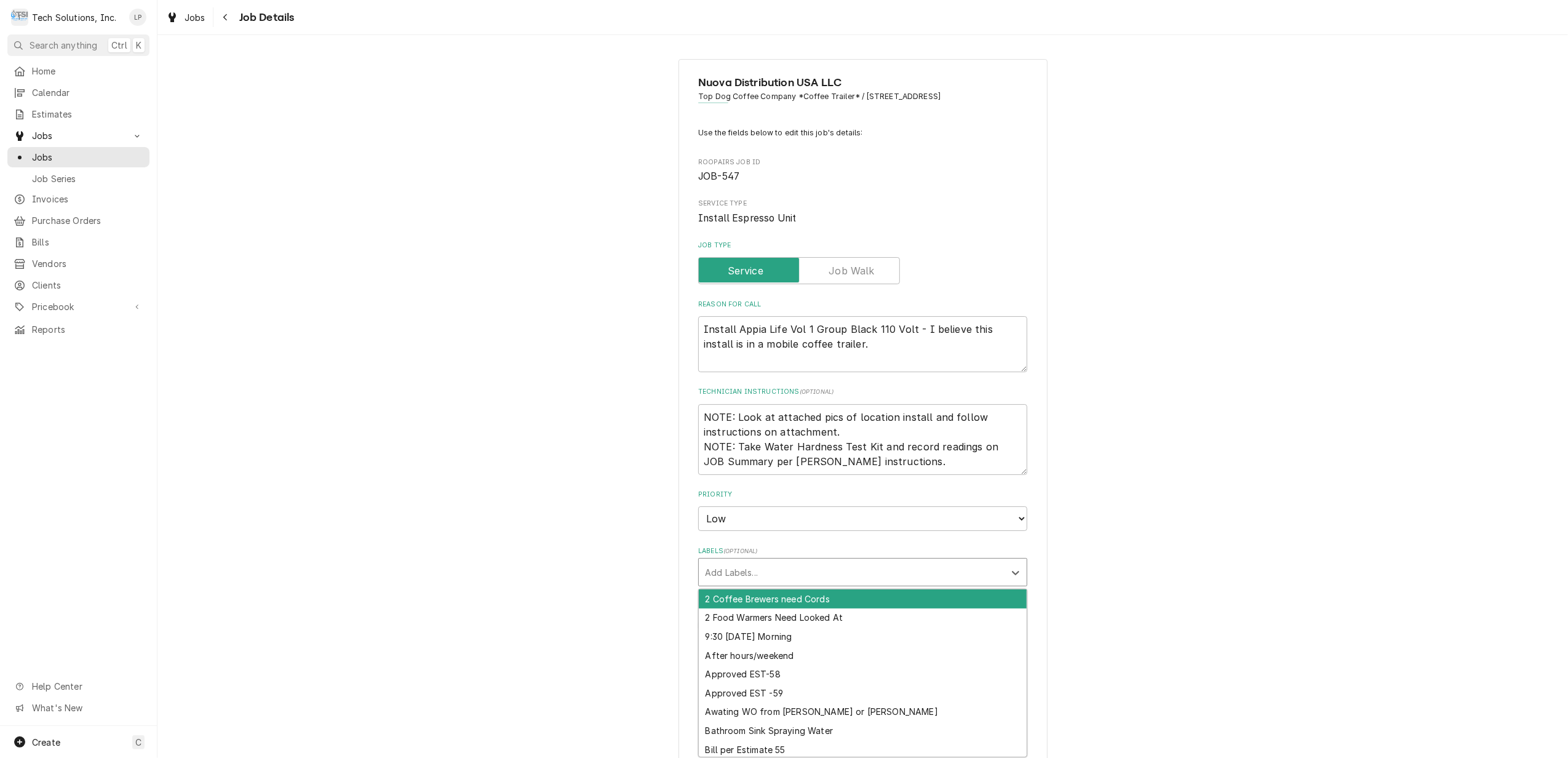
click at [944, 573] on div "Labels" at bounding box center [851, 572] width 293 height 22
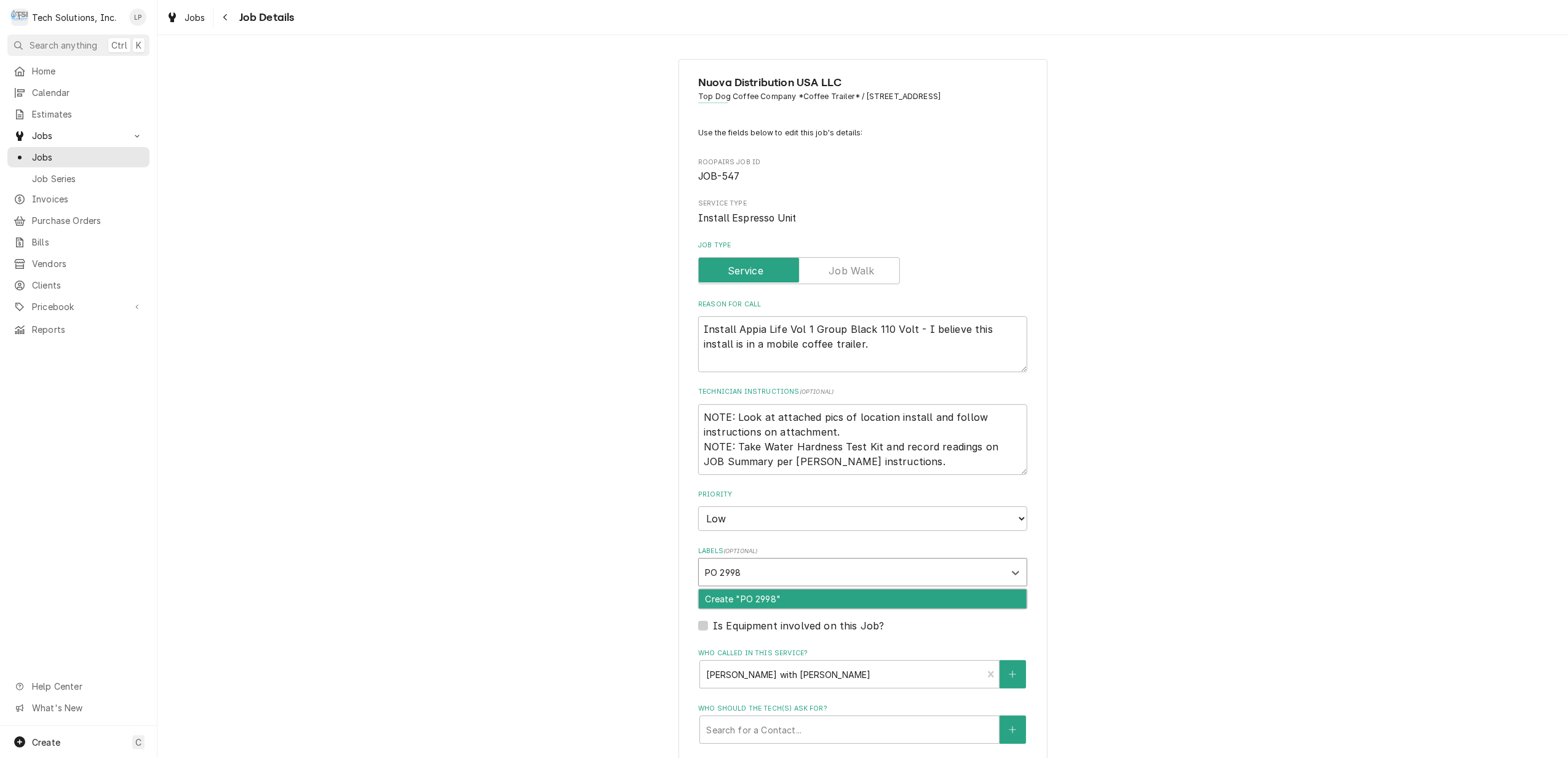
click at [975, 598] on div "Create "PO 2998"" at bounding box center [862, 598] width 328 height 19
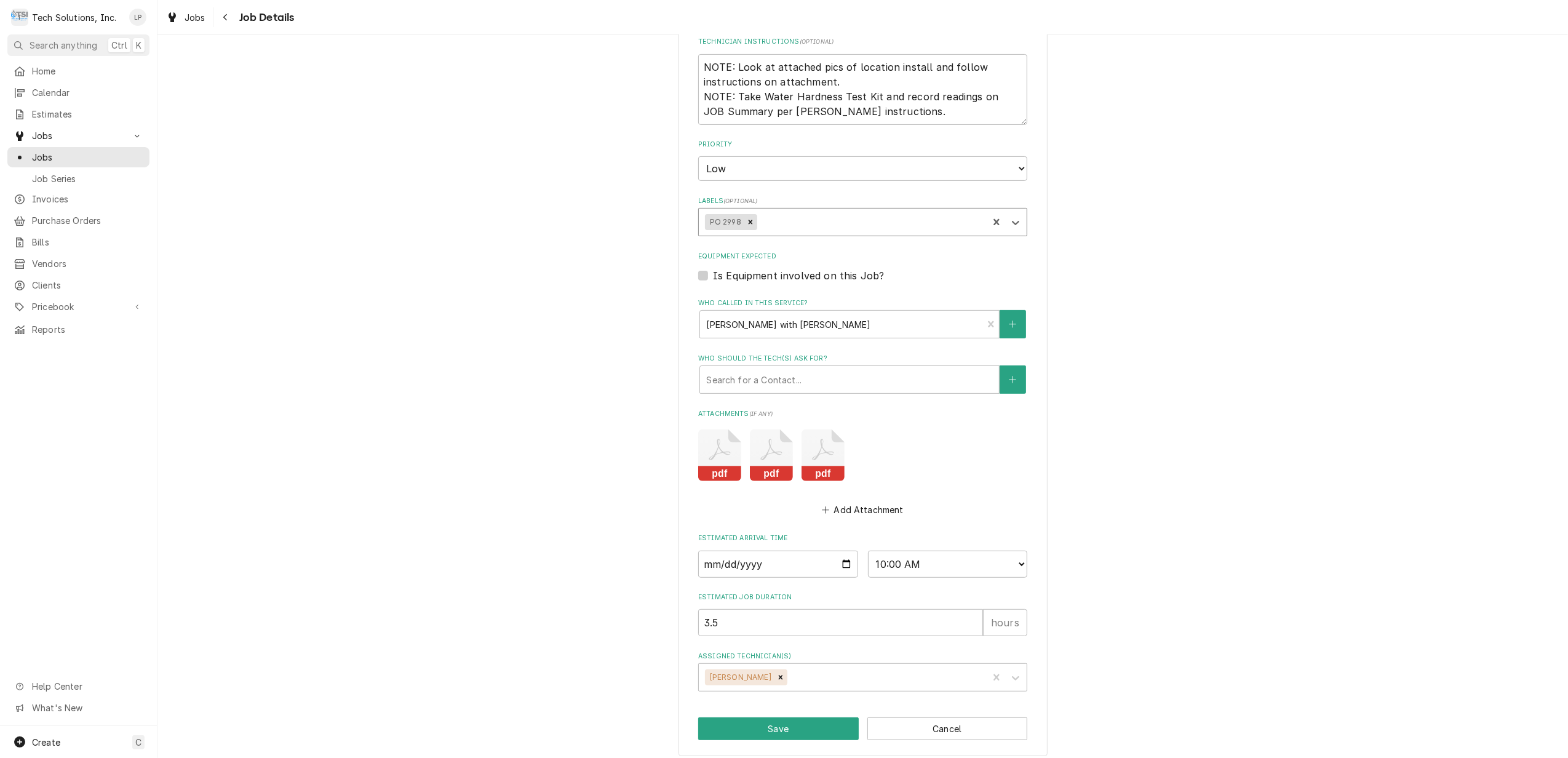
scroll to position [360, 0]
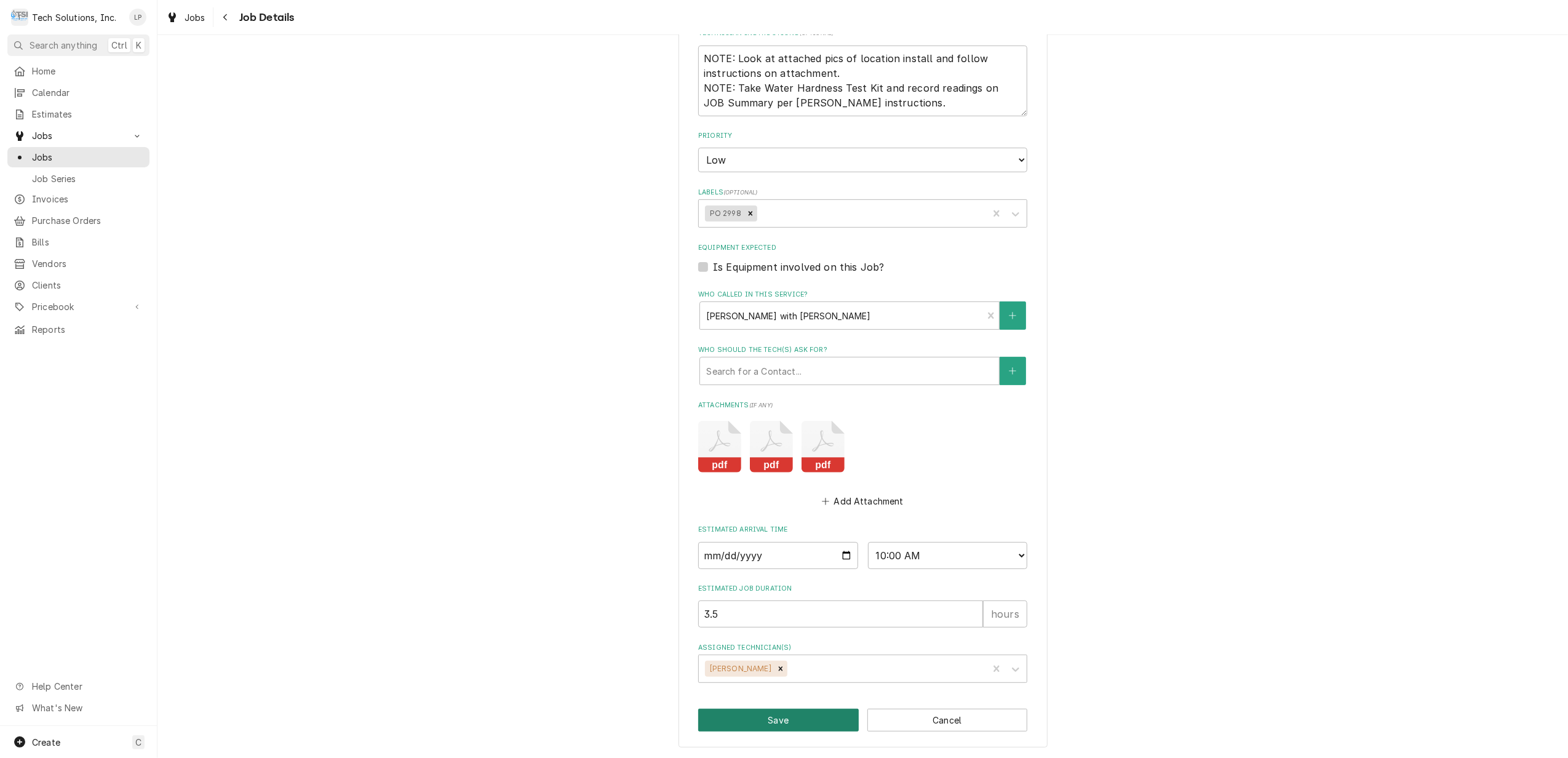
click at [807, 716] on button "Save" at bounding box center [779, 720] width 161 height 23
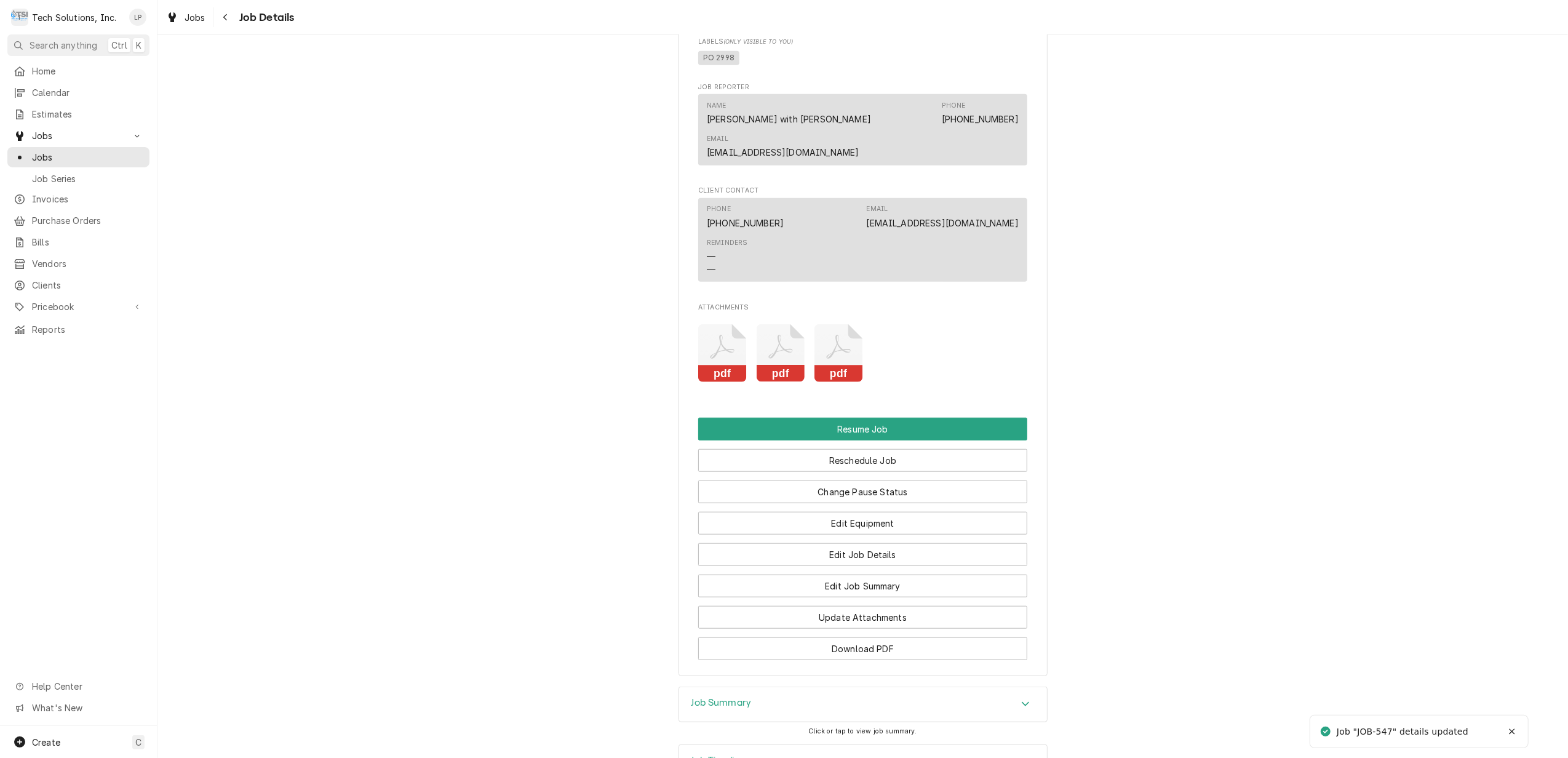
scroll to position [1127, 0]
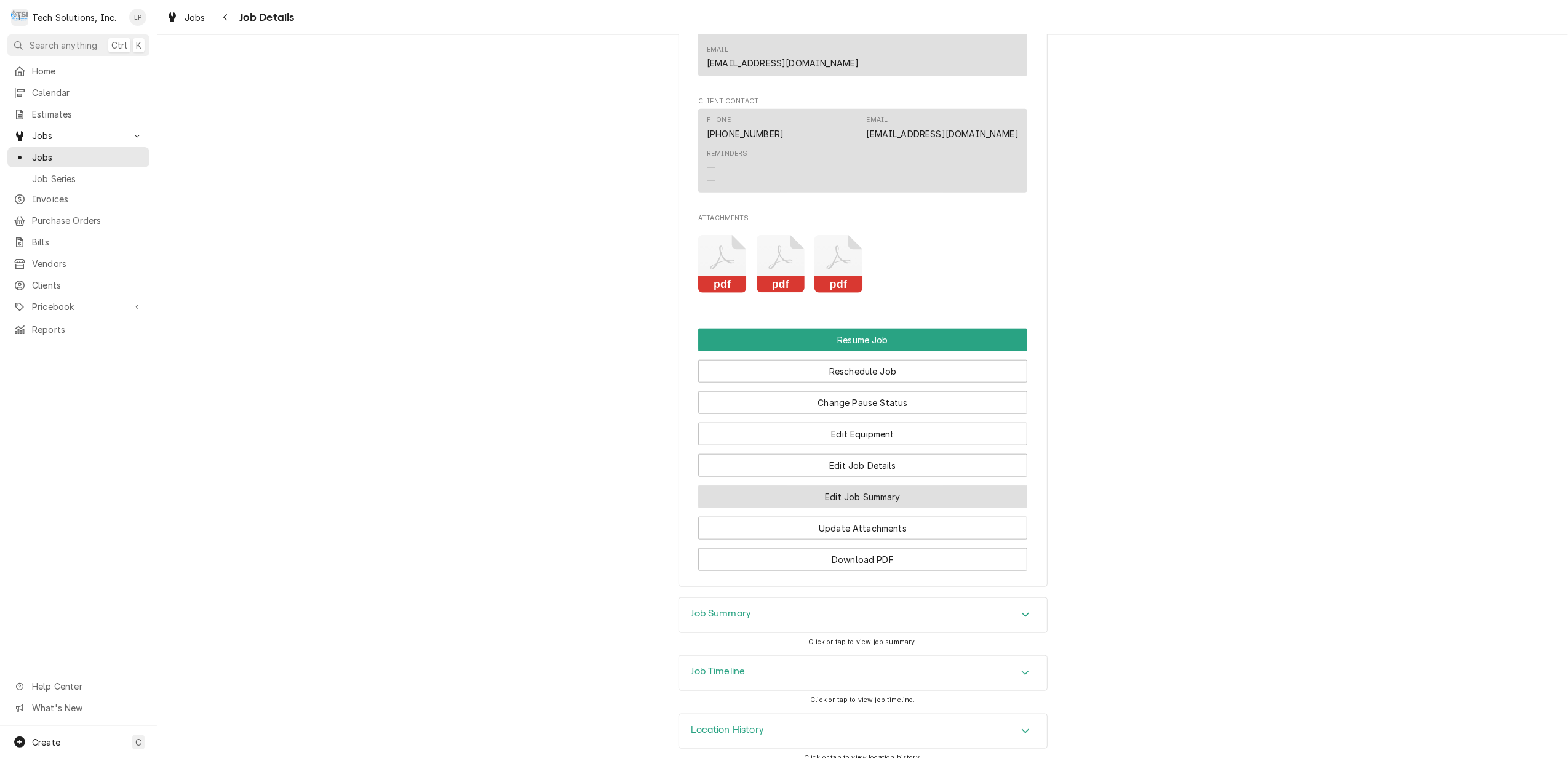
click at [917, 485] on button "Edit Job Summary" at bounding box center [863, 497] width 329 height 23
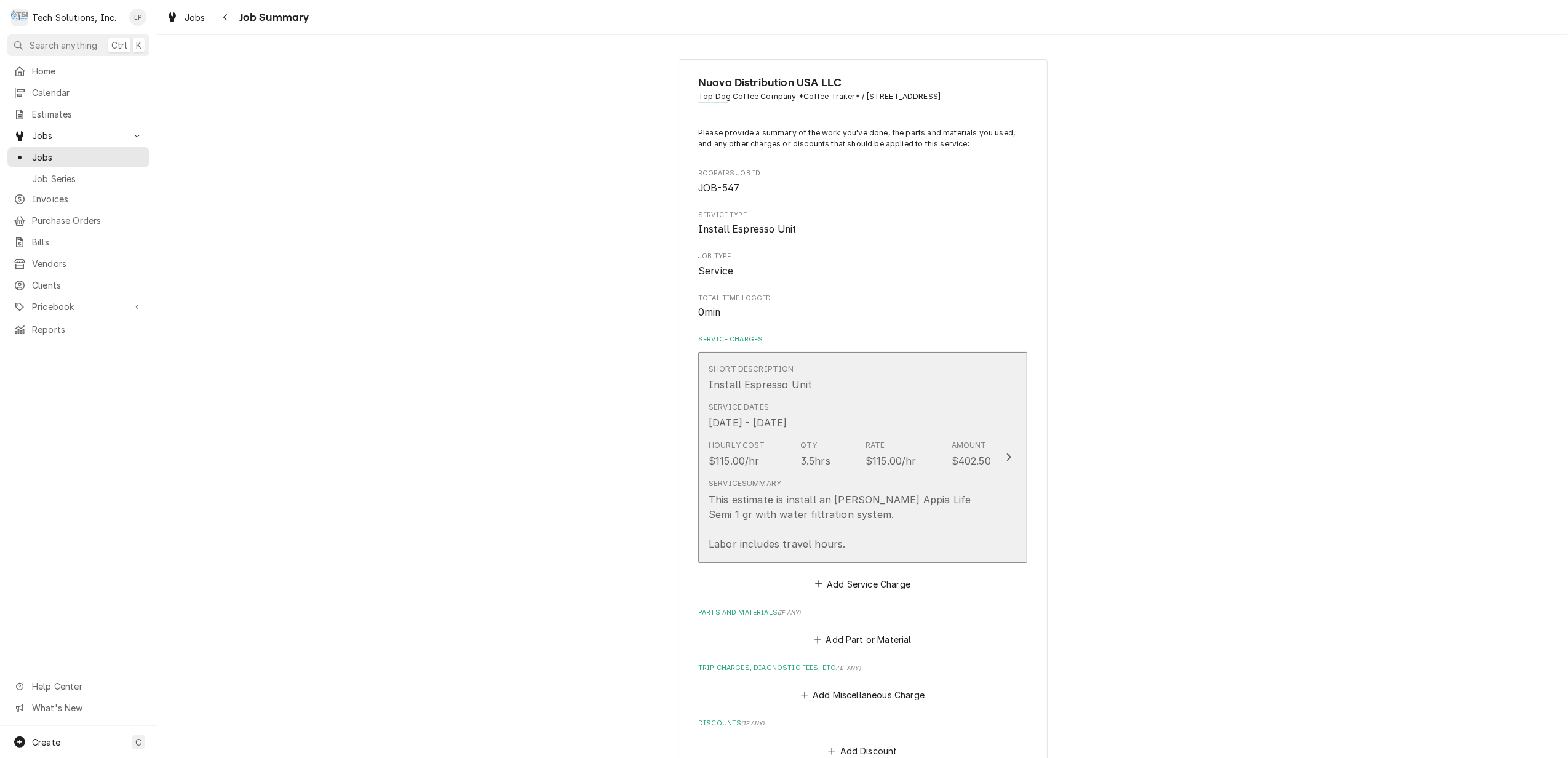
click at [1007, 457] on icon "Update Line Item" at bounding box center [1010, 457] width 5 height 8
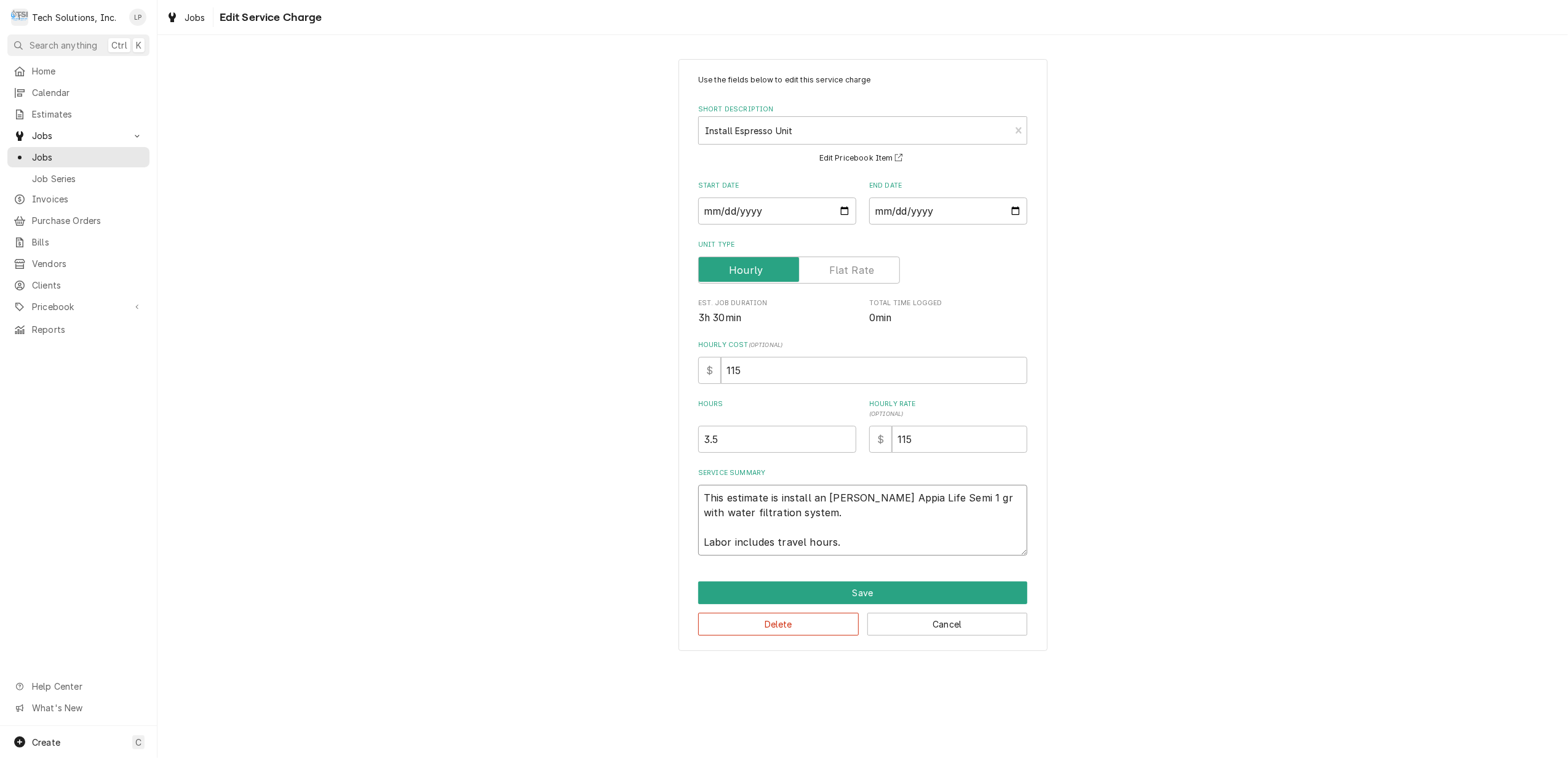
click at [706, 497] on textarea "This estimate is install an [PERSON_NAME] Appia Life Semi 1 gr with water filtr…" at bounding box center [863, 519] width 329 height 71
type textarea "x"
type textarea "This estimate is install an [PERSON_NAME] Appia Life Semi 1 gr with water filtr…"
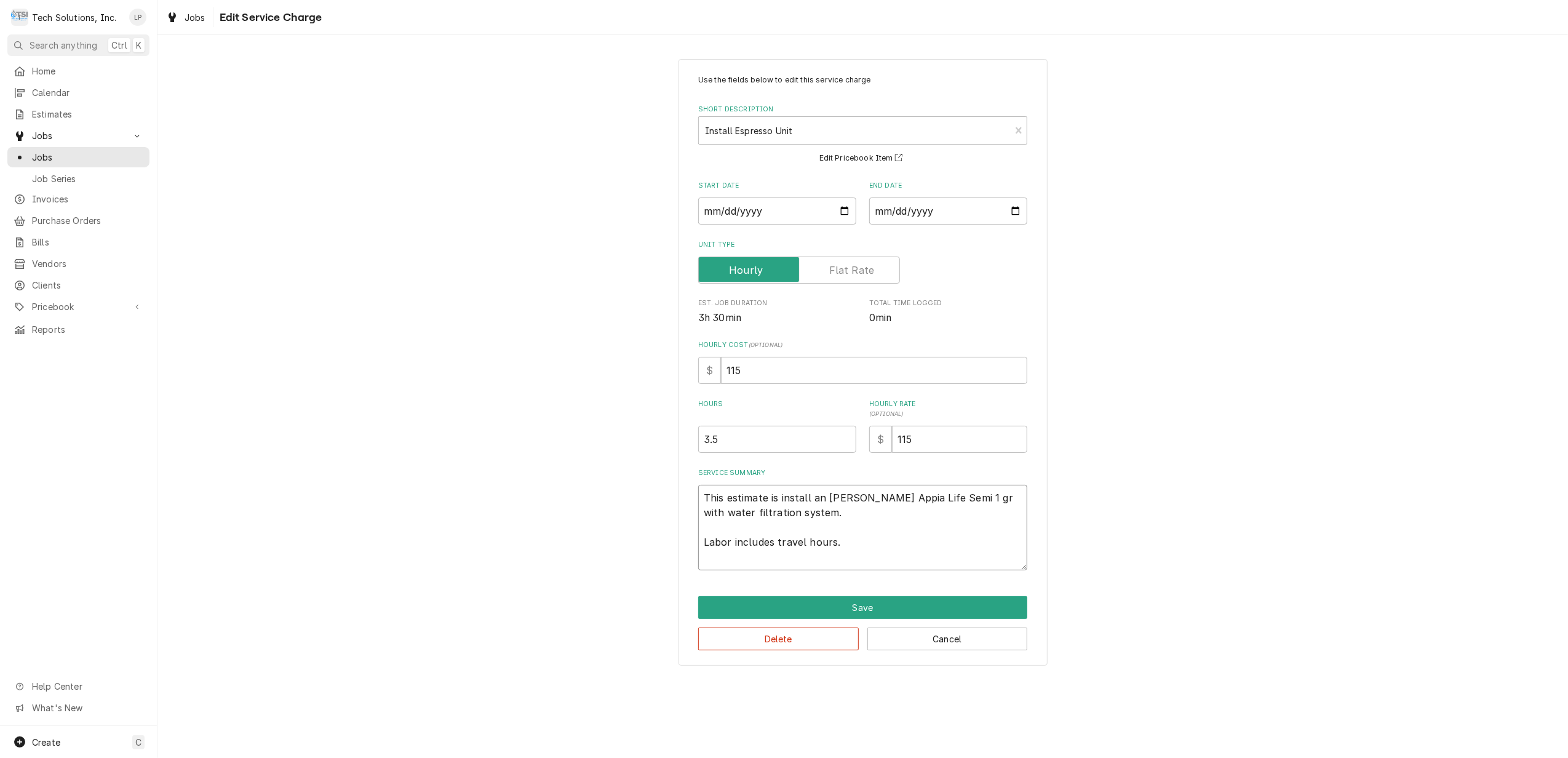
type textarea "x"
type textarea "This estimate is install an [PERSON_NAME] Appia Life Semi 1 gr with water filtr…"
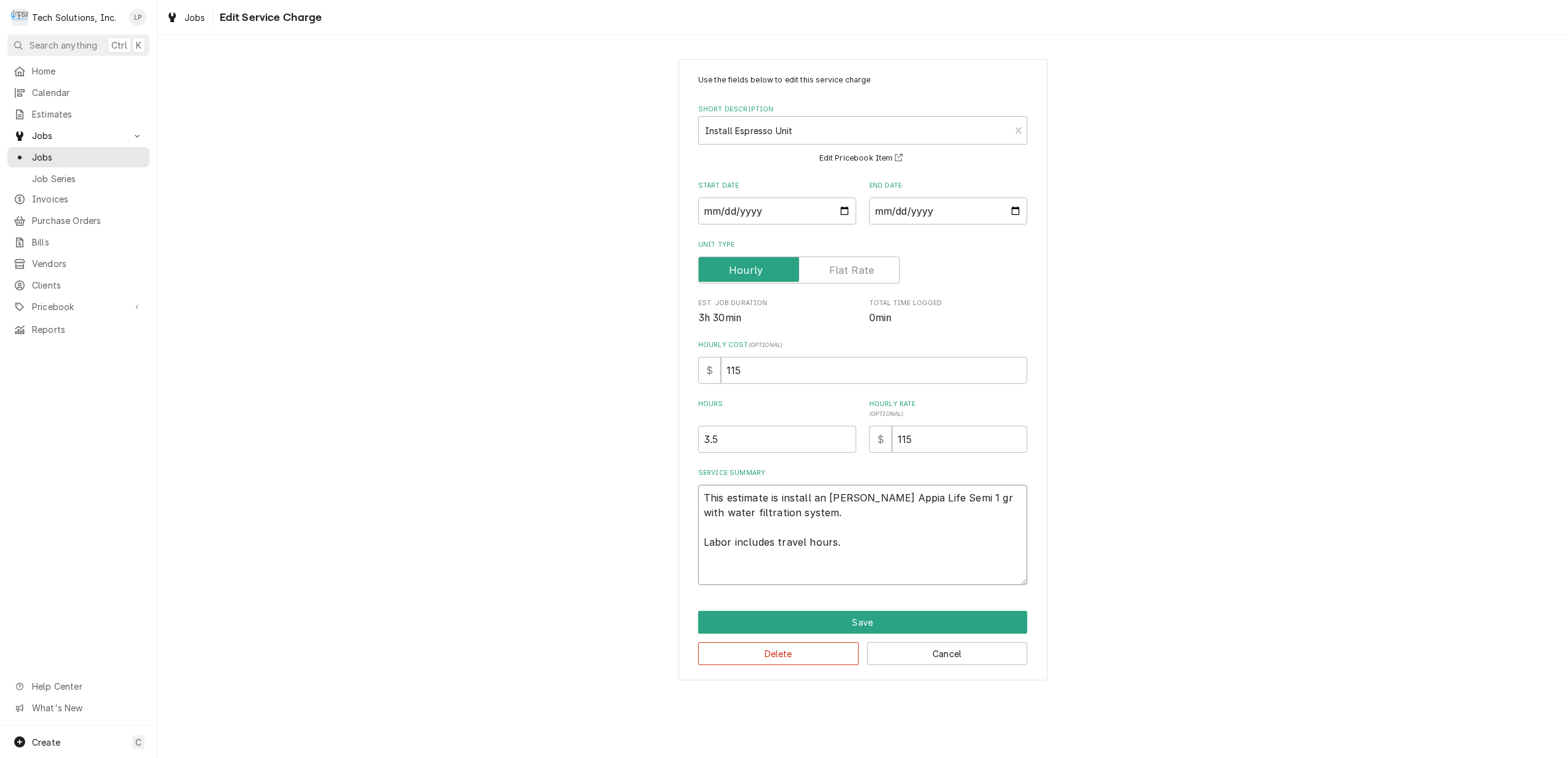
type textarea "x"
type textarea "N This estimate is install an [PERSON_NAME] Appia Life Semi 1 gr with water fil…"
type textarea "x"
type textarea "NO This estimate is install an [PERSON_NAME] Appia Life Semi 1 gr with water fi…"
type textarea "x"
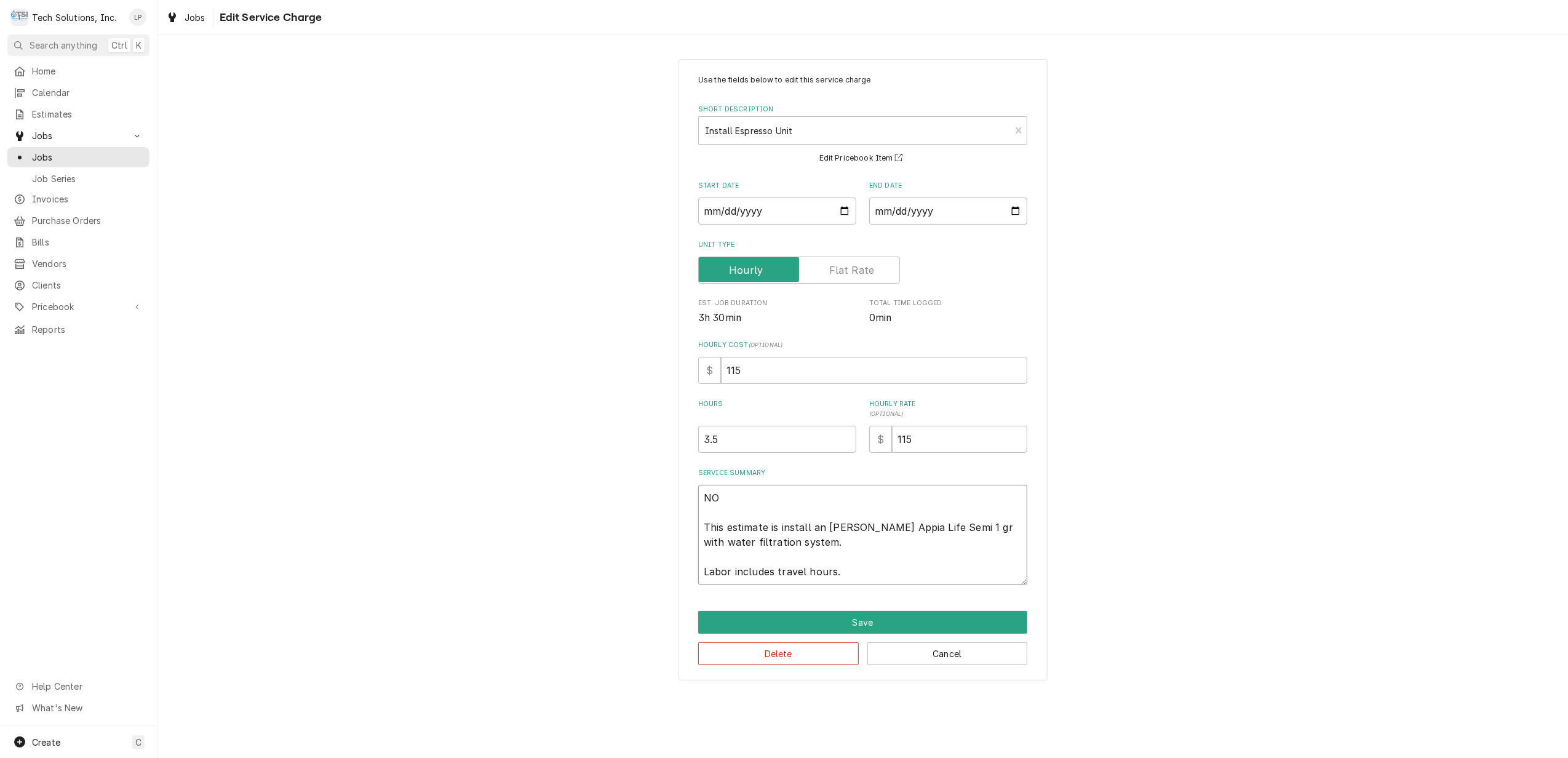
type textarea "NOT This estimate is install an [PERSON_NAME] Appia Life Semi 1 gr with water f…"
type textarea "x"
type textarea "NOTE This estimate is install an [PERSON_NAME] Appia Life Semi 1 gr with water …"
type textarea "x"
type textarea "NOTE: This estimate is install an [PERSON_NAME] Appia Life Semi 1 gr with water…"
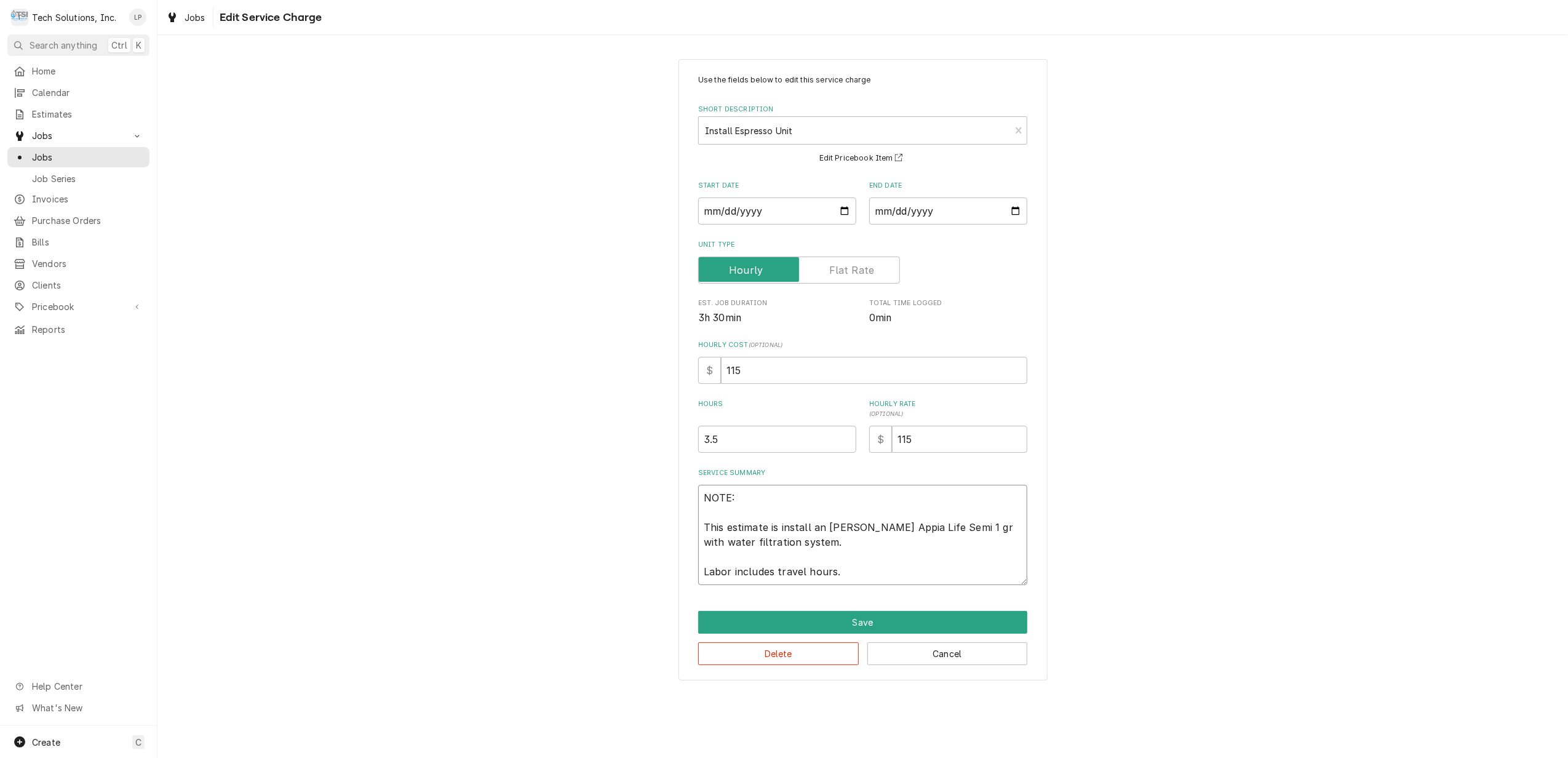
type textarea "x"
type textarea "NOTE: This estimate is install an [PERSON_NAME] Appia Life Semi 1 gr with water…"
type textarea "x"
type textarea "NOTE: L This estimate is install an [PERSON_NAME] Appia Life Semi 1 gr with wat…"
type textarea "x"
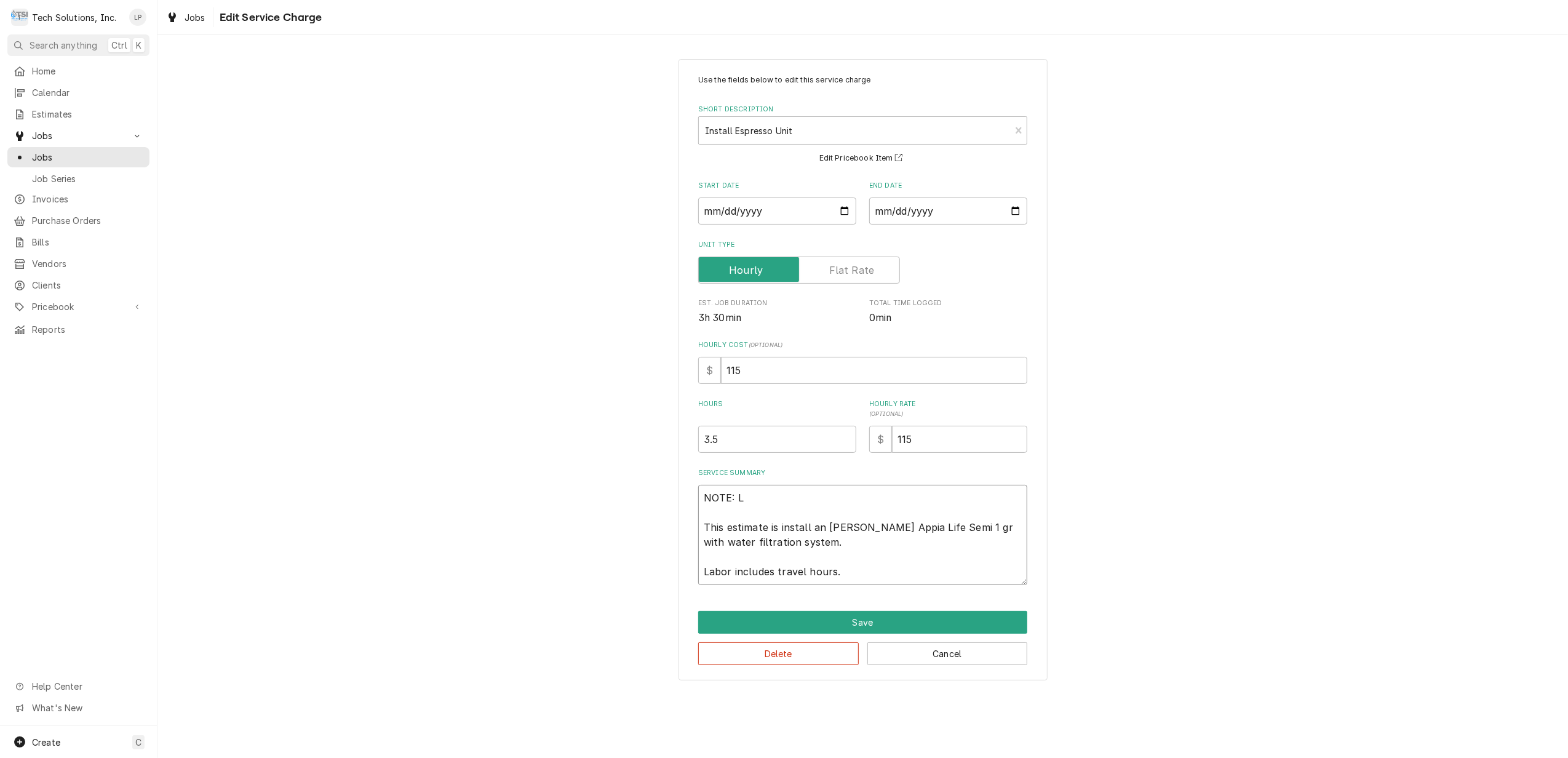
type textarea "NOTE: Le This estimate is install an [PERSON_NAME] Appia Life Semi 1 gr with wa…"
type textarea "x"
type textarea "NOTE: [PERSON_NAME] This estimate is install an [PERSON_NAME] Appia Life Semi 1…"
type textarea "x"
type textarea "NOTE: [PERSON_NAME] This estimate is install an [PERSON_NAME] Appia Life Semi 1…"
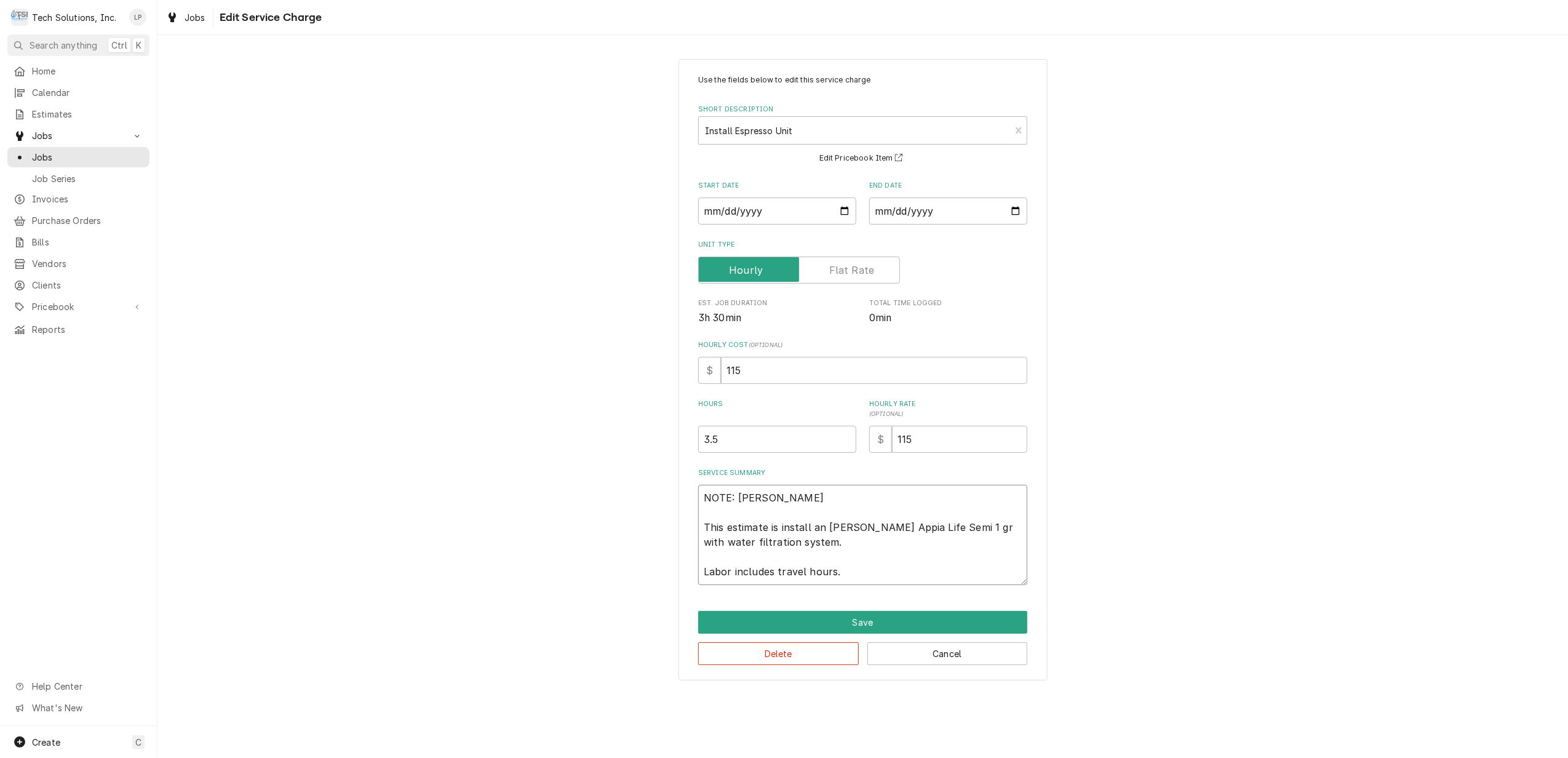
type textarea "x"
type textarea "NOTE: [PERSON_NAME] This estimate is install an [PERSON_NAME] Appia Life Semi 1…"
type textarea "x"
type textarea "NOTE: [PERSON_NAME] i This estimate is install an [PERSON_NAME] Appia Life Semi…"
type textarea "x"
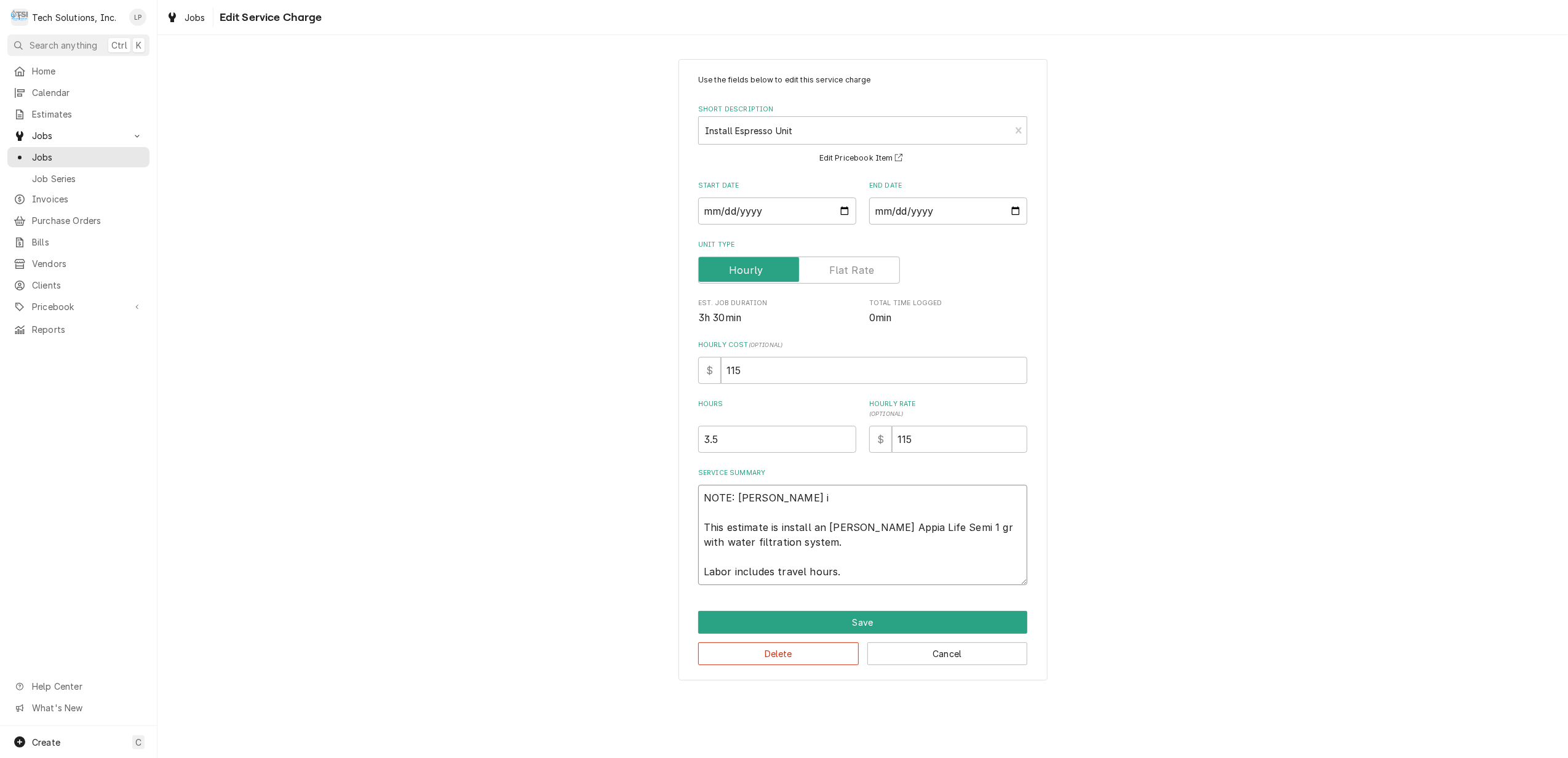
type textarea "NOTE: [PERSON_NAME] in This estimate is install an [PERSON_NAME] Appia Life Sem…"
type textarea "x"
type textarea "NOTE: [PERSON_NAME] inc This estimate is install an [PERSON_NAME] Appia Life Se…"
type textarea "x"
type textarea "NOTE: [PERSON_NAME] incl This estimate is install an [PERSON_NAME] Appia Life S…"
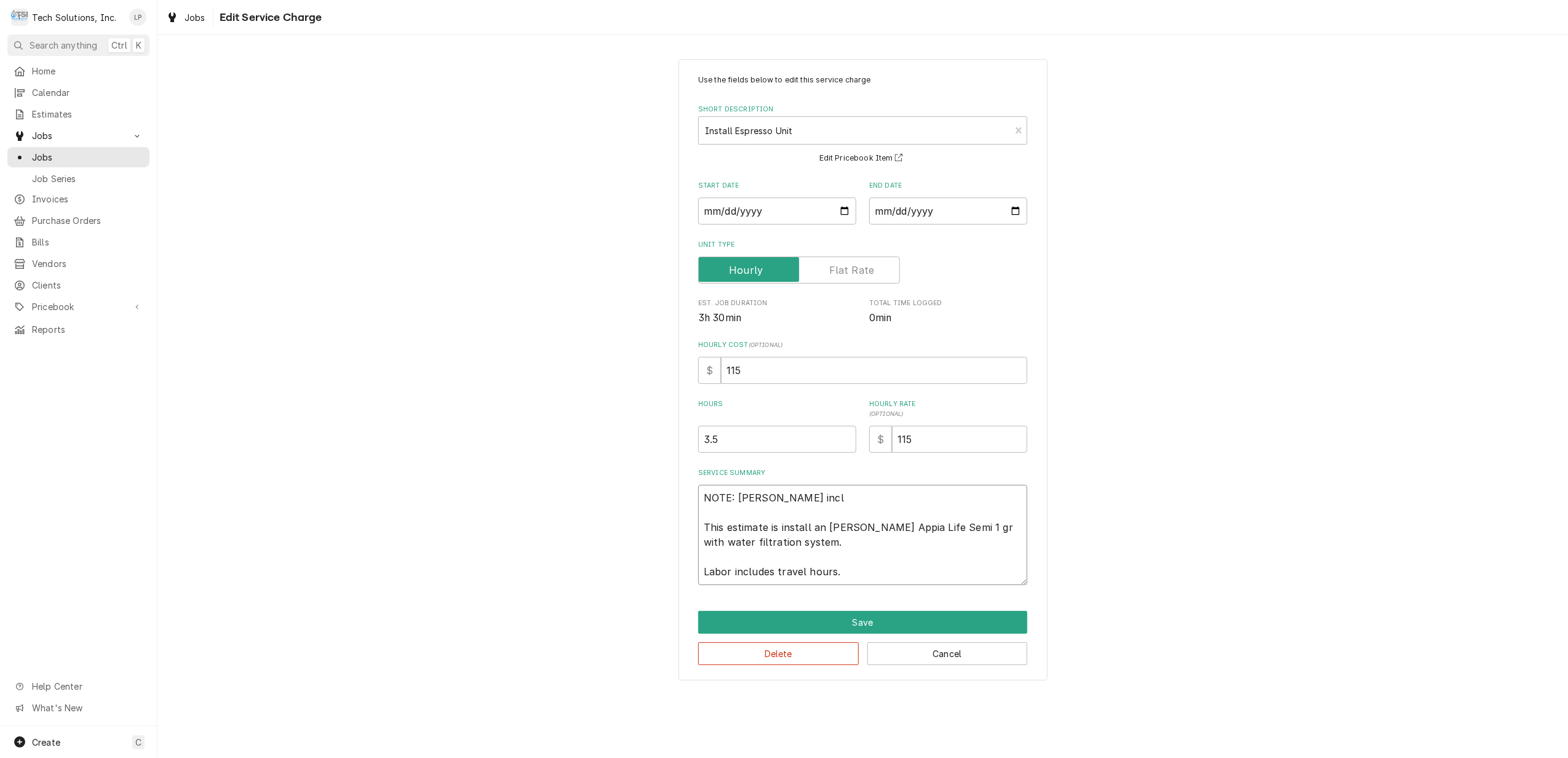
type textarea "x"
type textarea "NOTE: [PERSON_NAME] inclu This estimate is install an [PERSON_NAME] Appia Life …"
type textarea "x"
type textarea "NOTE: [PERSON_NAME] includ This estimate is install an [PERSON_NAME] Appia Life…"
type textarea "x"
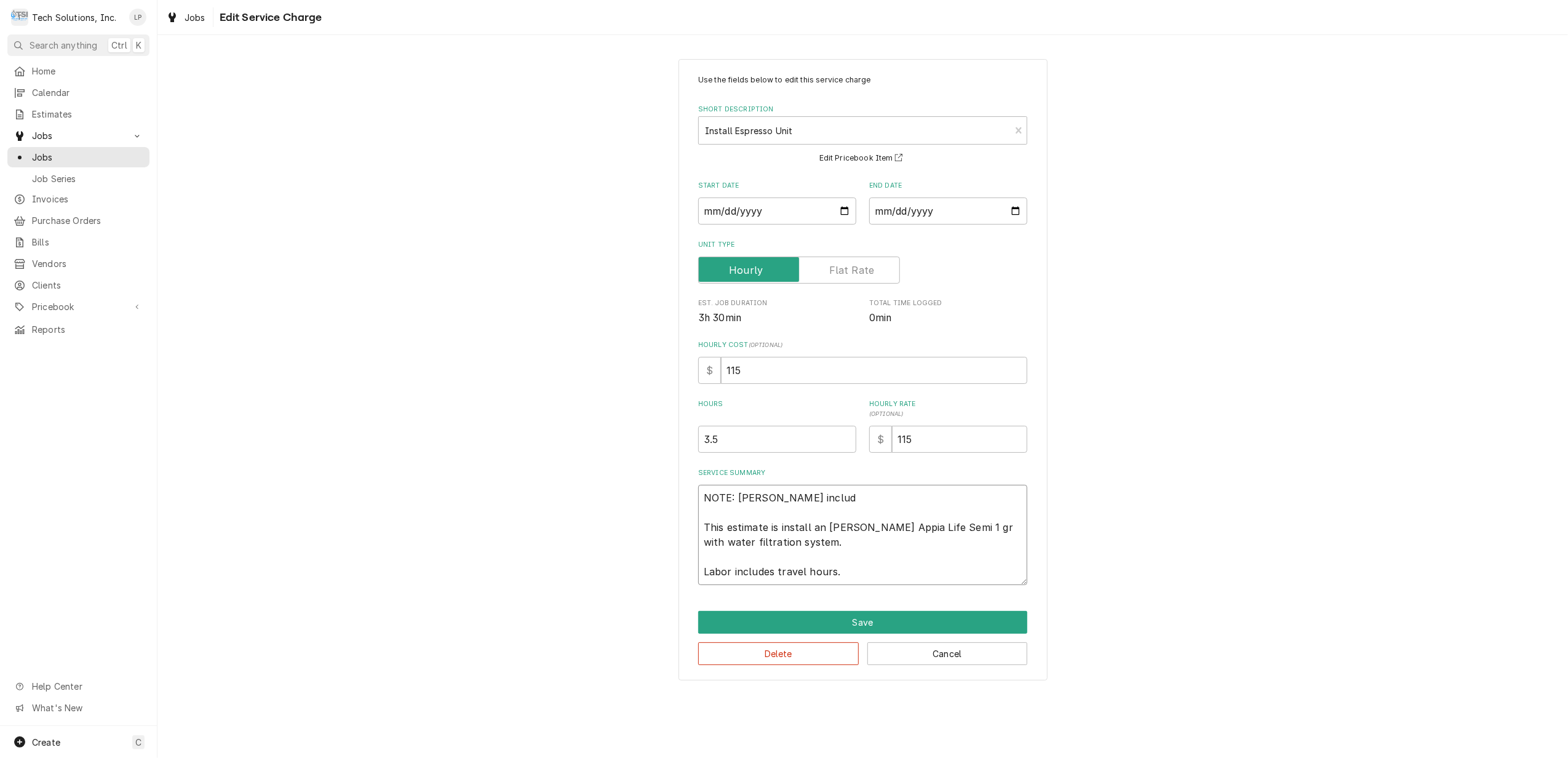
type textarea "NOTE: [PERSON_NAME] include This estimate is install an [PERSON_NAME] Appia Lif…"
type textarea "x"
type textarea "NOTE: [PERSON_NAME] include This estimate is install an [PERSON_NAME] Appia Lif…"
type textarea "x"
type textarea "NOTE: [PERSON_NAME] include t This estimate is install an [PERSON_NAME] Appia L…"
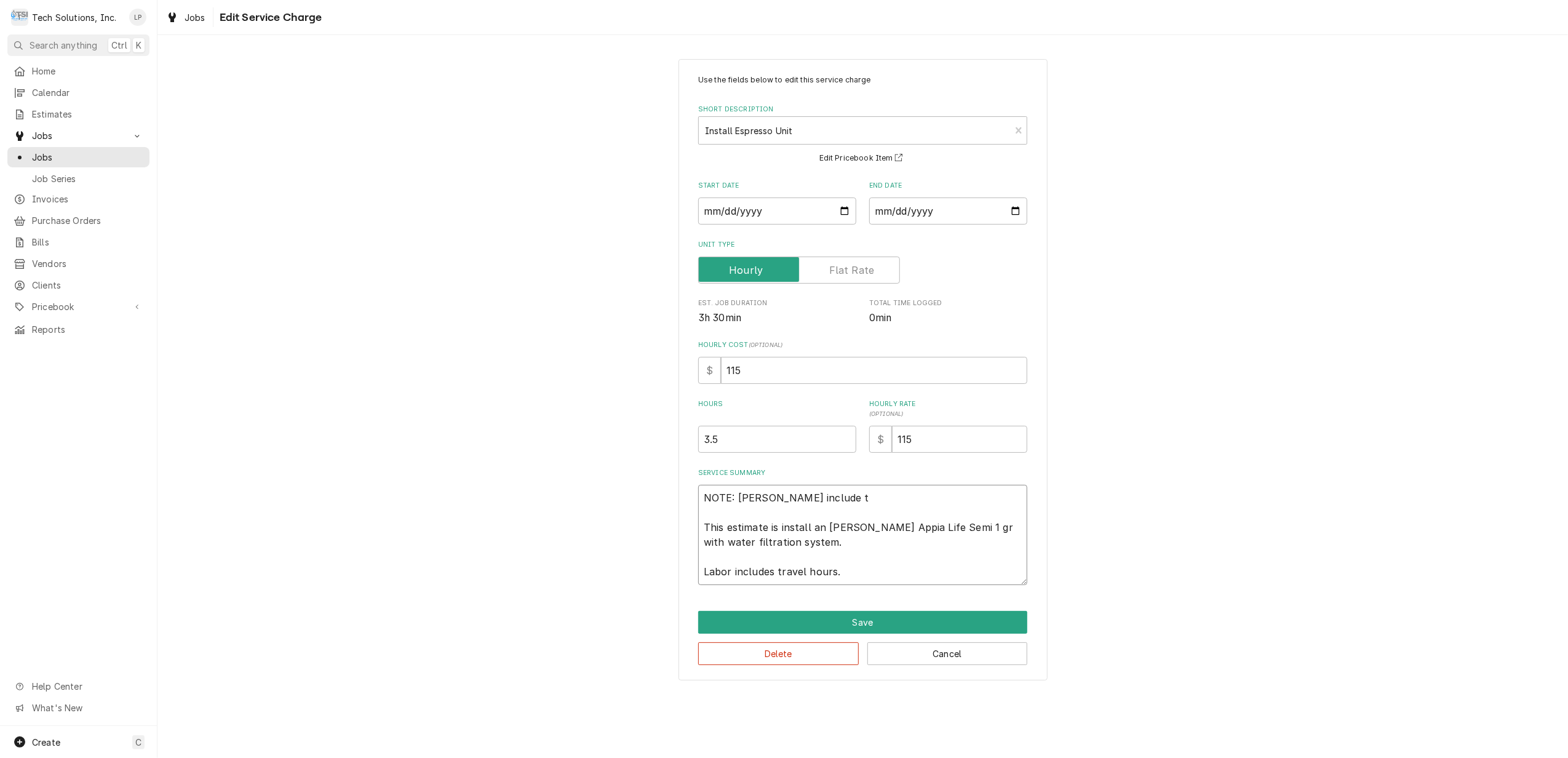
type textarea "x"
type textarea "NOTE: [PERSON_NAME] include th This estimate is install an [PERSON_NAME] Appia …"
type textarea "x"
type textarea "NOTE: [PERSON_NAME] include thi This estimate is install an [PERSON_NAME] Appia…"
type textarea "x"
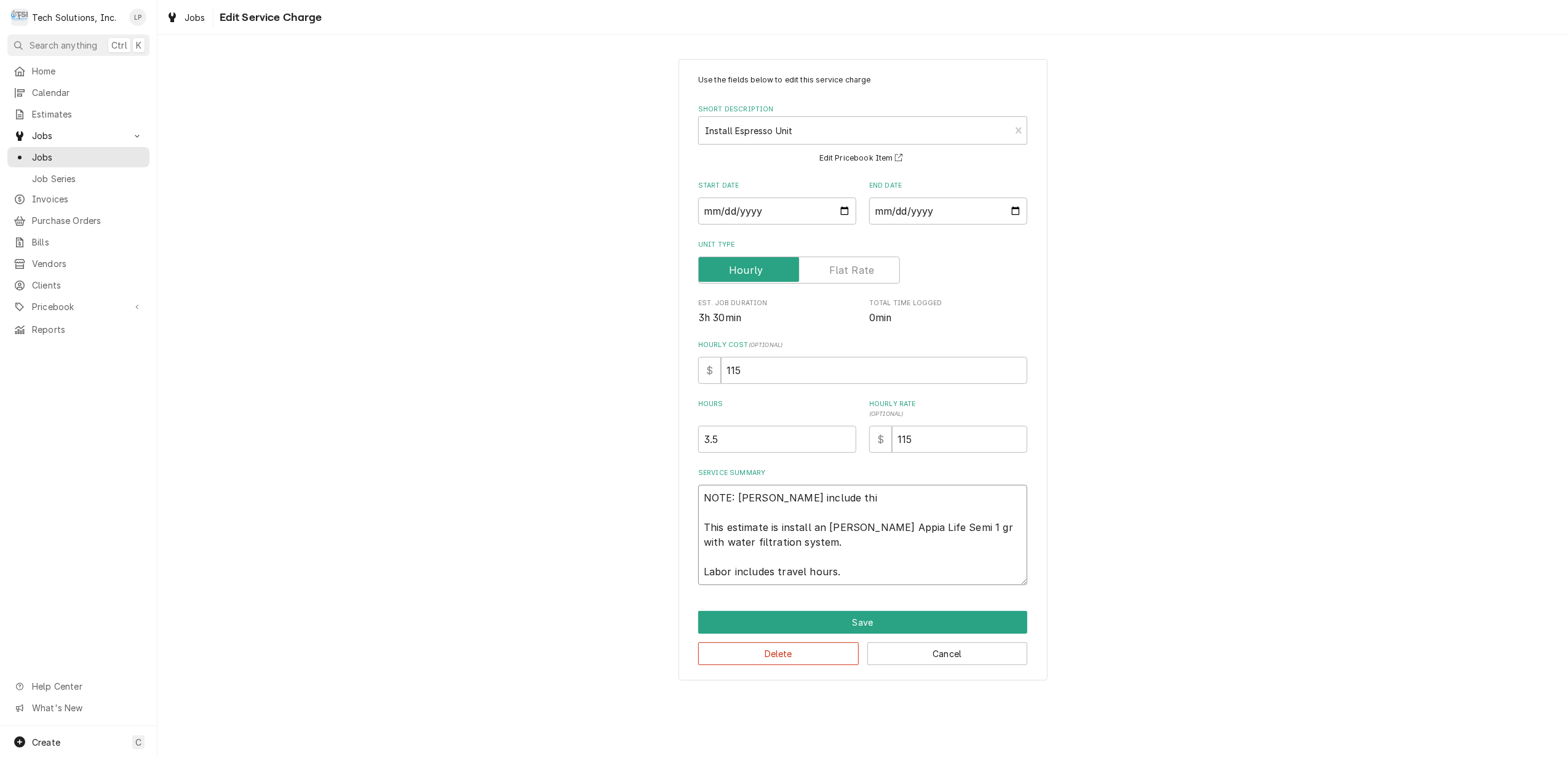
type textarea "NOTE: [PERSON_NAME] include this This estimate is install an [PERSON_NAME] Appi…"
type textarea "x"
type textarea "NOTE: [PERSON_NAME] include this This estimate is install an [PERSON_NAME] Appi…"
type textarea "x"
type textarea "NOTE: [PERSON_NAME] include this P This estimate is install an [PERSON_NAME] Ap…"
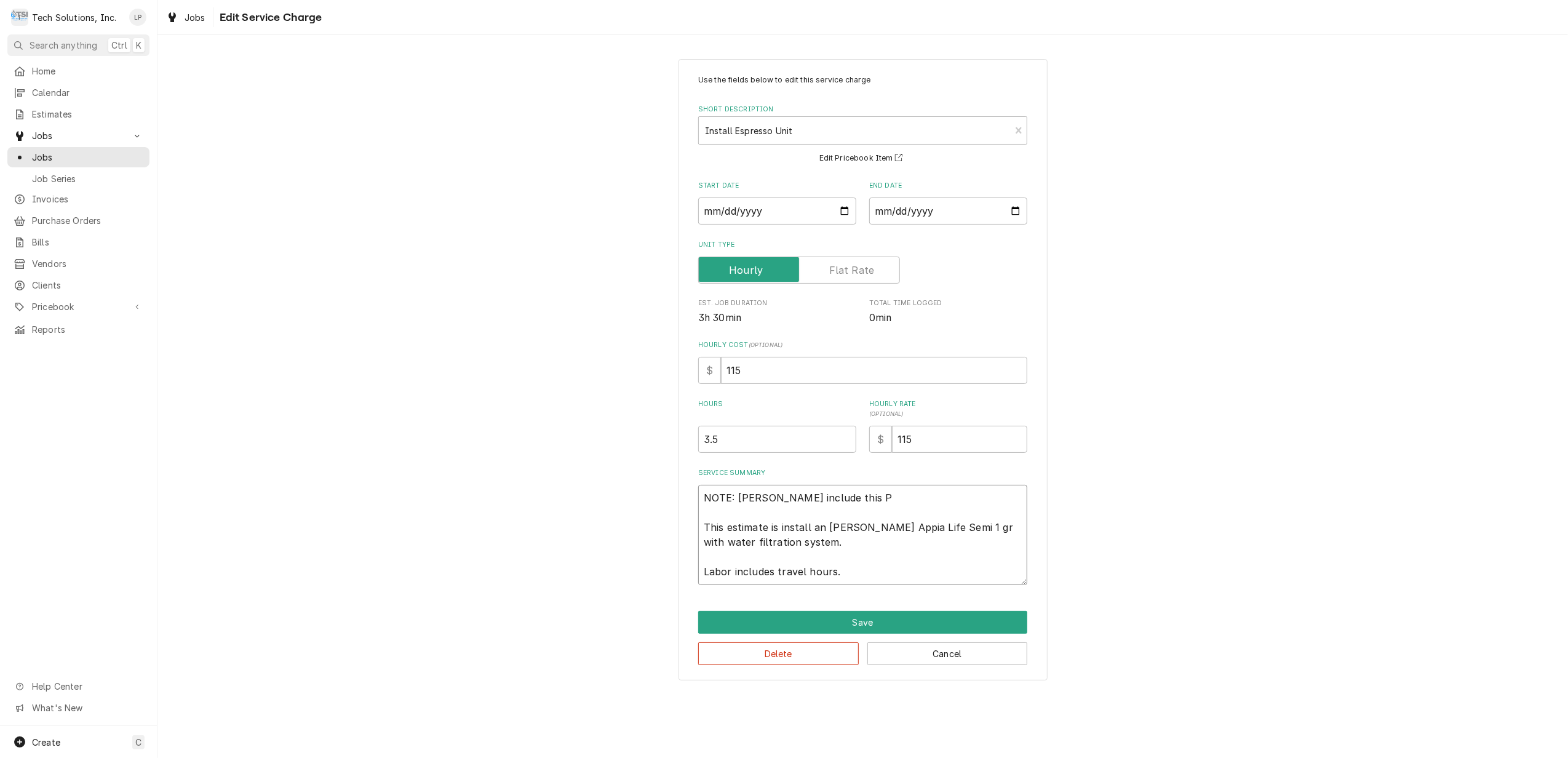
type textarea "x"
type textarea "NOTE: [PERSON_NAME] include this PO This estimate is install an [PERSON_NAME] A…"
type textarea "x"
type textarea "NOTE: [PERSON_NAME] include this PO# This estimate is install an [PERSON_NAME] …"
type textarea "x"
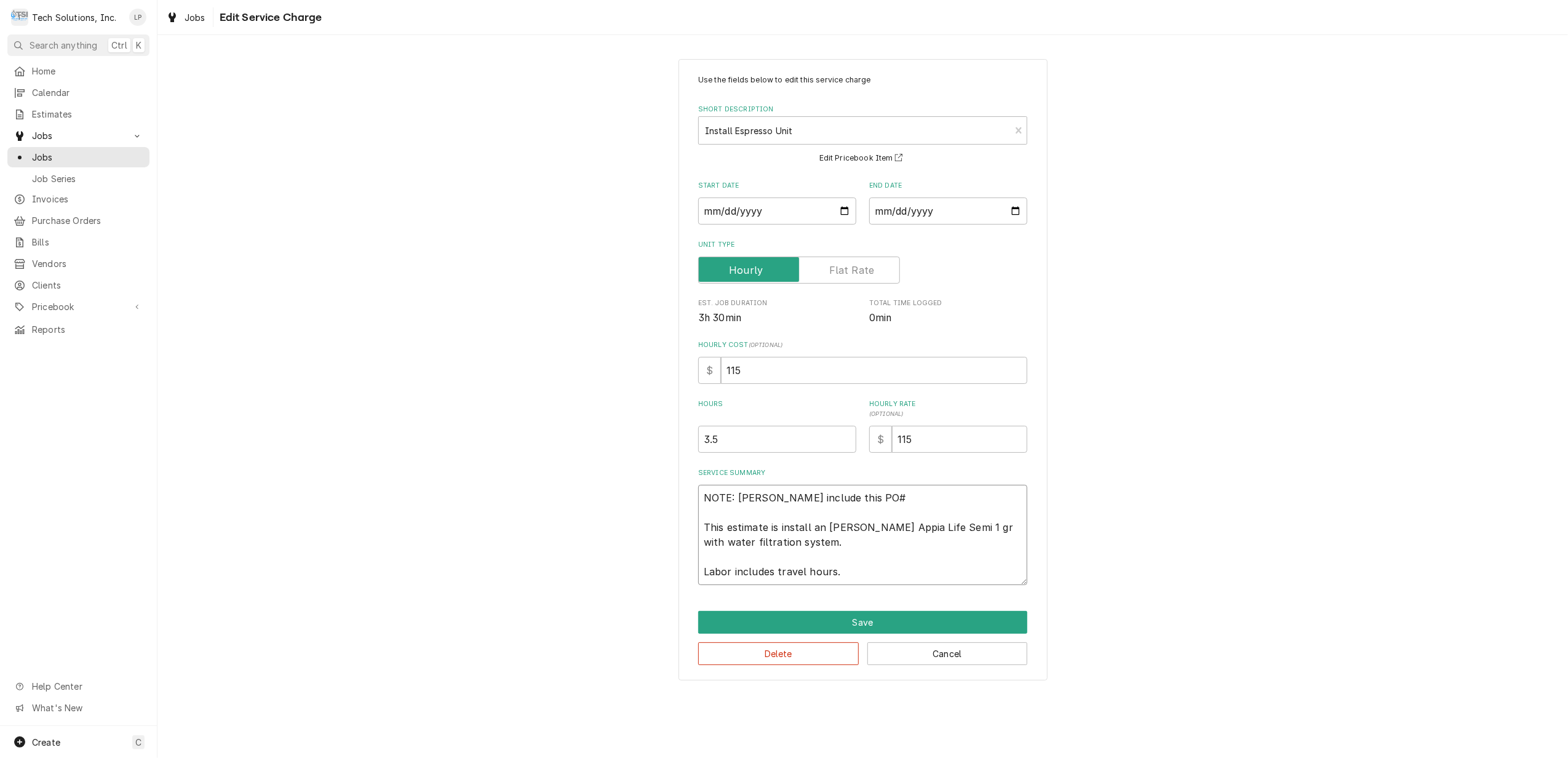
type textarea "NOTE: [PERSON_NAME] include this PO# This estimate is install an [PERSON_NAME] …"
type textarea "x"
type textarea "NOTE: [PERSON_NAME] include this PO# o This estimate is install an [PERSON_NAME…"
type textarea "x"
type textarea "NOTE: [PERSON_NAME] include this PO# on This estimate is install an [PERSON_NAM…"
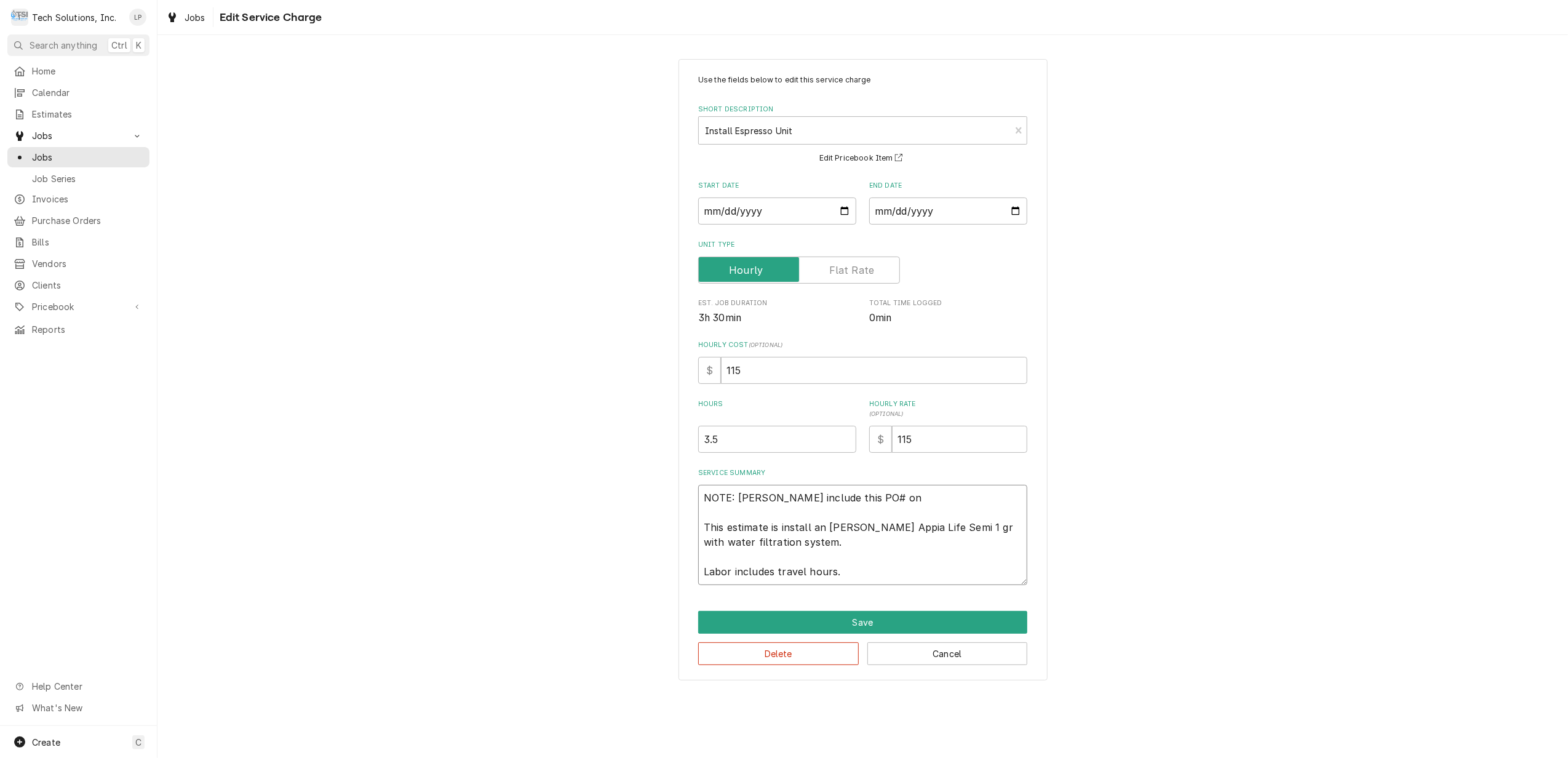
type textarea "x"
type textarea "NOTE: [PERSON_NAME] include this PO# on This estimate is install an [PERSON_NAM…"
type textarea "x"
type textarea "NOTE: [PERSON_NAME] include this PO# on i This estimate is install an [PERSON_N…"
type textarea "x"
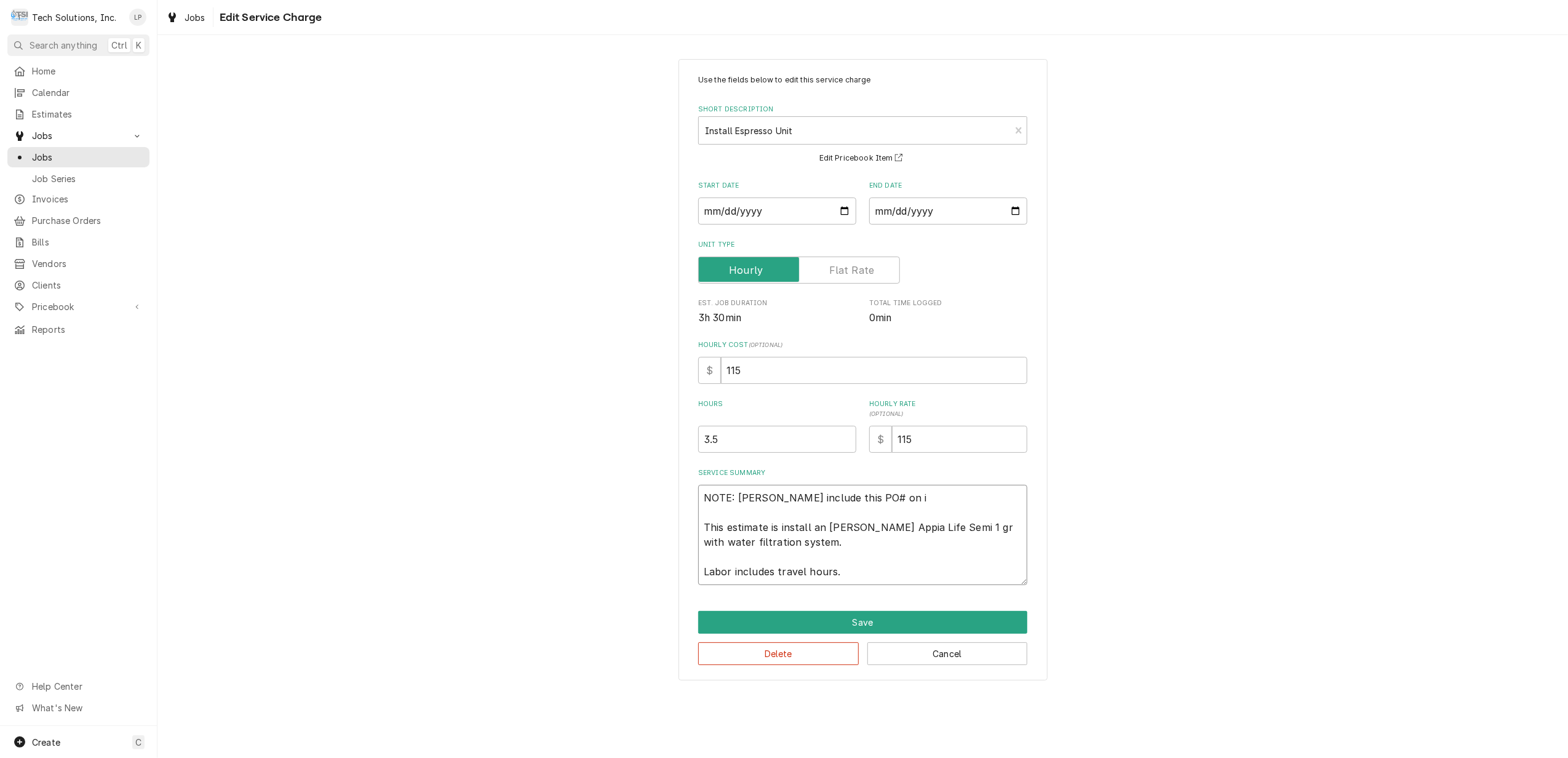
type textarea "NOTE: [PERSON_NAME] include this PO# on in This estimate is install an [PERSON_…"
type textarea "x"
type textarea "NOTE: [PERSON_NAME] include this PO# on inv This estimate is install an [PERSON…"
type textarea "x"
type textarea "NOTE: [PERSON_NAME] include this PO# on invo This estimate is install an [PERSO…"
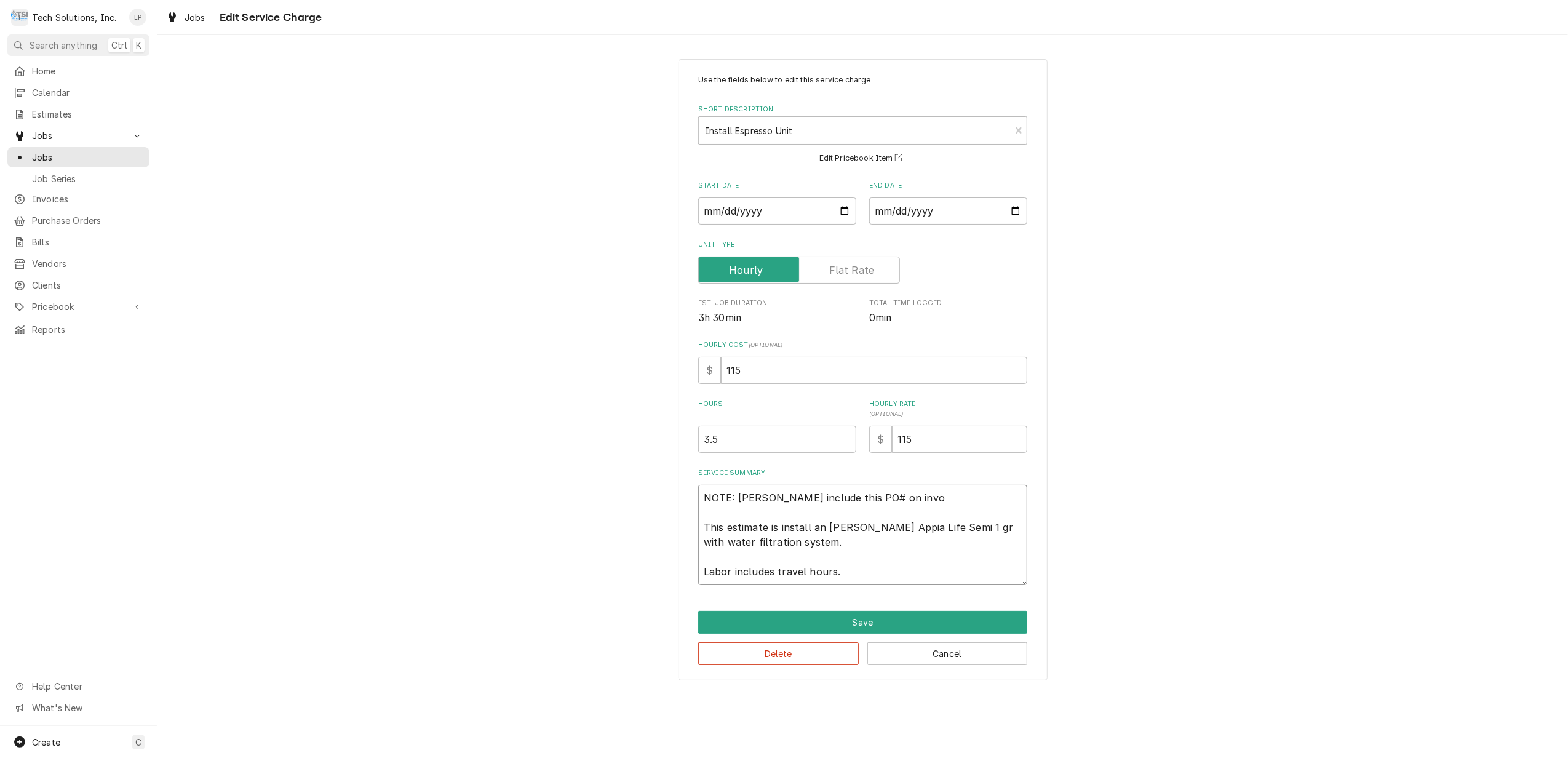
type textarea "x"
type textarea "NOTE: [PERSON_NAME] include this PO# on invoi This estimate is install an [PERS…"
type textarea "x"
type textarea "NOTE: [PERSON_NAME] include this PO# on invoic This estimate is install an [PER…"
type textarea "x"
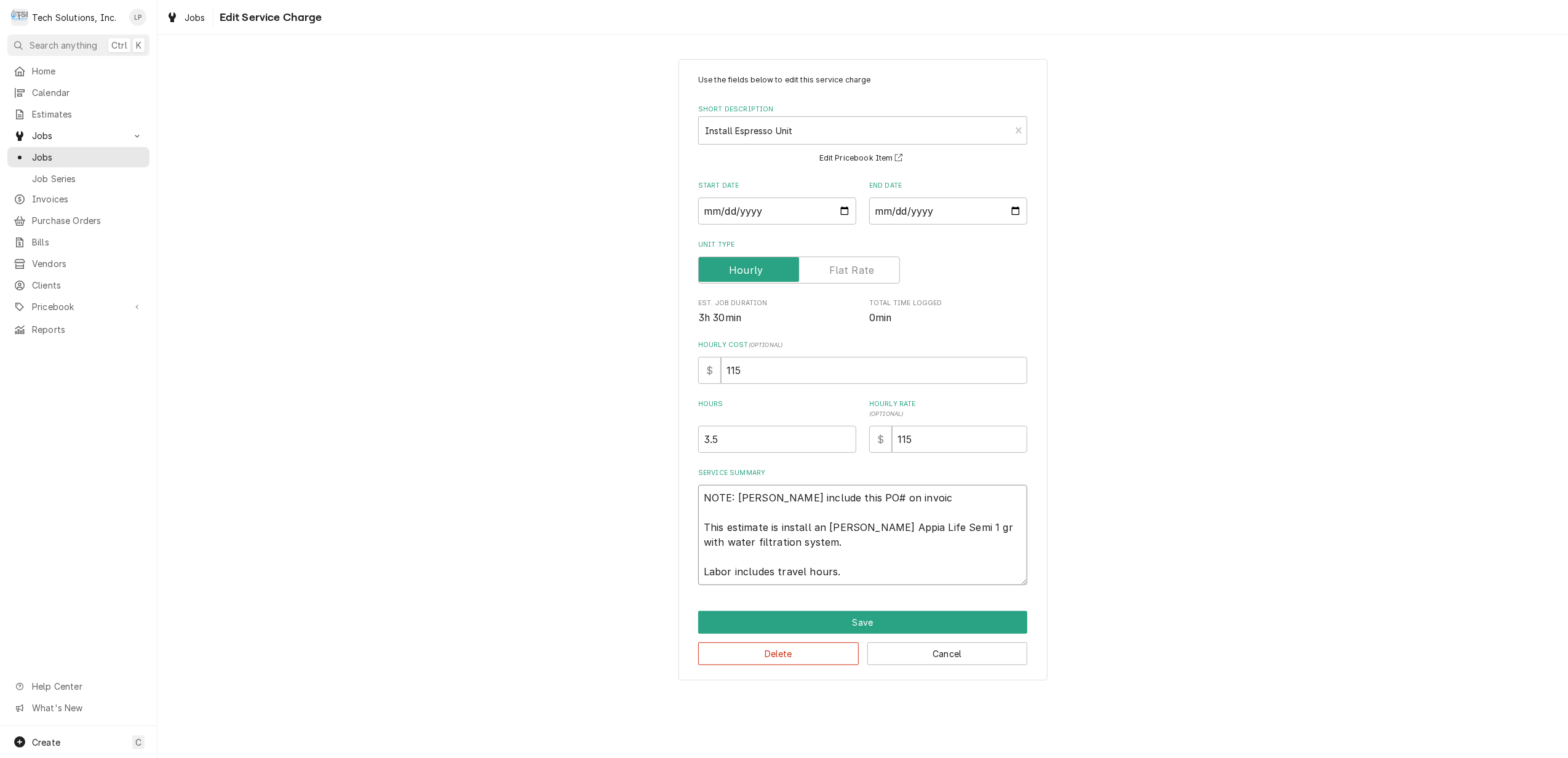
type textarea "NOTE: [PERSON_NAME] include this PO# on invoice This estimate is install an [PE…"
type textarea "x"
type textarea "NOTE: Leah include this PO# on invoice This estimate is install an Simonelli Ap…"
type textarea "x"
type textarea "NOTE: Leah include this PO# on invoice - This estimate is install an Simonelli …"
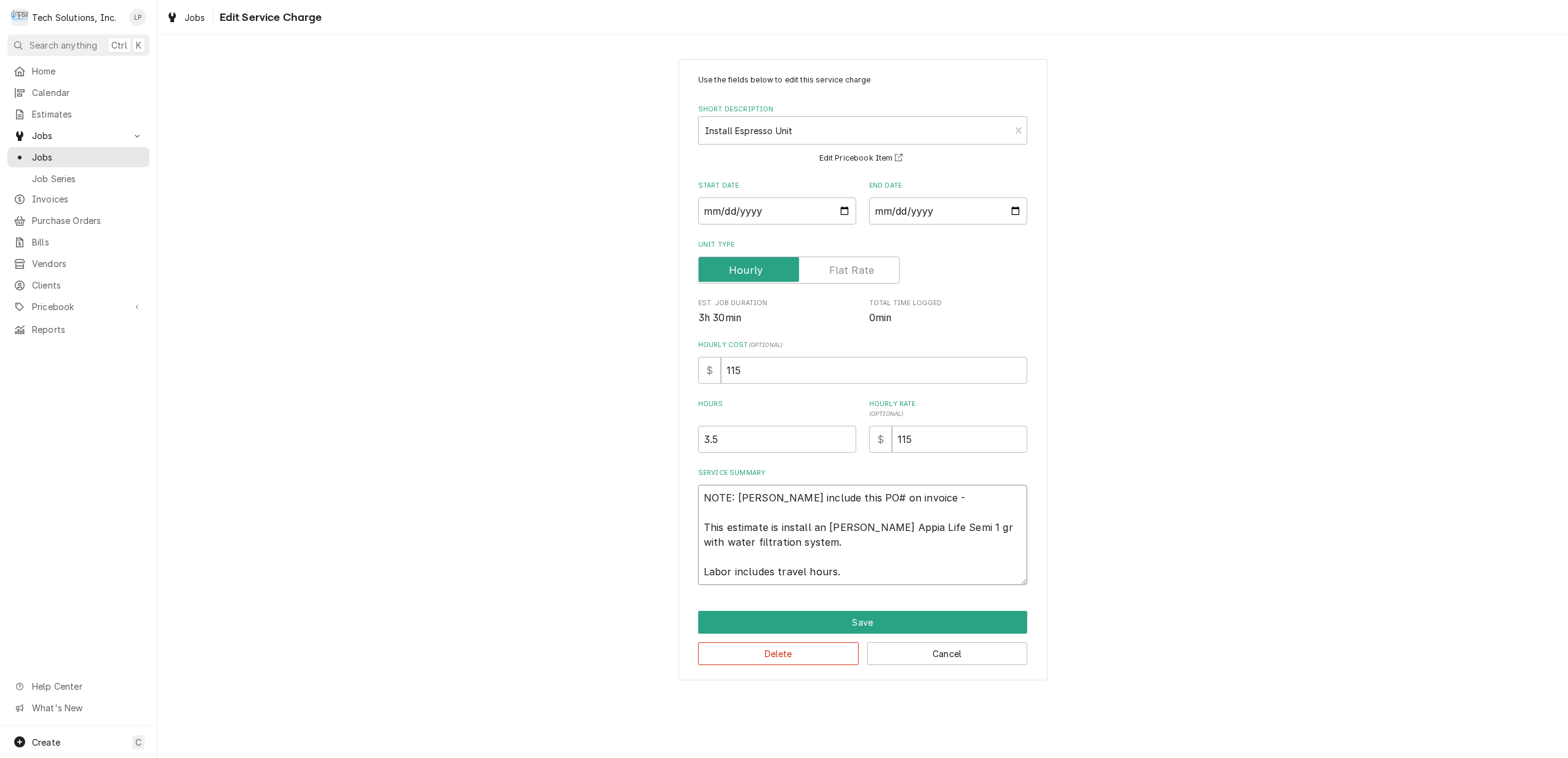
type textarea "x"
type textarea "NOTE: Leah include this PO# on invoice - This estimate is install an Simonelli …"
paste textarea "Please see attached PM check list for the 2 Group - all Aurelias checklist - Ig…"
type textarea "x"
type textarea "NOTE: Leah include this PO# on invoice - Please see attached PM check list for …"
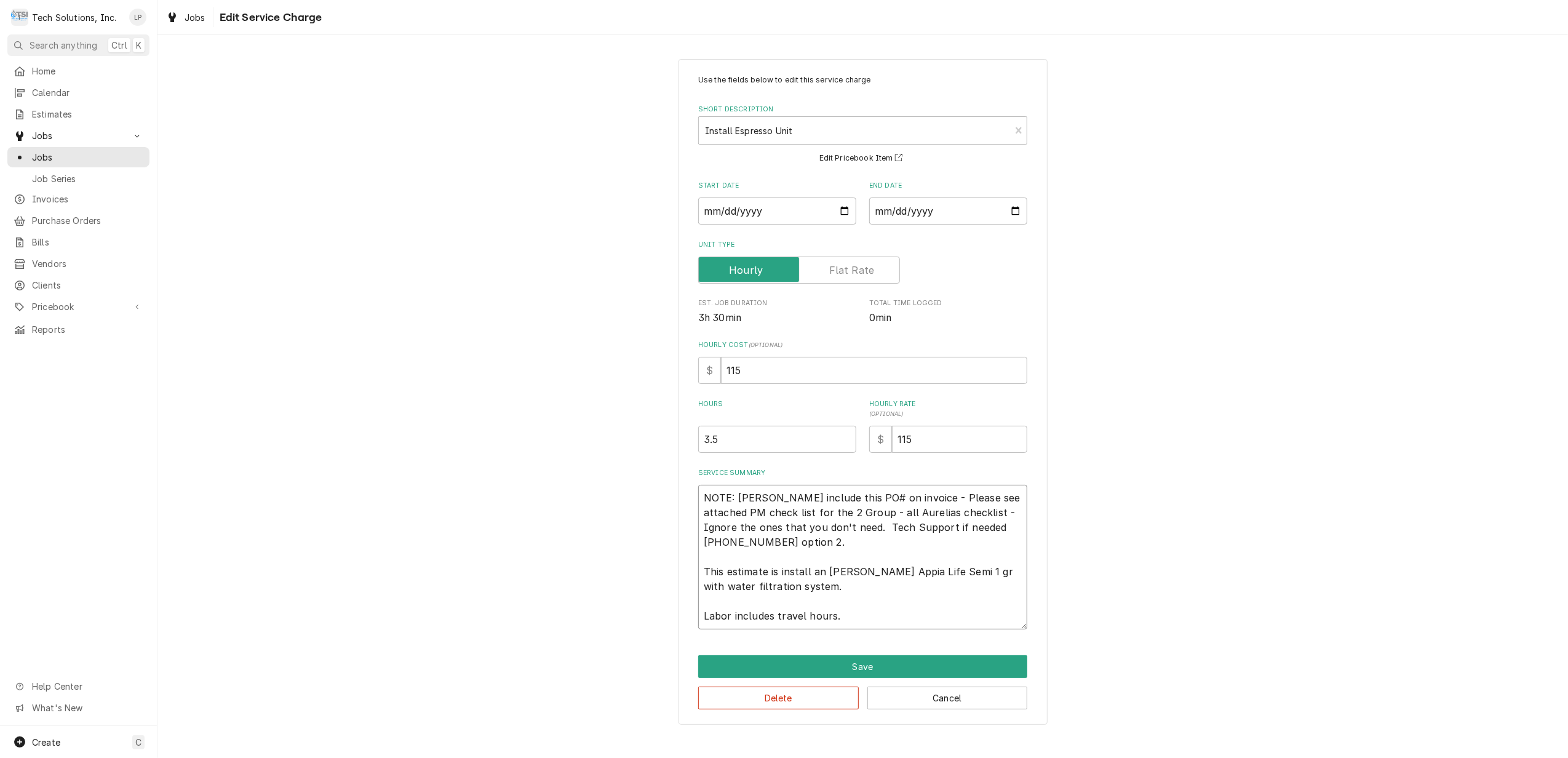
click at [844, 499] on textarea "NOTE: Leah include this PO# on invoice - Please see attached PM check list for …" at bounding box center [863, 556] width 329 height 145
type textarea "x"
type textarea "NOTE: Leah include this PO# 2on invoice - Please see attached PM check list for…"
type textarea "x"
type textarea "NOTE: Leah include this PO# 29on invoice - Please see attached PM check list fo…"
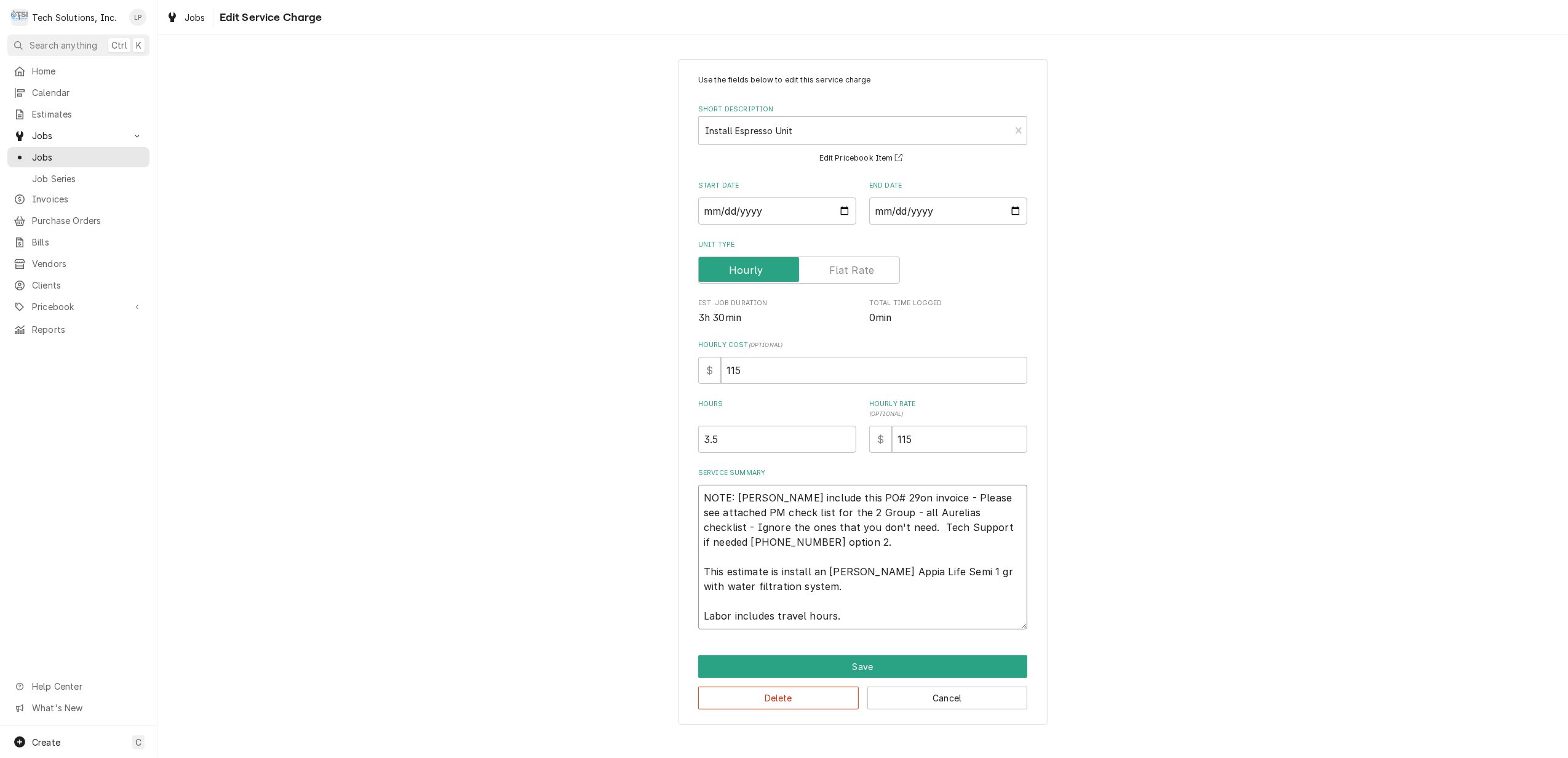
type textarea "x"
type textarea "NOTE: Leah include this PO# 299on invoice - Please see attached PM check list f…"
type textarea "x"
type textarea "NOTE: Leah include this PO# 2998on invoice - Please see attached PM check list …"
type textarea "x"
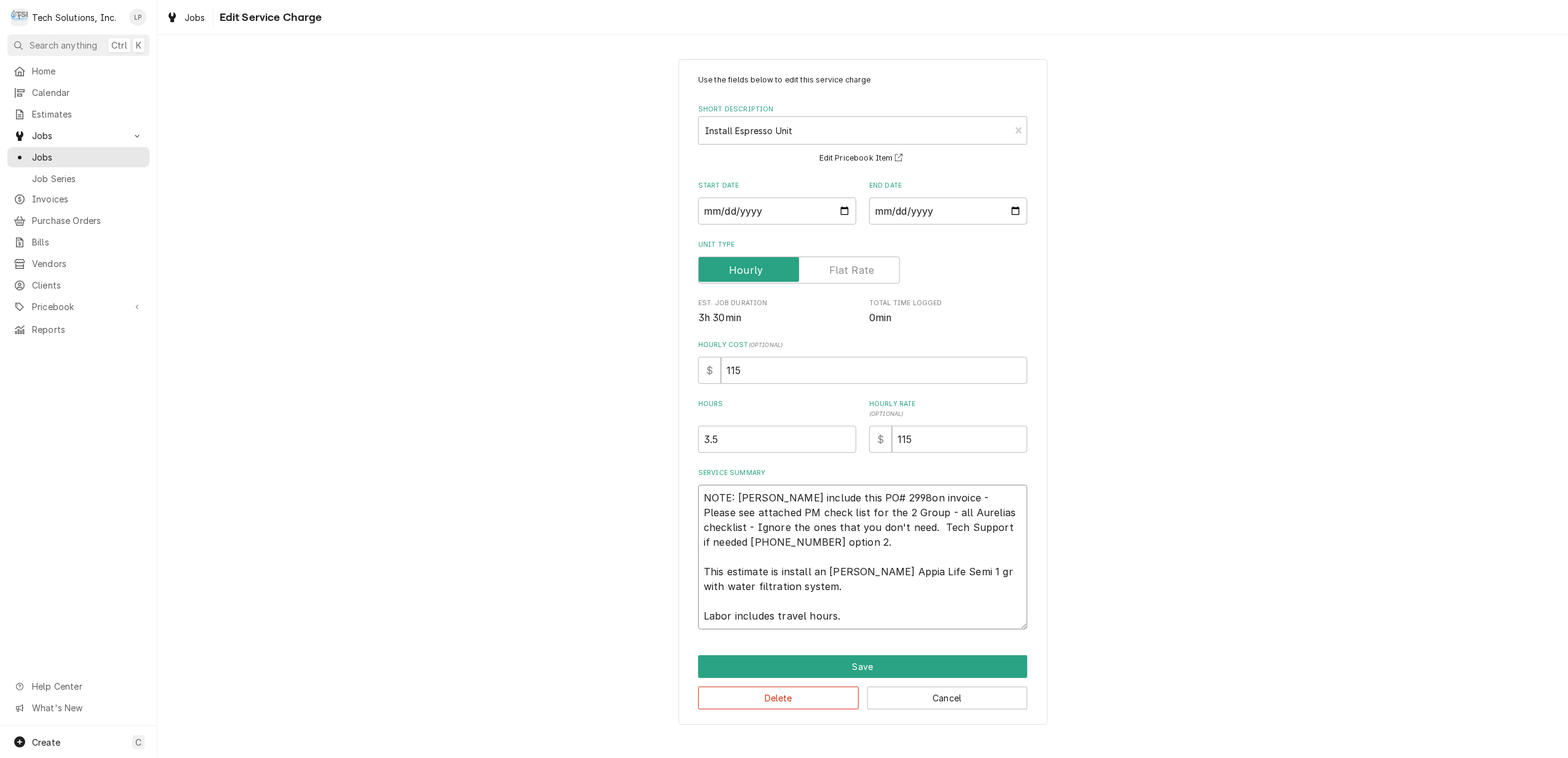
type textarea "NOTE: Leah include this PO# 2998 on invoice - Please see attached PM check list…"
click at [806, 544] on textarea "NOTE: Leah include this PO# 2998 on invoice - Please see attached PM check list…" at bounding box center [863, 556] width 329 height 145
type textarea "x"
type textarea "NOTE: Leah include this PO# 2998 on invoice - Please see attached PM check list…"
type textarea "x"
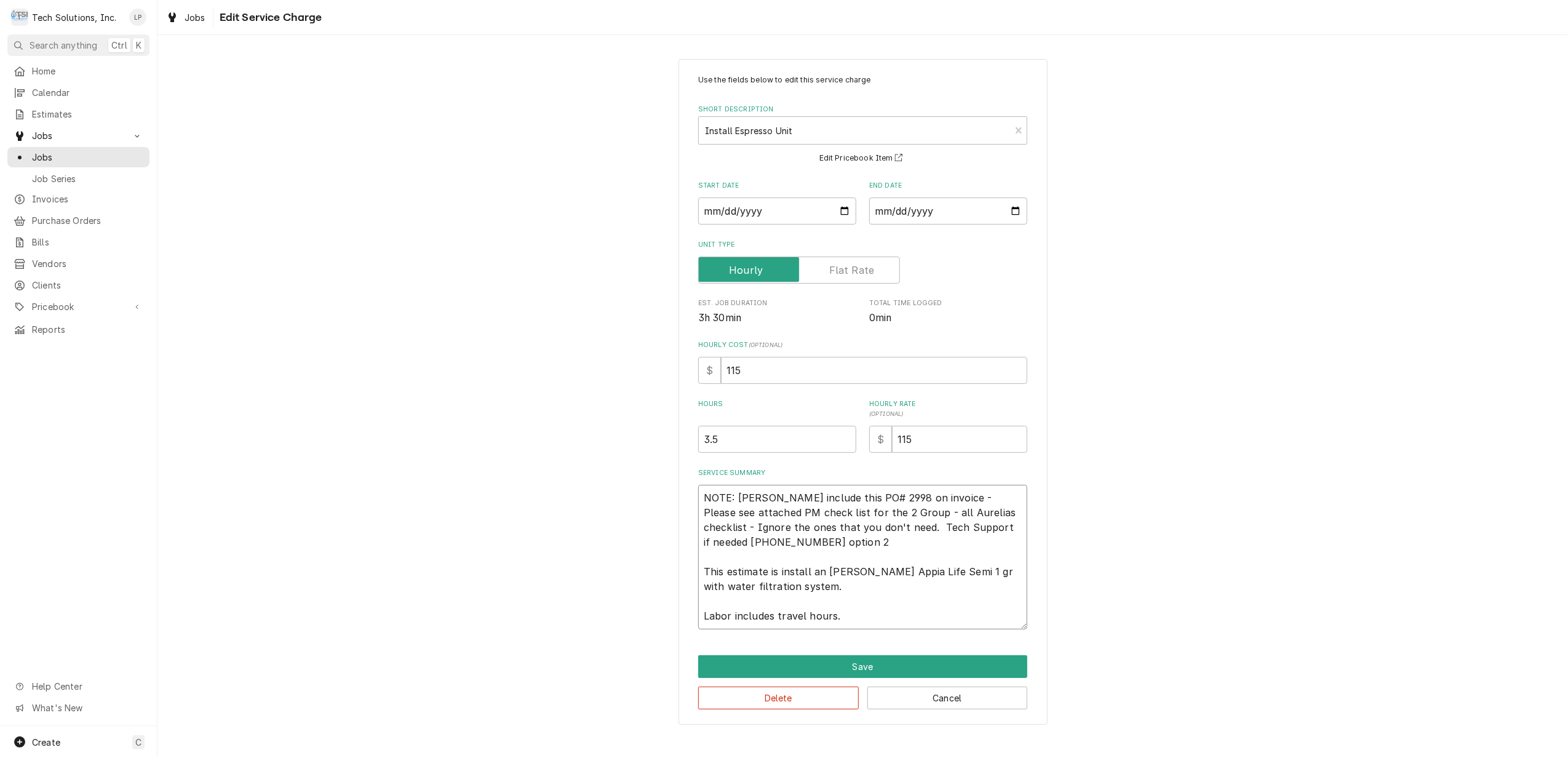
type textarea "NOTE: Leah include this PO# 2998 on invoice - Please see attached PM check list…"
type textarea "x"
type textarea "NOTE: Leah include this PO# 2998 on invoice - Please see attached PM check list…"
type textarea "x"
type textarea "NOTE: Leah include this PO# 2998 on invoice - Please see attached PM check list…"
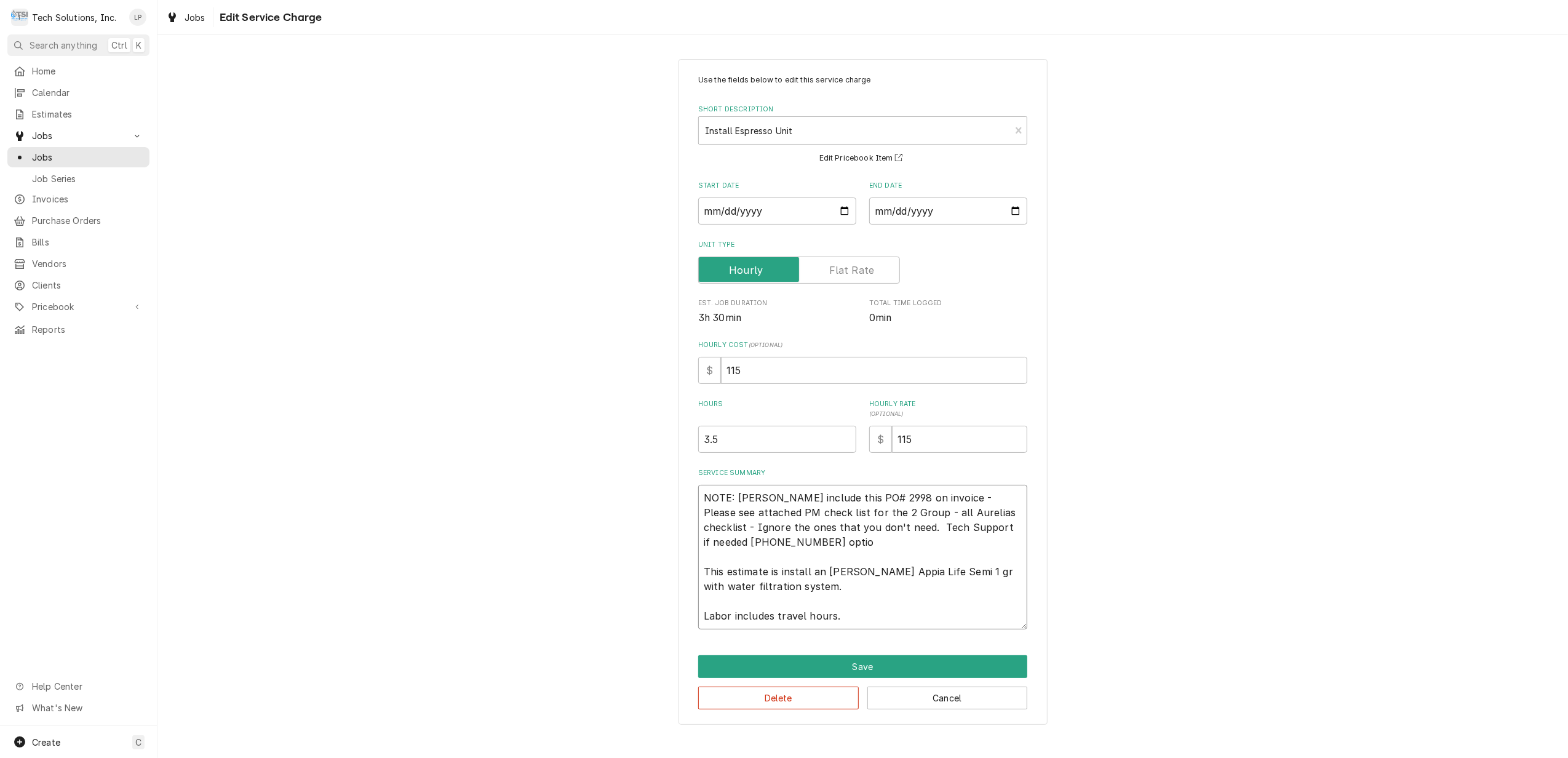
type textarea "x"
type textarea "NOTE: Leah include this PO# 2998 on invoice - Please see attached PM check list…"
type textarea "x"
type textarea "NOTE: Leah include this PO# 2998 on invoice - Please see attached PM check list…"
type textarea "x"
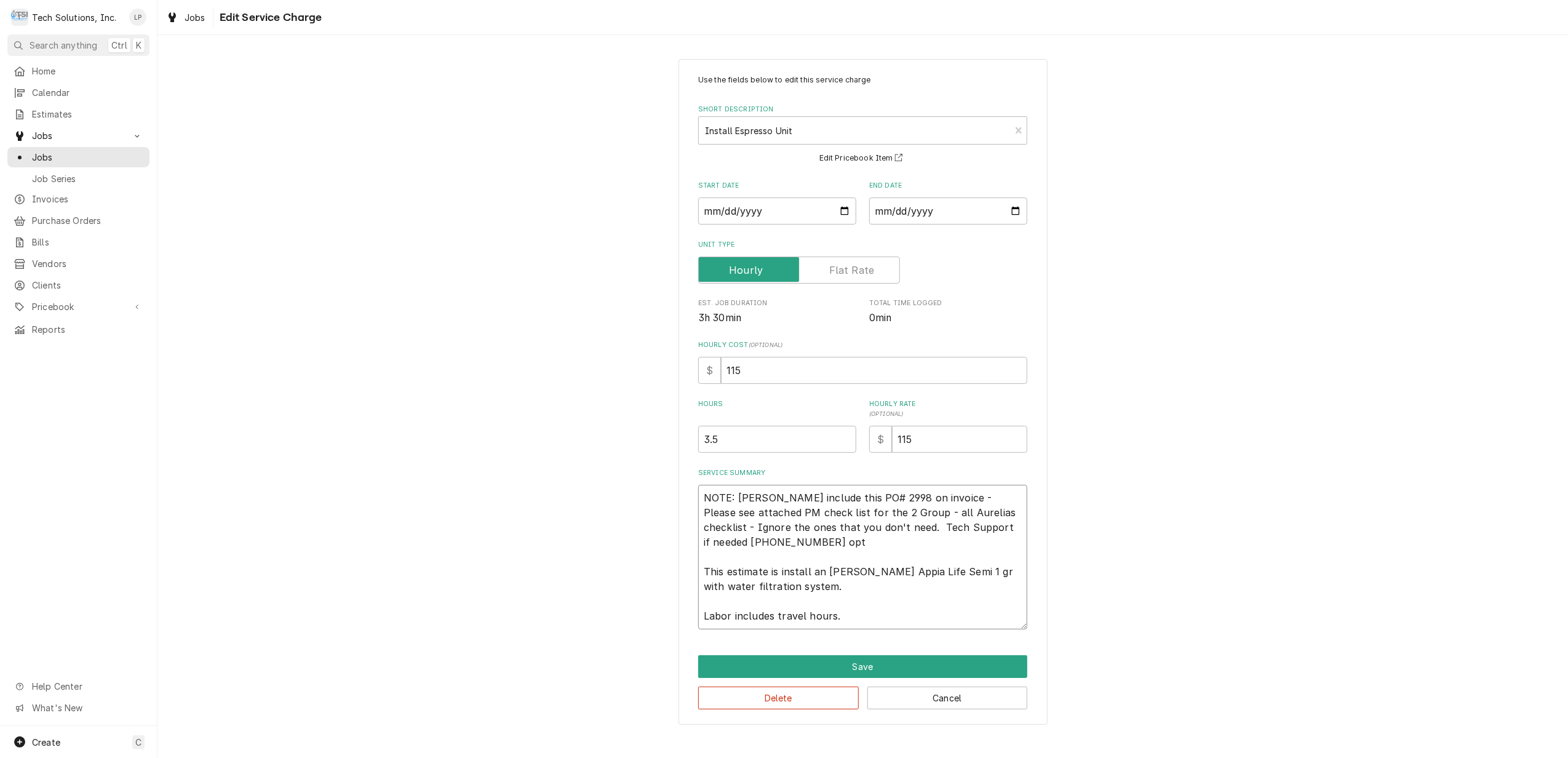
type textarea "NOTE: Leah include this PO# 2998 on invoice - Please see attached PM check list…"
type textarea "x"
type textarea "NOTE: Leah include this PO# 2998 on invoice - Please see attached PM check list…"
type textarea "x"
type textarea "NOTE: Leah include this PO# 2998 on invoice - Please see attached PM check list…"
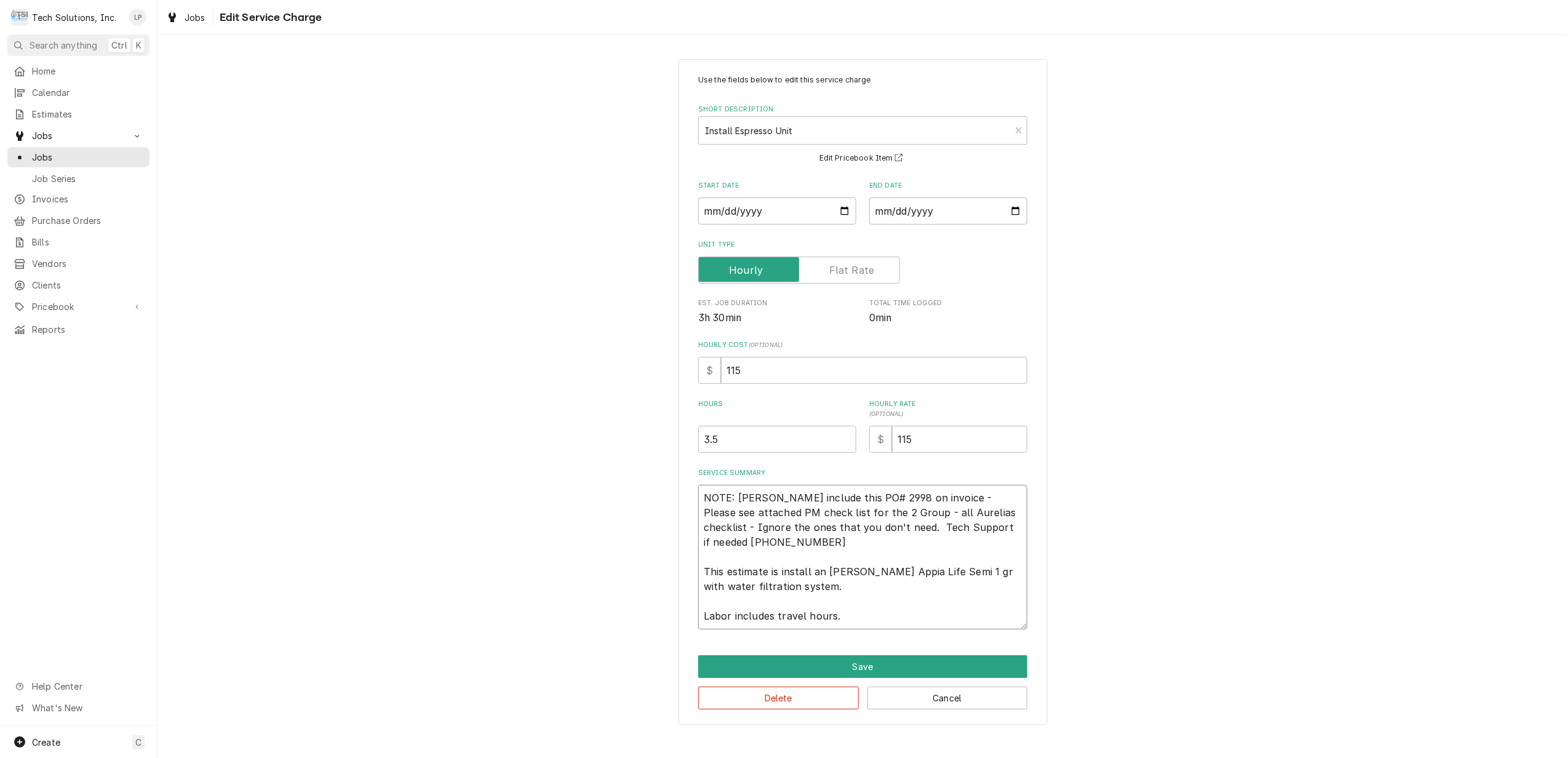
type textarea "x"
type textarea "NOTE: Leah include this PO# 2998 on invoice - Please see attached PM check list…"
type textarea "x"
type textarea "NOTE: Leah include this PO# 2998 on invoice - Please see attached PM check list…"
type textarea "x"
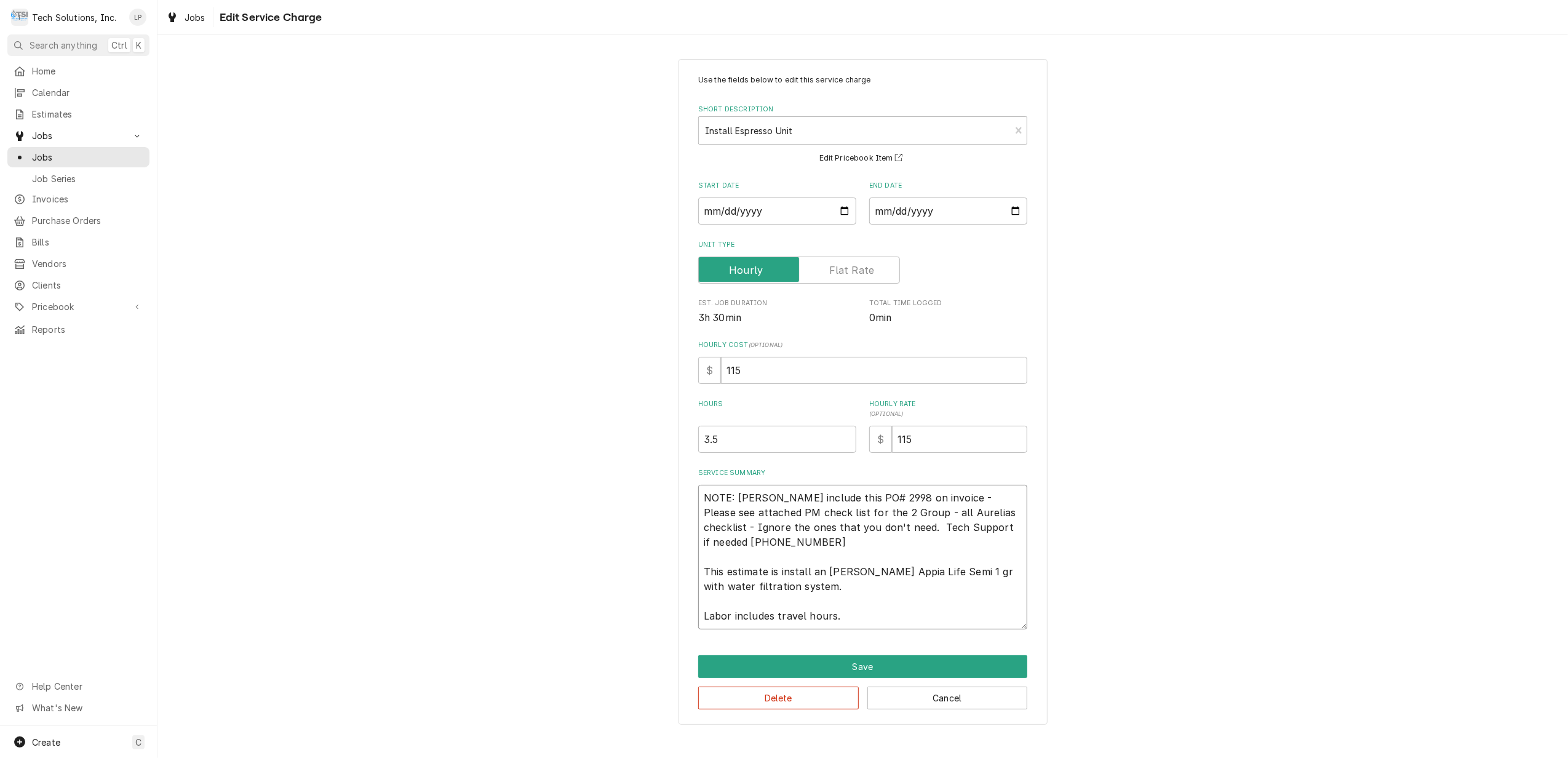
type textarea "NOTE: Leah include this PO# 2998 on invoice - Please see attached PM check list…"
type textarea "x"
type textarea "NOTE: Leah include this PO# 2998 on invoice - Please see attached PM check list…"
type textarea "x"
type textarea "NOTE: Leah include this PO# 2998 on invoice - Please see attached PM check list…"
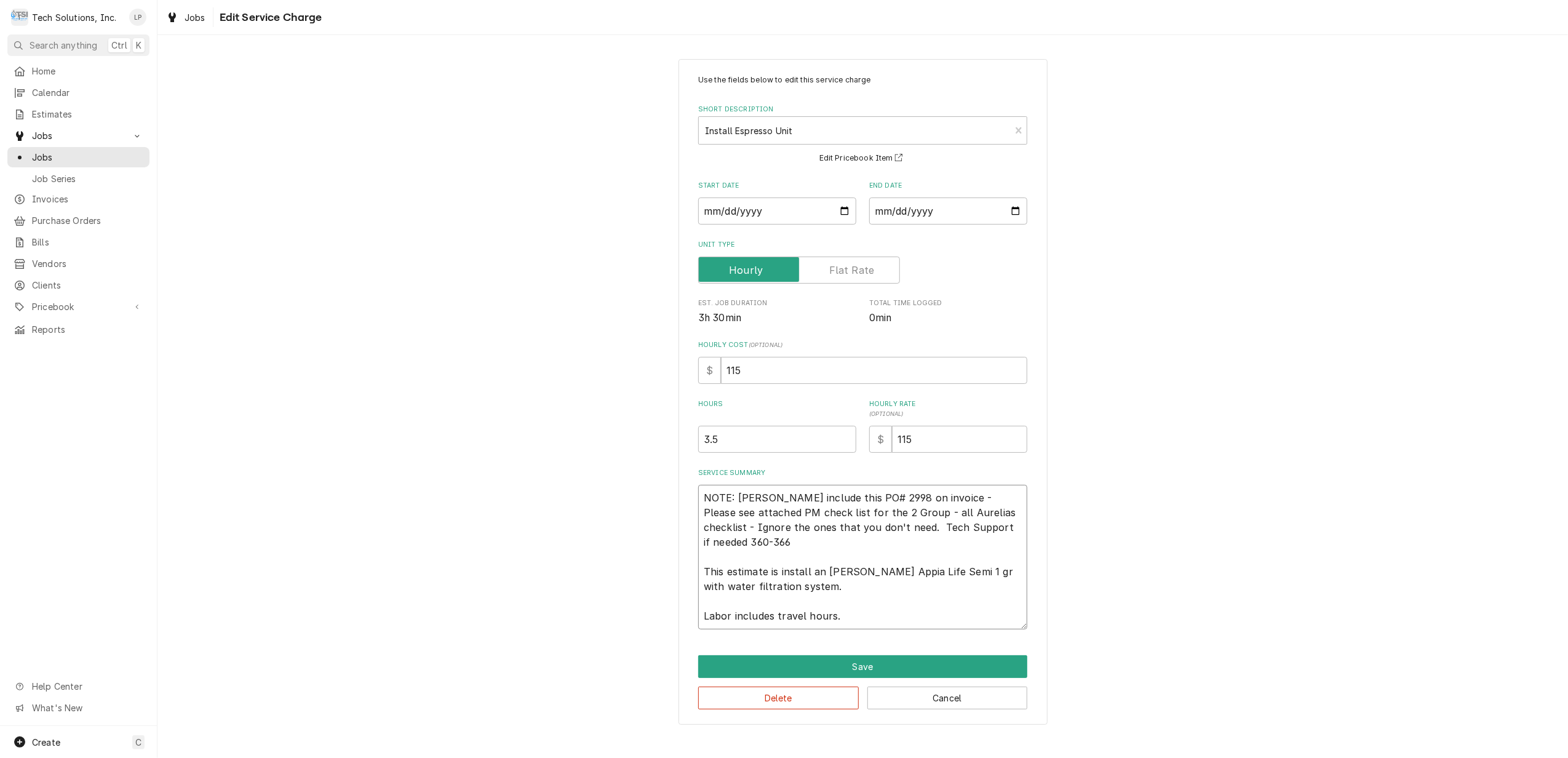
type textarea "x"
type textarea "NOTE: Leah include this PO# 2998 on invoice - Please see attached PM check list…"
type textarea "x"
type textarea "NOTE: Leah include this PO# 2998 on invoice - Please see attached PM check list…"
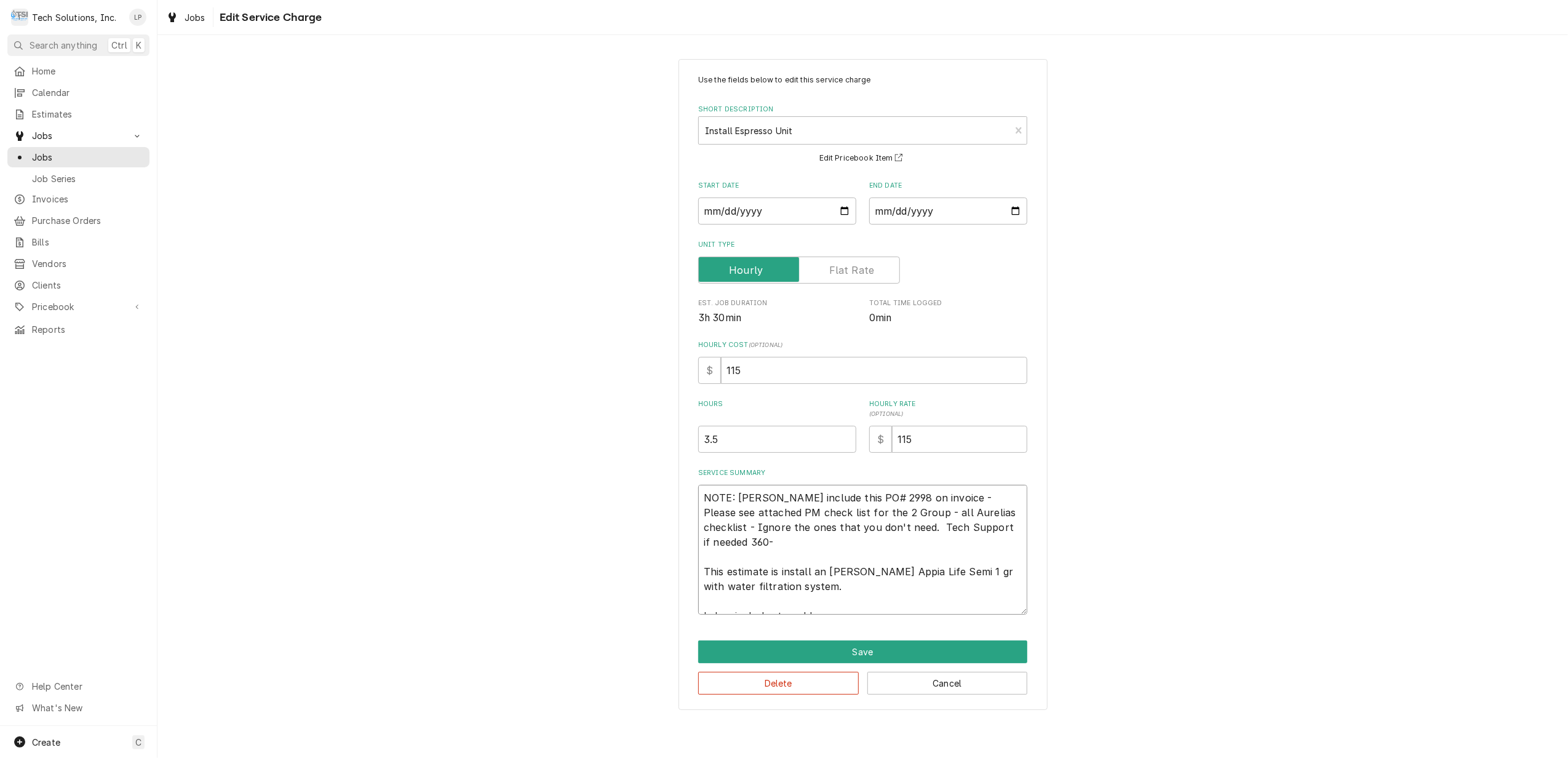
type textarea "x"
type textarea "NOTE: Leah include this PO# 2998 on invoice - Please see attached PM check list…"
type textarea "x"
type textarea "NOTE: Leah include this PO# 2998 on invoice - Please see attached PM check list…"
type textarea "x"
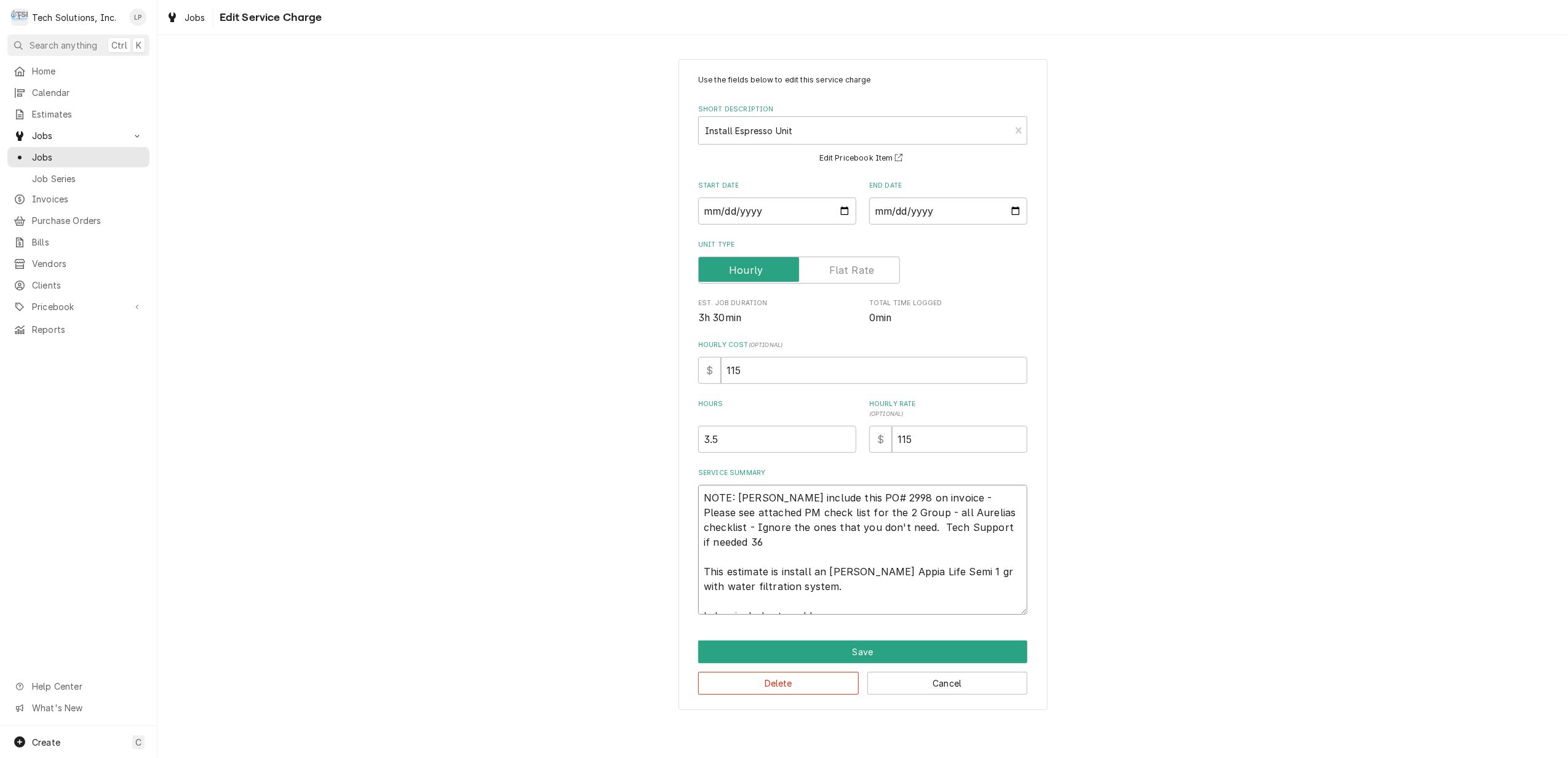
type textarea "NOTE: Leah include this PO# 2998 on invoice - Please see attached PM check list…"
type textarea "x"
type textarea "NOTE: Leah include this PO# 2998 on invoice - Please see attached PM check list…"
type textarea "x"
type textarea "NOTE: Leah include this PO# 2998 on invoice - Please see attached PM check list…"
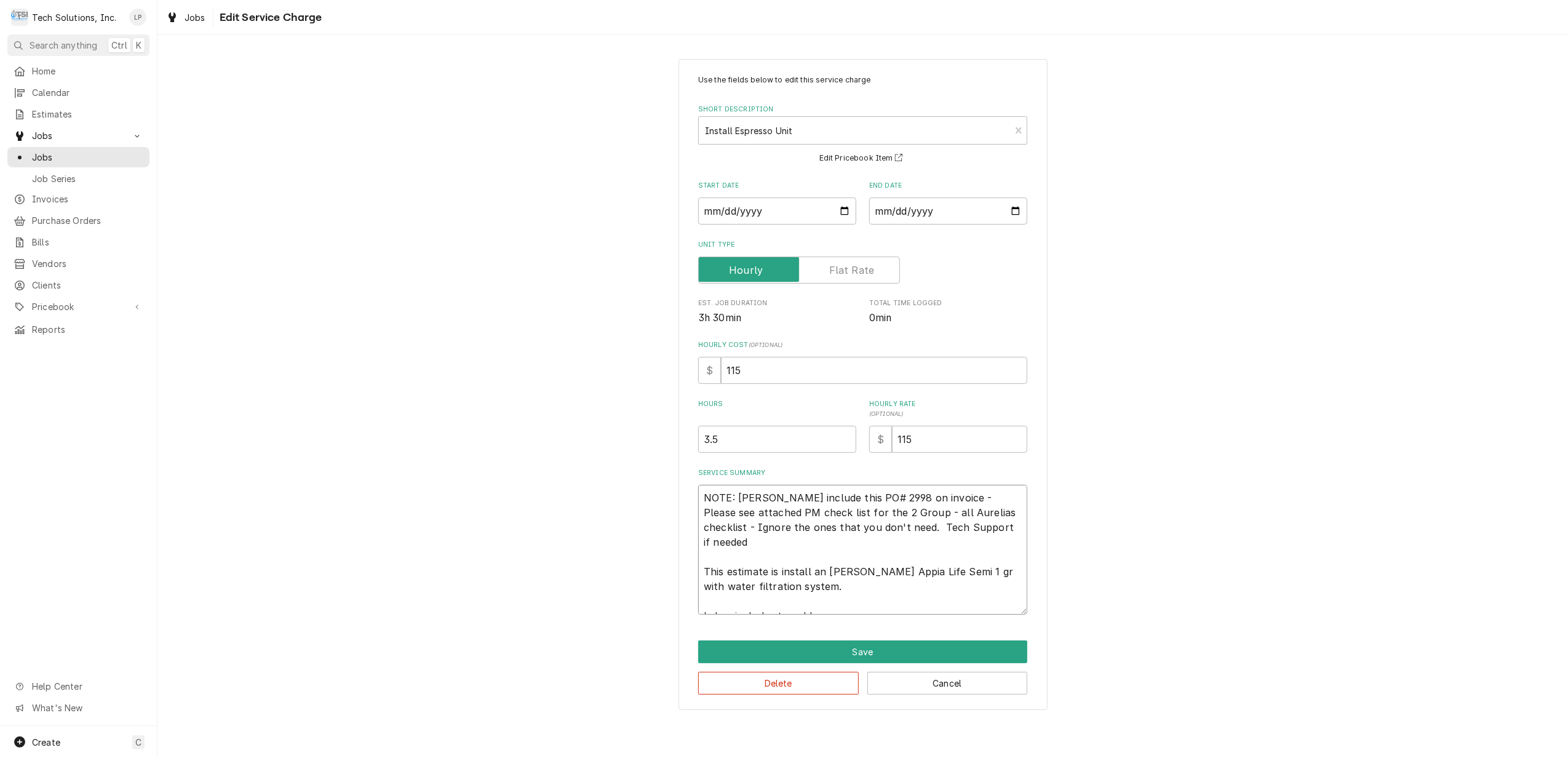
type textarea "x"
type textarea "NOTE: Leah include this PO# 2998 on invoice - Please see attached PM check list…"
type textarea "x"
type textarea "NOTE: Leah include this PO# 2998 on invoice - Please see attached PM check list…"
type textarea "x"
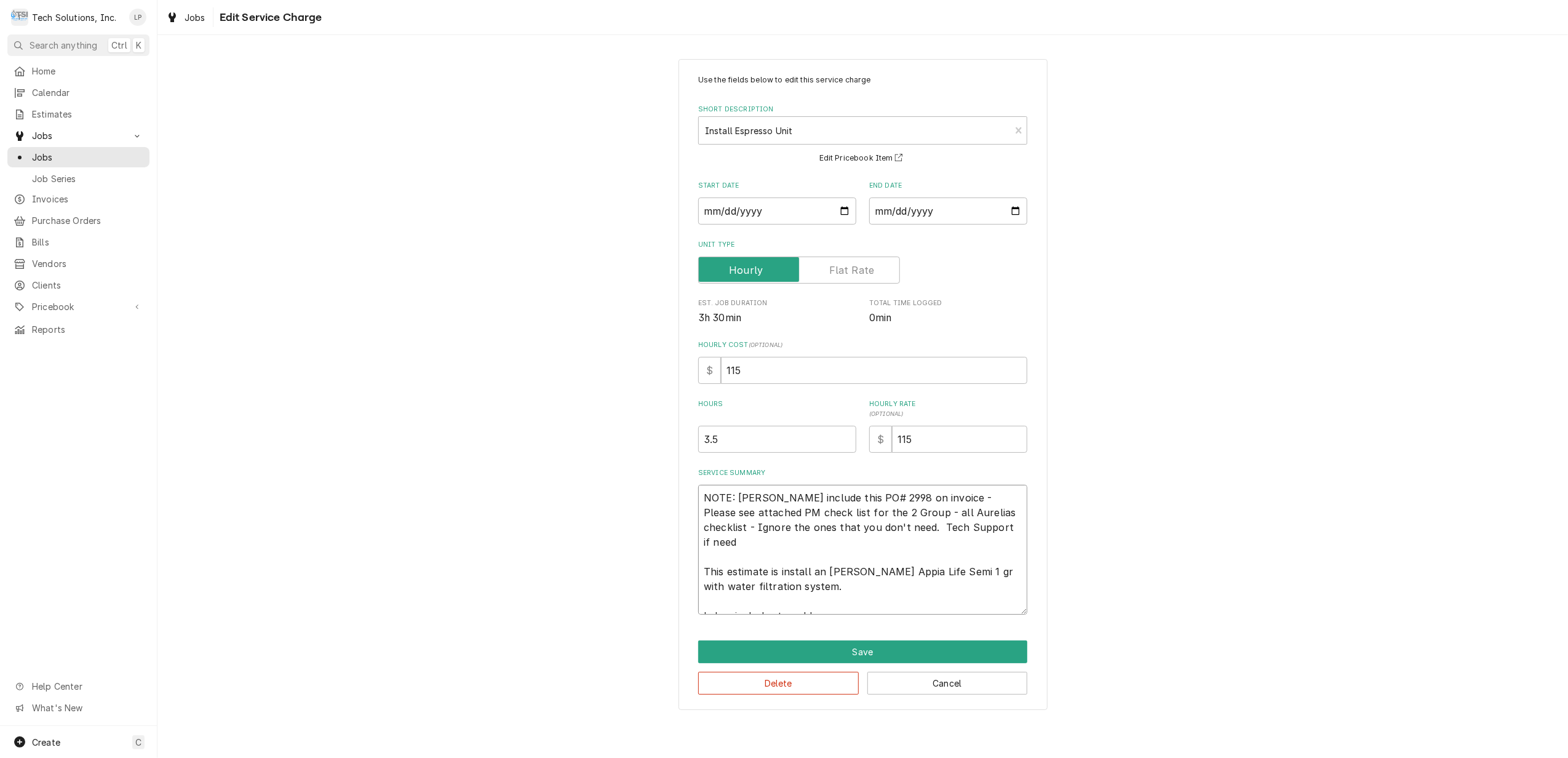
type textarea "NOTE: Leah include this PO# 2998 on invoice - Please see attached PM check list…"
type textarea "x"
type textarea "NOTE: Leah include this PO# 2998 on invoice - Please see attached PM check list…"
type textarea "x"
type textarea "NOTE: Leah include this PO# 2998 on invoice - Please see attached PM check list…"
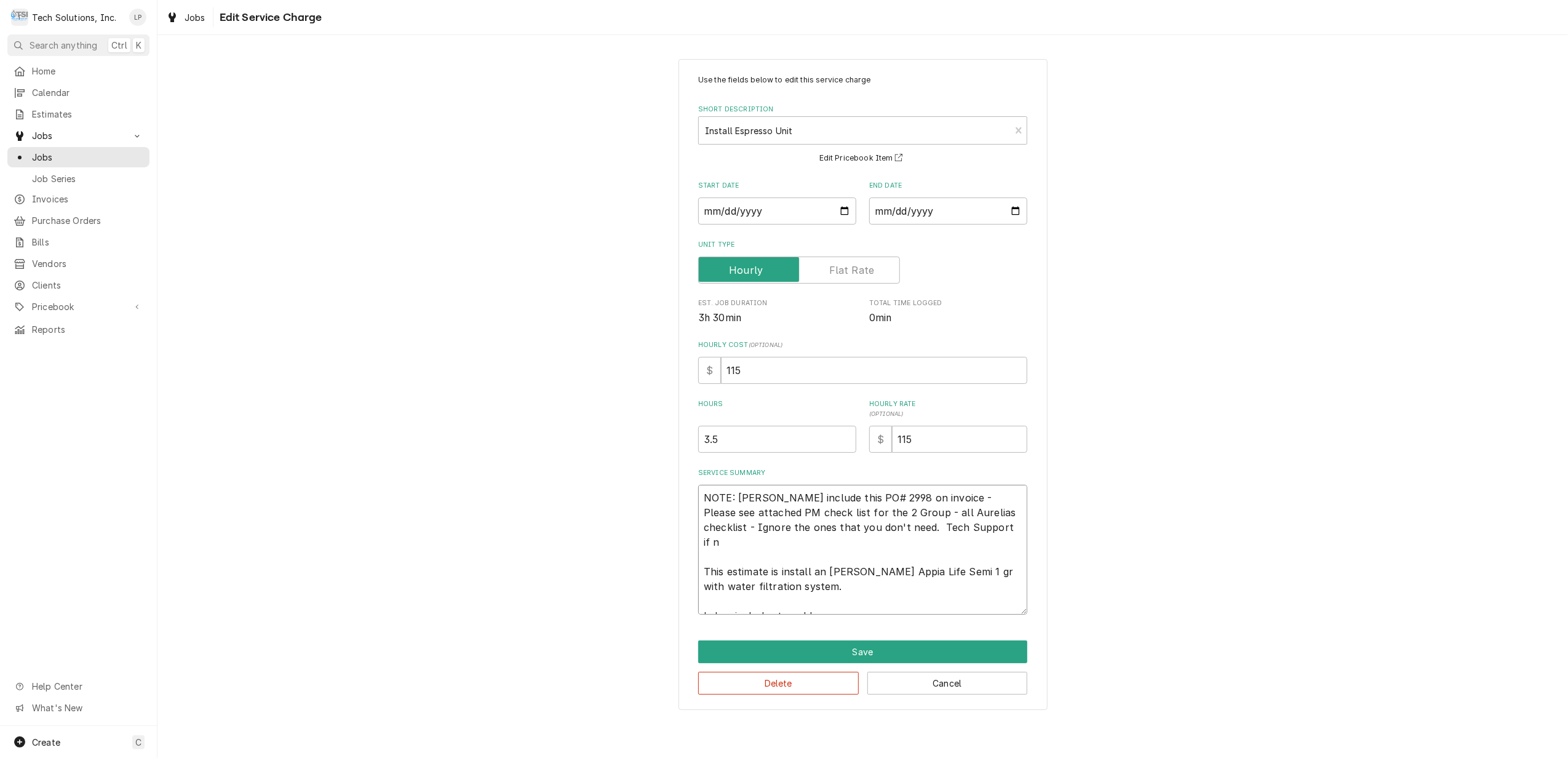
type textarea "x"
type textarea "NOTE: Leah include this PO# 2998 on invoice - Please see attached PM check list…"
type textarea "x"
type textarea "NOTE: Leah include this PO# 2998 on invoice - Please see attached PM check list…"
type textarea "x"
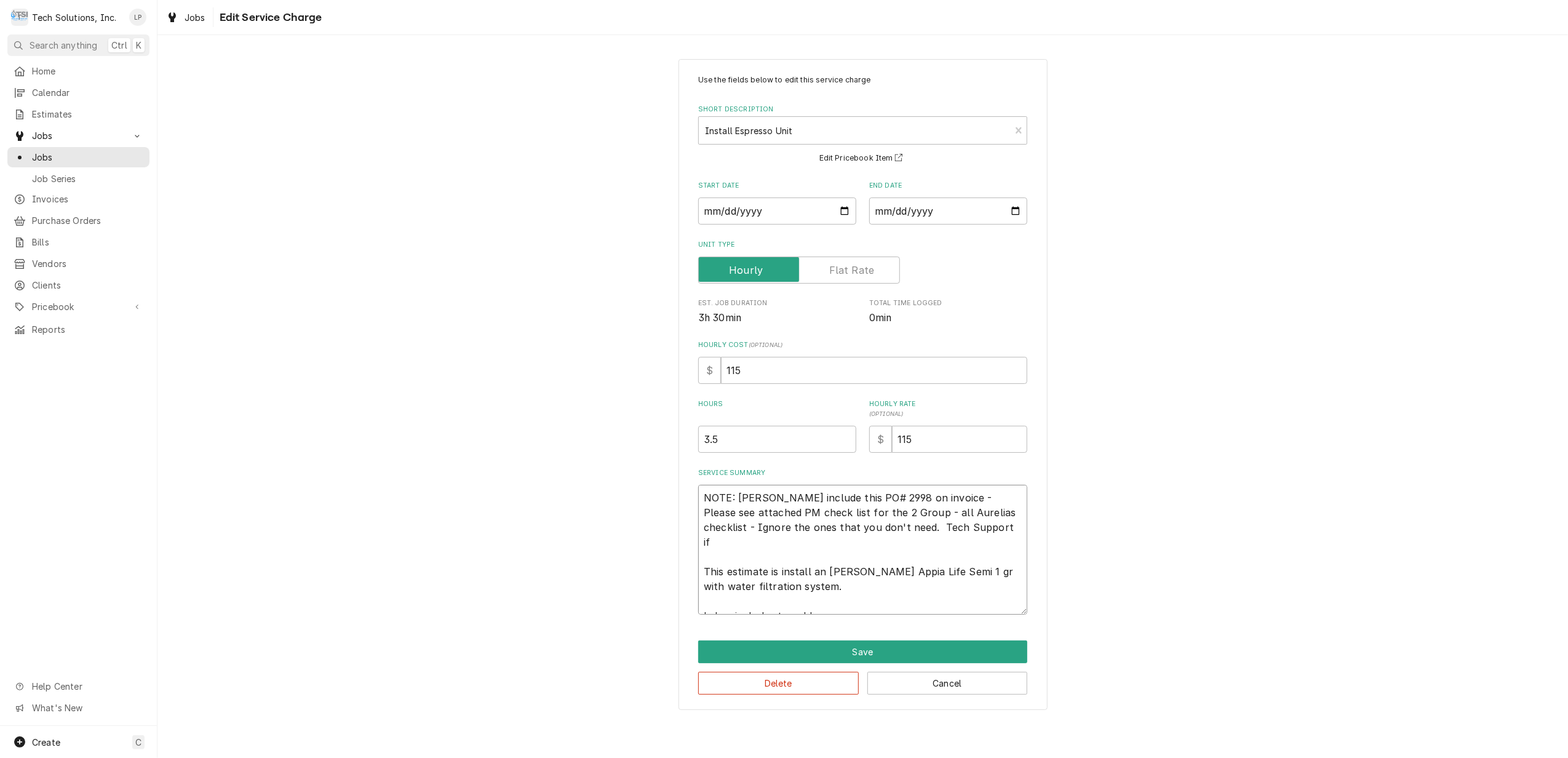
type textarea "NOTE: Leah include this PO# 2998 on invoice - Please see attached PM check list…"
type textarea "x"
type textarea "NOTE: Leah include this PO# 2998 on invoice - Please see attached PM check list…"
type textarea "x"
type textarea "NOTE: Leah include this PO# 2998 on invoice - Please see attached PM check list…"
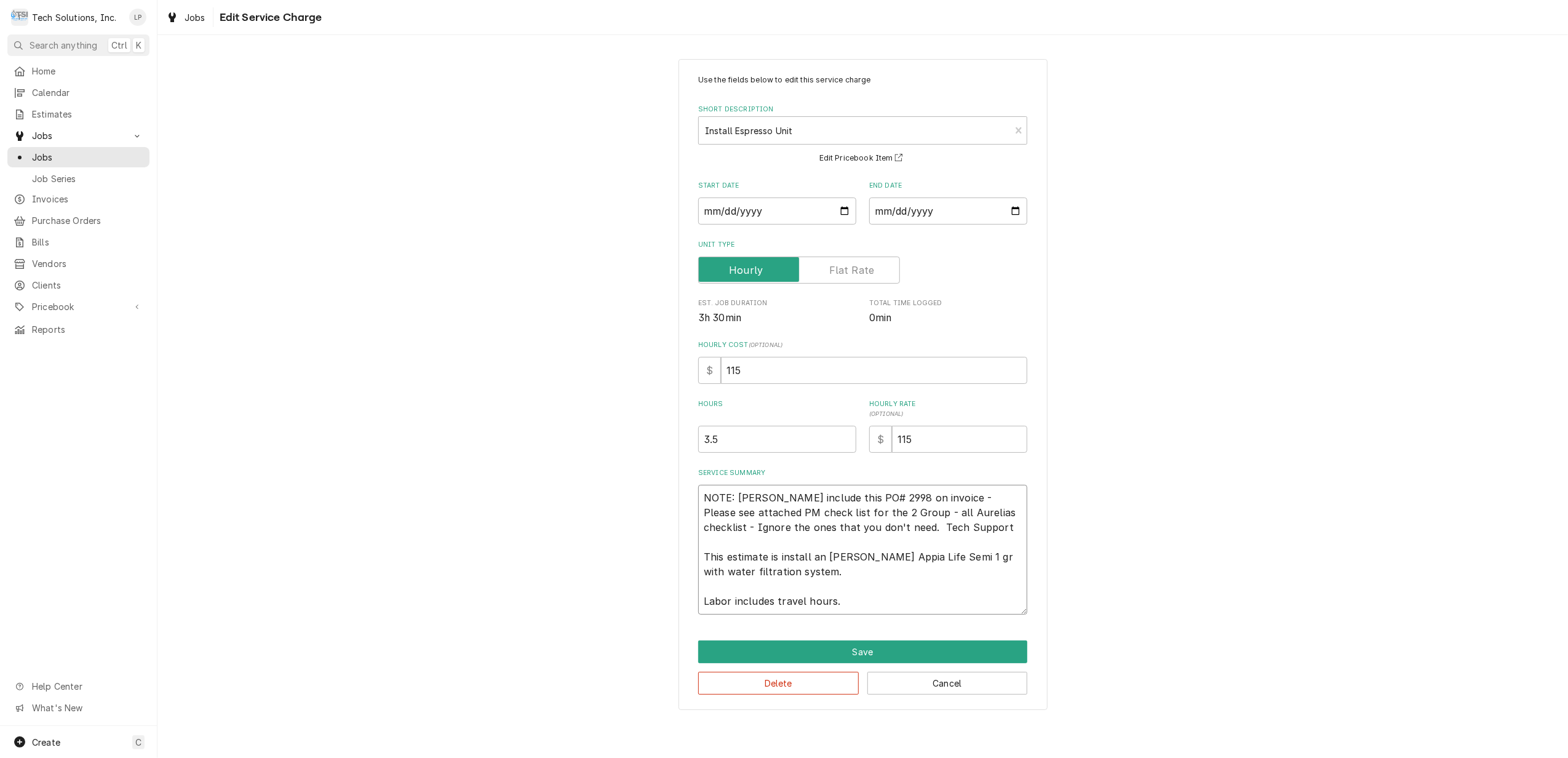
type textarea "x"
type textarea "NOTE: Leah include this PO# 2998 on invoice - Please see attached PM check list…"
type textarea "x"
type textarea "NOTE: Leah include this PO# 2998 on invoice - Please see attached PM check list…"
type textarea "x"
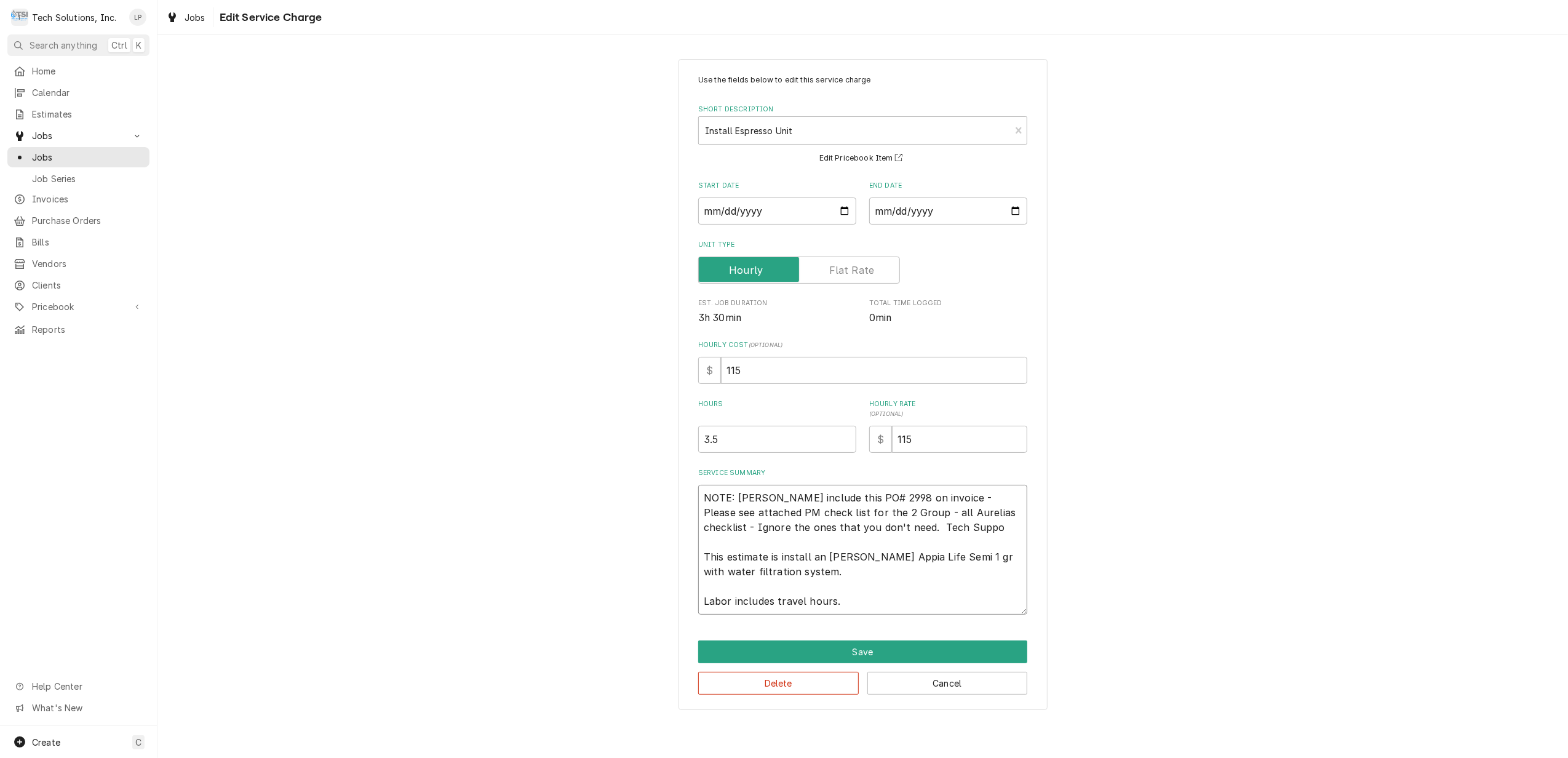
type textarea "NOTE: Leah include this PO# 2998 on invoice - Please see attached PM check list…"
type textarea "x"
type textarea "NOTE: Leah include this PO# 2998 on invoice - Please see attached PM check list…"
type textarea "x"
type textarea "NOTE: Leah include this PO# 2998 on invoice - Please see attached PM check list…"
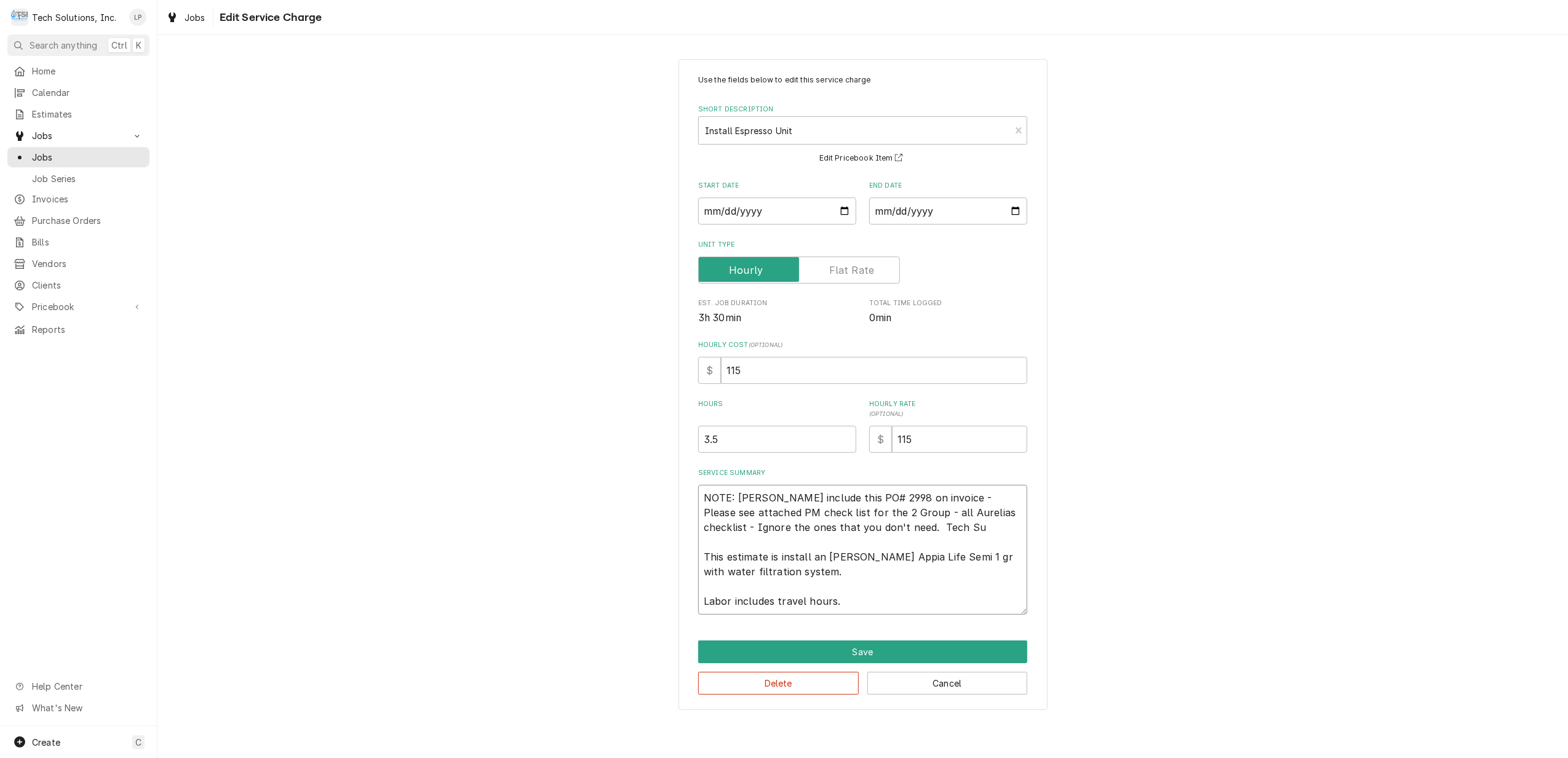
type textarea "x"
type textarea "NOTE: Leah include this PO# 2998 on invoice - Please see attached PM check list…"
type textarea "x"
type textarea "NOTE: Leah include this PO# 2998 on invoice - Please see attached PM check list…"
type textarea "x"
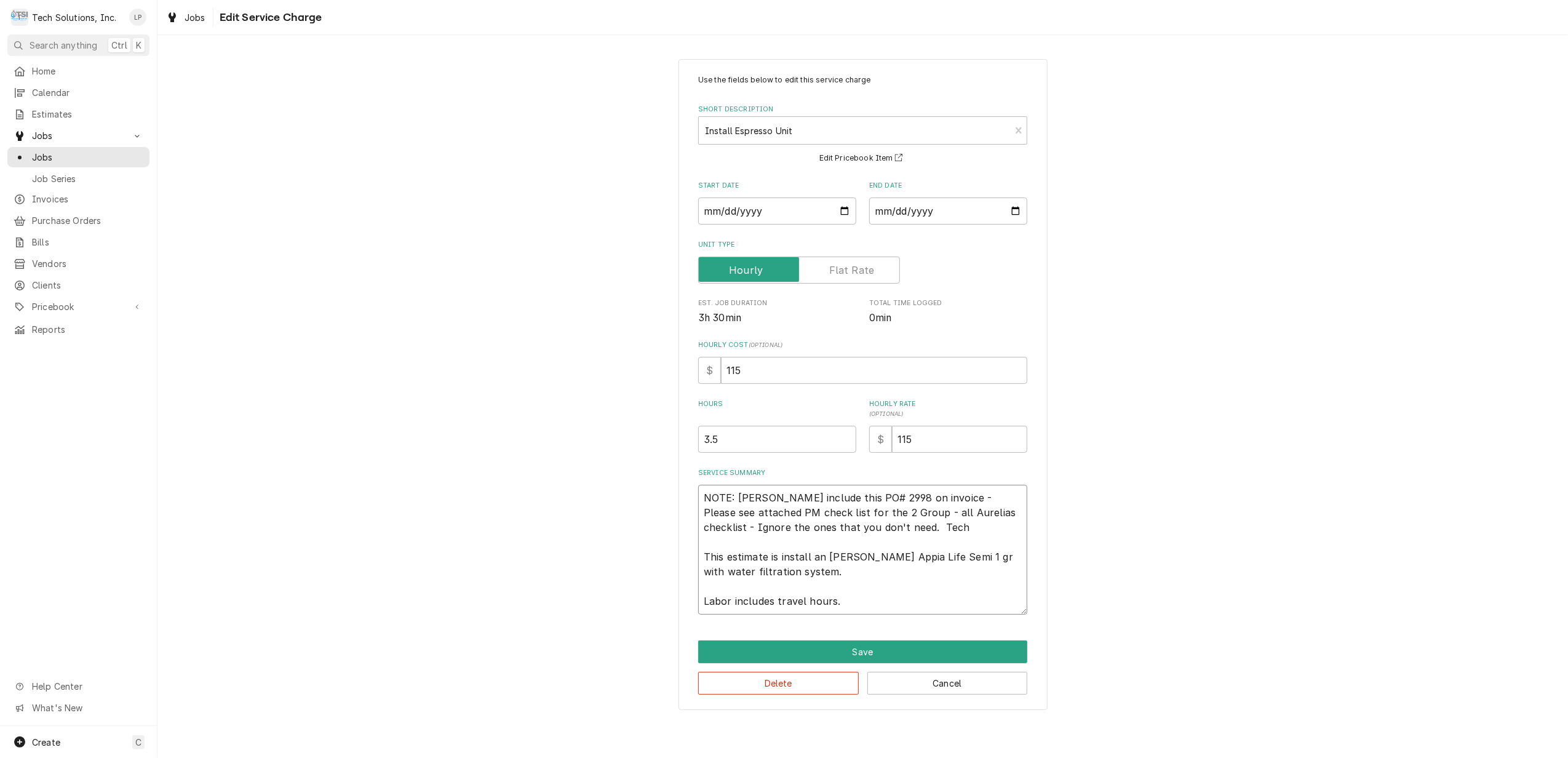
type textarea "NOTE: Leah include this PO# 2998 on invoice - Please see attached PM check list…"
type textarea "x"
type textarea "NOTE: Leah include this PO# 2998 on invoice - Please see attached PM check list…"
type textarea "x"
type textarea "NOTE: Leah include this PO# 2998 on invoice - Please see attached PM check list…"
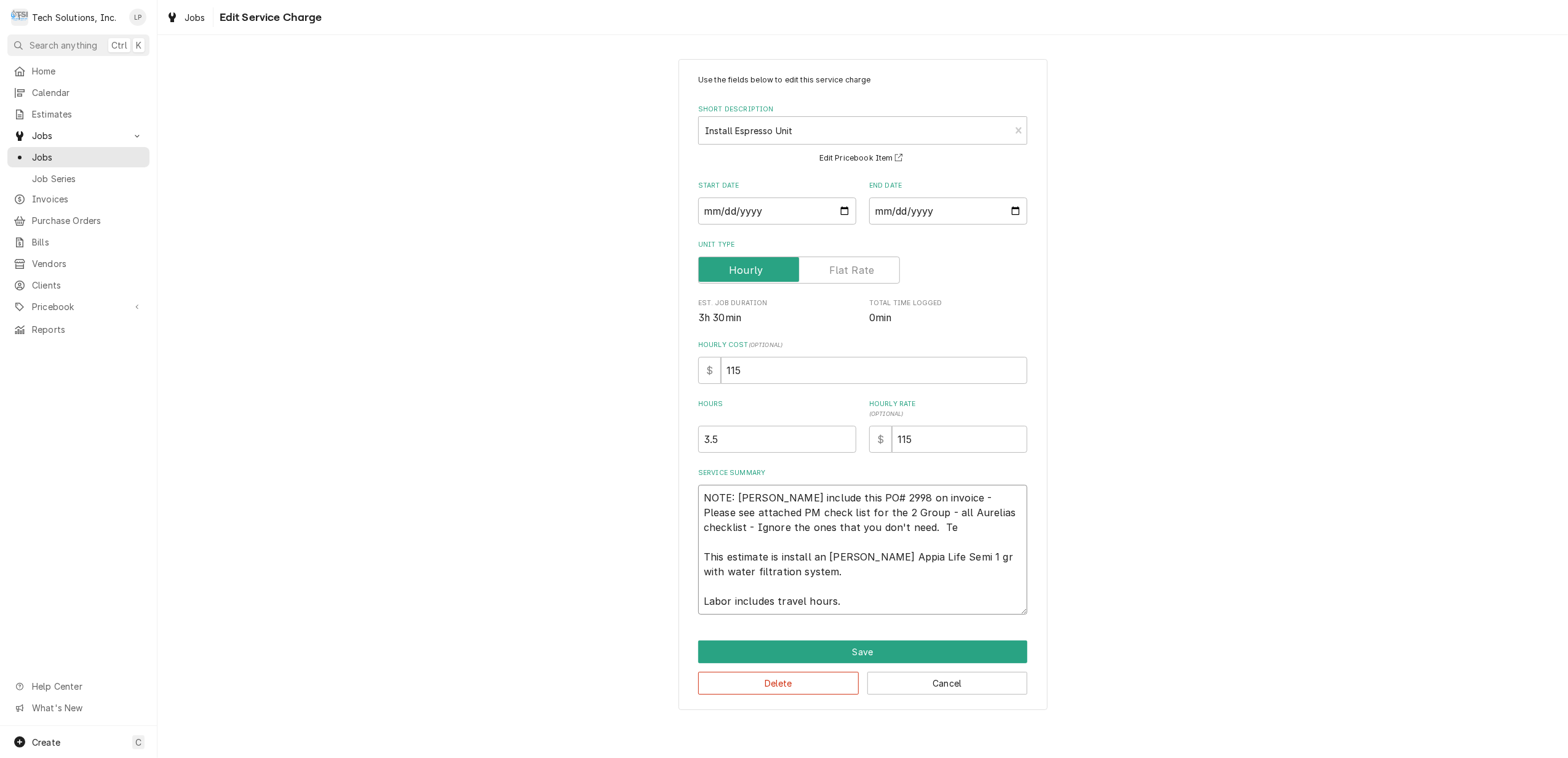
type textarea "x"
type textarea "NOTE: Leah include this PO# 2998 on invoice - Please see attached PM check list…"
type textarea "x"
type textarea "NOTE: Leah include this PO# 2998 on invoice - Please see attached PM check list…"
type textarea "x"
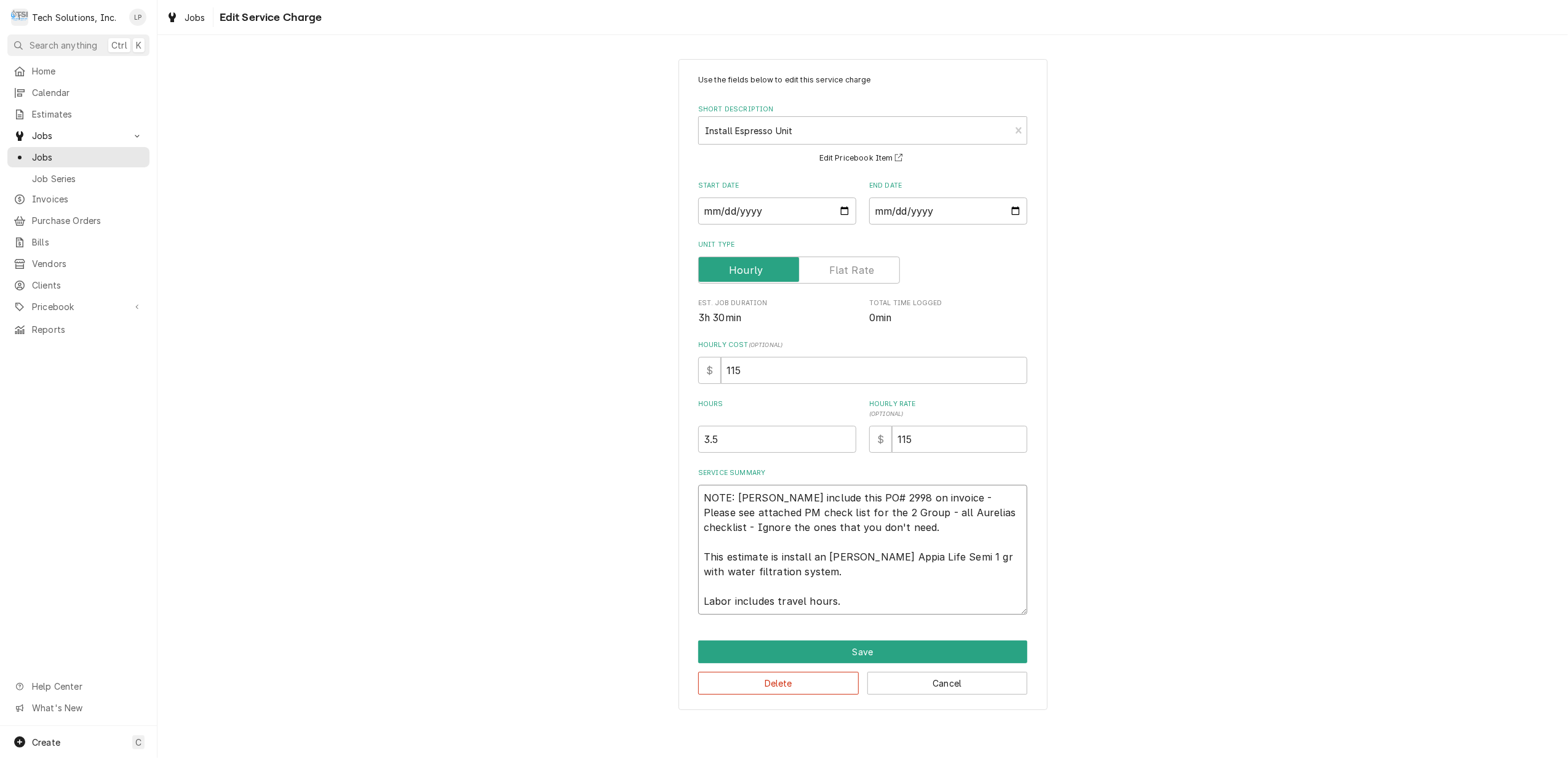
type textarea "NOTE: Leah include this PO# 2998 on invoice - Please see attached PM check list…"
type textarea "x"
type textarea "NOTE: Leah include this PO# 2998 on invoice - Please see attached PM check list…"
type textarea "x"
type textarea "NOTE: Leah include this PO# 2998 on invoice - Please see attached PM check list…"
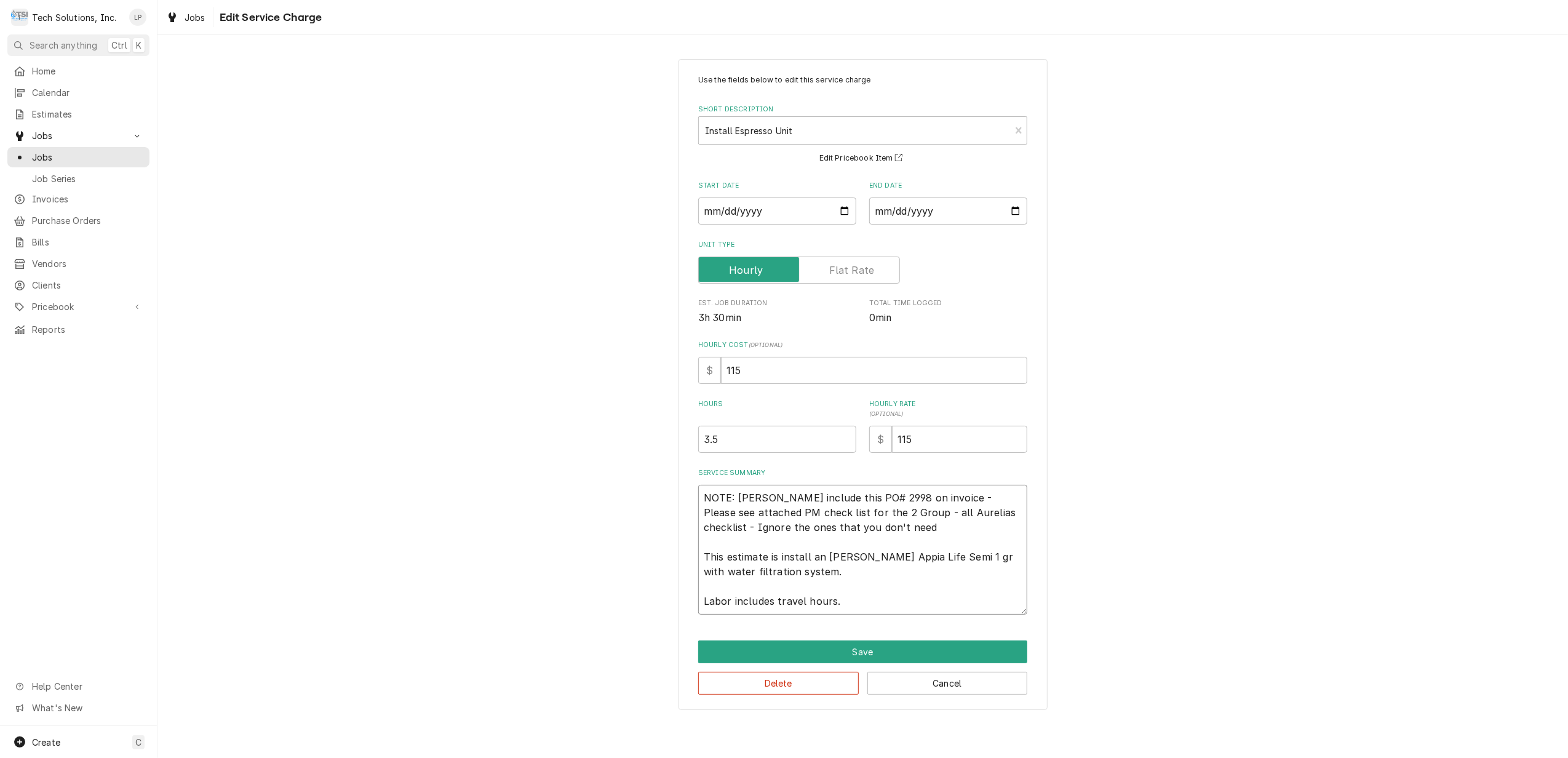
type textarea "x"
type textarea "NOTE: Leah include this PO# 2998 on invoice - Please see attached PM check list…"
type textarea "x"
type textarea "NOTE: Leah include this PO# 2998 on invoice - Please see attached PM check list…"
type textarea "x"
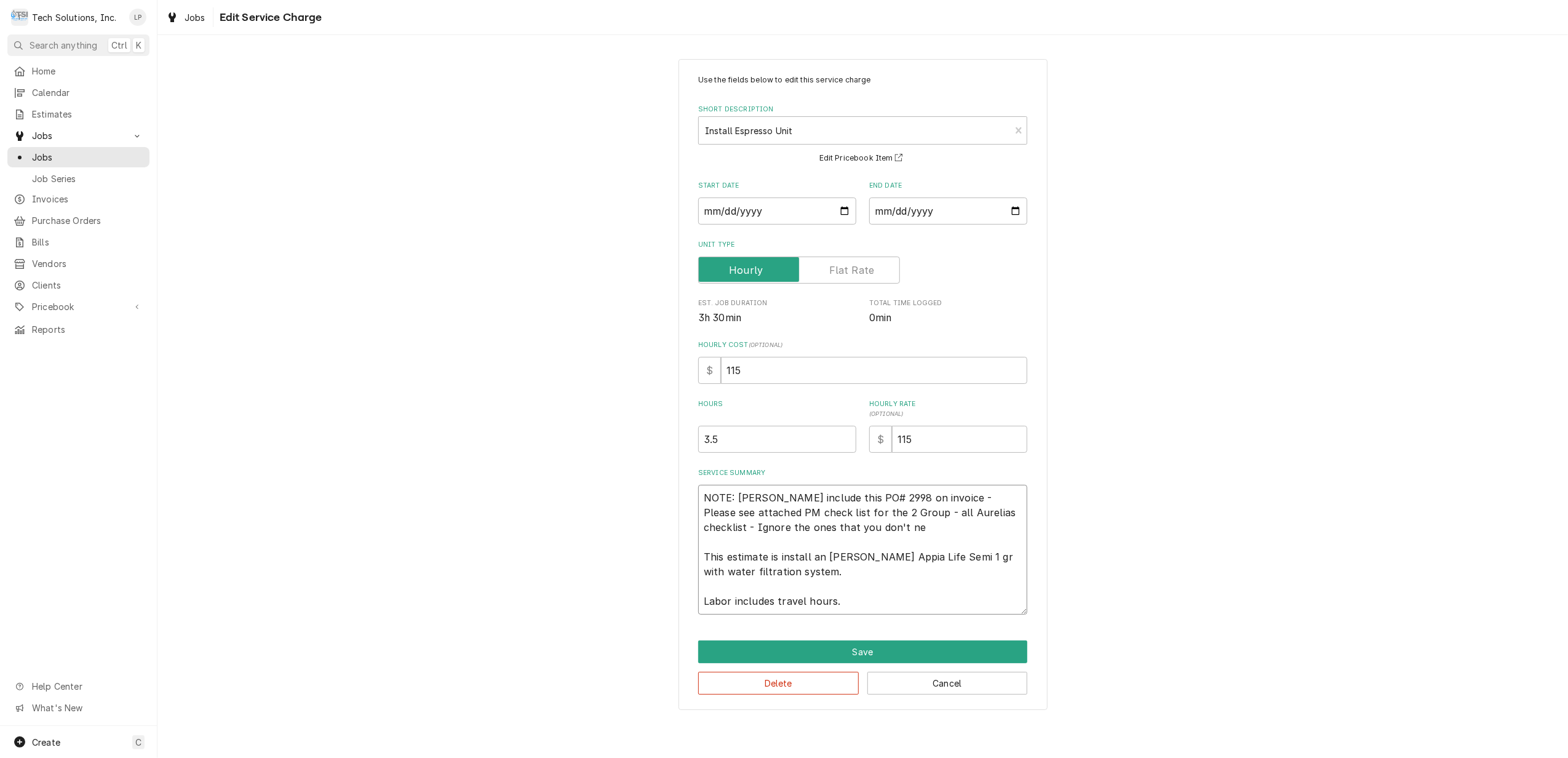
type textarea "NOTE: Leah include this PO# 2998 on invoice - Please see attached PM check list…"
type textarea "x"
type textarea "NOTE: Leah include this PO# 2998 on invoice - Please see attached PM check list…"
type textarea "x"
type textarea "NOTE: Leah include this PO# 2998 on invoice - Please see attached PM check list…"
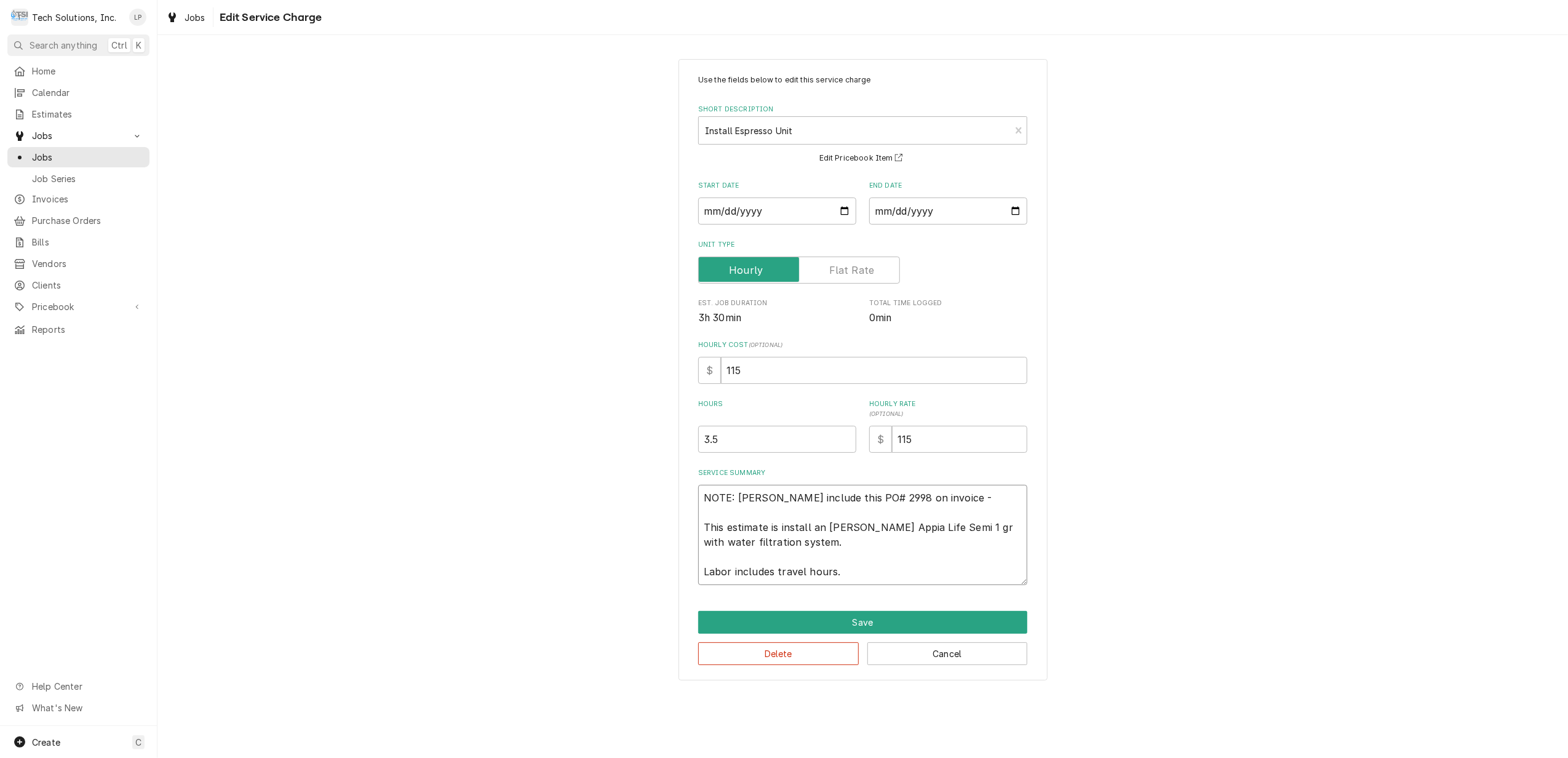
click at [796, 549] on textarea "NOTE: Leah include this PO# 2998 on invoice - This estimate is install an Simon…" at bounding box center [863, 534] width 329 height 100
drag, startPoint x: 771, startPoint y: 501, endPoint x: 1189, endPoint y: 472, distance: 419.0
click at [1189, 472] on div "Use the fields below to edit this service charge Short Description Install Espr…" at bounding box center [863, 370] width 1410 height 644
click at [801, 544] on textarea "NOTE: Leah include this PO# 2998 on invoice - This estimate is install an Simon…" at bounding box center [863, 534] width 329 height 100
click at [840, 569] on textarea "NOTE: Leah include this PO# 2998 on invoice - This estimate is install an Simon…" at bounding box center [863, 534] width 329 height 100
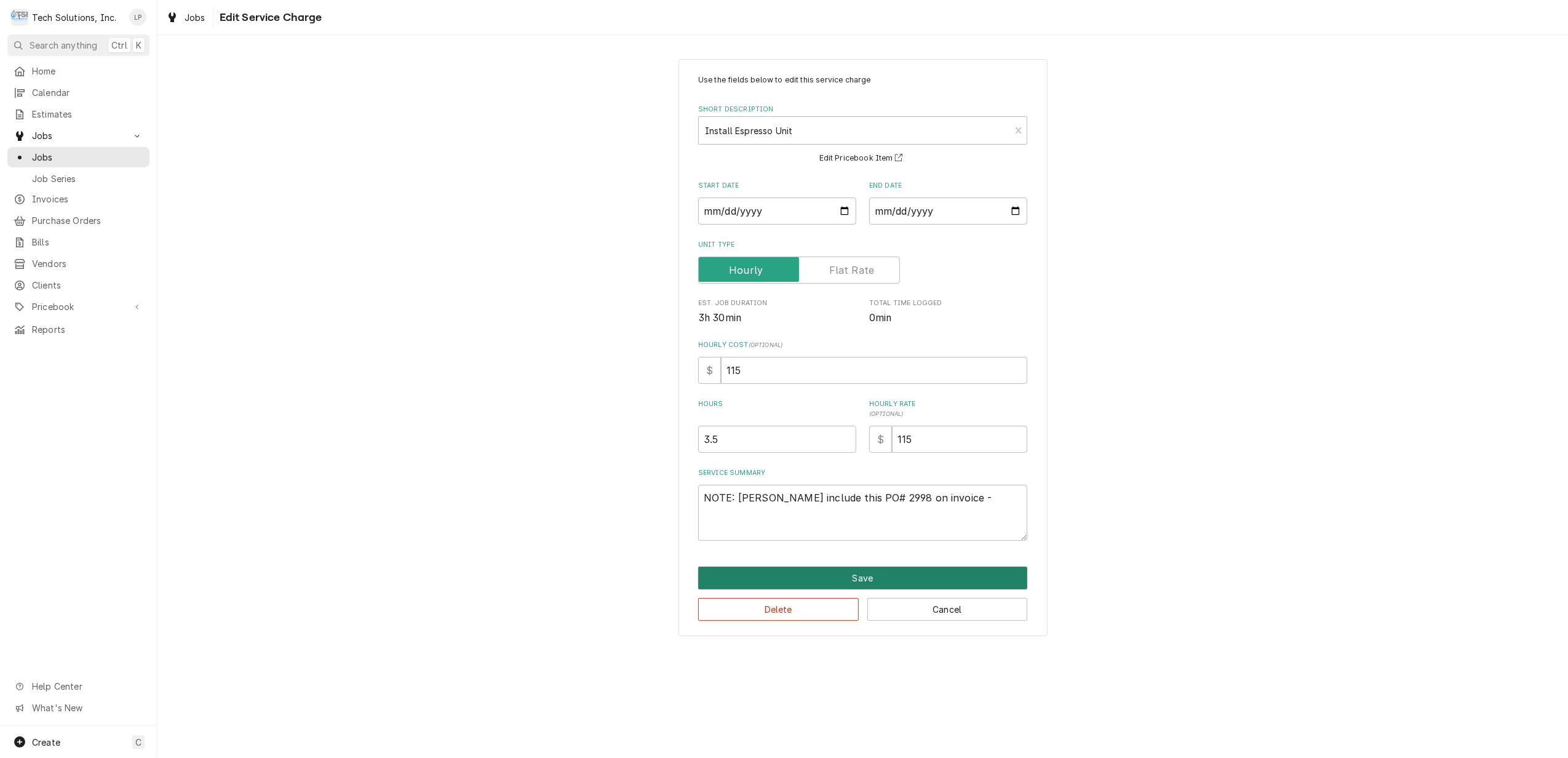
click at [891, 577] on button "Save" at bounding box center [863, 577] width 329 height 23
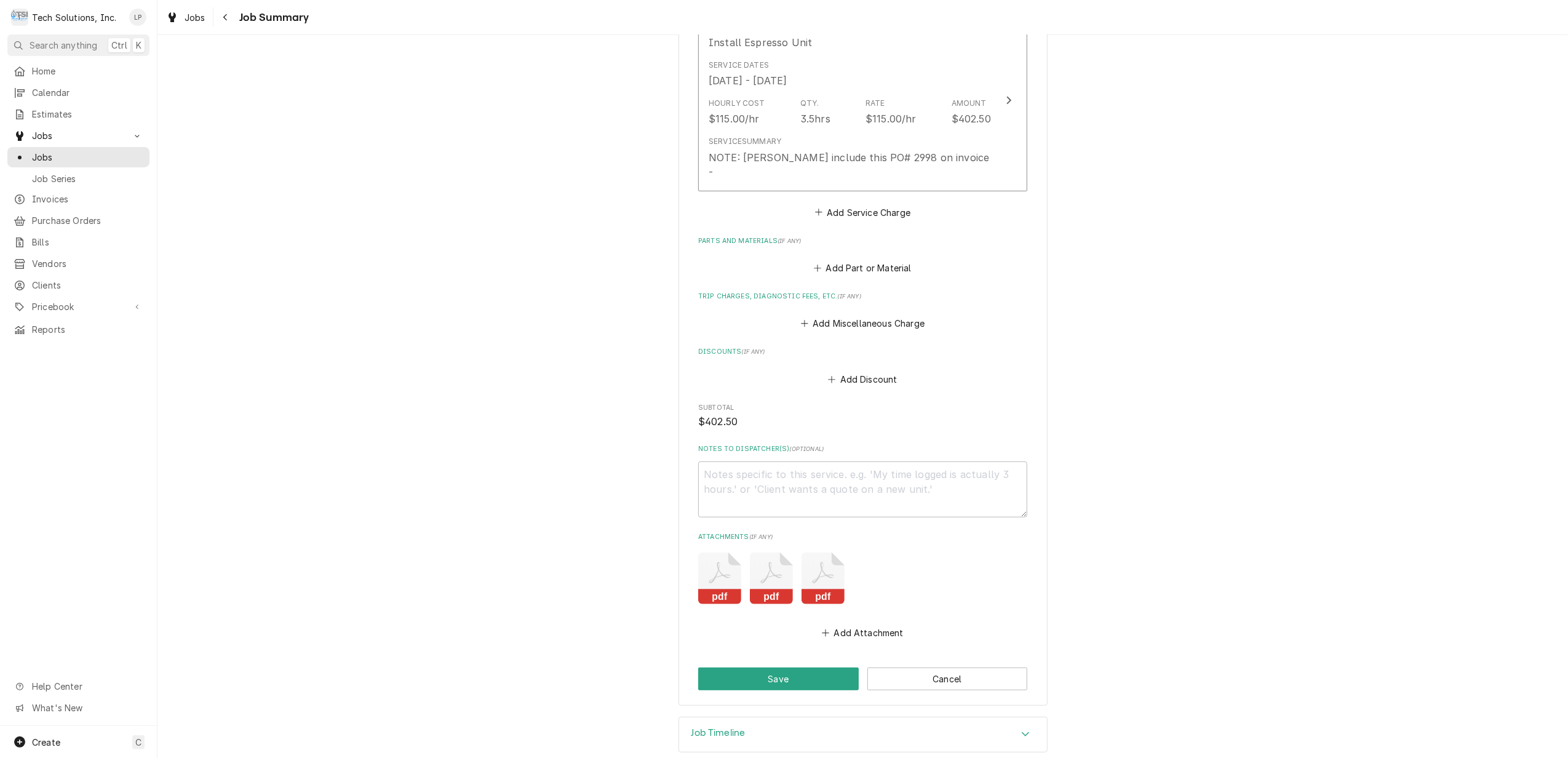
scroll to position [346, 0]
click at [817, 663] on button "Save" at bounding box center [779, 675] width 161 height 23
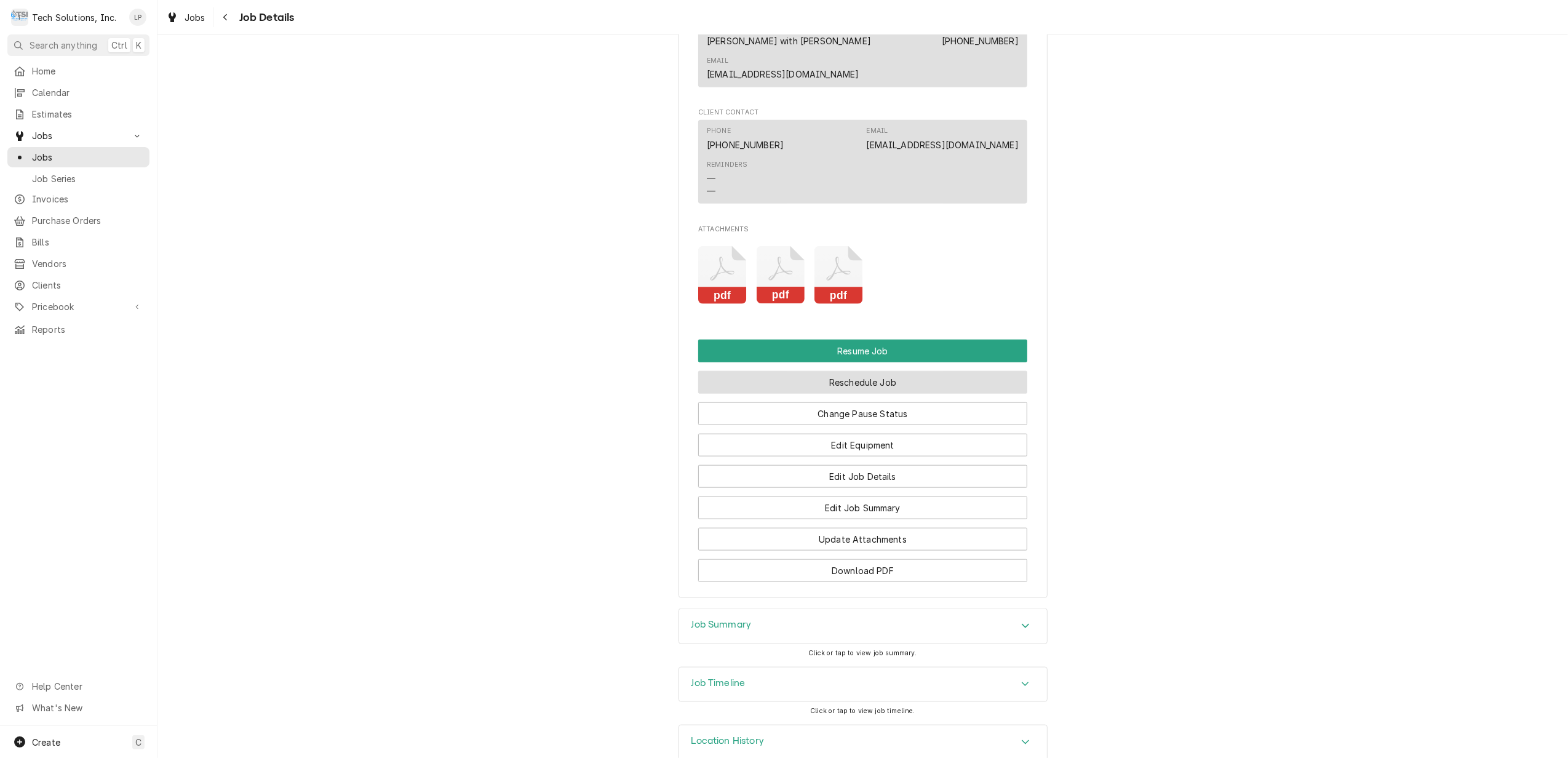
scroll to position [1237, 0]
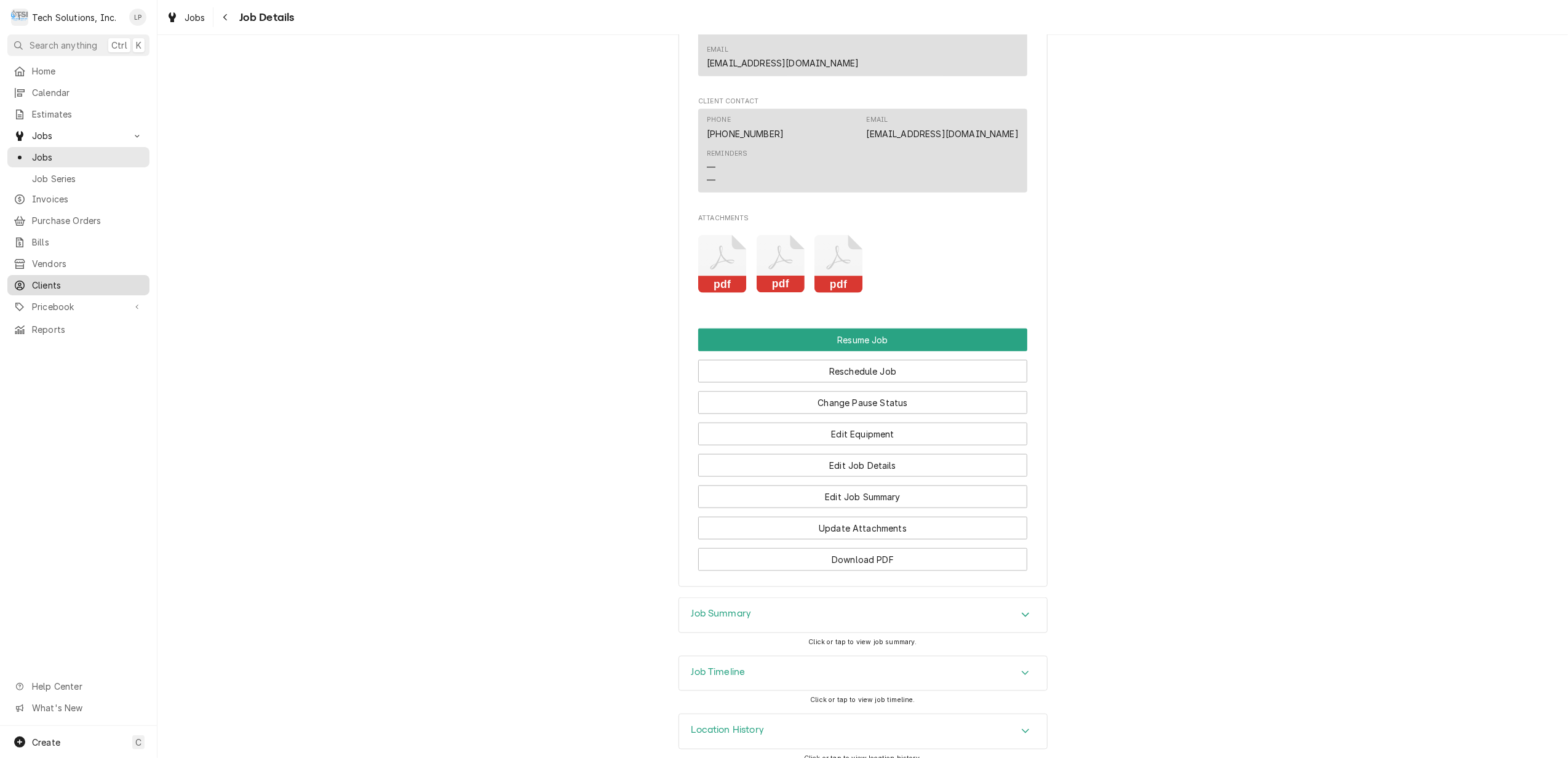
click at [41, 279] on span "Clients" at bounding box center [87, 285] width 111 height 13
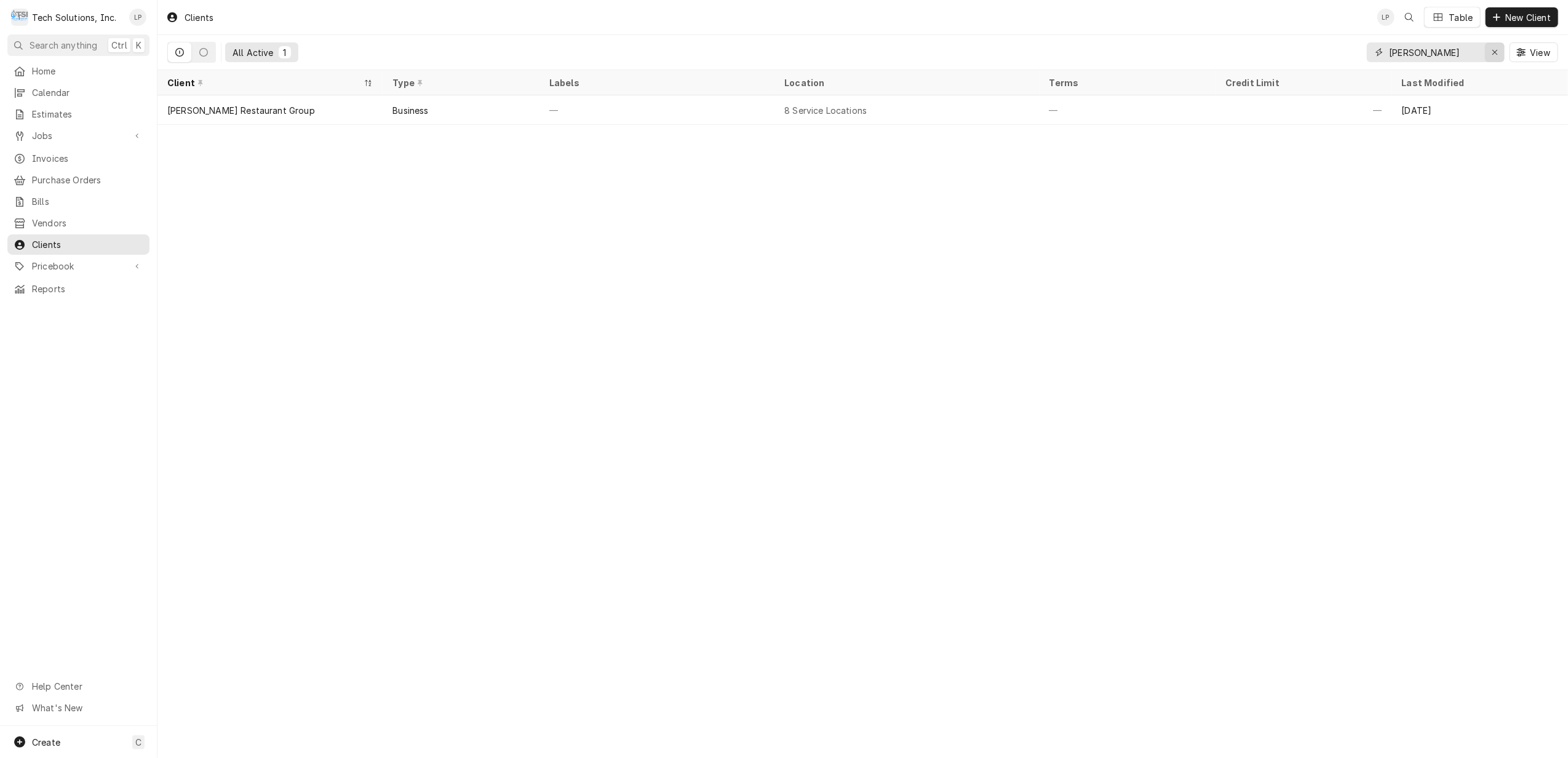
click at [1495, 50] on icon "Erase input" at bounding box center [1495, 52] width 7 height 9
type input "s"
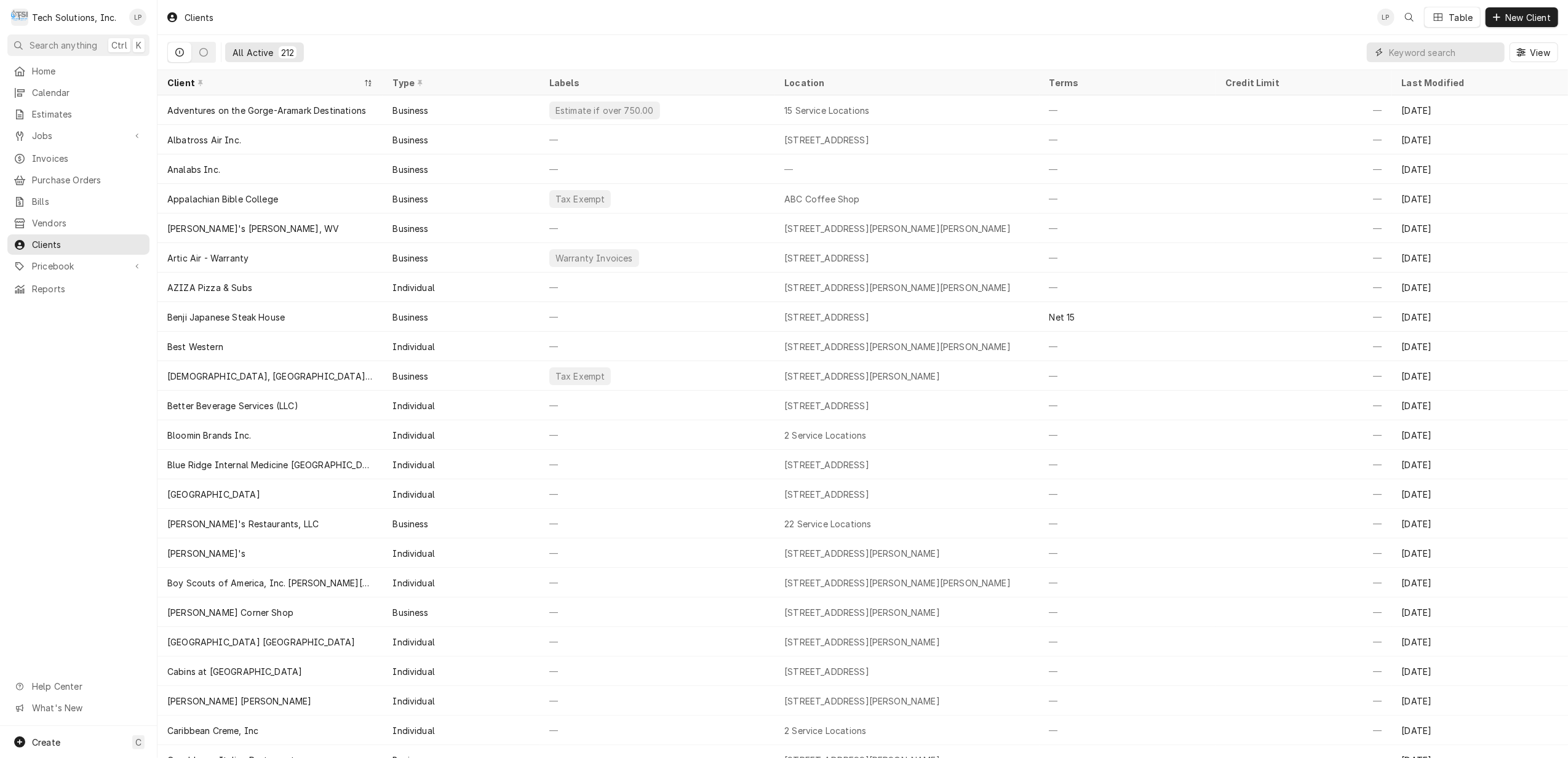
type input "e"
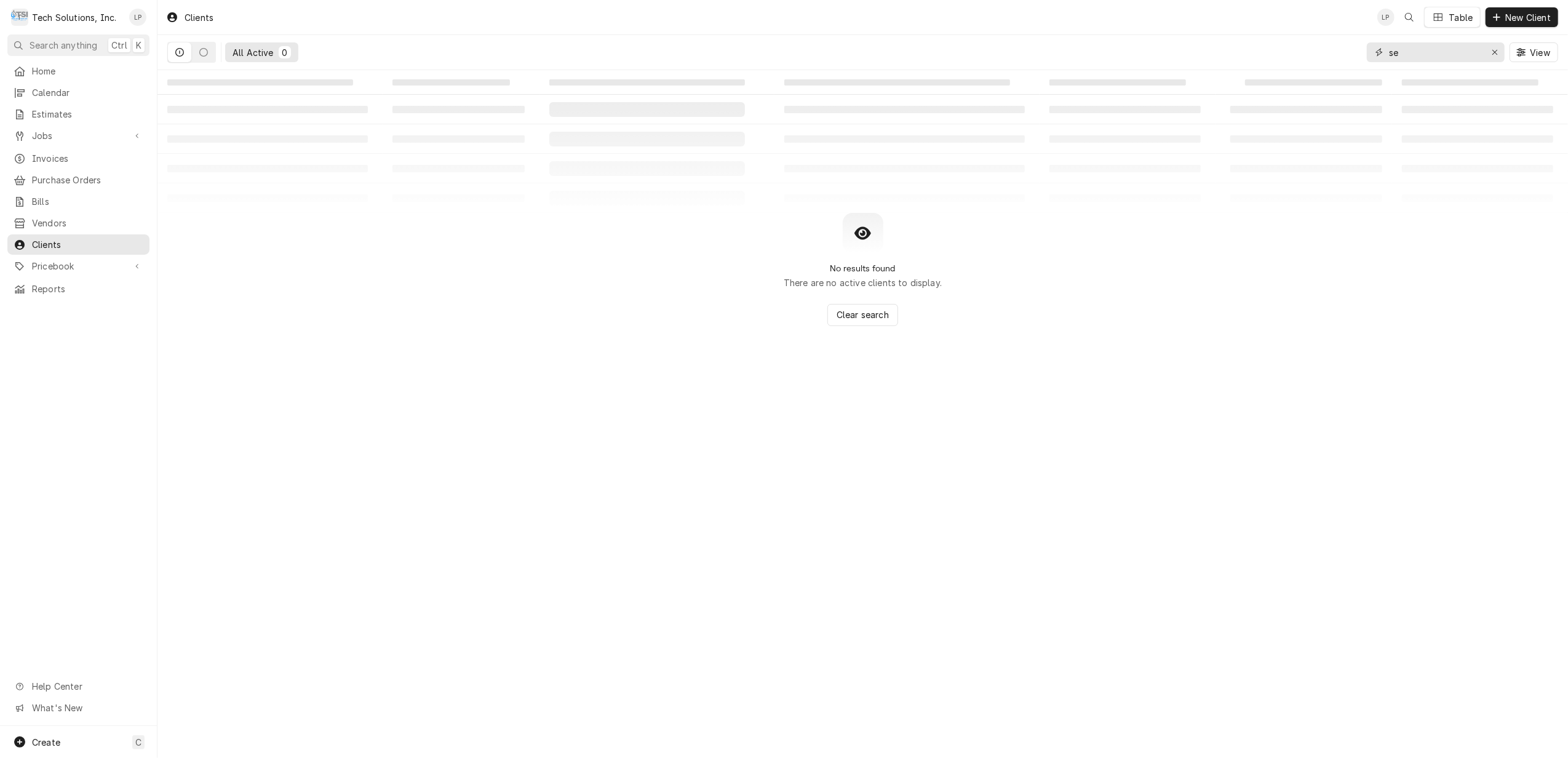
type input "s"
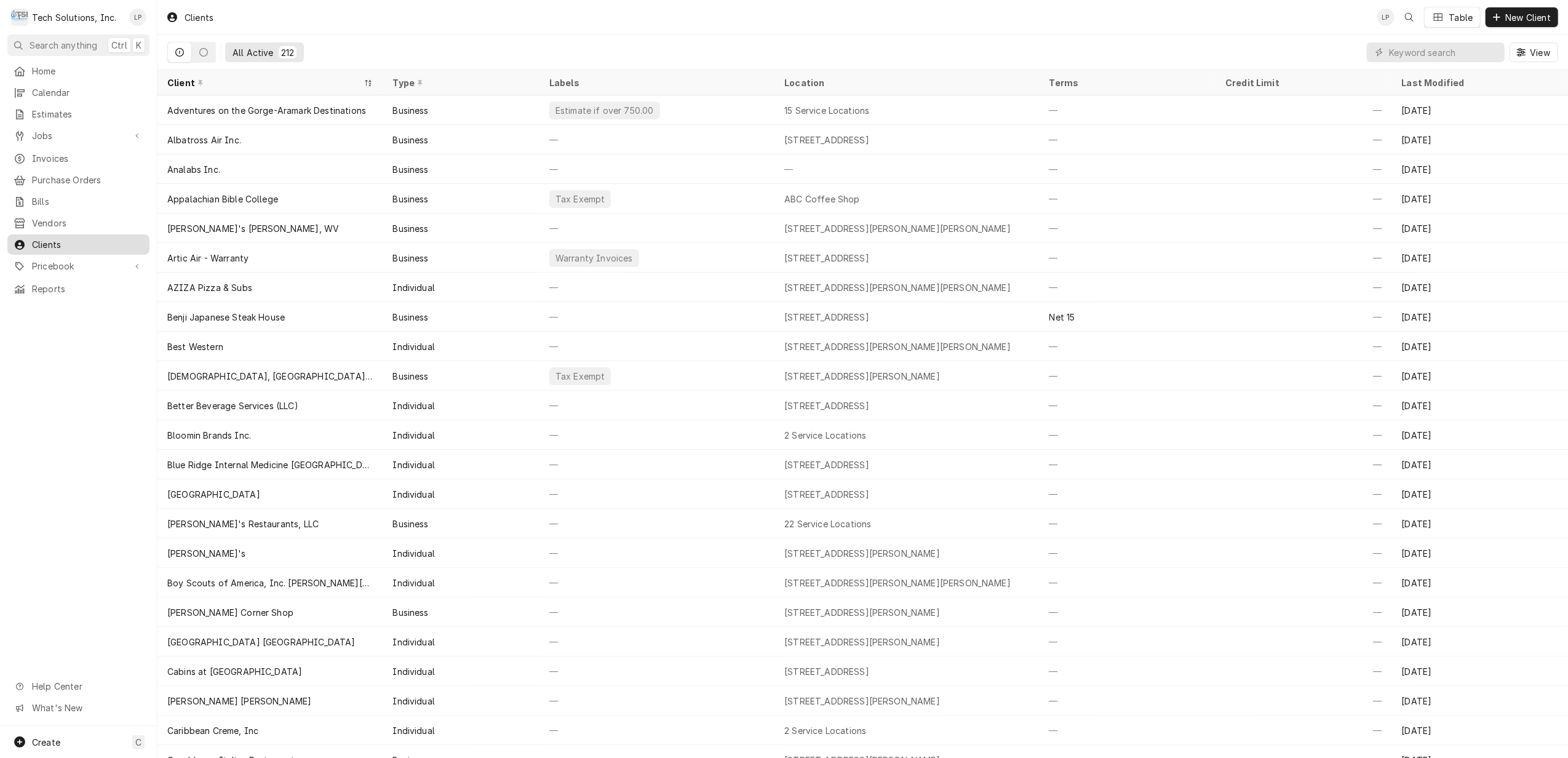
click at [42, 238] on span "Clients" at bounding box center [87, 244] width 111 height 13
click at [1423, 56] on input "Dynamic Content Wrapper" at bounding box center [1444, 52] width 109 height 20
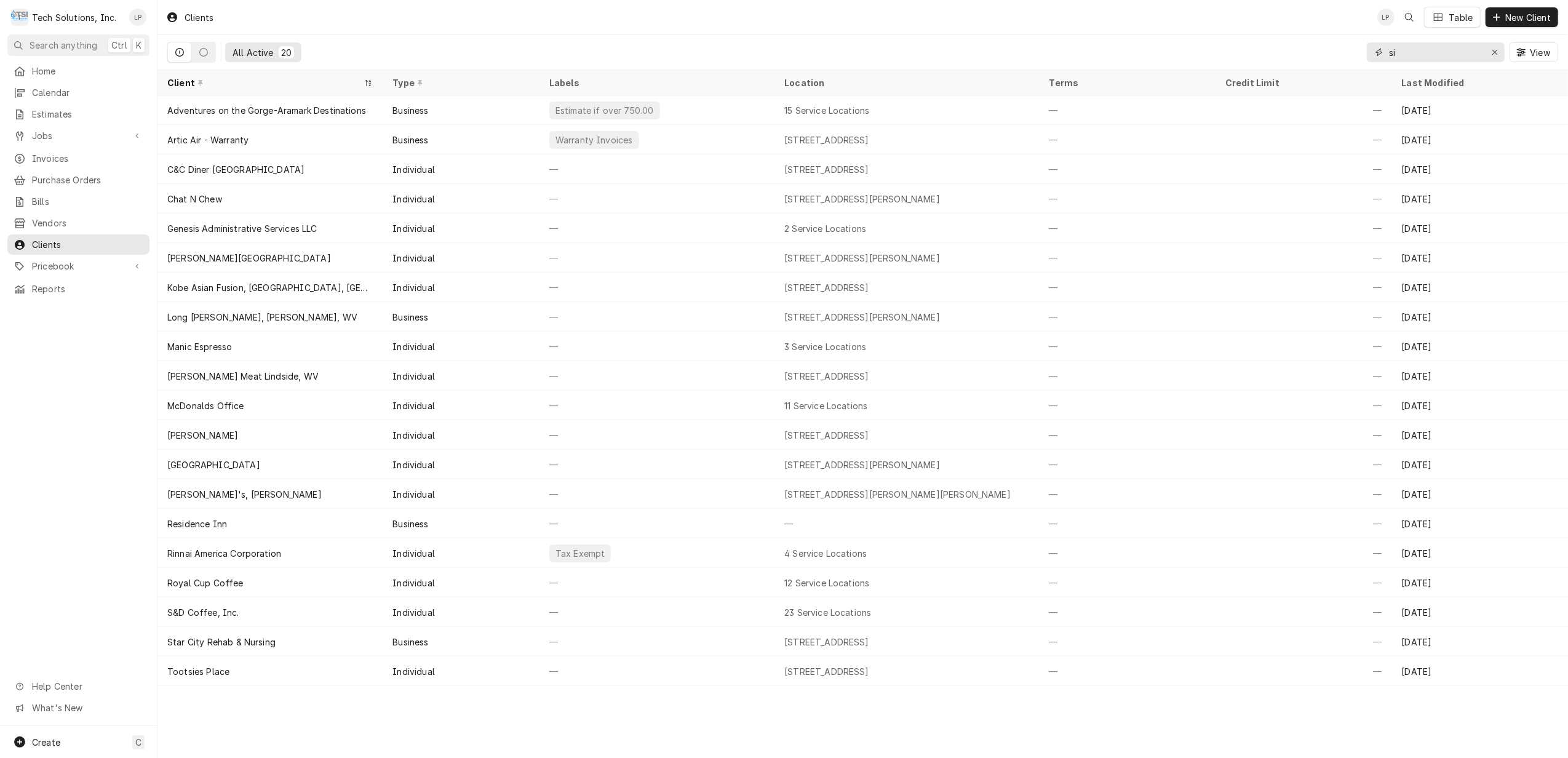
type input "s"
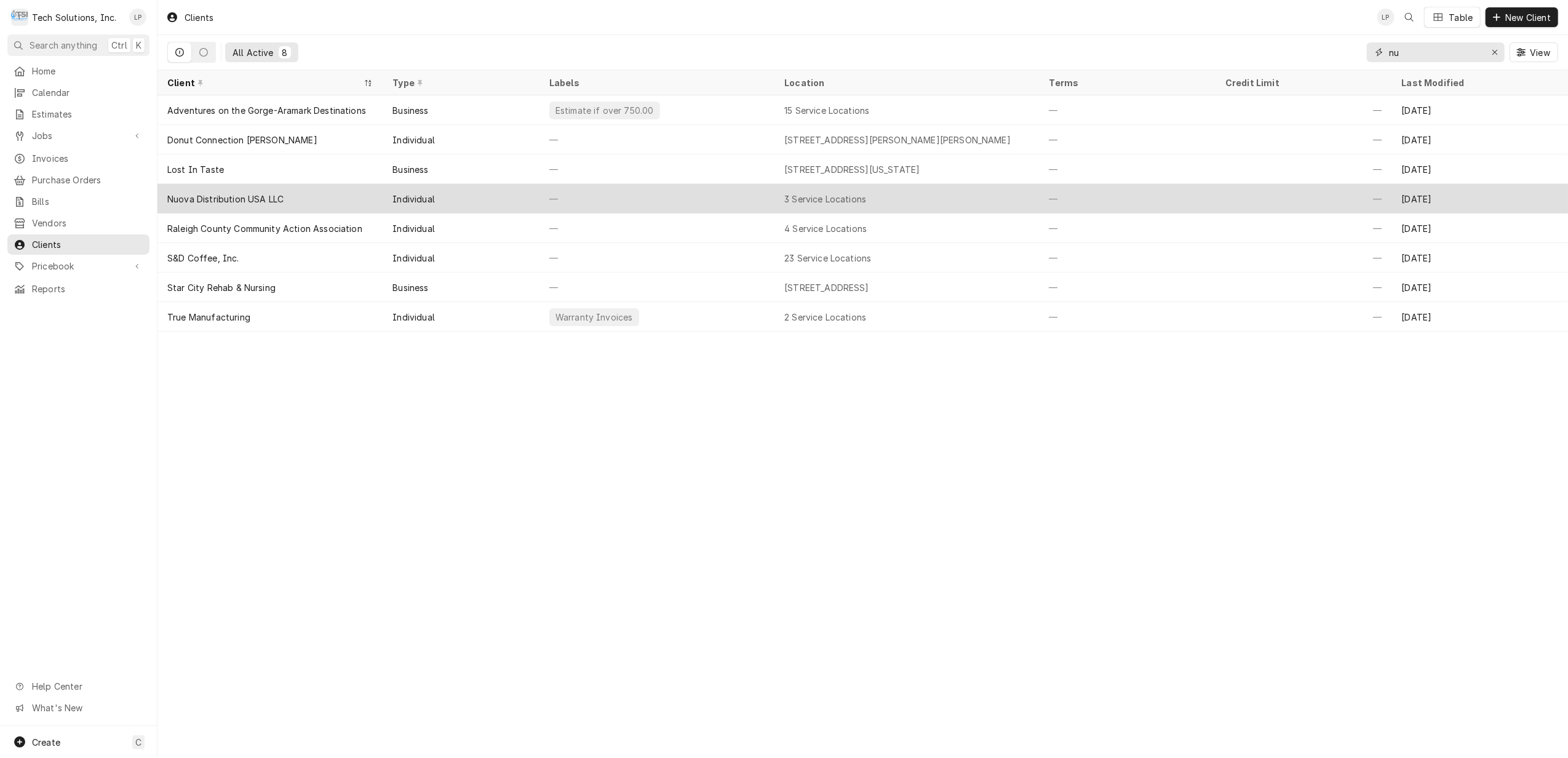
type input "nu"
click at [716, 198] on div "—" at bounding box center [657, 198] width 235 height 29
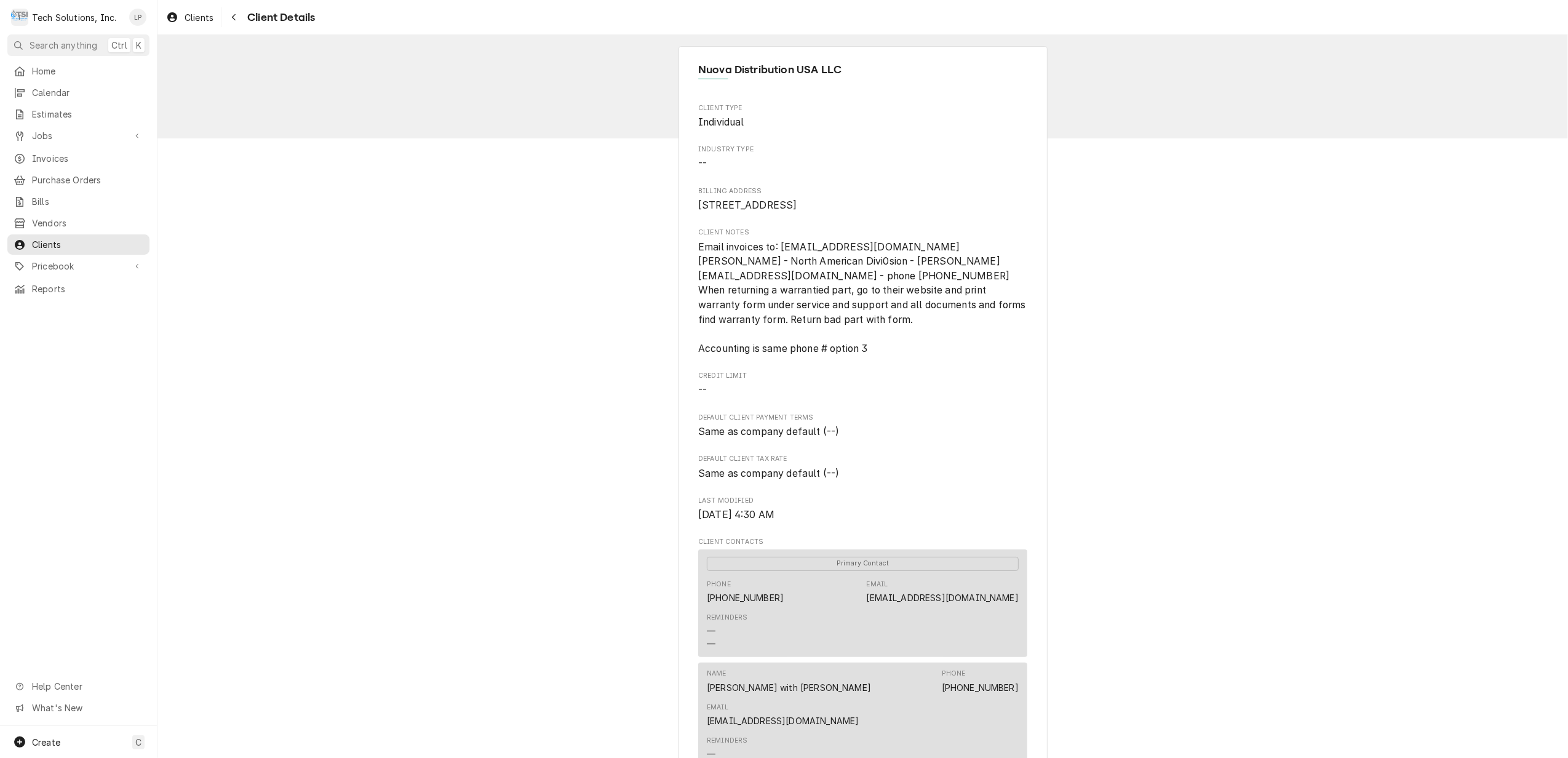
click at [1347, 458] on div "Nuova Distribution USA LLC Client Type Individual Industry Type -- Billing Addr…" at bounding box center [863, 588] width 1410 height 1106
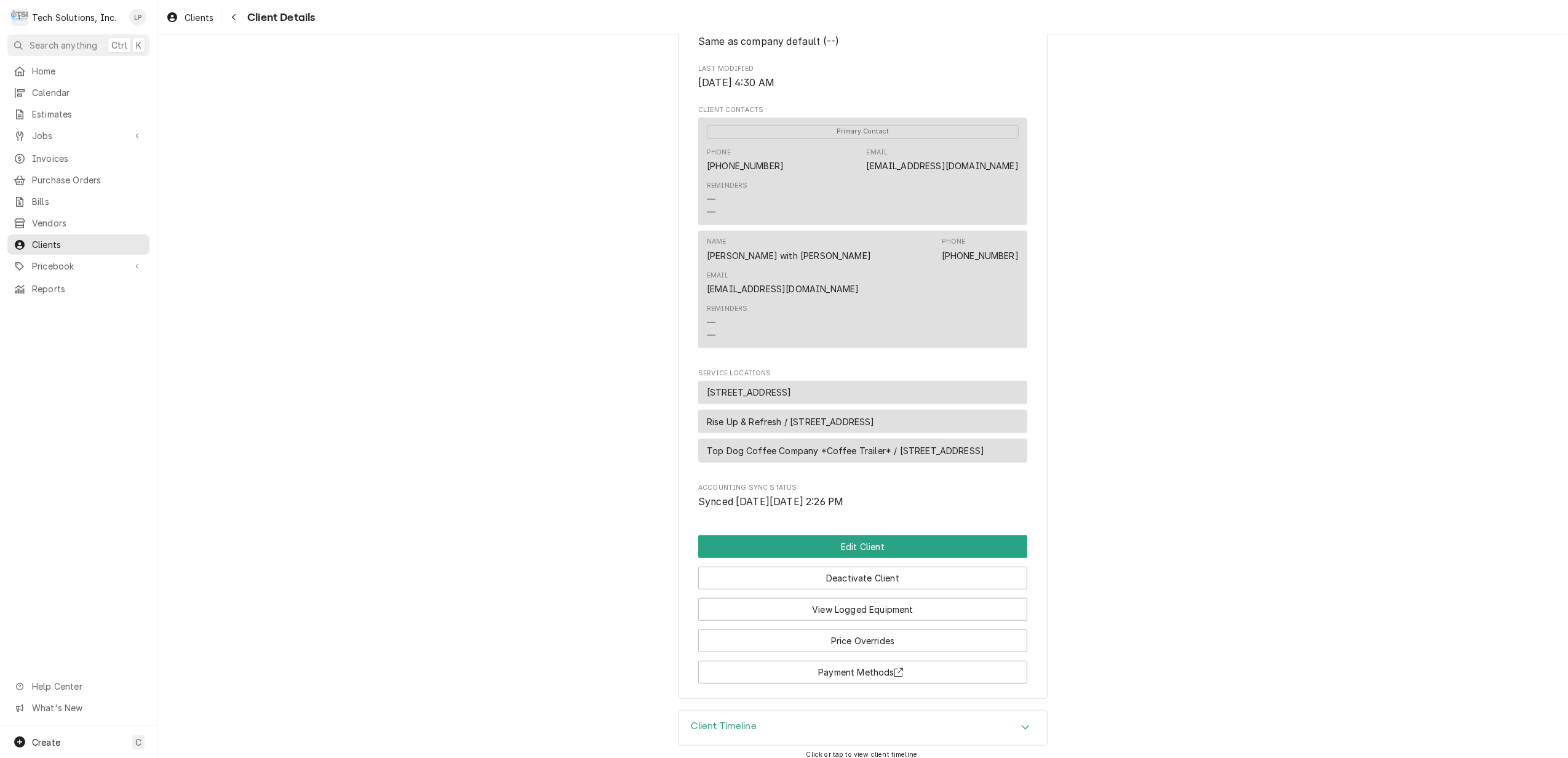
scroll to position [439, 0]
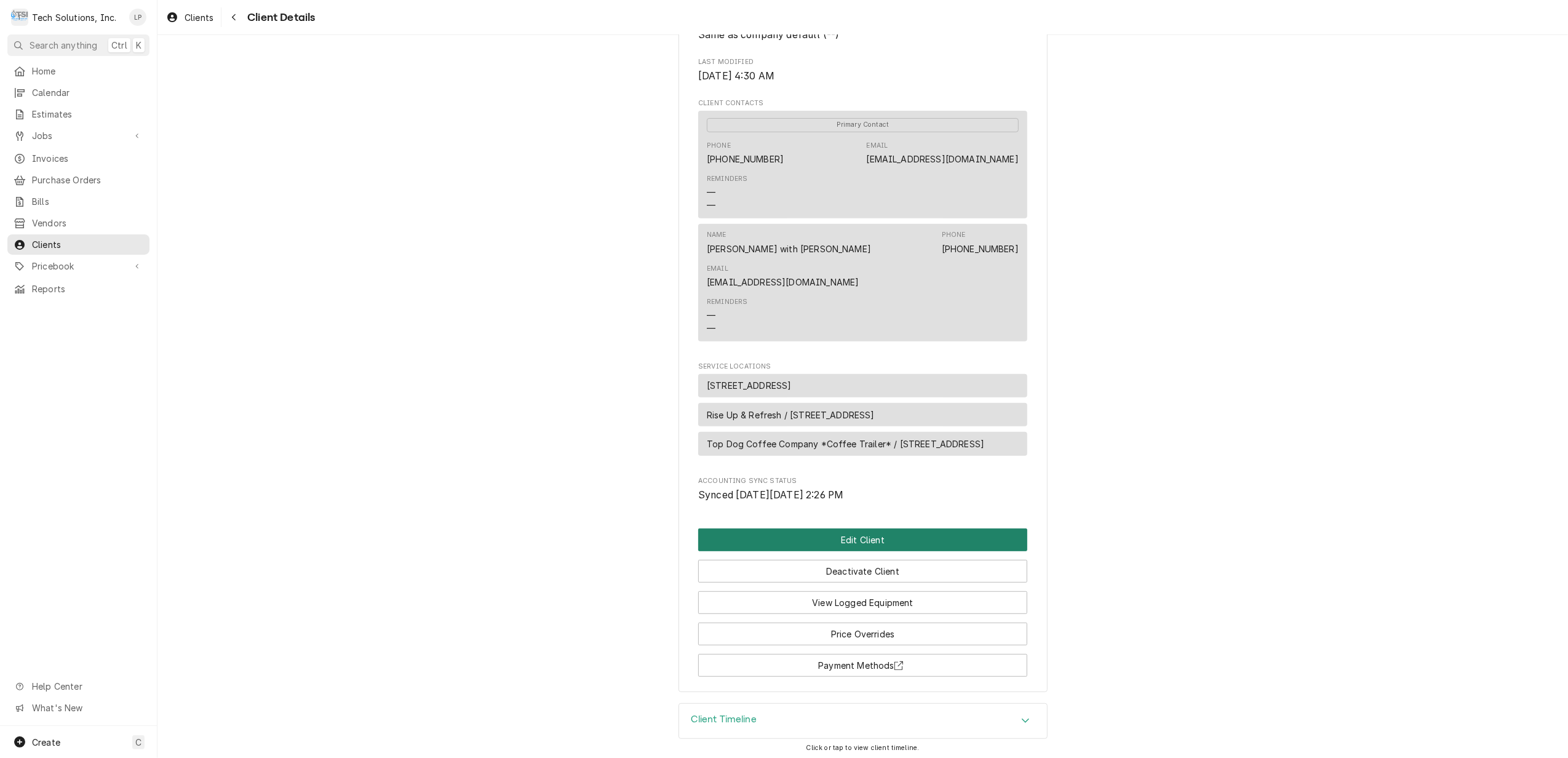
click at [886, 537] on button "Edit Client" at bounding box center [863, 540] width 329 height 23
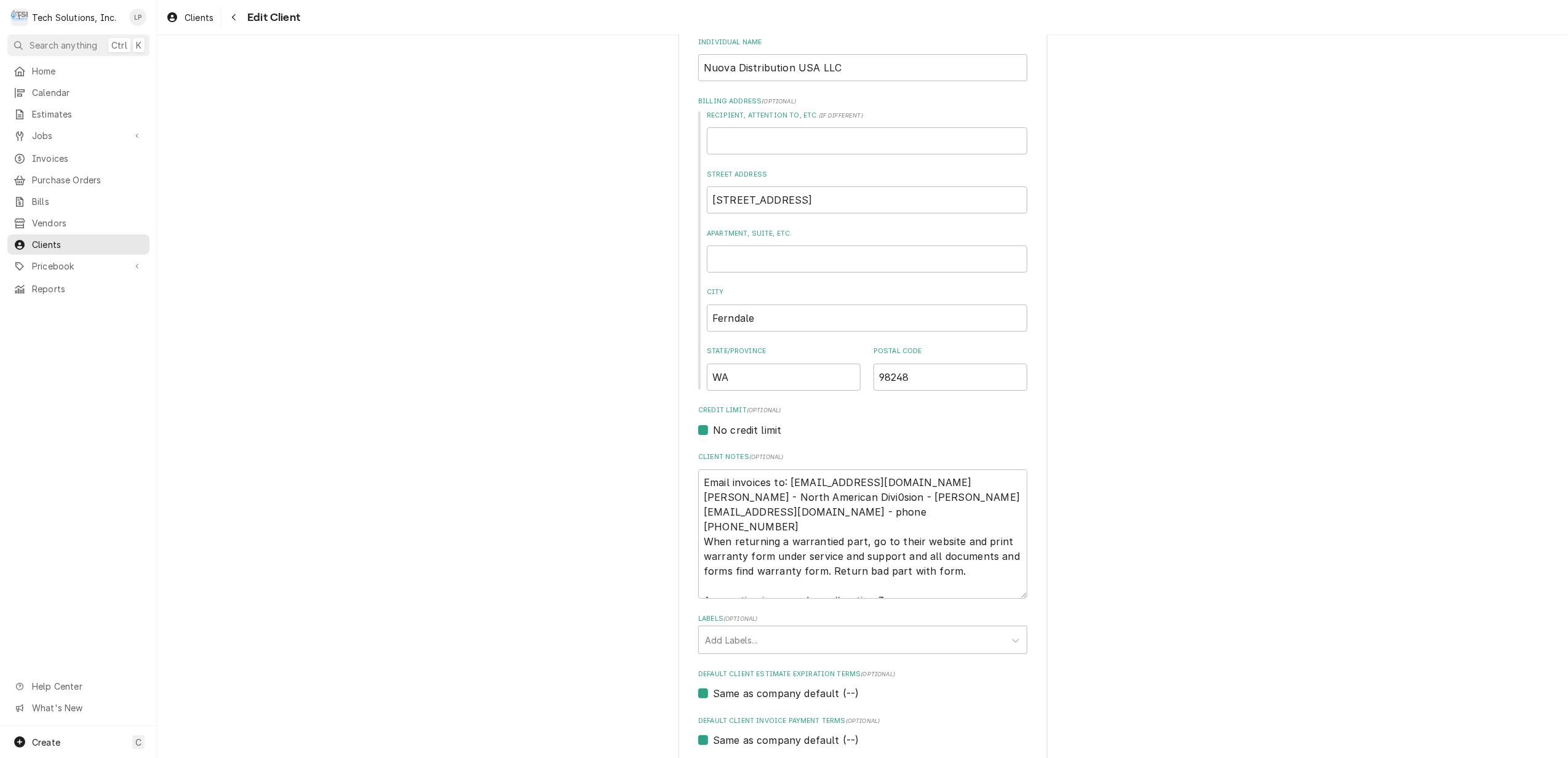
scroll to position [19, 0]
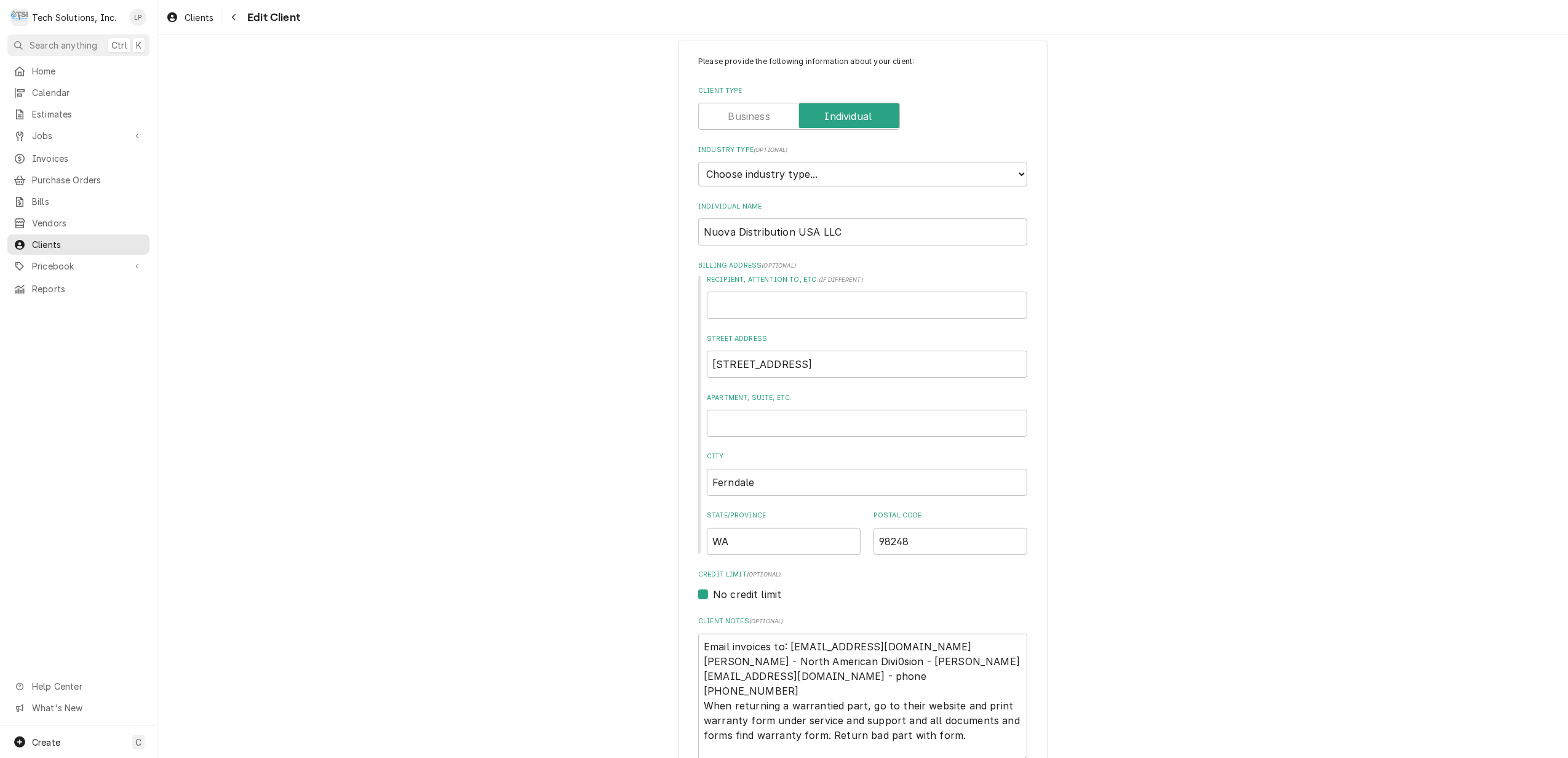
click at [727, 121] on label "Client Type" at bounding box center [799, 116] width 202 height 27
click at [727, 121] on input "Client Type" at bounding box center [798, 116] width 190 height 27
checkbox input "false"
type textarea "x"
click at [1015, 173] on select "Choose industry type... Residential Commercial Industrial Government" at bounding box center [863, 174] width 329 height 25
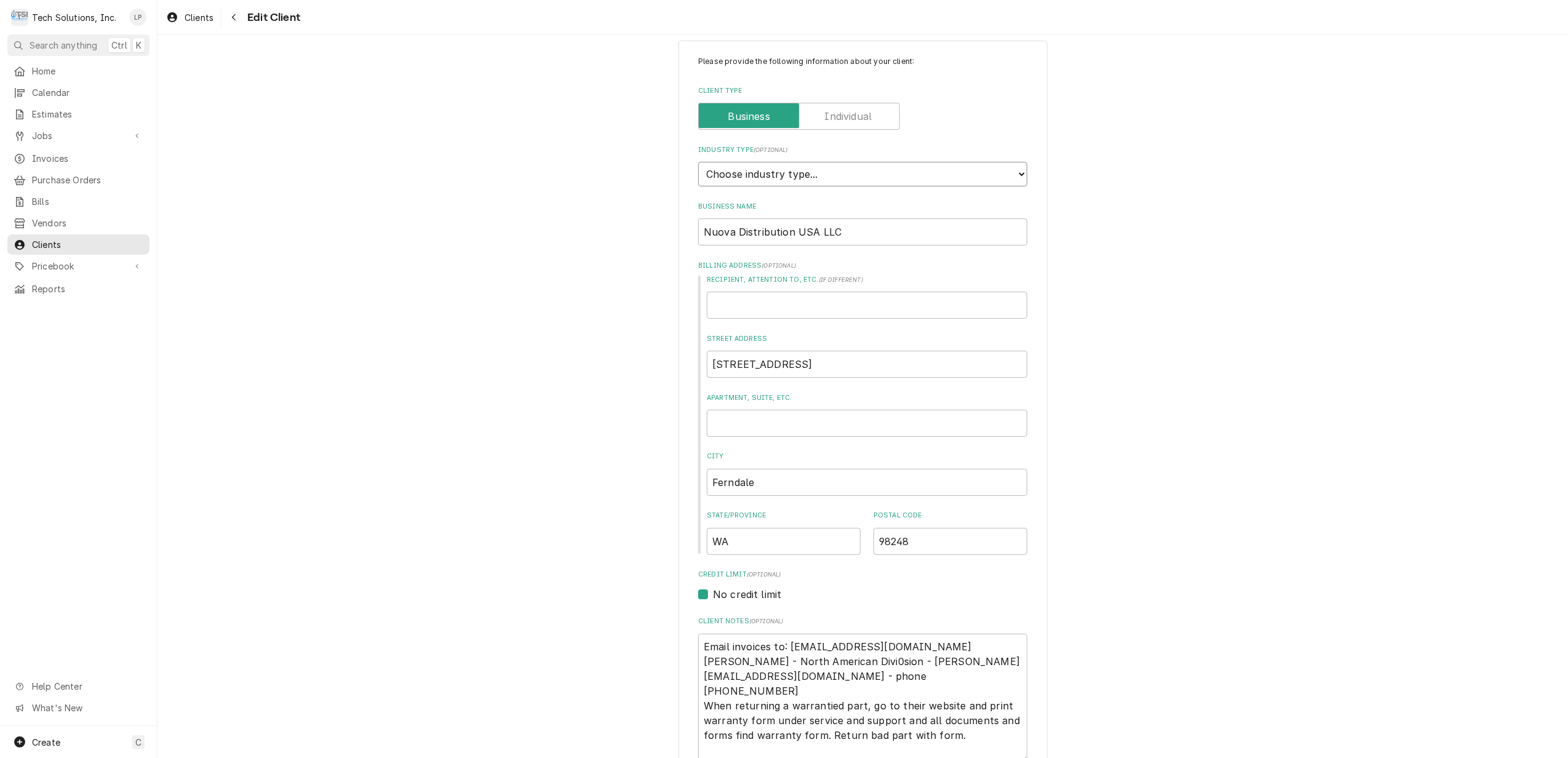
select select "2"
click at [699, 162] on select "Choose industry type... Residential Commercial Industrial Government" at bounding box center [863, 174] width 329 height 25
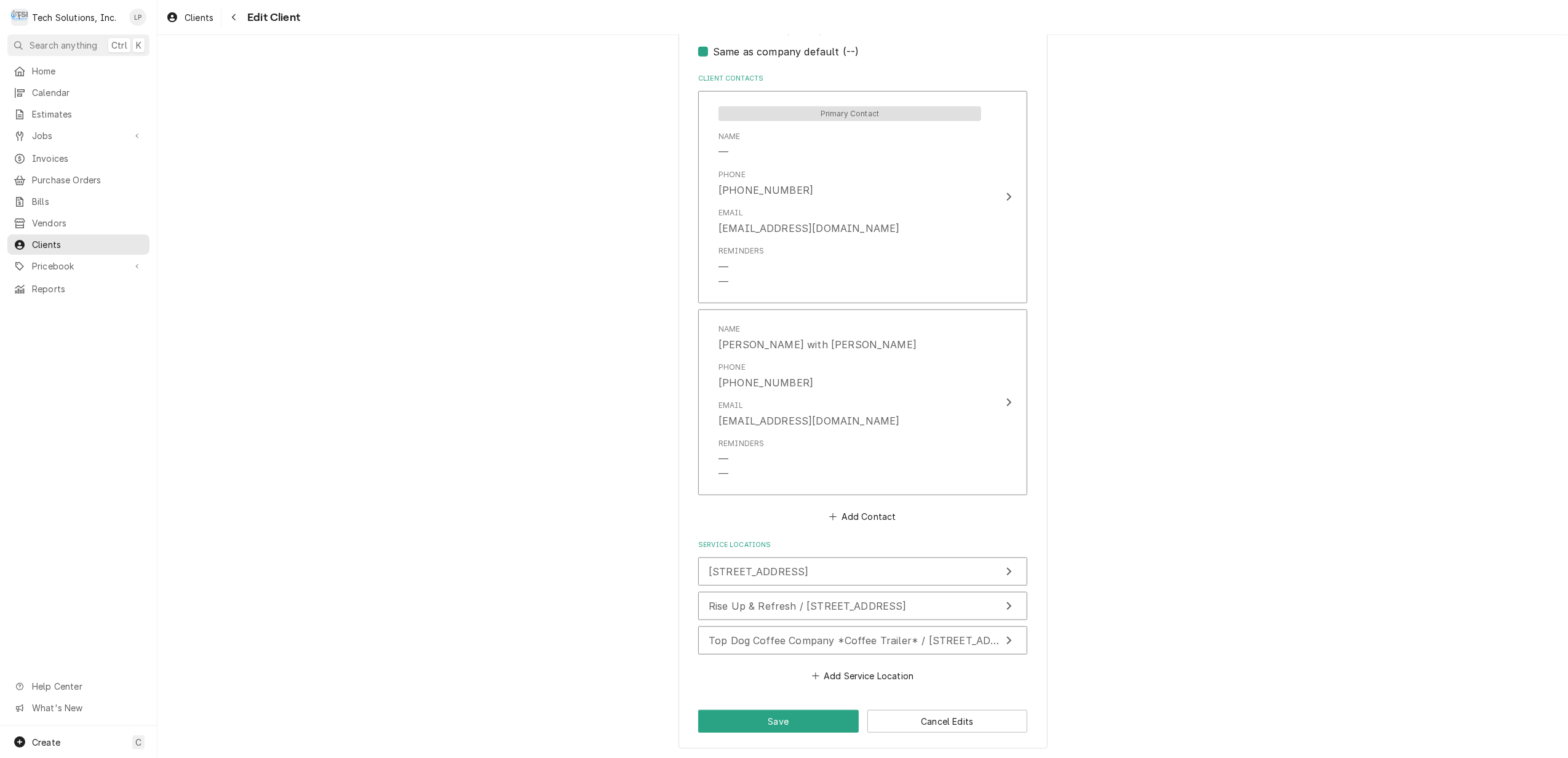
scroll to position [921, 0]
click at [773, 720] on button "Save" at bounding box center [779, 720] width 161 height 23
type textarea "x"
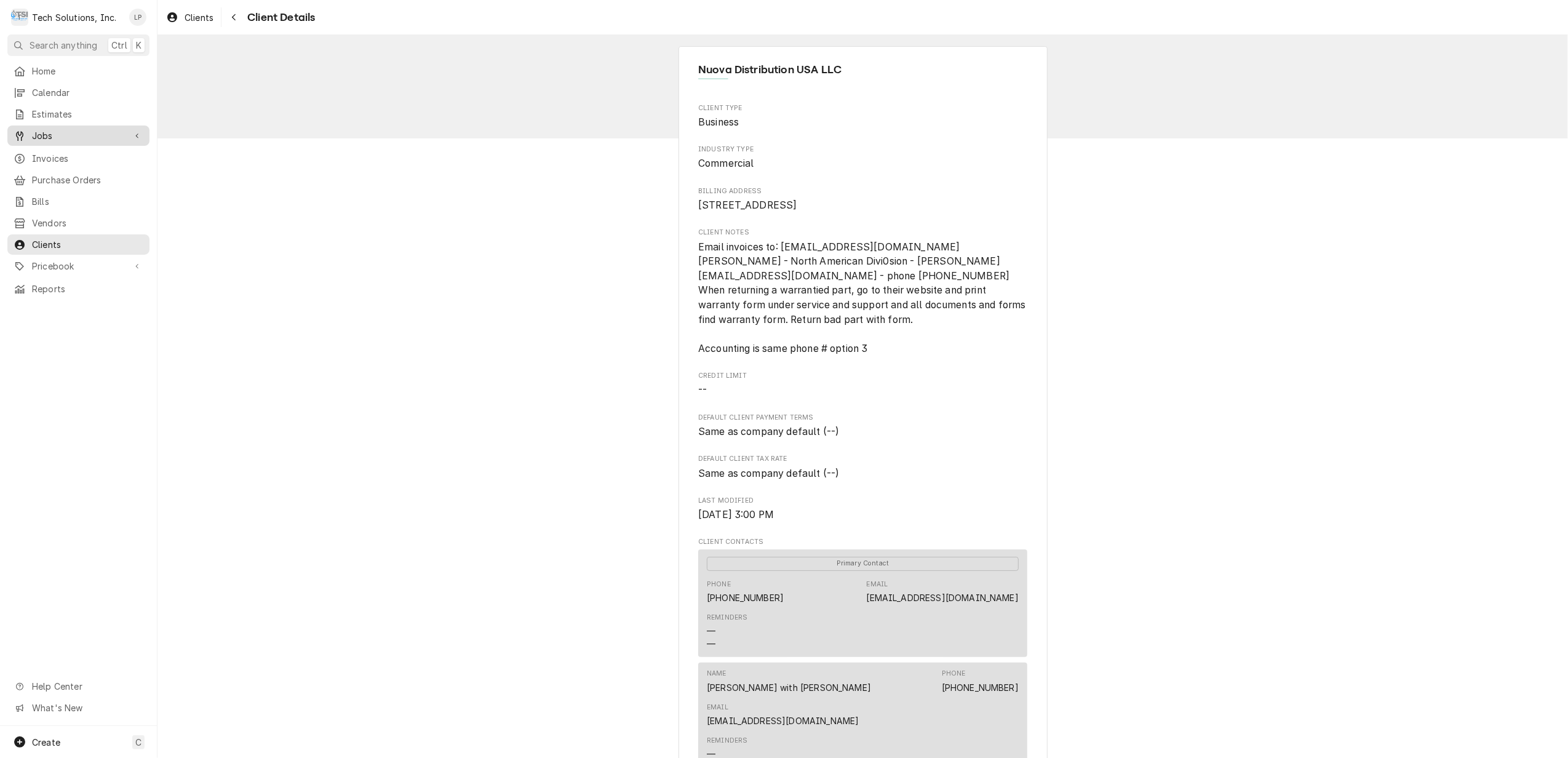
click at [38, 132] on span "Jobs" at bounding box center [78, 136] width 93 height 13
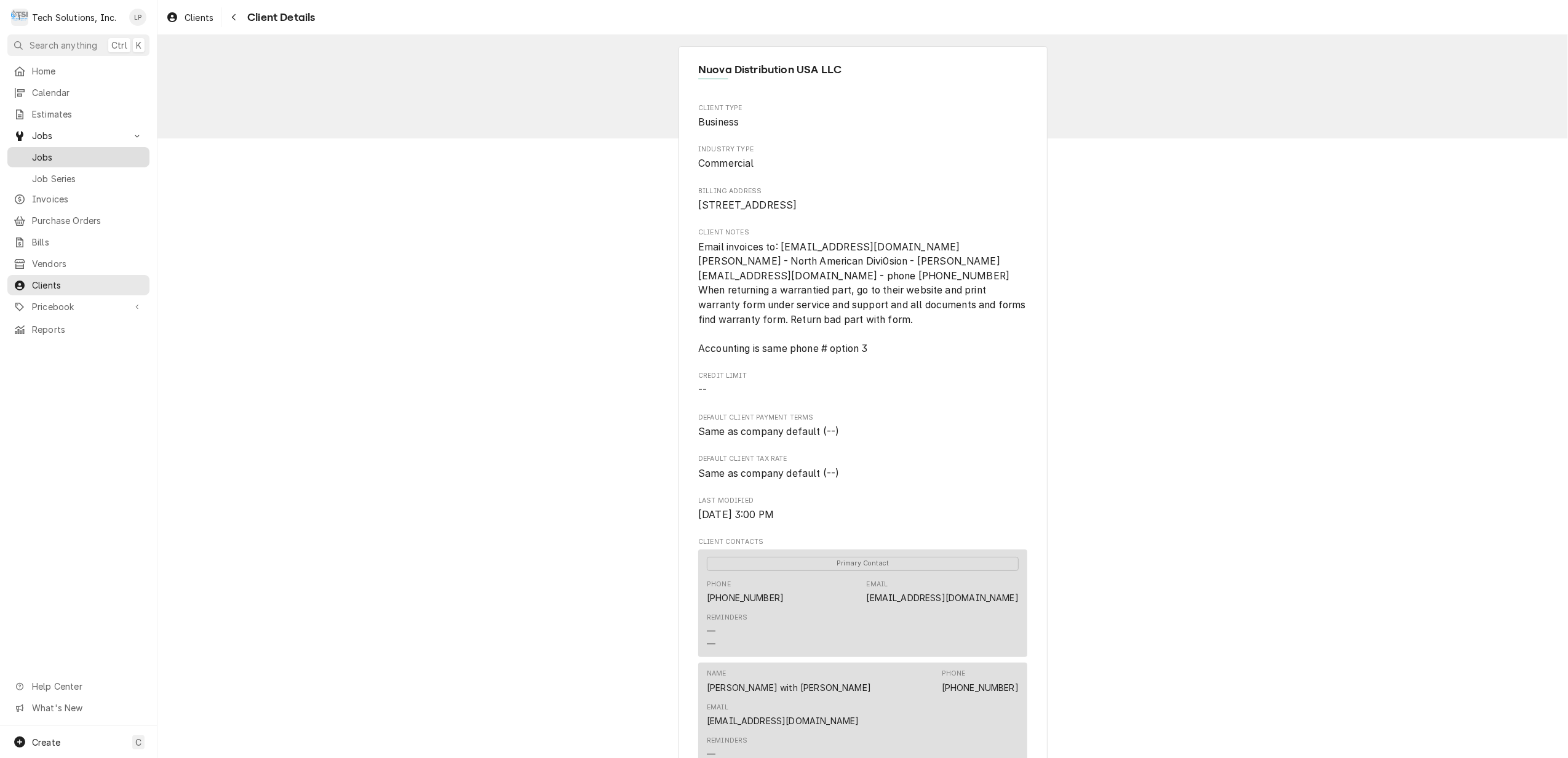
click at [47, 153] on span "Jobs" at bounding box center [87, 157] width 111 height 13
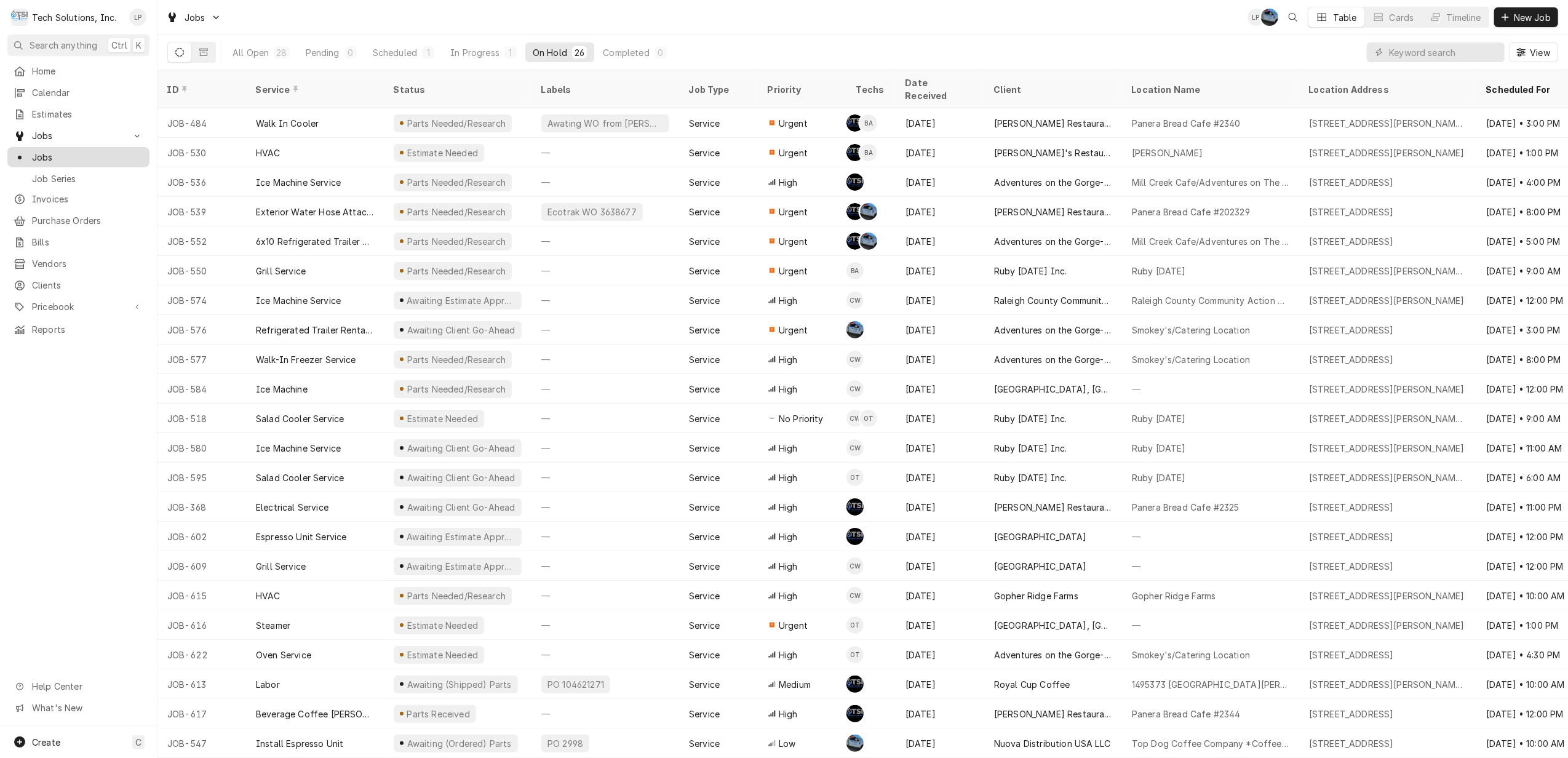
click at [50, 151] on span "Jobs" at bounding box center [87, 157] width 111 height 13
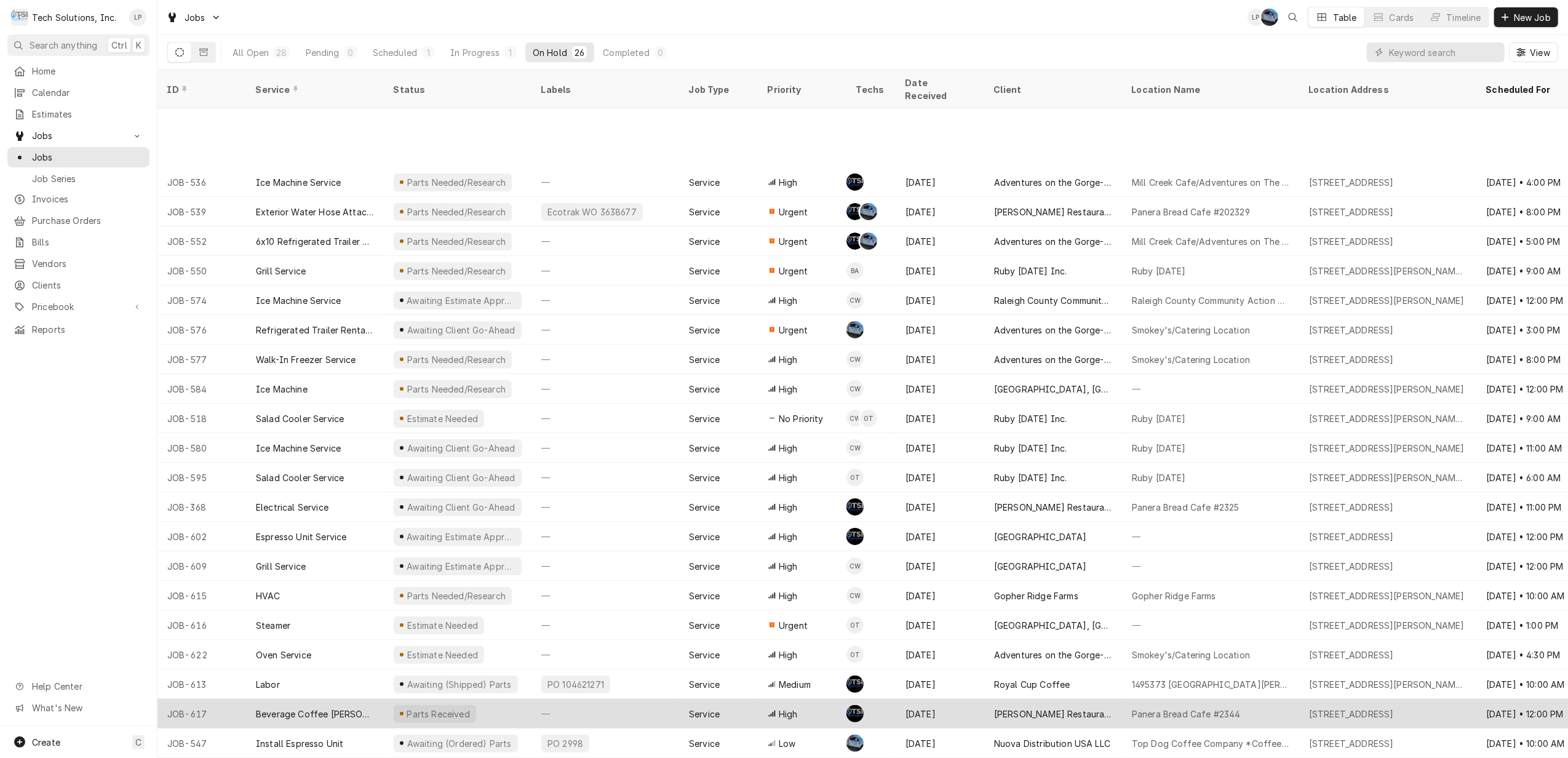
scroll to position [116, 0]
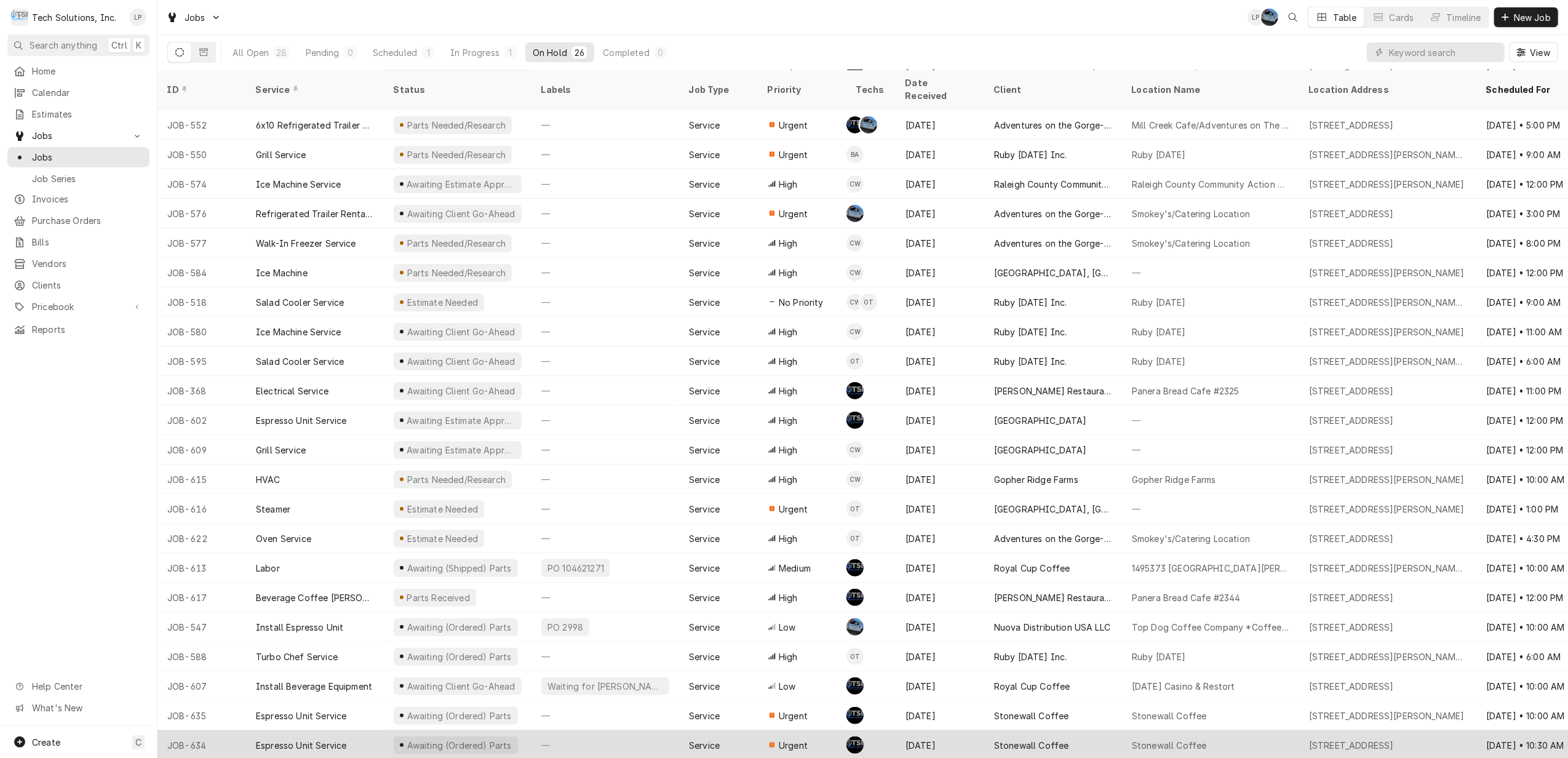
click at [632, 730] on div "—" at bounding box center [605, 745] width 148 height 29
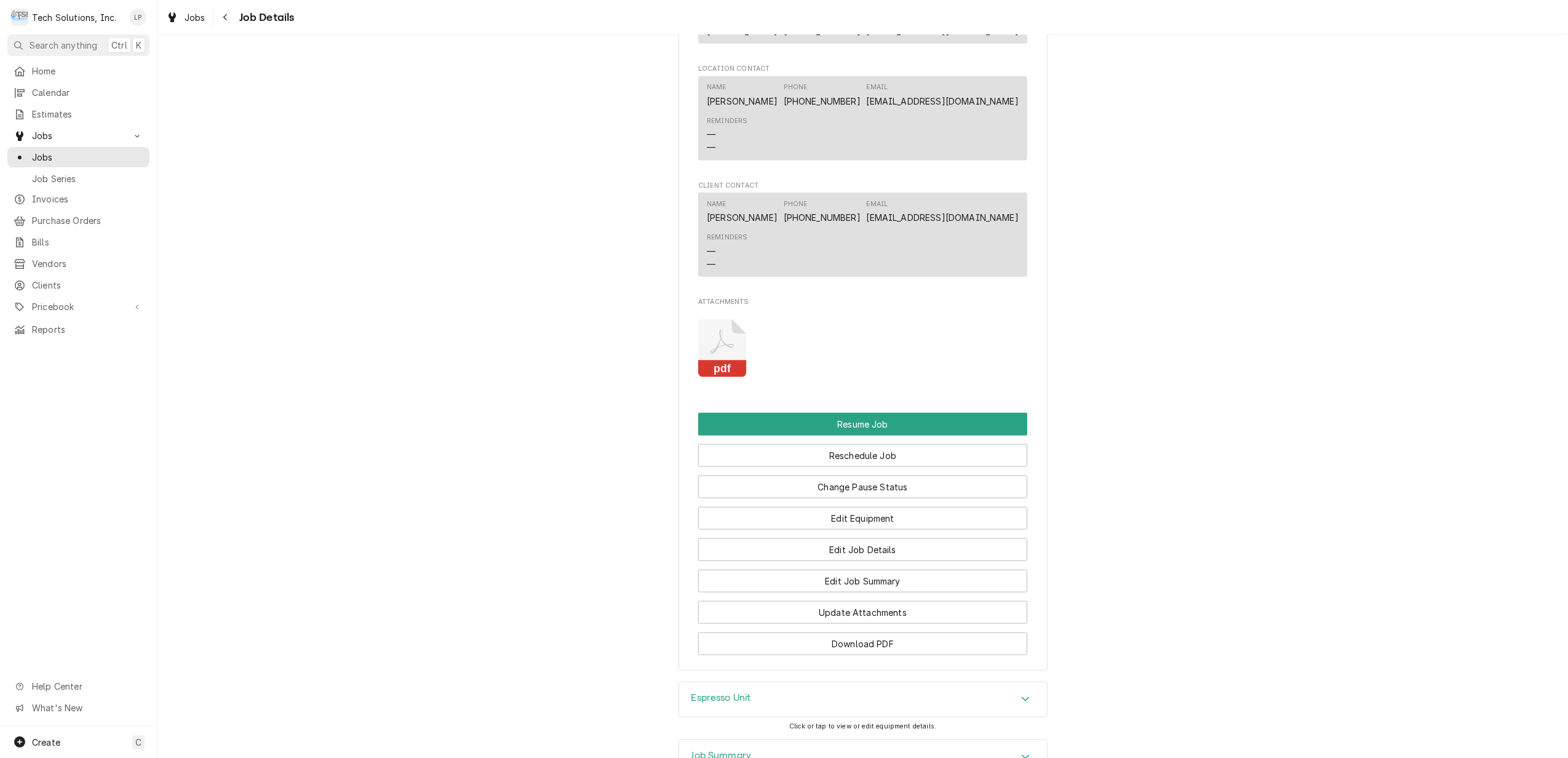
scroll to position [1311, 0]
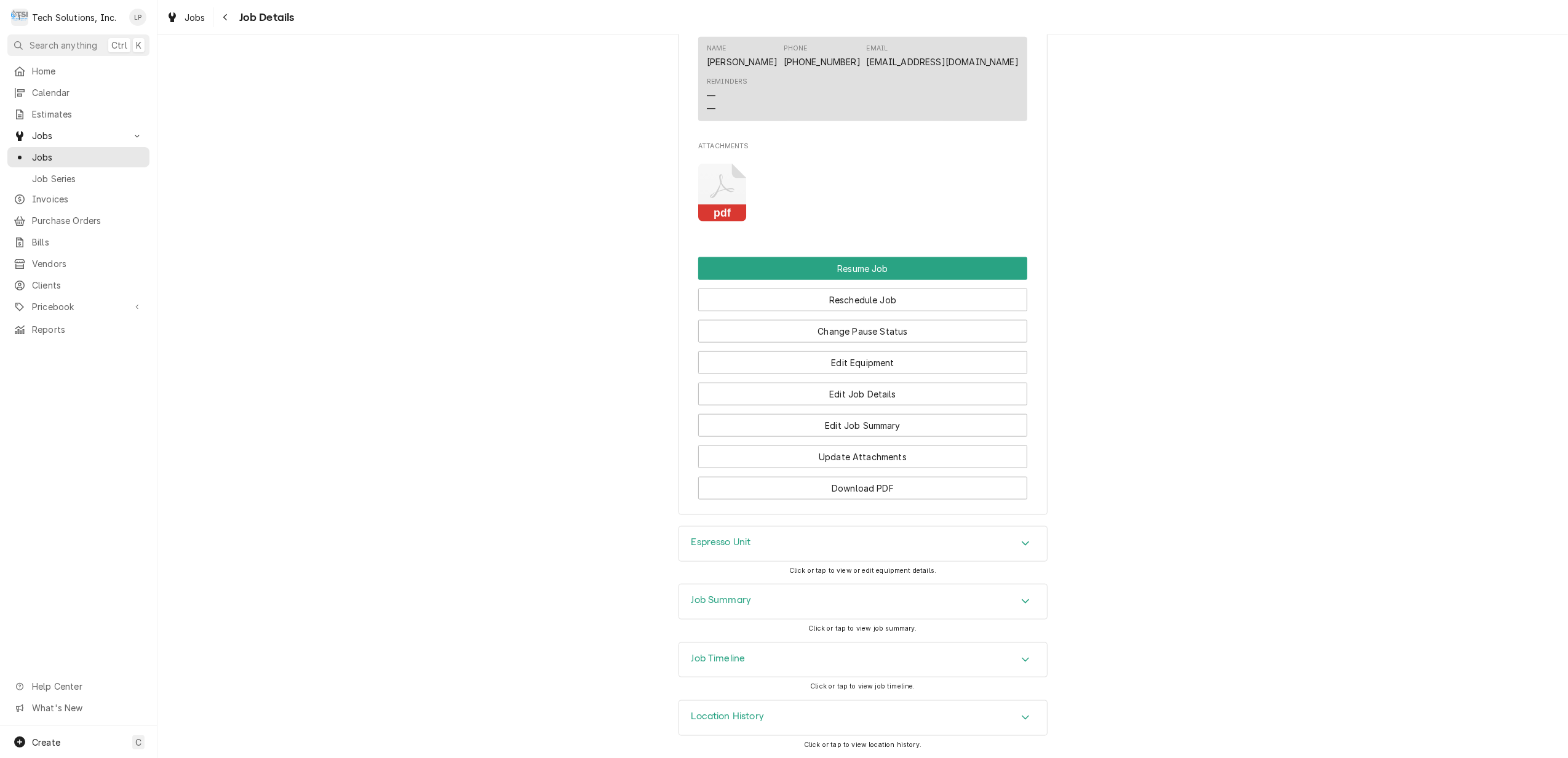
click at [726, 193] on icon "Attachments" at bounding box center [722, 193] width 48 height 59
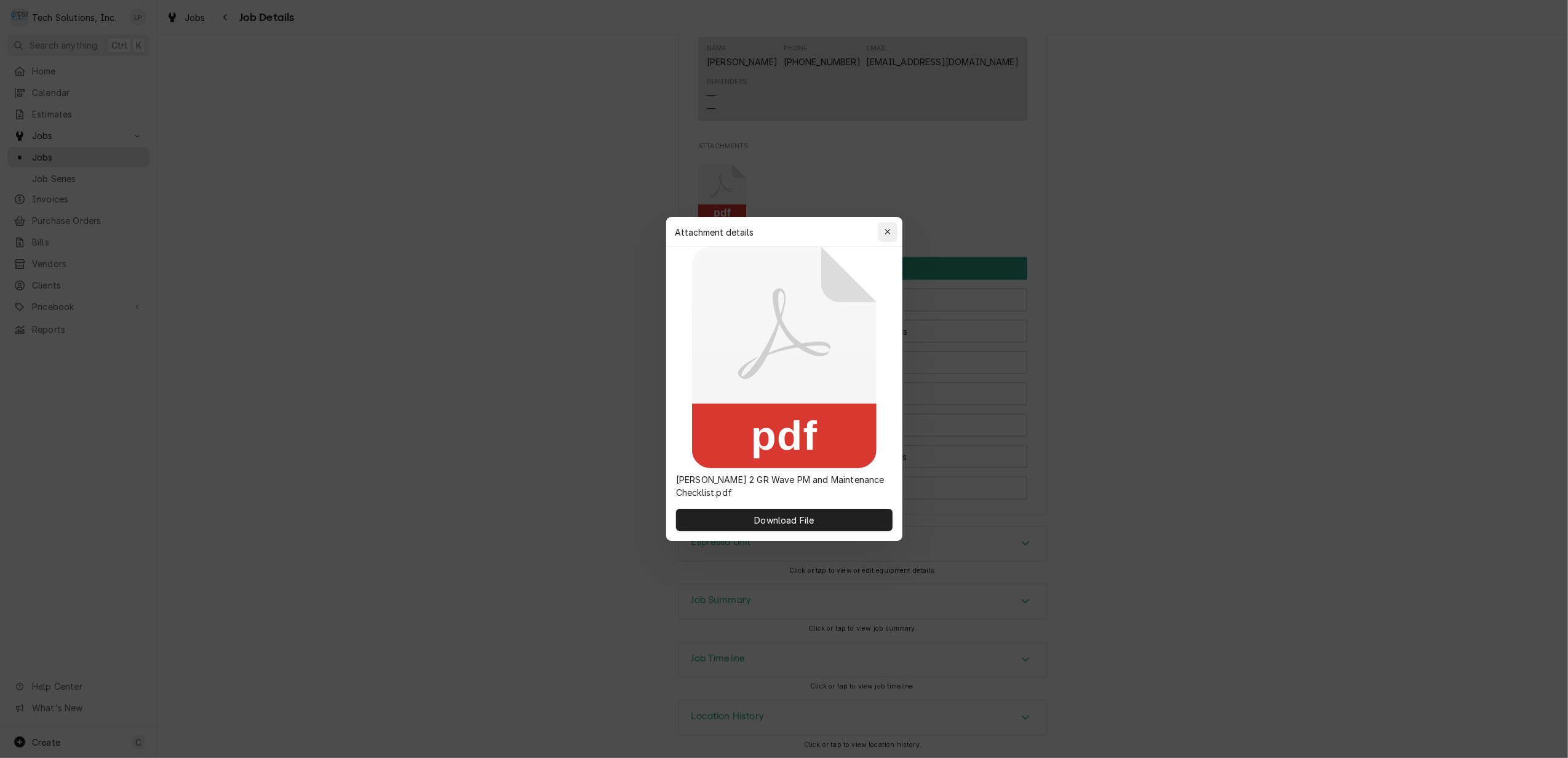
click at [888, 230] on icon "button" at bounding box center [887, 232] width 7 height 9
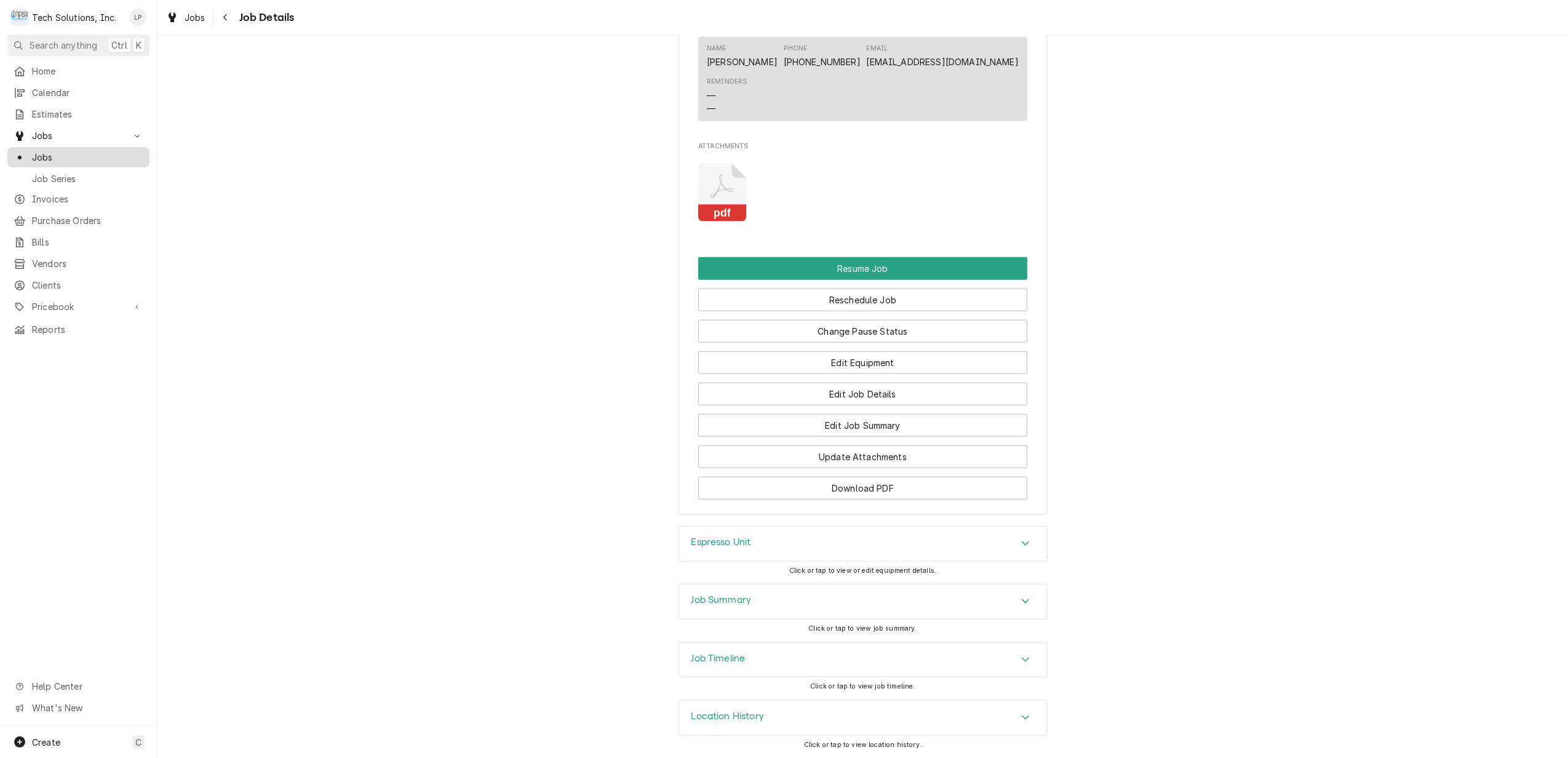
click at [34, 151] on span "Jobs" at bounding box center [87, 157] width 111 height 13
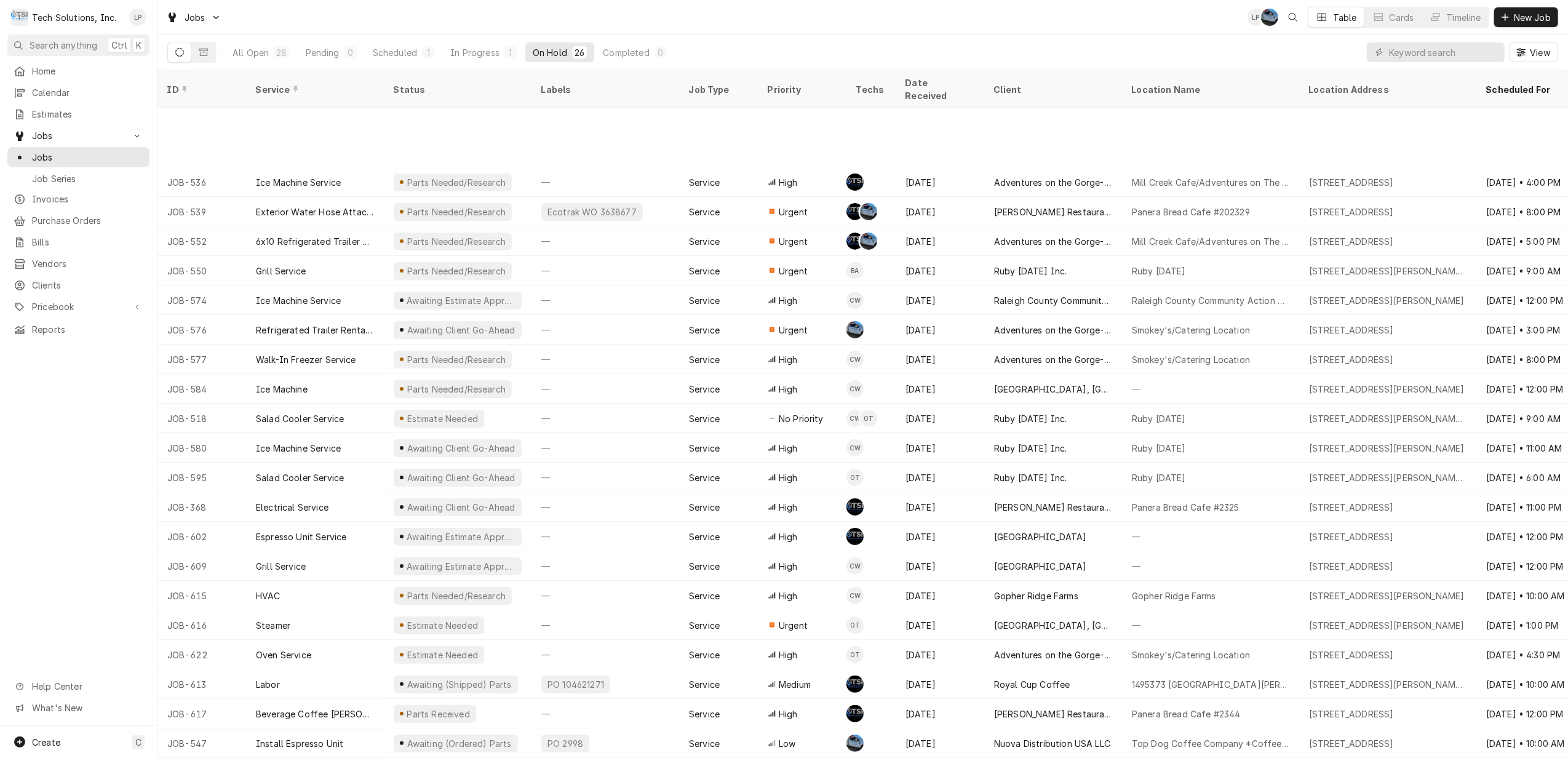
scroll to position [116, 0]
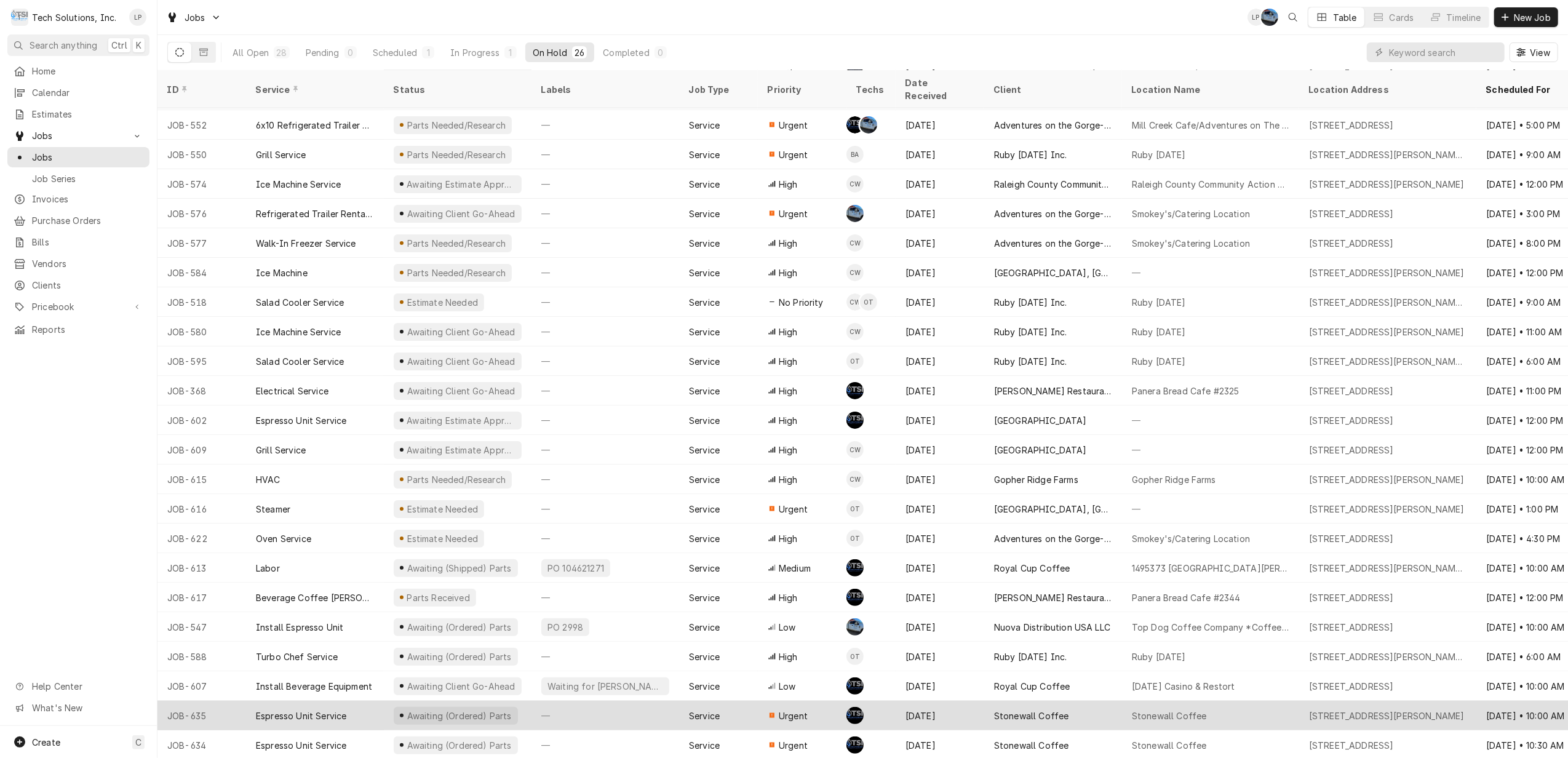
click at [654, 701] on div "—" at bounding box center [605, 716] width 148 height 29
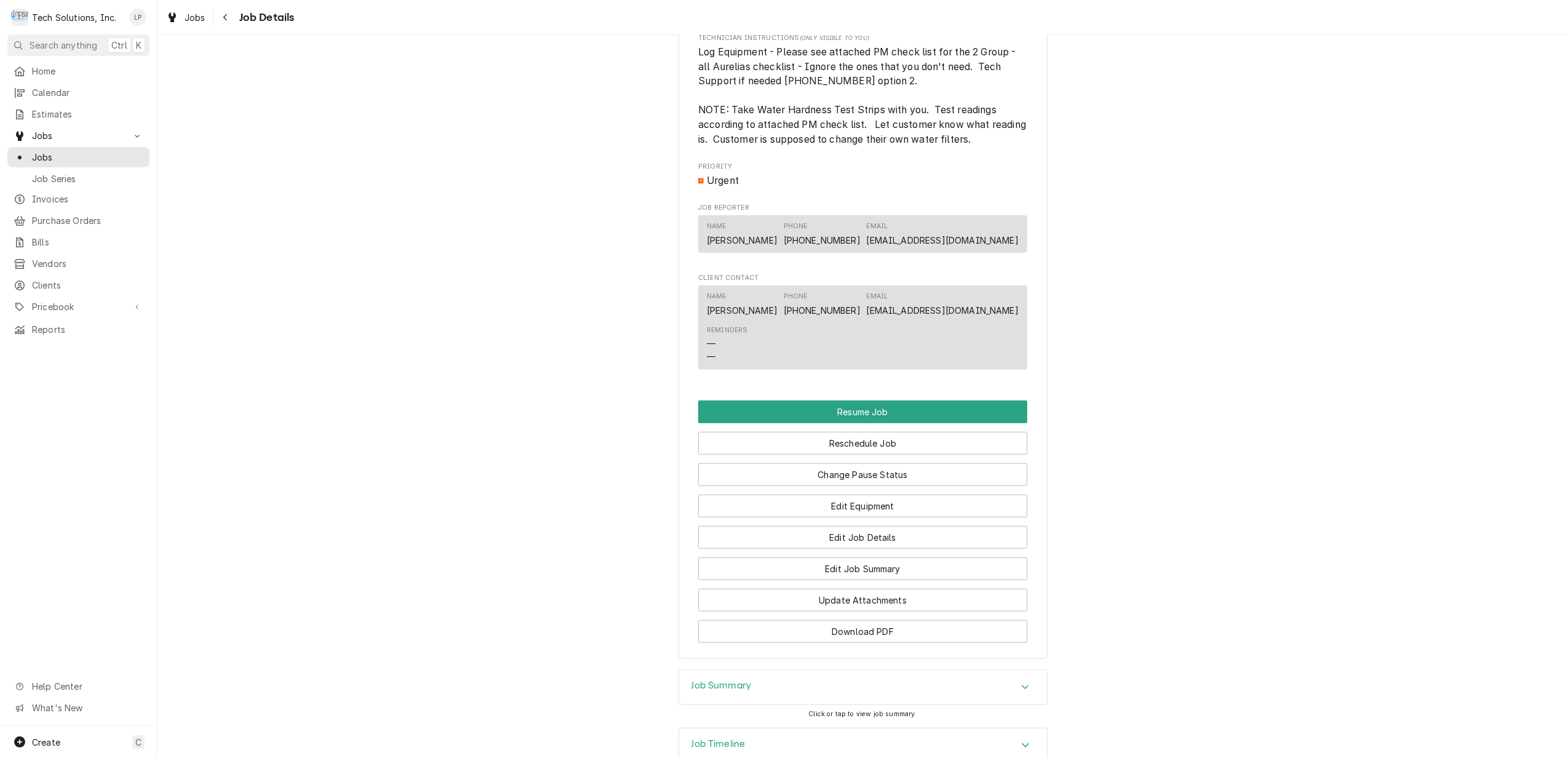
scroll to position [1032, 0]
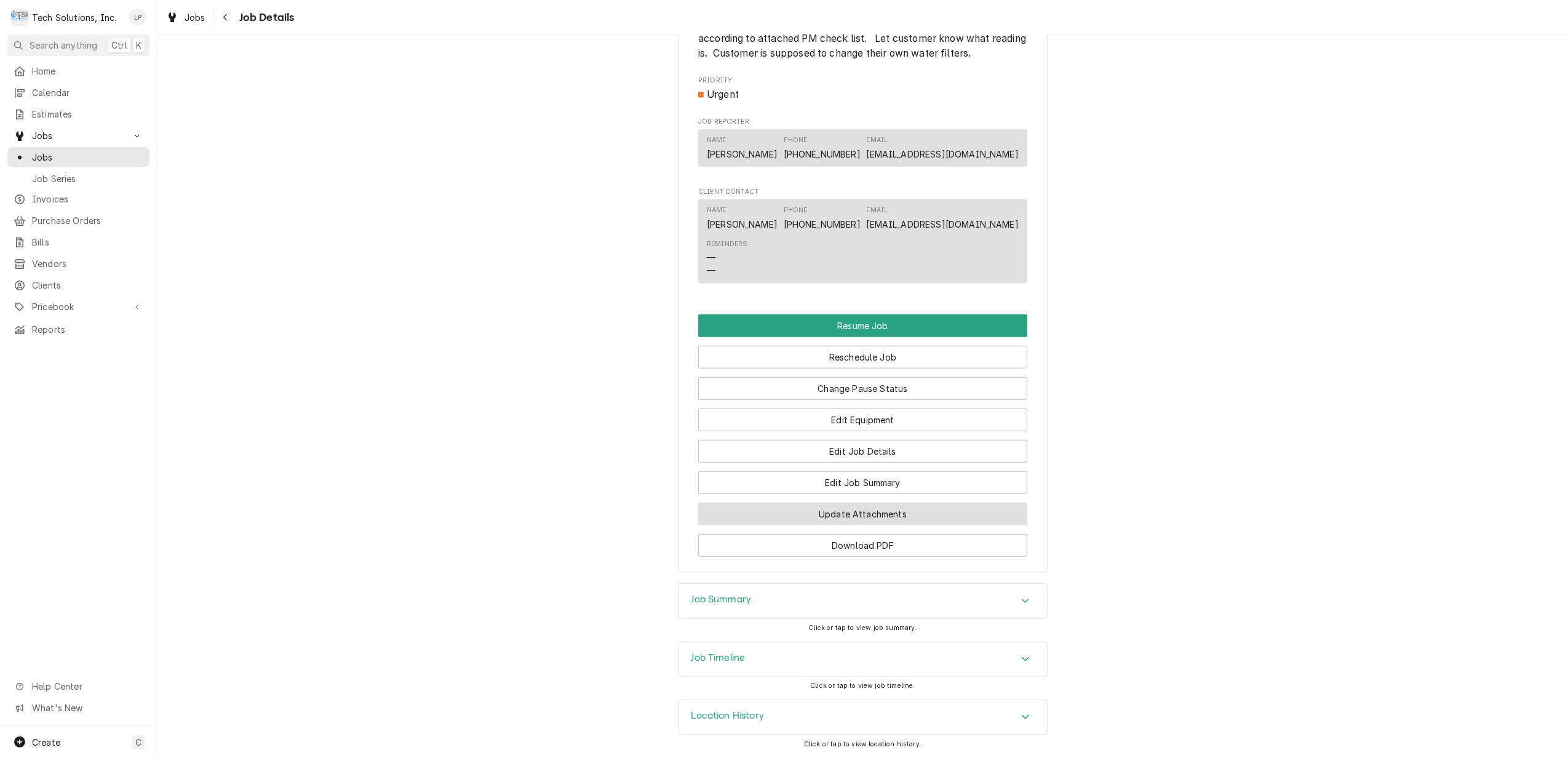
click at [851, 513] on button "Update Attachments" at bounding box center [863, 514] width 329 height 23
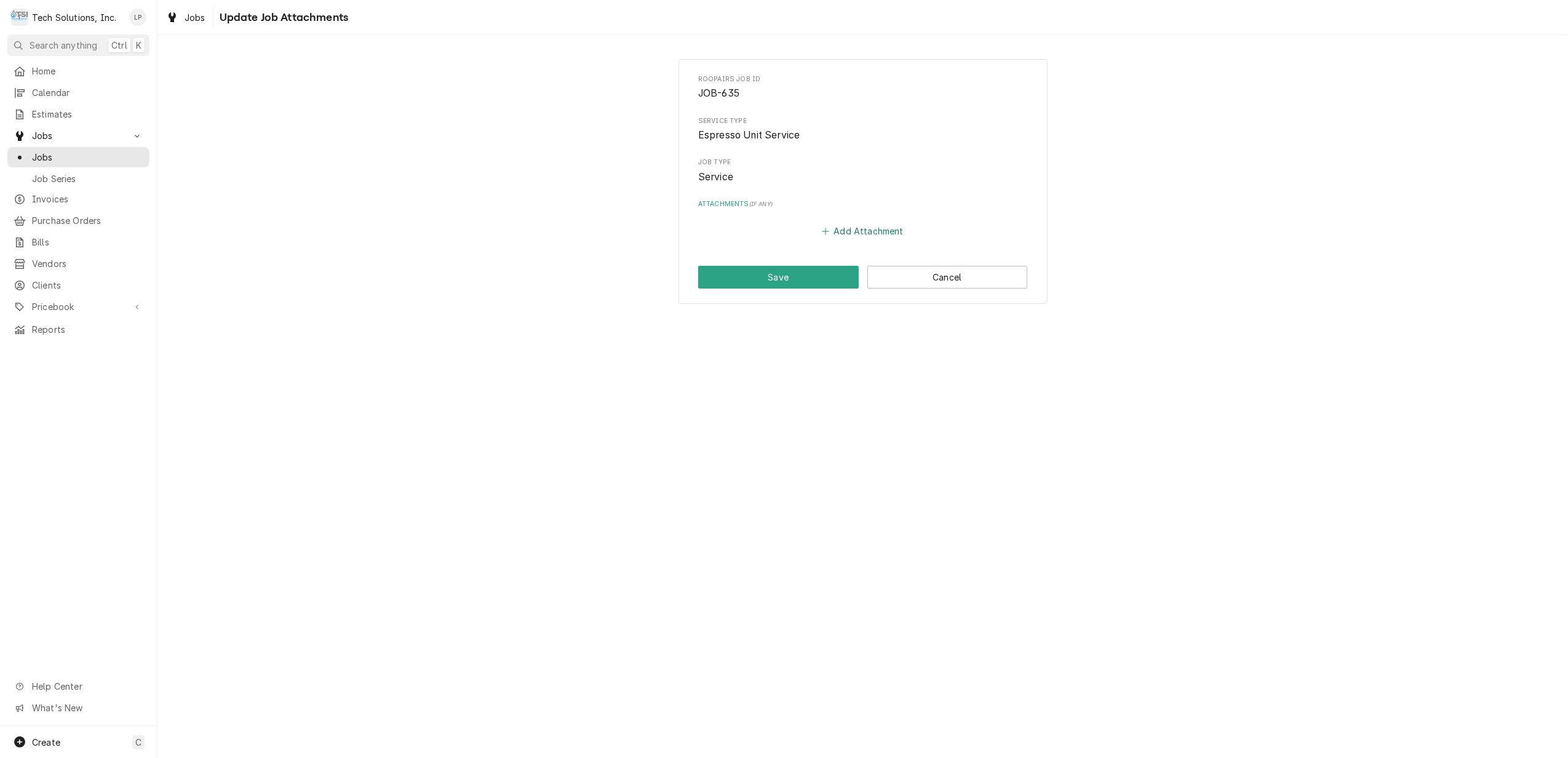
click at [852, 230] on button "Add Attachment" at bounding box center [863, 231] width 86 height 17
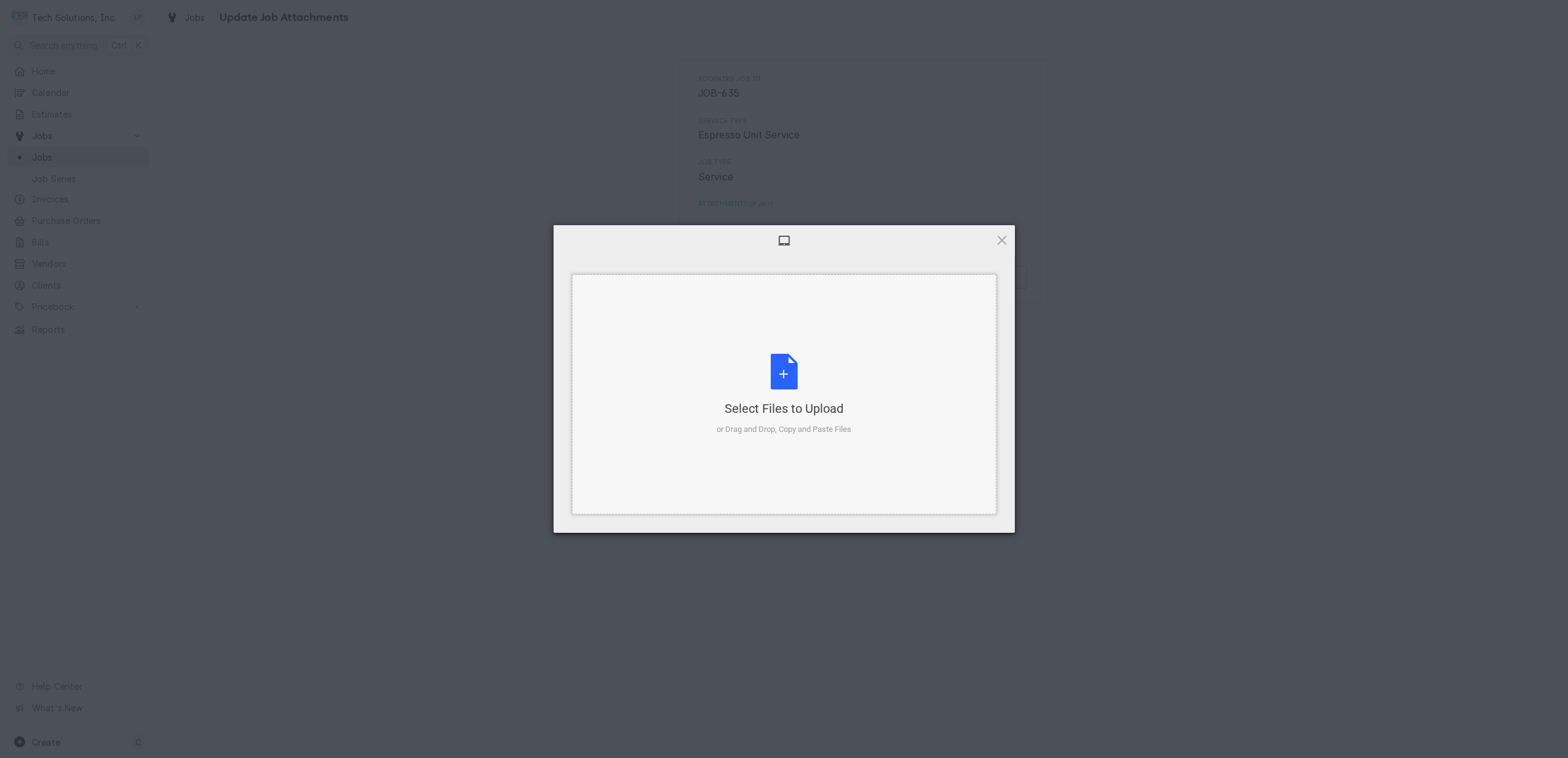
click at [793, 377] on div "Select Files to Upload or Drag and Drop, Copy and Paste Files" at bounding box center [784, 395] width 135 height 82
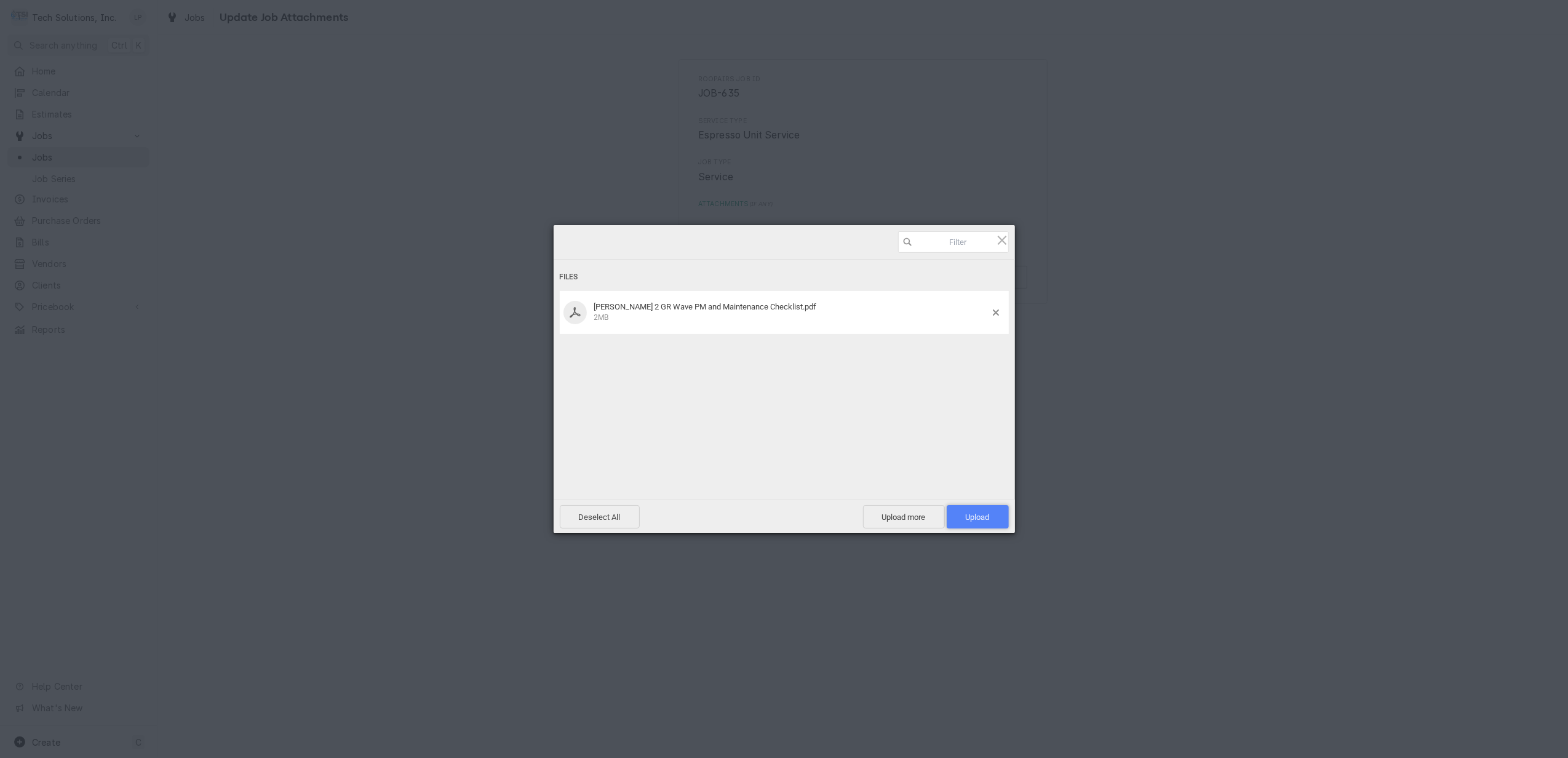
click at [972, 515] on span "Upload 1" at bounding box center [977, 516] width 24 height 9
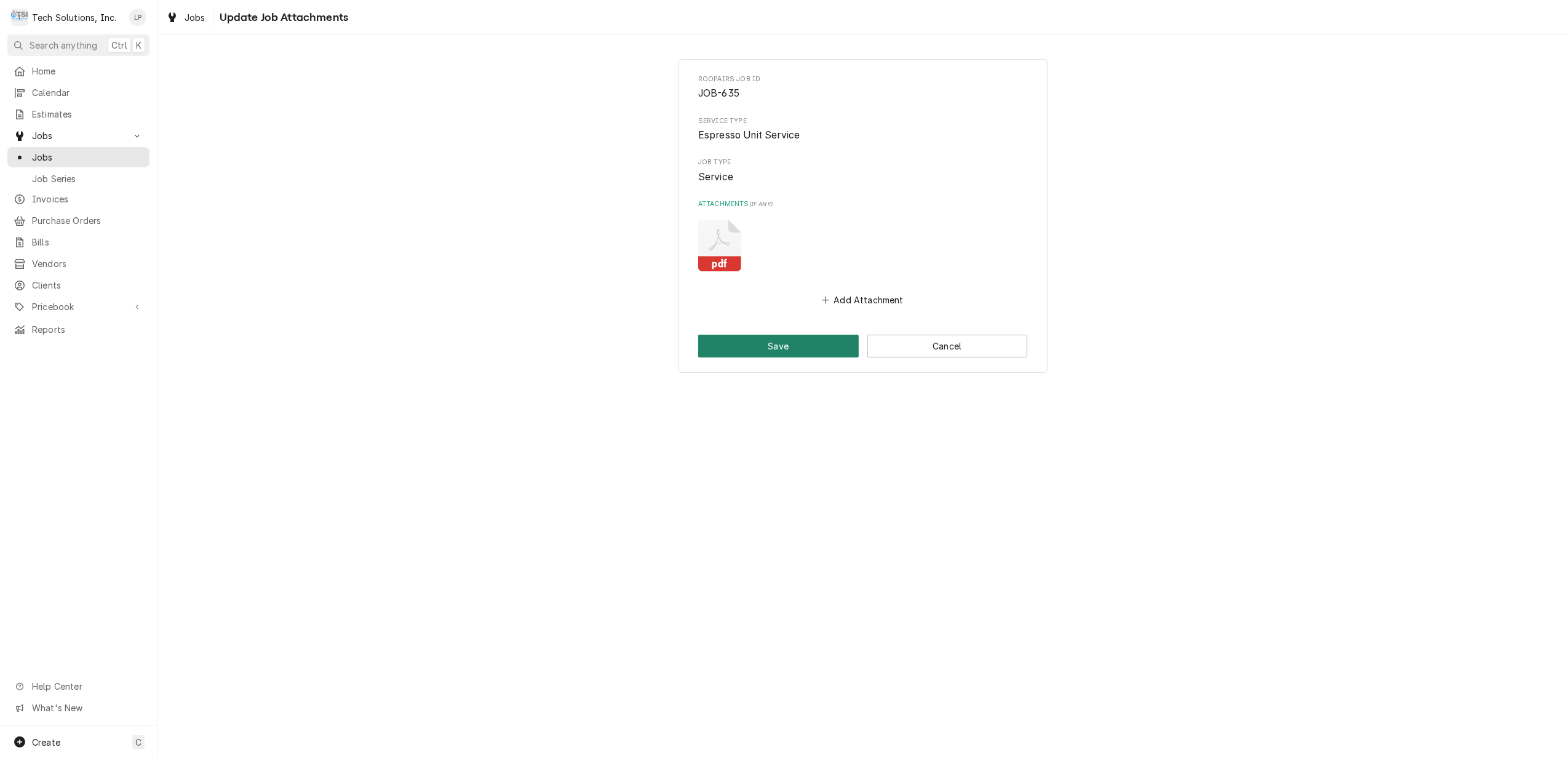
click at [761, 343] on button "Save" at bounding box center [779, 346] width 161 height 23
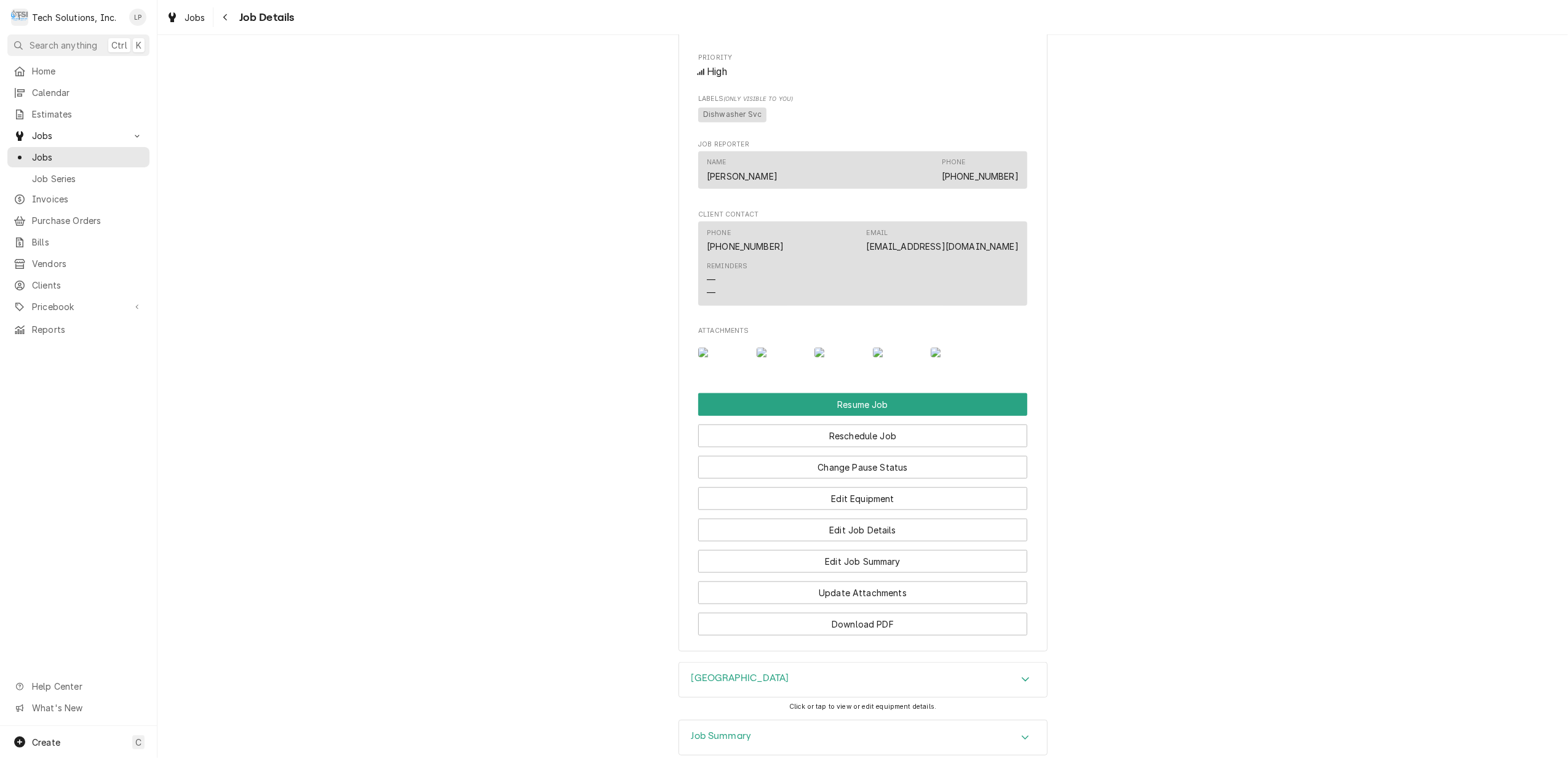
scroll to position [1066, 0]
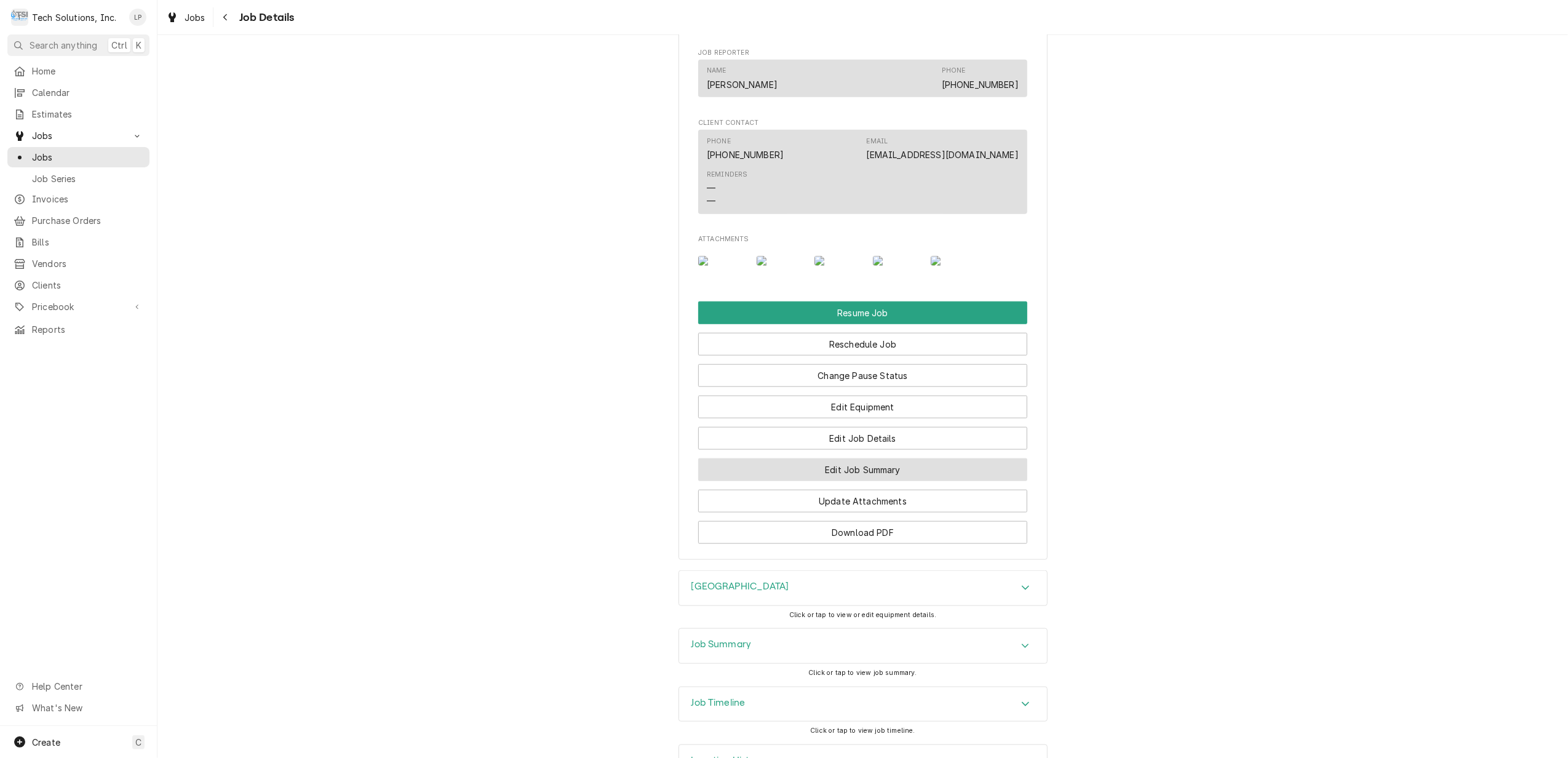
click at [900, 481] on button "Edit Job Summary" at bounding box center [863, 470] width 329 height 23
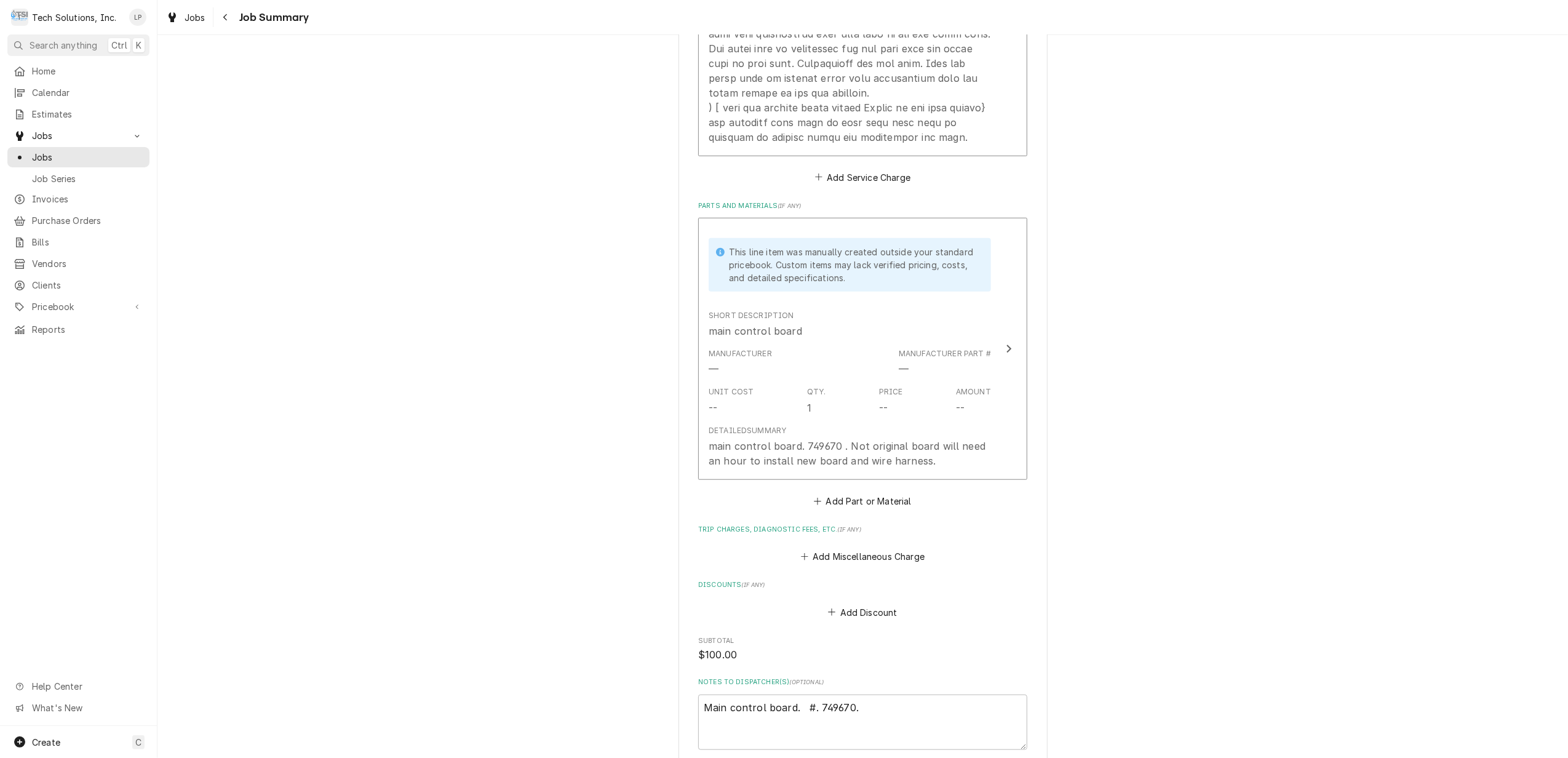
scroll to position [984, 0]
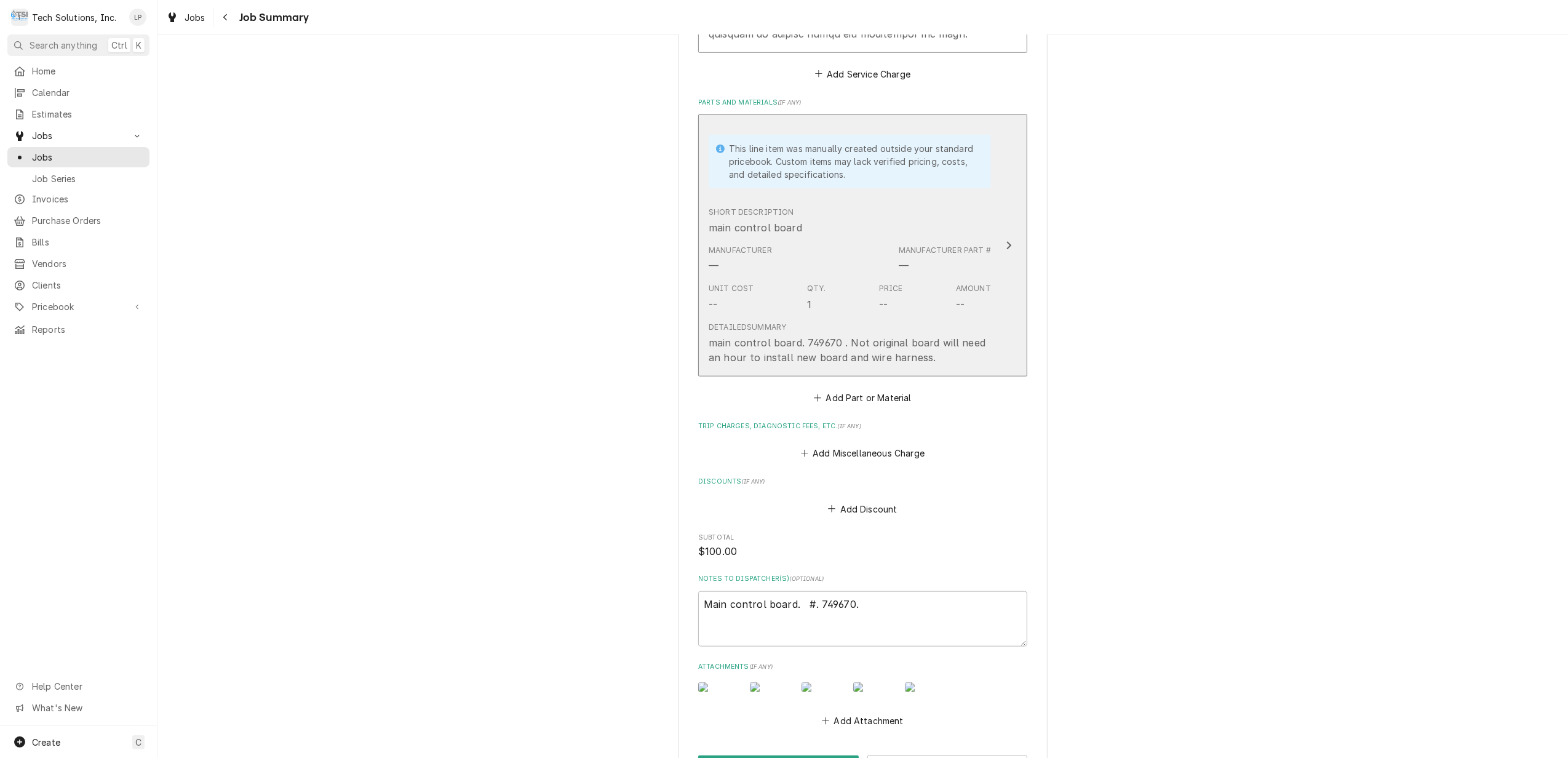
click at [1006, 240] on icon "Update Line Item" at bounding box center [1009, 245] width 7 height 10
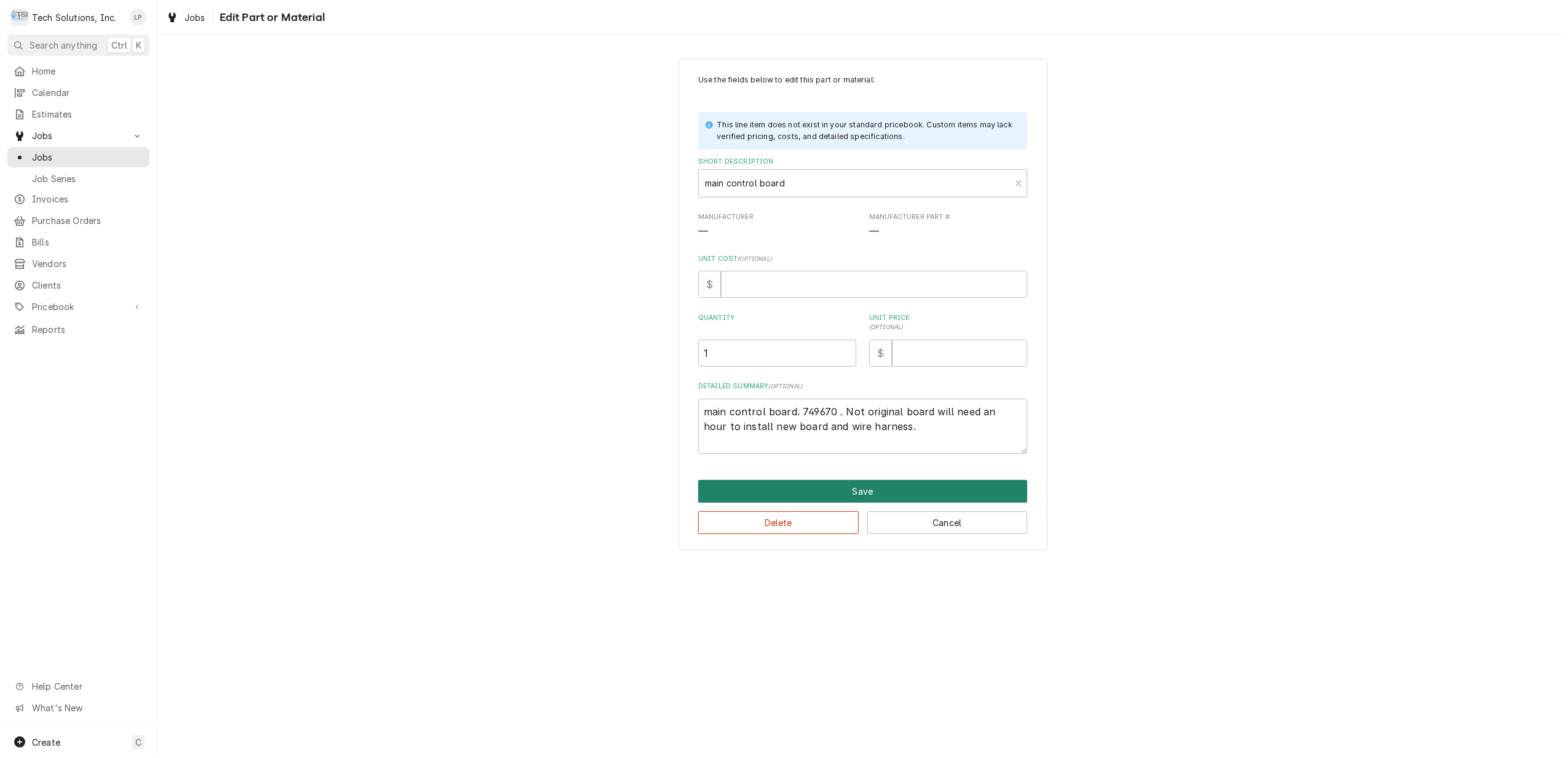
click at [880, 490] on button "Save" at bounding box center [863, 491] width 329 height 23
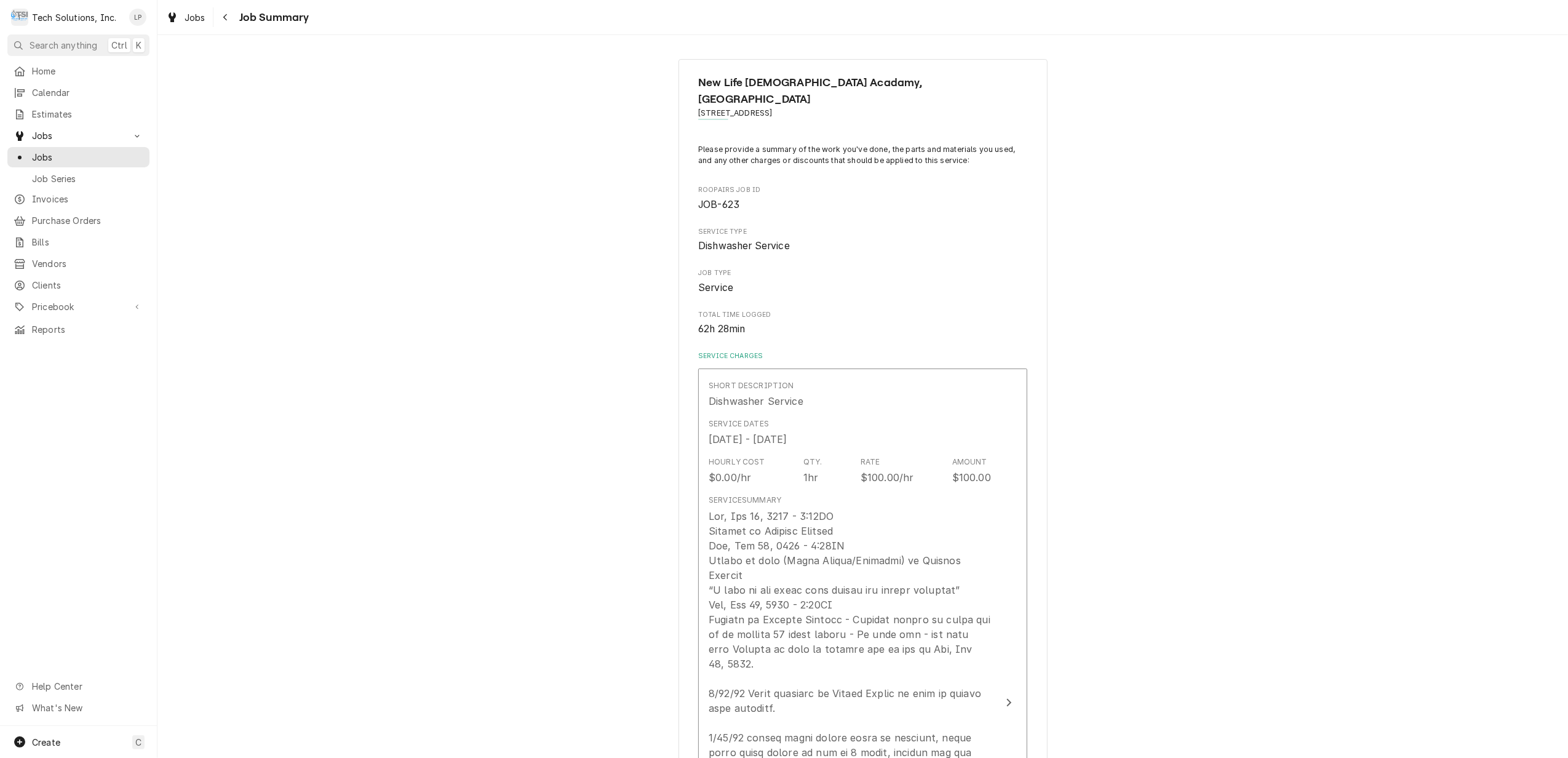
scroll to position [1028, 0]
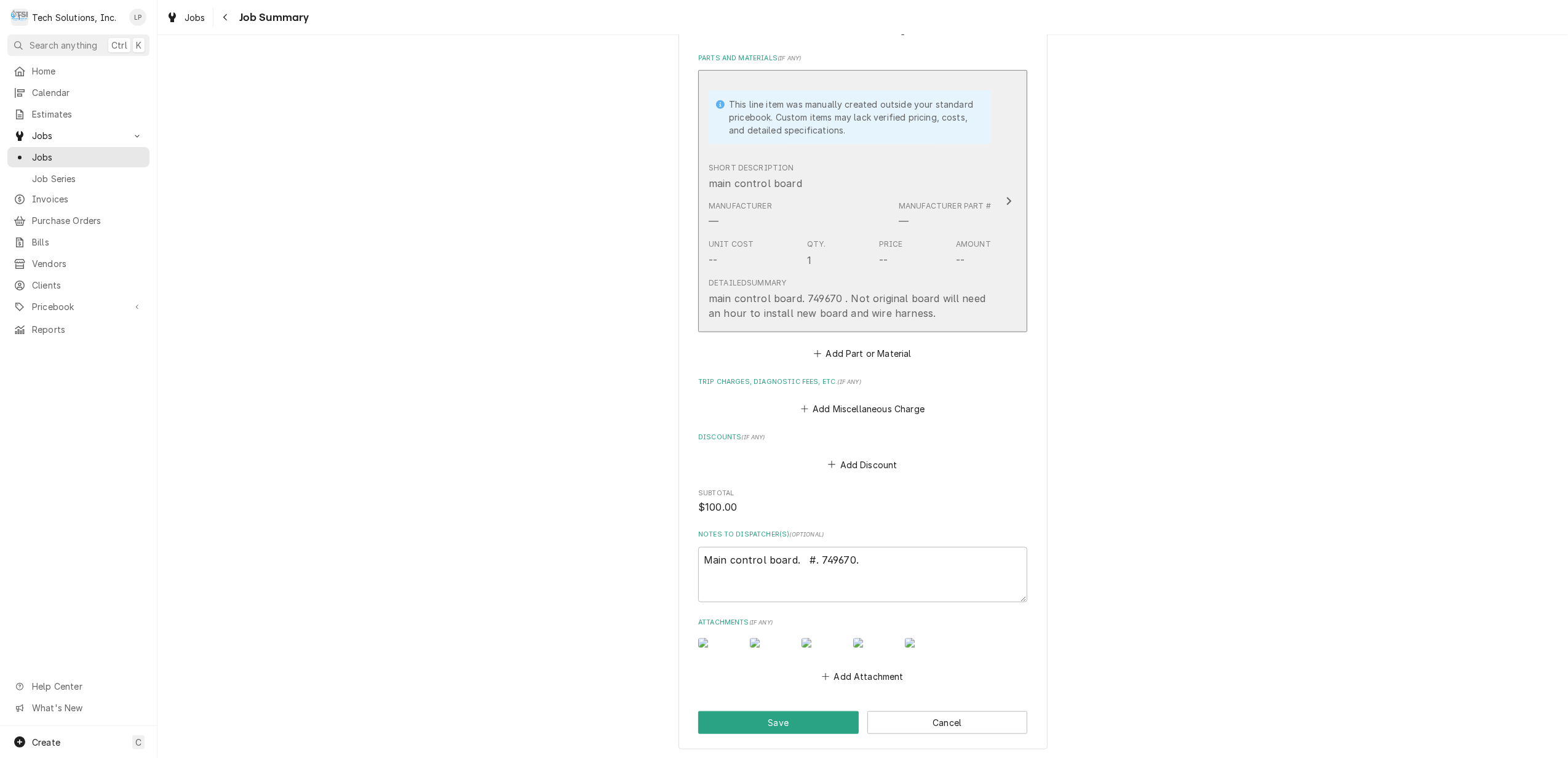
click at [1001, 194] on div "Update Line Item" at bounding box center [1009, 201] width 16 height 15
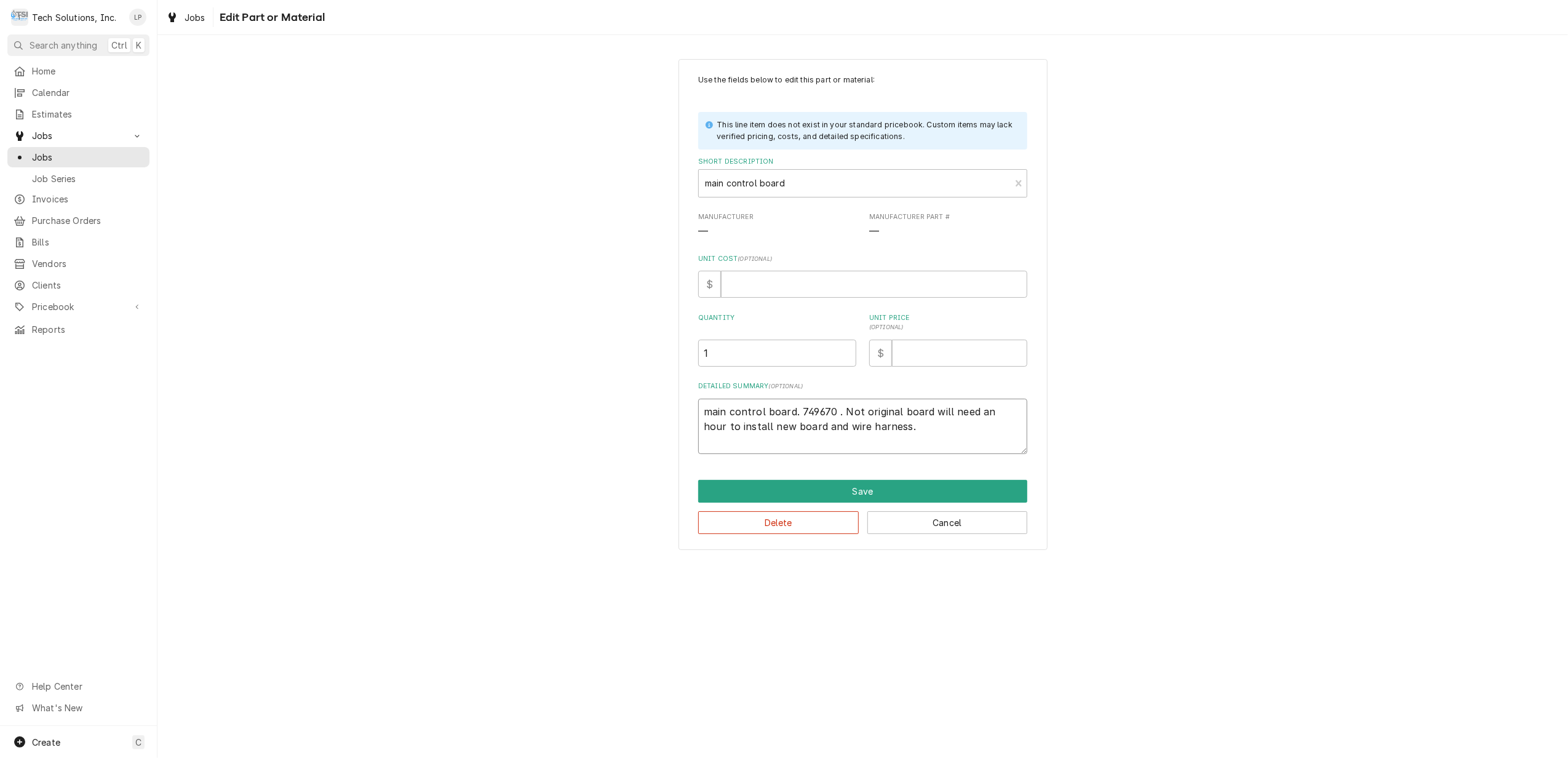
click at [945, 426] on textarea "main control board. 749670 . Not original board will need an hour to install ne…" at bounding box center [863, 426] width 329 height 56
type textarea "x"
type textarea "main control board. 749670 . Not original board will need an hour to install ne…"
type textarea "x"
type textarea "main control board. 749670 . Not original board will need an hour to install ne…"
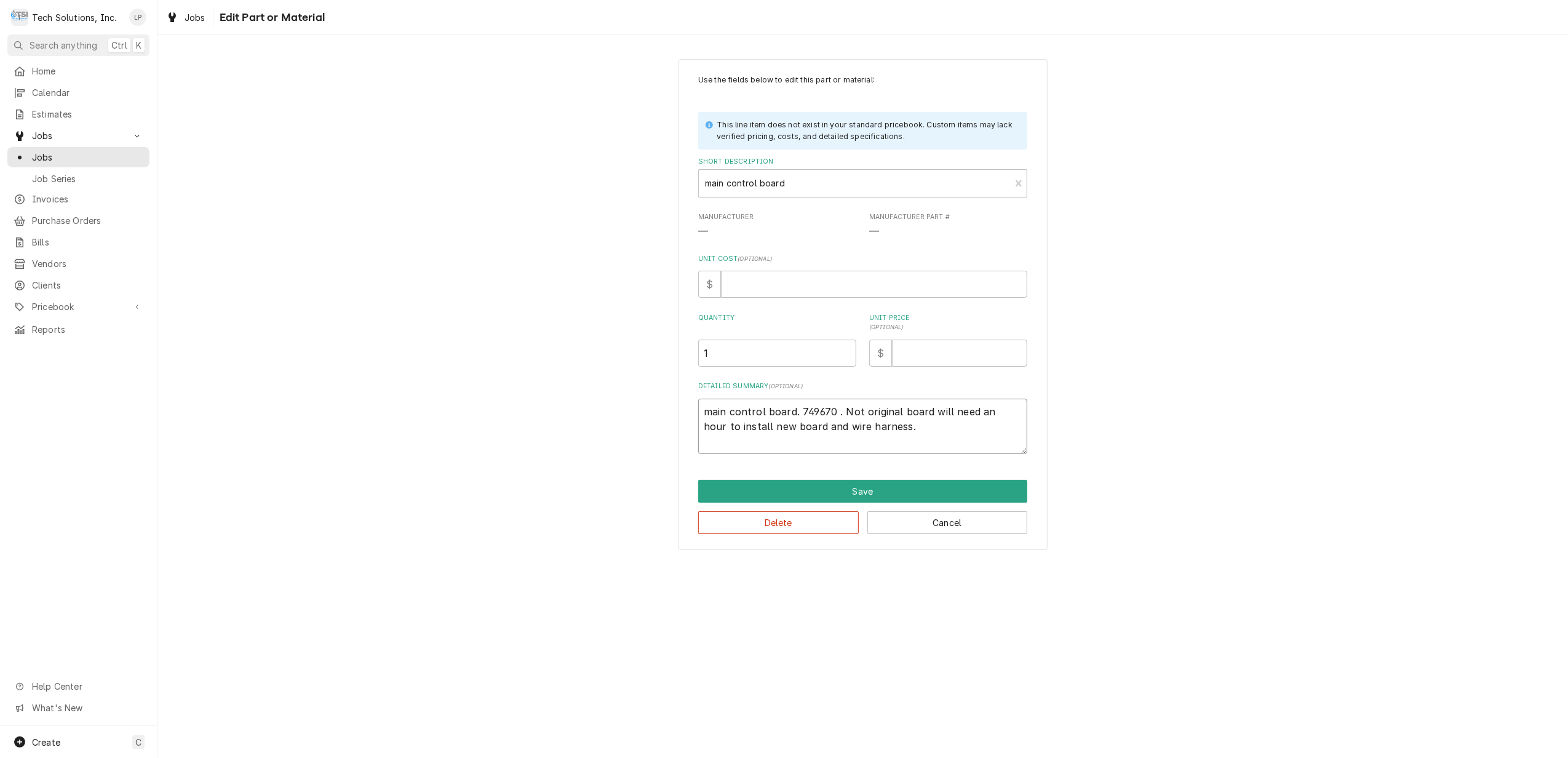
type textarea "x"
type textarea "main control board. 749670 . Not original board will need an hour to install ne…"
type textarea "x"
type textarea "main control board. 749670 . Not original board will need an hour to install ne…"
type textarea "x"
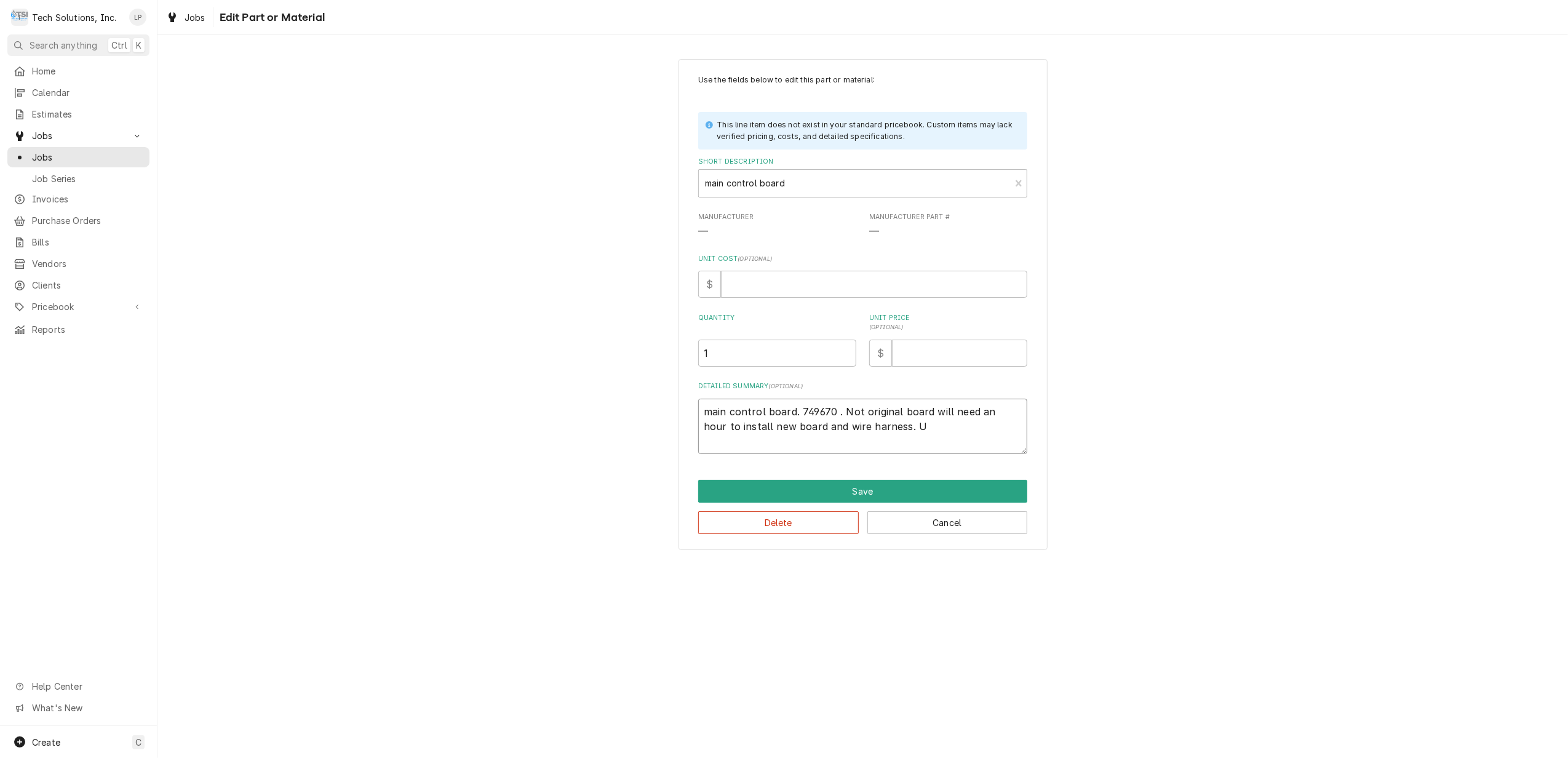
type textarea "main control board. 749670 . Not original board will need an hour to install ne…"
type textarea "x"
type textarea "main control board. 749670 . Not original board will need an hour to install ne…"
type textarea "x"
type textarea "main control board. 749670 . Not original board will need an hour to install ne…"
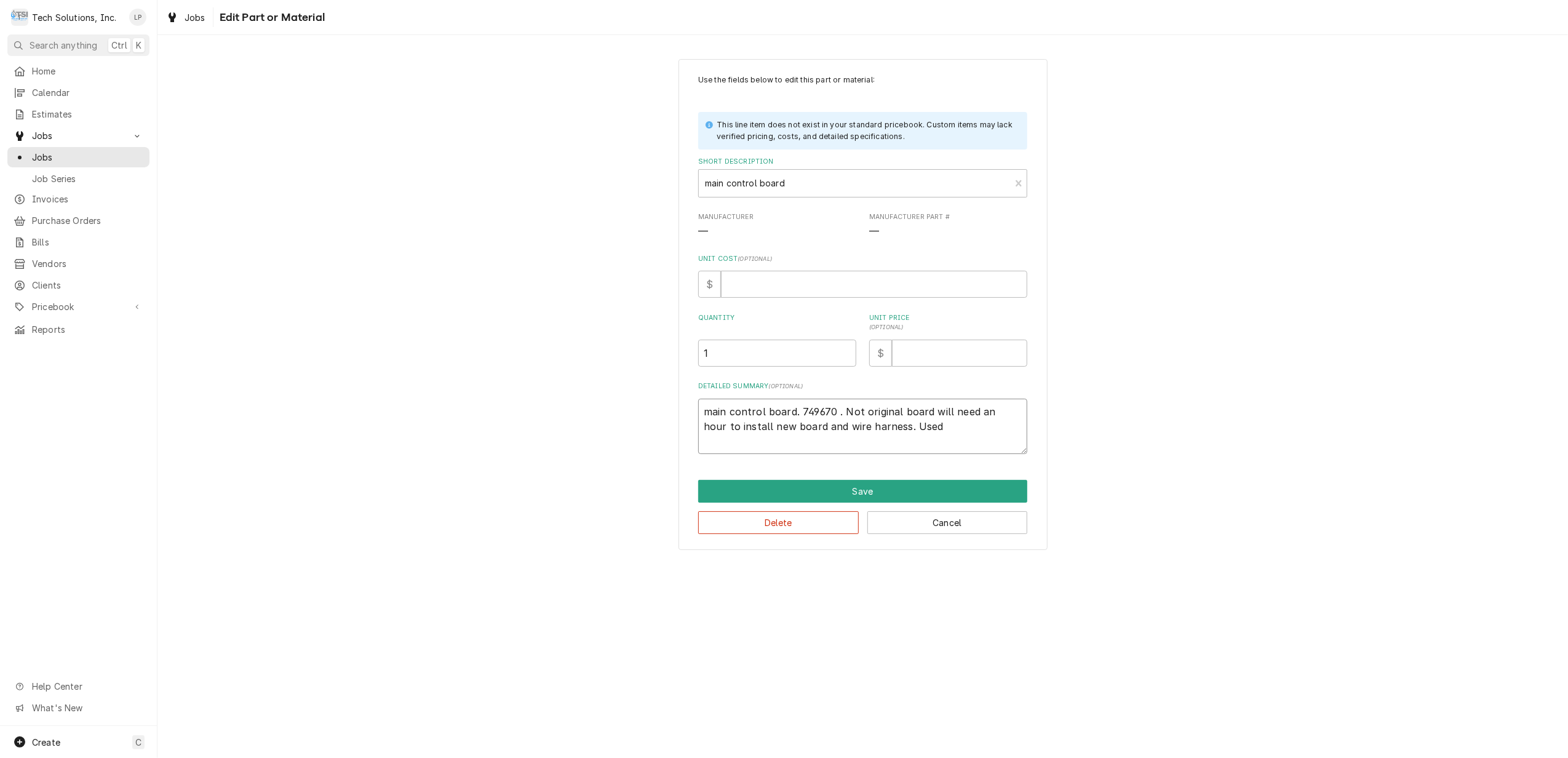
type textarea "x"
type textarea "main control board. 749670 . Not original board will need an hour to install ne…"
type textarea "x"
type textarea "main control board. 749670 . Not original board will need an hour to install ne…"
type textarea "x"
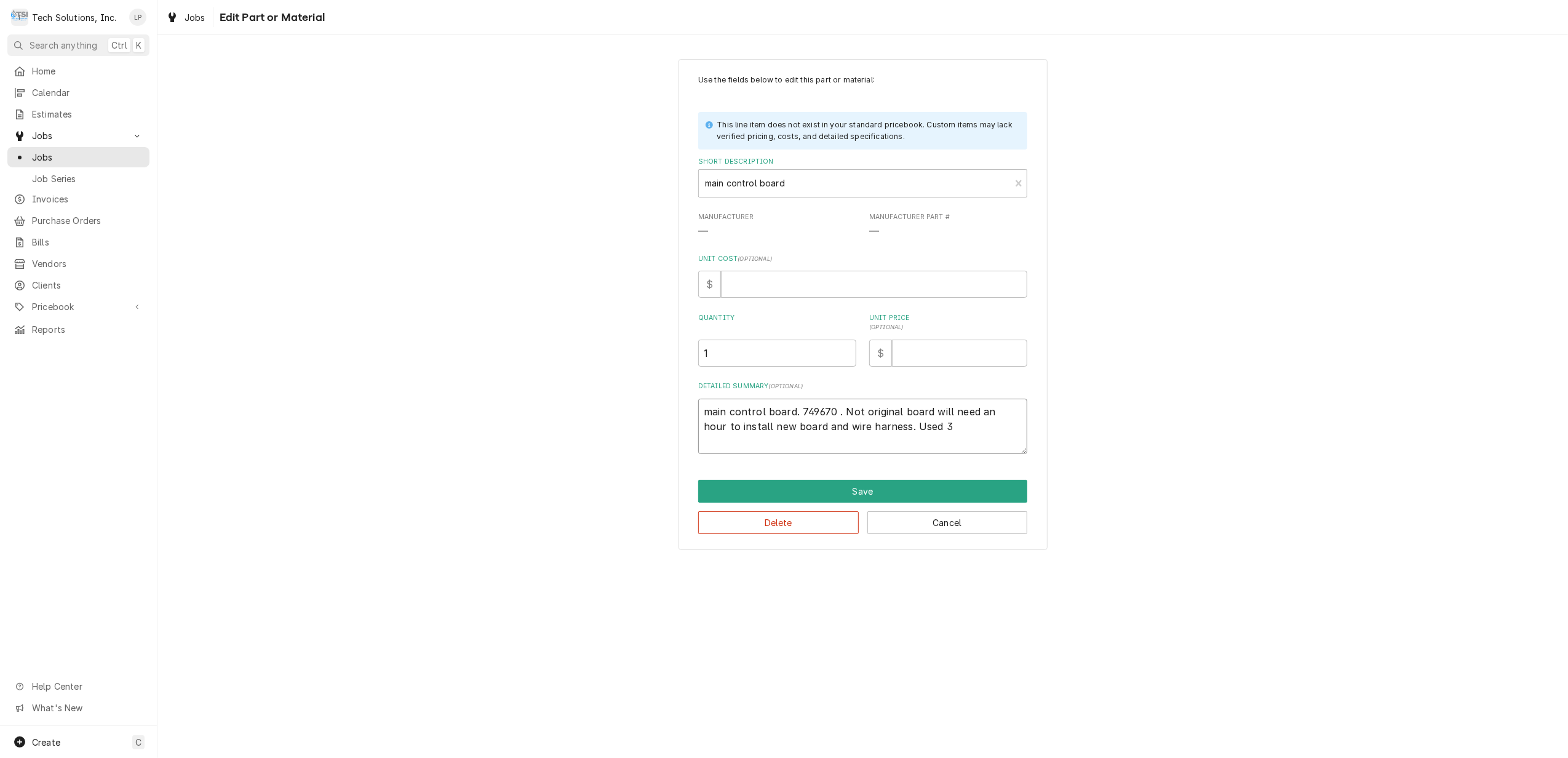
type textarea "main control board. 749670 . Not original board will need an hour to install ne…"
type textarea "x"
type textarea "main control board. 749670 . Not original board will need an hour to install ne…"
type textarea "x"
type textarea "main control board. 749670 . Not original board will need an hour to install ne…"
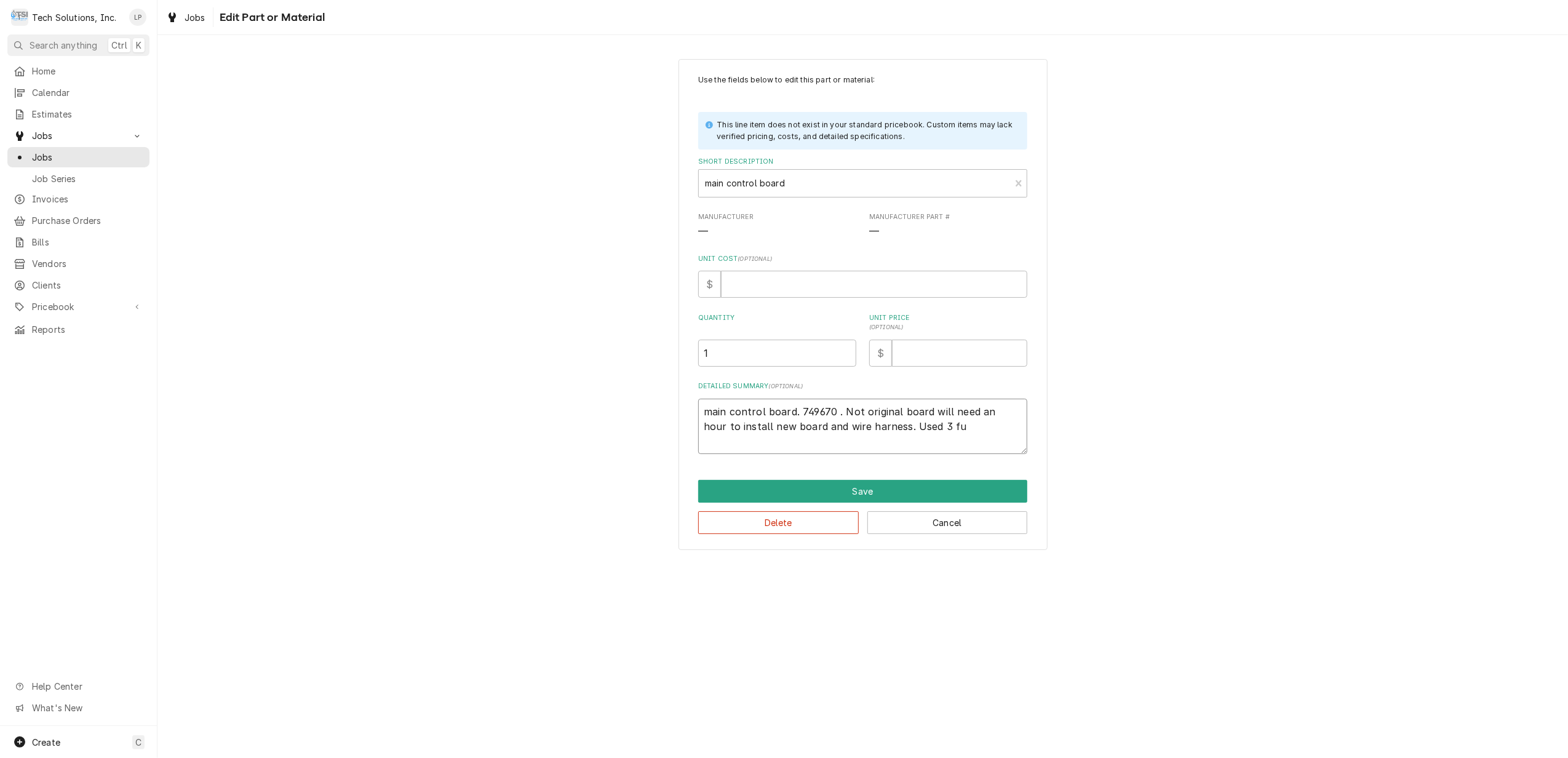
type textarea "x"
type textarea "main control board. 749670 . Not original board will need an hour to install ne…"
type textarea "x"
type textarea "main control board. 749670 . Not original board will need an hour to install ne…"
type textarea "x"
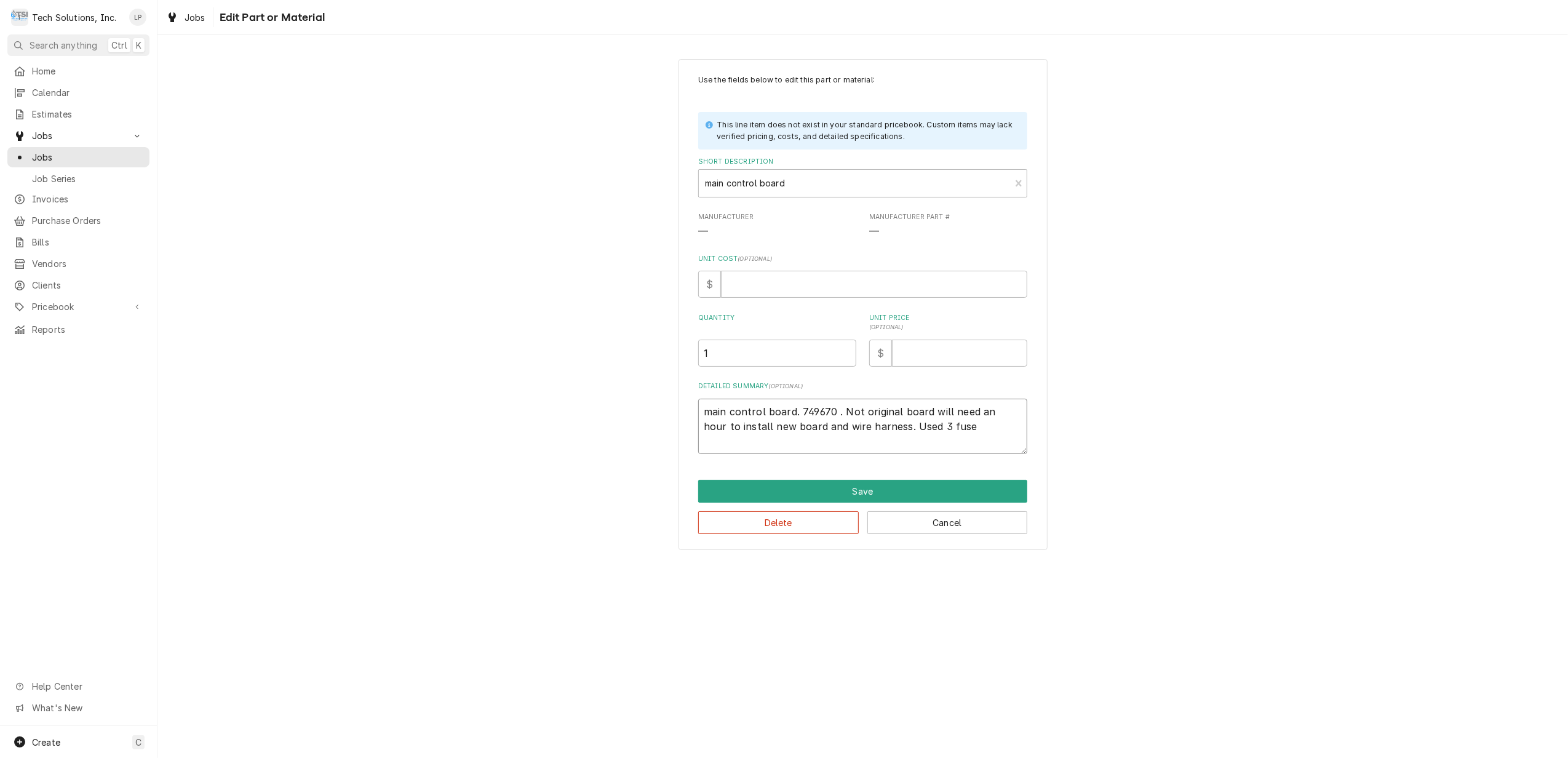
type textarea "main control board. 749670 . Not original board will need an hour to install ne…"
type textarea "x"
type textarea "main control board. 749670 . Not original board will need an hour to install ne…"
type textarea "x"
type textarea "main control board. 749670 . Not original board will need an hour to install ne…"
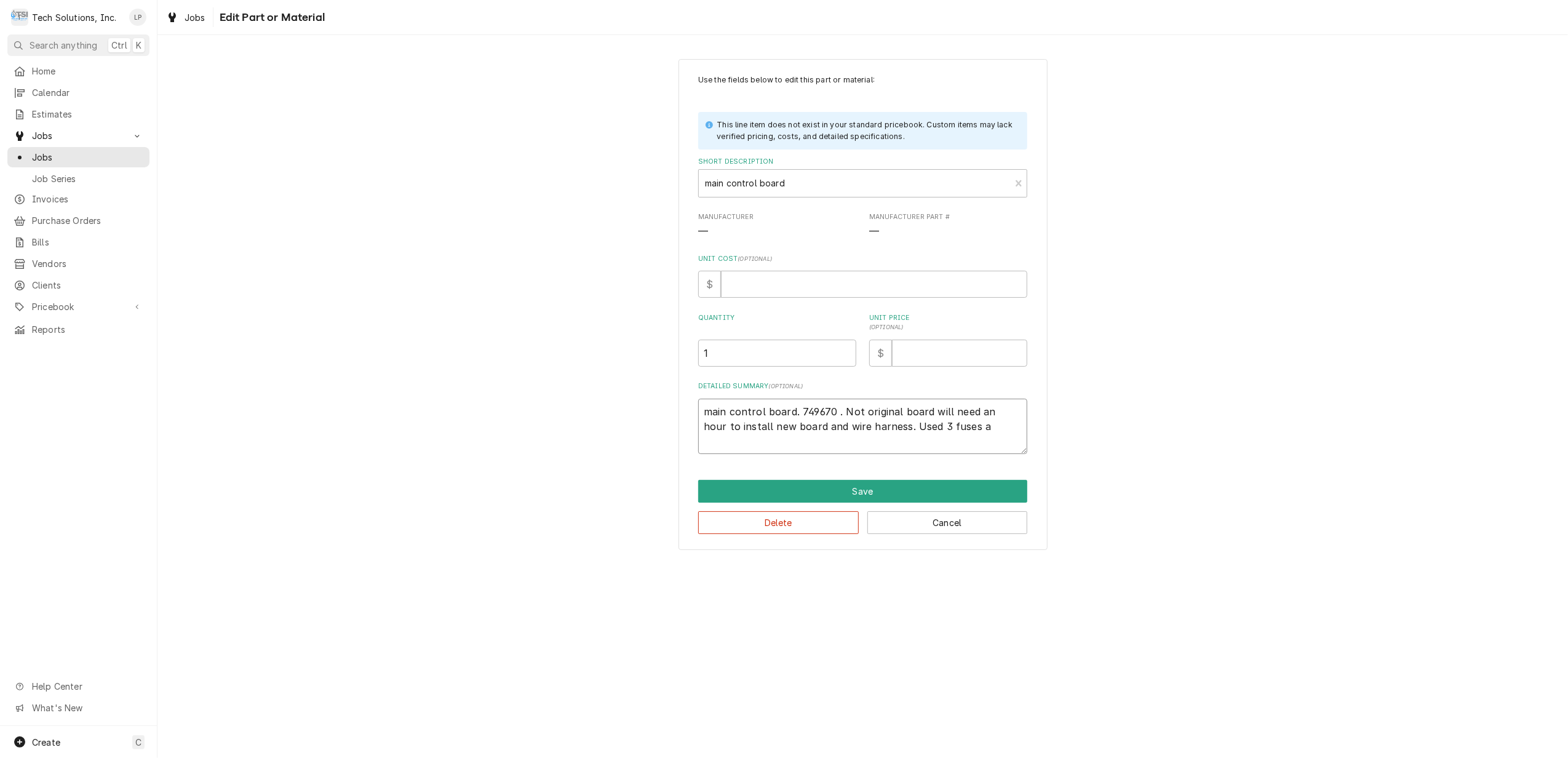
type textarea "x"
type textarea "main control board. 749670 . Not original board will need an hour to install ne…"
type textarea "x"
type textarea "main control board. 749670 . Not original board will need an hour to install ne…"
type textarea "x"
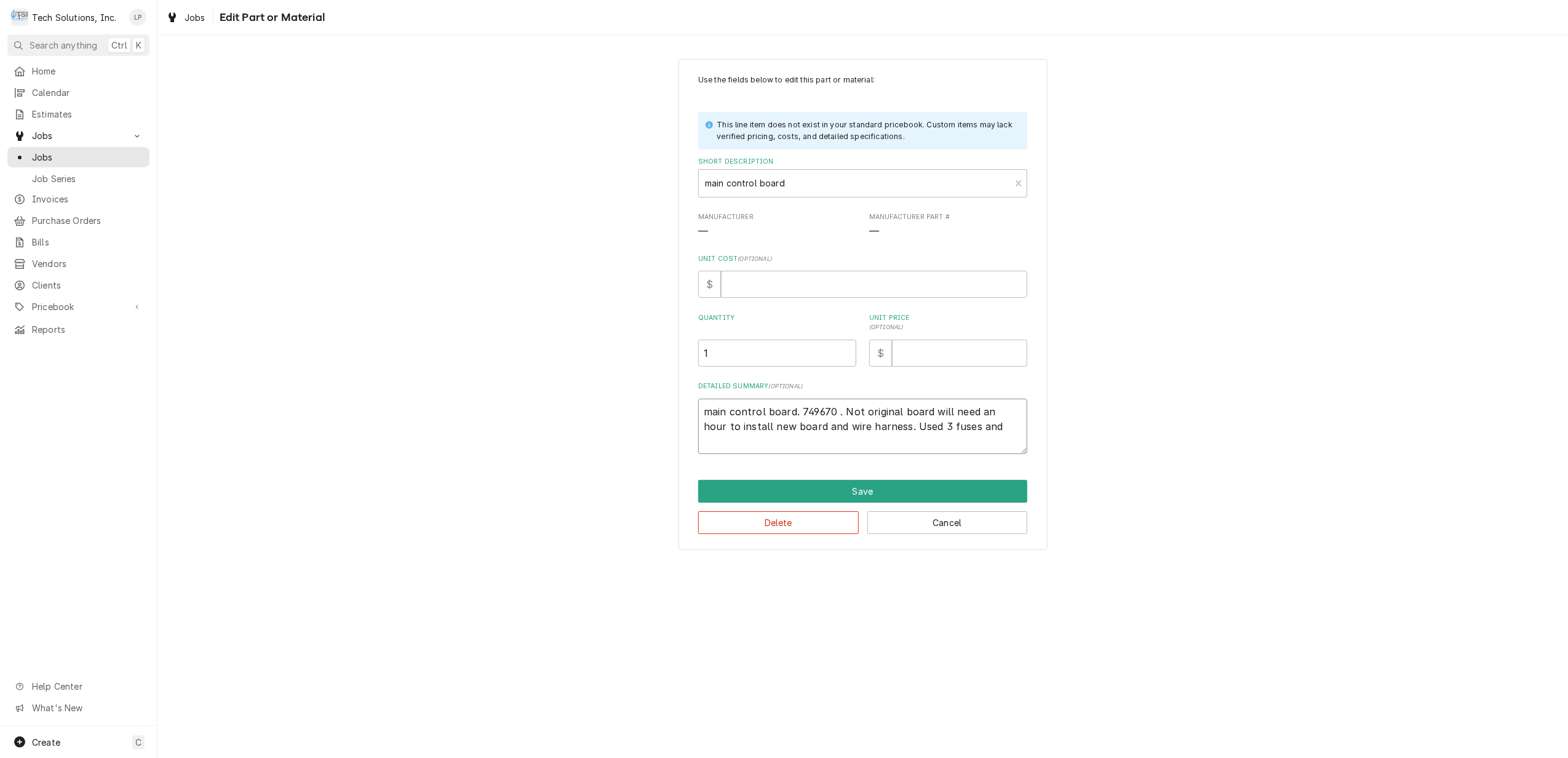
type textarea "main control board. 749670 . Not original board will need an hour to install ne…"
type textarea "x"
type textarea "main control board. 749670 . Not original board will need an hour to install ne…"
type textarea "x"
type textarea "main control board. 749670 . Not original board will need an hour to install ne…"
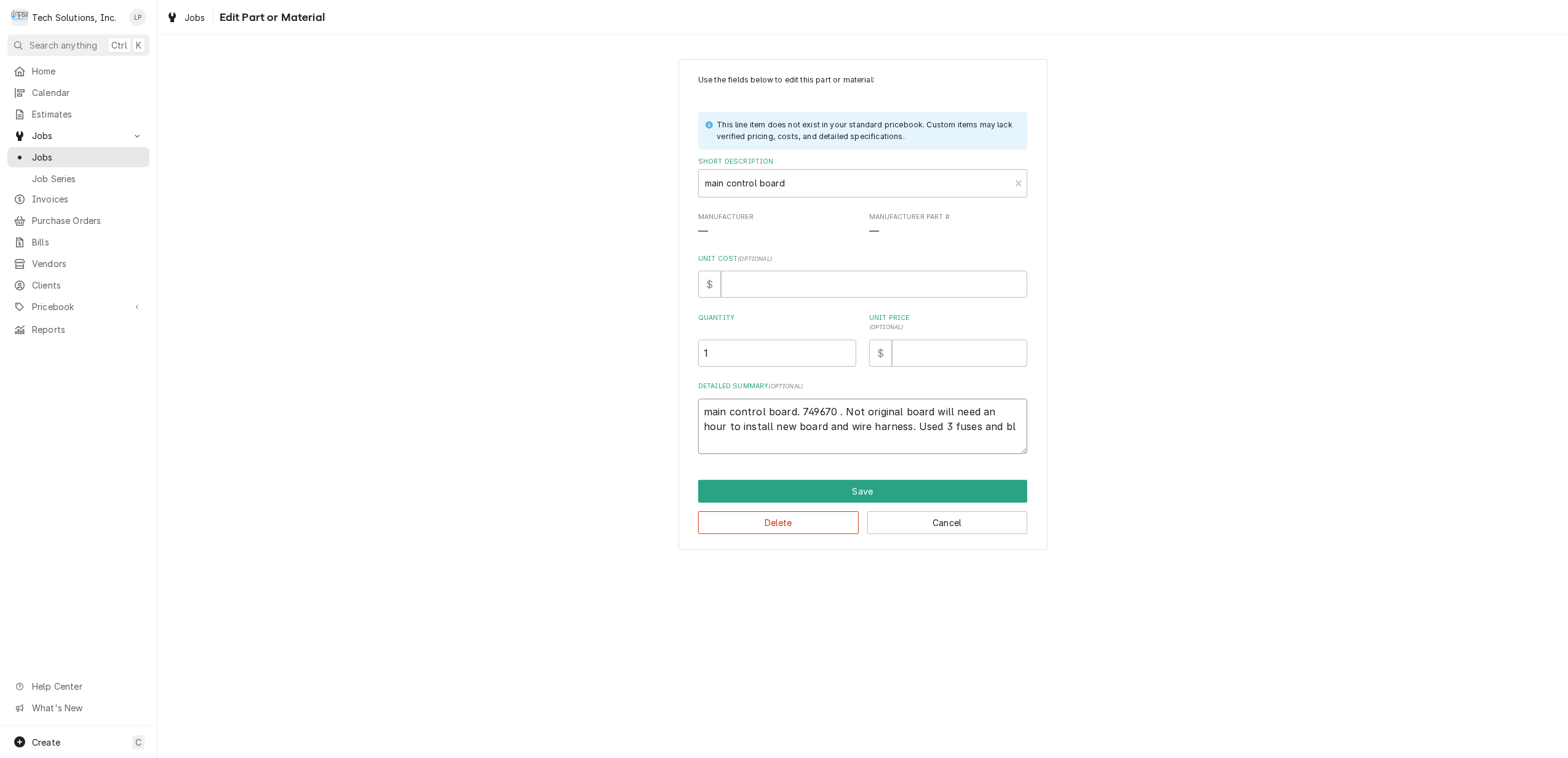
type textarea "x"
type textarea "main control board. 749670 . Not original board will need an hour to install ne…"
type textarea "x"
type textarea "main control board. 749670 . Not original board will need an hour to install ne…"
type textarea "x"
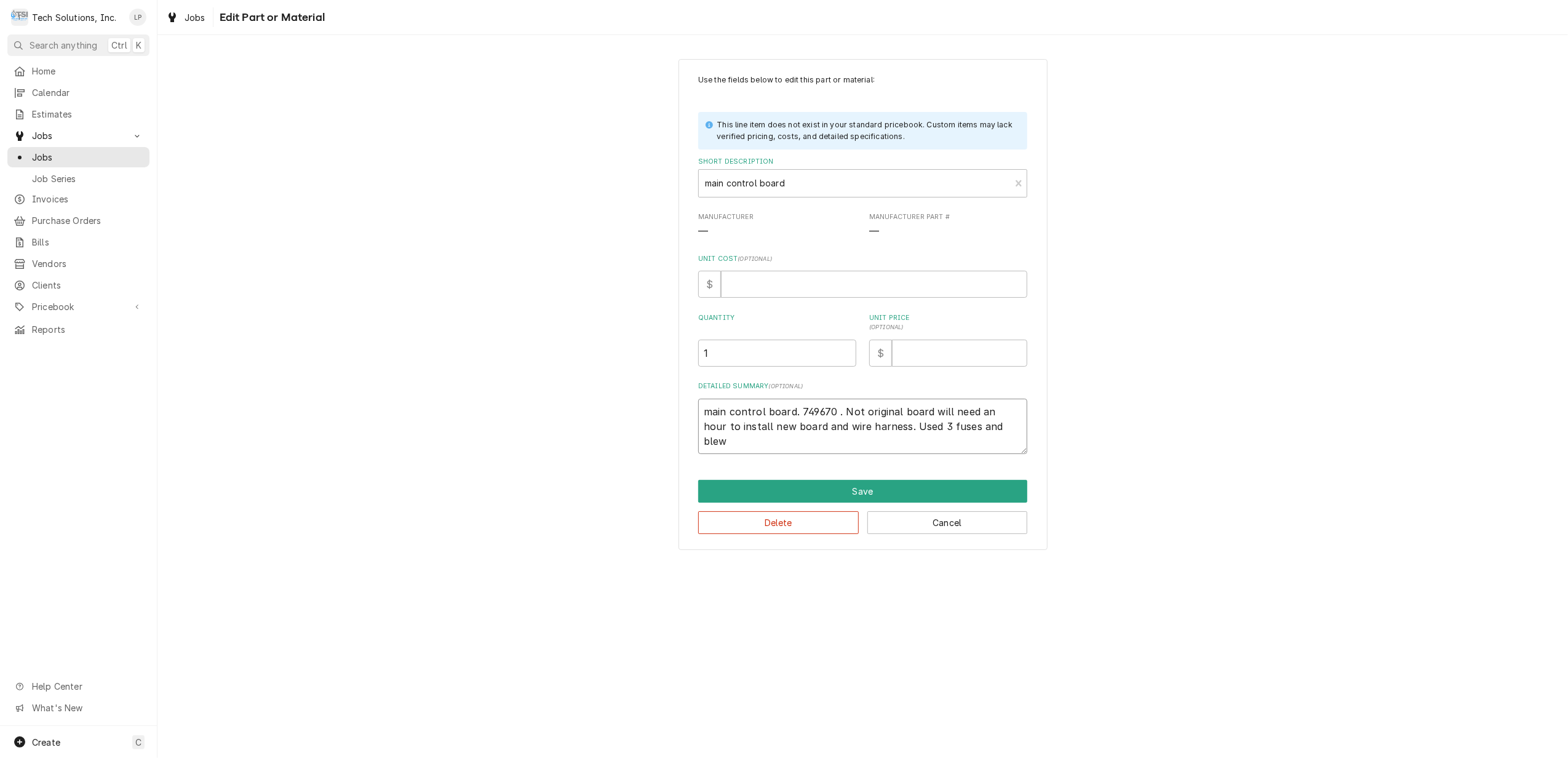
type textarea "main control board. 749670 . Not original board will need an hour to install ne…"
type textarea "x"
type textarea "main control board. 749670 . Not original board will need an hour to install ne…"
type textarea "x"
type textarea "main control board. 749670 . Not original board will need an hour to install ne…"
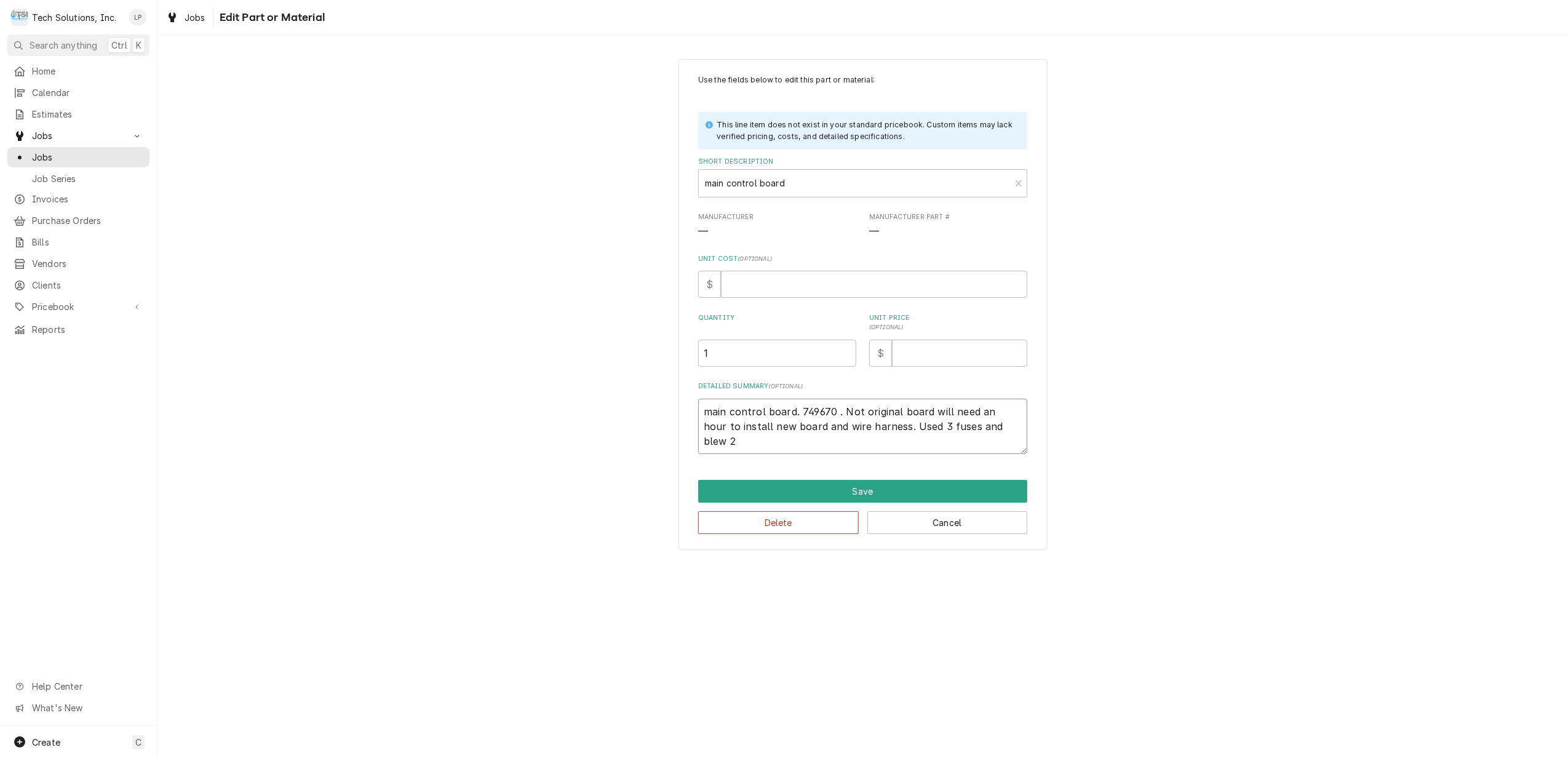
type textarea "x"
type textarea "main control board. 749670 . Not original board will need an hour to install ne…"
type textarea "x"
type textarea "main control board. 749670 . Not original board will need an hour to install ne…"
type textarea "x"
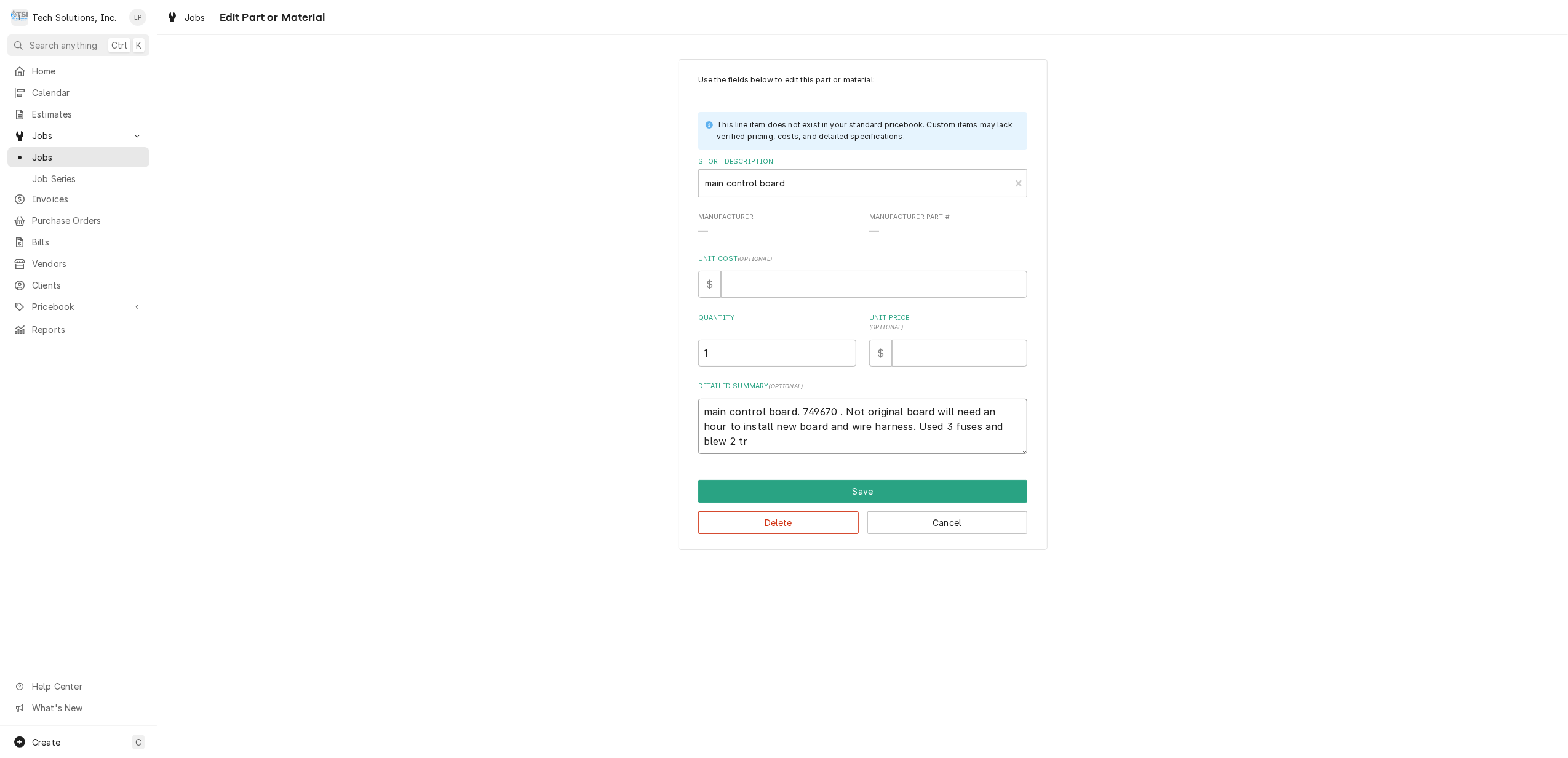
type textarea "main control board. 749670 . Not original board will need an hour to install ne…"
type textarea "x"
type textarea "main control board. 749670 . Not original board will need an hour to install ne…"
type textarea "x"
type textarea "main control board. 749670 . Not original board will need an hour to install ne…"
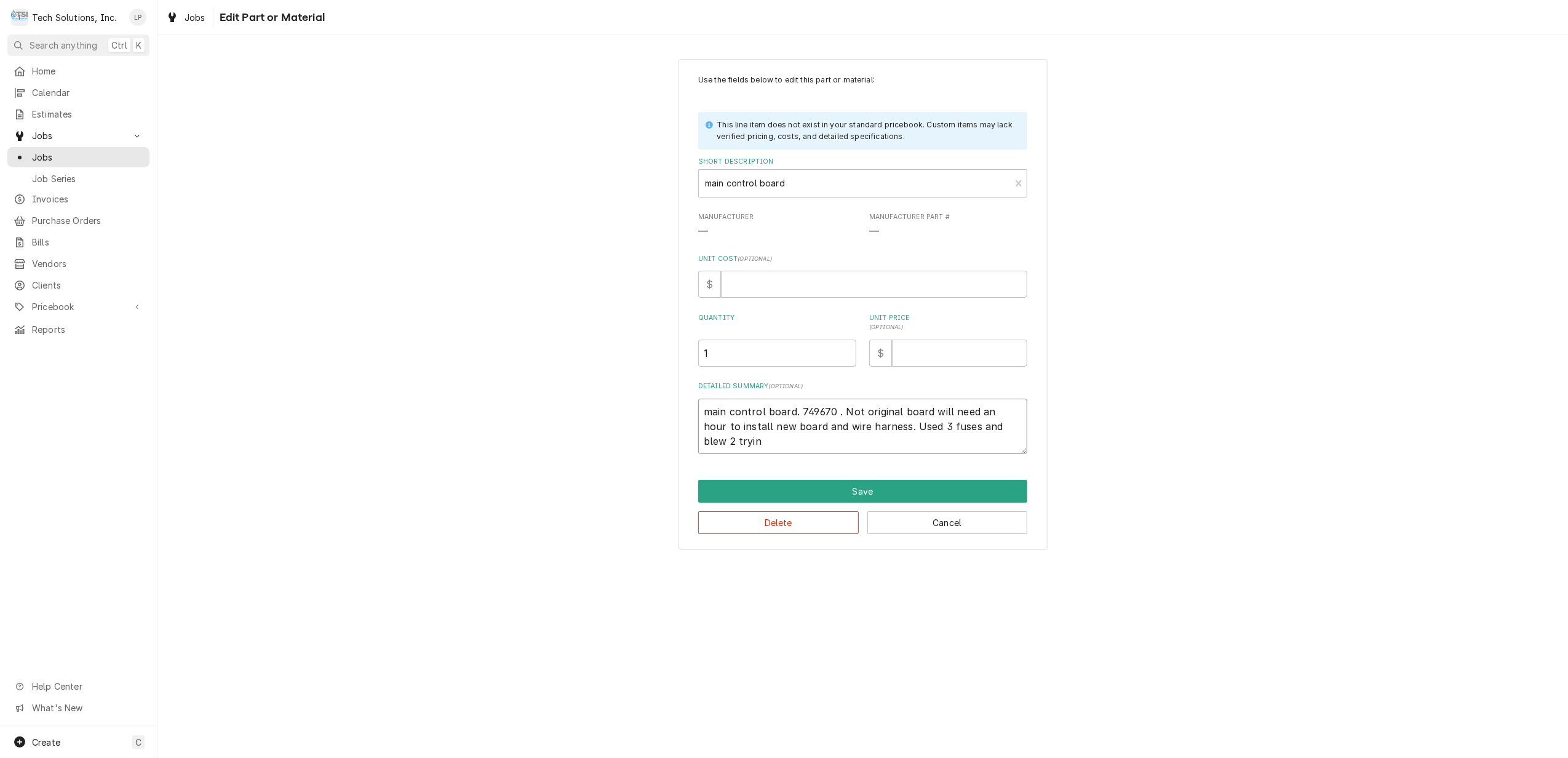
type textarea "x"
type textarea "main control board. 749670 . Not original board will need an hour to install ne…"
type textarea "x"
type textarea "main control board. 749670 . Not original board will need an hour to install ne…"
type textarea "x"
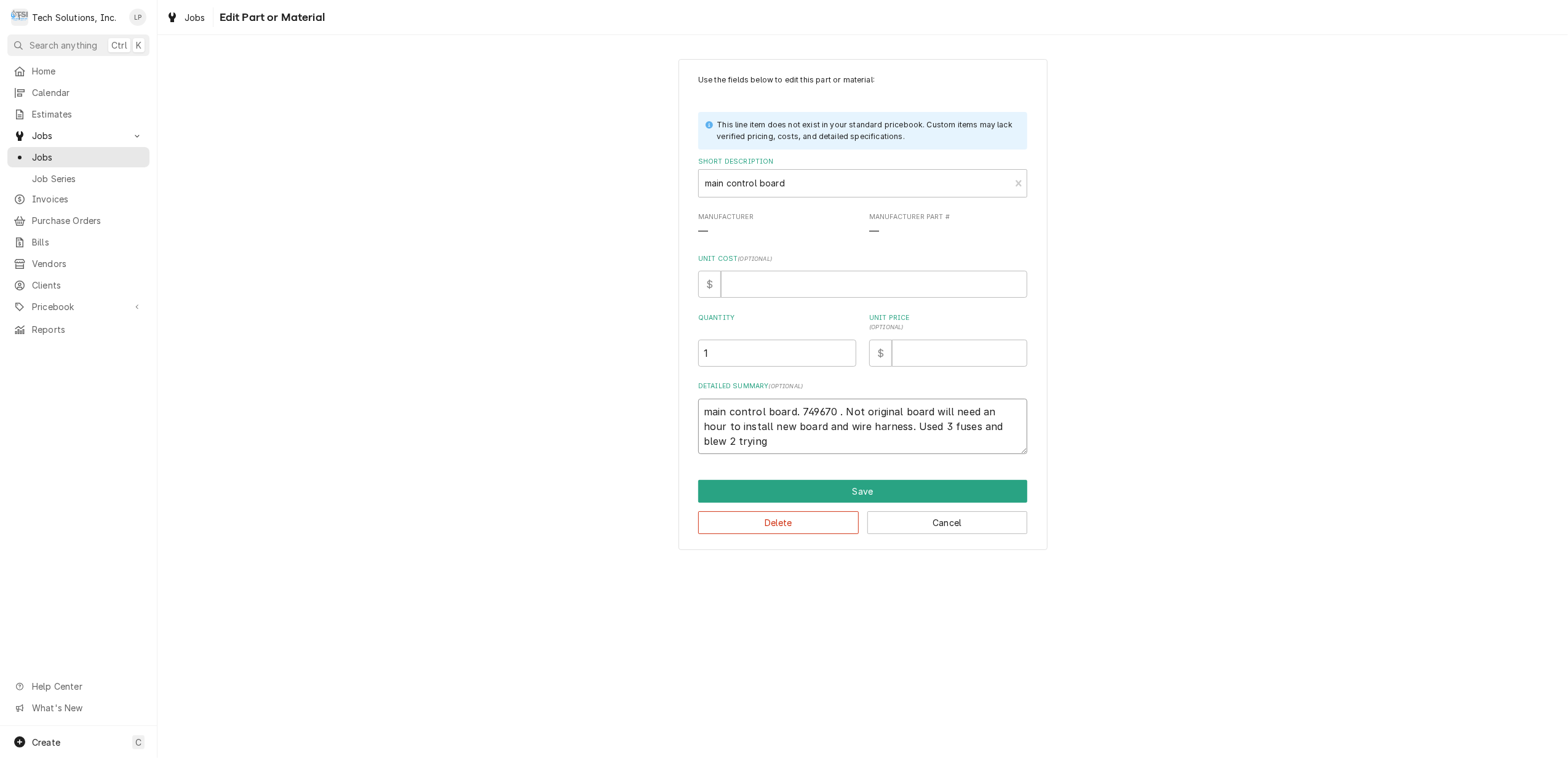
type textarea "main control board. 749670 . Not original board will need an hour to install ne…"
type textarea "x"
type textarea "main control board. 749670 . Not original board will need an hour to install ne…"
type textarea "x"
type textarea "main control board. 749670 . Not original board will need an hour to install ne…"
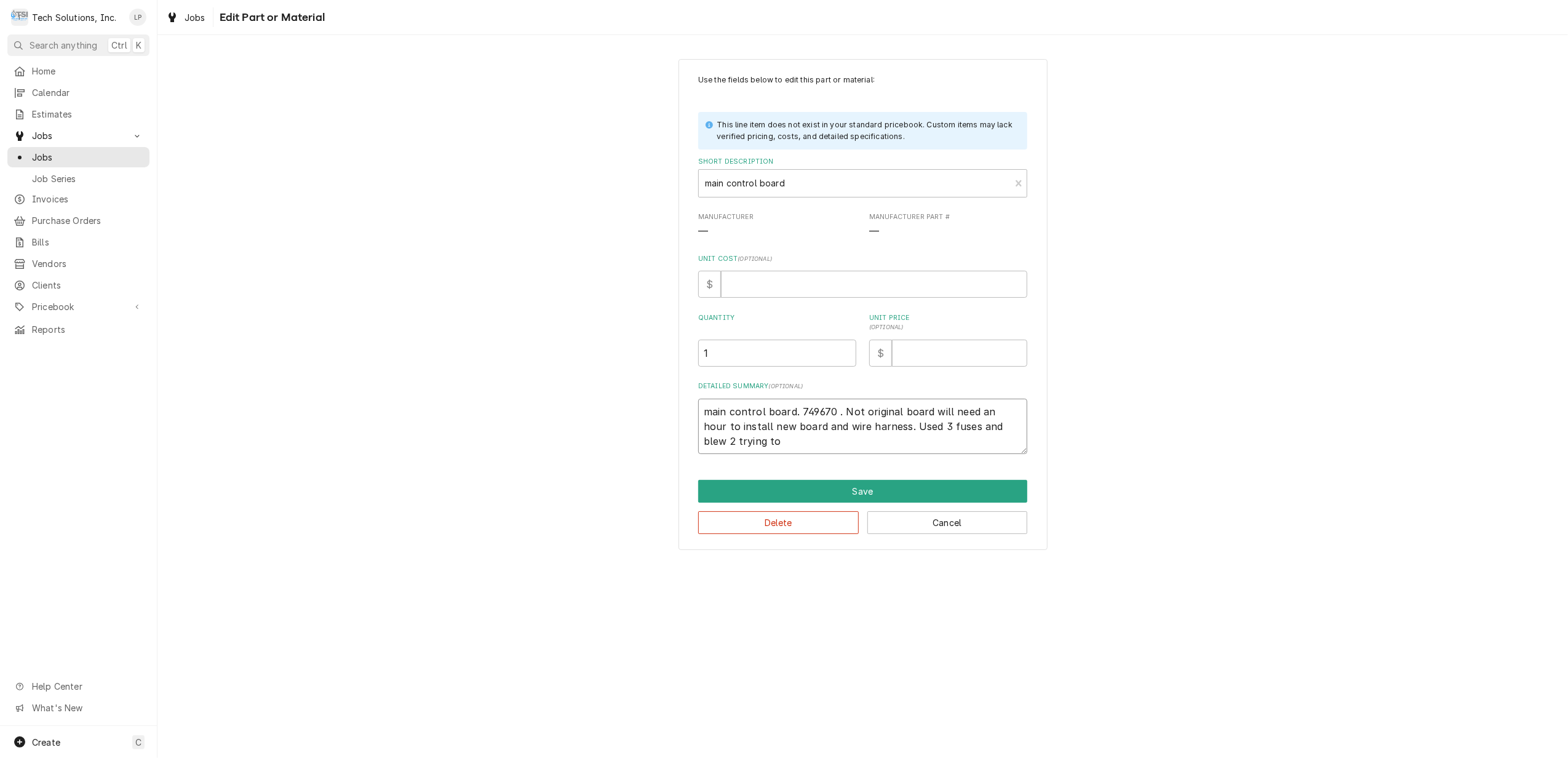
type textarea "x"
type textarea "main control board. 749670 . Not original board will need an hour to install ne…"
type textarea "x"
type textarea "main control board. 749670 . Not original board will need an hour to install ne…"
type textarea "x"
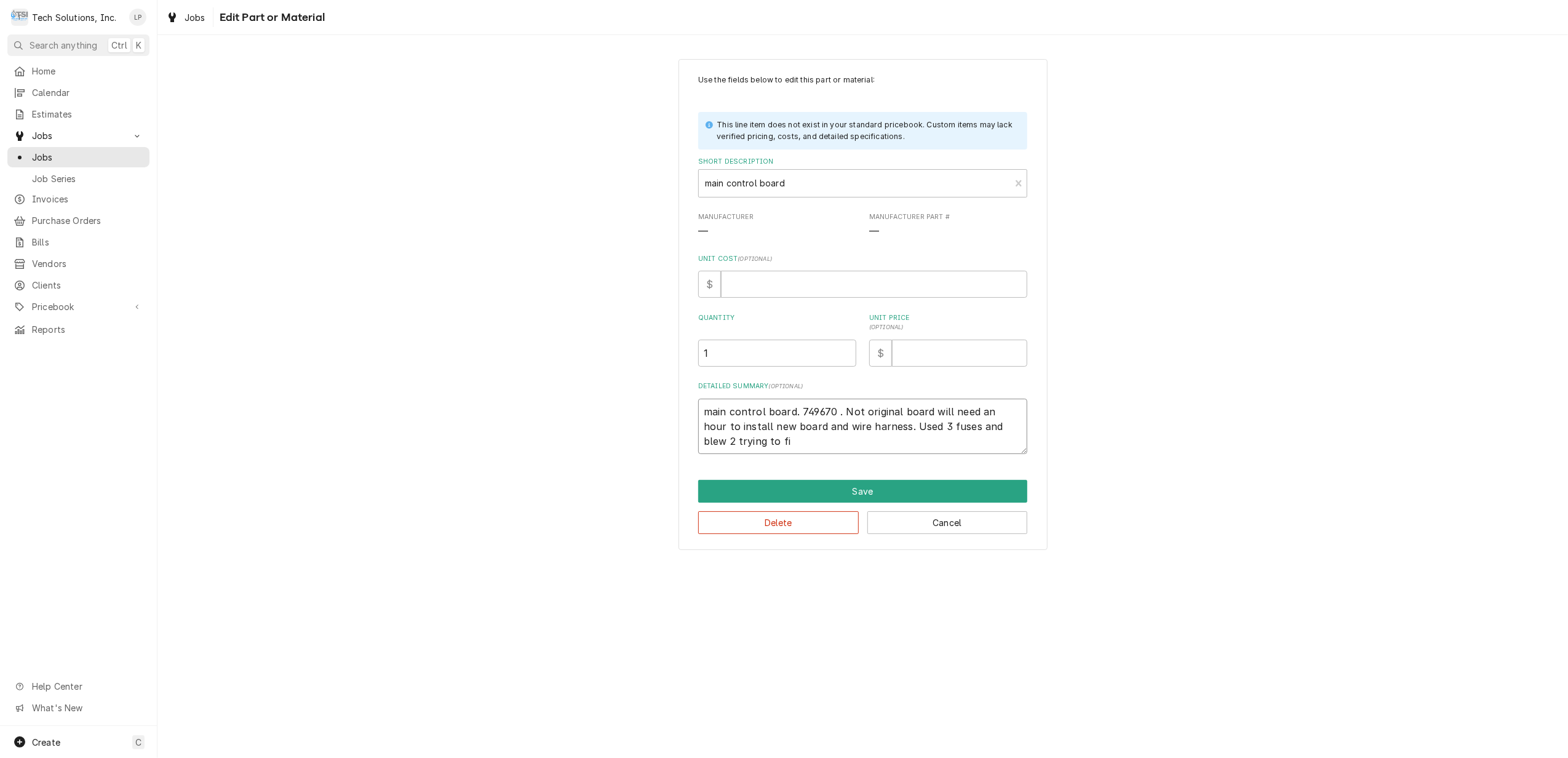
type textarea "main control board. 749670 . Not original board will need an hour to install ne…"
type textarea "x"
type textarea "main control board. 749670 . Not original board will need an hour to install ne…"
type textarea "x"
type textarea "main control board. 749670 . Not original board will need an hour to install ne…"
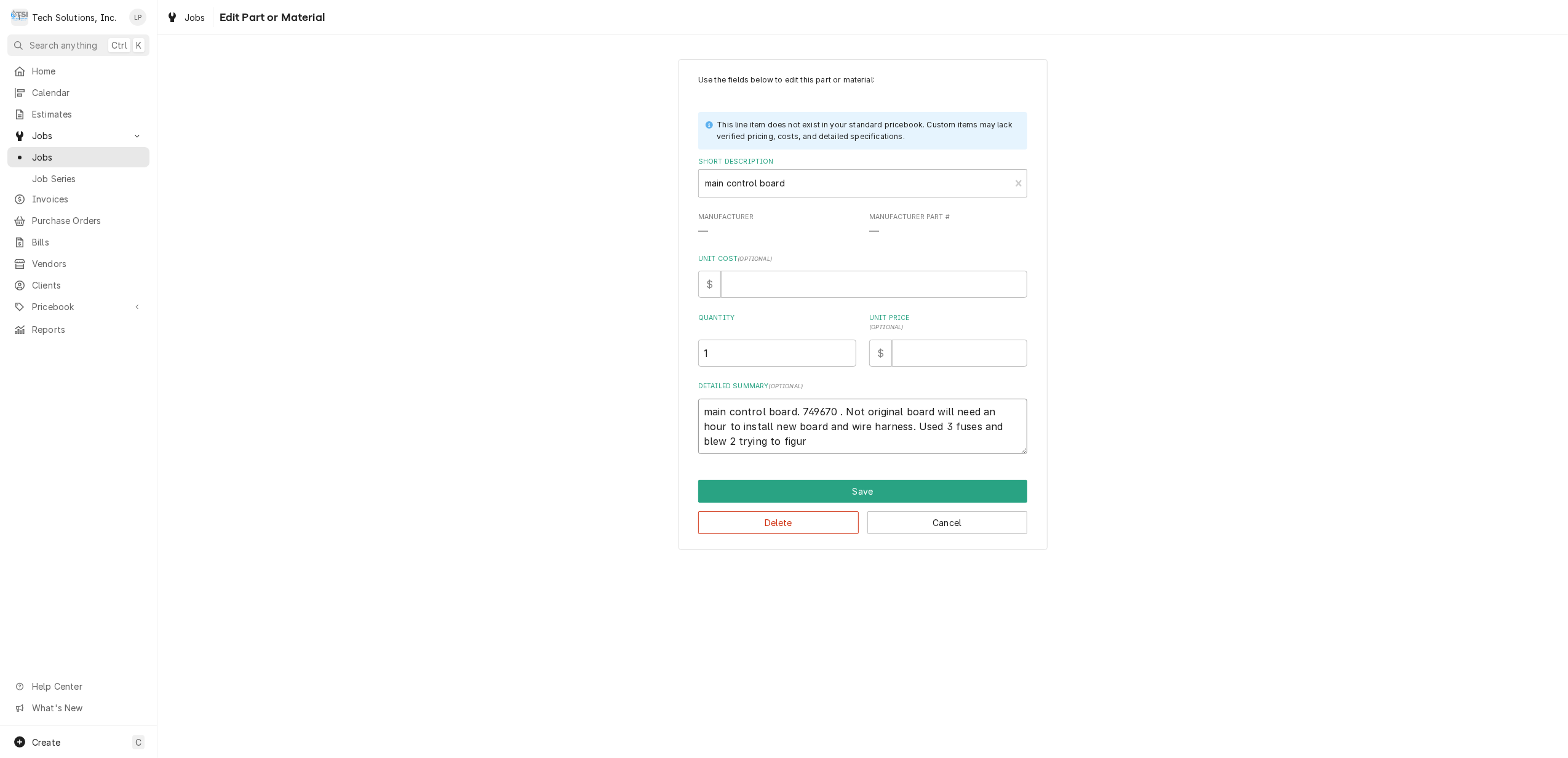
type textarea "x"
type textarea "main control board. 749670 . Not original board will need an hour to install ne…"
type textarea "x"
type textarea "main control board. 749670 . Not original board will need an hour to install ne…"
type textarea "x"
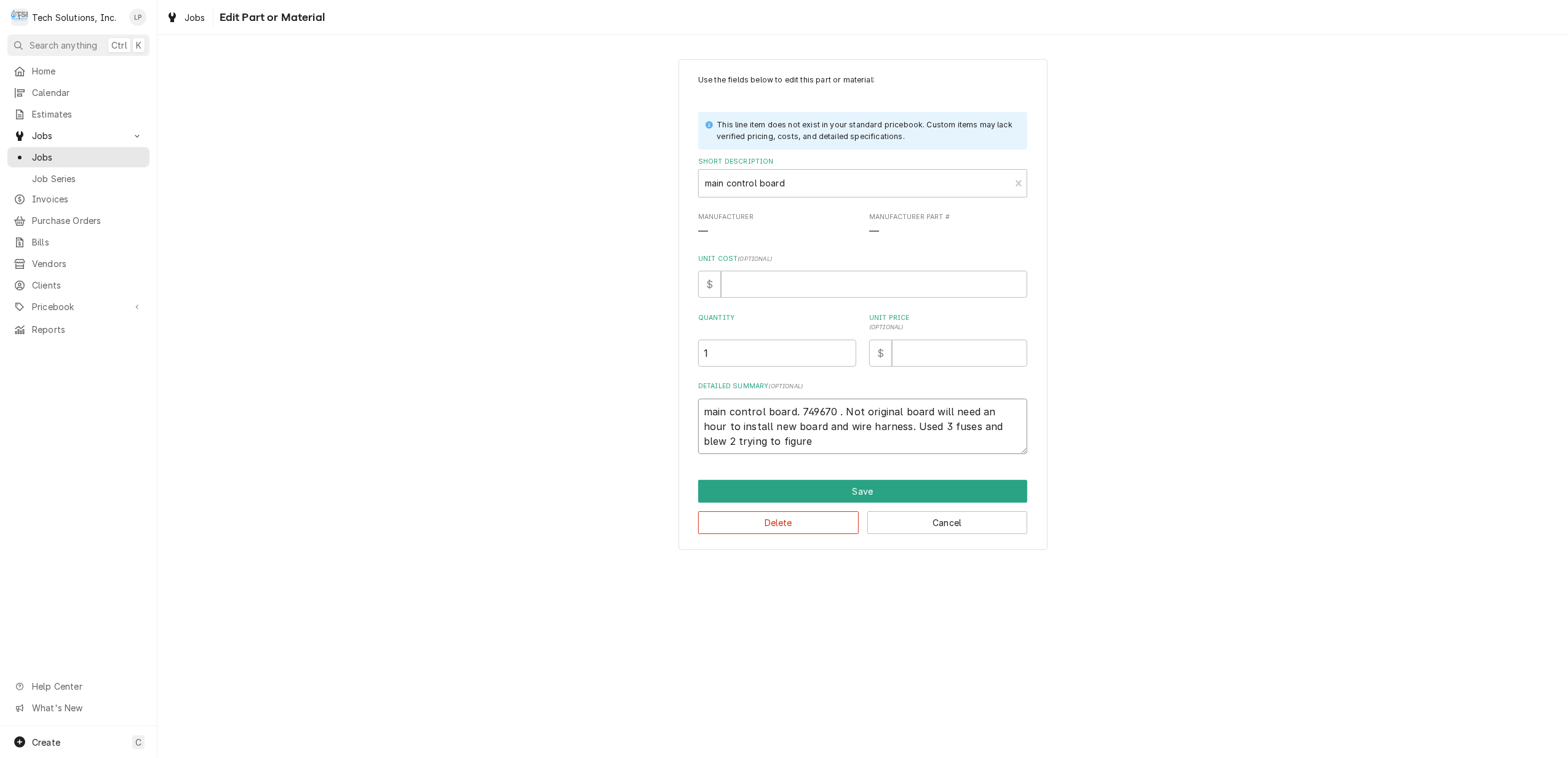
type textarea "main control board. 749670 . Not original board will need an hour to install ne…"
type textarea "x"
type textarea "main control board. 749670 . Not original board will need an hour to install ne…"
type textarea "x"
type textarea "main control board. 749670 . Not original board will need an hour to install ne…"
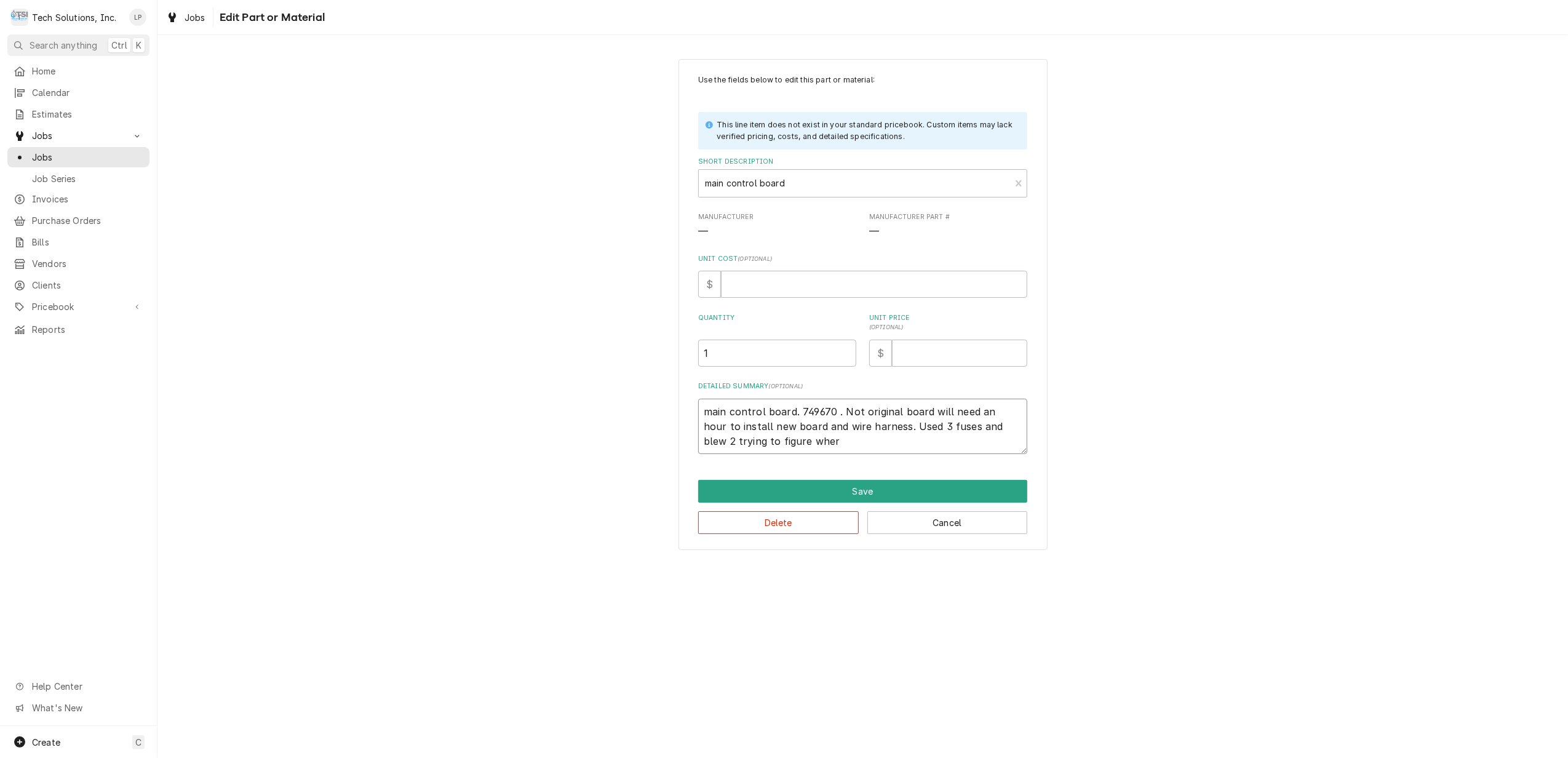
type textarea "x"
type textarea "main control board. 749670 . Not original board will need an hour to install ne…"
type textarea "x"
type textarea "main control board. 749670 . Not original board will need an hour to install ne…"
type textarea "x"
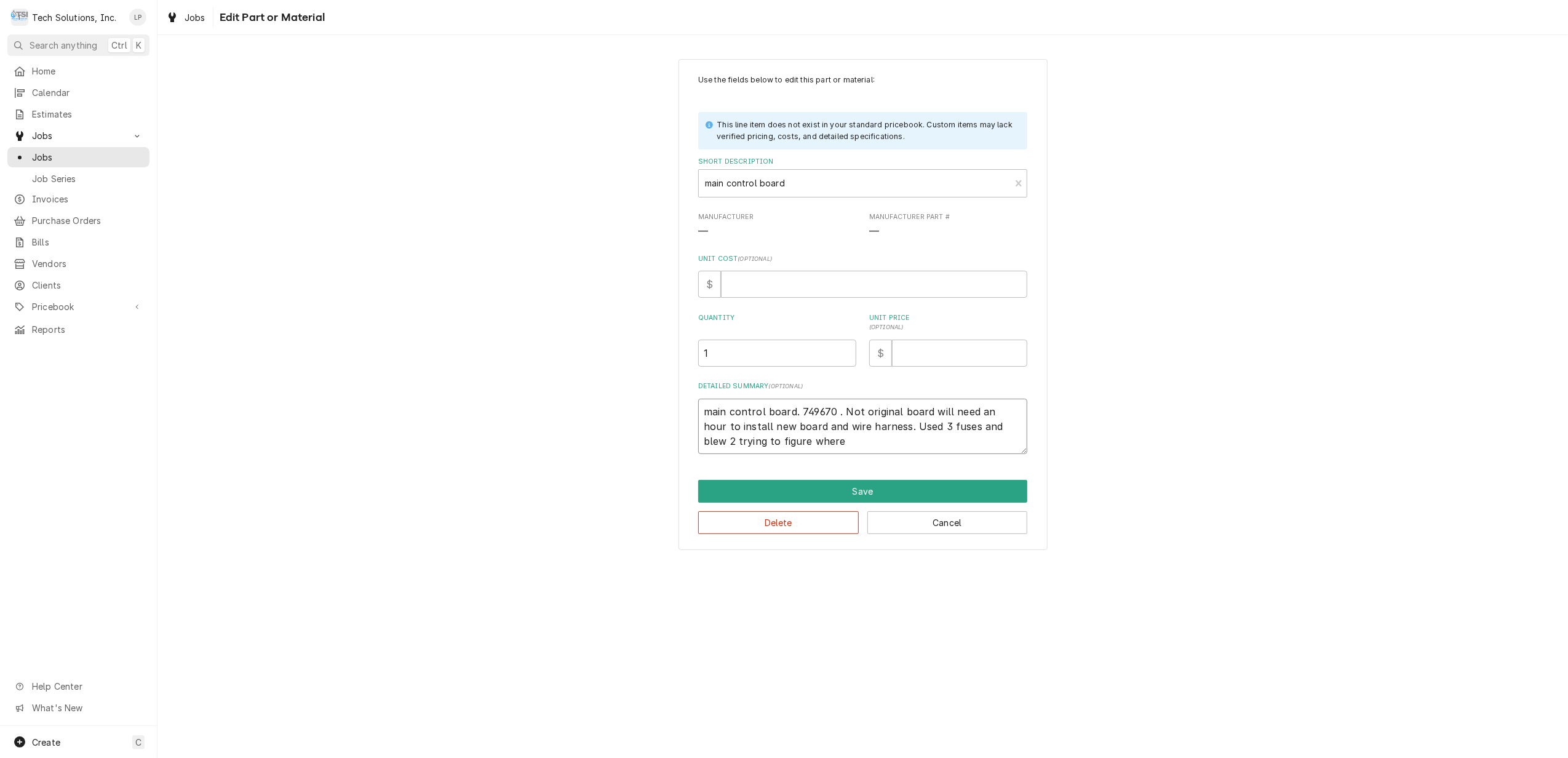
type textarea "main control board. 749670 . Not original board will need an hour to install ne…"
type textarea "x"
type textarea "main control board. 749670 . Not original board will need an hour to install ne…"
type textarea "x"
type textarea "main control board. 749670 . Not original board will need an hour to install ne…"
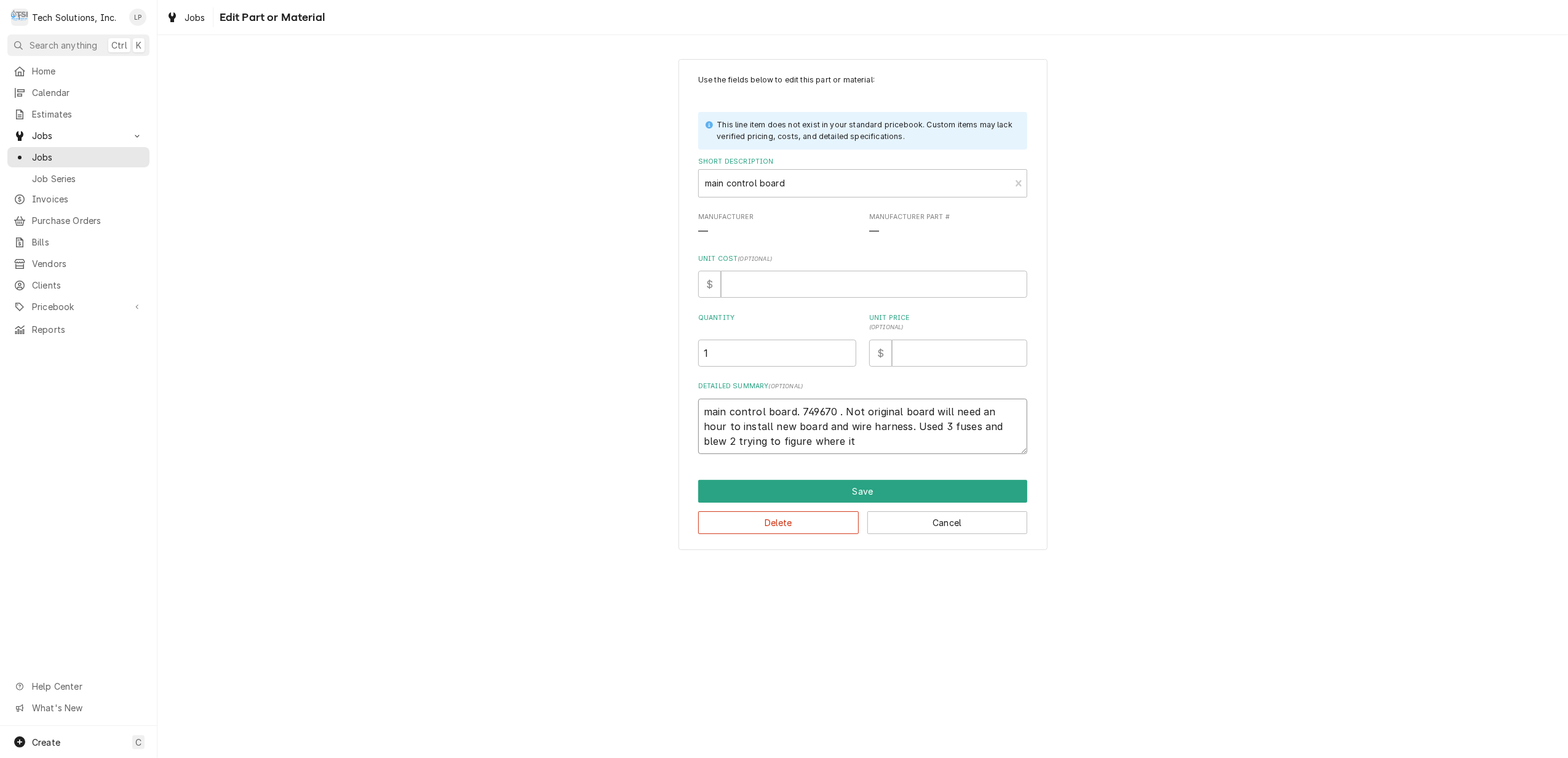
type textarea "x"
type textarea "main control board. 749670 . Not original board will need an hour to install ne…"
type textarea "x"
type textarea "main control board. 749670 . Not original board will need an hour to install ne…"
type textarea "x"
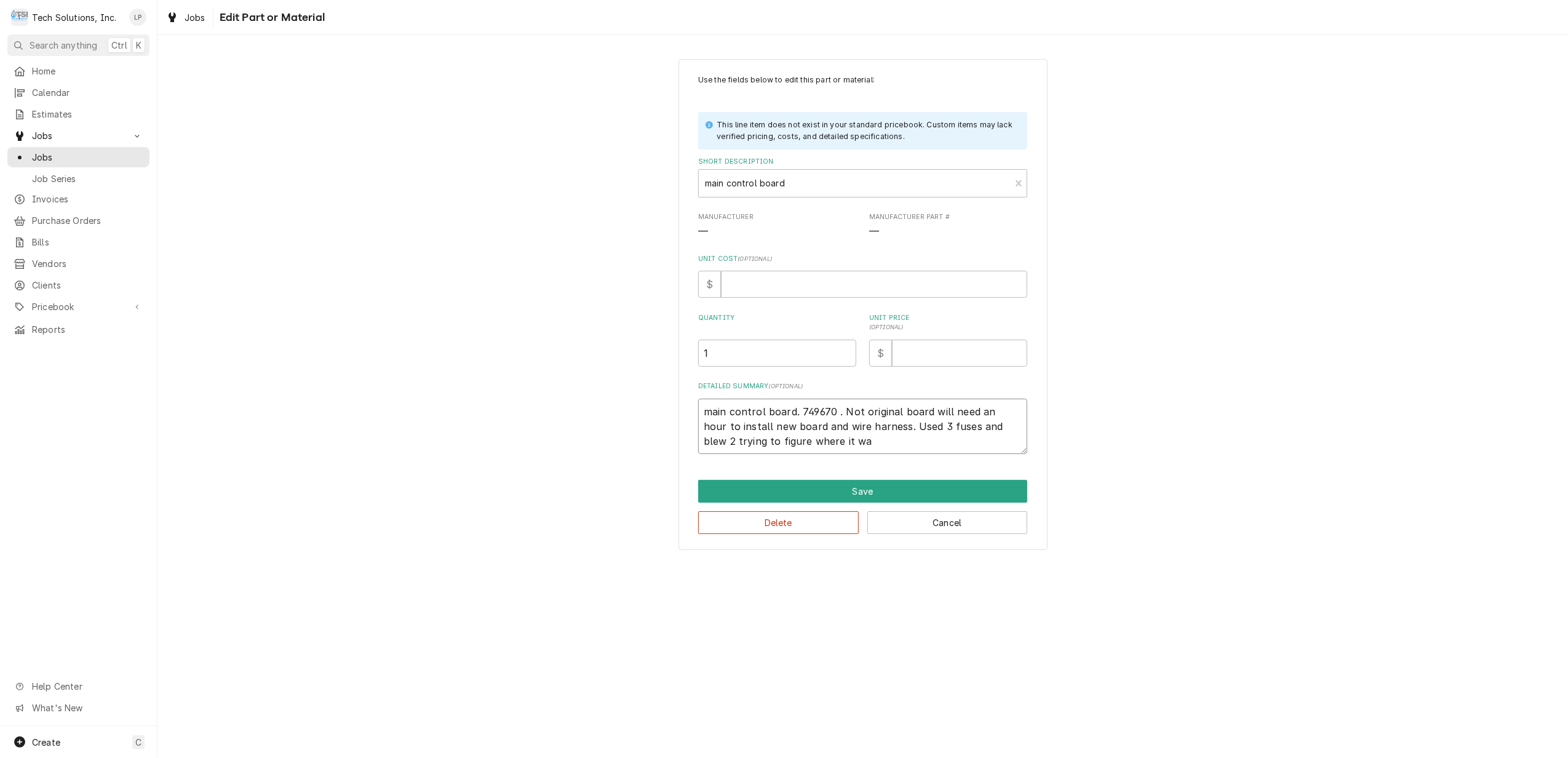
type textarea "main control board. 749670 . Not original board will need an hour to install ne…"
type textarea "x"
type textarea "main control board. 749670 . Not original board will need an hour to install ne…"
type textarea "x"
type textarea "main control board. 749670 . Not original board will need an hour to install ne…"
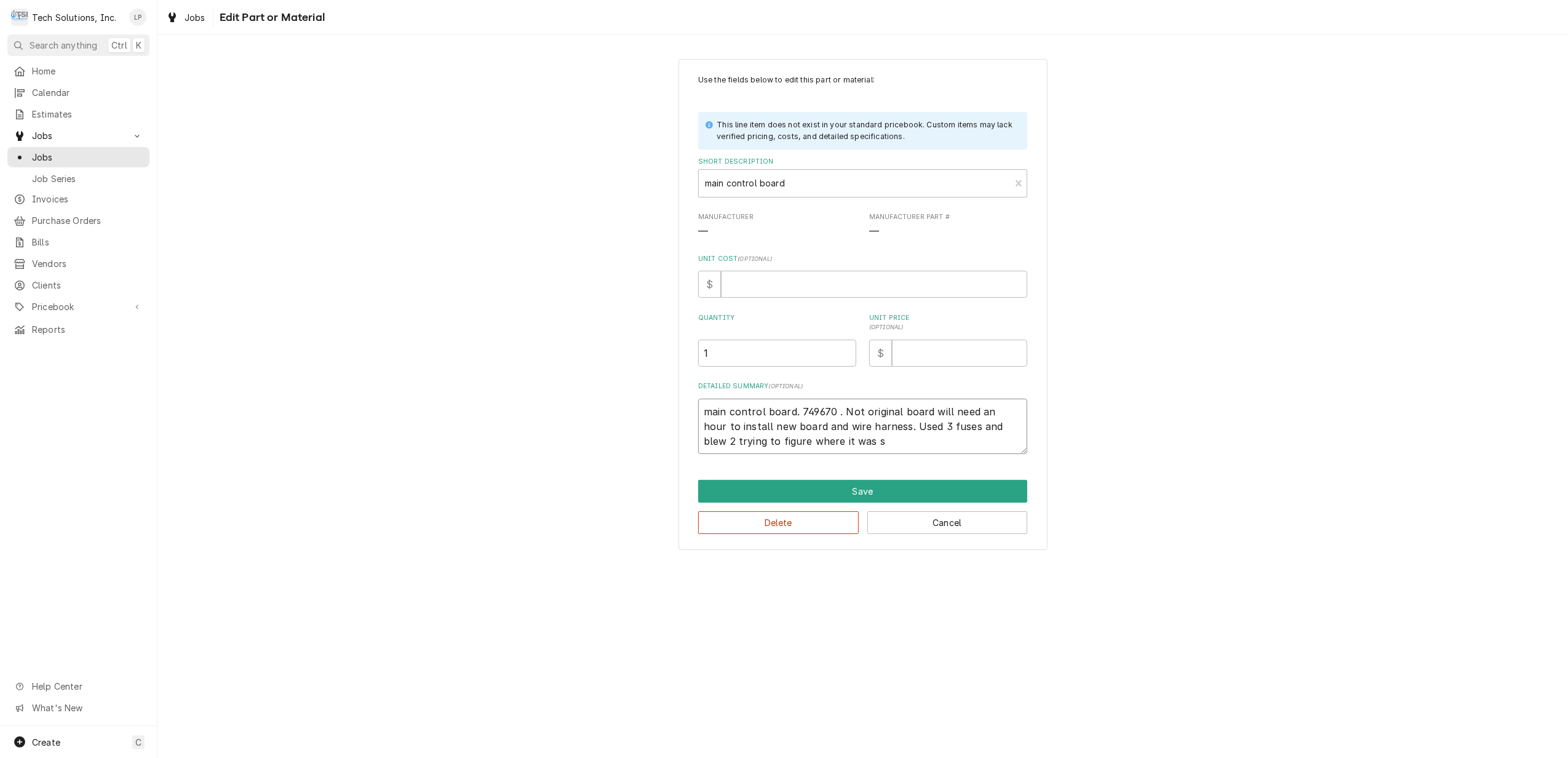
type textarea "x"
type textarea "main control board. 749670 . Not original board will need an hour to install ne…"
type textarea "x"
type textarea "main control board. 749670 . Not original board will need an hour to install ne…"
type textarea "x"
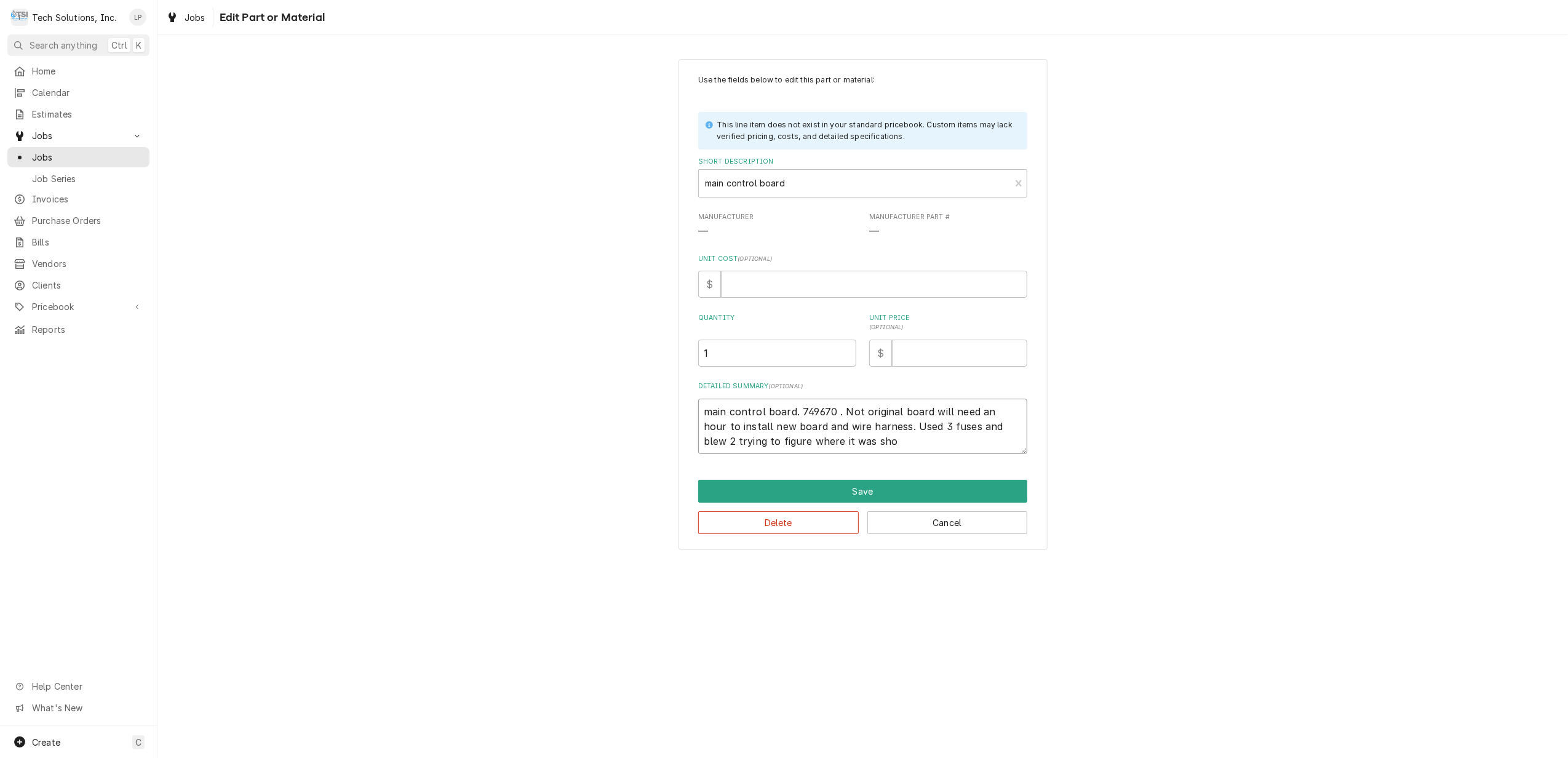
type textarea "main control board. 749670 . Not original board will need an hour to install ne…"
type textarea "x"
type textarea "main control board. 749670 . Not original board will need an hour to install ne…"
type textarea "x"
type textarea "main control board. 749670 . Not original board will need an hour to install ne…"
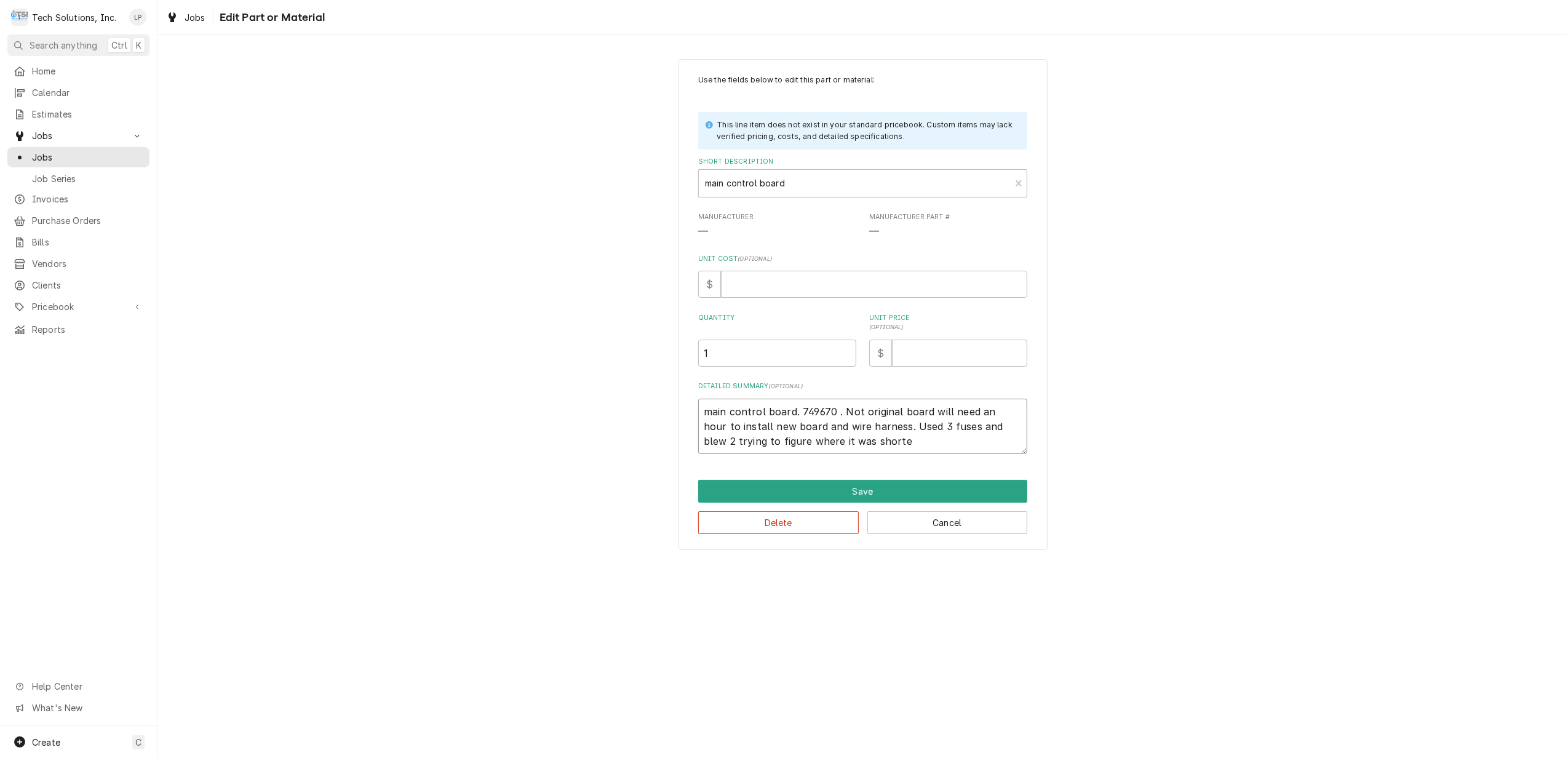
type textarea "x"
type textarea "main control board. 749670 . Not original board will need an hour to install ne…"
type textarea "x"
type textarea "main control board. 749670 . Not original board will need an hour to install ne…"
type textarea "x"
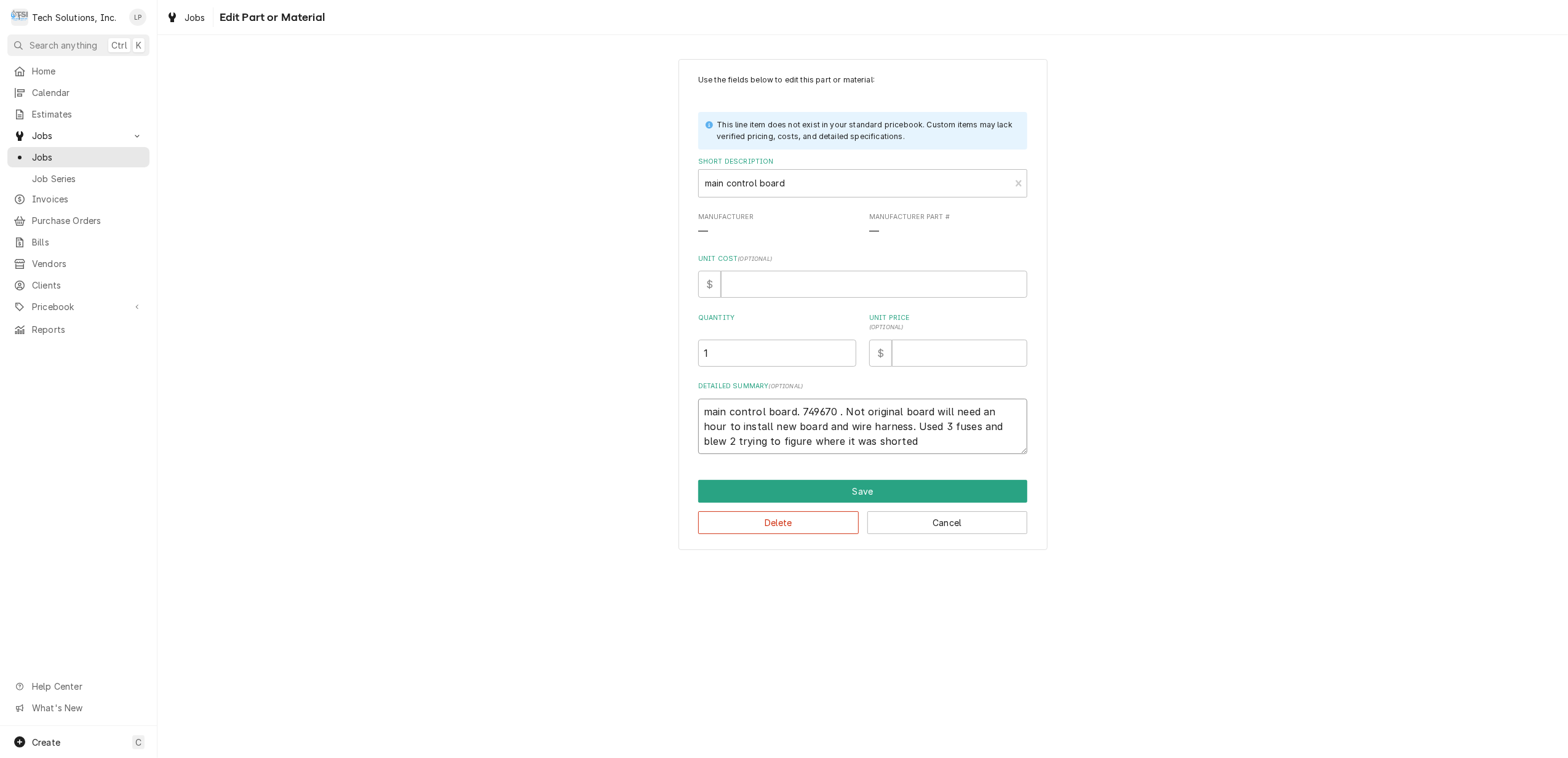
type textarea "main control board. 749670 . Not original board will need an hour to install ne…"
type textarea "x"
type textarea "main control board. 749670 . Not original board will need an hour to install ne…"
type textarea "x"
type textarea "main control board. 749670 . Not original board will need an hour to install ne…"
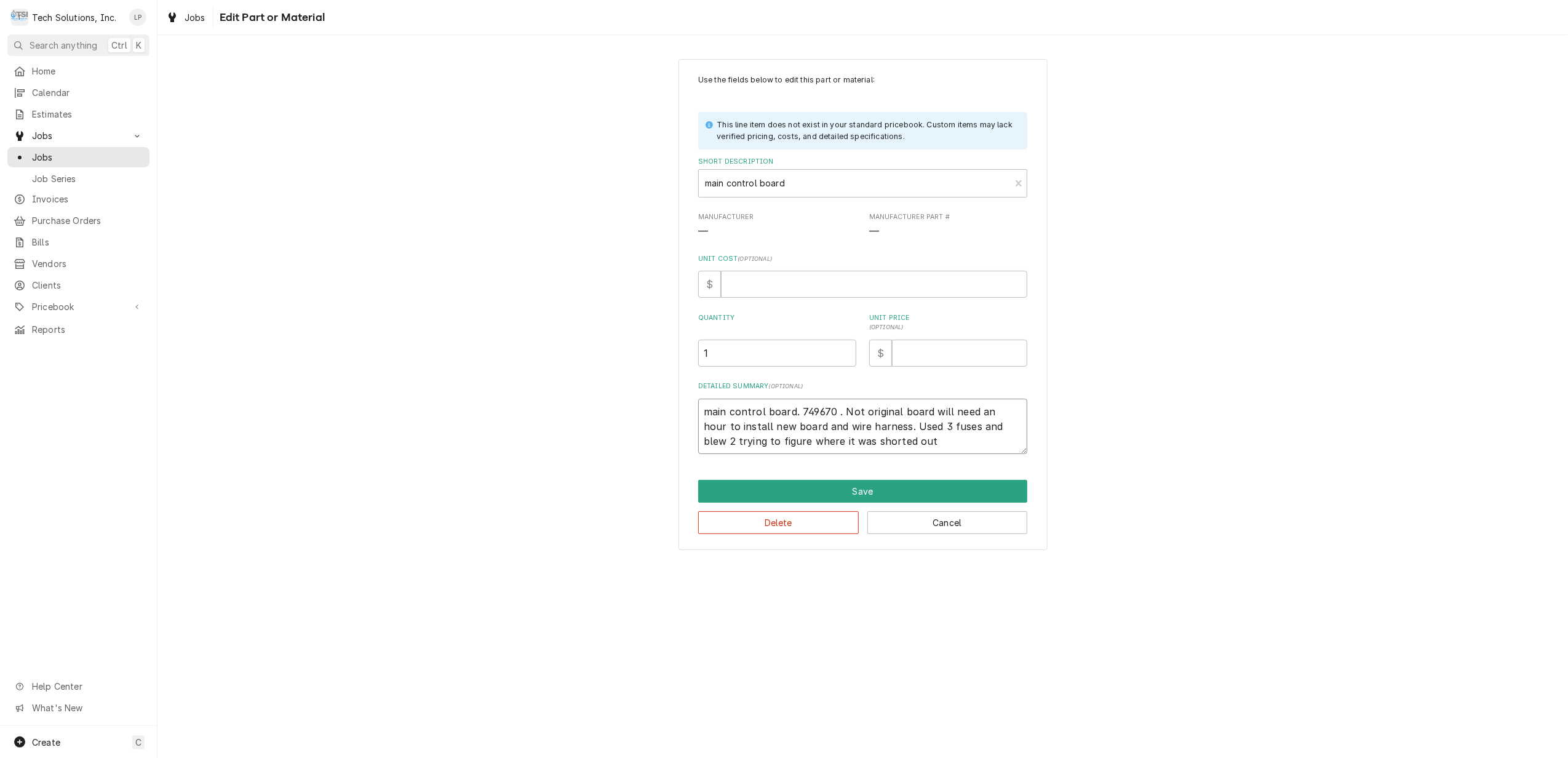
type textarea "x"
type textarea "main control board. 749670 . Not original board will need an hour to install ne…"
type textarea "x"
type textarea "main control board. 749670 . Not original board will need an hour to install ne…"
type textarea "x"
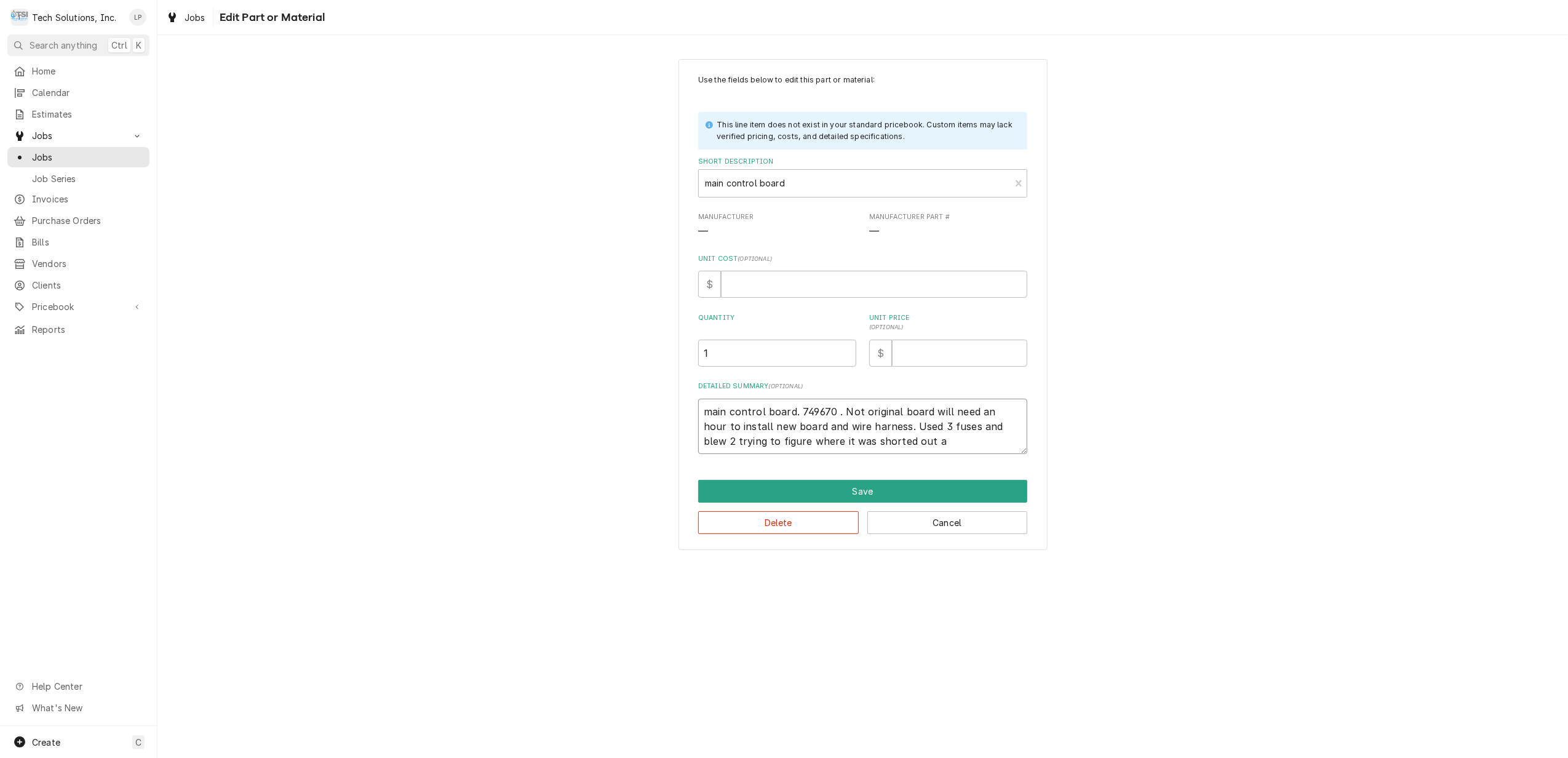
type textarea "main control board. 749670 . Not original board will need an hour to install ne…"
type textarea "x"
type textarea "main control board. 749670 . Not original board will need an hour to install ne…"
type textarea "x"
type textarea "main control board. 749670 . Not original board will need an hour to install ne…"
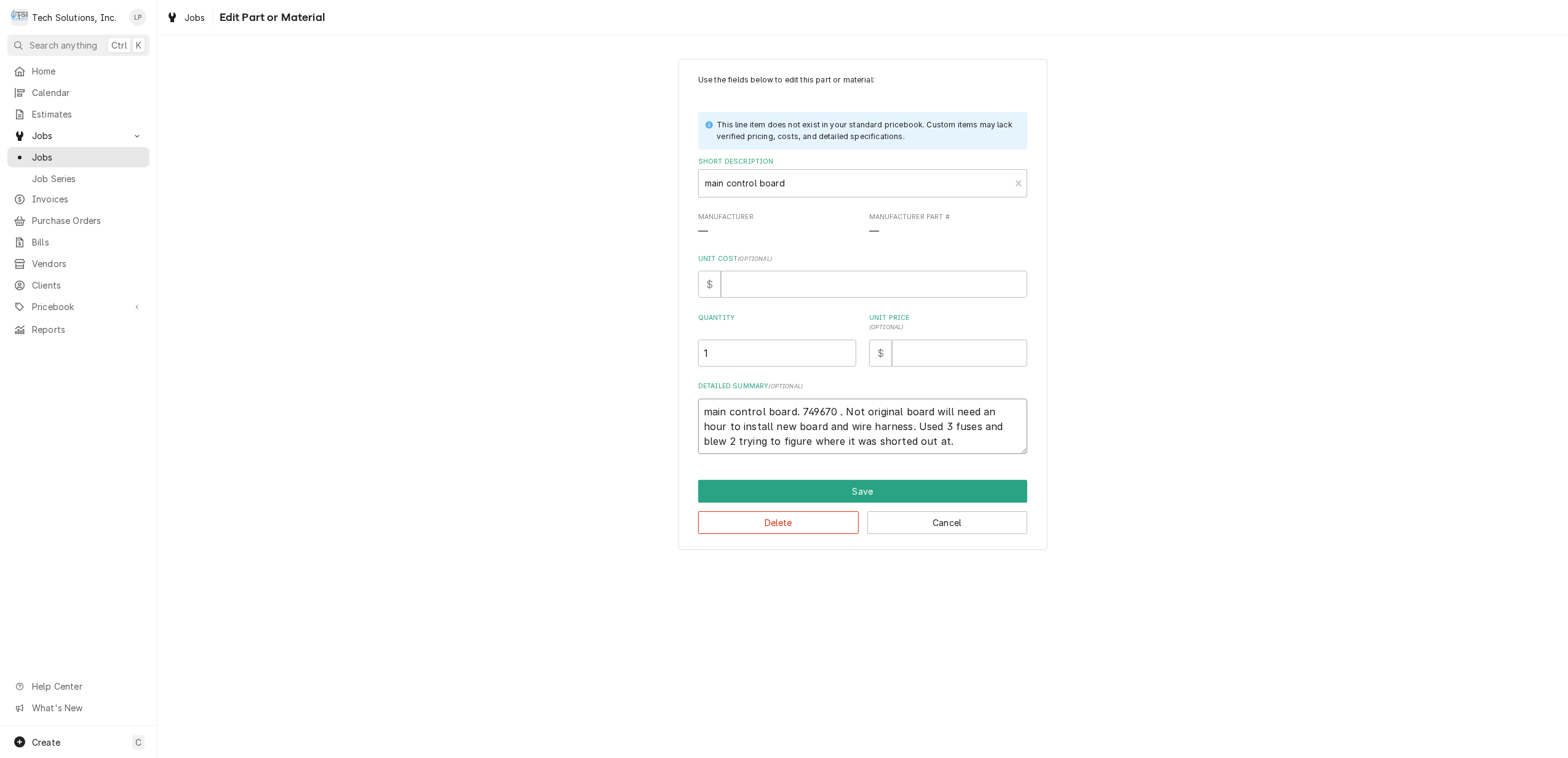
type textarea "x"
type textarea "main control board. 749670 . Not original board will need an hour to install ne…"
type textarea "x"
type textarea "main control board. 749670 . Not original board will need an hour to install ne…"
type textarea "x"
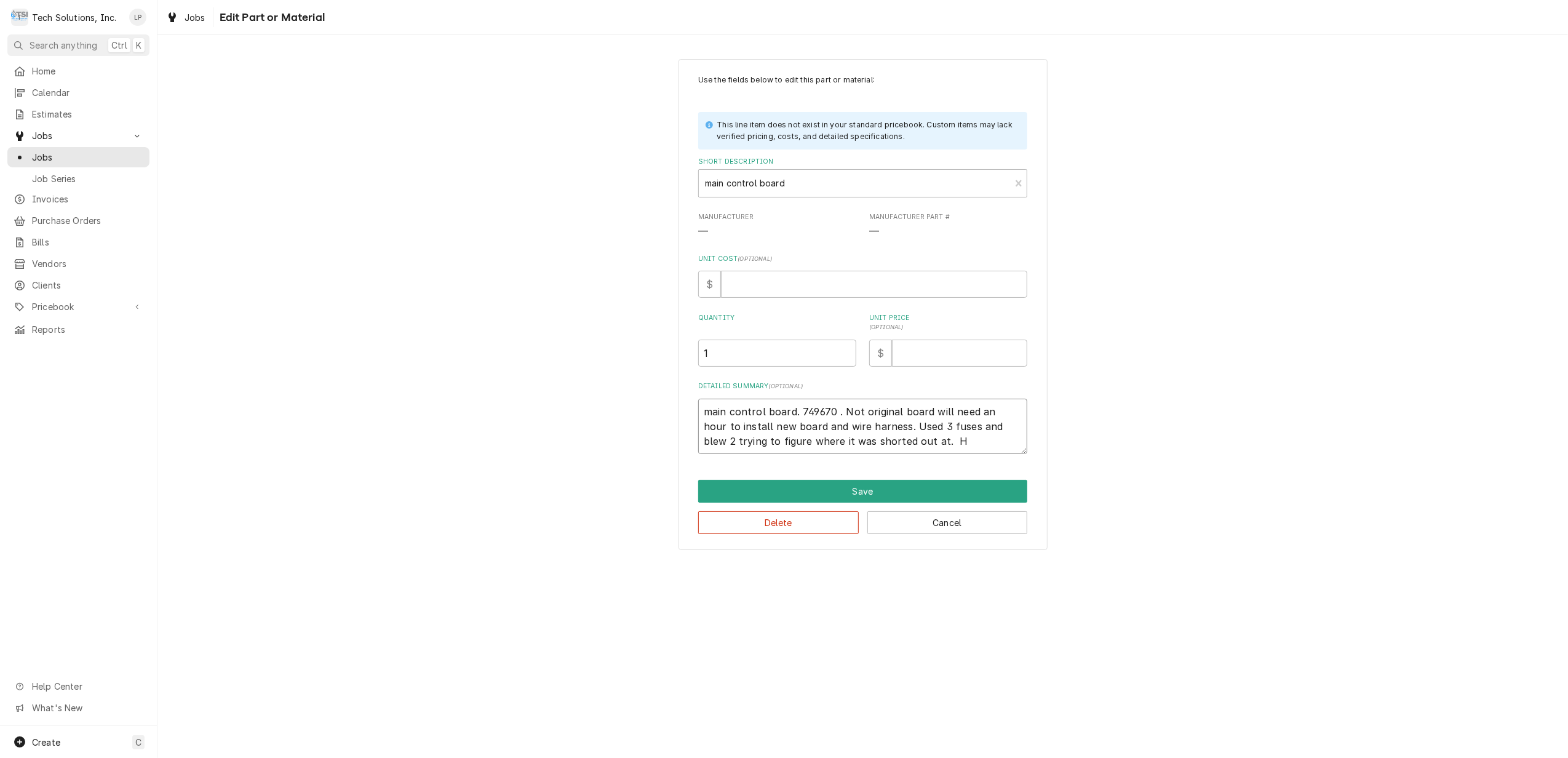
type textarea "main control board. 749670 . Not original board will need an hour to install ne…"
type textarea "x"
type textarea "main control board. 749670 . Not original board will need an hour to install ne…"
type textarea "x"
type textarea "main control board. 749670 . Not original board will need an hour to install ne…"
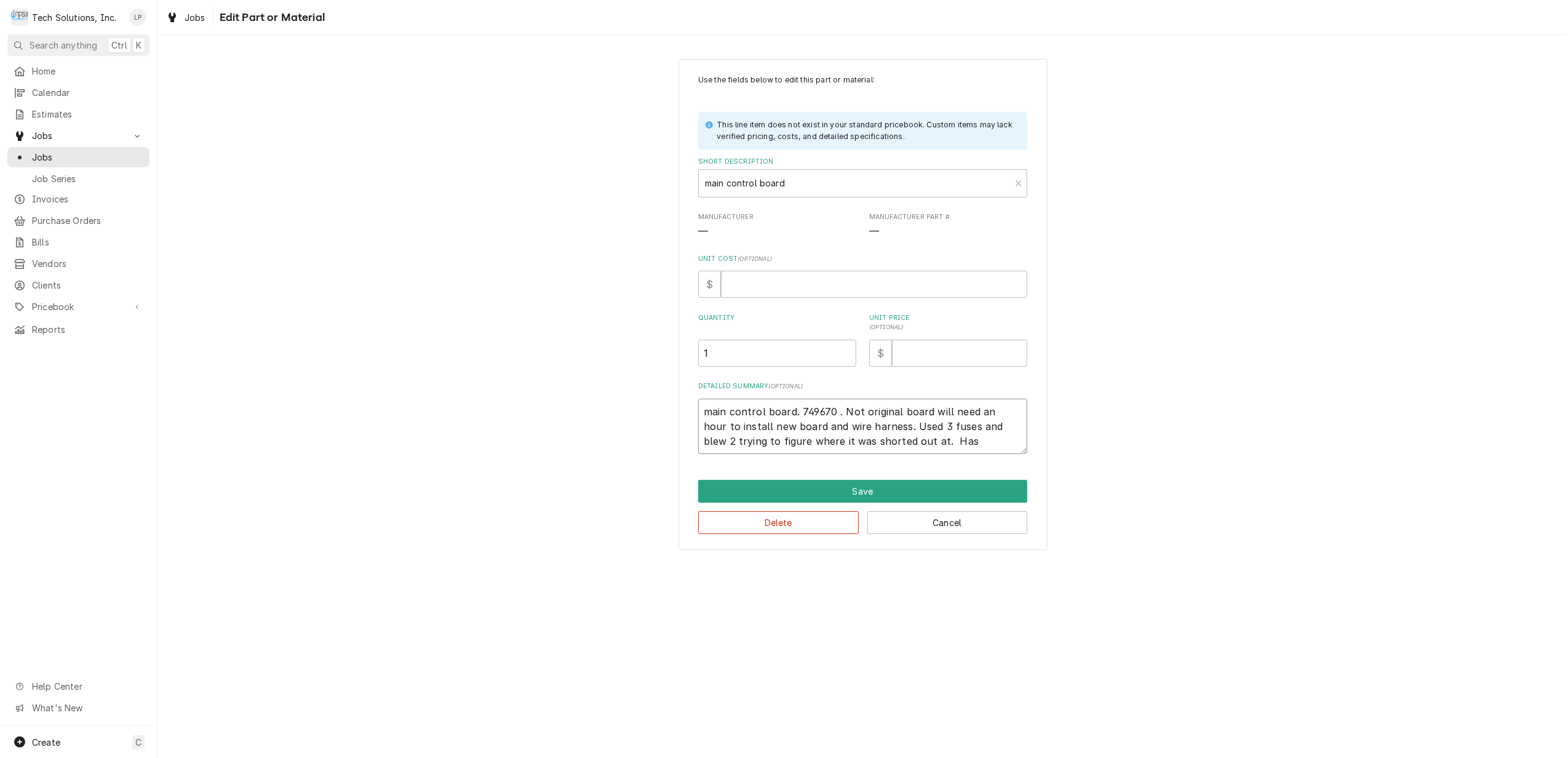
type textarea "x"
type textarea "main control board. 749670 . Not original board will need an hour to install ne…"
type textarea "x"
type textarea "main control board. 749670 . Not original board will need an hour to install ne…"
type textarea "x"
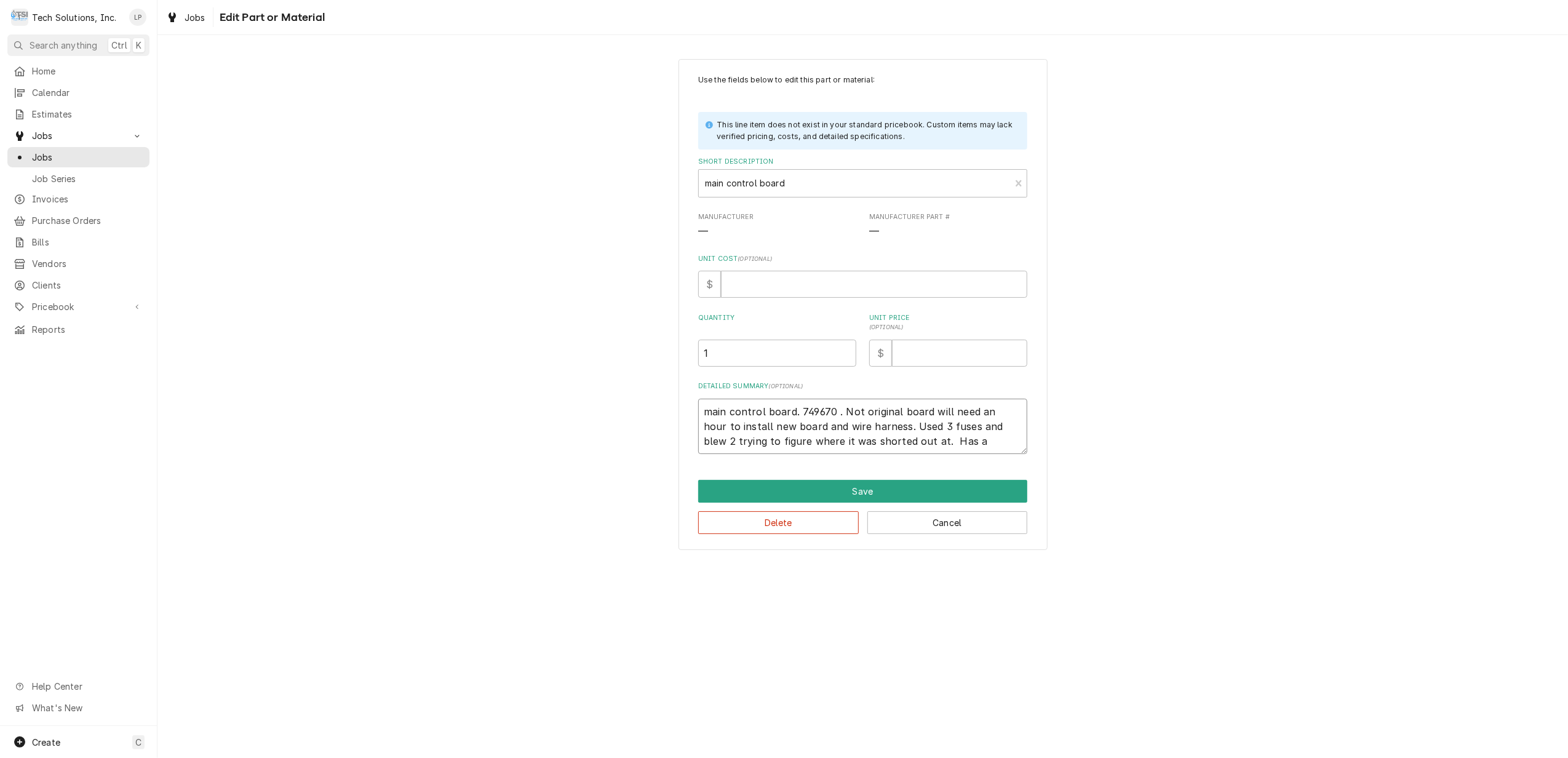
type textarea "main control board. 749670 . Not original board will need an hour to install ne…"
type textarea "x"
type textarea "main control board. 749670 . Not original board will need an hour to install ne…"
type textarea "x"
type textarea "main control board. 749670 . Not original board will need an hour to install ne…"
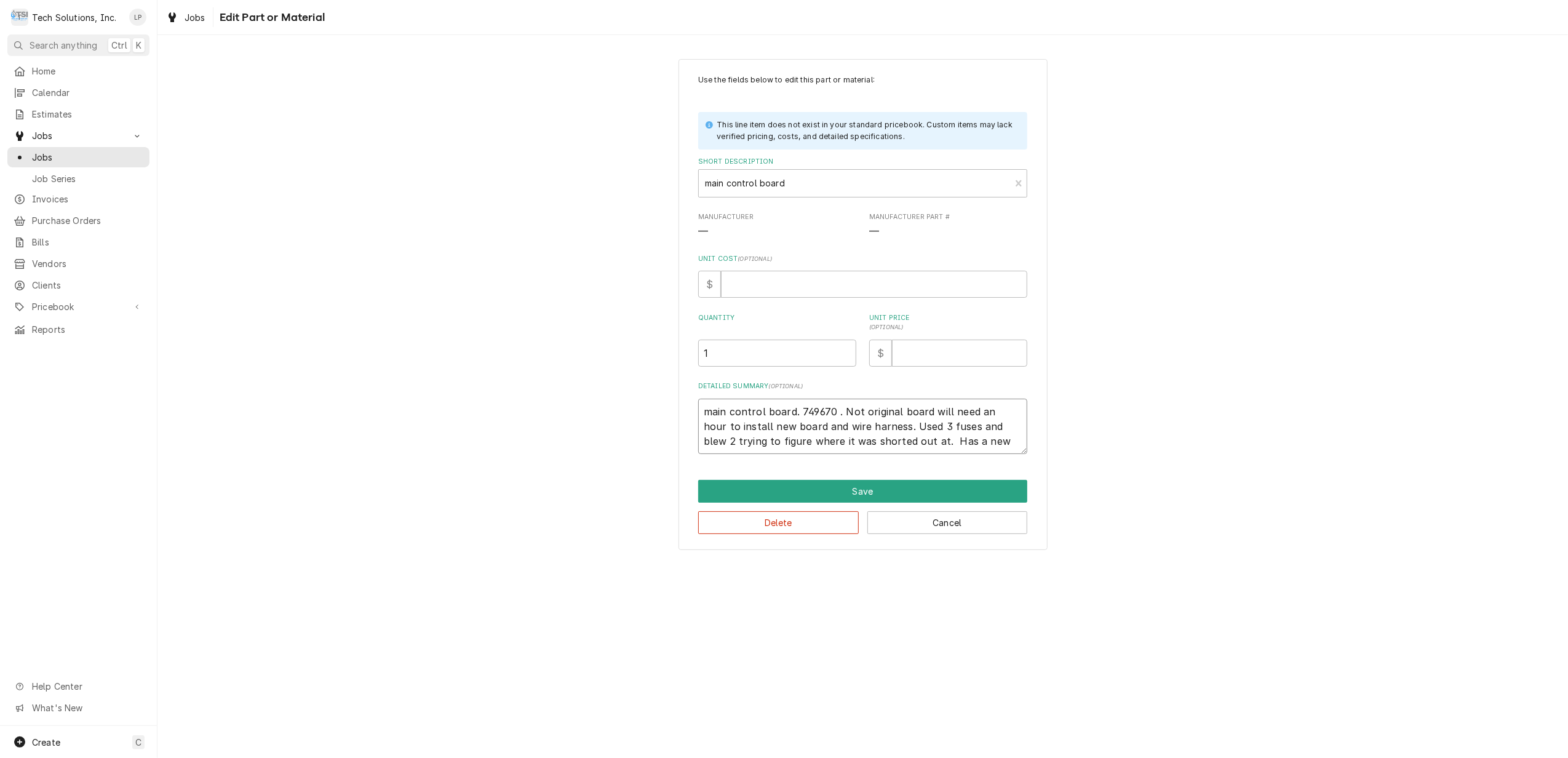
type textarea "x"
type textarea "main control board. 749670 . Not original board will need an hour to install ne…"
type textarea "x"
type textarea "main control board. 749670 . Not original board will need an hour to install ne…"
type textarea "x"
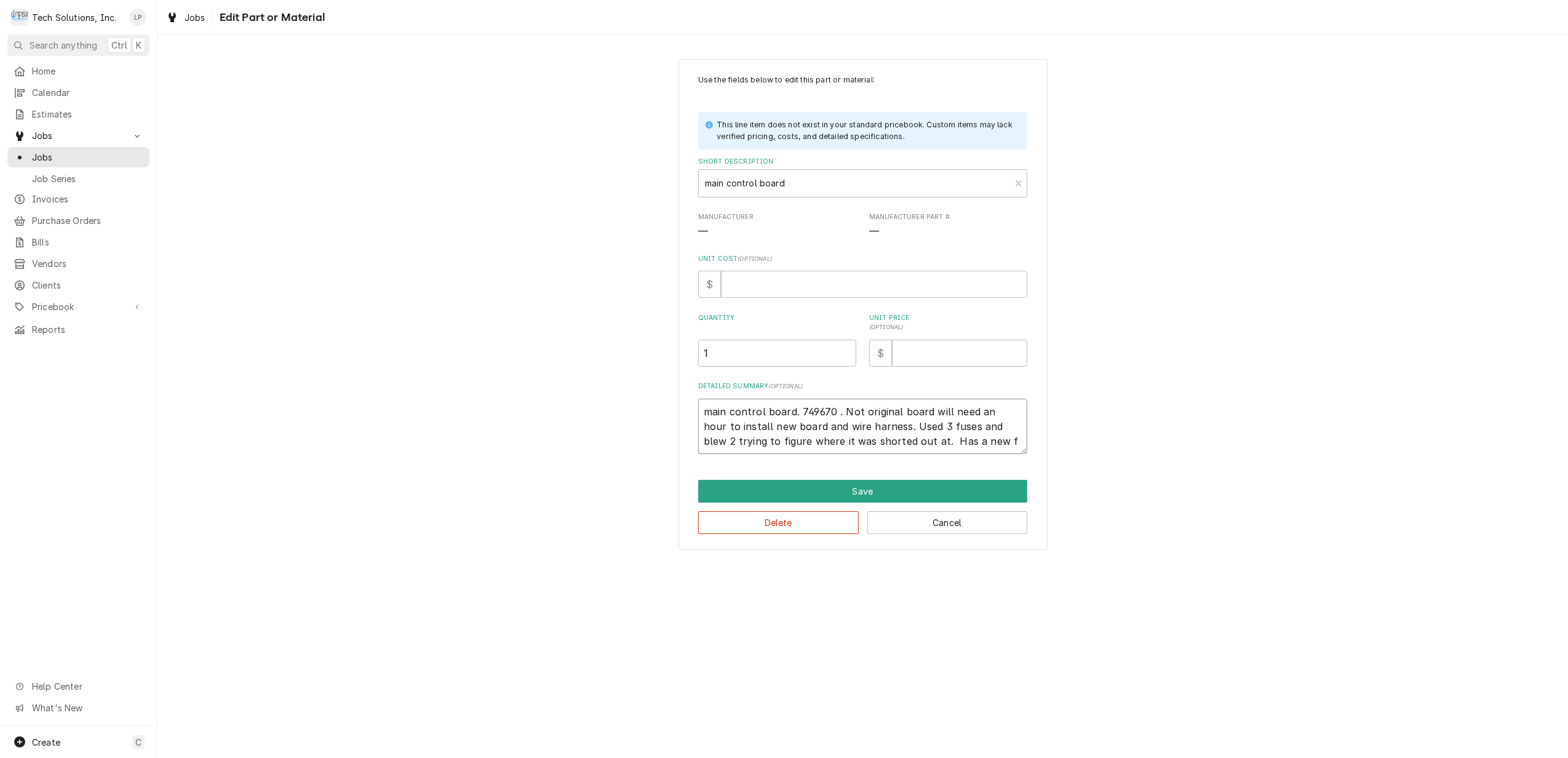
type textarea "main control board. 749670 . Not original board will need an hour to install ne…"
type textarea "x"
type textarea "main control board. 749670 . Not original board will need an hour to install ne…"
type textarea "x"
type textarea "main control board. 749670 . Not original board will need an hour to install ne…"
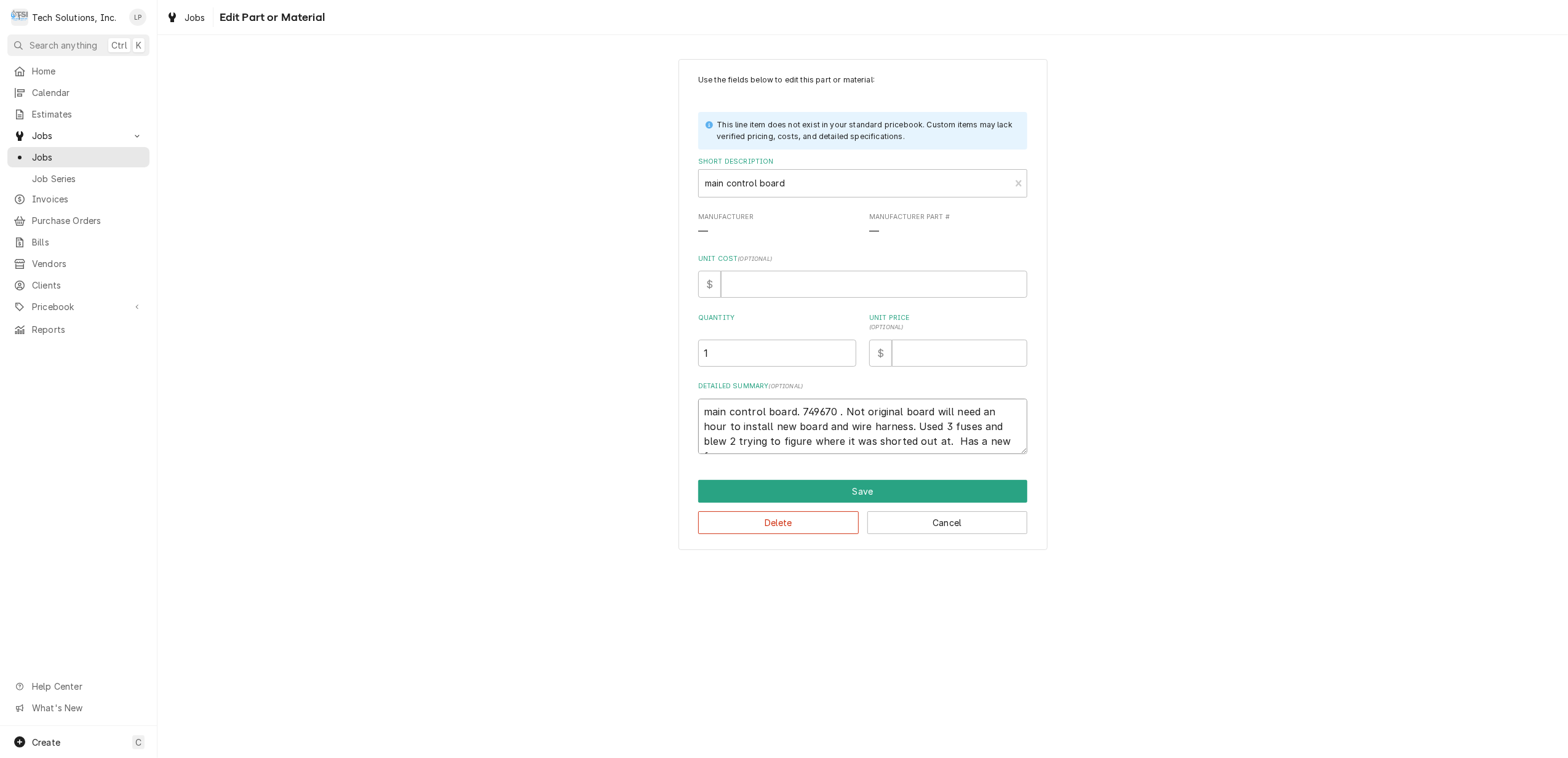
type textarea "x"
type textarea "main control board. 749670 . Not original board will need an hour to install ne…"
type textarea "x"
type textarea "main control board. 749670 . Not original board will need an hour to install ne…"
type textarea "x"
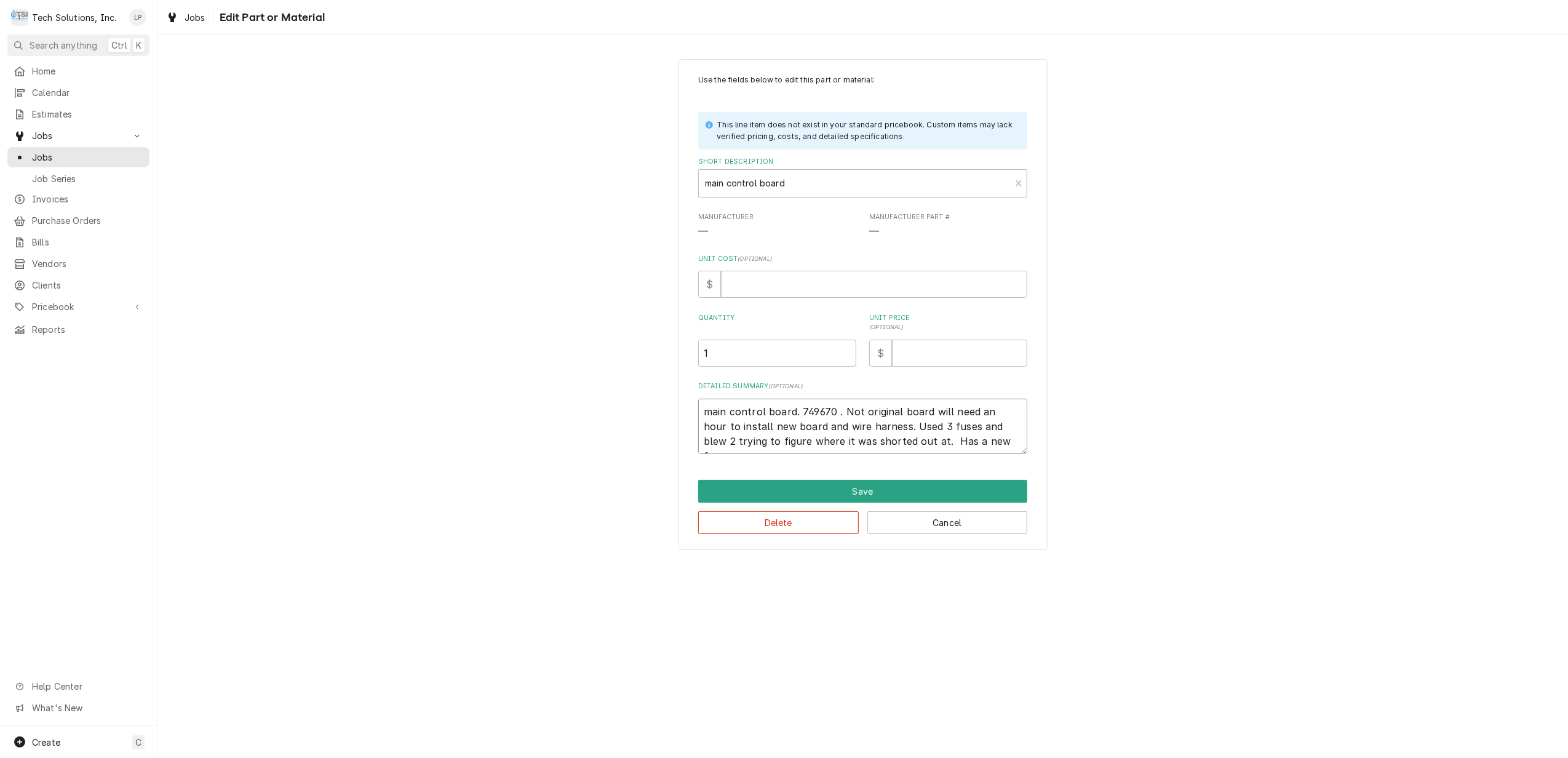
type textarea "main control board. 749670 . Not original board will need an hour to install ne…"
type textarea "x"
type textarea "main control board. 749670 . Not original board will need an hour to install ne…"
type textarea "x"
type textarea "main control board. 749670 . Not original board will need an hour to install ne…"
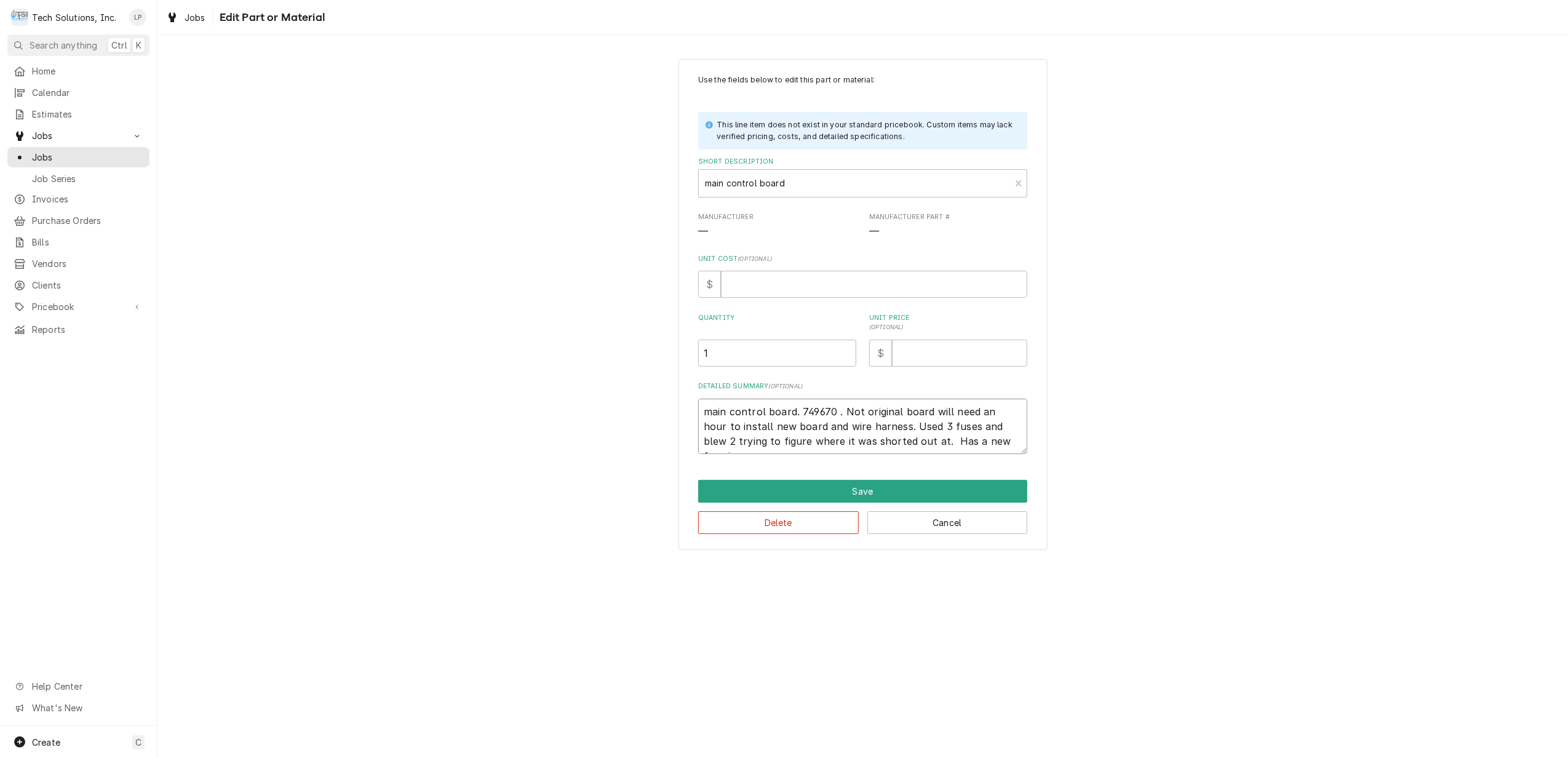
type textarea "x"
type textarea "main control board. 749670 . Not original board will need an hour to install ne…"
type textarea "x"
type textarea "main control board. 749670 . Not original board will need an hour to install ne…"
type textarea "x"
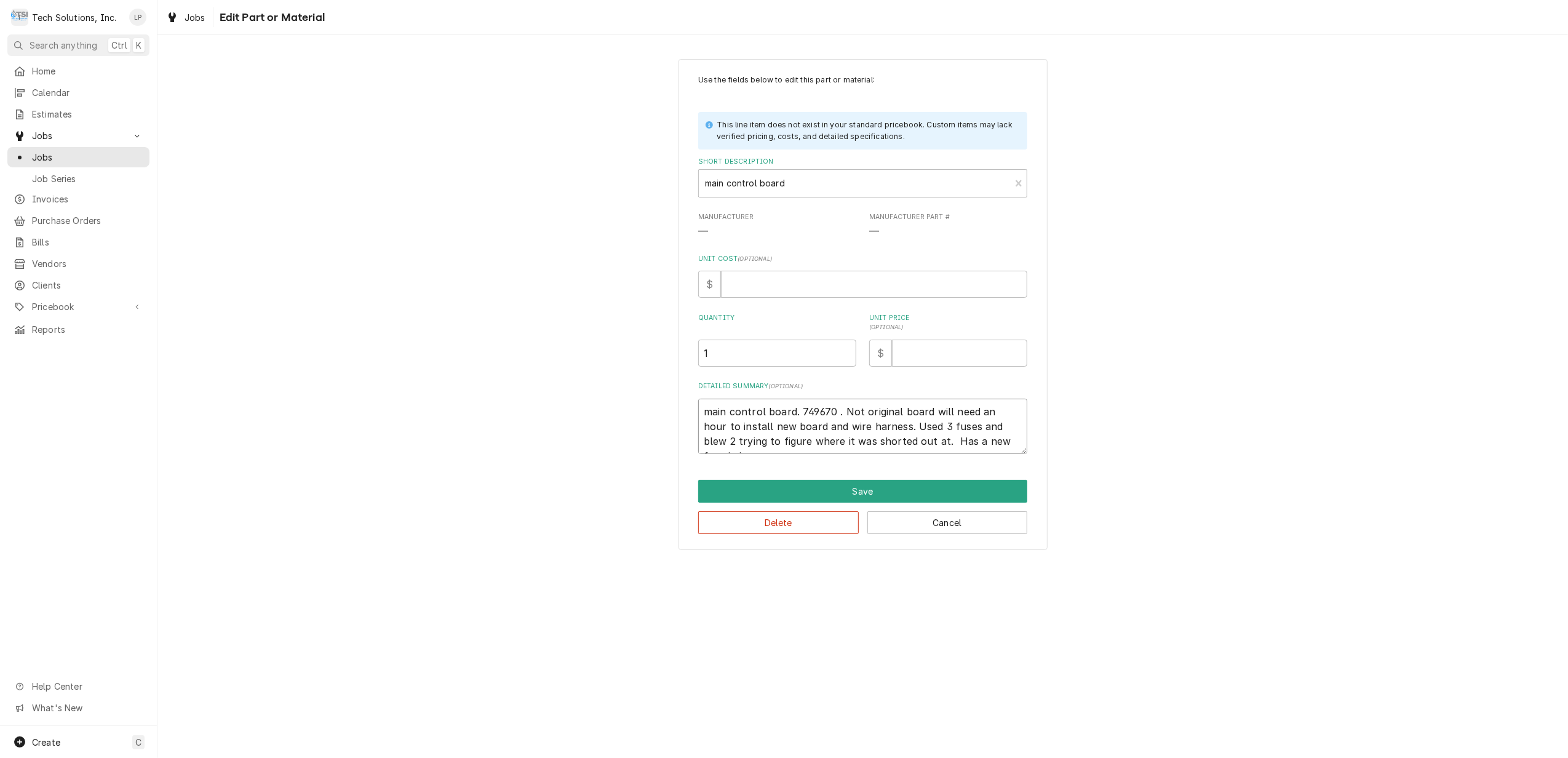
type textarea "main control board. 749670 . Not original board will need an hour to install ne…"
type textarea "x"
type textarea "main control board. 749670 . Not original board will need an hour to install ne…"
type textarea "x"
type textarea "main control board. 749670 . Not original board will need an hour to install ne…"
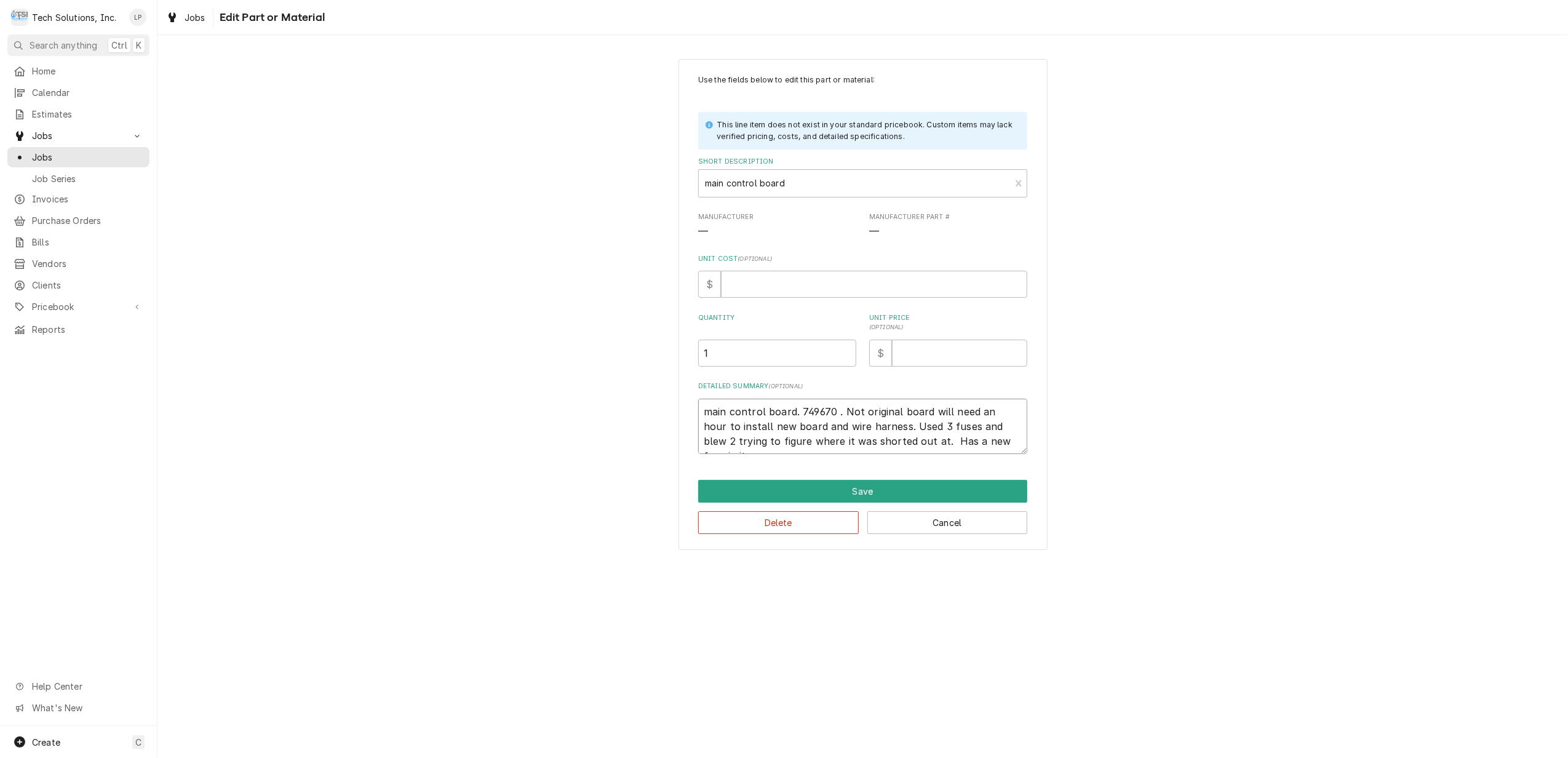
type textarea "x"
type textarea "main control board. 749670 . Not original board will need an hour to install ne…"
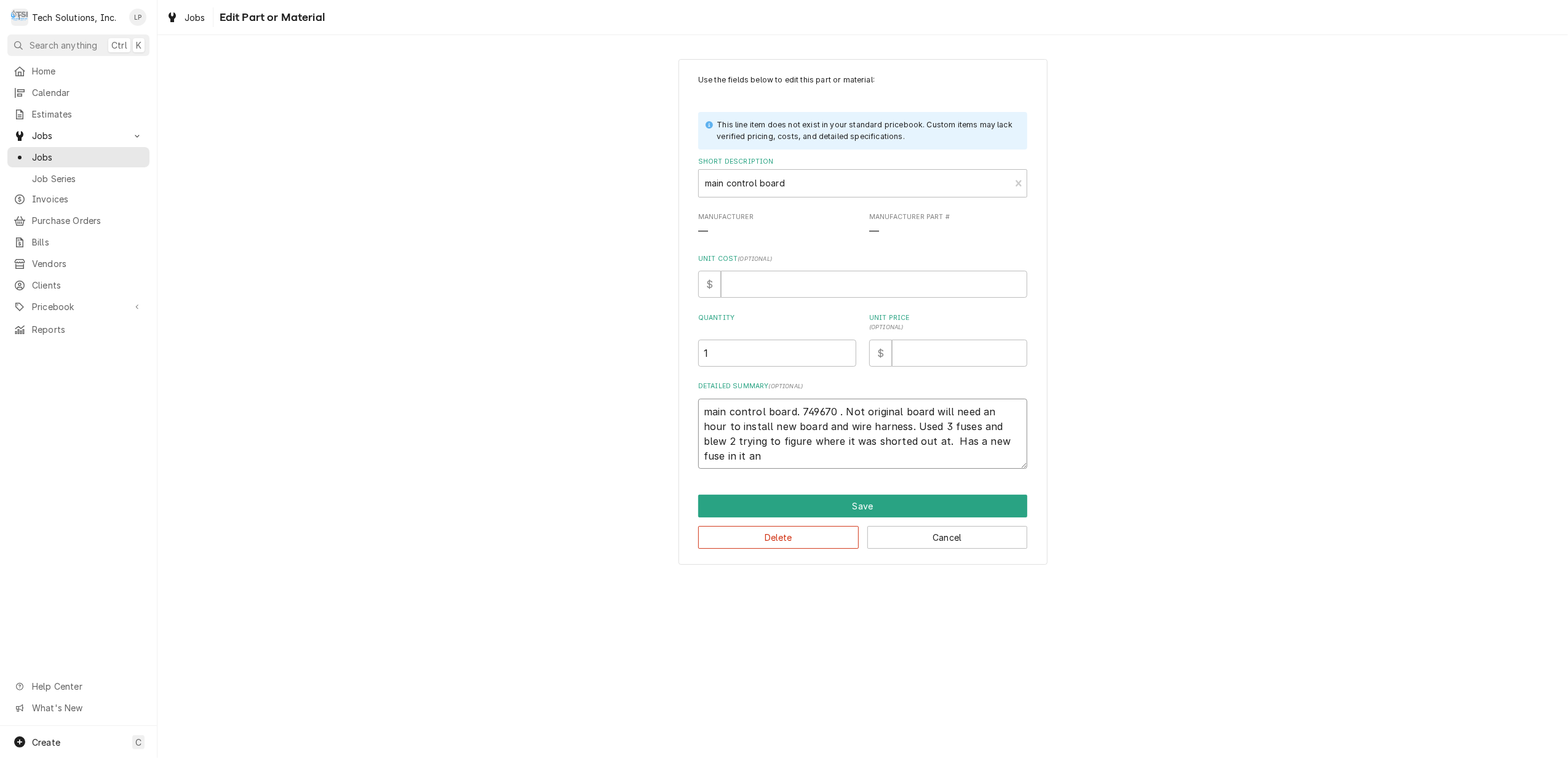
type textarea "x"
type textarea "main control board. 749670 . Not original board will need an hour to install ne…"
type textarea "x"
type textarea "main control board. 749670 . Not original board will need an hour to install ne…"
click at [922, 512] on button "Save" at bounding box center [863, 506] width 329 height 23
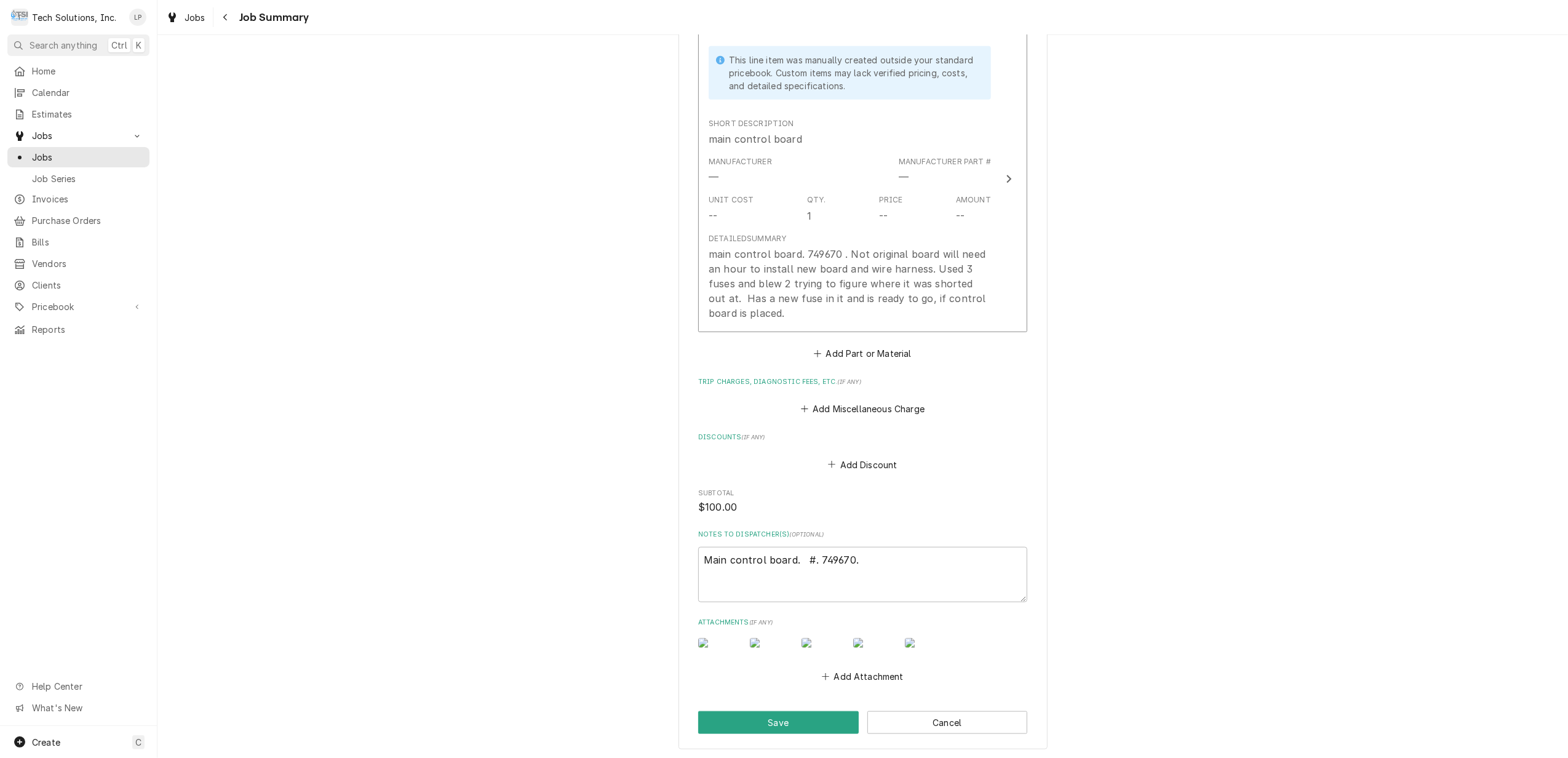
scroll to position [1224, 0]
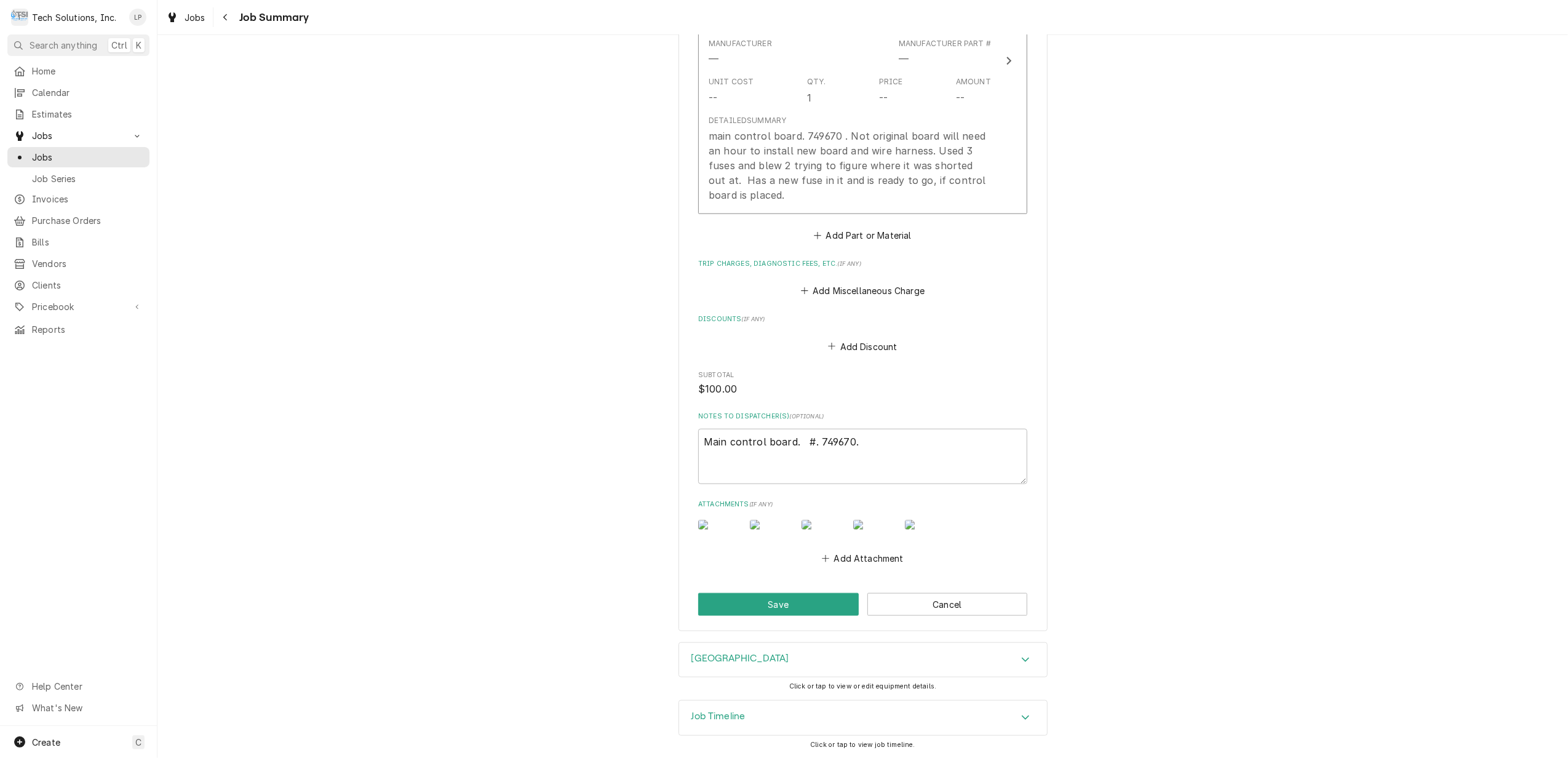
click at [1024, 716] on div "Accordion Header" at bounding box center [1025, 718] width 19 height 15
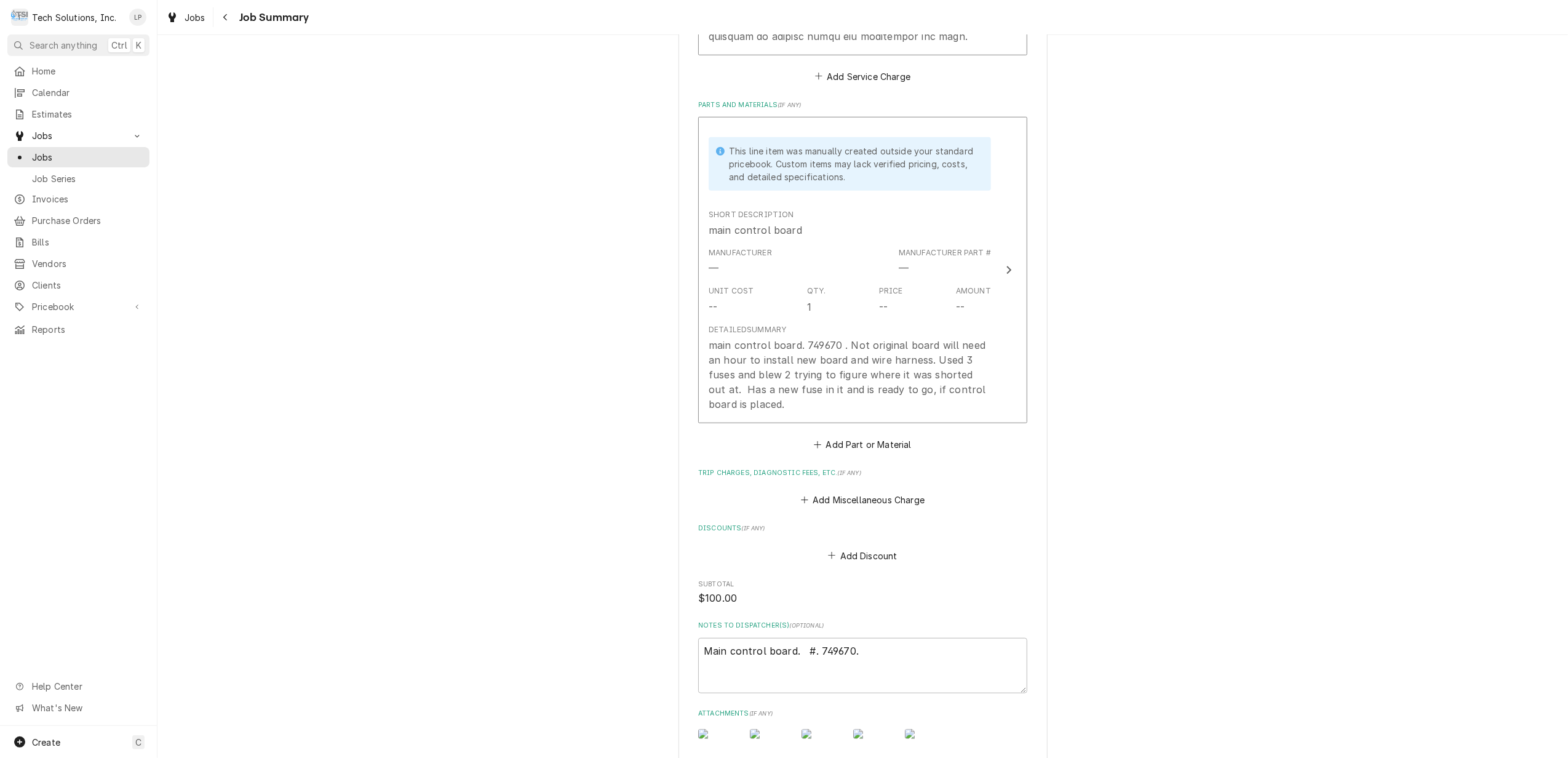
scroll to position [984, 0]
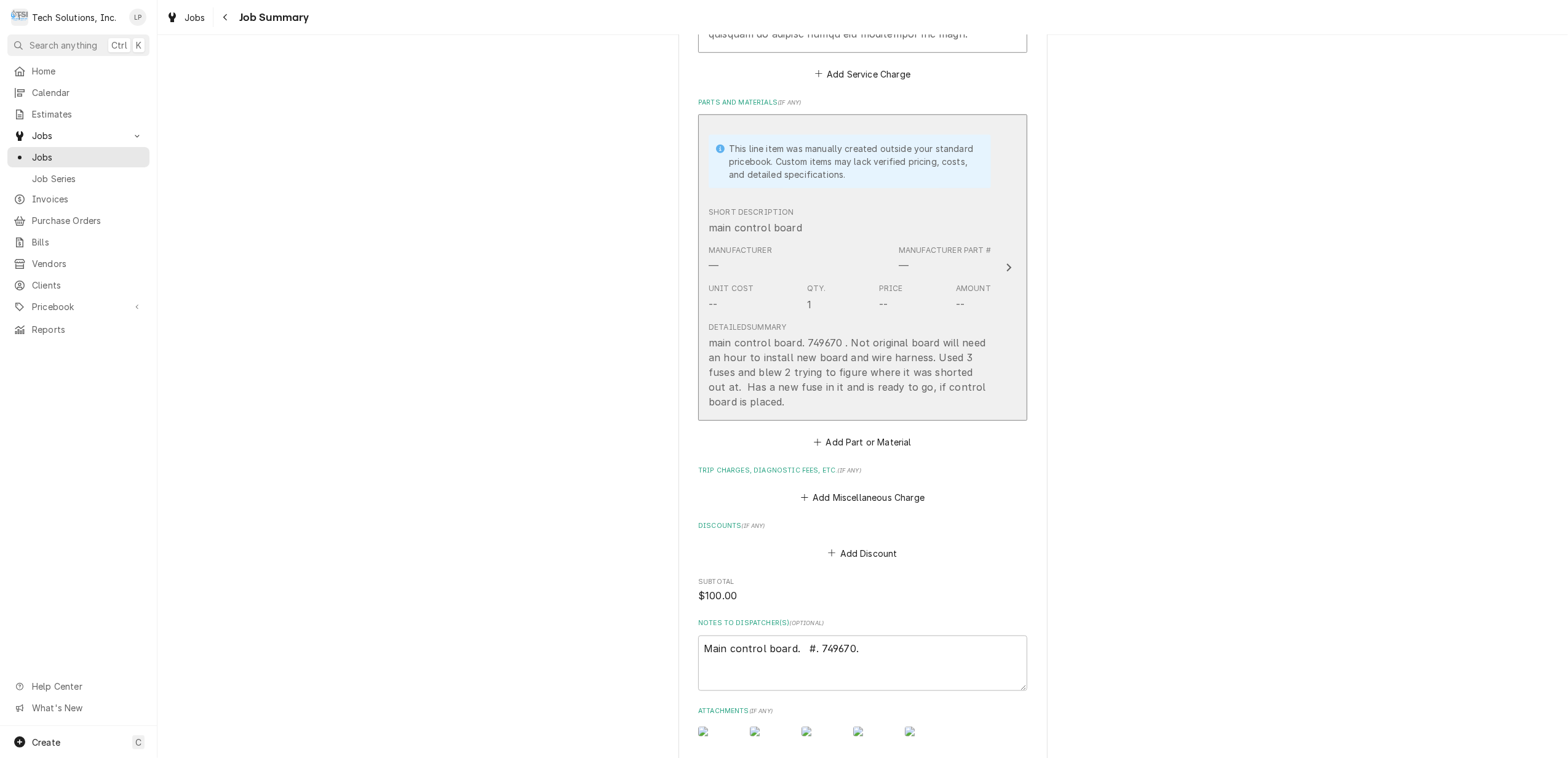
click at [1006, 262] on icon "Update Line Item" at bounding box center [1009, 267] width 7 height 10
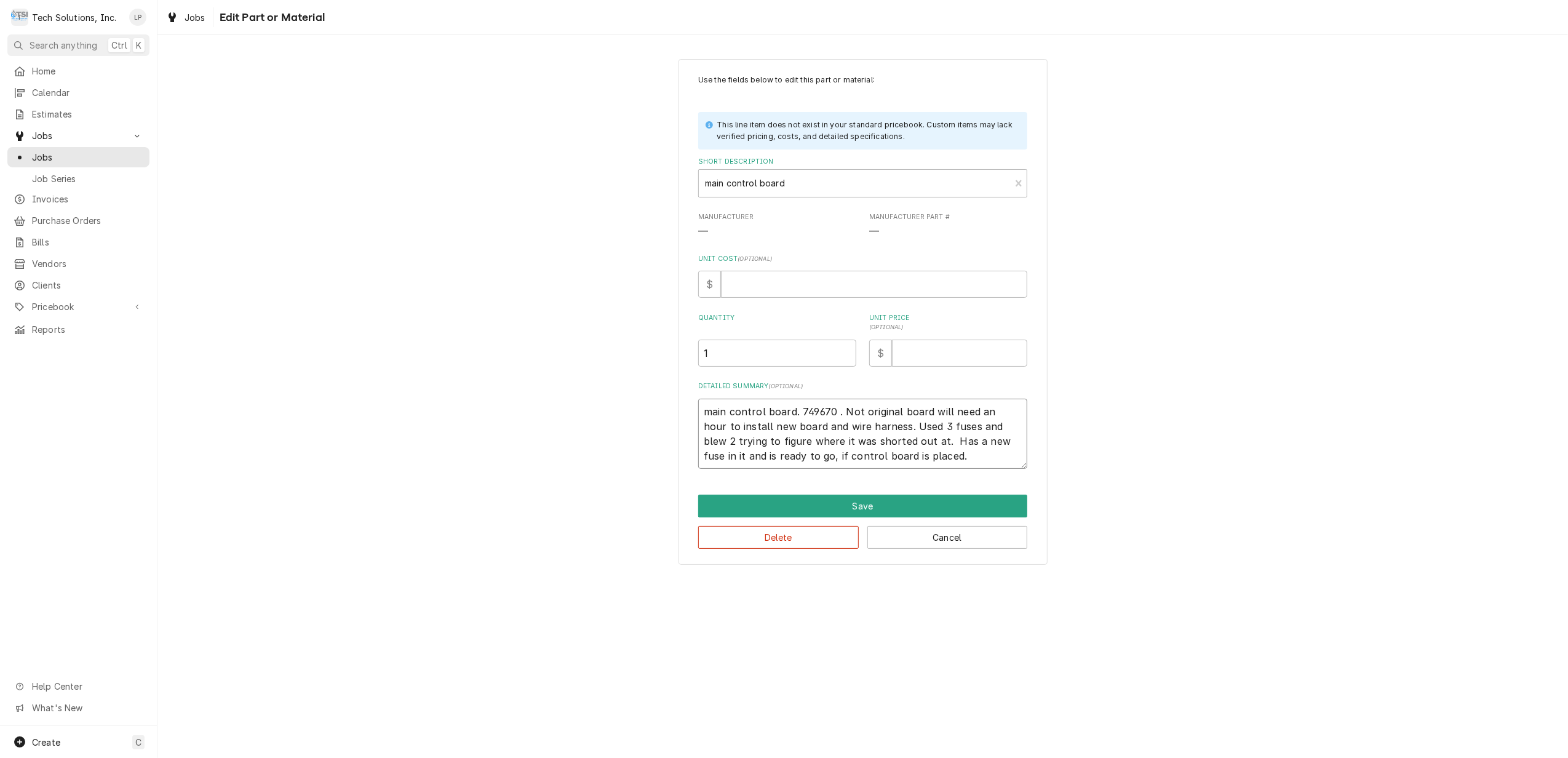
drag, startPoint x: 842, startPoint y: 412, endPoint x: 938, endPoint y: 466, distance: 110.1
click at [938, 466] on textarea "main control board. 749670 . Not original board will need an hour to install ne…" at bounding box center [863, 434] width 329 height 71
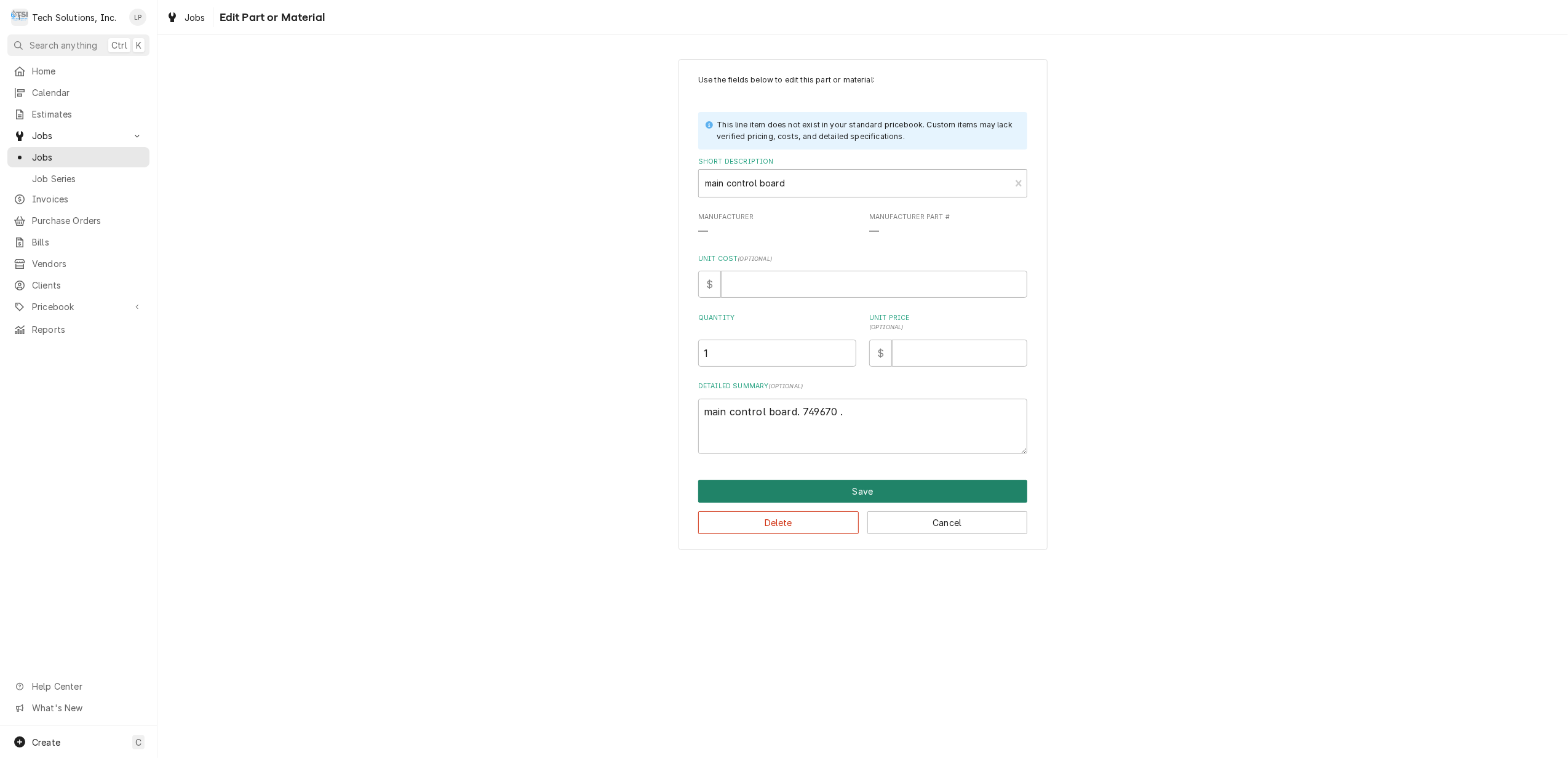
click at [882, 489] on button "Save" at bounding box center [863, 491] width 329 height 23
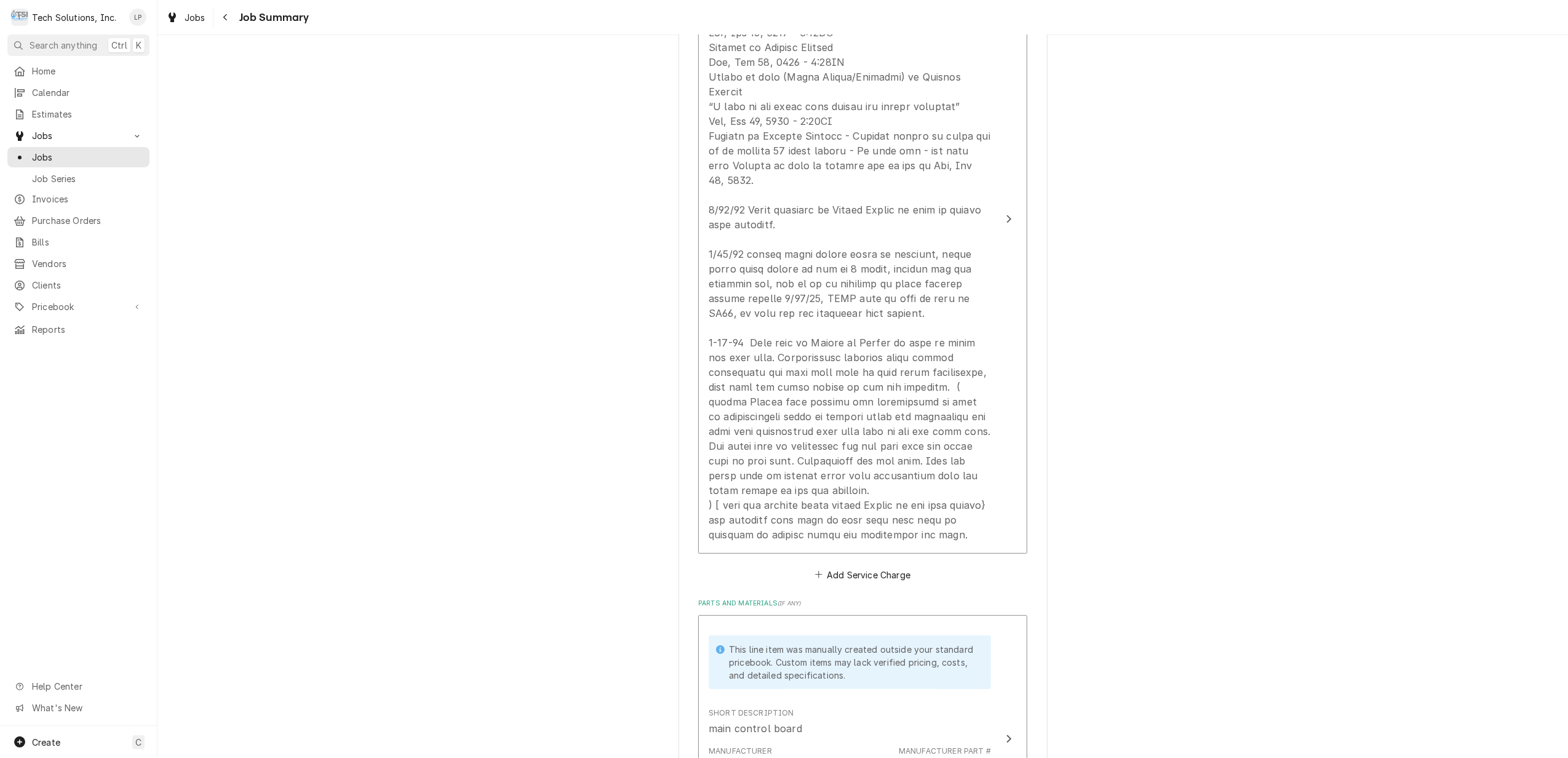
scroll to position [454, 0]
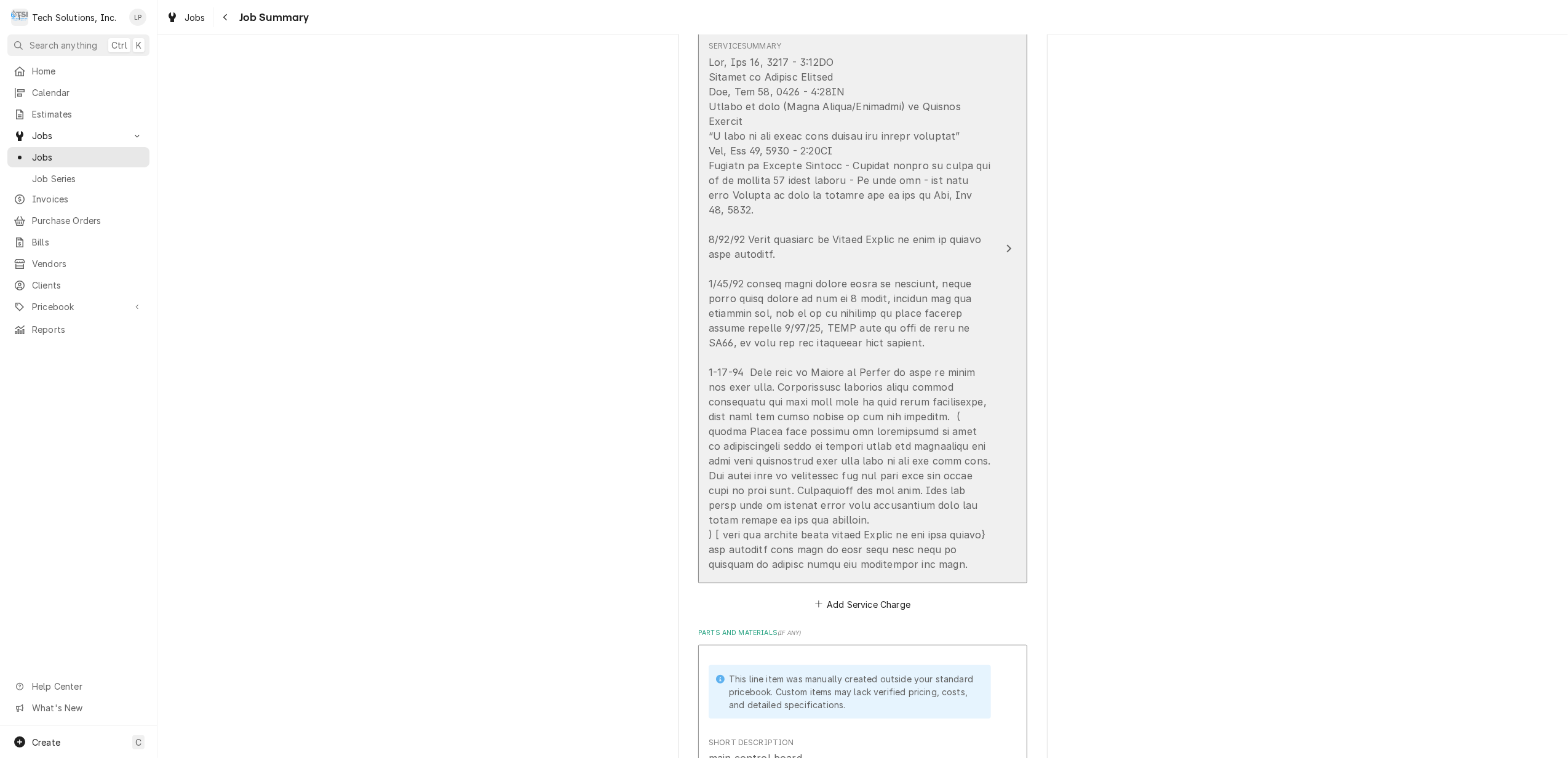
click at [1007, 241] on div "Update Line Item" at bounding box center [1009, 248] width 16 height 15
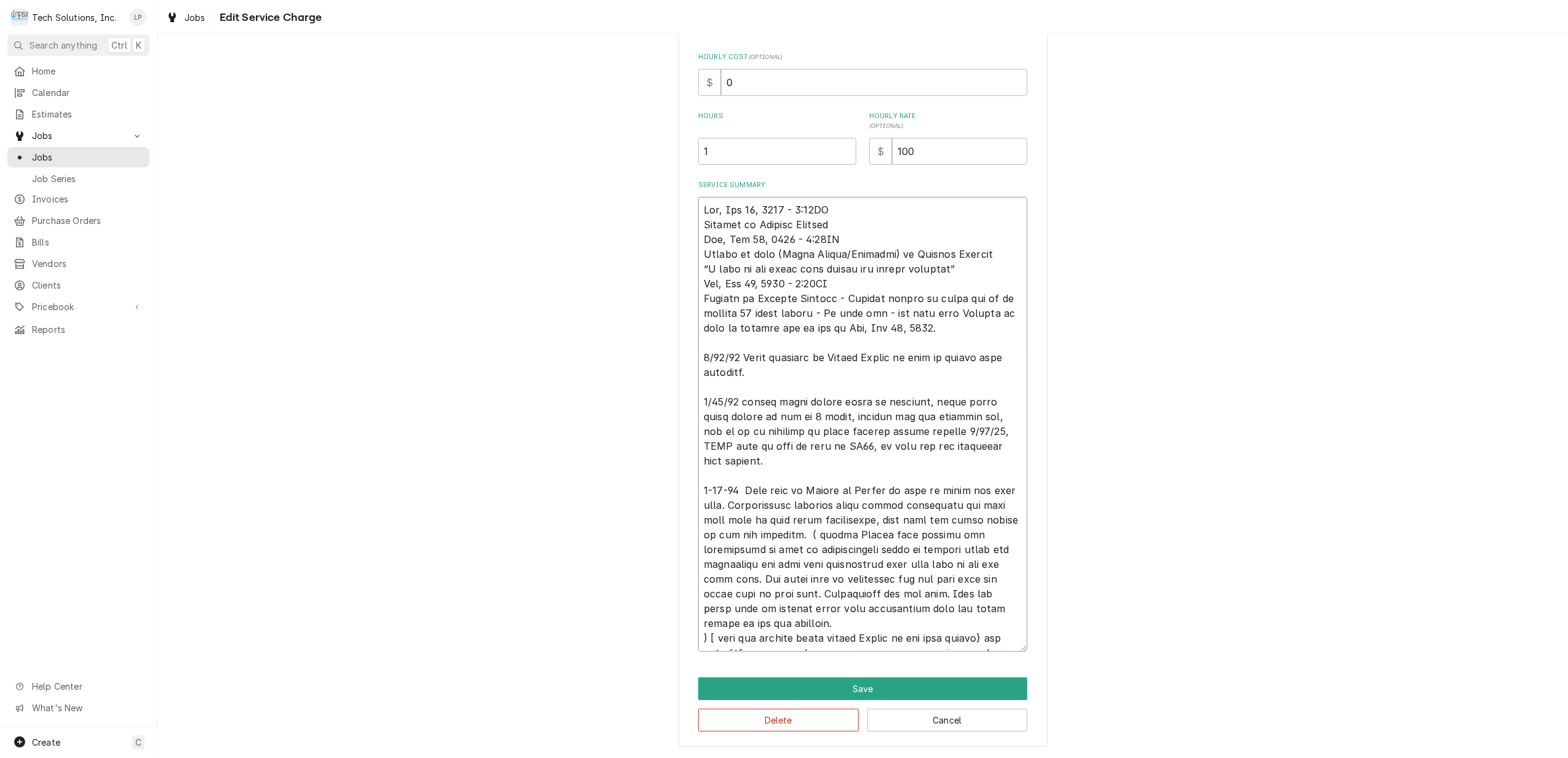
scroll to position [29, 0]
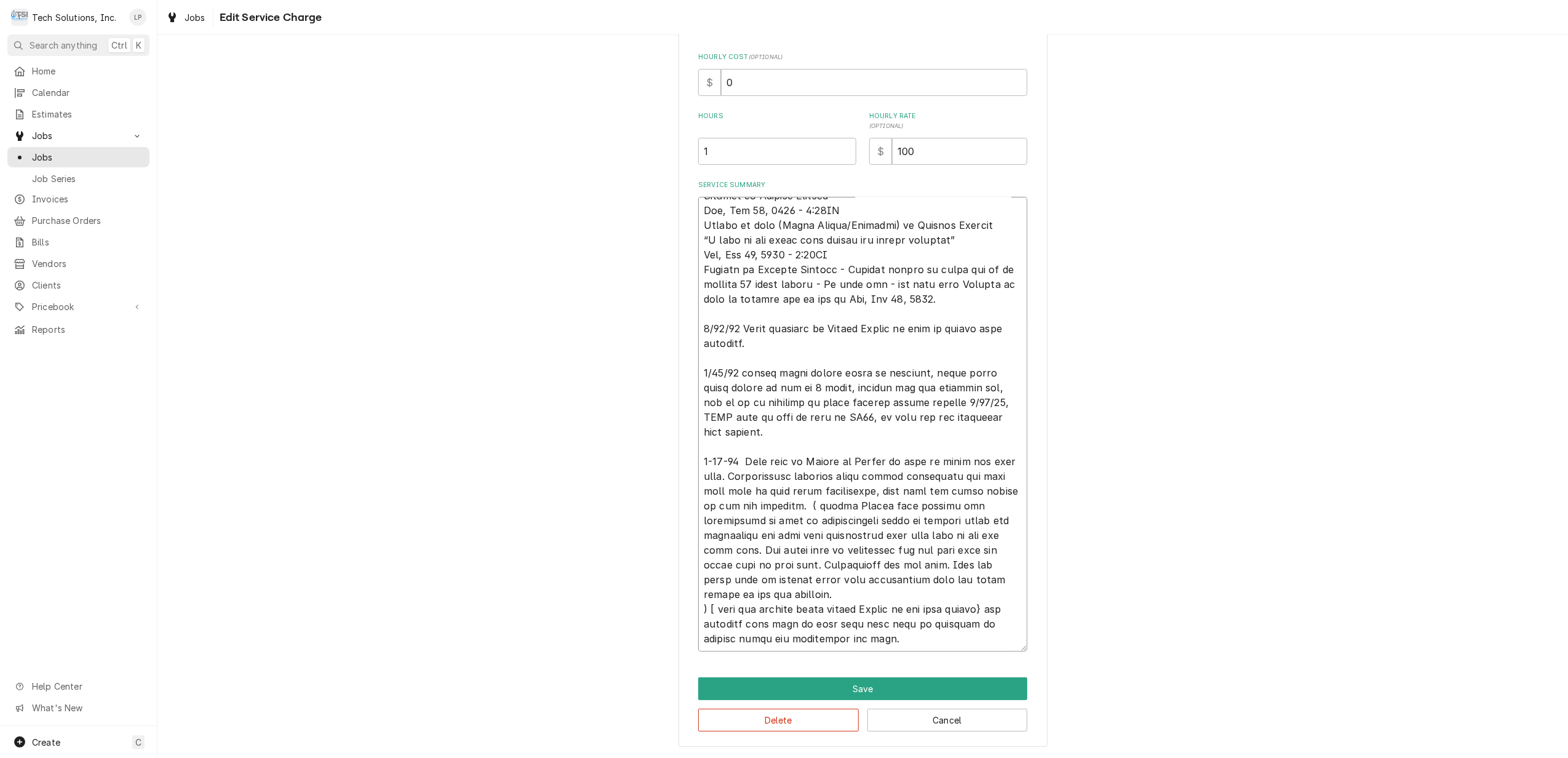
click at [953, 637] on textarea "Service Summary" at bounding box center [863, 424] width 329 height 454
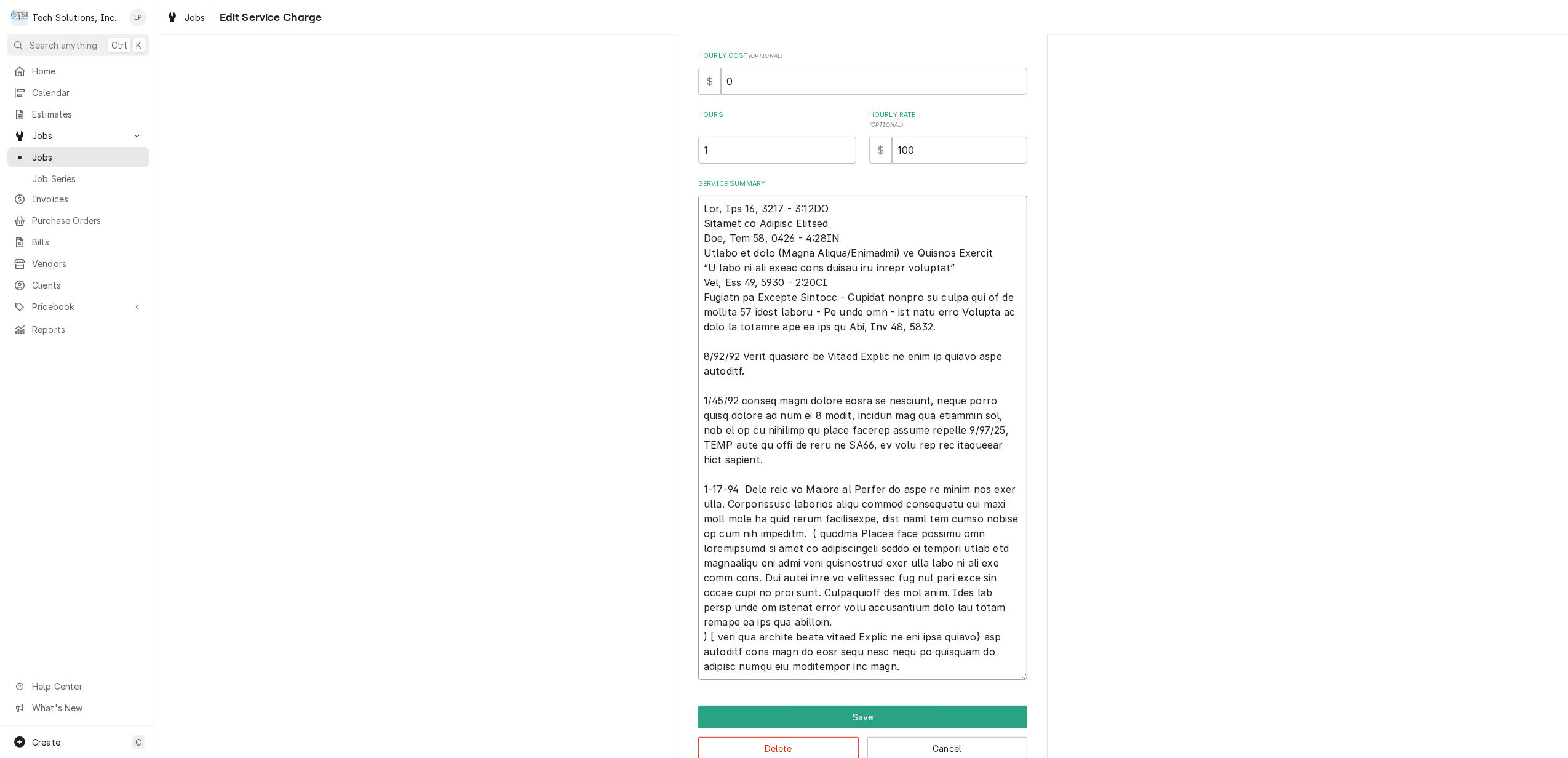
paste textarea "Not original board will need an hour to install new board and wire harness. Use…"
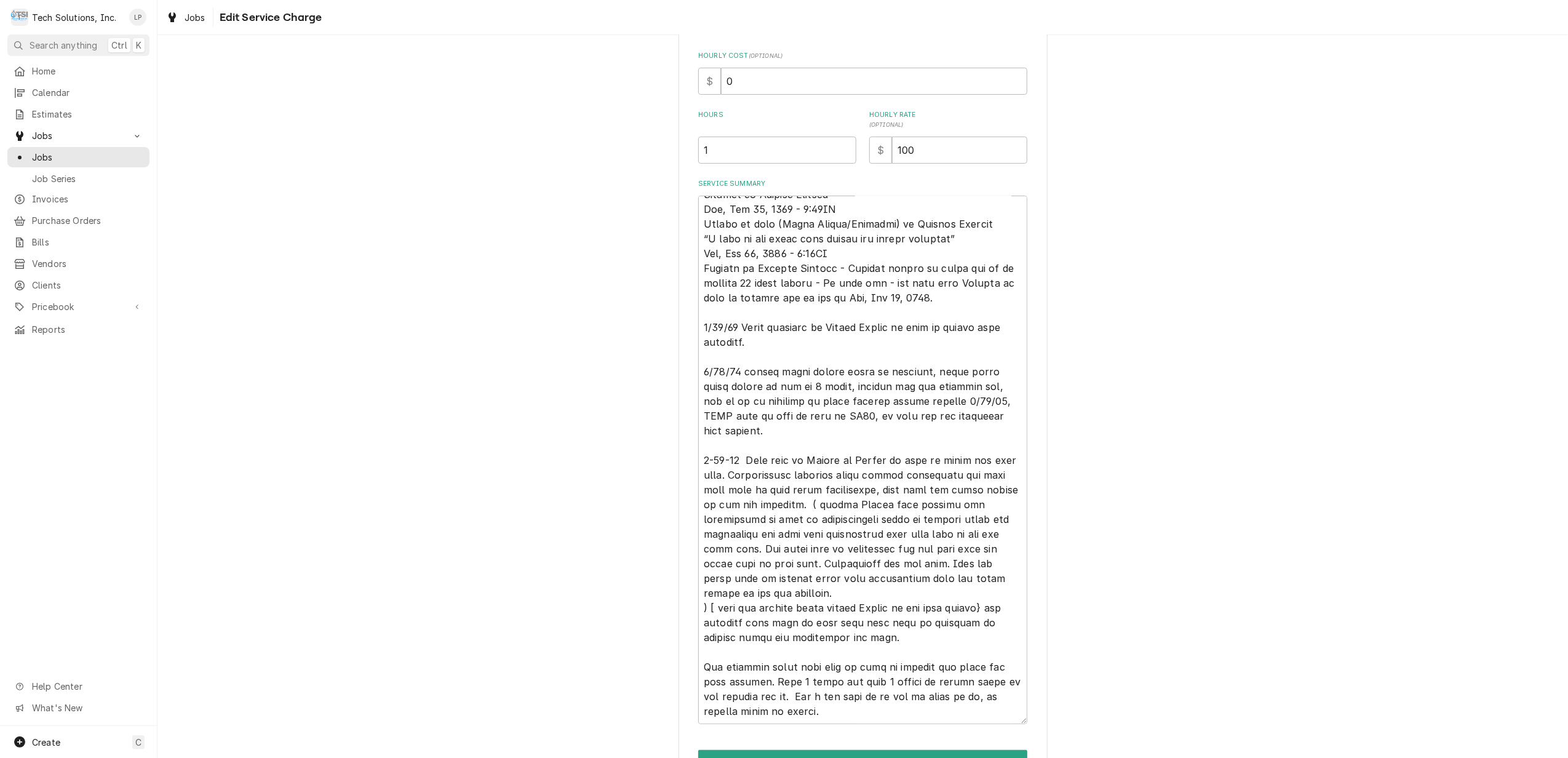
click at [1168, 681] on div "Use the fields below to edit this service charge Short Description Dishwasher S…" at bounding box center [863, 295] width 1410 height 1072
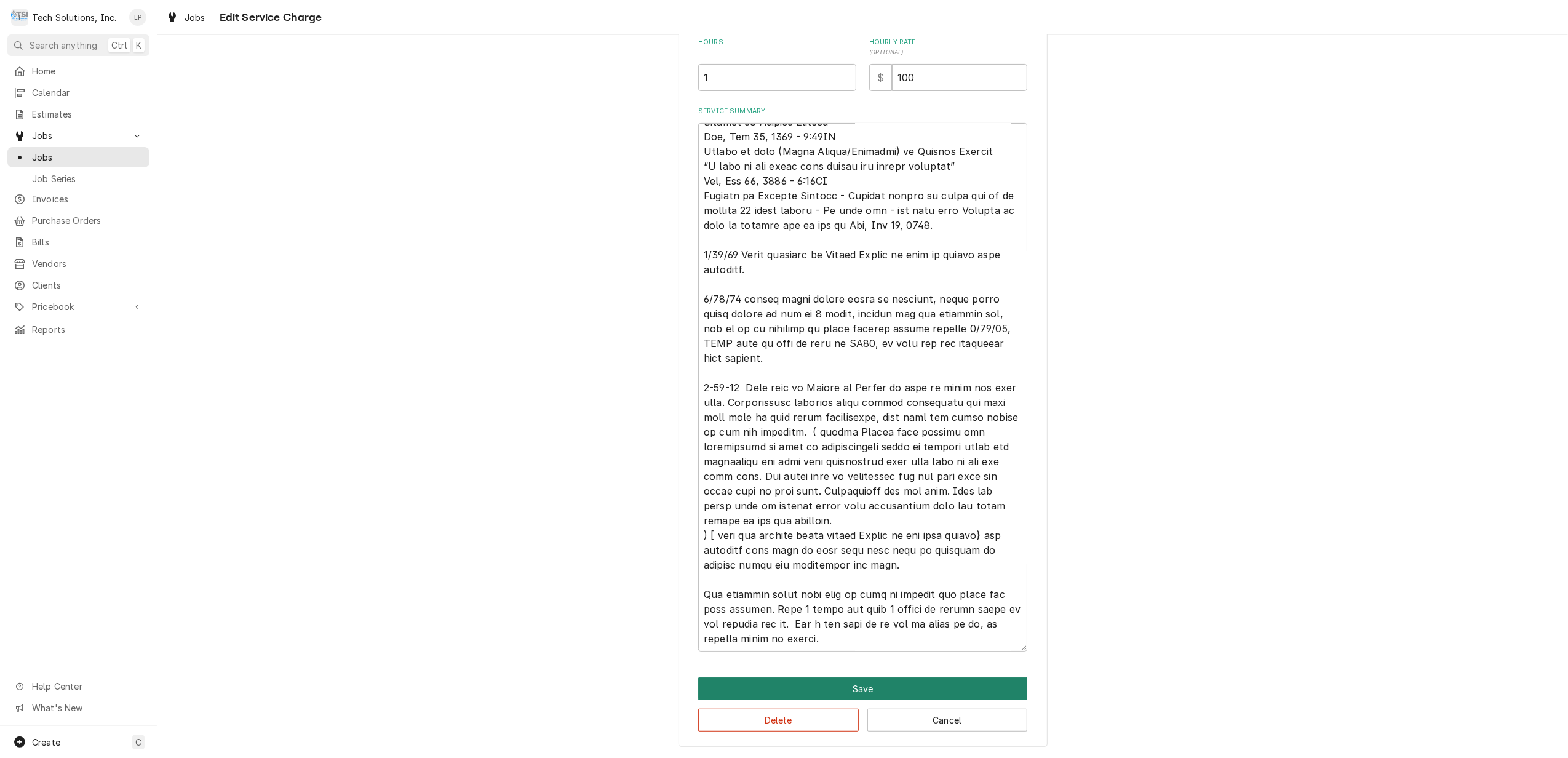
click at [889, 688] on button "Save" at bounding box center [863, 689] width 329 height 23
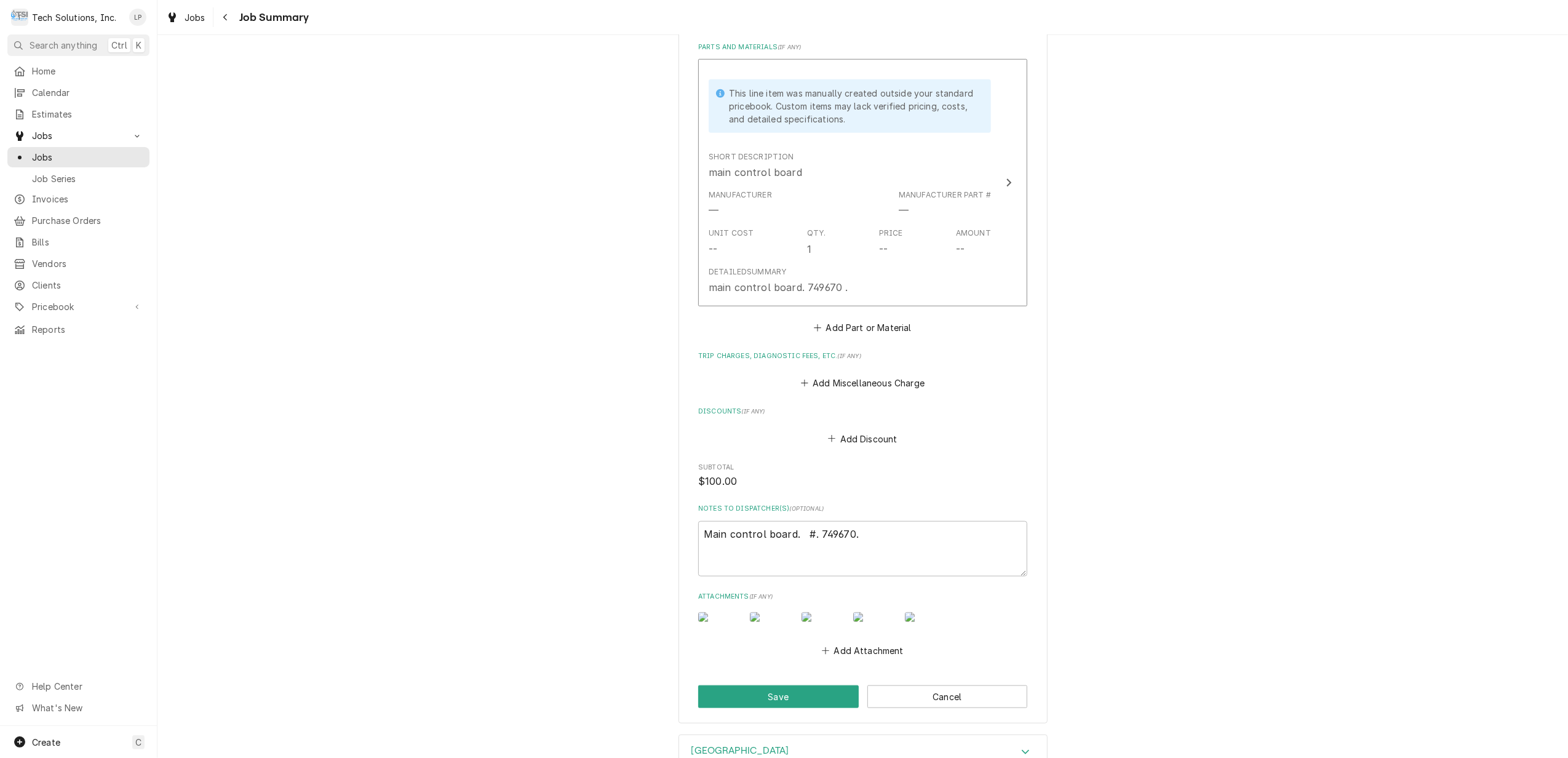
scroll to position [1238, 0]
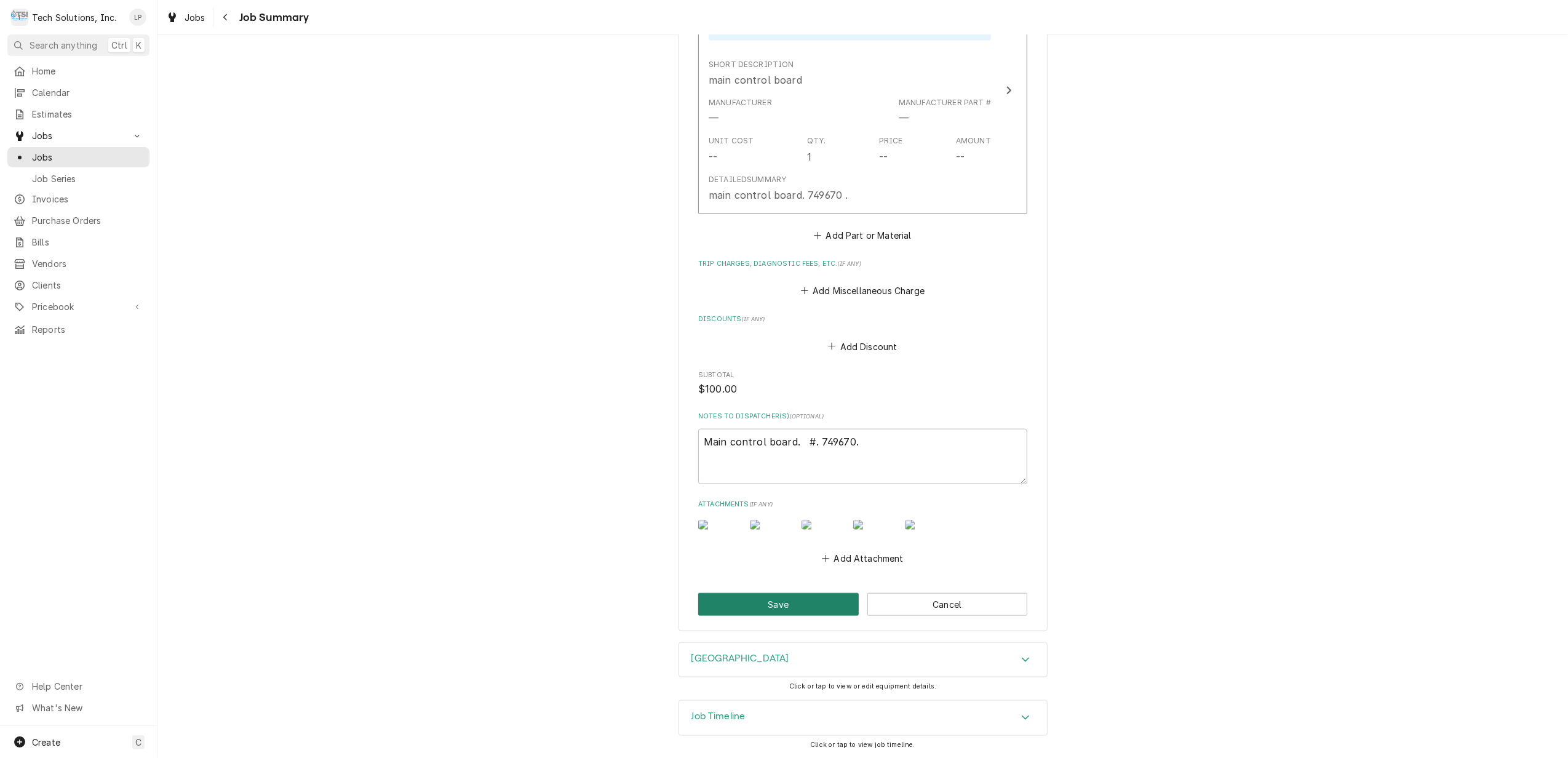
click at [793, 599] on button "Save" at bounding box center [779, 604] width 161 height 23
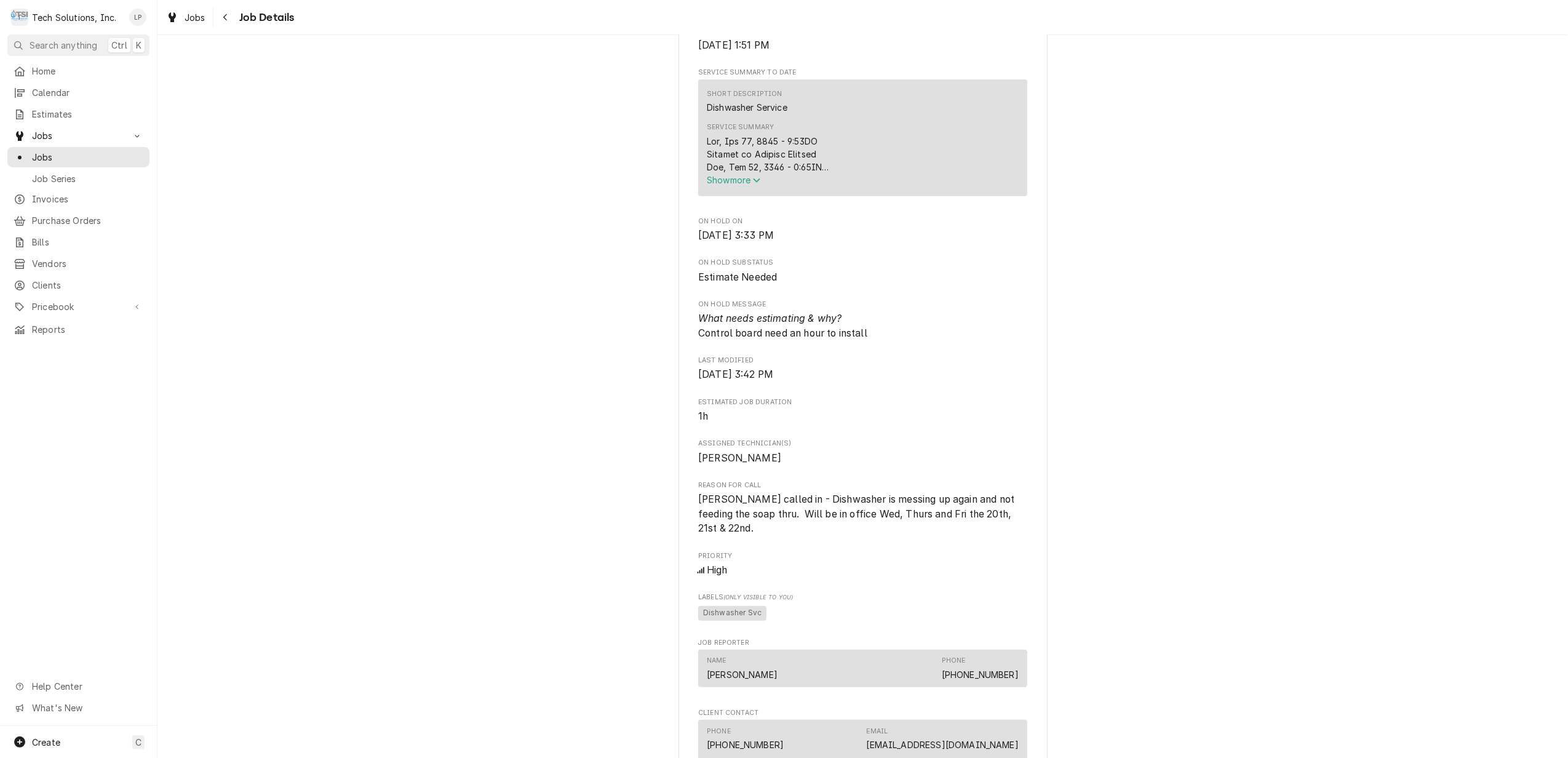
scroll to position [1154, 0]
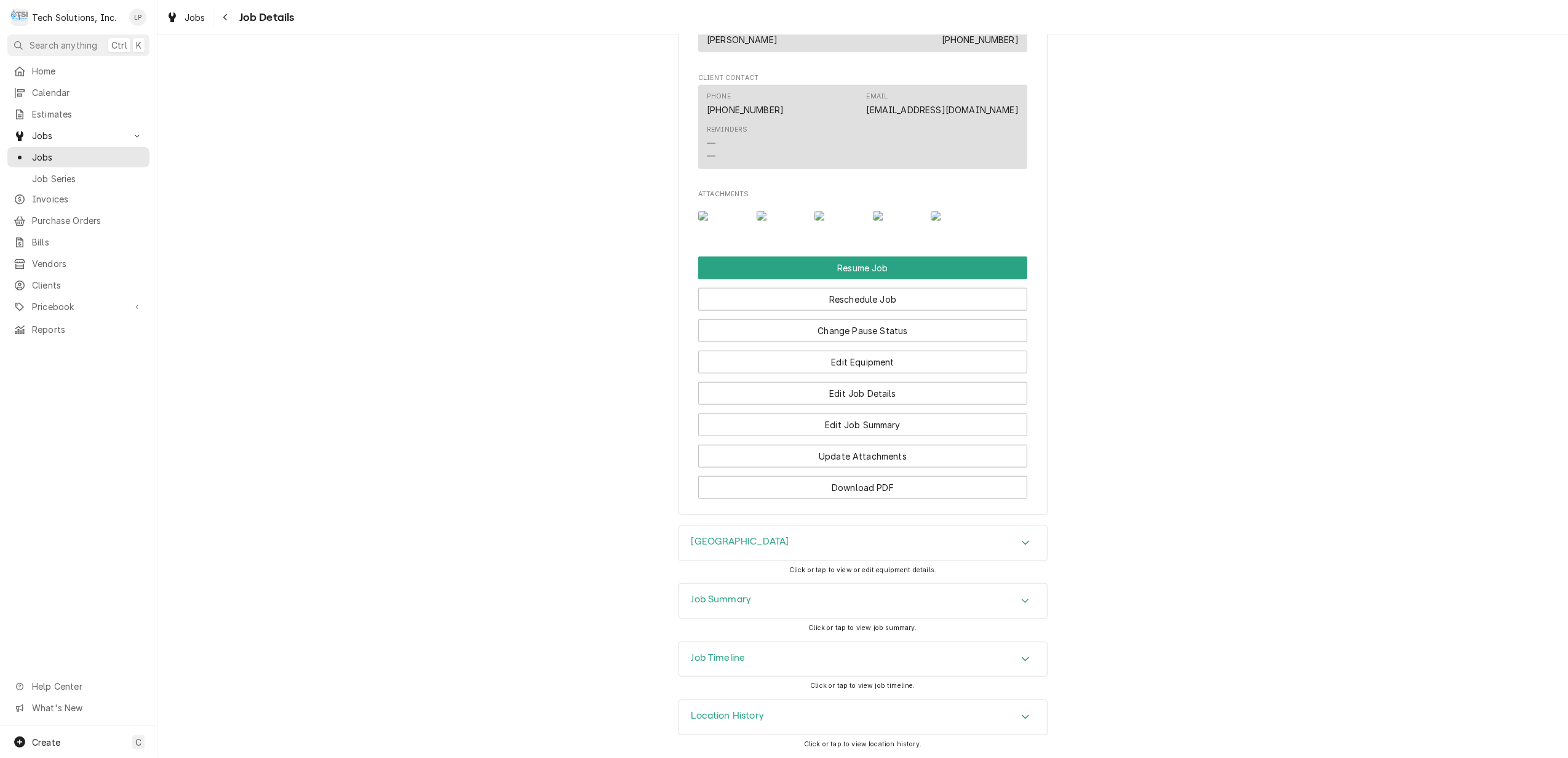
click at [1016, 715] on div "Accordion Header" at bounding box center [1025, 717] width 19 height 15
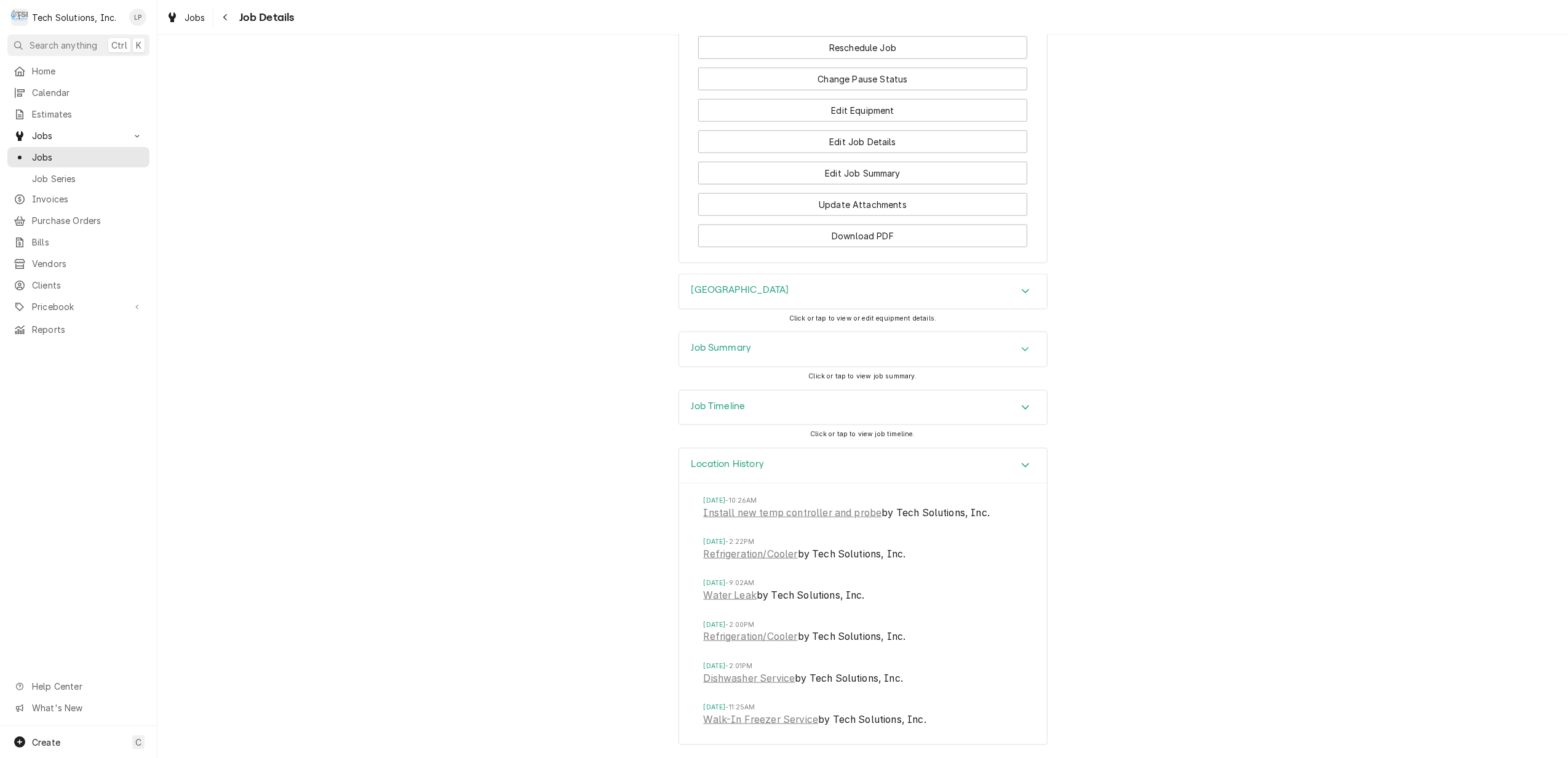
scroll to position [1406, 0]
click at [1021, 407] on icon "Accordion Header" at bounding box center [1025, 407] width 9 height 10
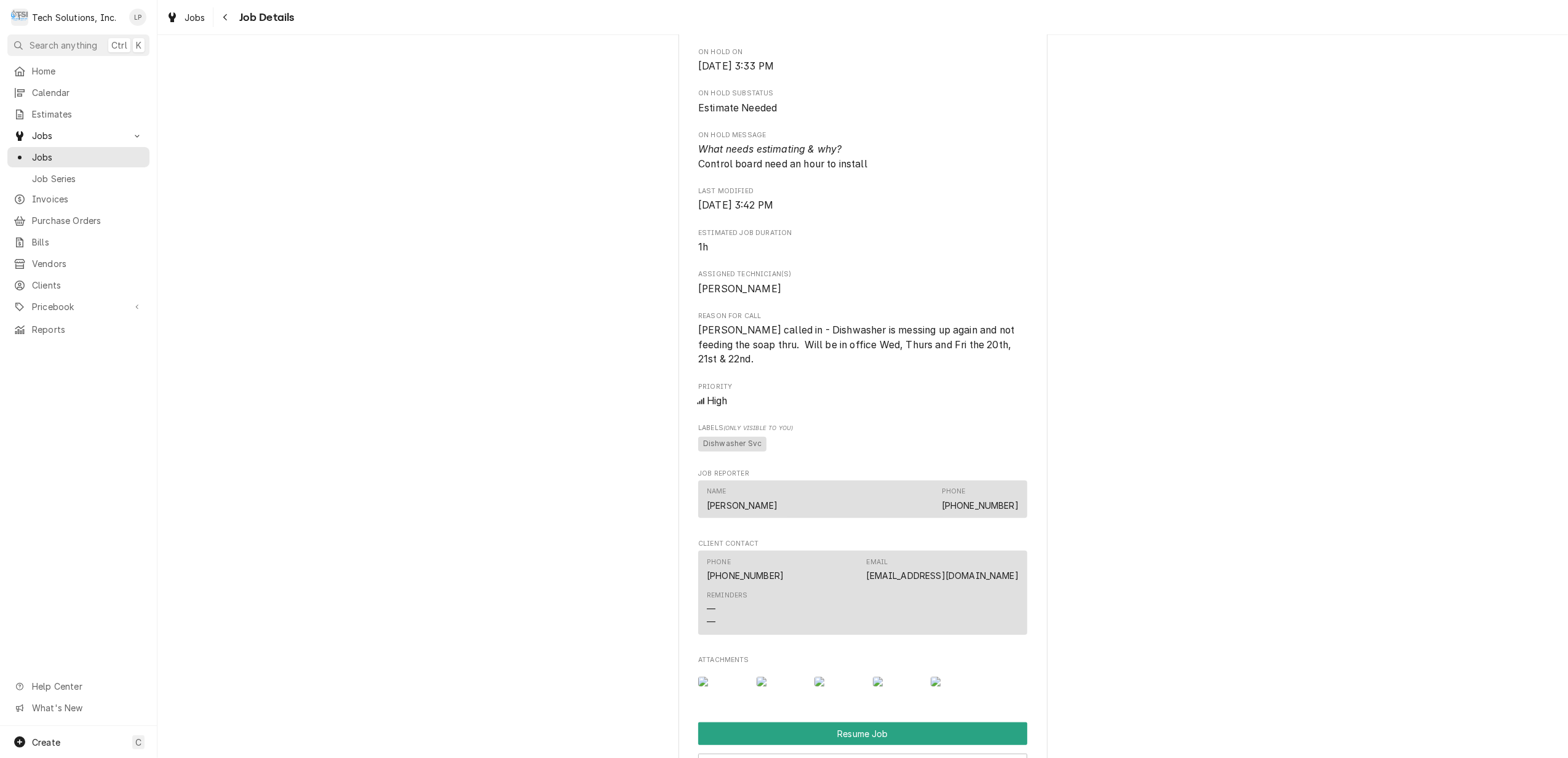
scroll to position [656, 0]
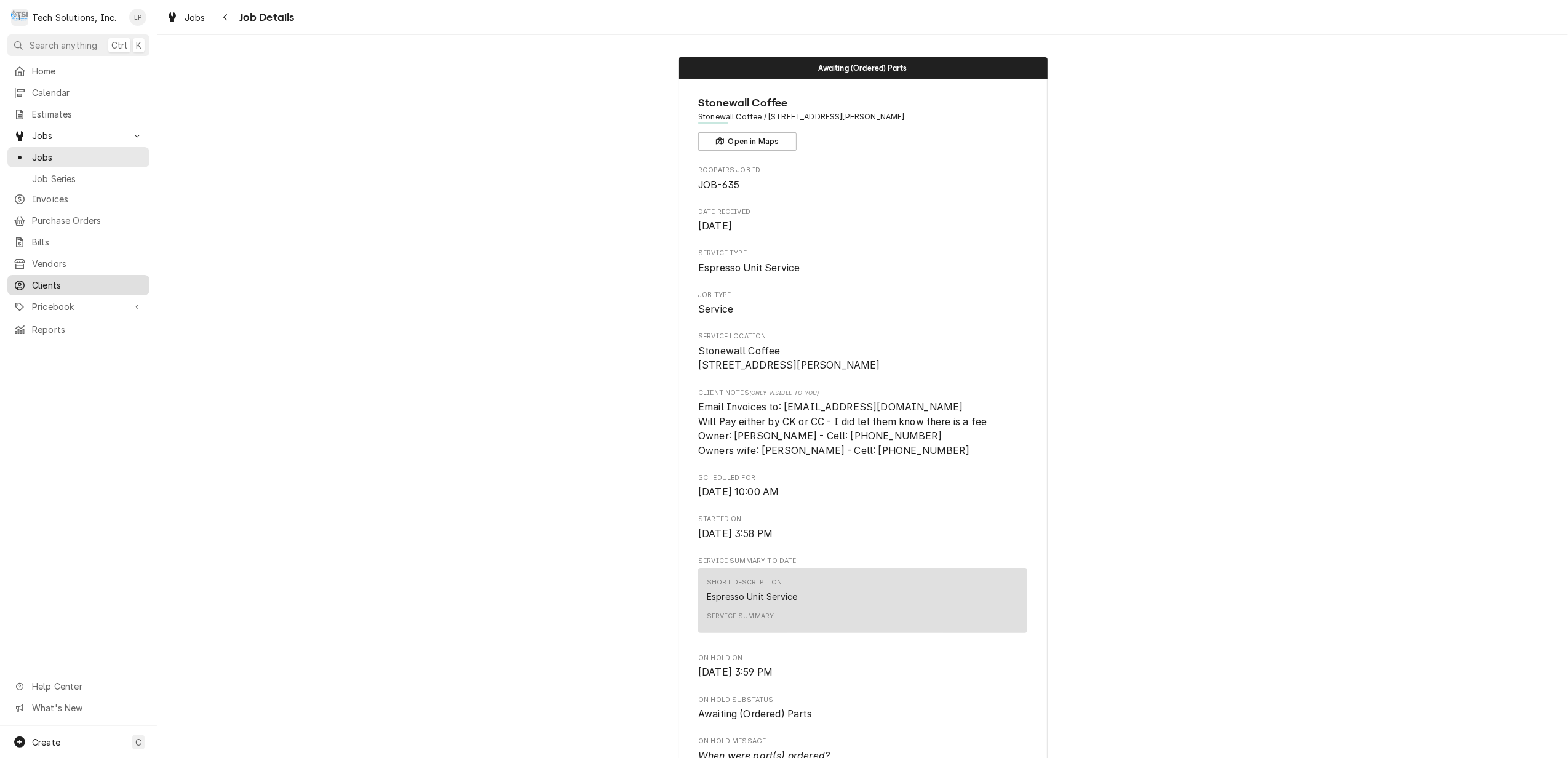
click at [45, 280] on span "Clients" at bounding box center [87, 285] width 111 height 13
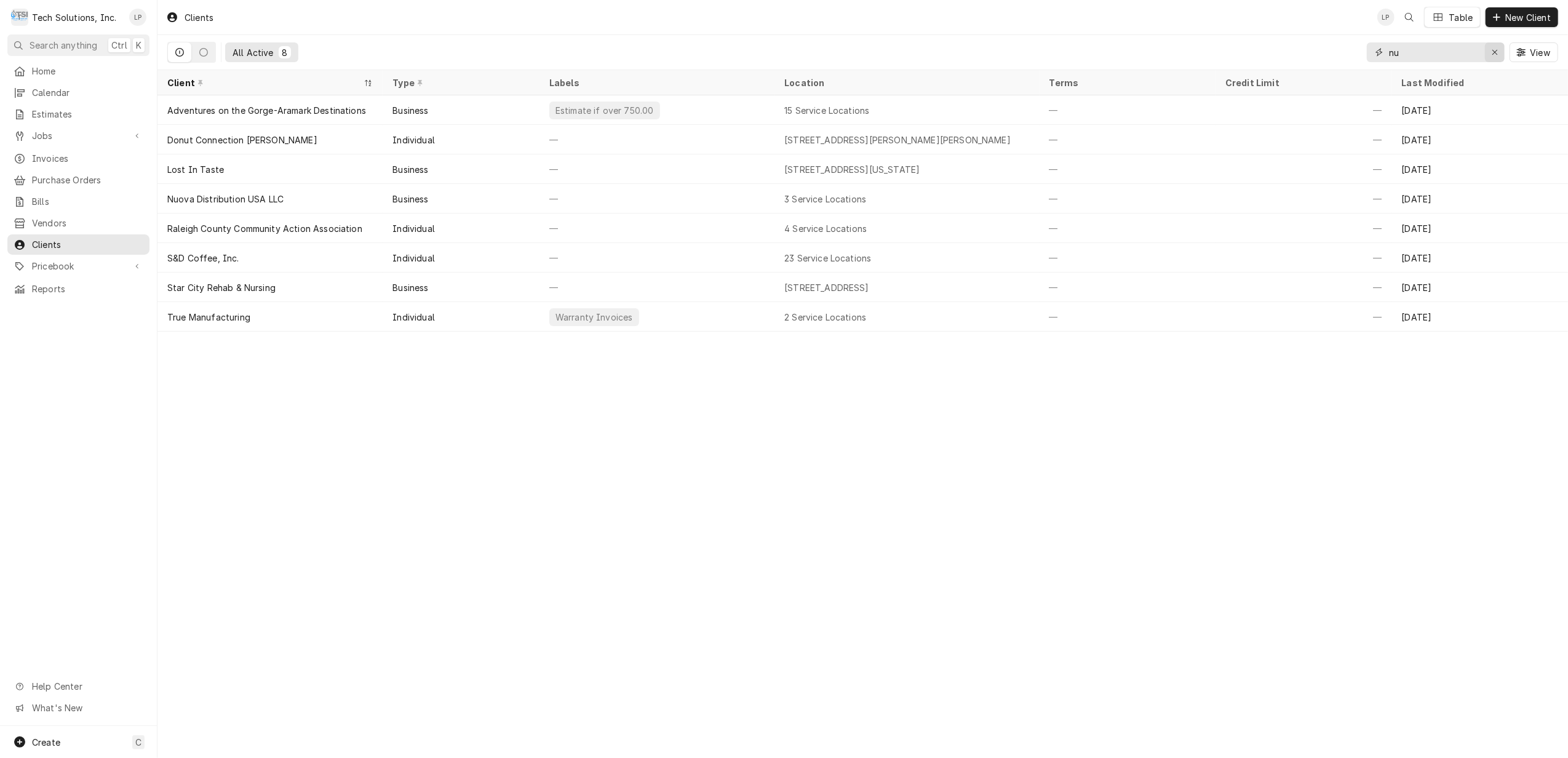
click at [1490, 48] on div "Erase input" at bounding box center [1494, 51] width 12 height 12
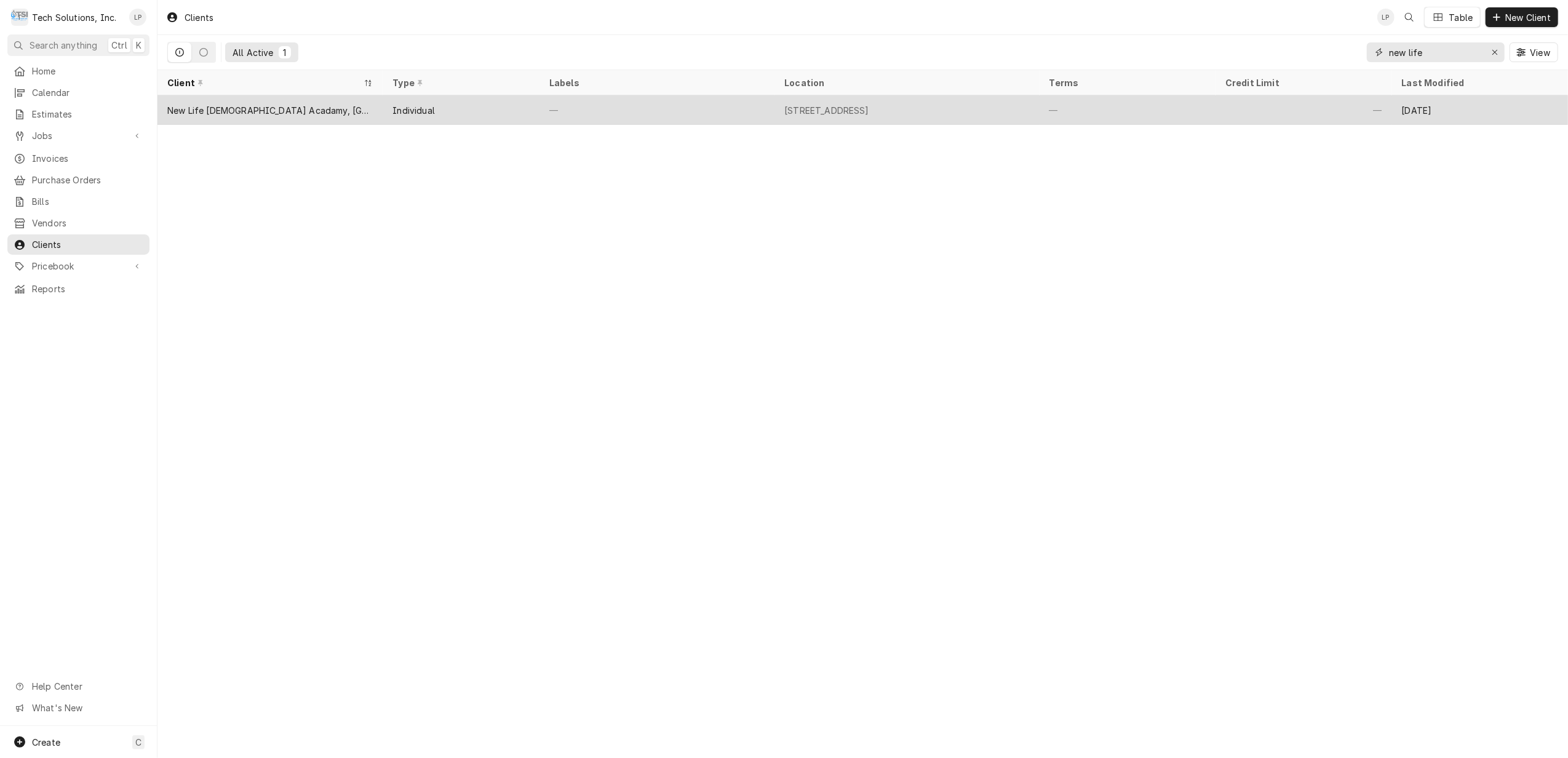
type input "new life"
click at [698, 109] on div "—" at bounding box center [657, 110] width 235 height 29
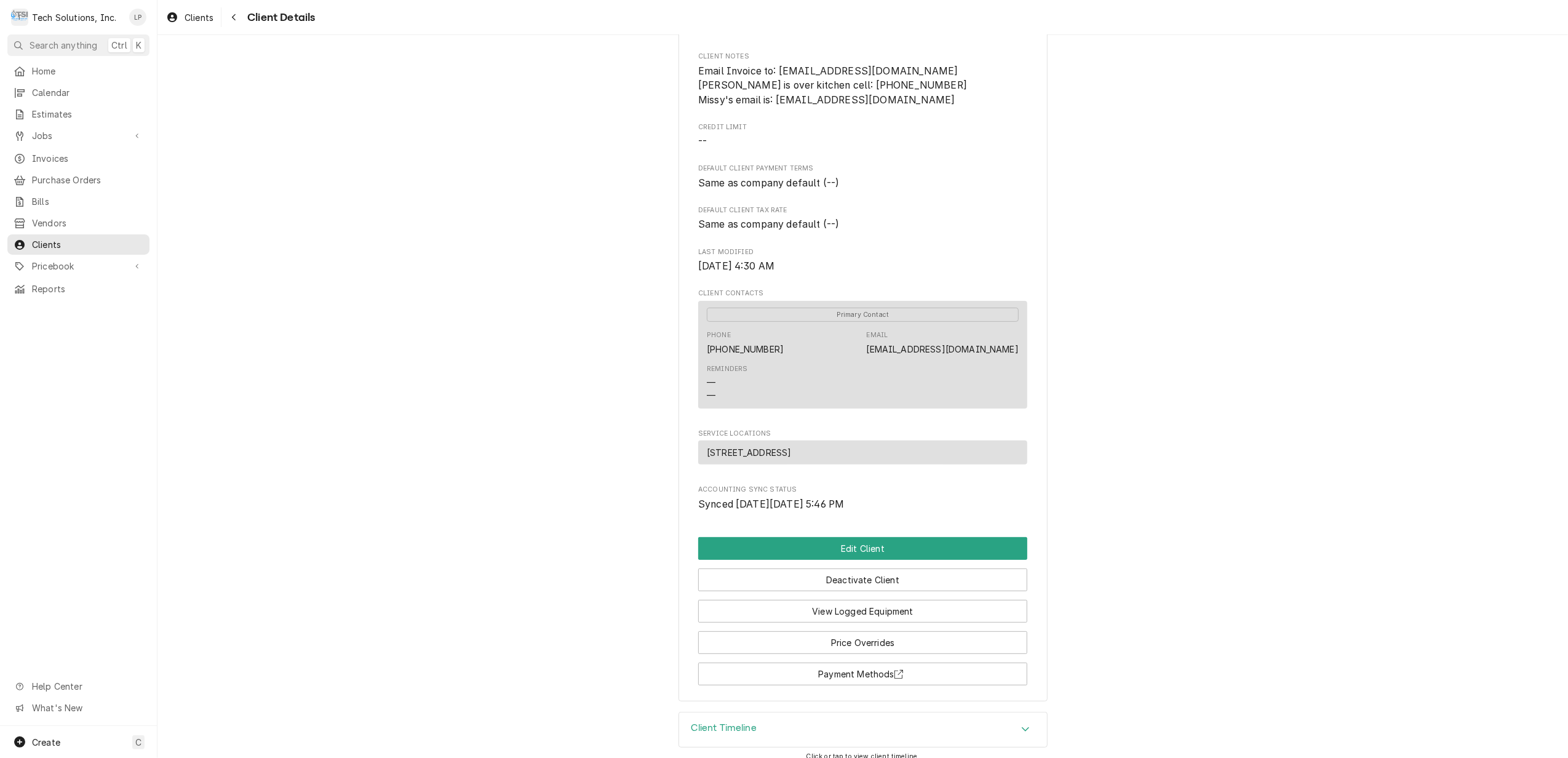
scroll to position [205, 0]
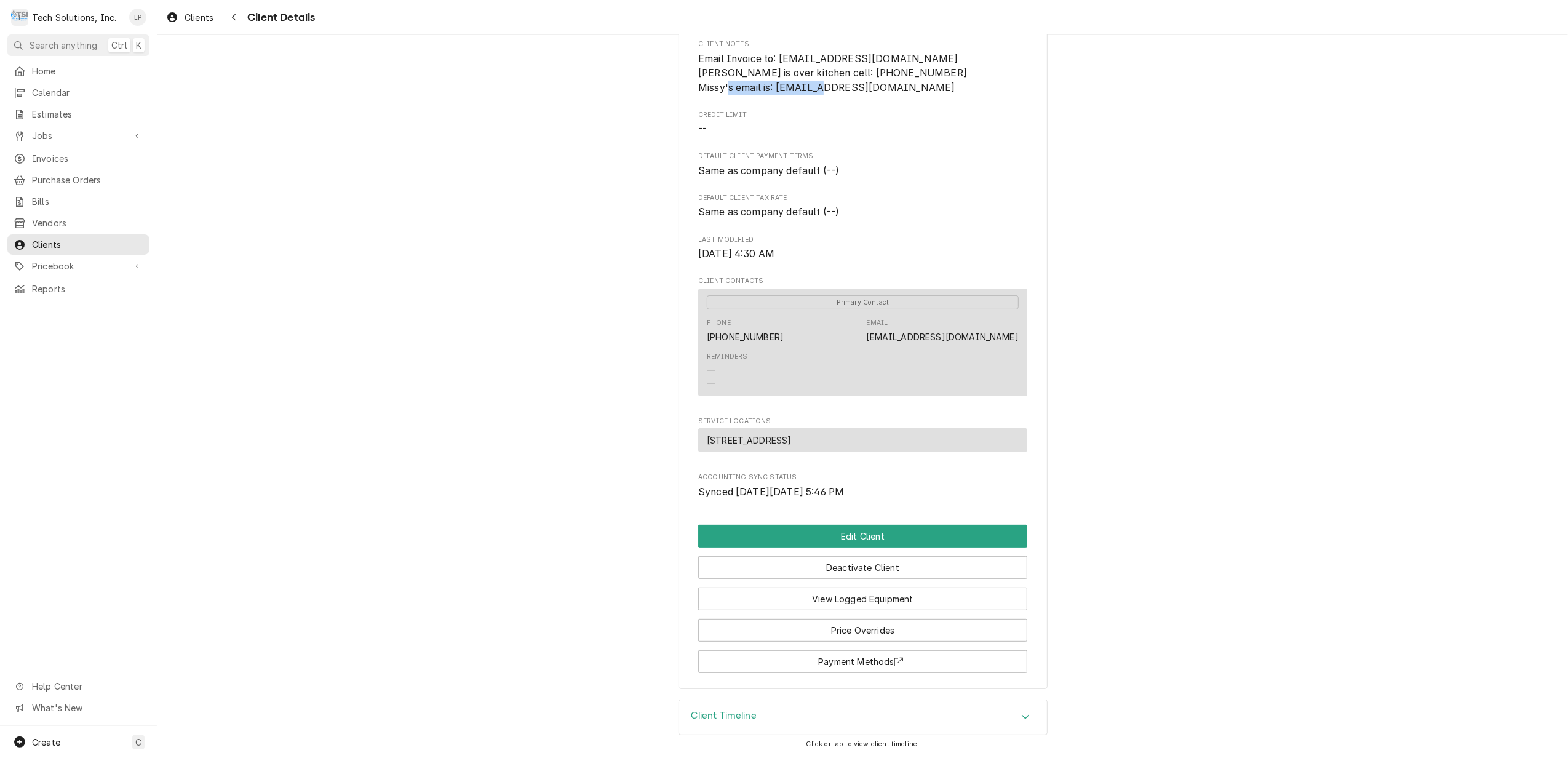
drag, startPoint x: 773, startPoint y: 87, endPoint x: 887, endPoint y: 91, distance: 114.1
click at [887, 91] on span "Email Invoice to: [EMAIL_ADDRESS][DOMAIN_NAME] [PERSON_NAME] is over kitchen ce…" at bounding box center [863, 73] width 329 height 43
drag, startPoint x: 887, startPoint y: 91, endPoint x: 864, endPoint y: 87, distance: 23.3
copy span "[EMAIL_ADDRESS][DOMAIN_NAME]"
